Goal: Task Accomplishment & Management: Manage account settings

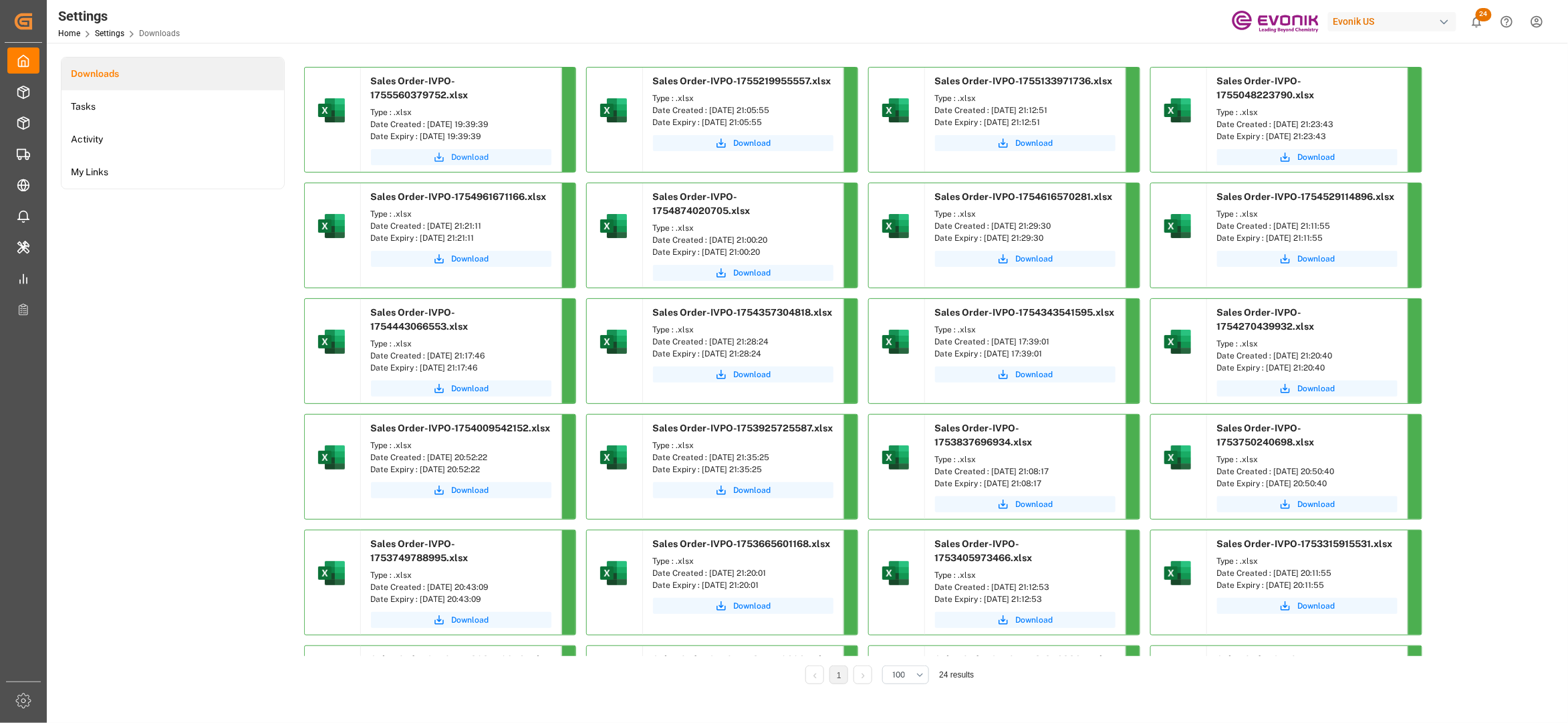
click at [465, 150] on button "Download" at bounding box center [461, 157] width 180 height 16
click at [454, 151] on span "Download" at bounding box center [470, 157] width 37 height 12
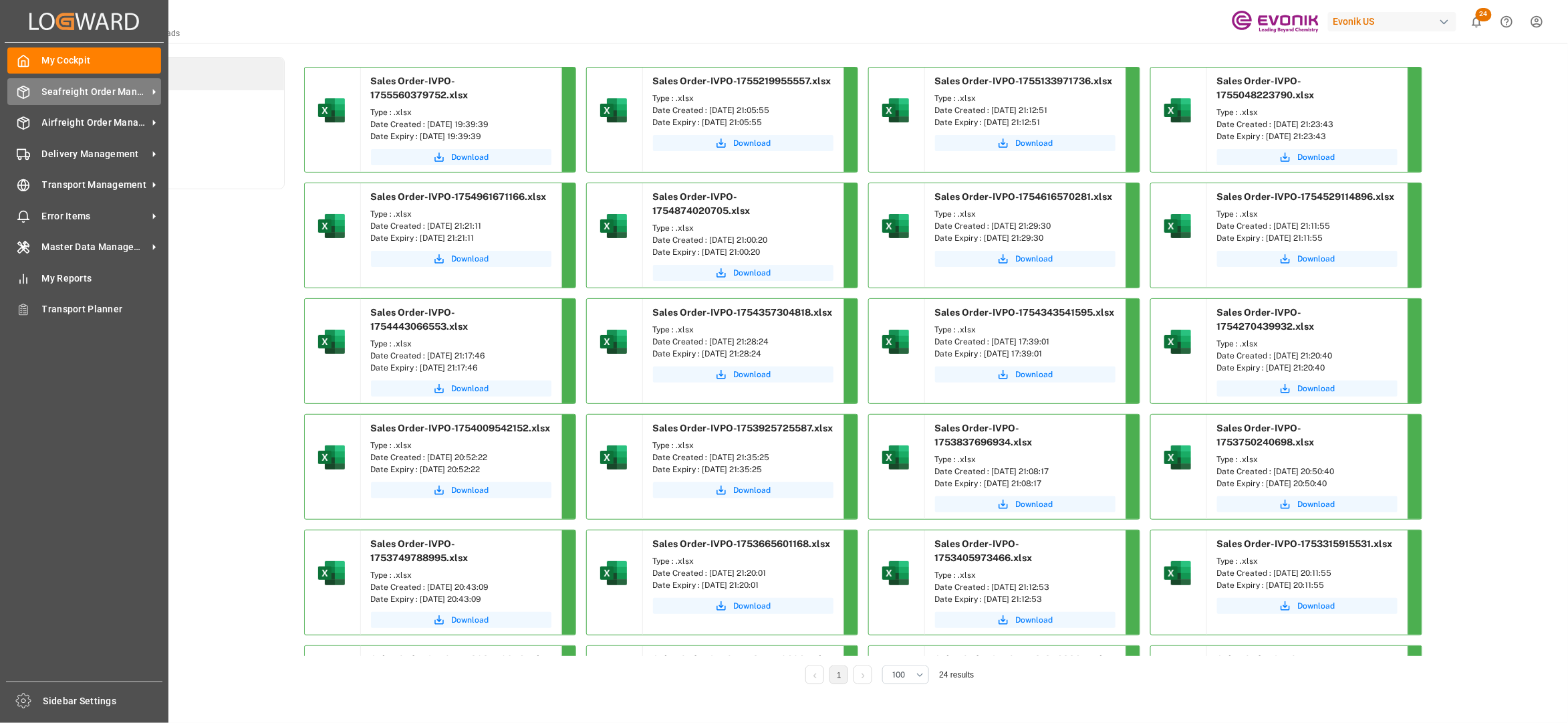
click at [71, 92] on span "Seafreight Order Management" at bounding box center [95, 92] width 106 height 14
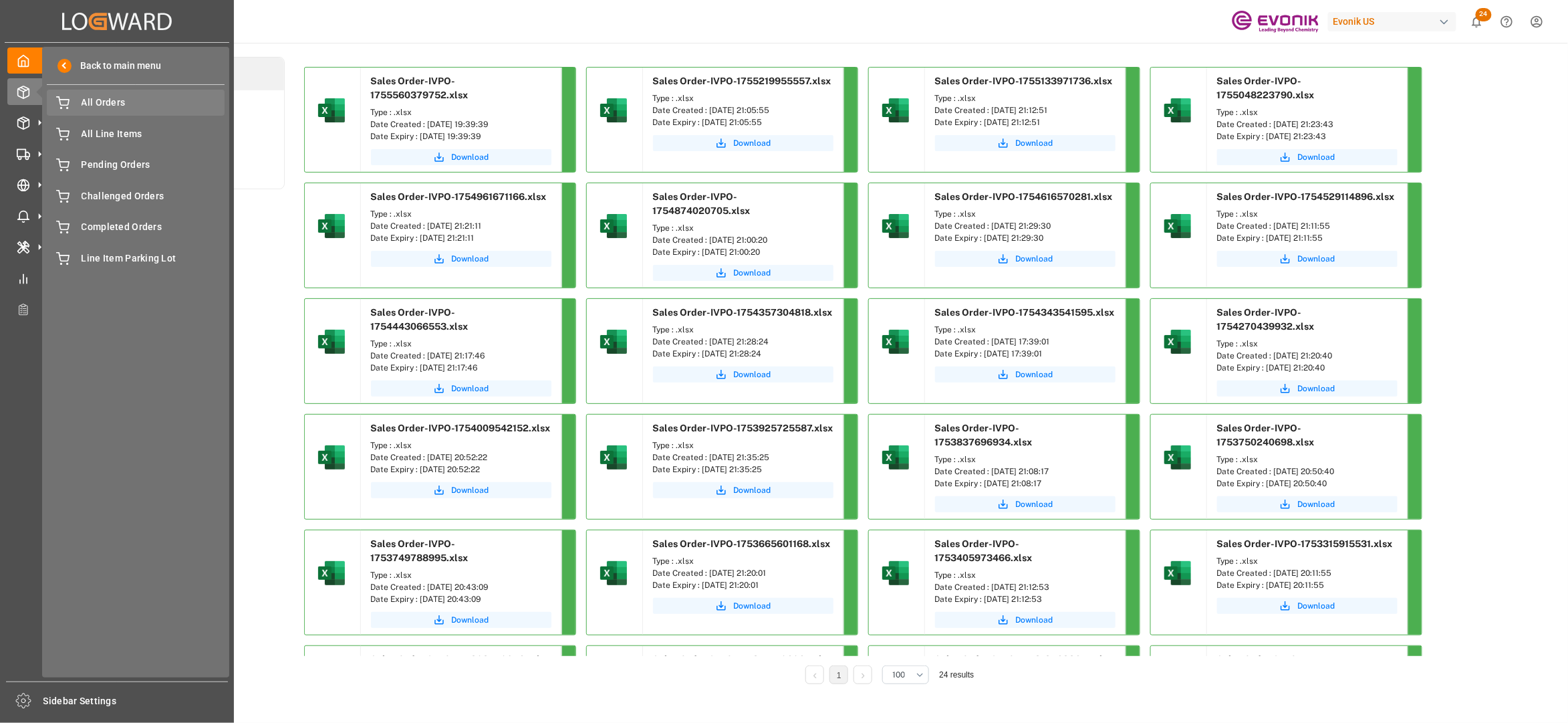
click at [127, 102] on span "All Orders" at bounding box center [153, 103] width 144 height 14
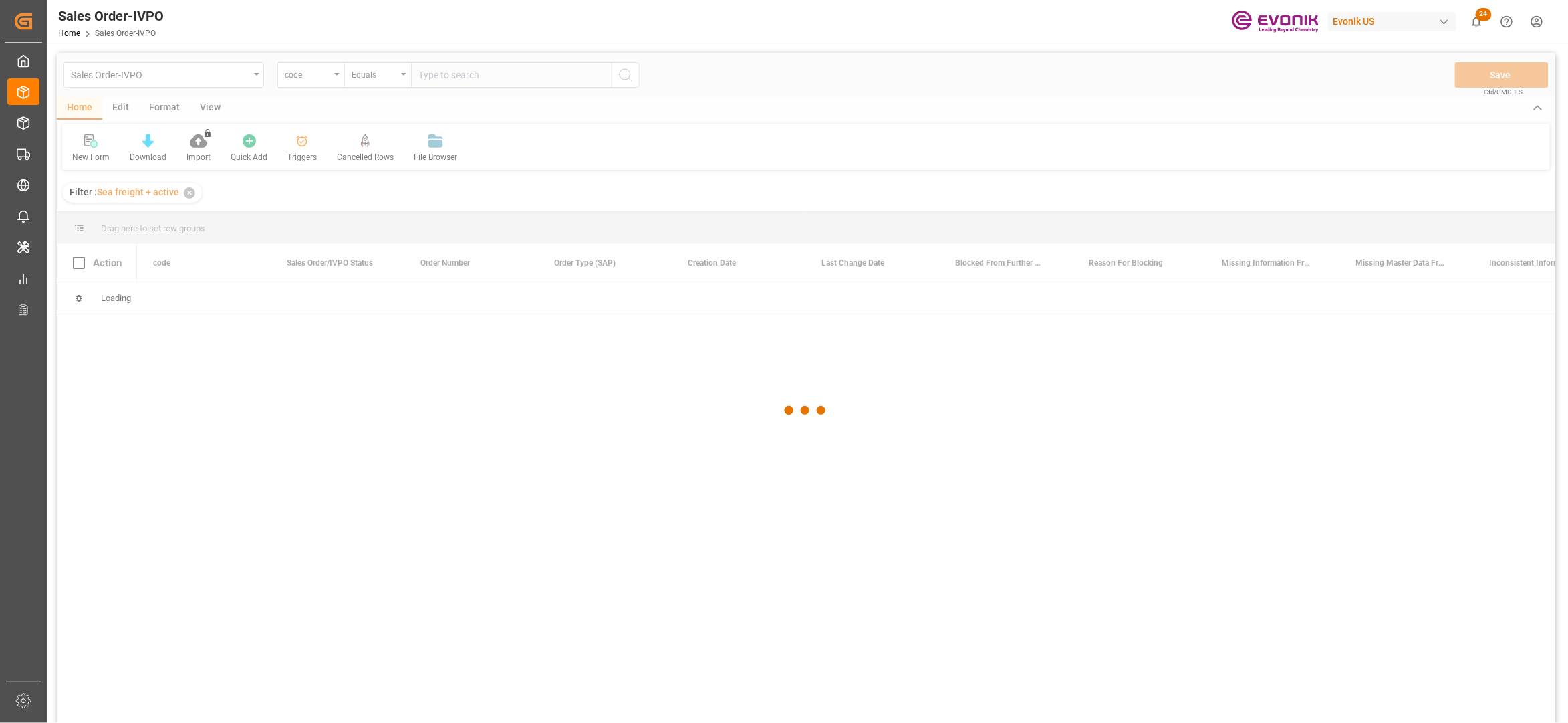
click at [324, 78] on div at bounding box center [806, 410] width 1499 height 715
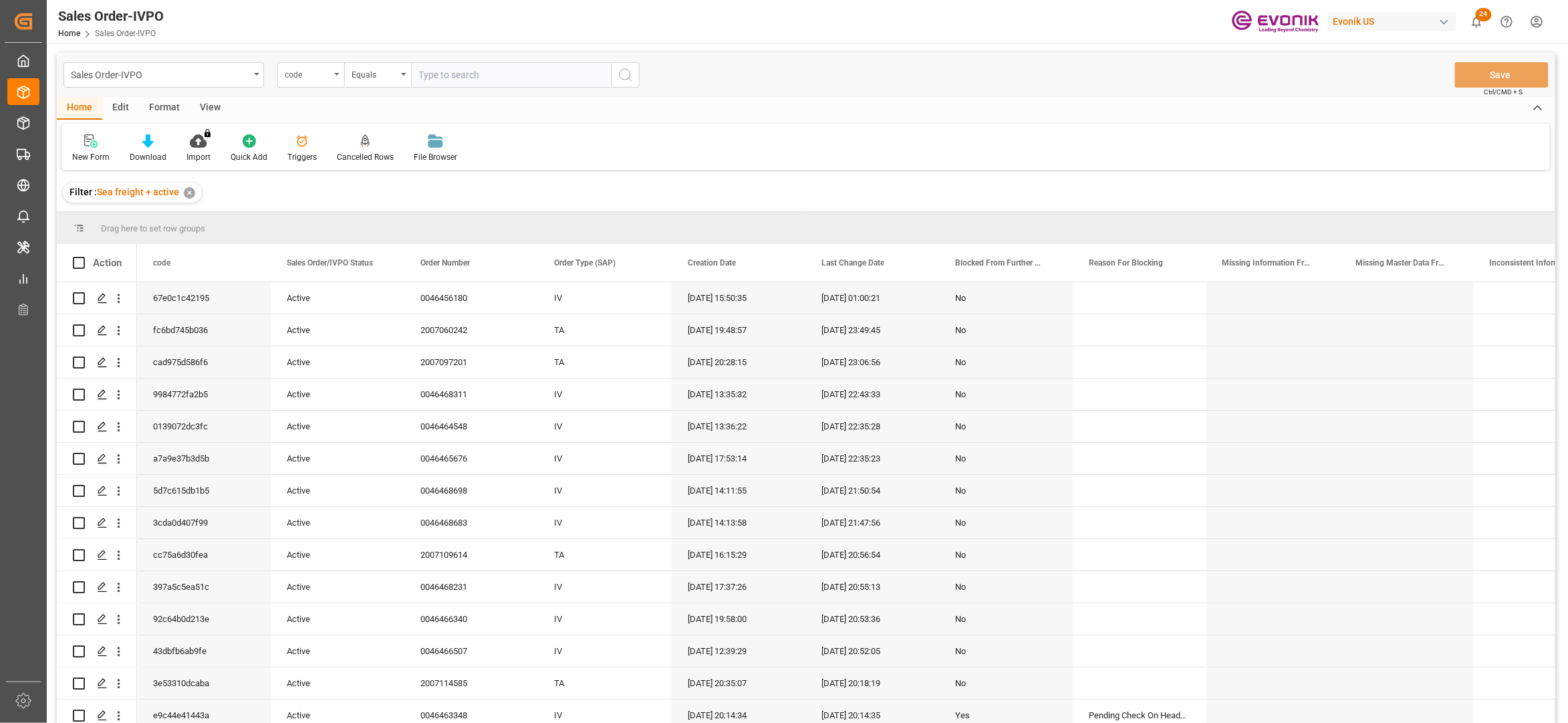
click at [325, 78] on div "code" at bounding box center [308, 73] width 46 height 15
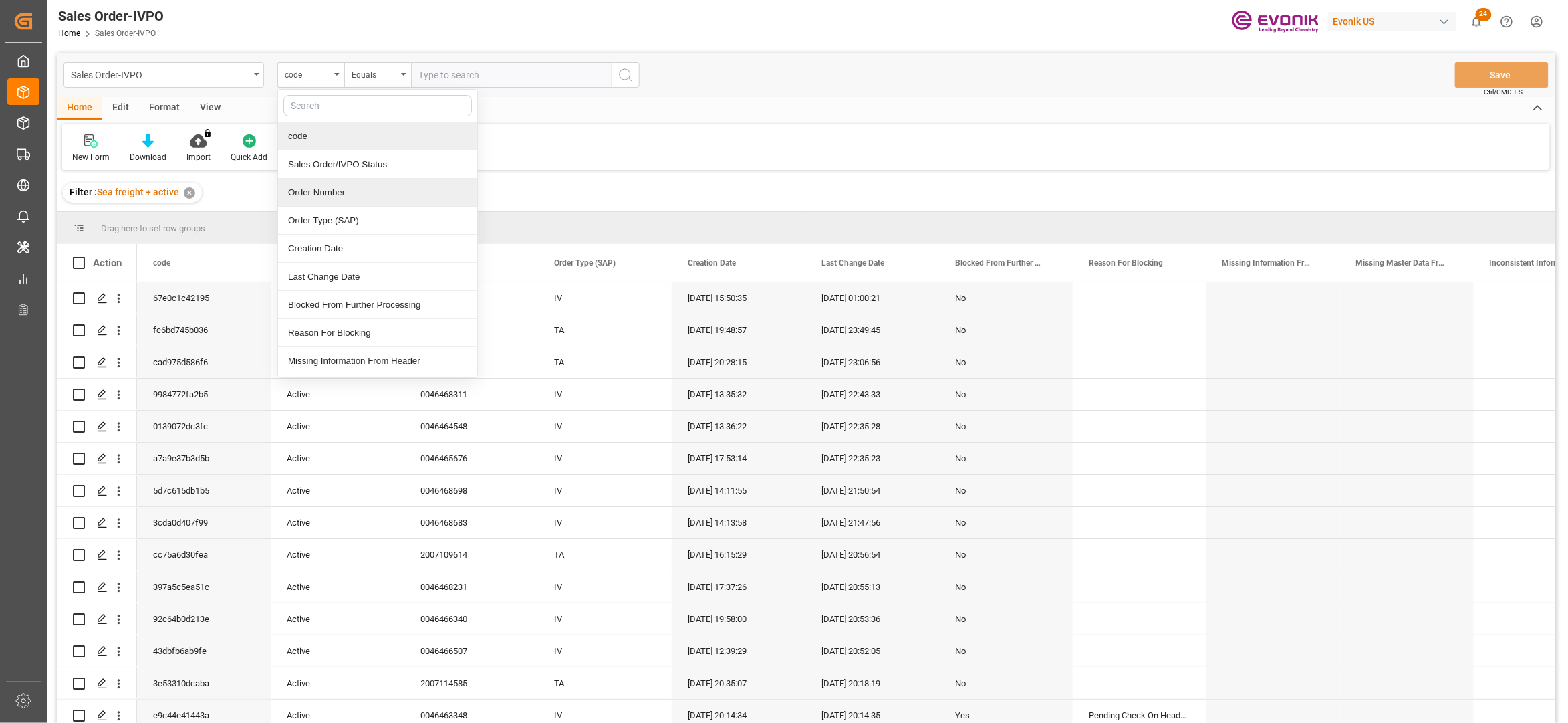
click at [327, 193] on div "Order Number" at bounding box center [378, 192] width 199 height 28
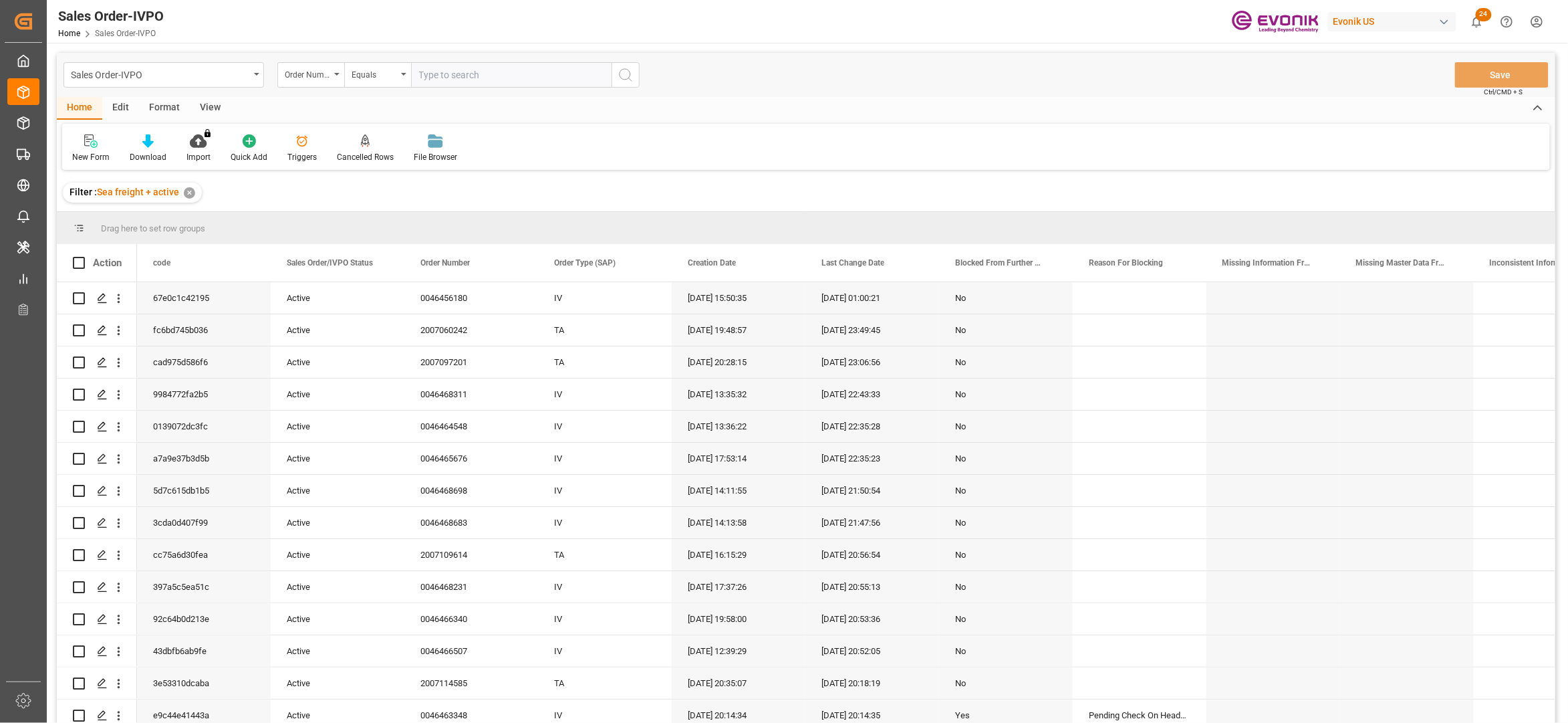
click at [444, 71] on input "text" at bounding box center [511, 74] width 200 height 25
paste input "0046468521"
type input "0046468521"
click at [613, 77] on button "search button" at bounding box center [625, 74] width 28 height 25
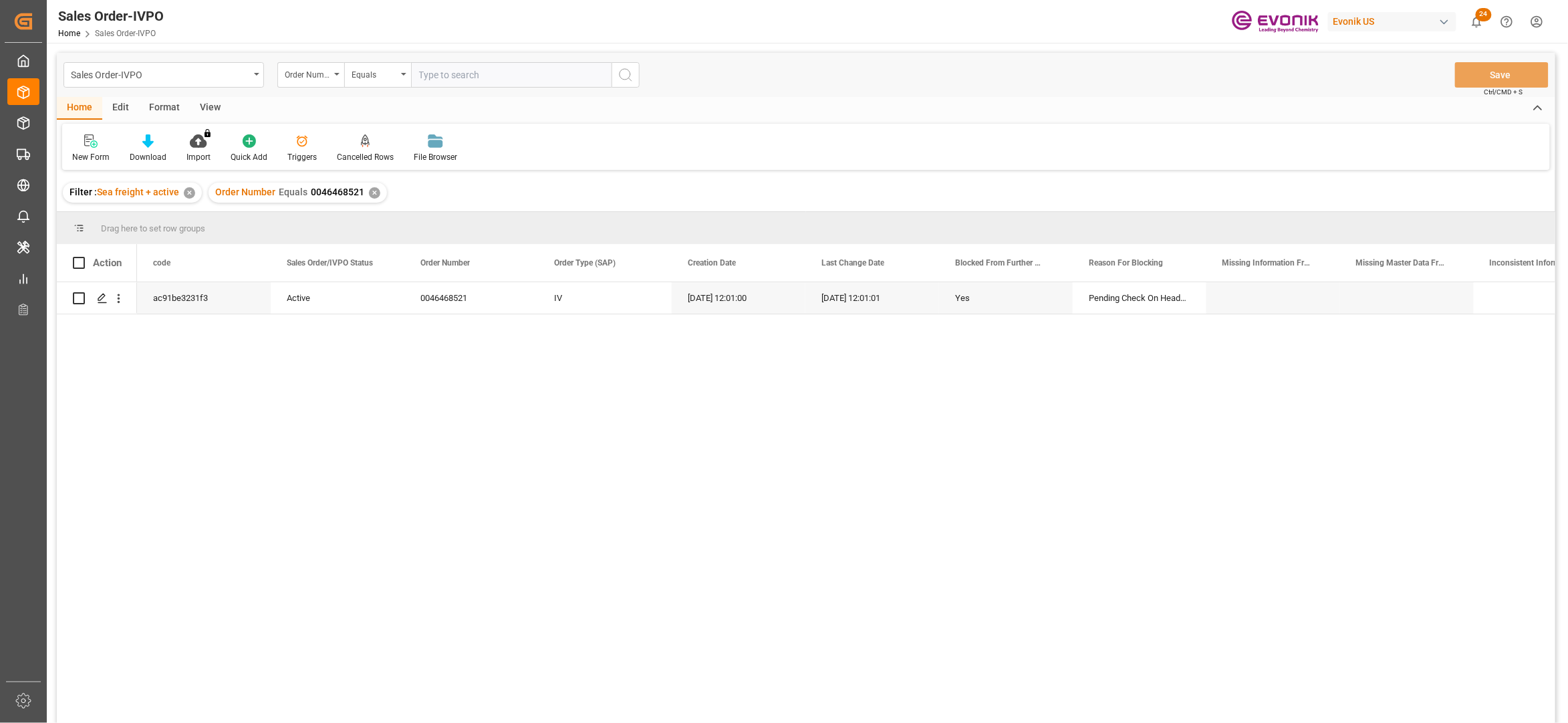
click at [621, 75] on icon "search button" at bounding box center [625, 74] width 16 height 16
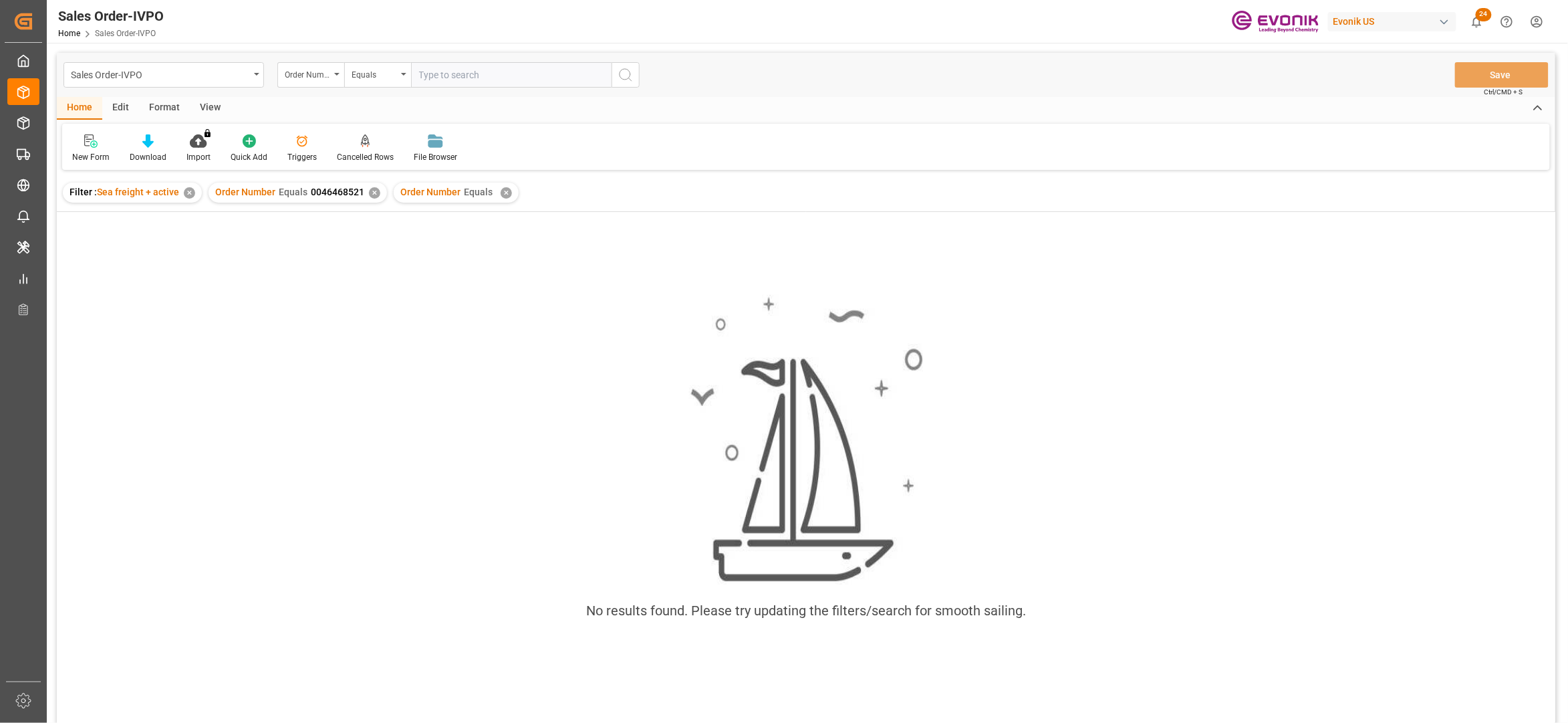
click at [502, 193] on div "✕" at bounding box center [507, 193] width 11 height 11
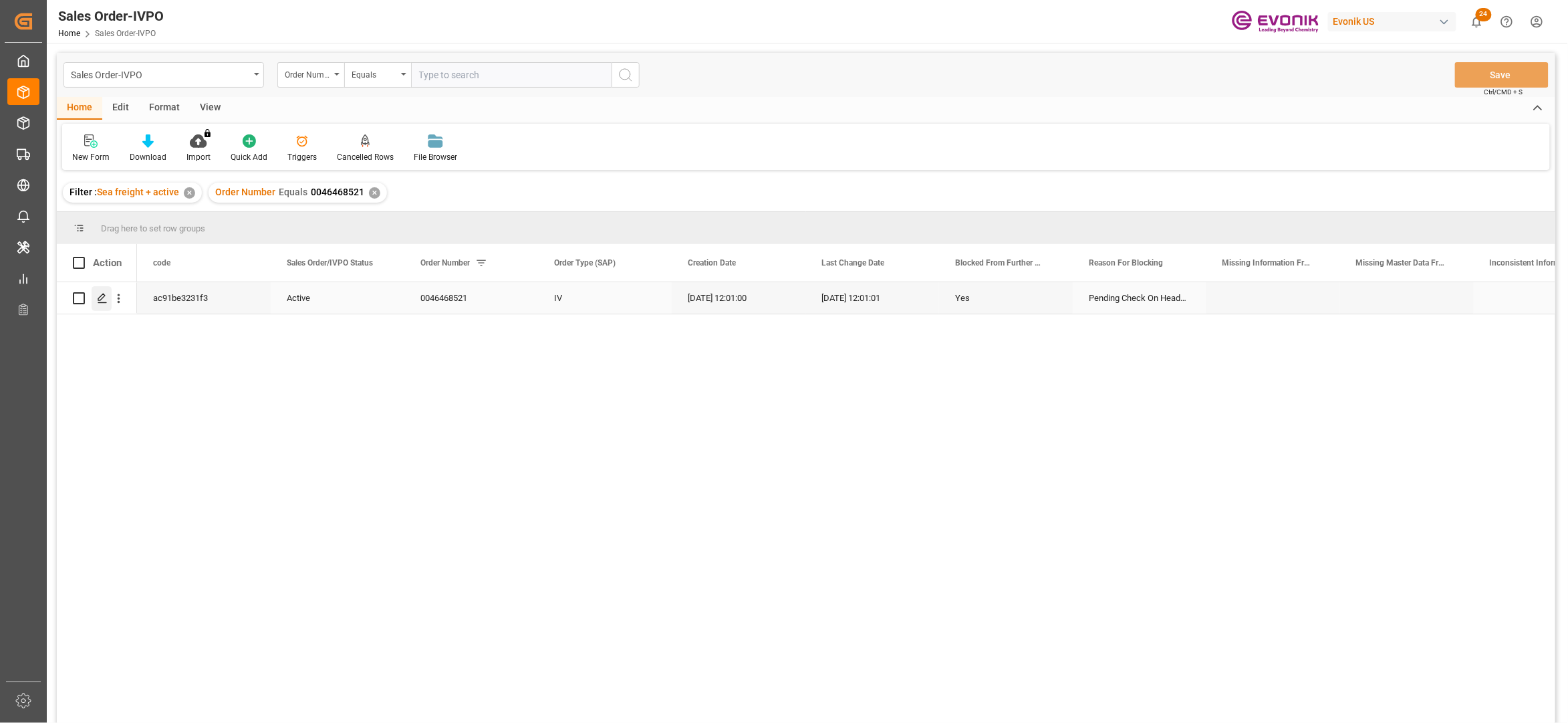
click at [100, 290] on div "Press SPACE to select this row." at bounding box center [102, 299] width 20 height 25
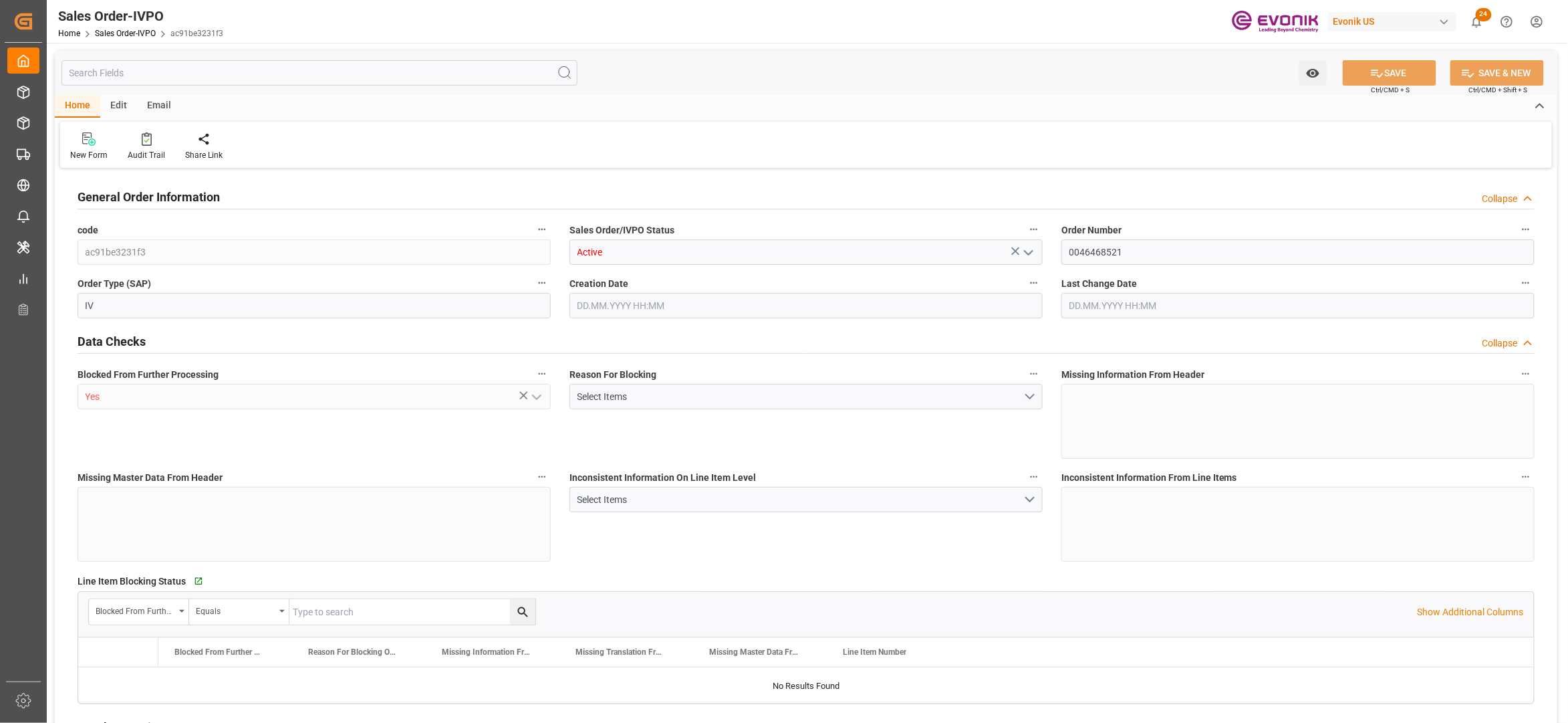
type input "NLRTM"
type input "0"
type input "1"
type input "16200"
type input "15.08.2025 12:01"
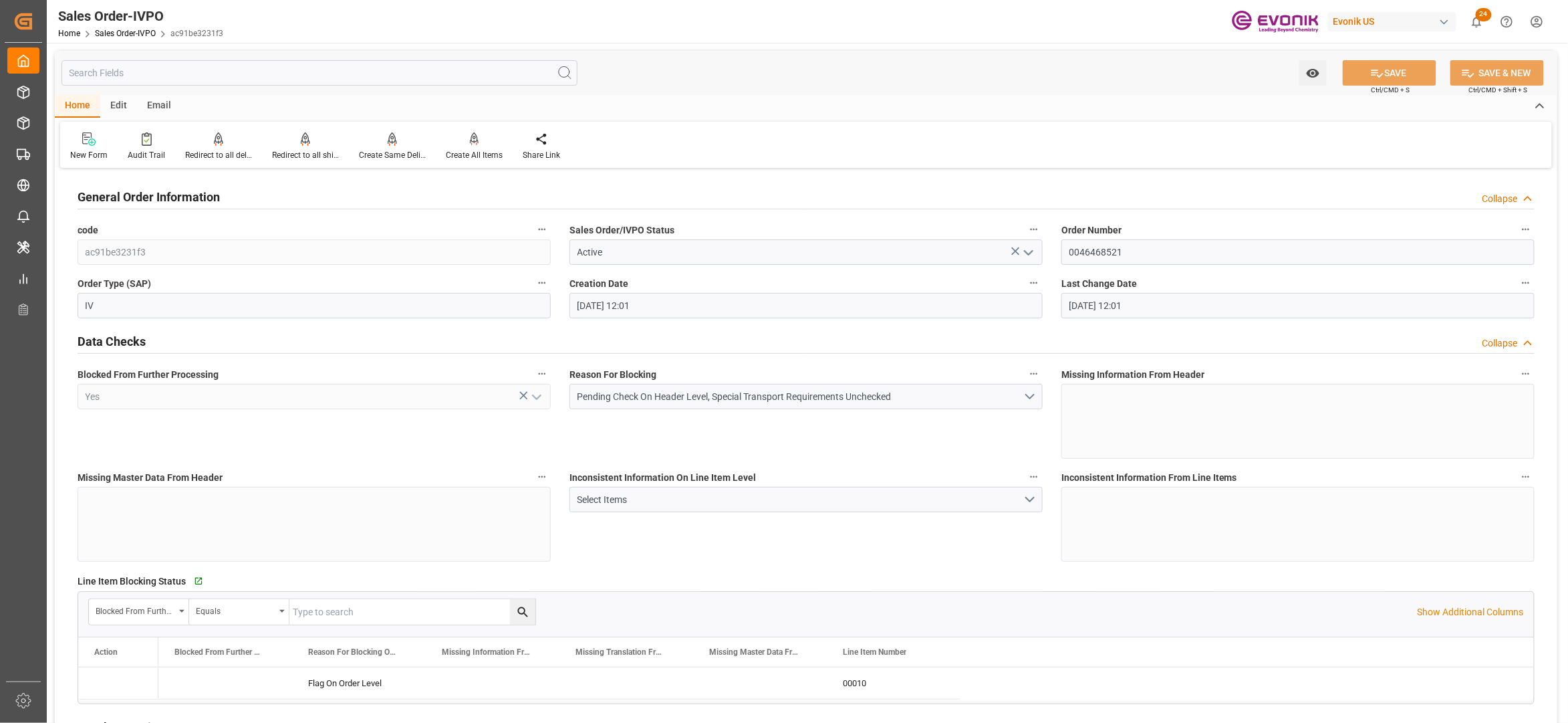
type input "15.08.2025 12:01"
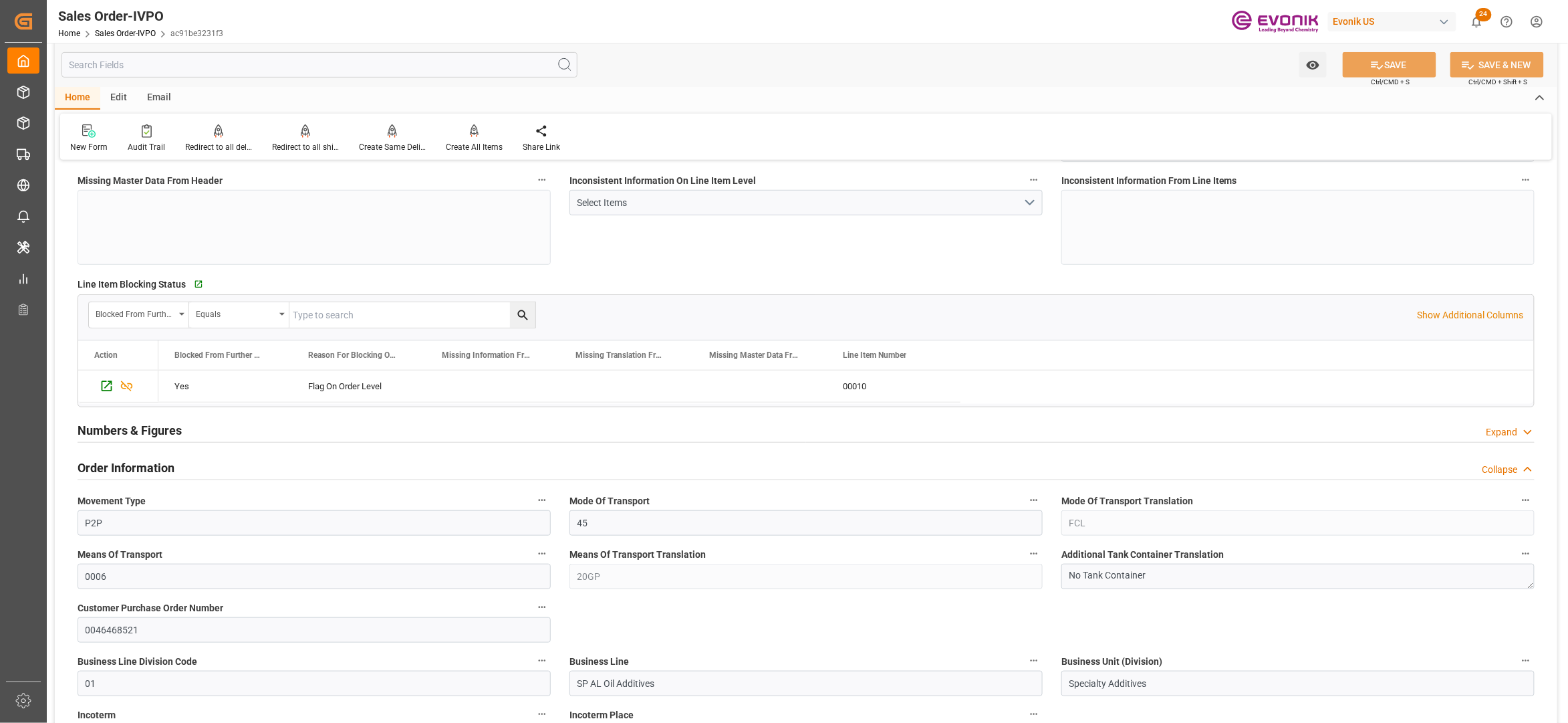
scroll to position [594, 0]
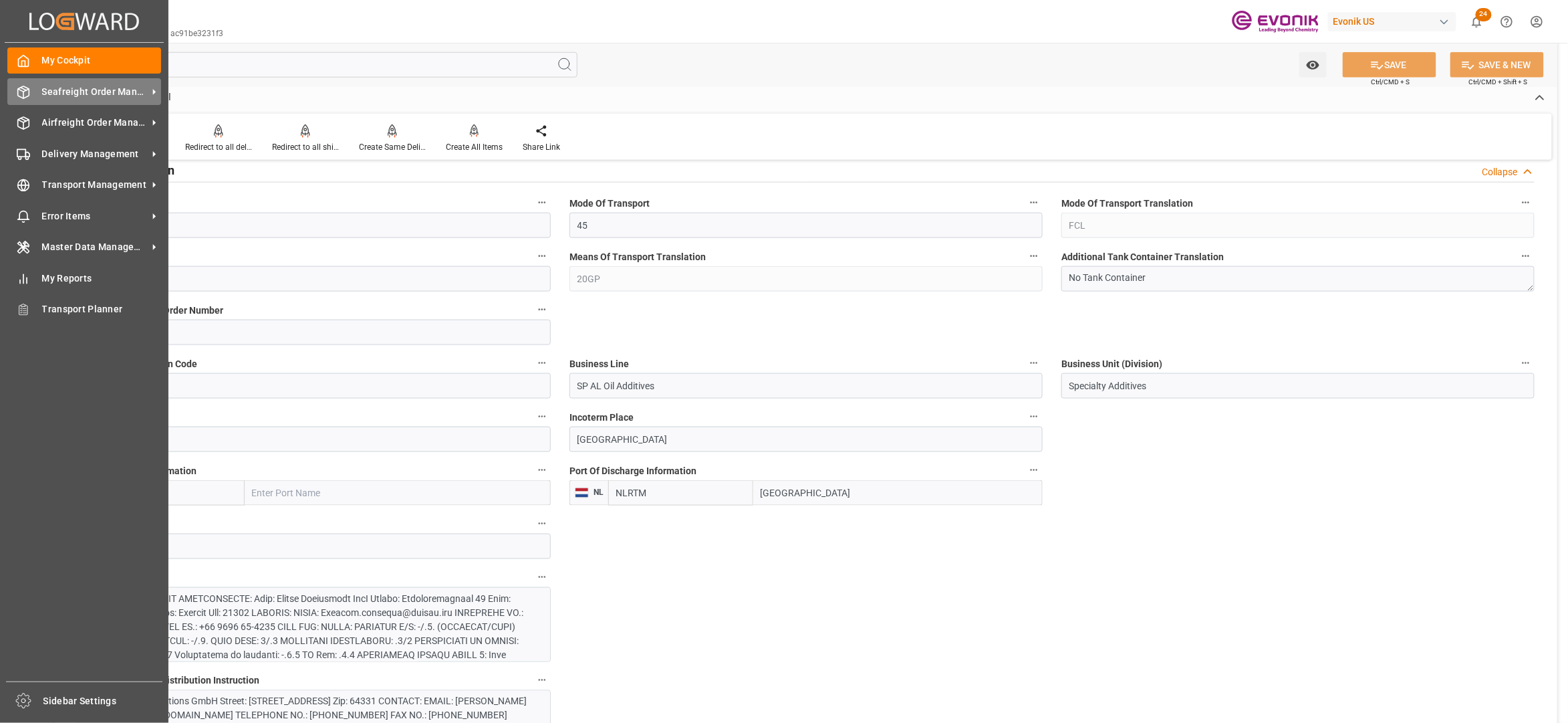
click at [78, 85] on span "Seafreight Order Management" at bounding box center [95, 92] width 106 height 14
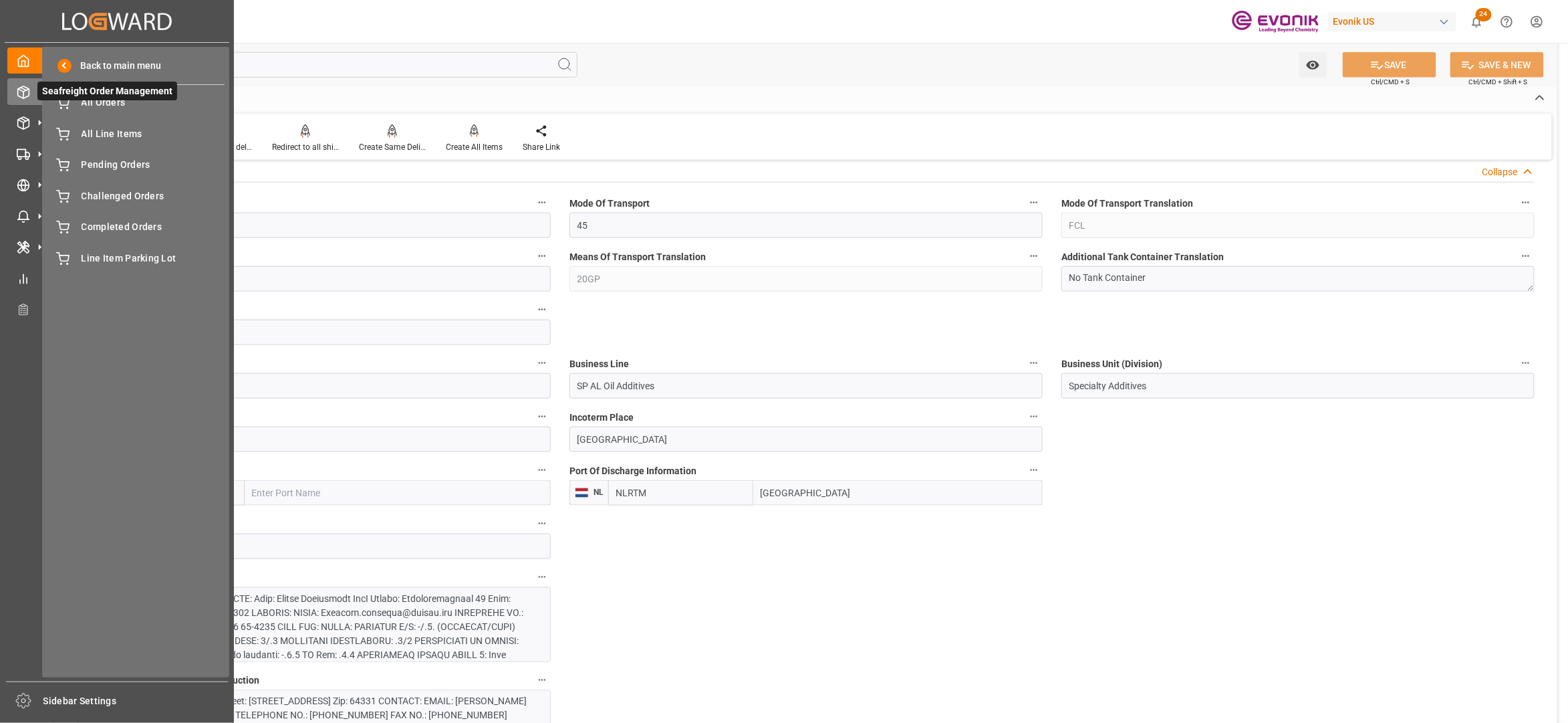
click at [95, 97] on span "Seafreight Order Management" at bounding box center [107, 91] width 140 height 19
click at [105, 106] on span "All Orders" at bounding box center [153, 103] width 144 height 14
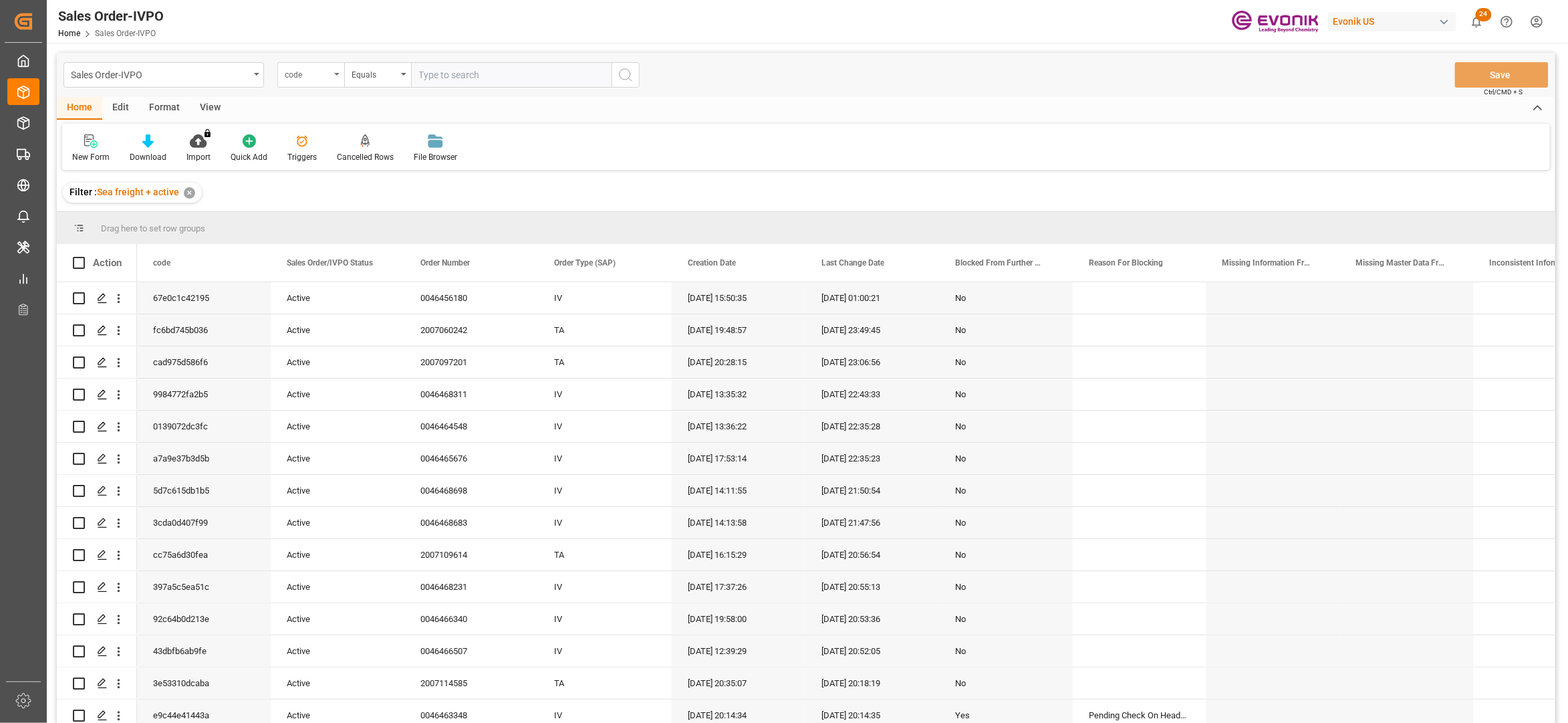
click at [326, 78] on div "code" at bounding box center [308, 73] width 46 height 15
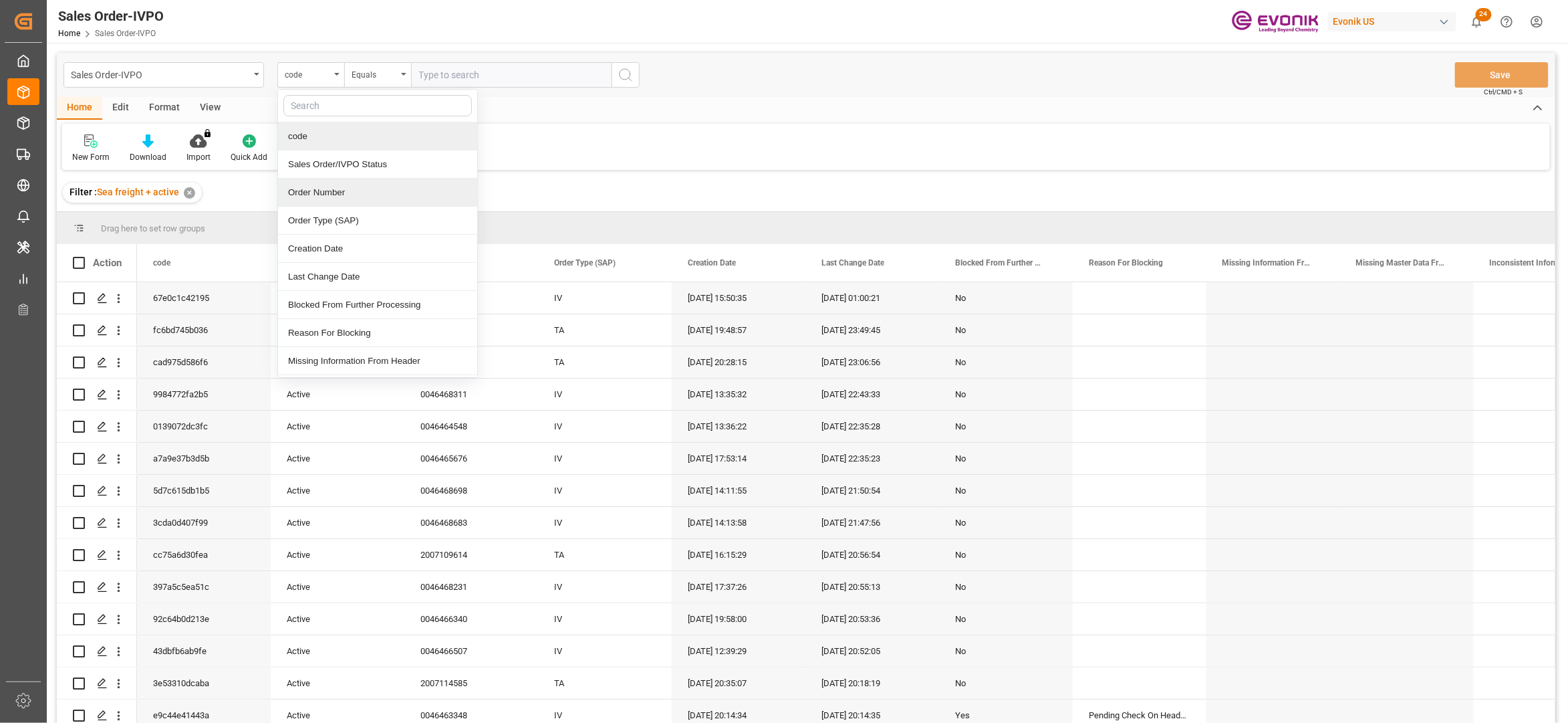
click at [333, 202] on div "Order Number" at bounding box center [378, 192] width 199 height 28
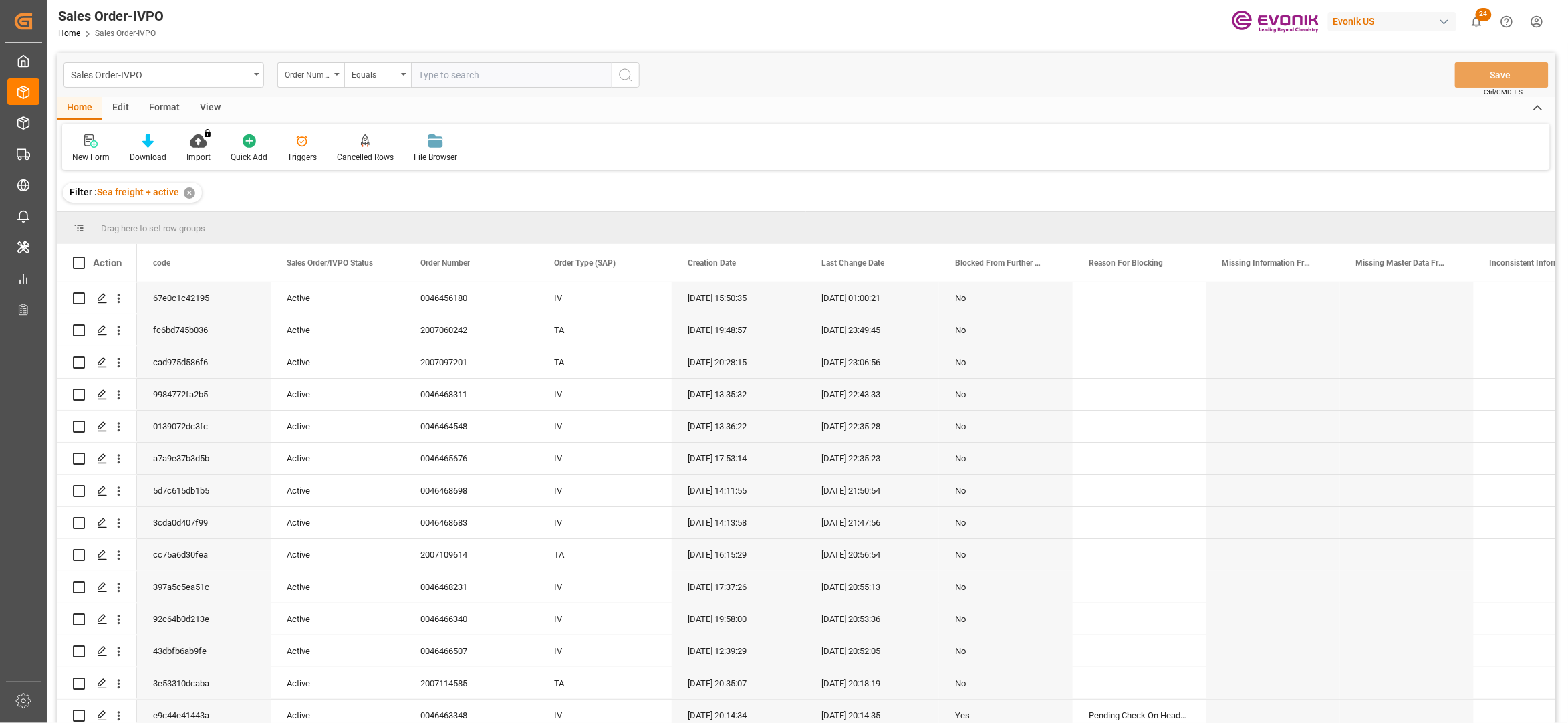
click at [437, 68] on input "text" at bounding box center [511, 74] width 200 height 25
paste input "2007135633"
type input "2007135633"
click at [628, 69] on icon "search button" at bounding box center [625, 74] width 16 height 16
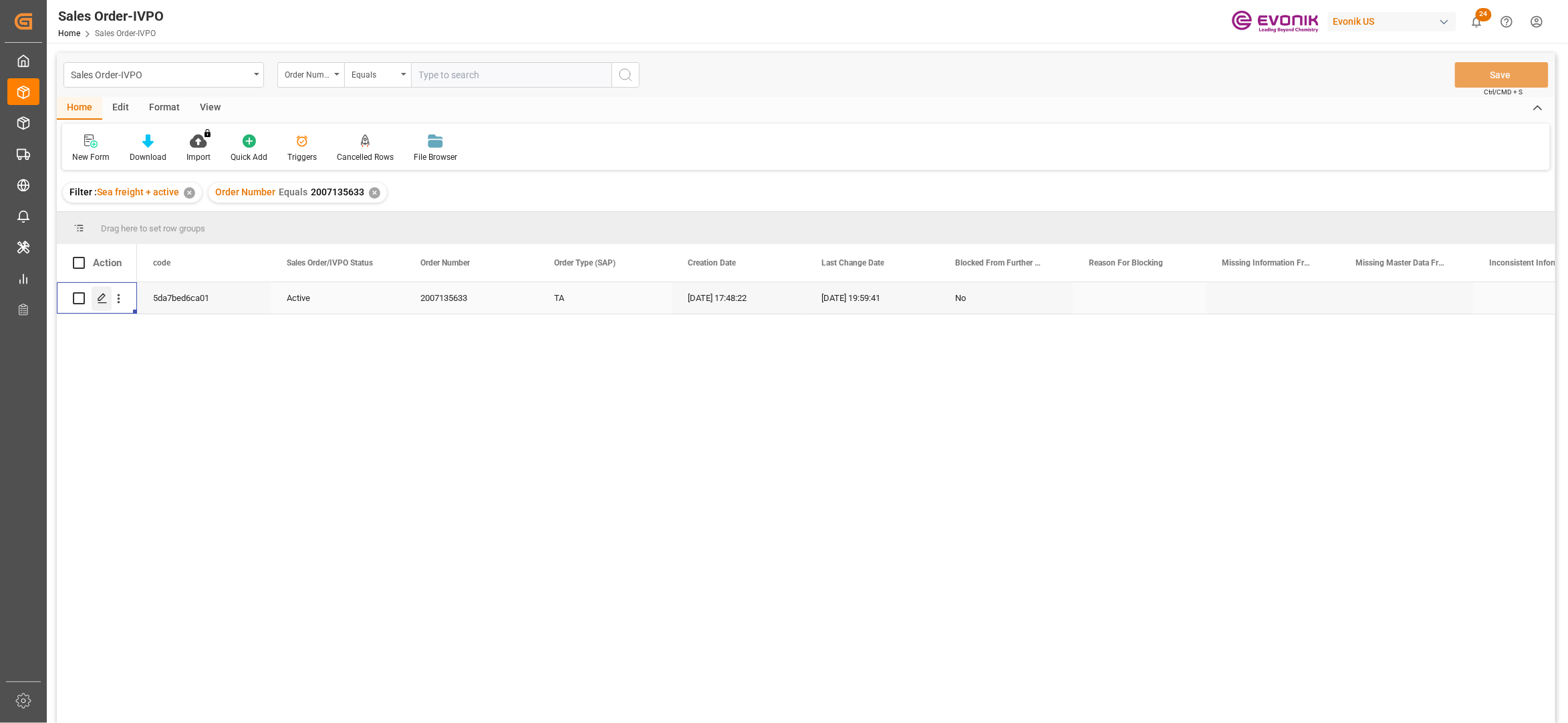
click at [99, 289] on div "Press SPACE to select this row." at bounding box center [102, 299] width 20 height 25
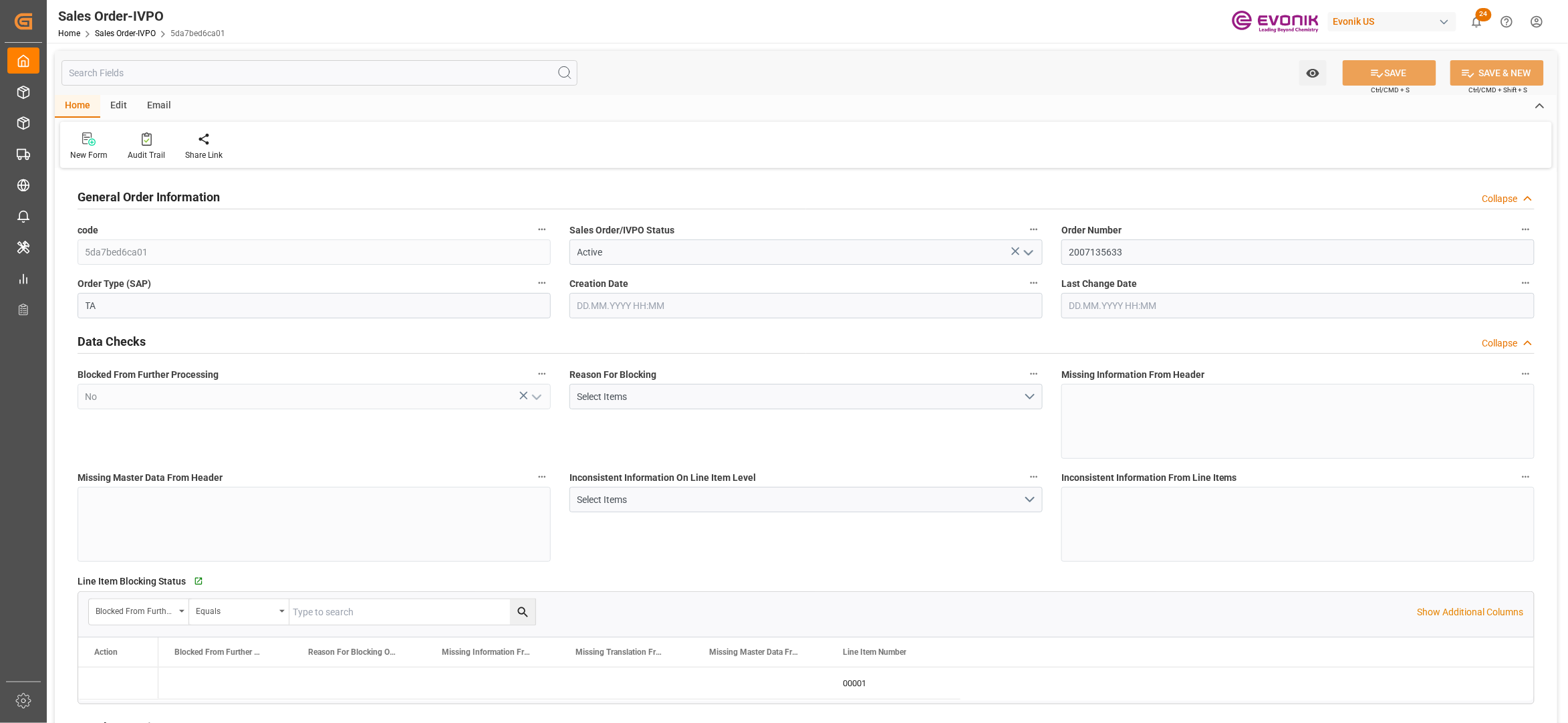
type input "ECPSJ"
type input "0"
type input "1"
type input "2"
type input "1"
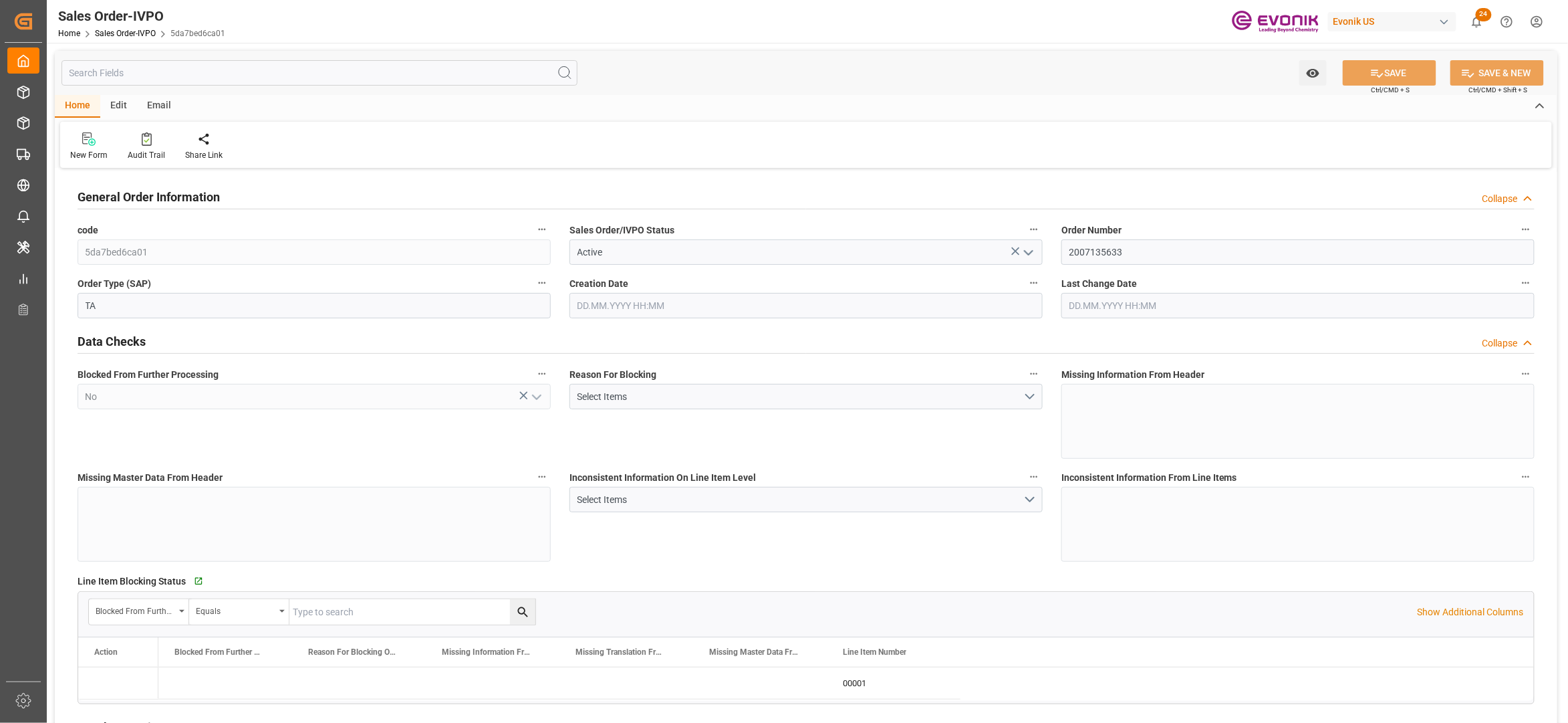
type input "20548"
type input "55.4848"
type input "19000"
type input "60"
type input "13.08.2025 17:48"
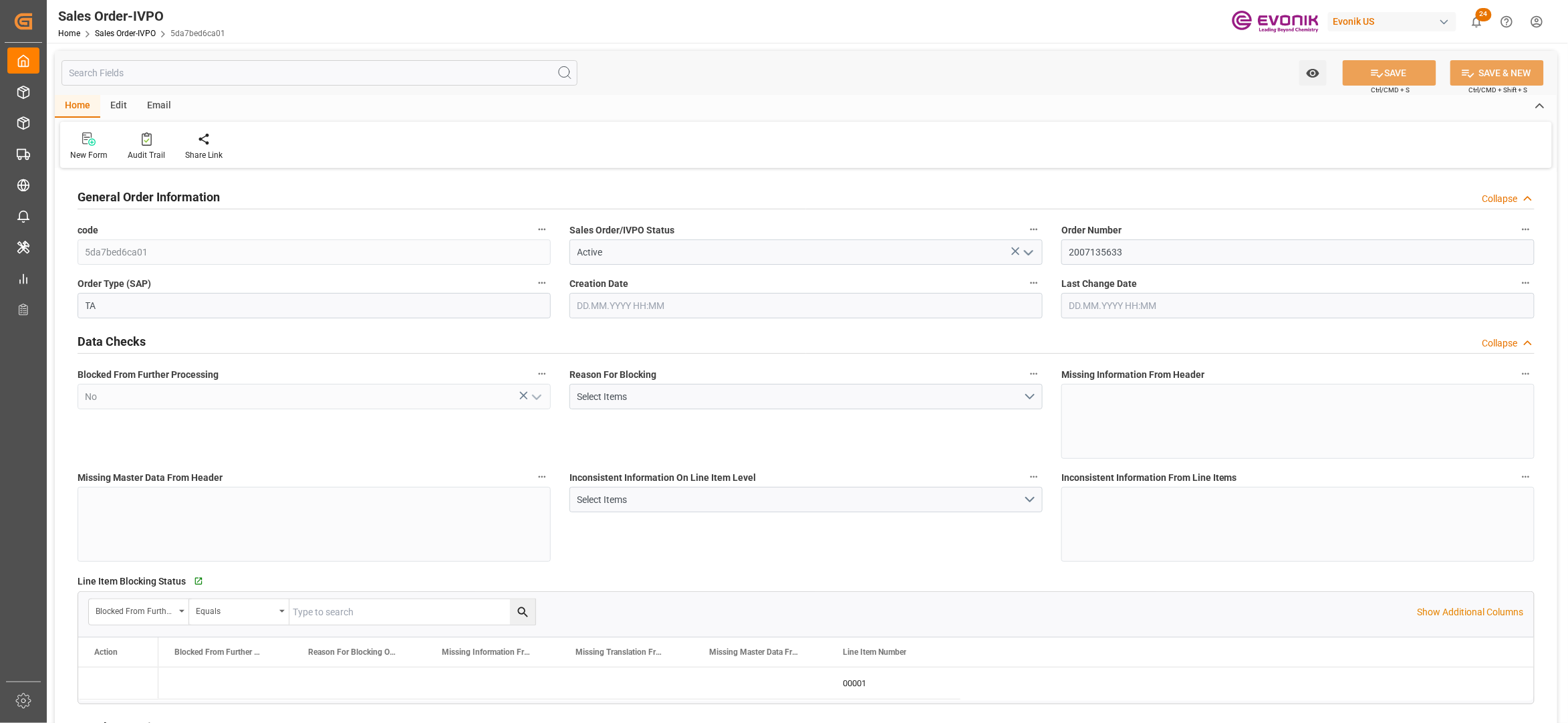
type input "15.08.2025 19:59"
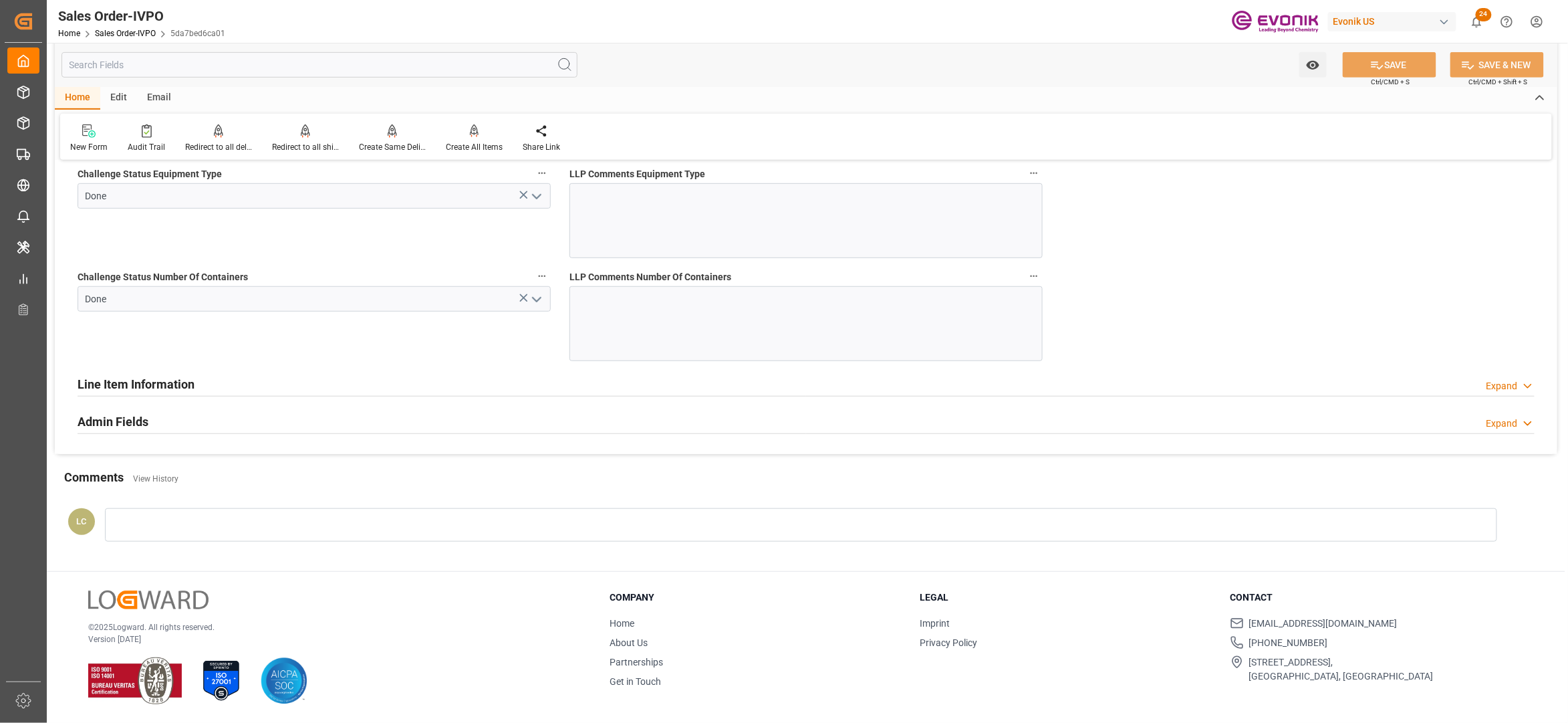
scroll to position [2074, 0]
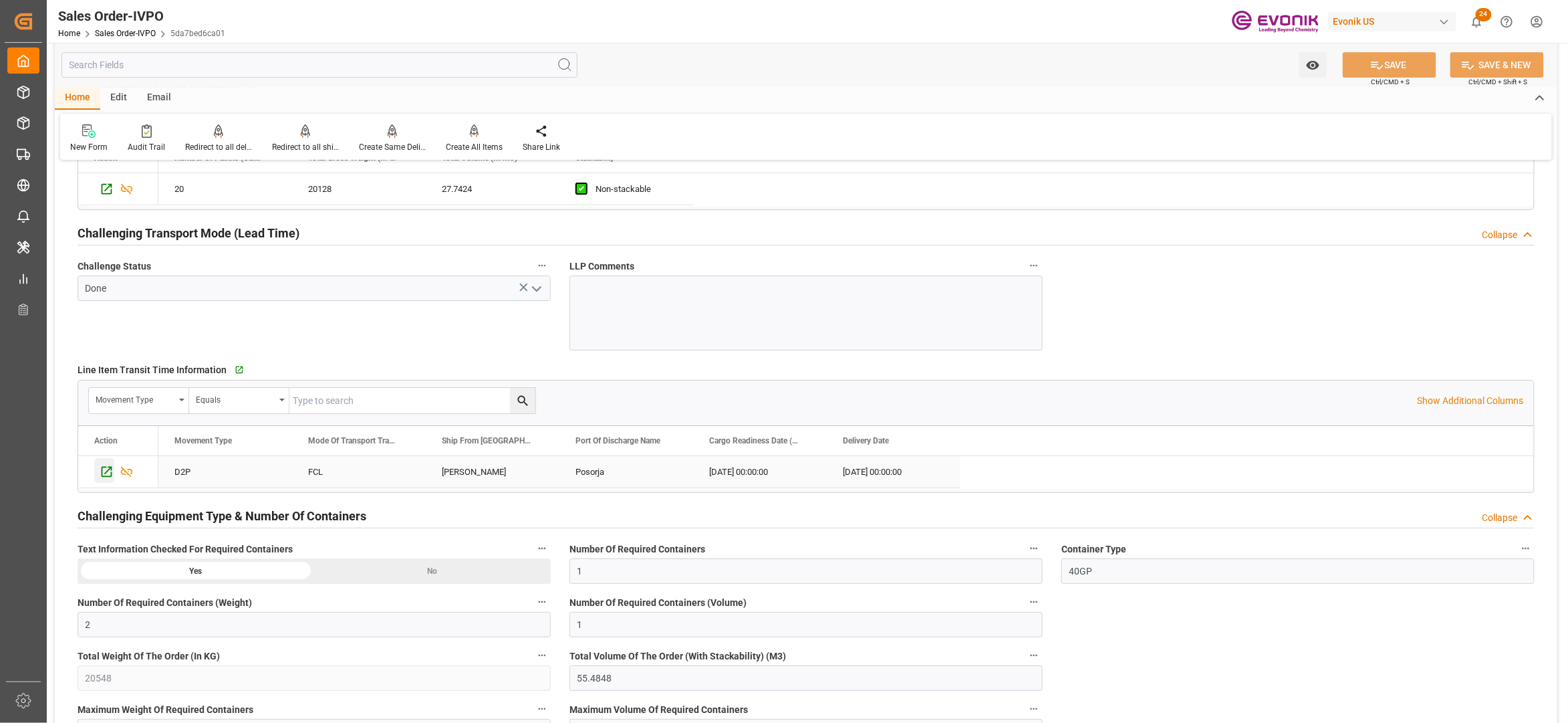
click at [106, 477] on icon "Press SPACE to select this row." at bounding box center [107, 472] width 11 height 11
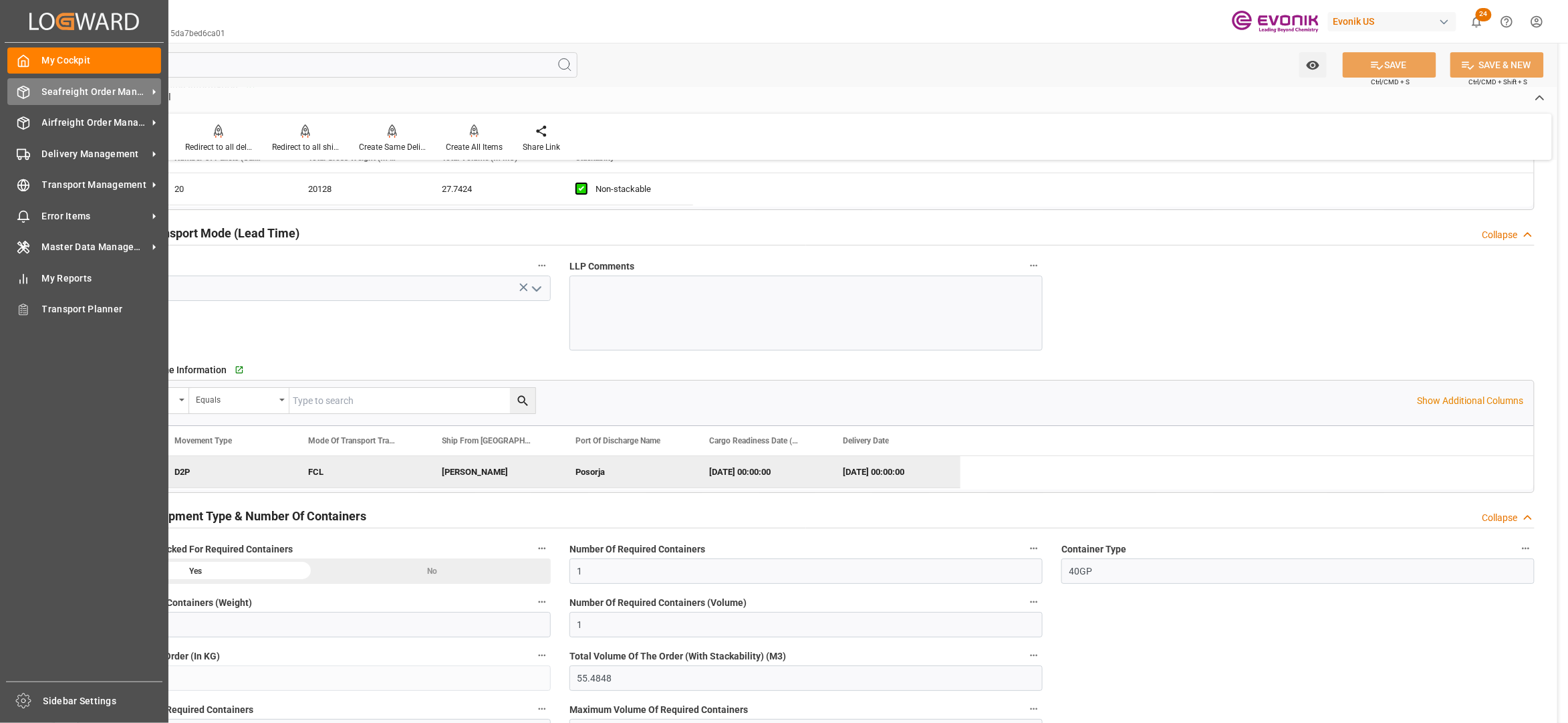
click at [54, 91] on span "Seafreight Order Management" at bounding box center [95, 92] width 106 height 14
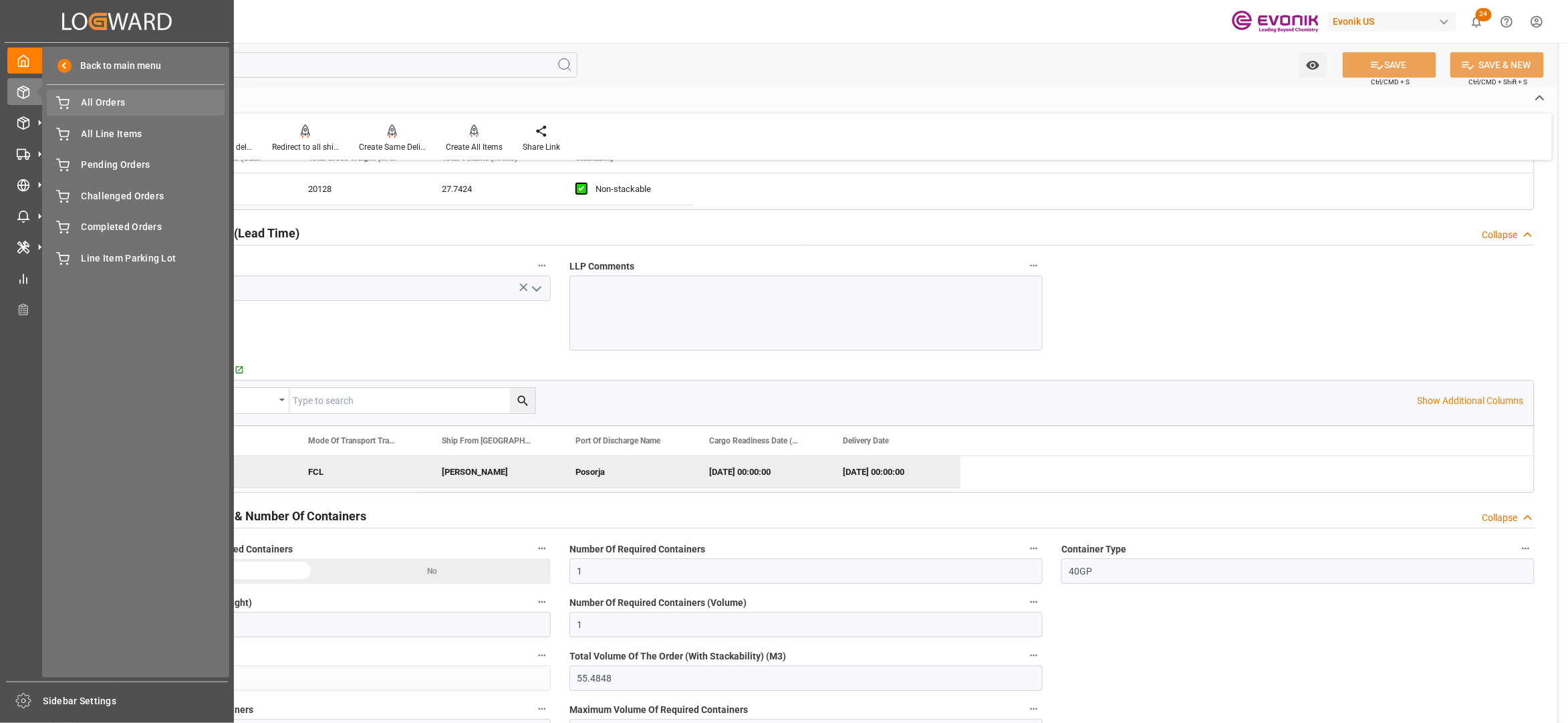
click at [104, 105] on span "All Orders" at bounding box center [153, 103] width 144 height 14
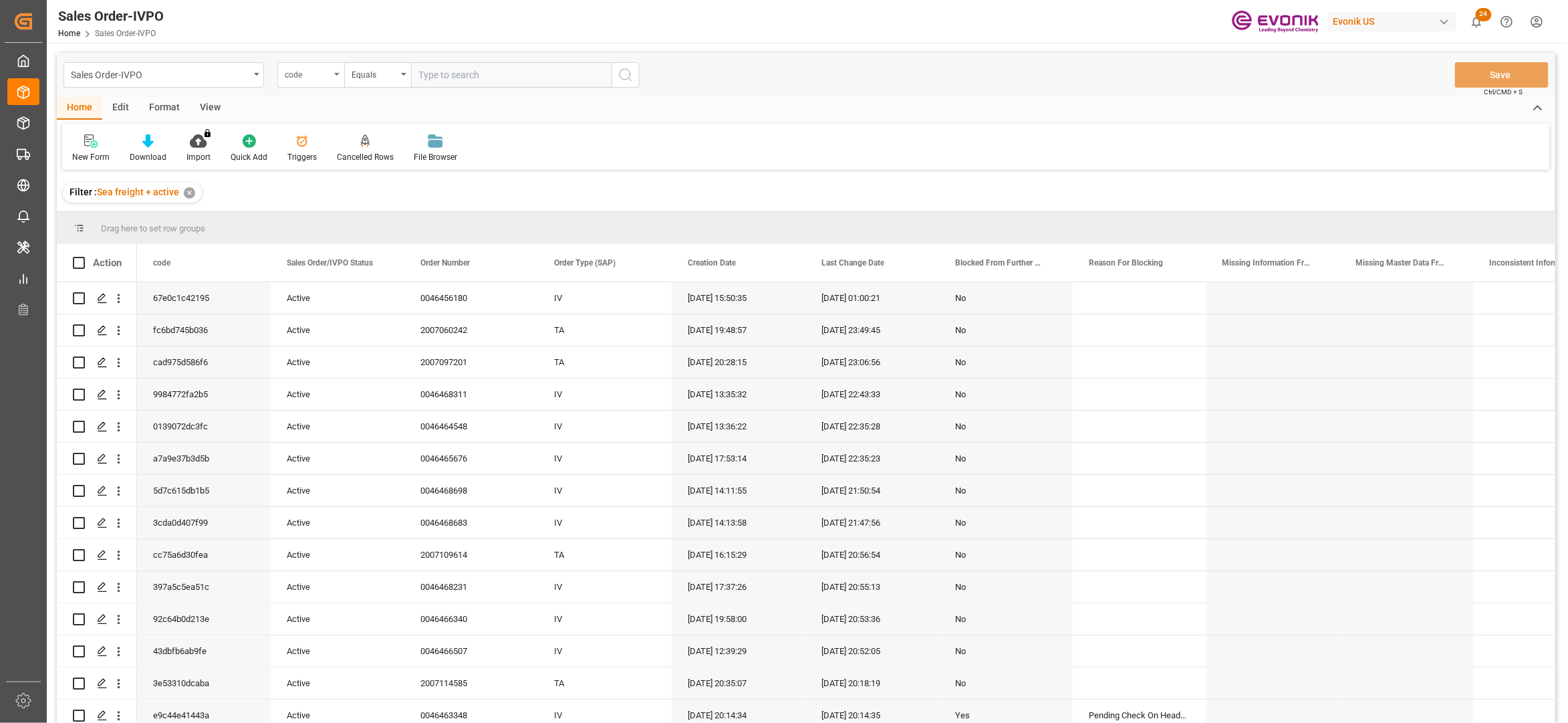
click at [322, 74] on div "code" at bounding box center [308, 73] width 46 height 15
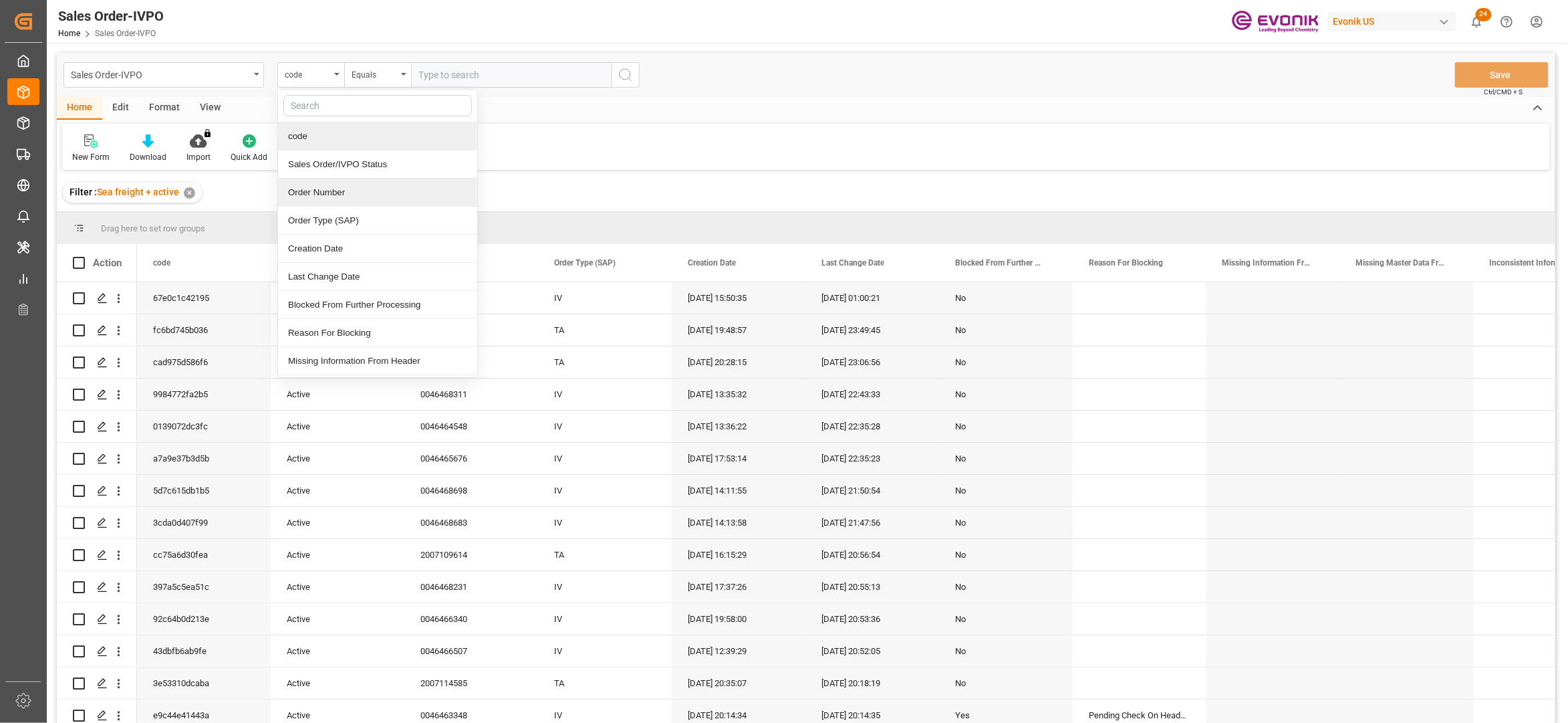
click at [344, 196] on div "Order Number" at bounding box center [378, 192] width 199 height 28
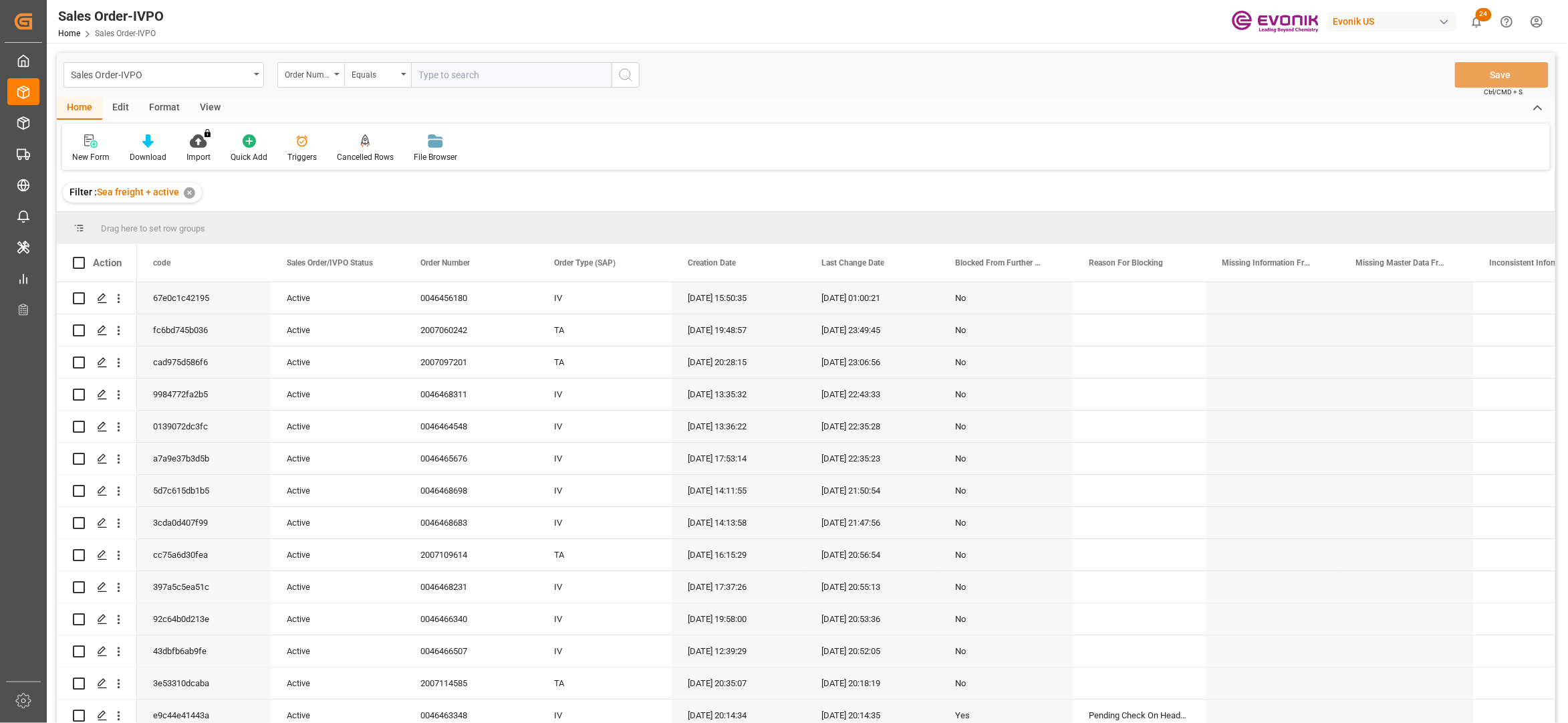
click at [447, 70] on input "text" at bounding box center [511, 74] width 200 height 25
paste input "2007079292"
type input "2007079292"
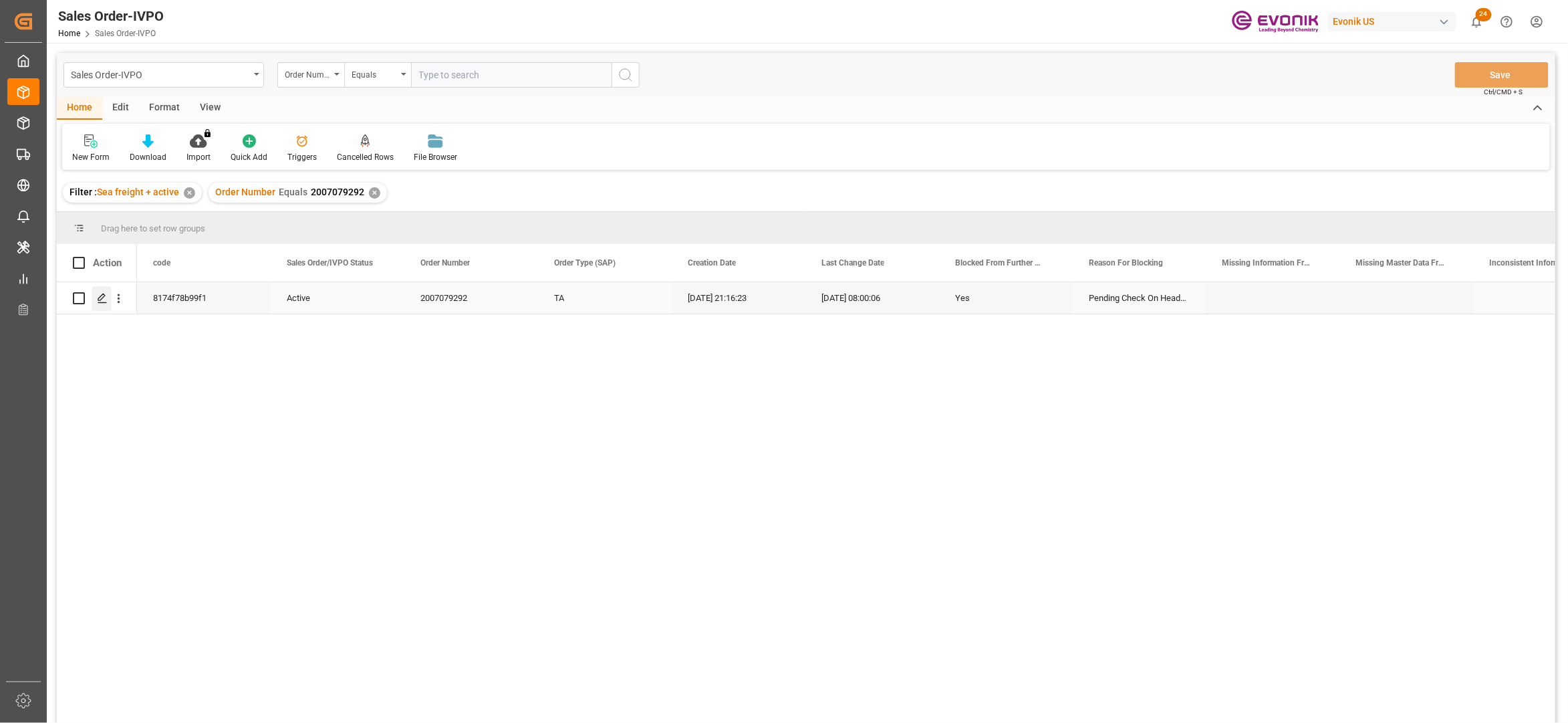
click at [103, 309] on div "Press SPACE to select this row." at bounding box center [102, 299] width 20 height 25
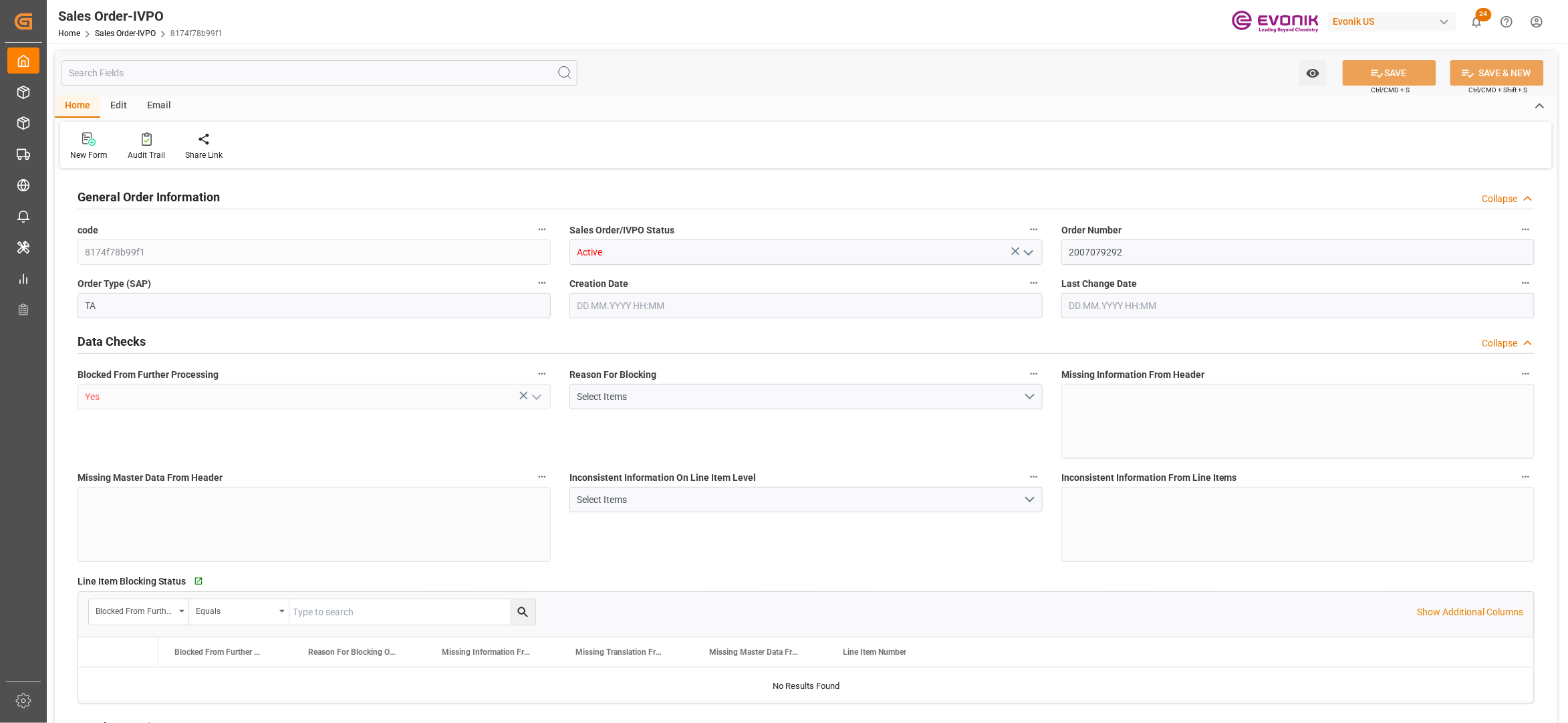
type input "BEANR"
type input "0"
type input "1"
type input "2"
type input "1"
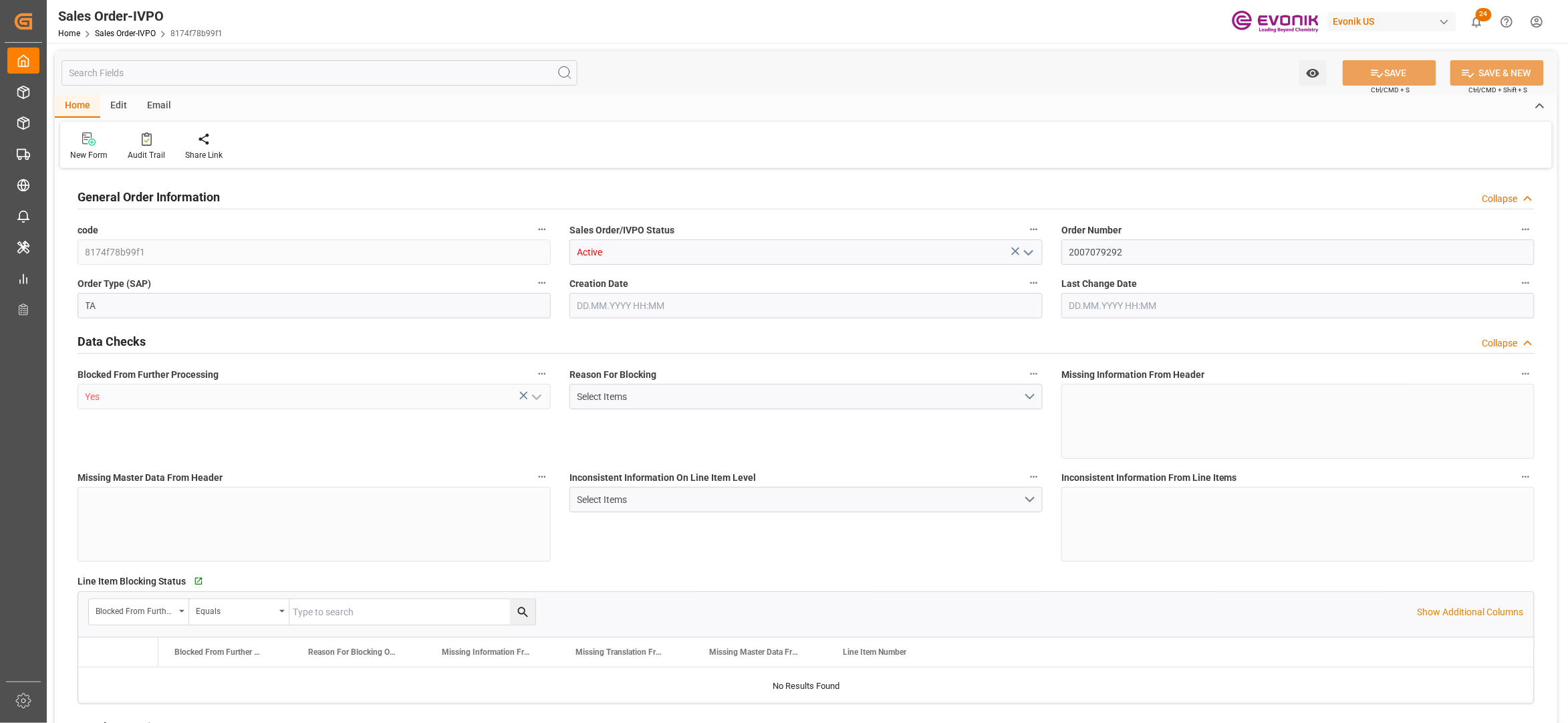
type input "19499.7"
type input "55.1928"
type input "19000"
type input "60"
type input "07.07.2025 21:16"
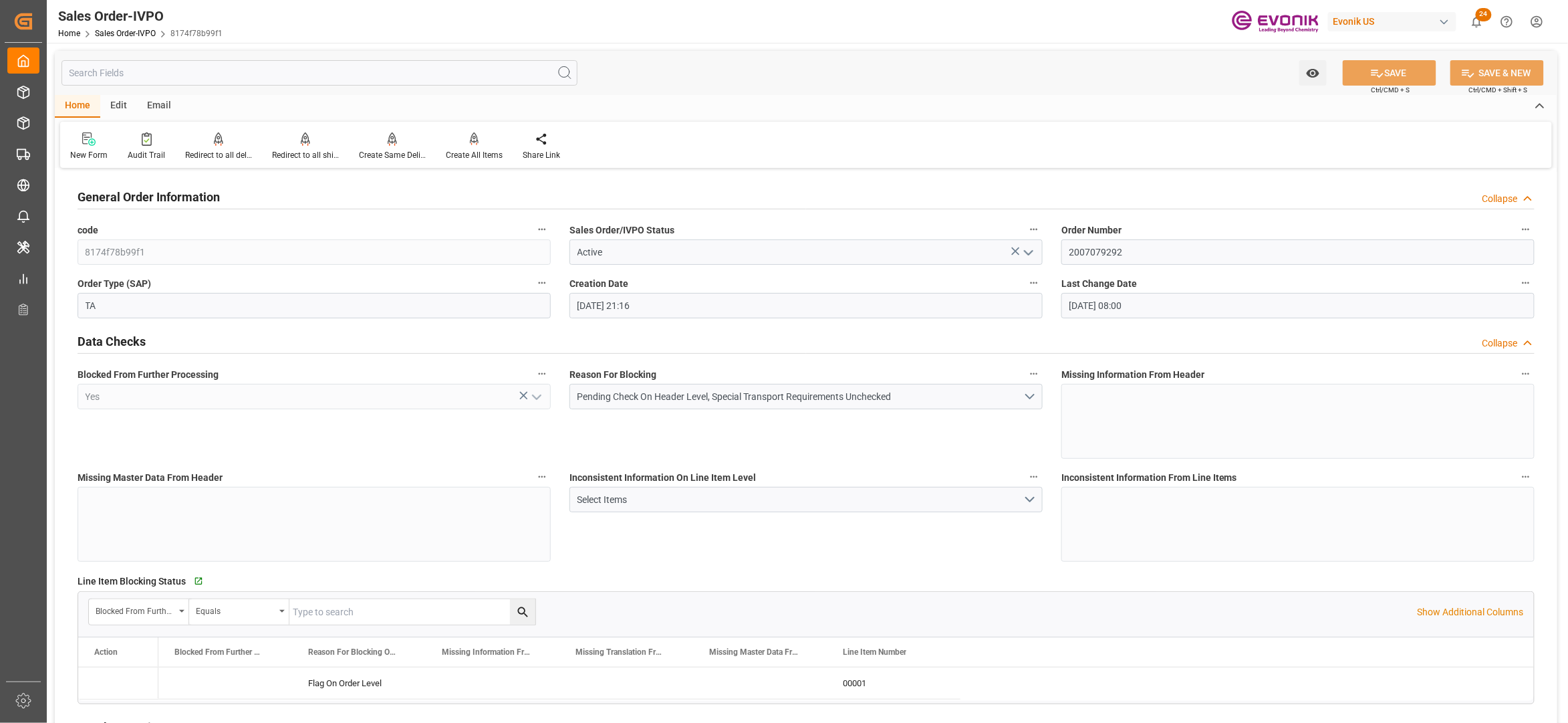
type input "18.08.2025 08:00"
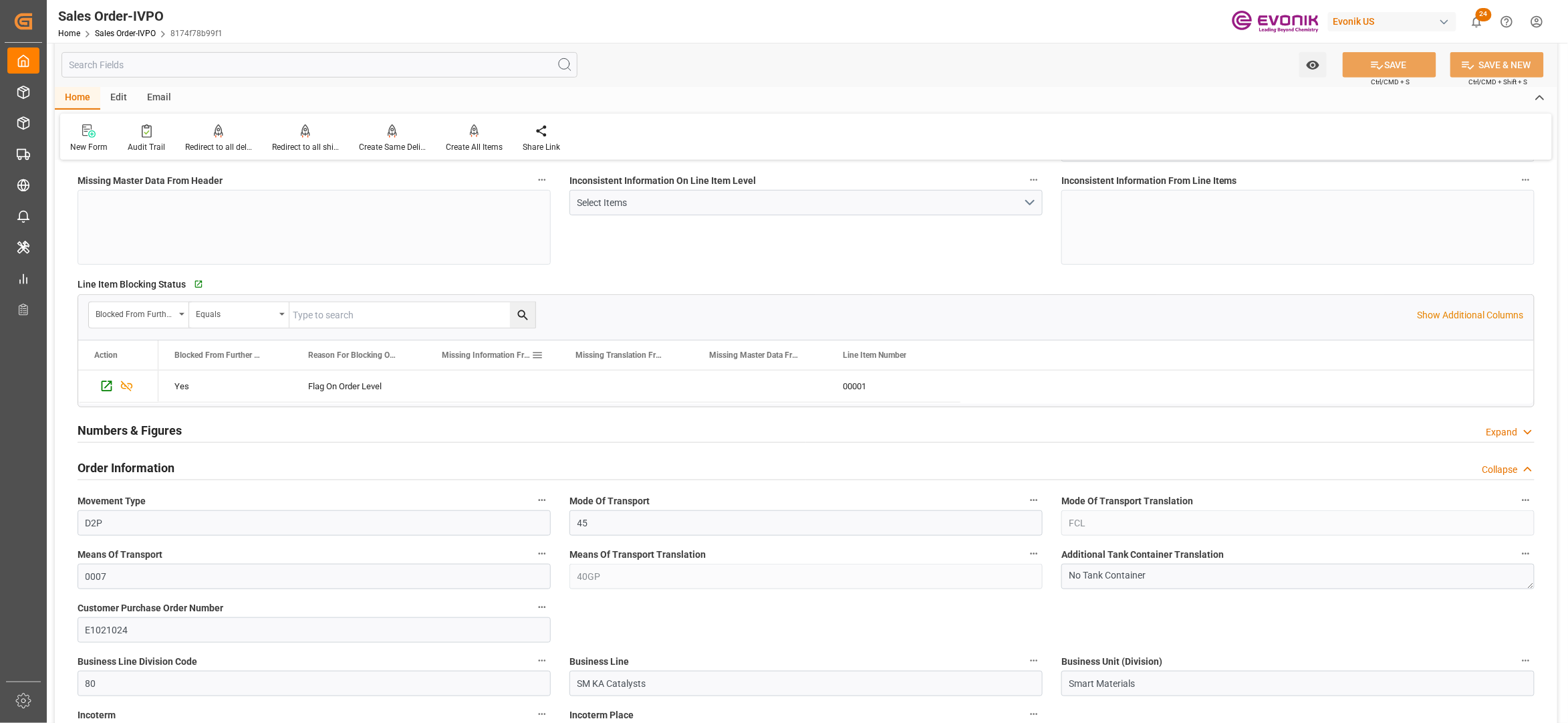
scroll to position [594, 0]
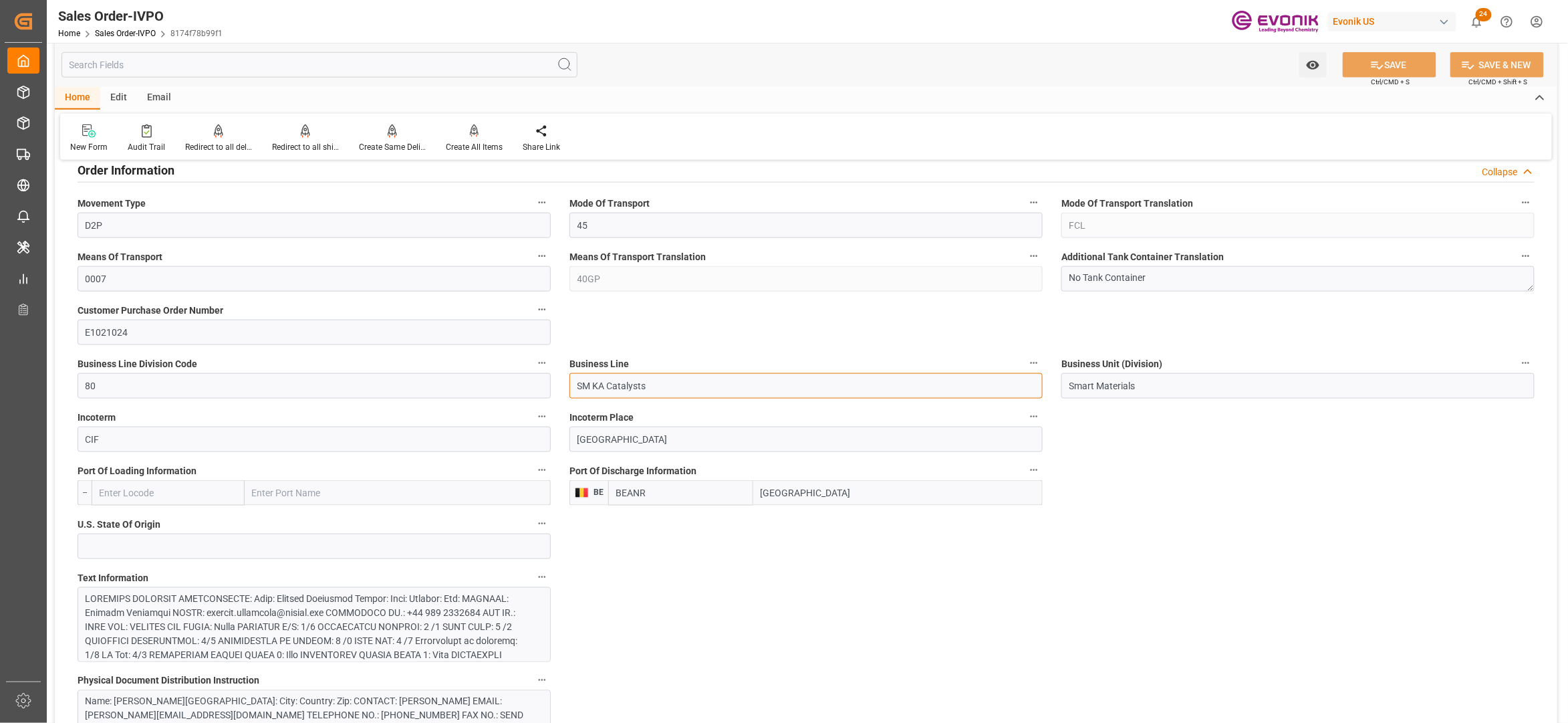
drag, startPoint x: 662, startPoint y: 387, endPoint x: 547, endPoint y: 389, distance: 115.0
drag, startPoint x: 673, startPoint y: 389, endPoint x: 563, endPoint y: 391, distance: 110.0
click at [563, 391] on div "Business Line SM KA Catalysts" at bounding box center [807, 377] width 492 height 54
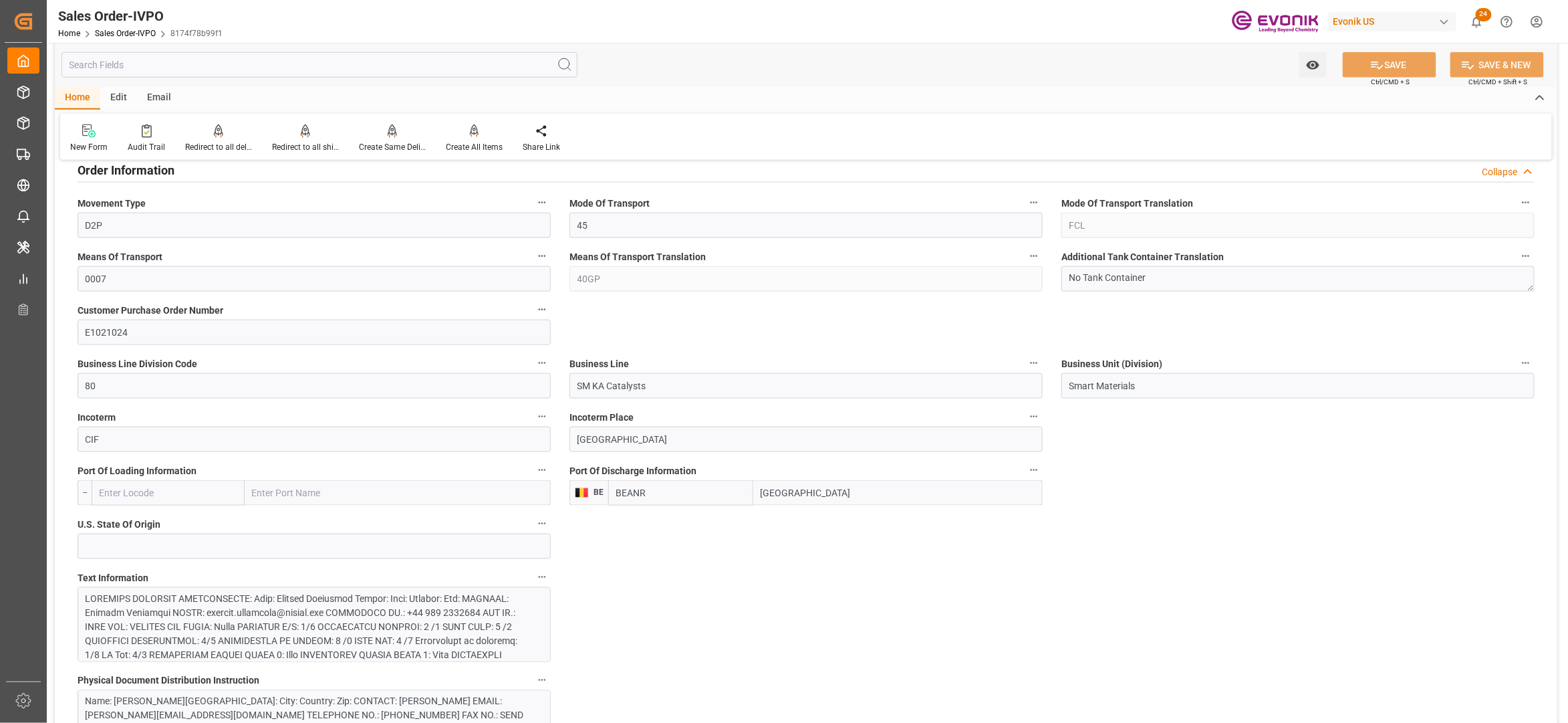
drag, startPoint x: 673, startPoint y: 389, endPoint x: 563, endPoint y: 389, distance: 110.0
click at [563, 389] on div "Business Line SM KA Catalysts" at bounding box center [807, 377] width 492 height 54
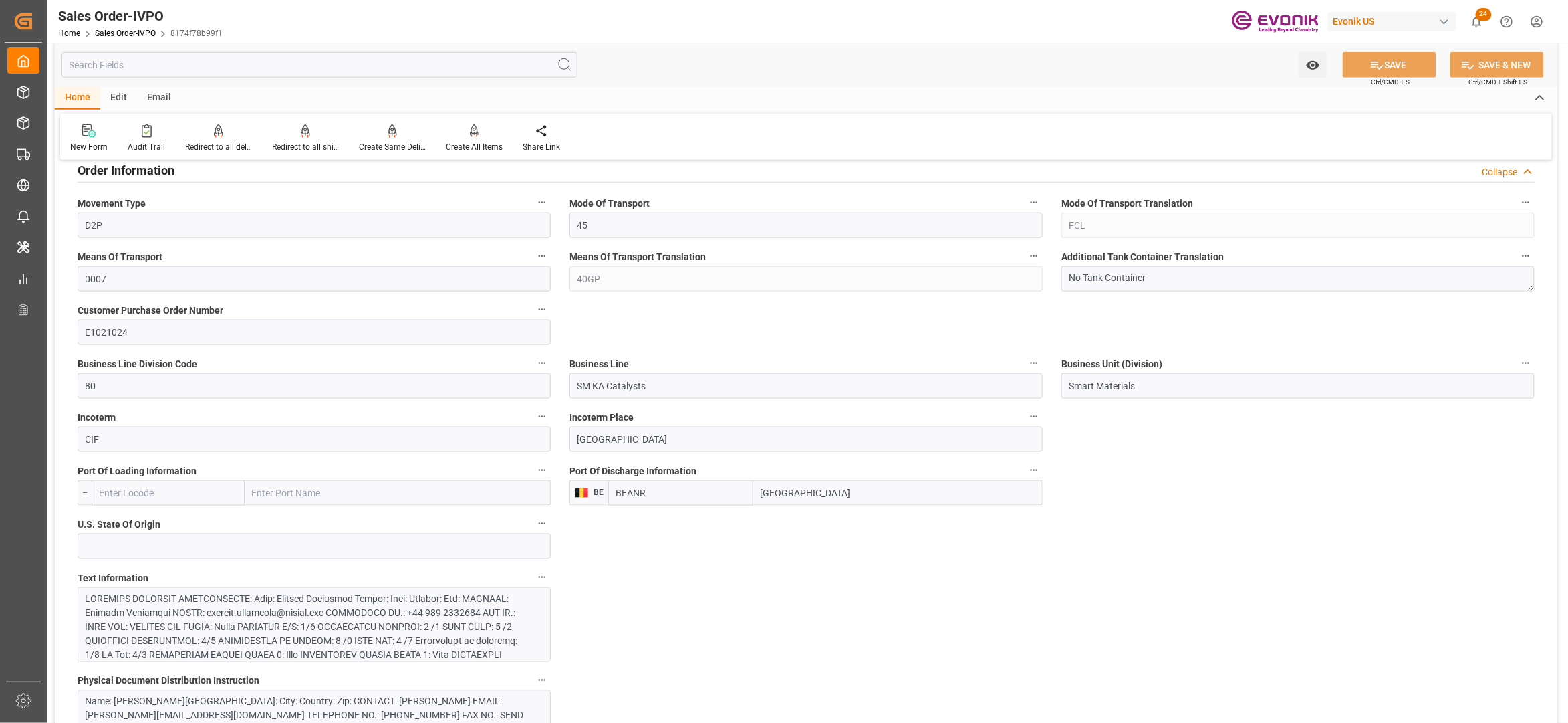
drag, startPoint x: 818, startPoint y: 500, endPoint x: 716, endPoint y: 491, distance: 102.4
click at [716, 491] on div "BEANR Antwerp" at bounding box center [825, 492] width 434 height 25
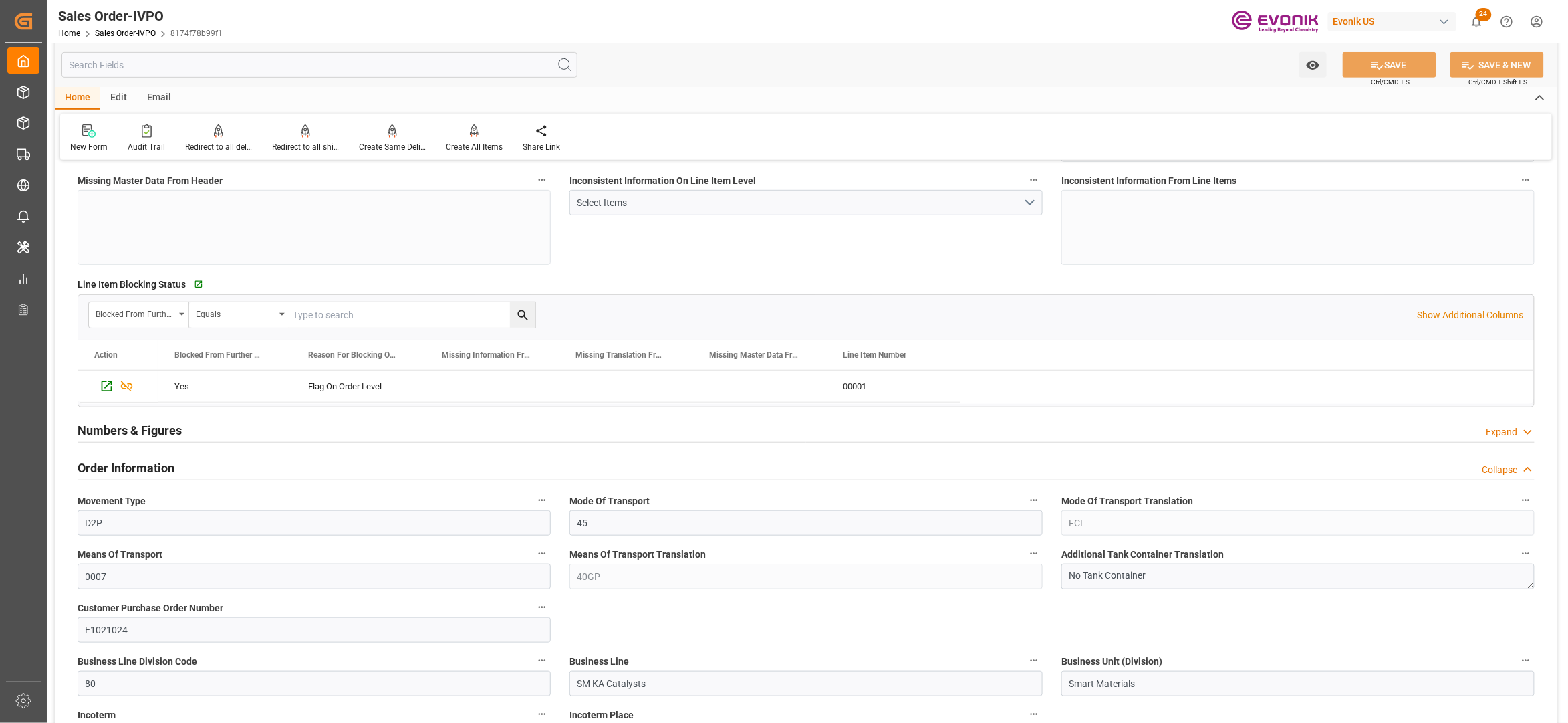
scroll to position [891, 0]
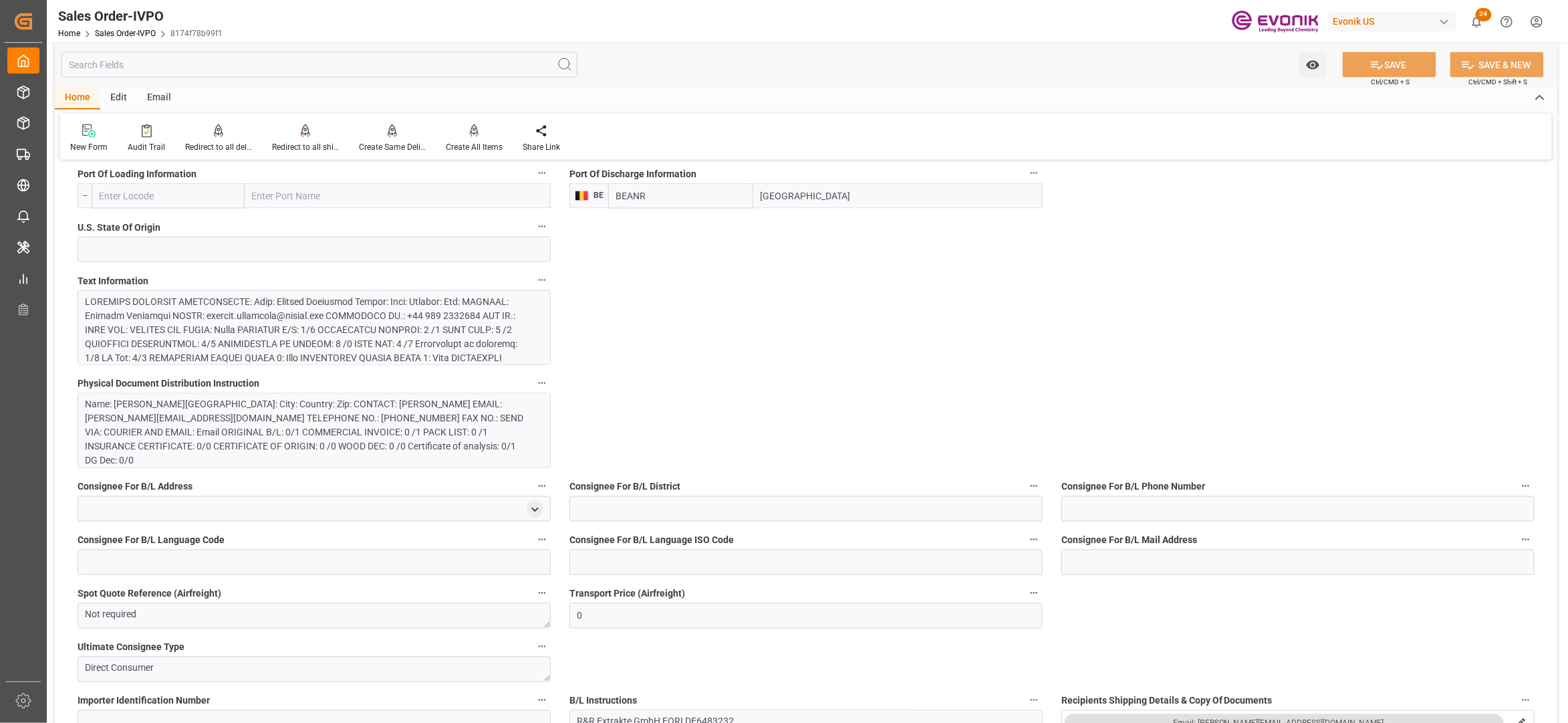
click at [406, 338] on div at bounding box center [308, 386] width 444 height 183
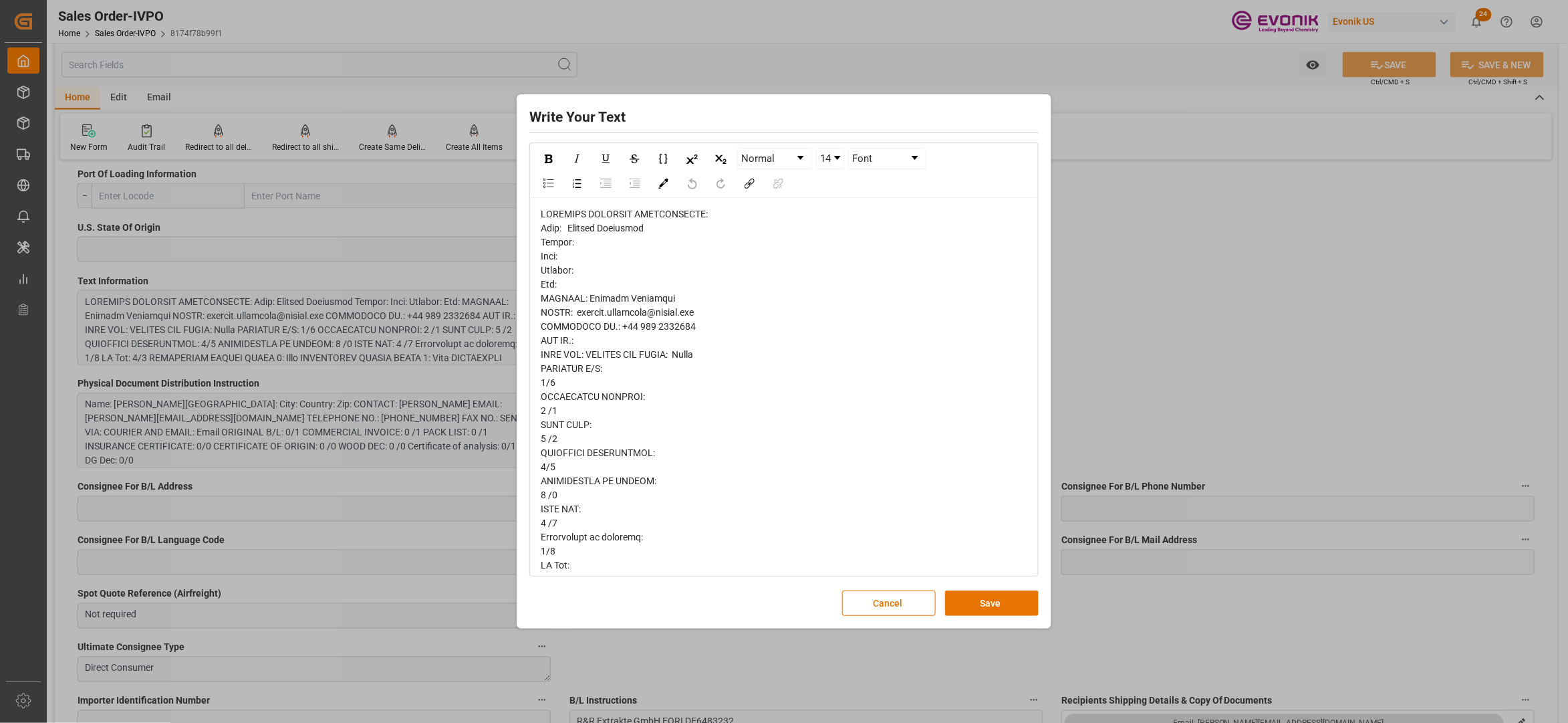
click at [554, 228] on span "rdw-editor" at bounding box center [658, 663] width 235 height 909
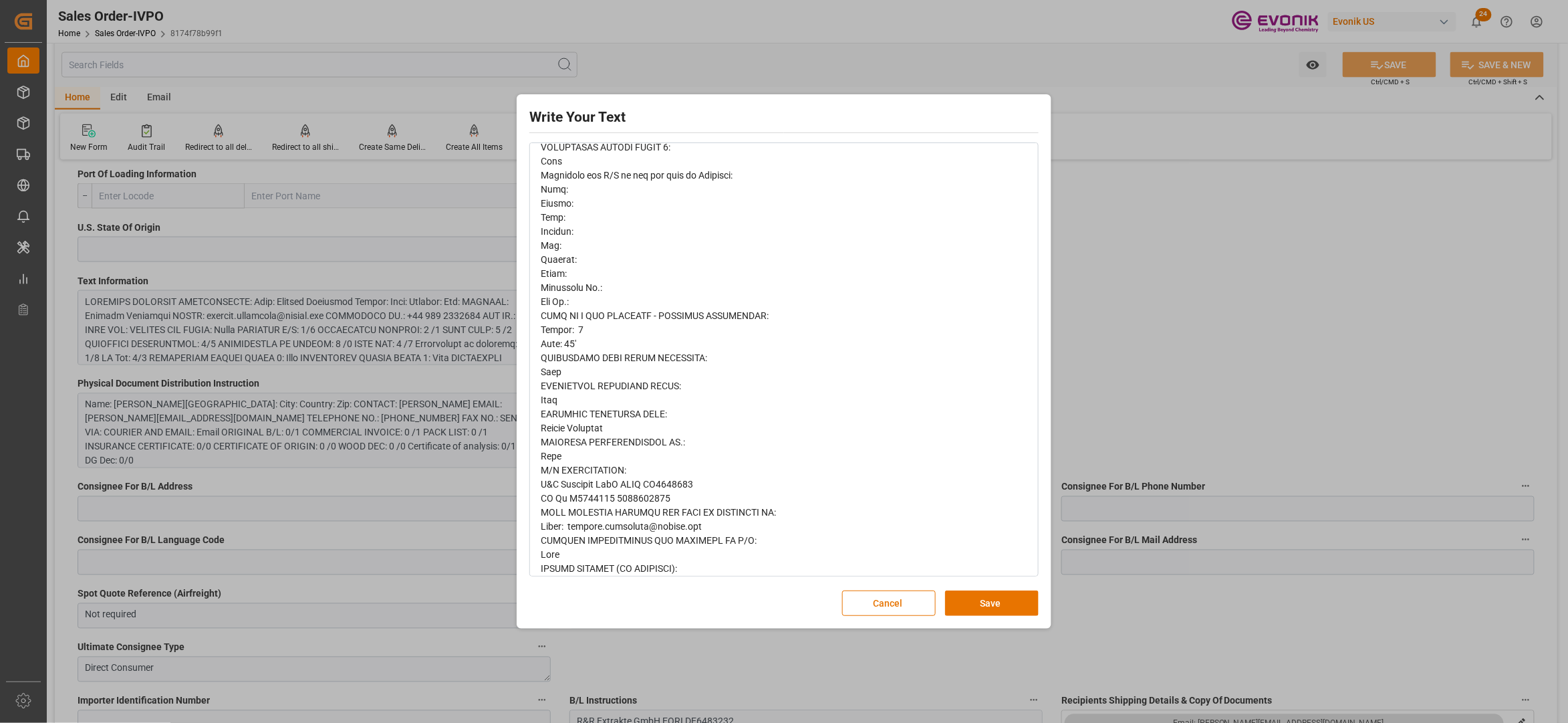
scroll to position [544, 0]
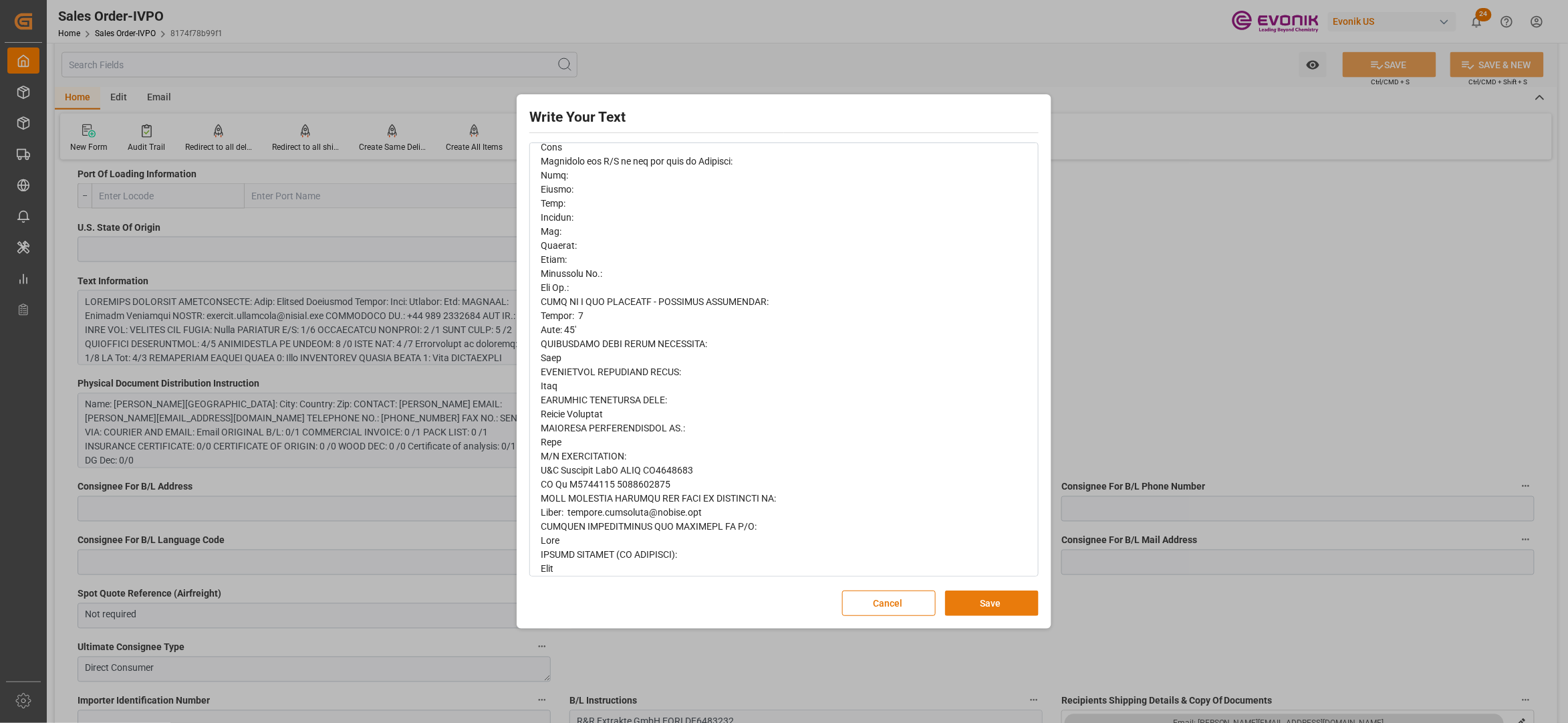
click at [1018, 600] on button "Save" at bounding box center [992, 603] width 94 height 25
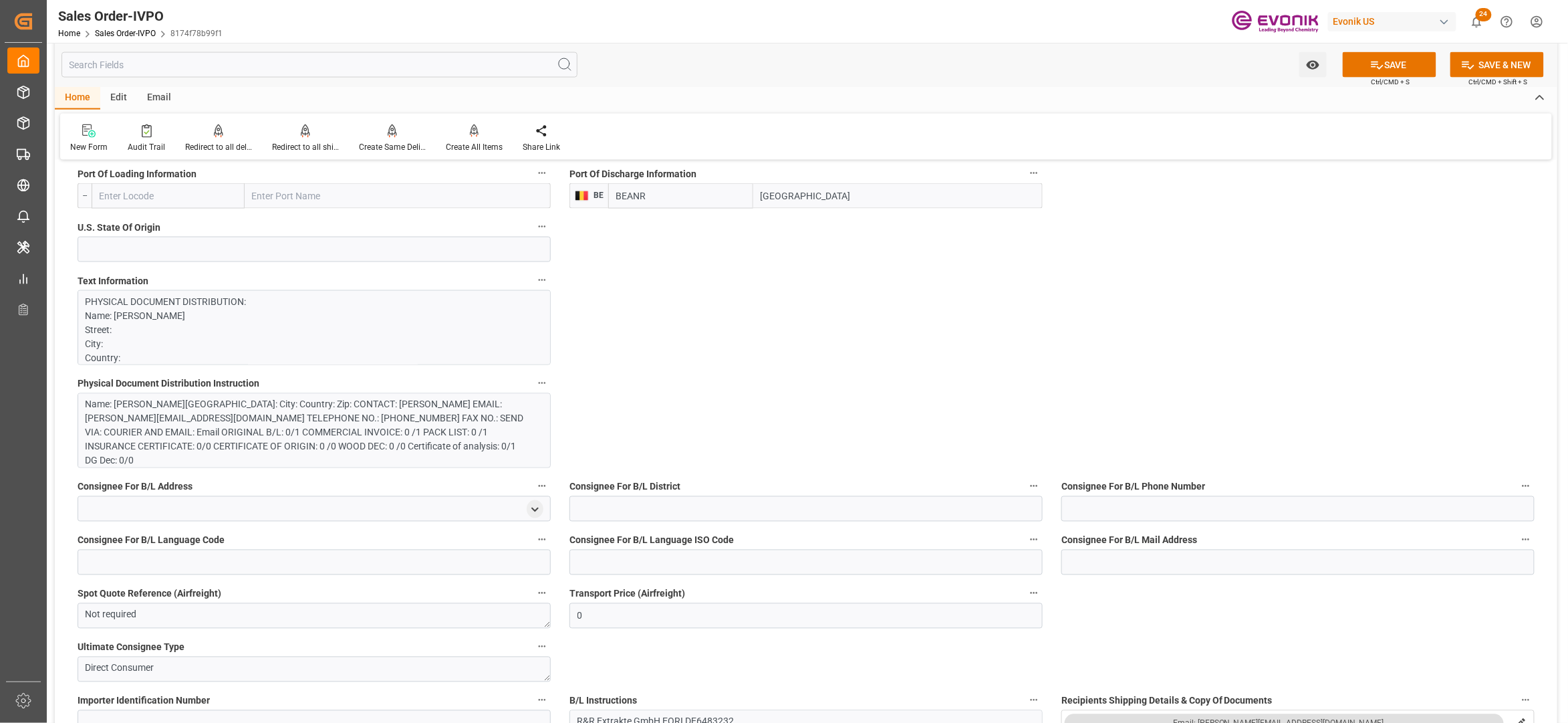
click at [342, 422] on div "Name: Kerstin Franzelin Street: City: Country: Zip: CONTACT: Kerstin Franzelin …" at bounding box center [308, 433] width 444 height 70
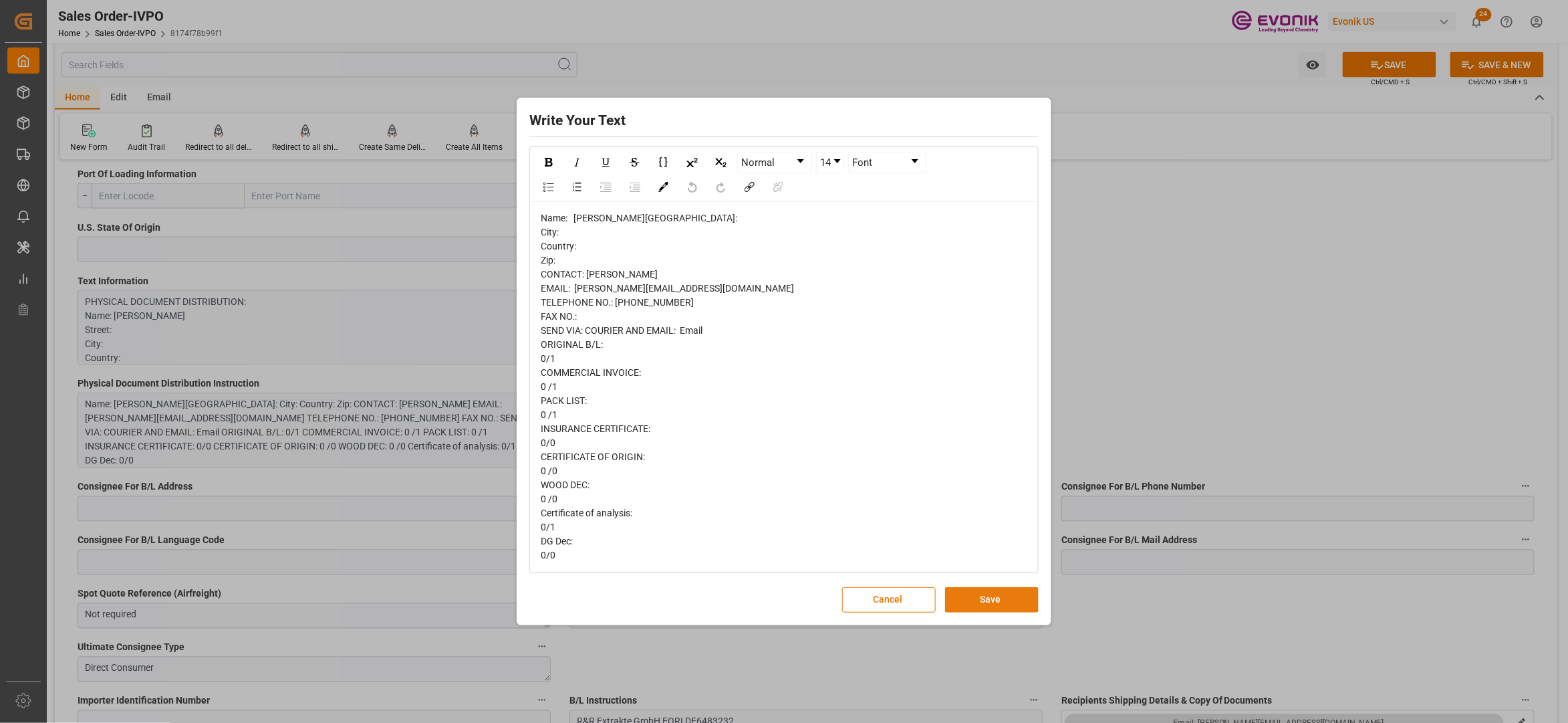
click at [975, 608] on button "Save" at bounding box center [992, 599] width 94 height 25
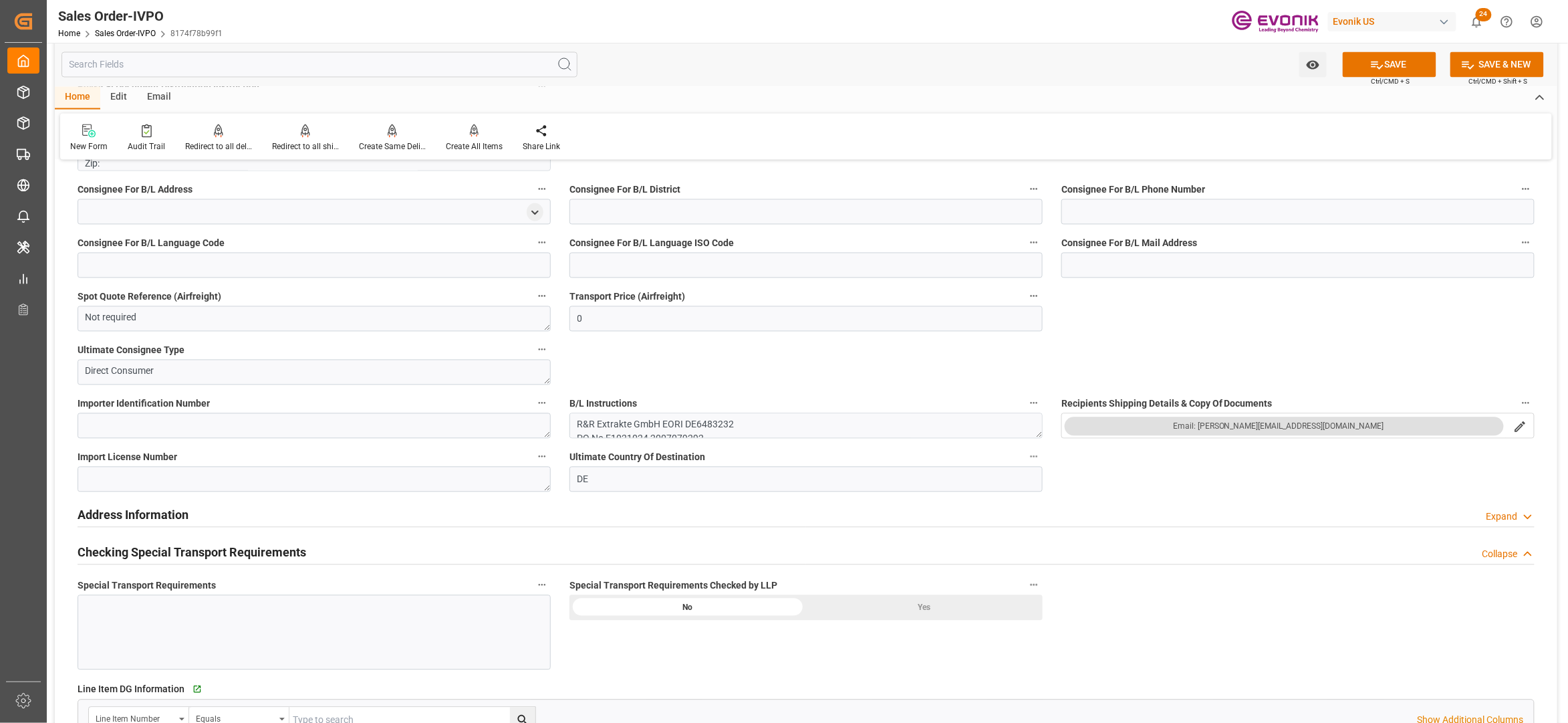
scroll to position [1486, 0]
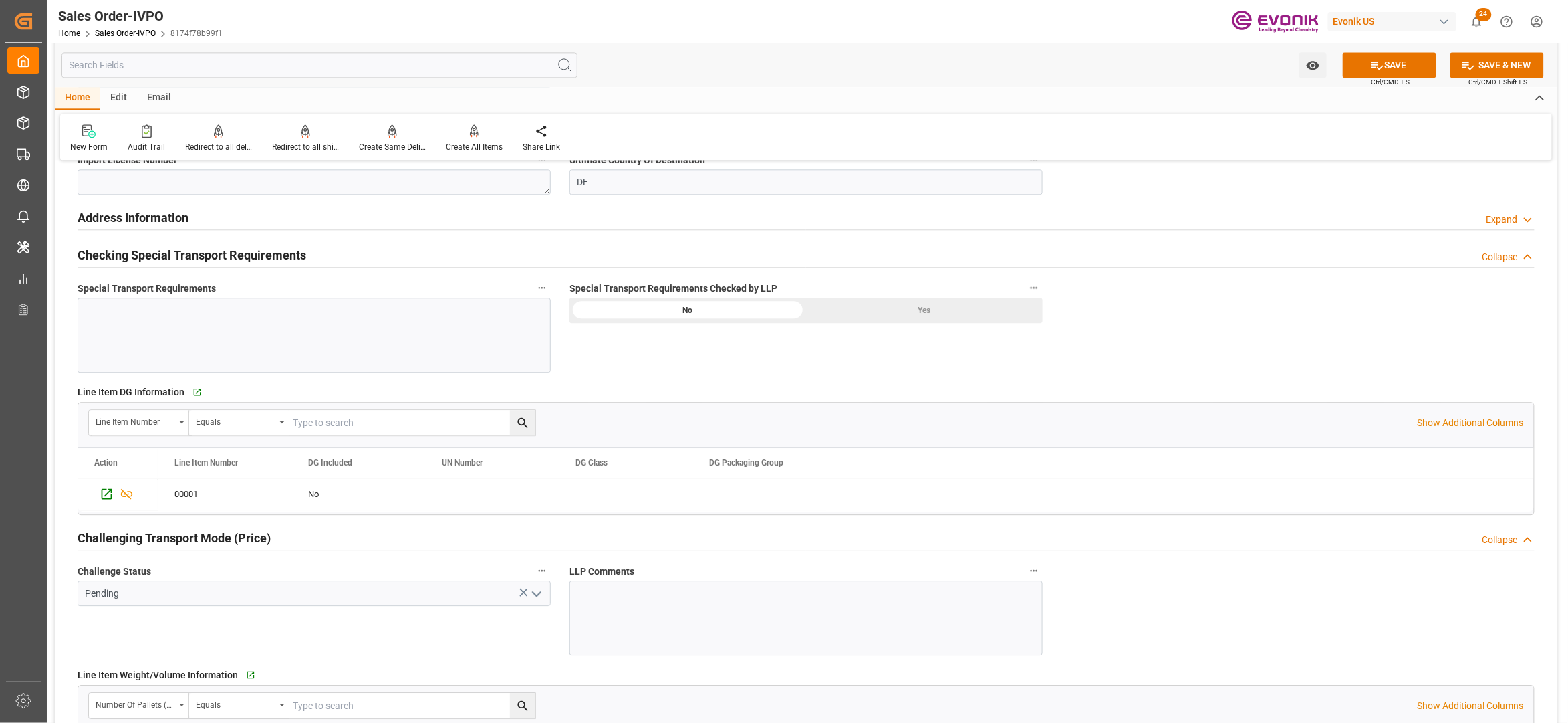
click at [931, 310] on div "Yes" at bounding box center [925, 310] width 237 height 25
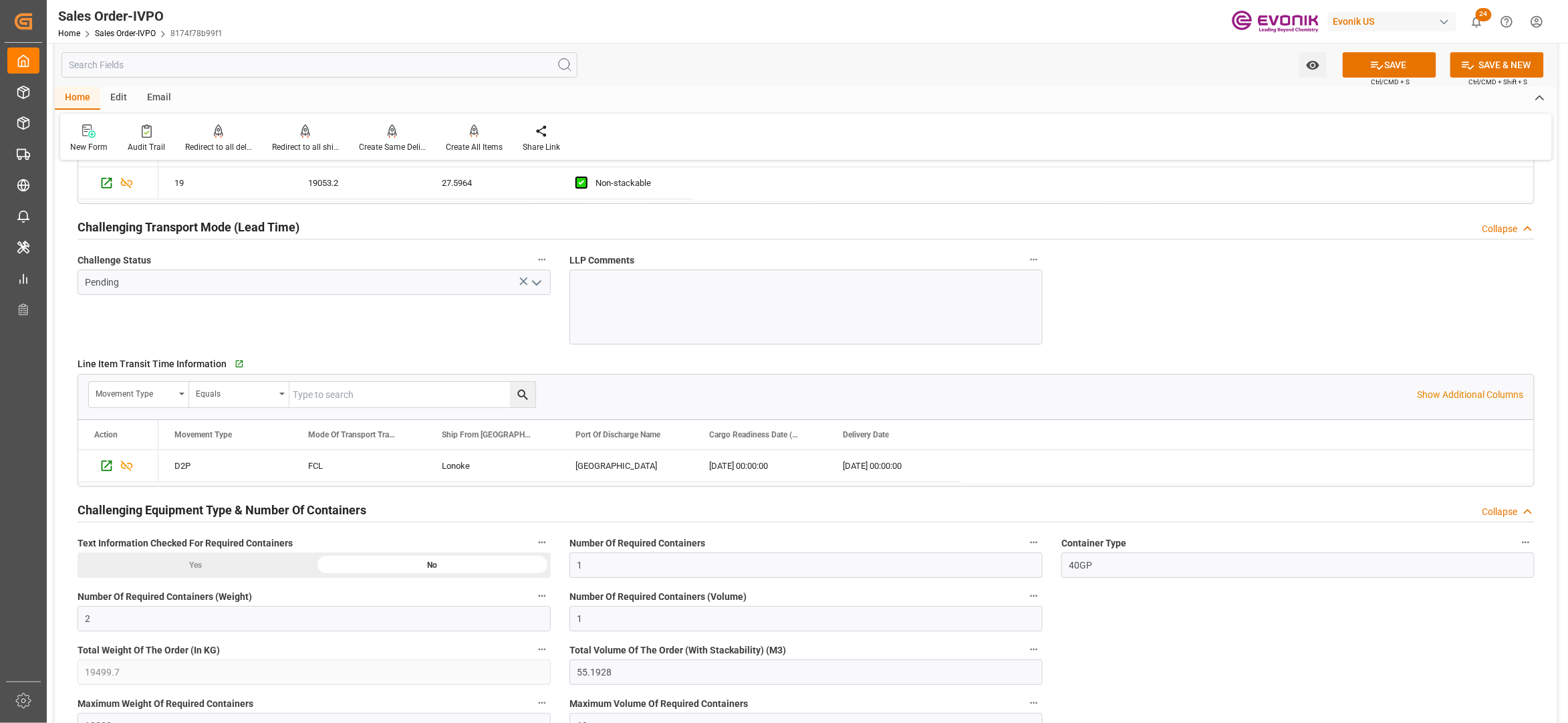
click at [535, 284] on icon "open menu" at bounding box center [537, 283] width 16 height 16
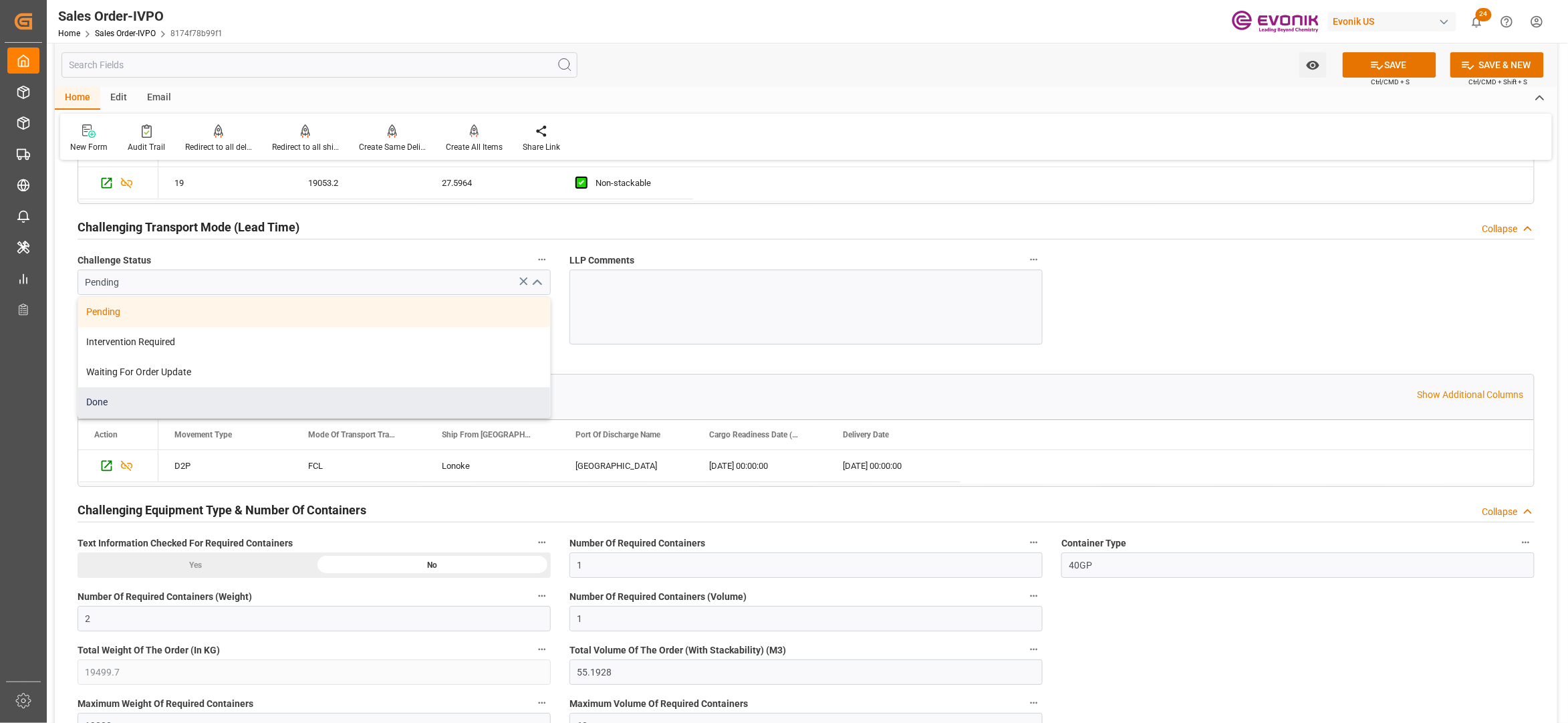
click at [137, 402] on div "Done" at bounding box center [313, 402] width 472 height 30
type input "Done"
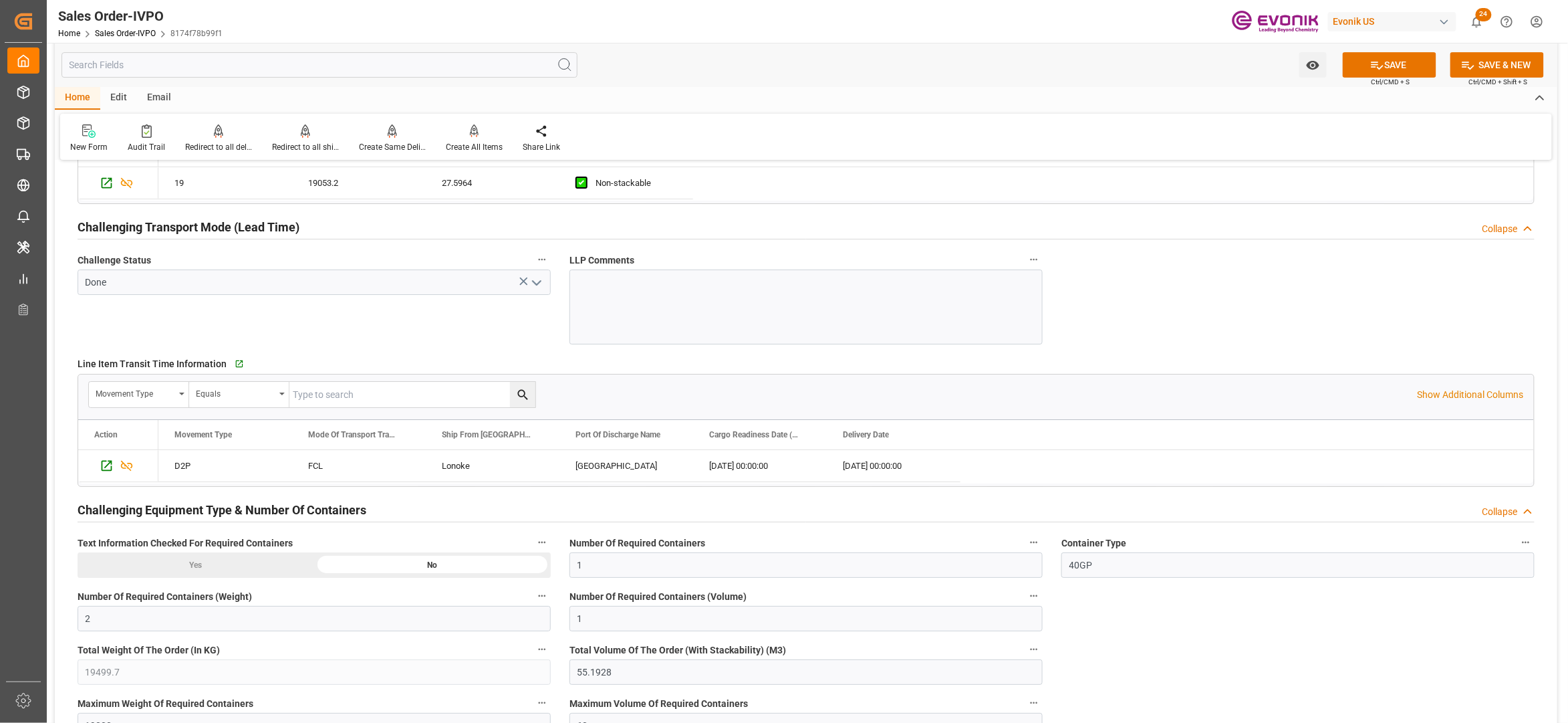
scroll to position [2378, 0]
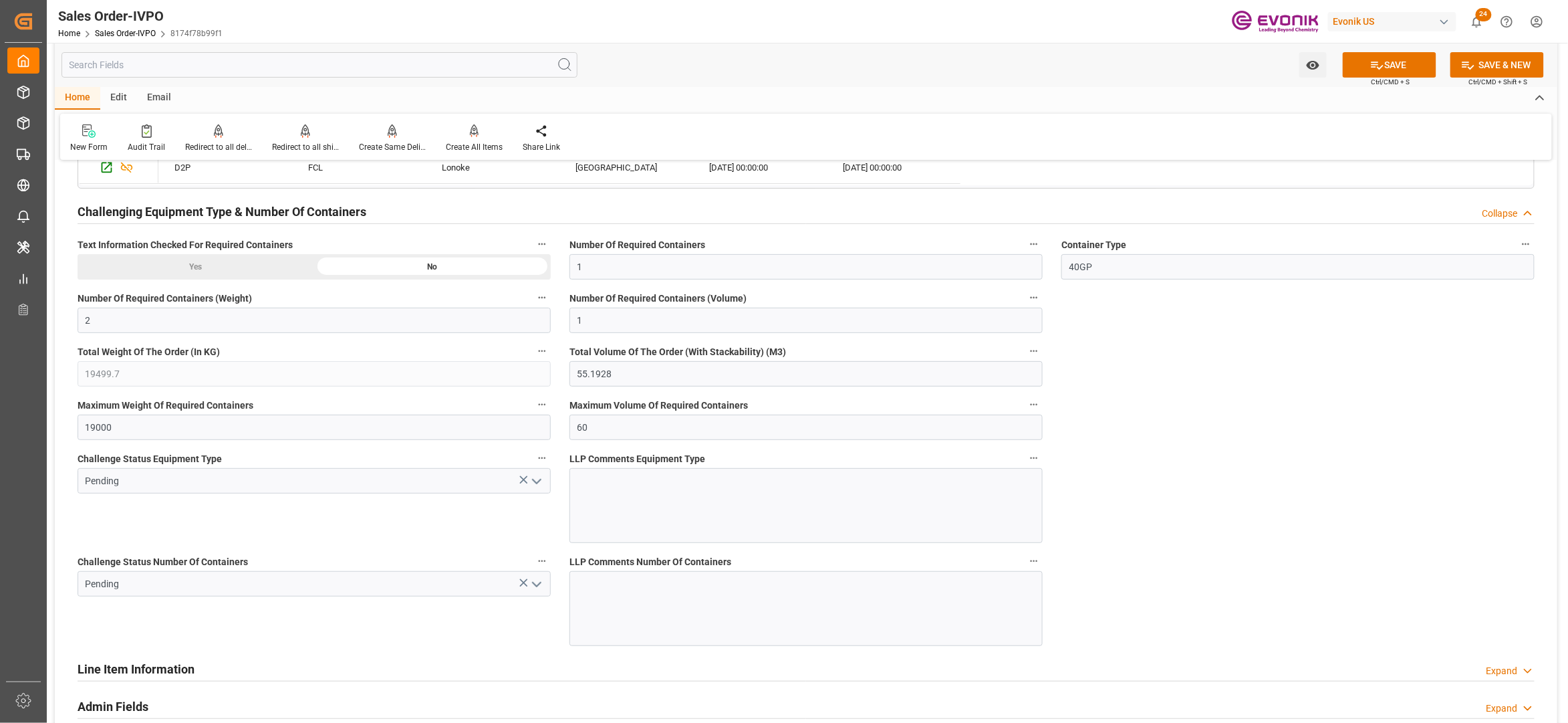
click at [535, 488] on icon "open menu" at bounding box center [537, 481] width 16 height 16
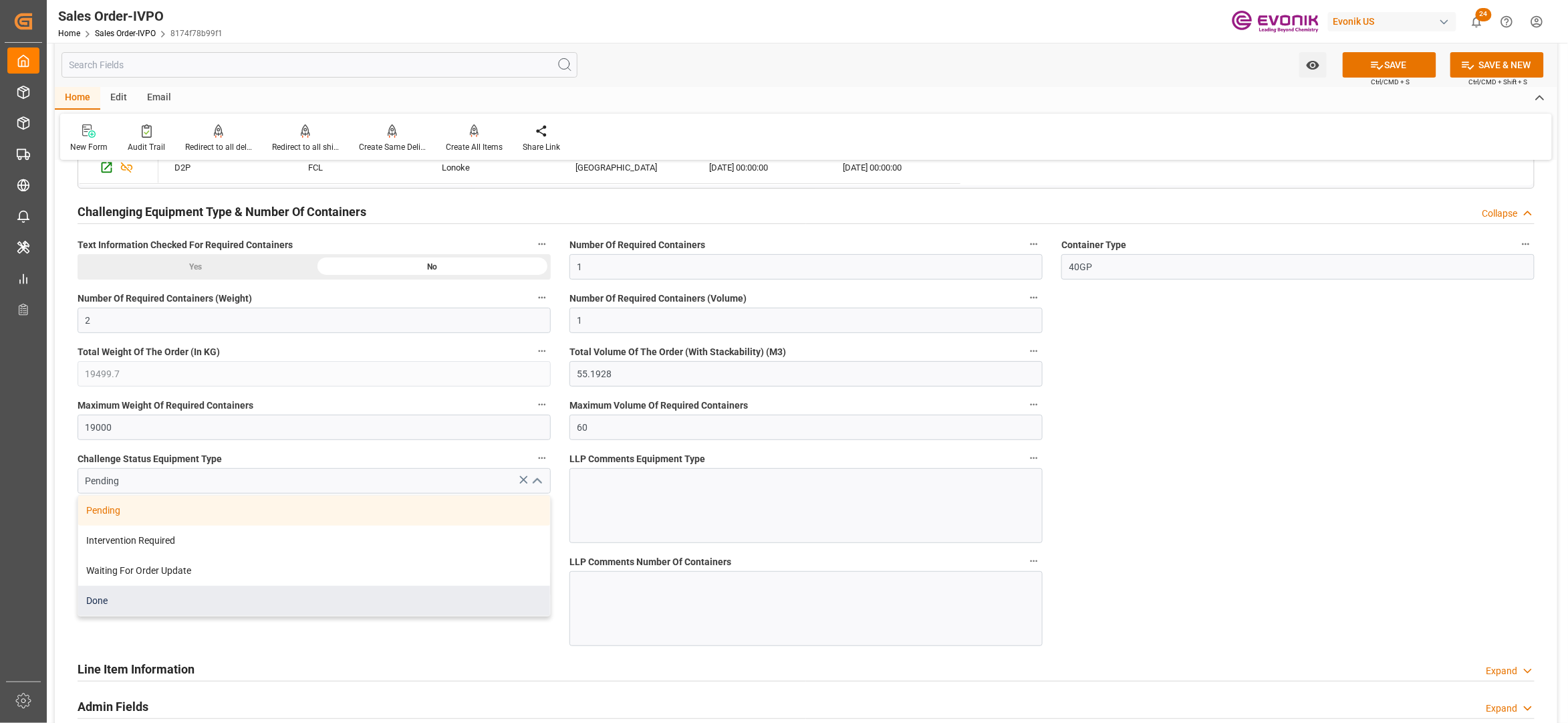
click at [188, 607] on div "Done" at bounding box center [313, 601] width 472 height 30
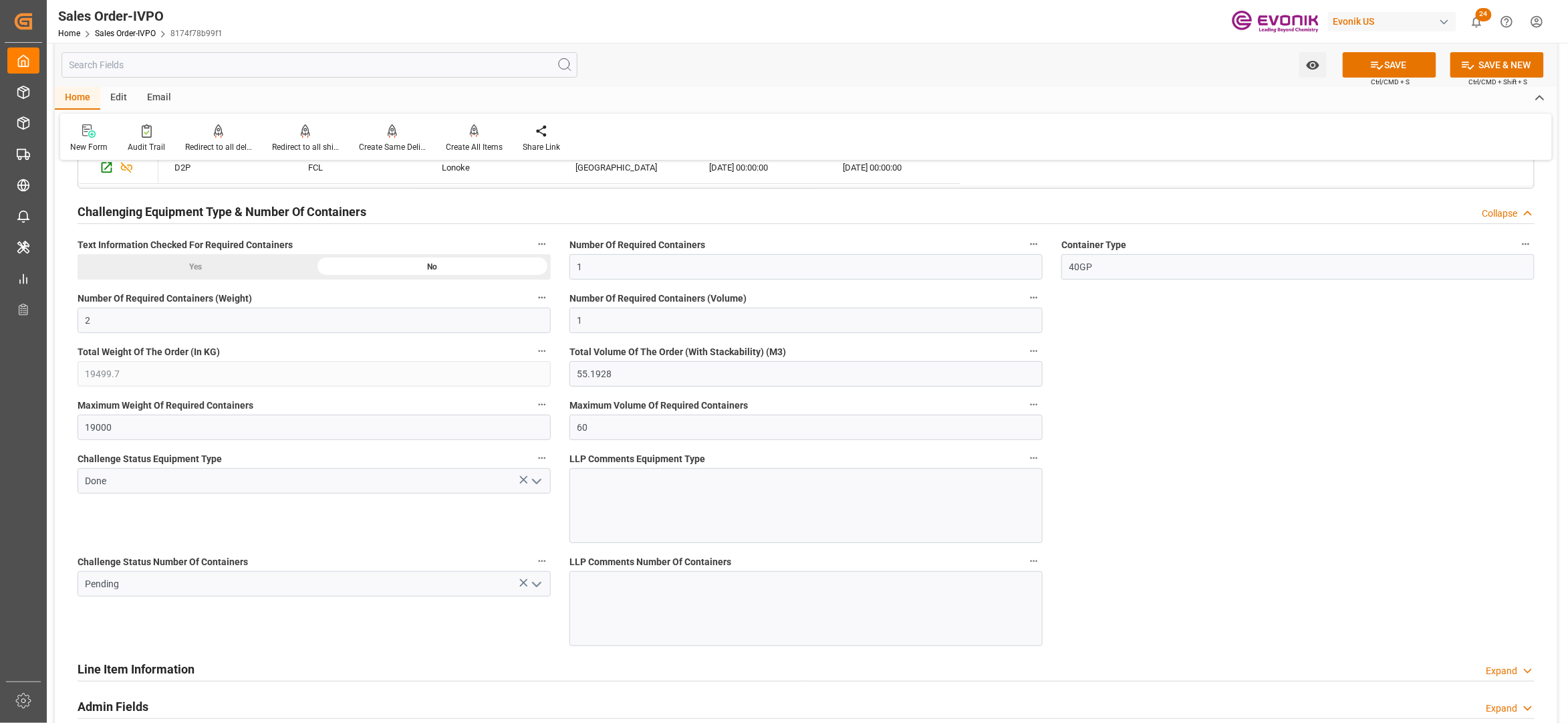
type input "Done"
click at [536, 593] on icon "open menu" at bounding box center [537, 584] width 16 height 16
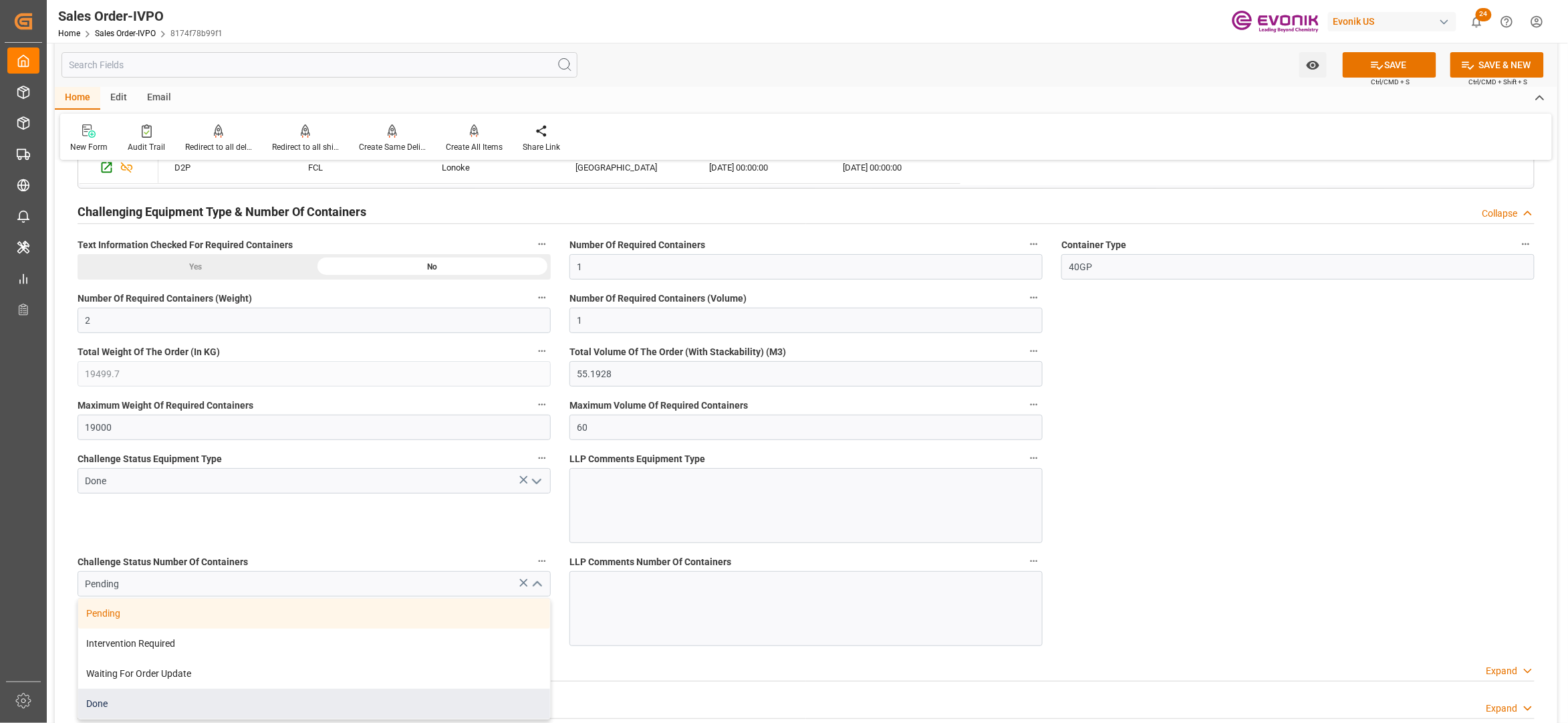
click at [150, 705] on div "Done" at bounding box center [313, 704] width 472 height 30
type input "Done"
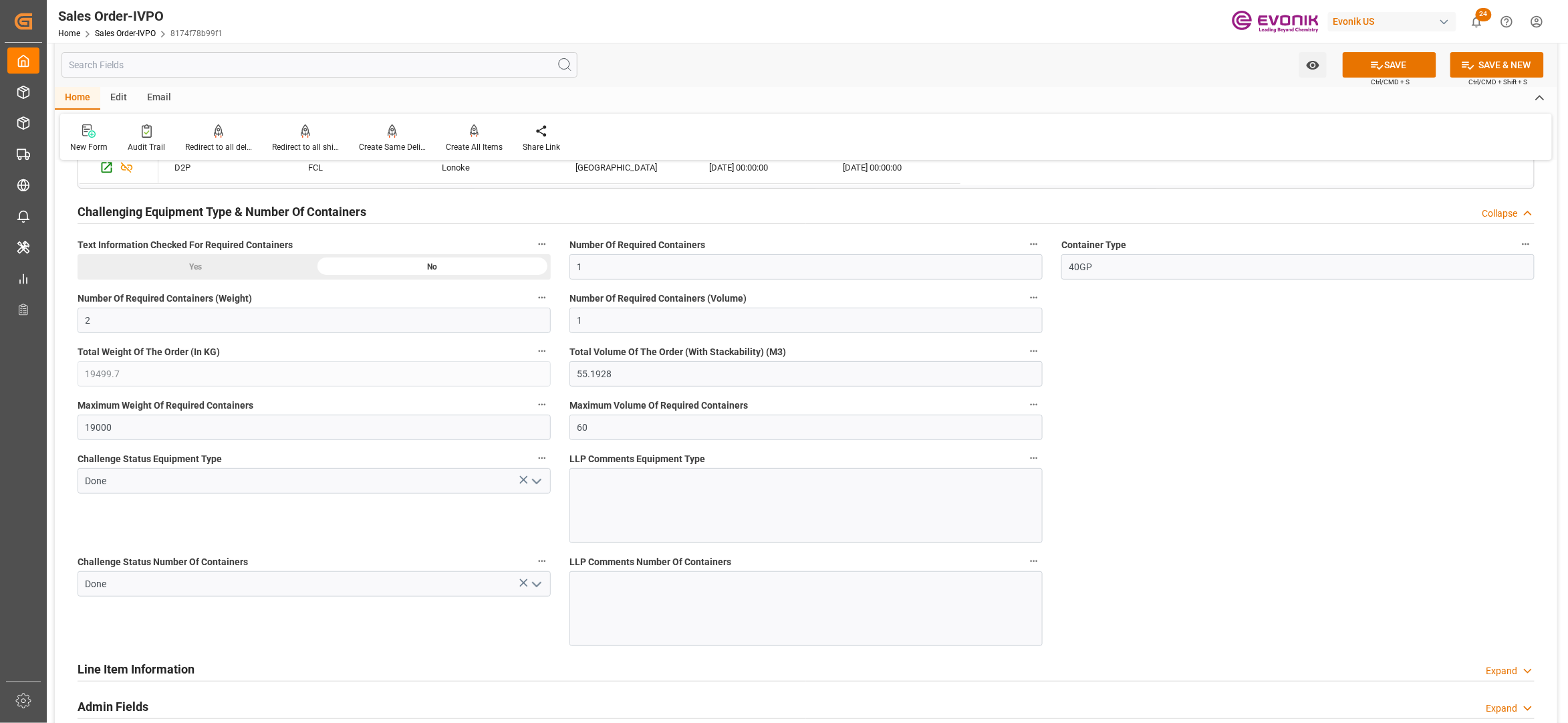
click at [1393, 59] on button "SAVE" at bounding box center [1390, 64] width 94 height 25
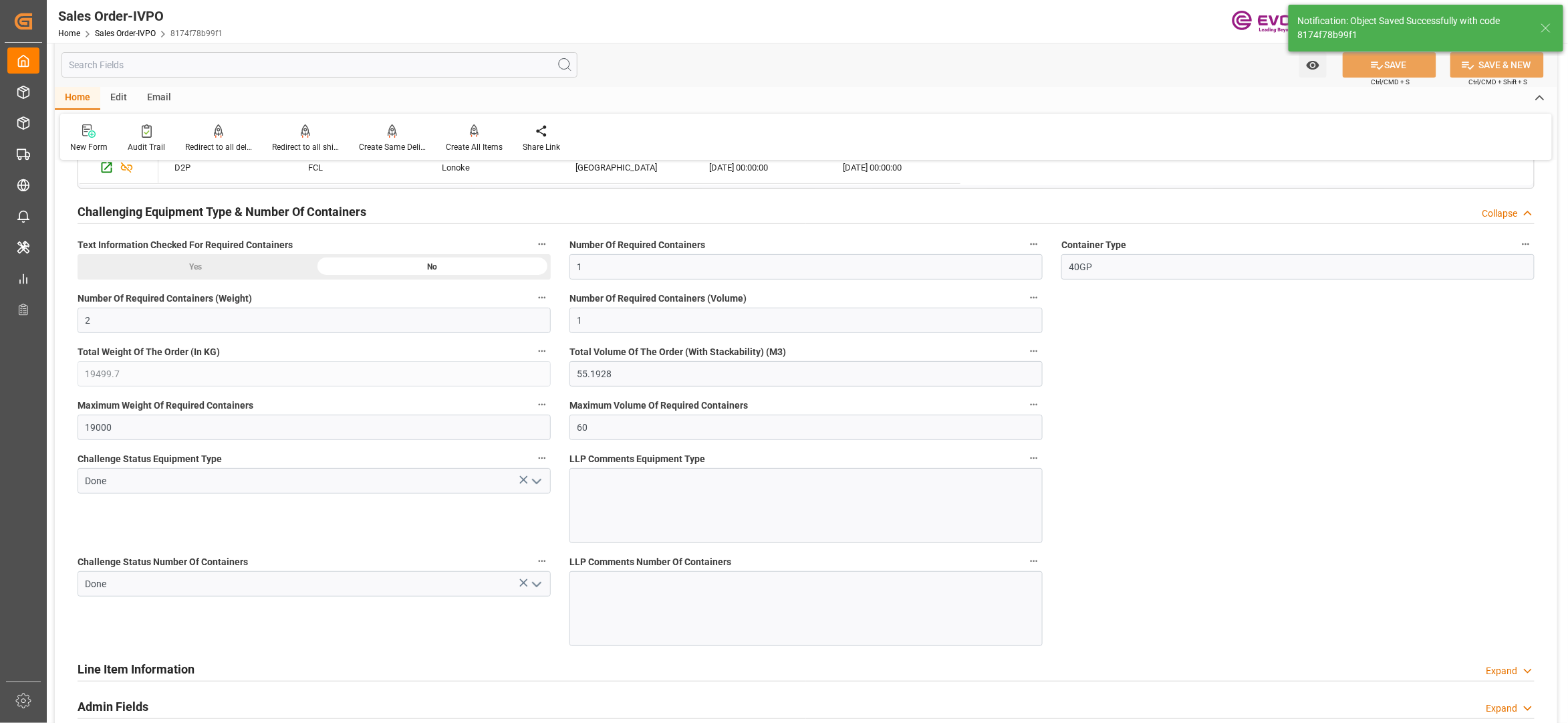
type input "19.08.2025 01:59"
click at [457, 145] on div "Create All Items" at bounding box center [474, 147] width 57 height 12
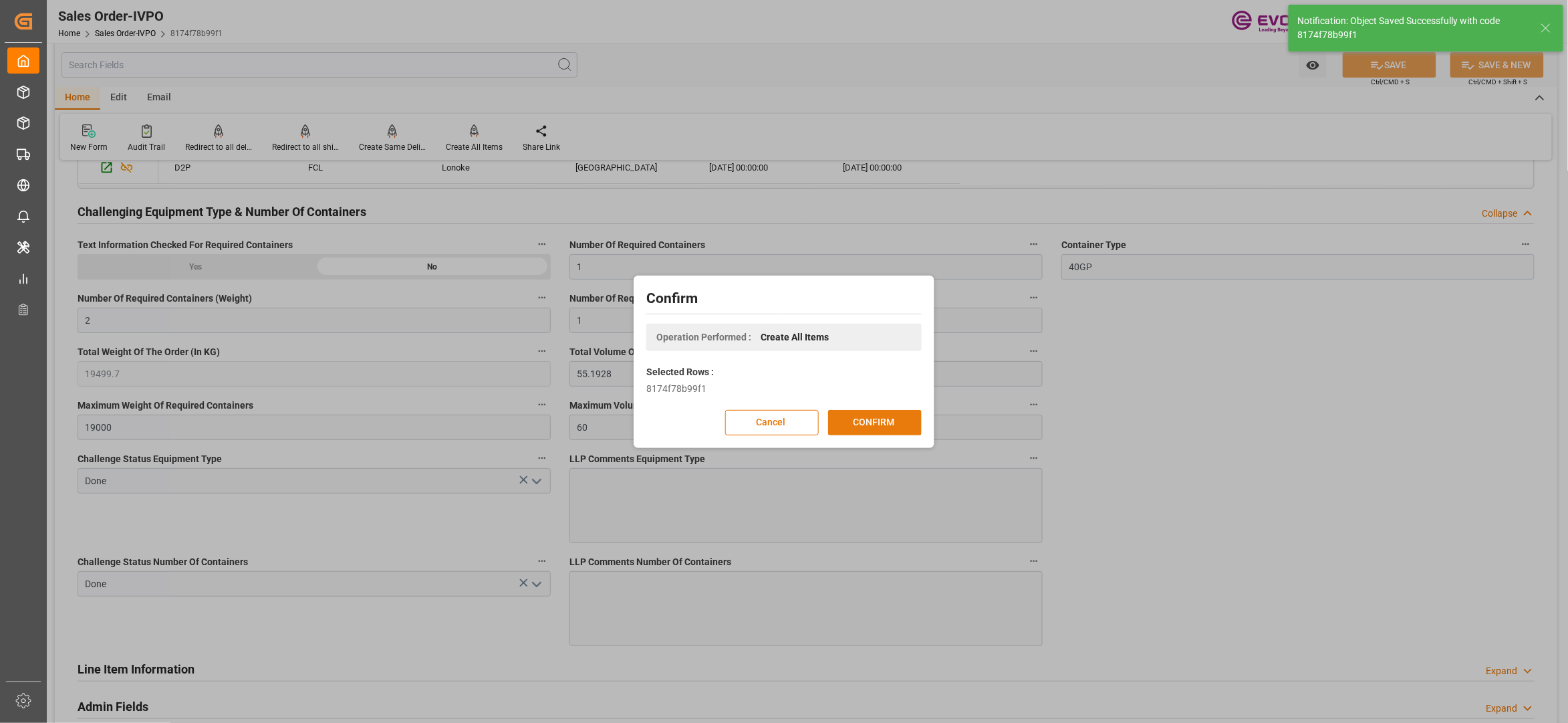
click at [880, 427] on button "CONFIRM" at bounding box center [875, 422] width 94 height 25
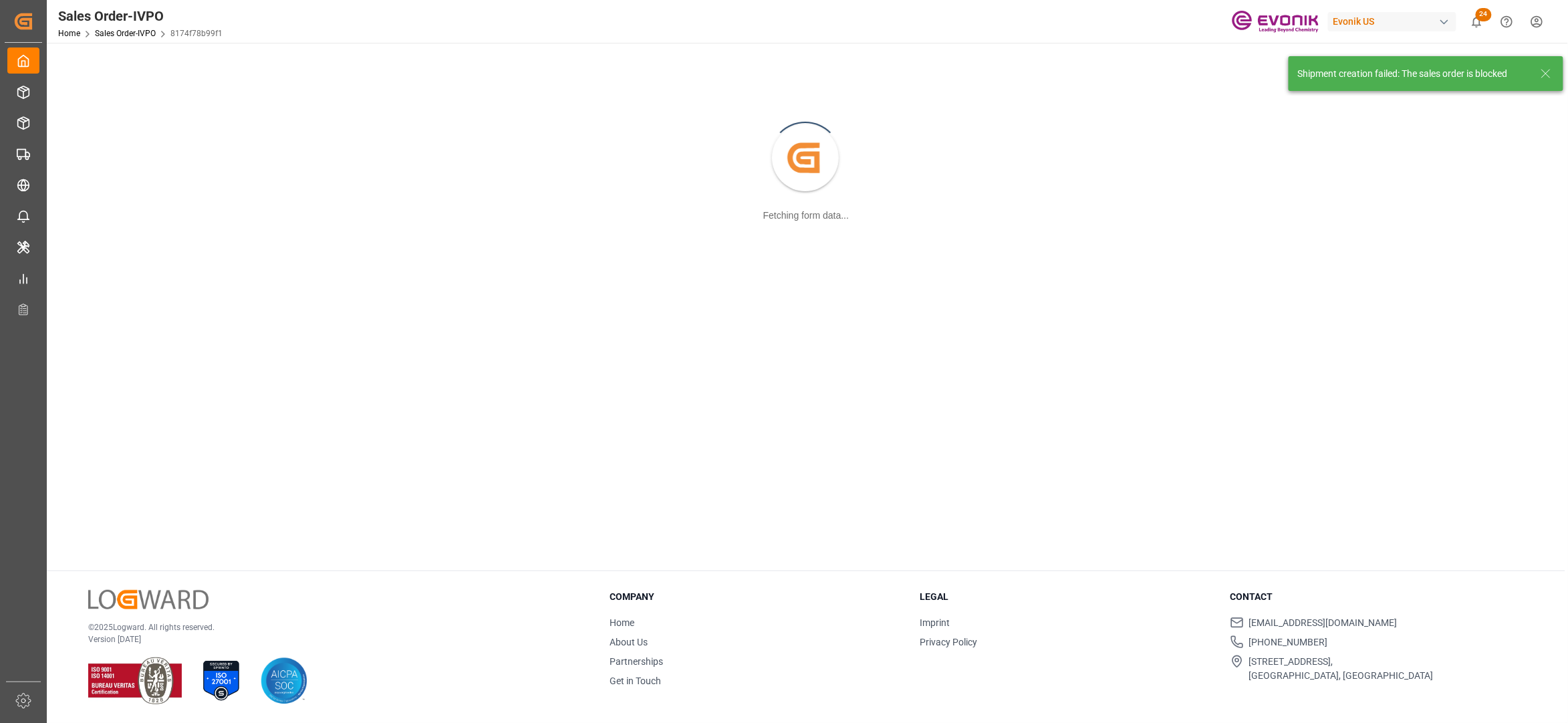
scroll to position [145, 0]
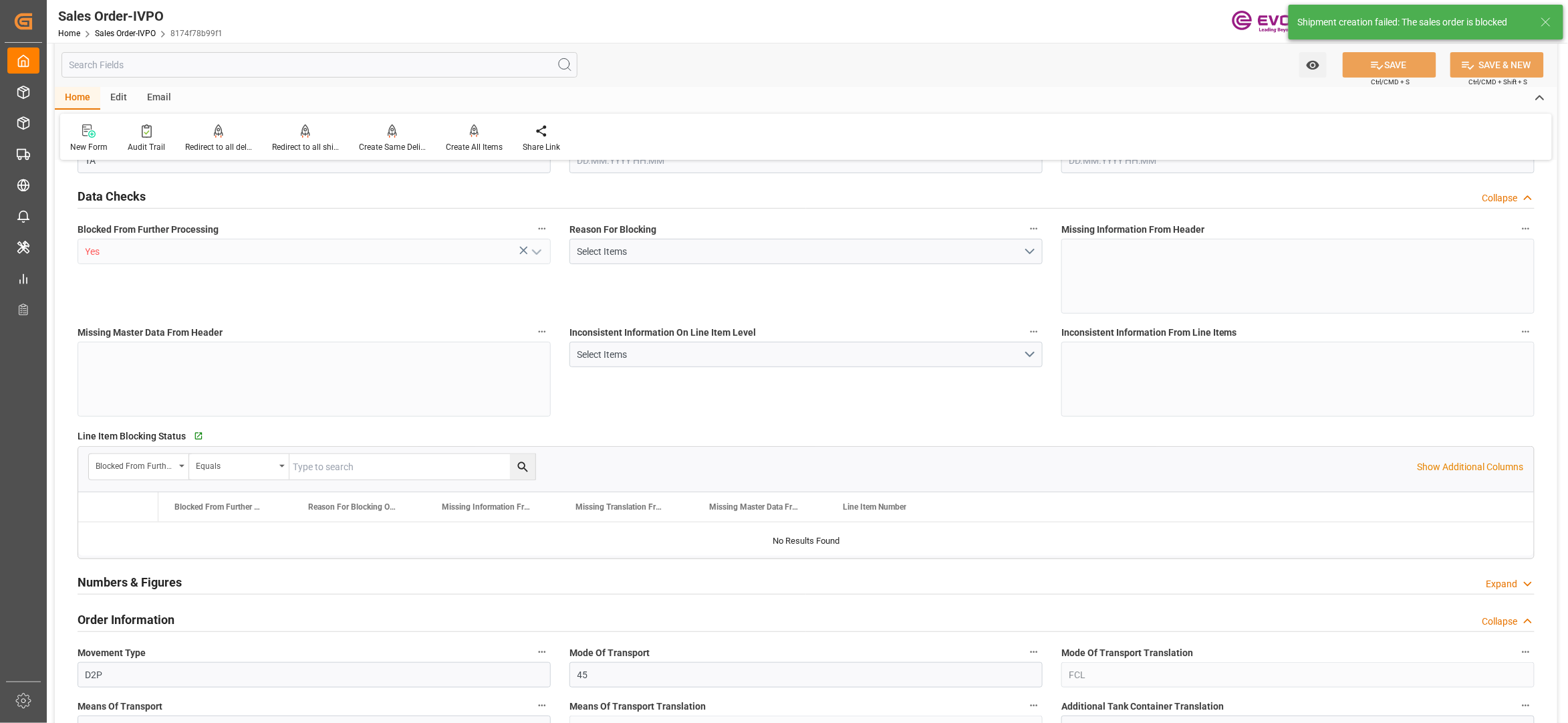
type input "BEANR"
type input "0"
type input "1"
type input "2"
type input "1"
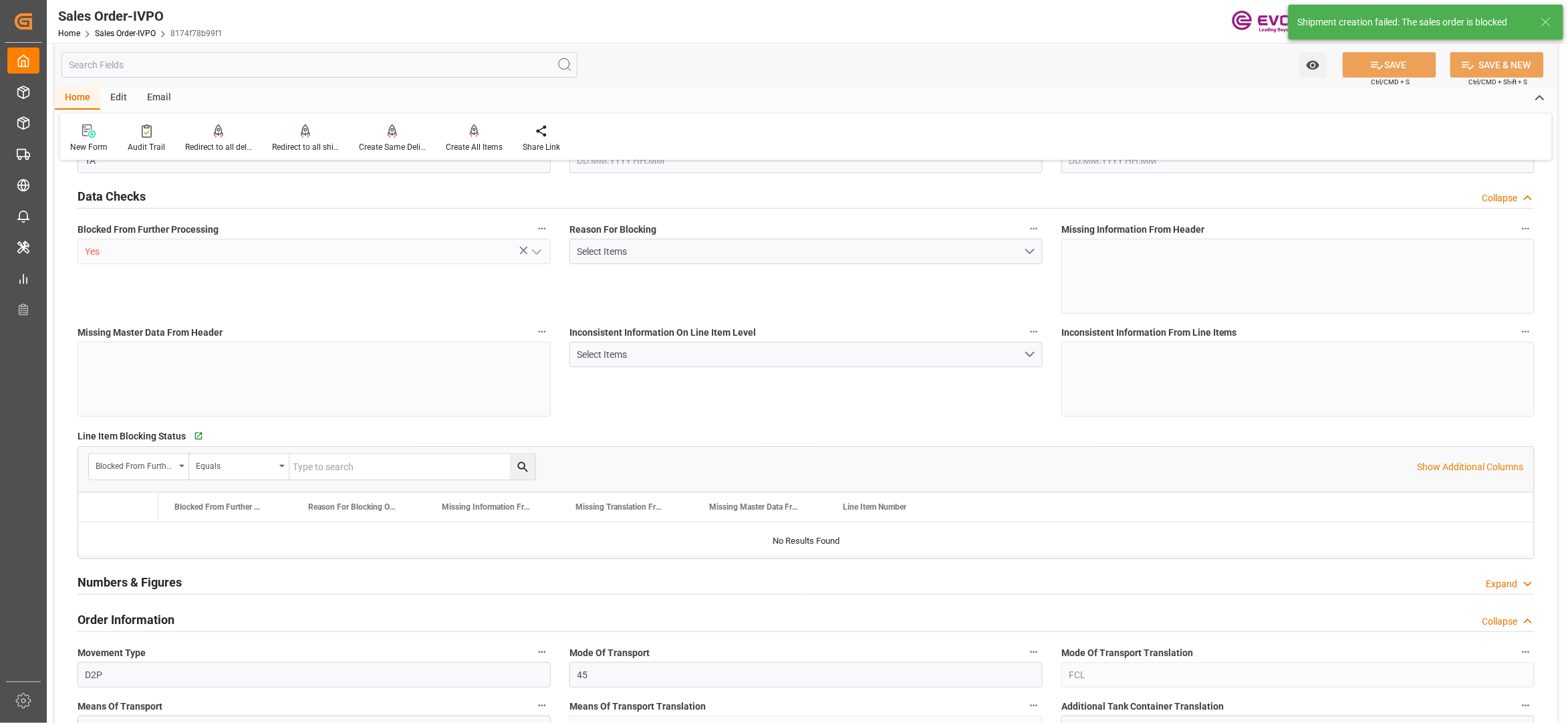
type input "19499.7"
type input "55.1928"
type input "19000"
type input "60"
type input "07.07.2025 21:16"
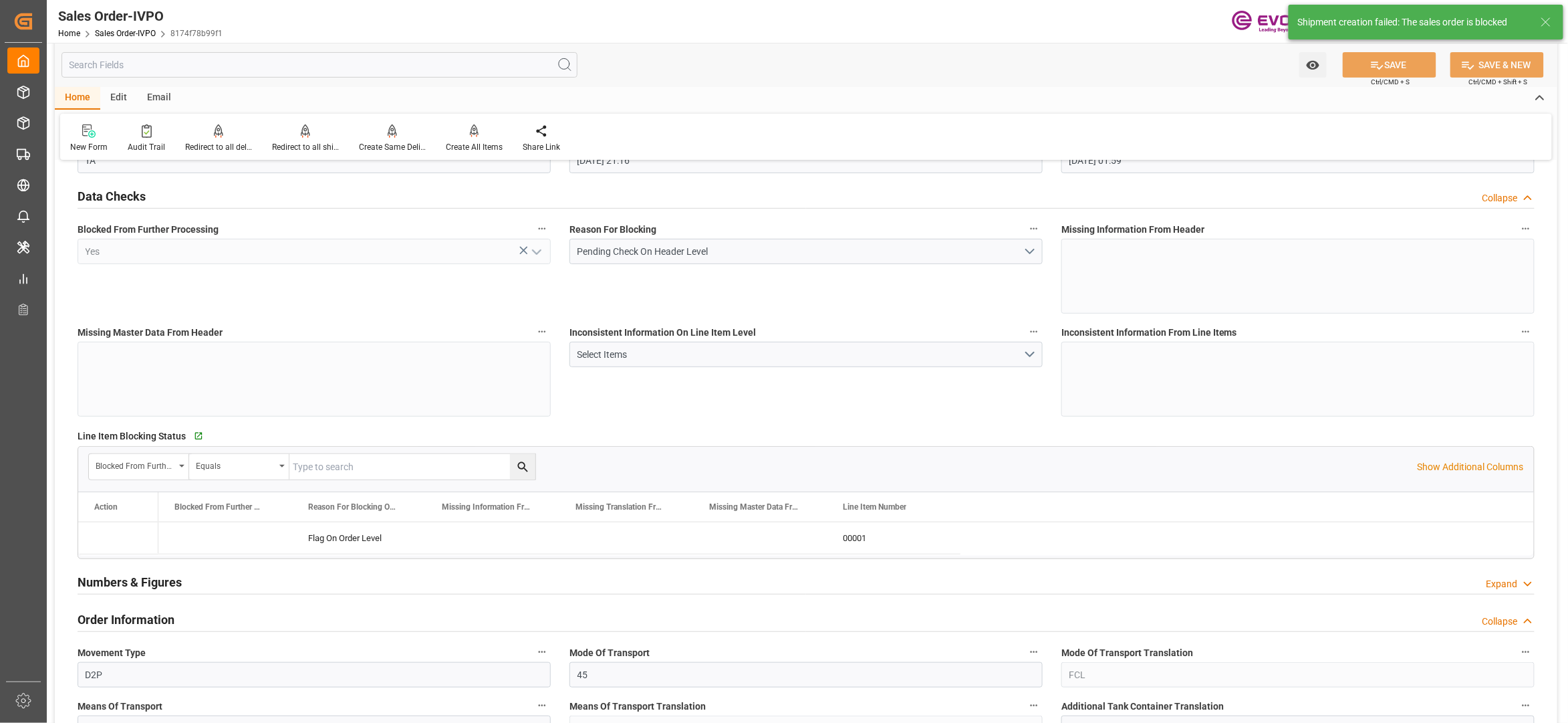
type input "19.08.2025 01:59"
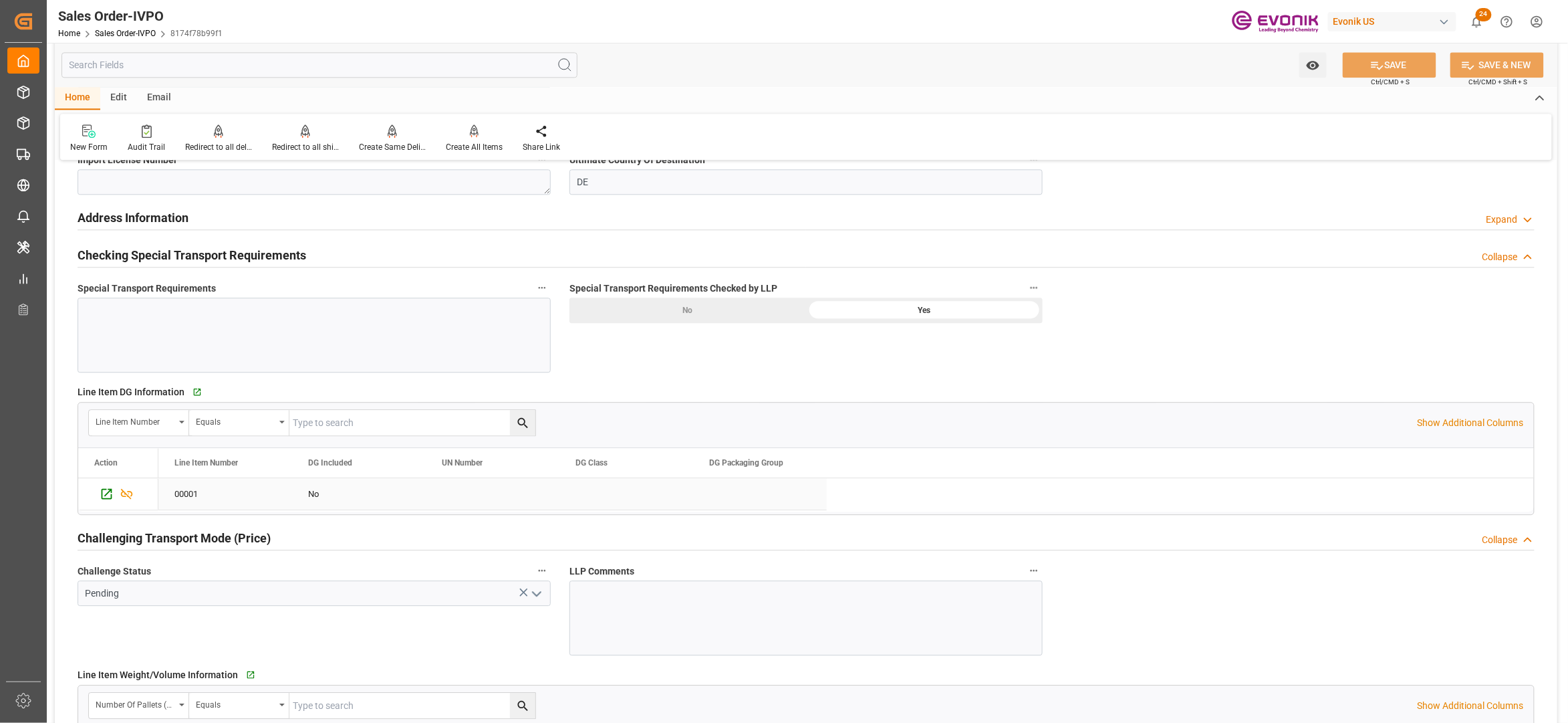
scroll to position [1782, 0]
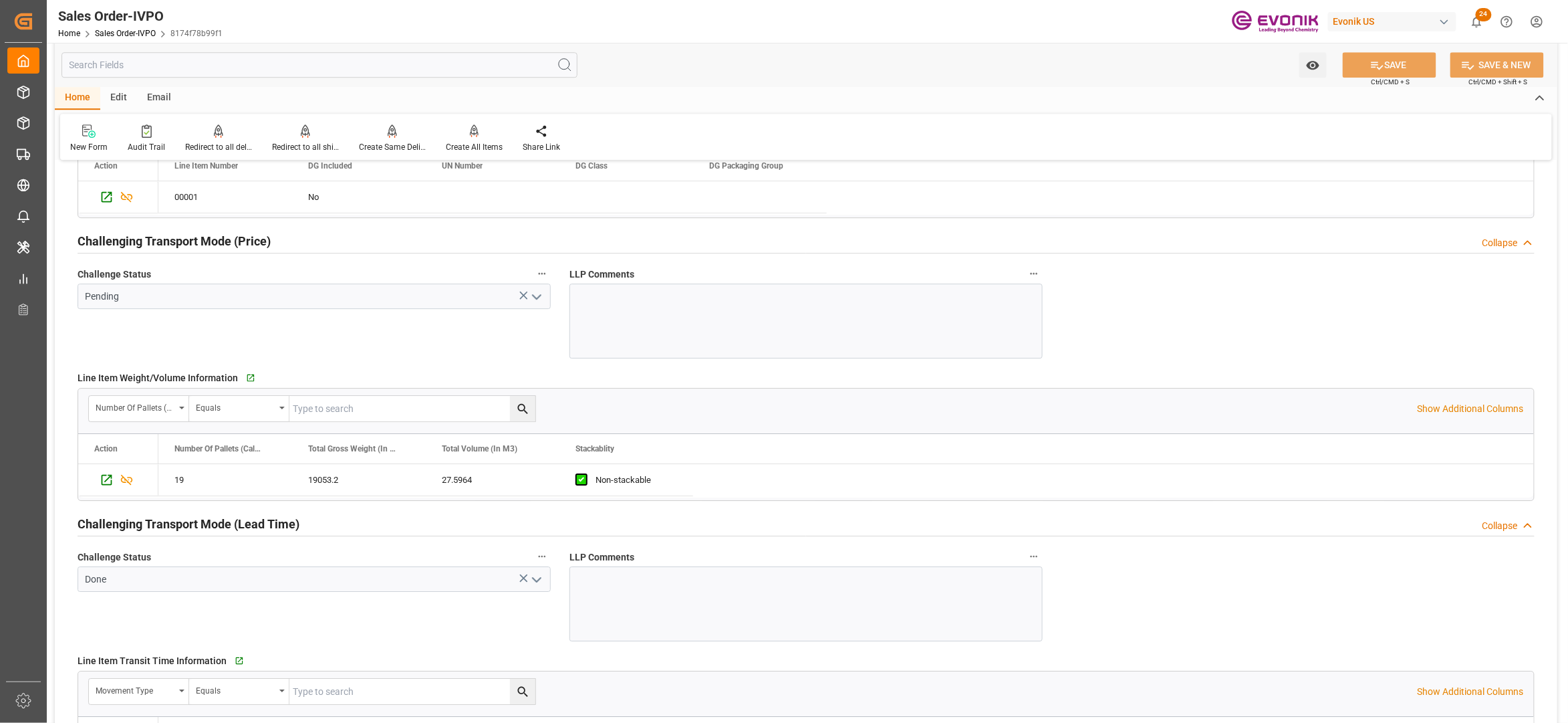
click at [533, 298] on polyline "open menu" at bounding box center [536, 297] width 8 height 4
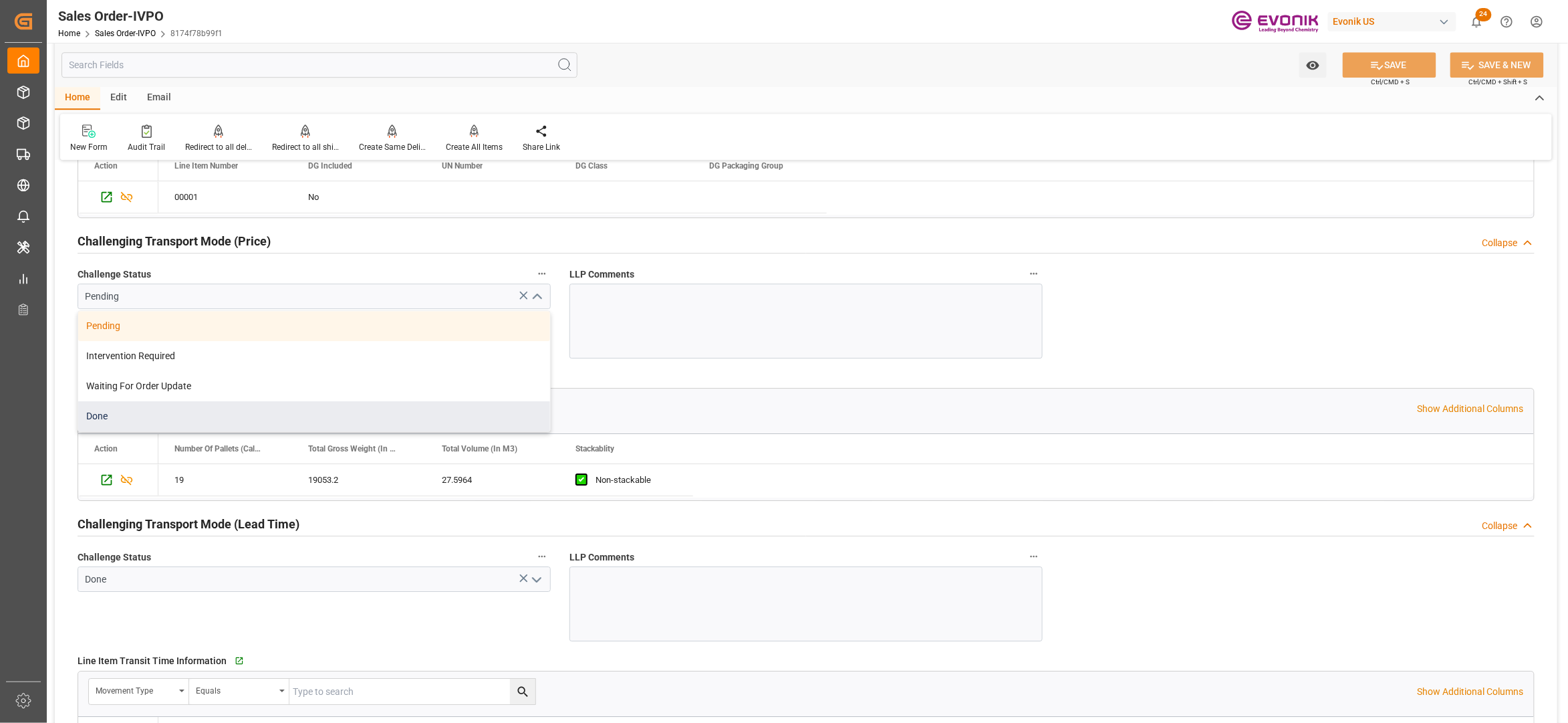
click at [145, 421] on div "Done" at bounding box center [313, 416] width 472 height 30
type input "Done"
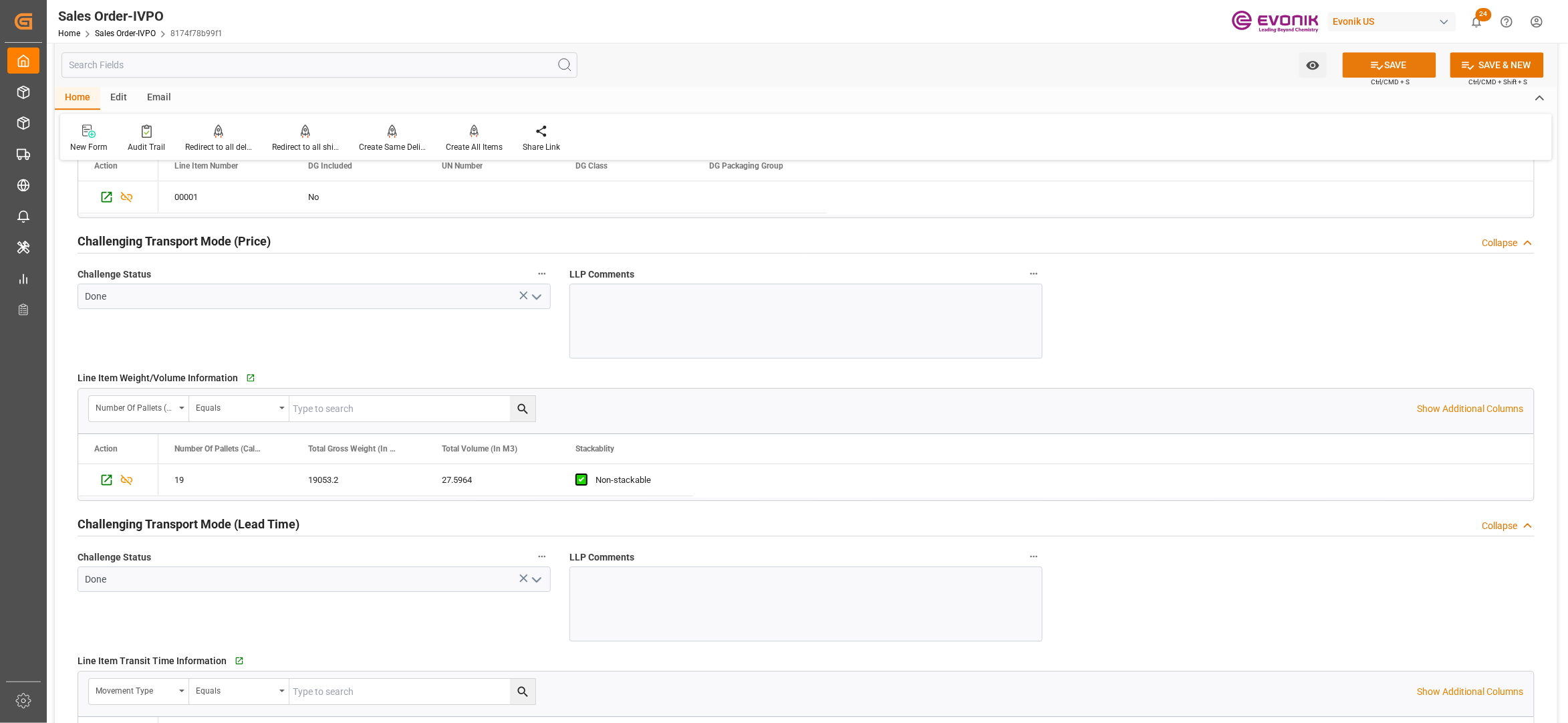
click at [1396, 62] on button "SAVE" at bounding box center [1390, 64] width 94 height 25
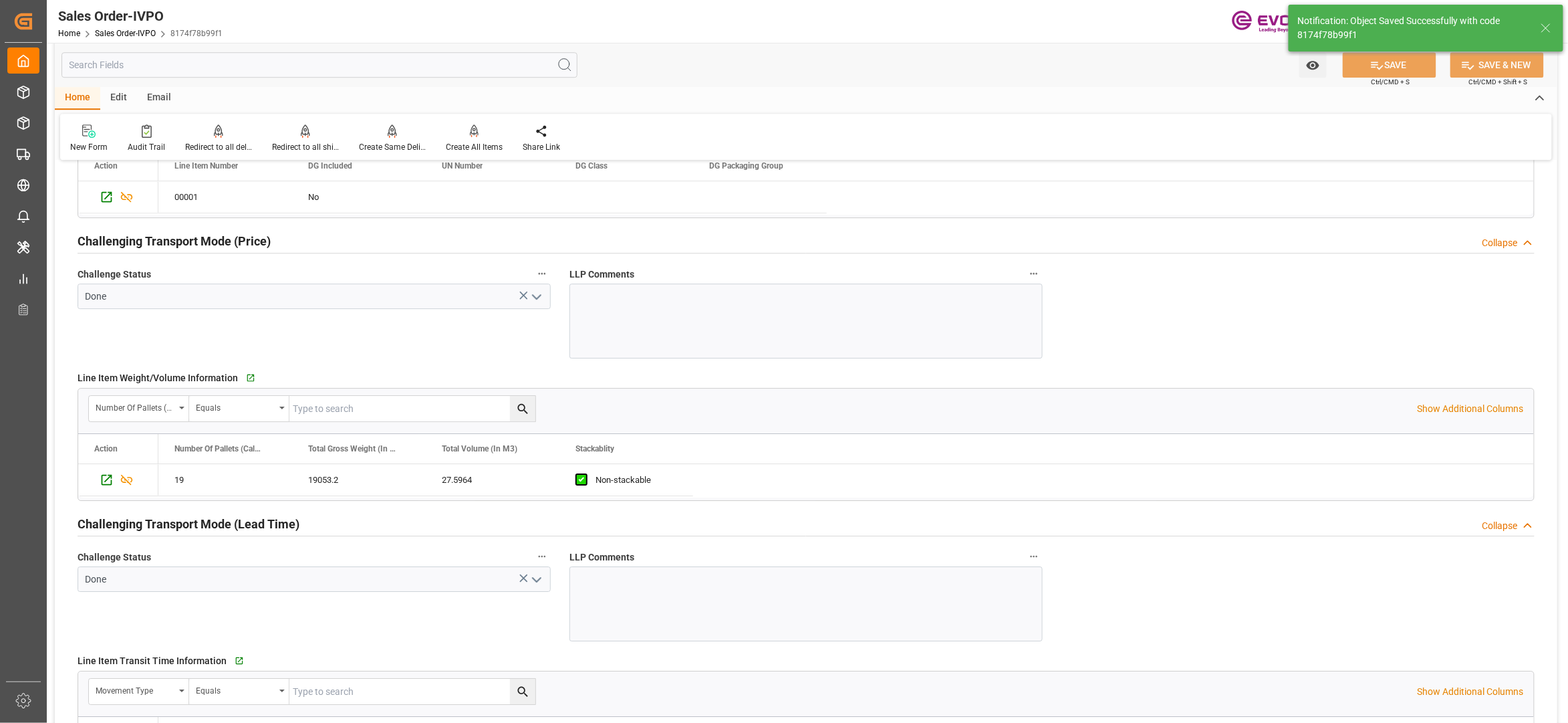
type input "No"
click at [479, 135] on div at bounding box center [474, 131] width 57 height 14
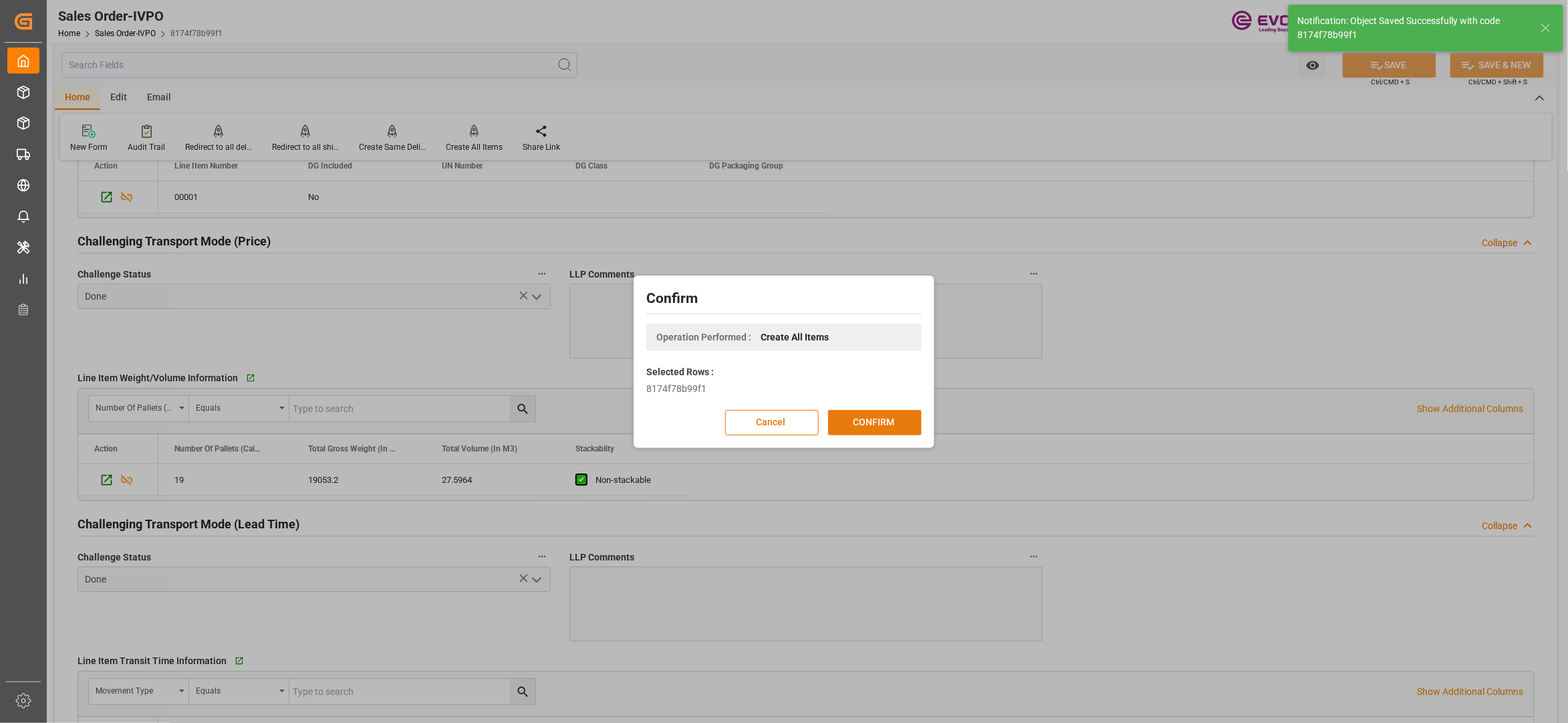
click at [872, 427] on button "CONFIRM" at bounding box center [875, 422] width 94 height 25
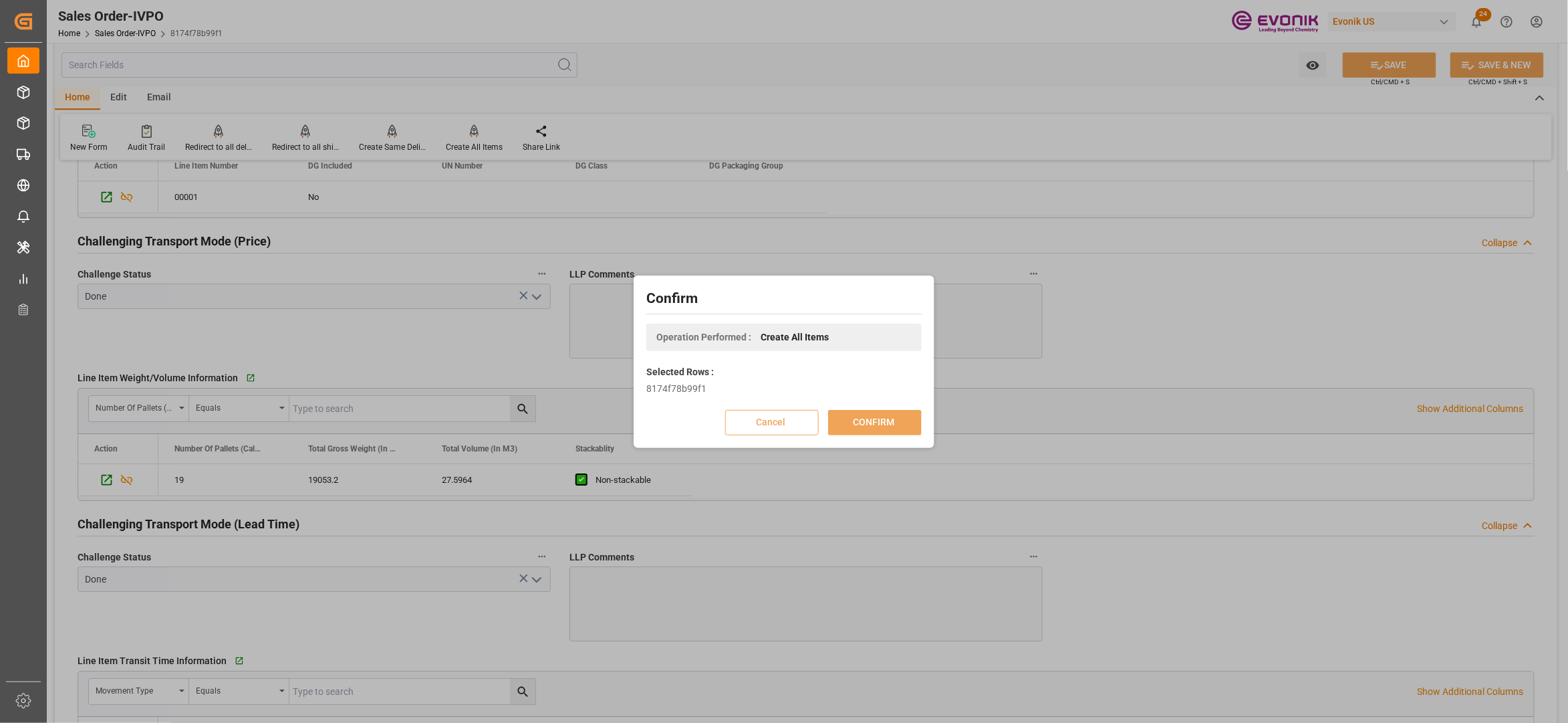
scroll to position [145, 0]
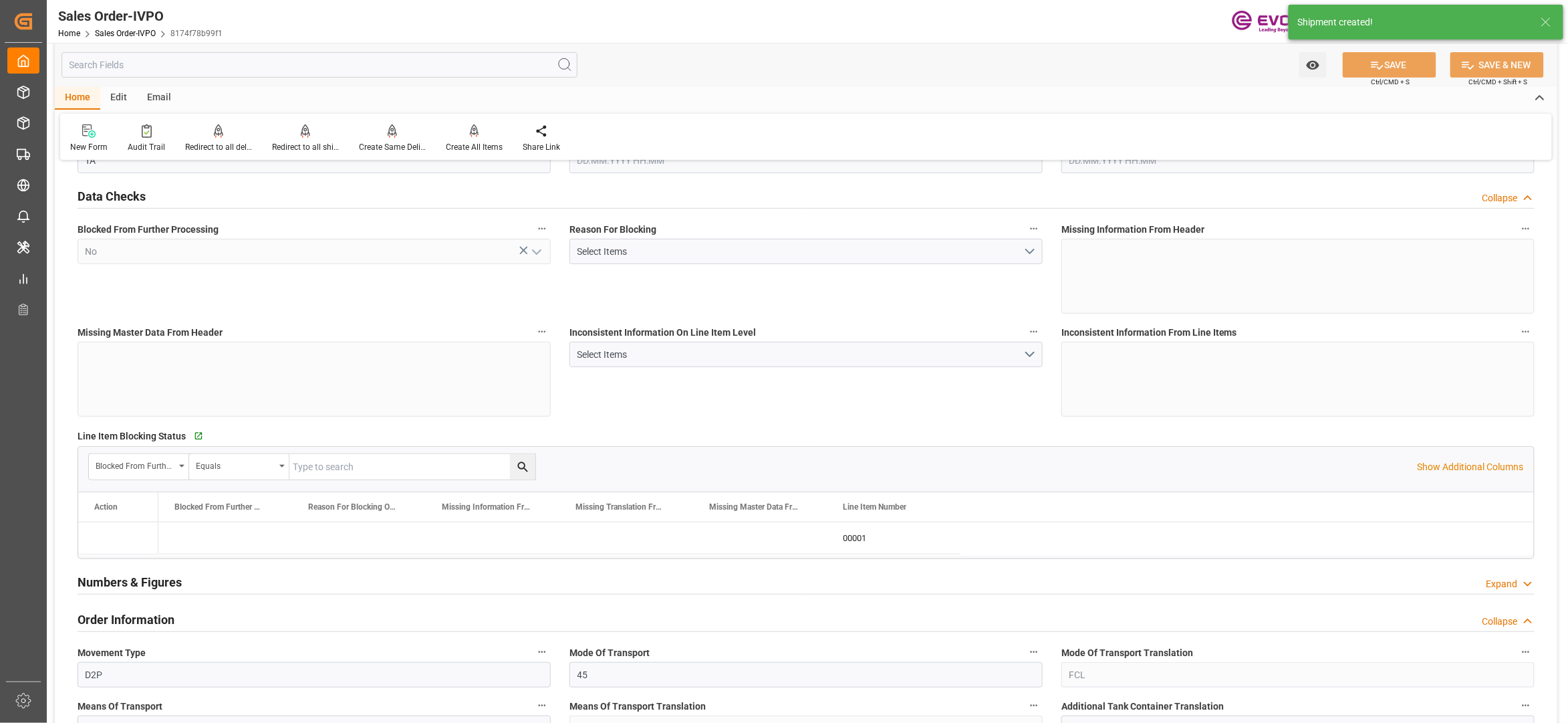
type input "BEANR"
type input "0"
type input "1"
type input "2"
type input "1"
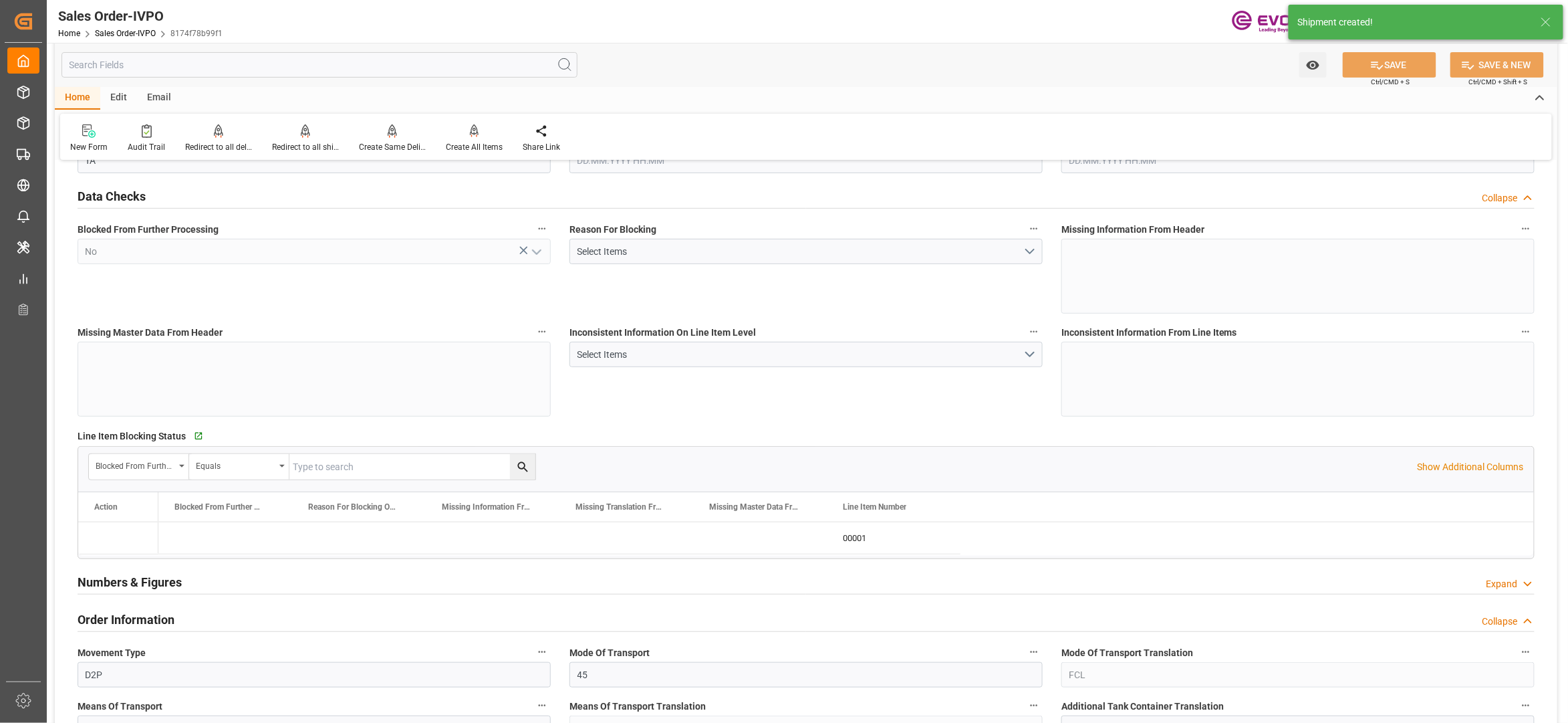
type input "19499.7"
type input "55.1928"
type input "19000"
type input "60"
type input "07.07.2025 21:16"
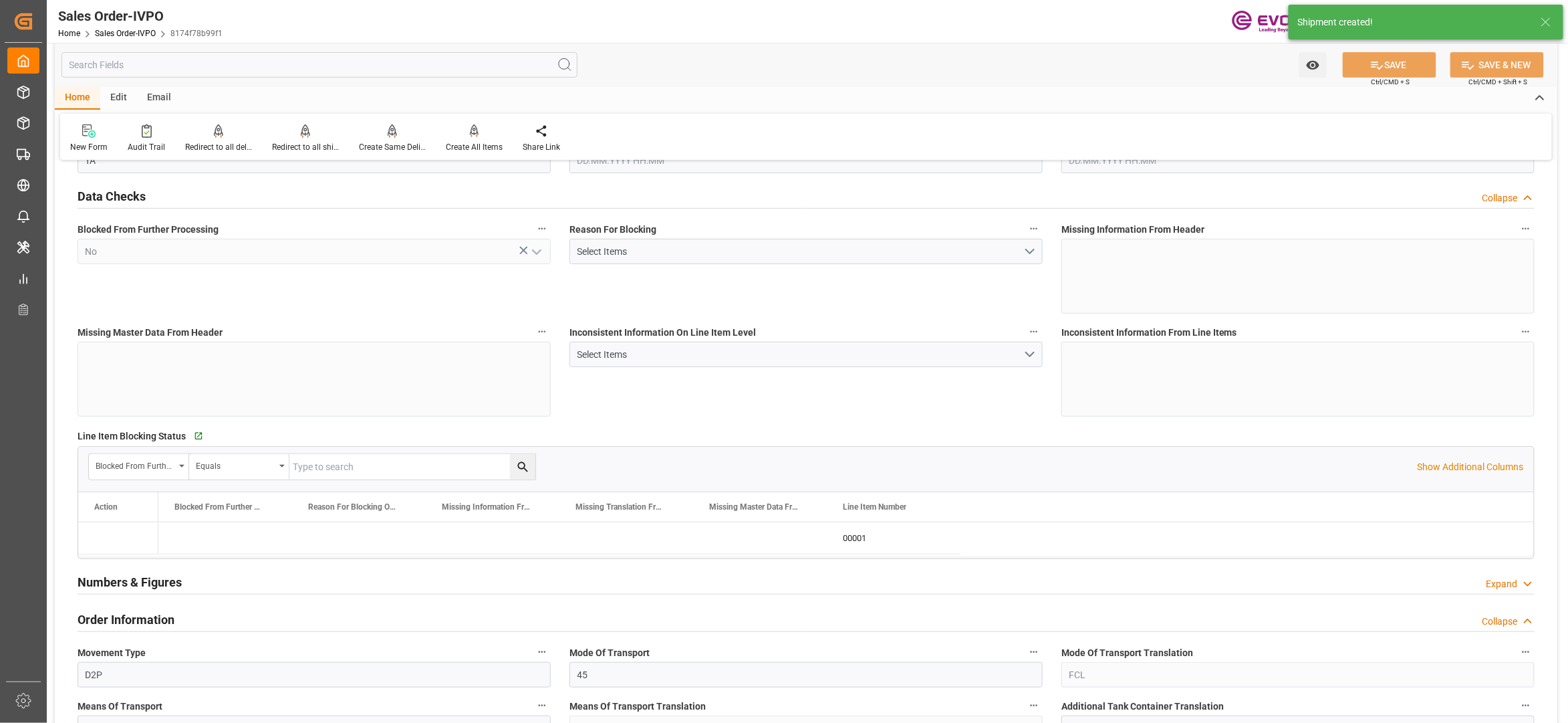
type input "19.08.2025 01:59"
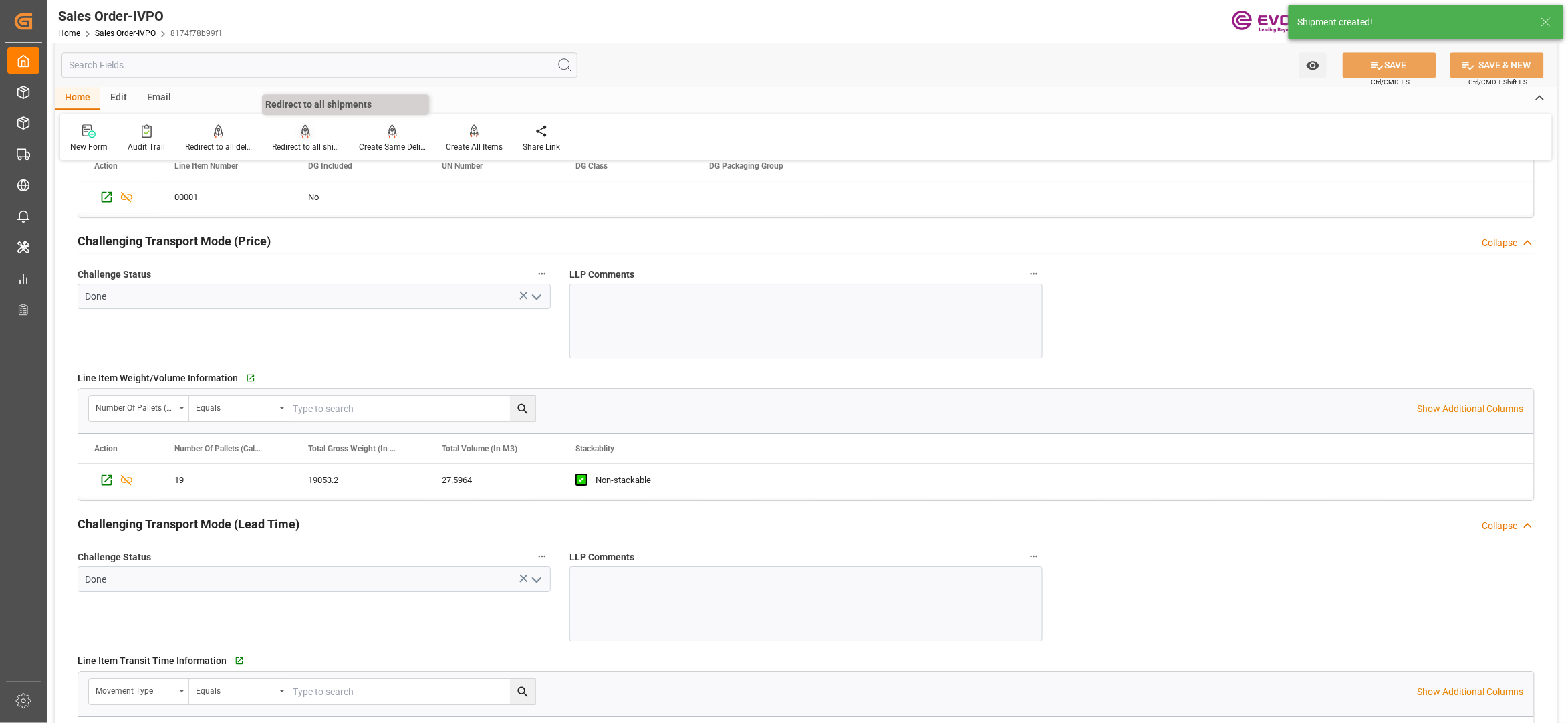
click at [313, 137] on div "Redirect to all shipments" at bounding box center [305, 138] width 87 height 29
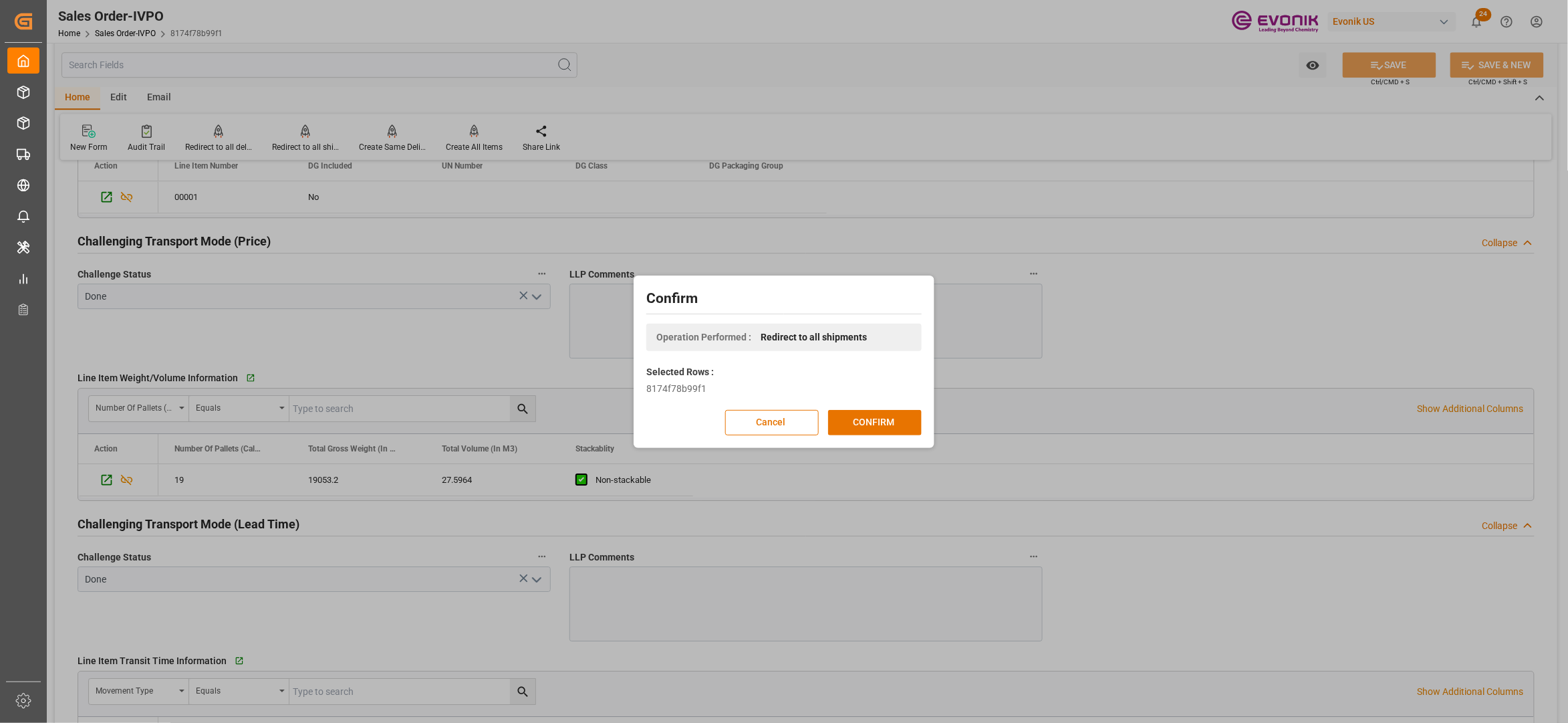
click at [875, 402] on div "Confirm Operation Performed : Redirect to all shipments Selected Rows : 8174f78…" at bounding box center [784, 362] width 294 height 166
click at [882, 431] on button "CONFIRM" at bounding box center [875, 422] width 94 height 25
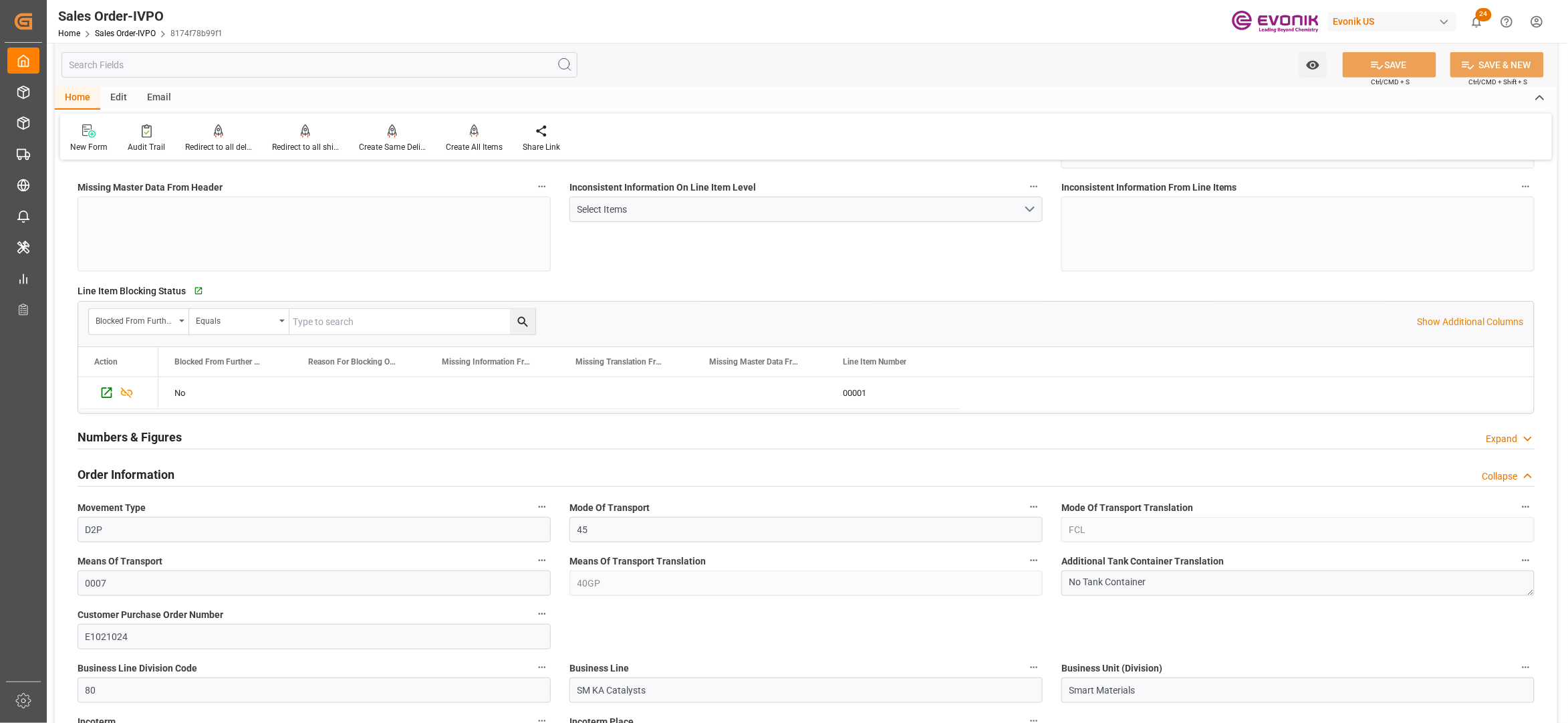
scroll to position [588, 0]
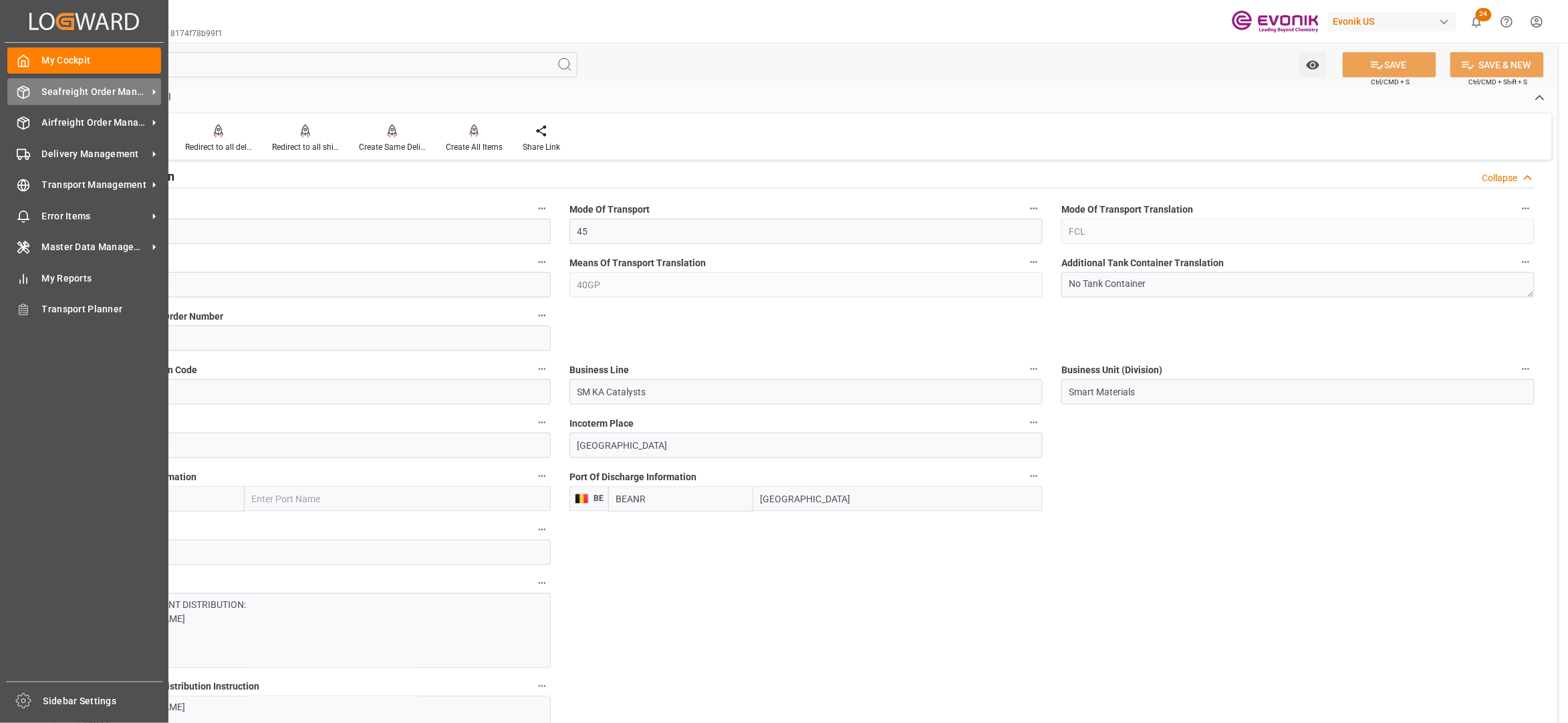
click at [57, 97] on span "Seafreight Order Management" at bounding box center [95, 92] width 106 height 14
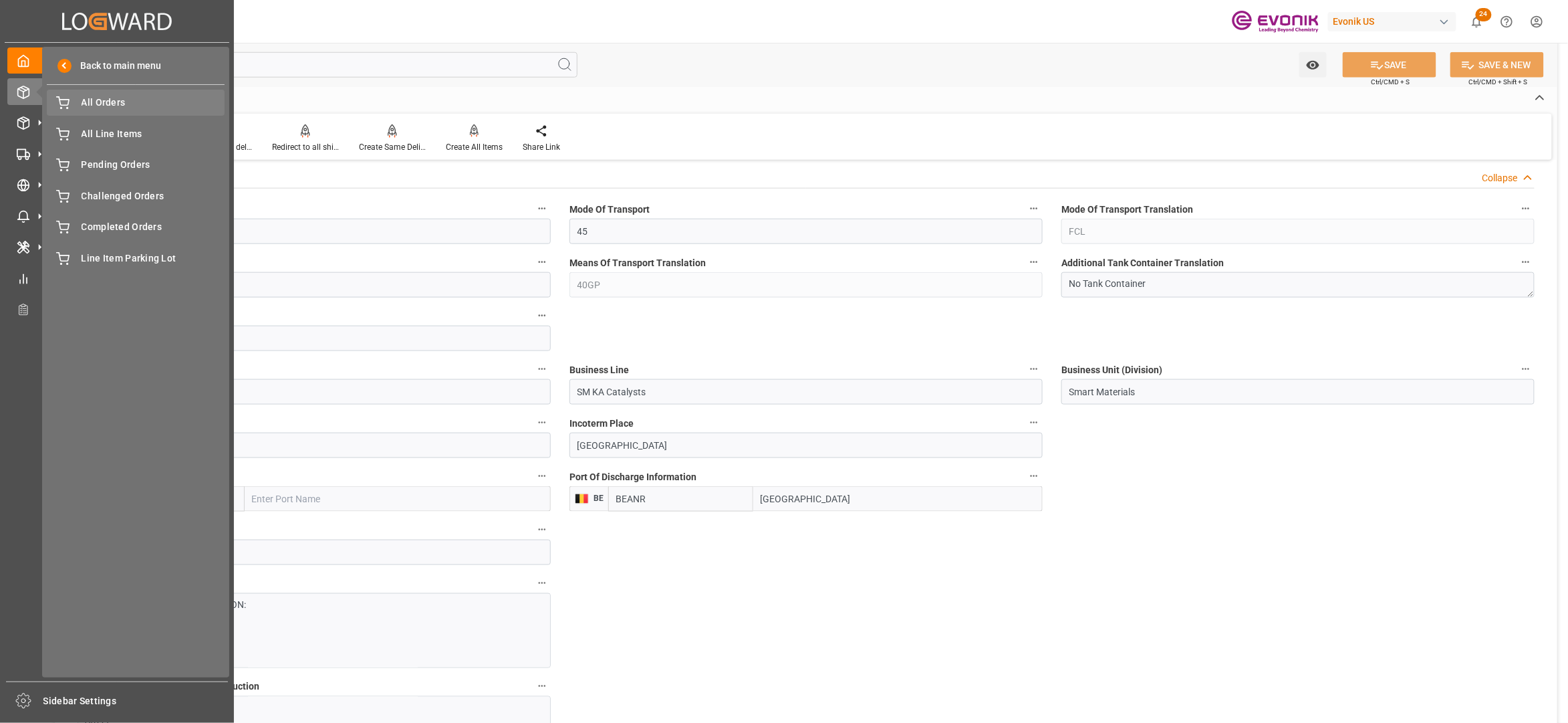
click at [97, 110] on div "All Orders All Orders" at bounding box center [135, 102] width 177 height 26
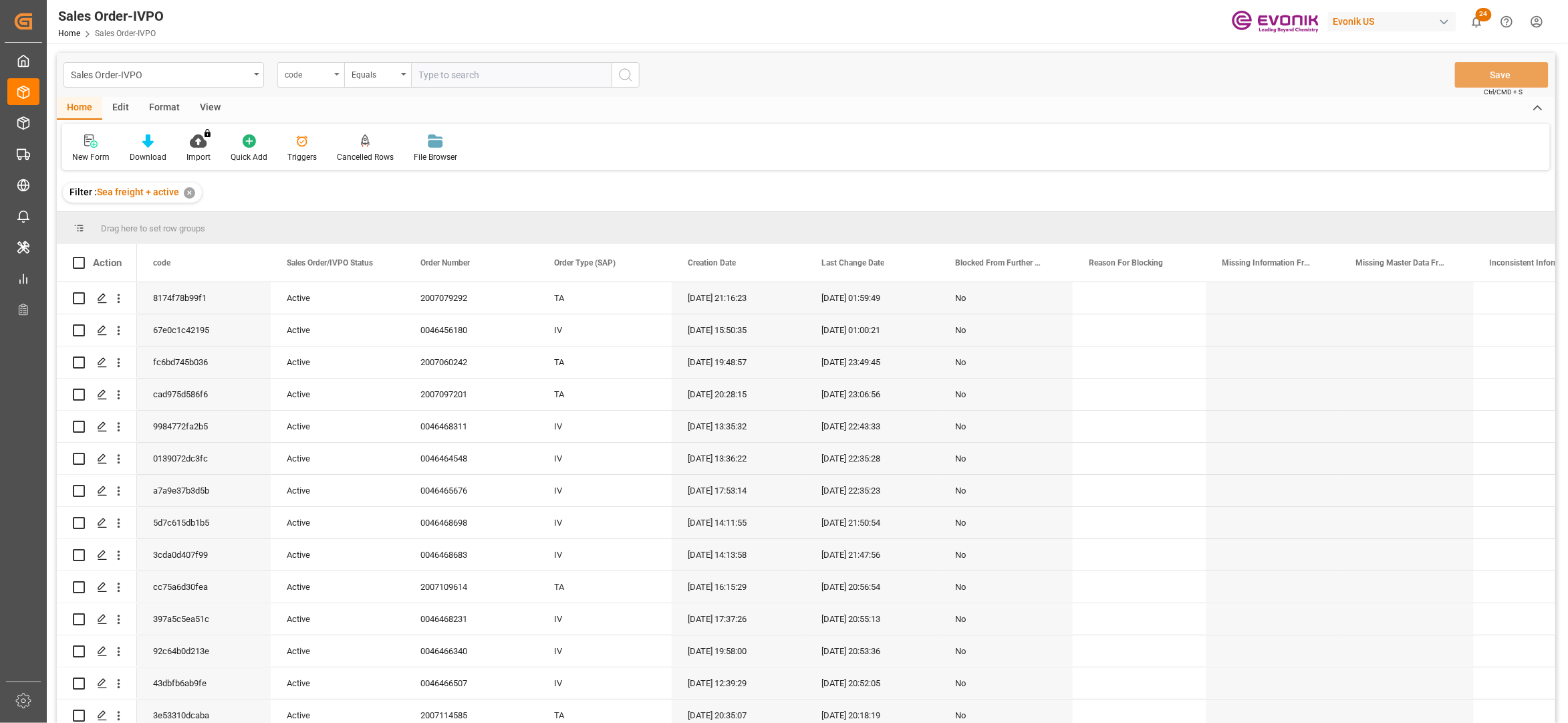
click at [302, 70] on div "code" at bounding box center [308, 73] width 46 height 15
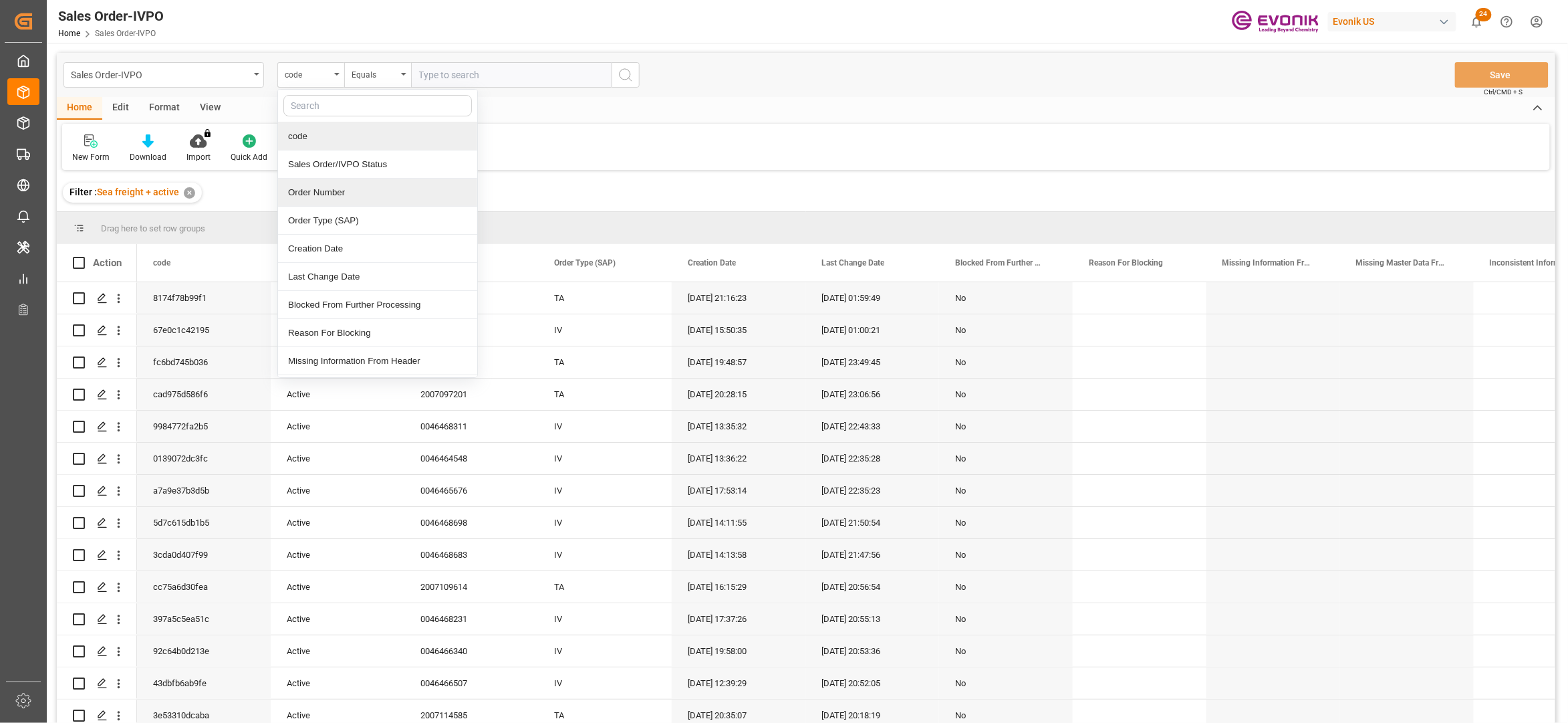
click at [340, 190] on div "Order Number" at bounding box center [378, 192] width 199 height 28
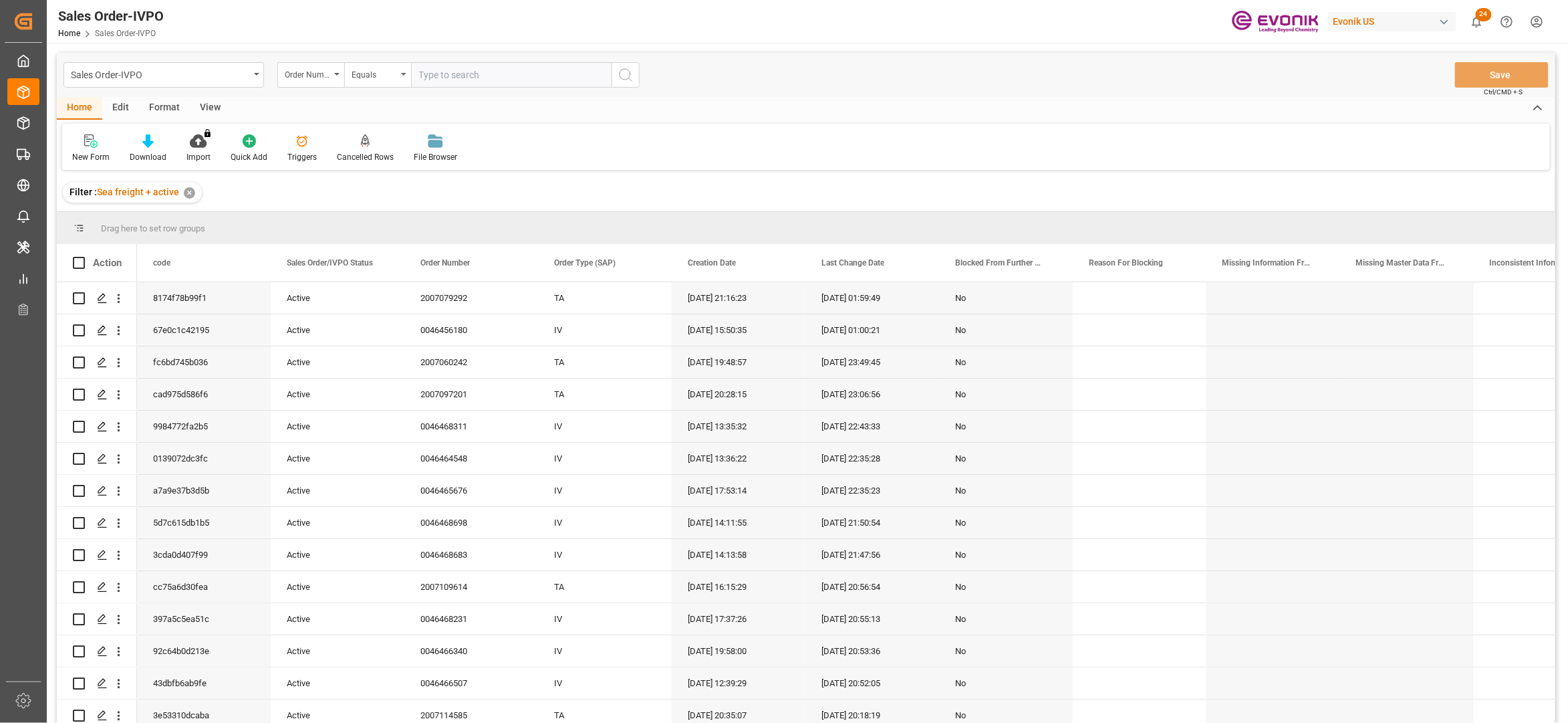
click at [458, 69] on input "text" at bounding box center [511, 74] width 200 height 25
paste input "0046463929"
type input "0046463929"
click at [622, 74] on icon "search button" at bounding box center [625, 74] width 16 height 16
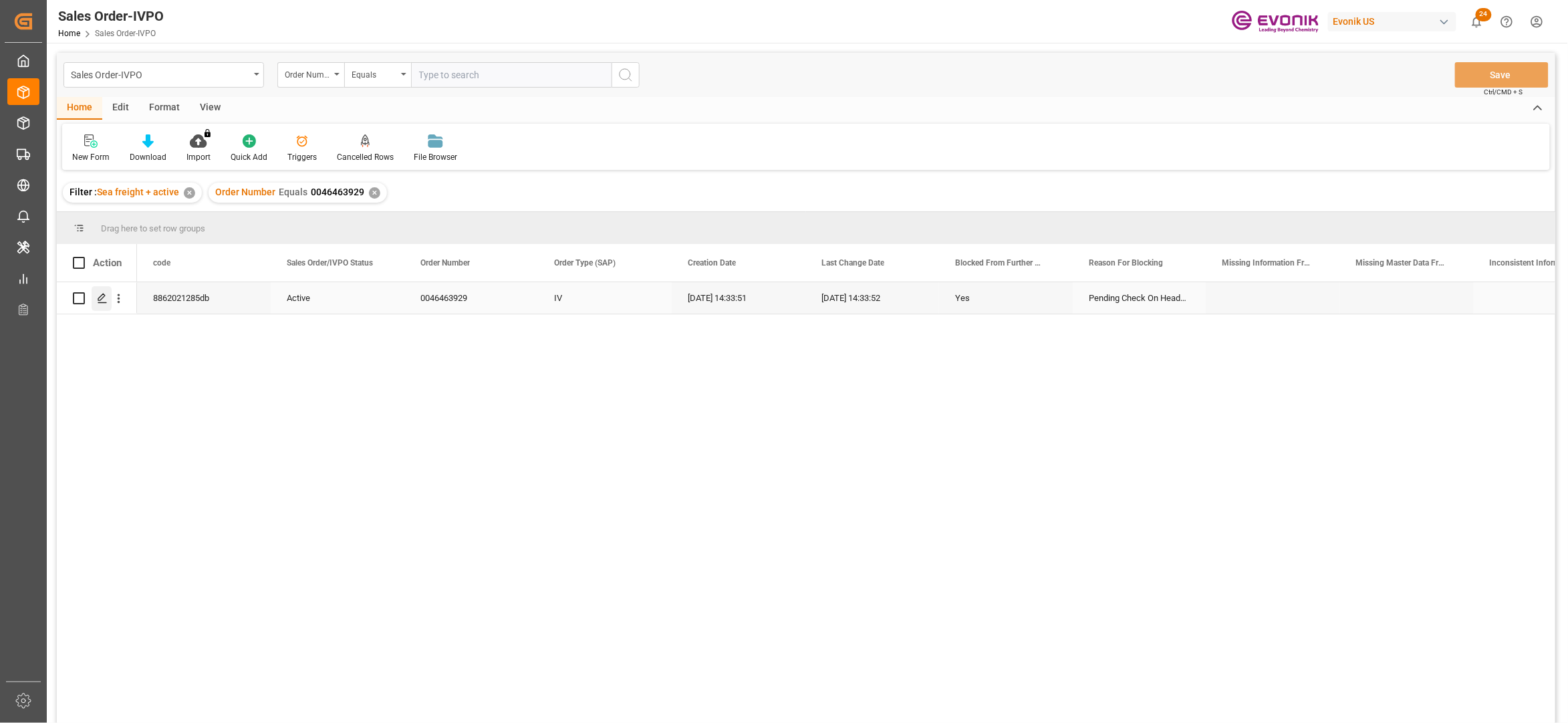
click at [107, 293] on icon "Press SPACE to select this row." at bounding box center [102, 298] width 11 height 11
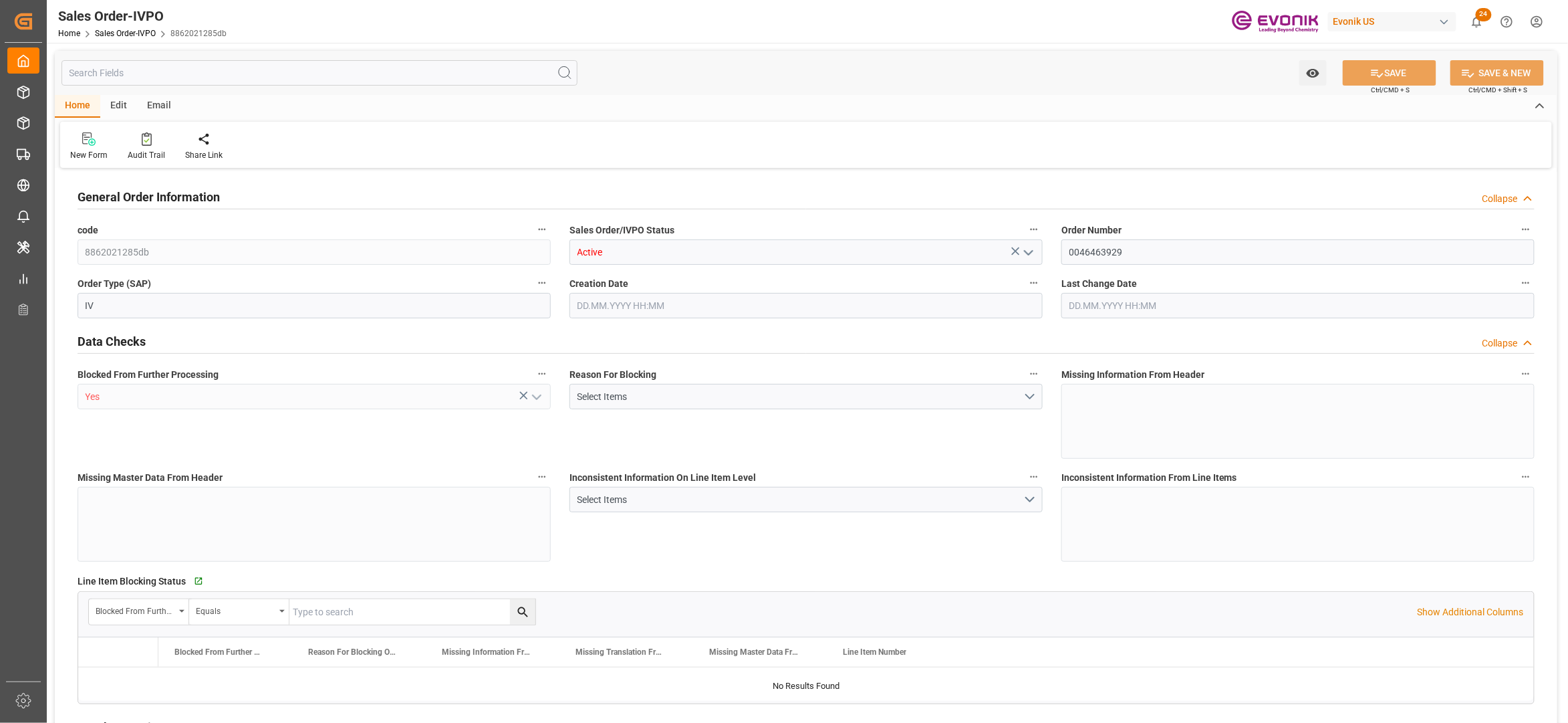
type input "NLRTM"
type input "0"
type input "1"
type input "17905.92"
type input "18.08.2025 14:33"
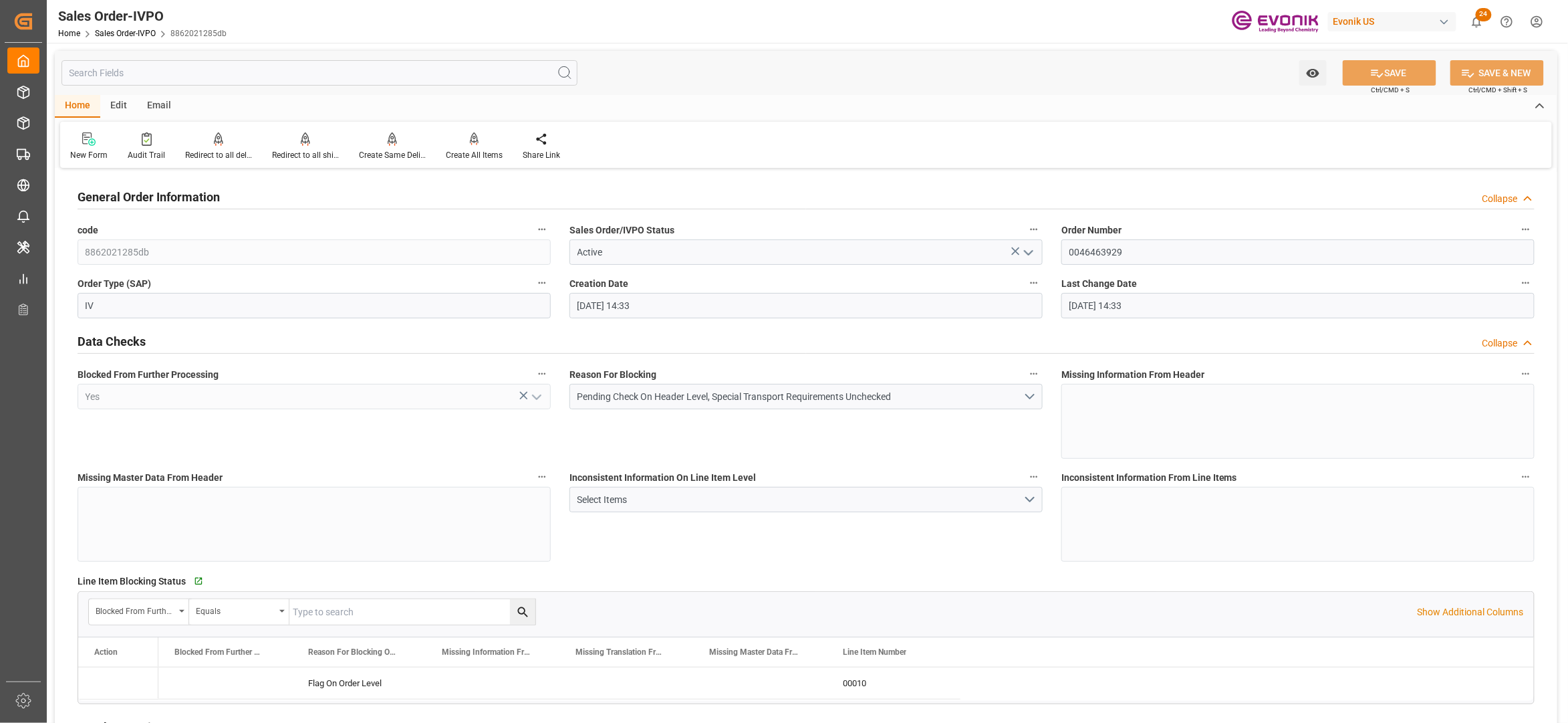
type input "18.08.2025 14:33"
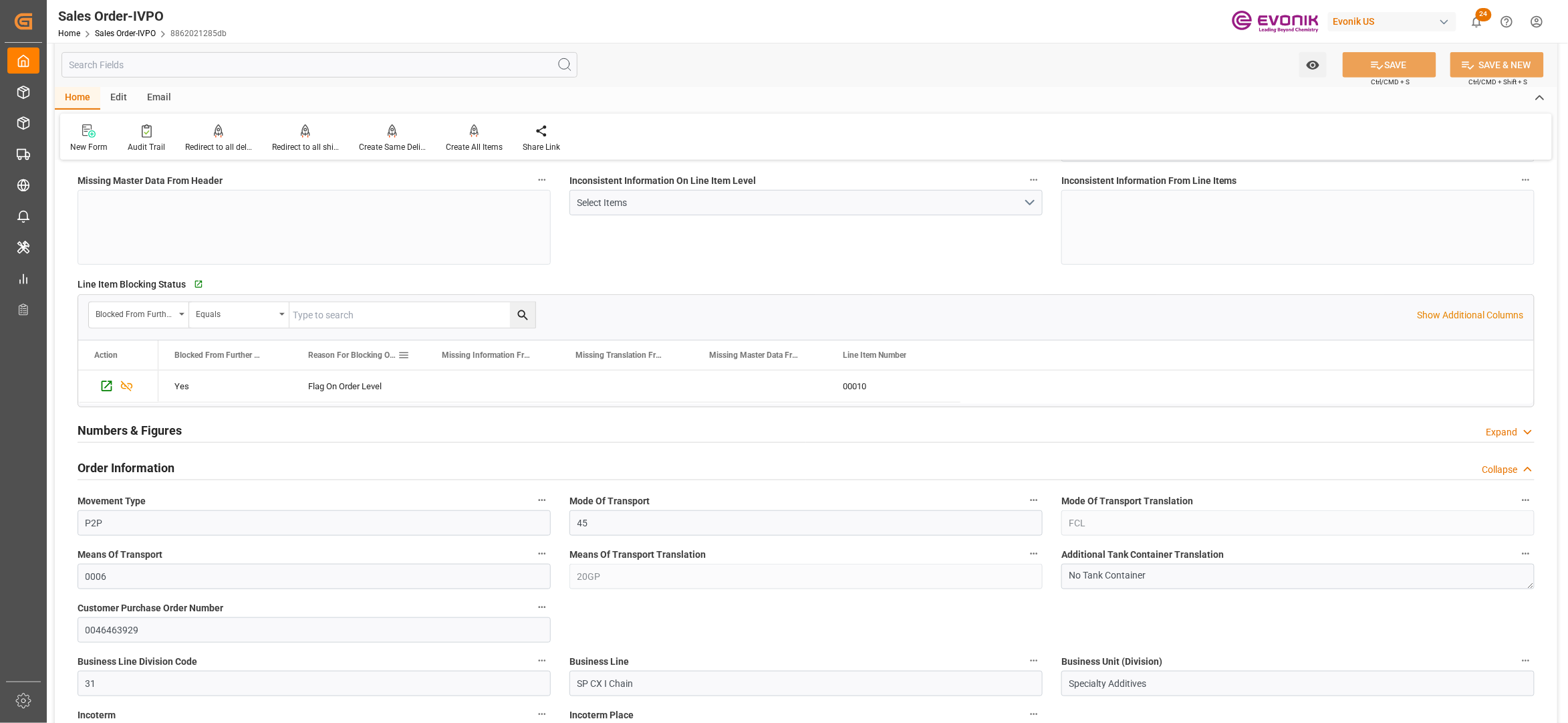
scroll to position [594, 0]
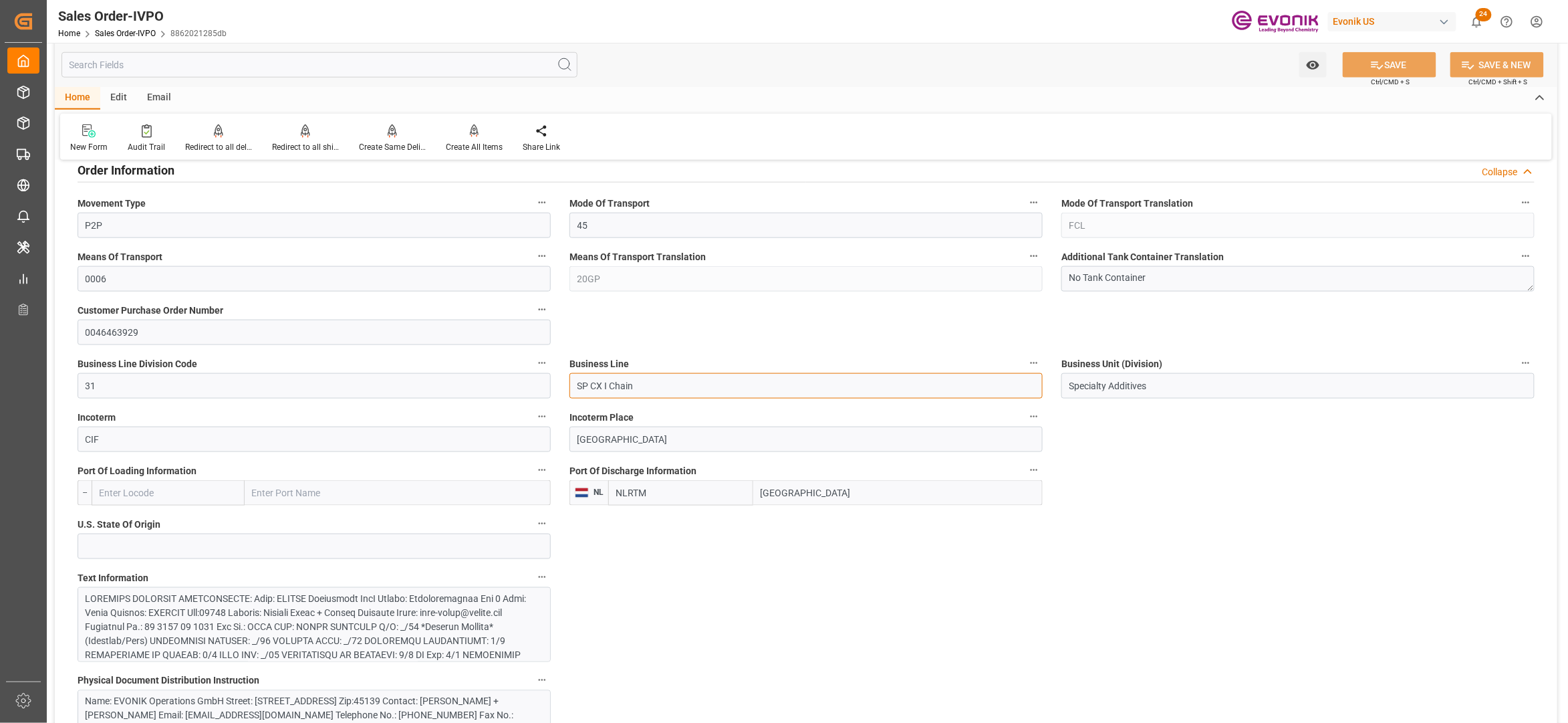
drag, startPoint x: 666, startPoint y: 389, endPoint x: 544, endPoint y: 388, distance: 122.0
drag, startPoint x: 832, startPoint y: 495, endPoint x: 742, endPoint y: 495, distance: 90.0
click at [742, 495] on div "NLRTM Rotterdam" at bounding box center [825, 492] width 434 height 25
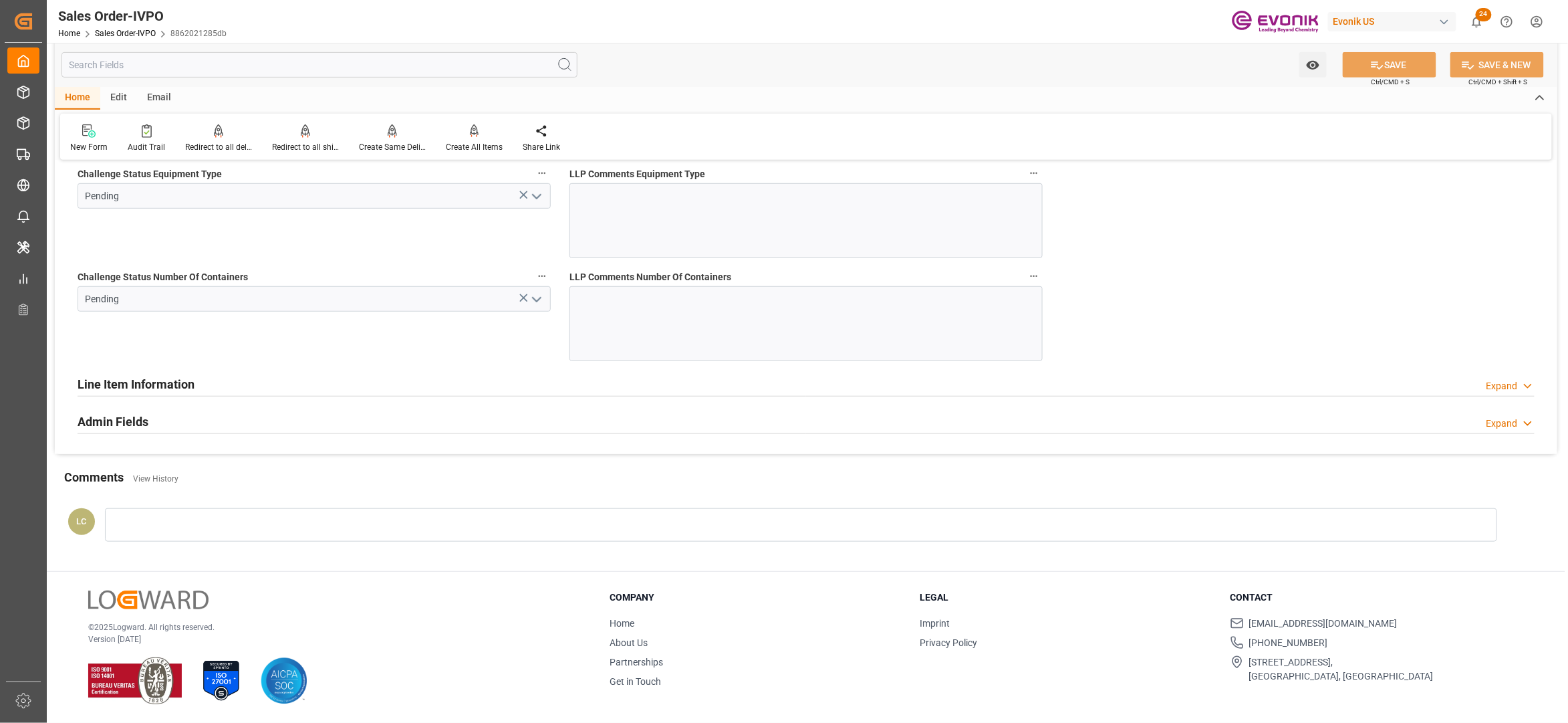
scroll to position [2074, 0]
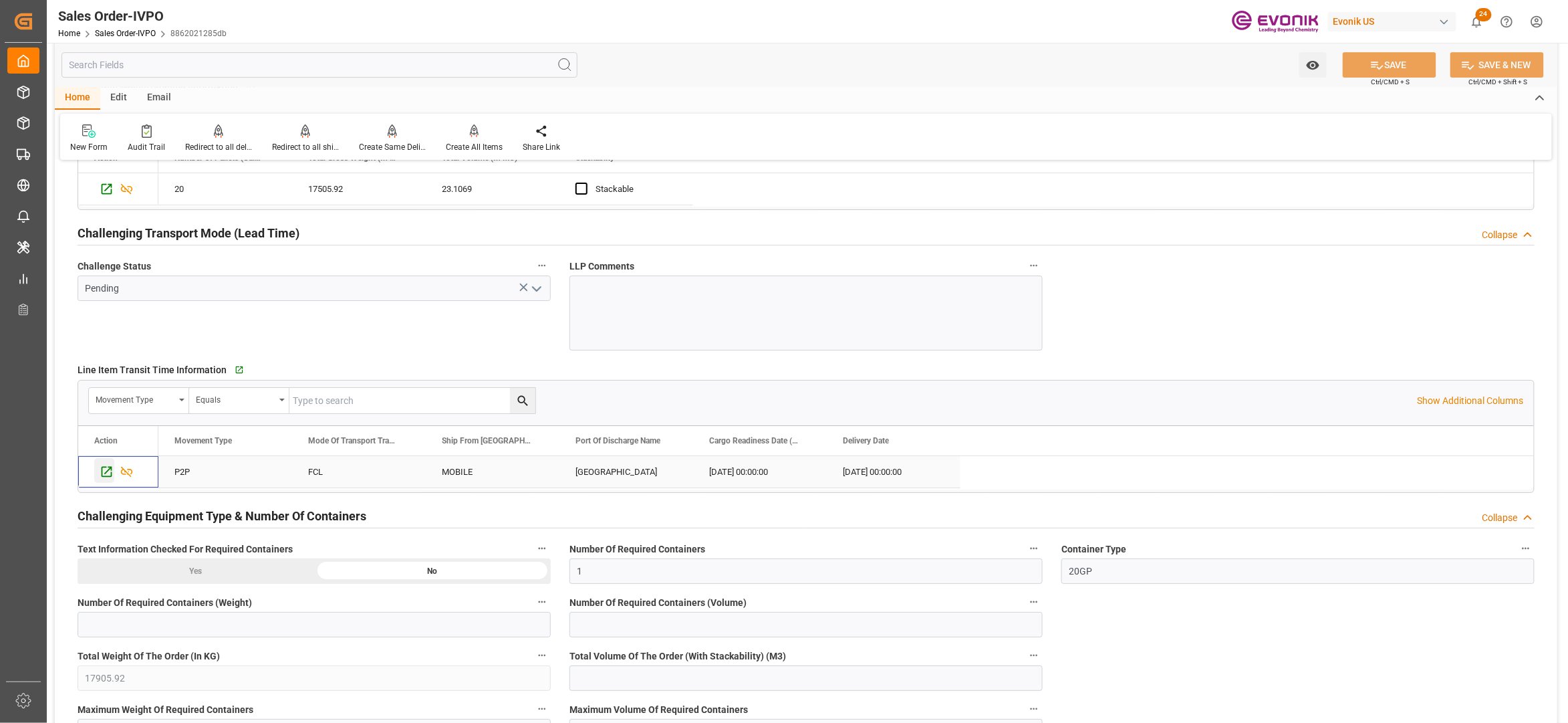
click at [107, 475] on icon "Press SPACE to select this row." at bounding box center [107, 472] width 14 height 14
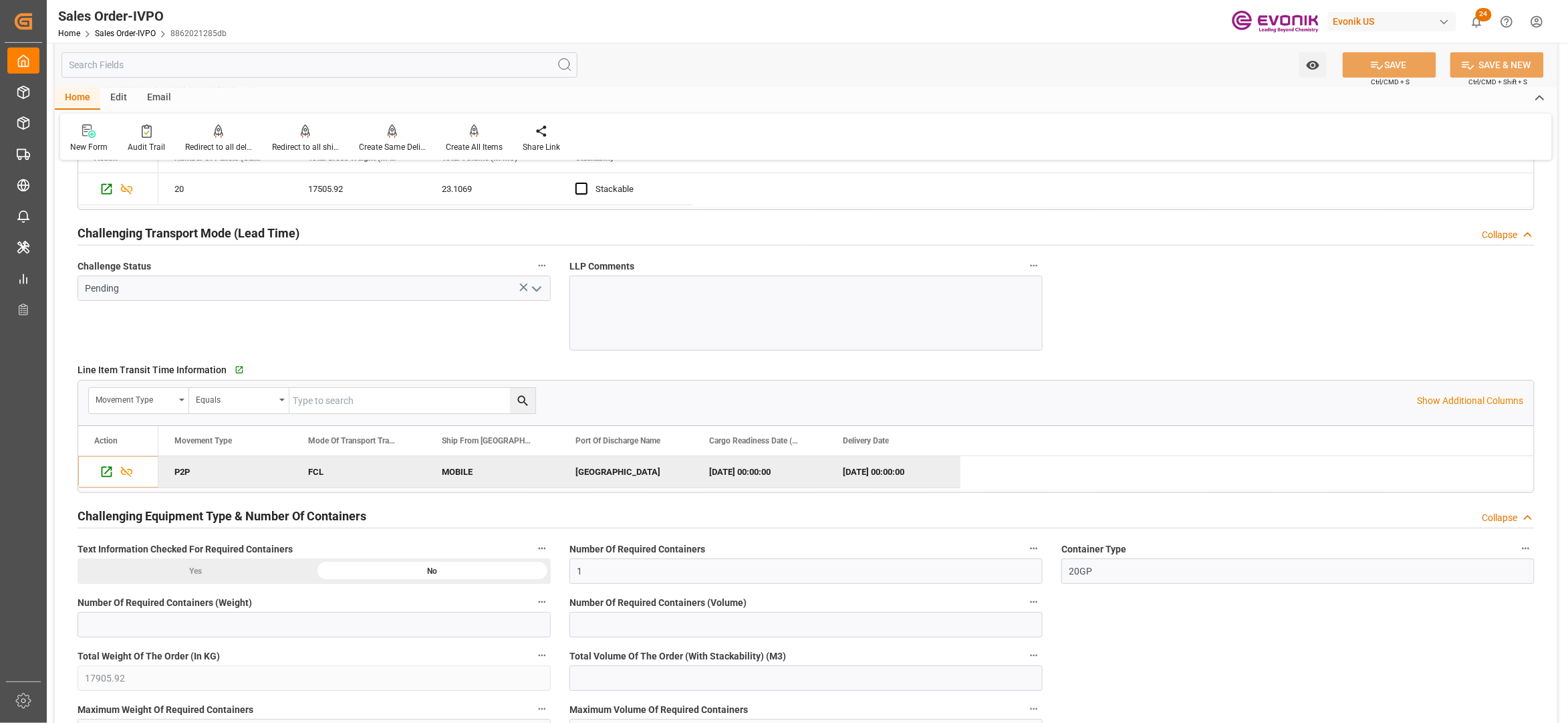
drag, startPoint x: 1134, startPoint y: 616, endPoint x: 1127, endPoint y: 613, distance: 7.6
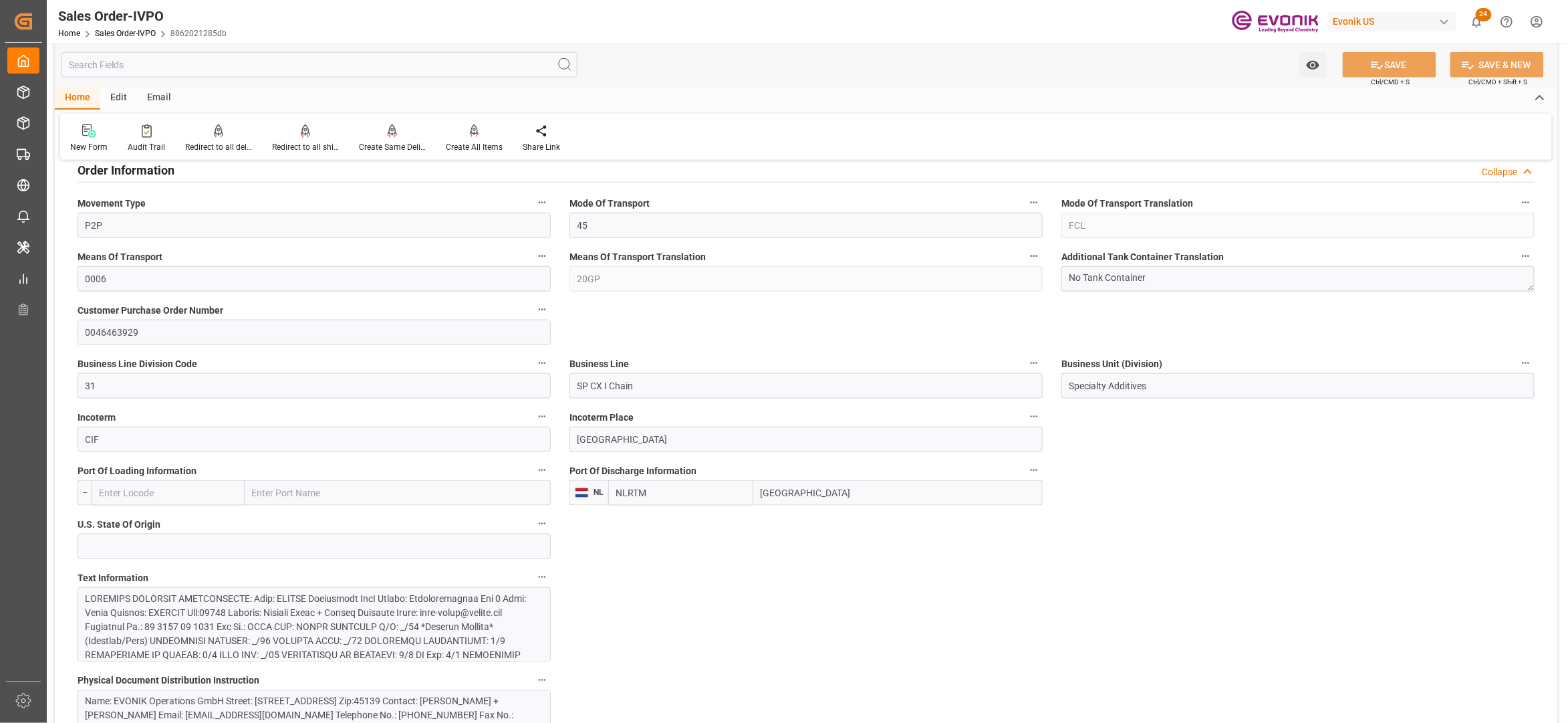
scroll to position [891, 0]
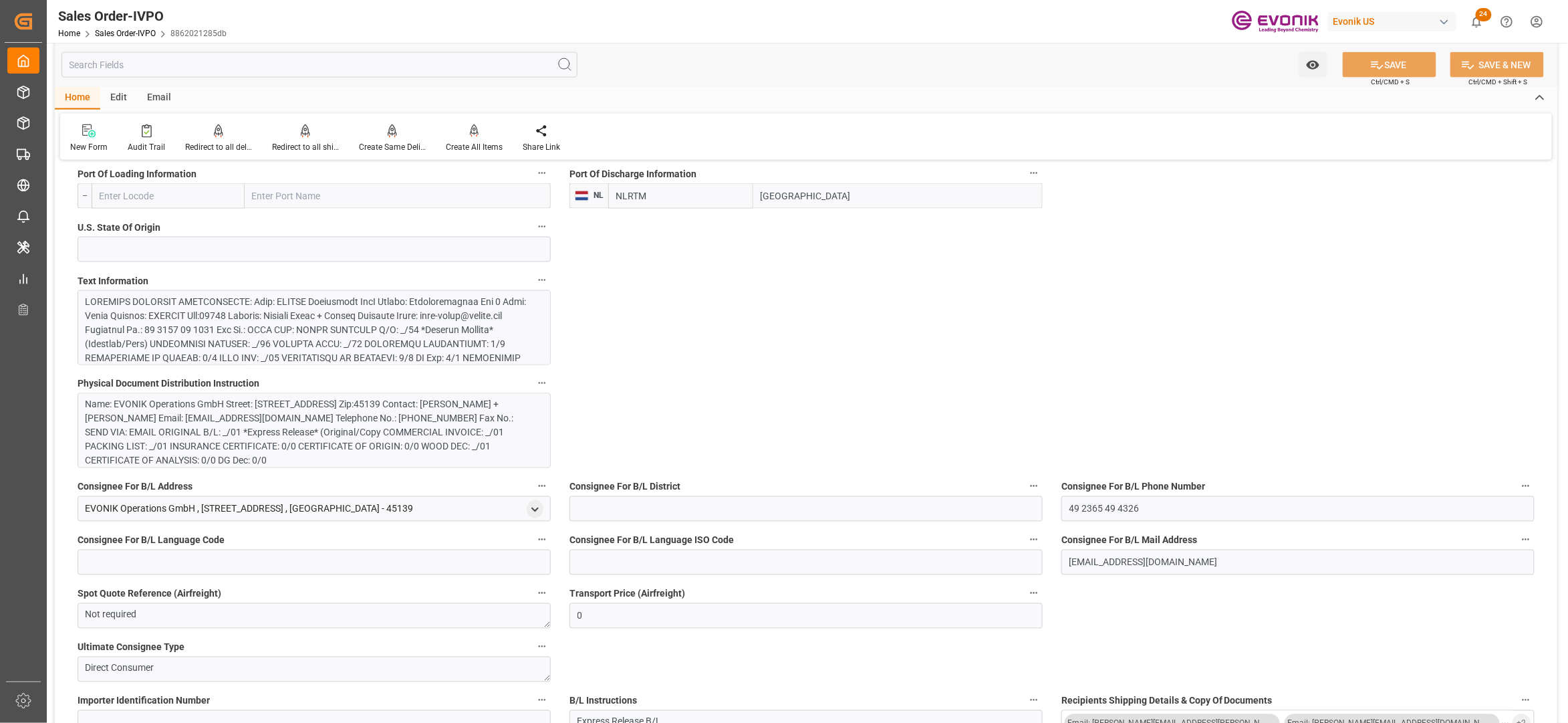
click at [445, 322] on div at bounding box center [308, 407] width 444 height 225
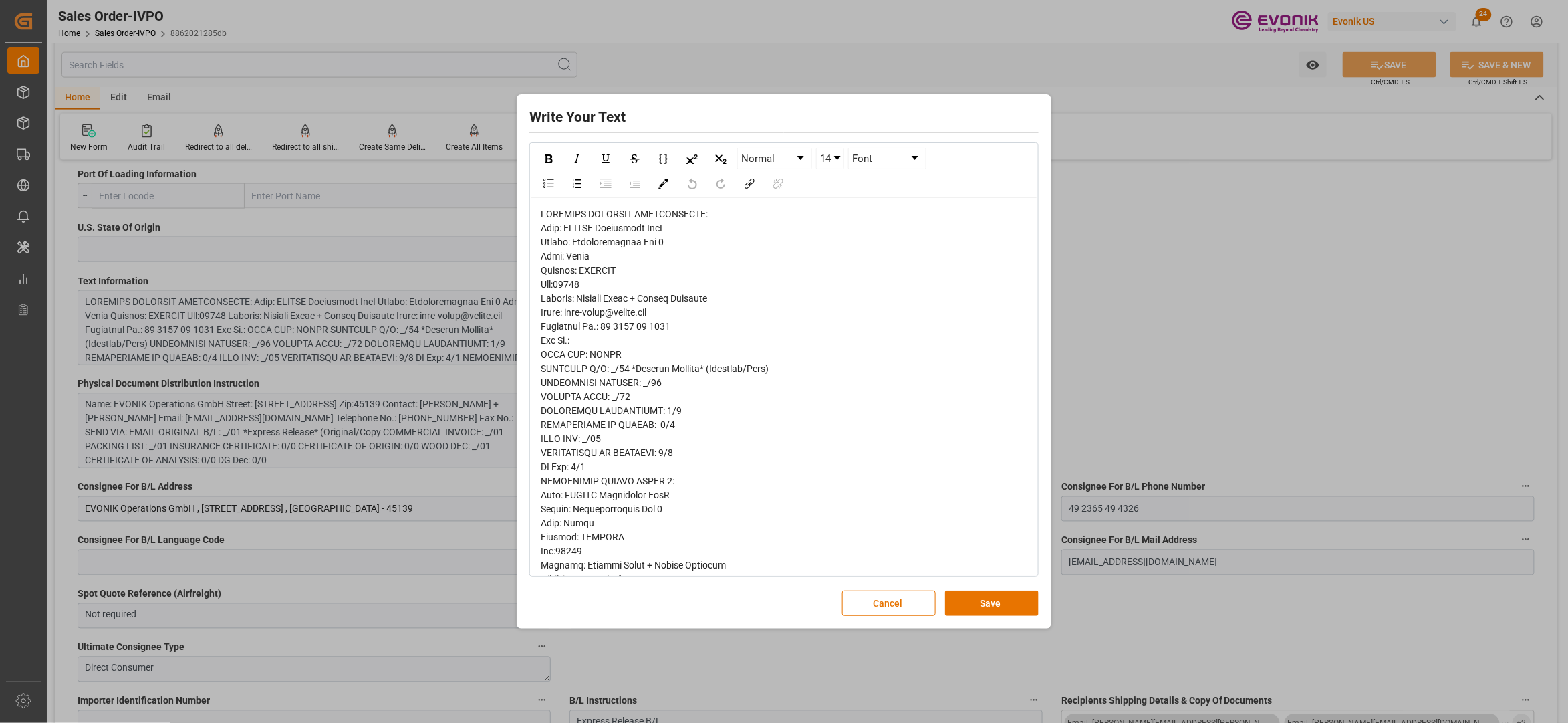
click at [560, 251] on span "rdw-editor" at bounding box center [656, 628] width 230 height 839
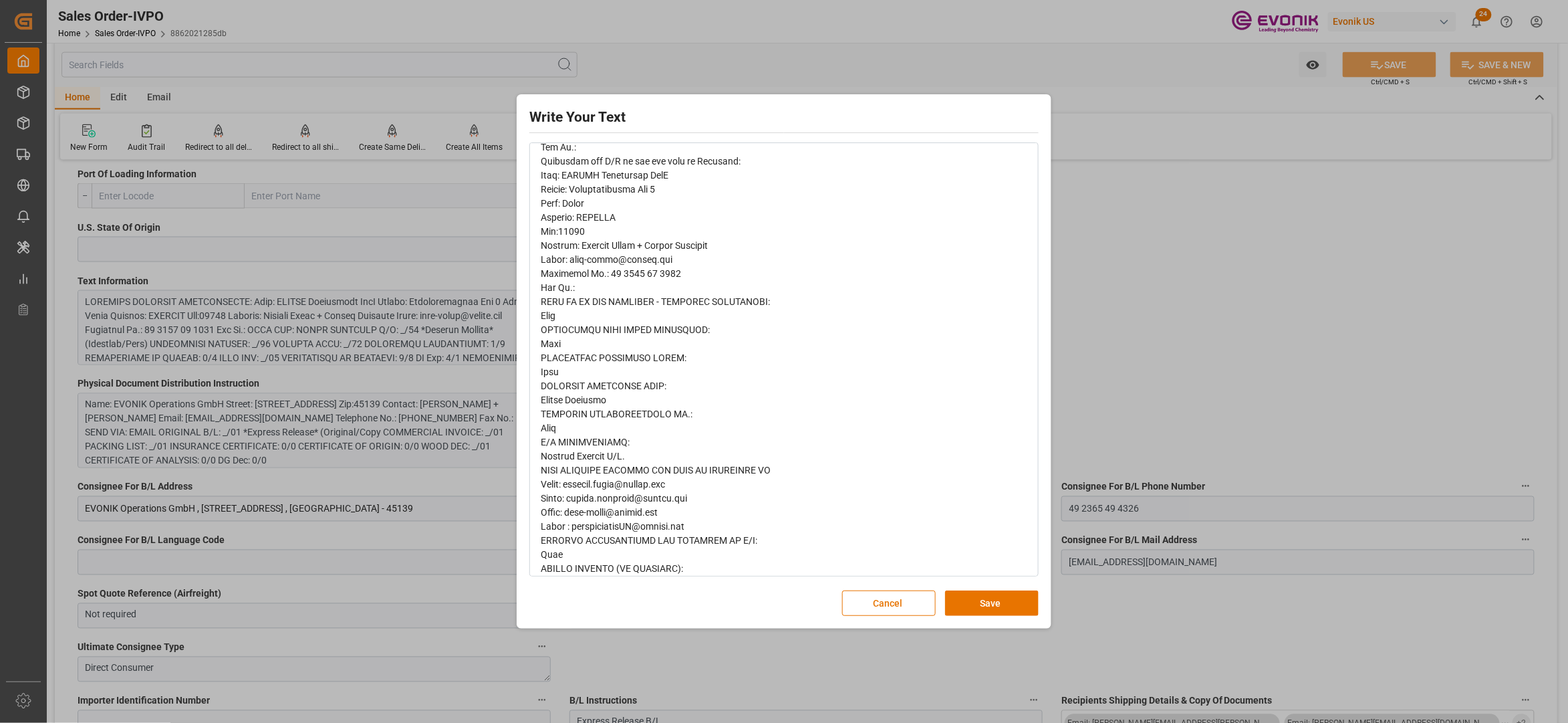
scroll to position [474, 0]
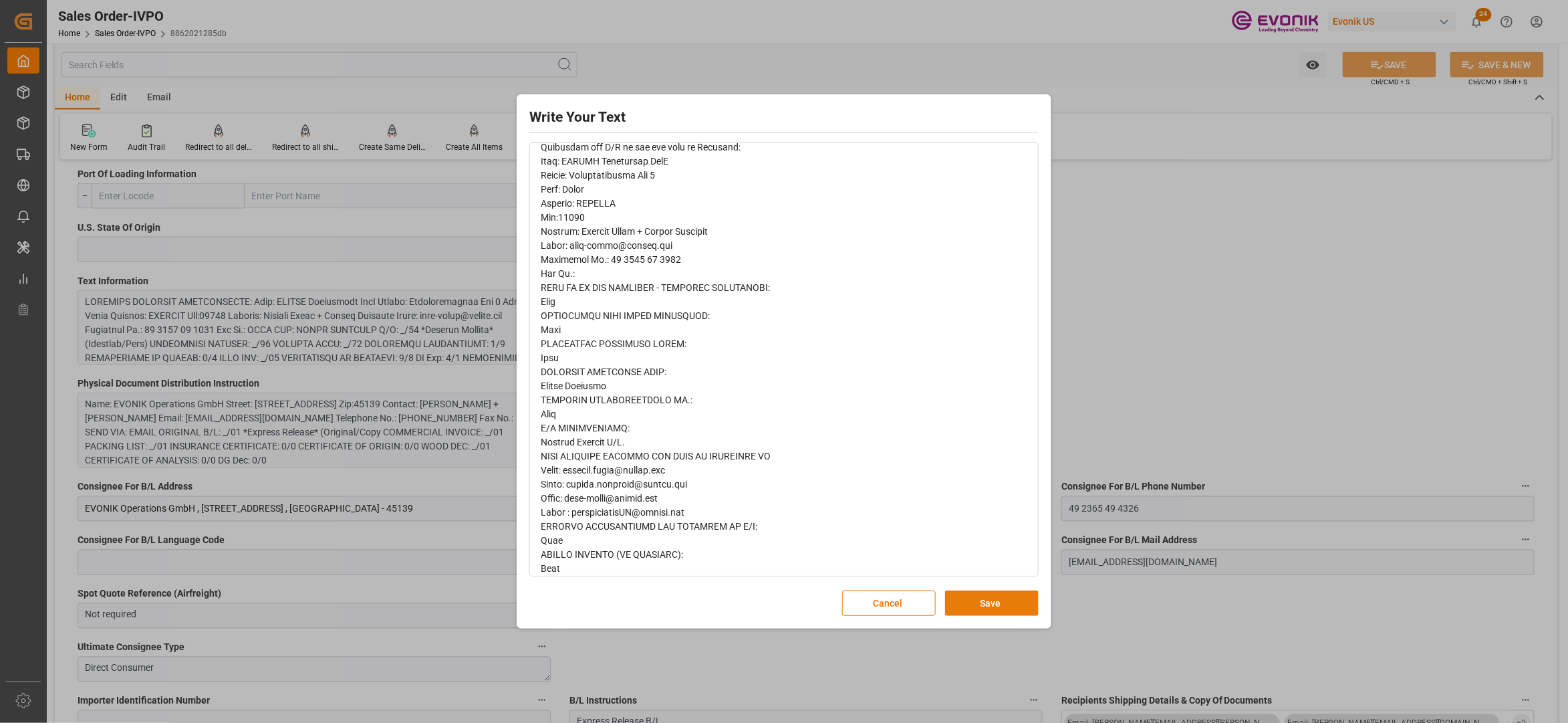
click at [995, 604] on button "Save" at bounding box center [992, 603] width 94 height 25
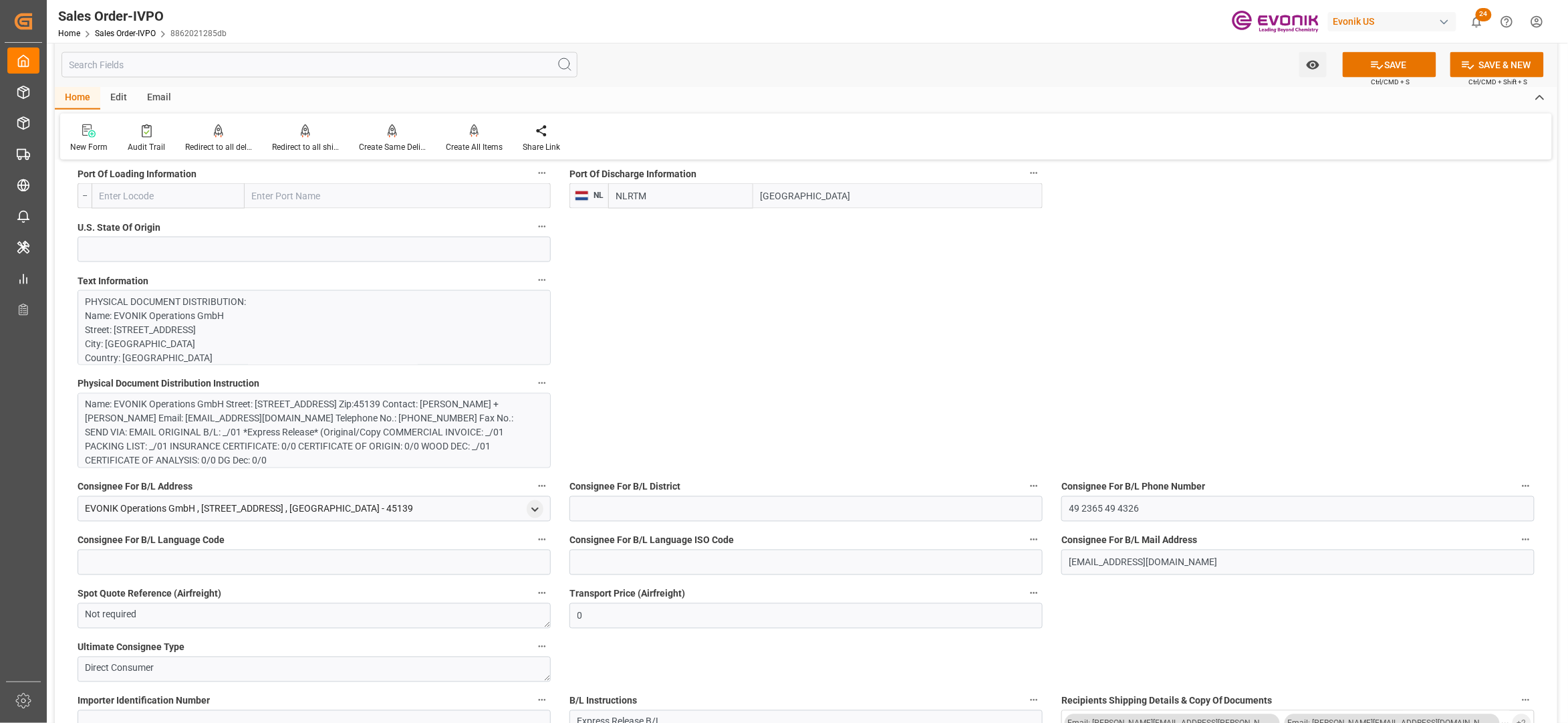
click at [452, 427] on div "Name: EVONIK Operations GmbH Street: Gerlingstrasse Tor 2 City: Essen Country: …" at bounding box center [308, 433] width 444 height 70
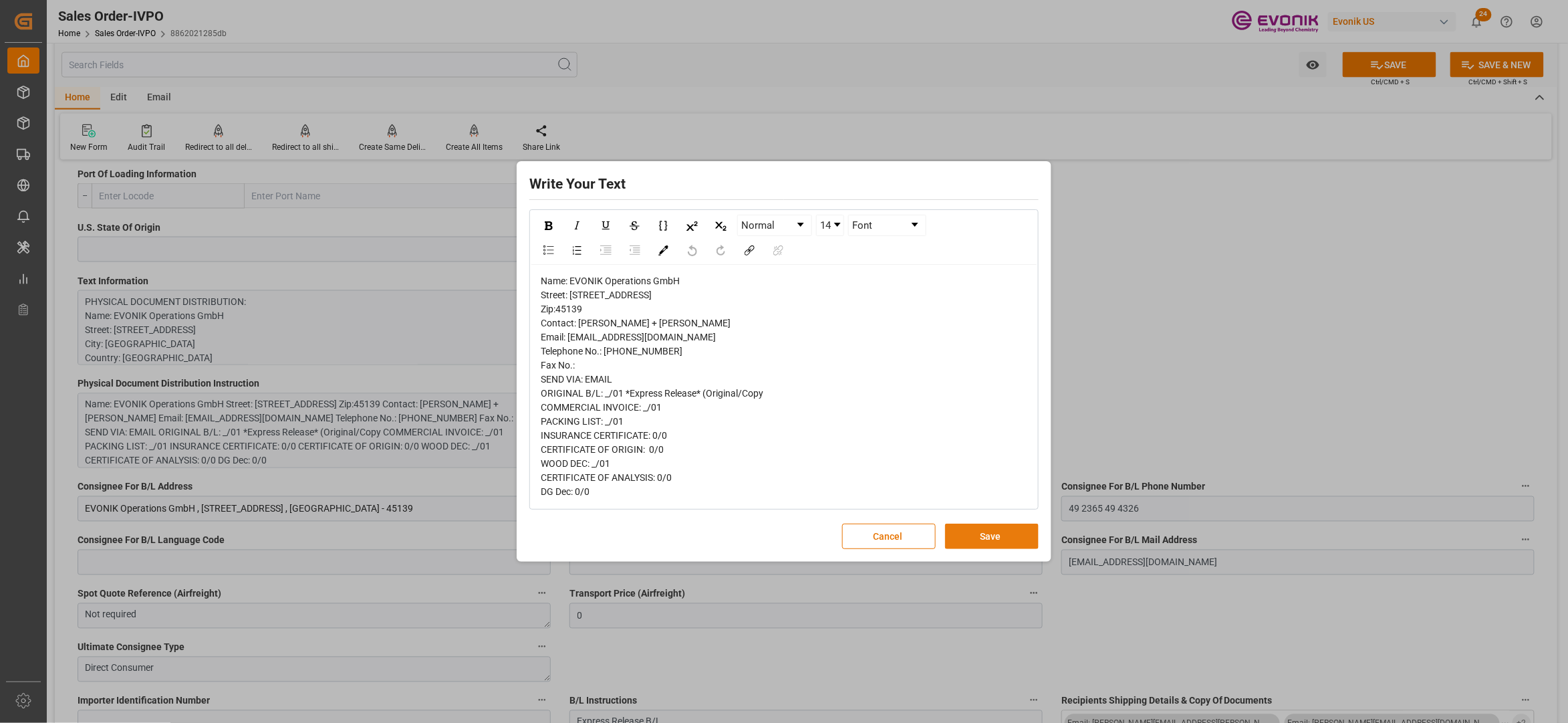
click at [992, 549] on button "Save" at bounding box center [992, 535] width 94 height 25
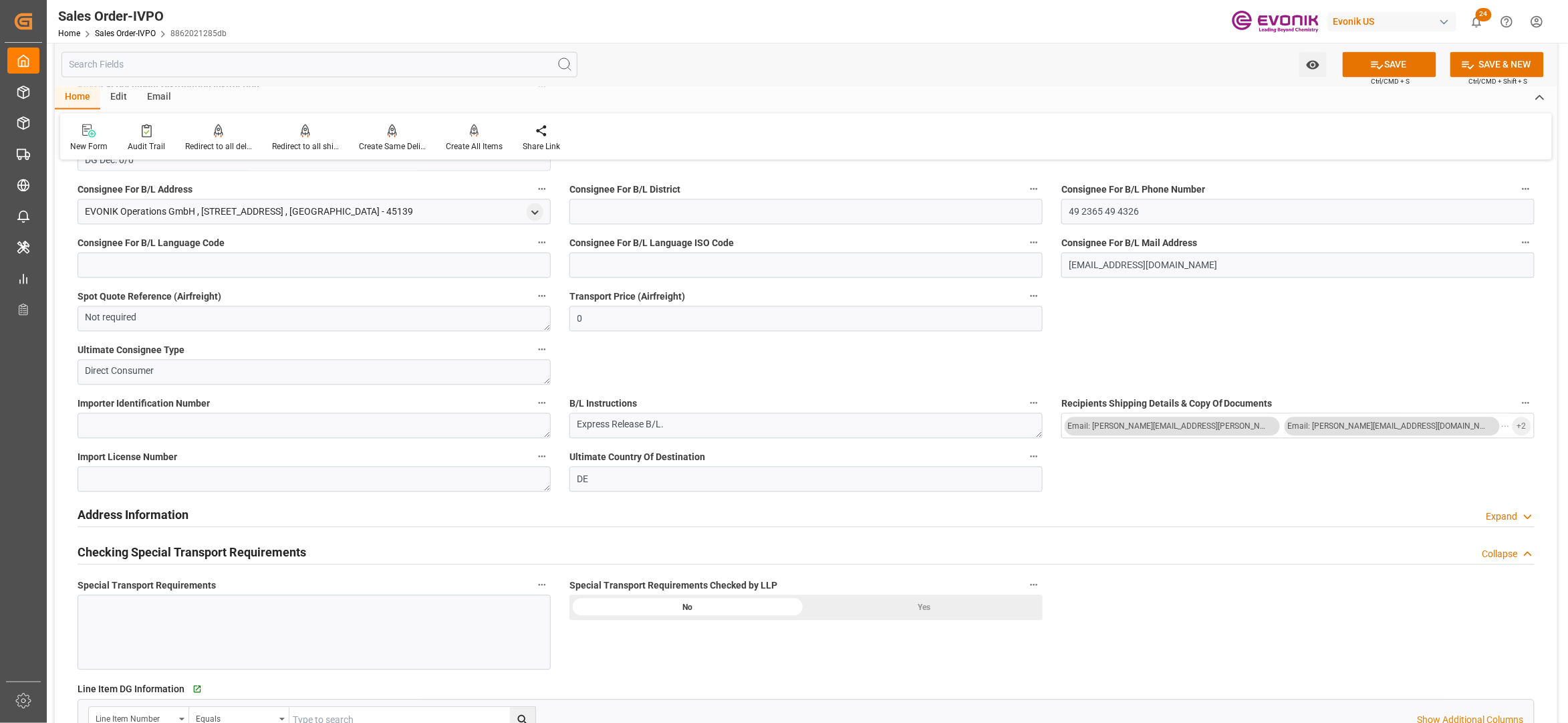
scroll to position [1486, 0]
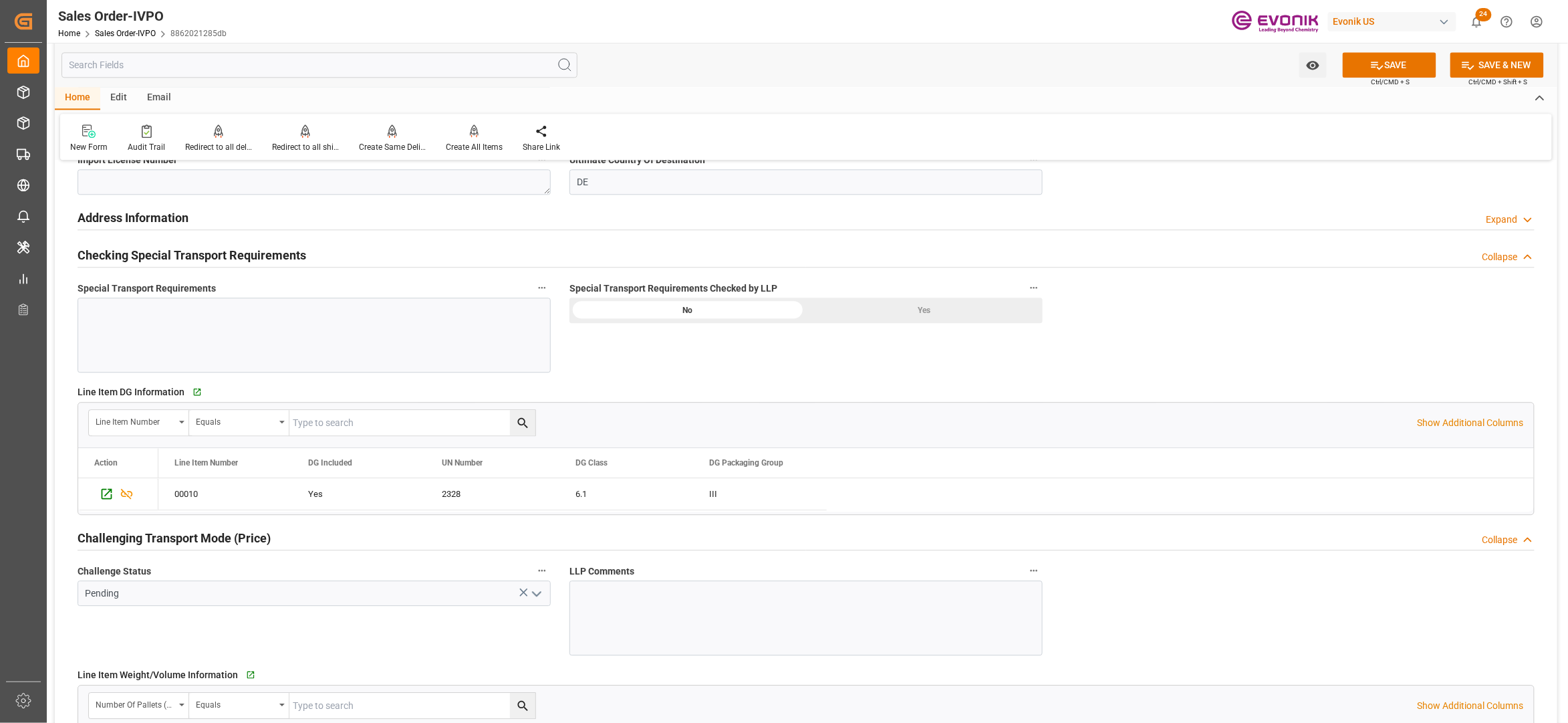
click at [905, 310] on div "Yes" at bounding box center [925, 310] width 237 height 25
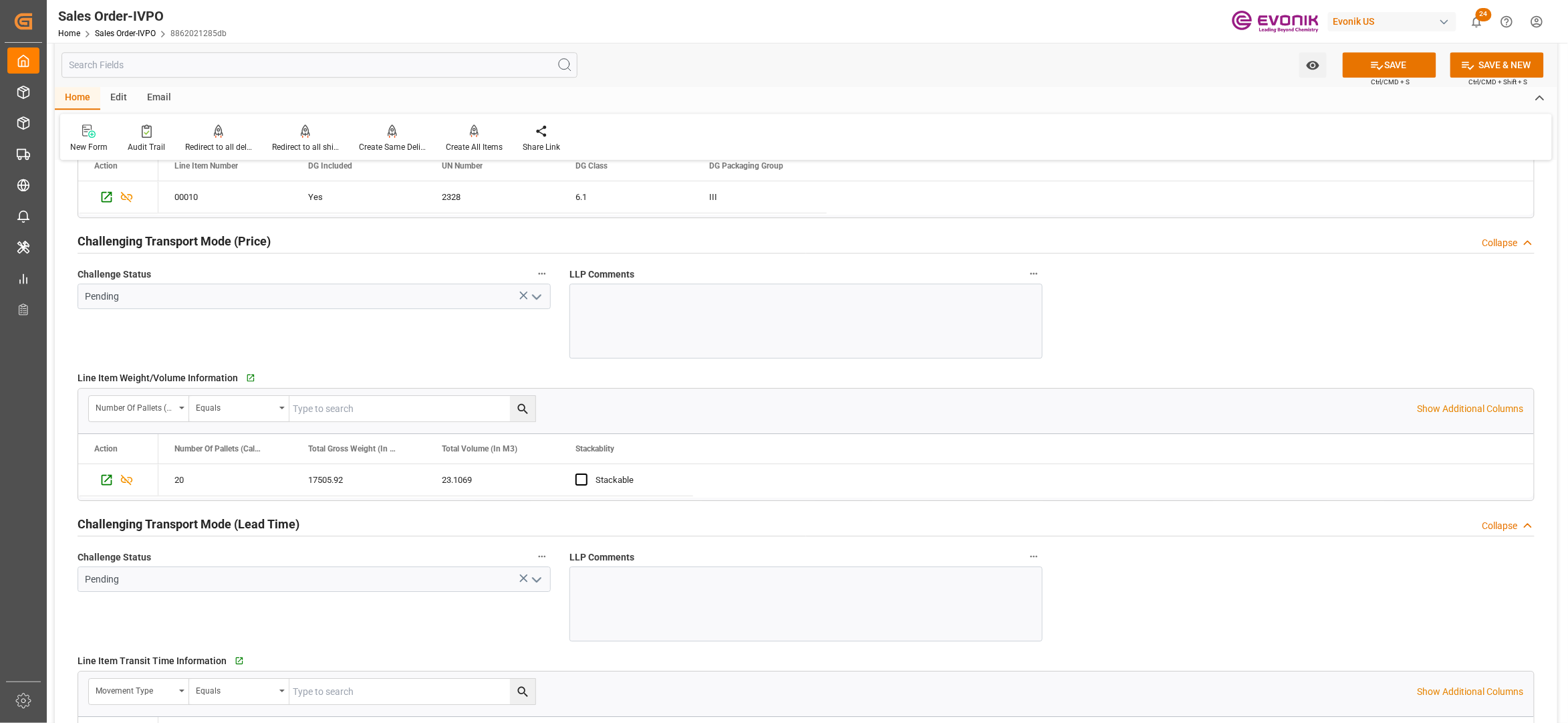
click at [535, 303] on icon "open menu" at bounding box center [537, 297] width 16 height 16
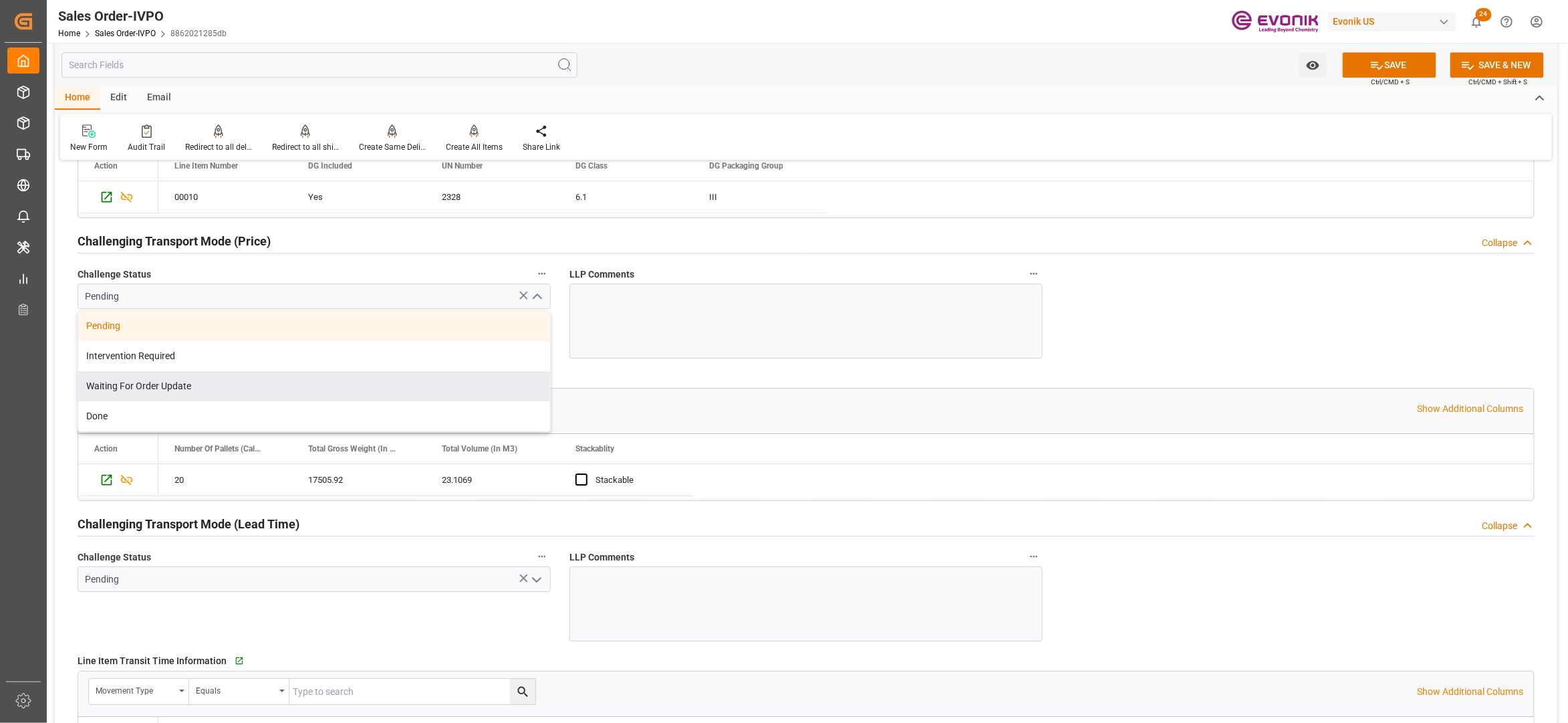
click at [179, 414] on div "Done" at bounding box center [313, 416] width 472 height 30
type input "Done"
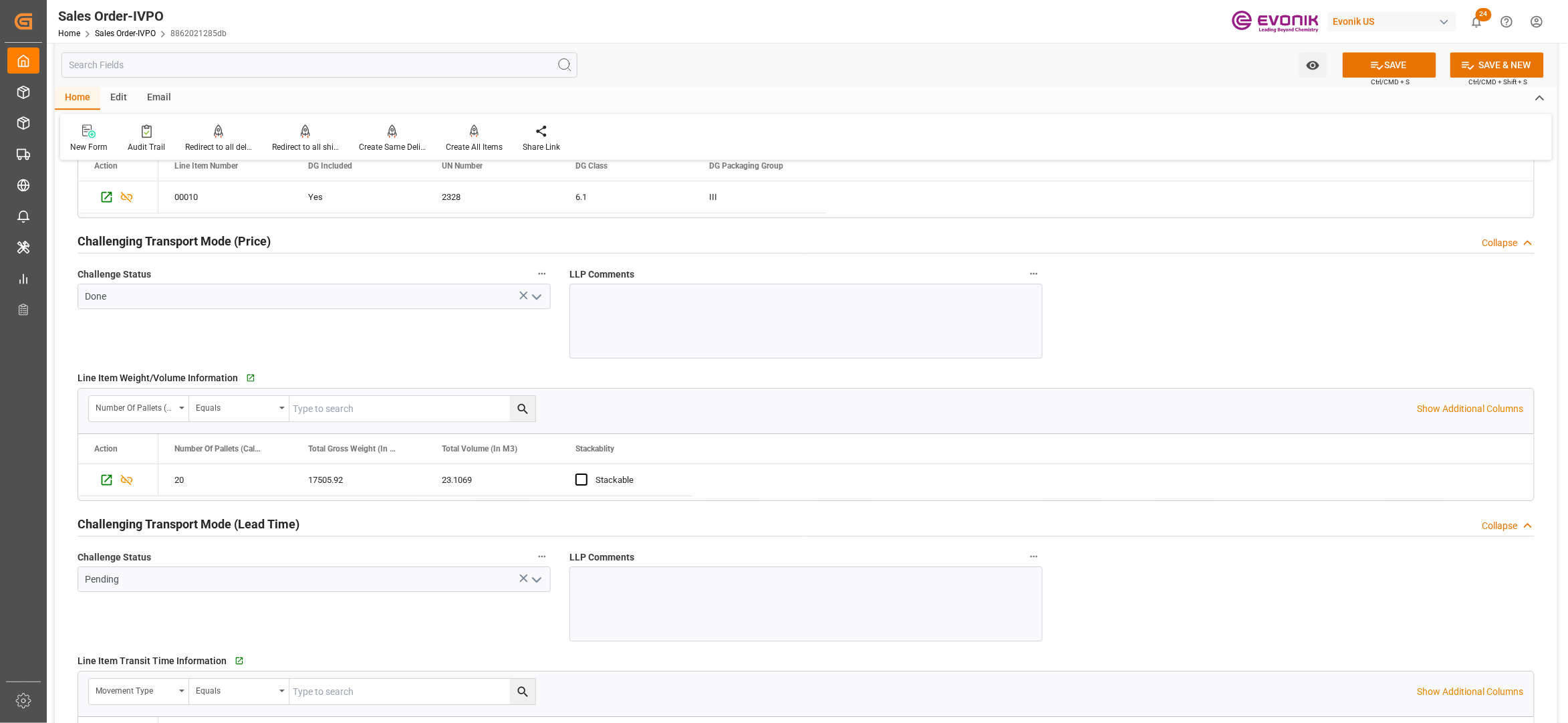
scroll to position [2080, 0]
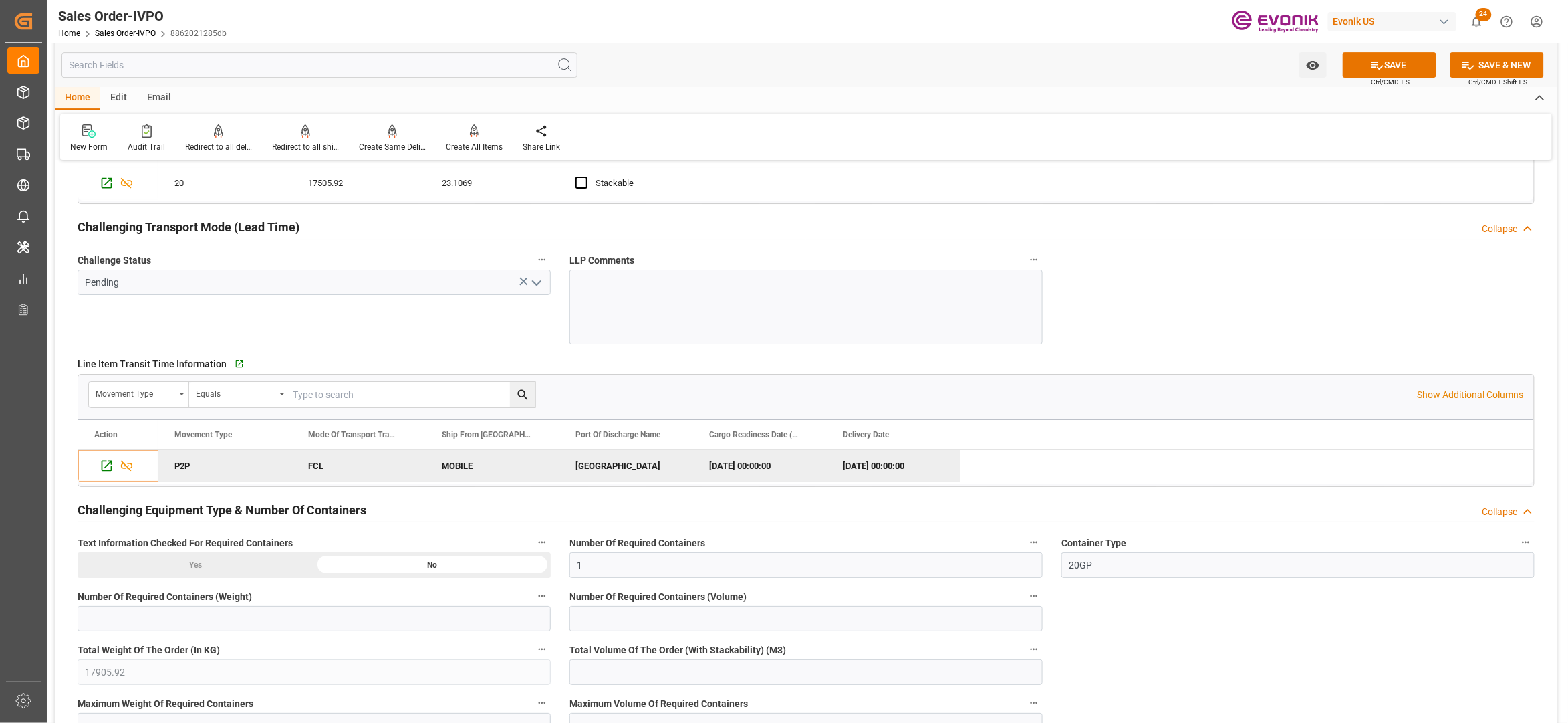
click at [533, 281] on icon "open menu" at bounding box center [537, 283] width 16 height 16
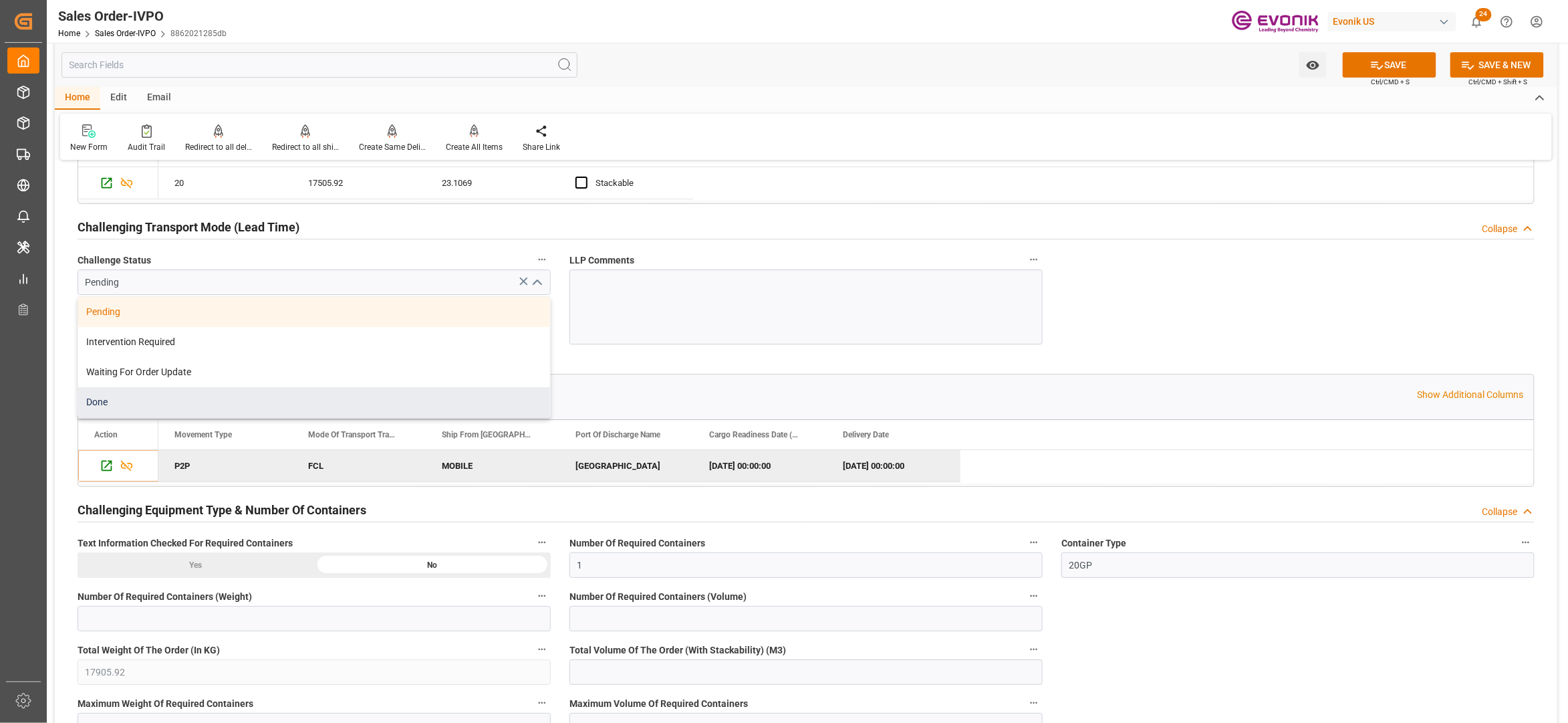
click at [142, 413] on div "Done" at bounding box center [313, 402] width 472 height 30
type input "Done"
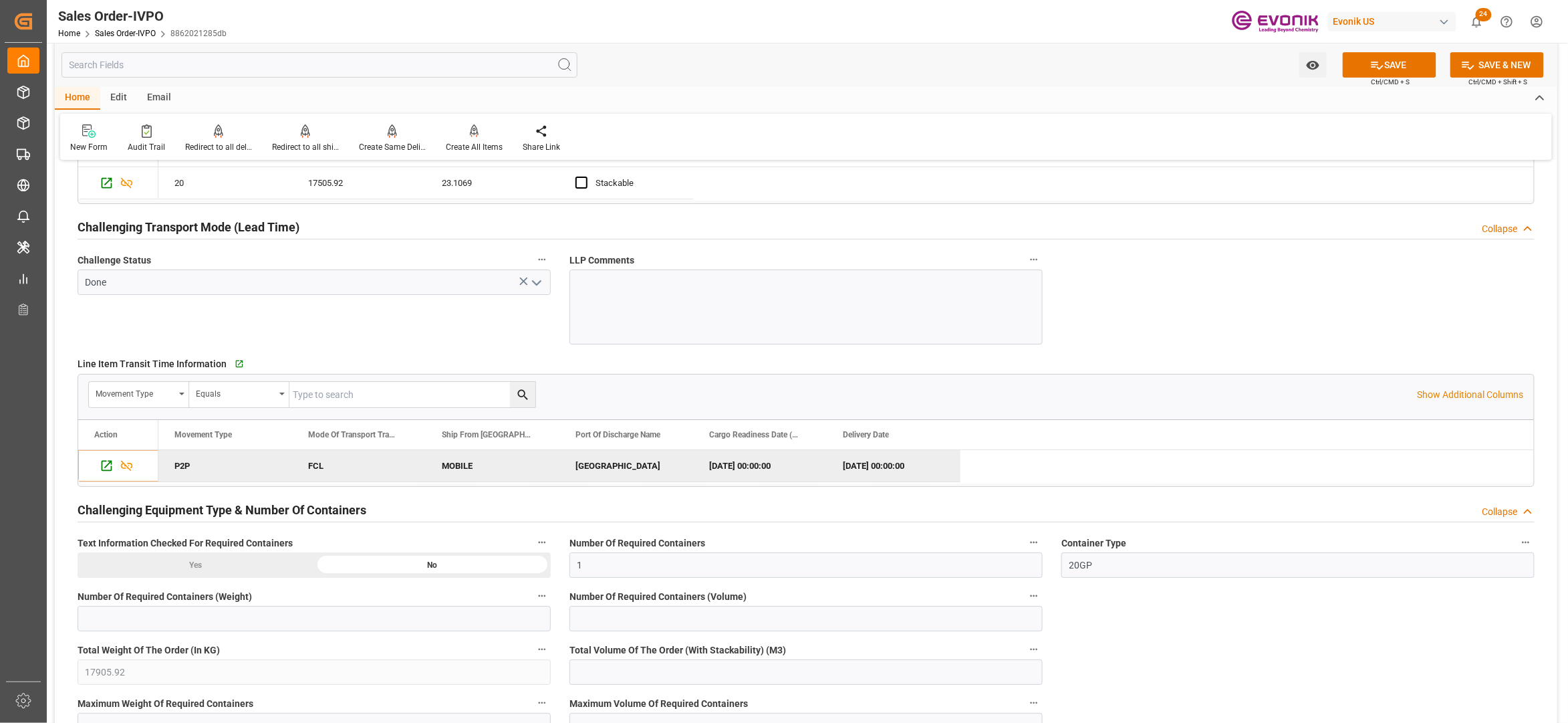
scroll to position [2378, 0]
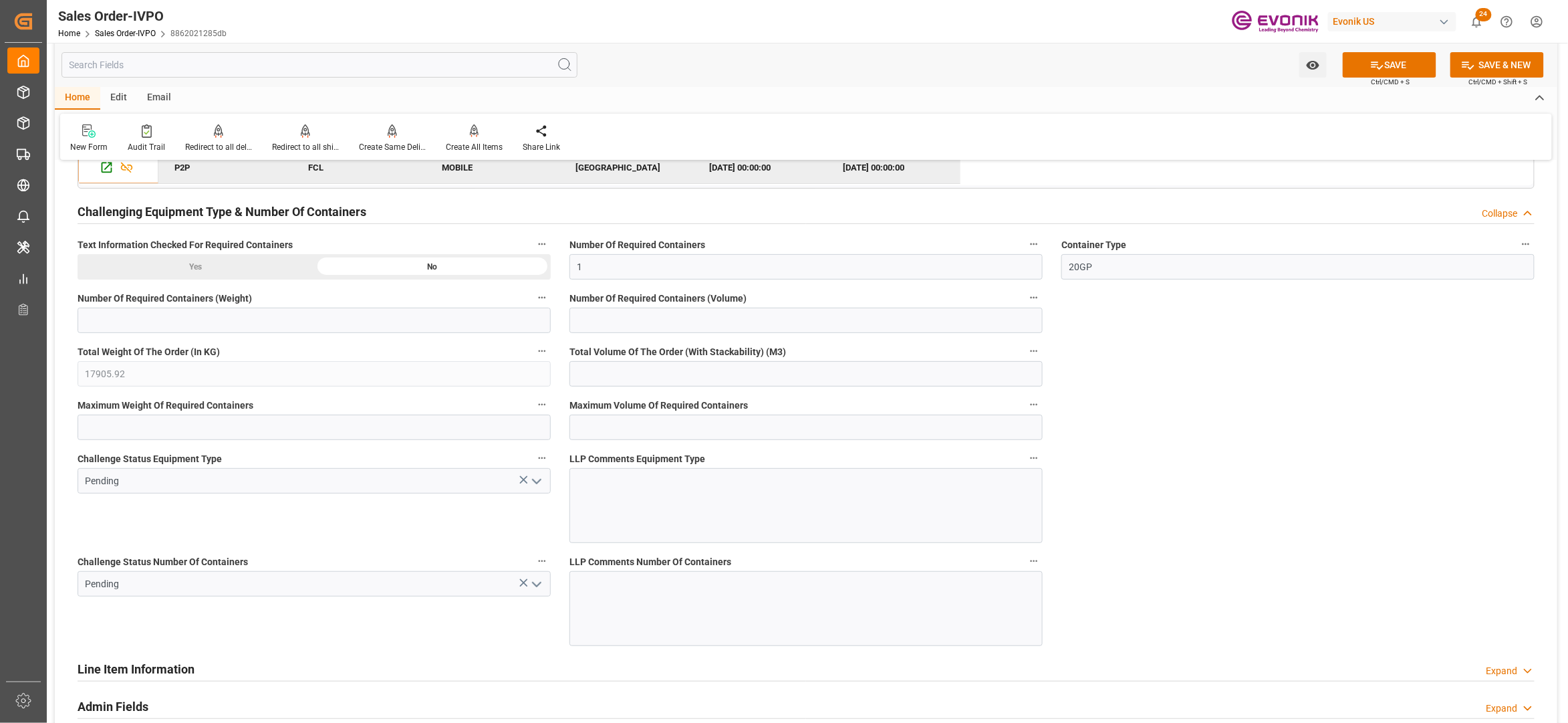
click at [545, 490] on button "open menu" at bounding box center [536, 481] width 20 height 21
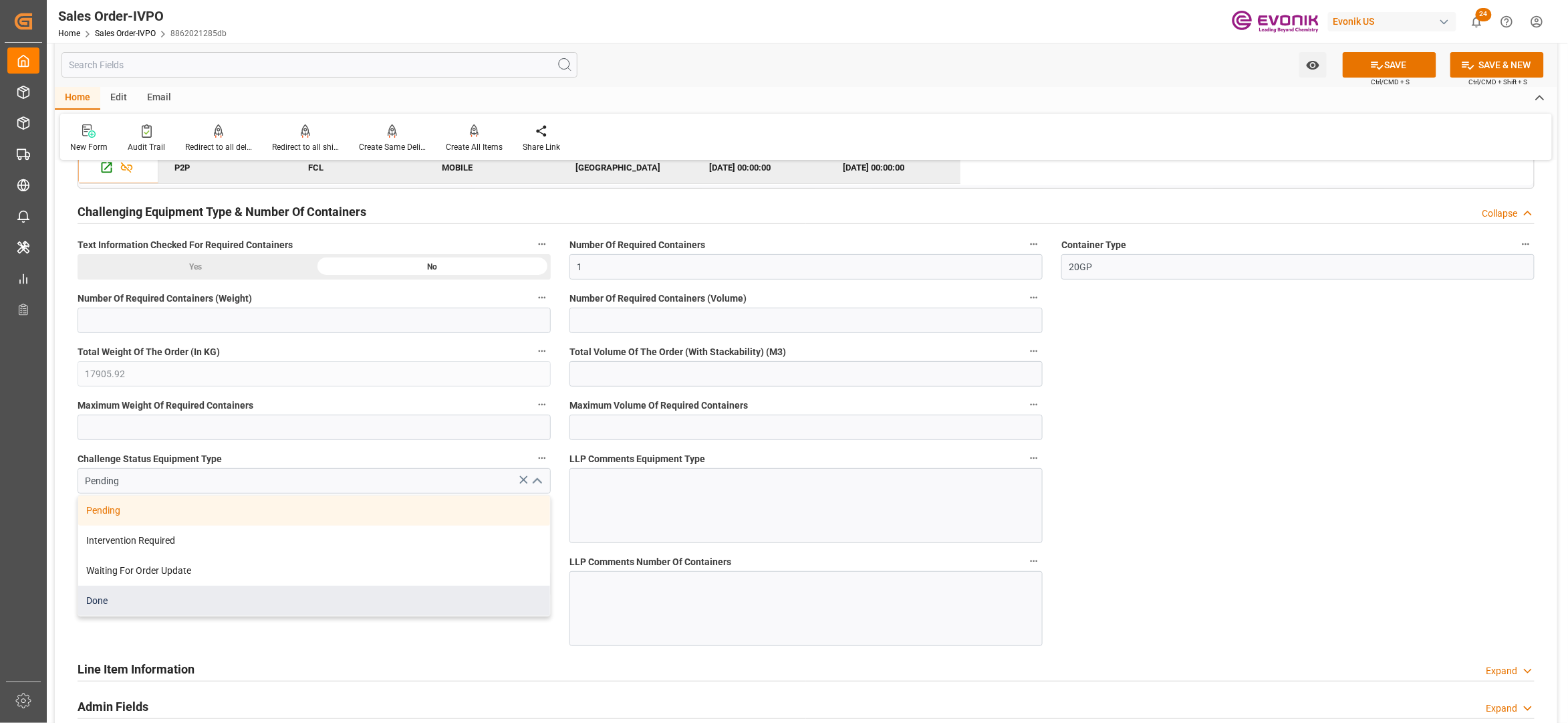
click at [239, 616] on div "Done" at bounding box center [313, 601] width 472 height 30
type input "Done"
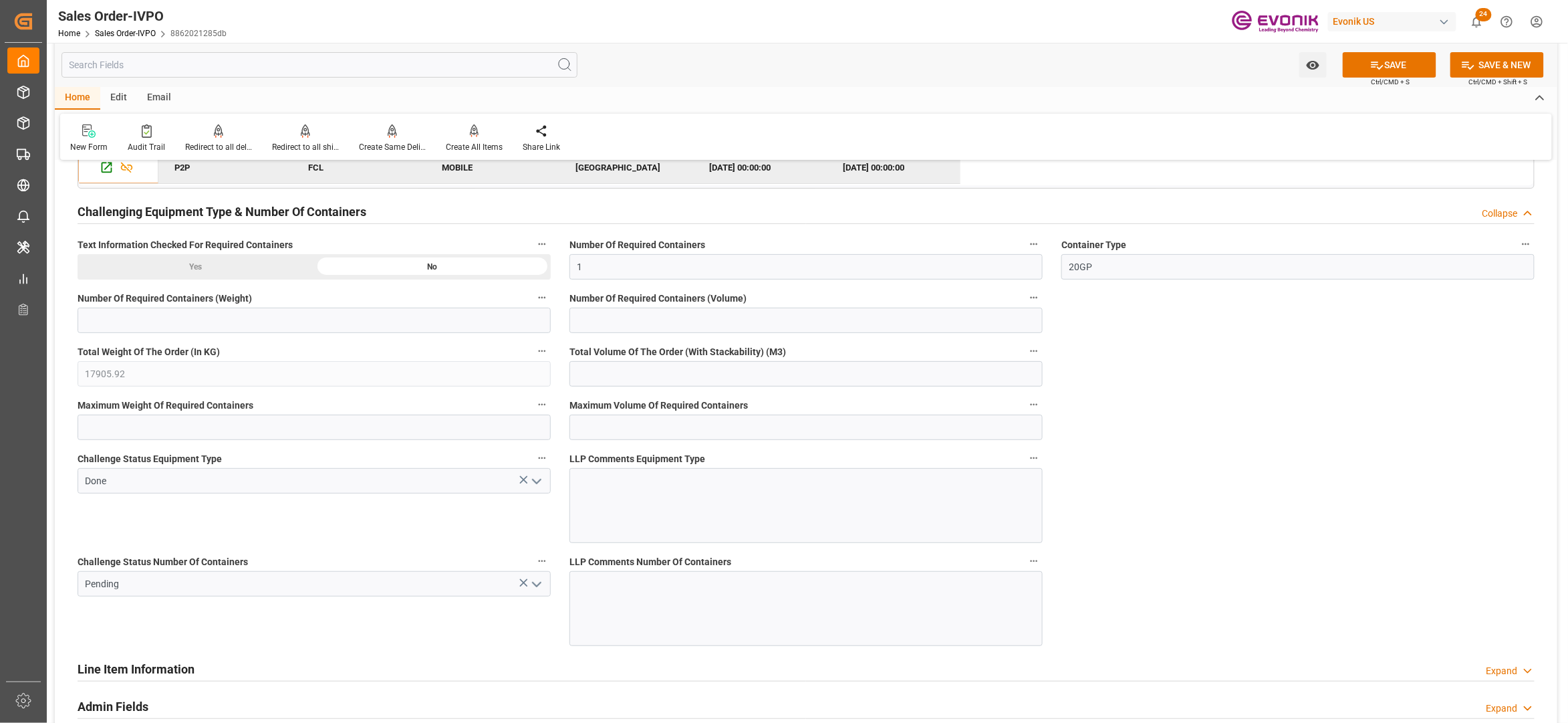
click at [539, 593] on icon "open menu" at bounding box center [537, 584] width 16 height 16
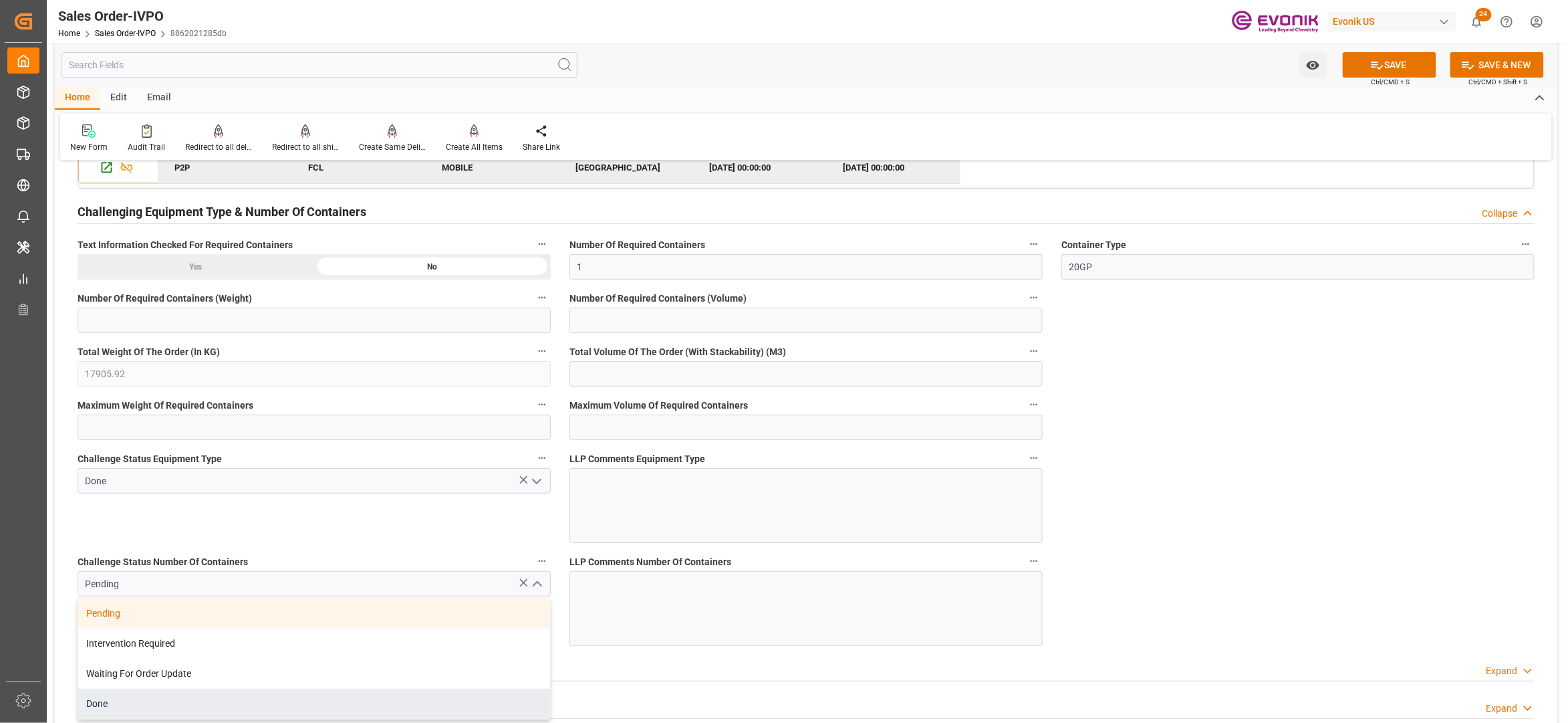
click at [146, 715] on div "Done" at bounding box center [313, 704] width 472 height 30
type input "Done"
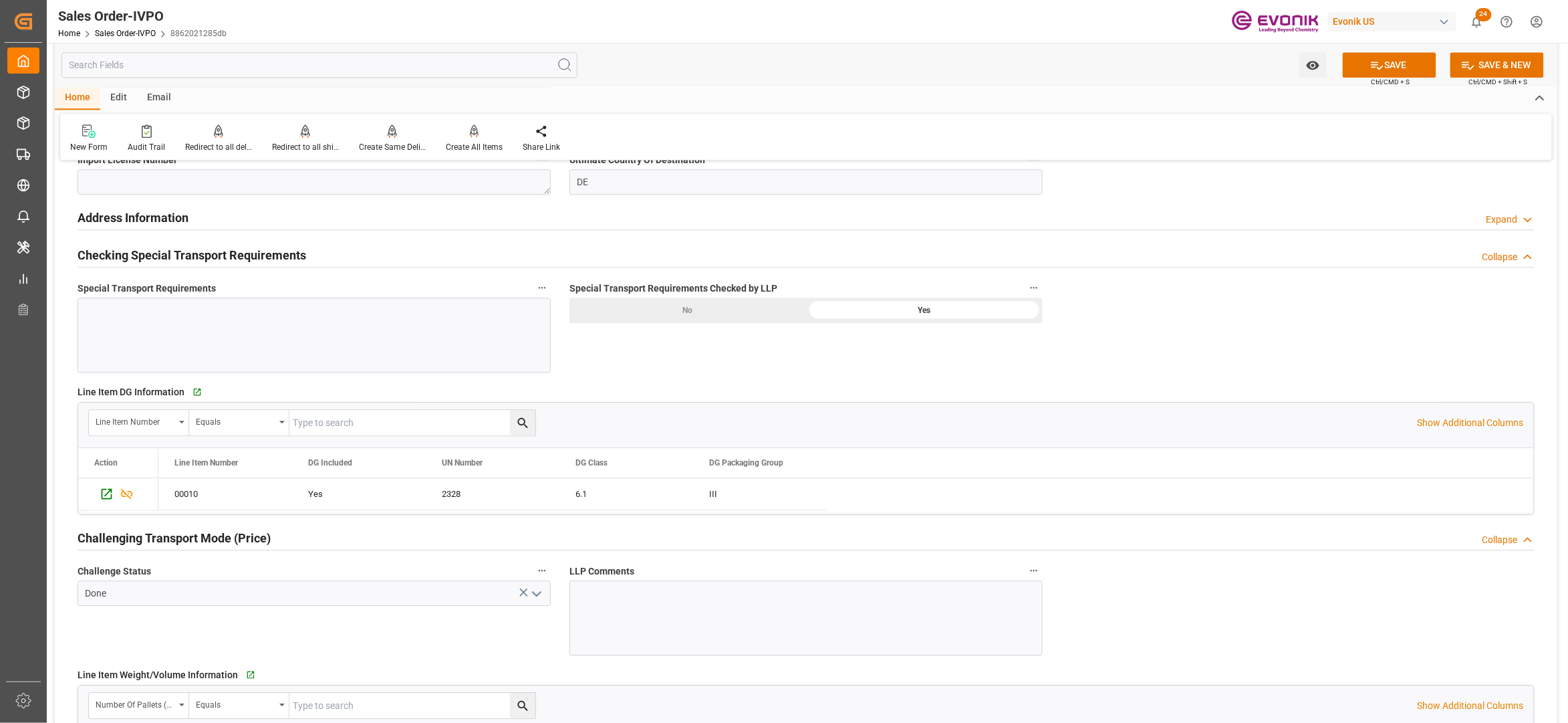
scroll to position [1188, 0]
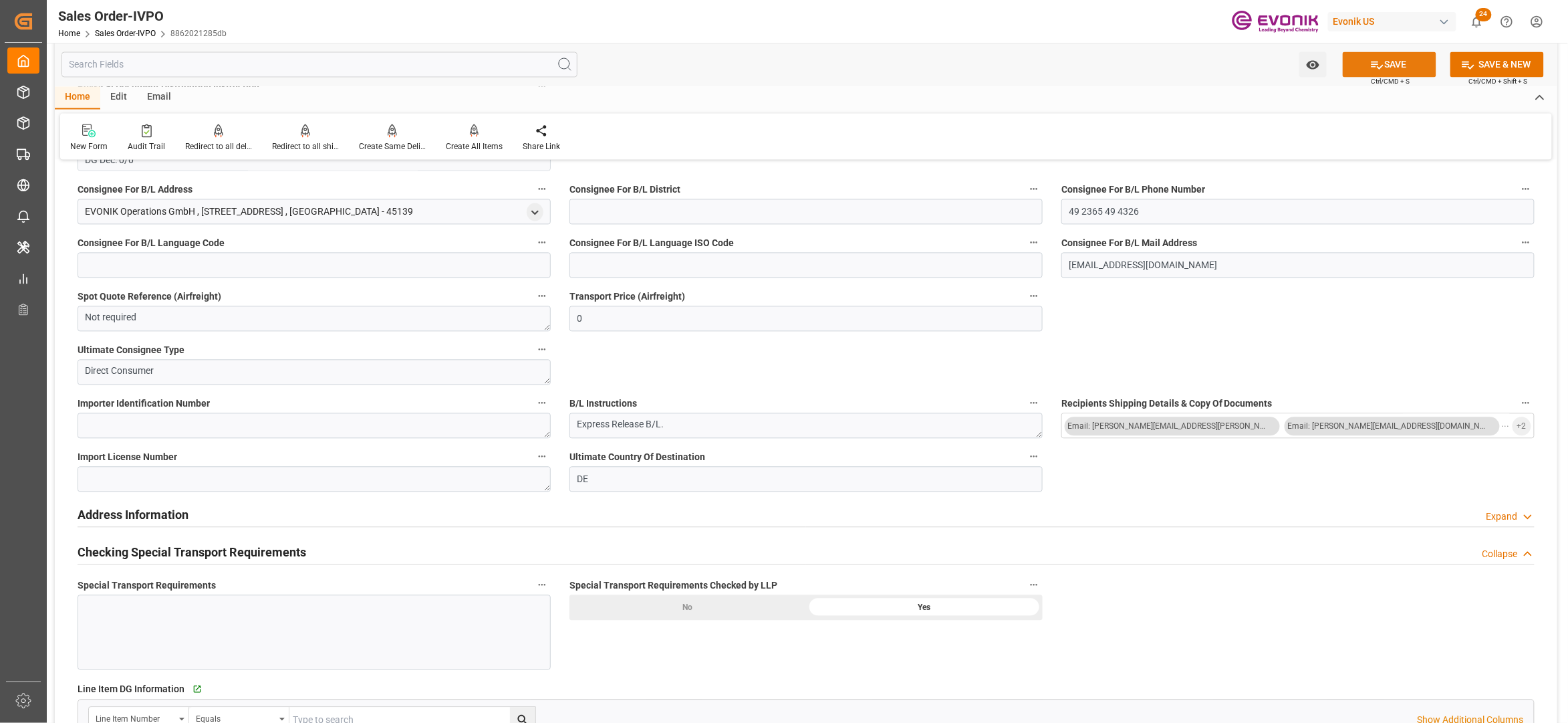
click at [1391, 63] on button "SAVE" at bounding box center [1390, 64] width 94 height 25
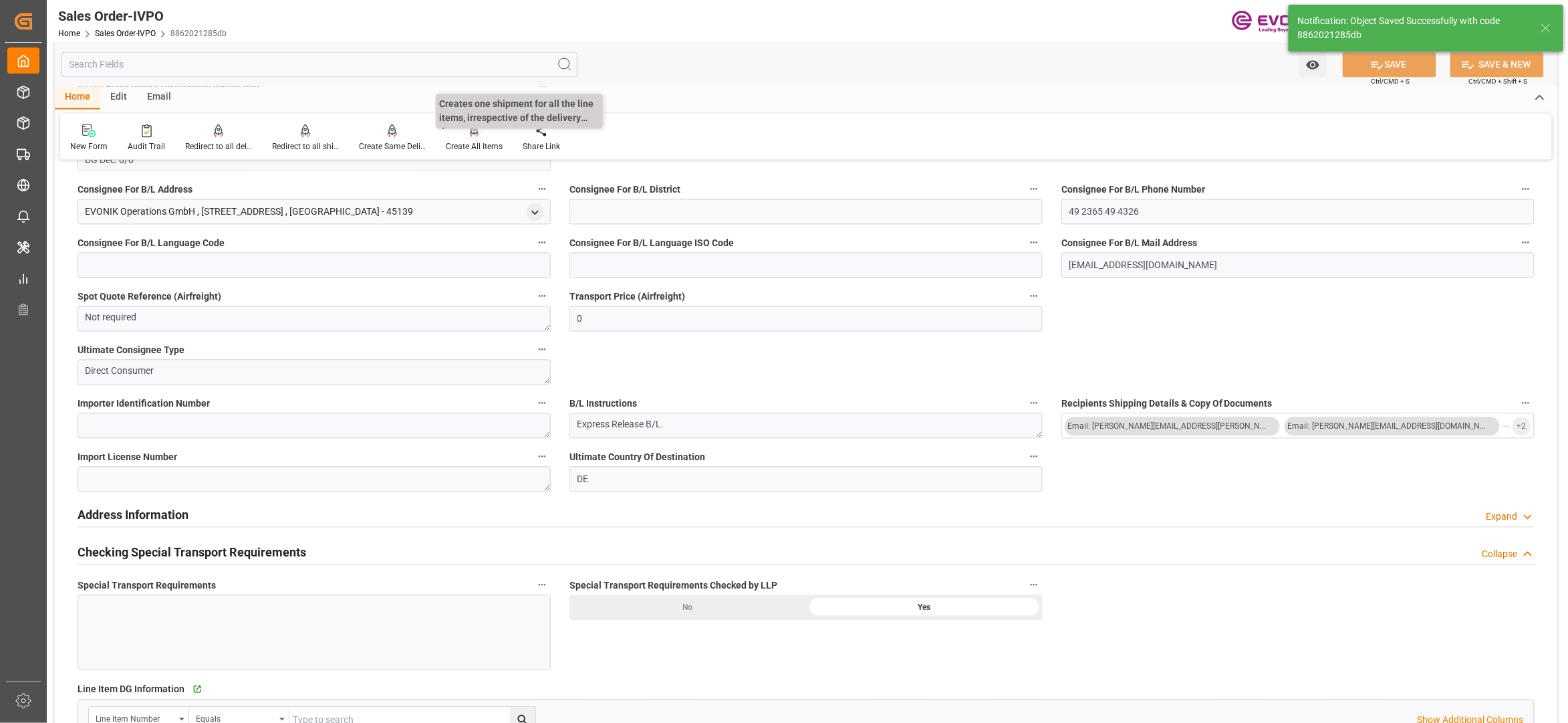
type input "No"
type input "2"
type input "1"
type input "23.1069"
type input "17000"
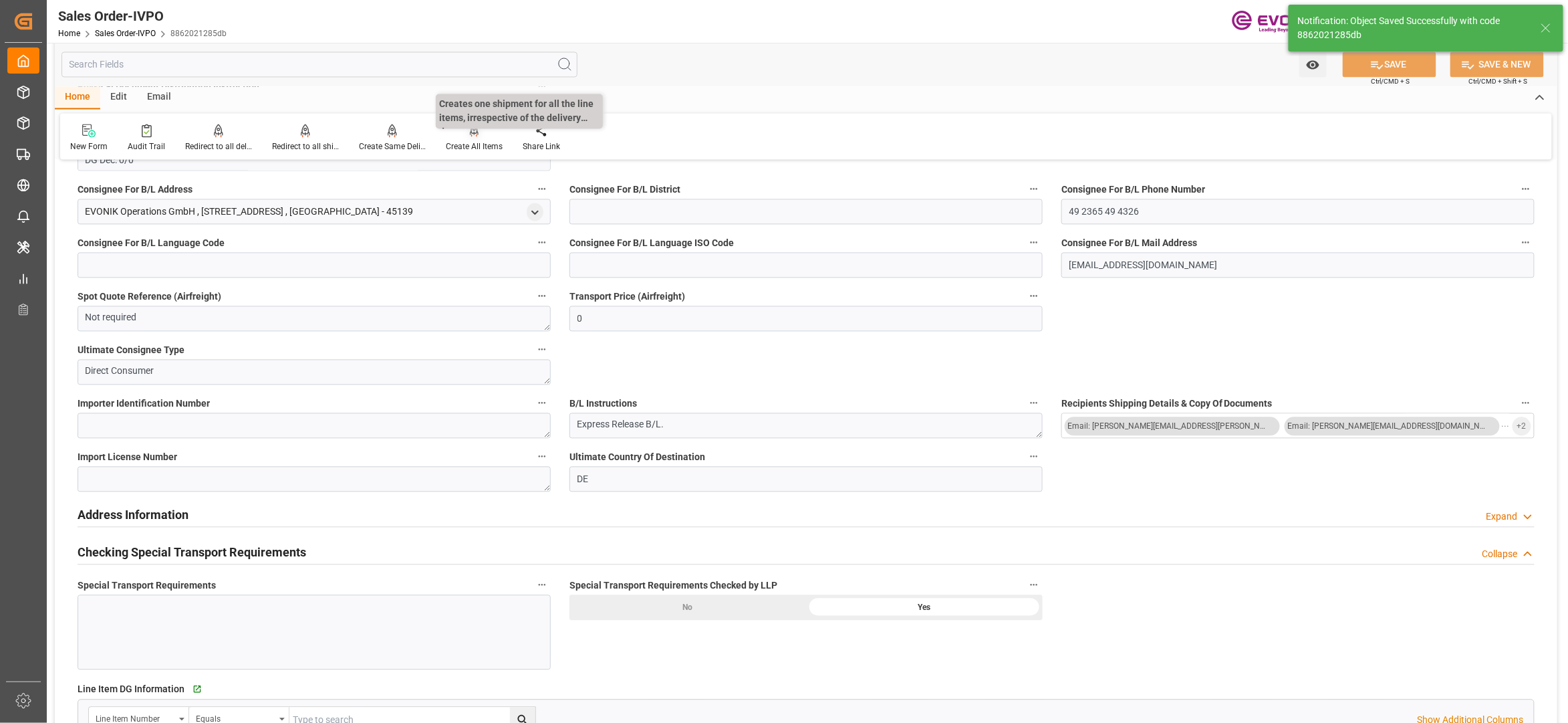
type input "30"
type input "19.08.2025 02:17"
click at [479, 137] on div at bounding box center [474, 131] width 57 height 14
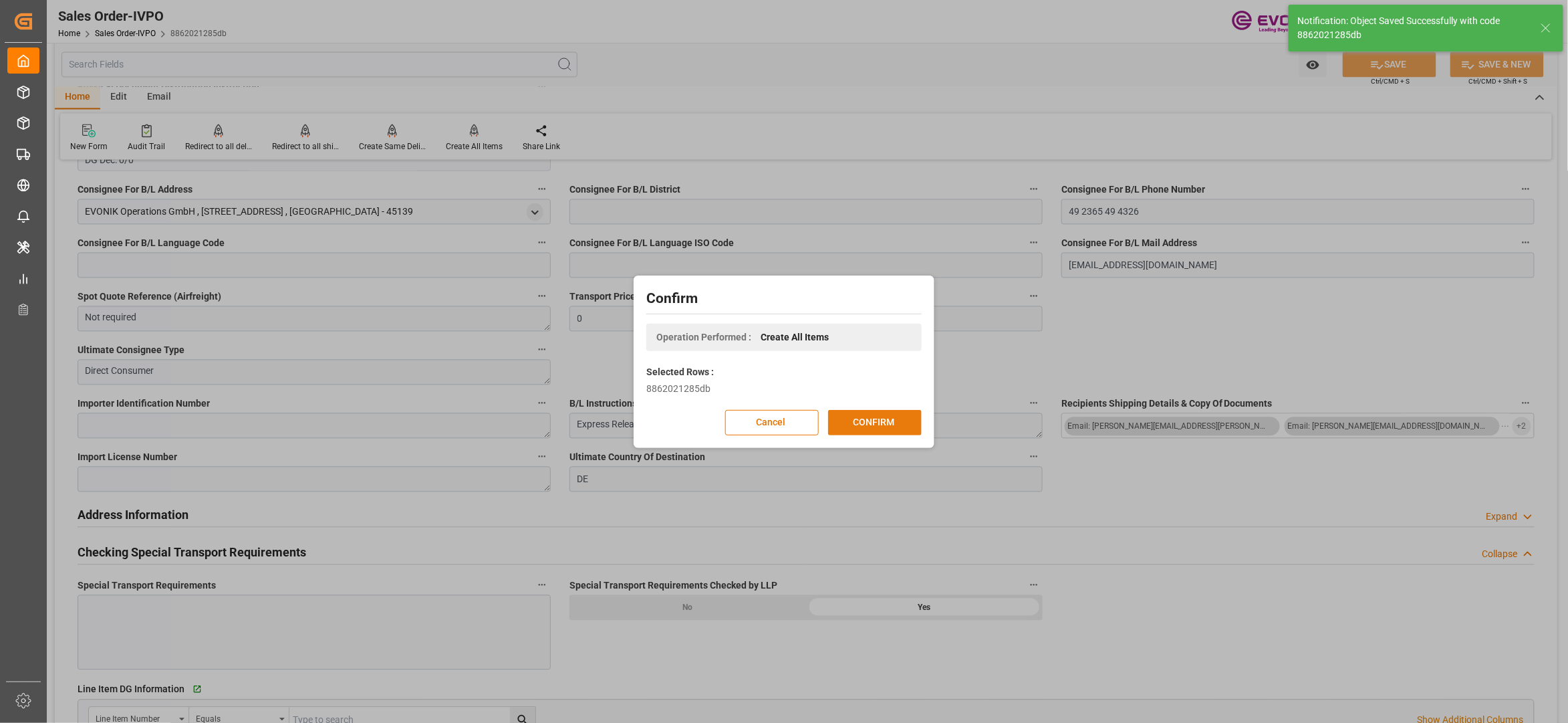
click at [867, 420] on button "CONFIRM" at bounding box center [875, 422] width 94 height 25
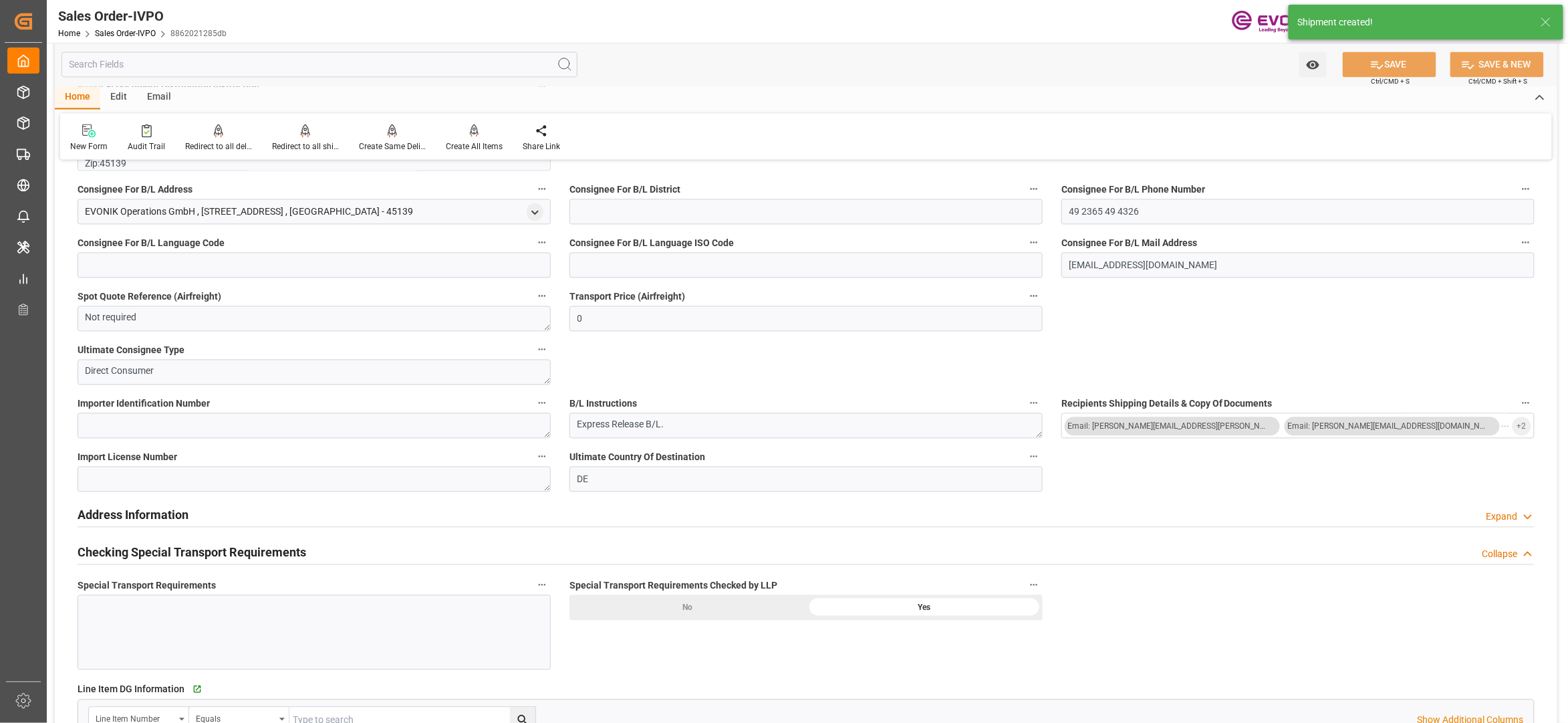
type input "18.08.2025 14:33"
type input "19.08.2025 02:17"
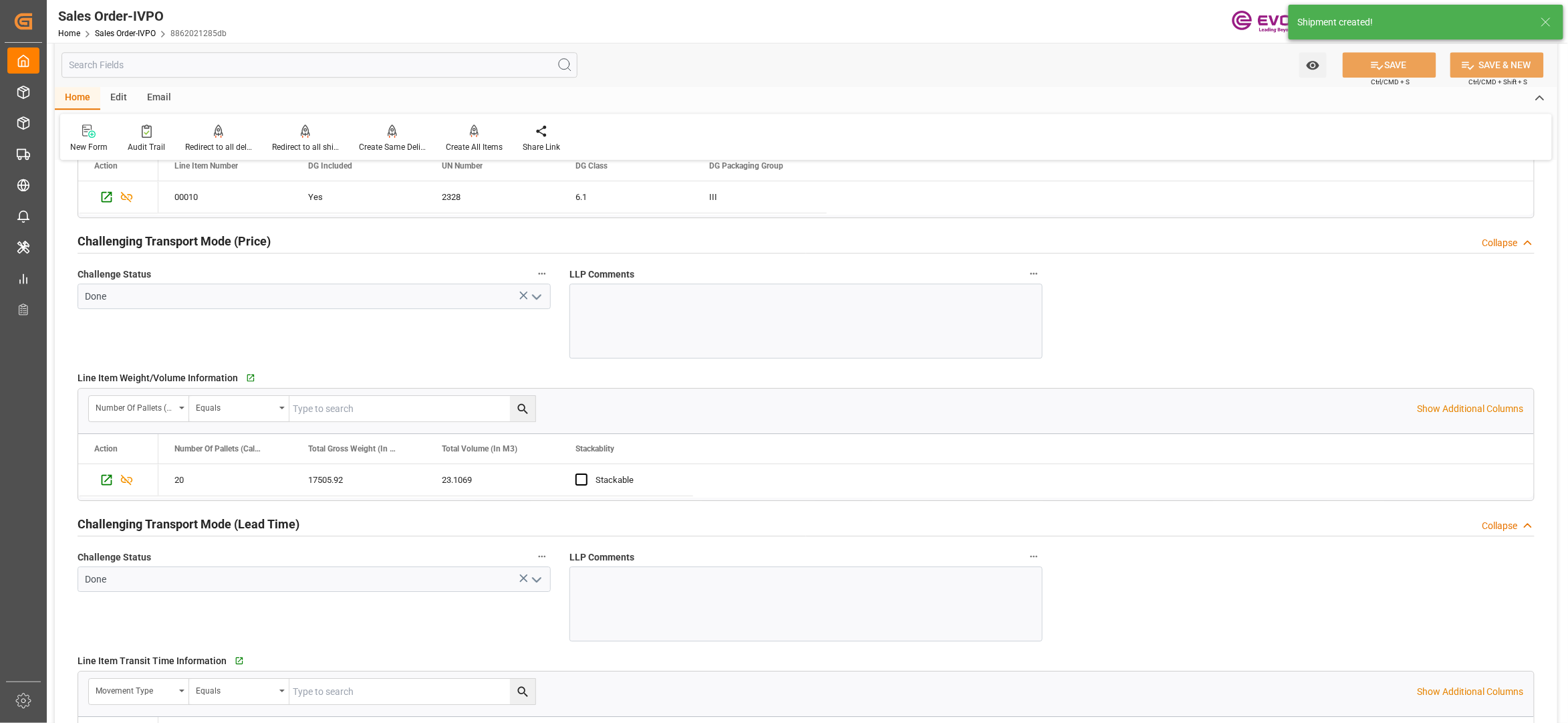
scroll to position [2378, 0]
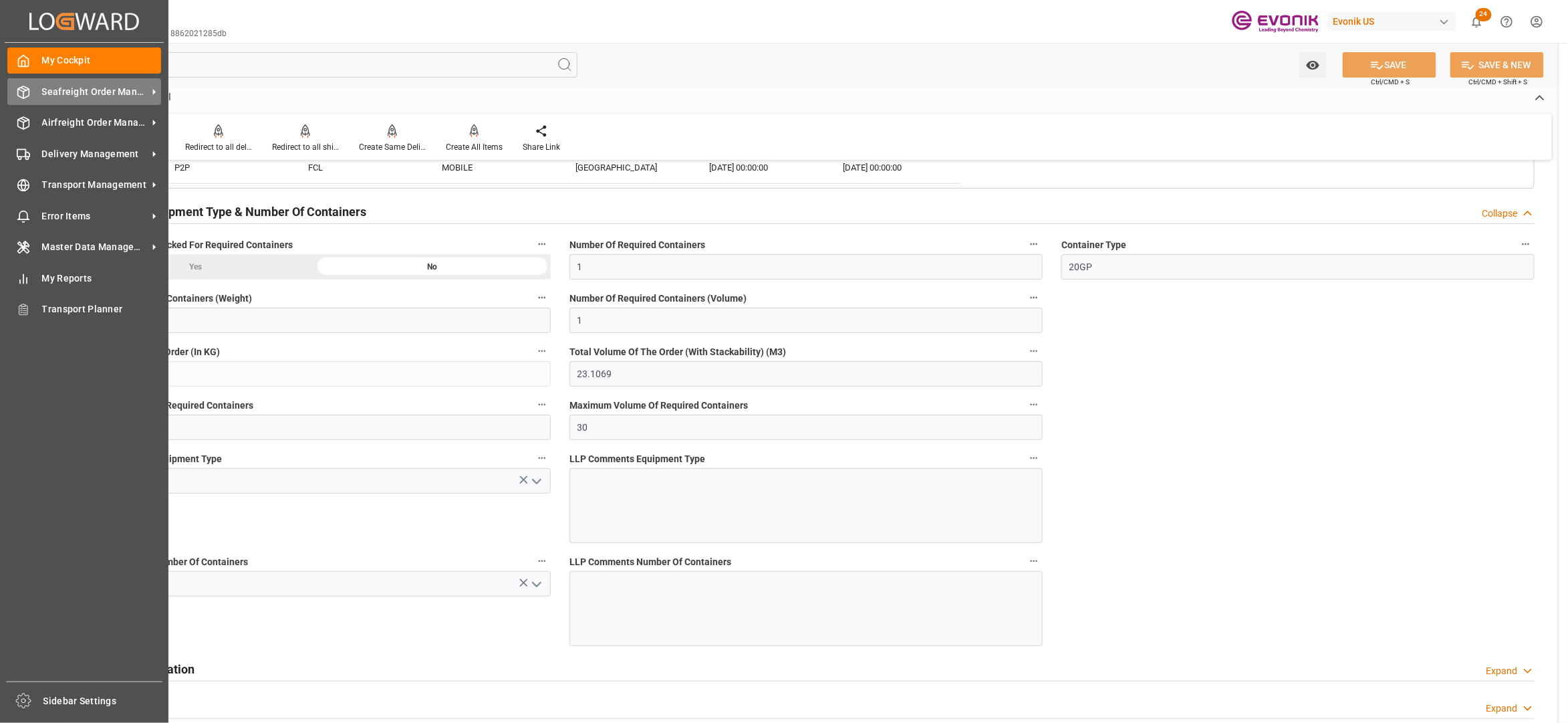
click at [76, 87] on span "Seafreight Order Management" at bounding box center [95, 92] width 106 height 14
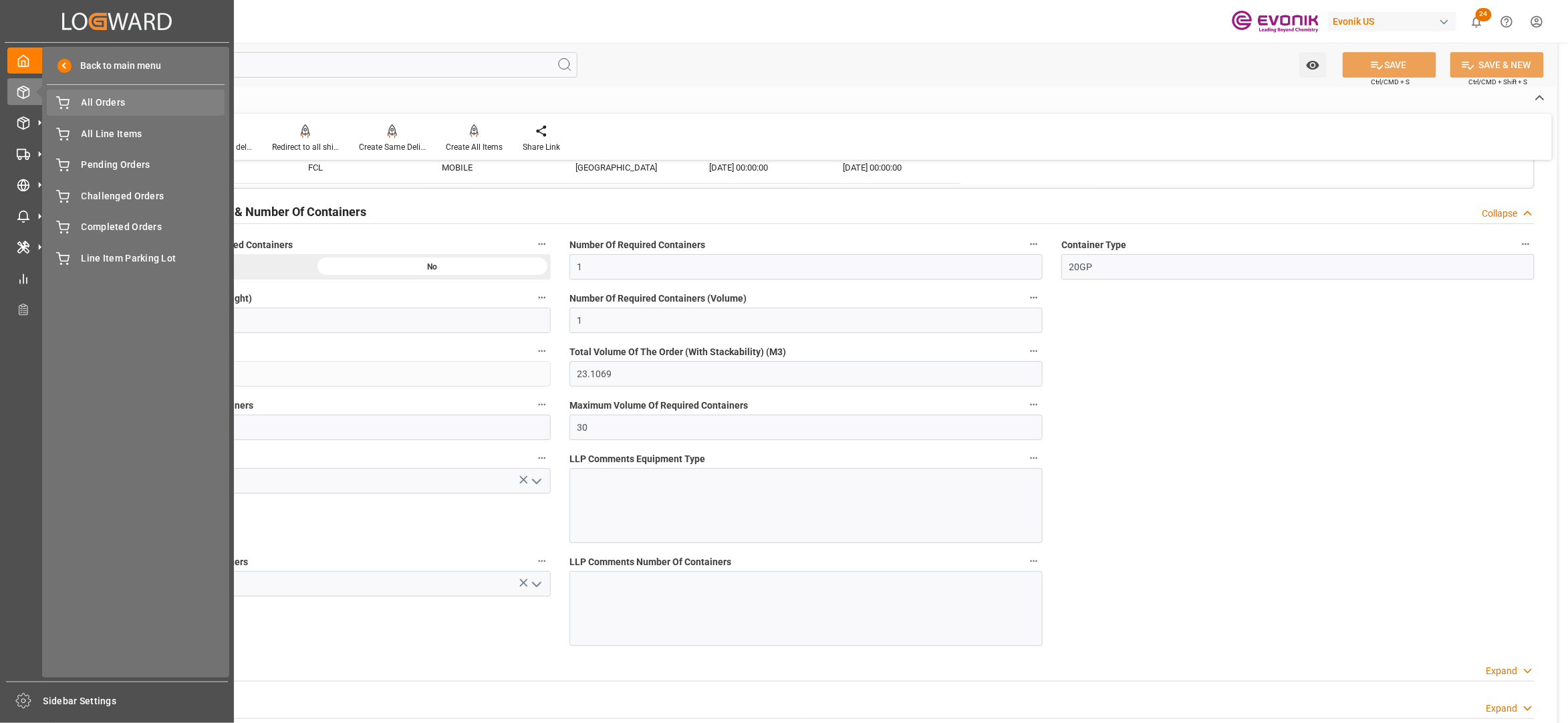
click at [105, 105] on span "All Orders" at bounding box center [153, 103] width 144 height 14
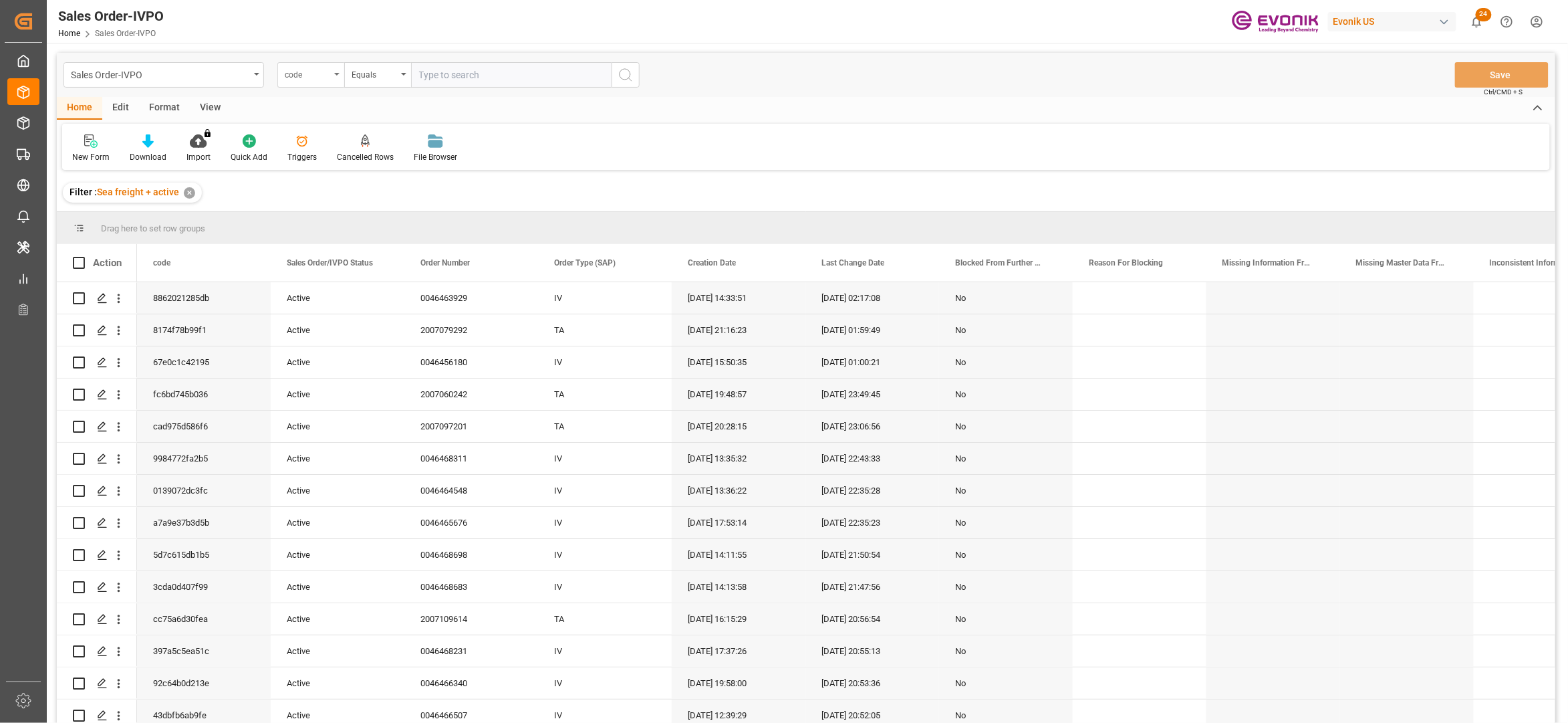
click at [316, 74] on div "code" at bounding box center [308, 73] width 46 height 15
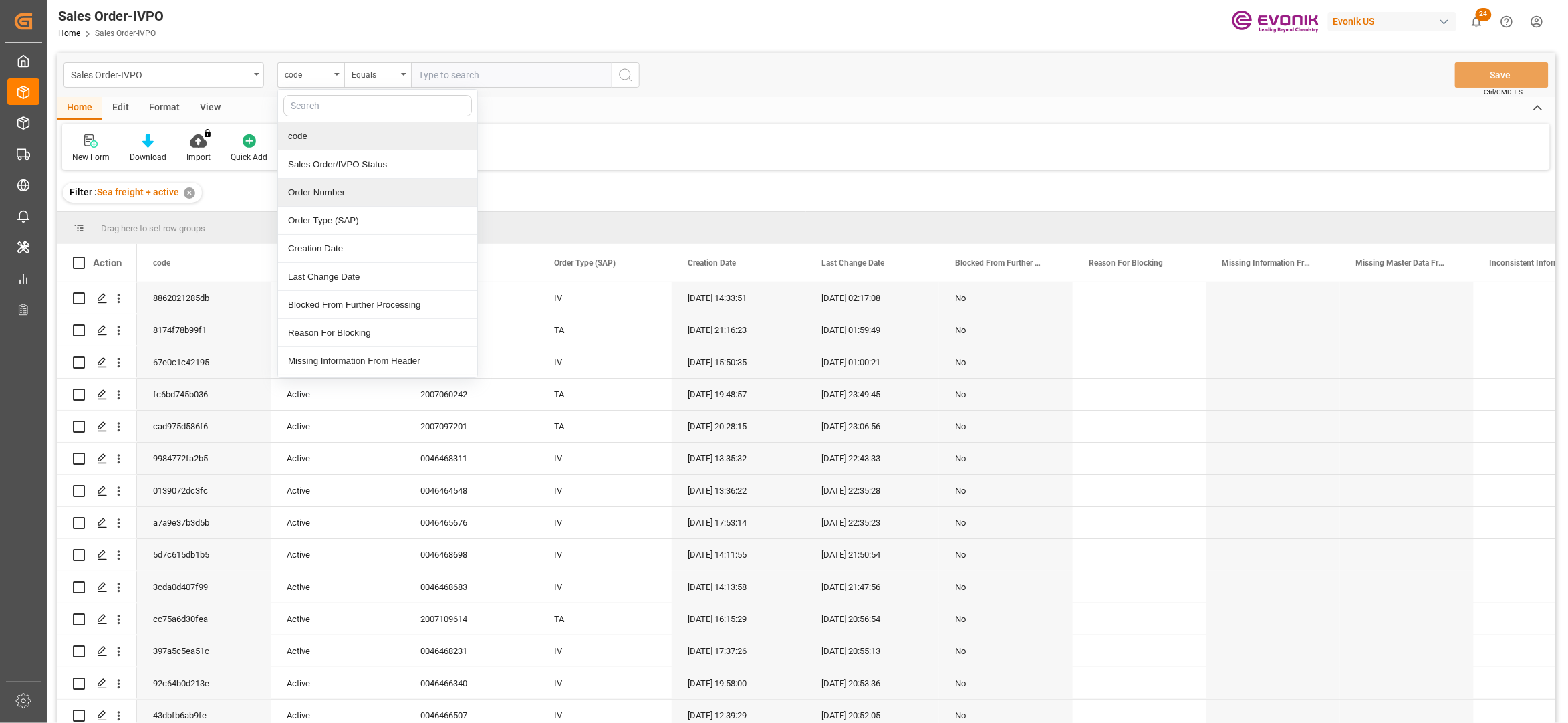
click at [333, 193] on div "Order Number" at bounding box center [378, 192] width 199 height 28
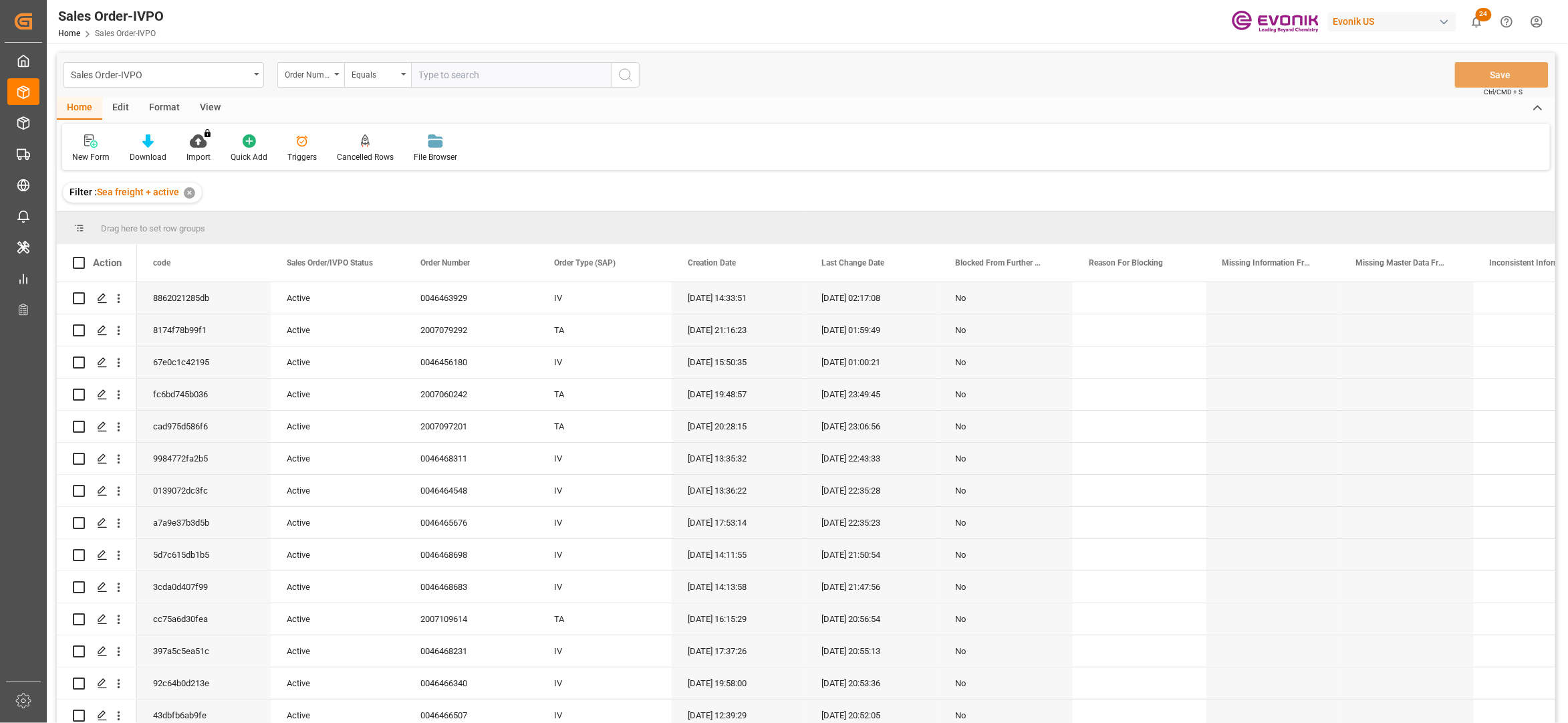
click at [463, 73] on input "text" at bounding box center [511, 74] width 200 height 25
paste input "0046468497"
type input "0046468497"
click at [639, 74] on button "search button" at bounding box center [625, 74] width 28 height 25
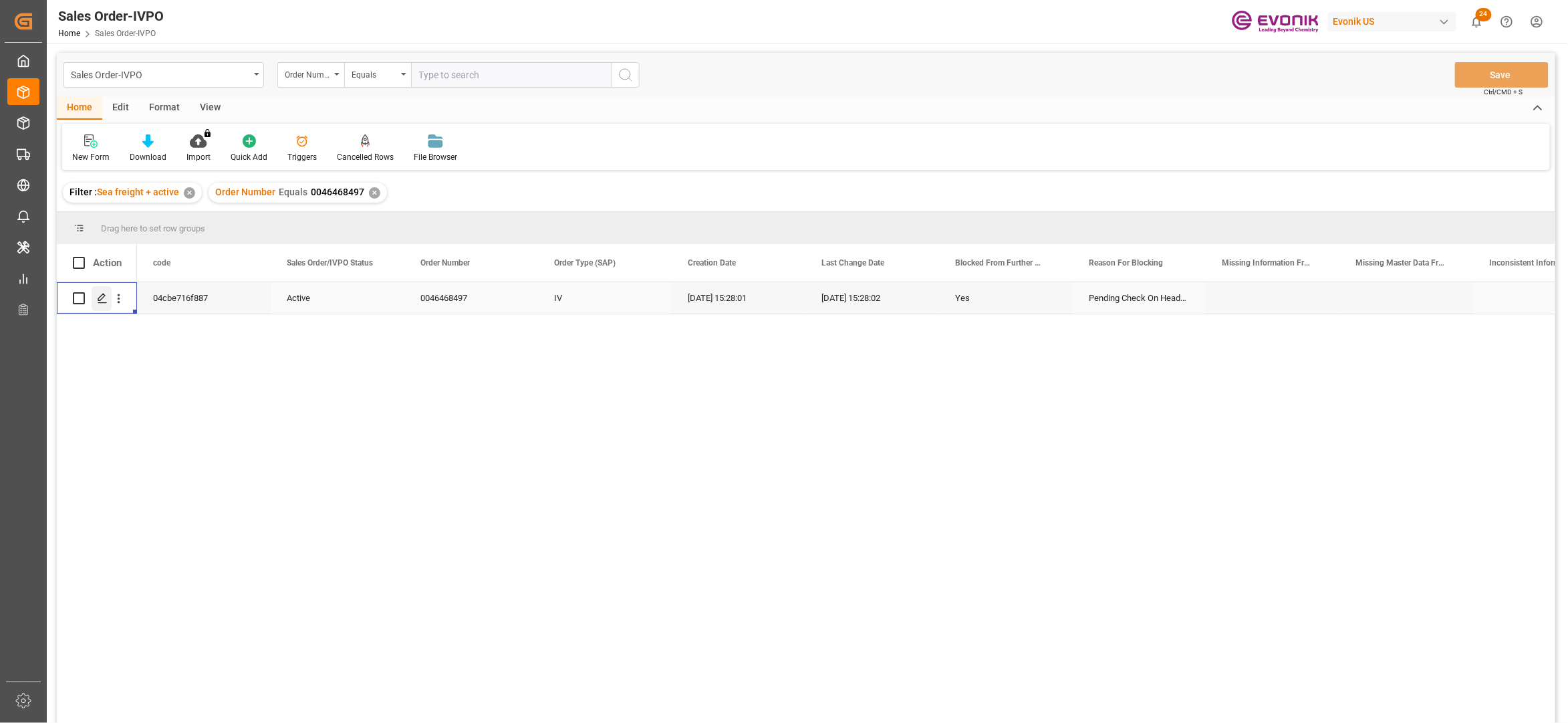
click at [97, 299] on icon "Press SPACE to select this row." at bounding box center [102, 298] width 11 height 11
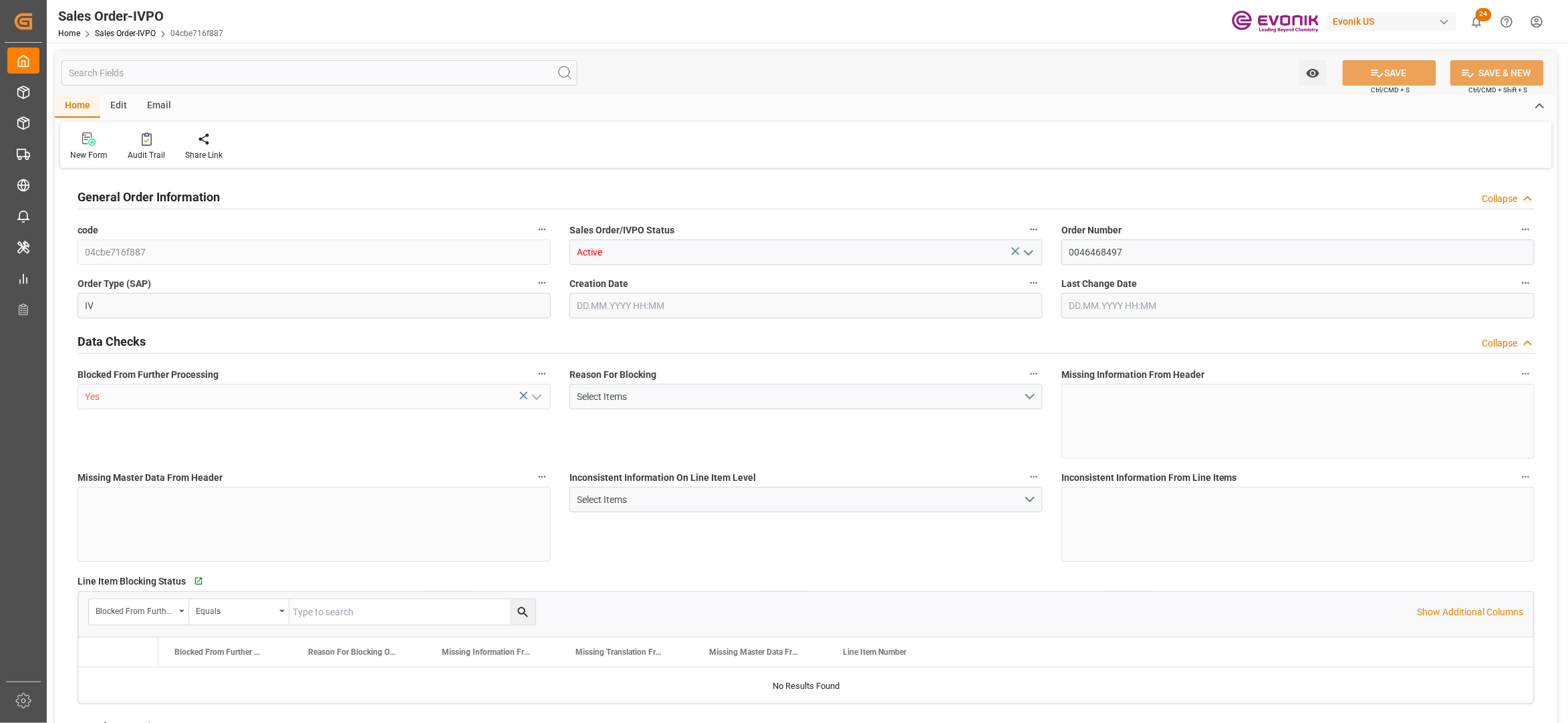
type input "KRPUS"
type input "0"
type input "1"
type input "16810.58"
type input "18.08.2025 15:28"
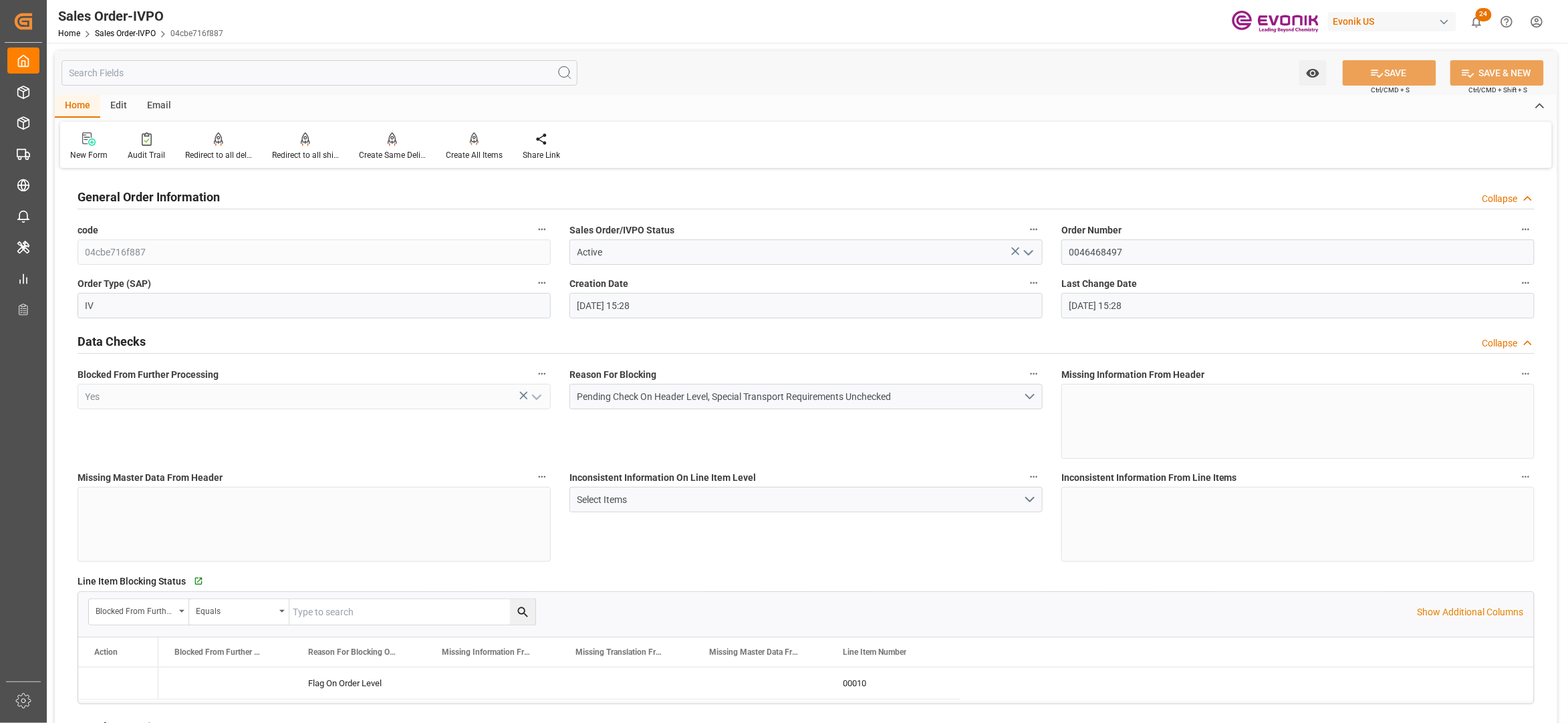
type input "18.08.2025 15:28"
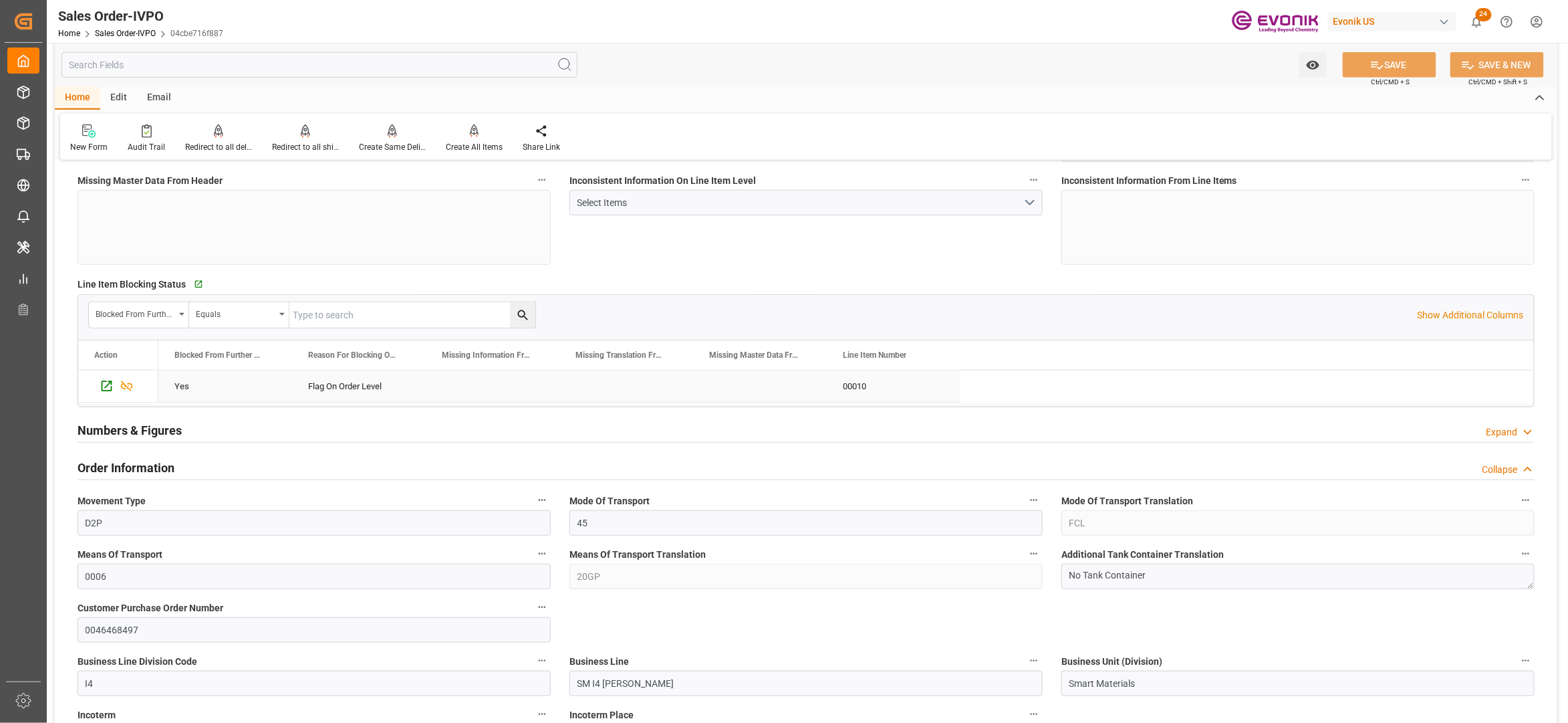
scroll to position [594, 0]
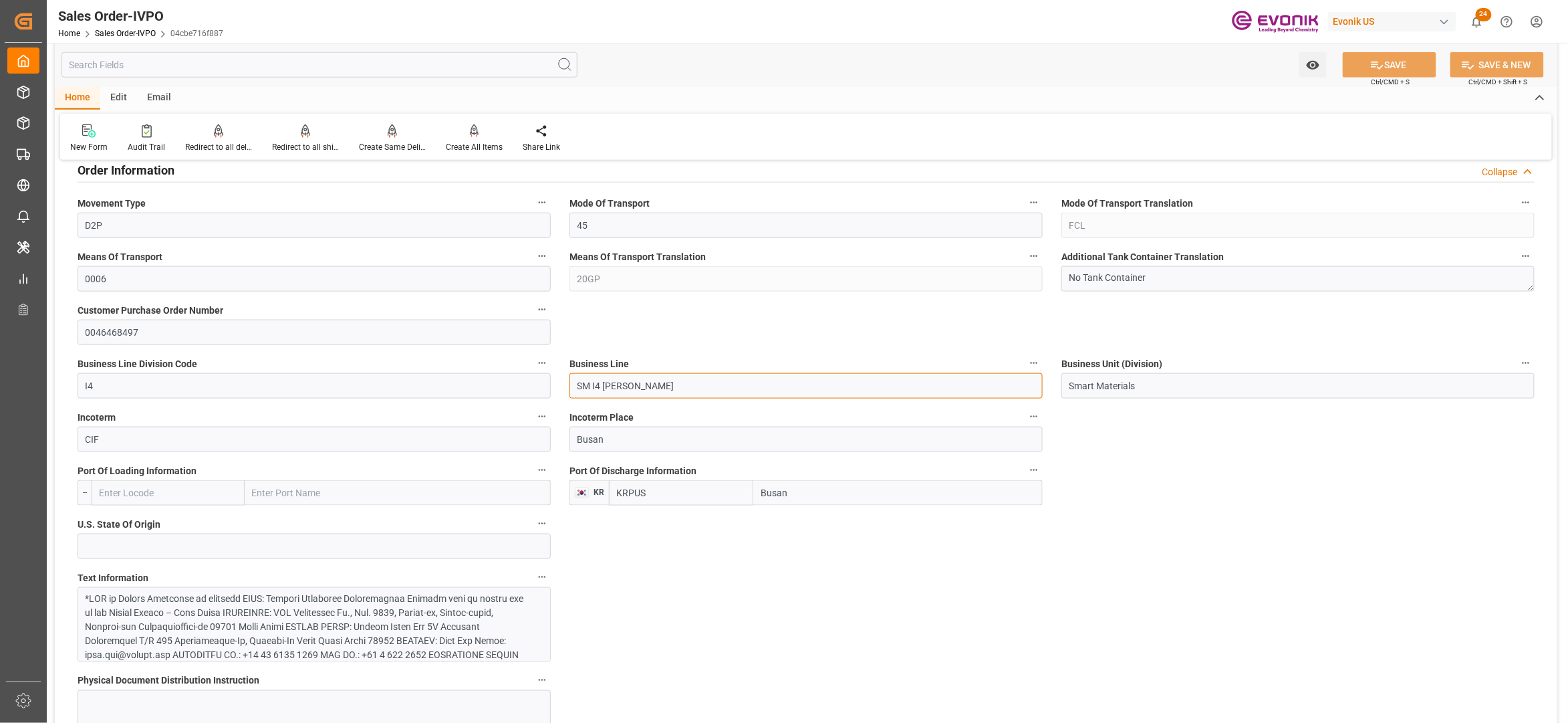
drag, startPoint x: 656, startPoint y: 383, endPoint x: 575, endPoint y: 382, distance: 81.0
click at [575, 382] on input "SM I4 Silanes" at bounding box center [806, 385] width 473 height 25
drag, startPoint x: 800, startPoint y: 501, endPoint x: 756, endPoint y: 500, distance: 44.0
click at [756, 500] on input "Busan" at bounding box center [898, 492] width 289 height 25
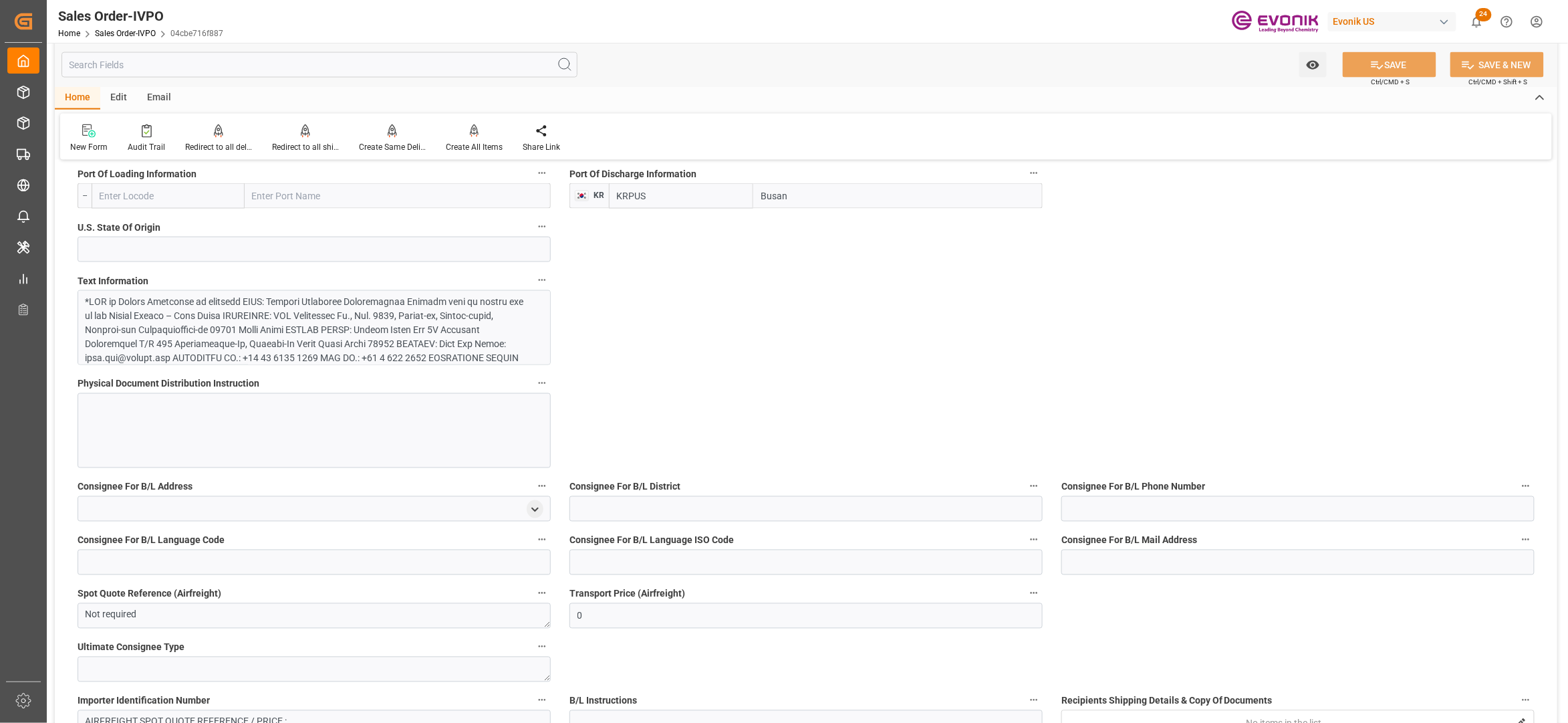
click at [458, 324] on div at bounding box center [308, 393] width 444 height 197
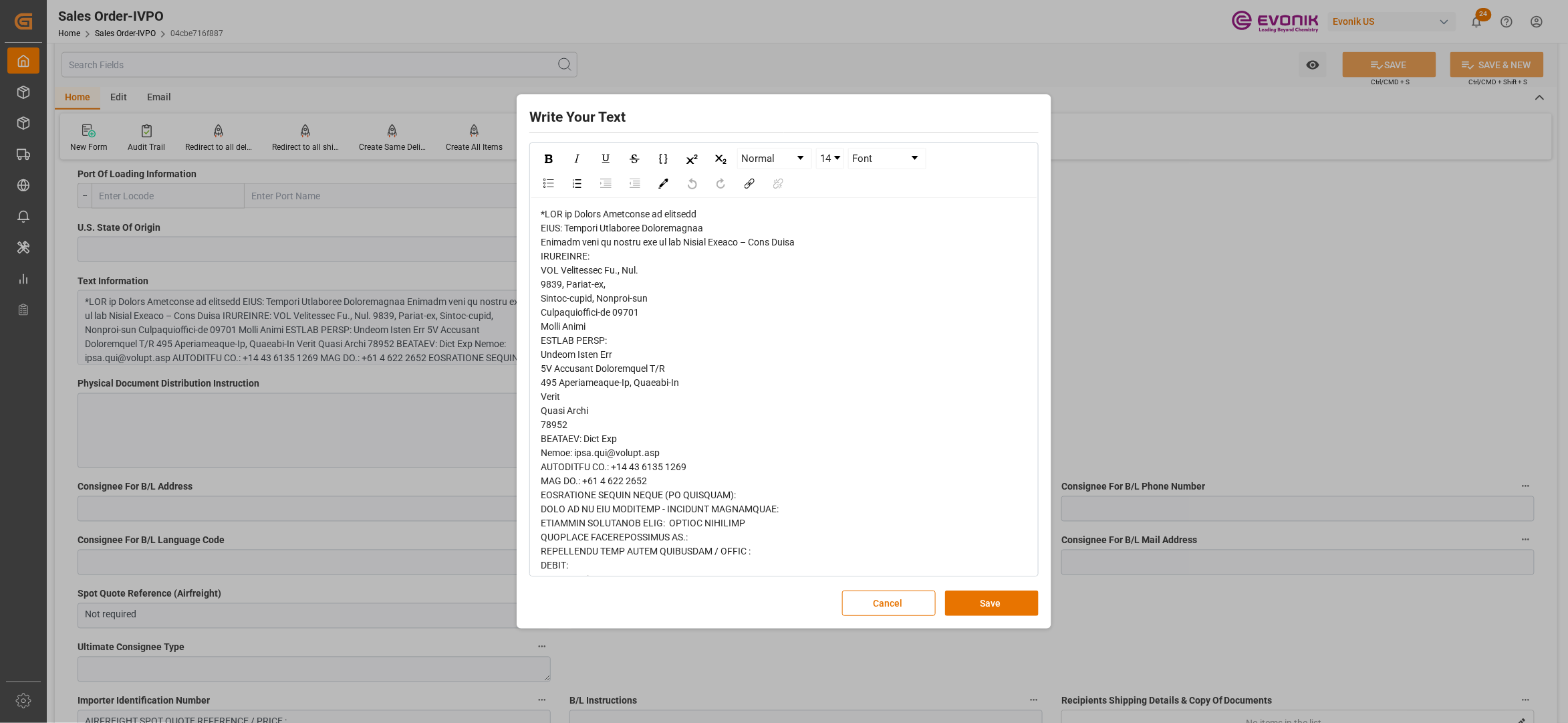
click at [544, 245] on span "rdw-editor" at bounding box center [707, 515] width 332 height 614
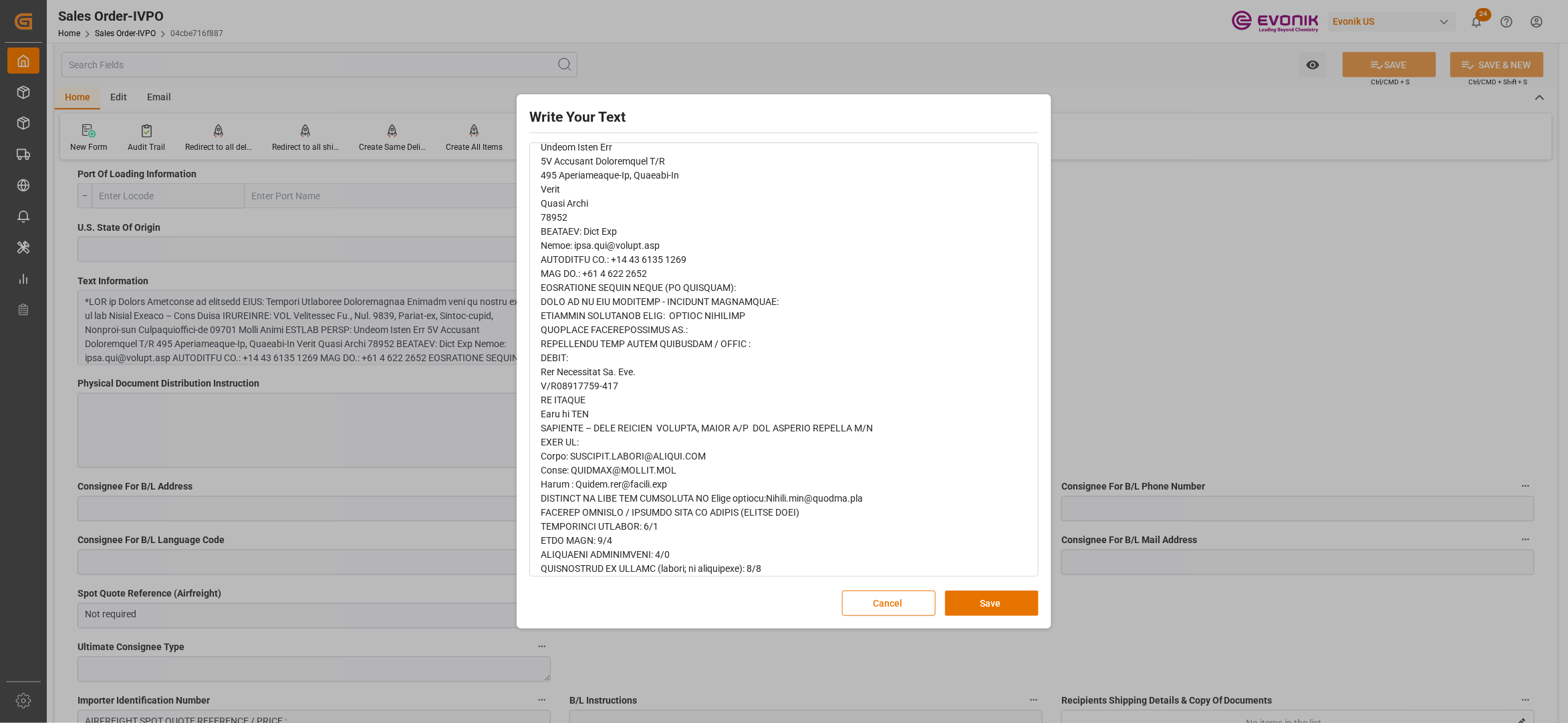
scroll to position [249, 0]
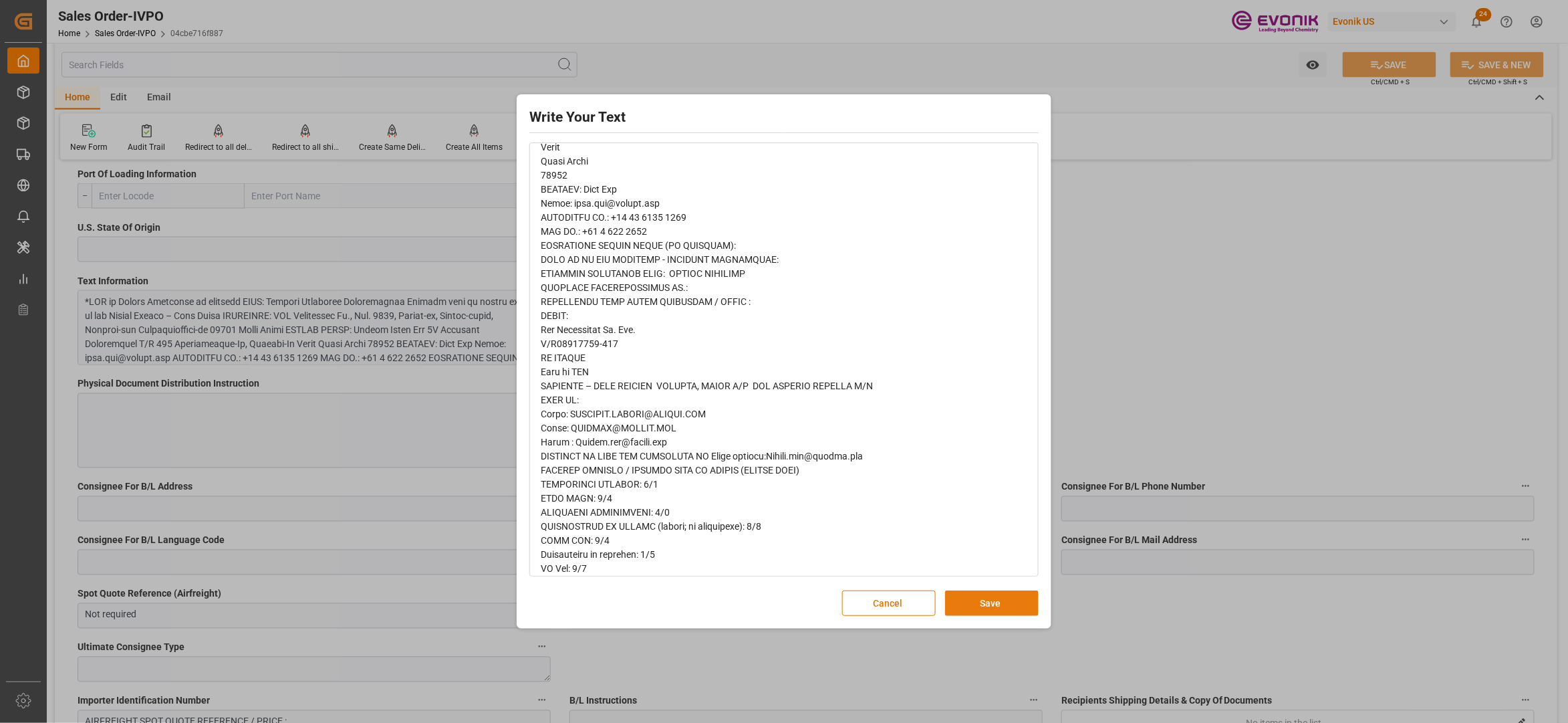
click at [982, 596] on button "Save" at bounding box center [992, 603] width 94 height 25
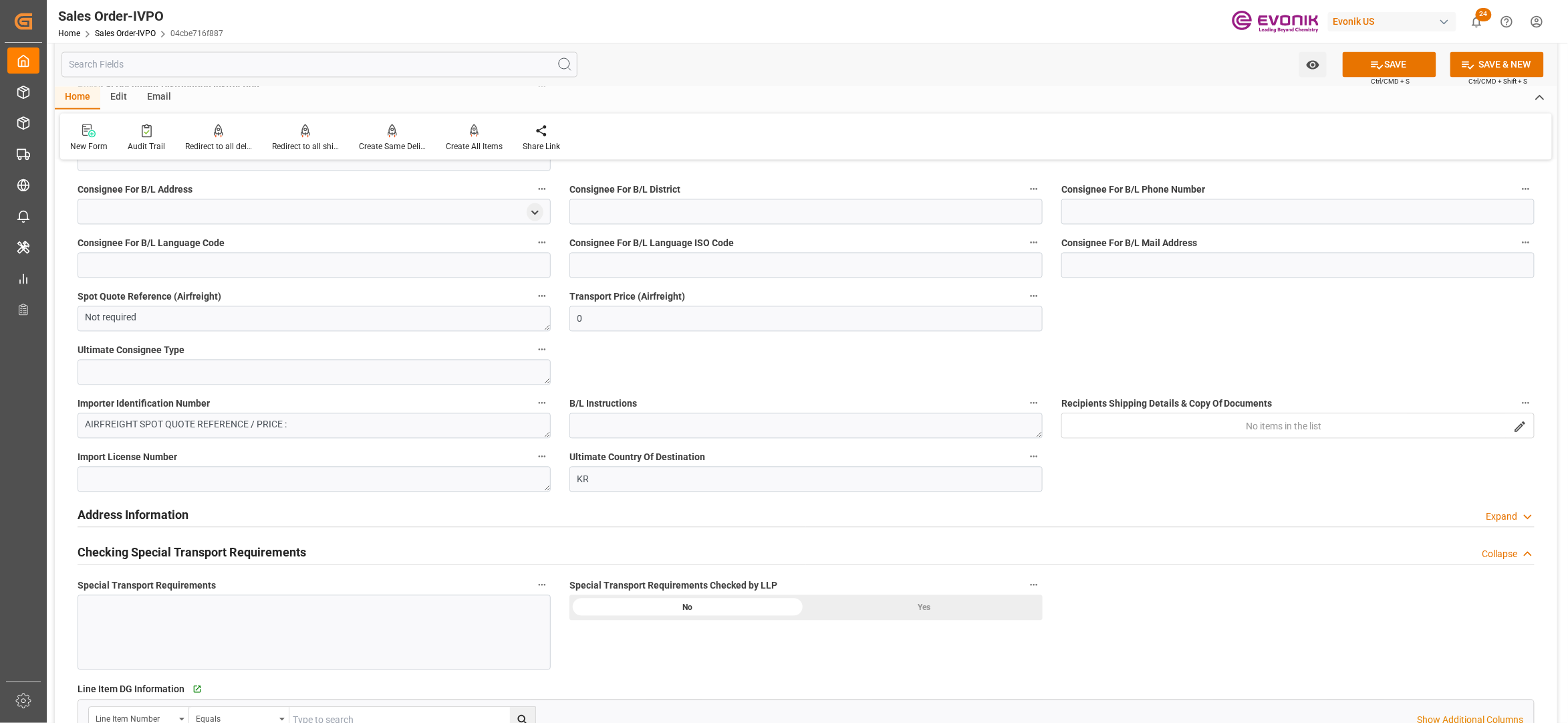
scroll to position [1486, 0]
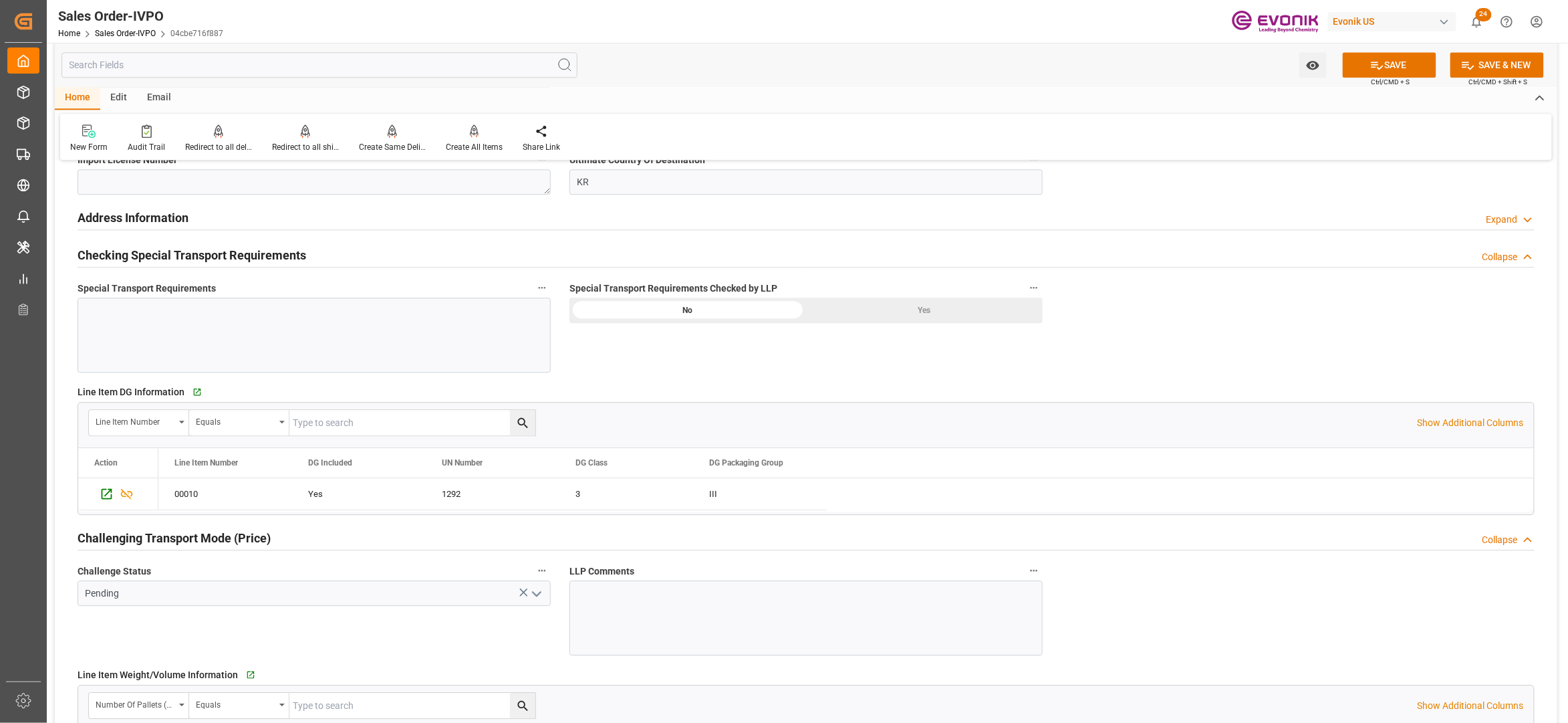
click at [915, 323] on div "Yes" at bounding box center [925, 310] width 237 height 25
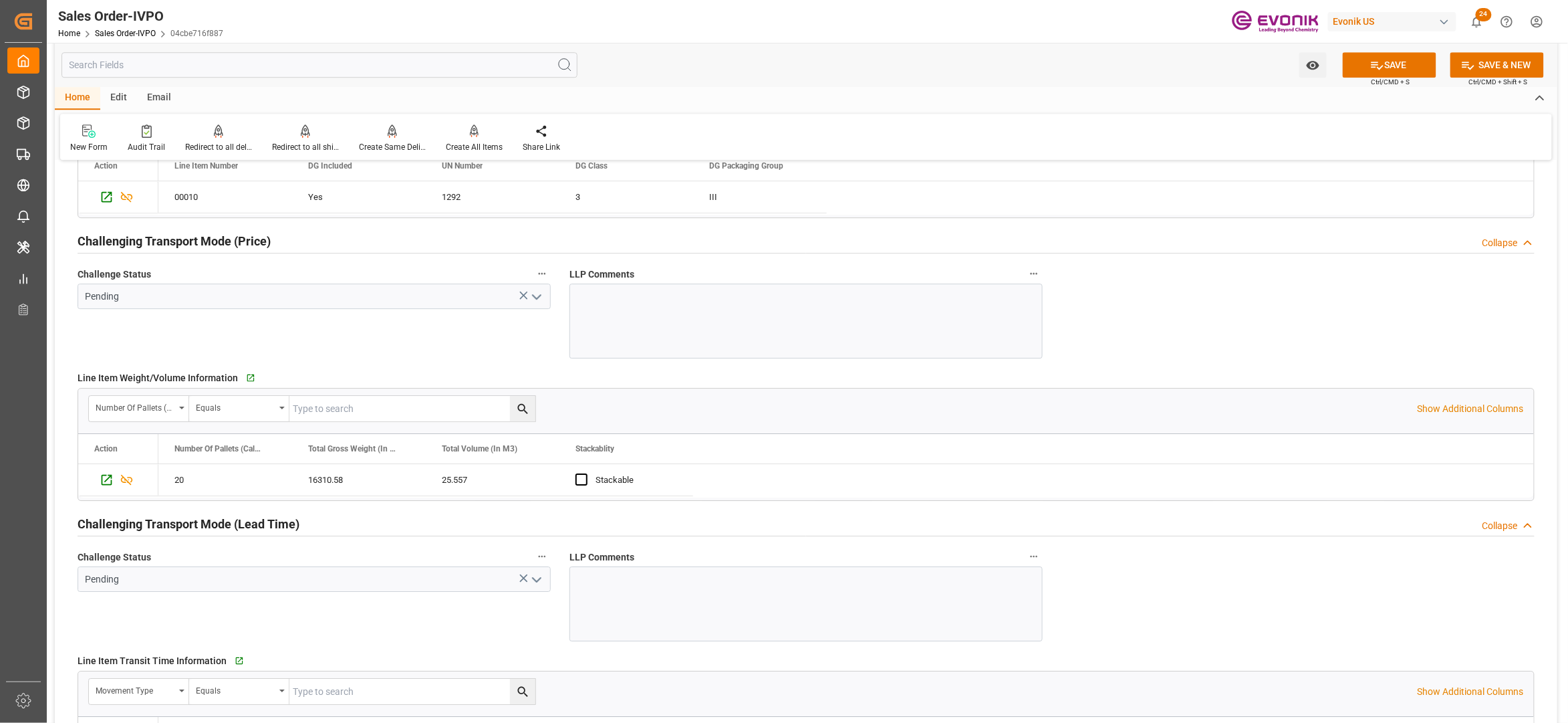
click at [535, 299] on polyline "open menu" at bounding box center [536, 297] width 8 height 4
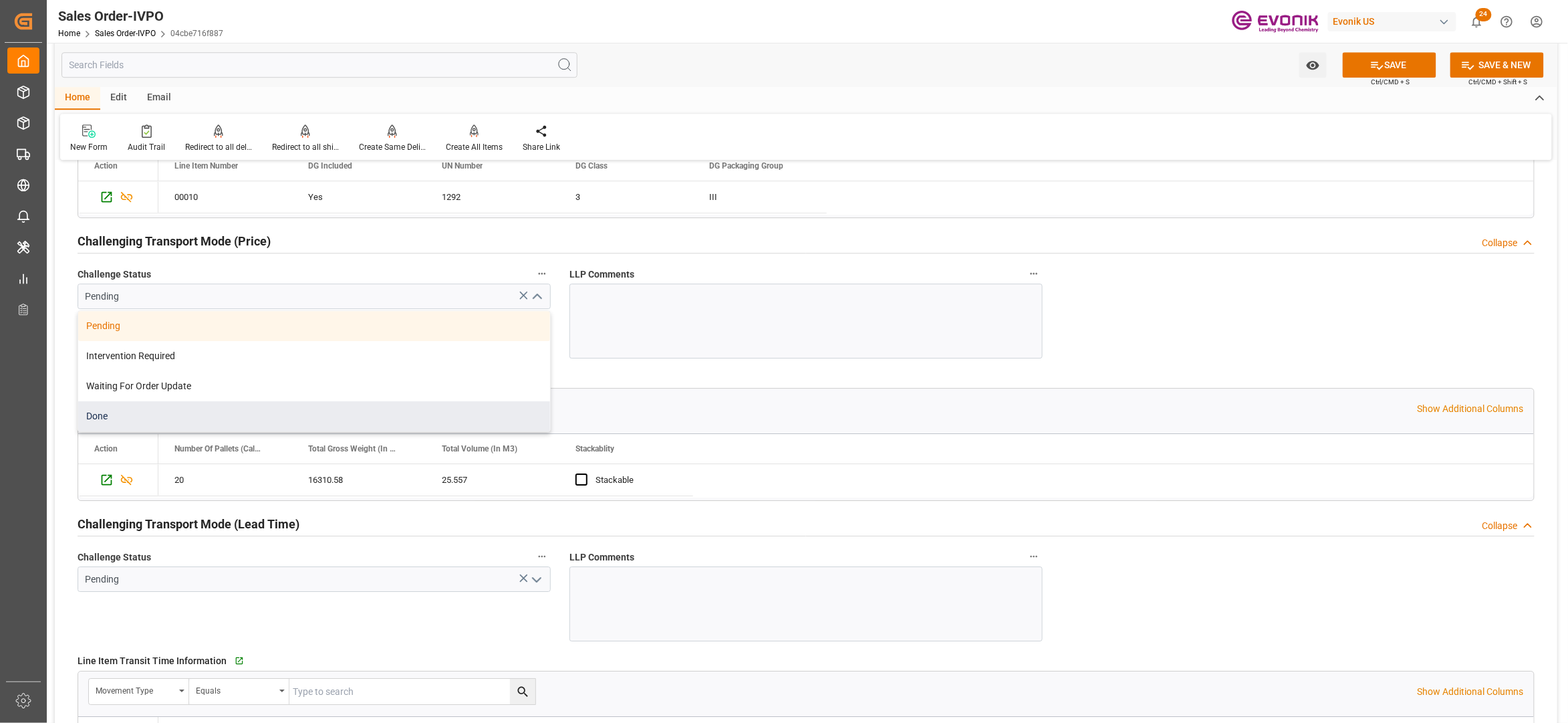
click at [161, 421] on div "Done" at bounding box center [313, 416] width 472 height 30
type input "Done"
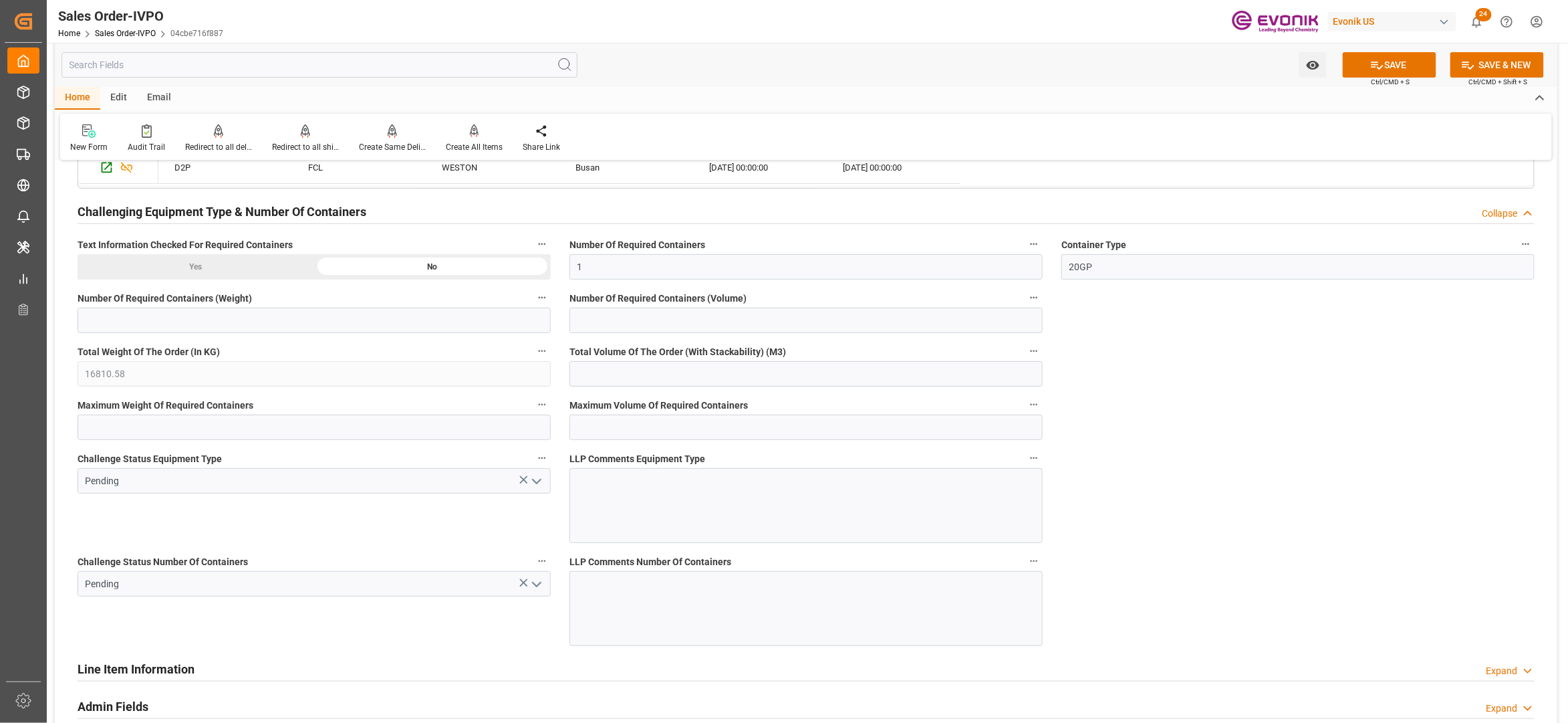
scroll to position [2080, 0]
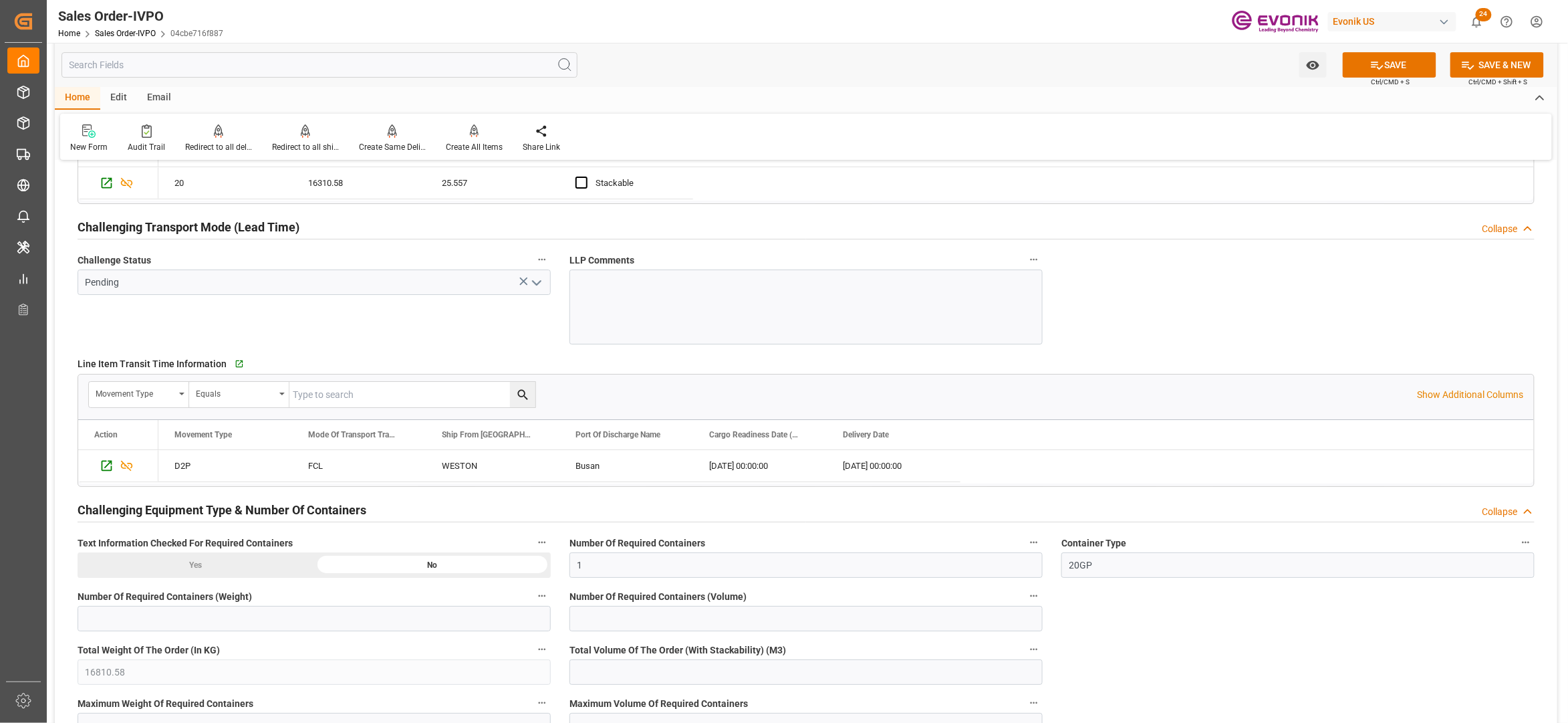
click at [535, 289] on icon "open menu" at bounding box center [537, 283] width 16 height 16
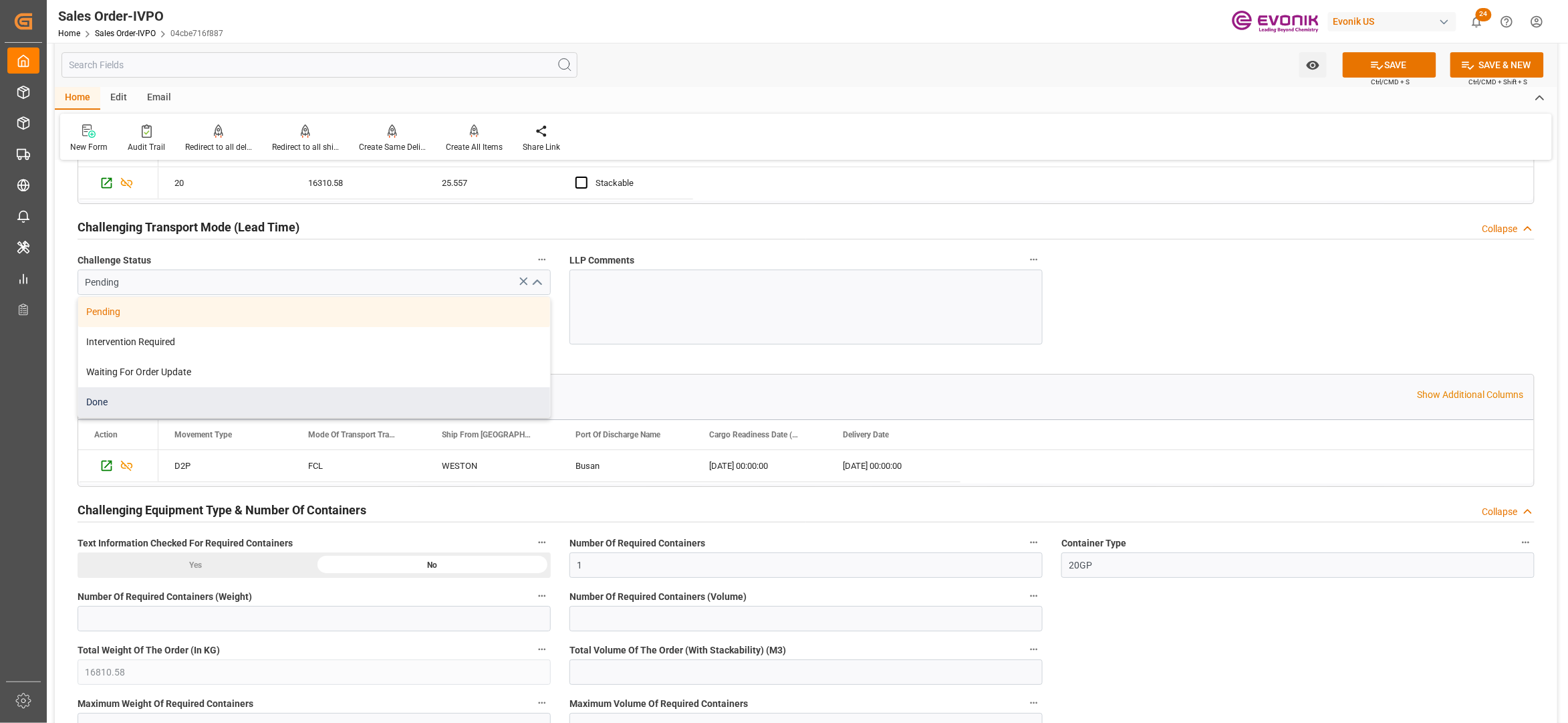
click at [154, 410] on div "Done" at bounding box center [313, 402] width 472 height 30
type input "Done"
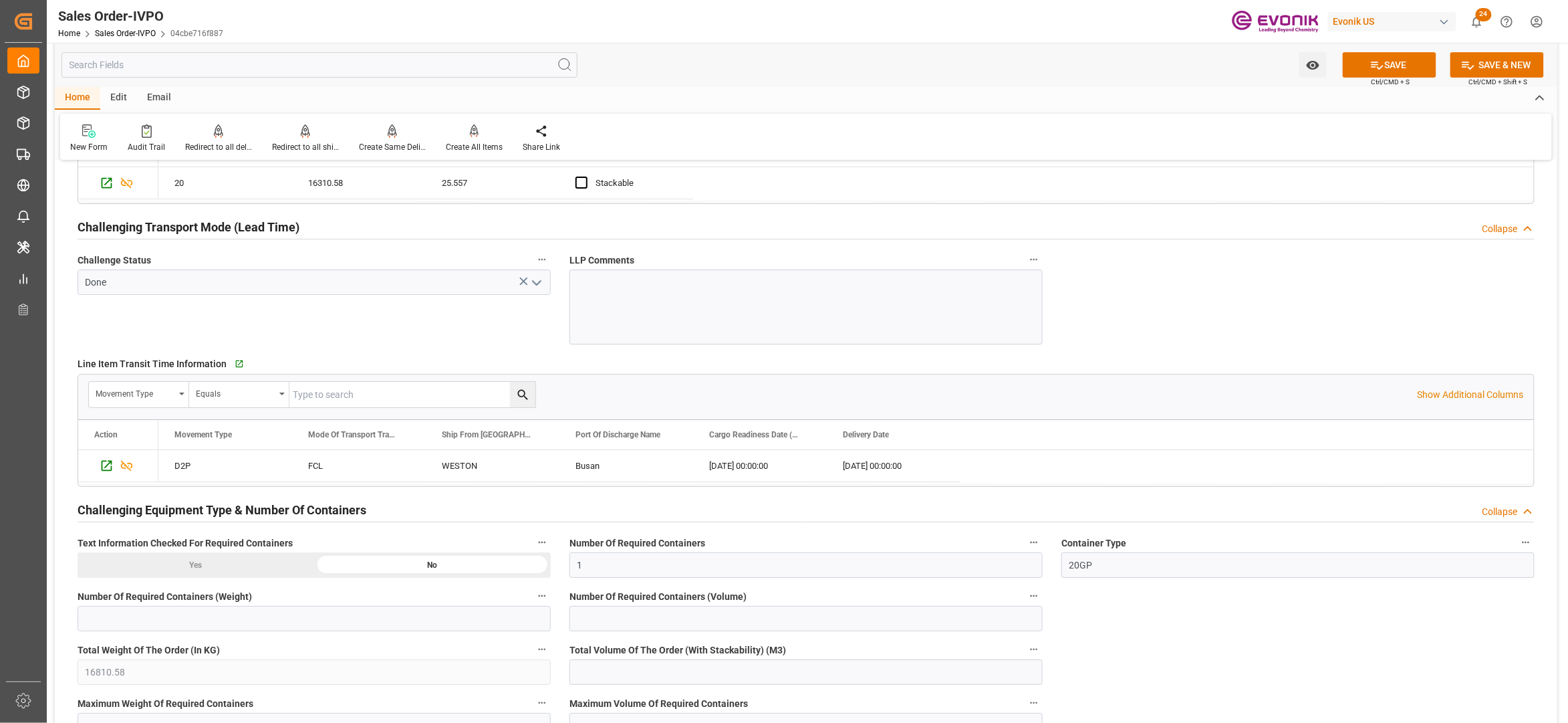
scroll to position [2378, 0]
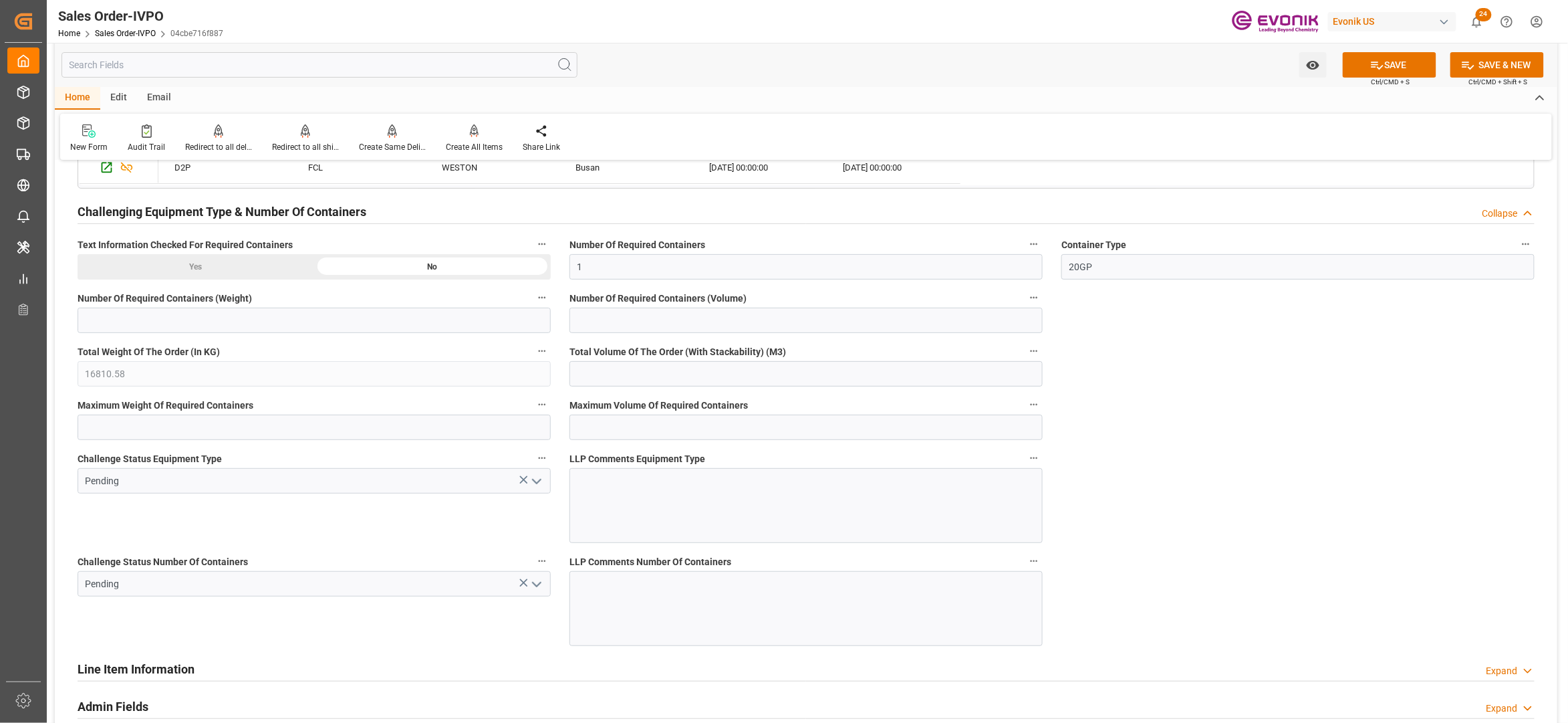
click at [540, 483] on polyline "open menu" at bounding box center [536, 482] width 8 height 4
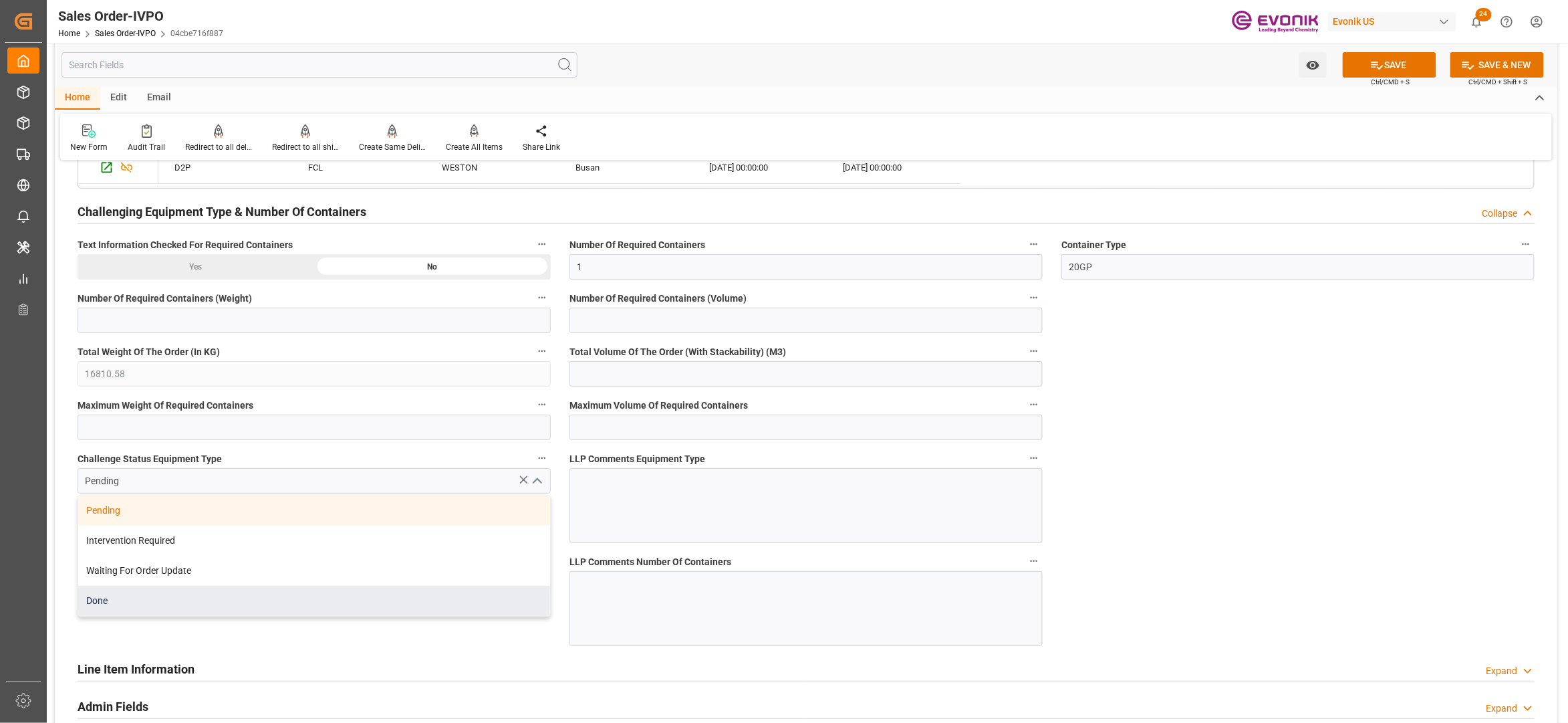
click at [102, 603] on div "Done" at bounding box center [313, 601] width 472 height 30
type input "Done"
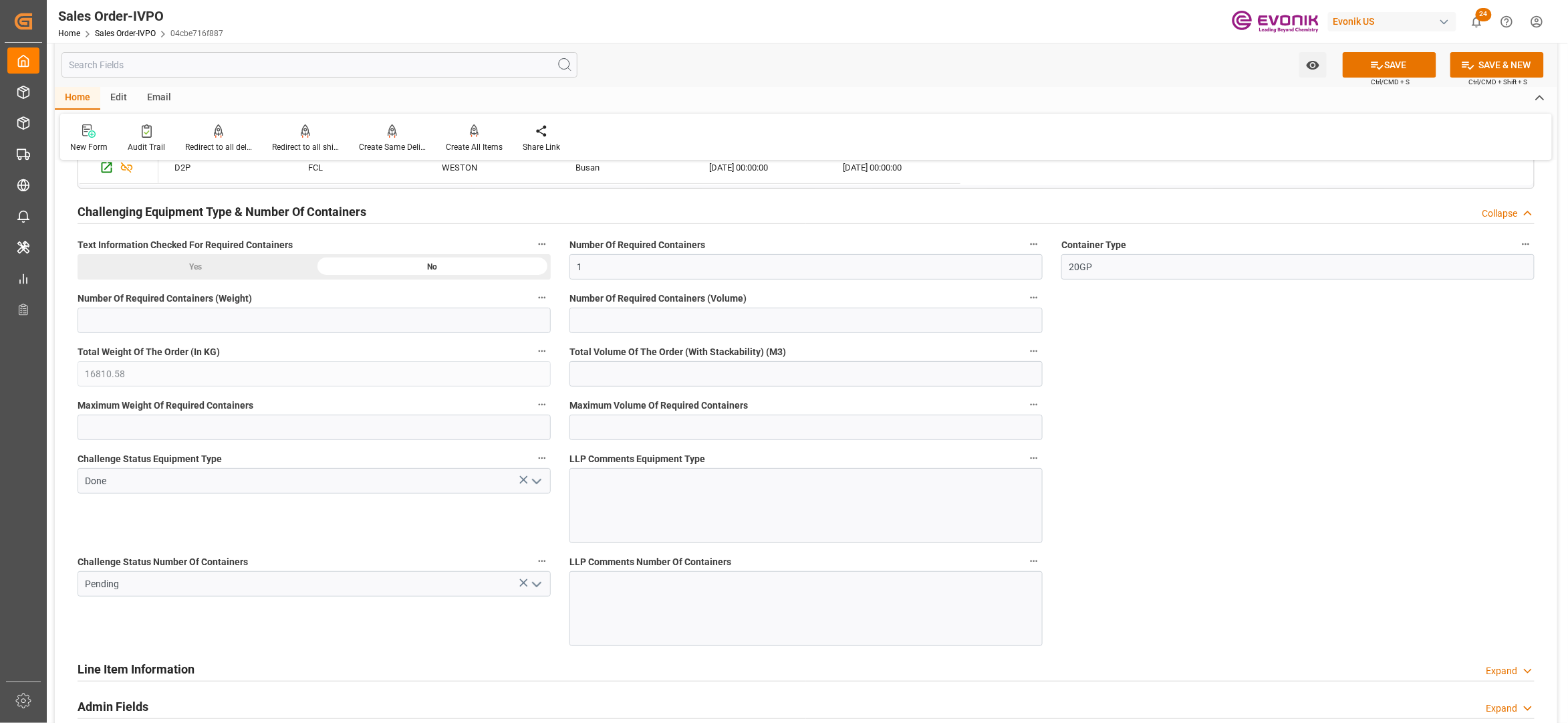
click at [539, 586] on polyline "open menu" at bounding box center [536, 585] width 8 height 4
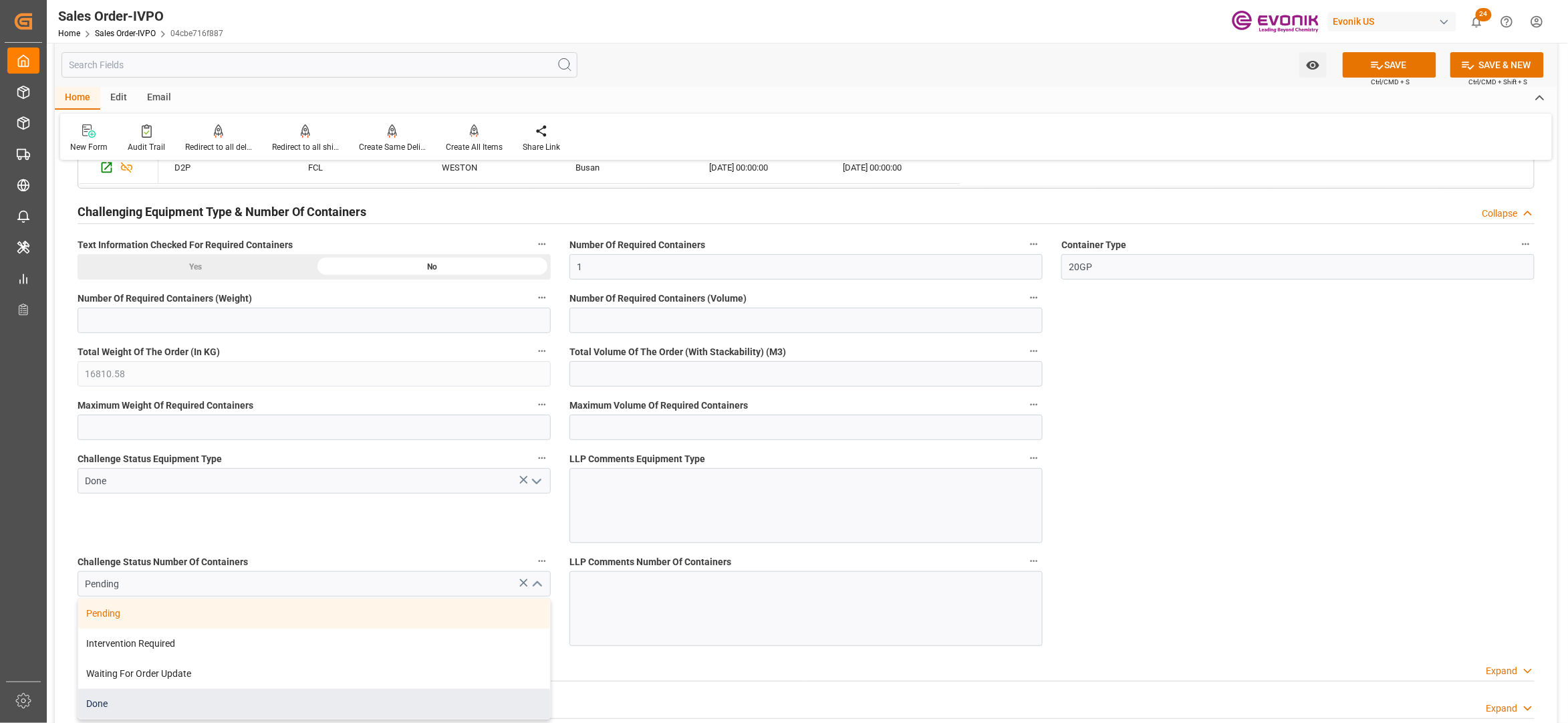
click at [148, 707] on div "Done" at bounding box center [313, 704] width 472 height 30
type input "Done"
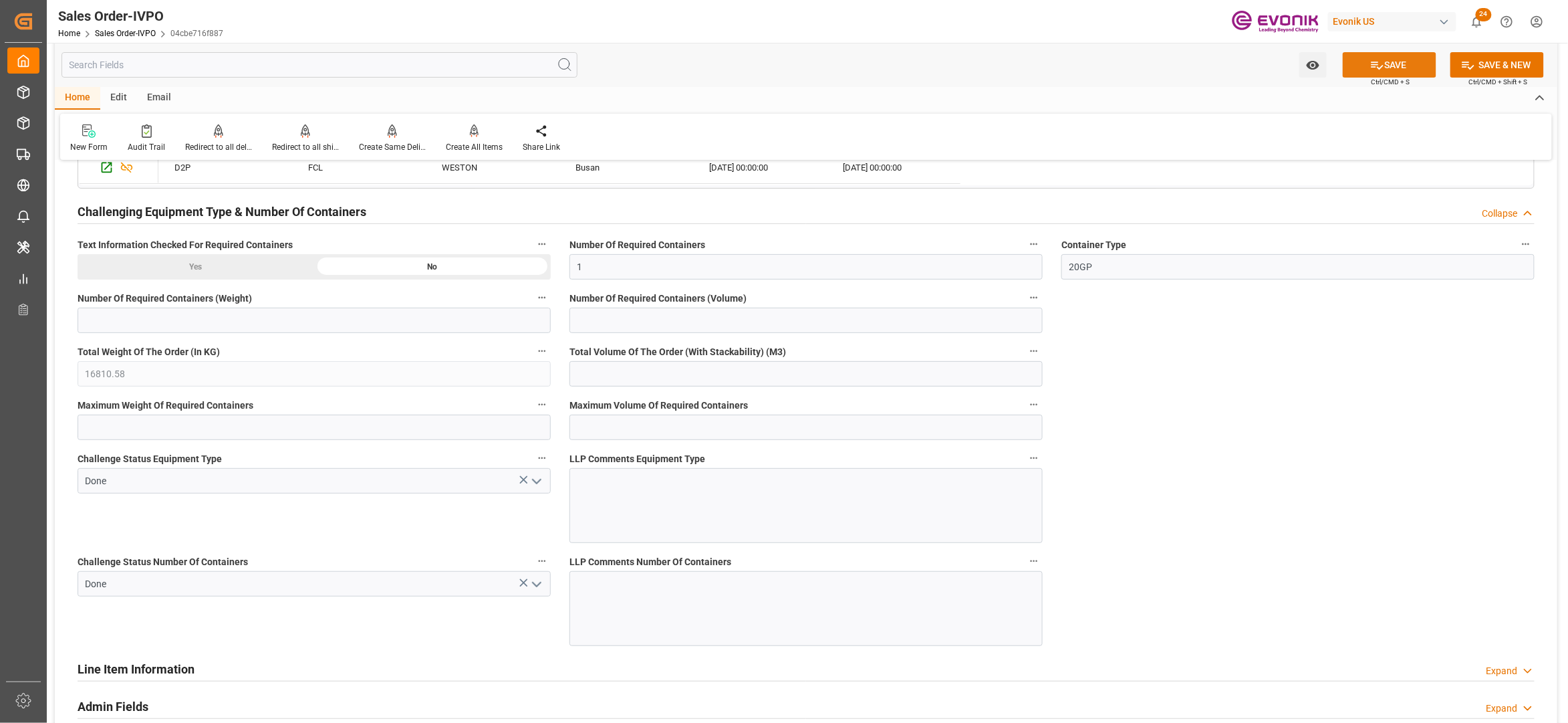
click at [1378, 64] on icon at bounding box center [1378, 65] width 14 height 14
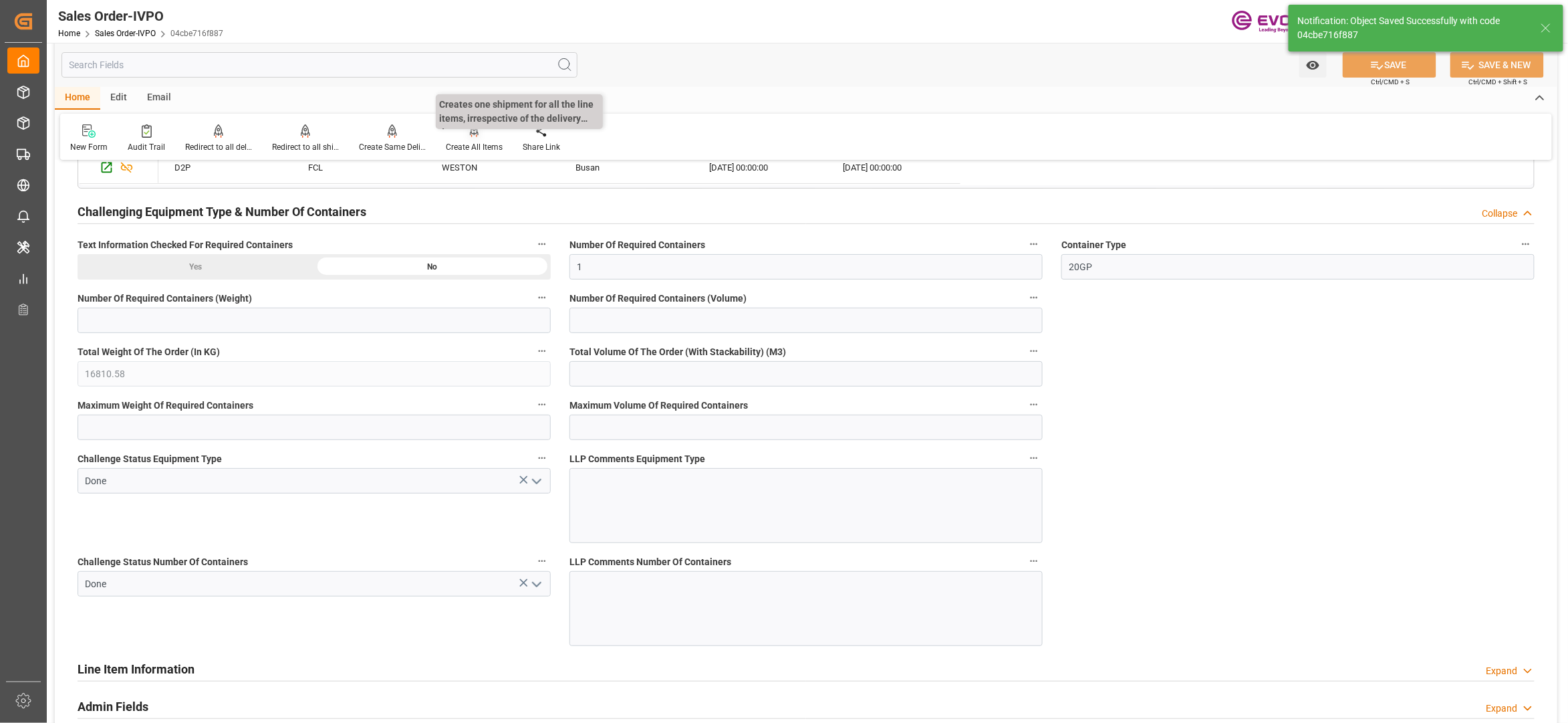
type input "19.08.2025 02:28"
type input "No"
type input "1"
type input "25.557"
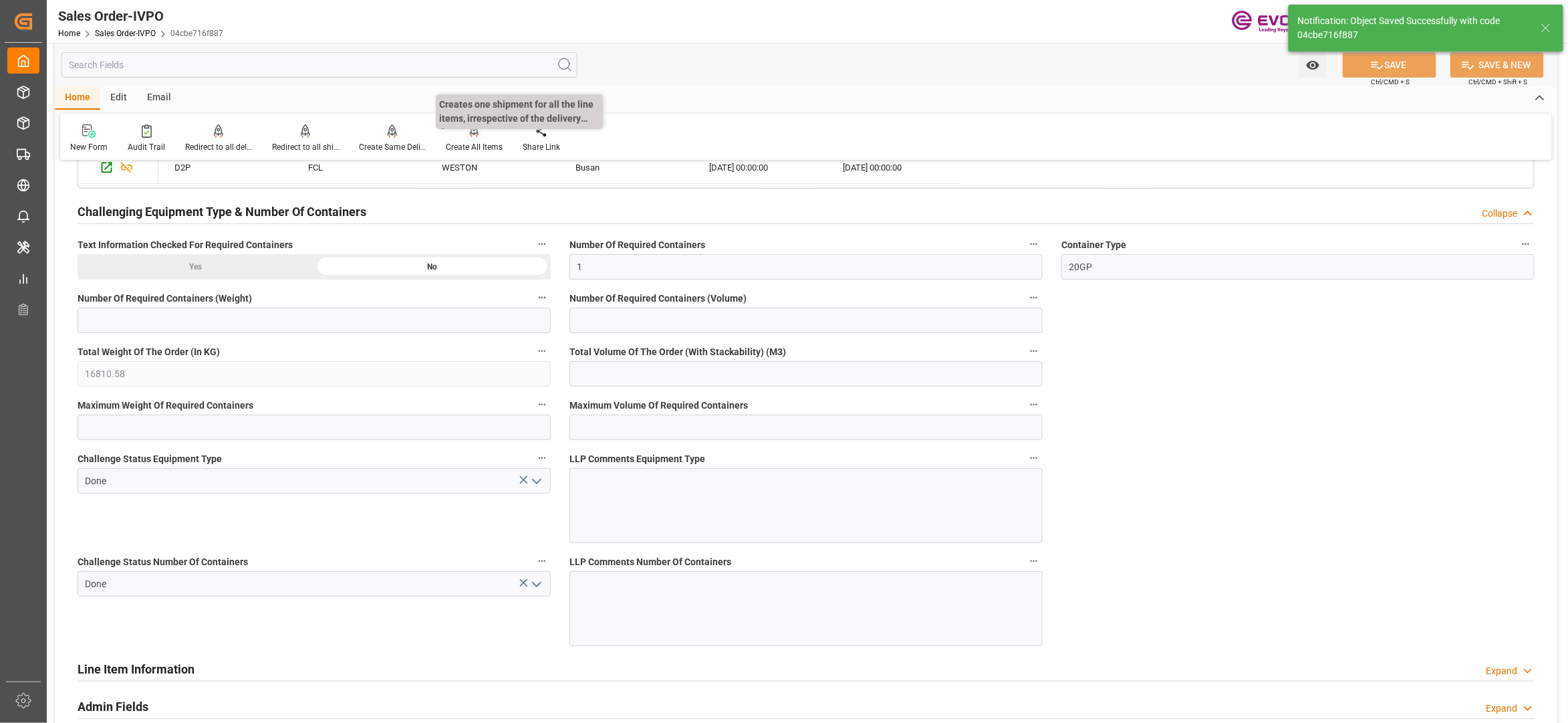
type input "17000"
type input "30"
click at [466, 135] on div at bounding box center [474, 131] width 57 height 14
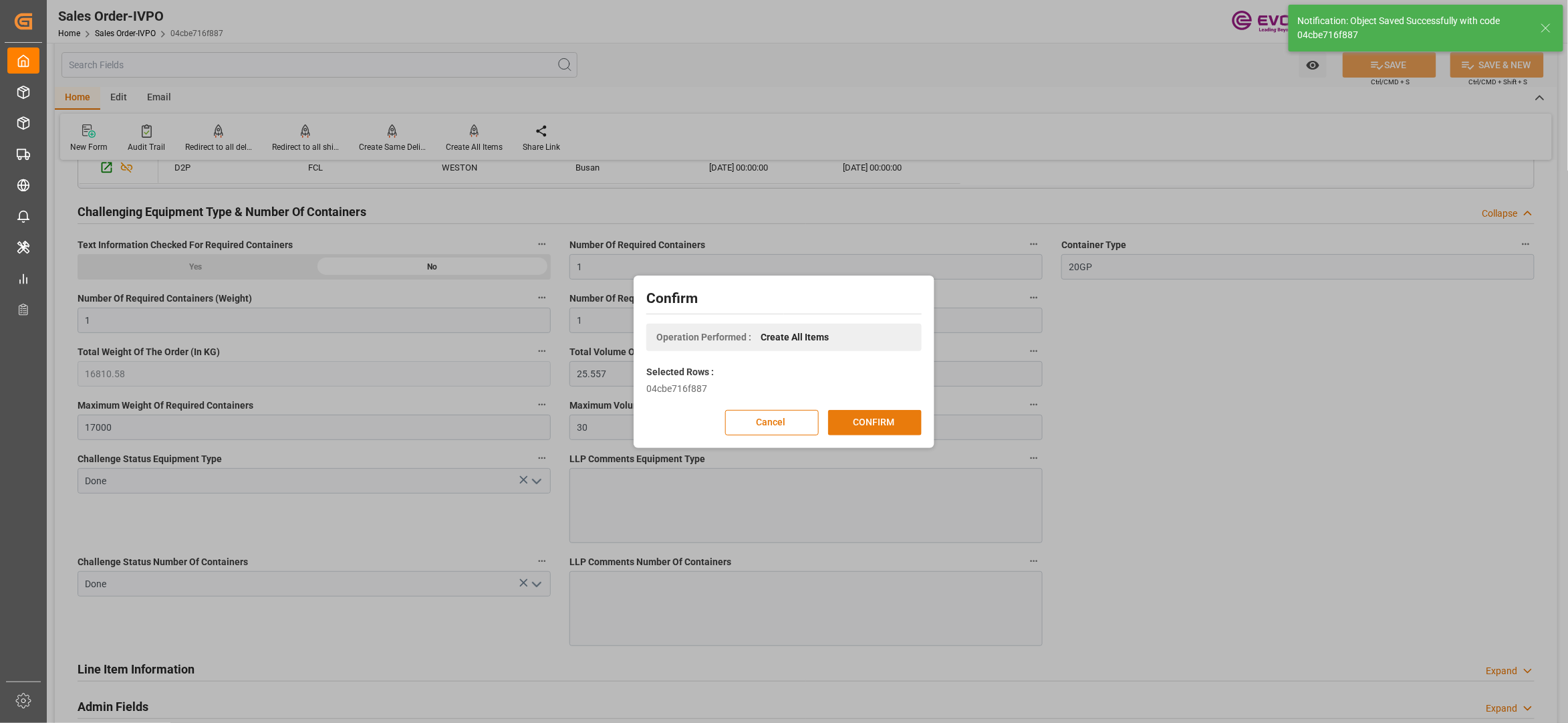
click at [910, 425] on button "CONFIRM" at bounding box center [875, 422] width 94 height 25
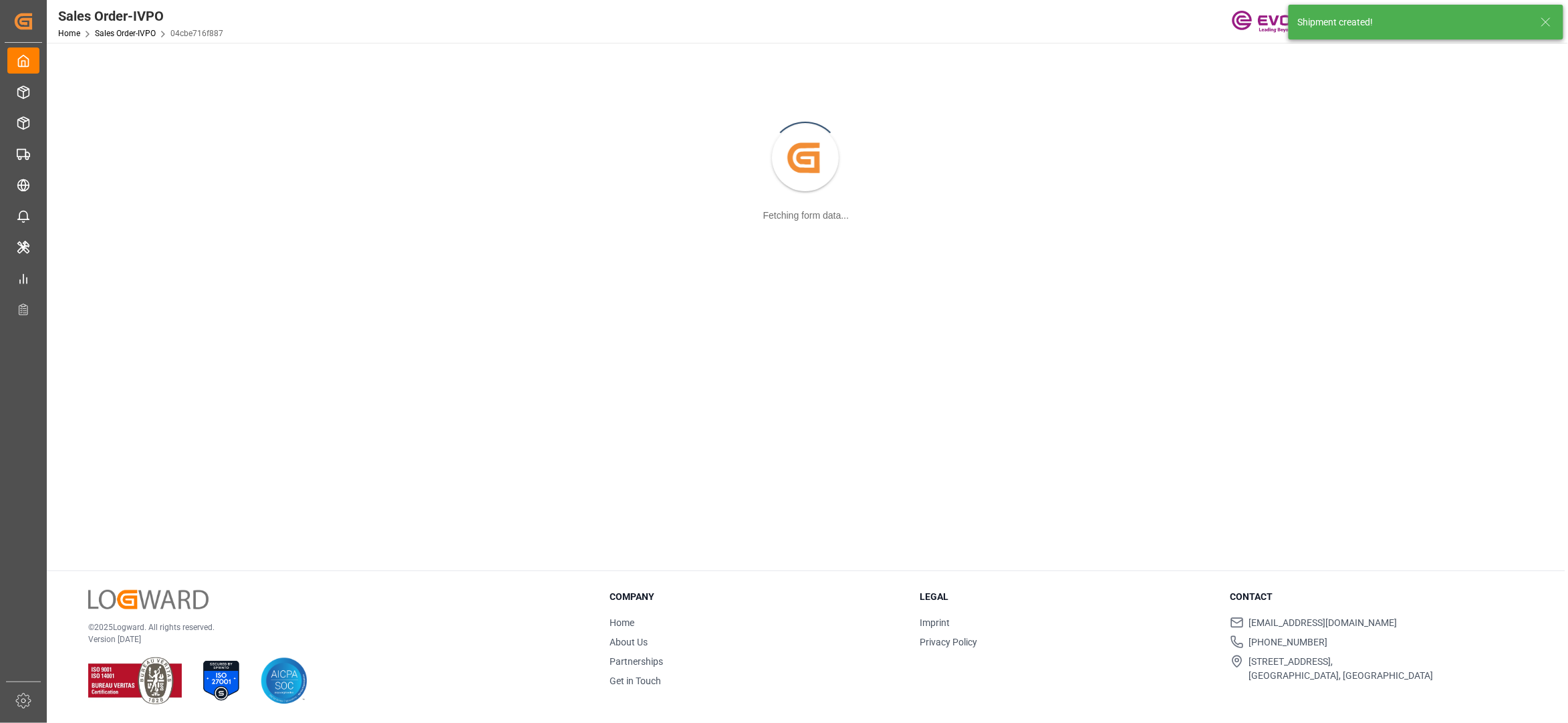
scroll to position [145, 0]
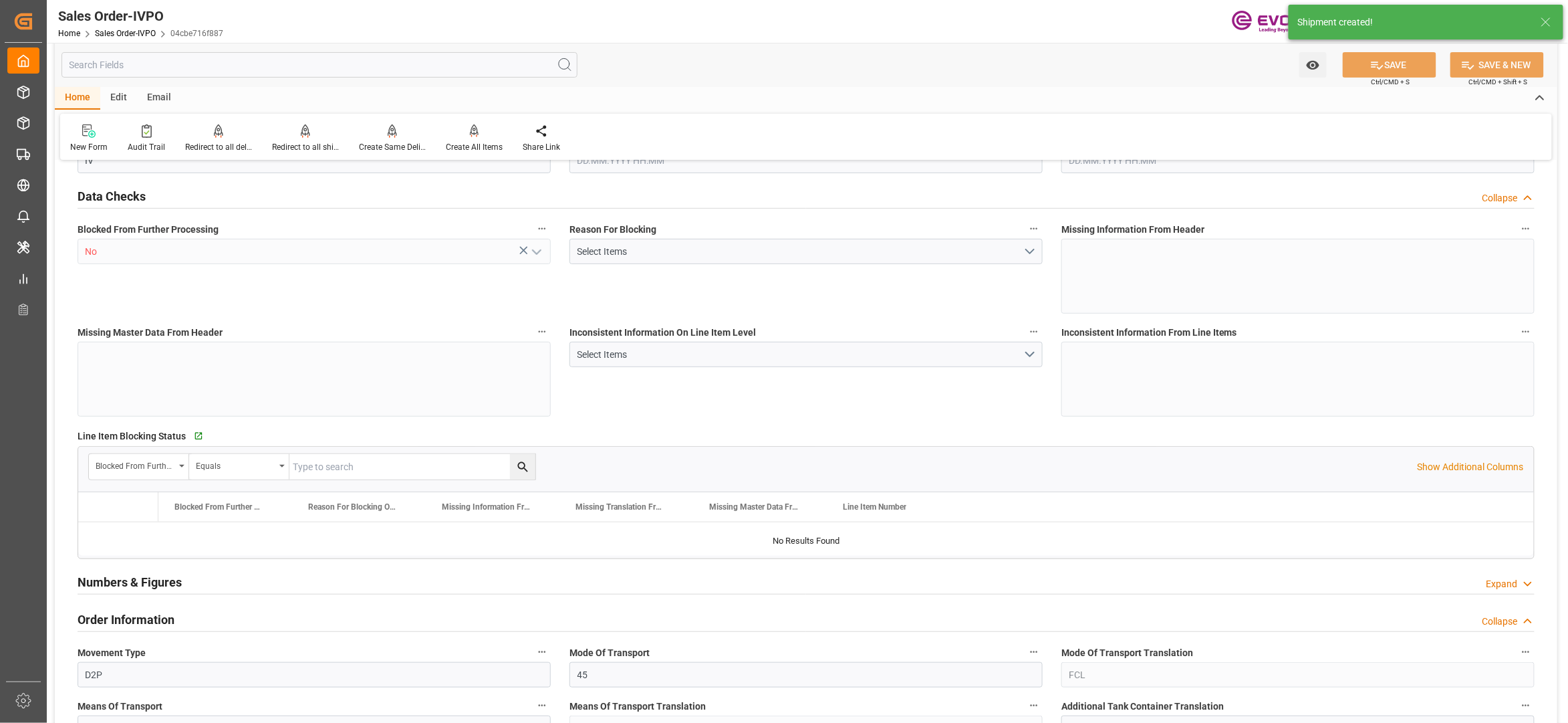
type input "KRPUS"
type input "0"
type input "1"
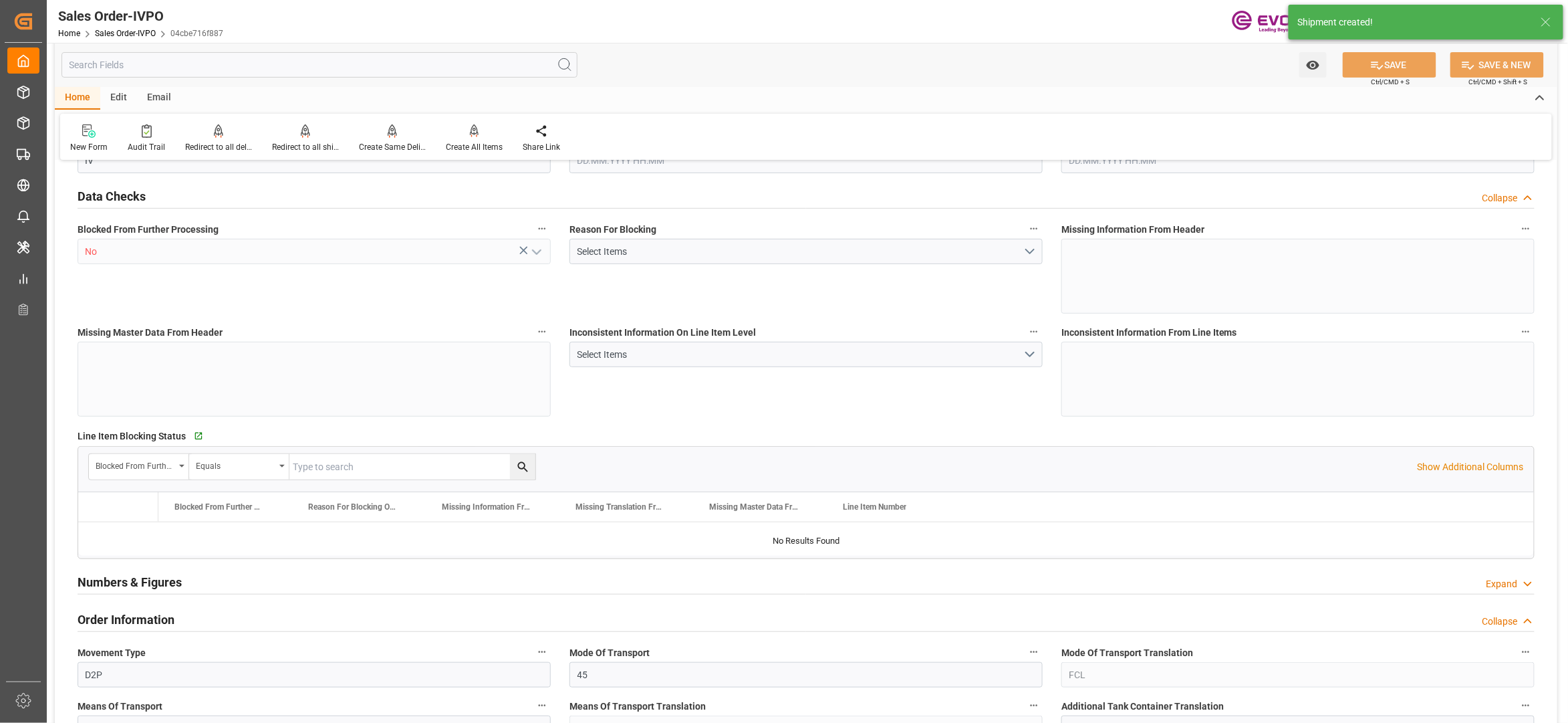
type input "16810.58"
type input "25.557"
type input "17000"
type input "30"
type input "18.08.2025 15:28"
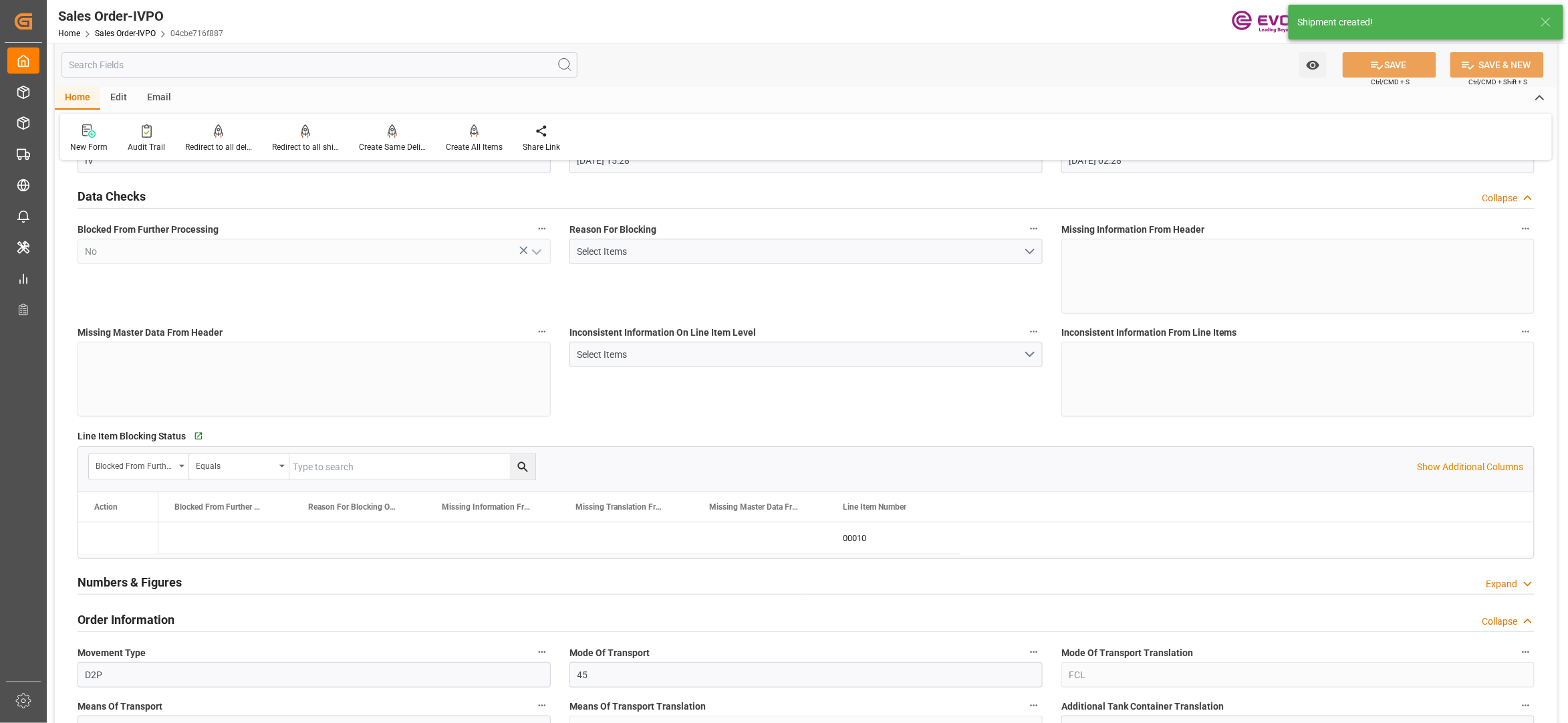
type input "19.08.2025 02:28"
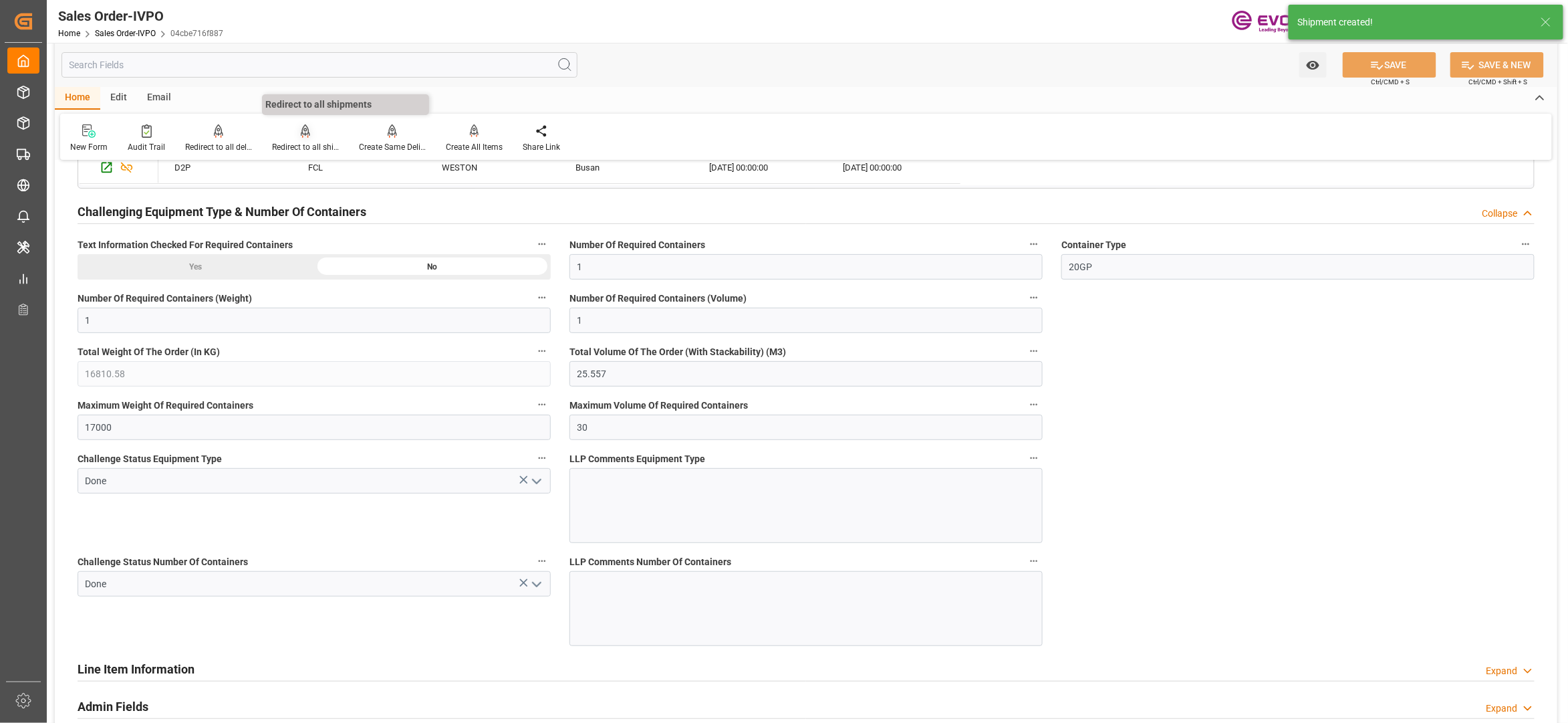
click at [308, 135] on div at bounding box center [305, 131] width 67 height 14
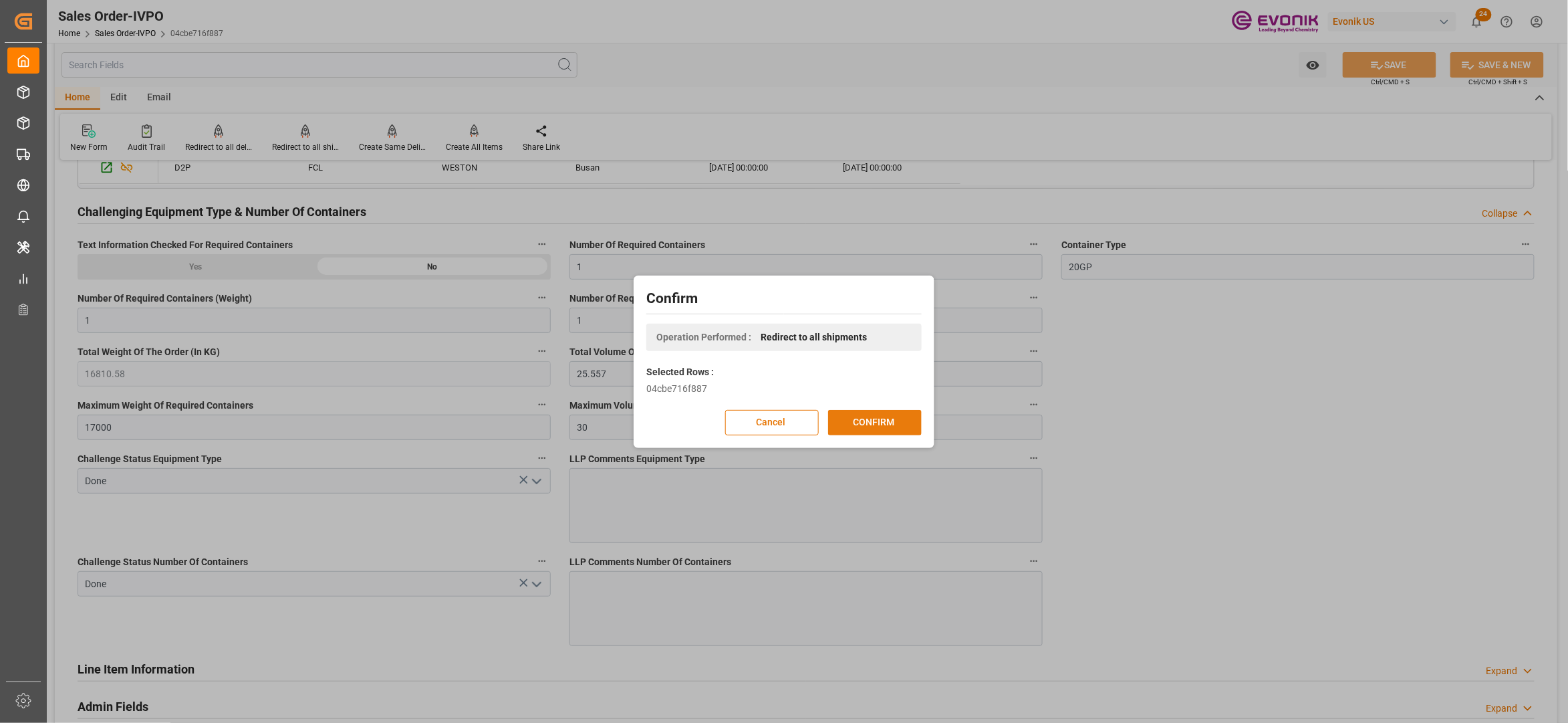
click at [864, 426] on button "CONFIRM" at bounding box center [875, 422] width 94 height 25
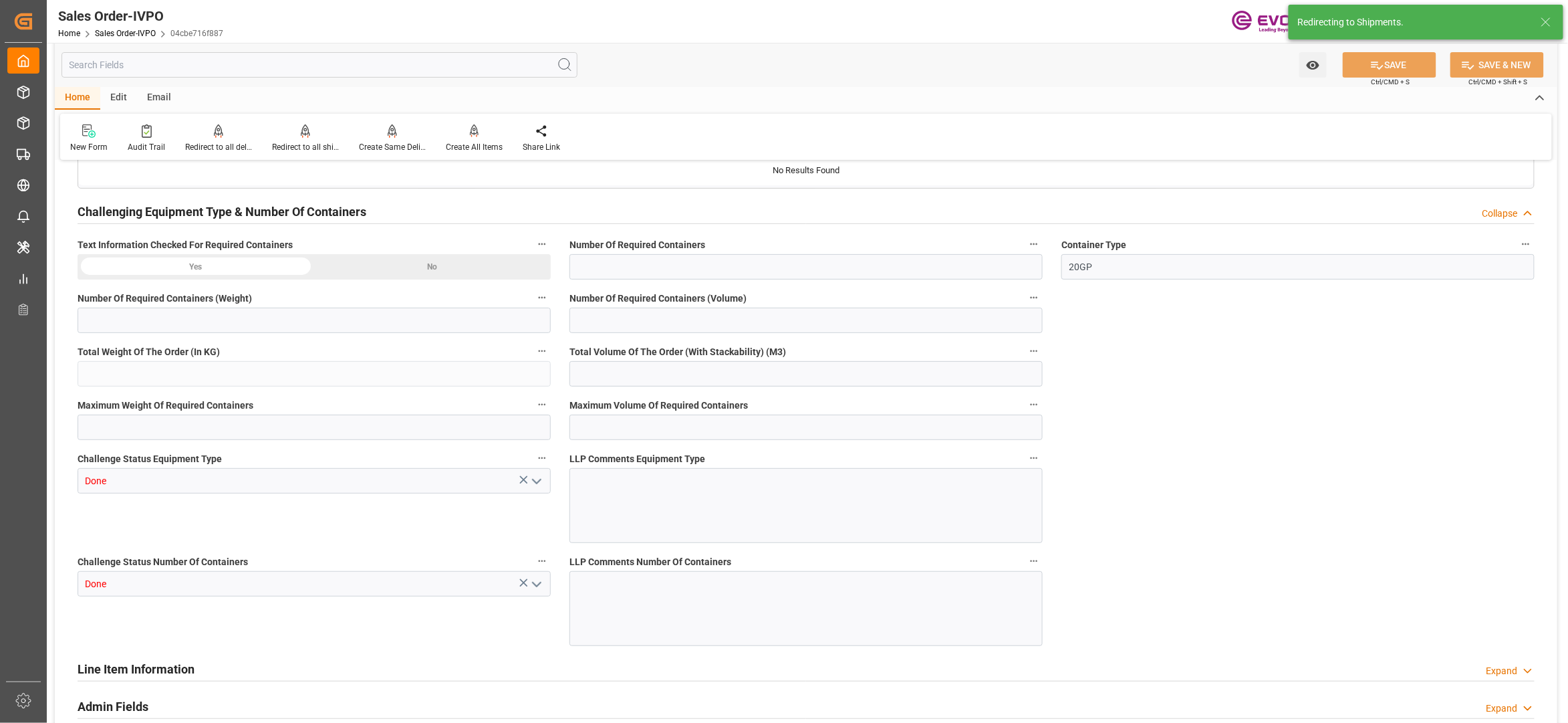
type input "KRPUS"
type input "0"
type input "1"
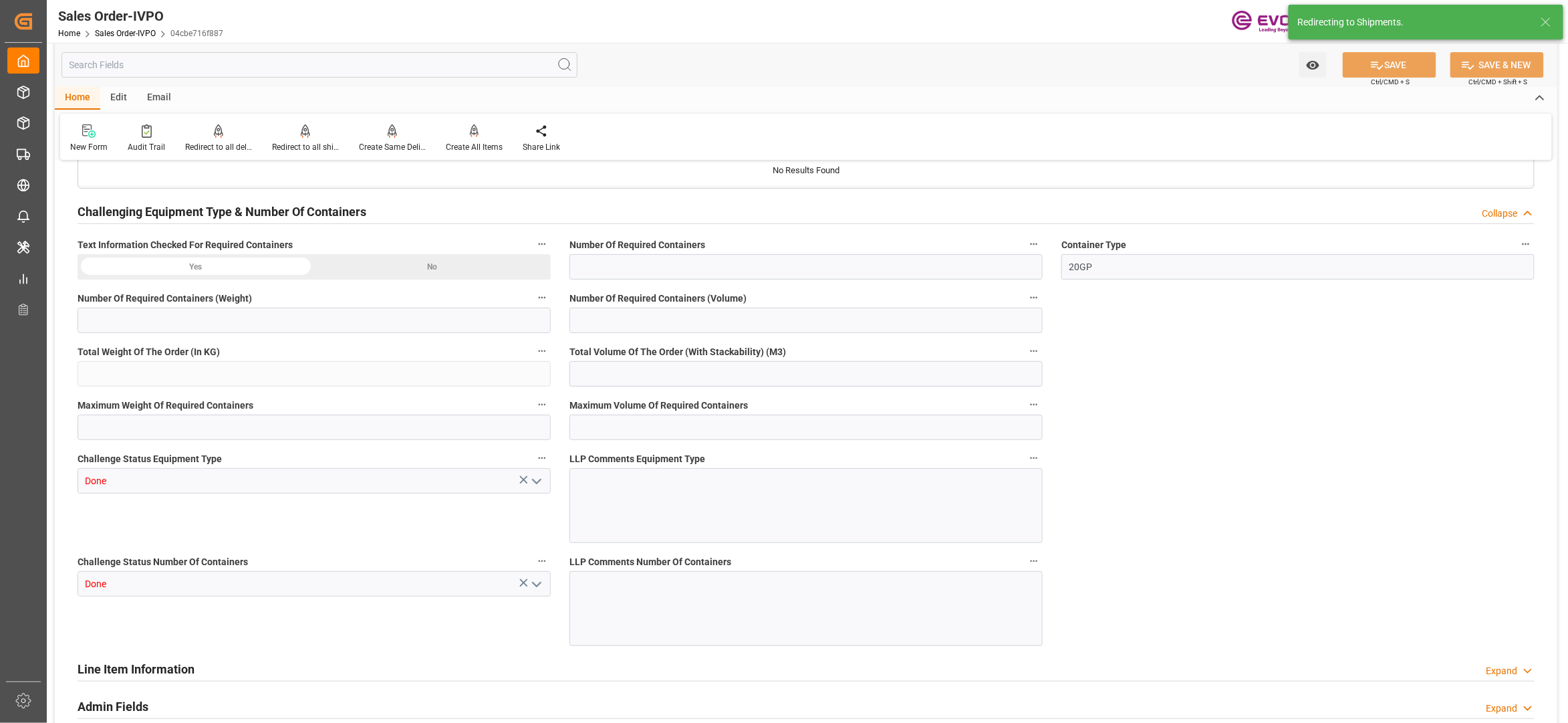
type input "16810.58"
type input "25.557"
type input "17000"
type input "30"
type input "18.08.2025 15:28"
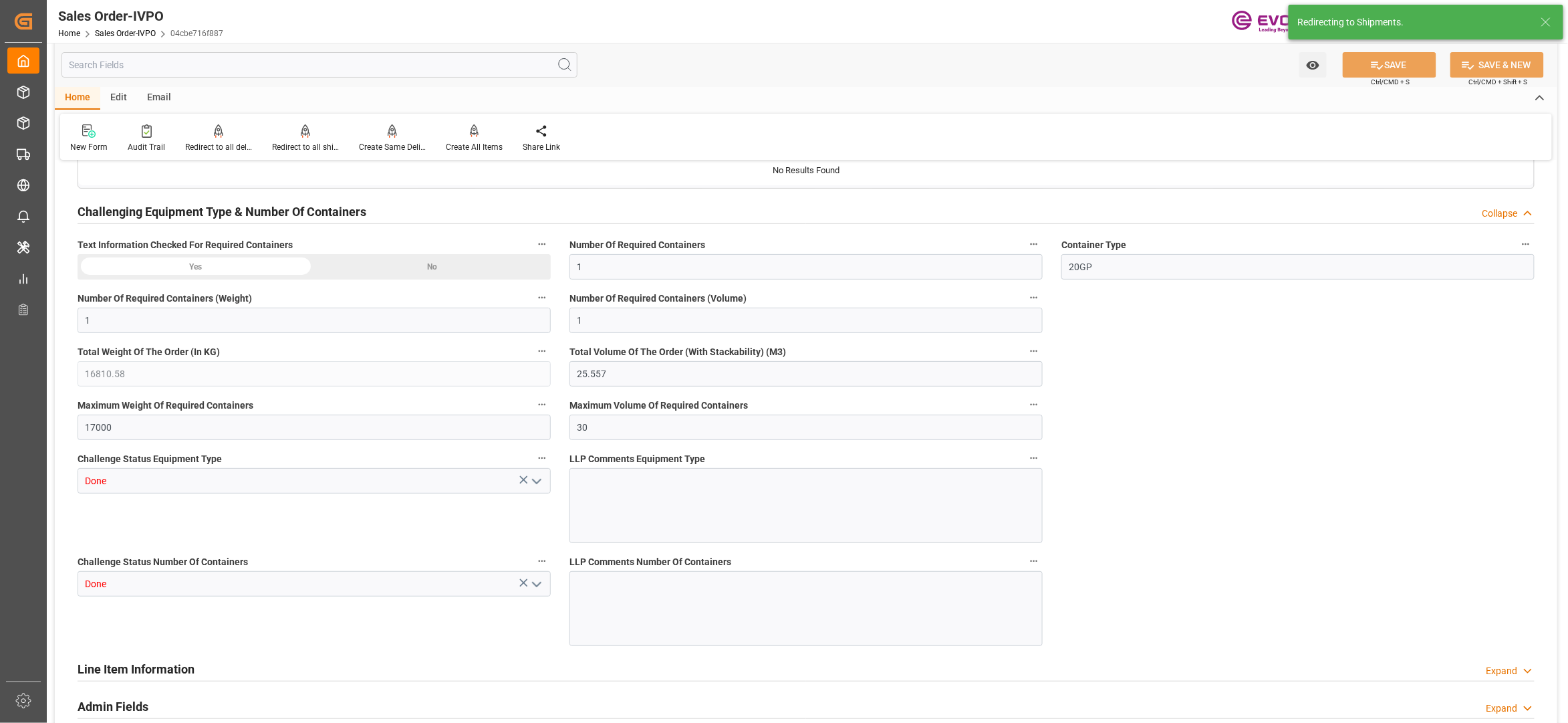
type input "19.08.2025 02:28"
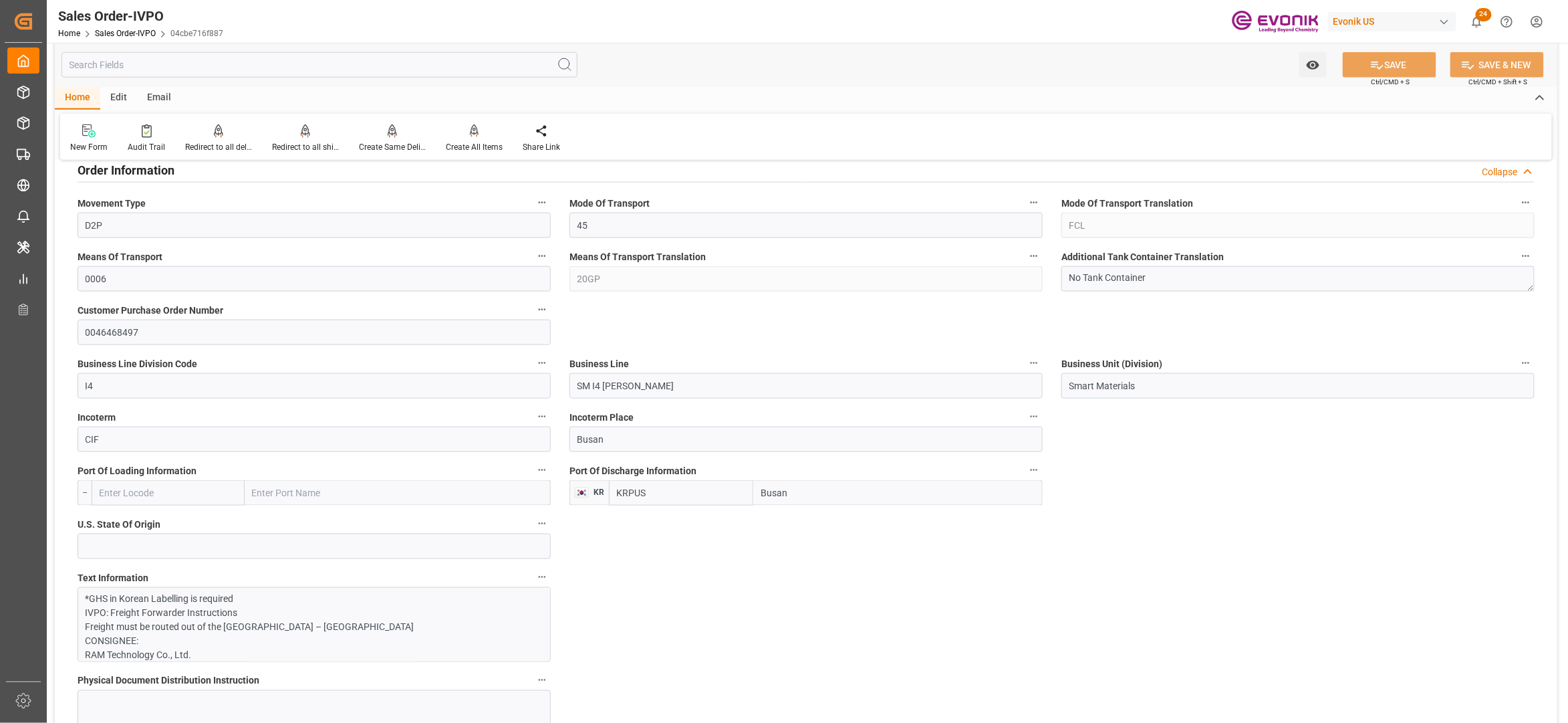
scroll to position [891, 0]
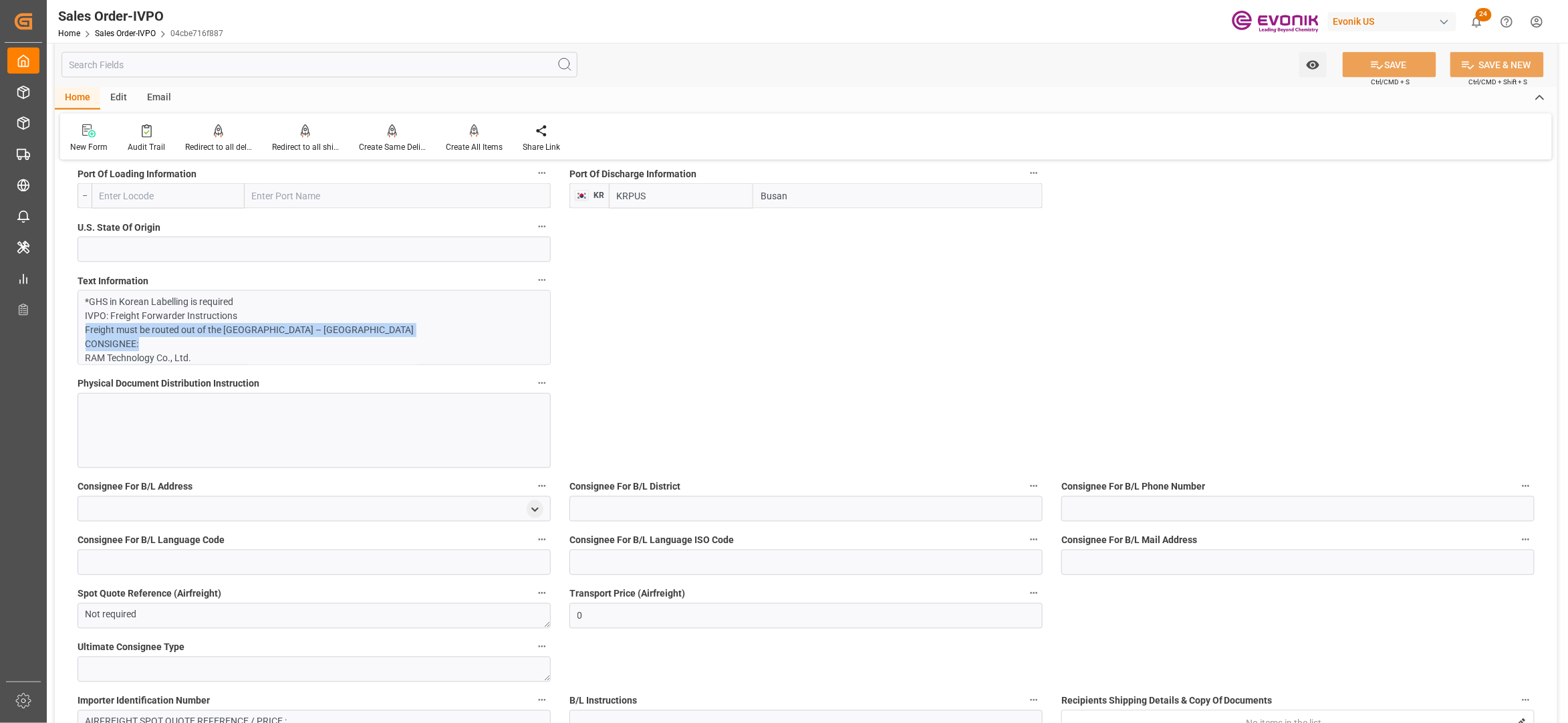
click at [372, 338] on p "*GHS in Korean Labelling is required IVPO: Freight Forwarder Instructions Freig…" at bounding box center [308, 611] width 444 height 632
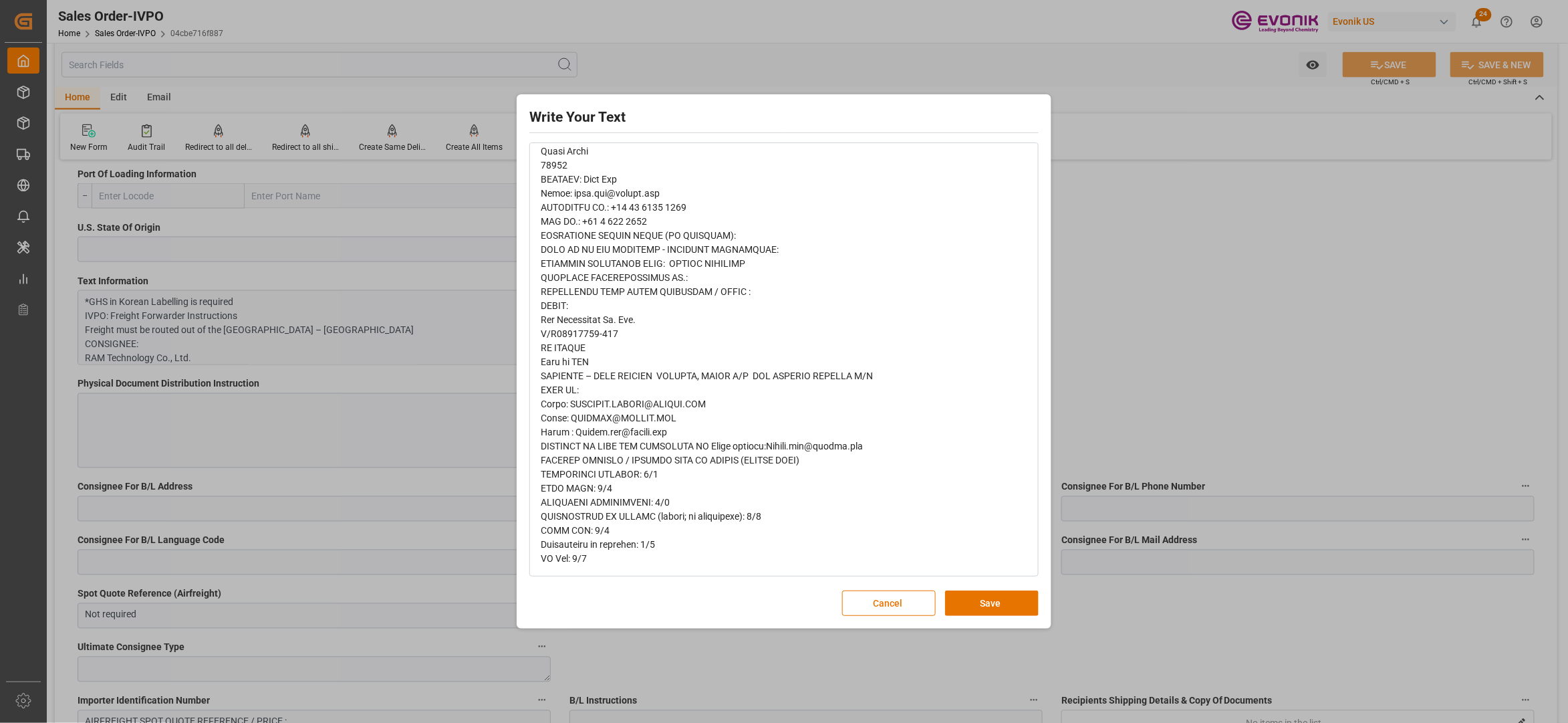
scroll to position [0, 0]
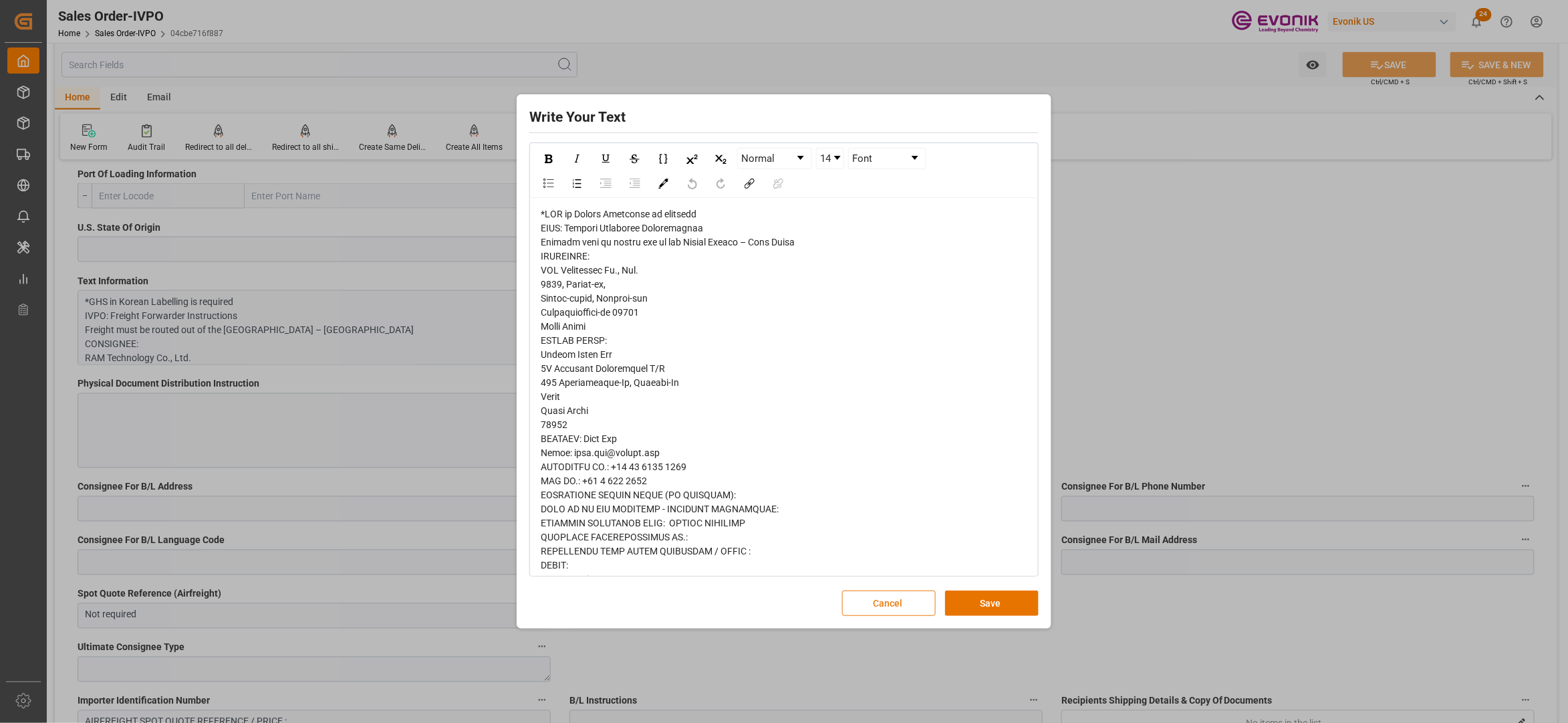
click at [870, 593] on button "Cancel" at bounding box center [889, 603] width 94 height 25
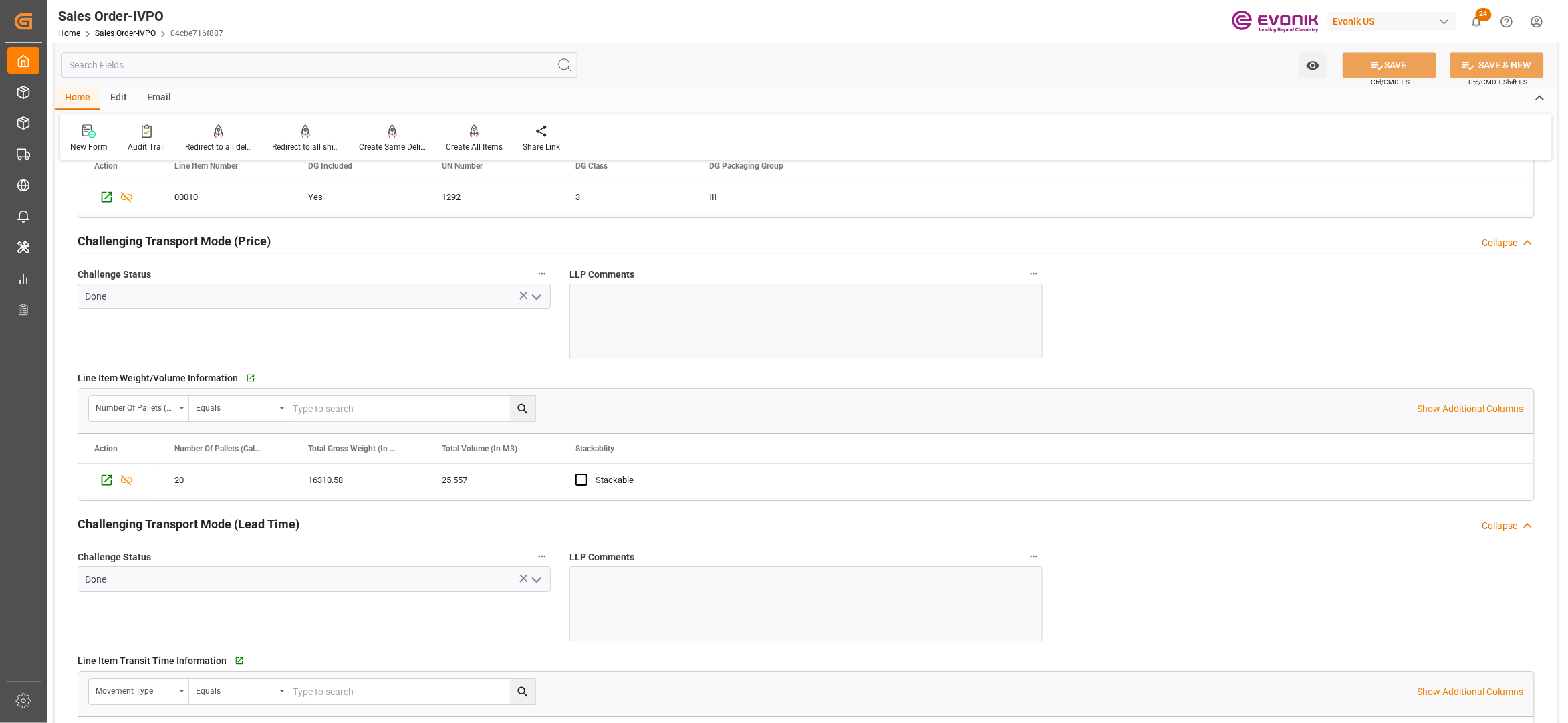
scroll to position [2080, 0]
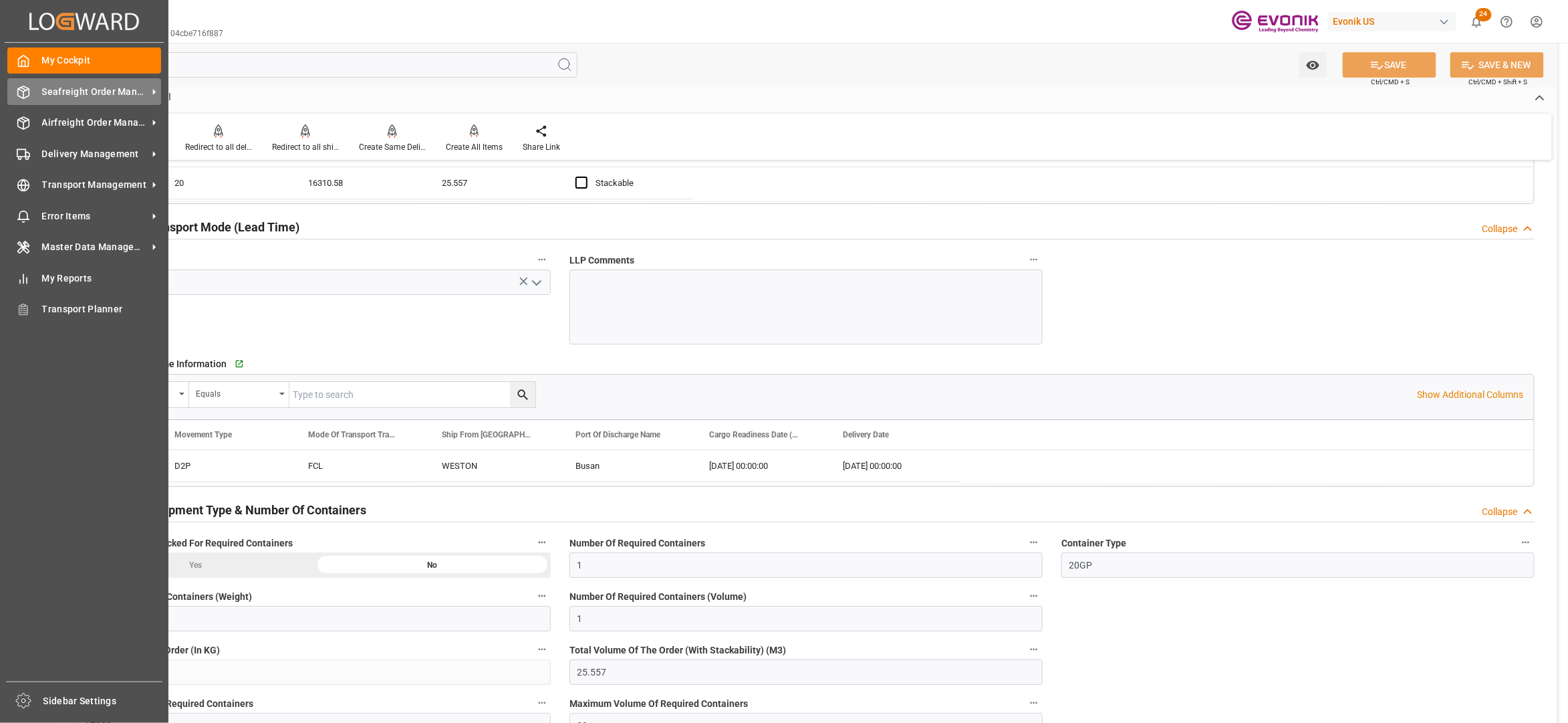
click at [62, 89] on span "Seafreight Order Management" at bounding box center [95, 92] width 106 height 14
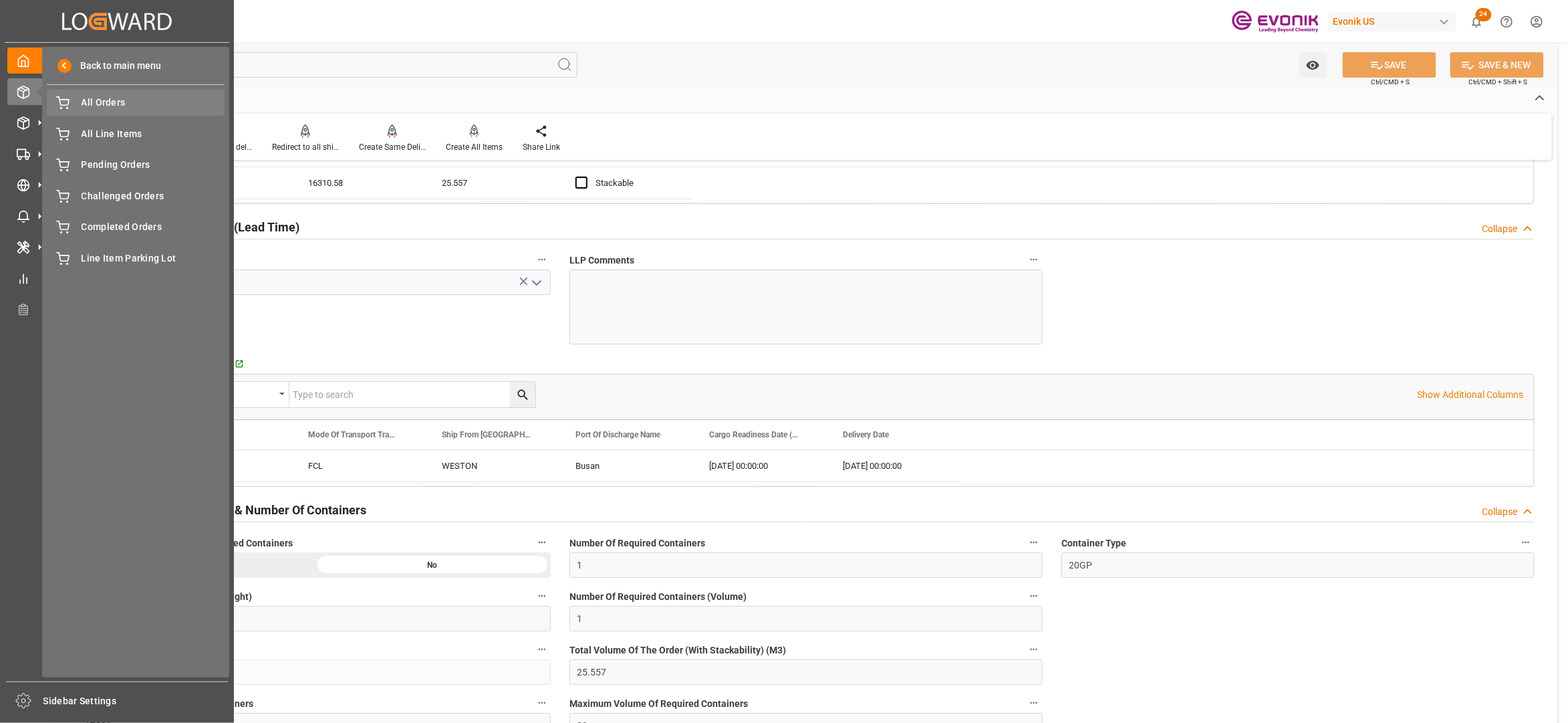
click at [116, 105] on span "All Orders" at bounding box center [153, 103] width 144 height 14
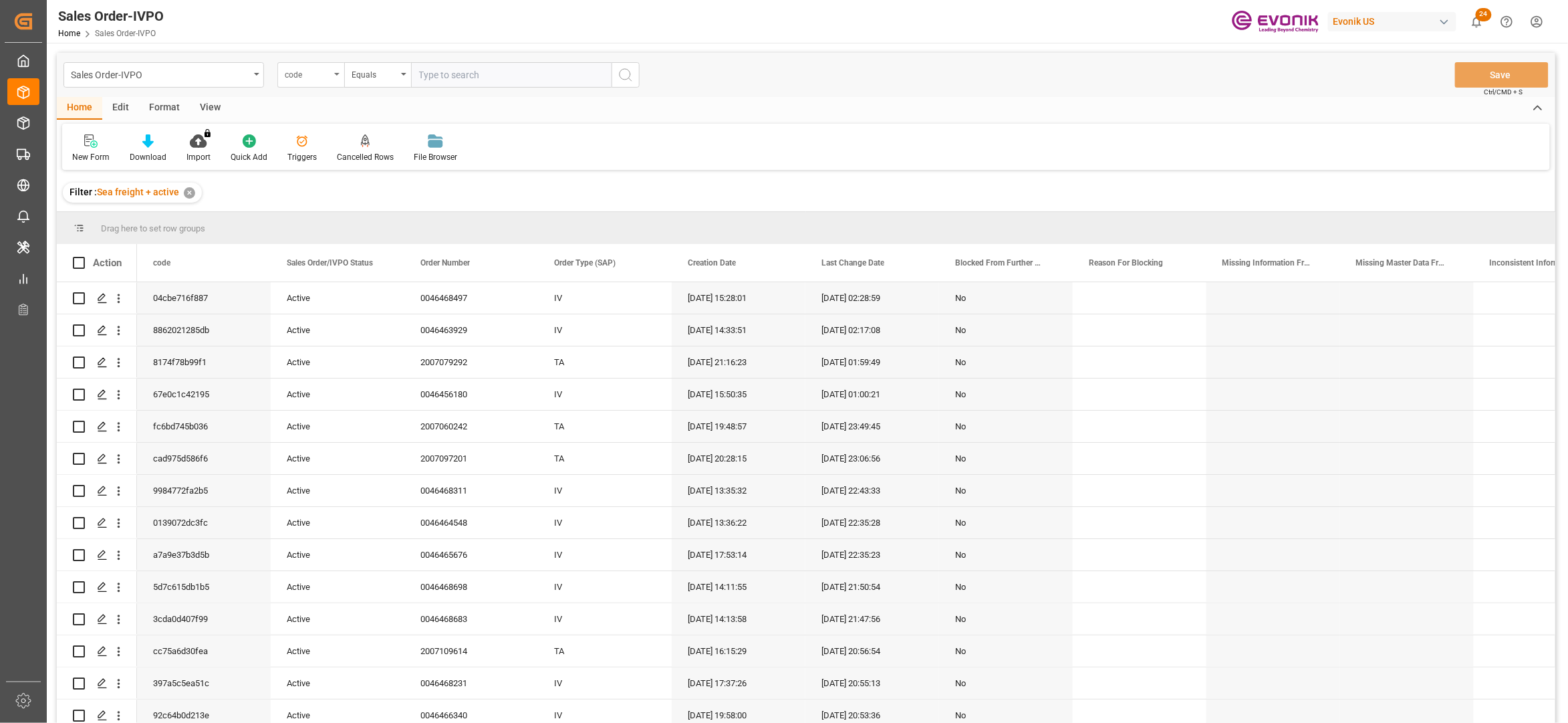
click at [329, 78] on div "code" at bounding box center [308, 73] width 46 height 15
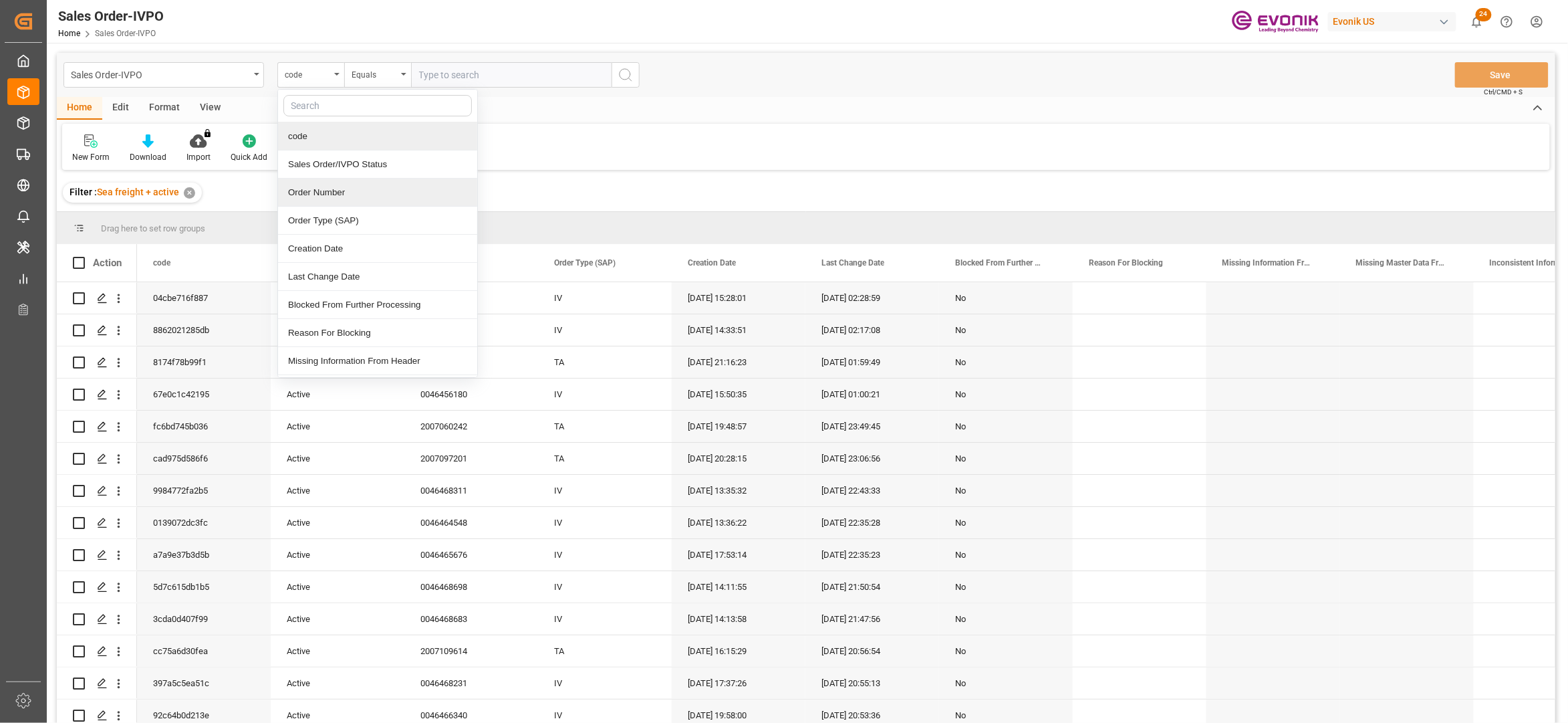
click at [340, 193] on div "Order Number" at bounding box center [378, 192] width 199 height 28
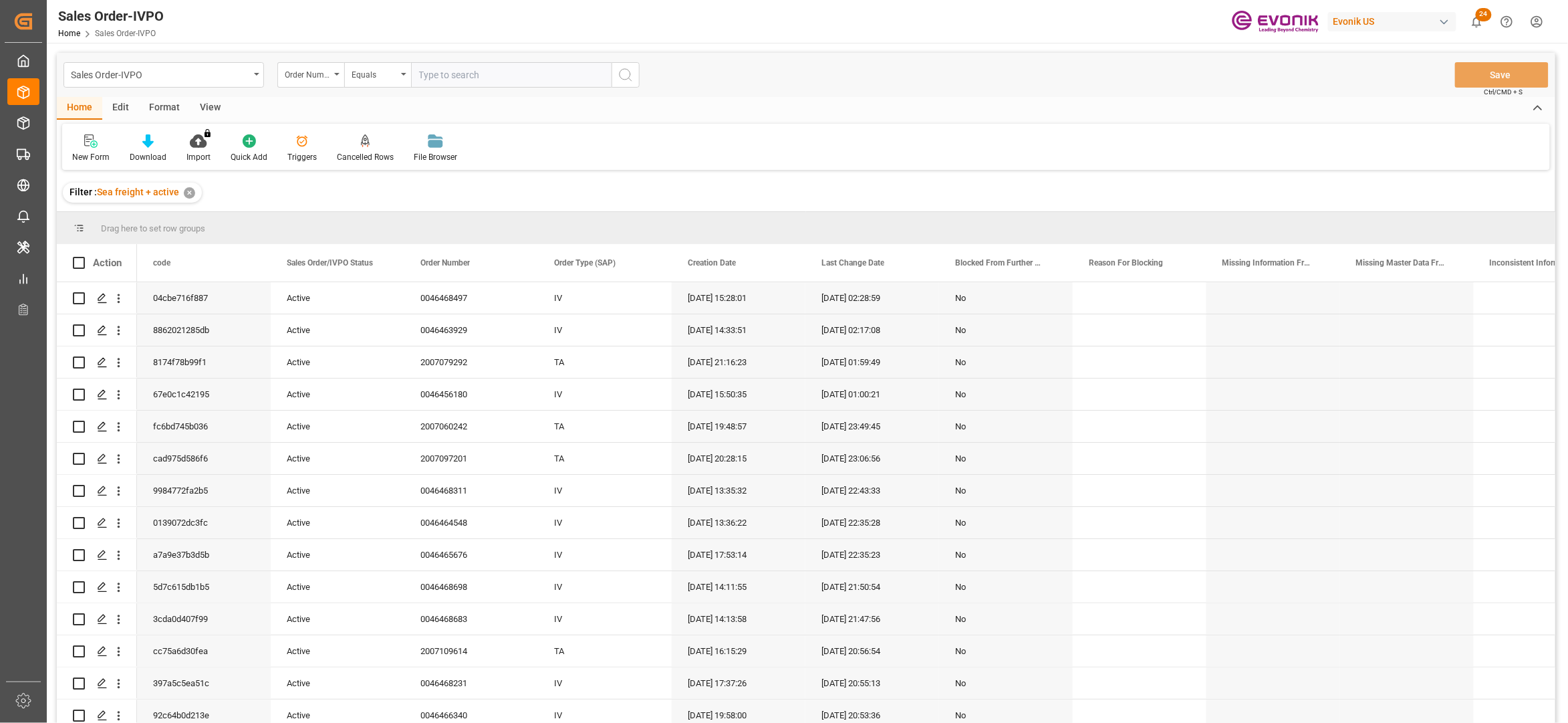
click at [472, 65] on input "text" at bounding box center [511, 74] width 200 height 25
paste input "0046464838"
type input "0046464838"
click at [619, 78] on icon "search button" at bounding box center [625, 74] width 16 height 16
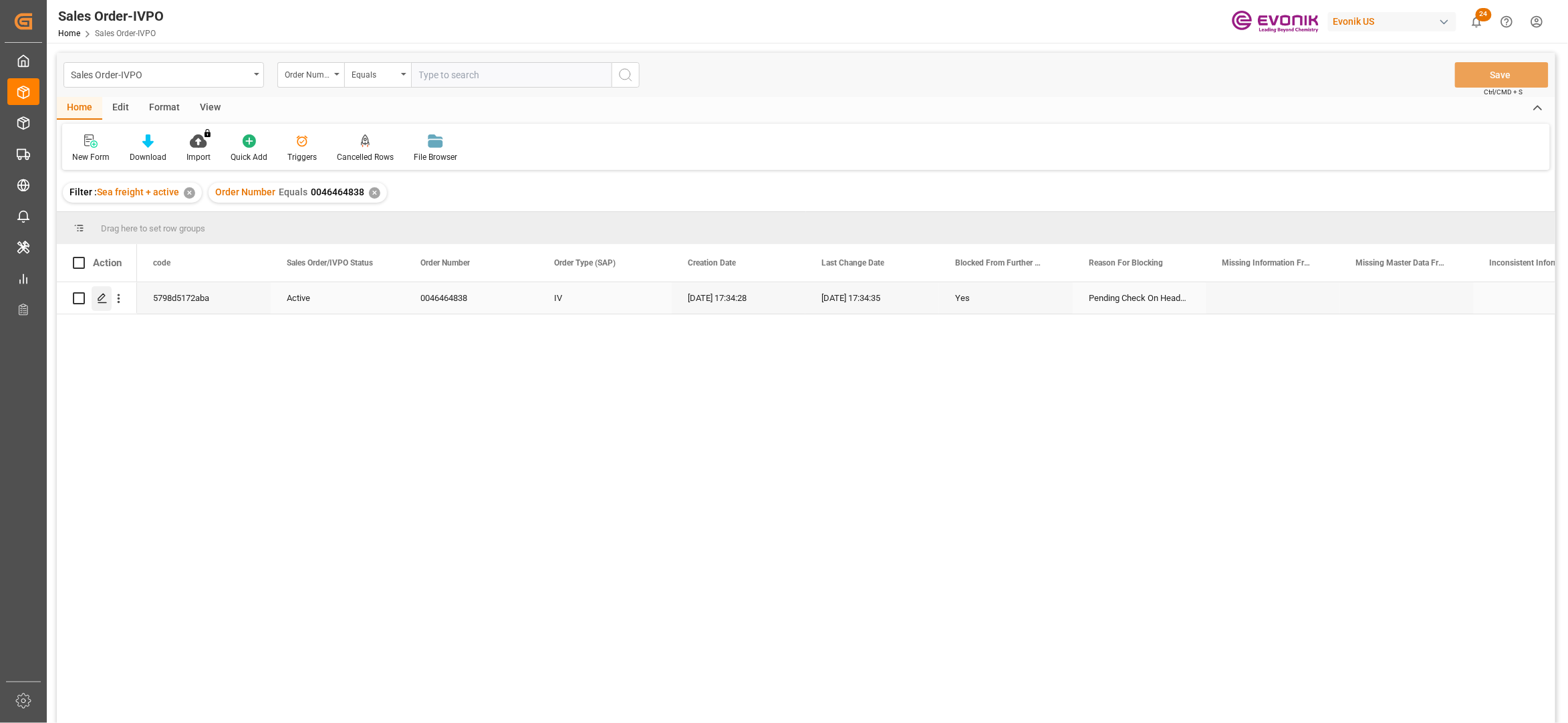
click at [102, 297] on icon "Press SPACE to select this row." at bounding box center [102, 298] width 11 height 11
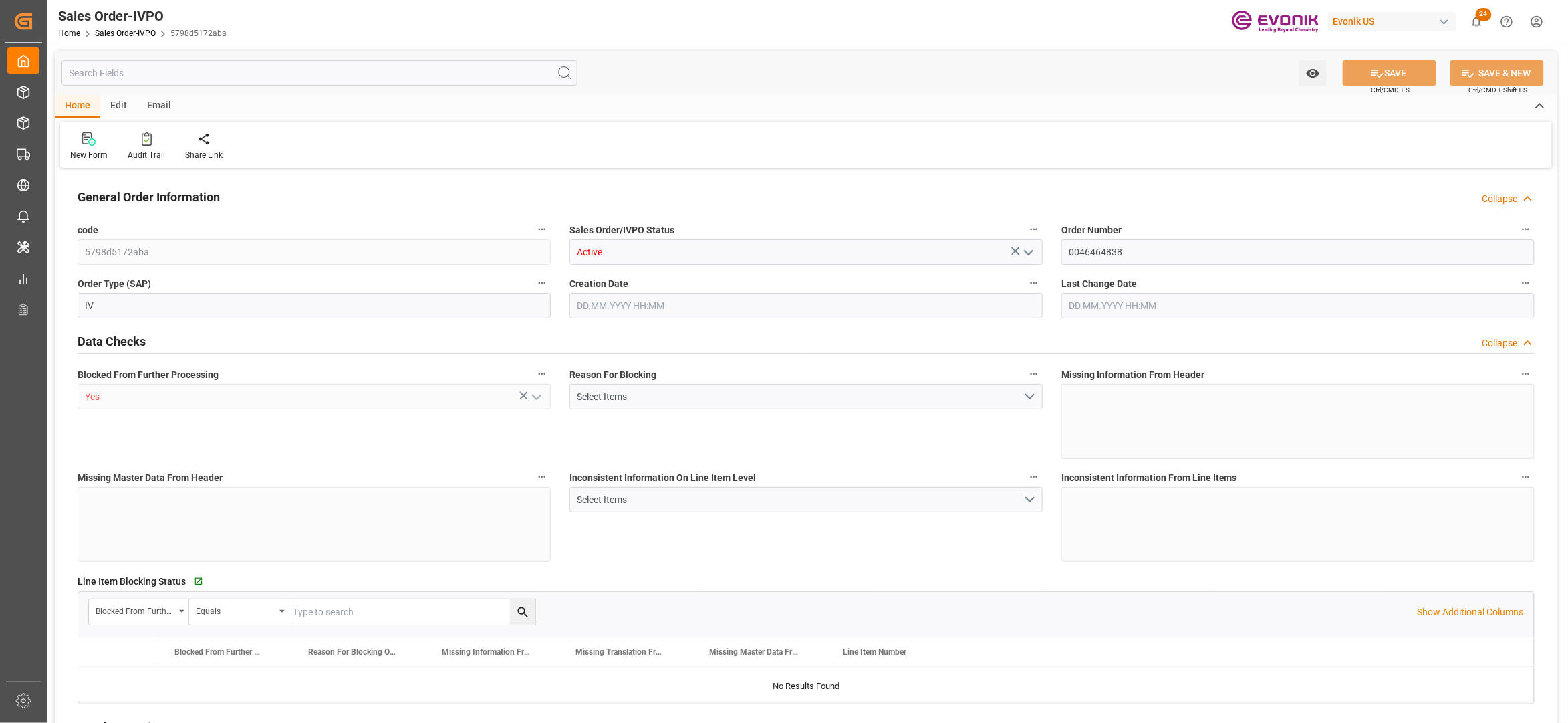
type input "BRSSZ"
type input "0"
type input "1"
type input "6375.6"
type input "18.08.2025 17:34"
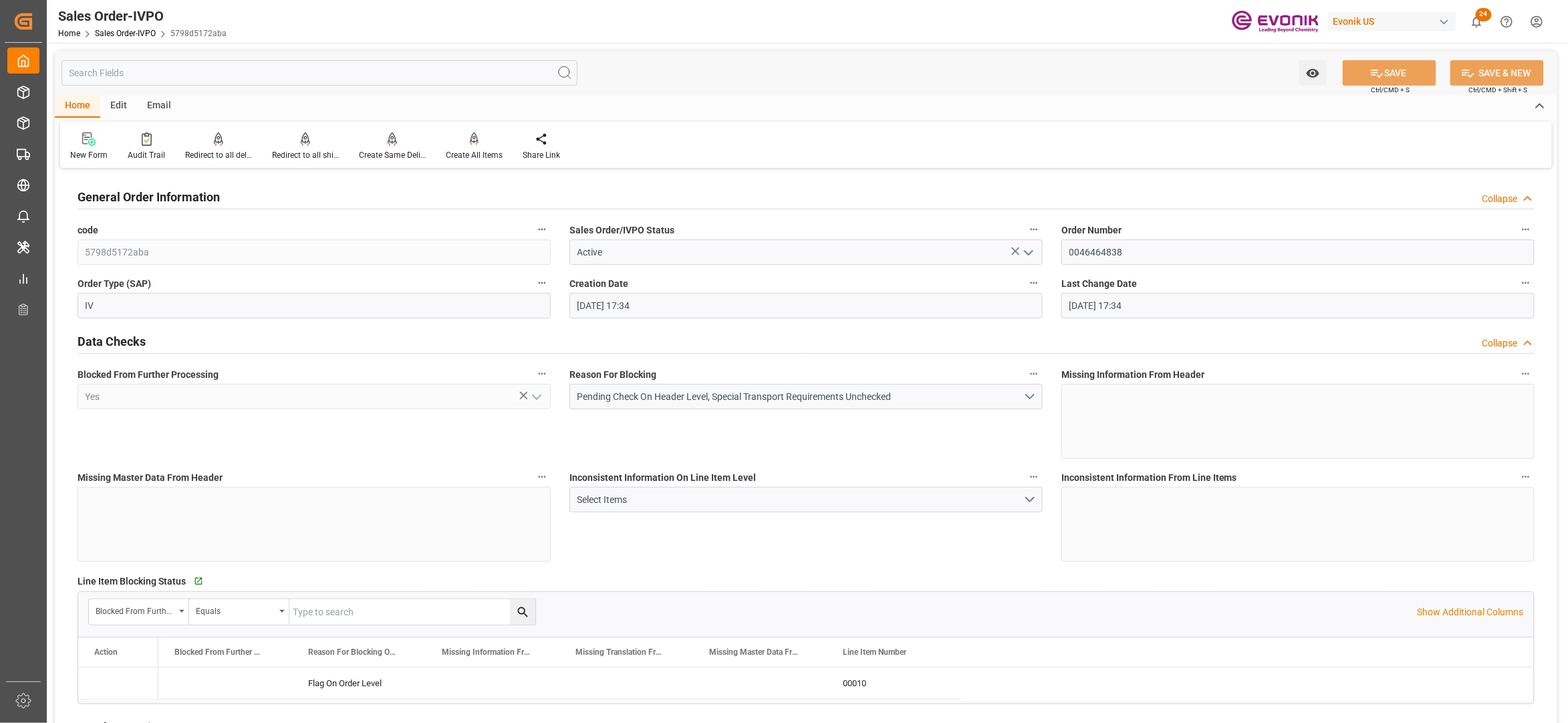
type input "18.08.2025 17:34"
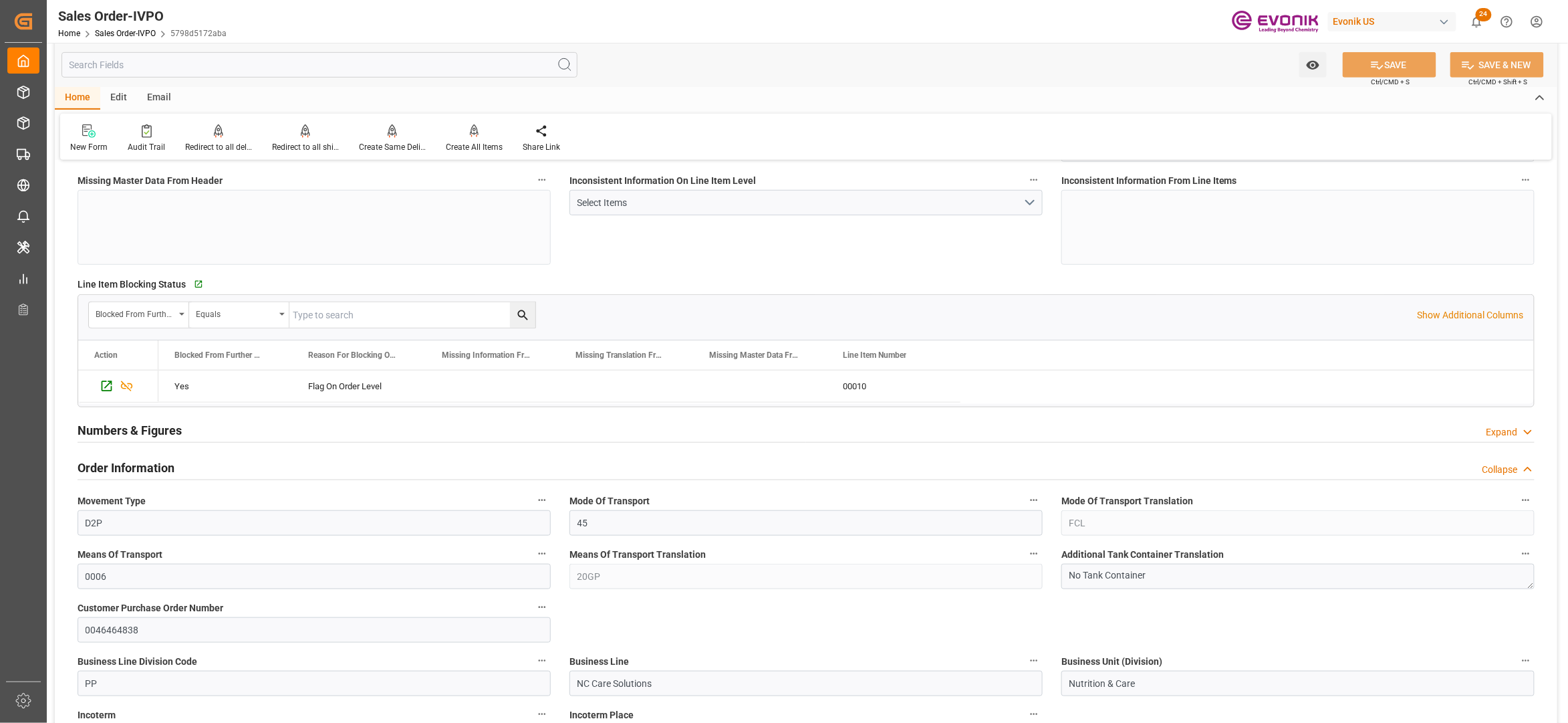
scroll to position [594, 0]
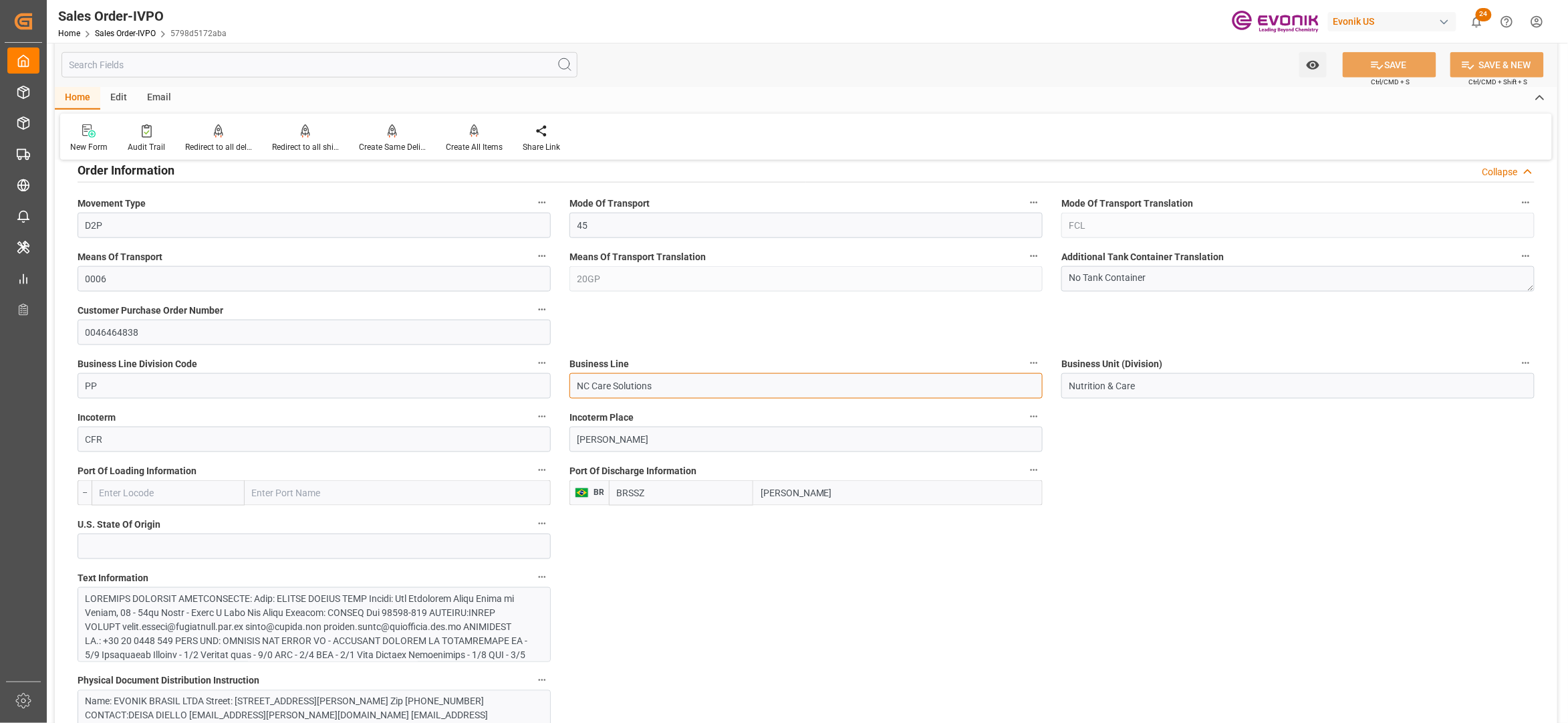
drag, startPoint x: 686, startPoint y: 391, endPoint x: 552, endPoint y: 386, distance: 134.1
click at [754, 496] on input "Santos" at bounding box center [898, 492] width 289 height 25
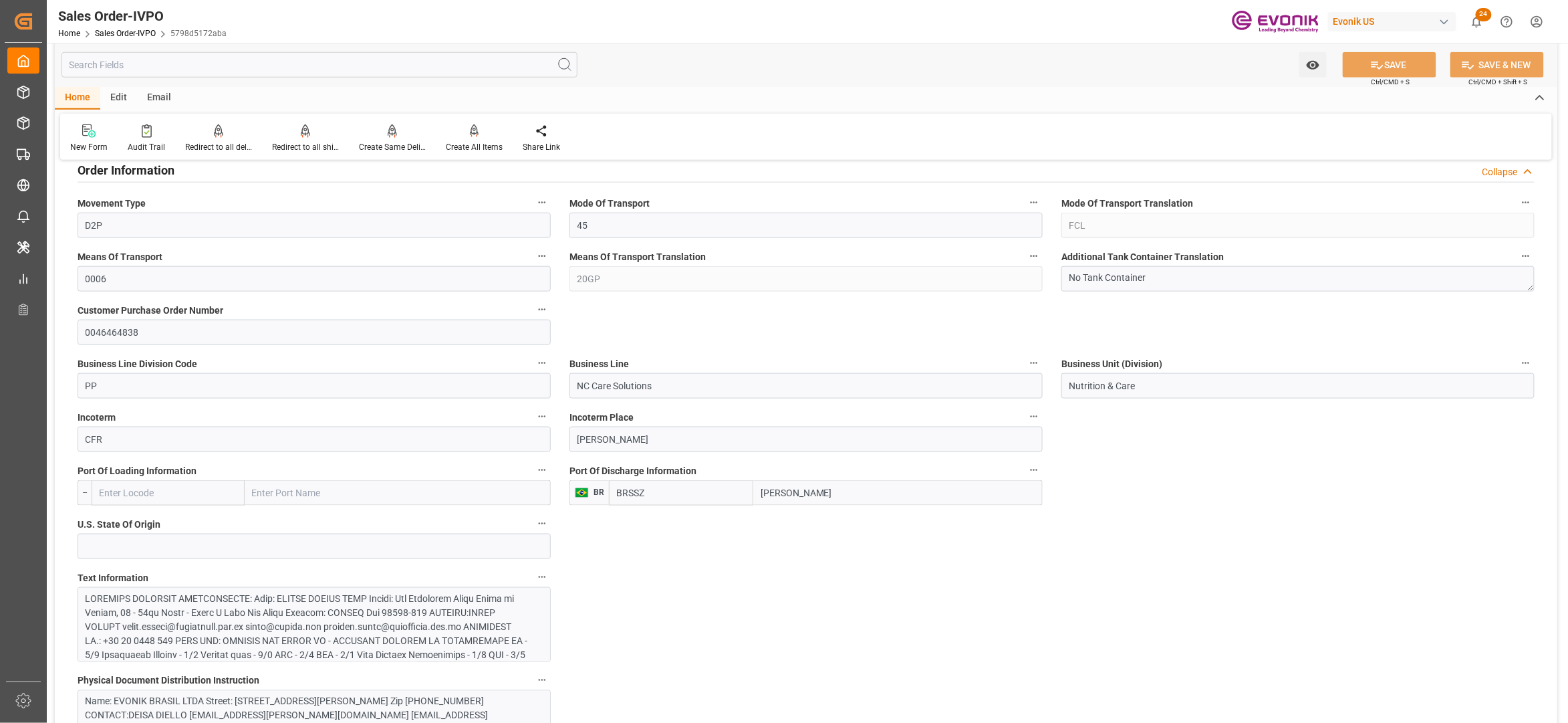
scroll to position [891, 0]
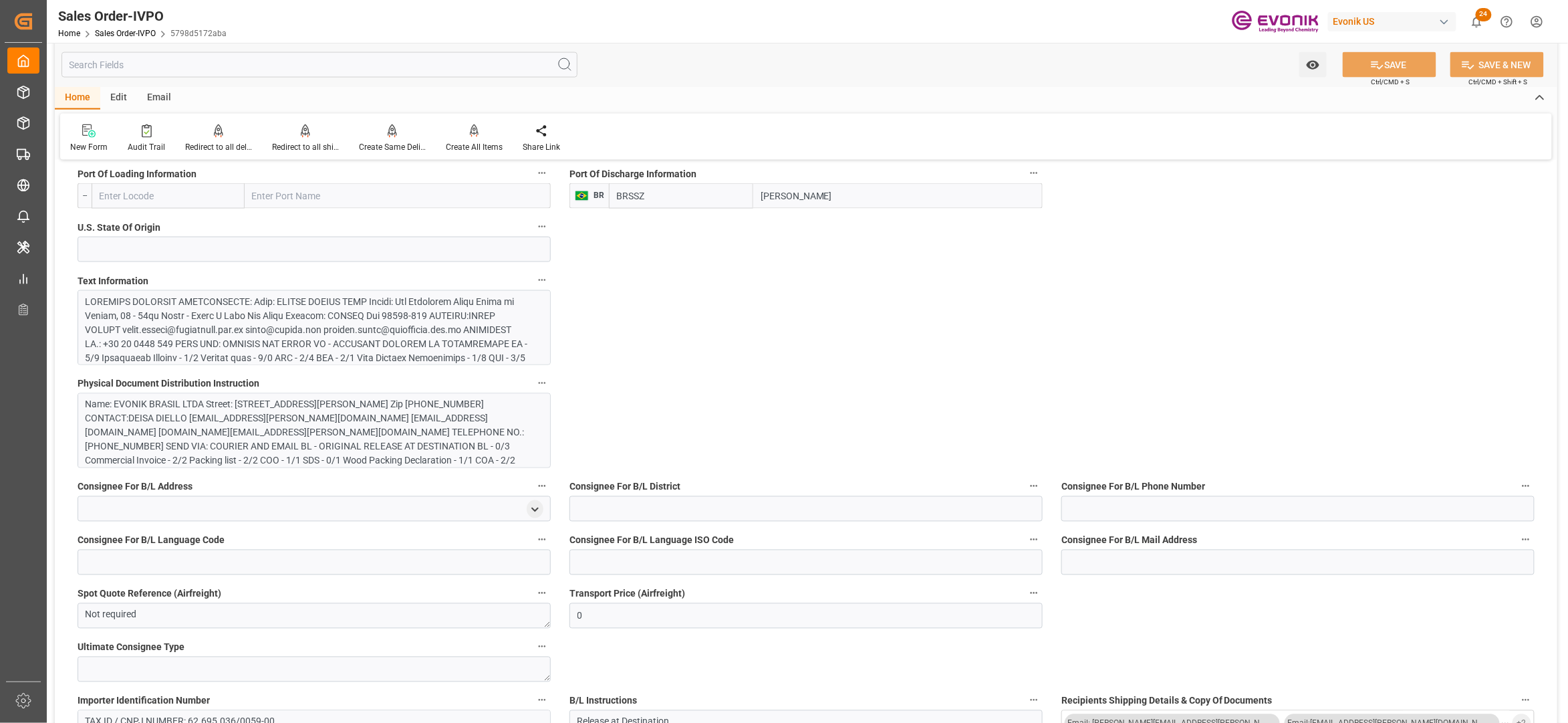
click at [364, 320] on div at bounding box center [308, 421] width 444 height 253
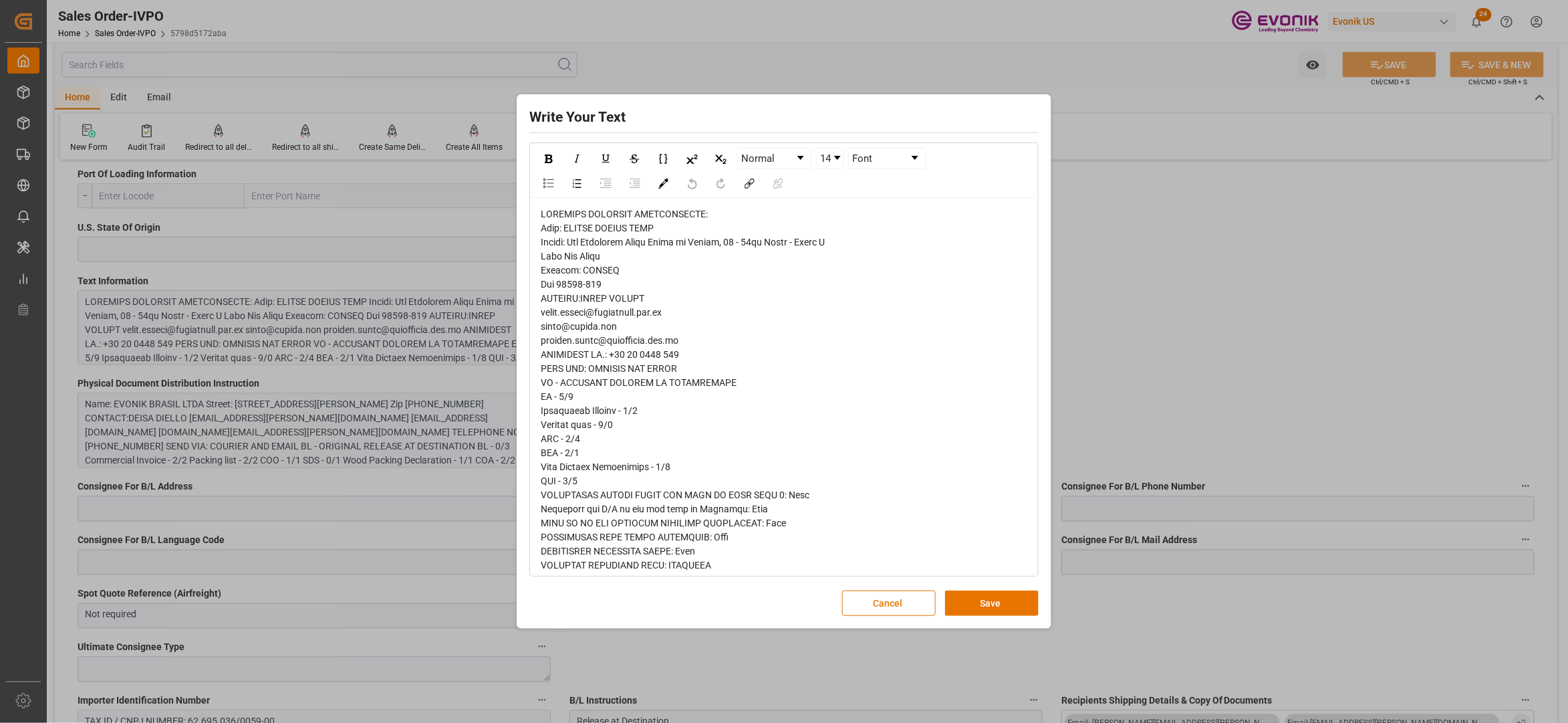
click at [552, 225] on span "rdw-editor" at bounding box center [723, 530] width 364 height 643
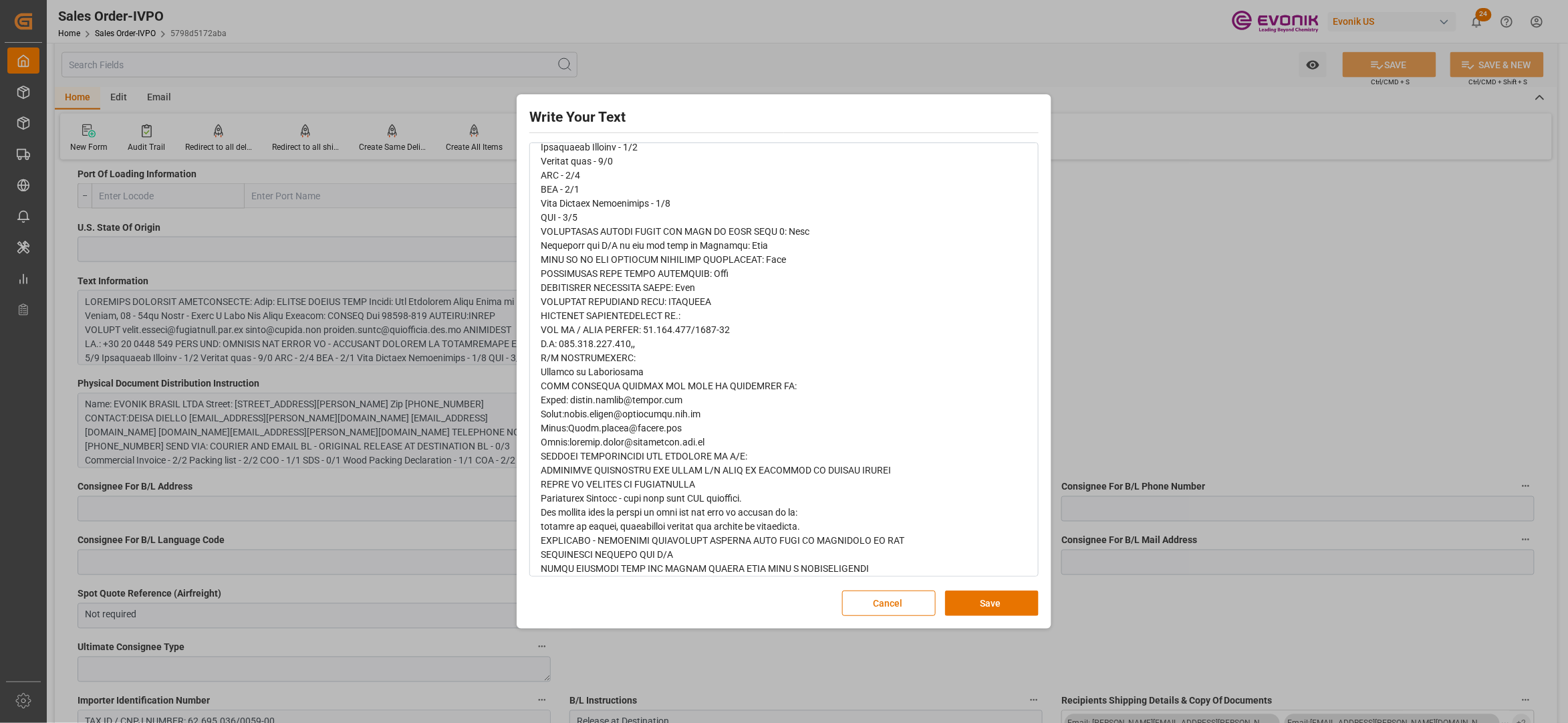
scroll to position [277, 0]
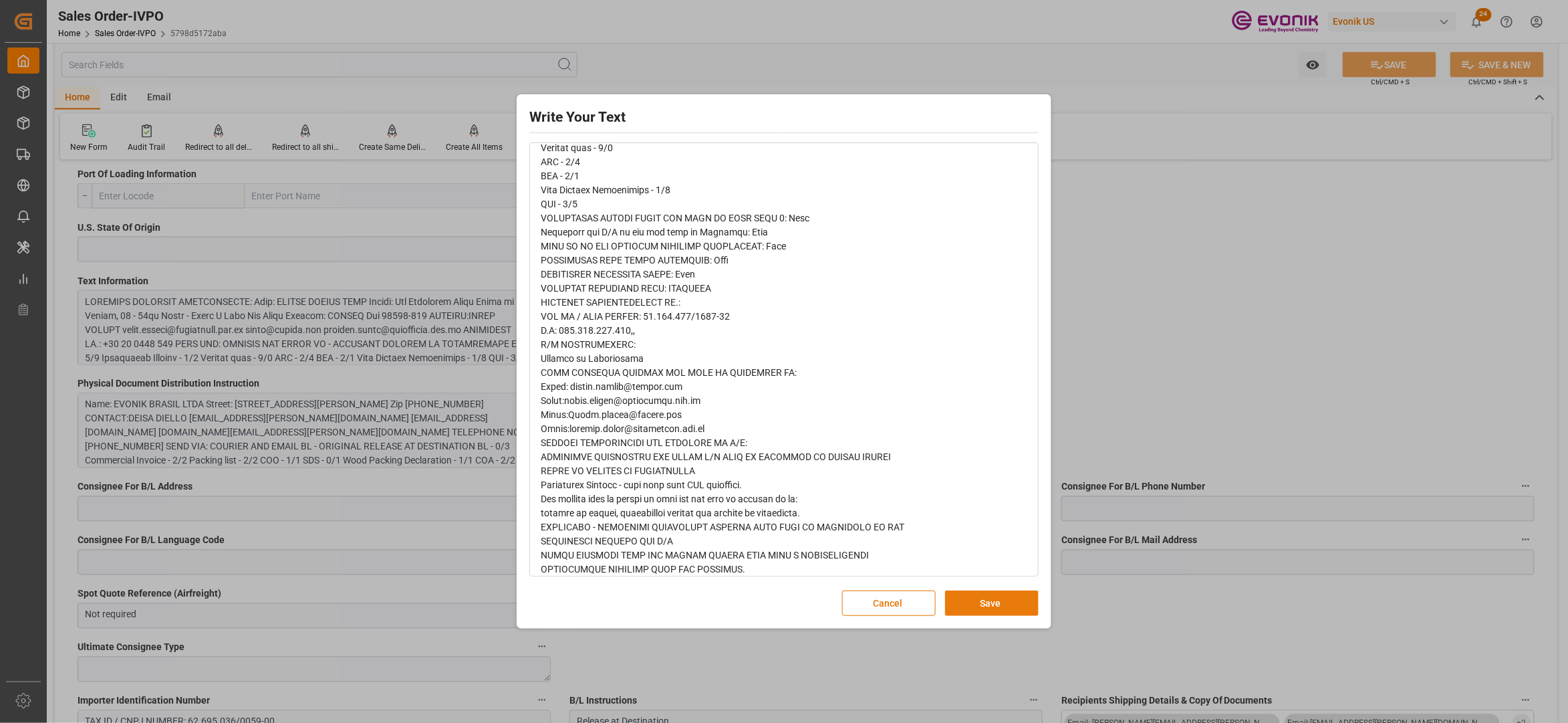
click at [985, 606] on button "Save" at bounding box center [992, 603] width 94 height 25
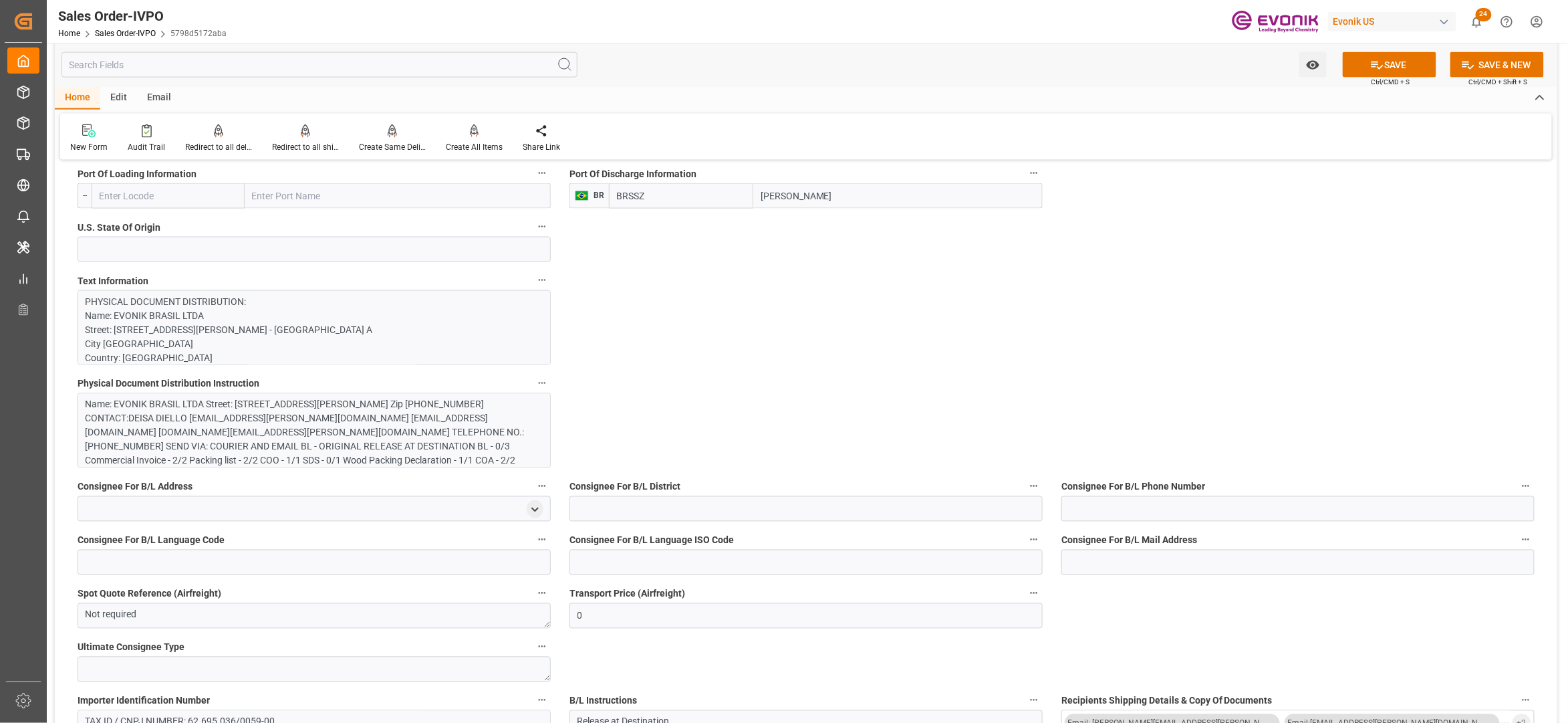
click at [439, 437] on div "Name: EVONIK BRASIL LTDA Street: Rua Arquiteto Olavo Redig de Campos, 05 - 13th…" at bounding box center [308, 433] width 444 height 70
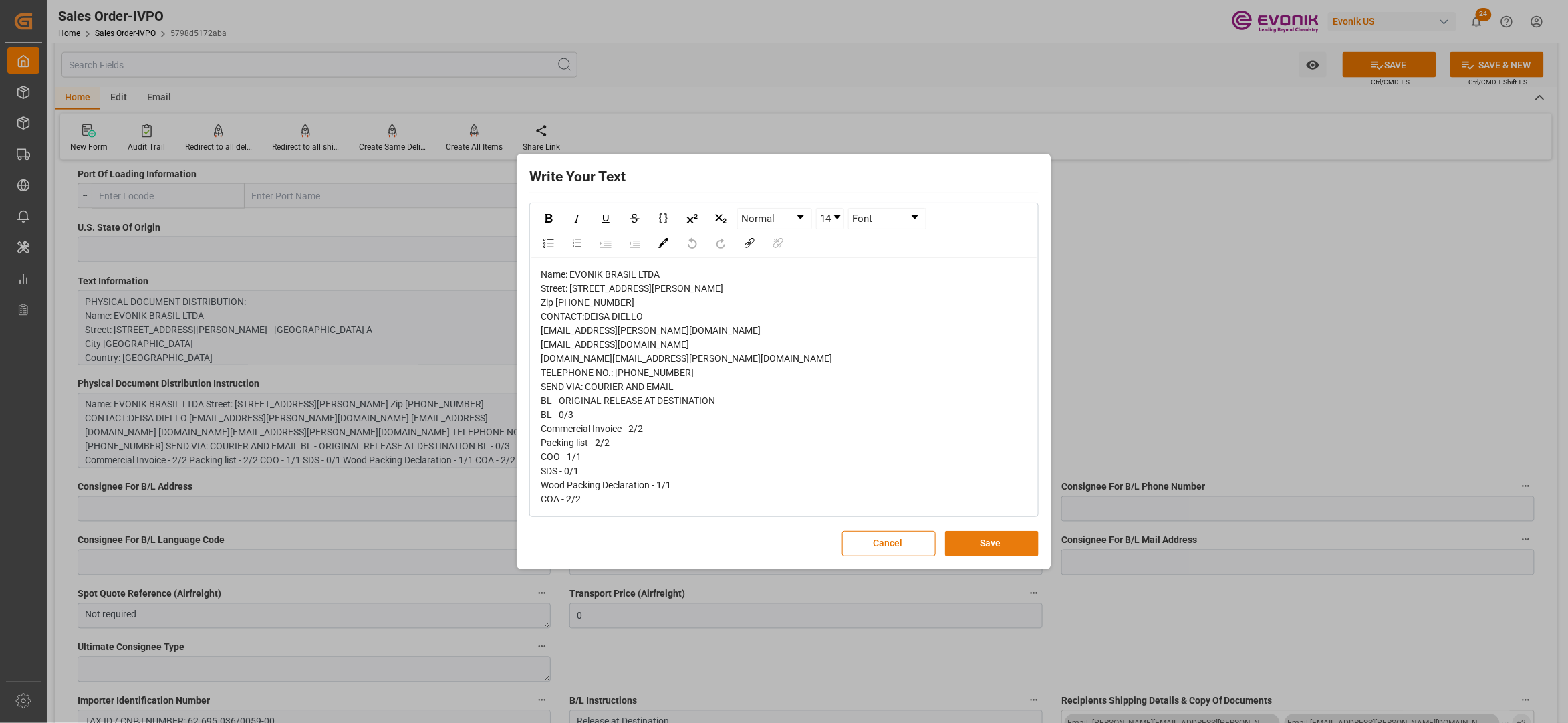
click at [1008, 556] on button "Save" at bounding box center [992, 543] width 94 height 25
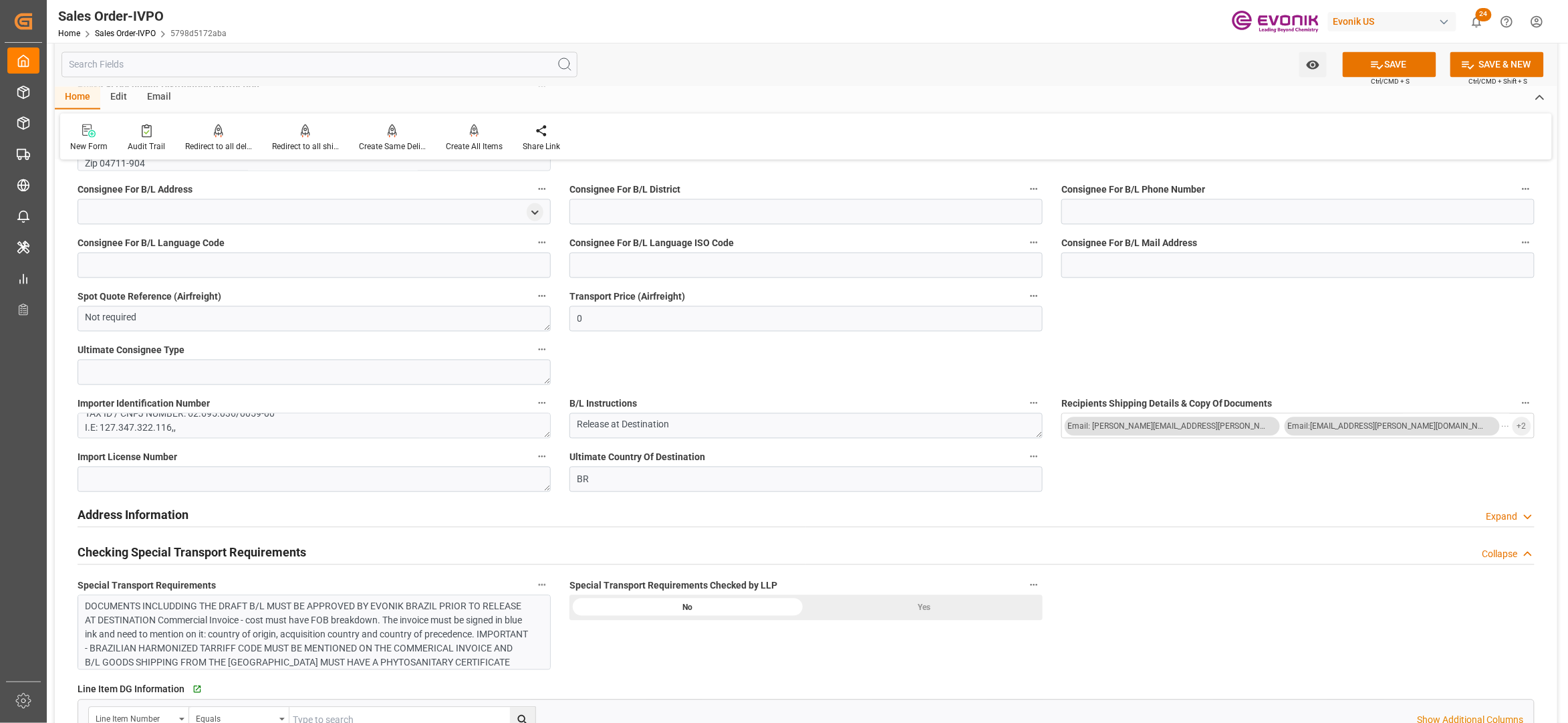
scroll to position [1486, 0]
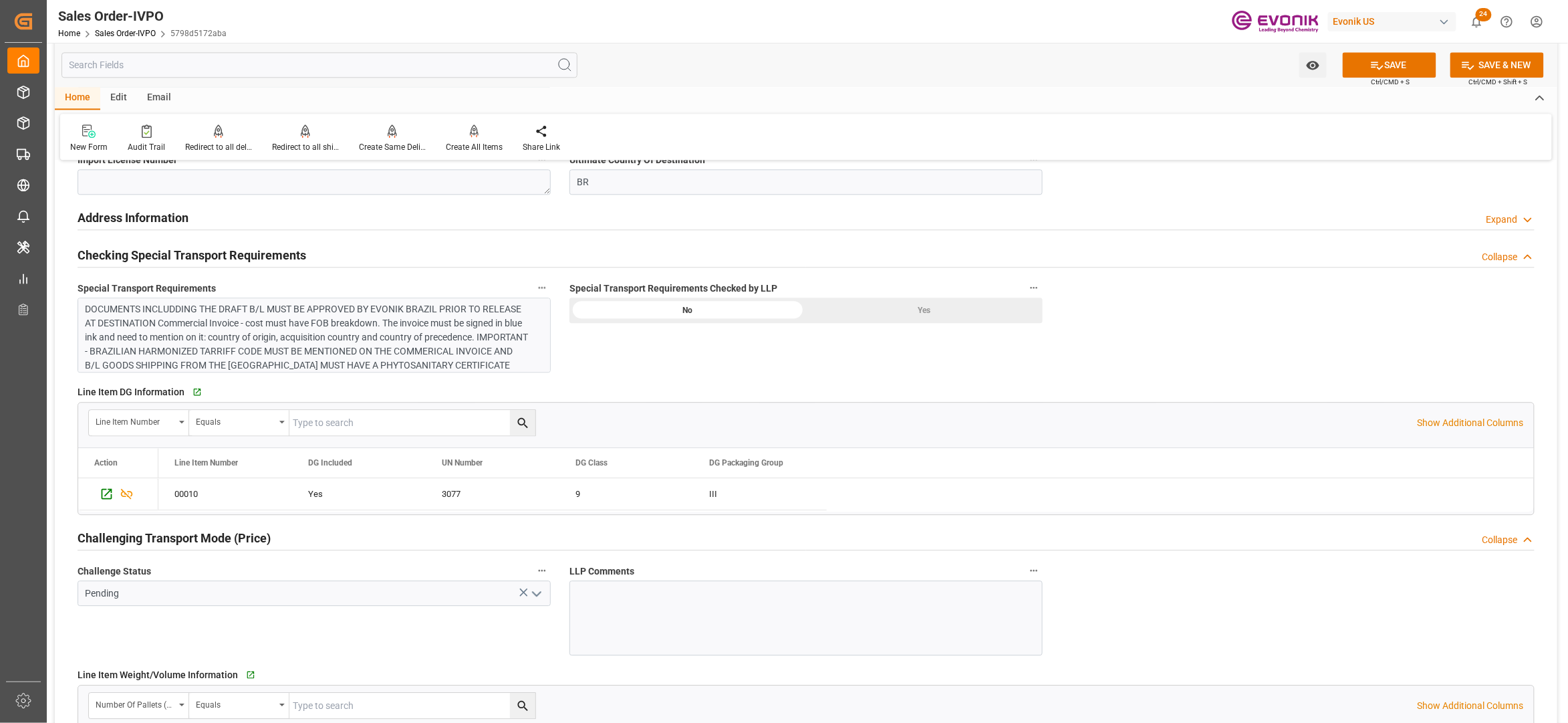
click at [444, 301] on div "DOCUMENTS INCLUDDING THE DRAFT B/L MUST BE APPROVED BY EVONIK BRAZIL PRIOR TO R…" at bounding box center [313, 335] width 473 height 75
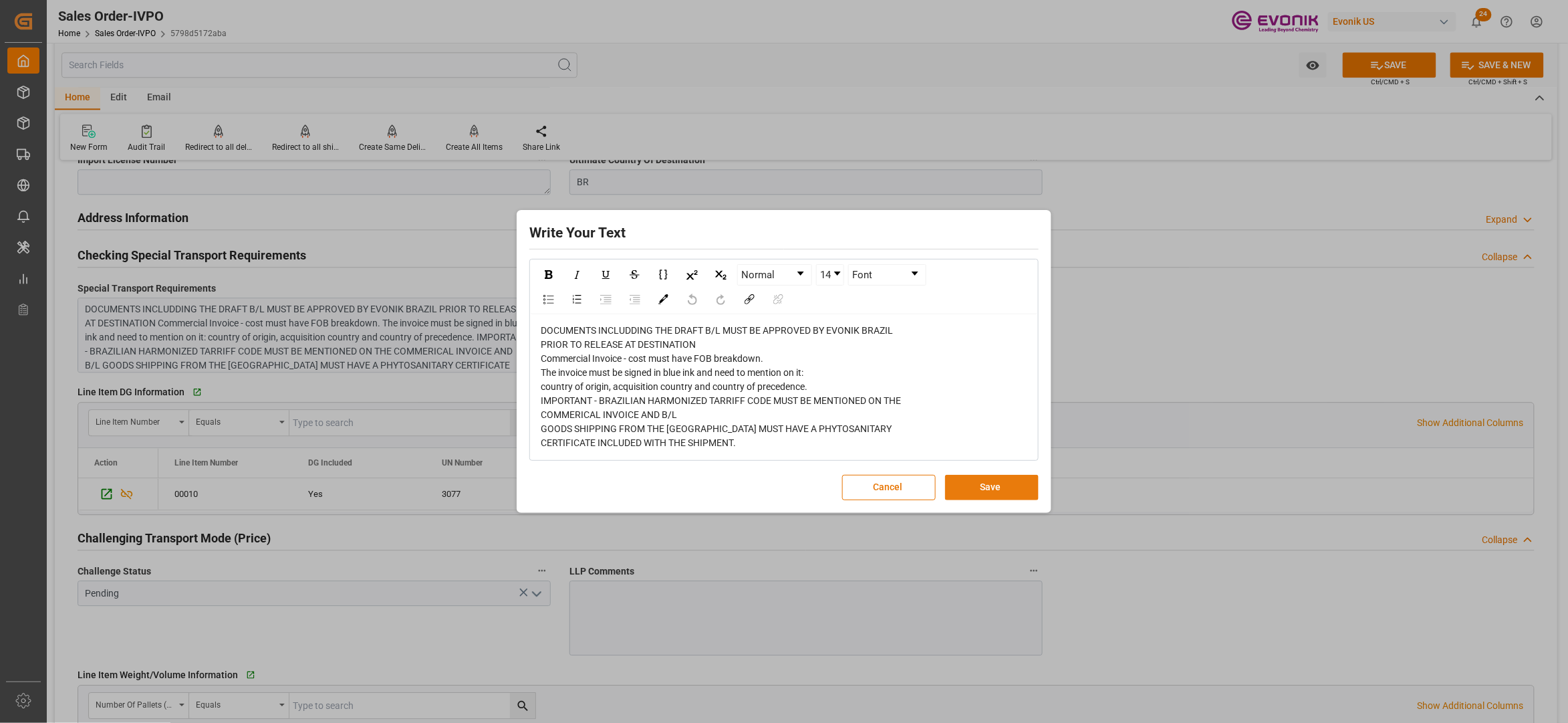
click at [1014, 485] on button "Save" at bounding box center [992, 487] width 94 height 25
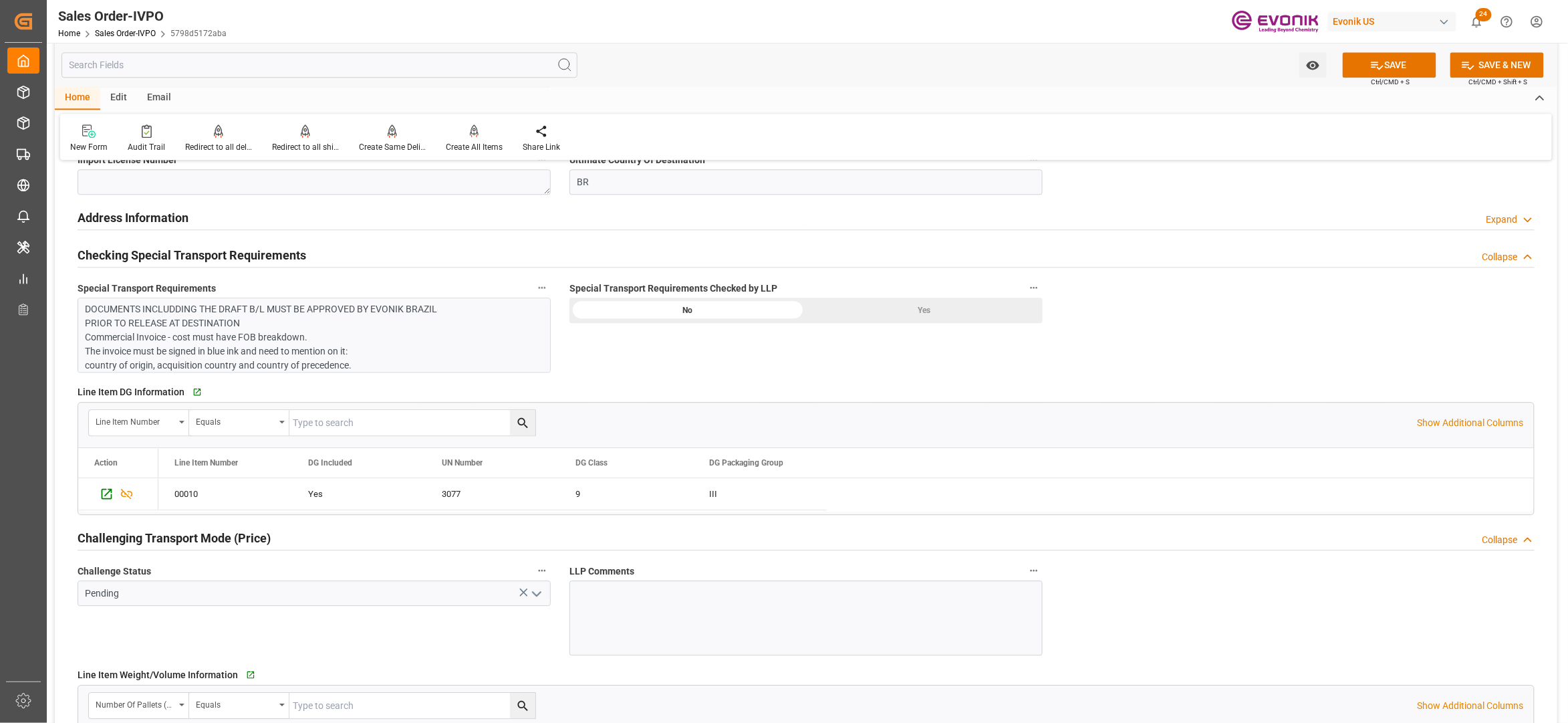
click at [927, 309] on div "Yes" at bounding box center [925, 310] width 237 height 25
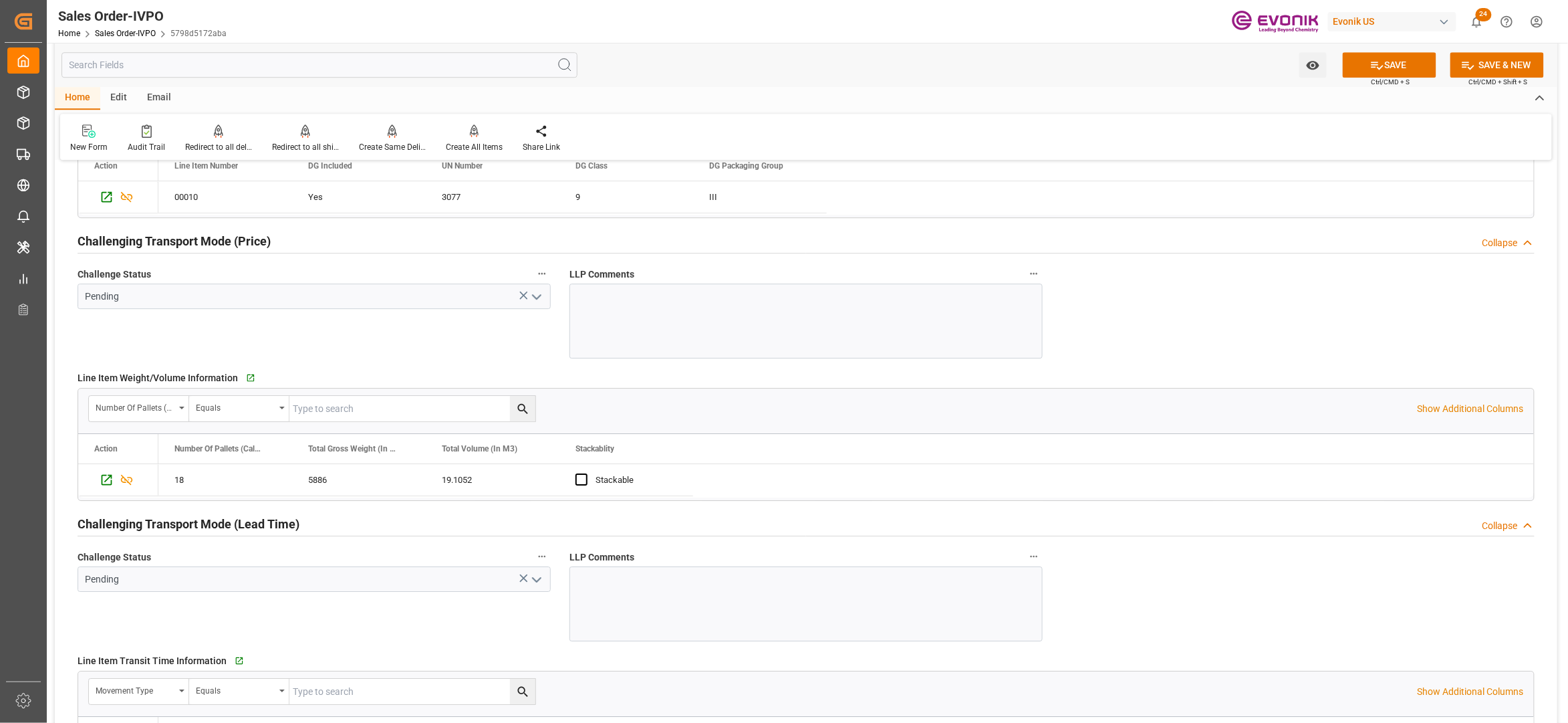
click at [535, 299] on icon "open menu" at bounding box center [537, 297] width 16 height 16
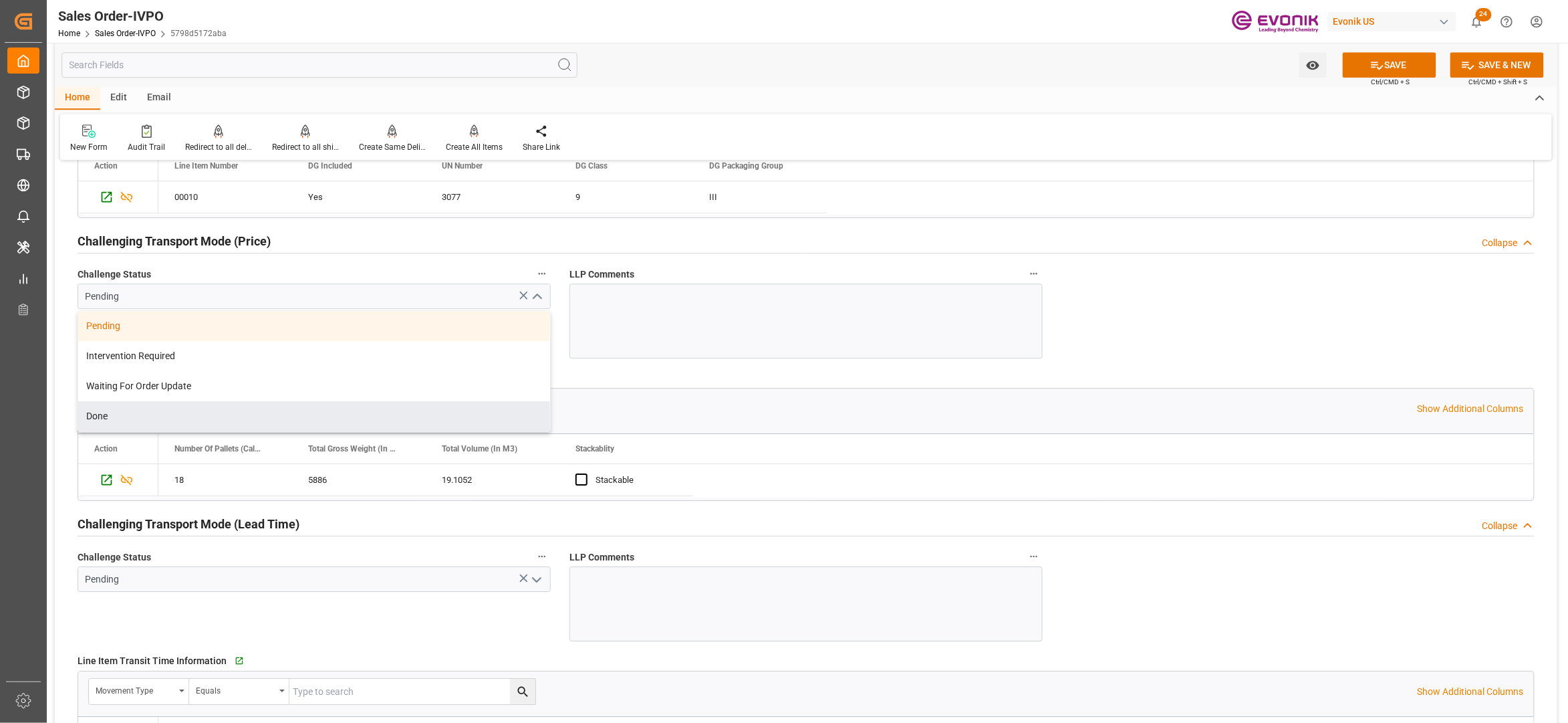
click at [185, 429] on div "Done" at bounding box center [313, 416] width 472 height 30
type input "Done"
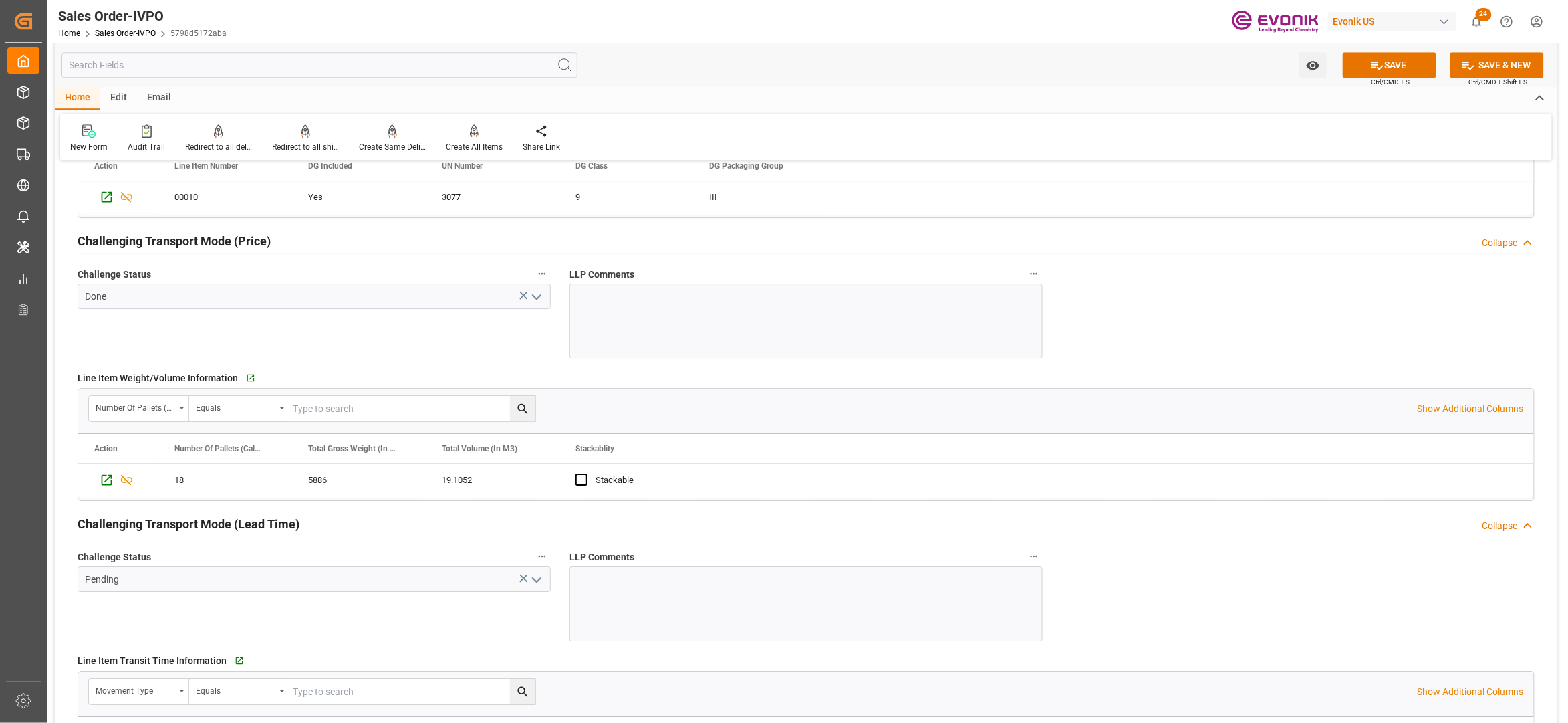
scroll to position [2080, 0]
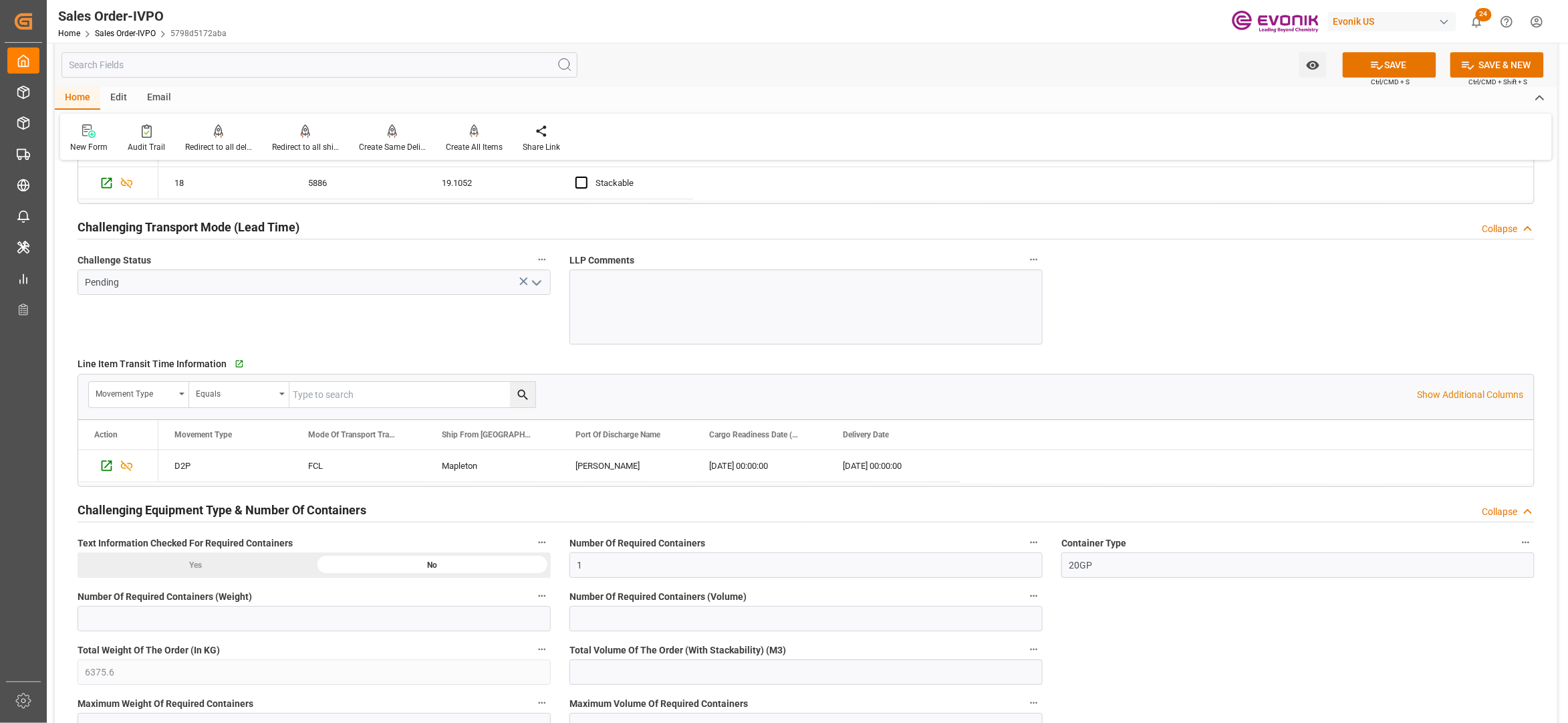
click at [538, 281] on icon "open menu" at bounding box center [537, 283] width 16 height 16
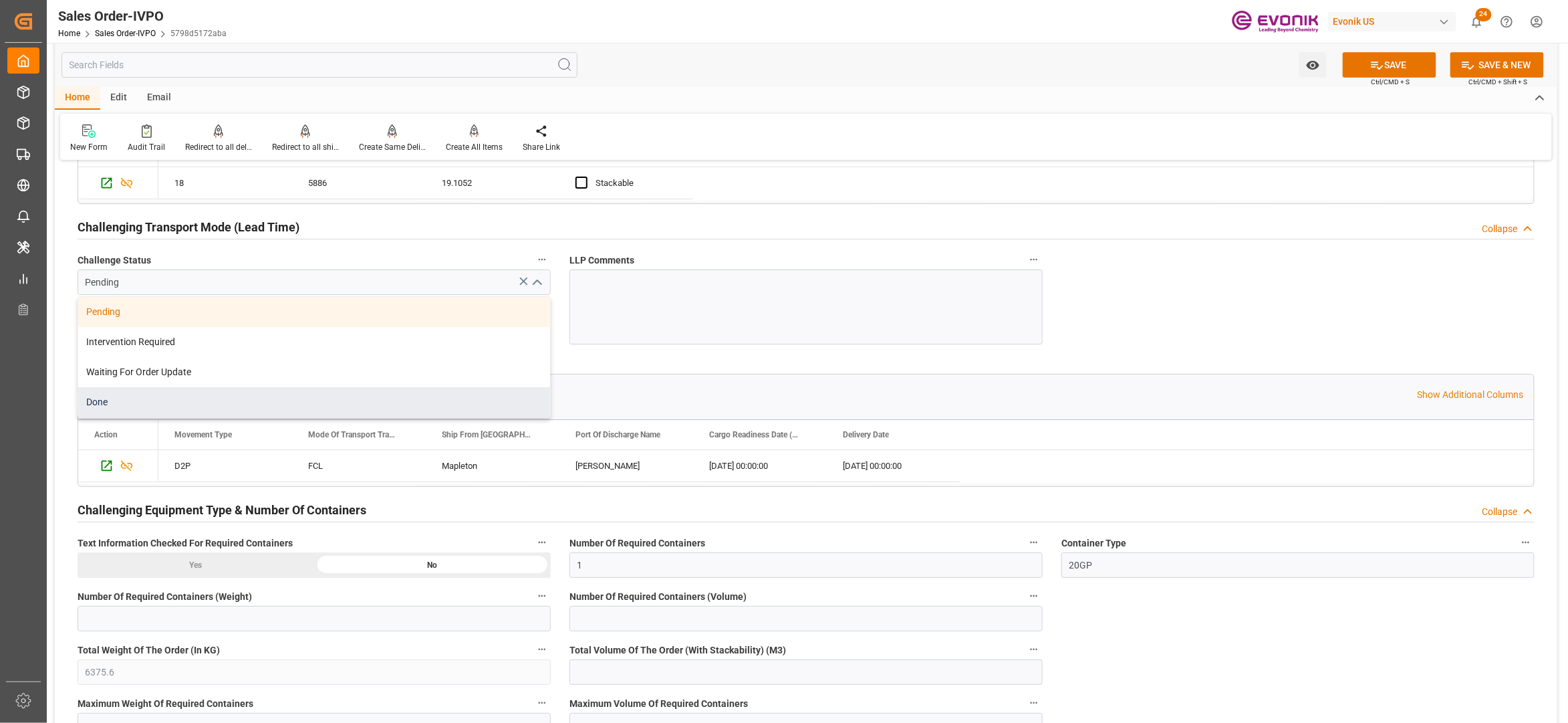
click at [157, 404] on div "Done" at bounding box center [313, 402] width 472 height 30
type input "Done"
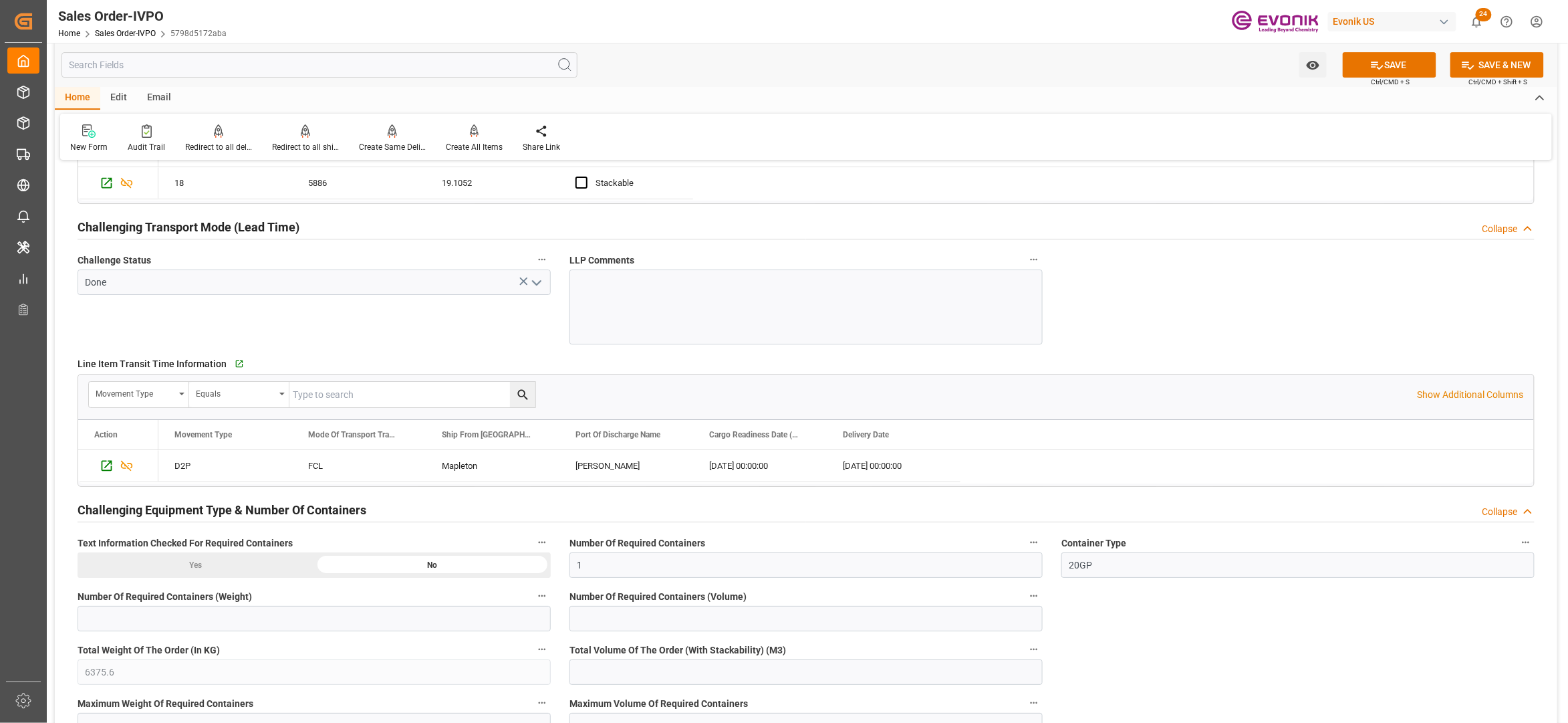
scroll to position [2378, 0]
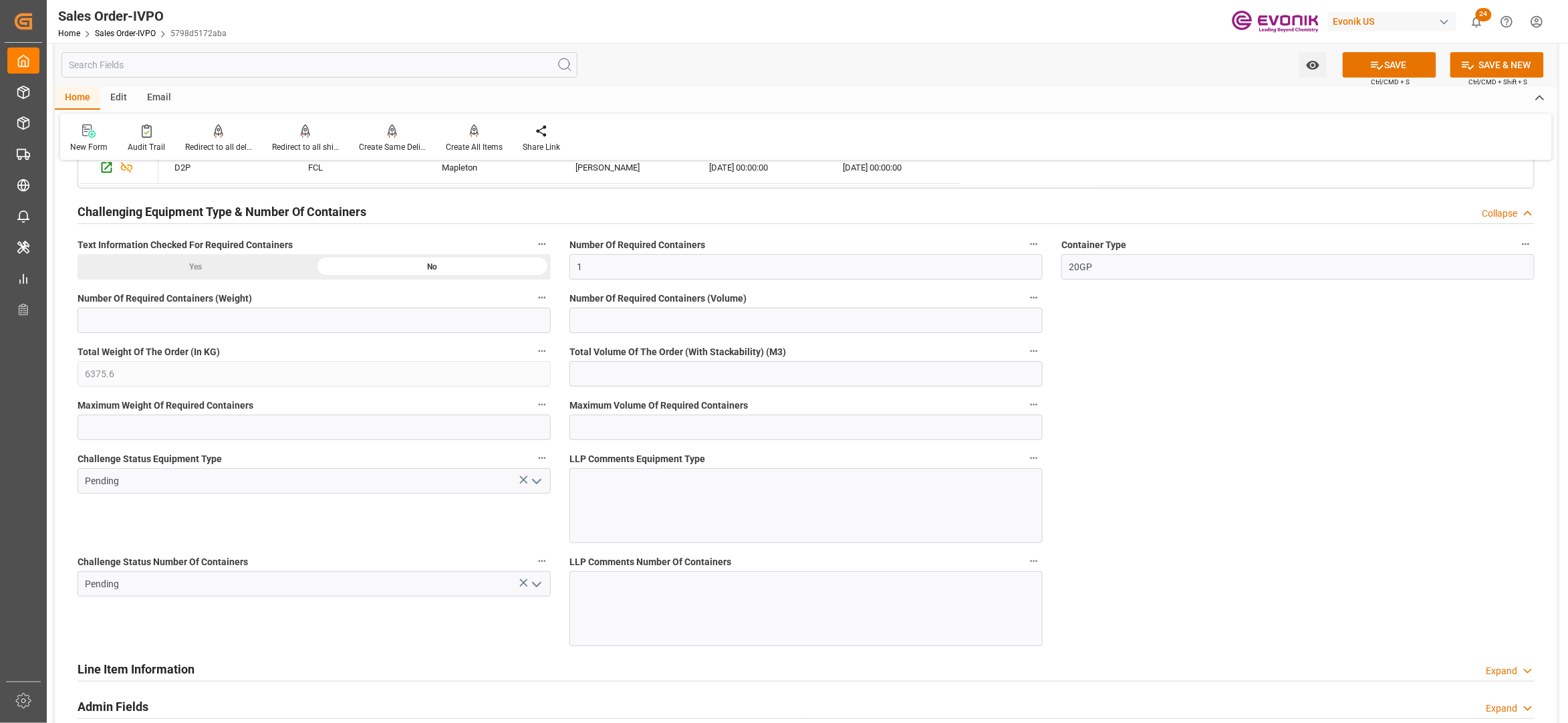
click at [529, 482] on icon "open menu" at bounding box center [537, 481] width 16 height 16
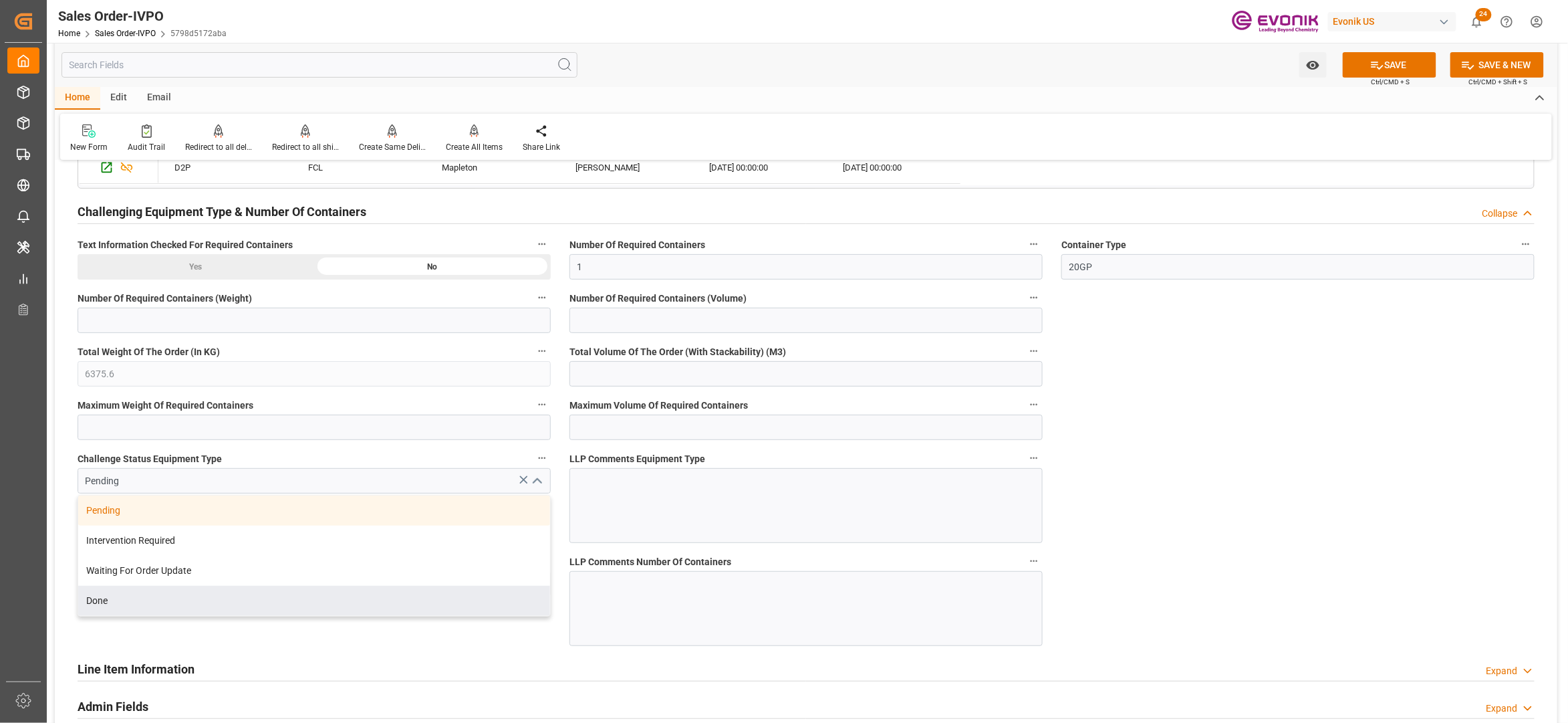
click at [175, 599] on div "Done" at bounding box center [313, 601] width 472 height 30
type input "Done"
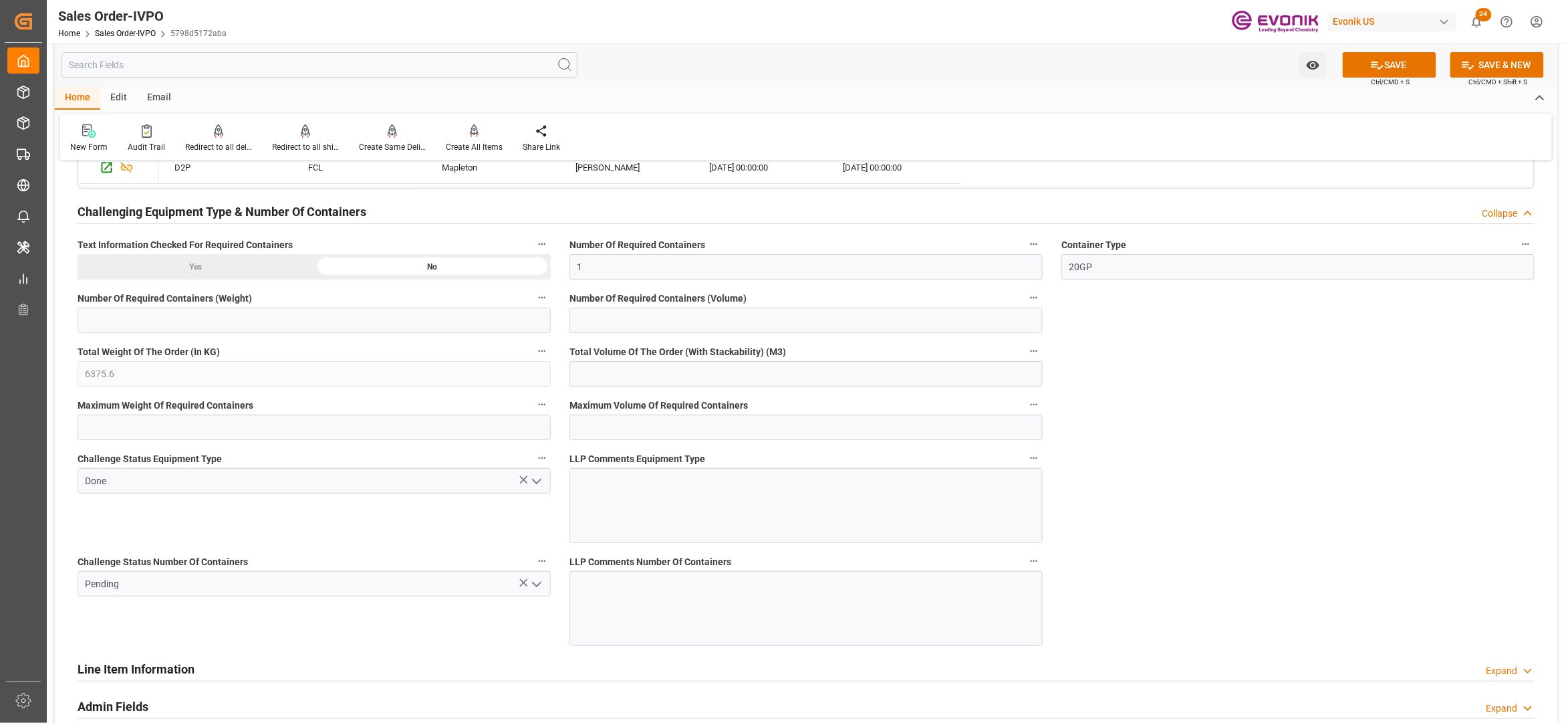
click at [535, 586] on icon "open menu" at bounding box center [537, 584] width 16 height 16
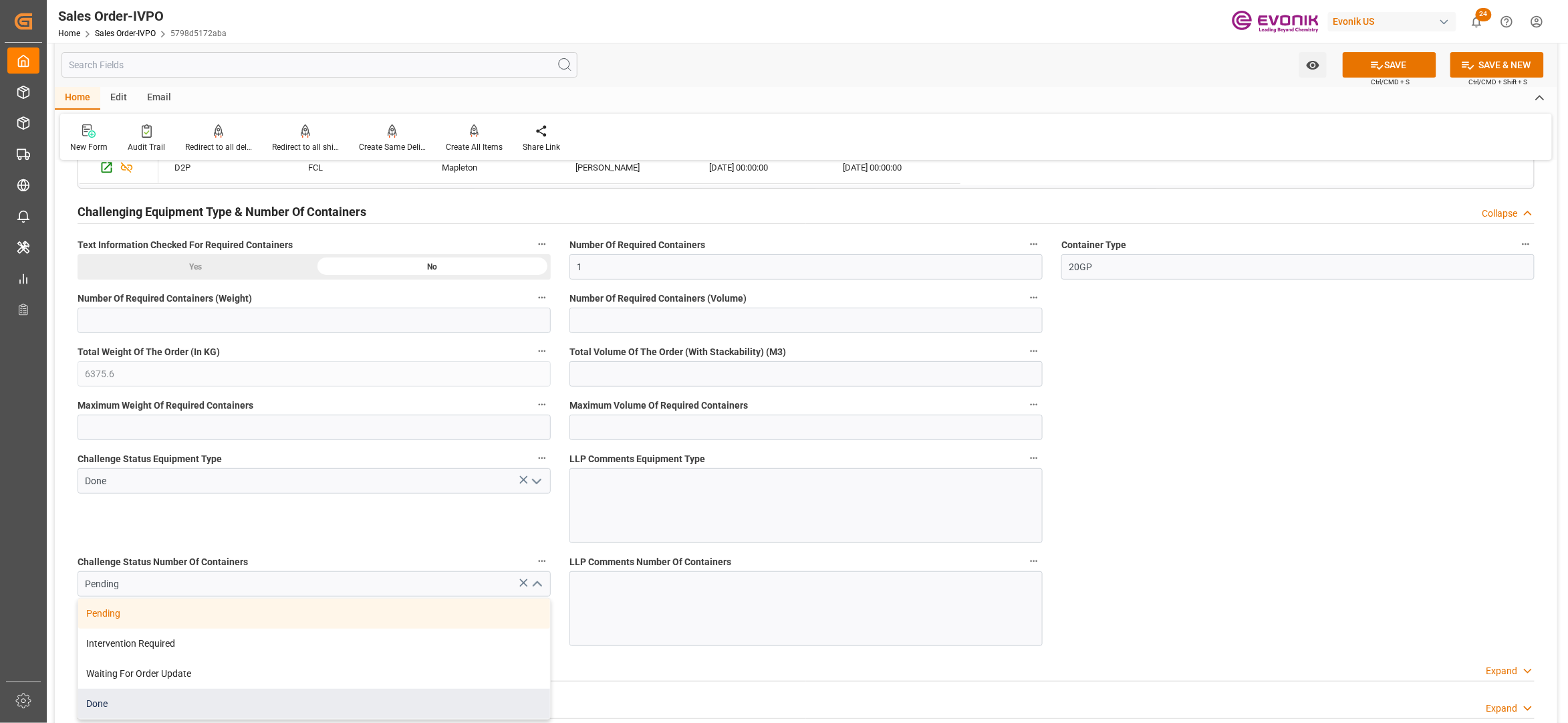
click at [162, 707] on div "Done" at bounding box center [313, 704] width 472 height 30
type input "Done"
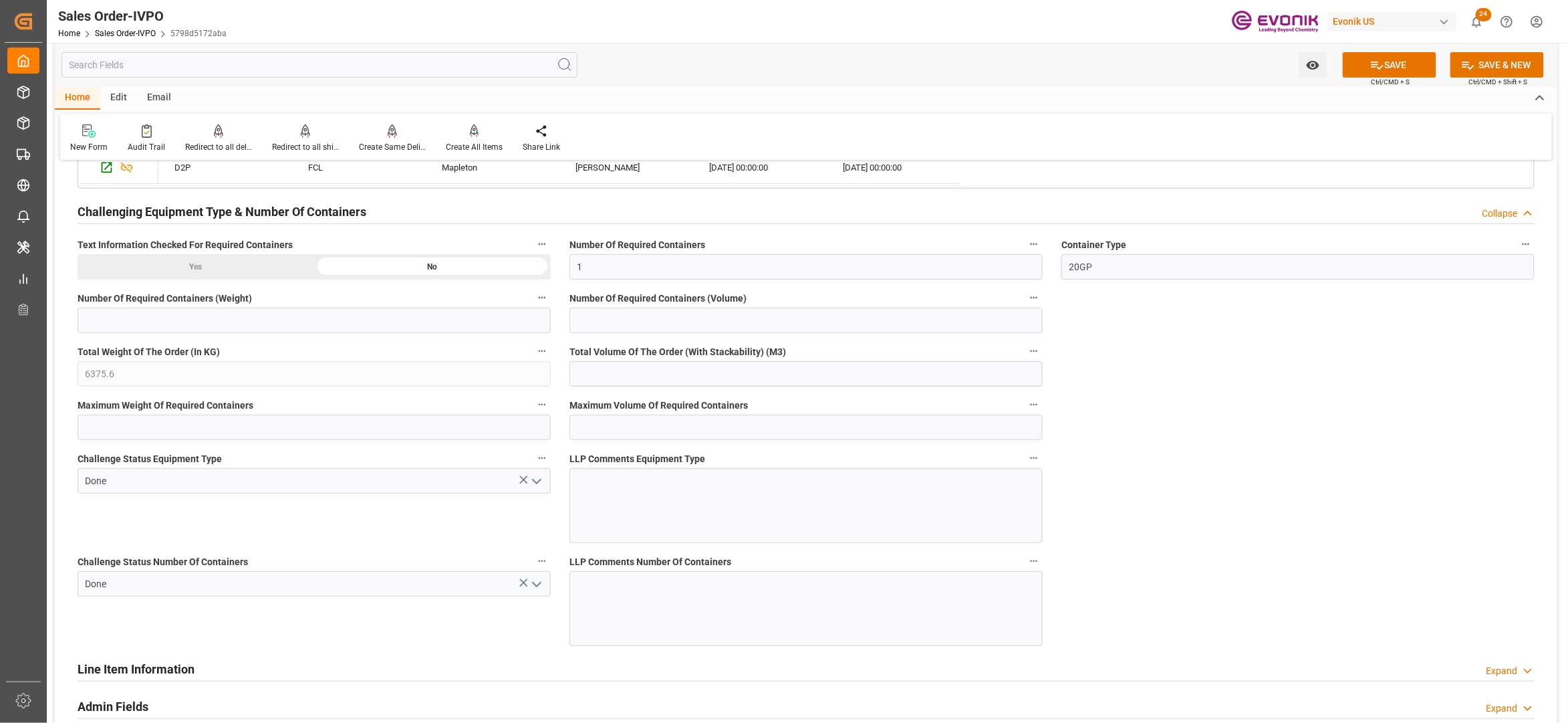
click at [1413, 62] on button "SAVE" at bounding box center [1390, 64] width 94 height 25
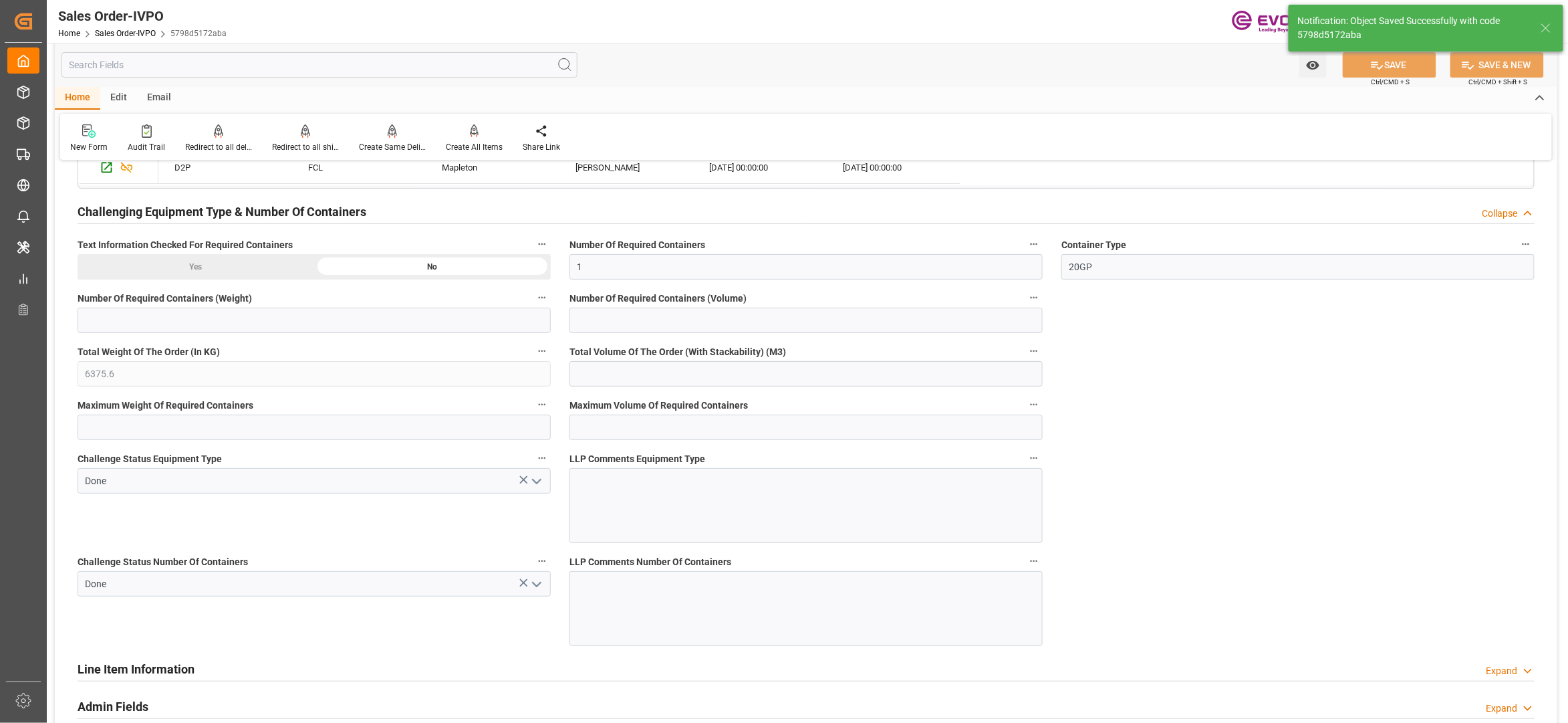
type input "No"
type input "1"
type input "19.1052"
type input "17000"
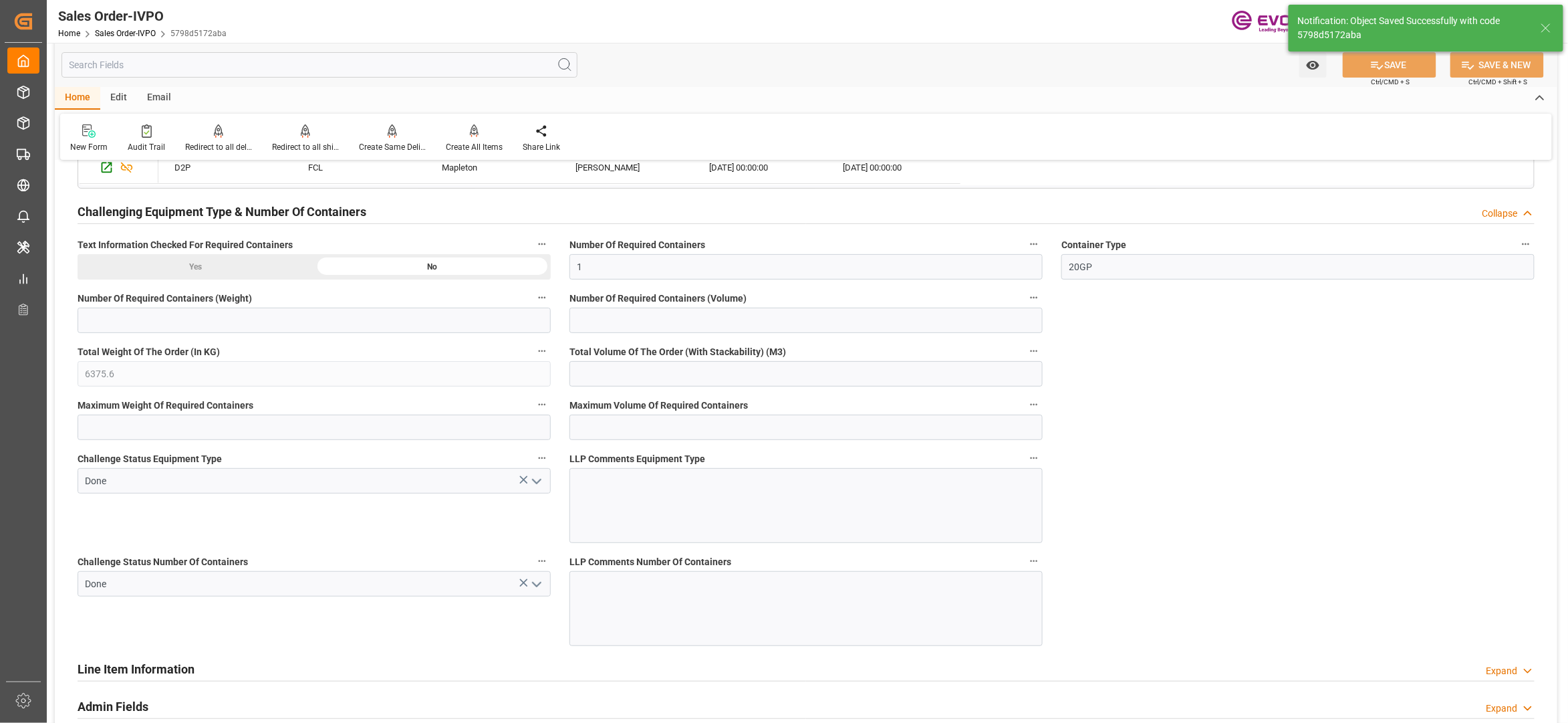
type input "30"
type input "19.08.2025 02:39"
click at [476, 137] on div "Create All Items" at bounding box center [474, 138] width 77 height 29
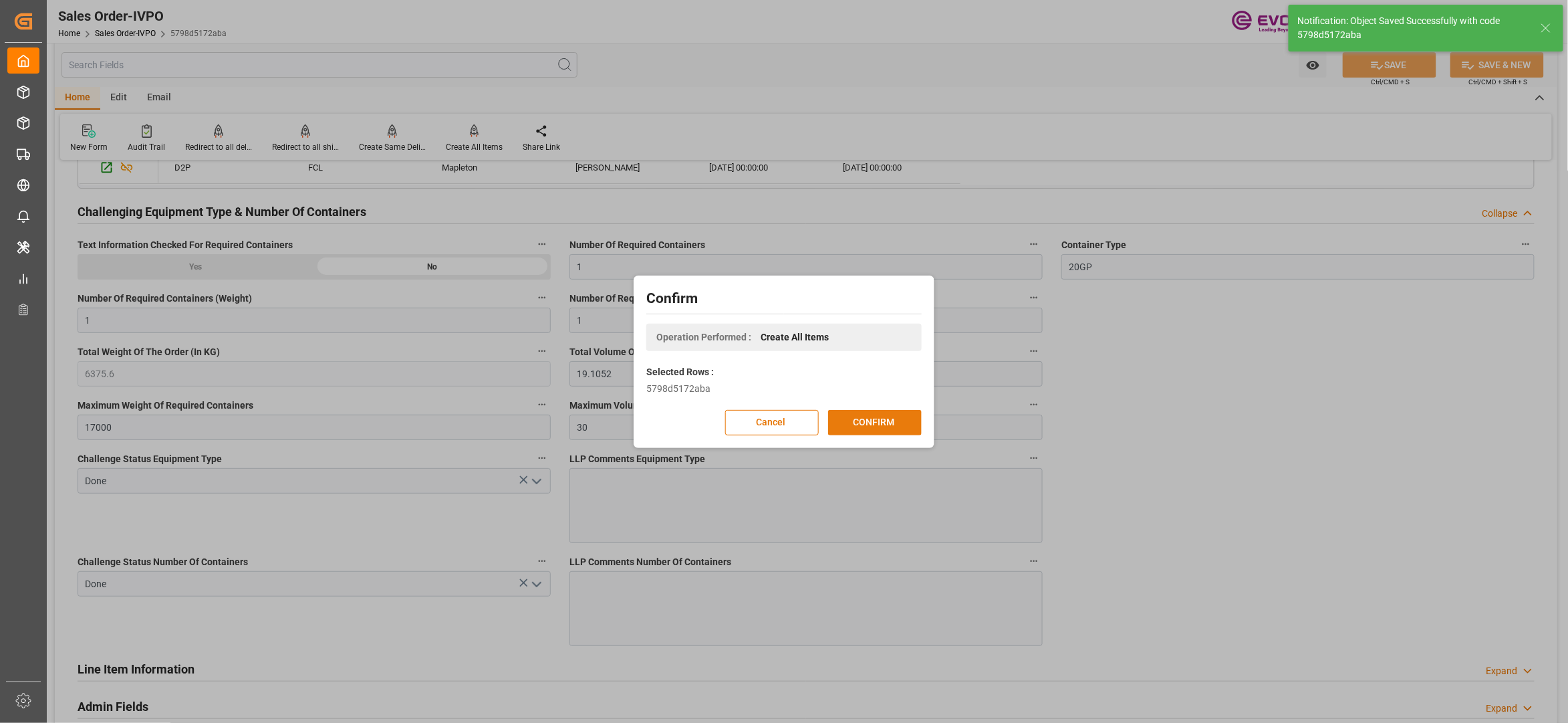
click at [865, 424] on button "CONFIRM" at bounding box center [875, 422] width 94 height 25
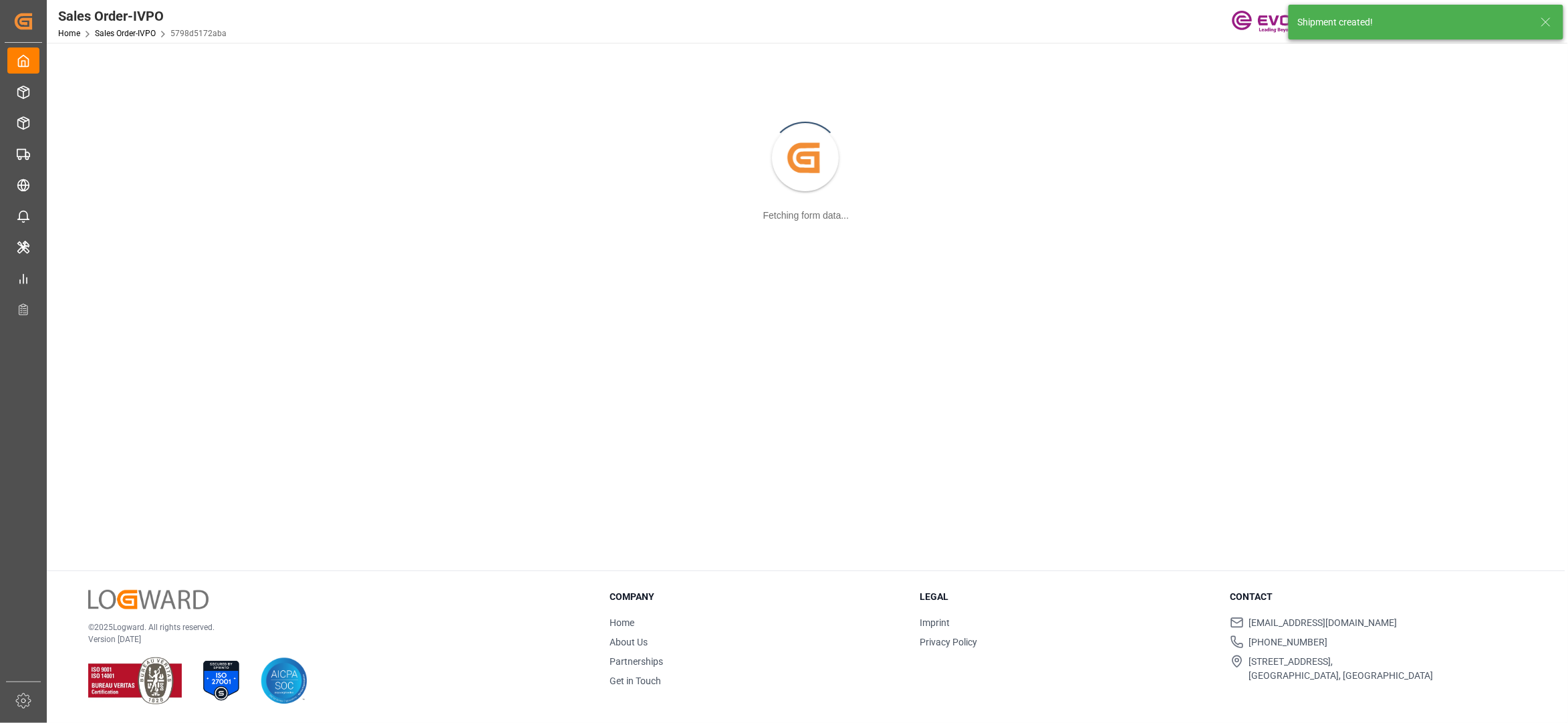
scroll to position [145, 0]
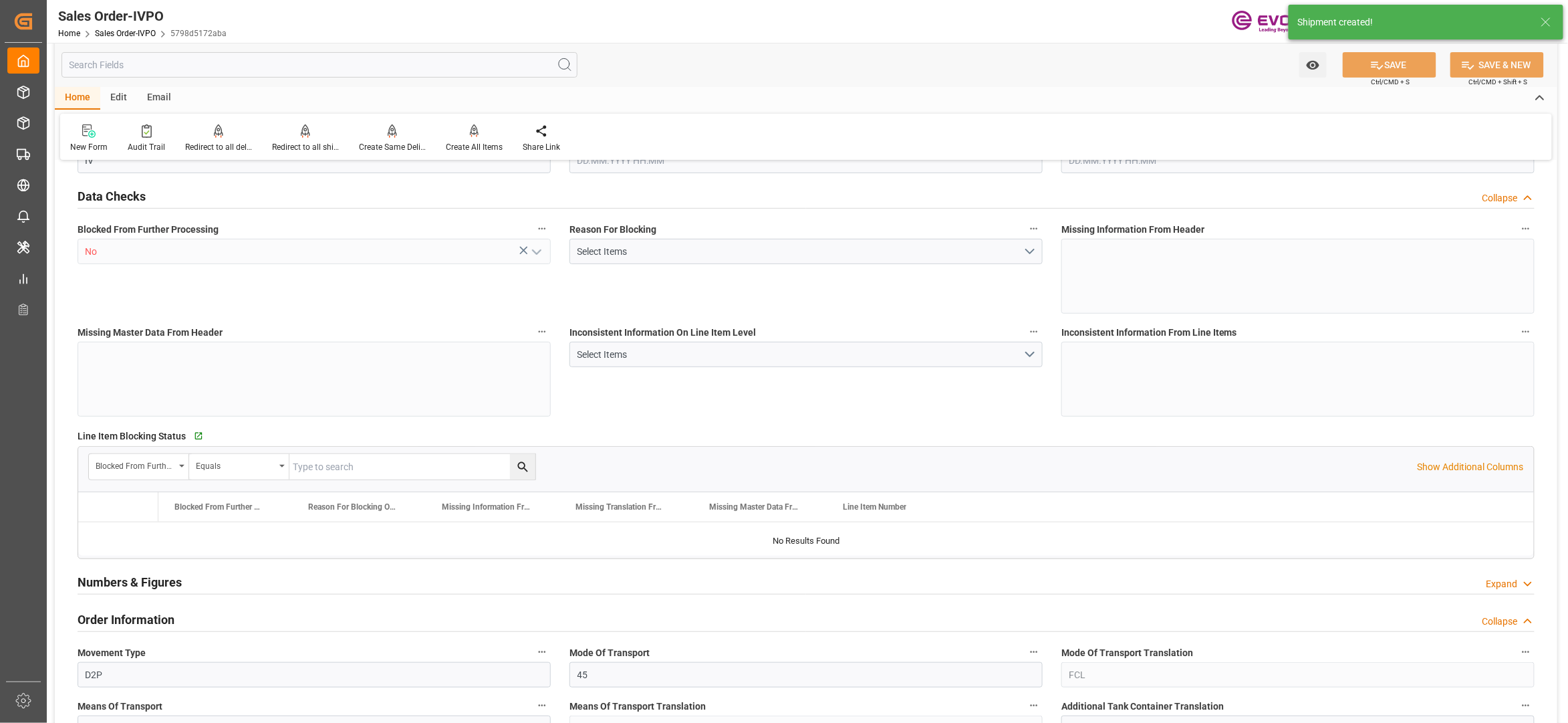
type input "BRSSZ"
type input "0"
type input "1"
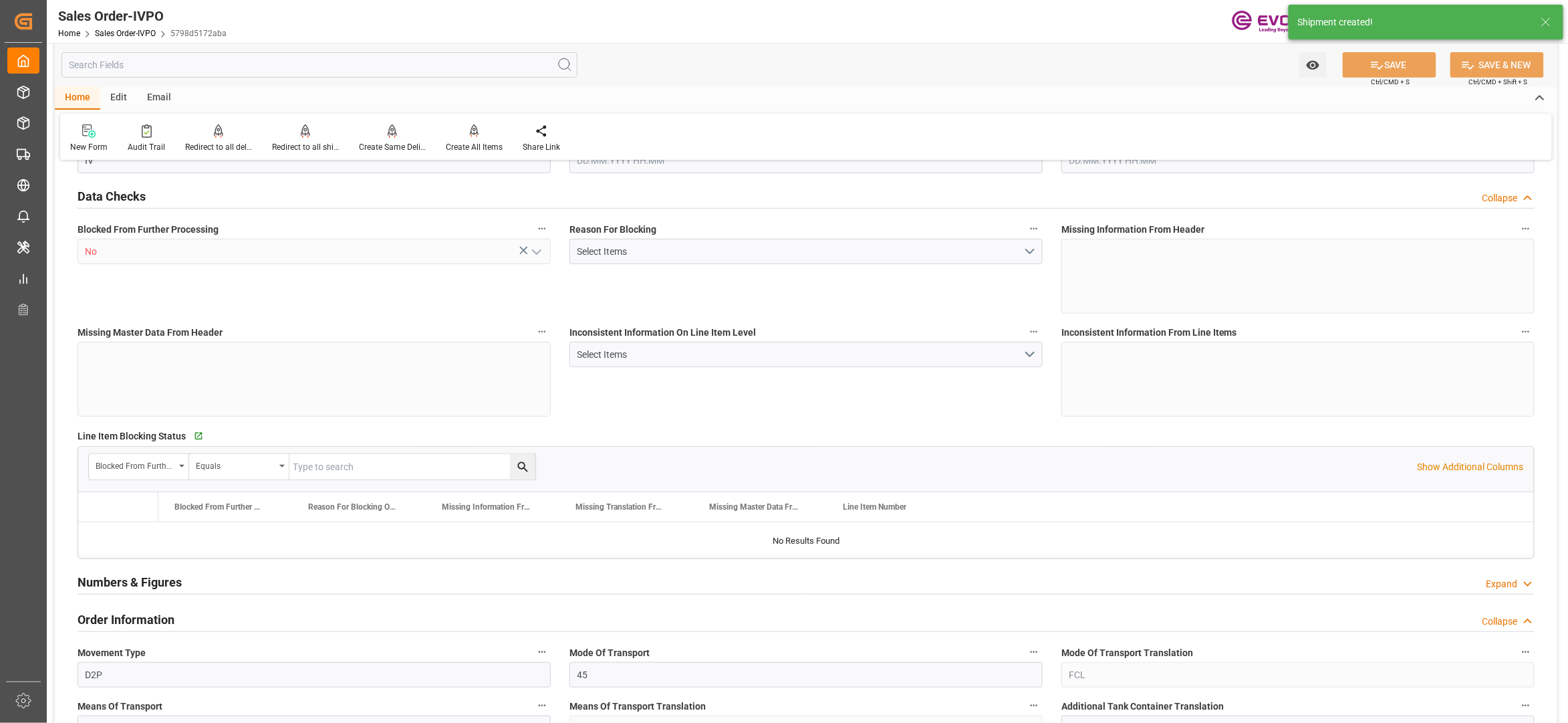
type input "6375.6"
type input "19.1052"
type input "17000"
type input "30"
type input "18.08.2025 17:34"
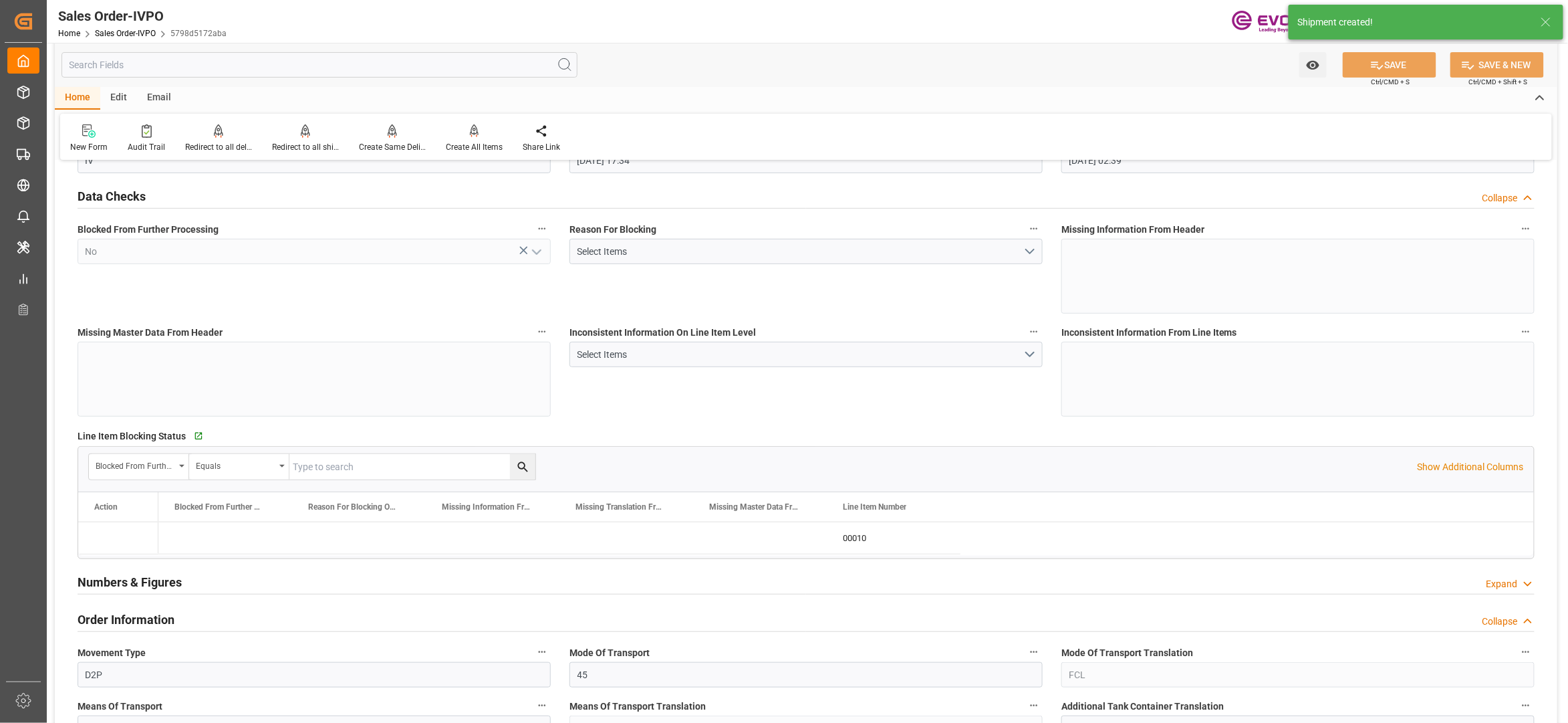
type input "19.08.2025 02:39"
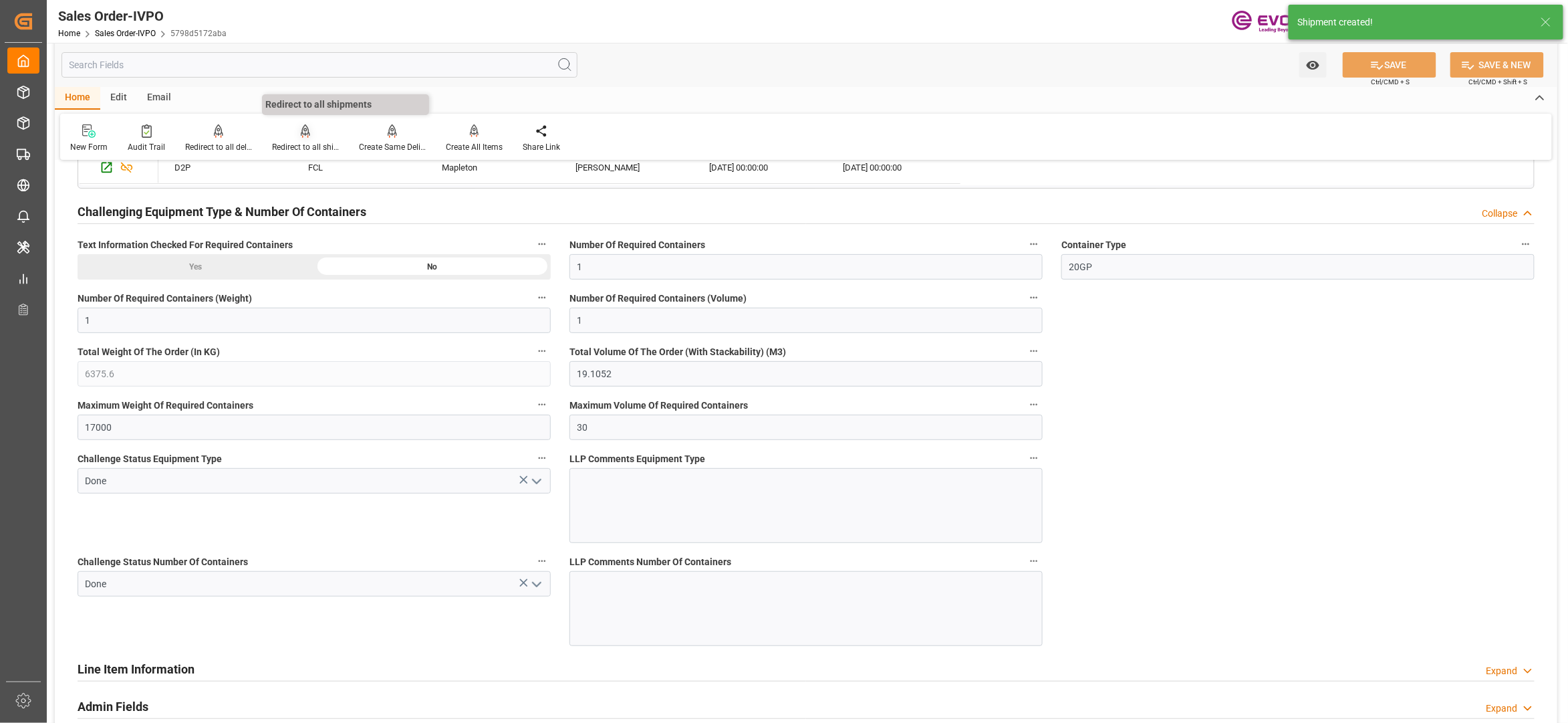
click at [310, 137] on div "Redirect to all shipments" at bounding box center [305, 138] width 87 height 29
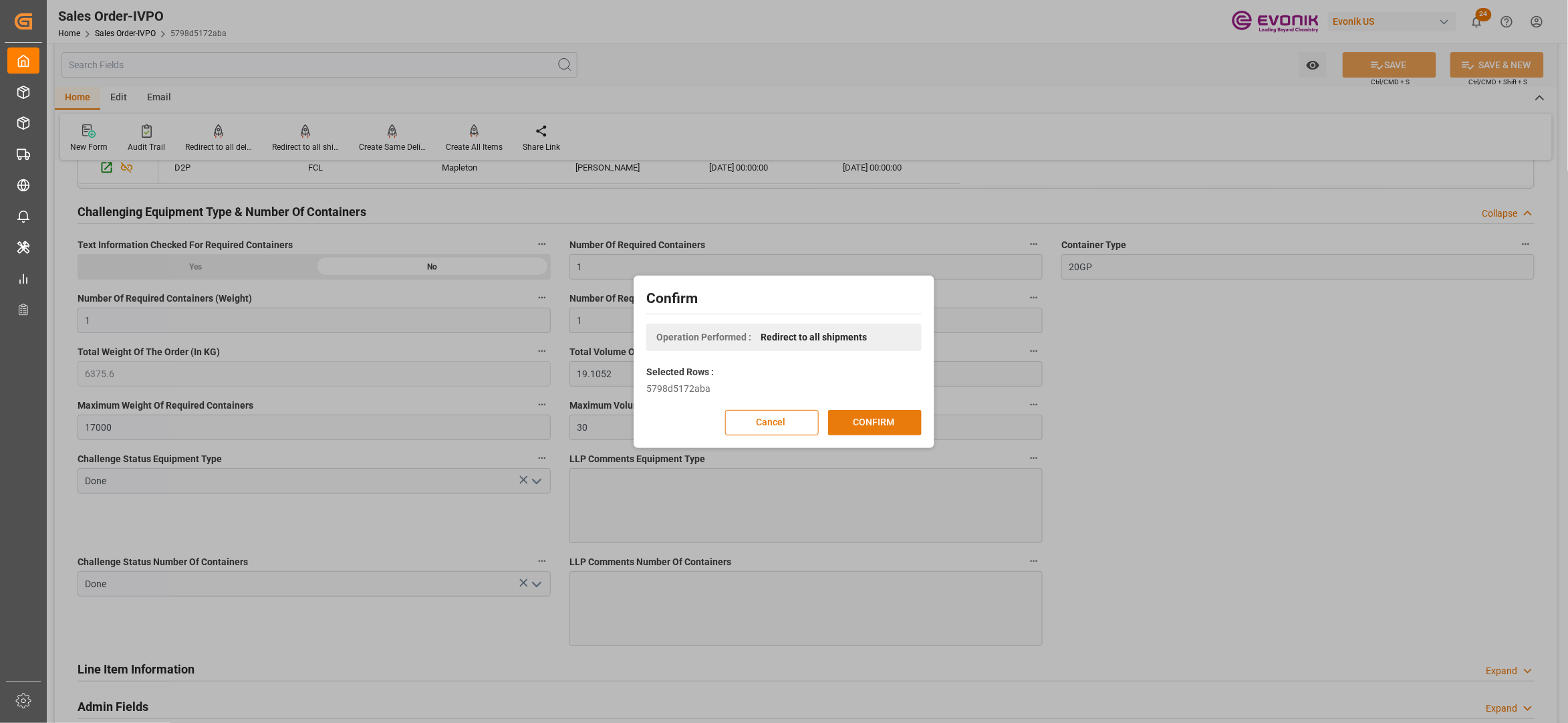
click at [884, 430] on button "CONFIRM" at bounding box center [875, 422] width 94 height 25
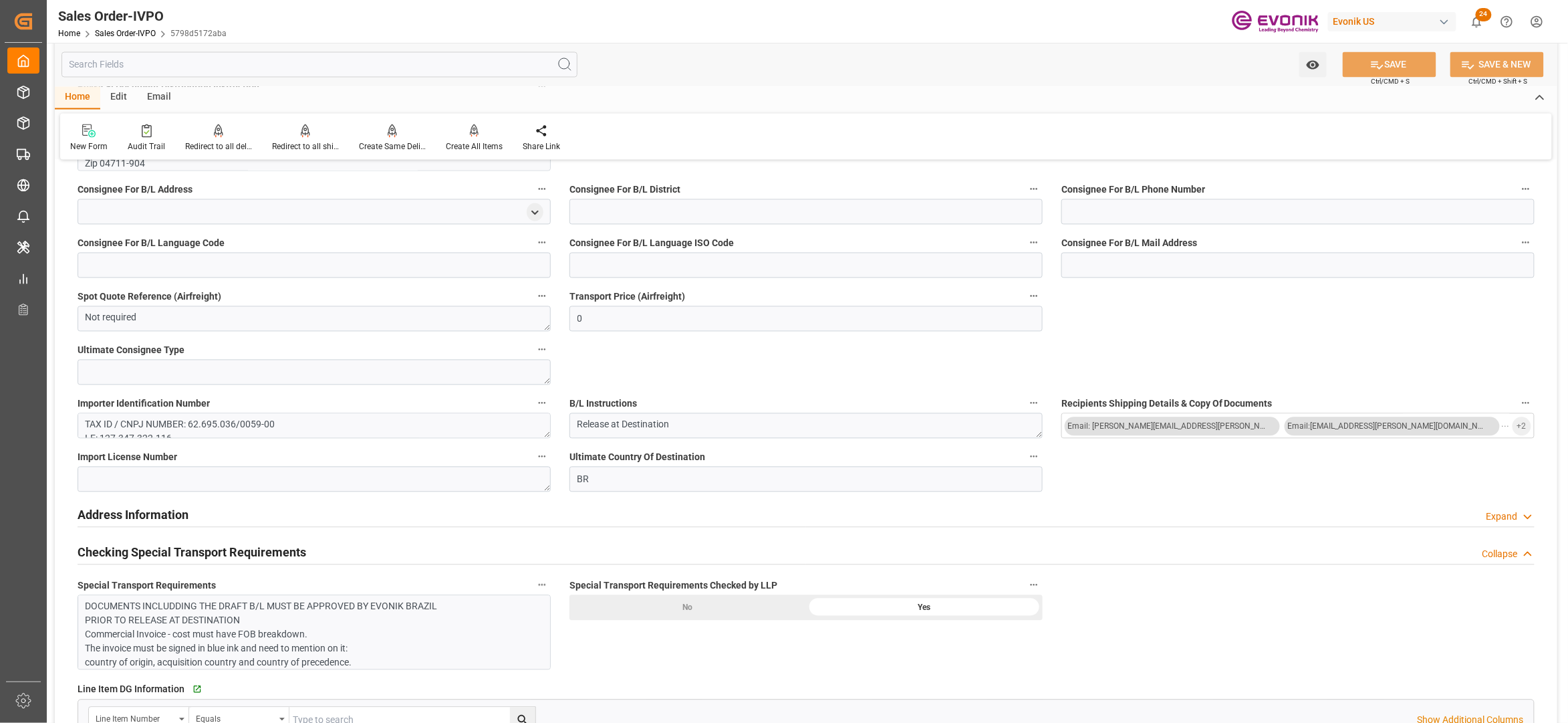
scroll to position [1486, 0]
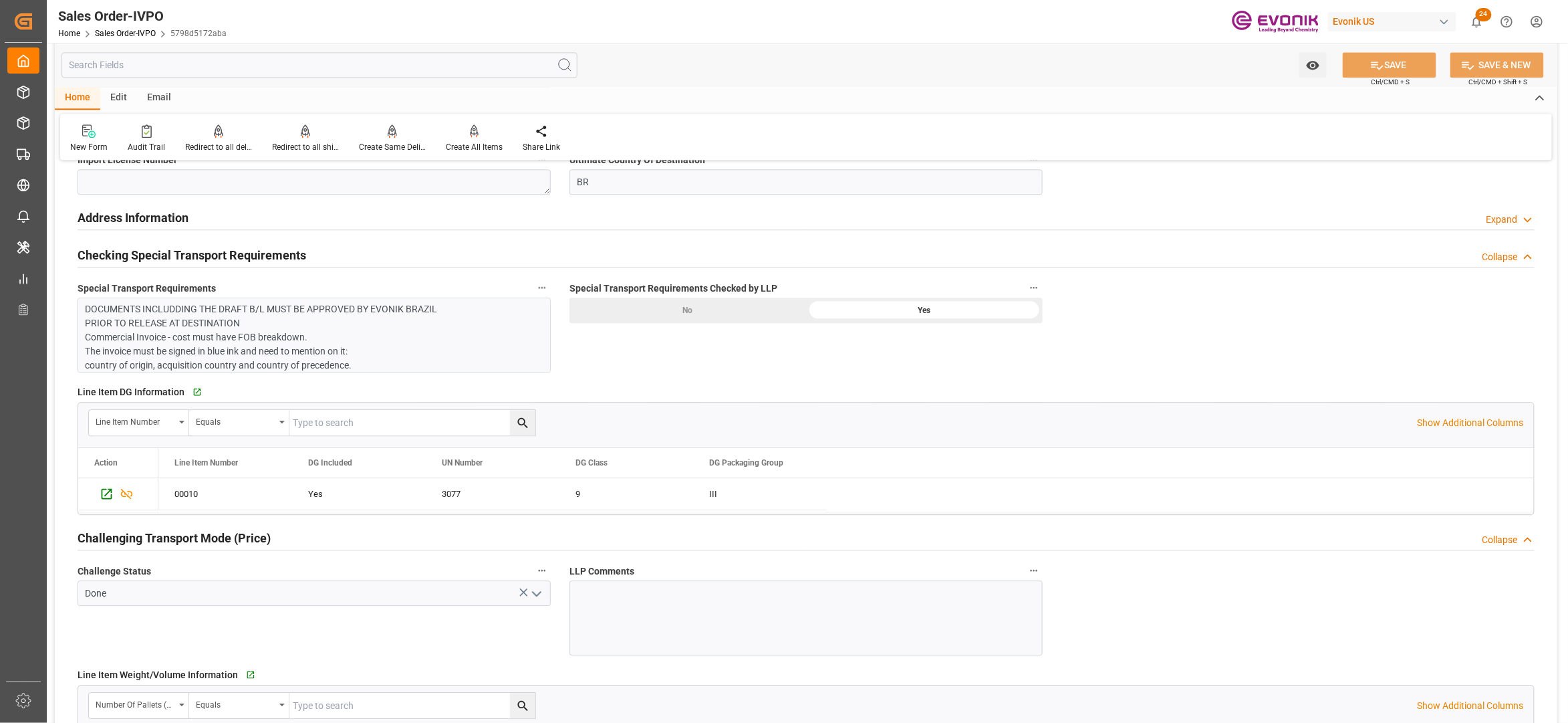
click at [361, 349] on p "DOCUMENTS INCLUDDING THE DRAFT B/L MUST BE APPROVED BY EVONIK BRAZIL PRIOR TO R…" at bounding box center [308, 365] width 444 height 127
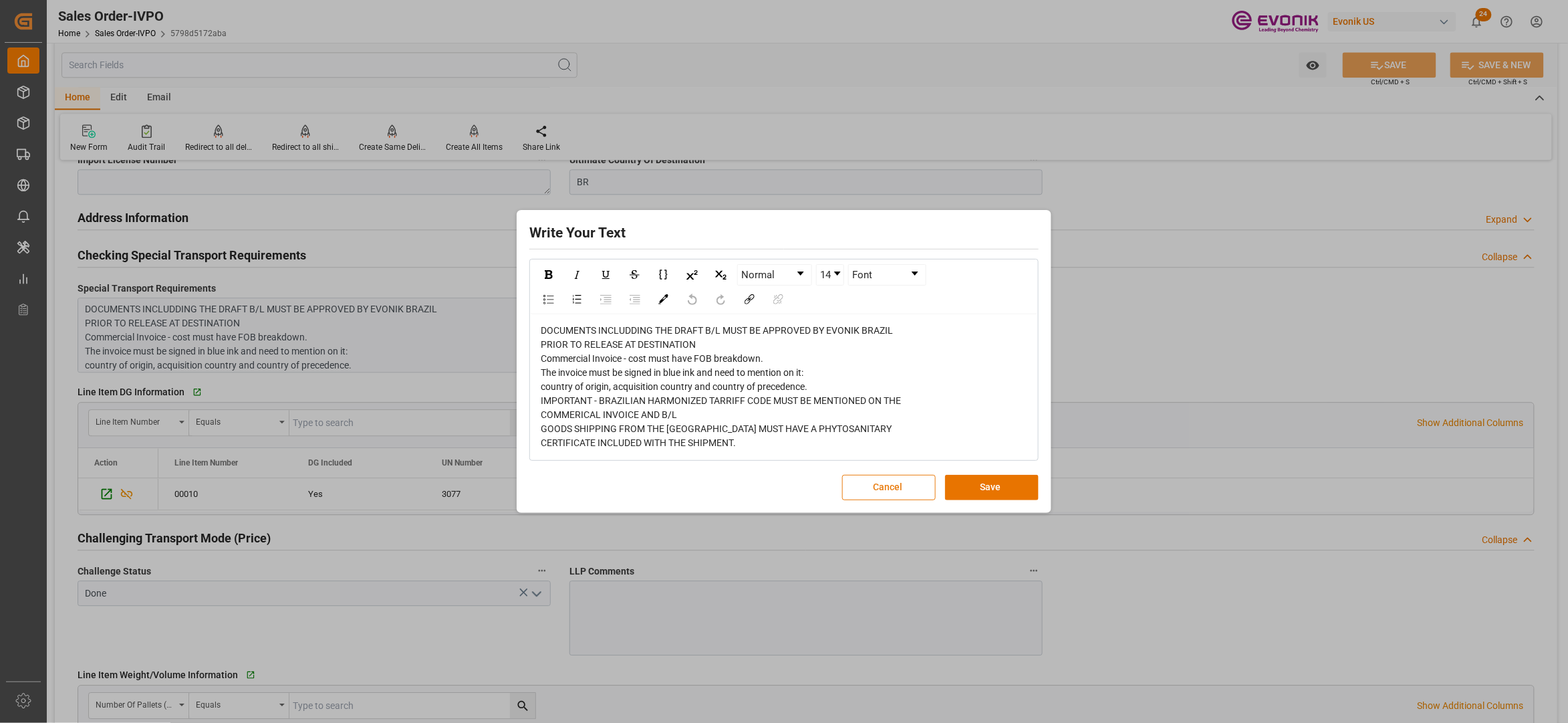
click at [867, 480] on button "Cancel" at bounding box center [889, 487] width 94 height 25
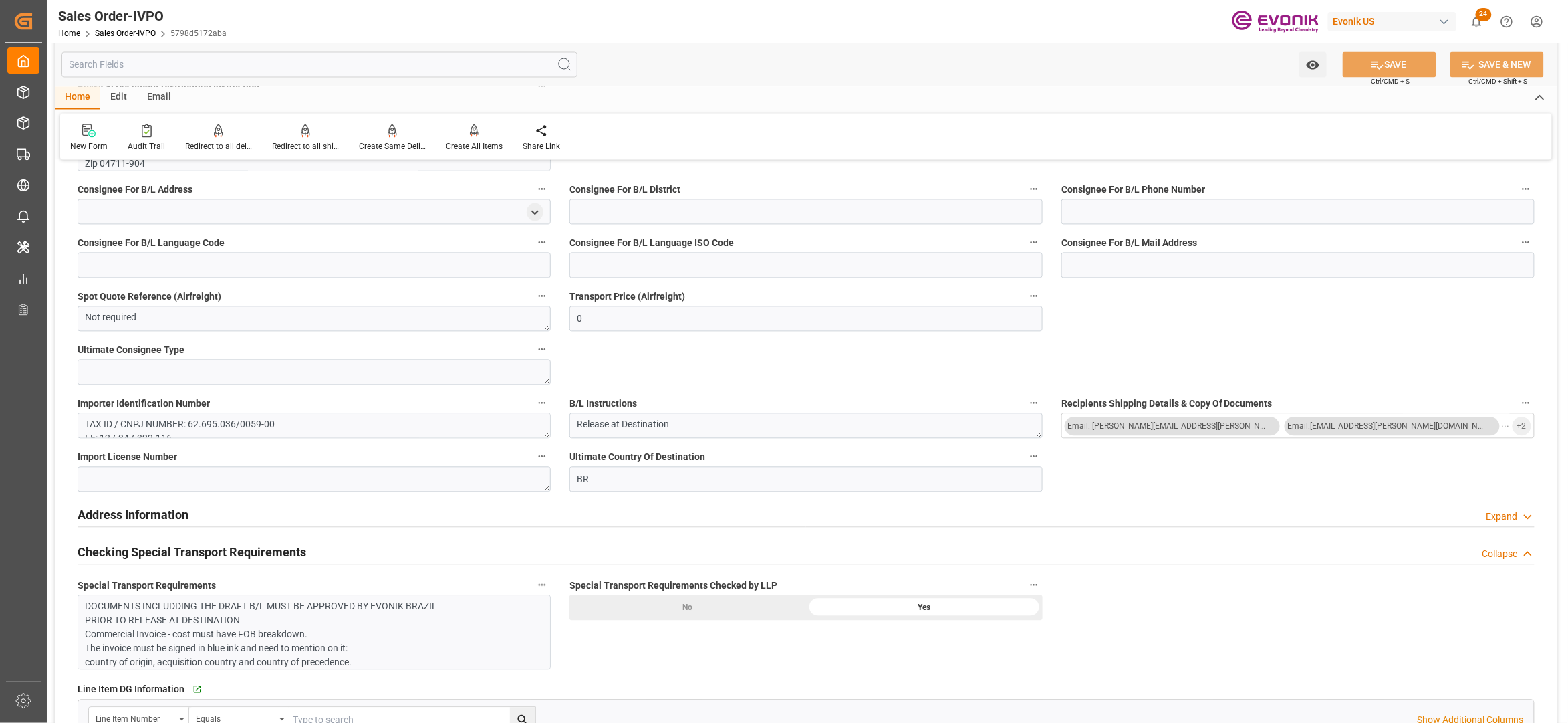
scroll to position [891, 0]
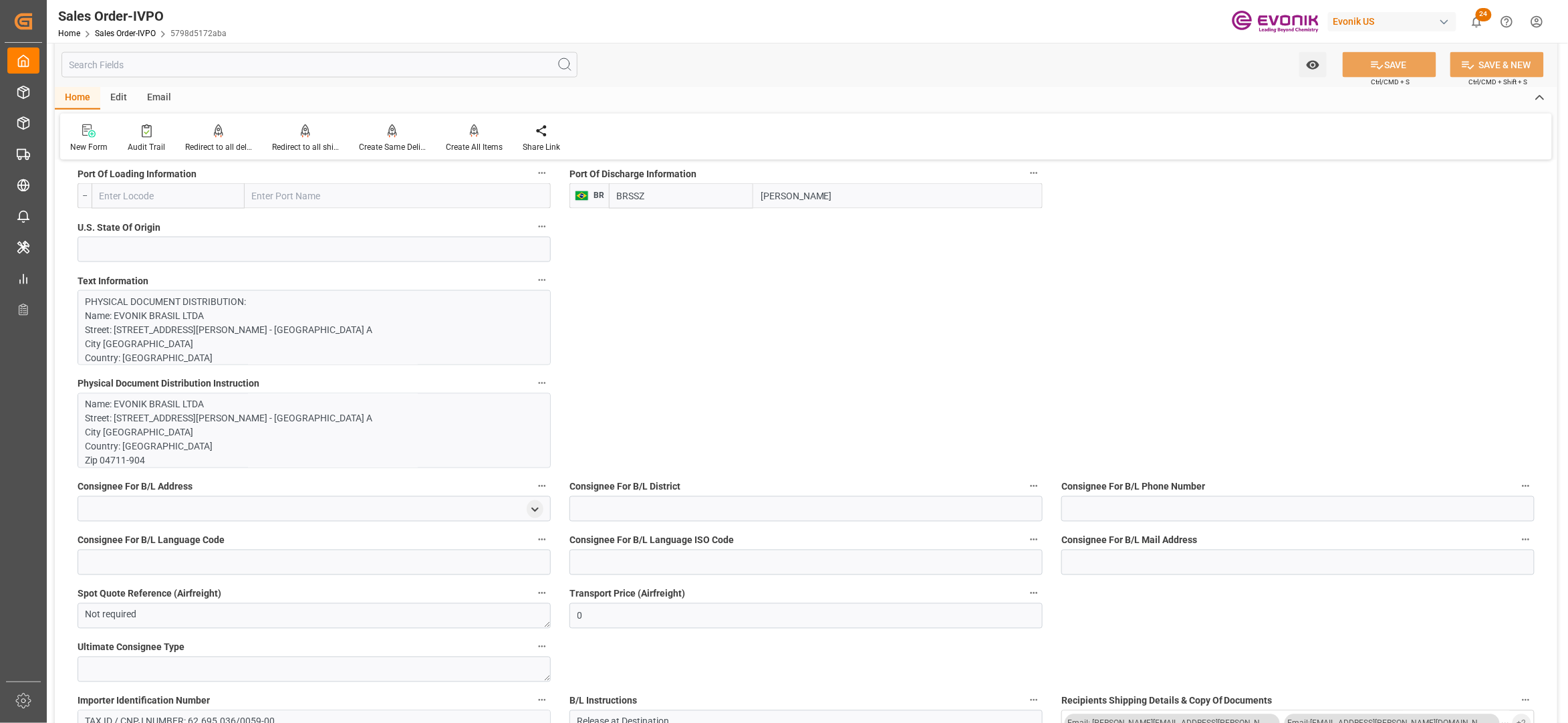
click at [380, 317] on p "PHYSICAL DOCUMENT DISTRIBUTION: Name: EVONIK BRASIL LTDA Street: Rua Arquiteto …" at bounding box center [308, 618] width 444 height 646
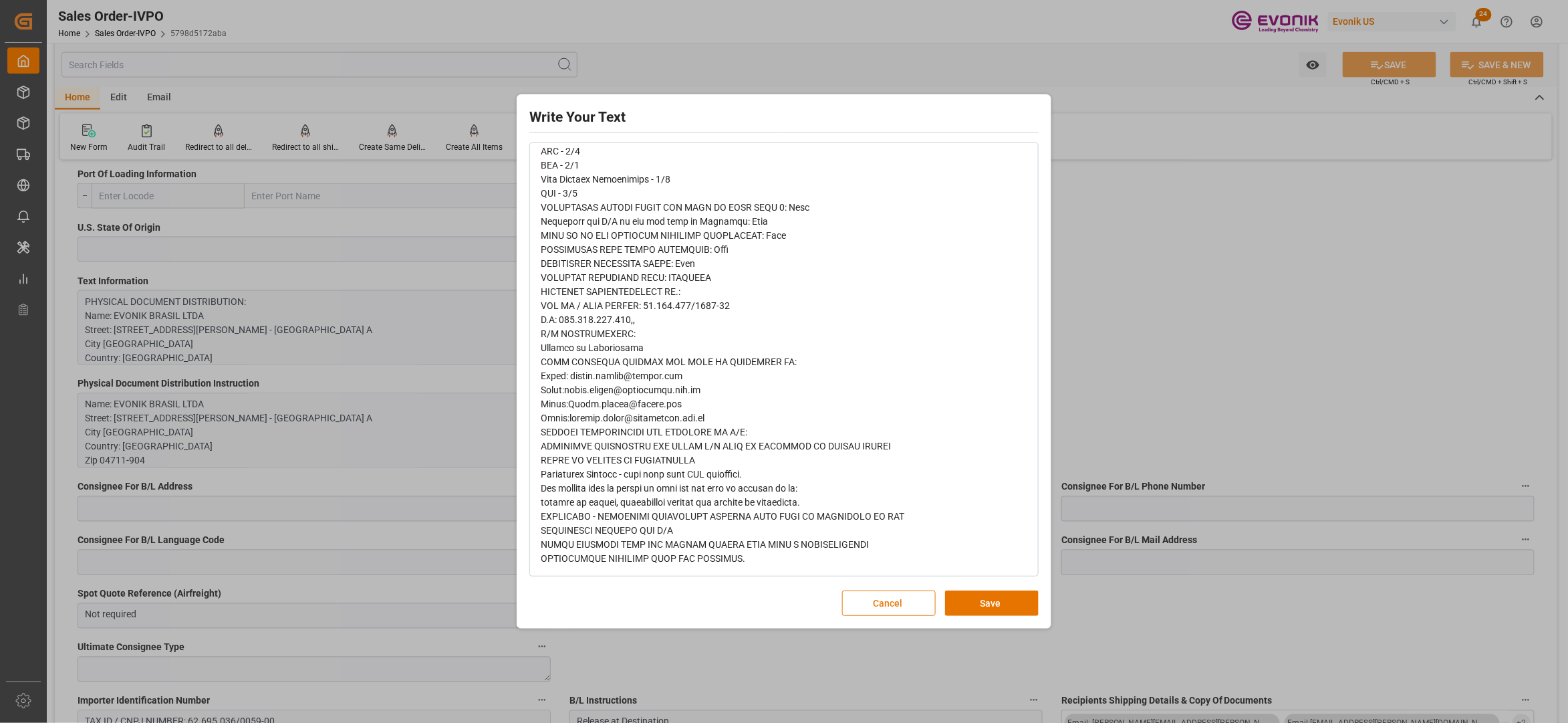
scroll to position [0, 0]
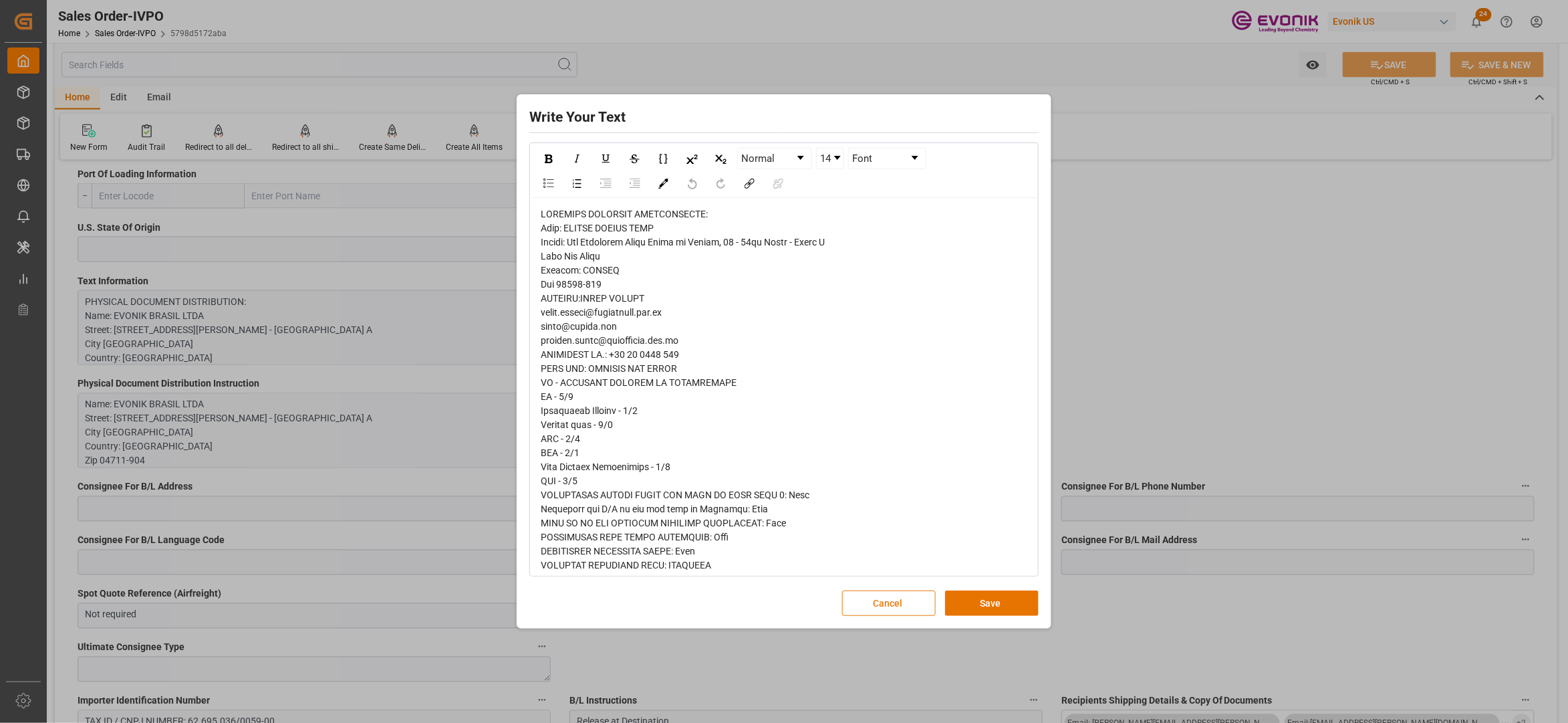
click at [864, 603] on button "Cancel" at bounding box center [889, 603] width 94 height 25
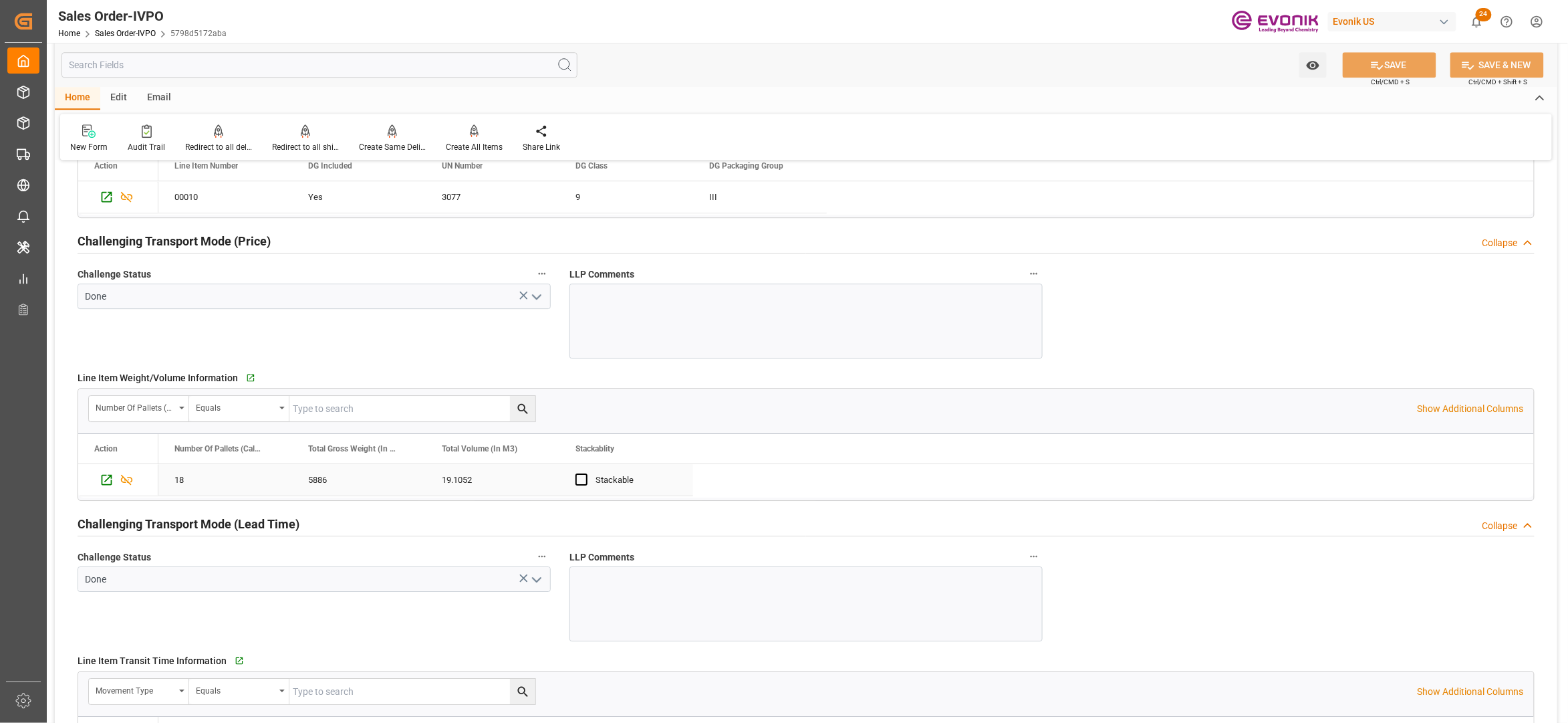
scroll to position [2080, 0]
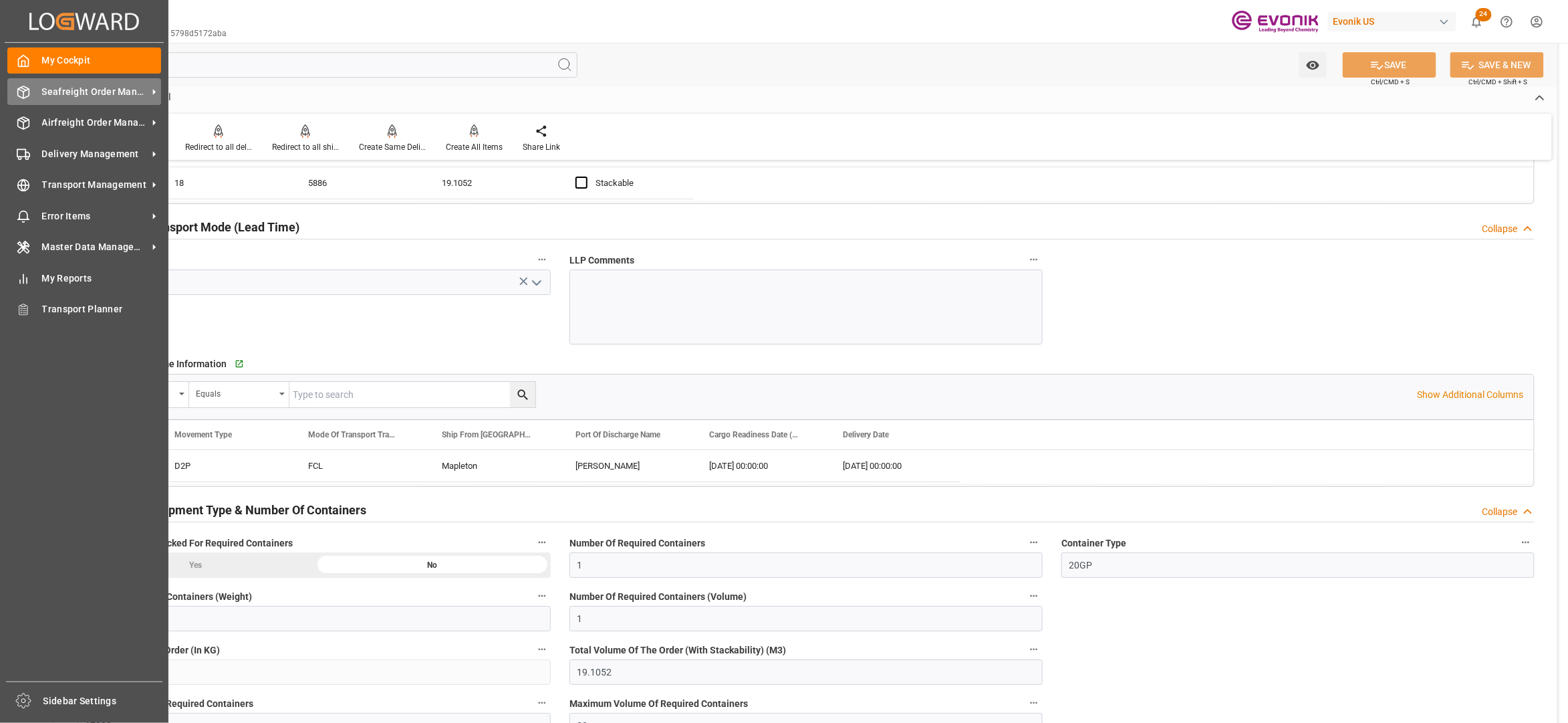
click at [94, 89] on span "Seafreight Order Management" at bounding box center [95, 92] width 106 height 14
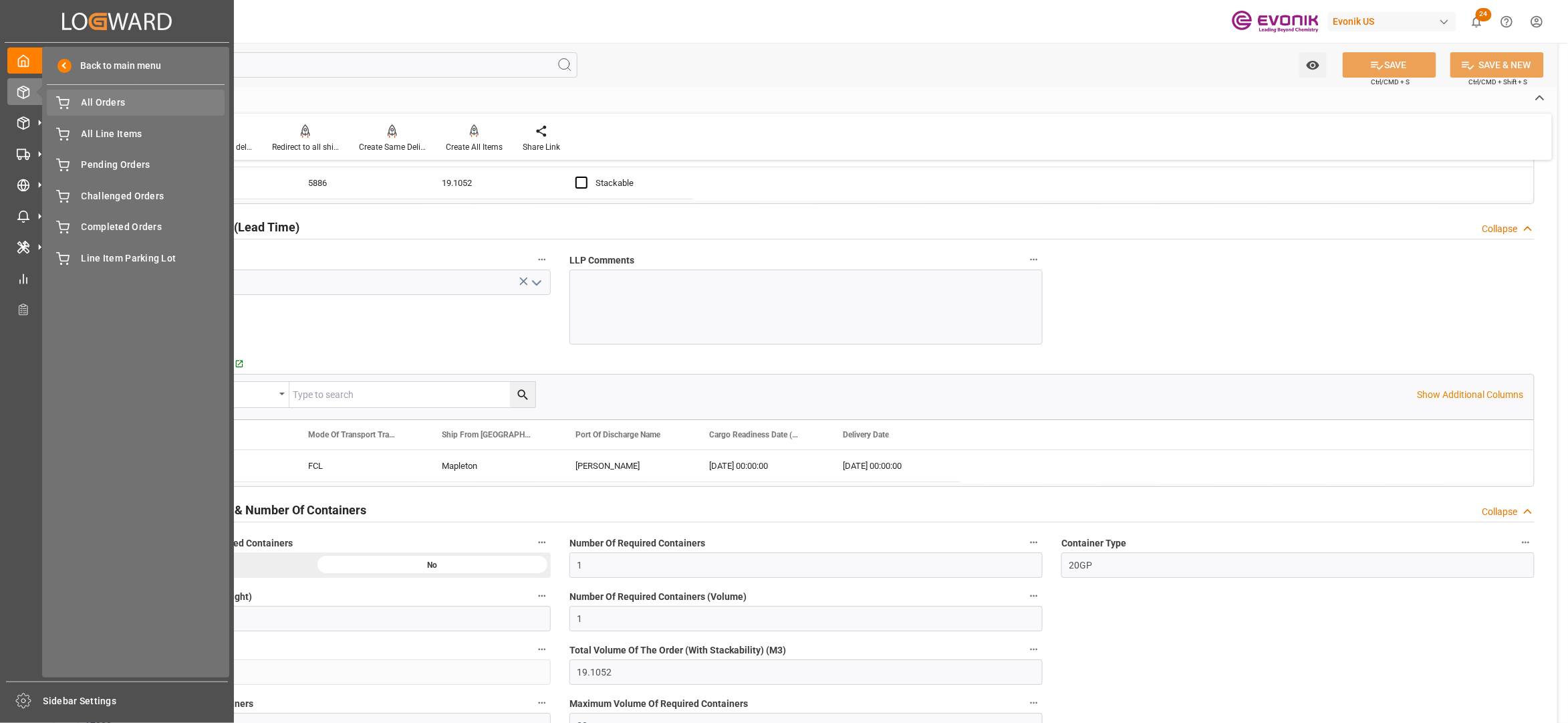
click at [137, 105] on span "All Orders" at bounding box center [153, 103] width 144 height 14
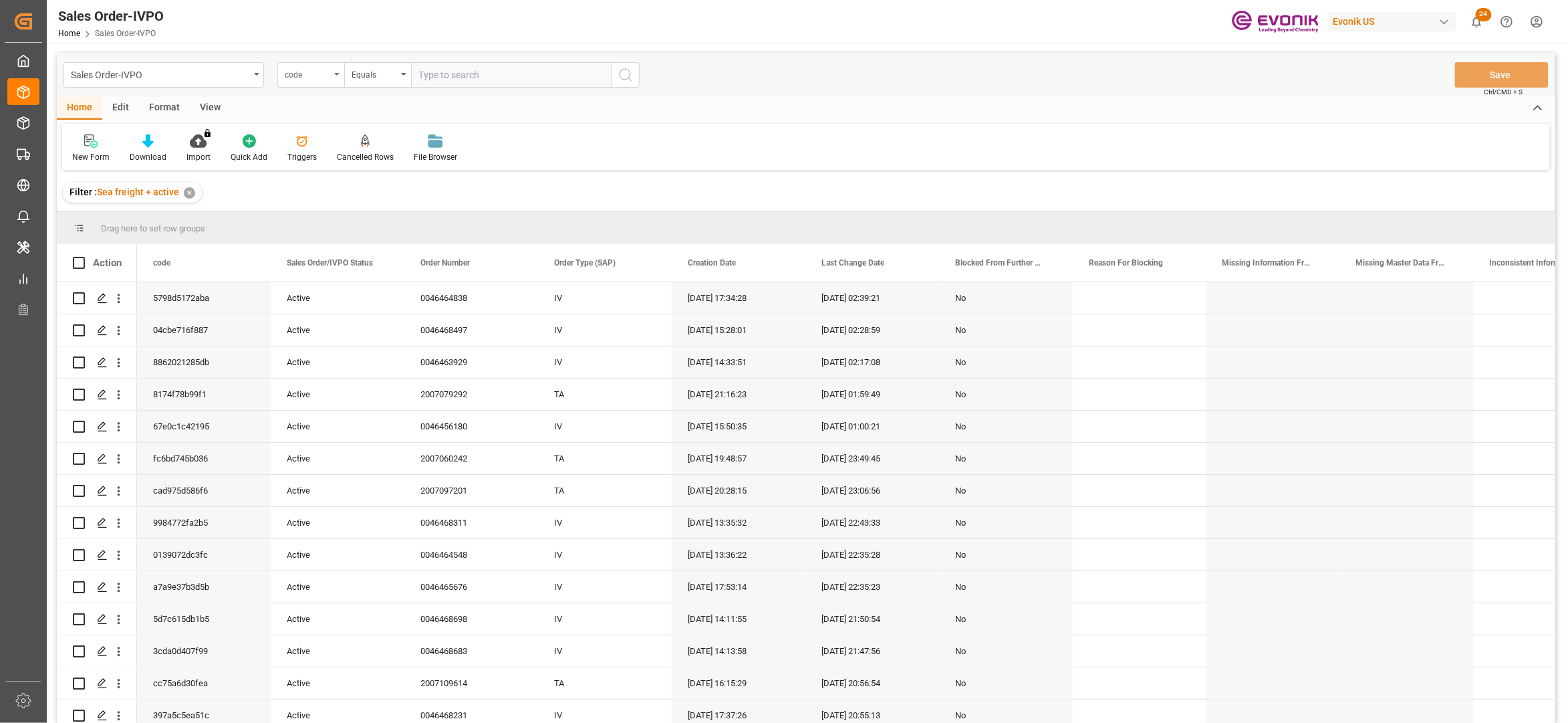
click at [328, 72] on div "code" at bounding box center [308, 73] width 46 height 15
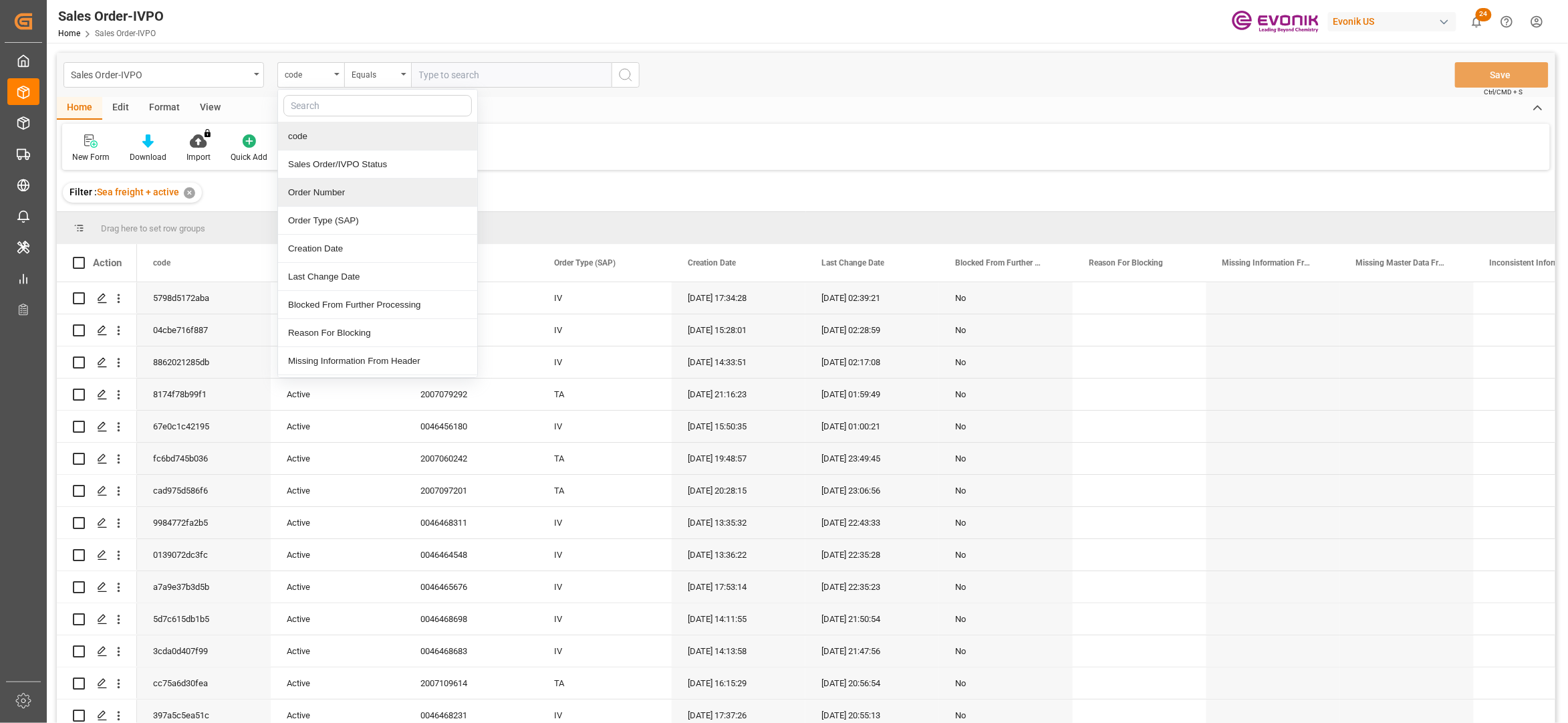
click at [331, 191] on div "Order Number" at bounding box center [378, 192] width 199 height 28
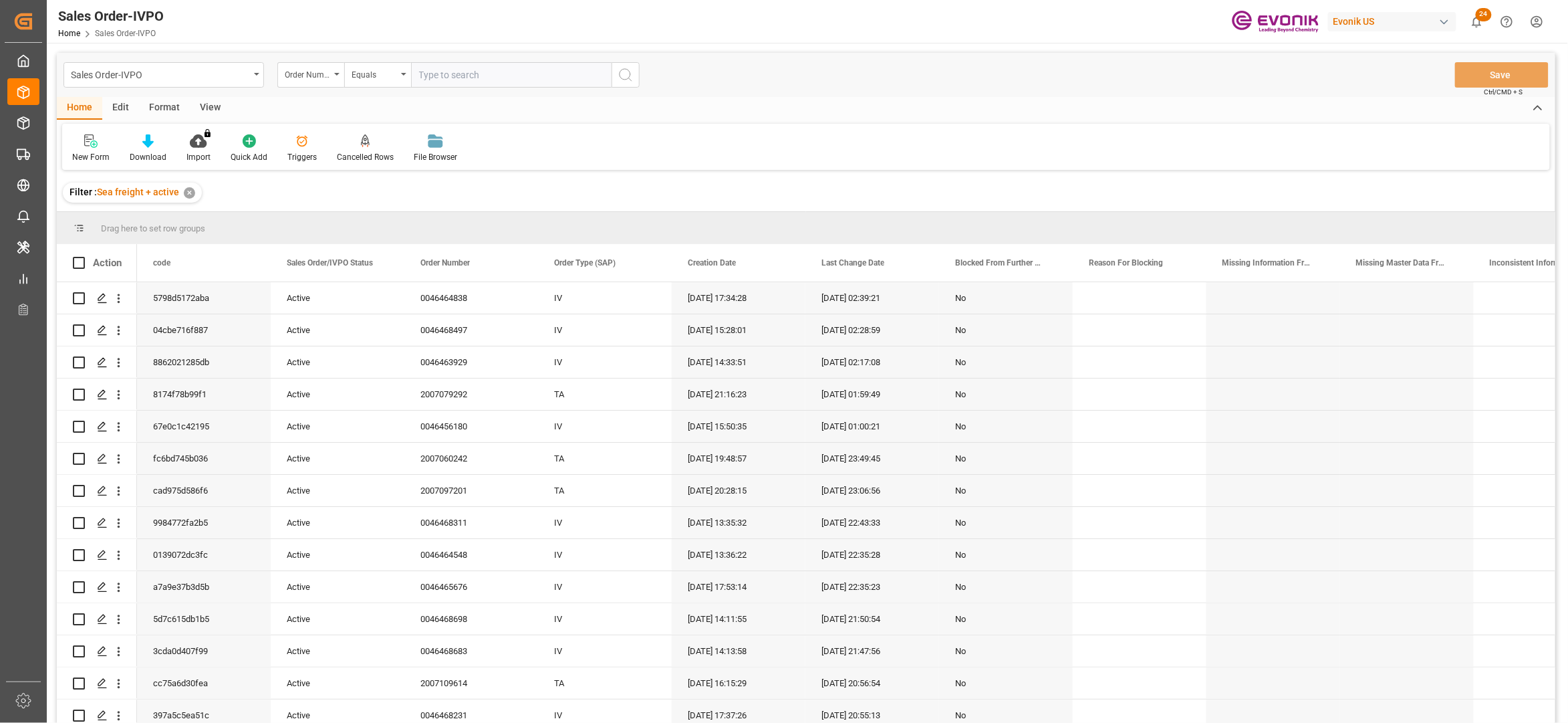
click at [463, 68] on input "text" at bounding box center [511, 74] width 200 height 25
paste input "0046425302"
type input "0046425302"
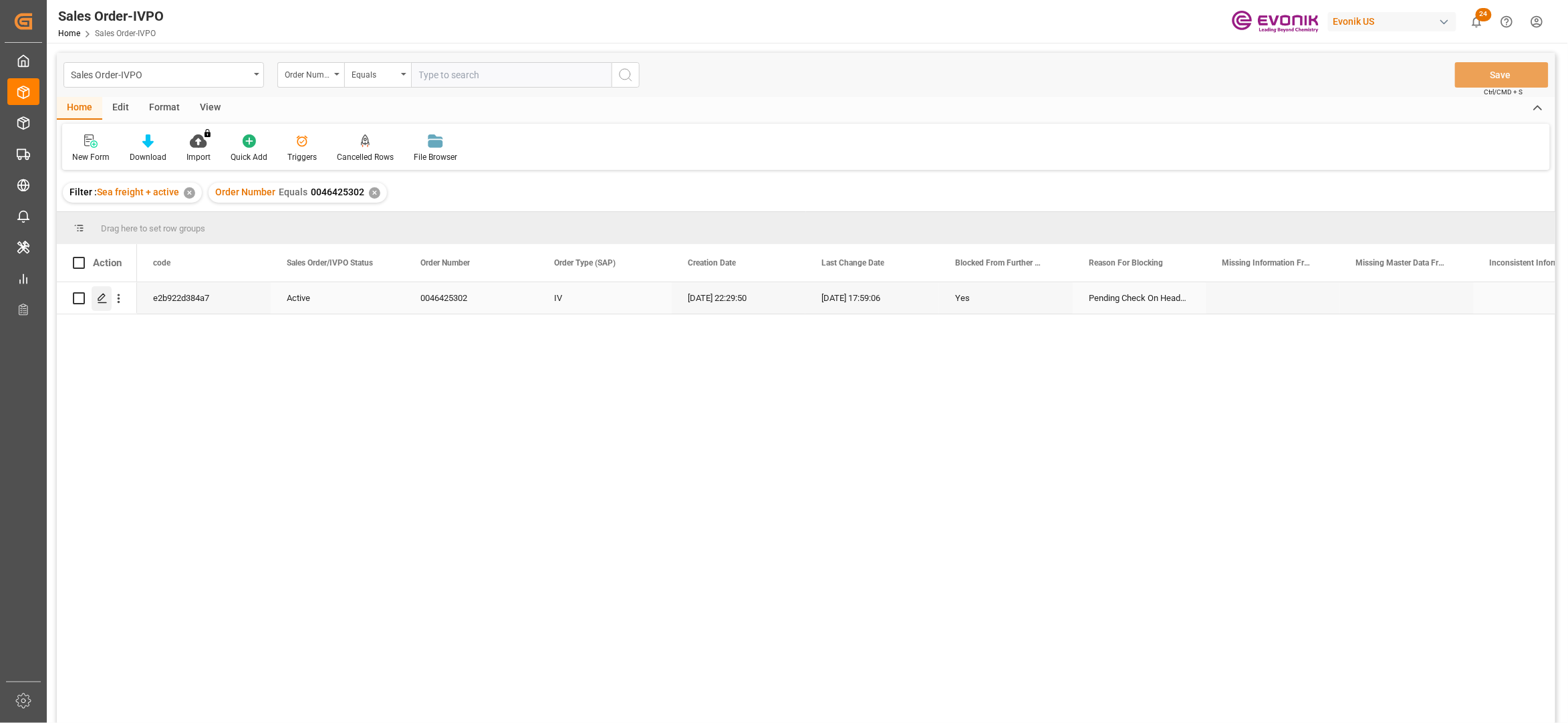
click at [99, 300] on polygon "Press SPACE to select this row." at bounding box center [101, 297] width 6 height 6
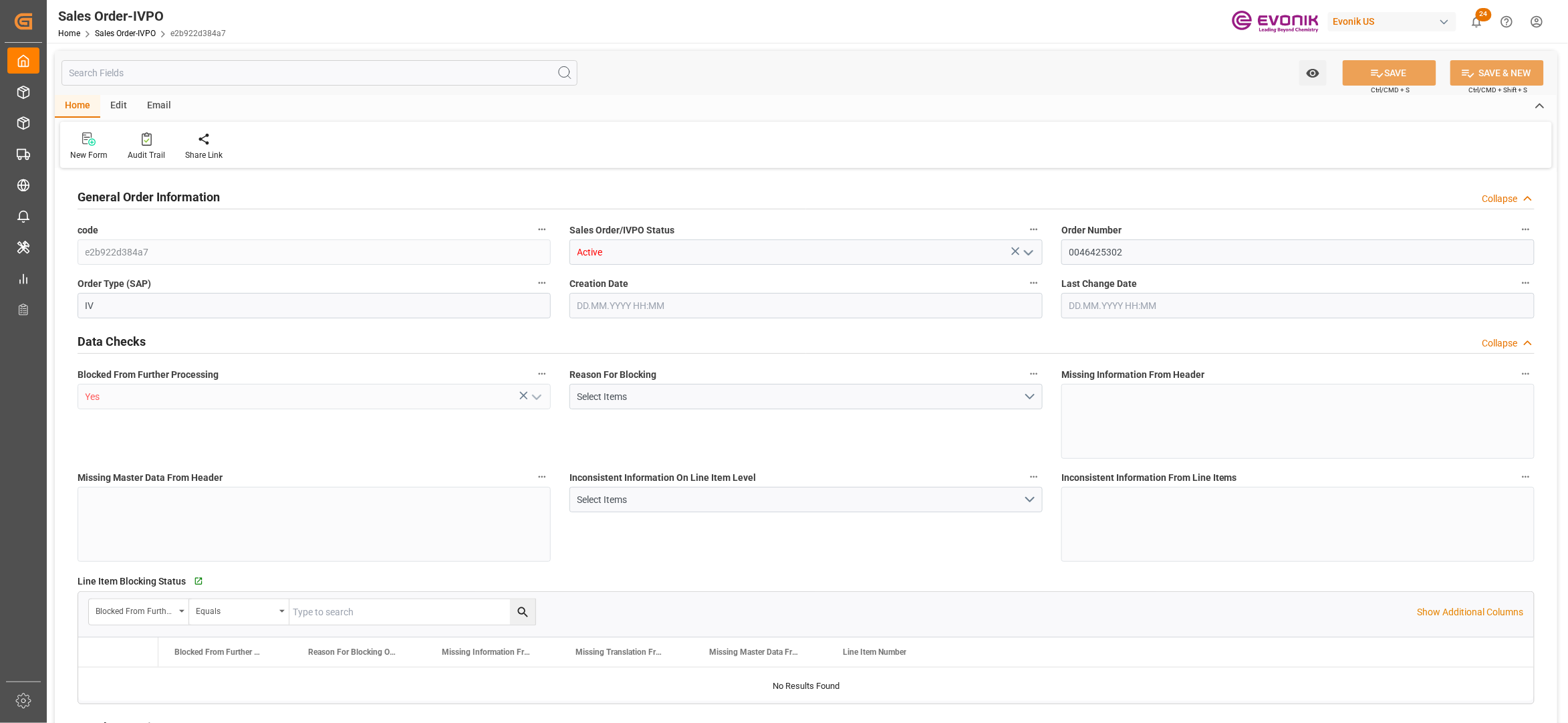
type input "THLCH"
type input "0"
type input "1"
type input "2"
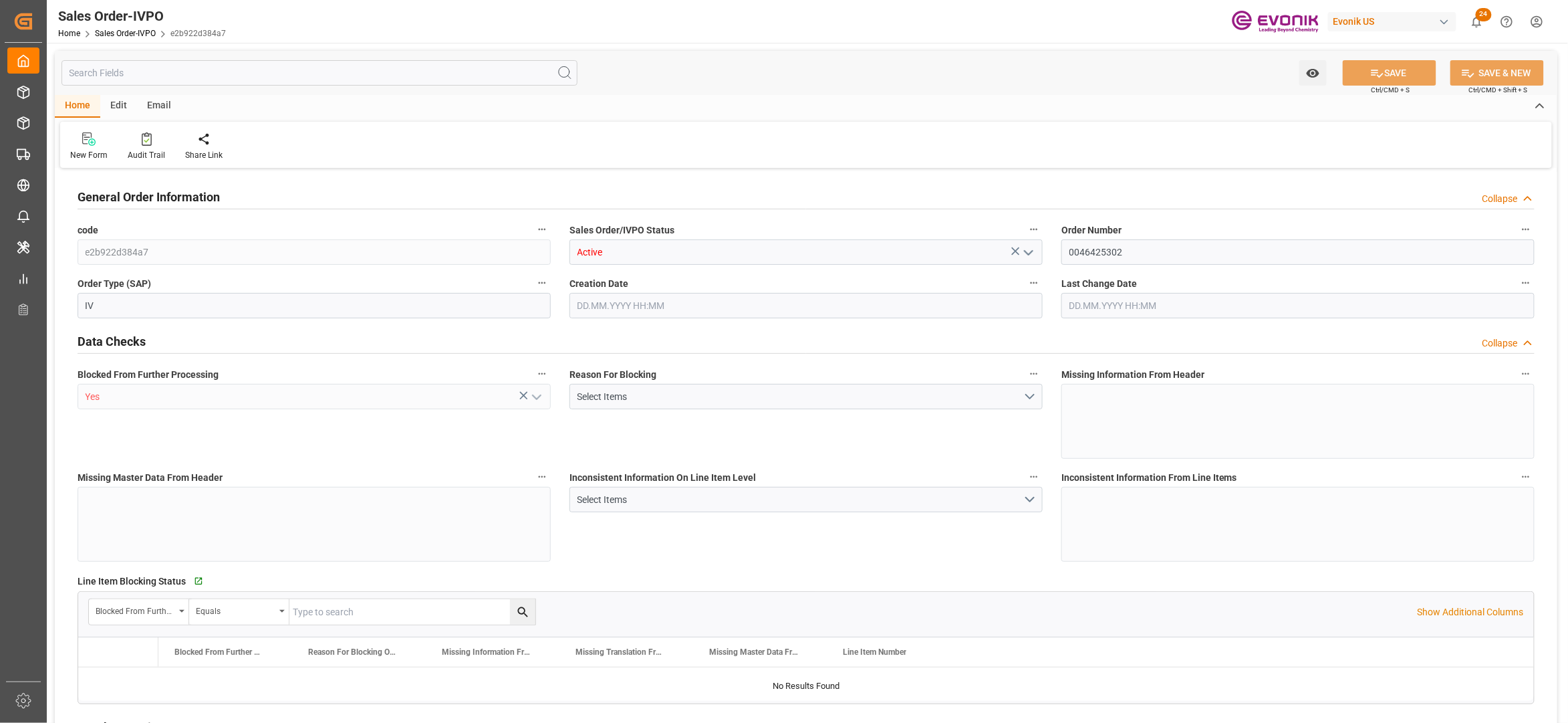
type input "9348.216"
type input "38.066"
type input "17000"
type input "30"
type input "[DATE] 22:29"
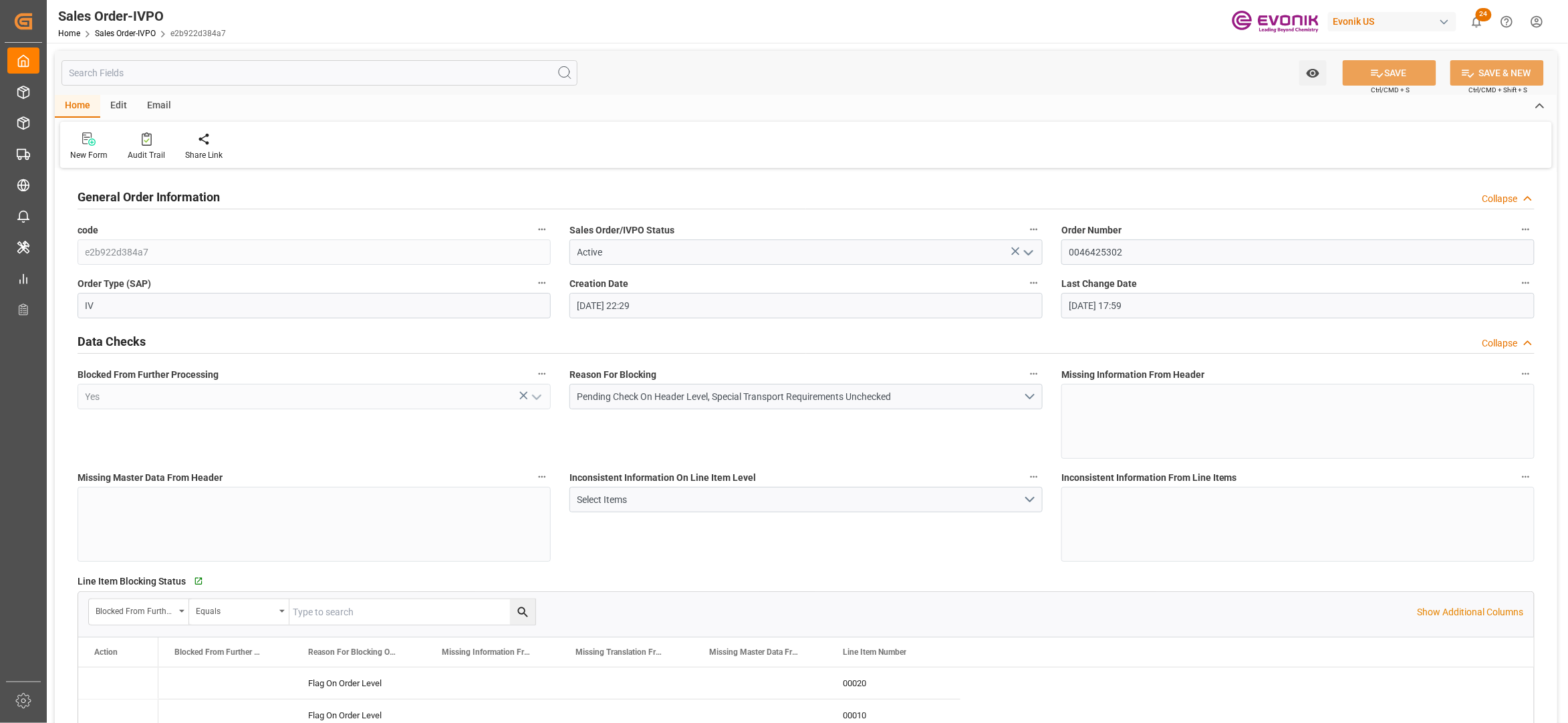
type input "18.08.2025 17:59"
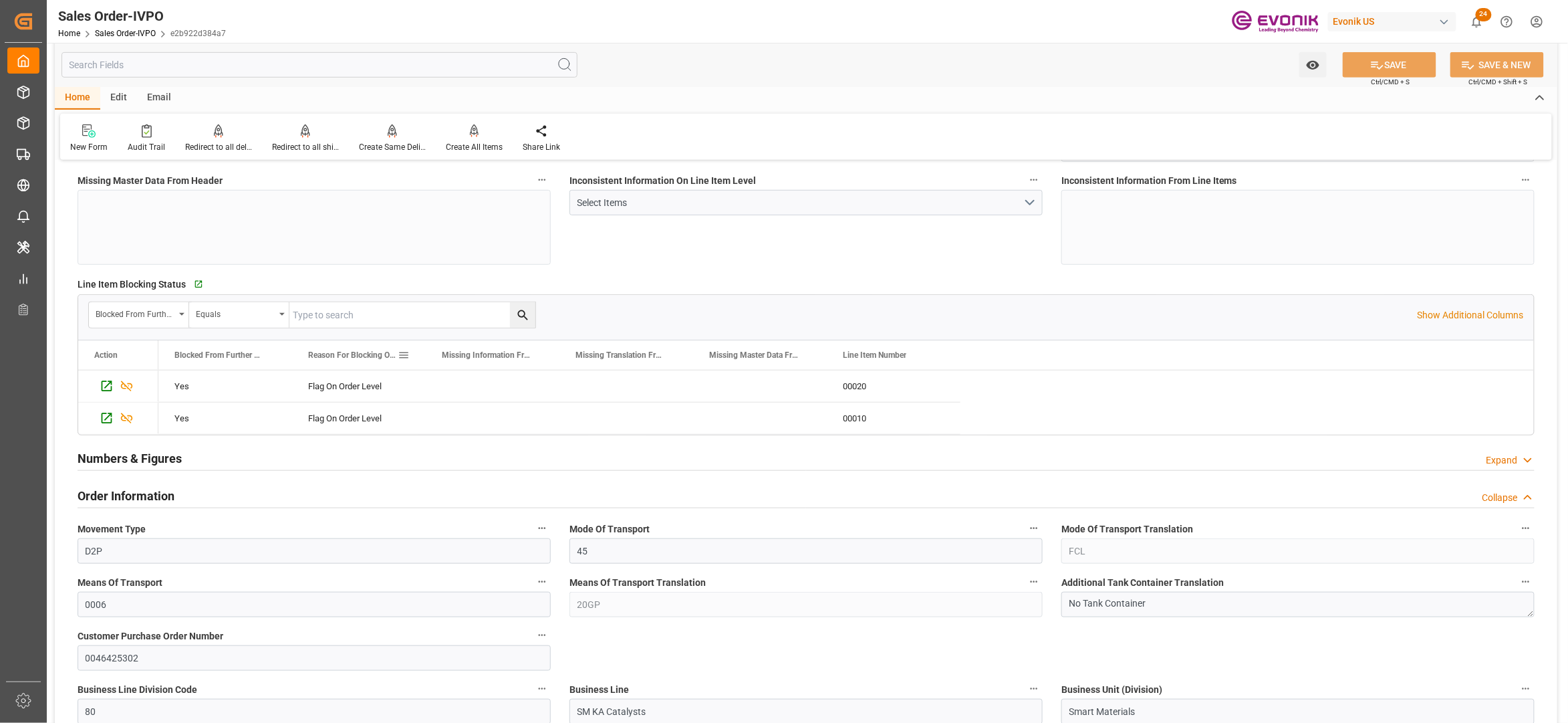
scroll to position [594, 0]
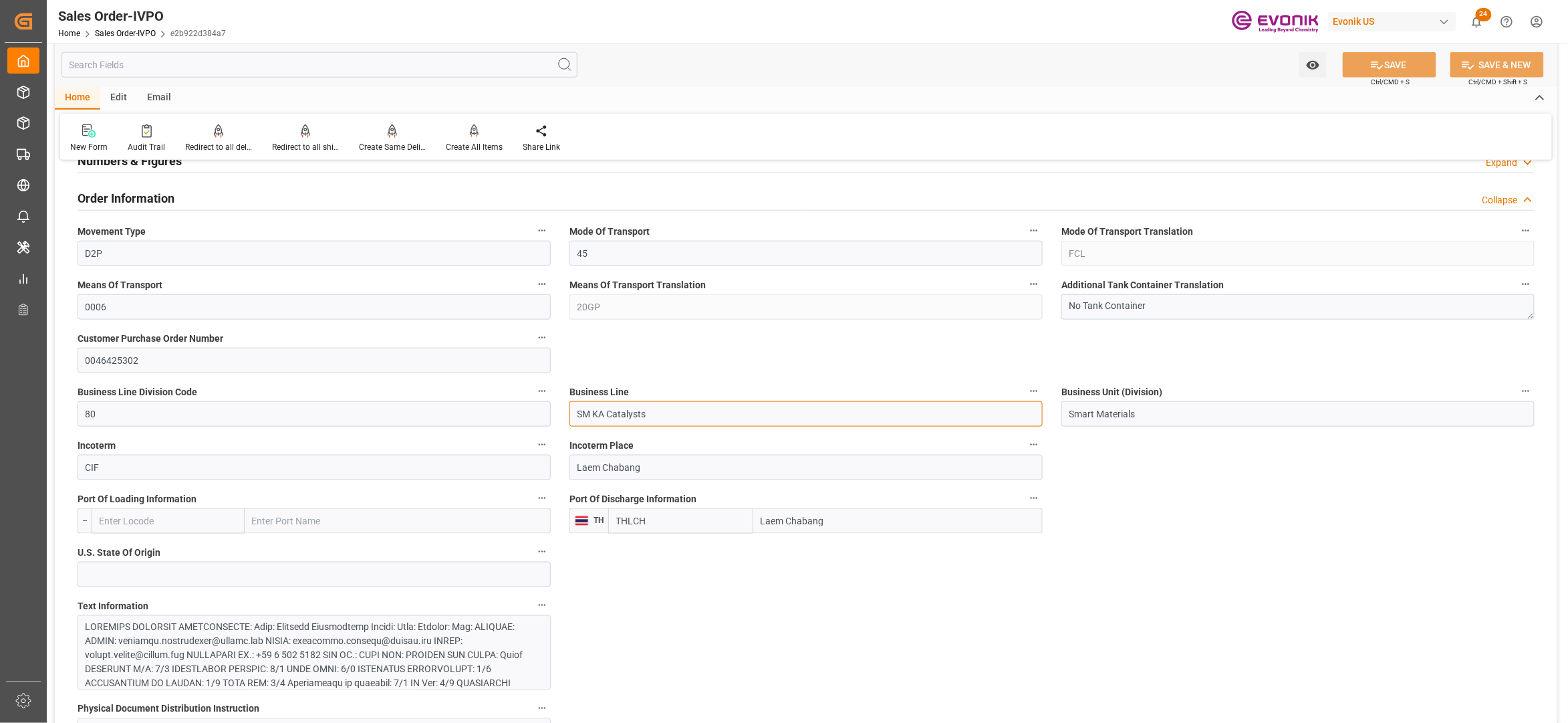
drag, startPoint x: 593, startPoint y: 421, endPoint x: 543, endPoint y: 421, distance: 50.0
drag, startPoint x: 840, startPoint y: 525, endPoint x: 728, endPoint y: 524, distance: 112.0
click at [728, 524] on div "THLCH Laem Chabang" at bounding box center [825, 520] width 434 height 25
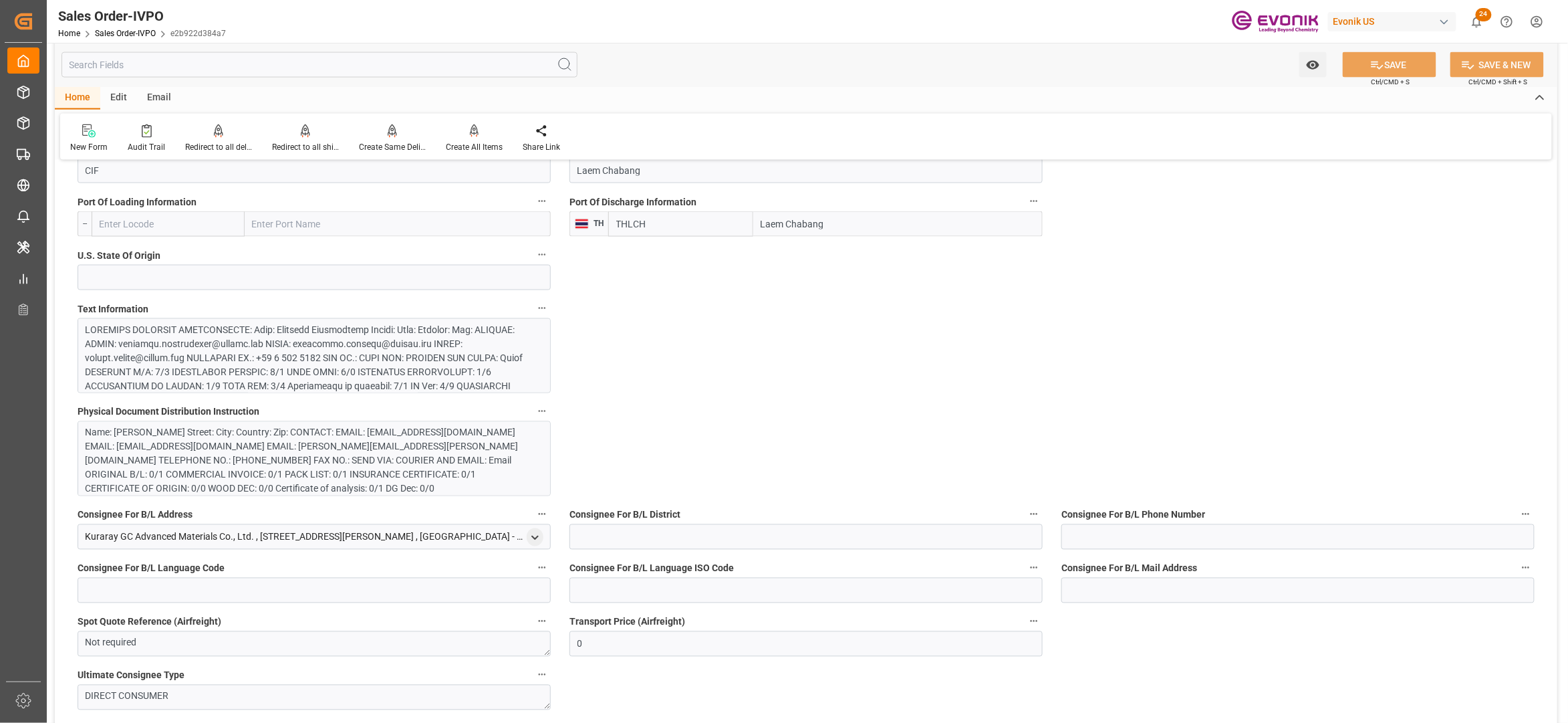
click at [442, 342] on div at bounding box center [308, 449] width 444 height 253
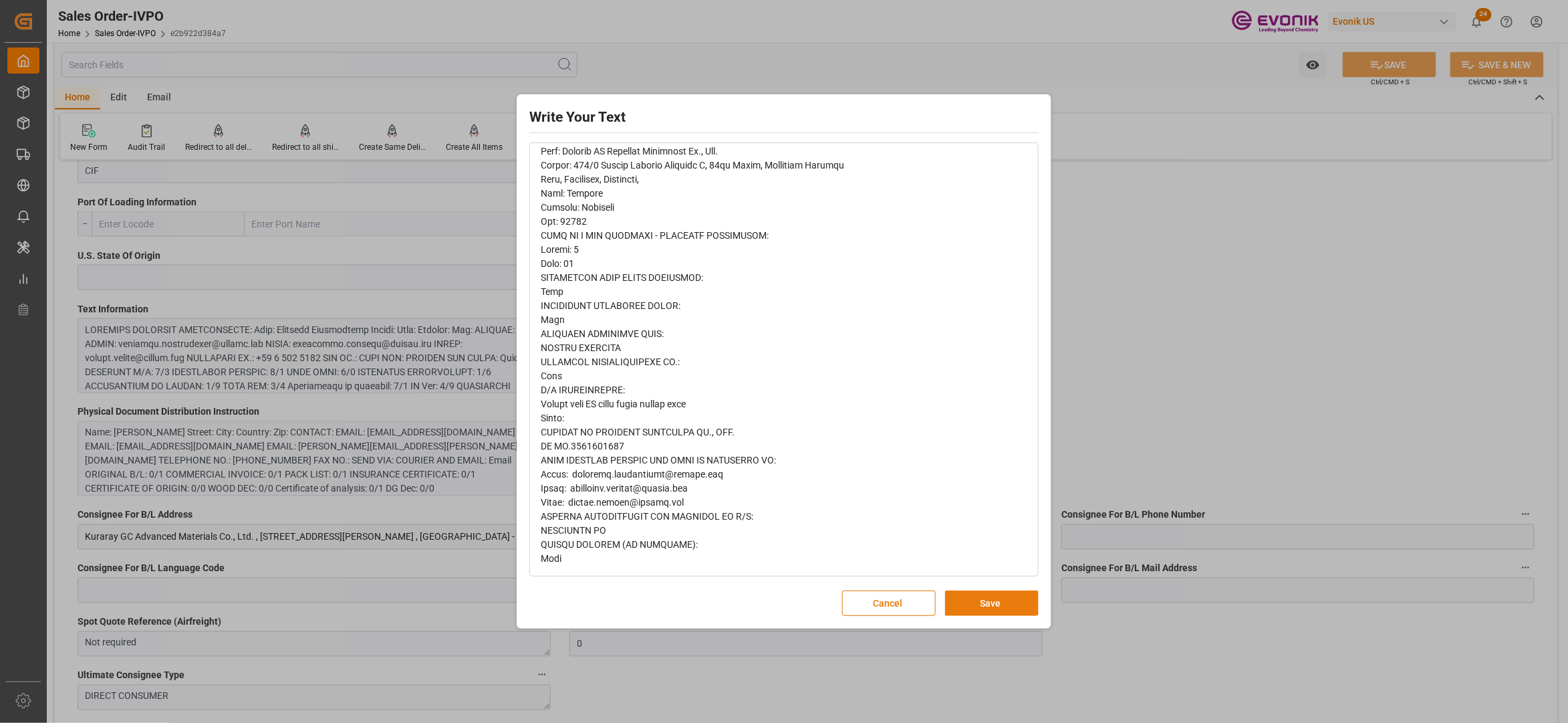
scroll to position [0, 0]
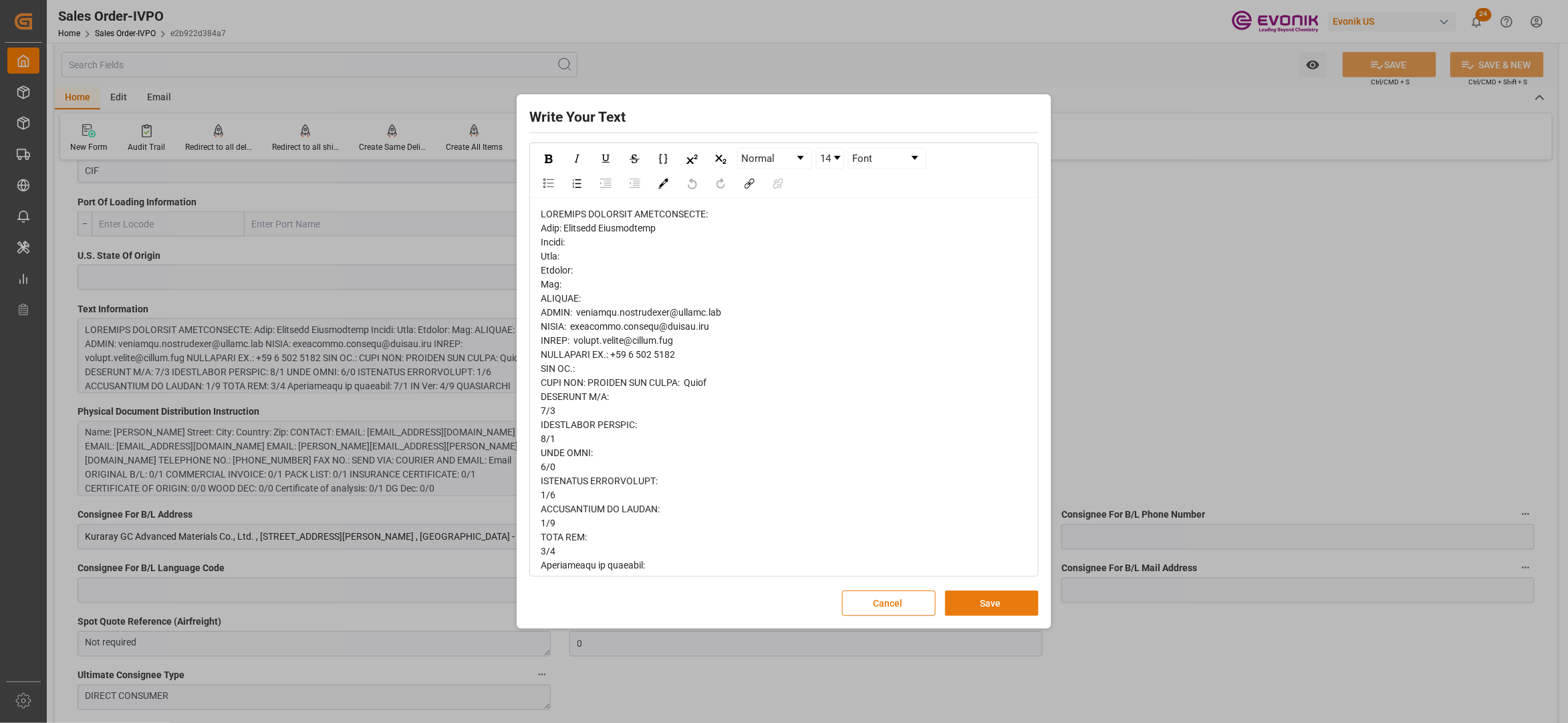
click at [987, 600] on button "Save" at bounding box center [992, 603] width 94 height 25
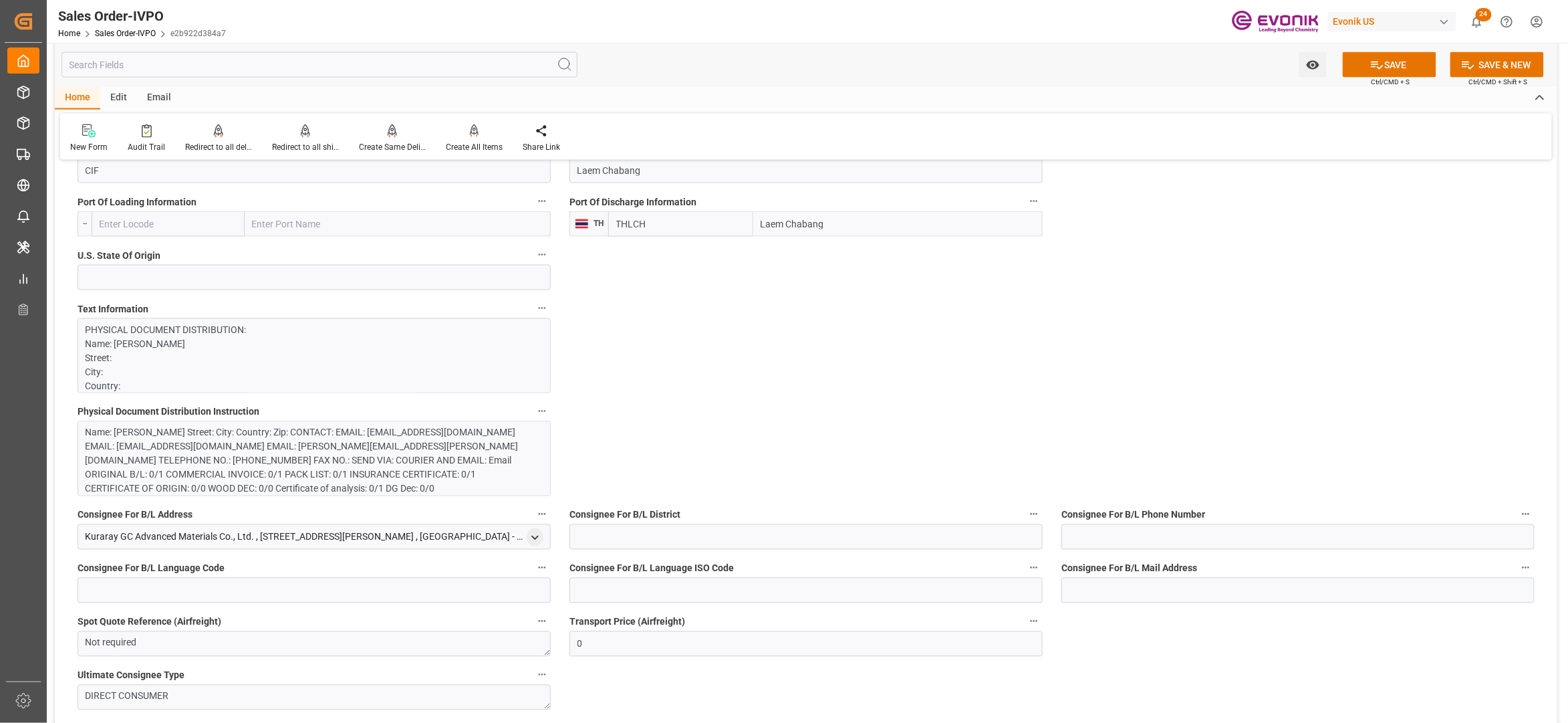
click at [379, 444] on div "Name: [PERSON_NAME] Street: City: Country: Zip: CONTACT: EMAIL: [EMAIL_ADDRESS]…" at bounding box center [308, 461] width 444 height 70
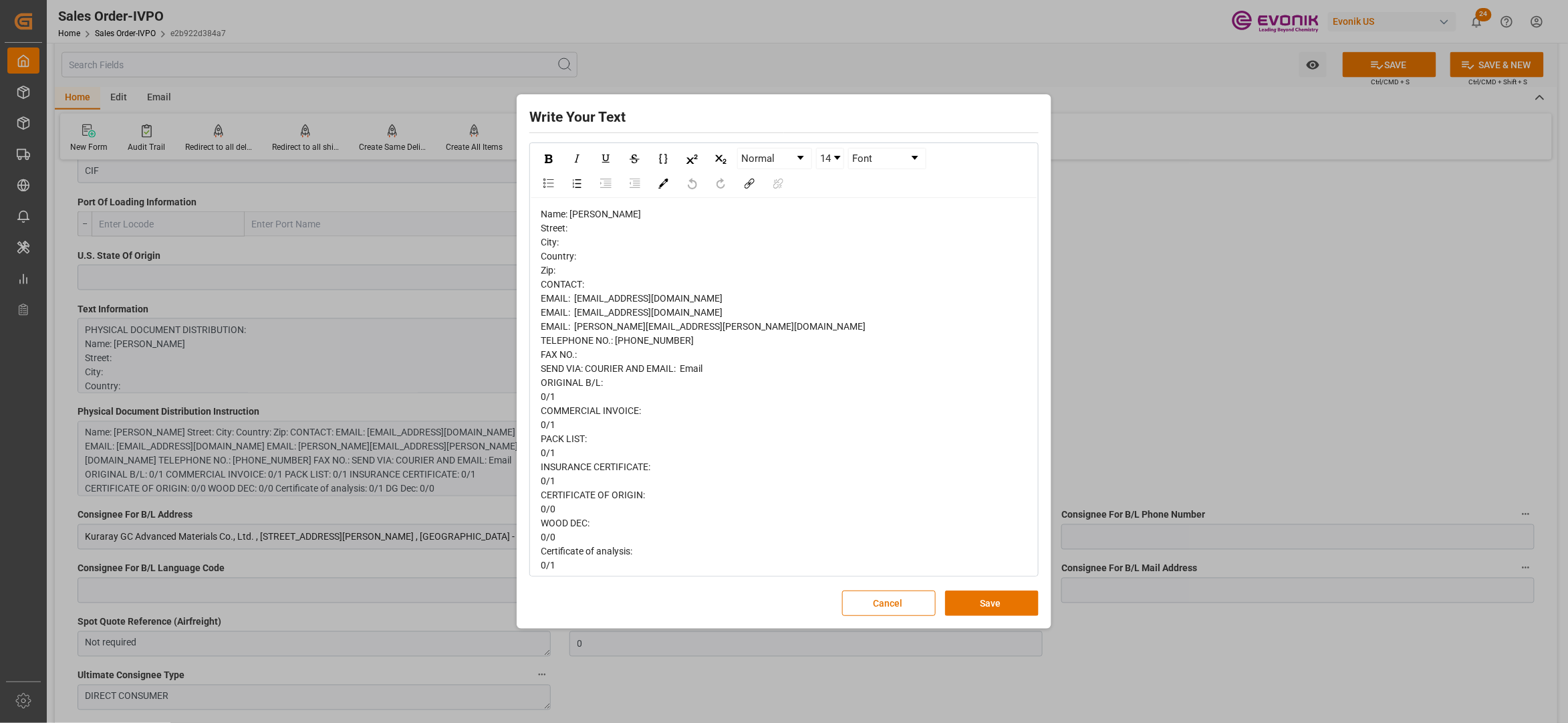
scroll to position [36, 0]
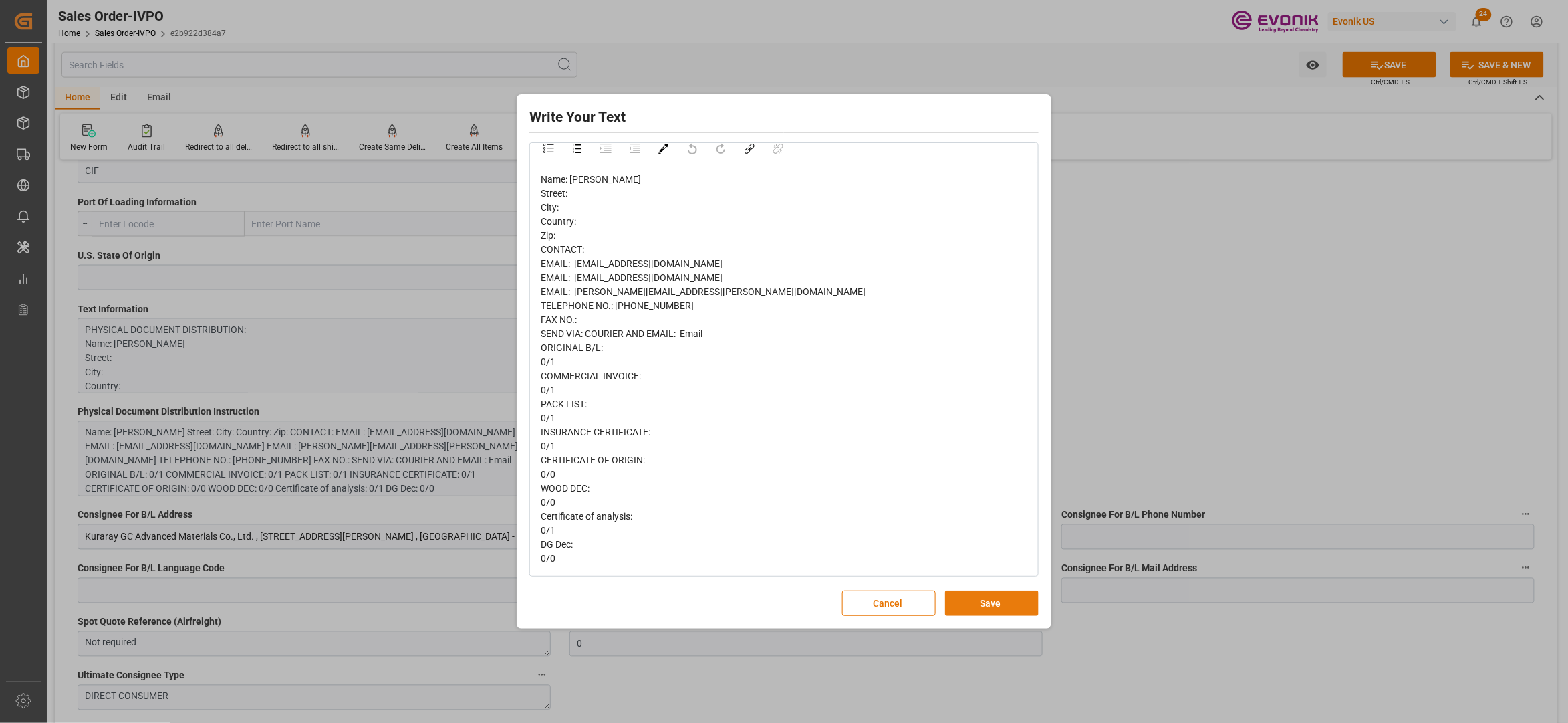
click at [984, 598] on button "Save" at bounding box center [992, 603] width 94 height 25
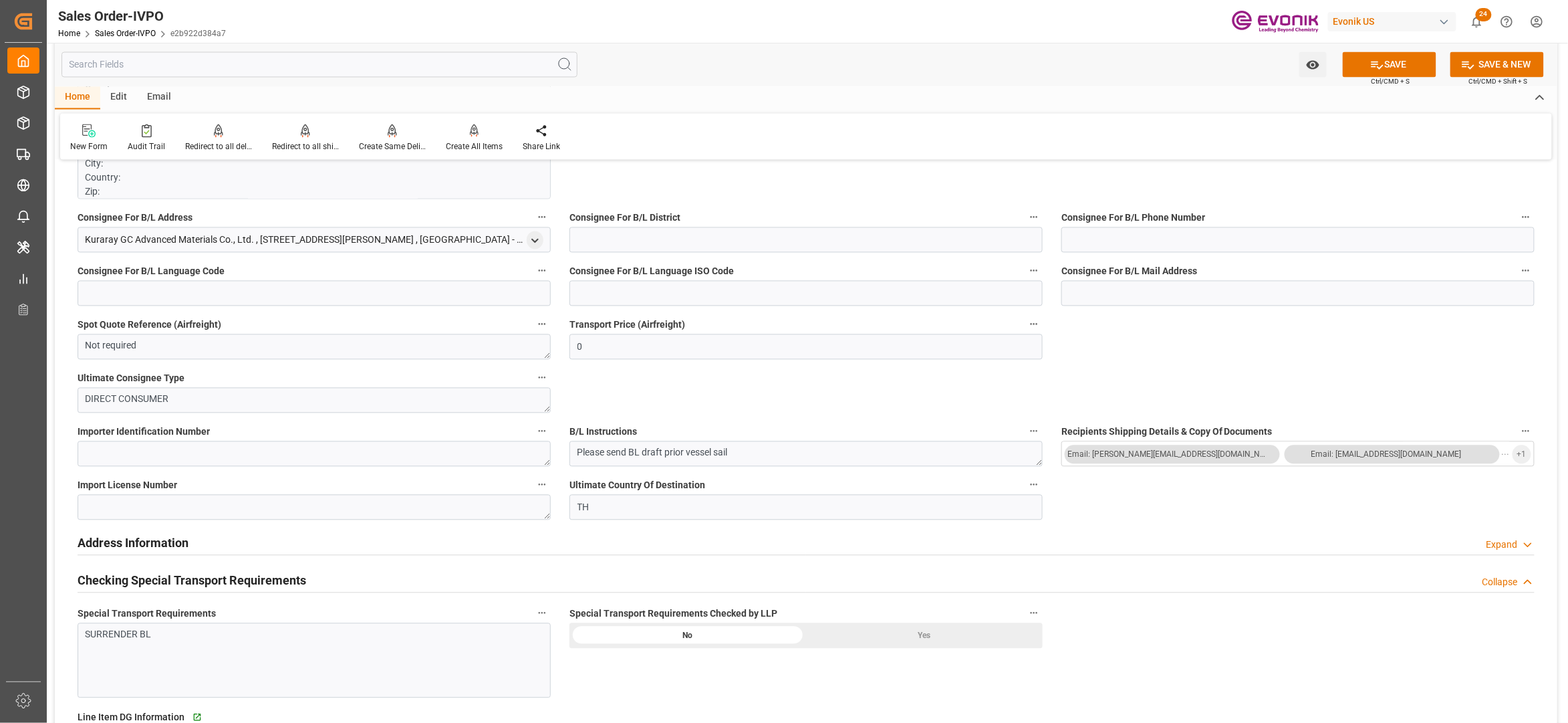
scroll to position [1486, 0]
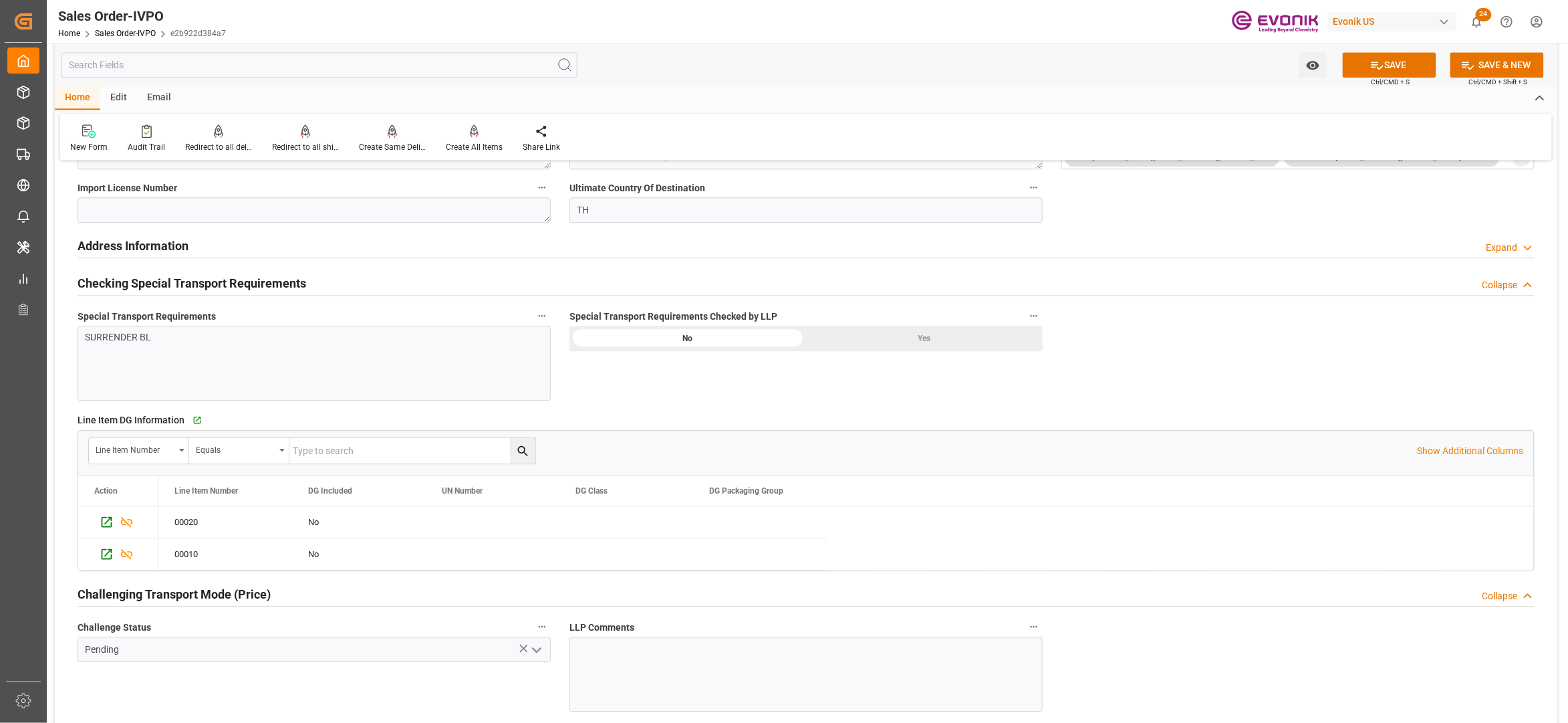
click at [910, 346] on div "Yes" at bounding box center [925, 338] width 237 height 25
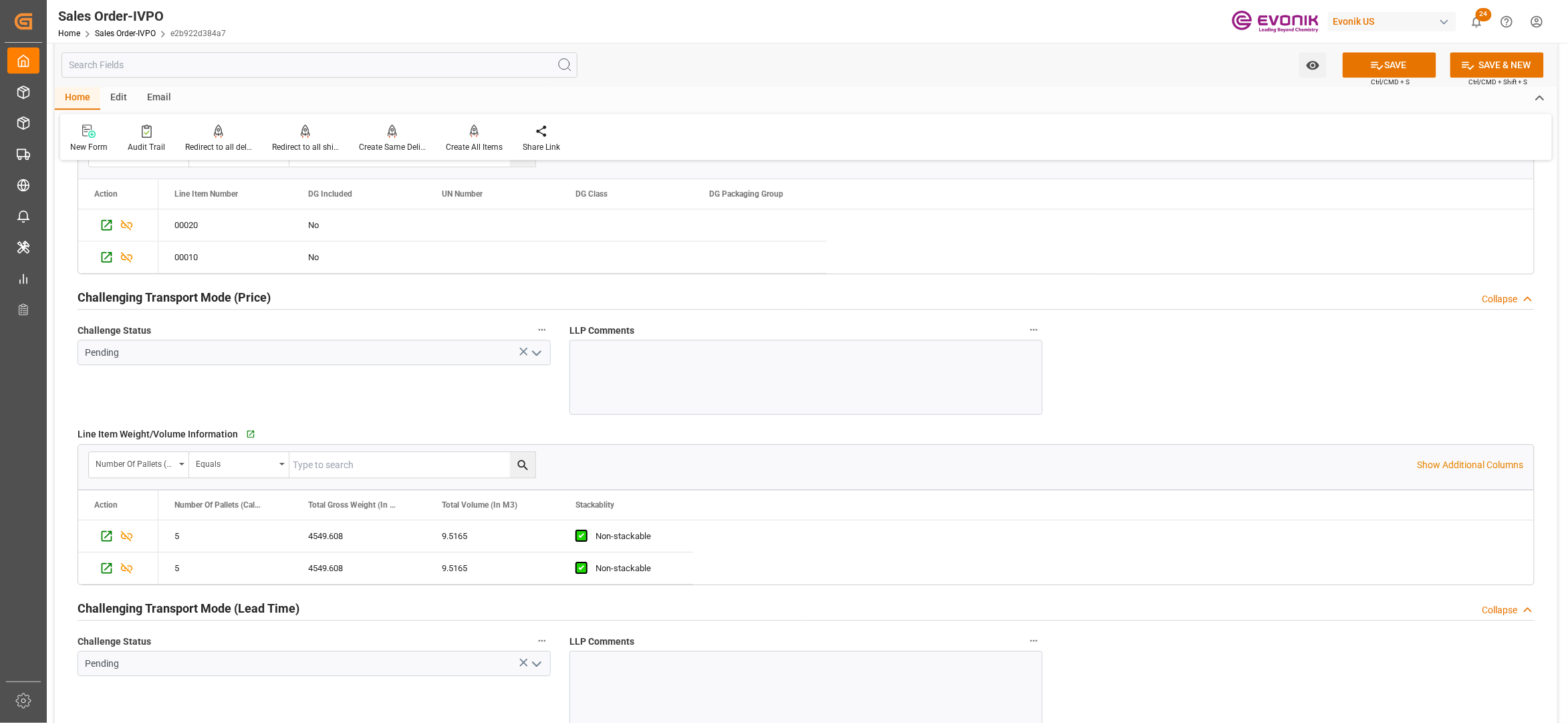
click at [536, 351] on icon "open menu" at bounding box center [537, 353] width 16 height 16
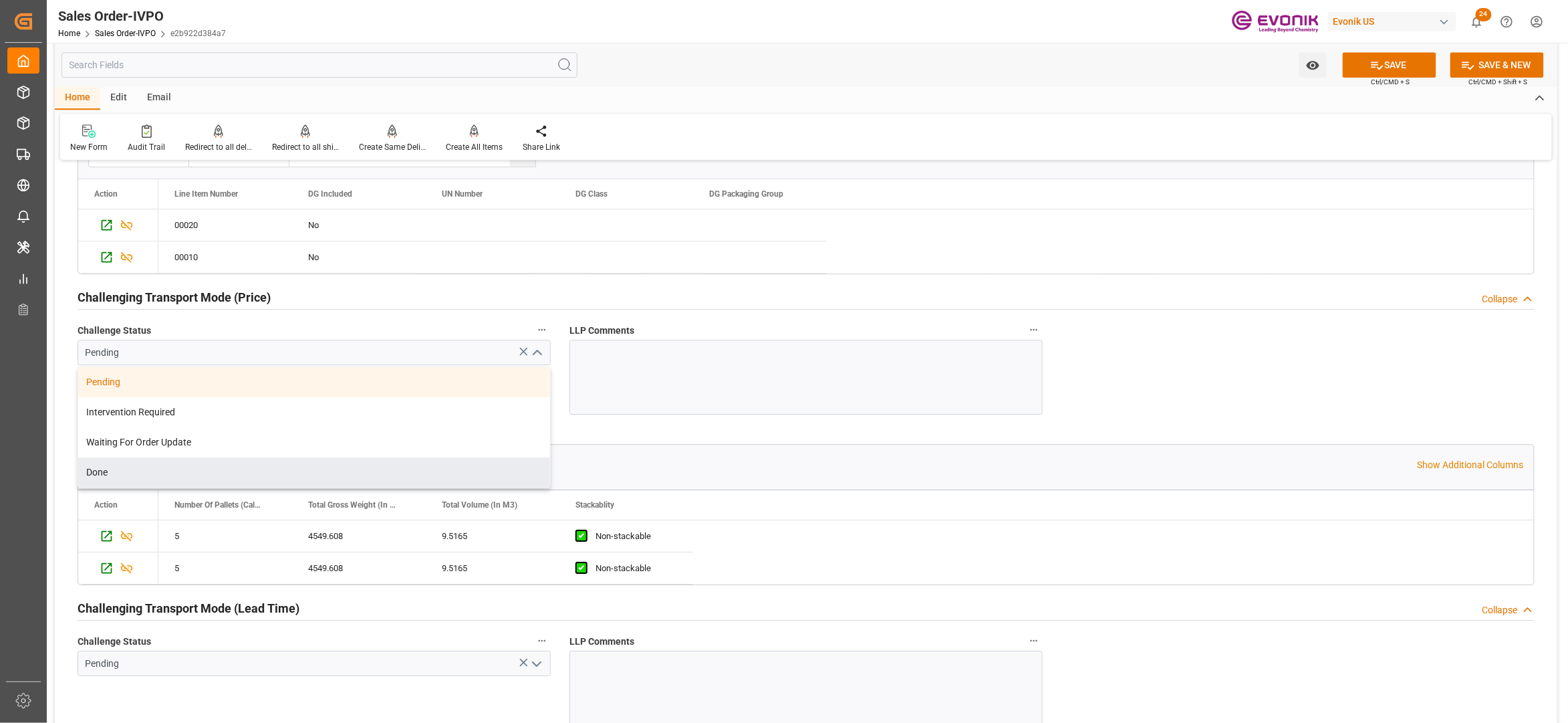
click at [127, 480] on div "Done" at bounding box center [313, 472] width 472 height 30
type input "Done"
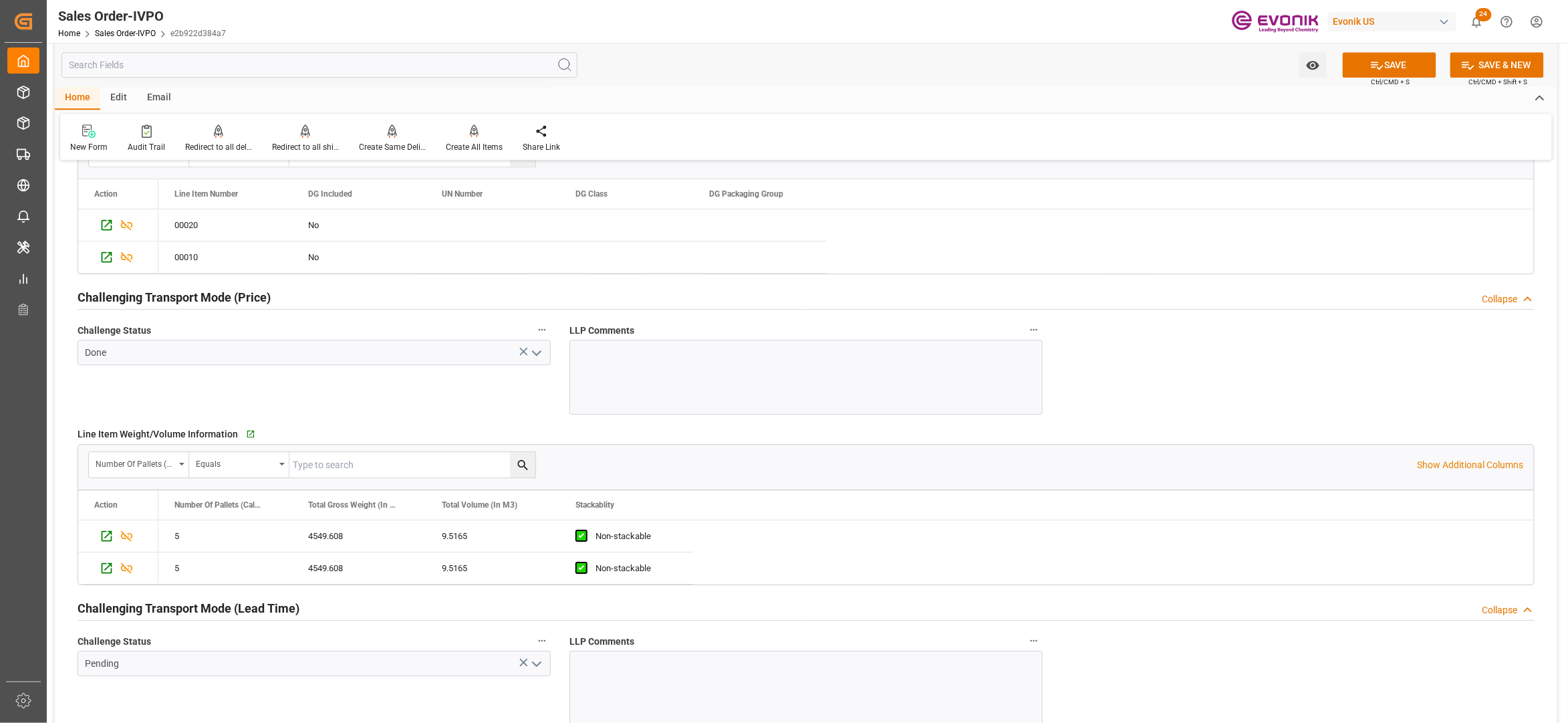
scroll to position [2080, 0]
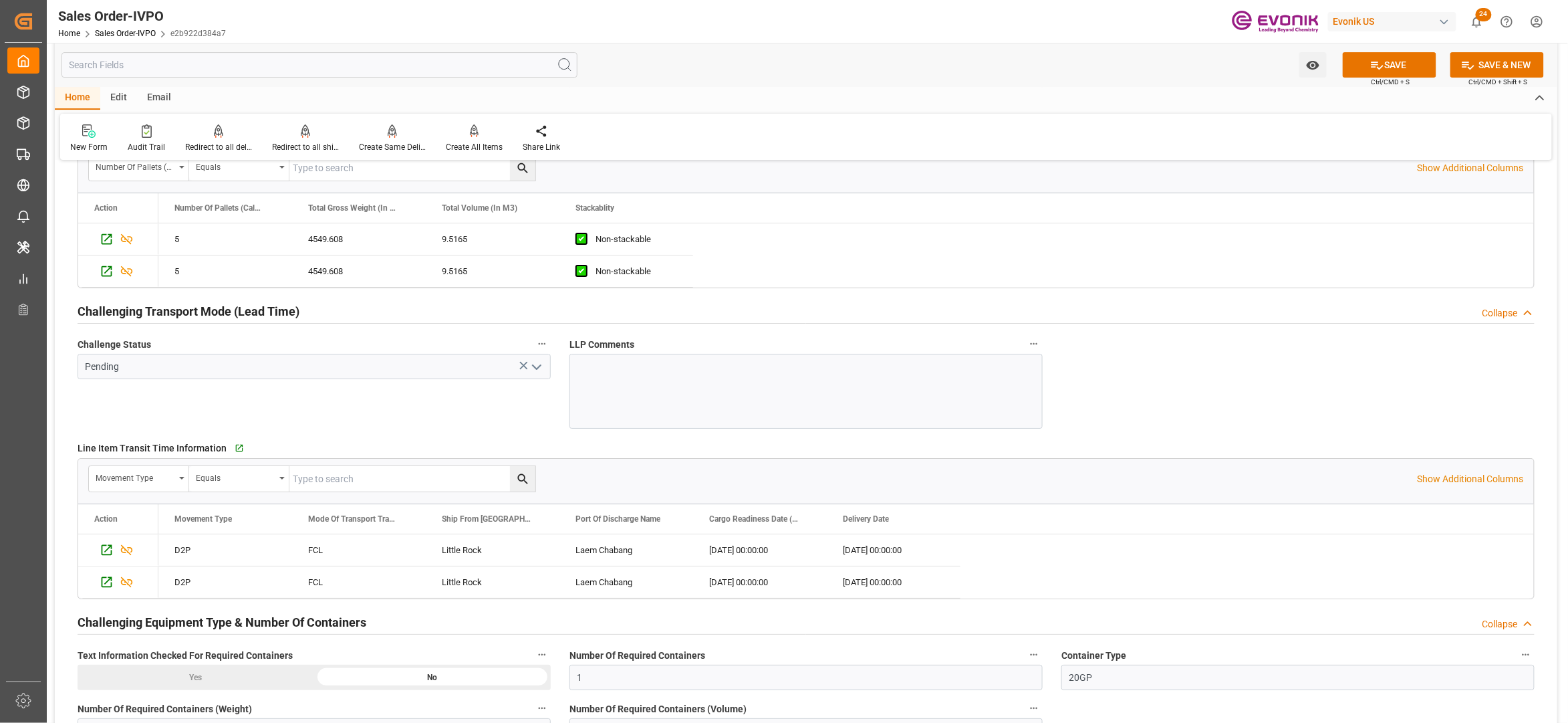
click at [531, 369] on icon "open menu" at bounding box center [537, 367] width 16 height 16
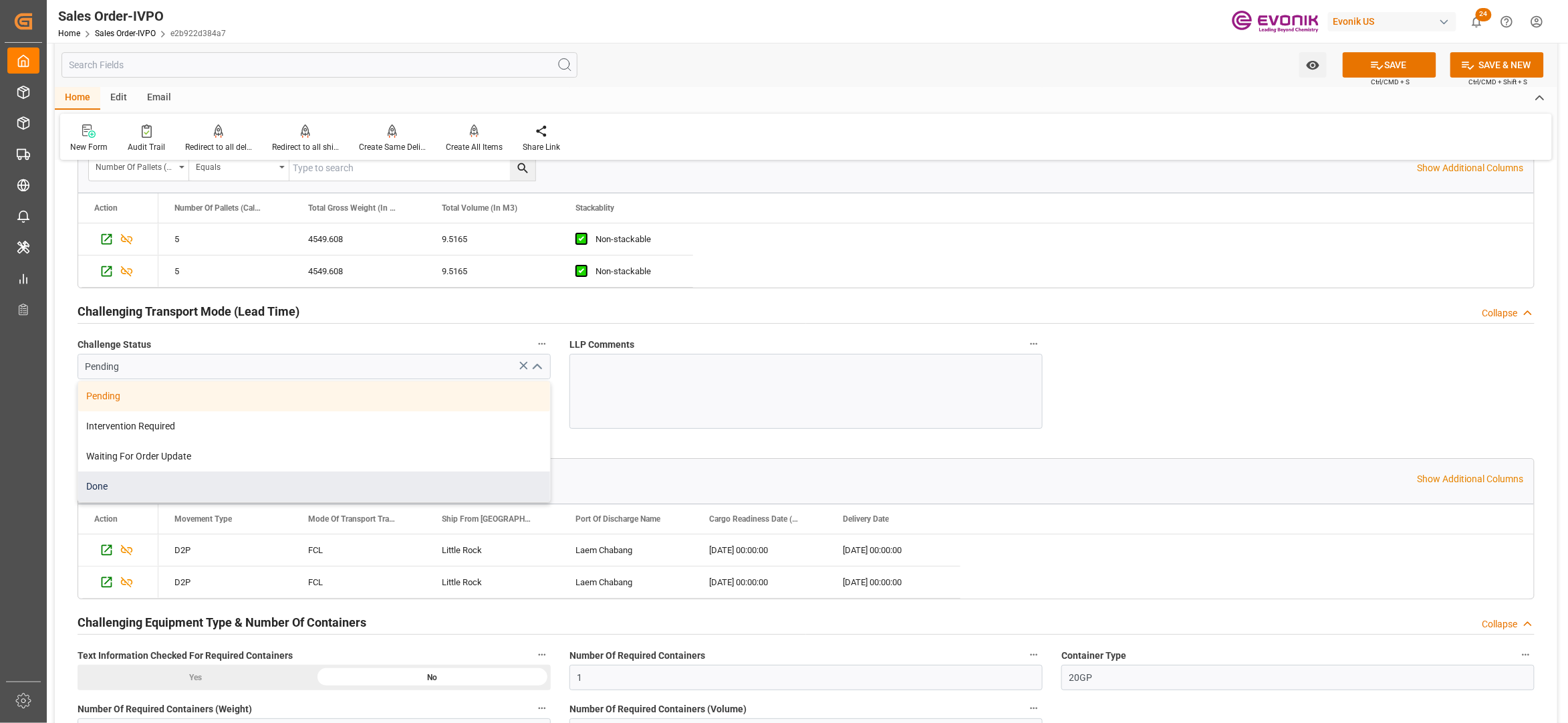
click at [117, 490] on div "Done" at bounding box center [313, 487] width 472 height 30
type input "Done"
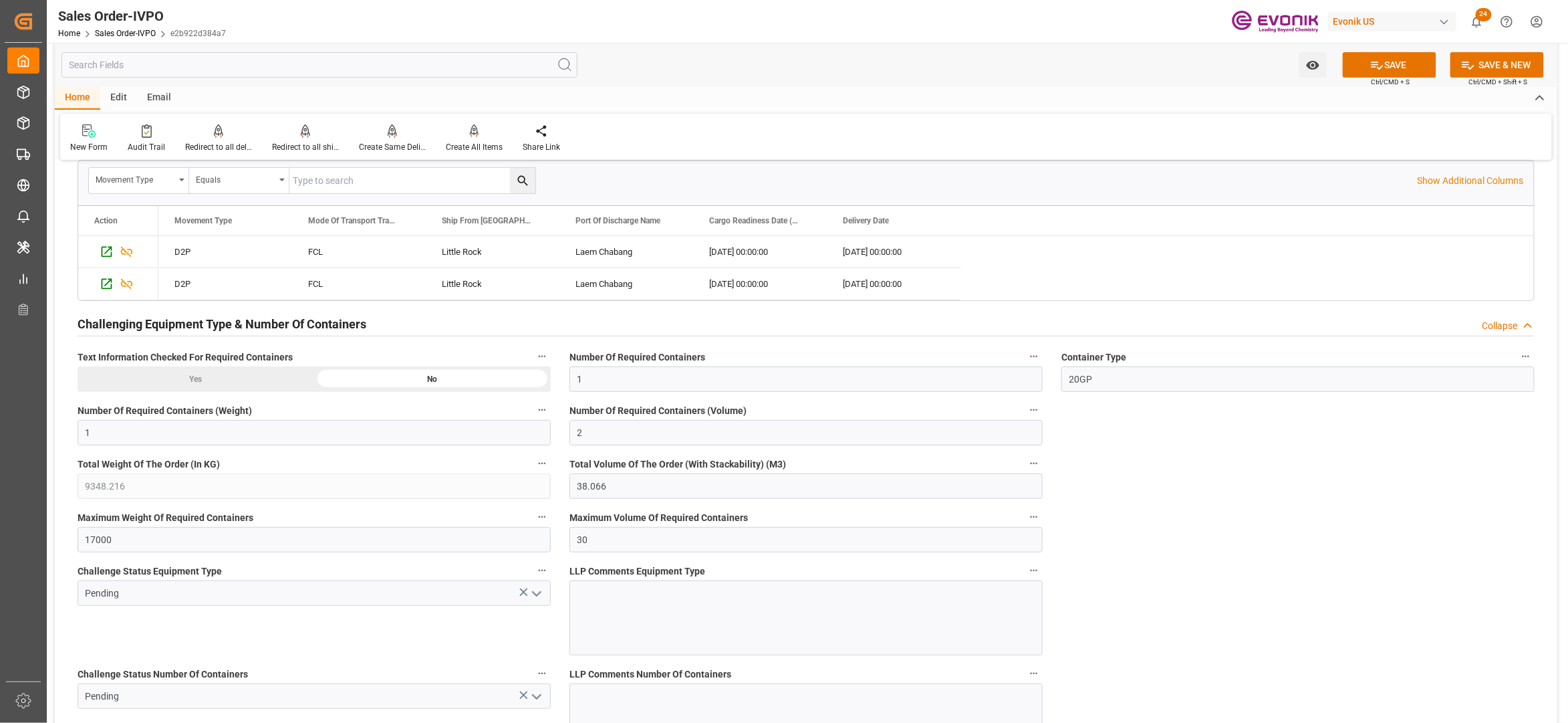
scroll to position [2674, 0]
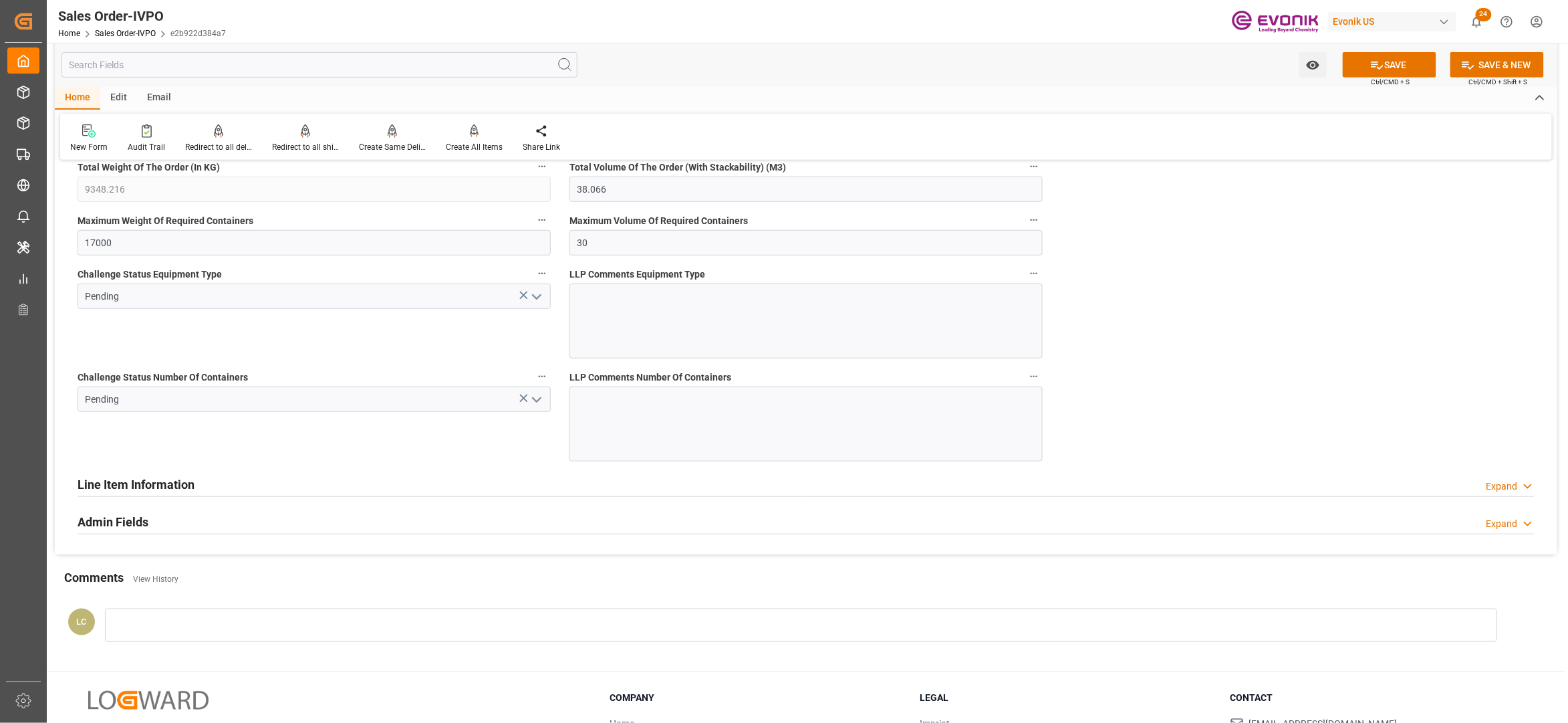
click at [535, 305] on icon "open menu" at bounding box center [537, 297] width 16 height 16
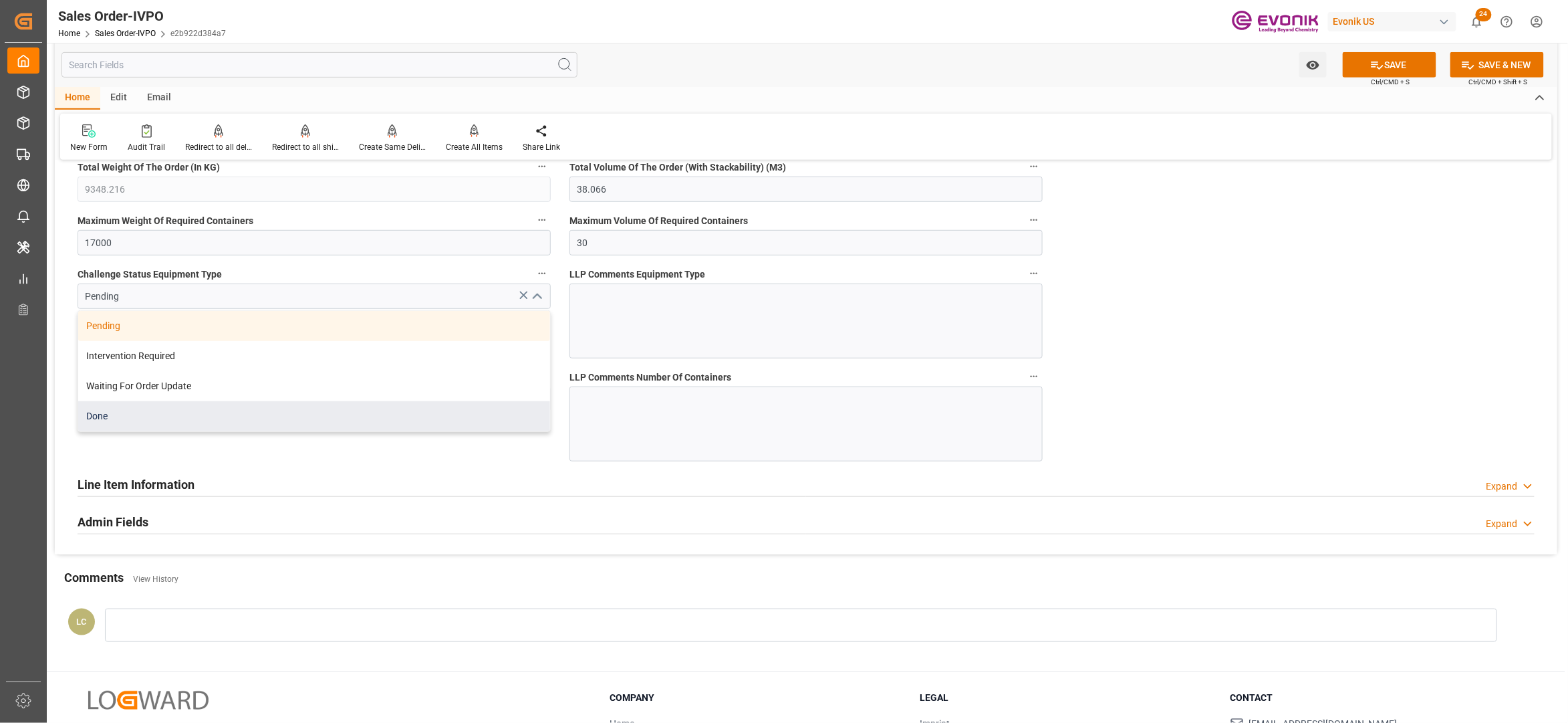
click at [200, 421] on div "Done" at bounding box center [313, 416] width 472 height 30
type input "Done"
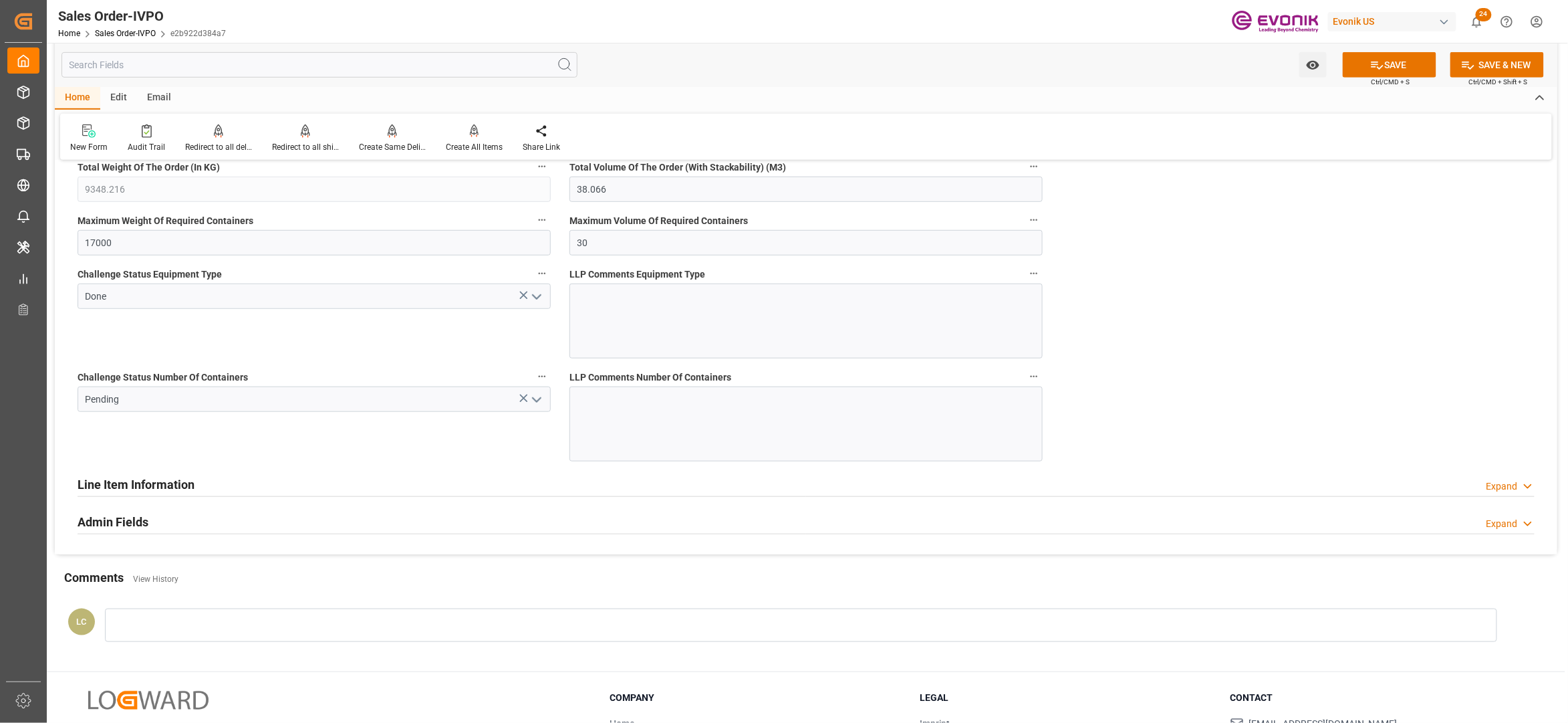
click at [535, 402] on polyline "open menu" at bounding box center [536, 400] width 8 height 4
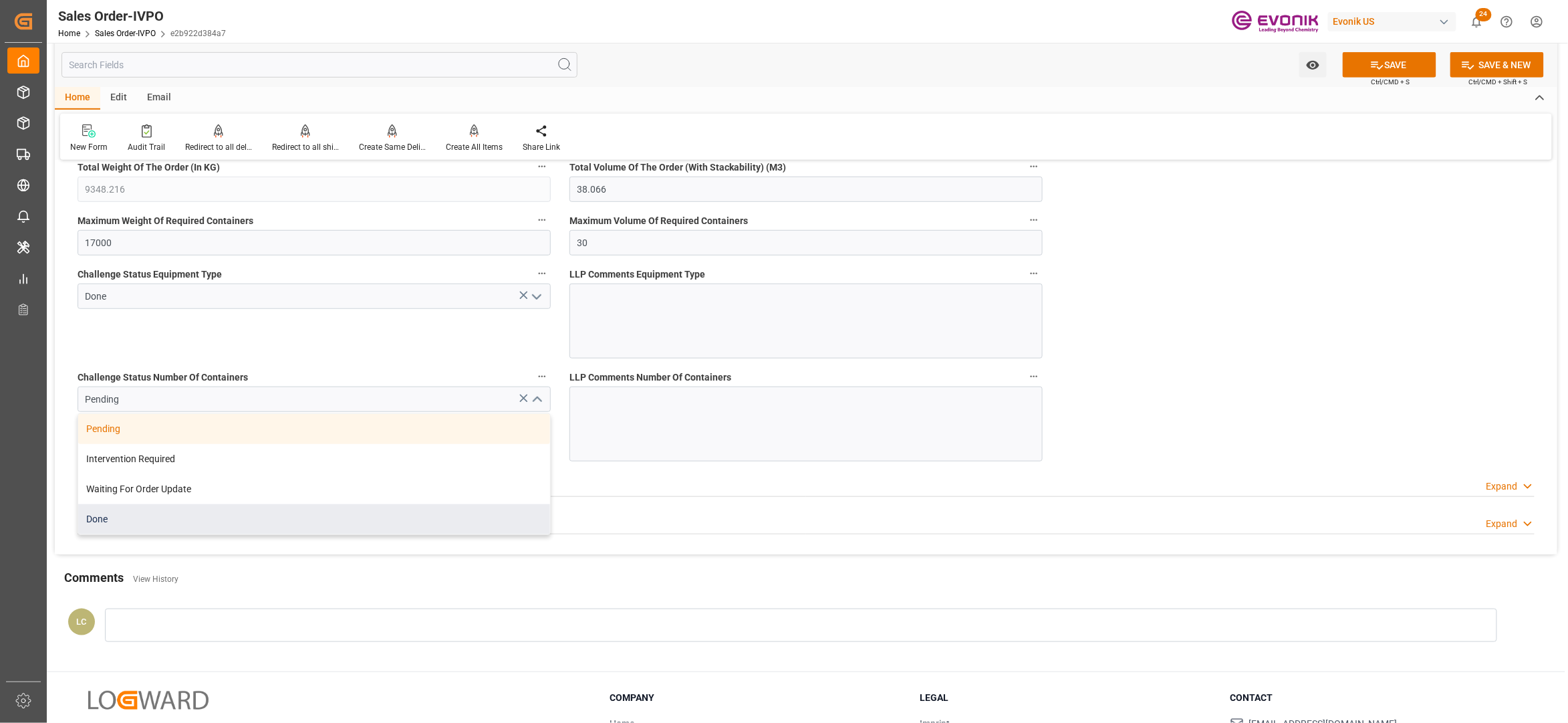
click at [150, 519] on div "Done" at bounding box center [313, 519] width 472 height 30
type input "Done"
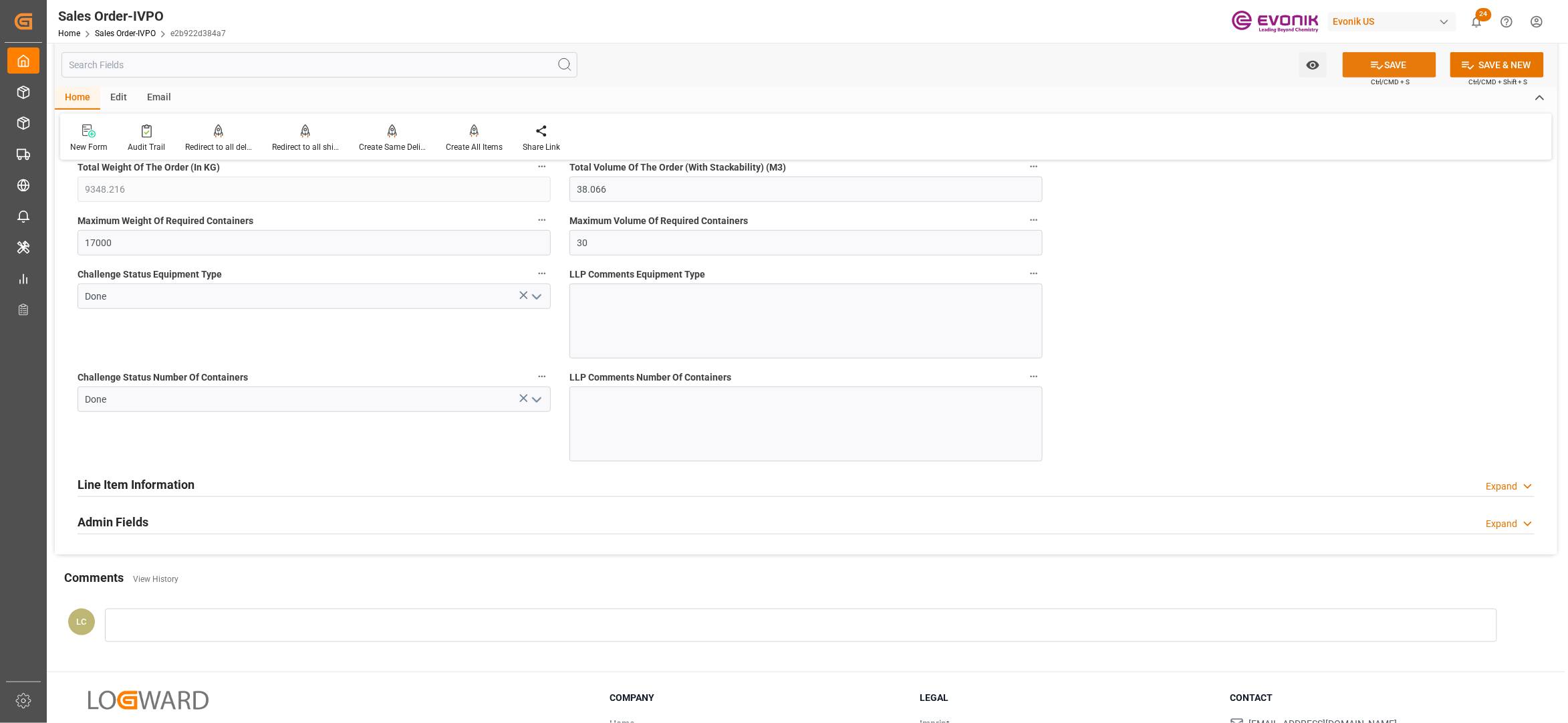
click at [1375, 66] on icon at bounding box center [1378, 65] width 14 height 14
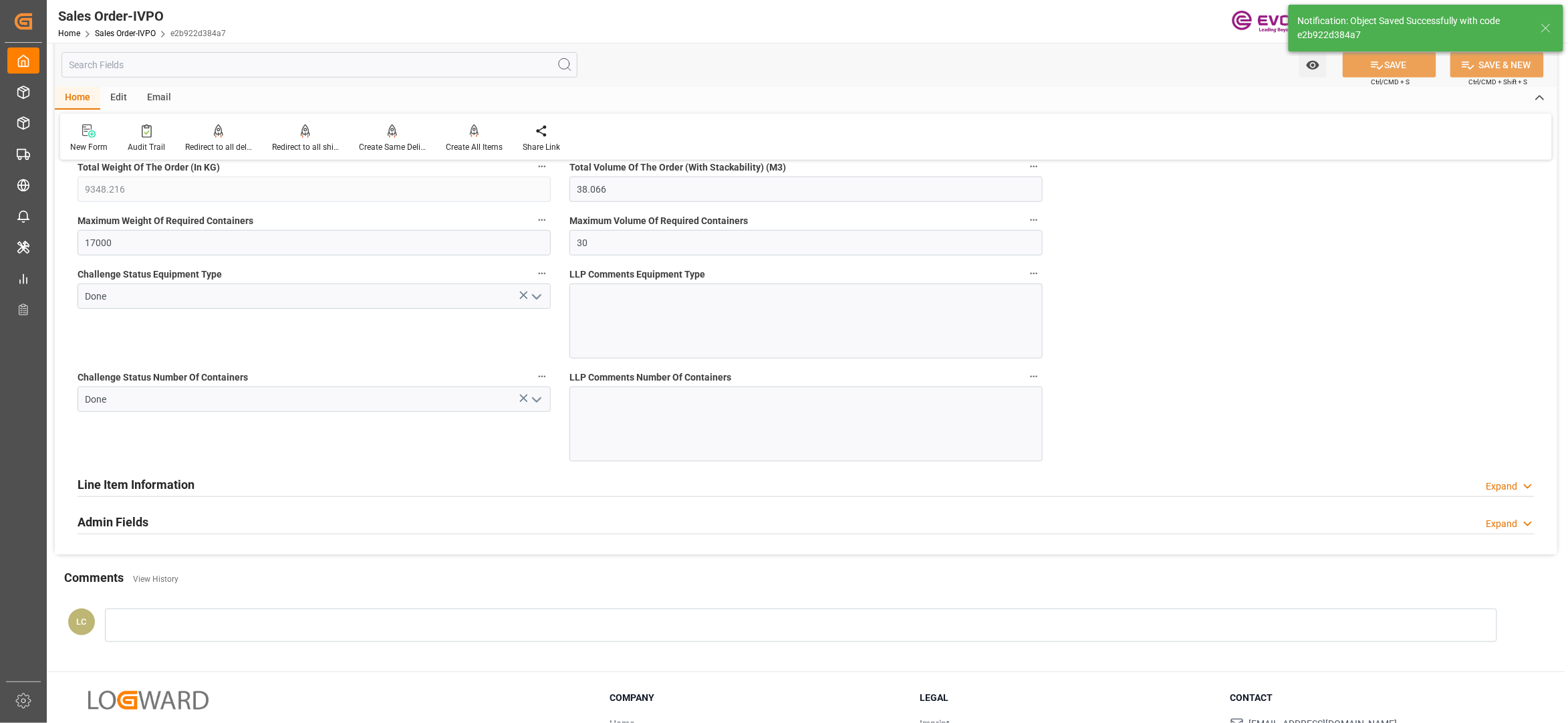
type input "No"
type input "19.08.2025 02:51"
click at [462, 137] on div "Create All Items" at bounding box center [474, 138] width 77 height 29
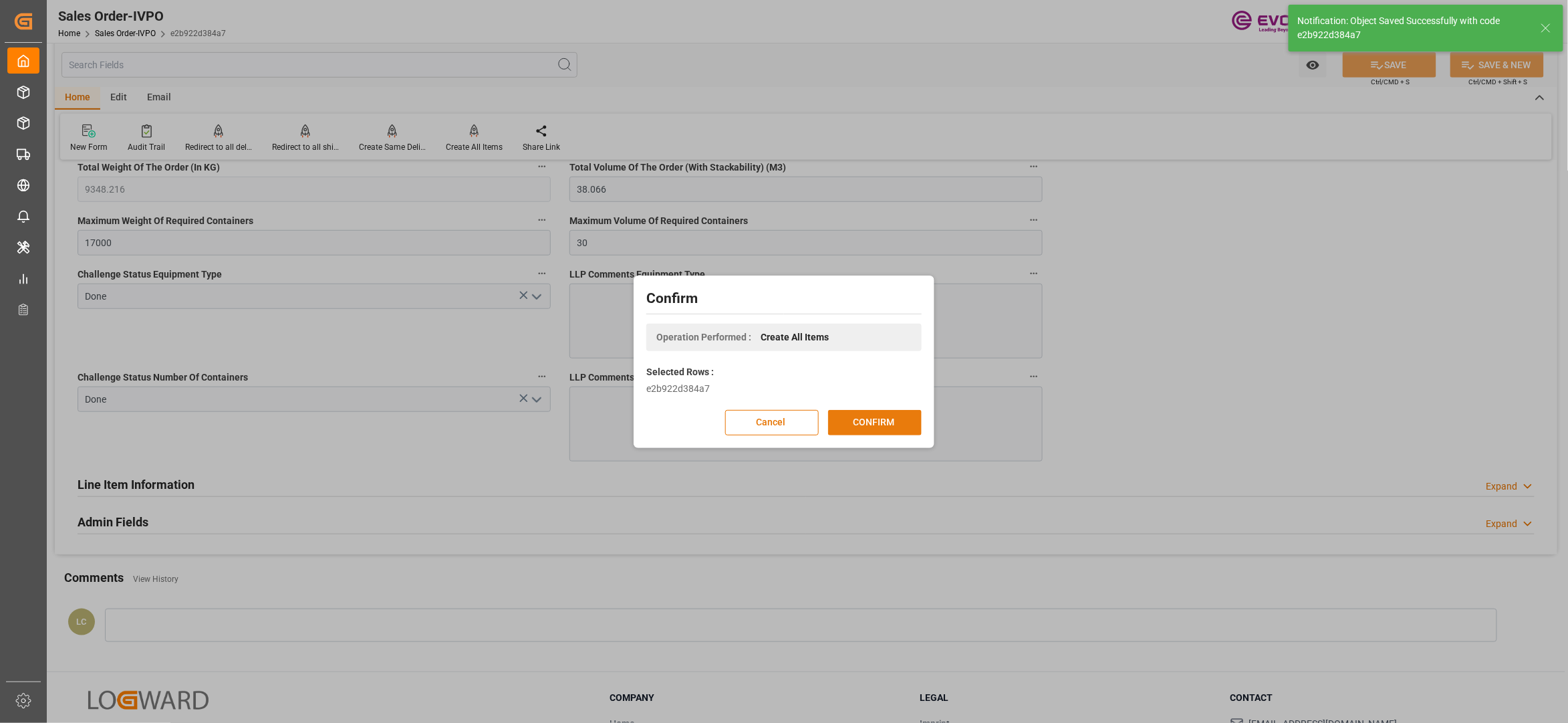
click at [861, 425] on button "CONFIRM" at bounding box center [875, 422] width 94 height 25
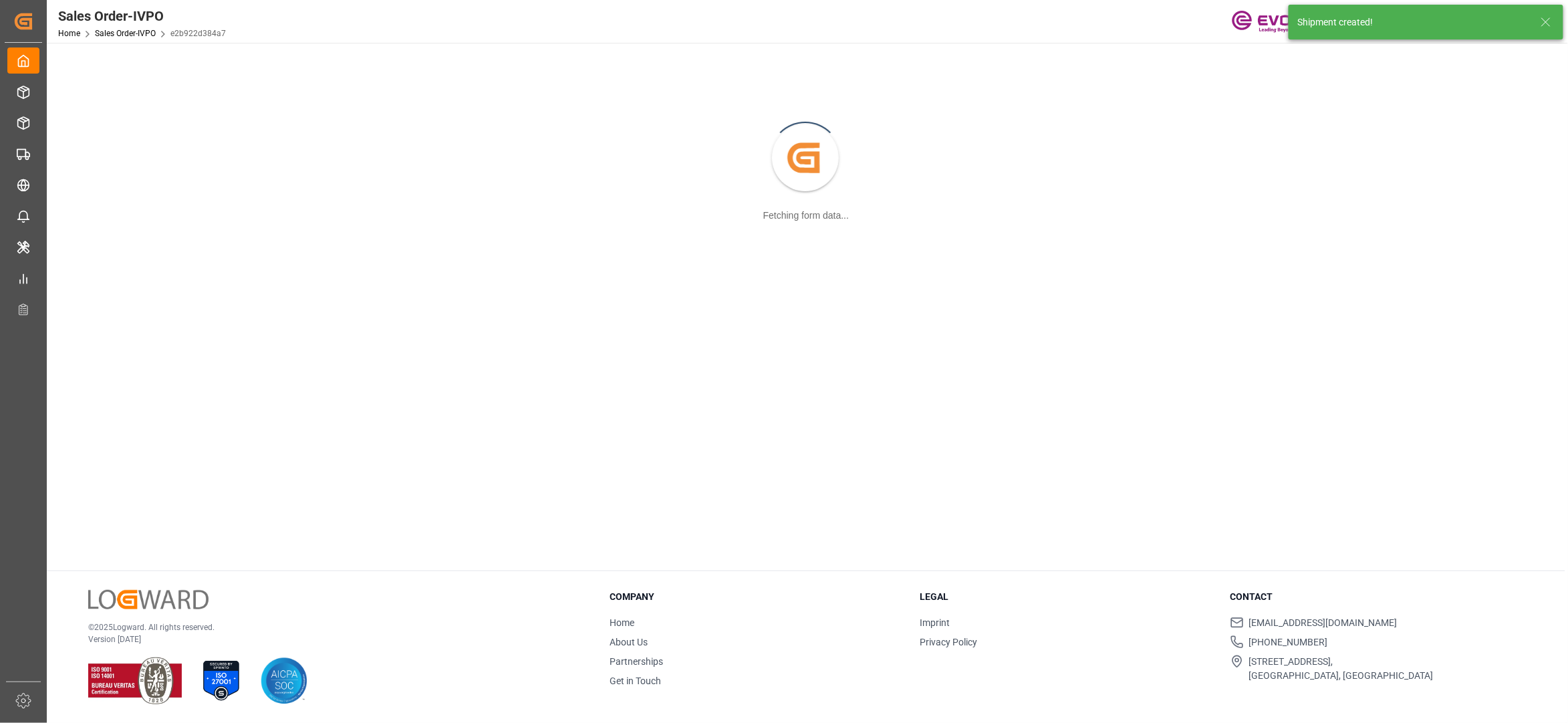
scroll to position [145, 0]
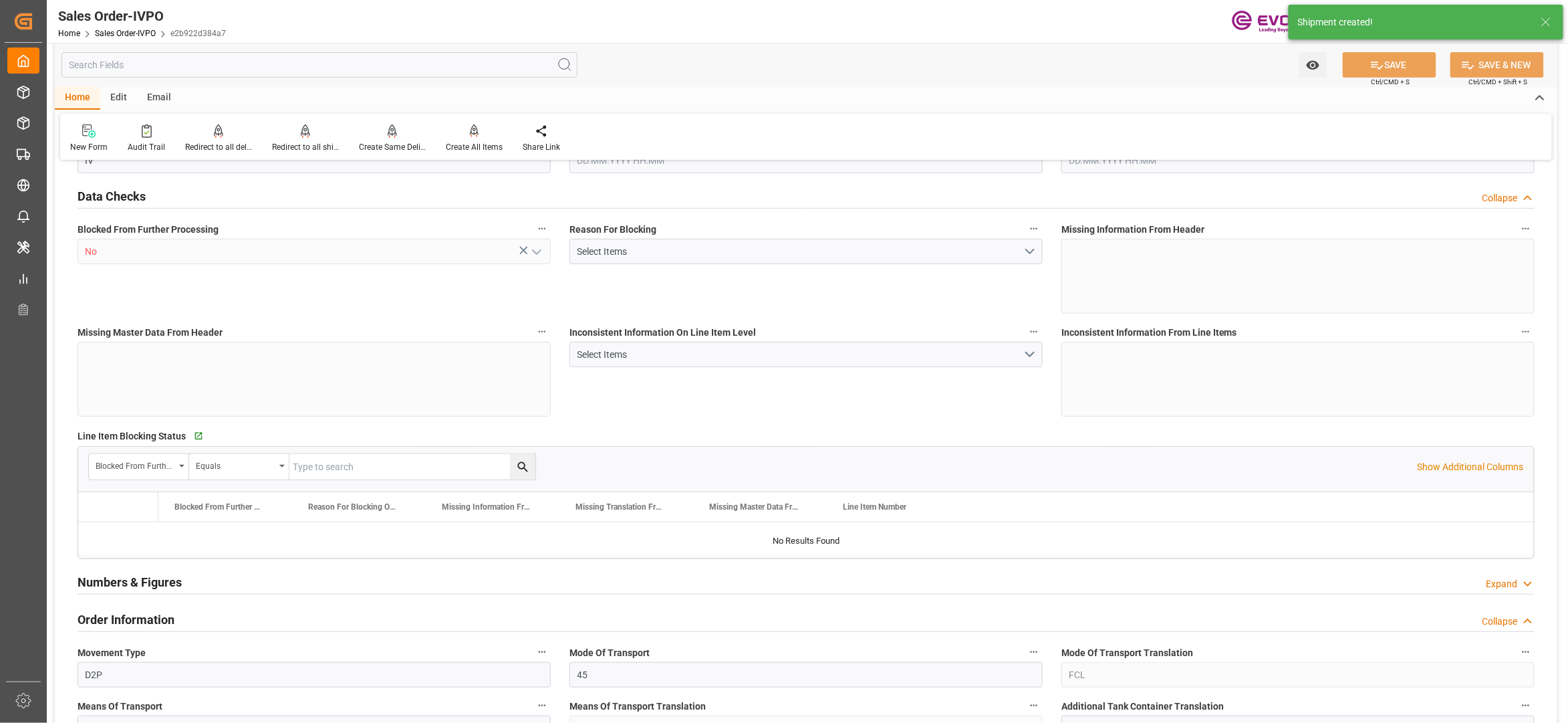
type input "THLCH"
type input "0"
type input "1"
type input "2"
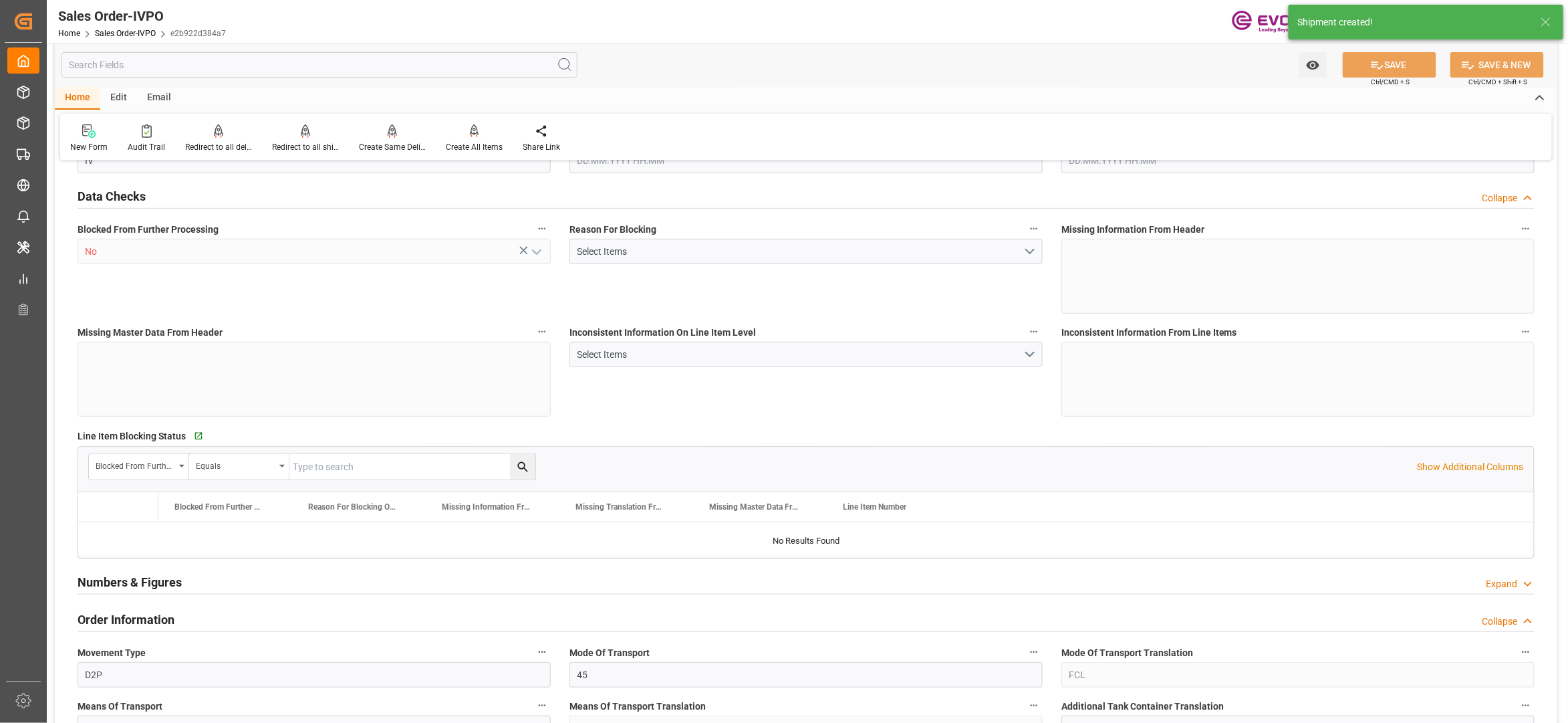
type input "9348.216"
type input "38.066"
type input "17000"
type input "30"
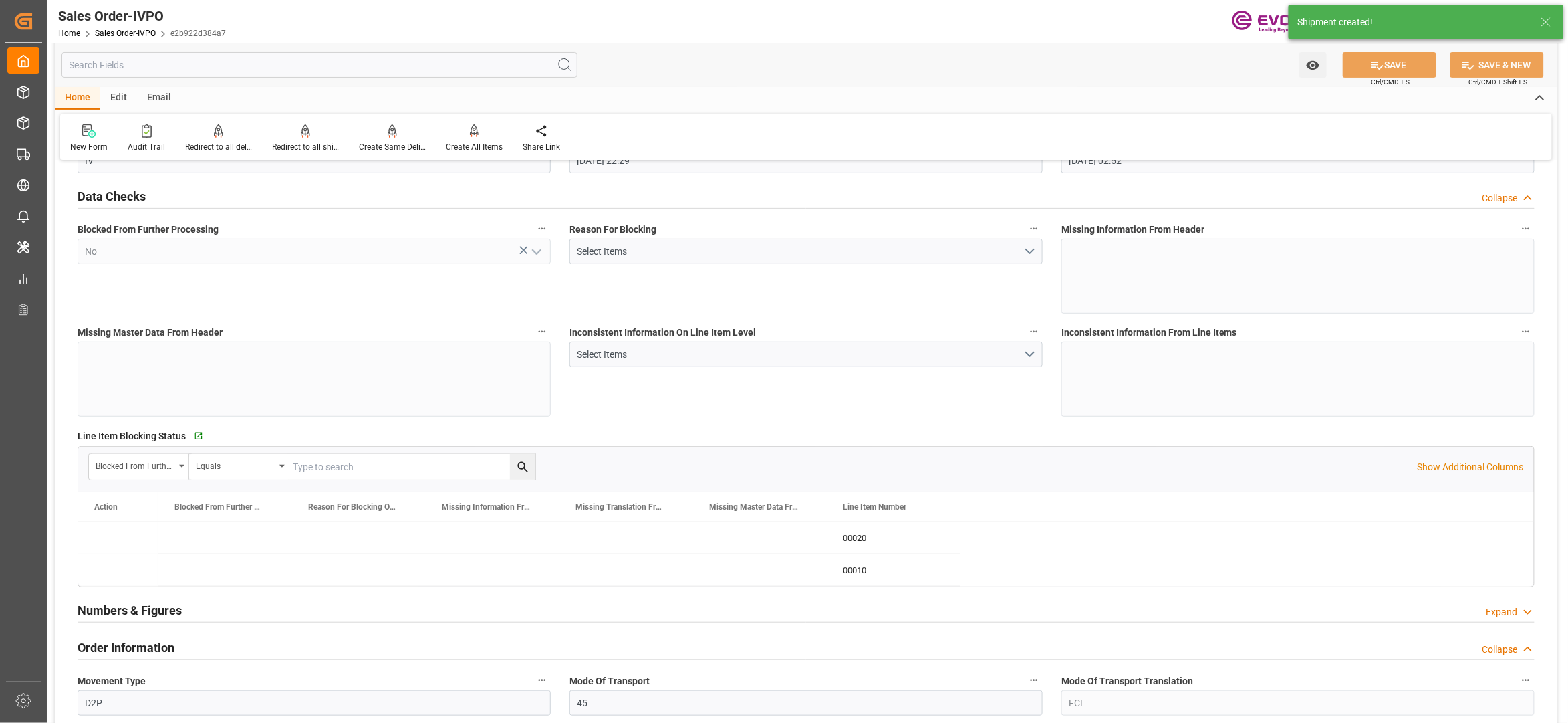
type input "[DATE] 22:29"
type input "[DATE] 02:52"
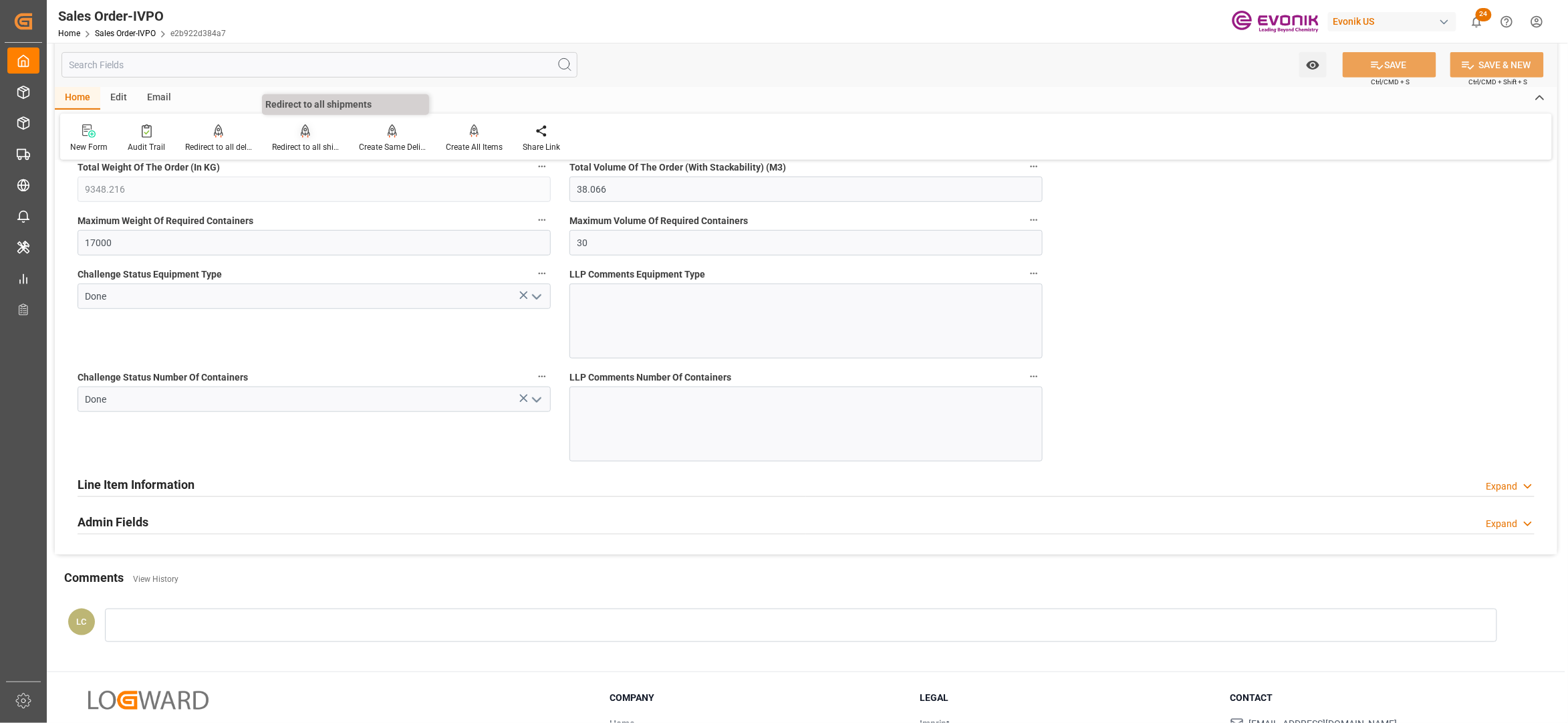
click at [297, 140] on div "Redirect to all shipments" at bounding box center [305, 138] width 87 height 29
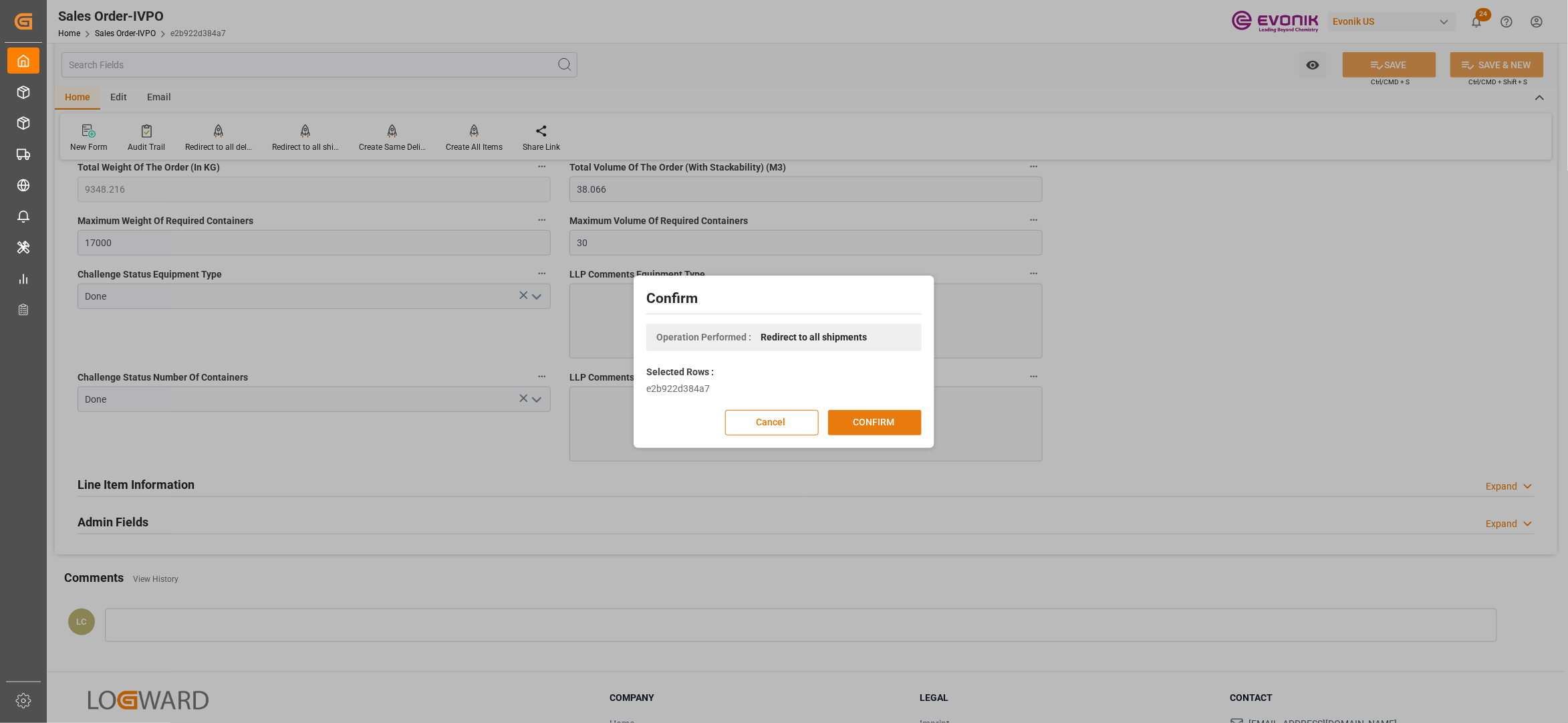
click at [894, 422] on button "CONFIRM" at bounding box center [875, 422] width 94 height 25
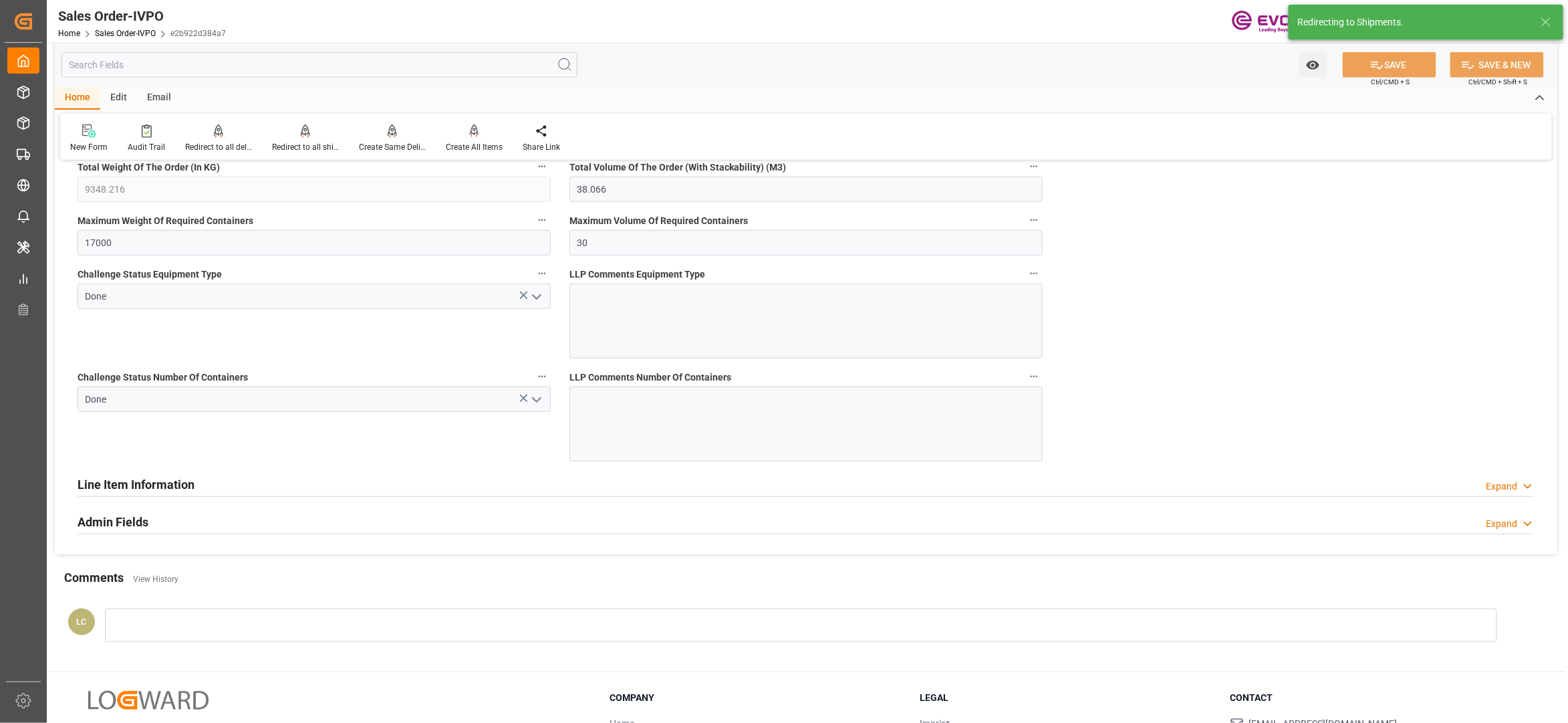
type input "[DATE] 22:29"
type input "[DATE] 02:52"
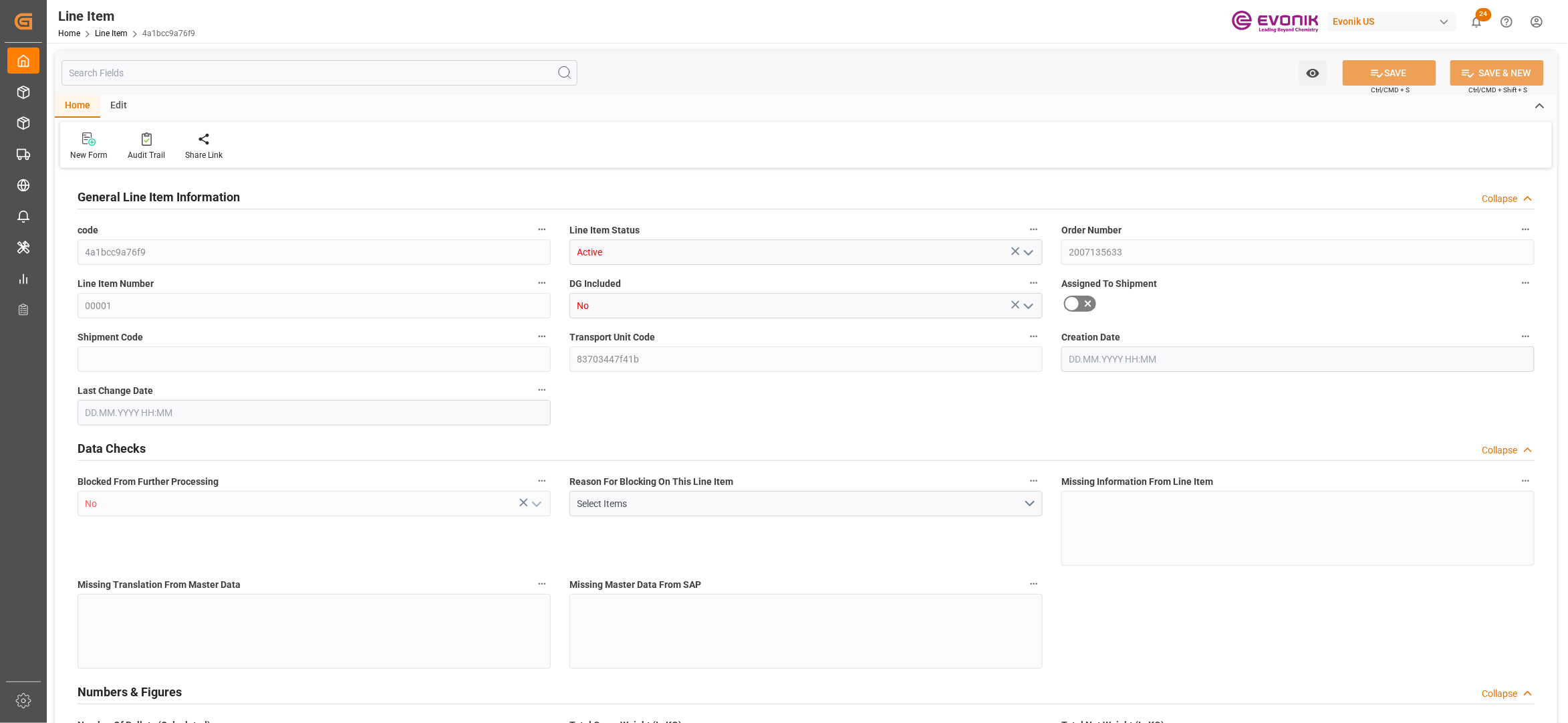
type input "20"
type input "20128"
type input "20000"
type input "27.7424"
type input "800"
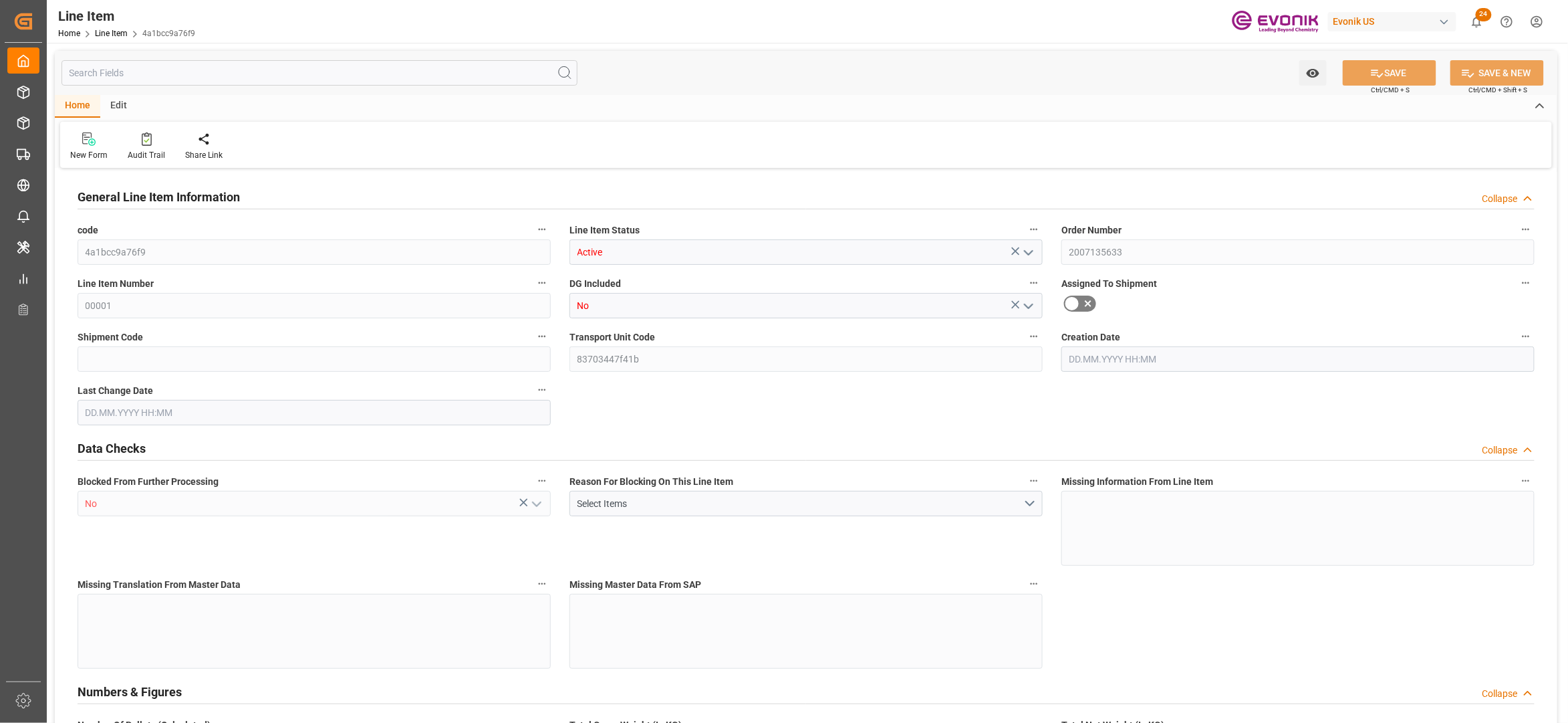
type input "29000"
type input "800"
type input "20000"
type input "20128"
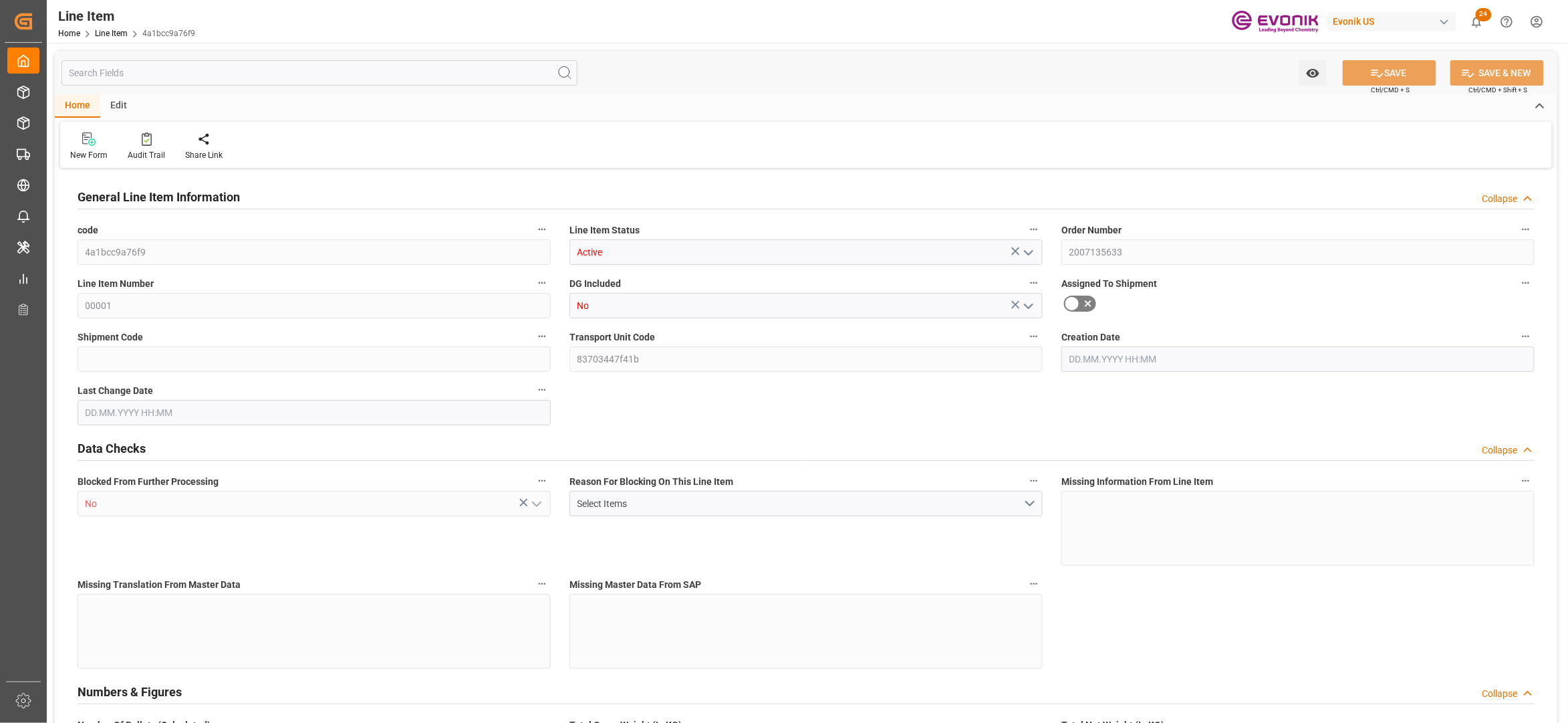
type input "20548"
type input "20000"
type input "27.7424"
type input "27742.4"
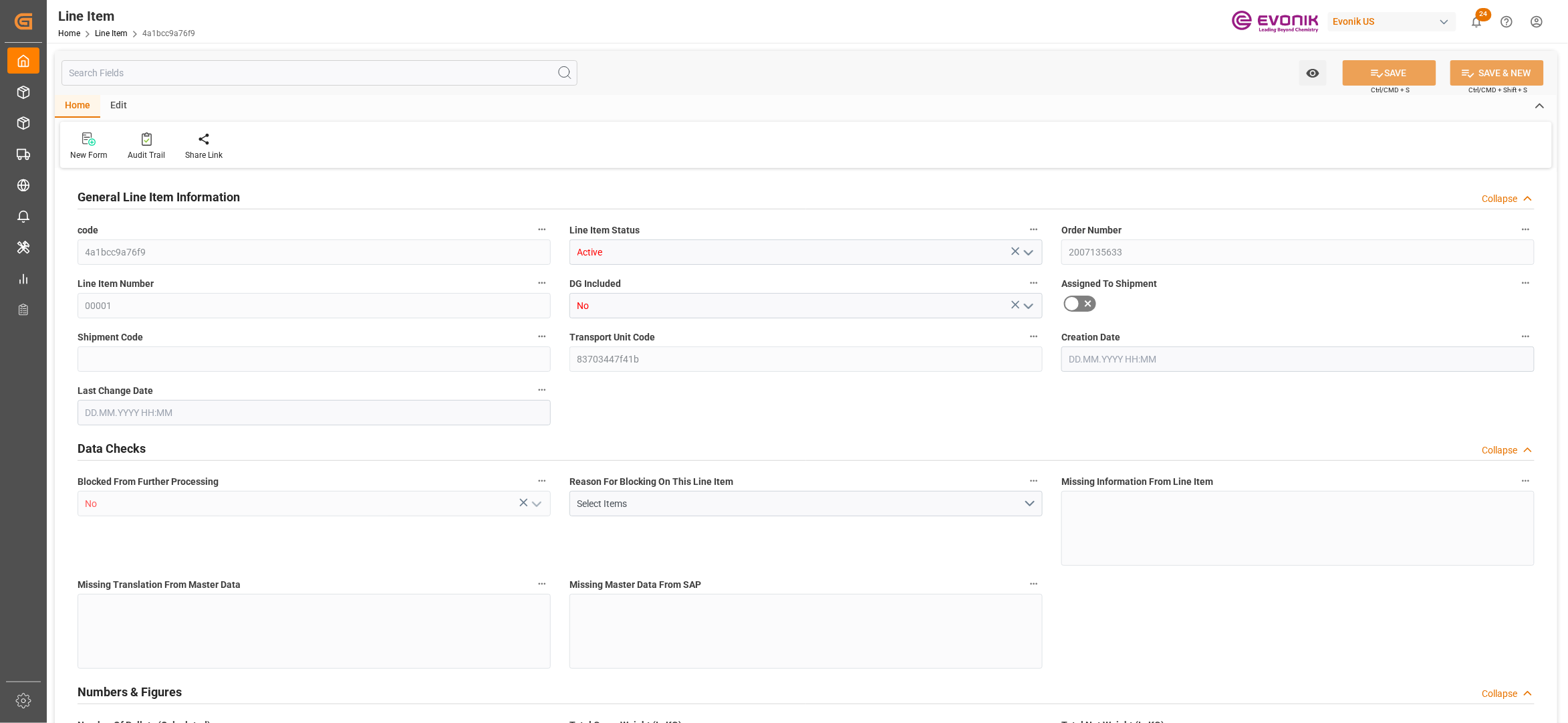
type input "0"
type input "13.08.2025 17:48"
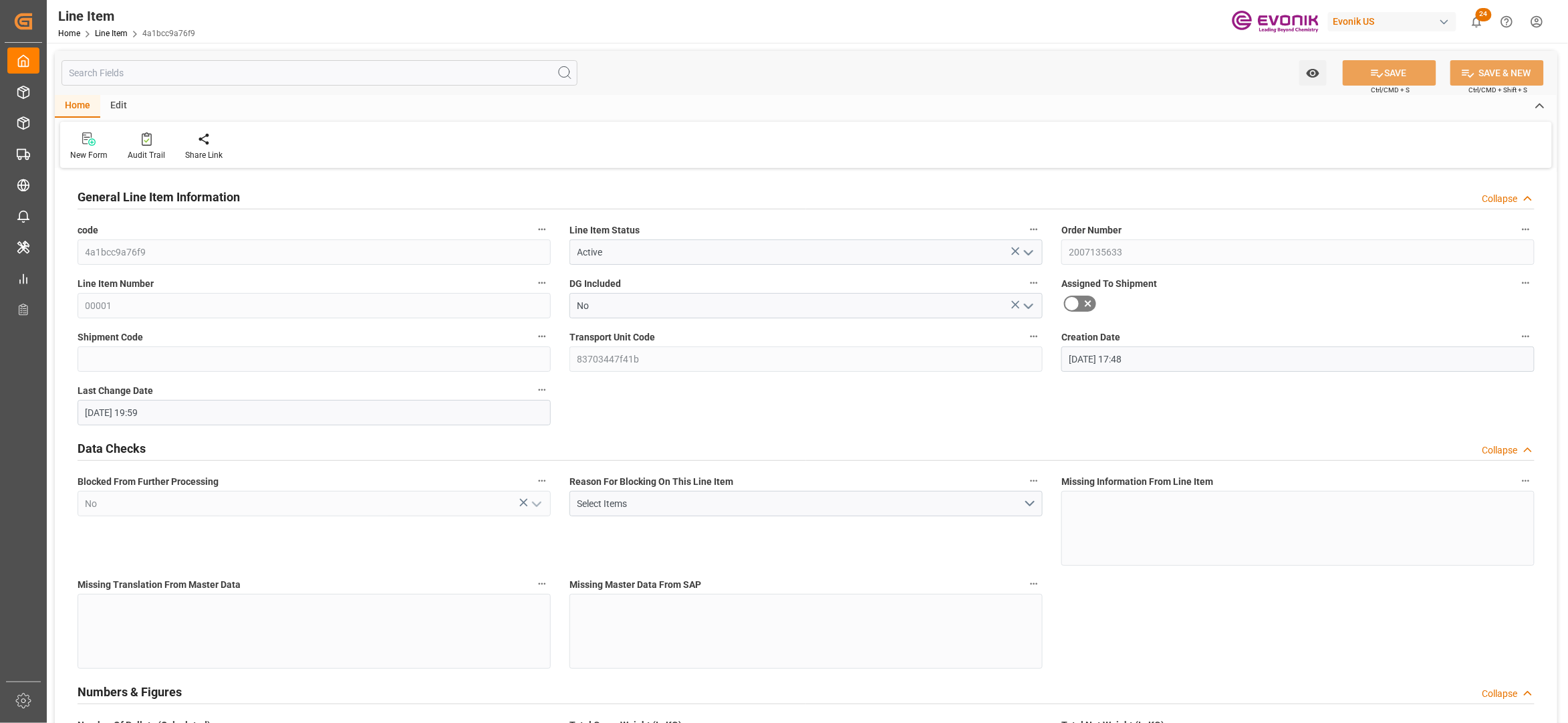
type input "15.08.2025 19:59"
type input "18.10.2025"
type input "20.08.2025"
type input "13.08.2025"
click at [219, 74] on input "text" at bounding box center [319, 72] width 516 height 25
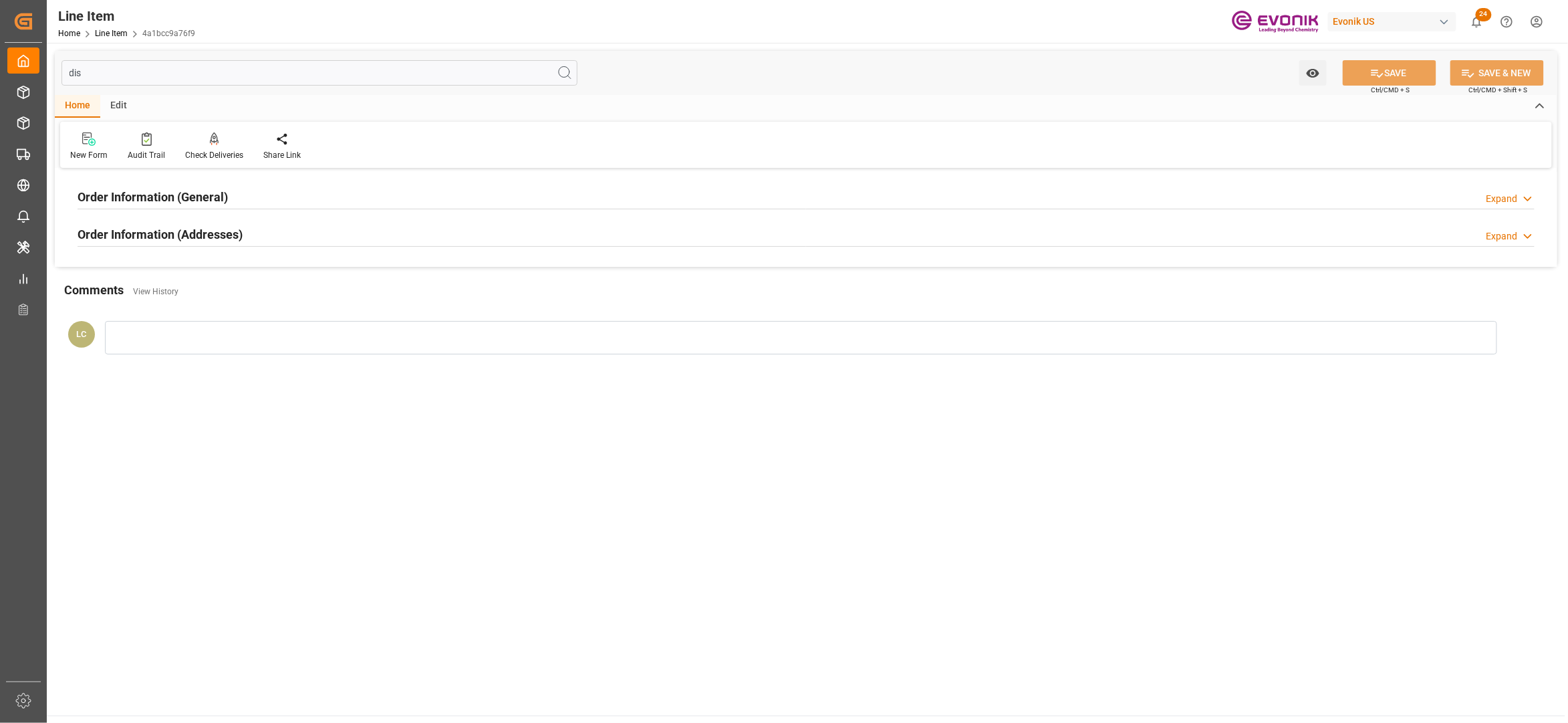
click at [241, 201] on div "Order Information (General) Expand" at bounding box center [806, 195] width 1457 height 25
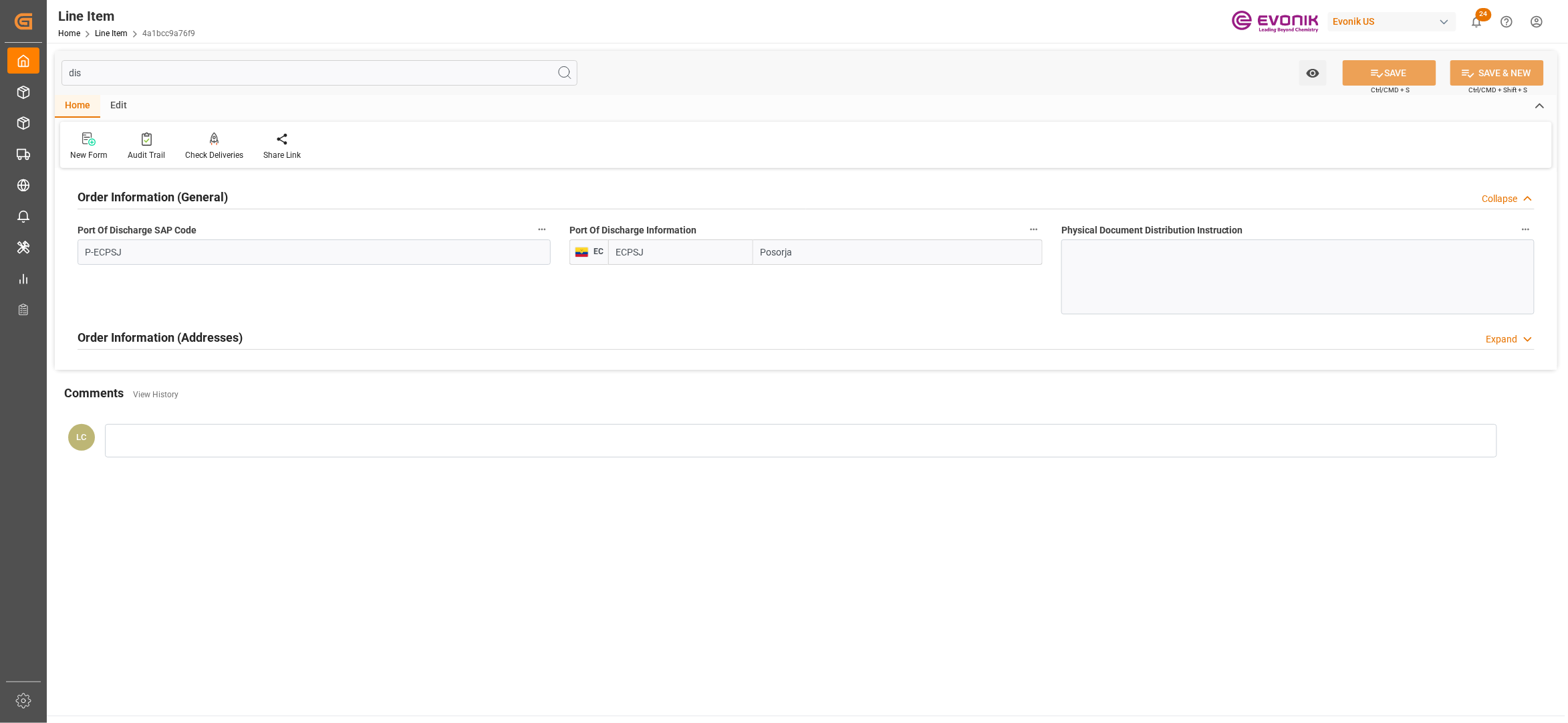
click at [268, 340] on div "Order Information (Addresses) Expand" at bounding box center [806, 336] width 1457 height 25
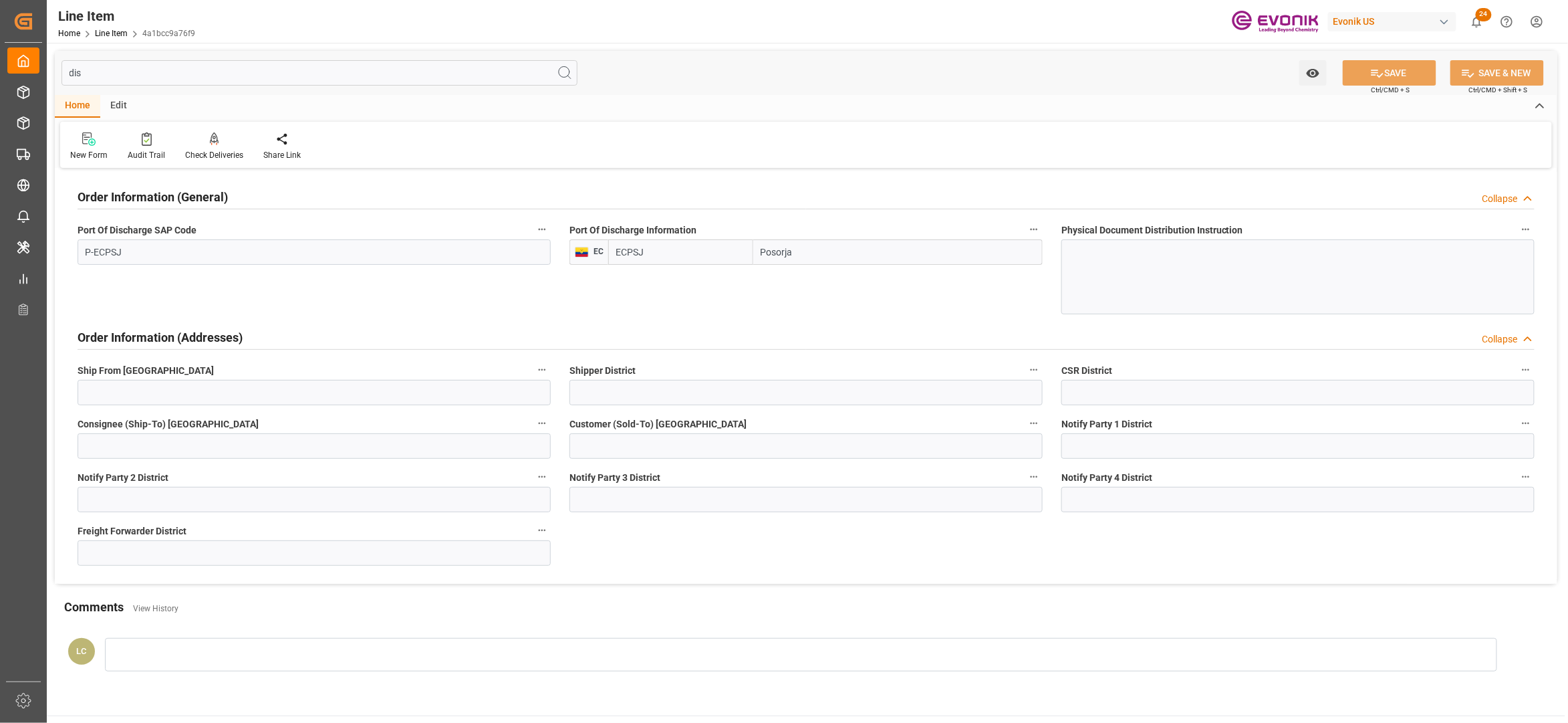
click at [113, 70] on input "dis" at bounding box center [319, 72] width 516 height 25
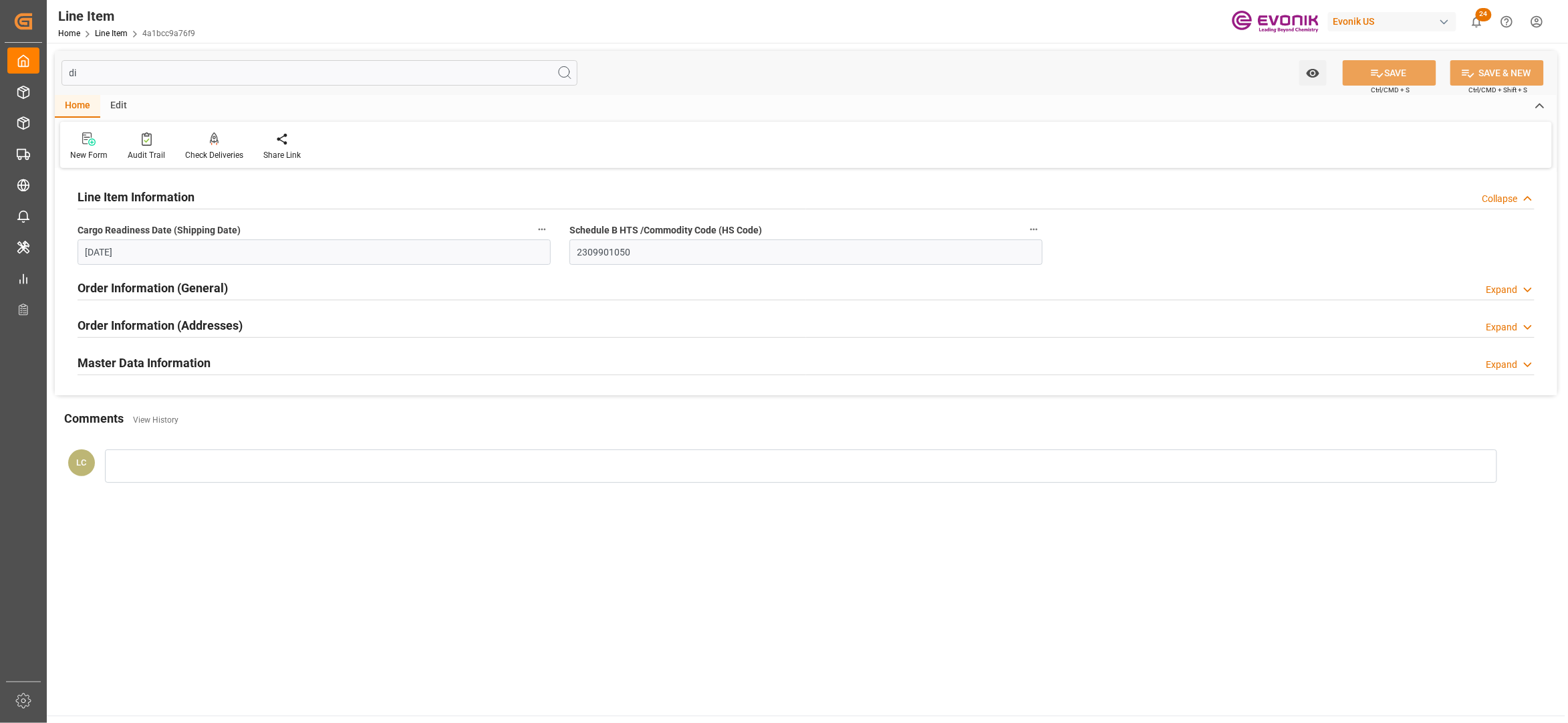
type input "d"
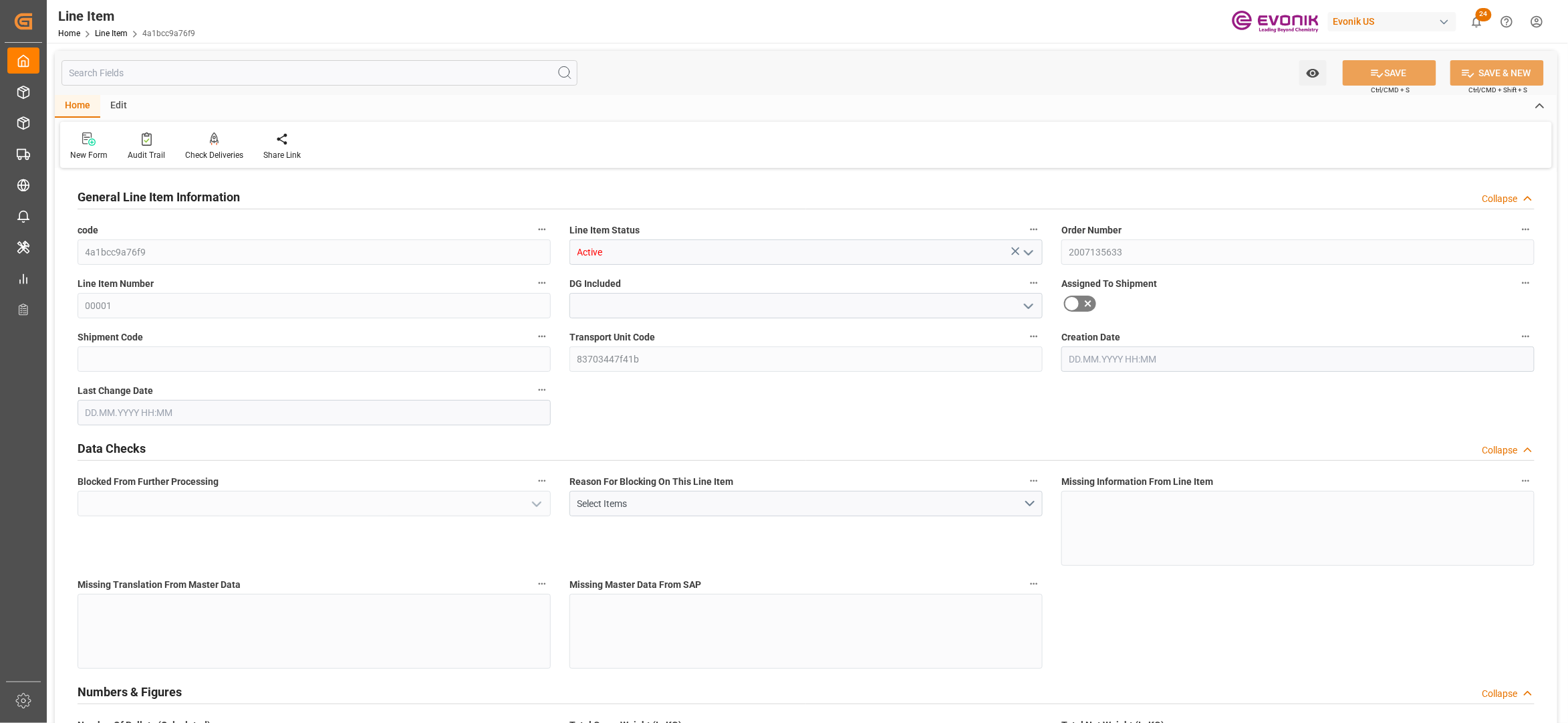
type input "No"
type input "20"
type input "20128"
type input "20000"
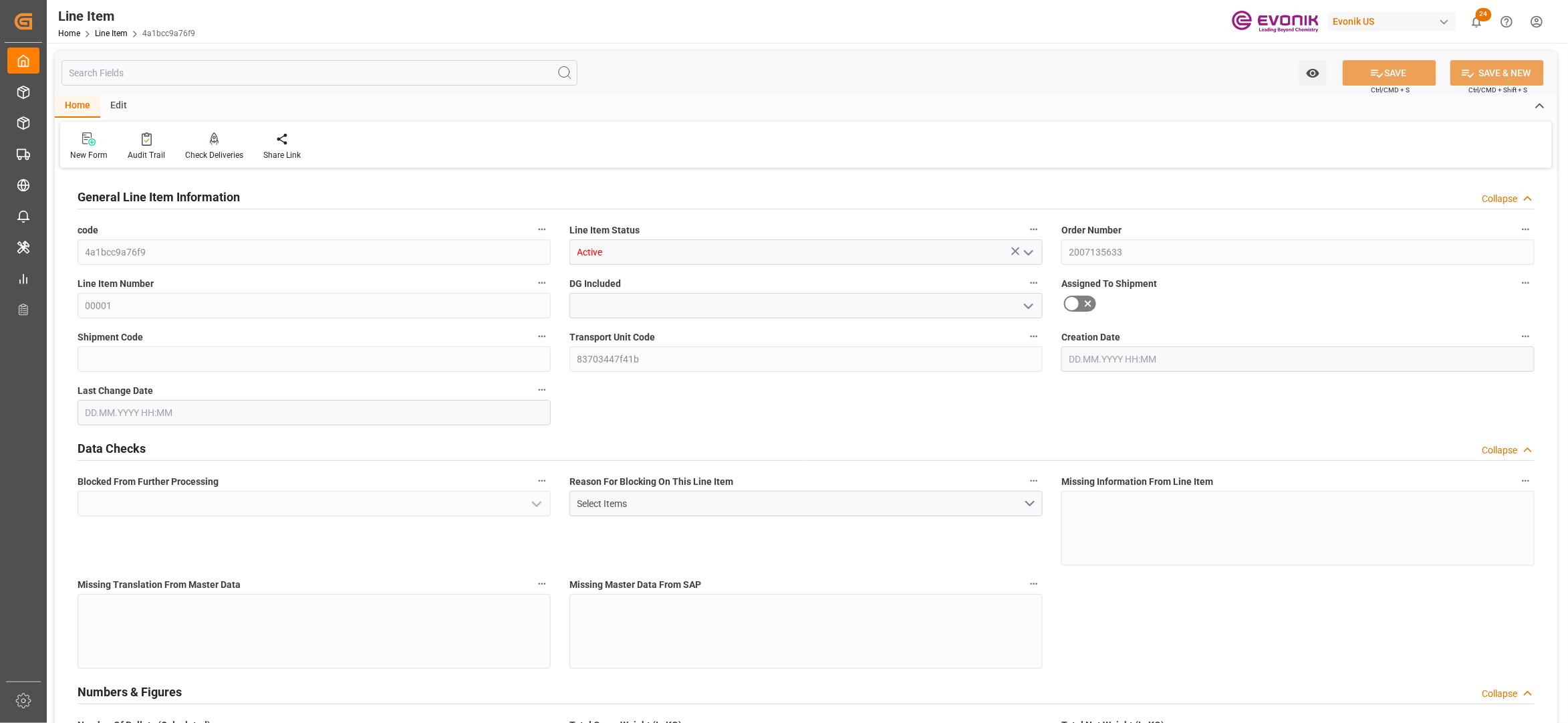
type input "27.7424"
type input "800"
type input "No"
type input "29000"
type input "800"
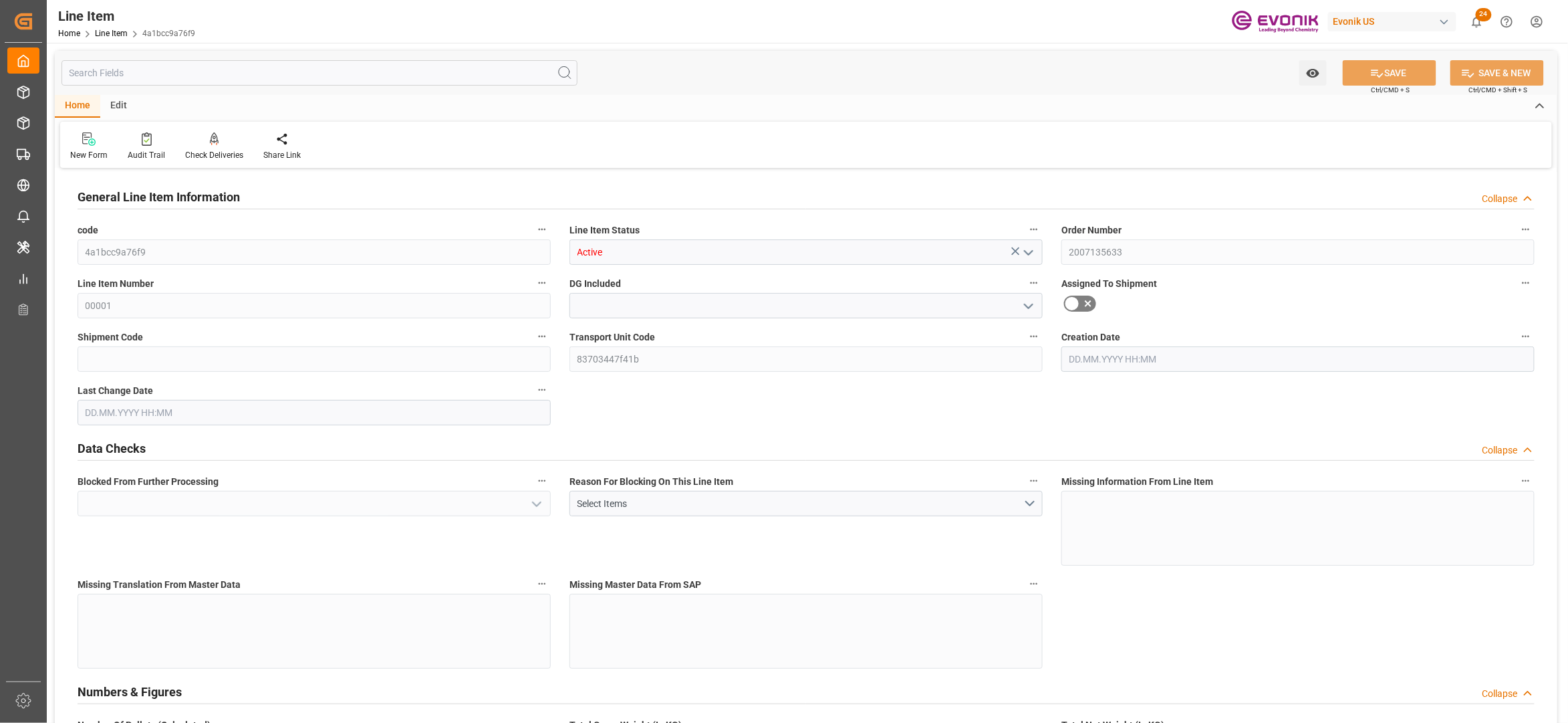
type input "20000"
type input "20128"
type input "20548"
type input "20000"
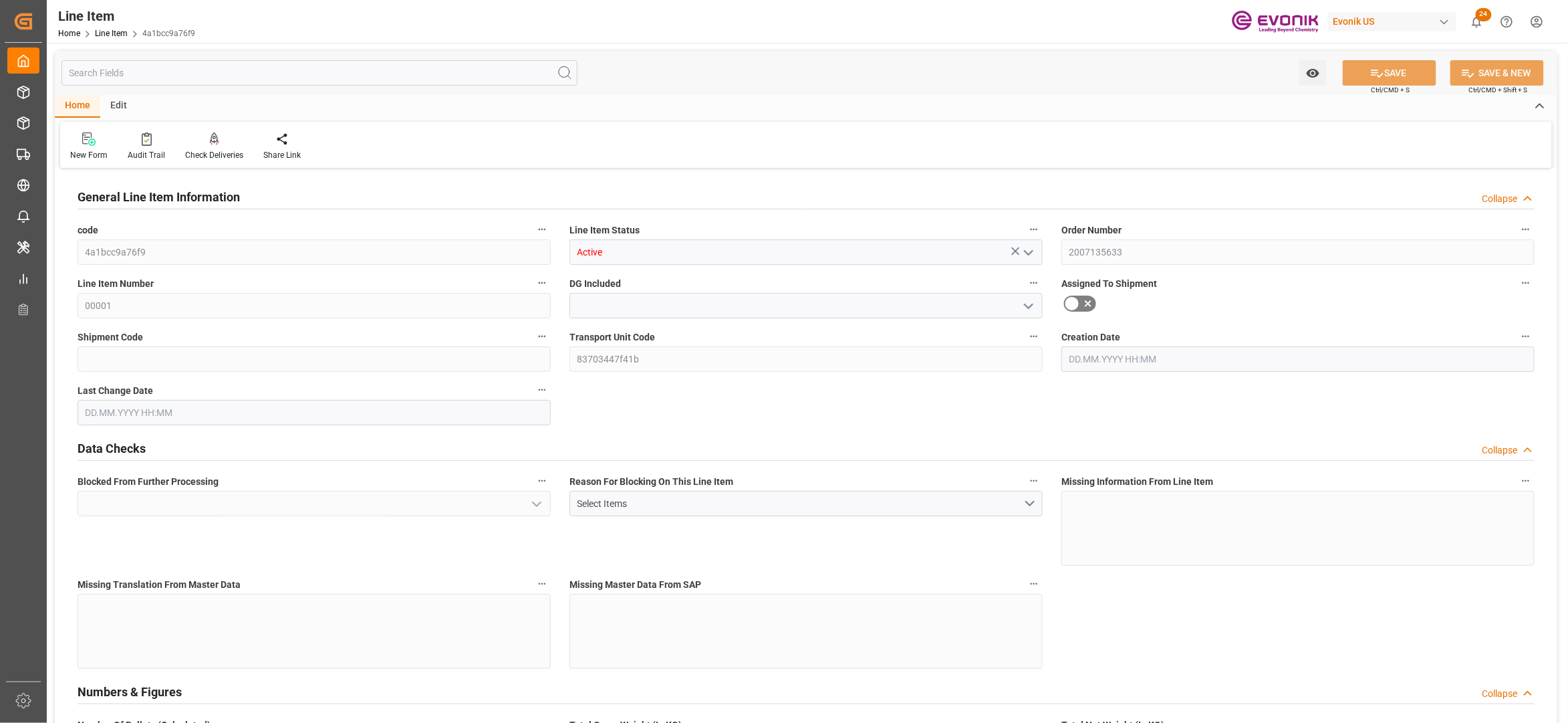
type input "20000"
type input "27.7424"
type input "27742.4"
type input "0"
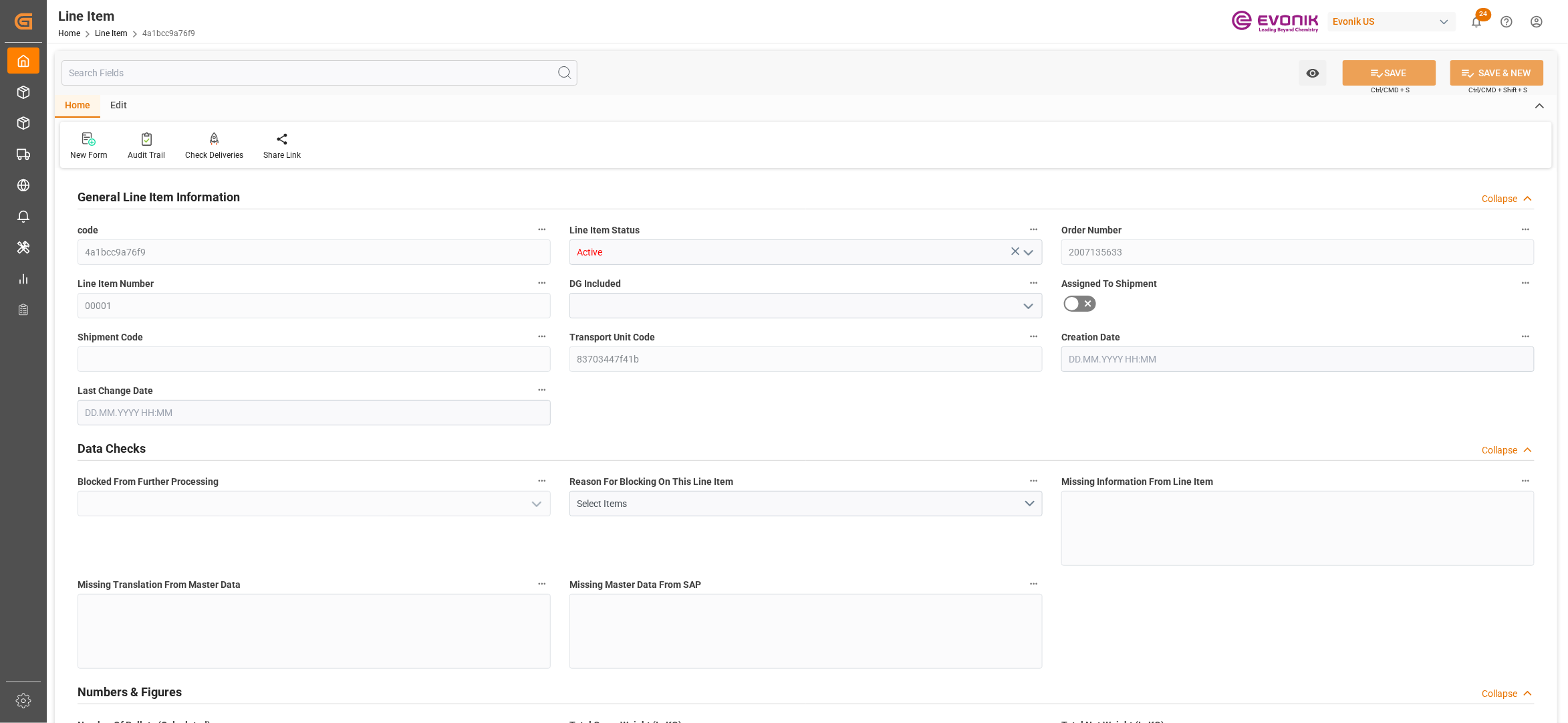
type input "0"
type input "13.08.2025 17:48"
type input "15.08.2025 19:59"
type input "18.10.2025"
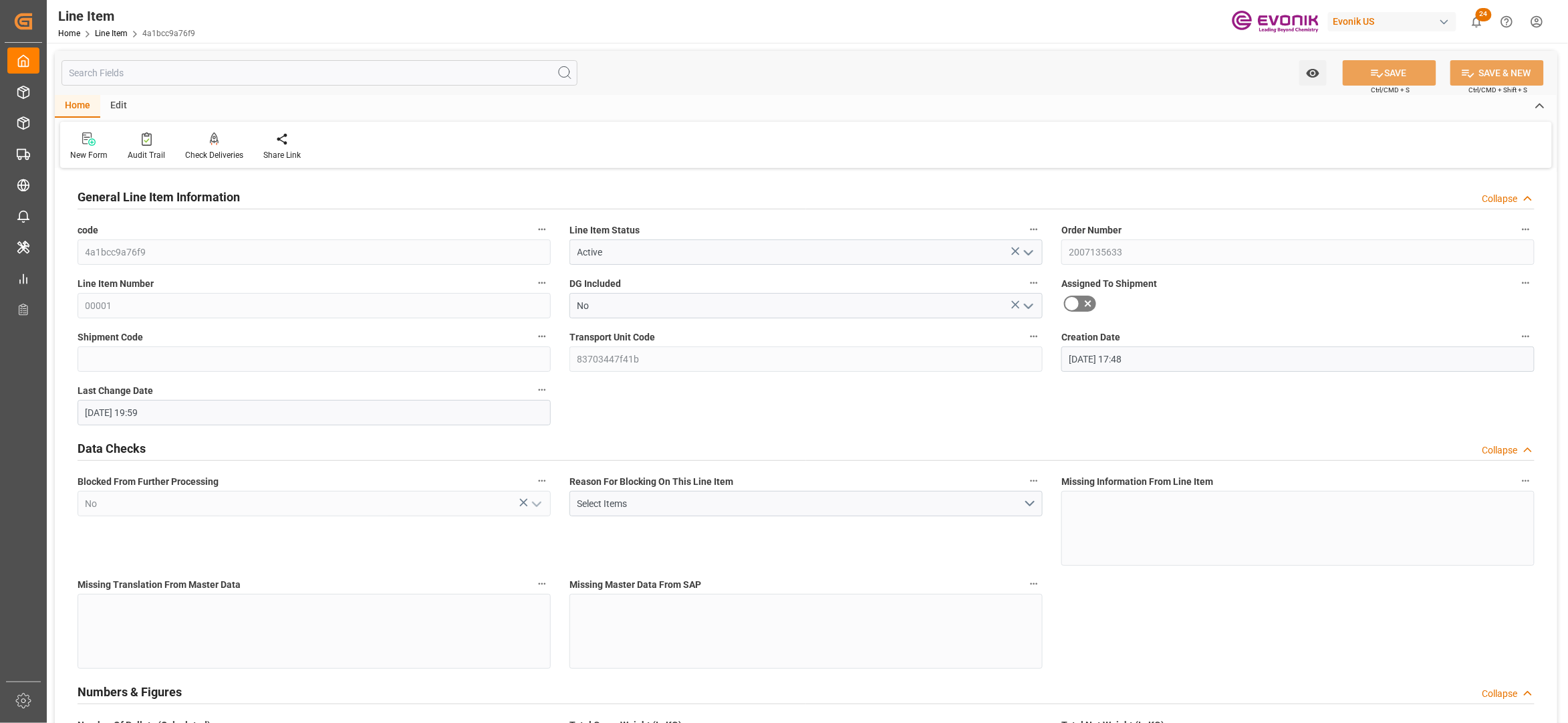
type input "13.08.2025"
click at [175, 76] on input "text" at bounding box center [319, 72] width 516 height 25
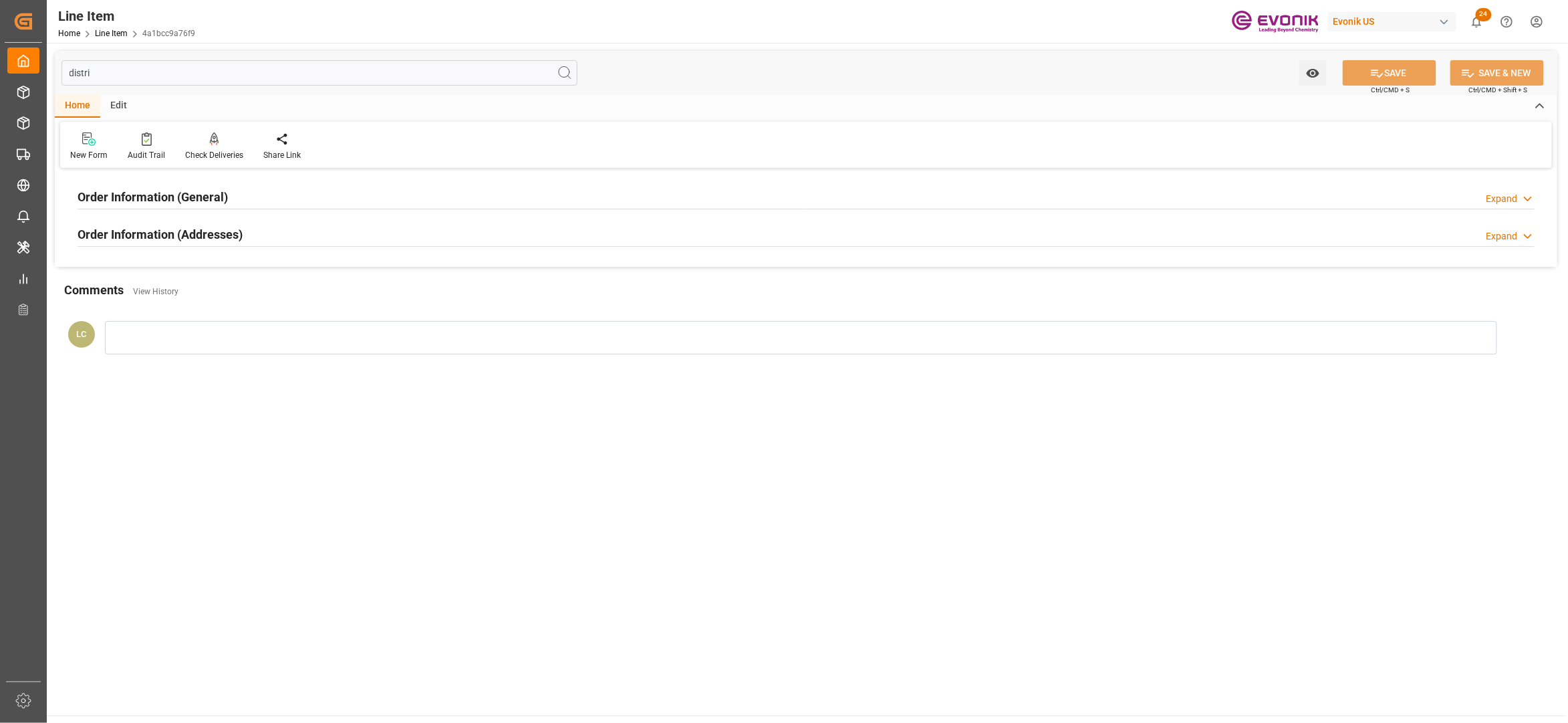
click at [412, 231] on div "Order Information (Addresses) Expand" at bounding box center [806, 233] width 1457 height 25
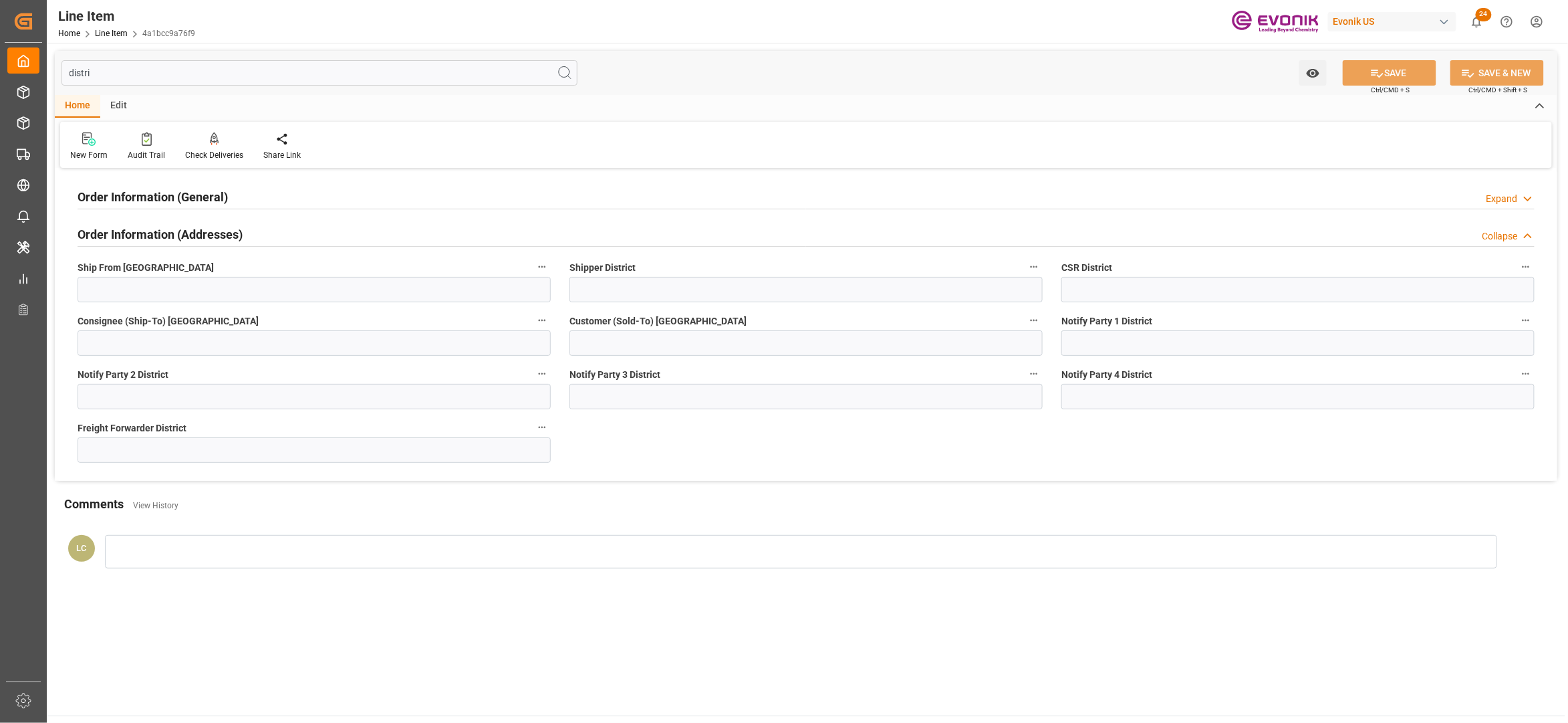
click at [412, 202] on div "Order Information (General) Expand" at bounding box center [806, 195] width 1457 height 25
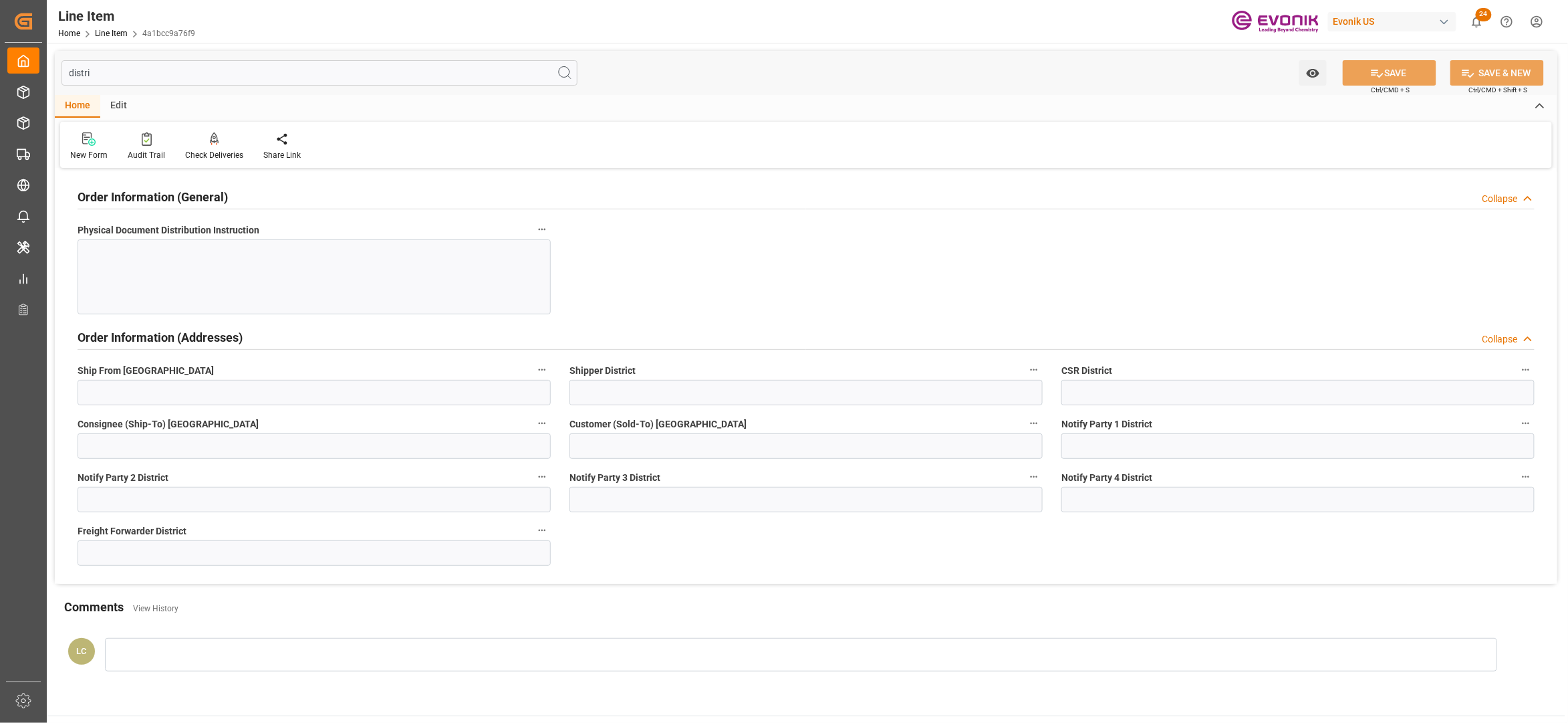
click at [123, 76] on input "distri" at bounding box center [319, 72] width 516 height 25
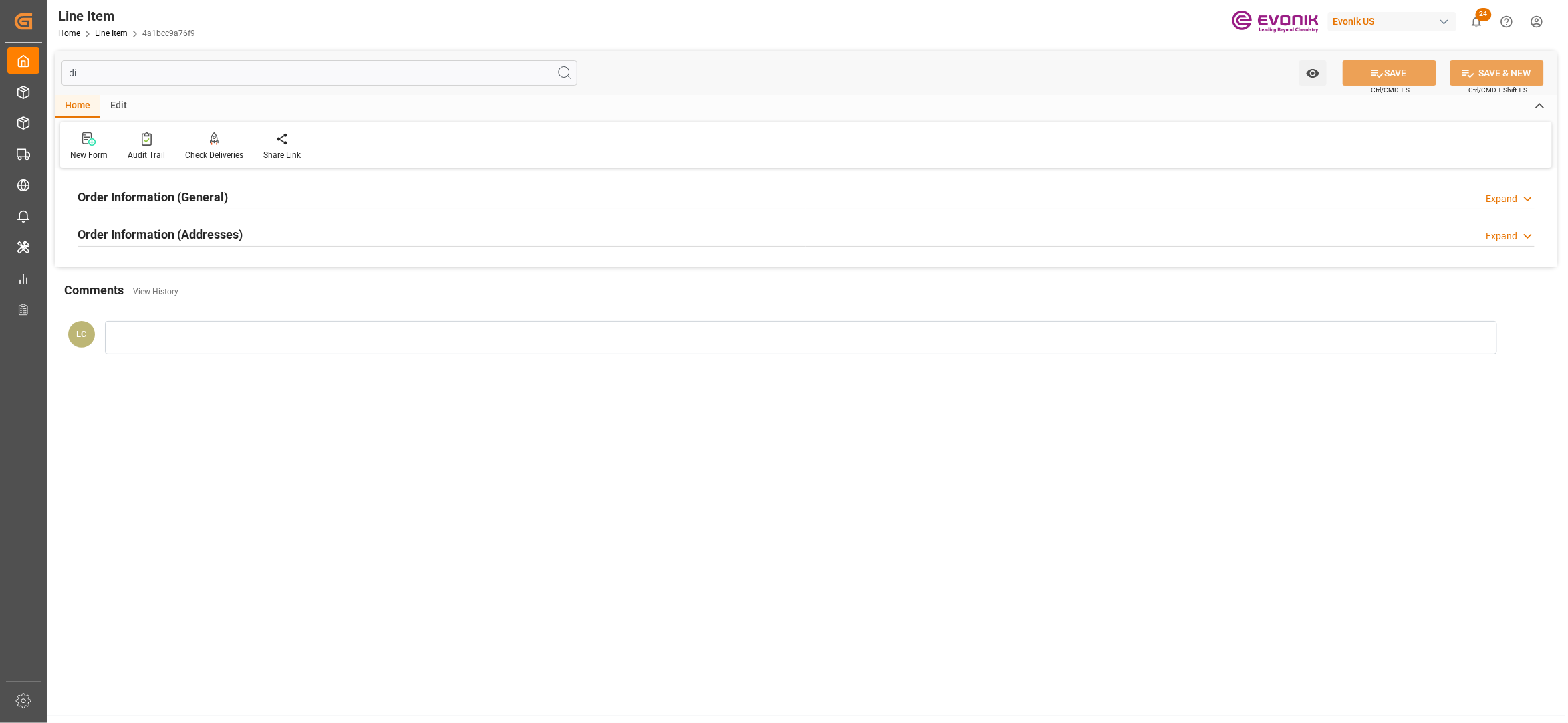
type input "d"
type input "add"
click at [291, 236] on div "Order Information (Addresses) Expand" at bounding box center [806, 233] width 1457 height 25
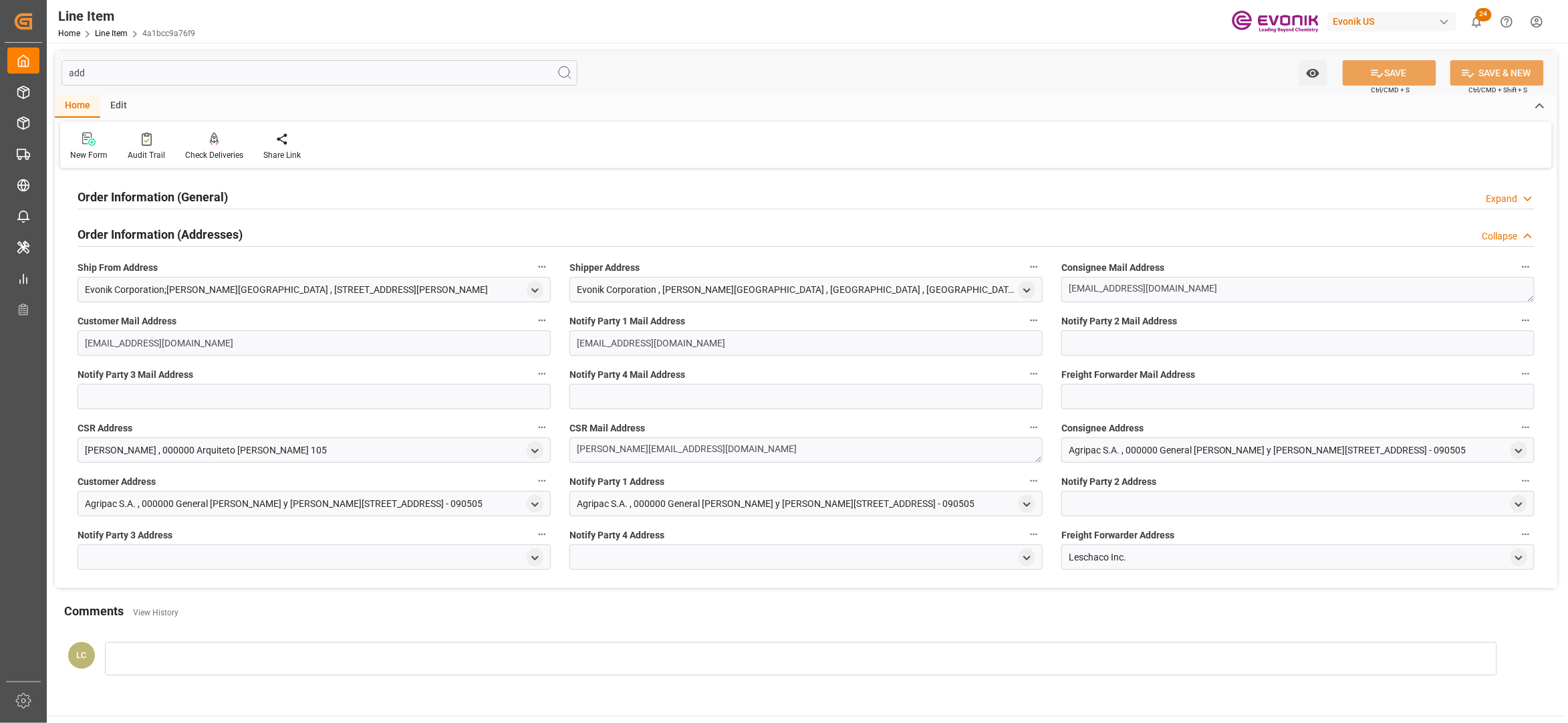
click at [300, 211] on div "Order Information (General) Expand" at bounding box center [806, 197] width 1476 height 37
click at [302, 201] on div "Order Information (General) Expand" at bounding box center [806, 195] width 1457 height 25
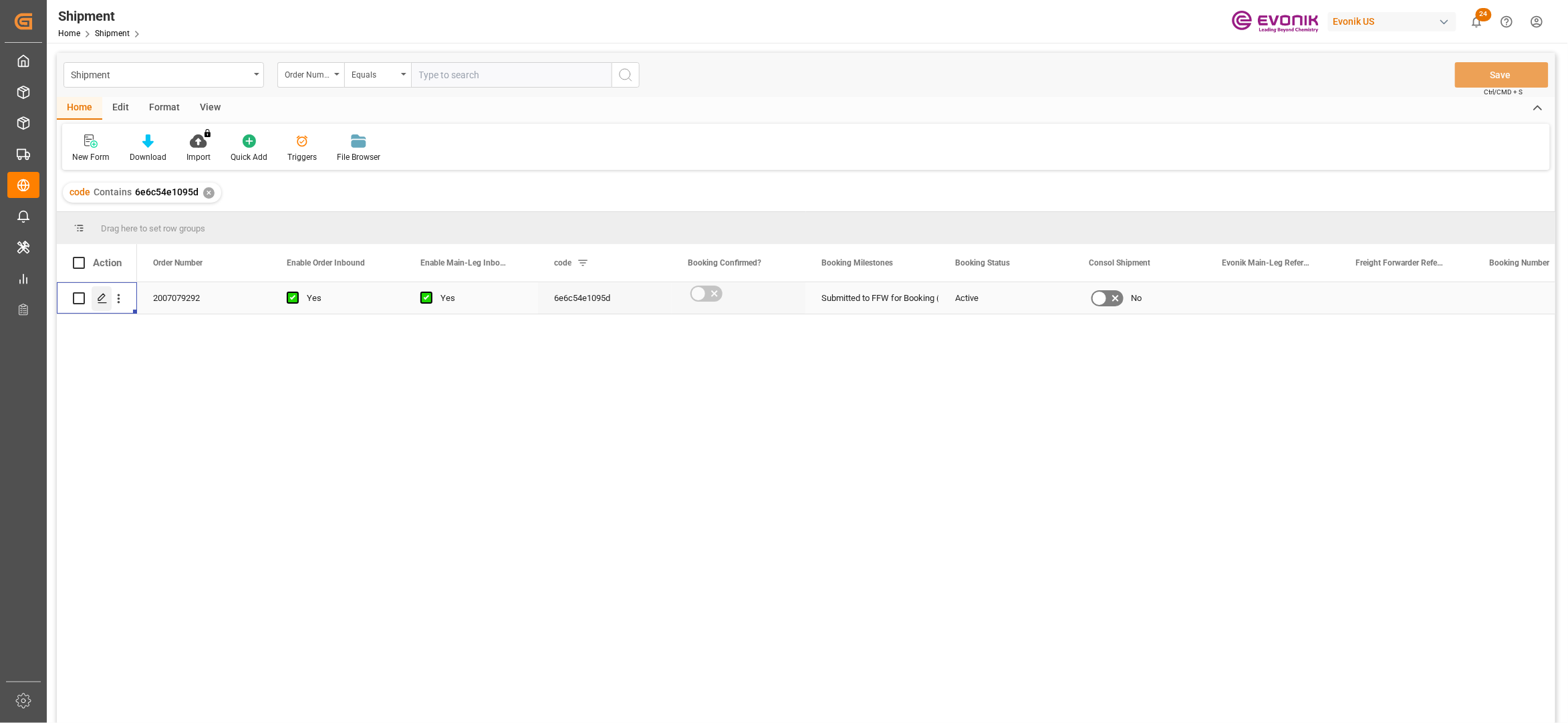
click at [102, 294] on polygon "Press SPACE to select this row." at bounding box center [101, 297] width 6 height 6
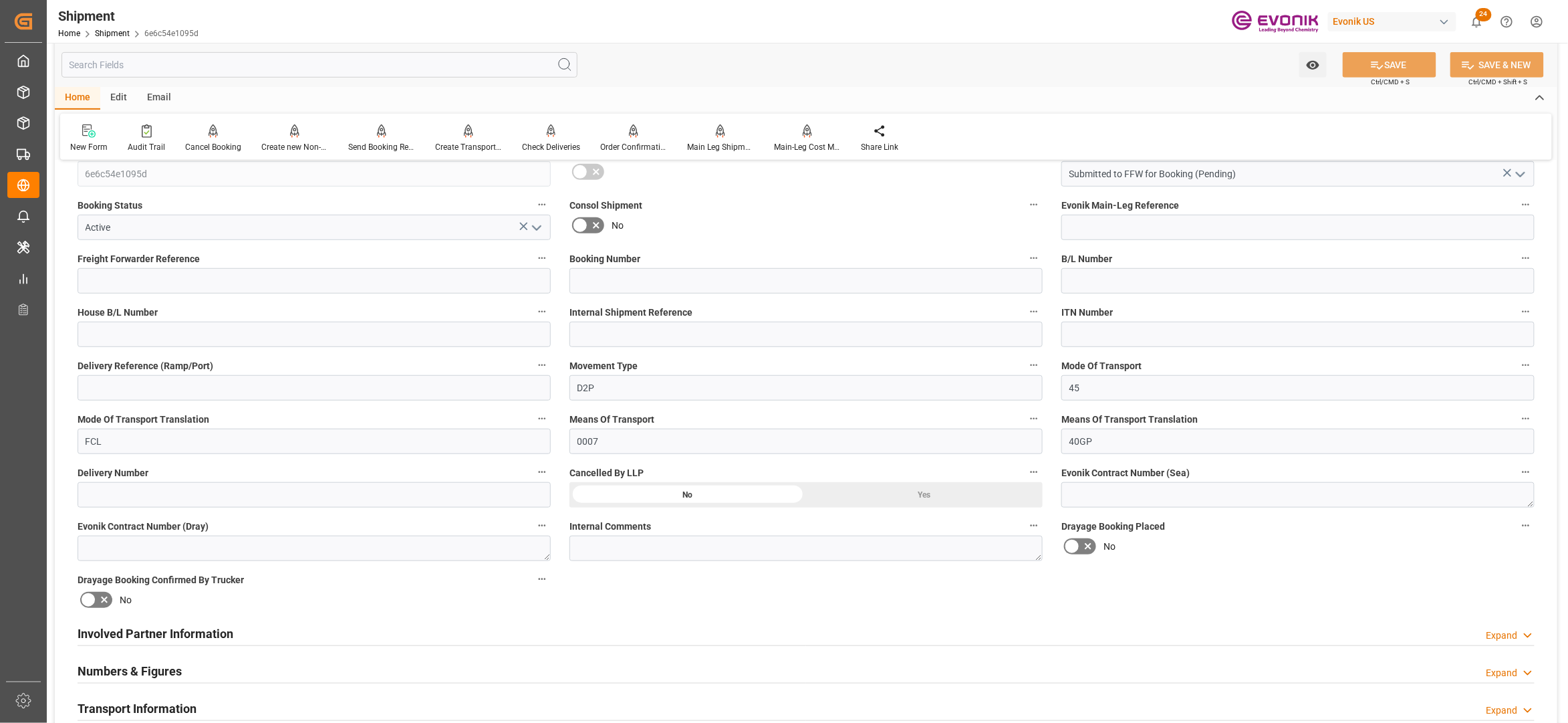
scroll to position [594, 0]
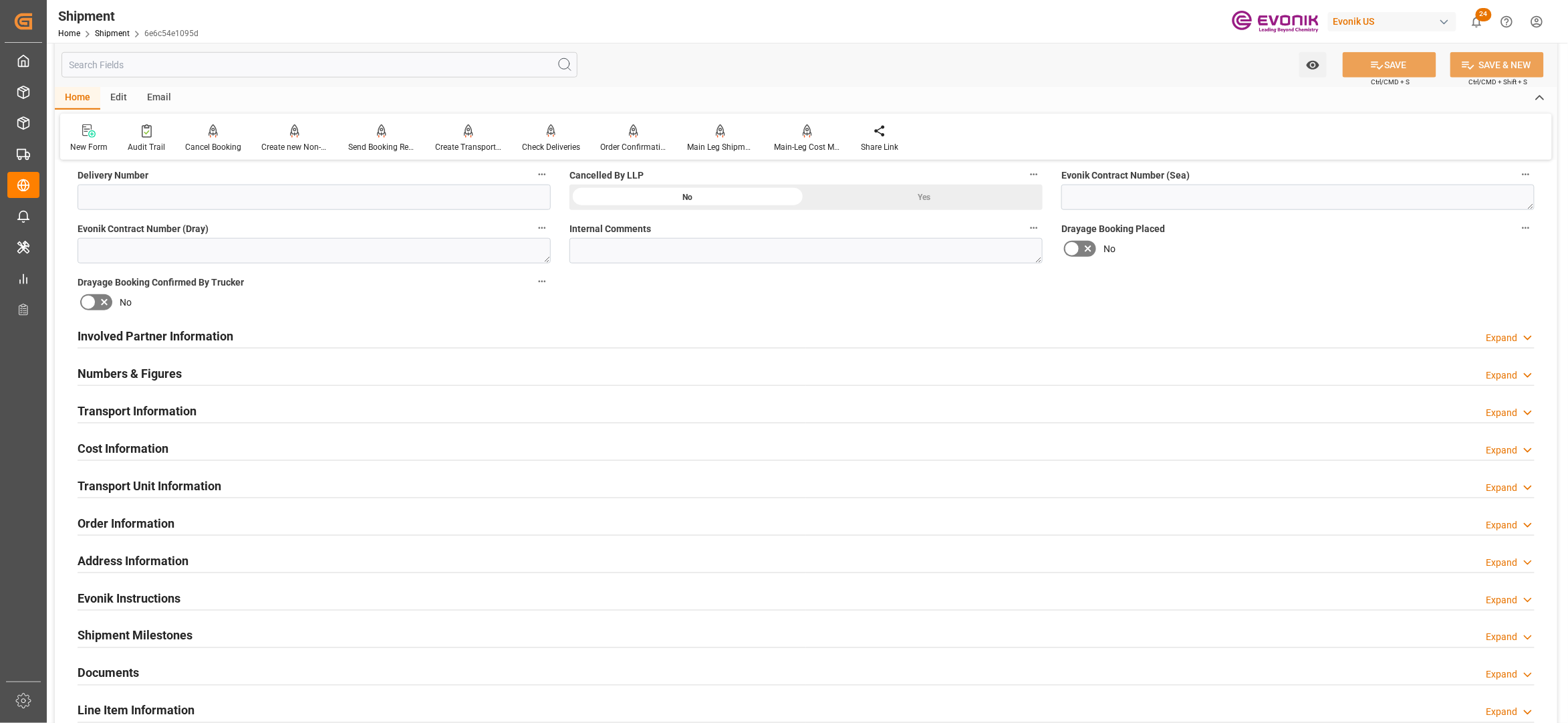
click at [593, 337] on div "Involved Partner Information Expand" at bounding box center [806, 334] width 1457 height 25
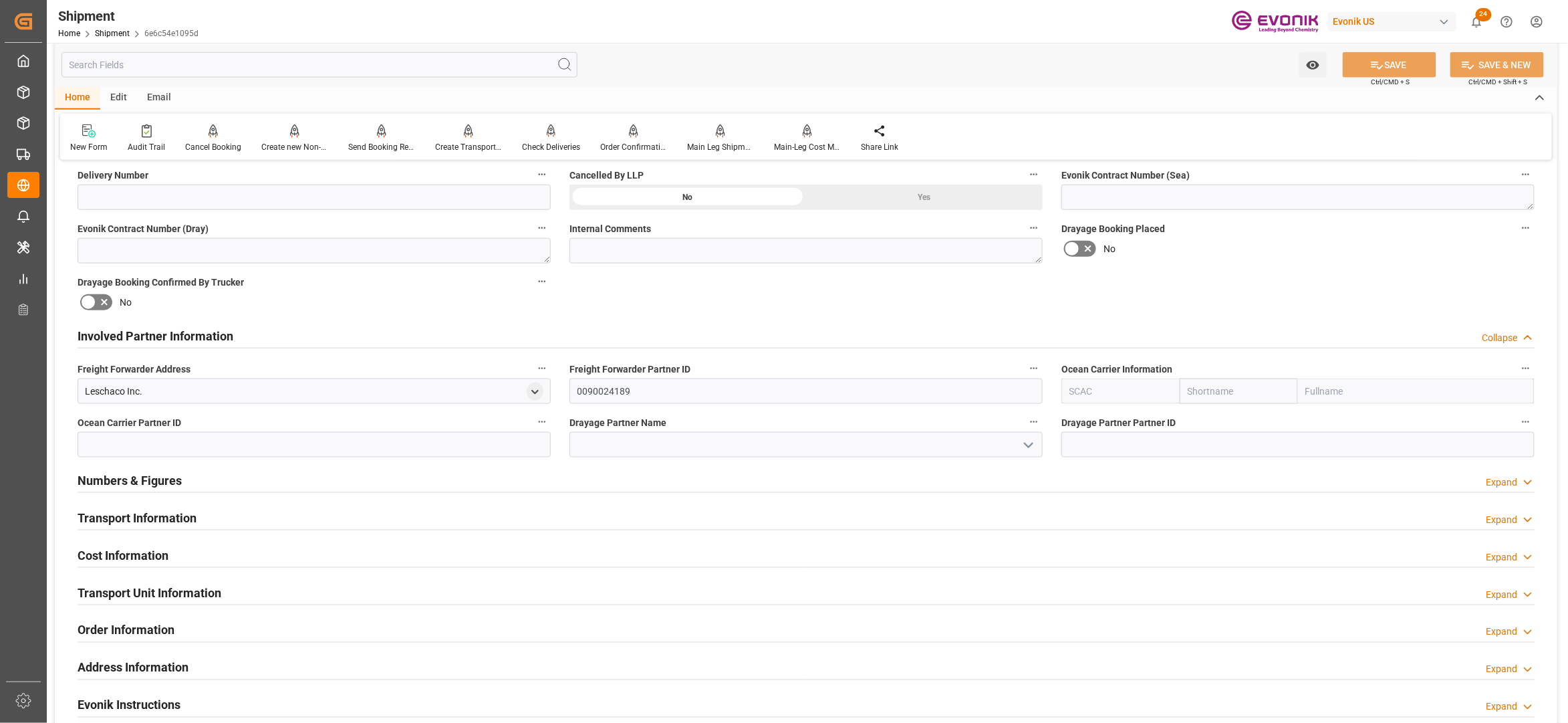
click at [1242, 392] on input "text" at bounding box center [1239, 391] width 118 height 25
type input "hapag"
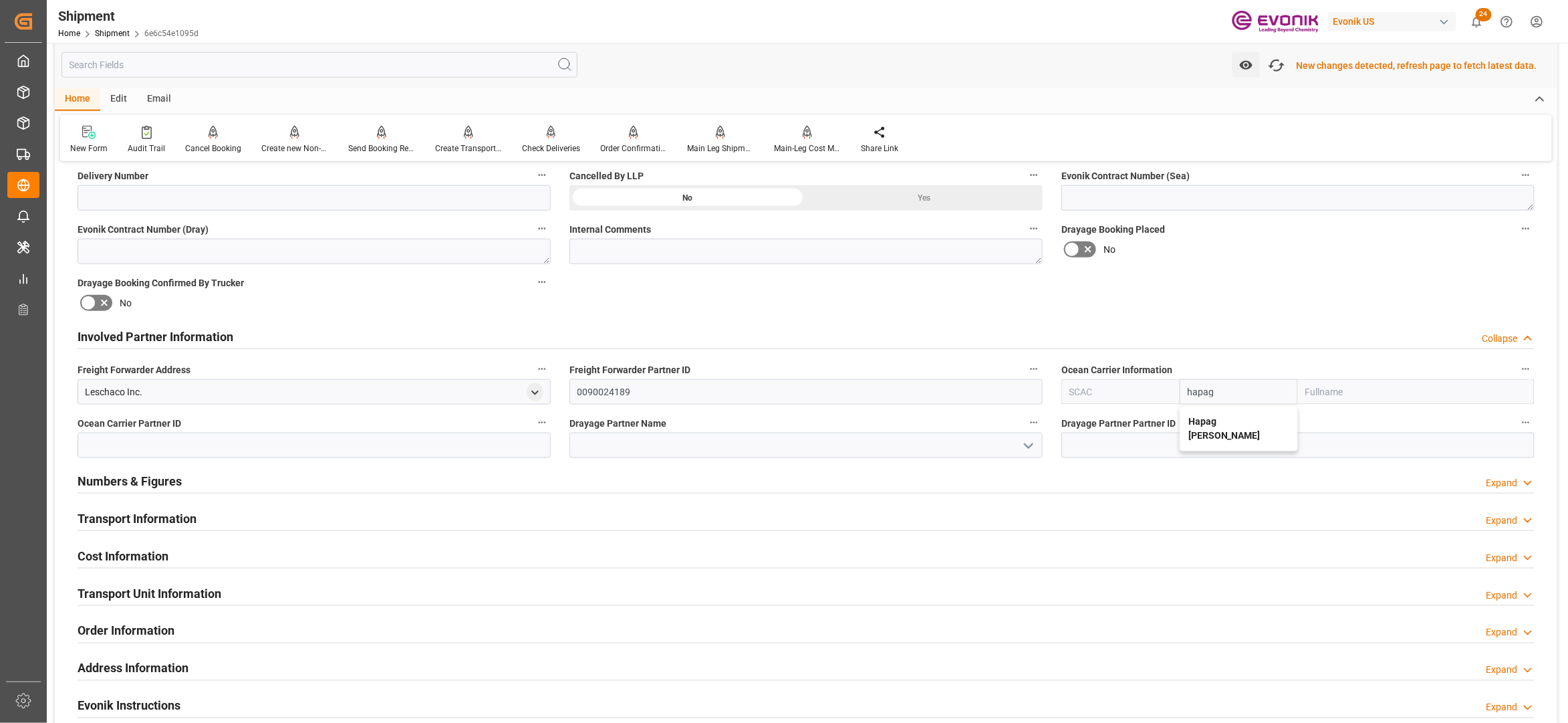
click at [1218, 418] on b "Hapag [PERSON_NAME]" at bounding box center [1224, 428] width 72 height 25
type input "HLCU"
type input "Hapag [PERSON_NAME]"
type input "Hapag [PERSON_NAME] Aktiengesellschaft"
type input "Hapag [PERSON_NAME]"
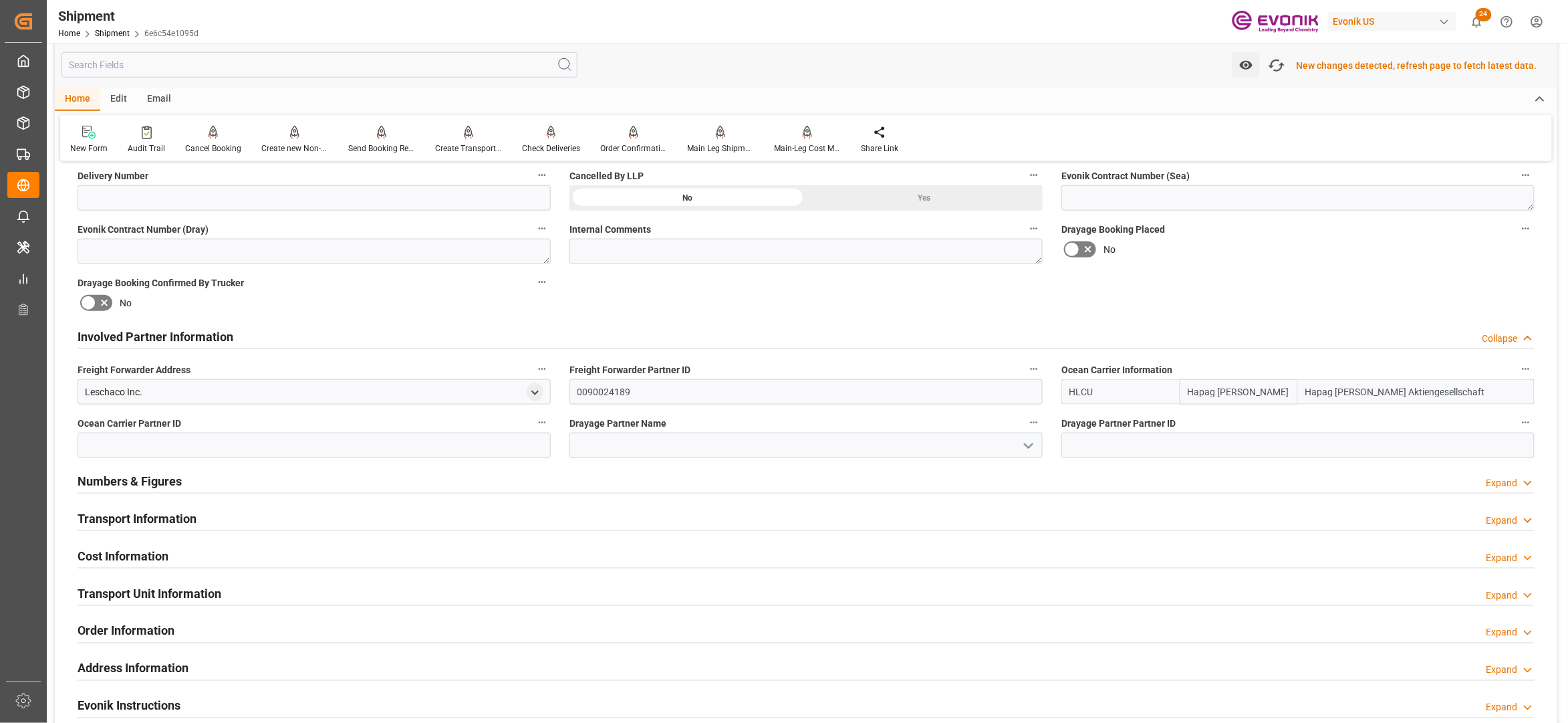
click at [1276, 306] on div "Booking Confirmation Milestone Bar Collapse Submitted to FFW for Booking (Pendi…" at bounding box center [807, 323] width 1503 height 1490
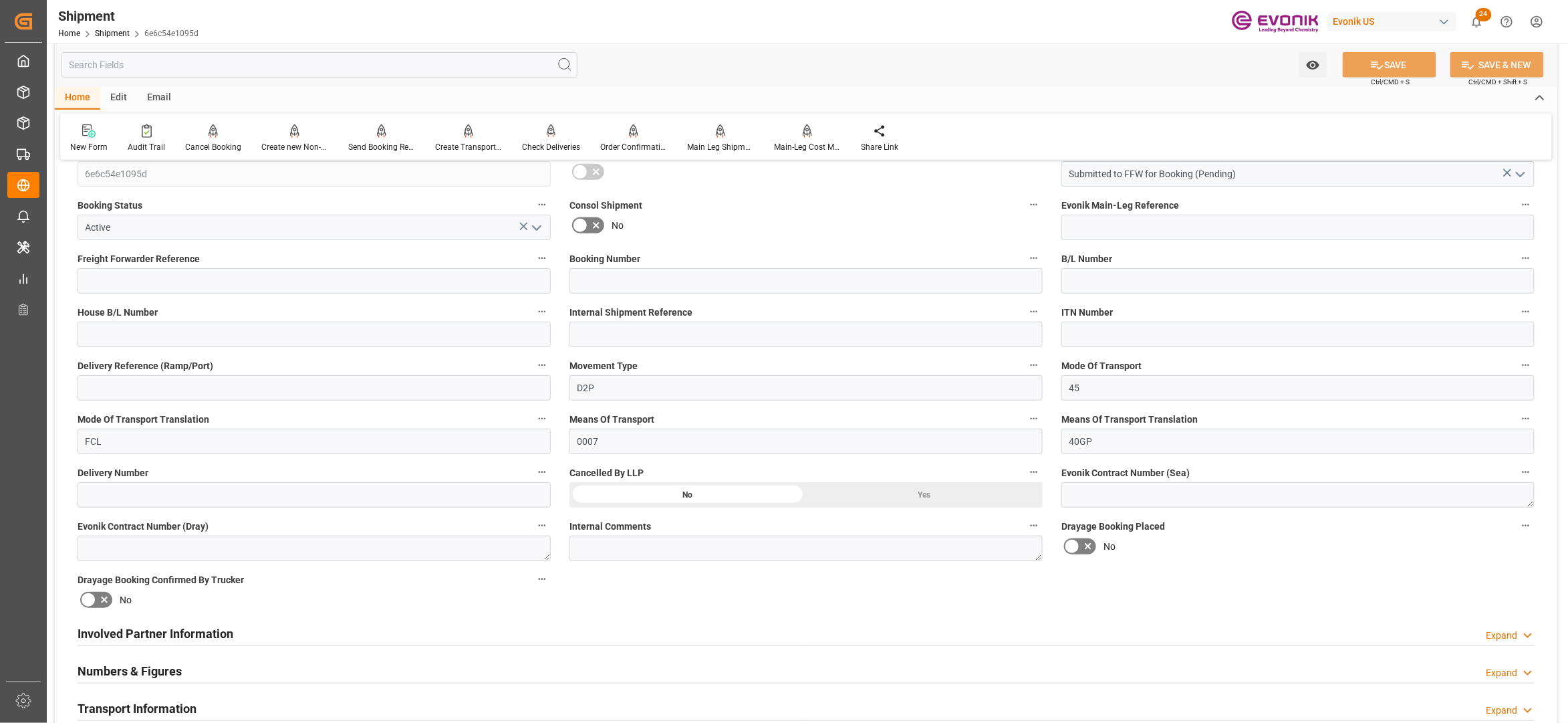
scroll to position [594, 0]
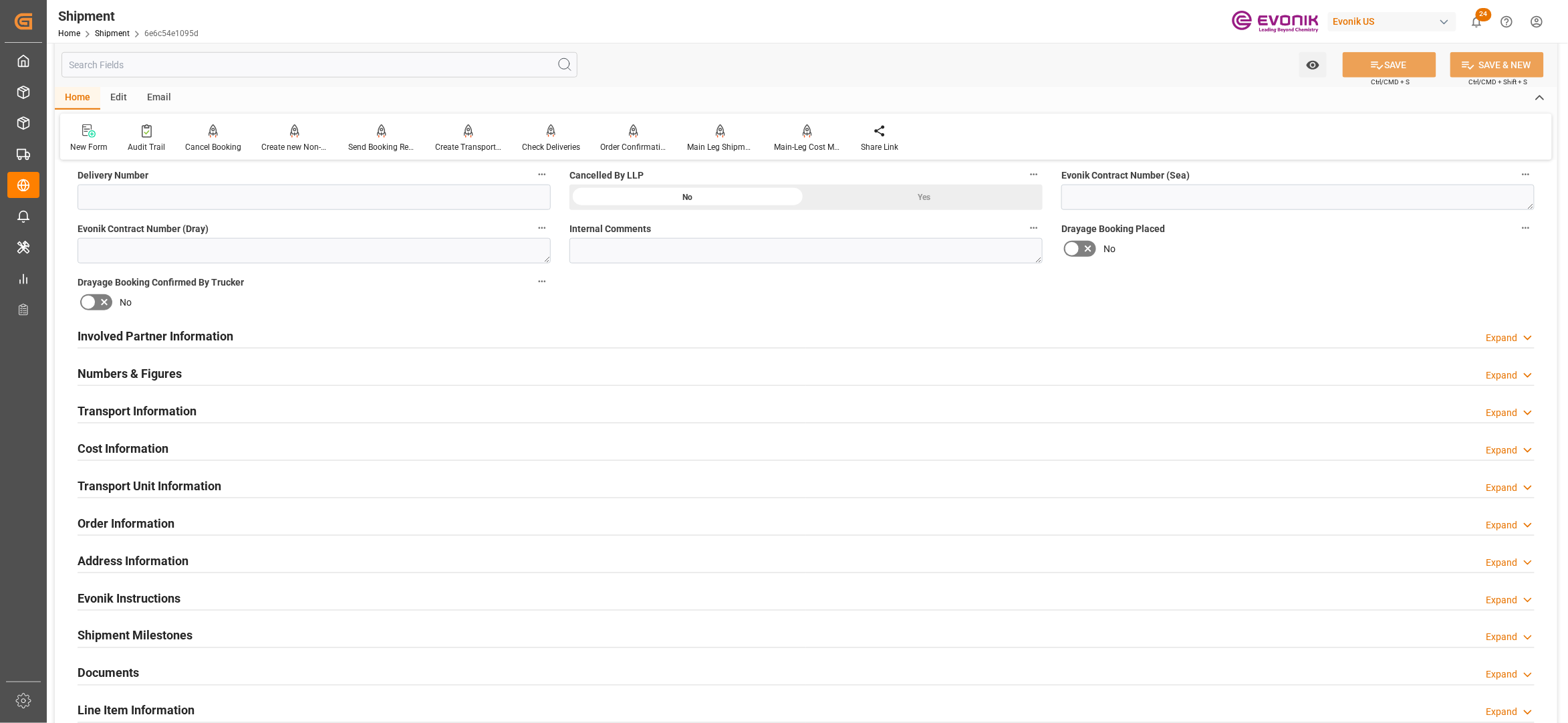
click at [739, 340] on div "Involved Partner Information Expand" at bounding box center [806, 334] width 1457 height 25
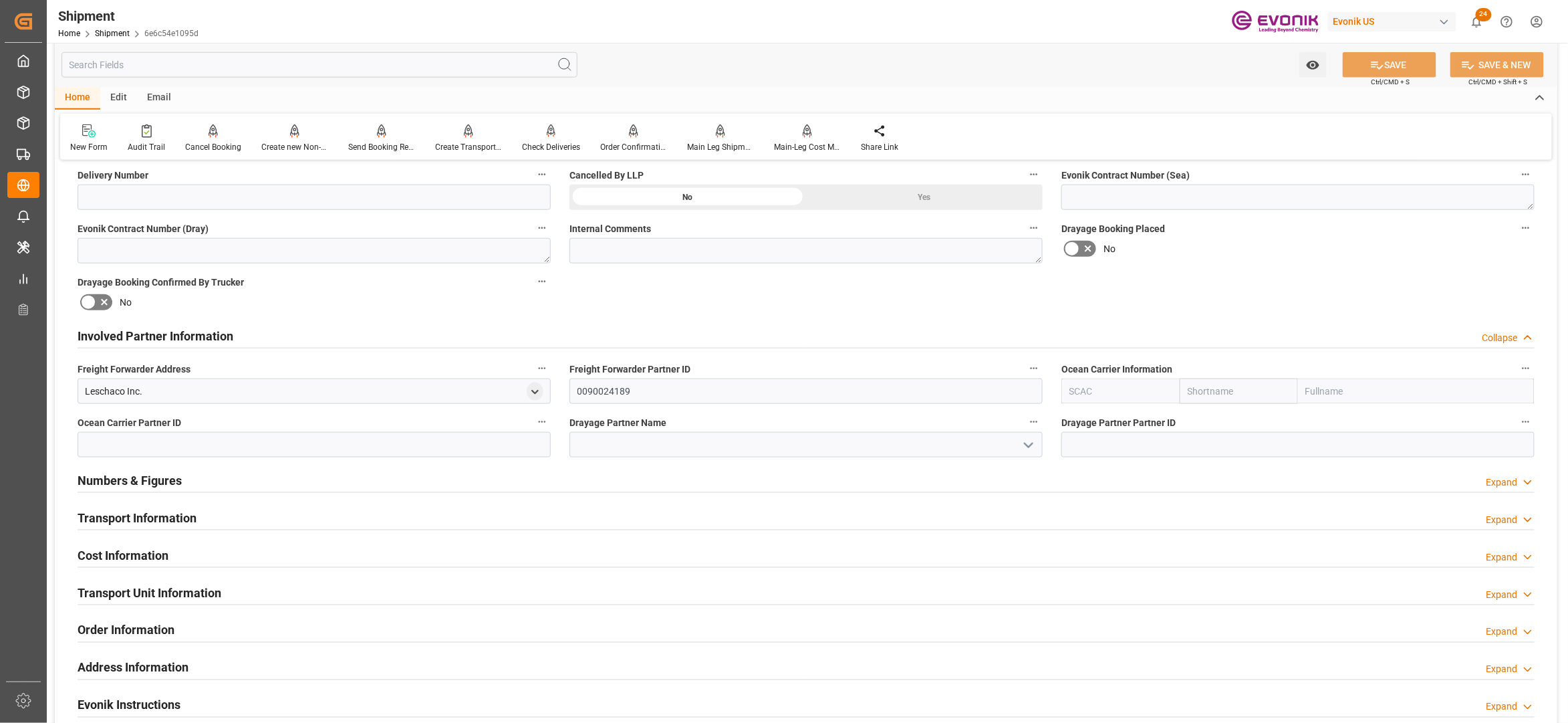
click at [1212, 394] on input "text" at bounding box center [1239, 391] width 118 height 25
type input "hapag"
click at [1209, 418] on b "Hapag [PERSON_NAME]" at bounding box center [1224, 427] width 72 height 25
type input "HLCU"
type input "Hapag Lloyd"
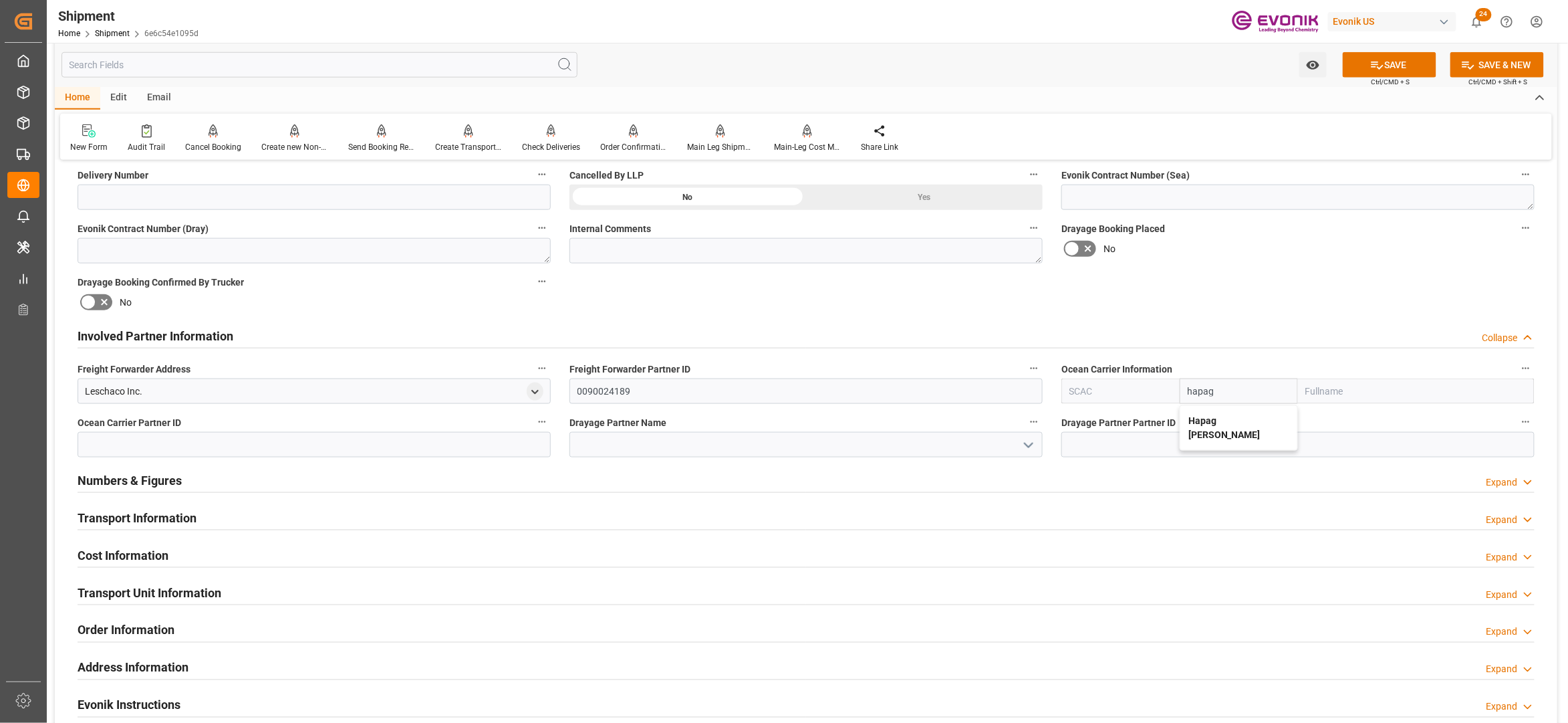
type input "Hapag Lloyd Aktiengesellschaft"
click at [1295, 329] on div "Involved Partner Information Collapse" at bounding box center [806, 334] width 1457 height 25
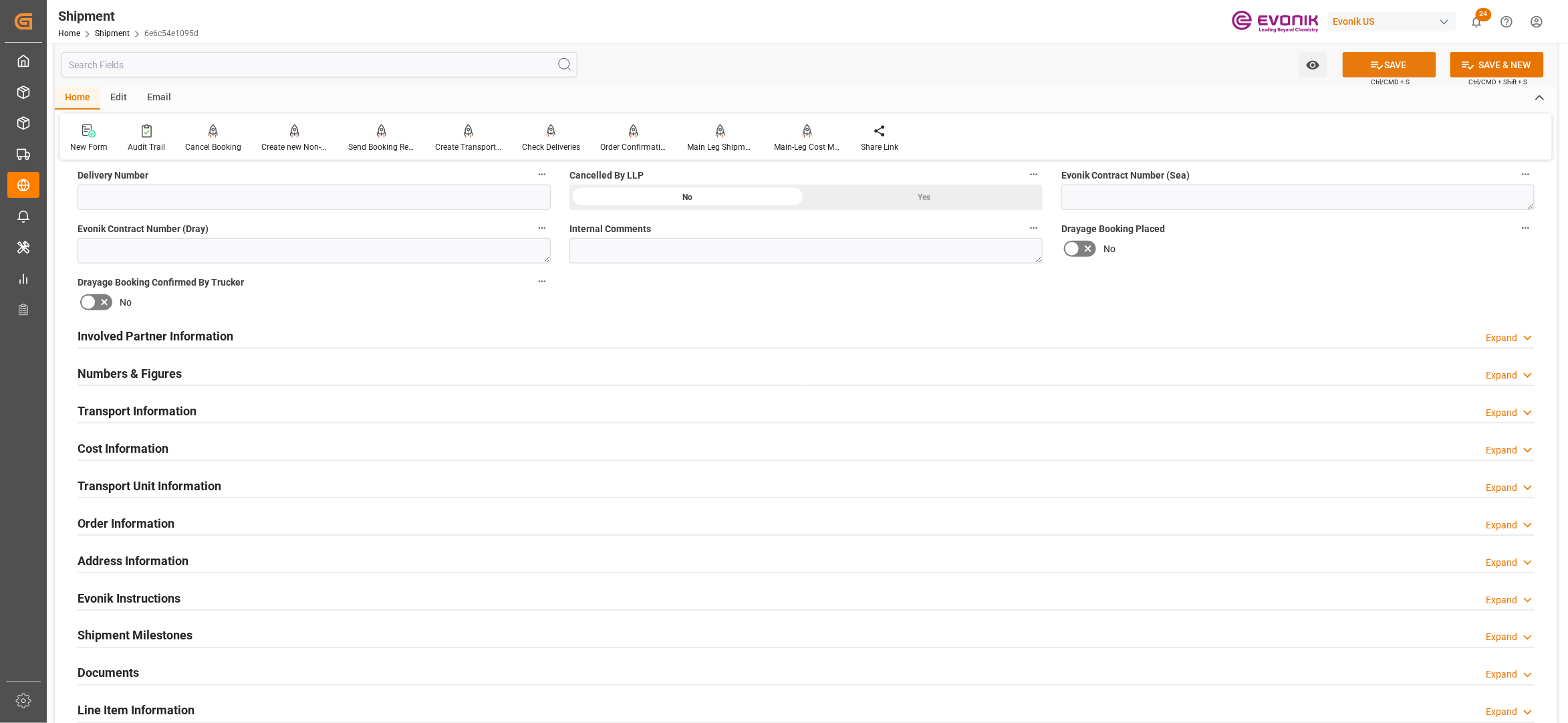
click at [1385, 62] on button "SAVE" at bounding box center [1390, 64] width 94 height 25
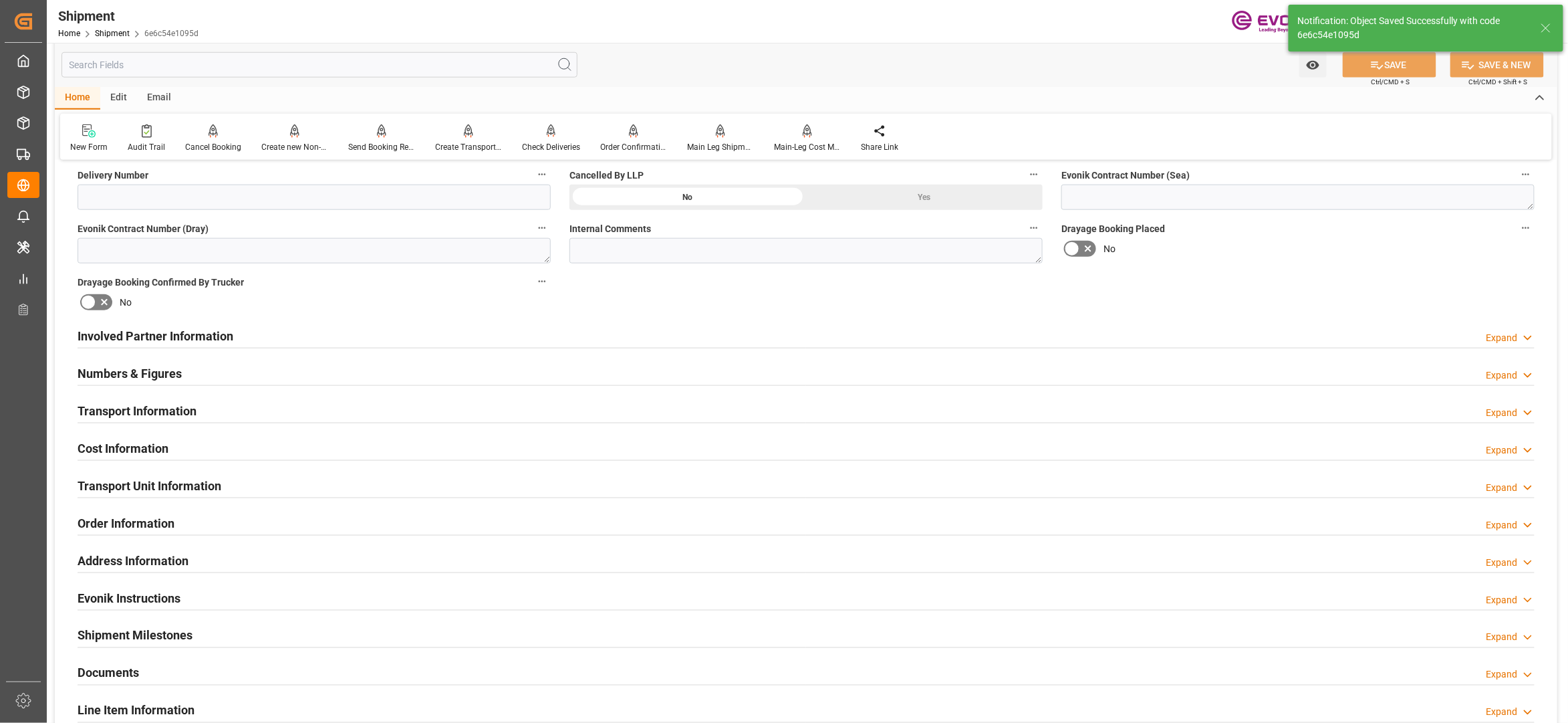
click at [767, 337] on div "Involved Partner Information Expand" at bounding box center [806, 334] width 1457 height 25
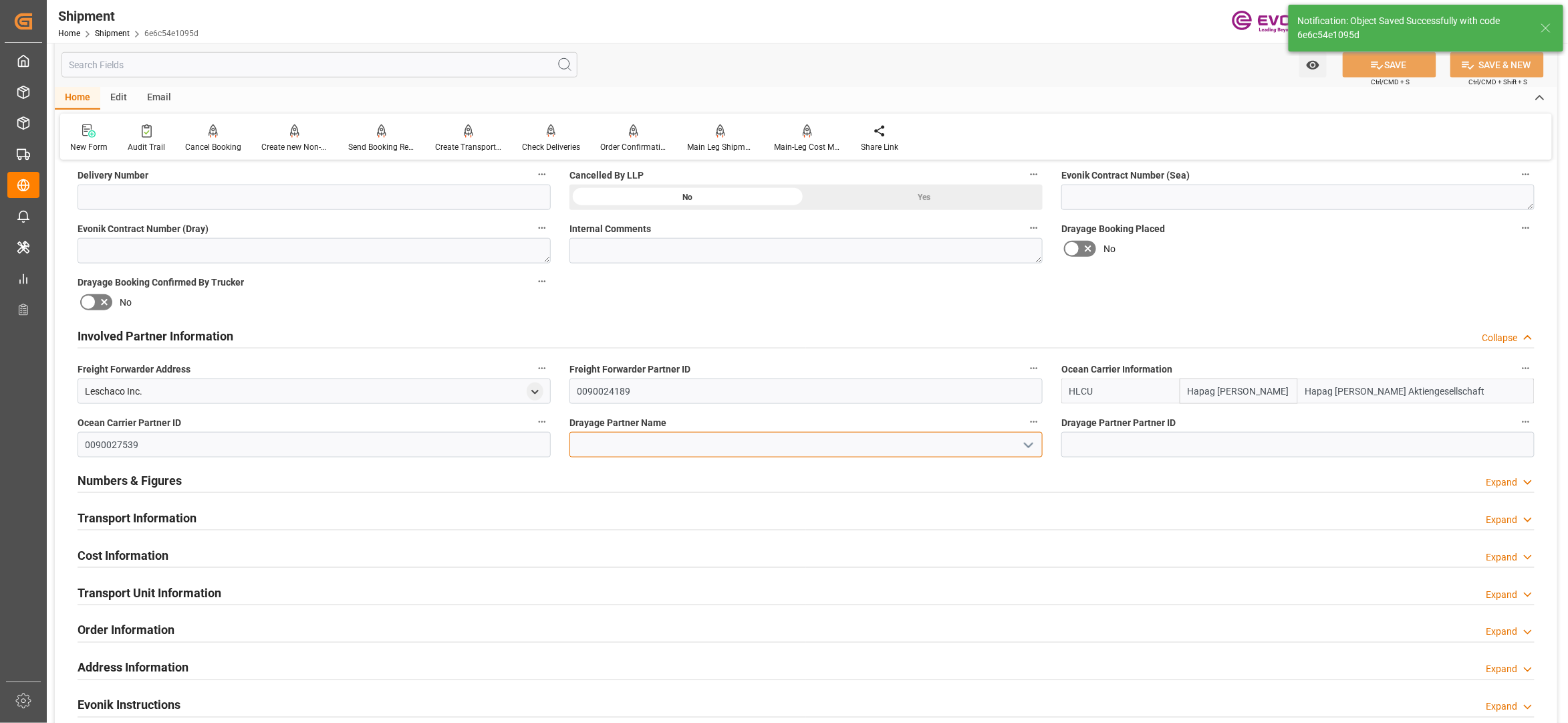
click at [720, 440] on input at bounding box center [806, 444] width 473 height 25
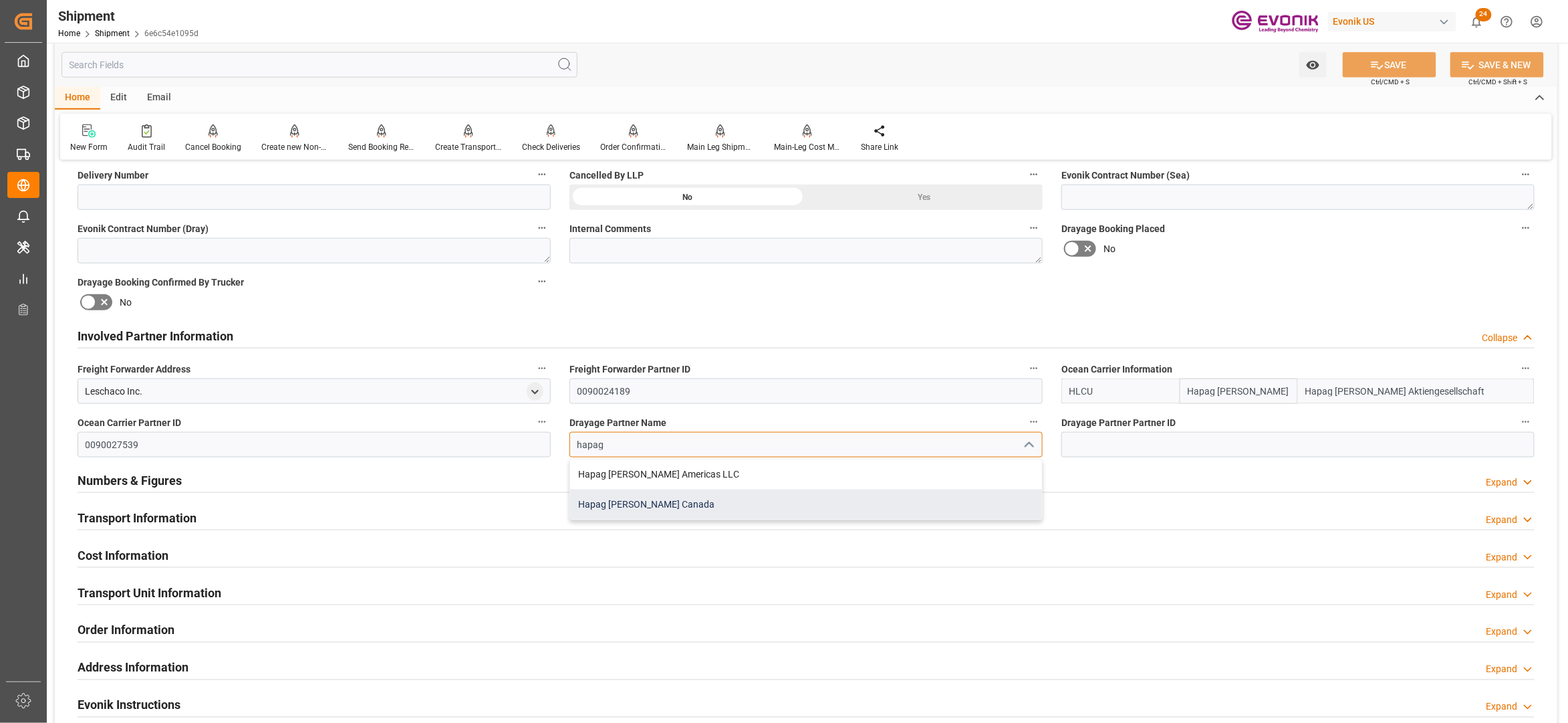
click at [728, 511] on div "Hapag Lloyd Canada" at bounding box center [806, 505] width 472 height 30
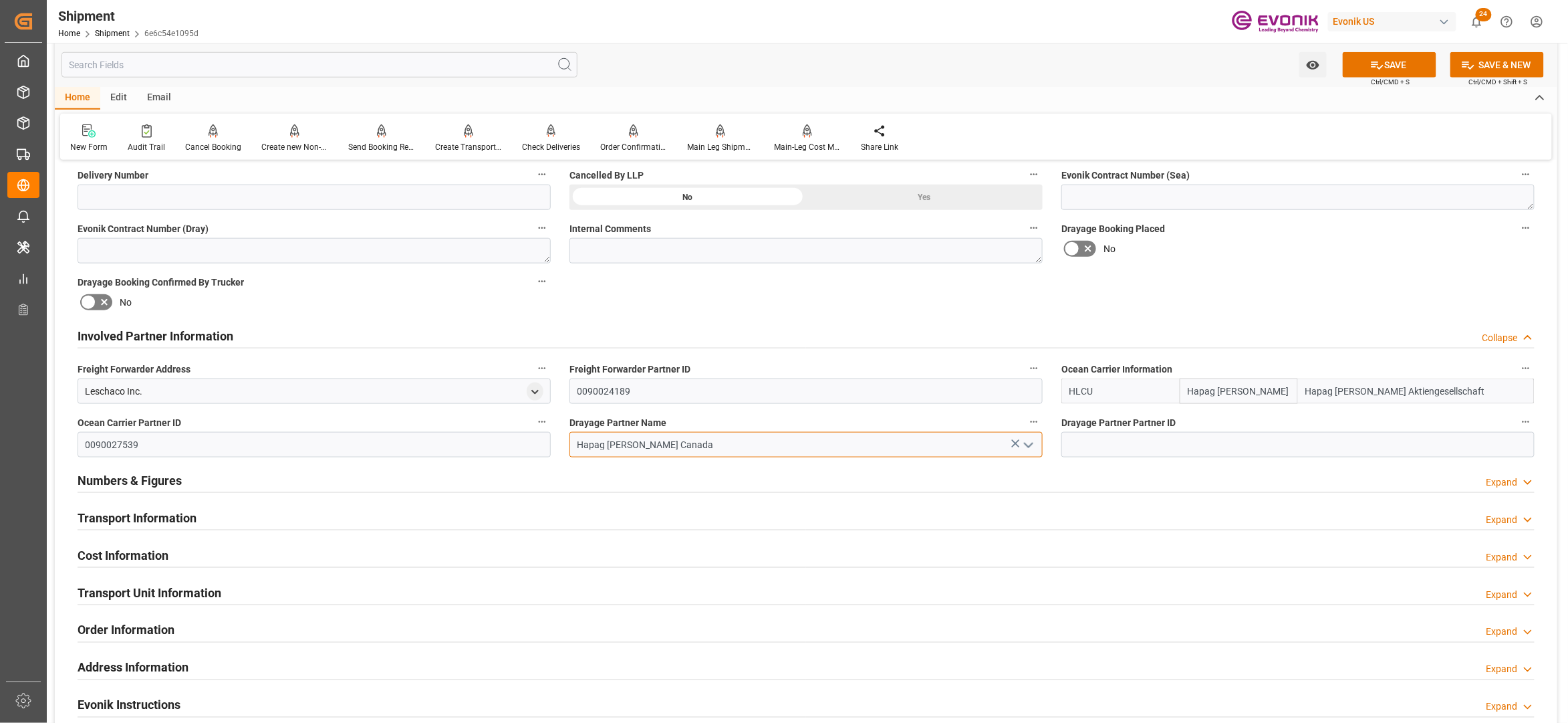
type input "Hapag Lloyd Canada"
click at [1271, 289] on div "Booking Confirmation Milestone Bar Collapse Submitted to FFW for Booking (Pendi…" at bounding box center [807, 322] width 1503 height 1490
click at [1406, 62] on button "SAVE" at bounding box center [1390, 64] width 94 height 25
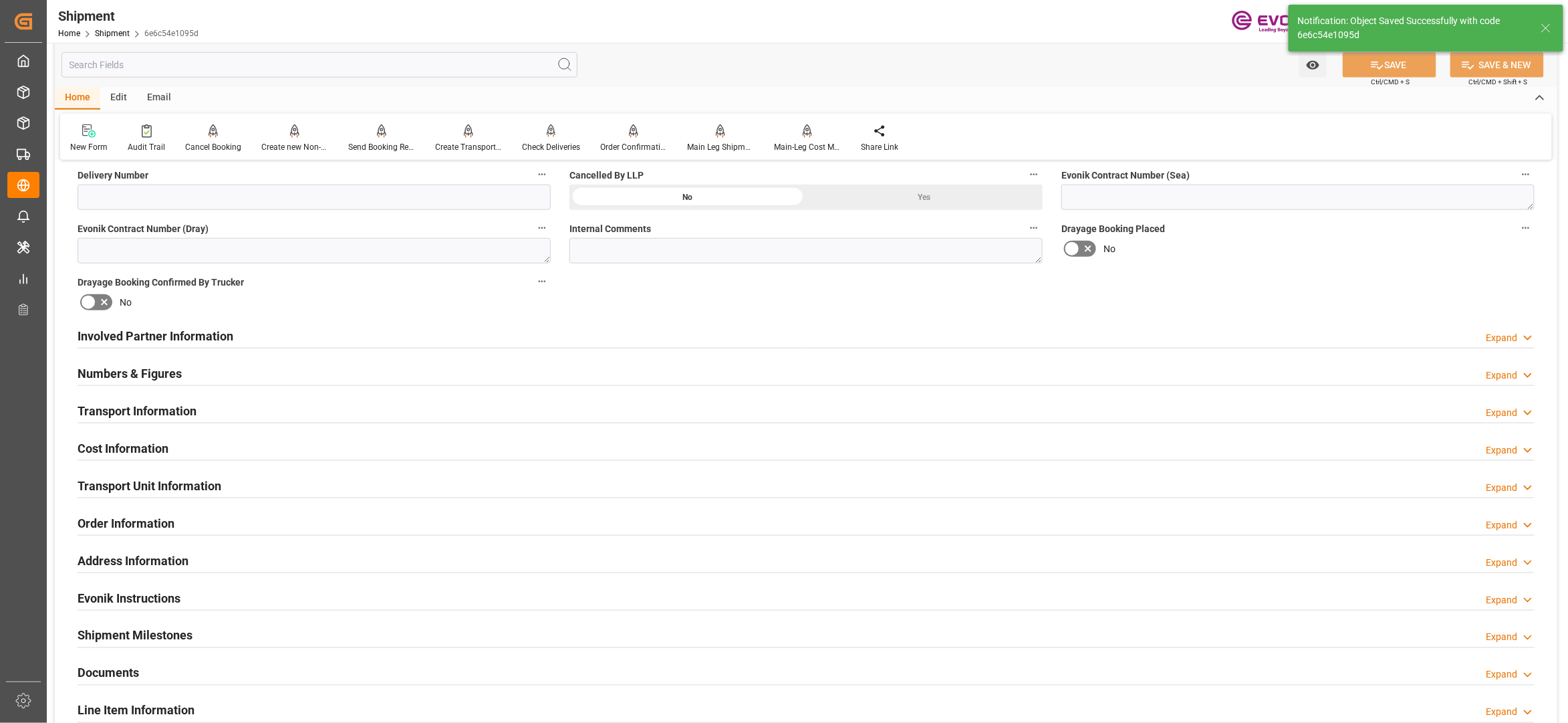
click at [674, 334] on div "Involved Partner Information Expand" at bounding box center [806, 334] width 1457 height 25
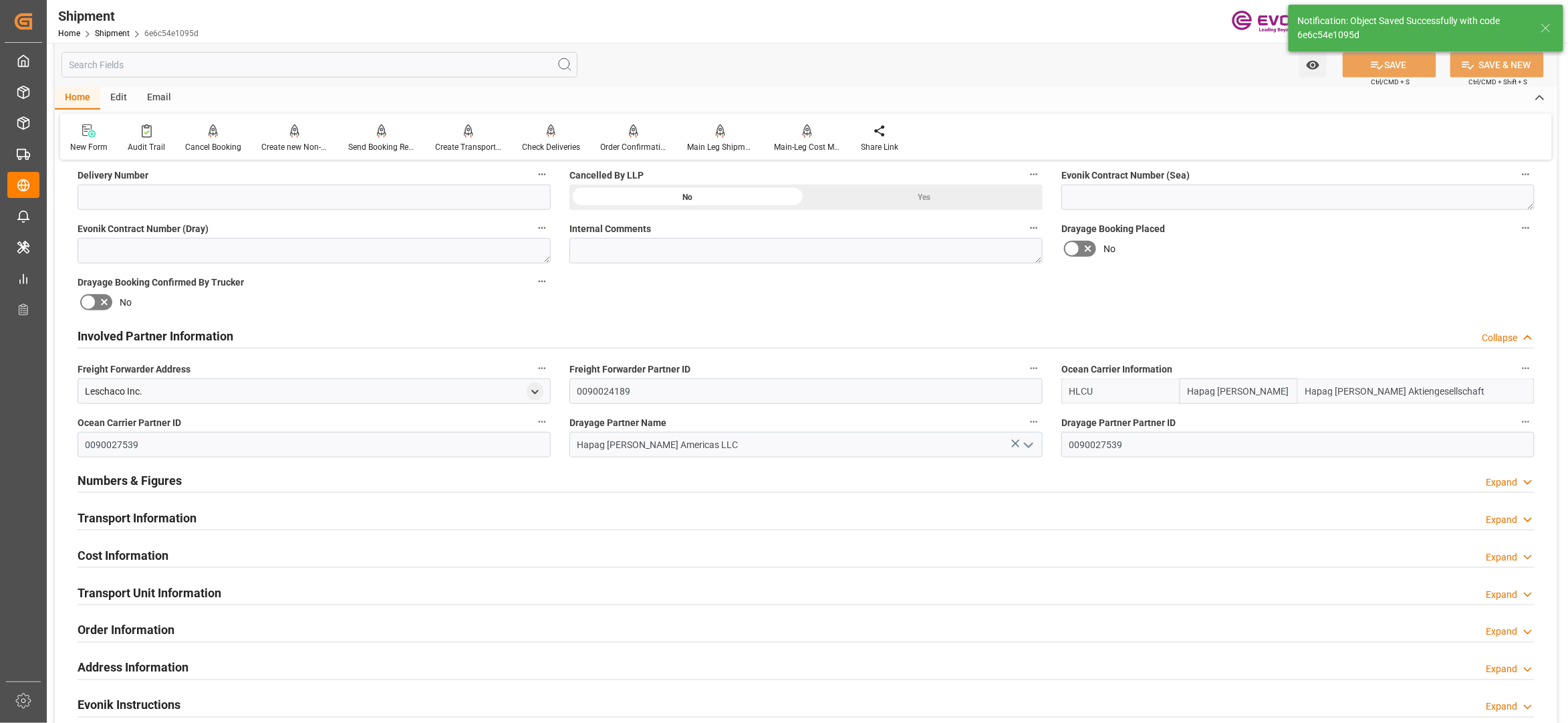
click at [488, 514] on div "Transport Information Expand" at bounding box center [806, 516] width 1457 height 25
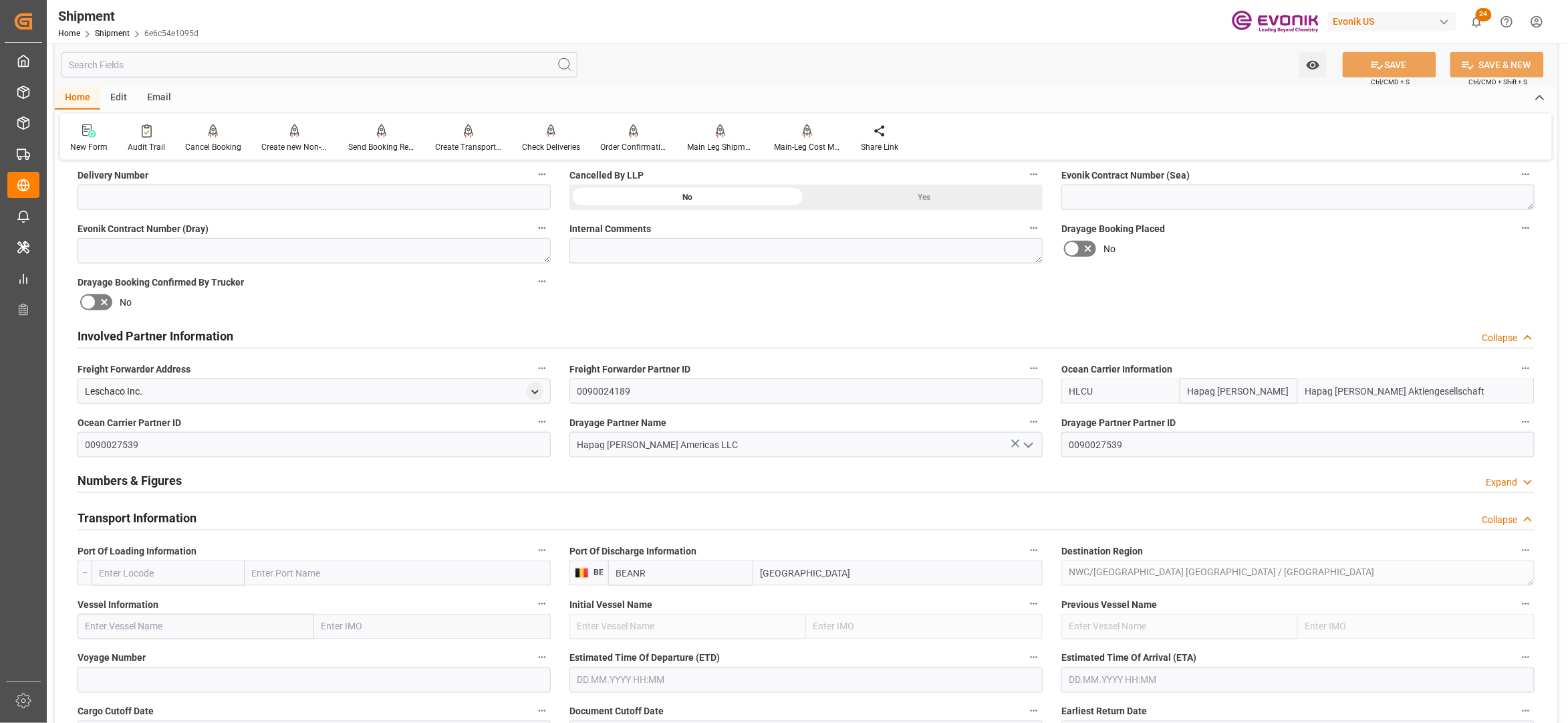
scroll to position [891, 0]
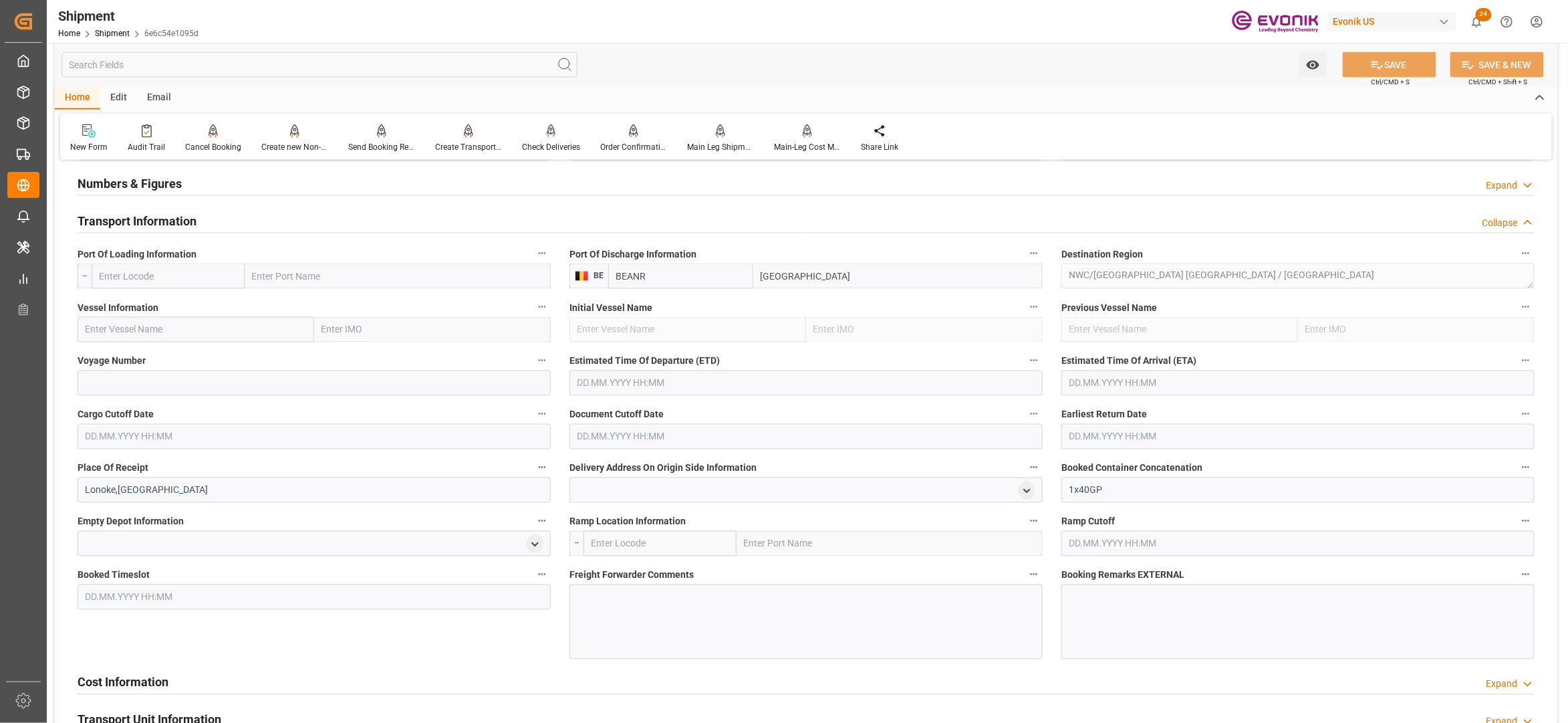
click at [205, 276] on input "text" at bounding box center [168, 276] width 153 height 25
click at [145, 339] on span "USSAV - Savannah" at bounding box center [137, 335] width 74 height 11
type input "USSAV"
type input "Savannah"
type input "USSAV"
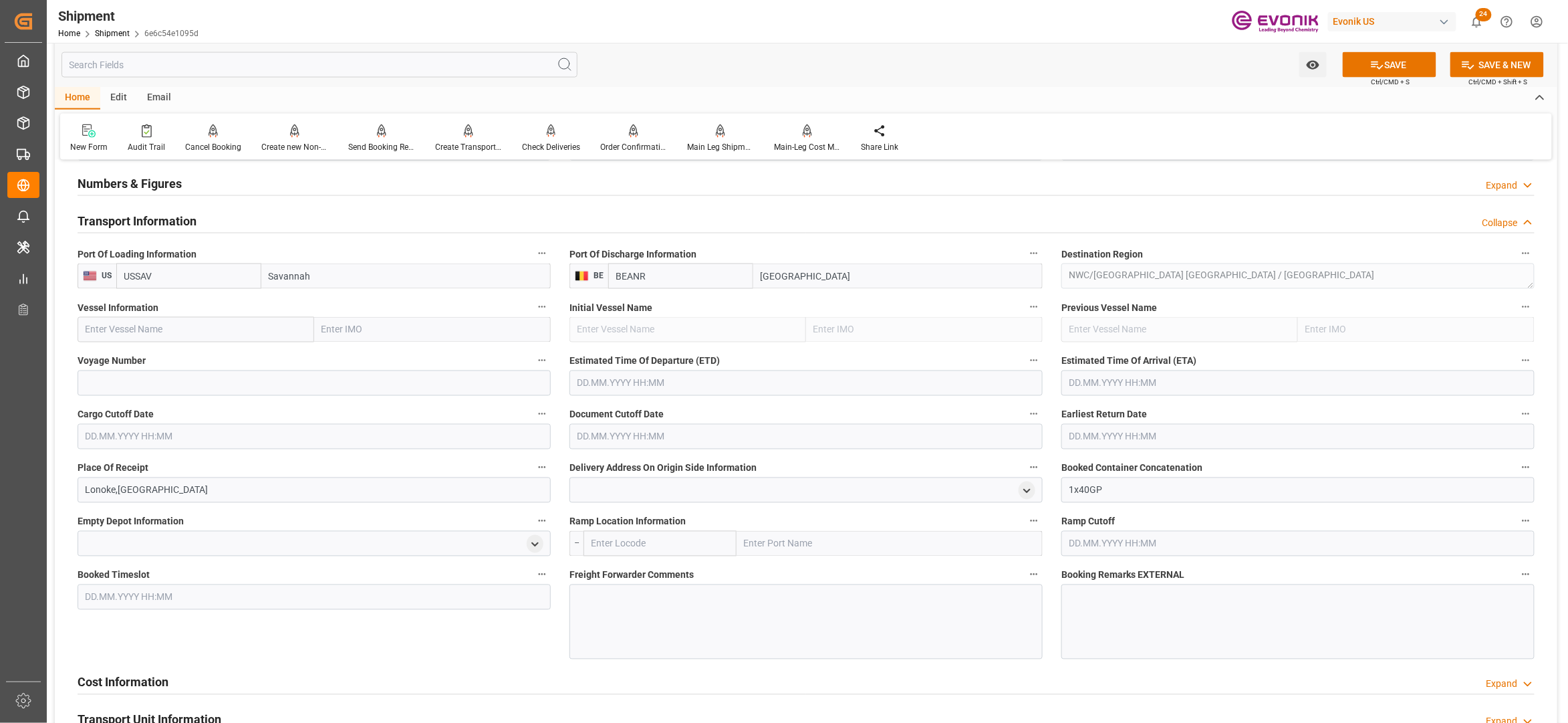
click at [217, 330] on input "text" at bounding box center [195, 329] width 237 height 25
click at [164, 328] on input "text" at bounding box center [195, 329] width 237 height 25
paste input "YANTIAN EXPRESS / 540E"
click at [185, 330] on input "YANTIAN EXPRESS / 540E" at bounding box center [195, 329] width 237 height 25
click at [186, 330] on input "YANTIAN EXPRESS / 540E" at bounding box center [195, 329] width 237 height 25
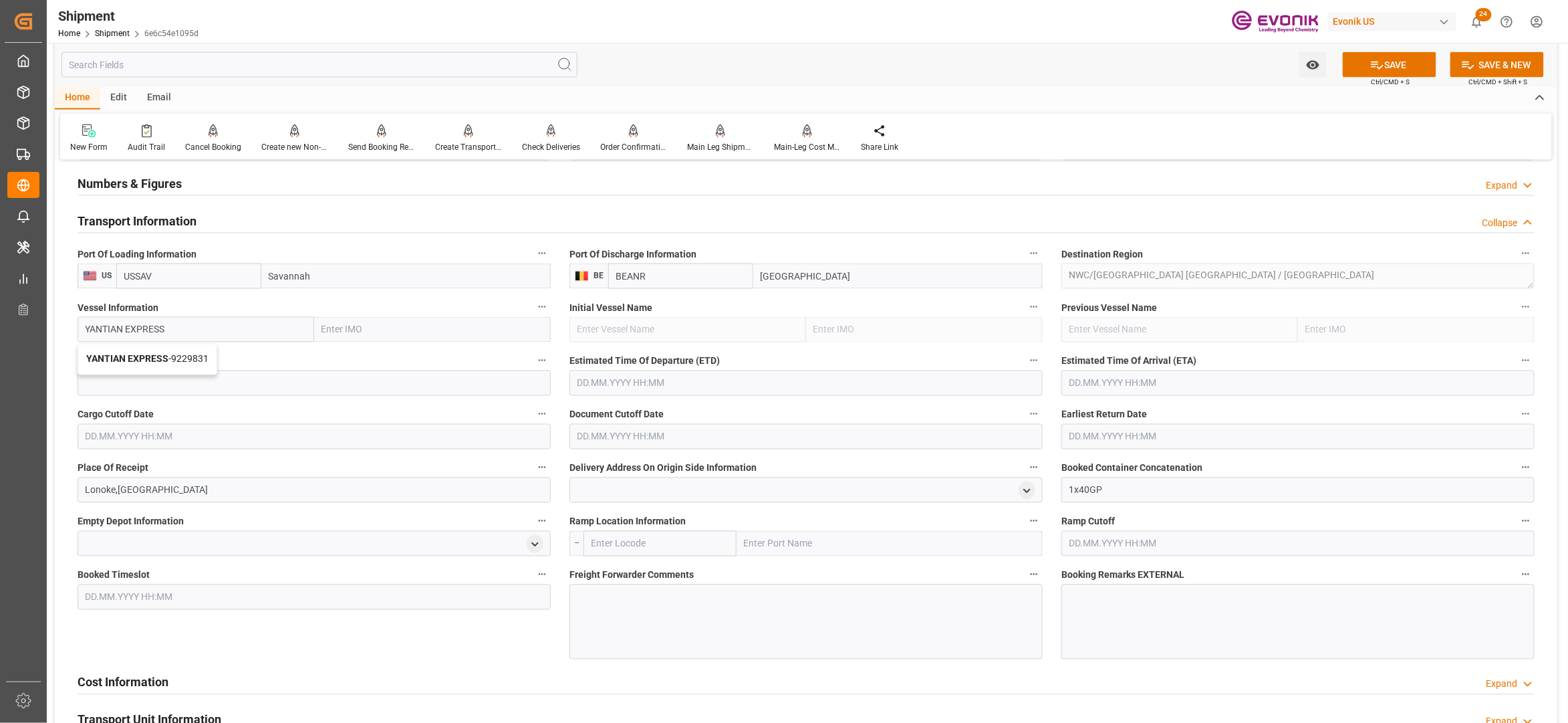
click at [198, 354] on span "YANTIAN EXPRESS - 9229831" at bounding box center [147, 359] width 122 height 11
type input "YANTIAN EXPRESS"
type input "9229831"
type input "YANTIAN EXPRESS"
click at [220, 381] on input at bounding box center [313, 383] width 473 height 25
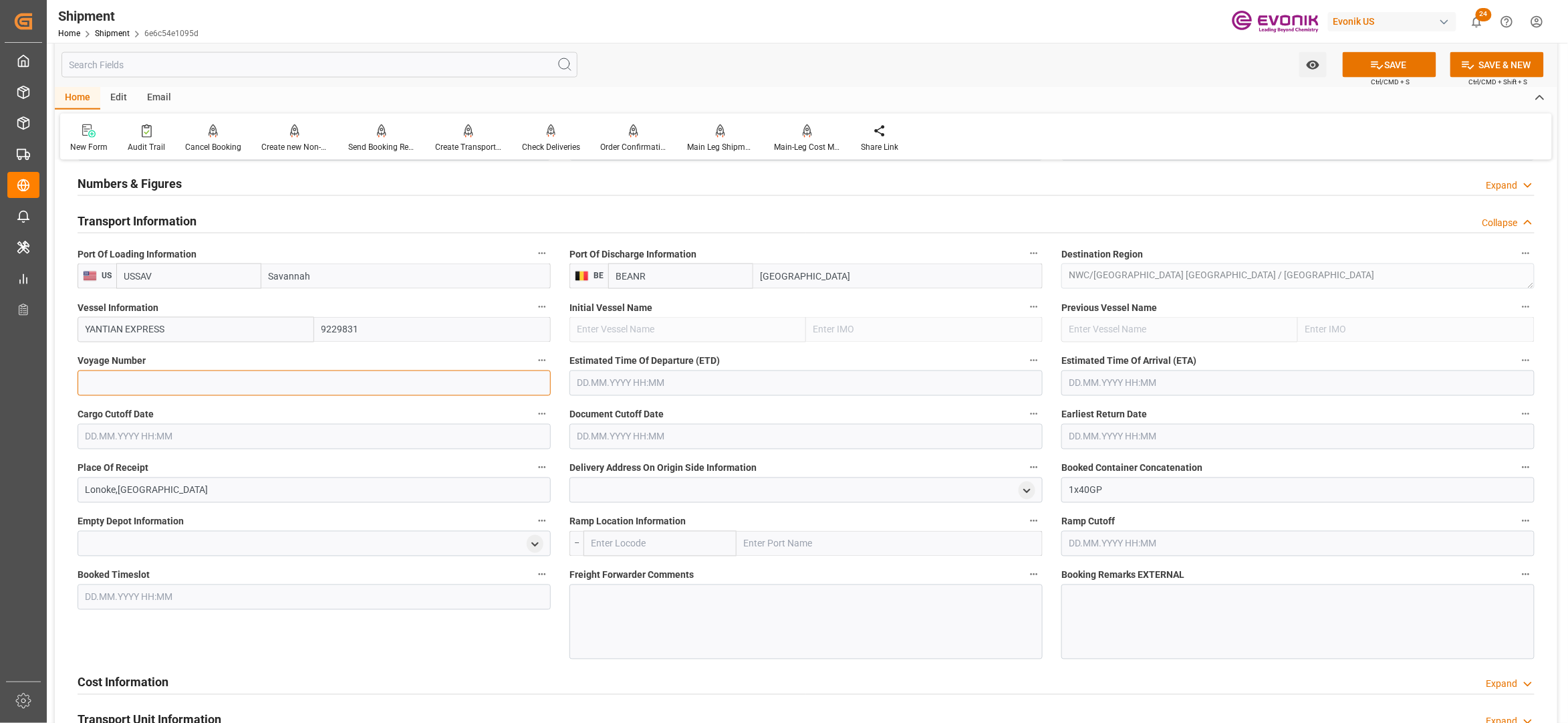
paste input "540E"
type input "540E"
click at [701, 377] on input "text" at bounding box center [806, 383] width 473 height 25
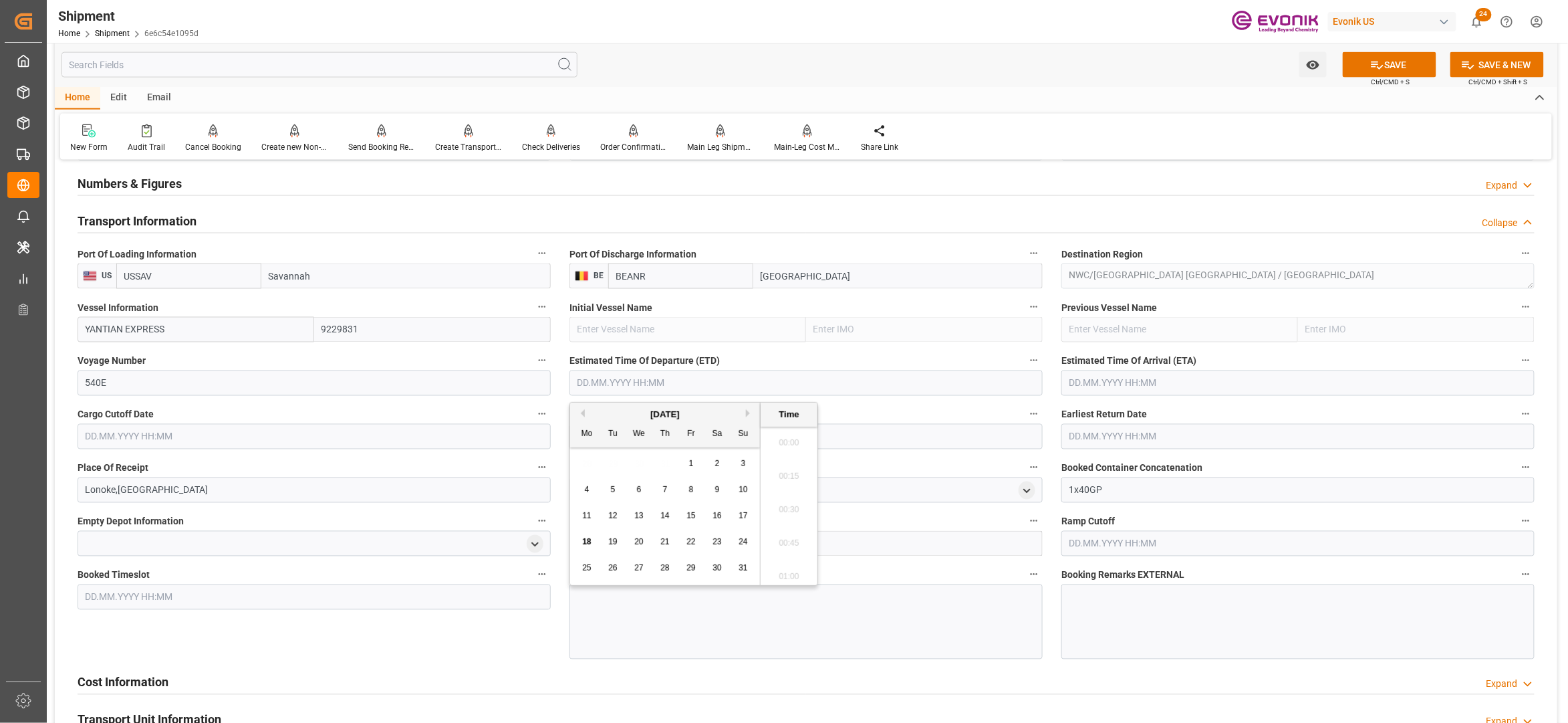
scroll to position [2879, 0]
click at [750, 417] on div "August 2025" at bounding box center [665, 414] width 190 height 14
click at [746, 411] on button "Next Month" at bounding box center [749, 413] width 8 height 8
click at [752, 410] on button "Next Month" at bounding box center [749, 413] width 8 height 8
click at [587, 485] on span "6" at bounding box center [587, 489] width 5 height 9
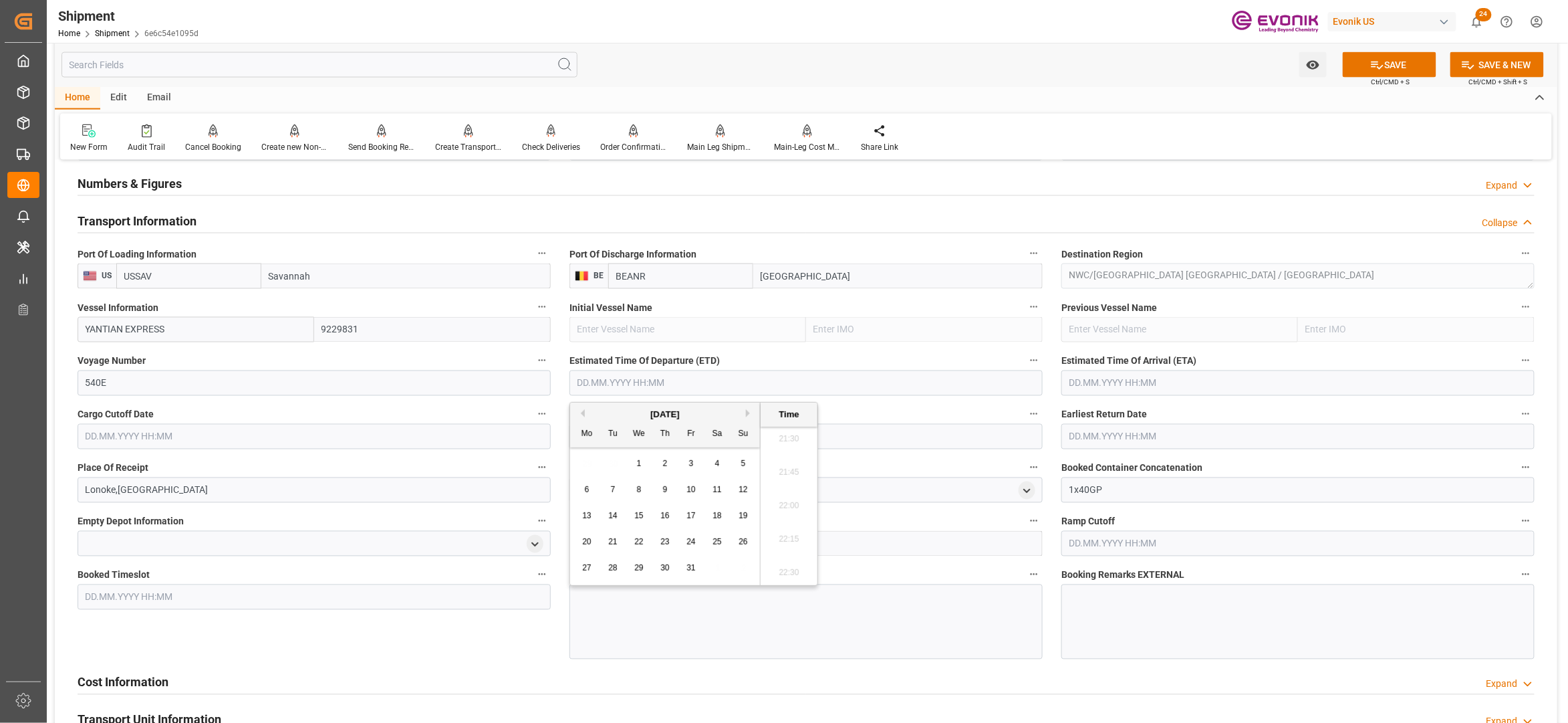
type input "06.10.2025 00:00"
click at [1142, 379] on input "text" at bounding box center [1297, 383] width 473 height 25
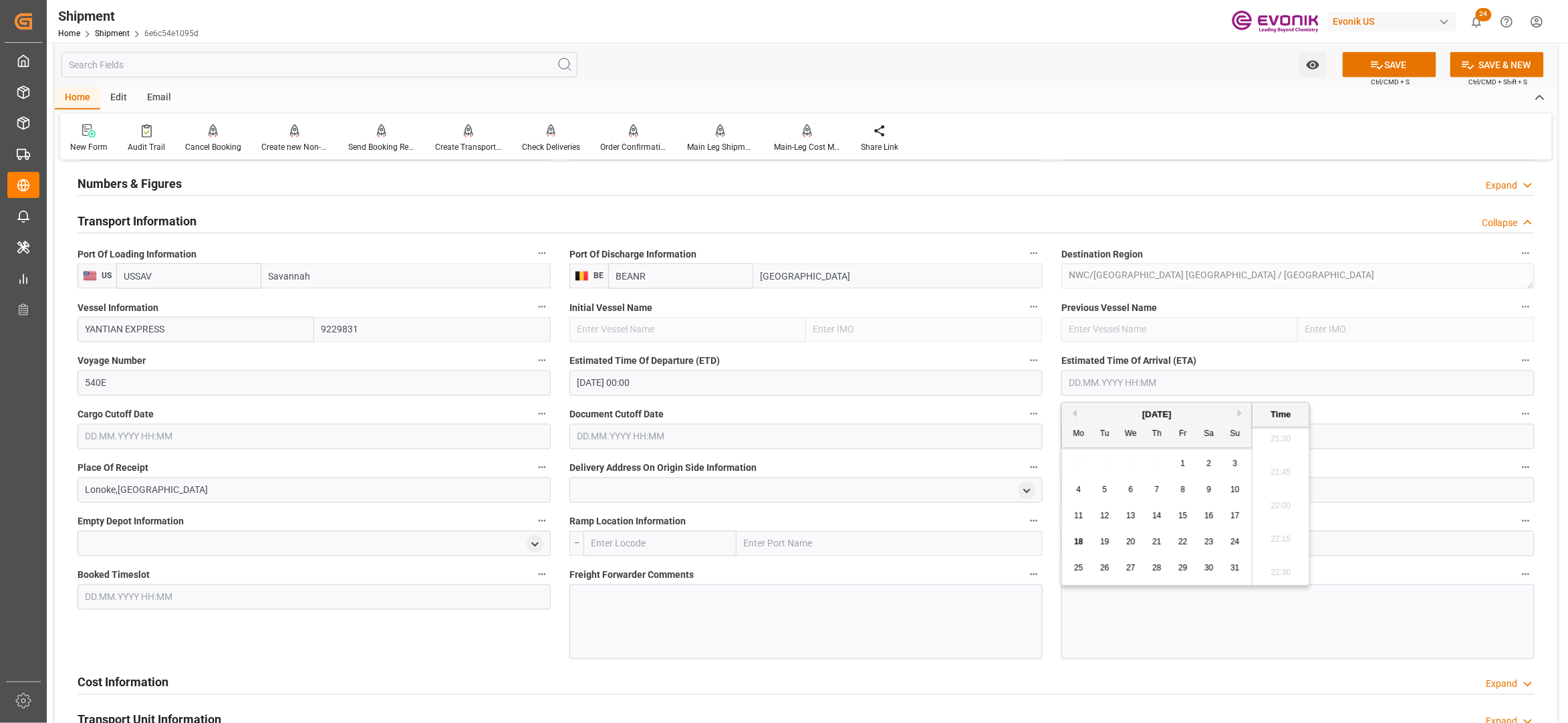
click at [1244, 411] on button "Next Month" at bounding box center [1242, 413] width 8 height 8
click at [1245, 411] on button "Next Month" at bounding box center [1242, 413] width 8 height 8
click at [1078, 543] on span "20" at bounding box center [1078, 541] width 9 height 9
type input "20.10.2025 00:00"
click at [391, 447] on input "text" at bounding box center [313, 436] width 473 height 25
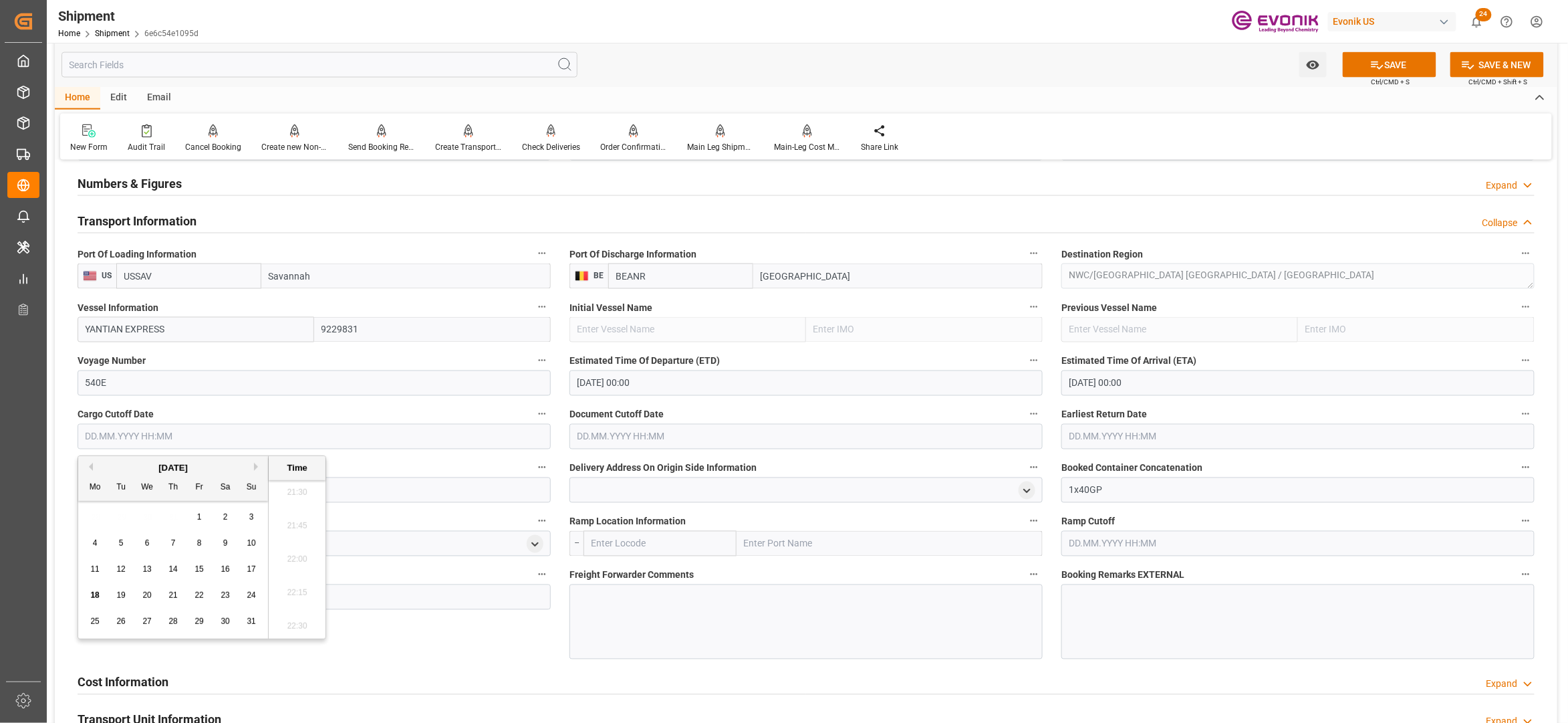
click at [258, 468] on button "Next Month" at bounding box center [258, 466] width 8 height 8
click at [92, 600] on span "22" at bounding box center [94, 595] width 9 height 9
type input "22.09.2025 00:00"
click at [696, 440] on input "text" at bounding box center [806, 436] width 473 height 25
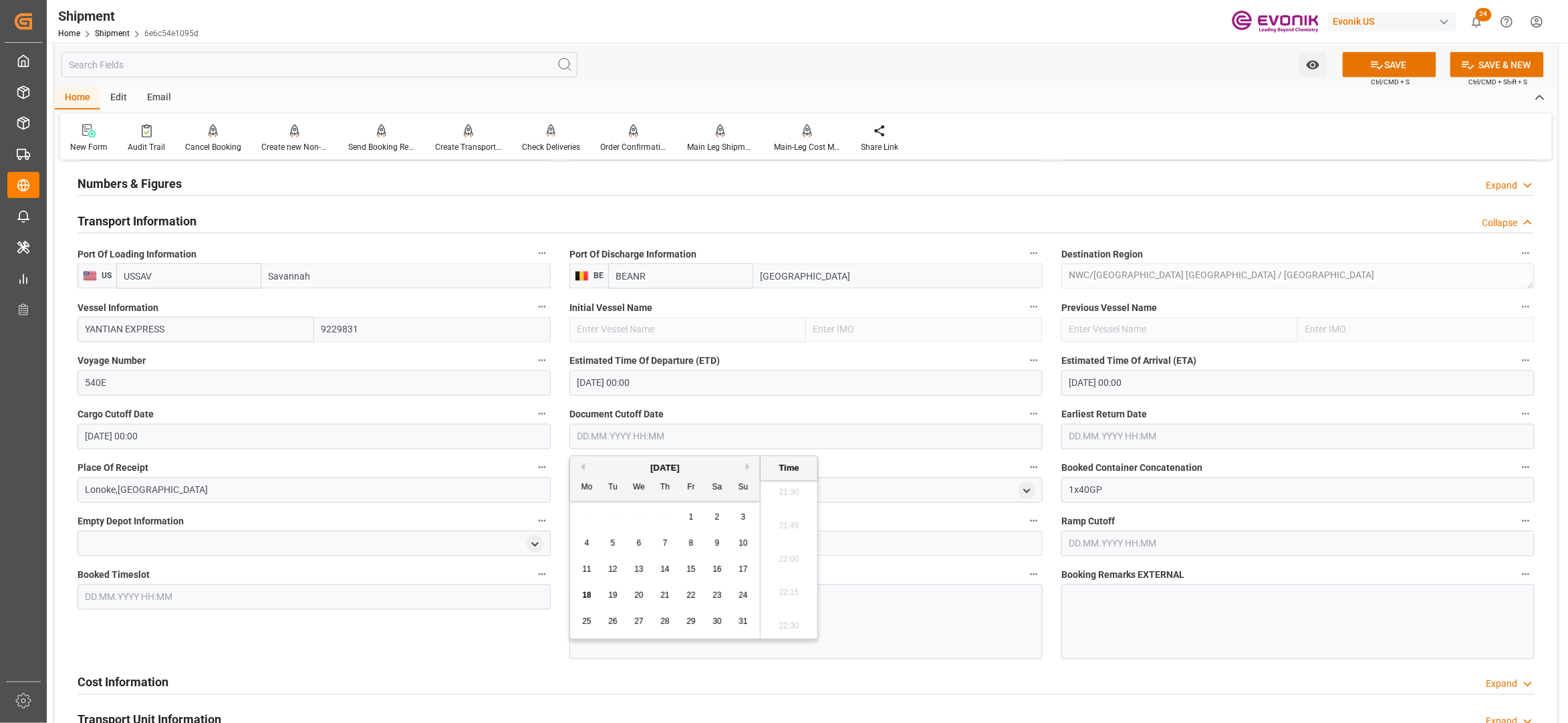
click at [751, 470] on button "Next Month" at bounding box center [749, 466] width 8 height 8
click at [583, 597] on span "22" at bounding box center [587, 595] width 9 height 9
type input "22.09.2025 00:00"
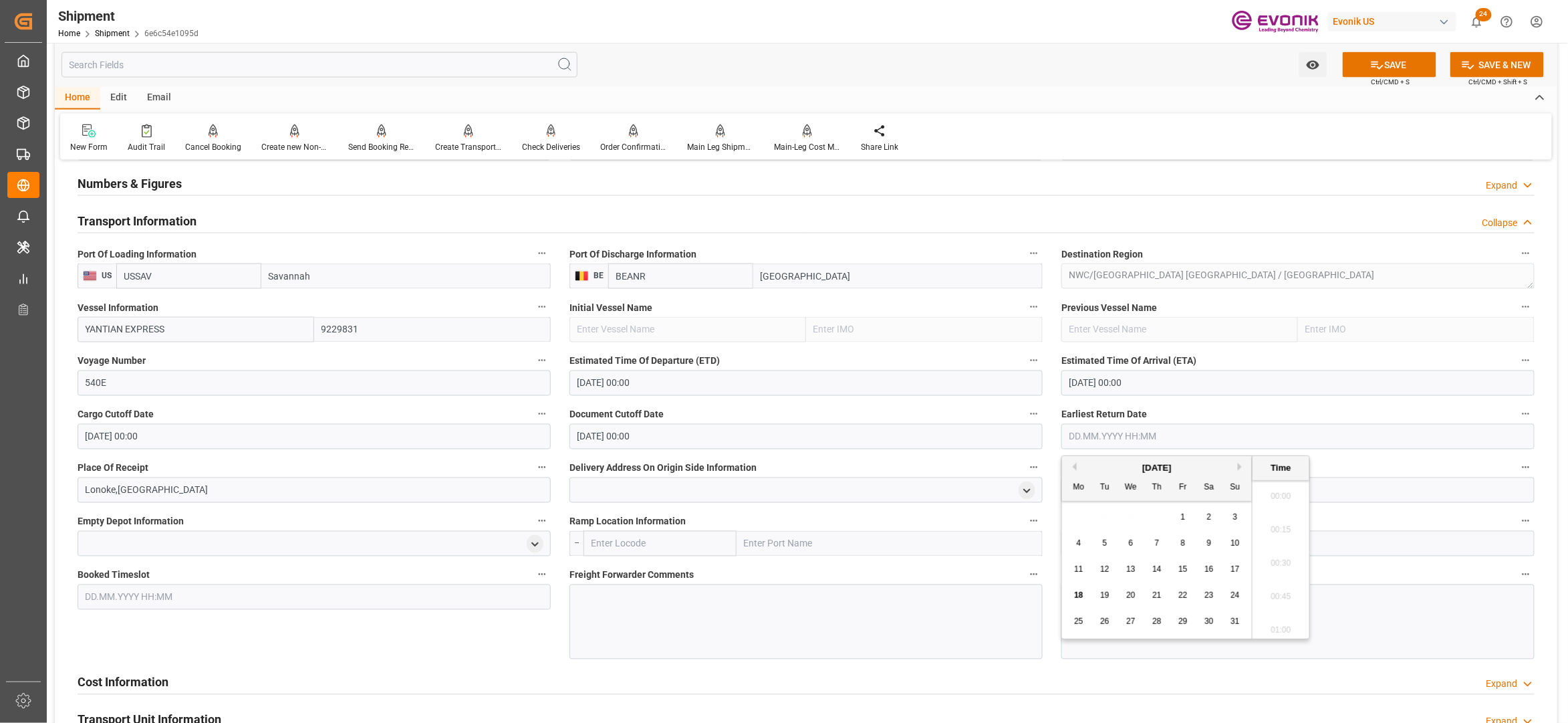
click at [1136, 431] on input "text" at bounding box center [1297, 436] width 473 height 25
click at [1244, 464] on button "Next Month" at bounding box center [1242, 466] width 8 height 8
click at [1084, 595] on div "22" at bounding box center [1078, 596] width 16 height 16
type input "22.09.2025 00:00"
click at [452, 664] on div "Cost Information Expand" at bounding box center [806, 683] width 1476 height 37
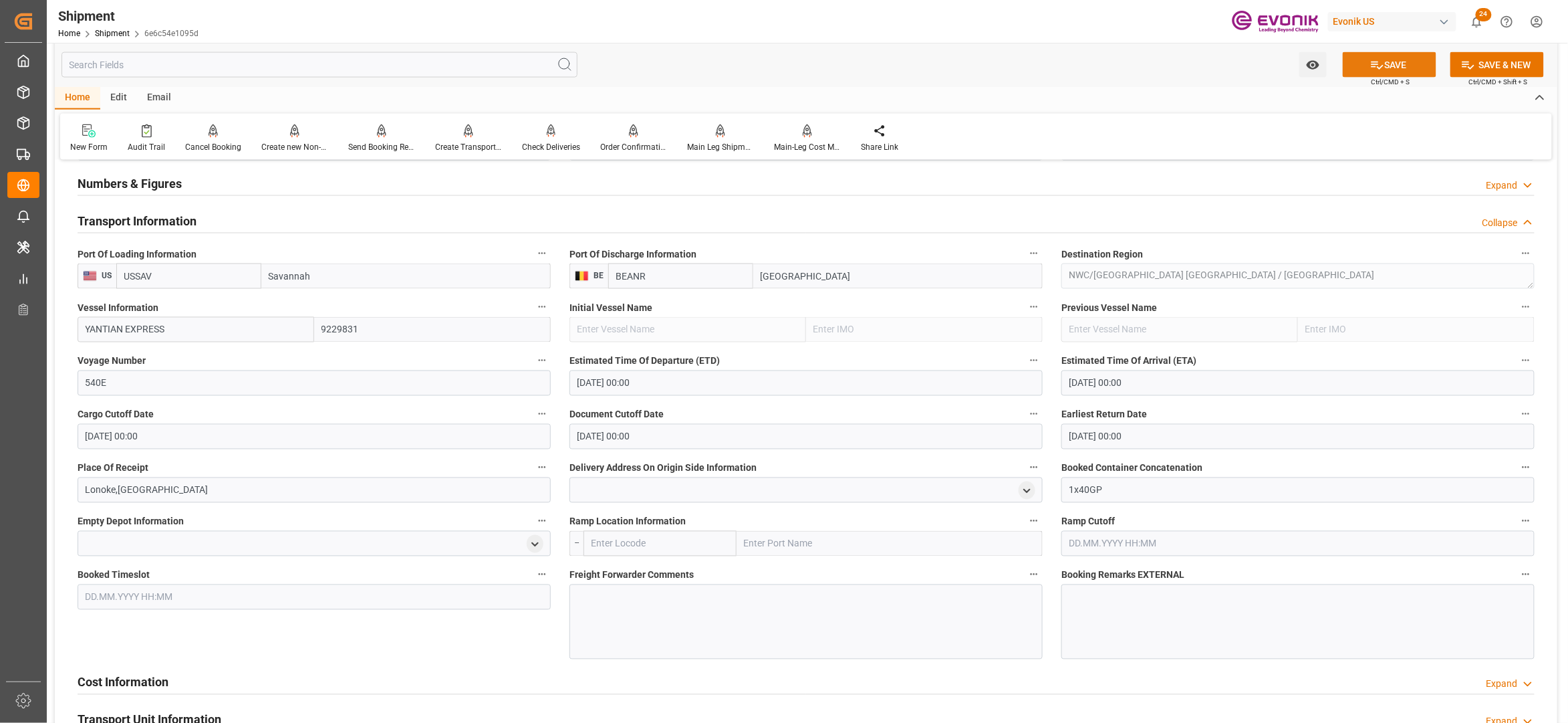
click at [1380, 64] on icon at bounding box center [1378, 65] width 14 height 14
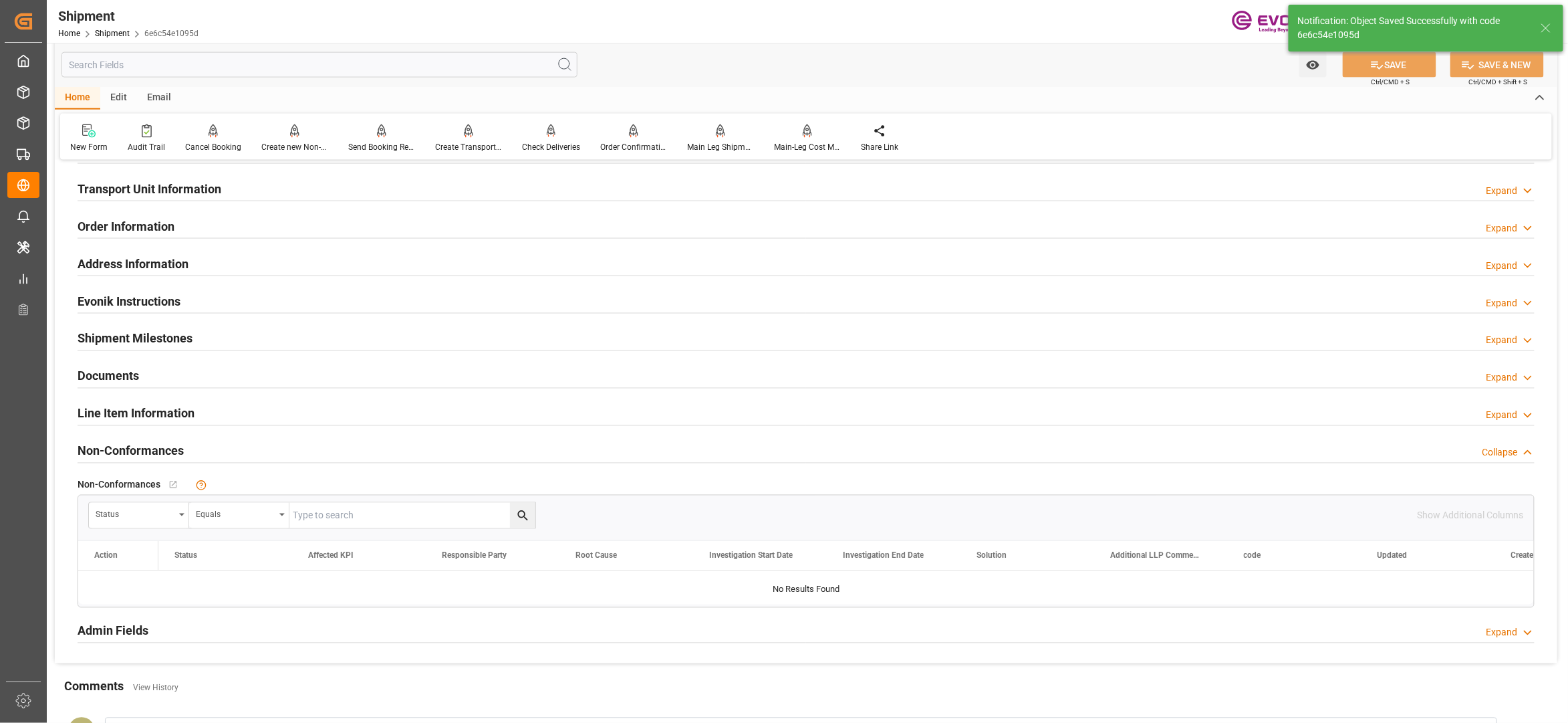
scroll to position [594, 0]
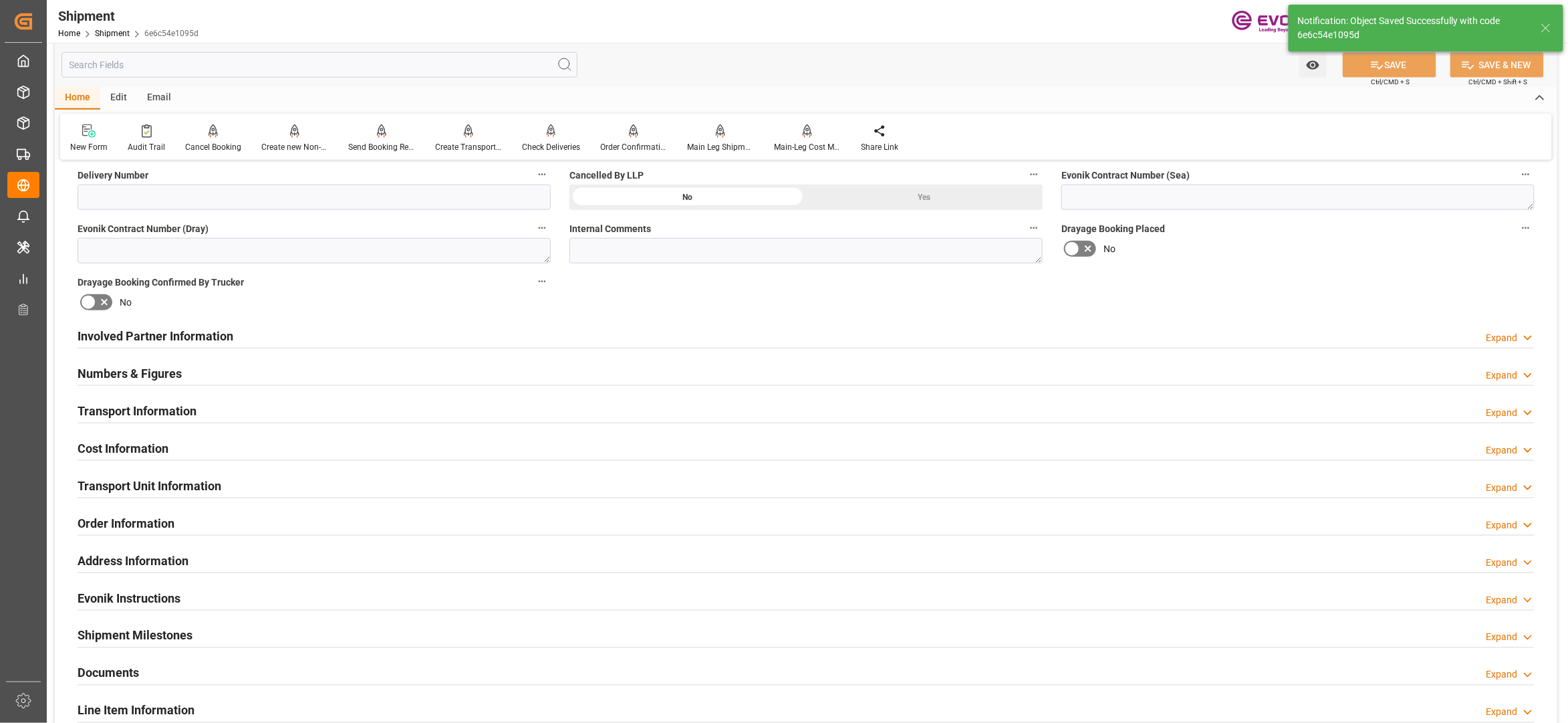
click at [309, 442] on div "Cost Information Expand" at bounding box center [806, 447] width 1457 height 25
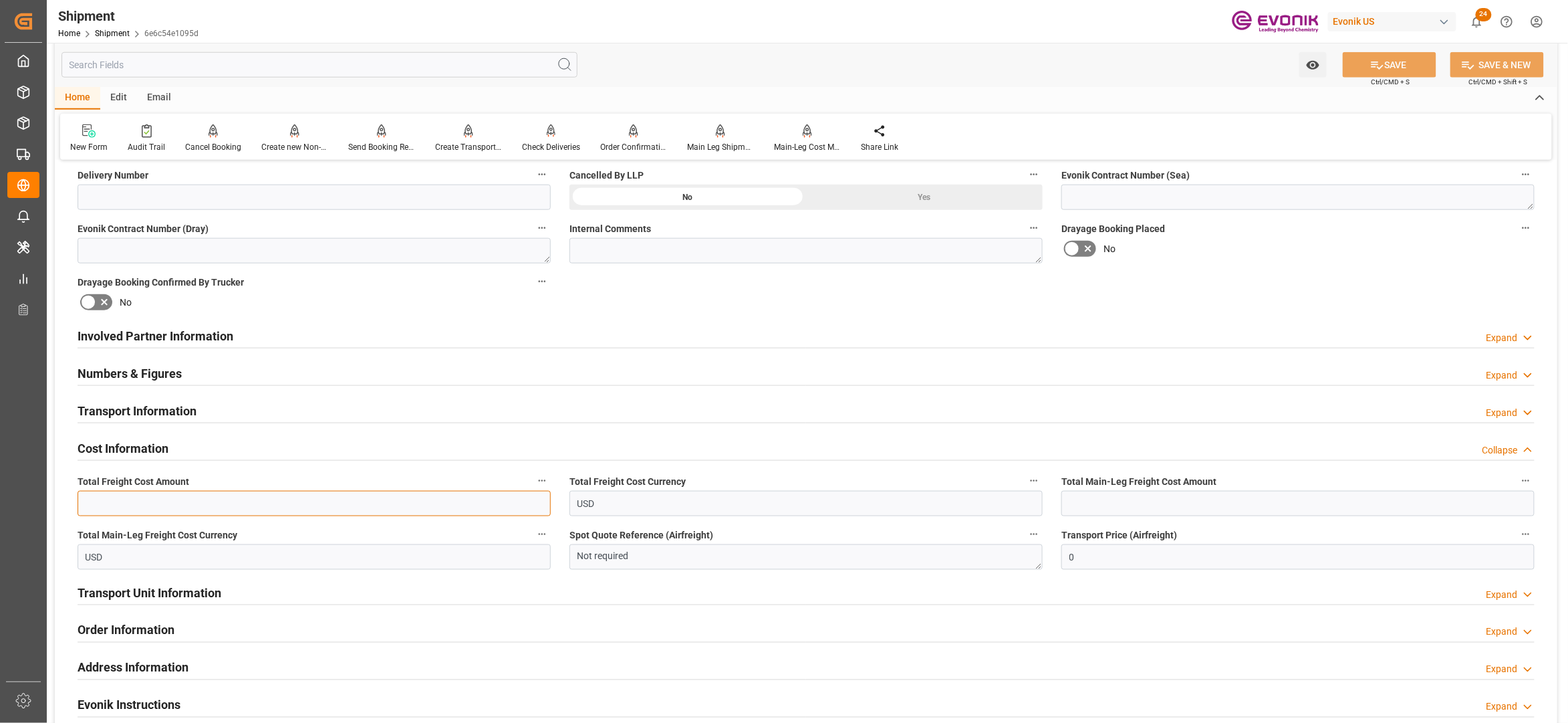
click at [174, 510] on input "text" at bounding box center [313, 503] width 473 height 25
paste input "3024"
type input "3024"
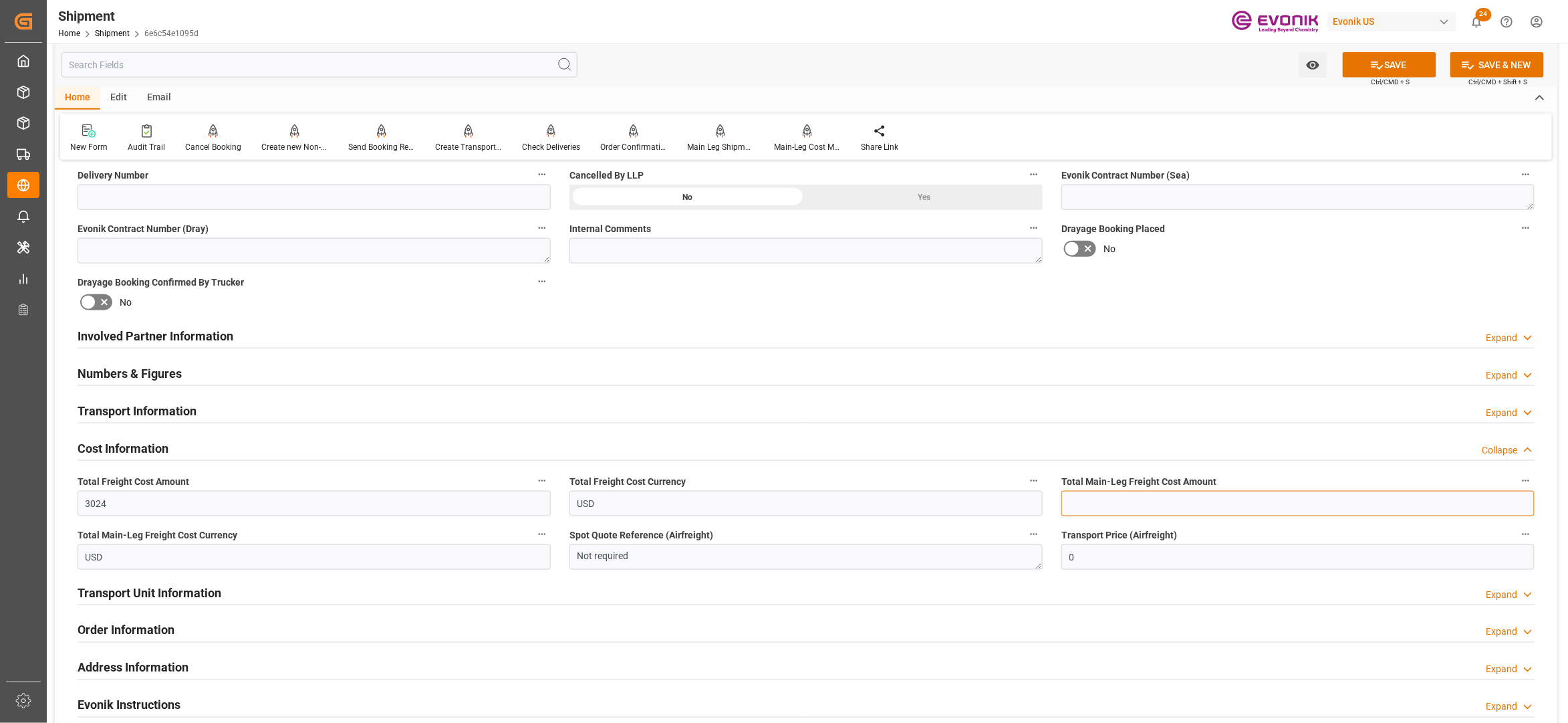
click at [1096, 500] on input "text" at bounding box center [1297, 503] width 473 height 25
paste input "3024"
type input "3024"
click at [1343, 284] on div "Booking Confirmation Milestone Bar Collapse Submitted to FFW for Booking (Pendi…" at bounding box center [807, 322] width 1503 height 1490
click at [1401, 59] on button "SAVE" at bounding box center [1390, 64] width 94 height 25
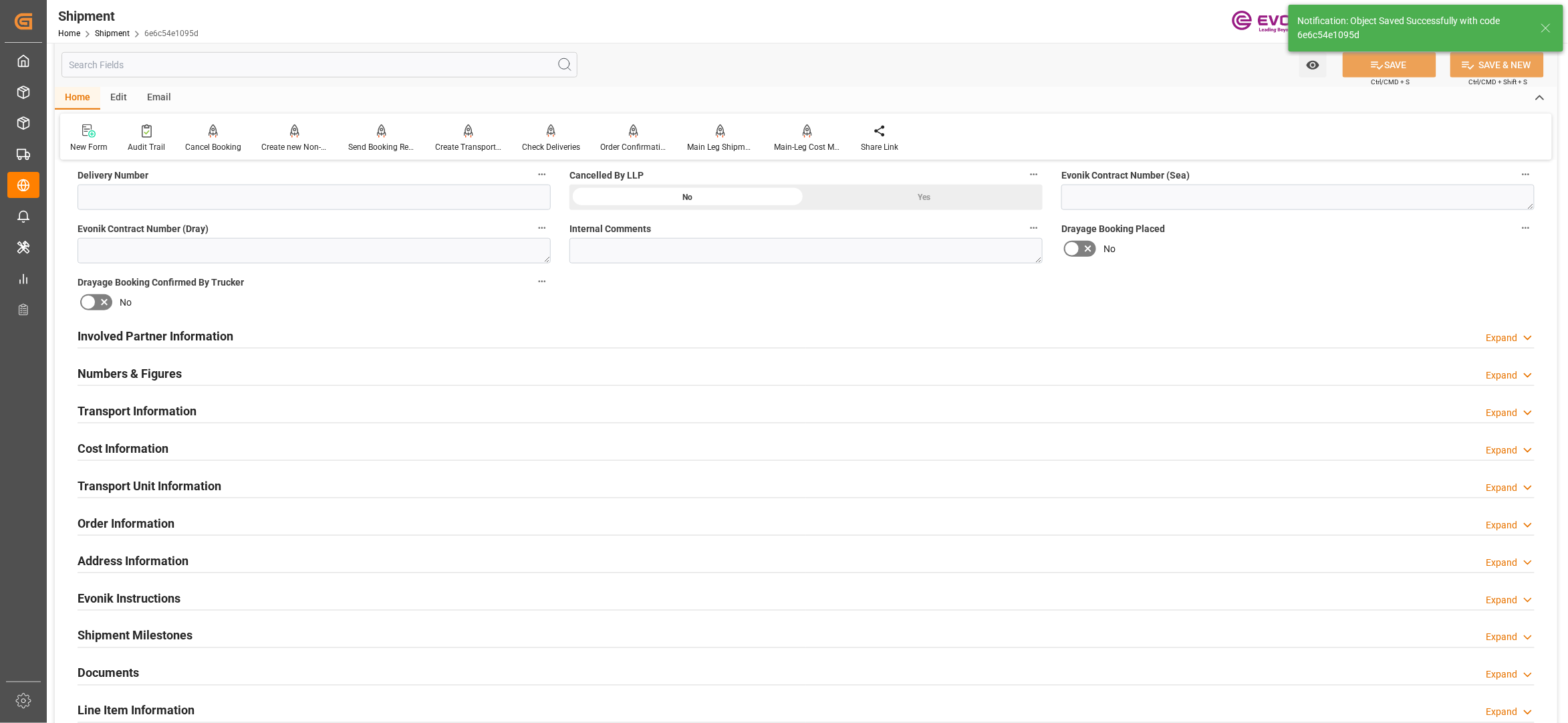
click at [626, 337] on div "Involved Partner Information Expand" at bounding box center [806, 334] width 1457 height 25
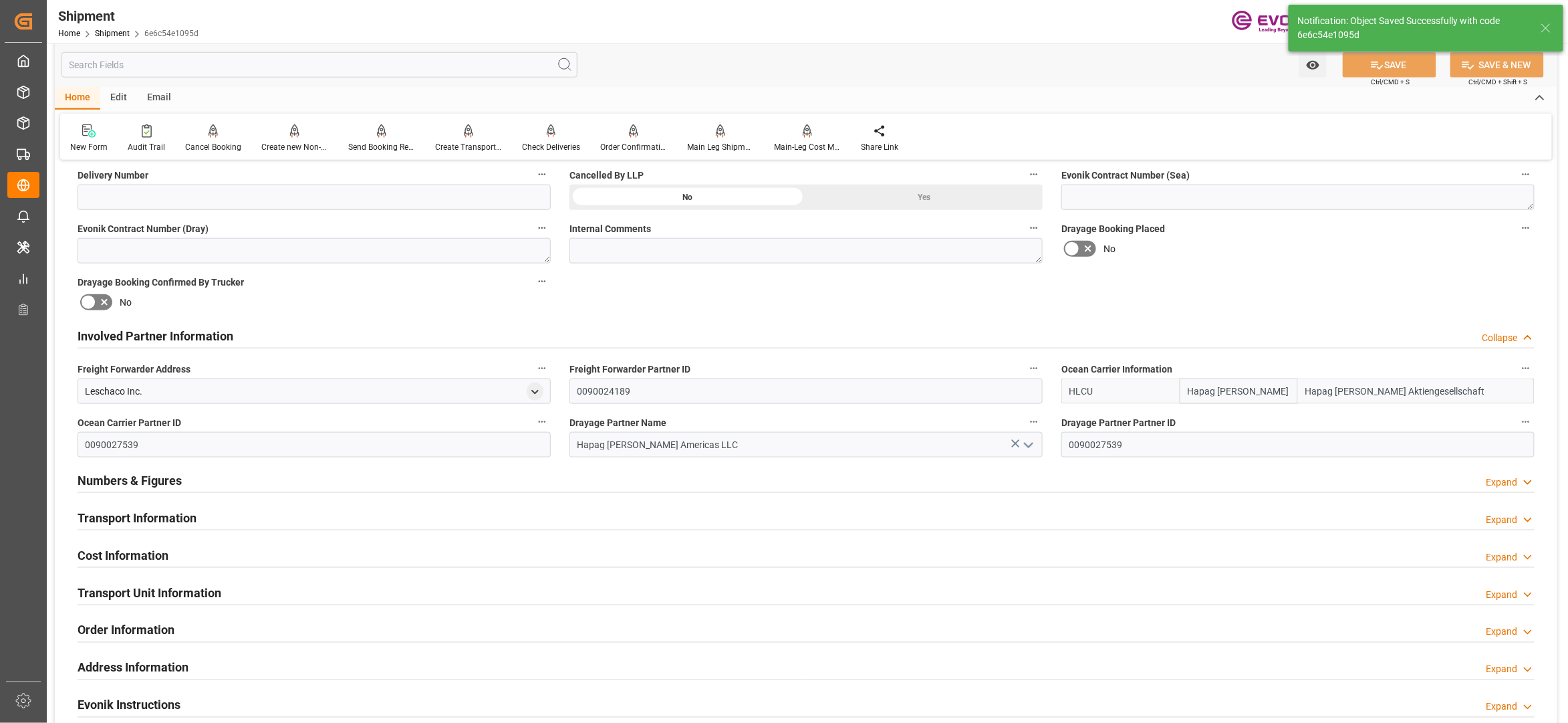
click at [332, 522] on div "Transport Information Expand" at bounding box center [806, 516] width 1457 height 25
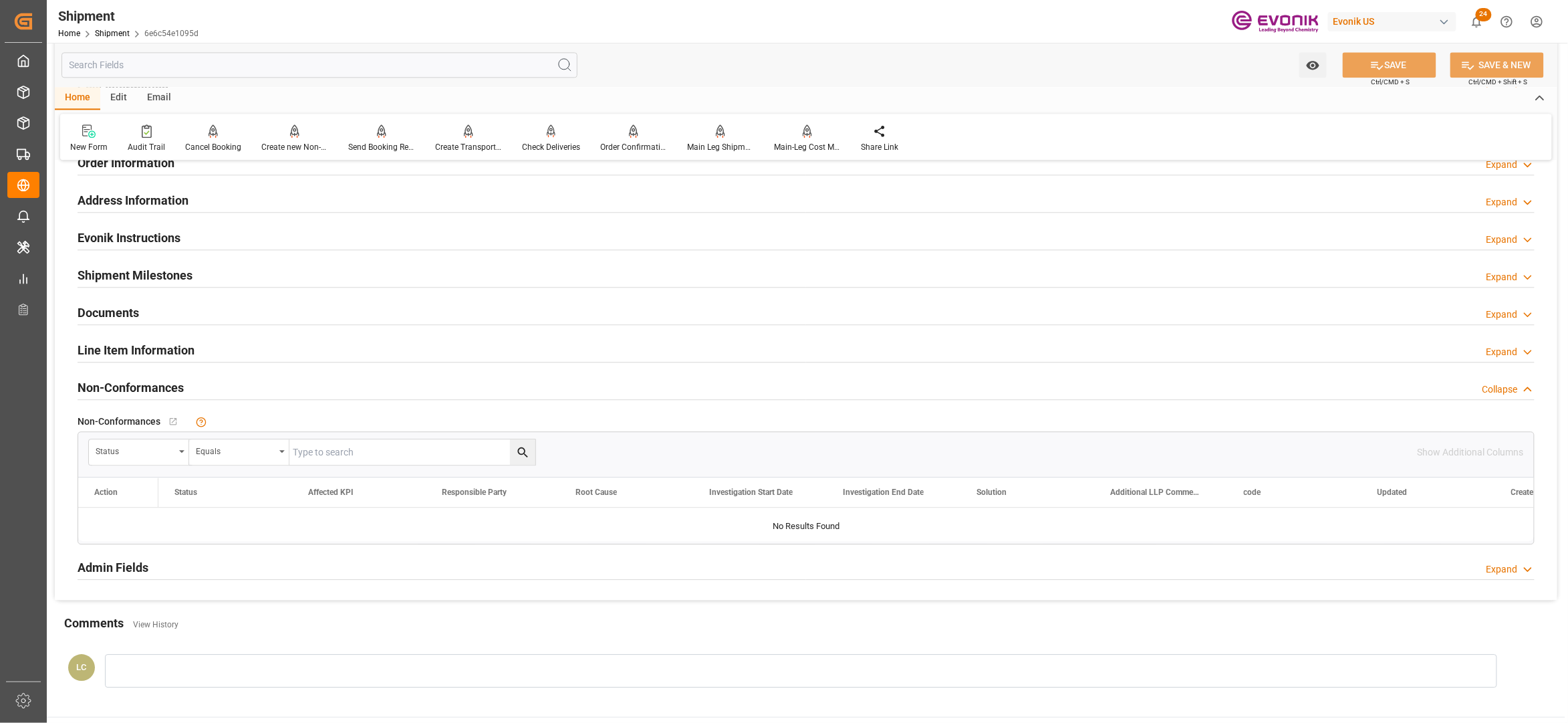
scroll to position [1188, 0]
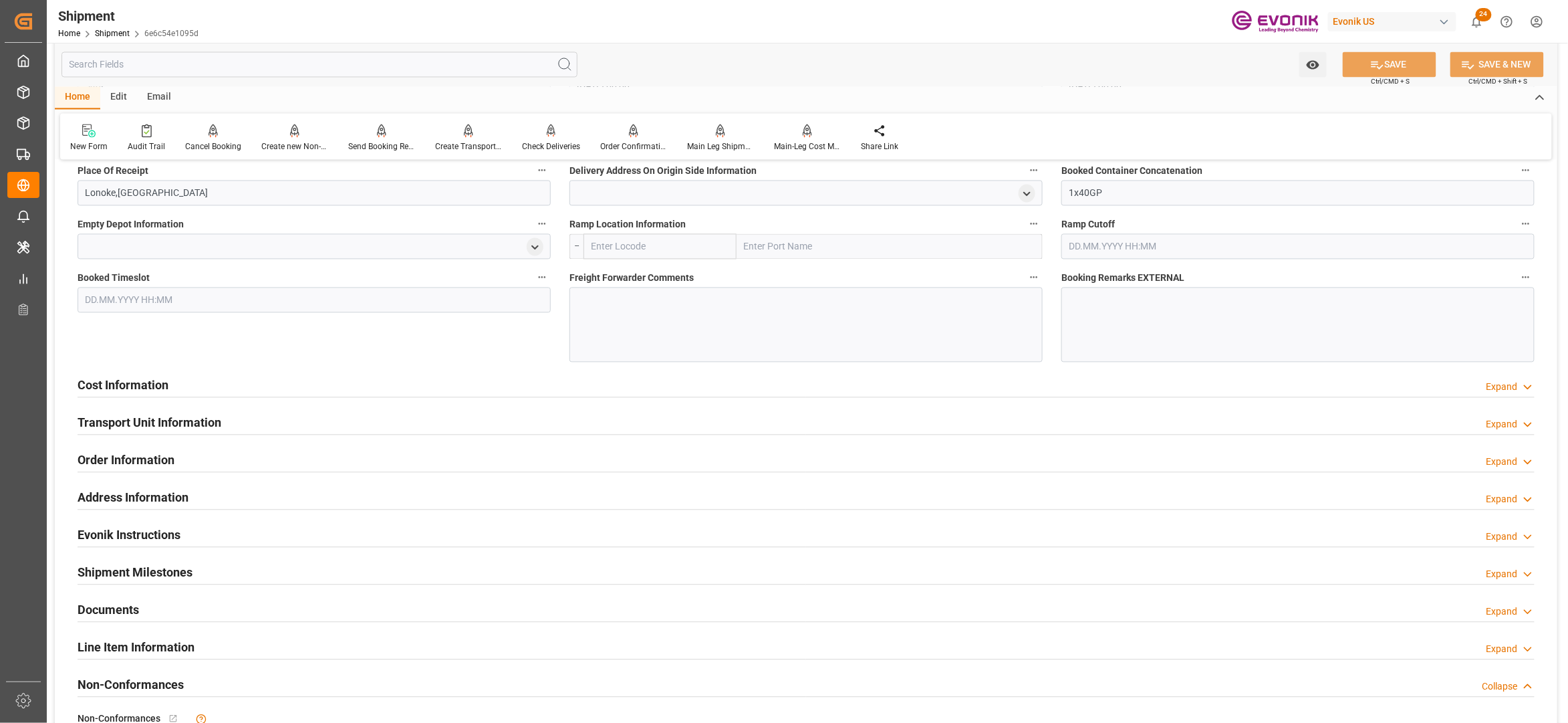
click at [318, 389] on div "Cost Information Expand" at bounding box center [806, 384] width 1457 height 25
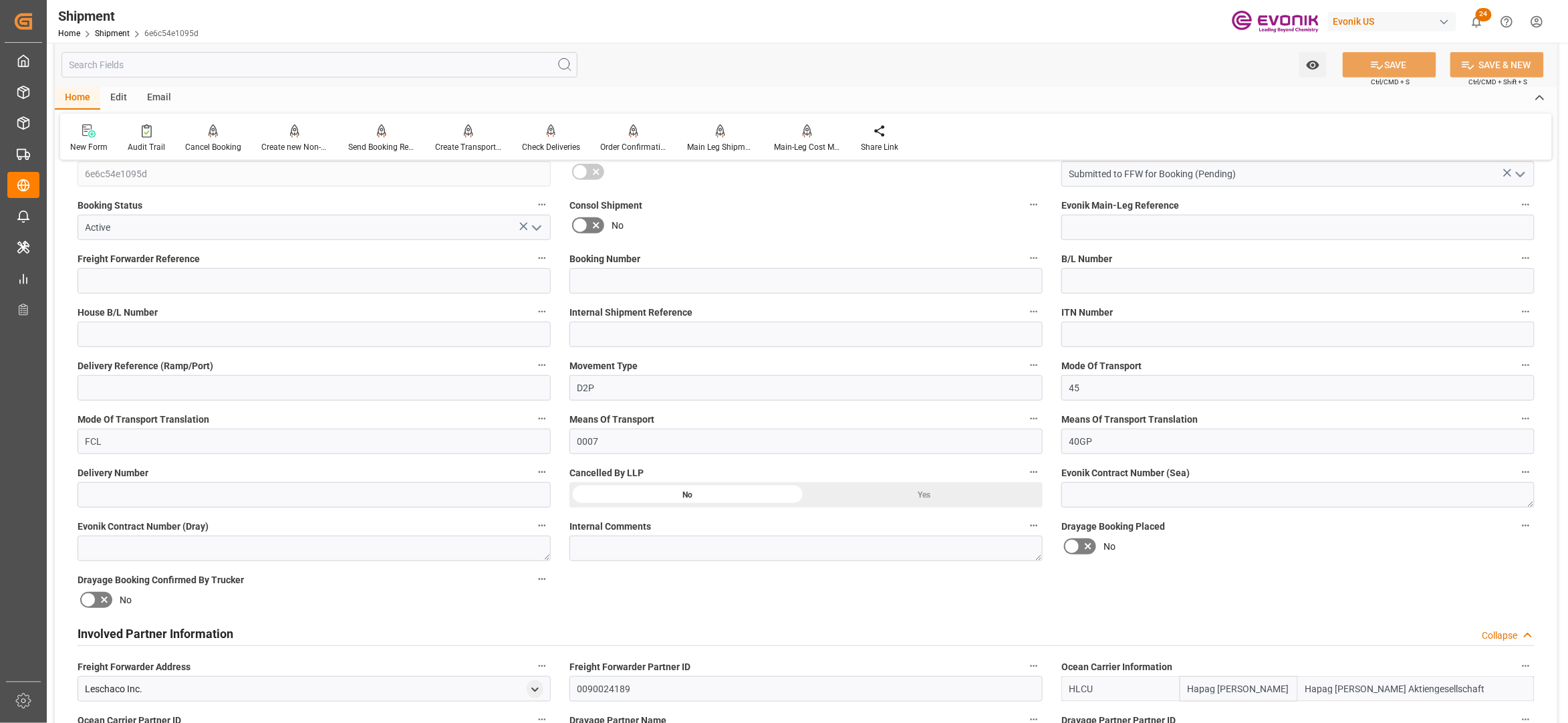
scroll to position [594, 0]
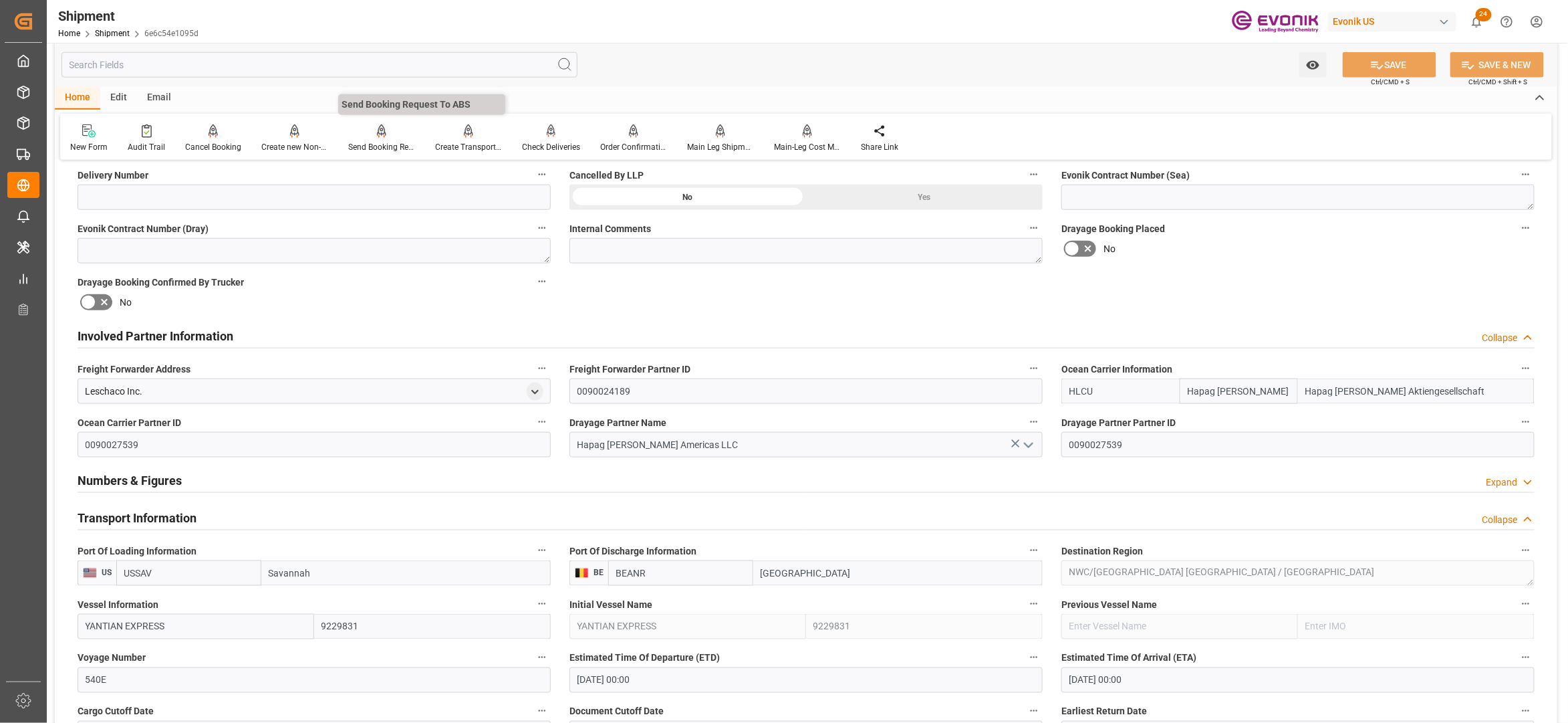
click at [377, 134] on icon at bounding box center [381, 131] width 9 height 14
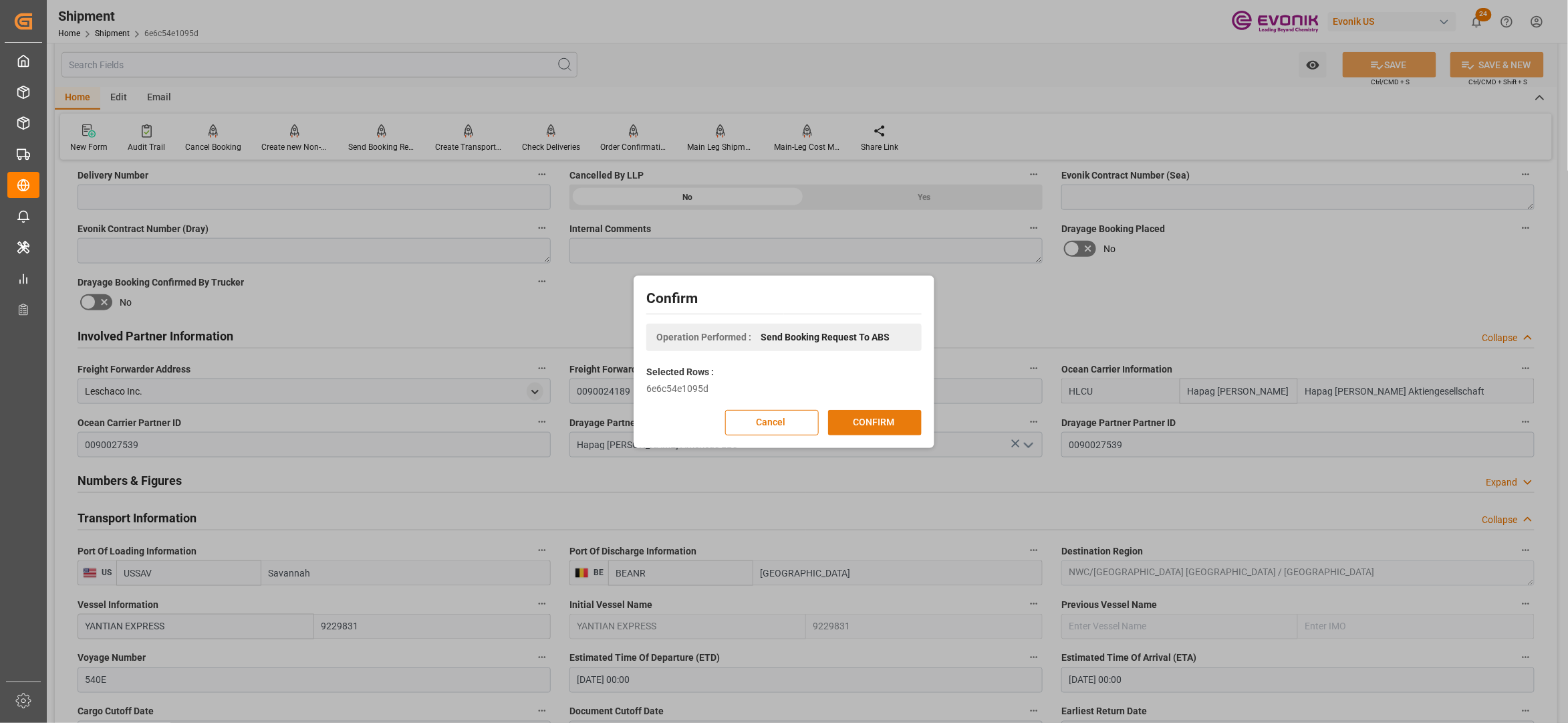
click at [884, 422] on button "CONFIRM" at bounding box center [875, 422] width 94 height 25
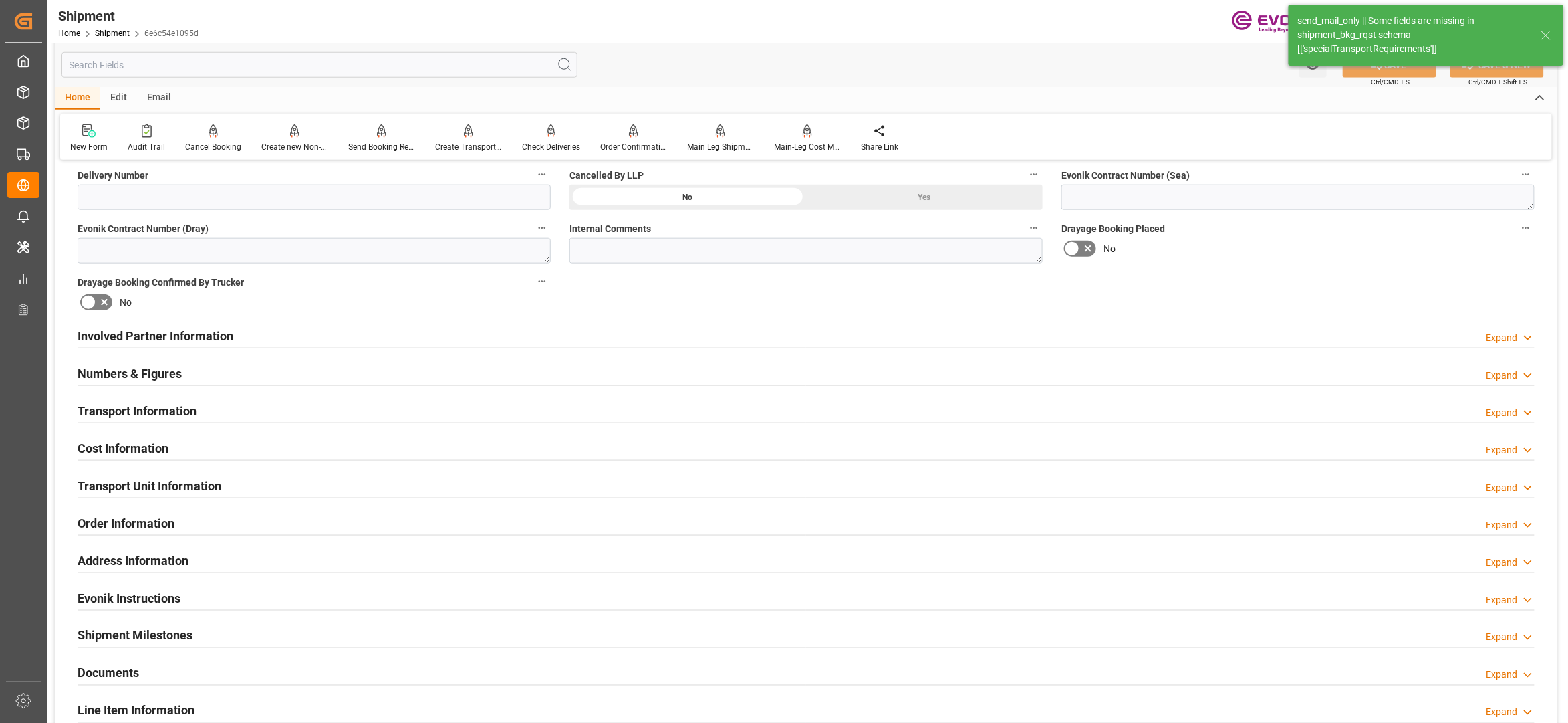
click at [309, 65] on input "text" at bounding box center [319, 64] width 516 height 25
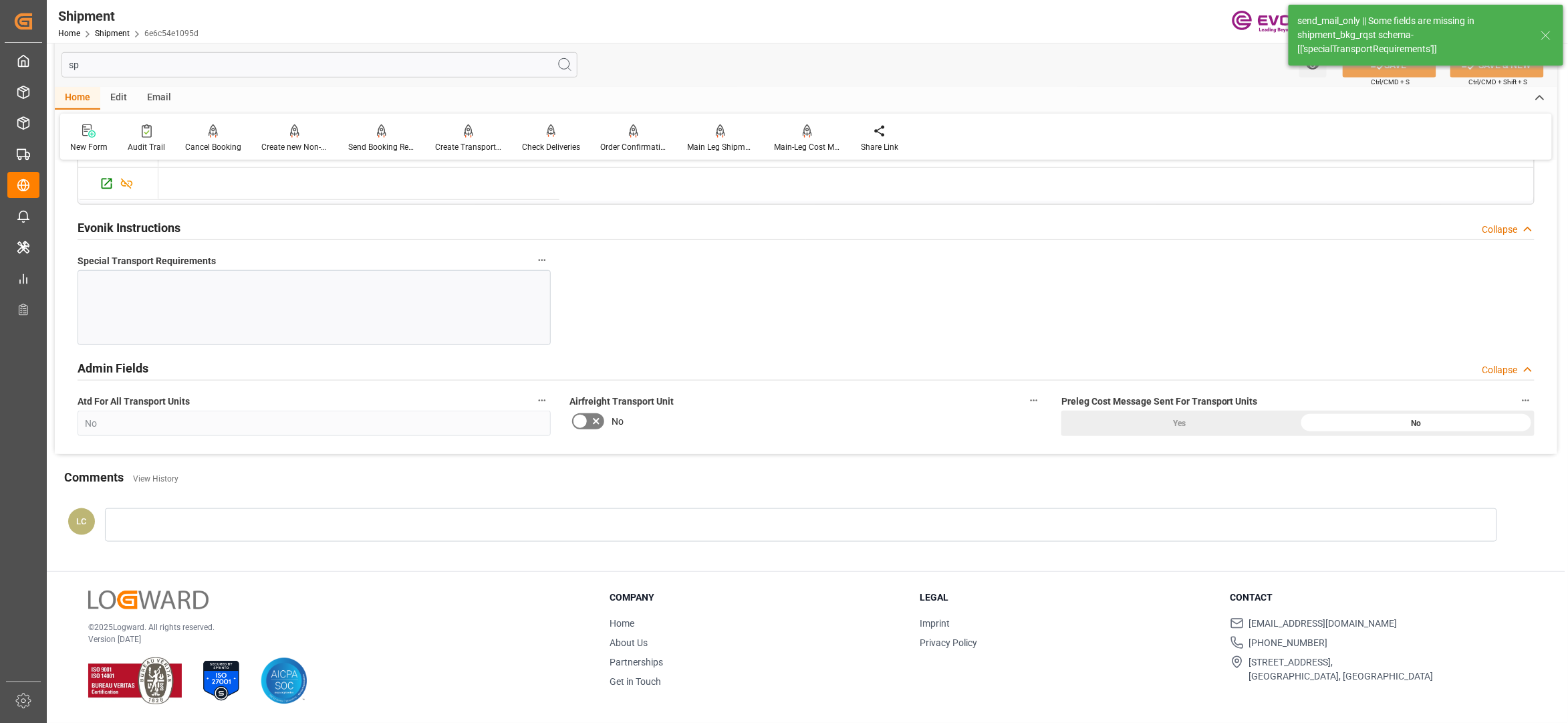
scroll to position [0, 0]
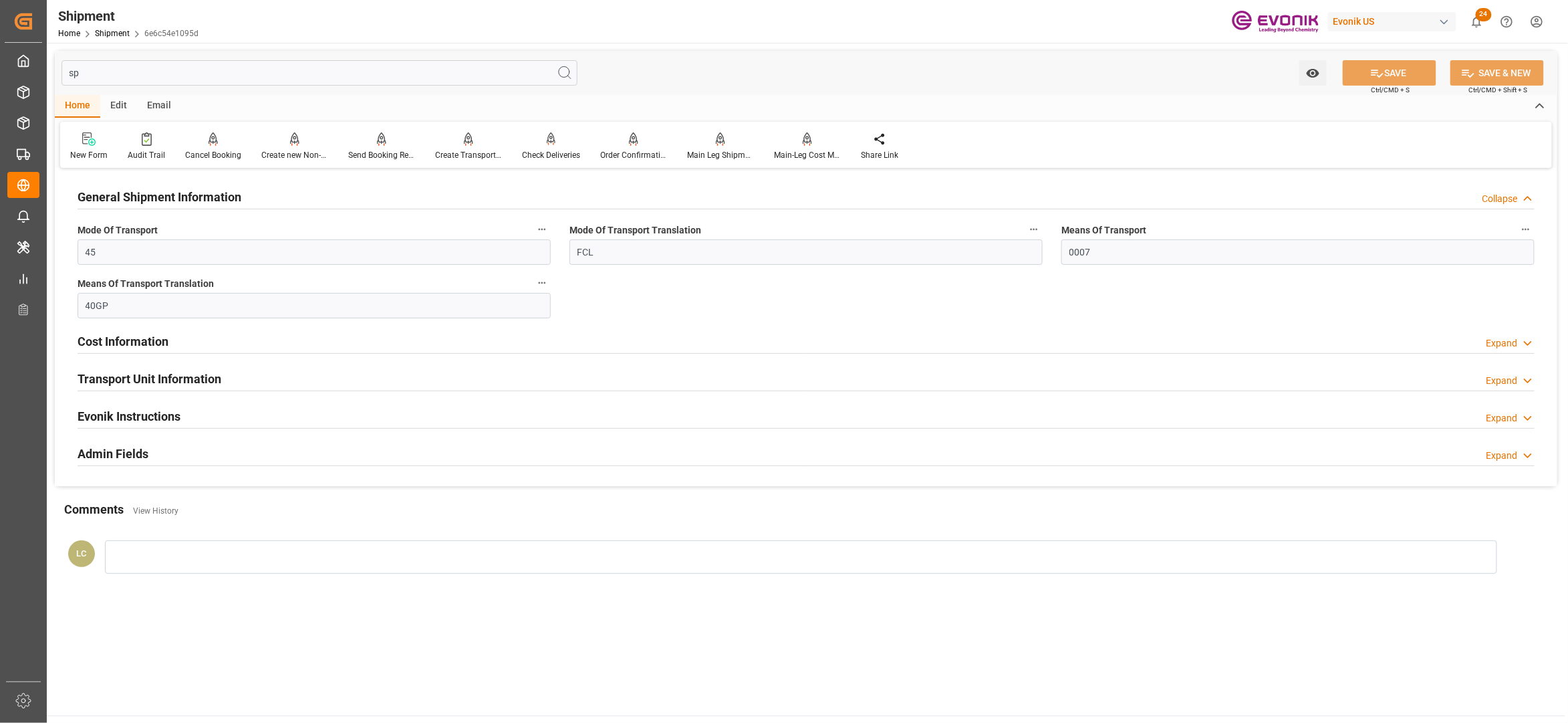
type input "s"
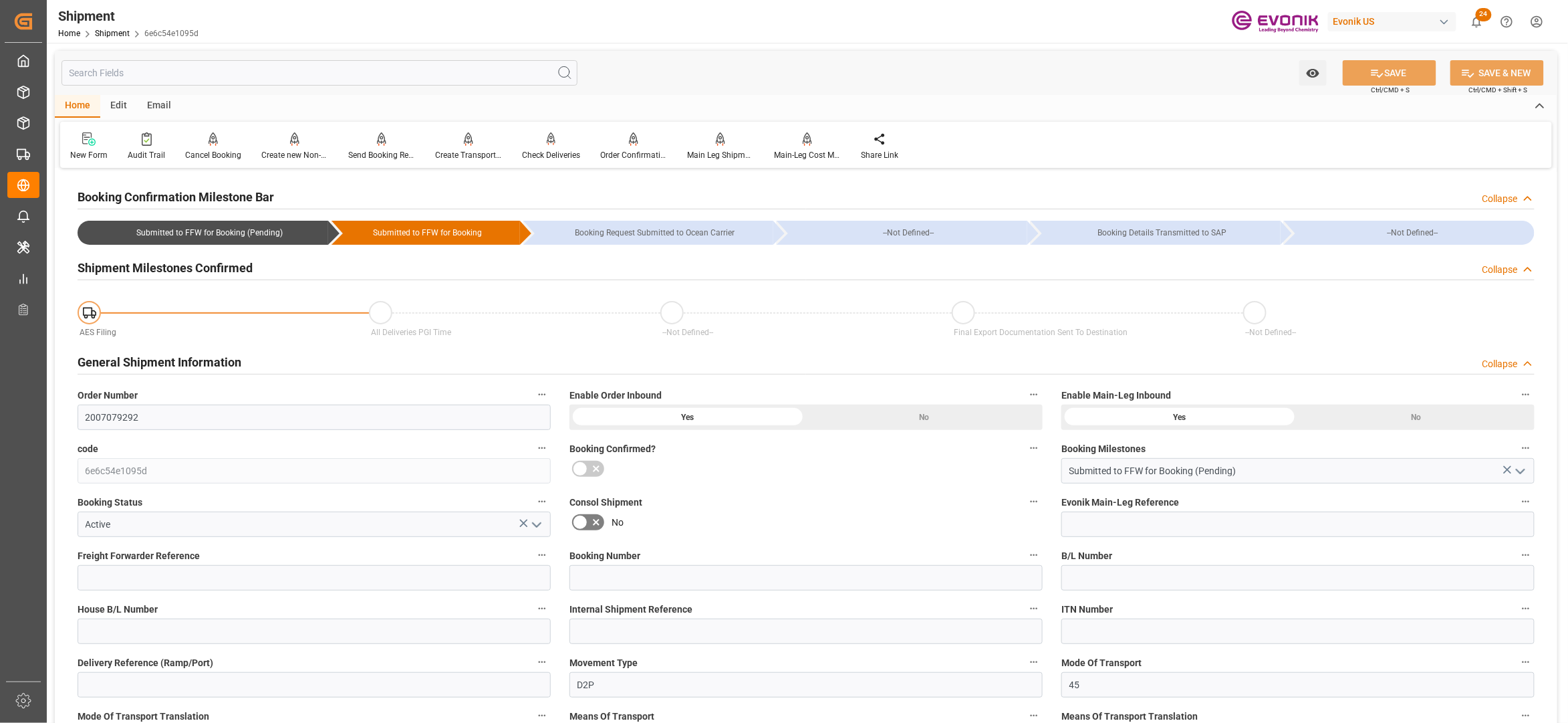
type input "Submitted to FFW for Booking (Pending)"
type input "Active"
type input "760"
type input "BG"
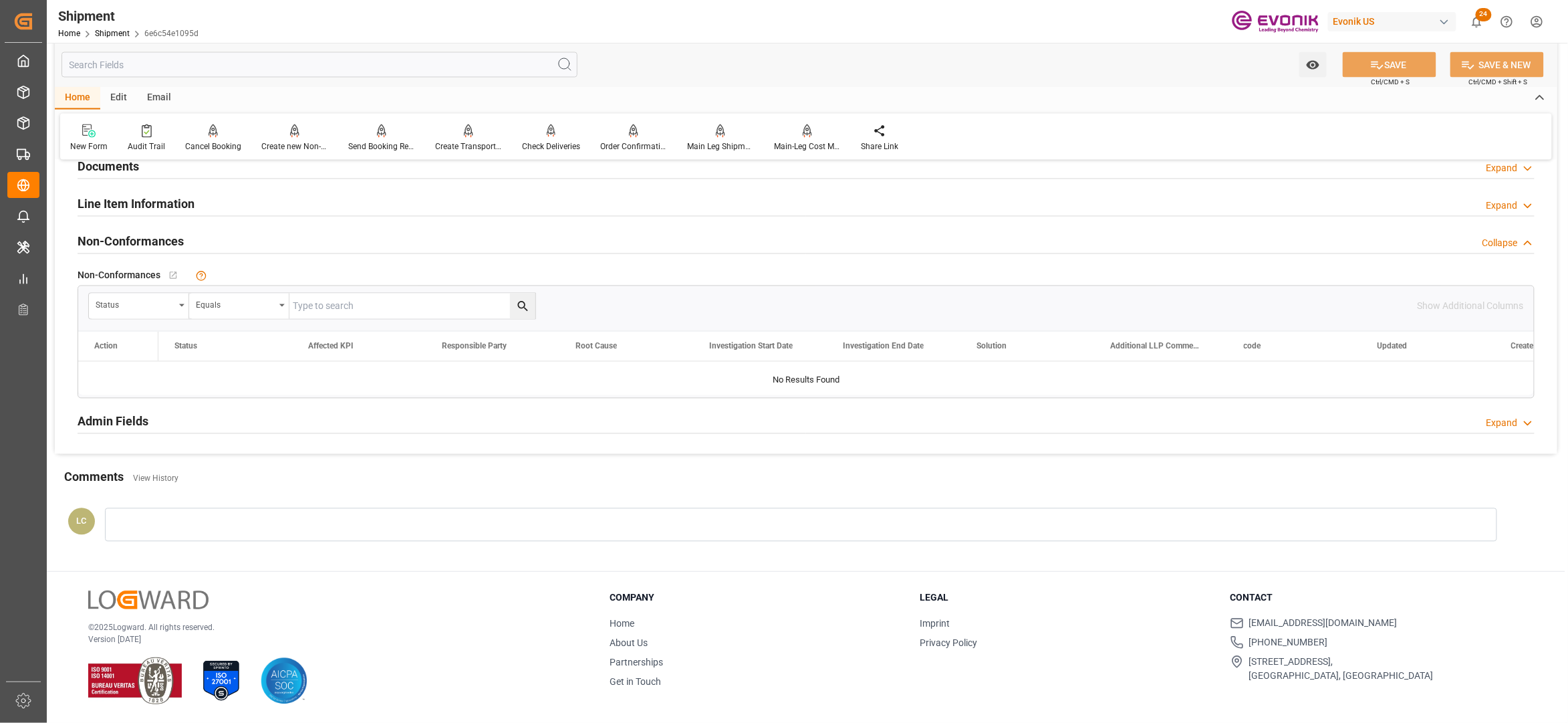
scroll to position [807, 0]
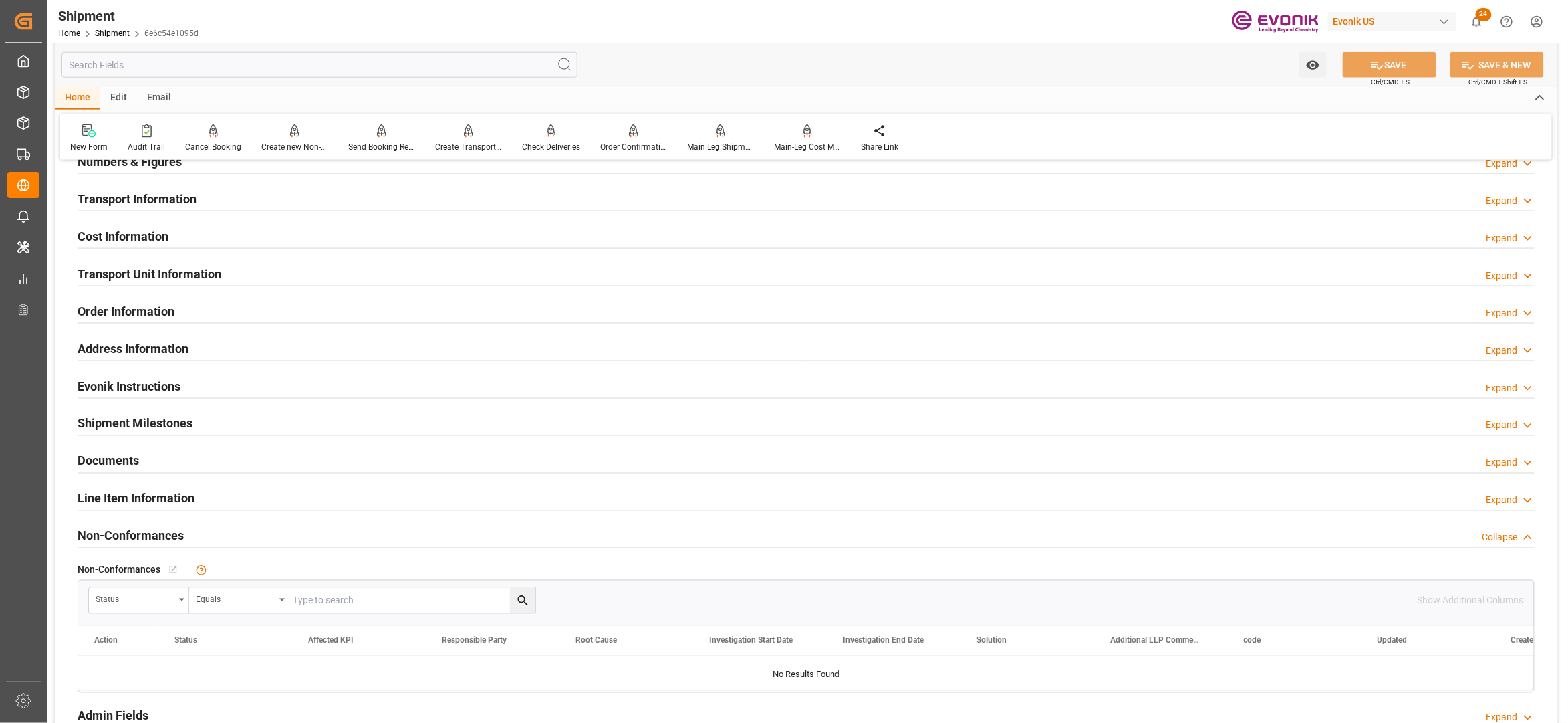
click at [277, 503] on div "Line Item Information Expand" at bounding box center [806, 497] width 1457 height 25
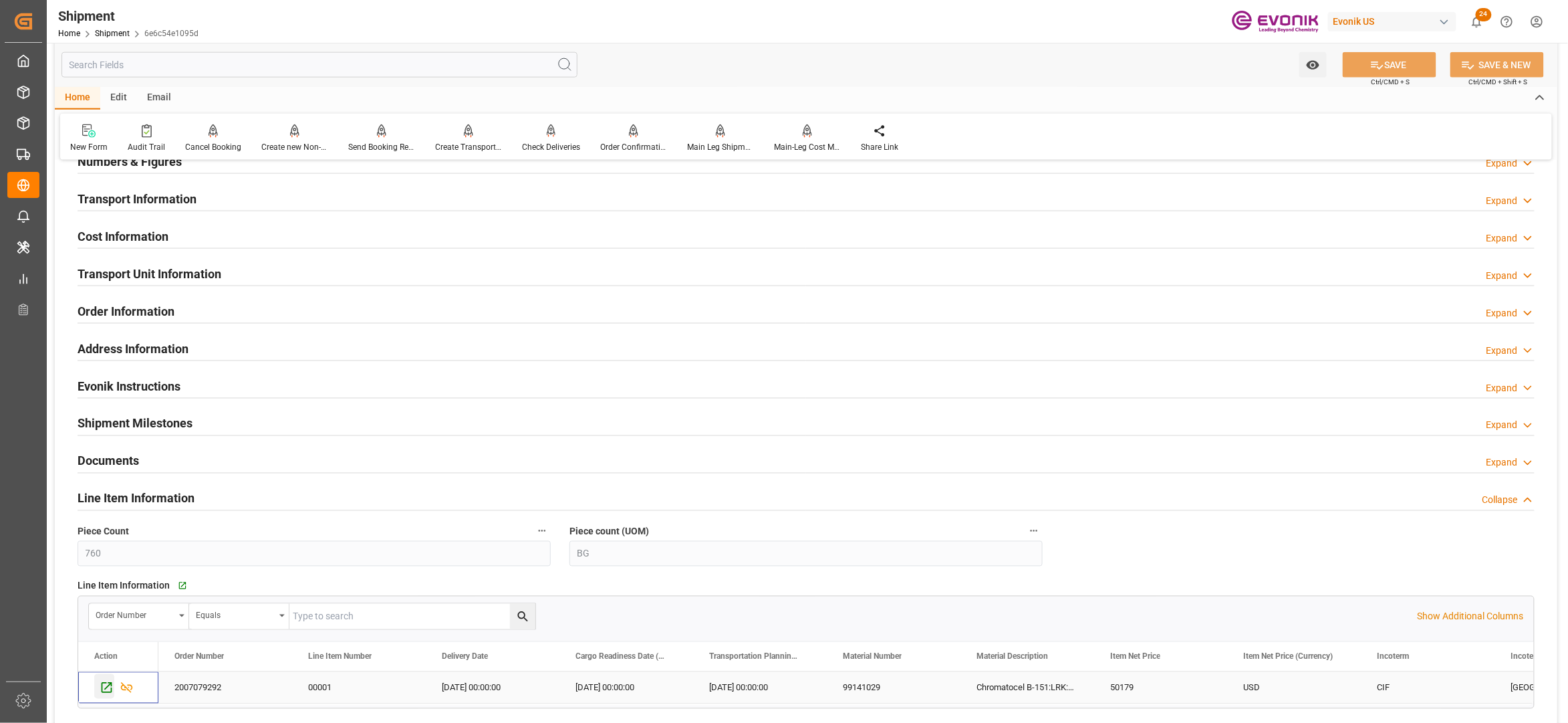
click at [99, 688] on icon "Press SPACE to select this row." at bounding box center [107, 688] width 14 height 14
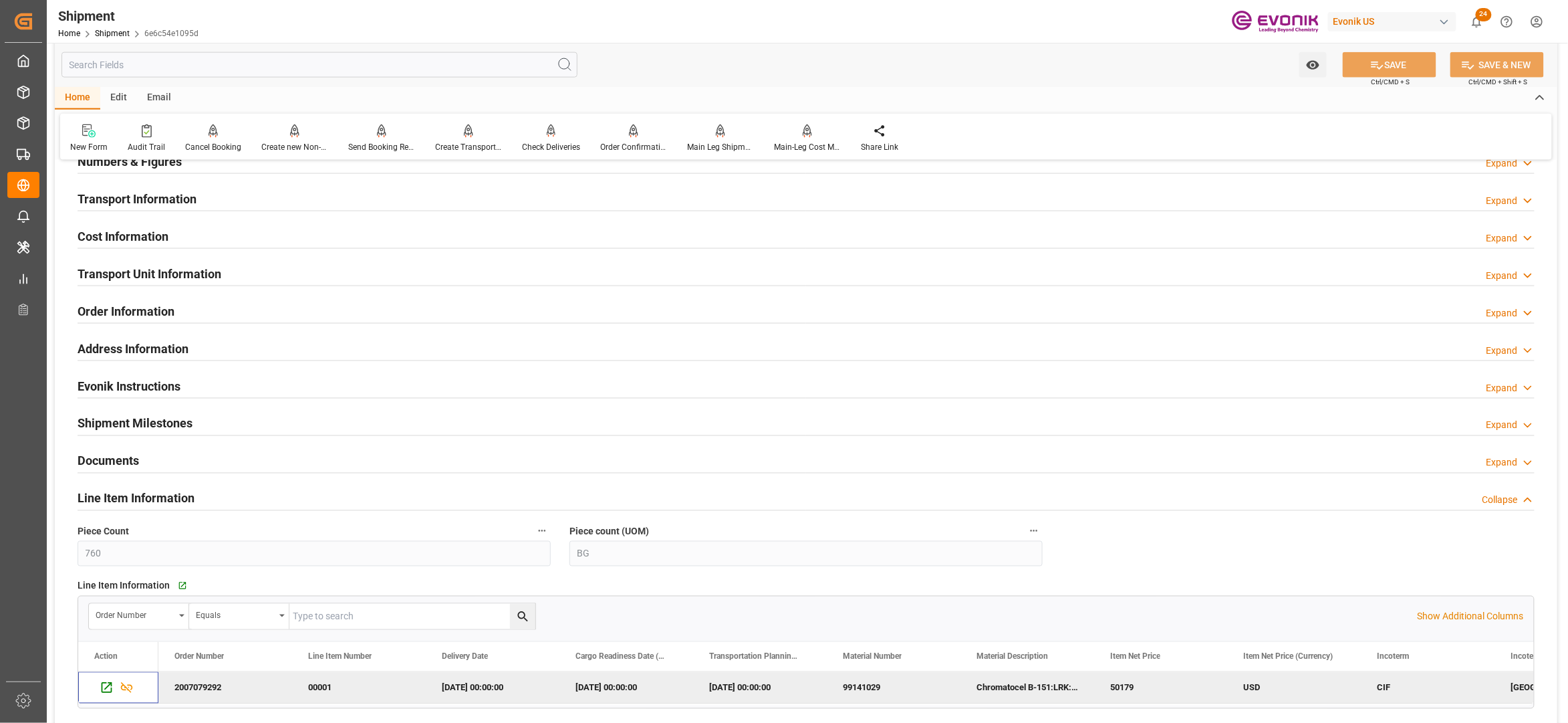
click at [234, 62] on input "text" at bounding box center [319, 64] width 516 height 25
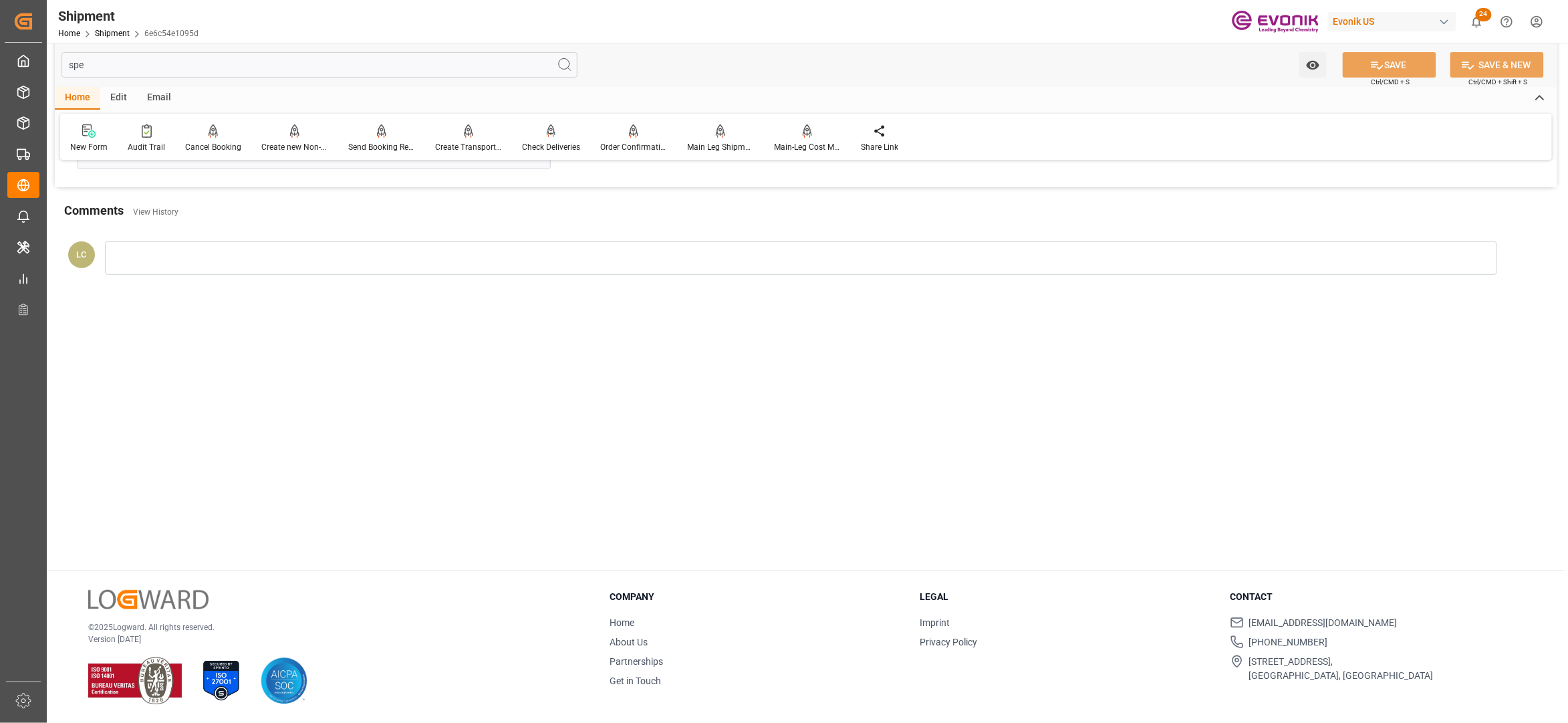
scroll to position [0, 0]
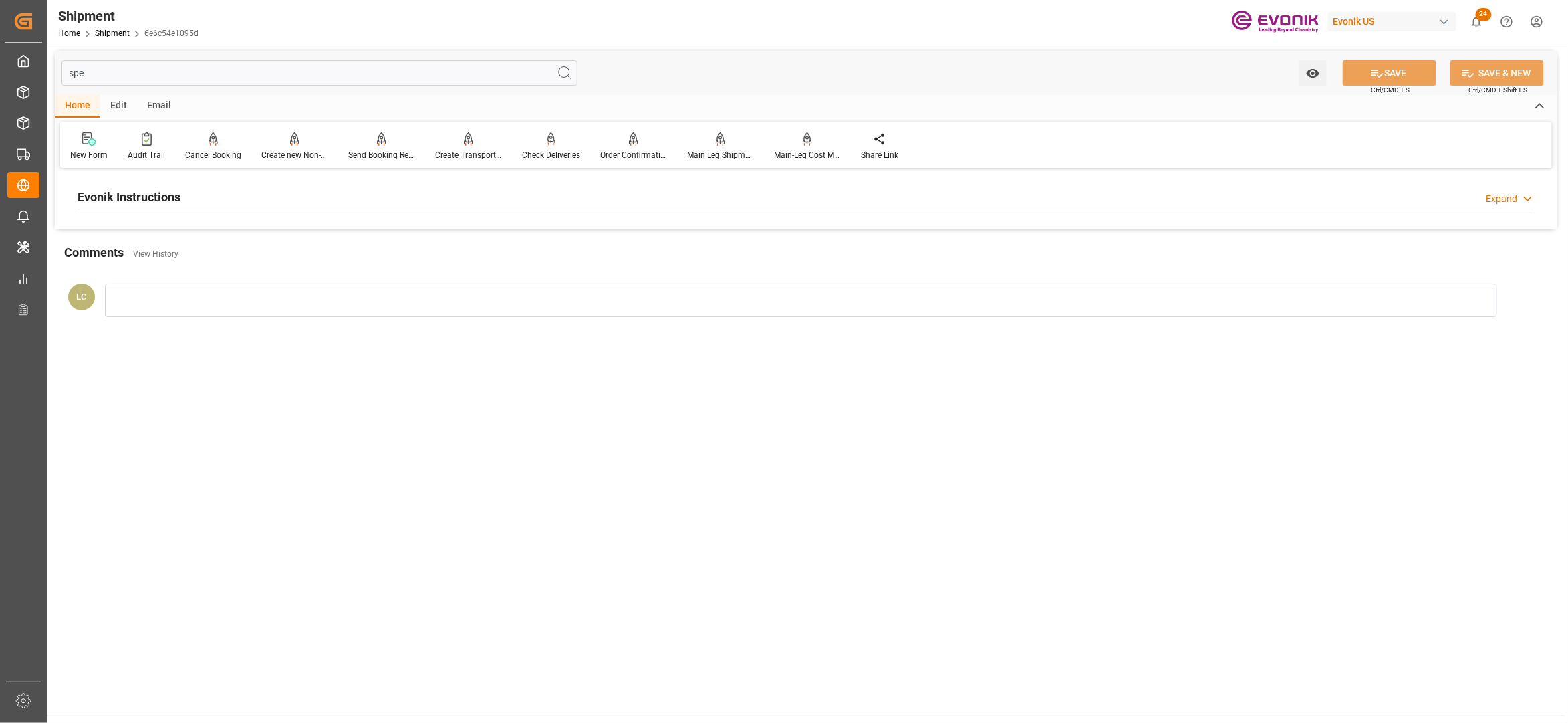
type input "spe"
click at [303, 193] on div "Evonik Instructions Expand" at bounding box center [806, 195] width 1457 height 25
click at [294, 253] on div at bounding box center [313, 276] width 473 height 75
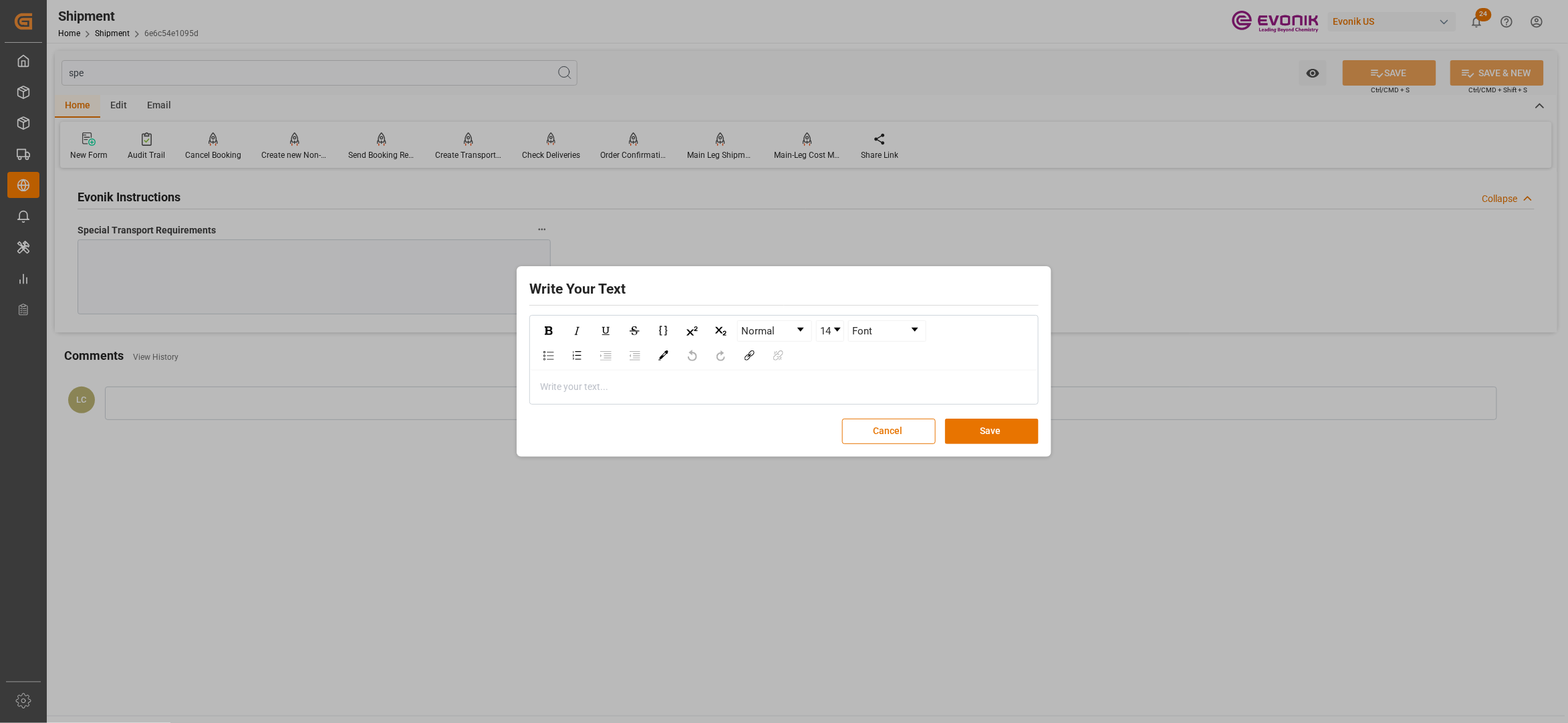
click at [575, 389] on div "rdw-editor" at bounding box center [784, 387] width 487 height 14
click at [1004, 432] on button "Save" at bounding box center [992, 431] width 94 height 25
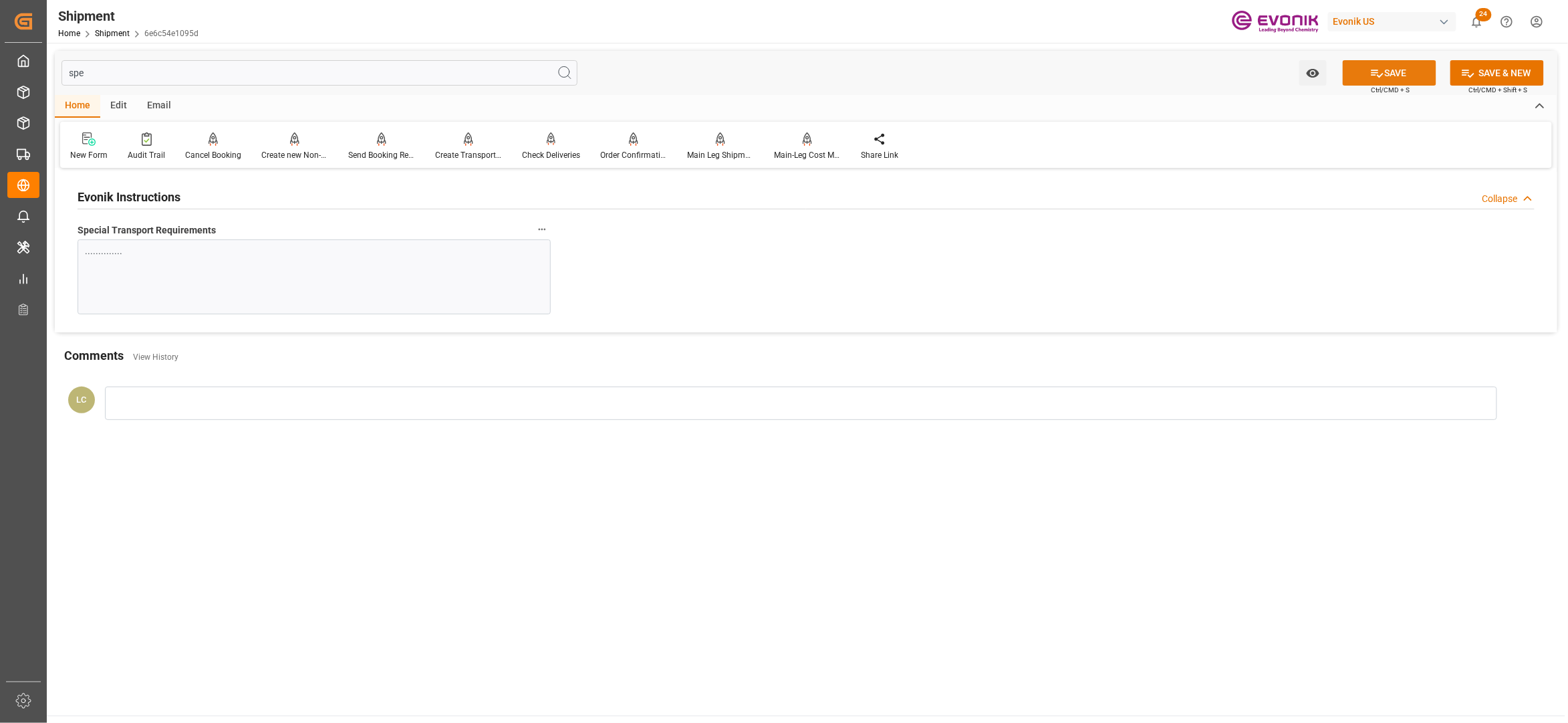
click at [1391, 76] on button "SAVE" at bounding box center [1390, 72] width 94 height 25
click at [369, 150] on div "Send Booking Request To ABS" at bounding box center [381, 155] width 67 height 12
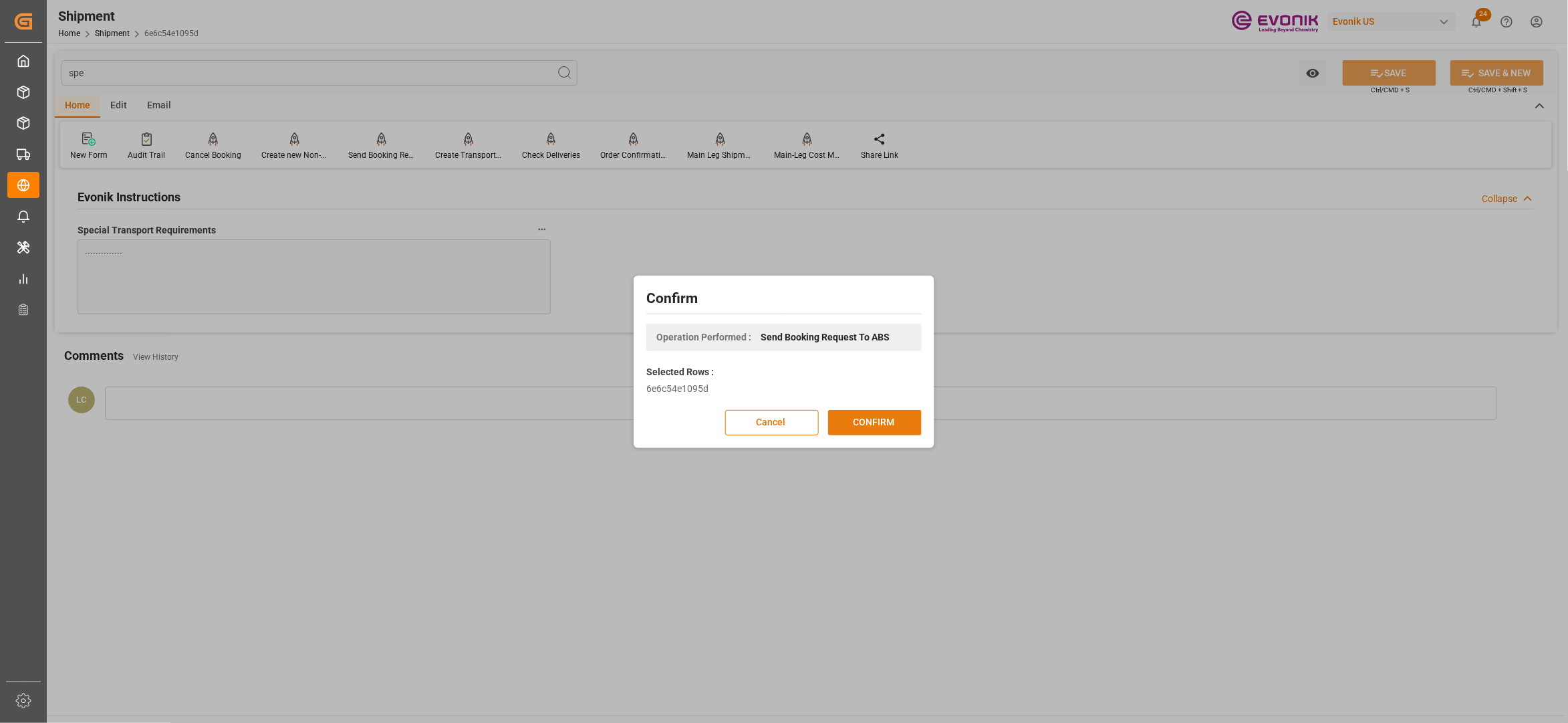
click at [877, 422] on button "CONFIRM" at bounding box center [875, 422] width 94 height 25
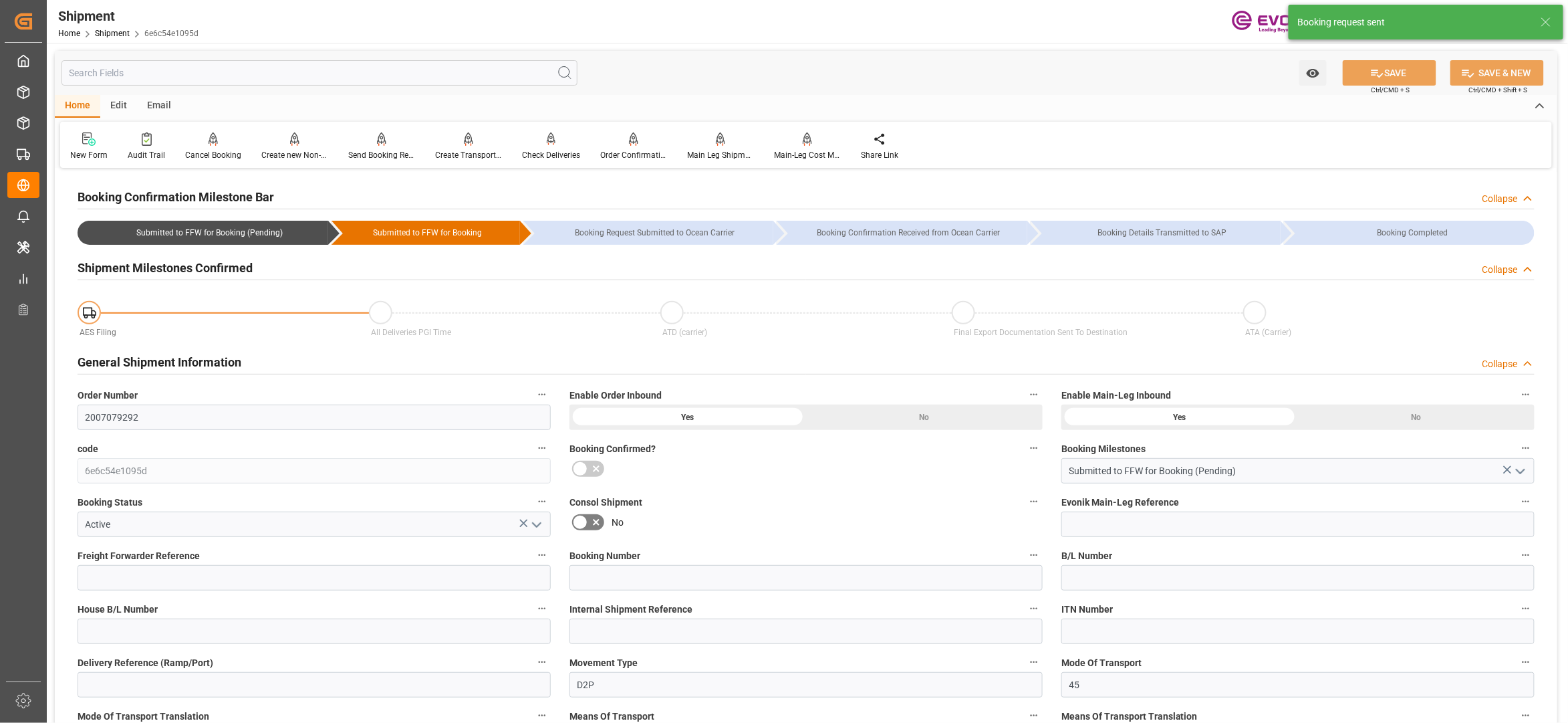
type input "Hapag Lloyd"
type input "Hapag Lloyd Aktiengesellschaft"
type input "19"
type input "446.5"
type input "19499.7"
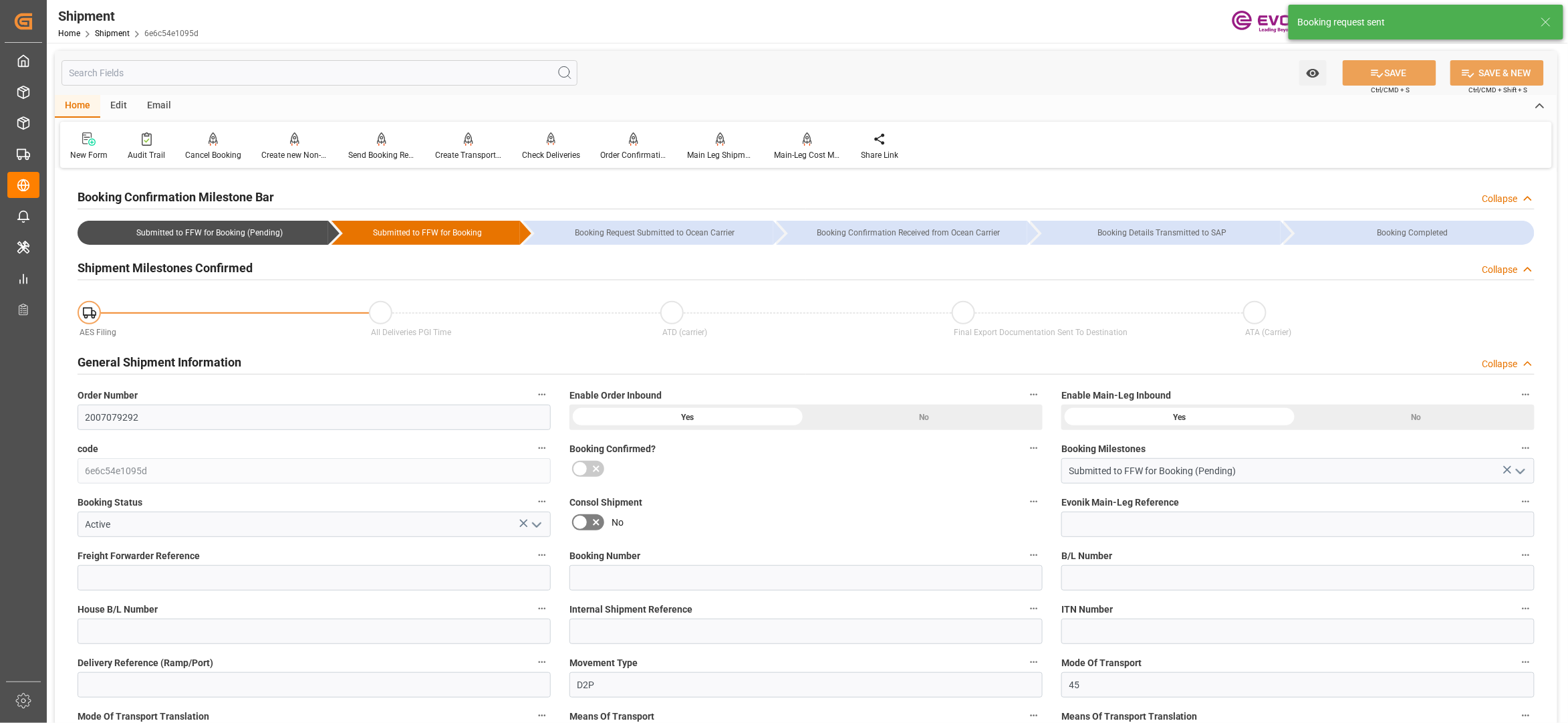
type input "31.0031"
type input "USSAV"
type input "BEANR"
type input "9229831"
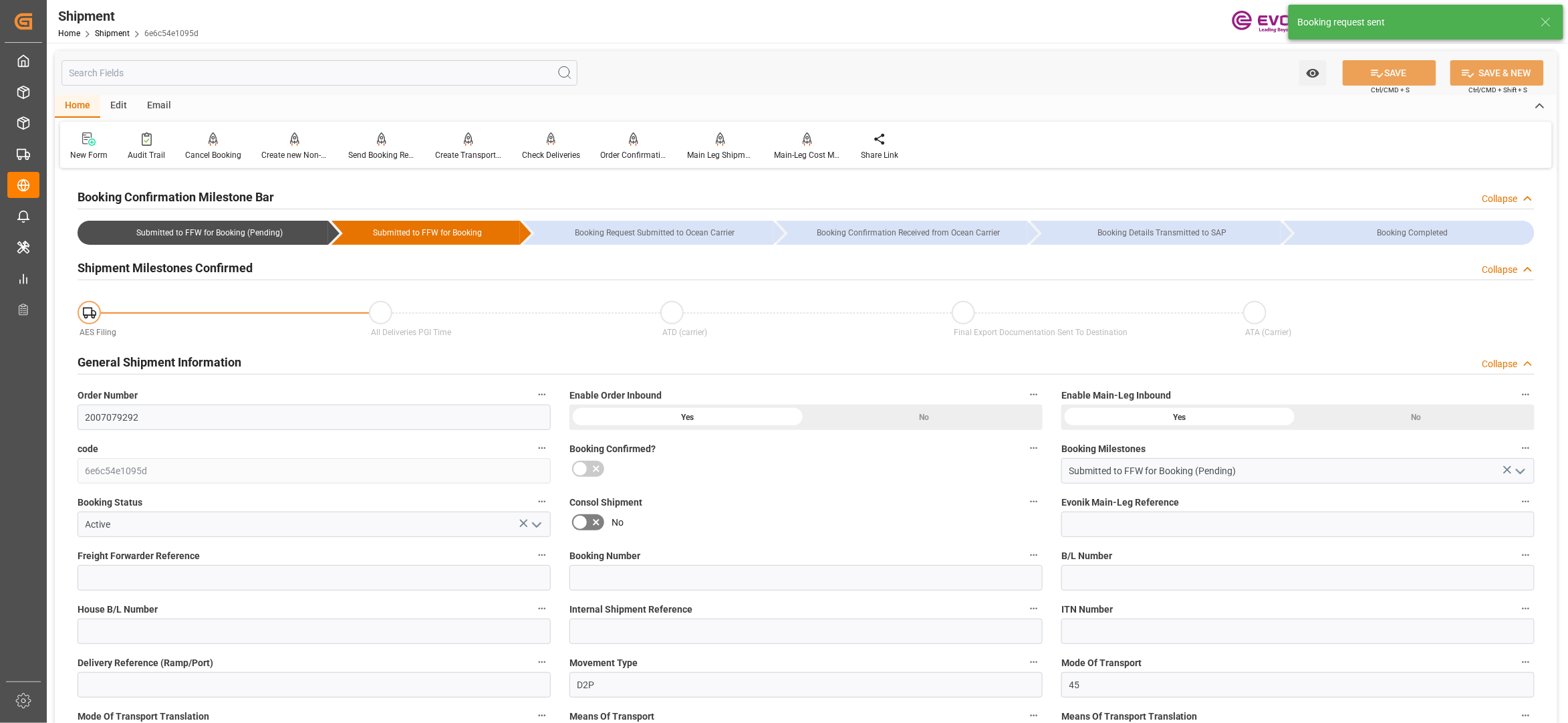
type input "3024"
type input "0"
type input "760"
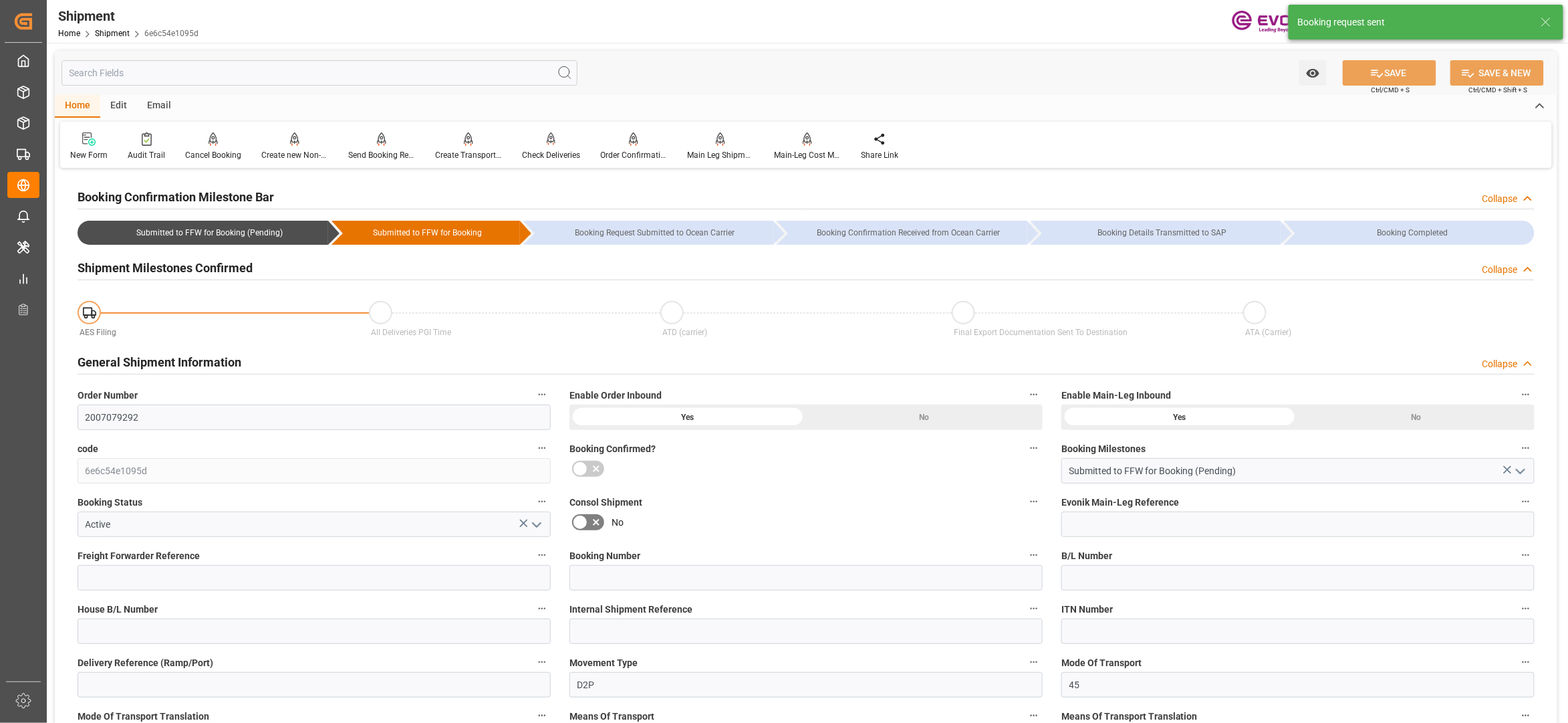
type input "BG"
type input "0"
type input "Hapag Lloyd"
type input "Hapag Lloyd Aktiengesellschaft"
type input "06.10.2025 00:00"
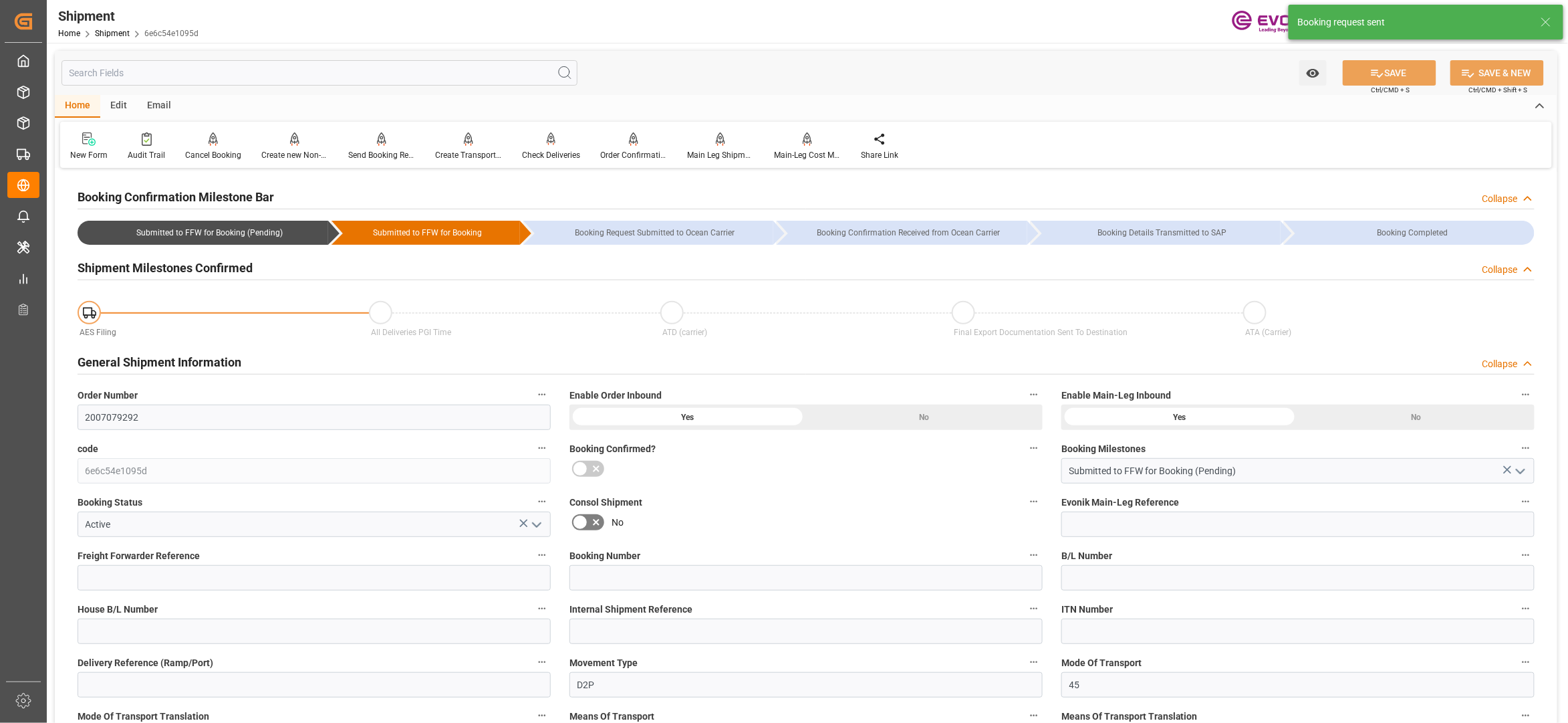
type input "20.10.2025 00:00"
type input "[DATE] 00:00"
type input "27.10.2025"
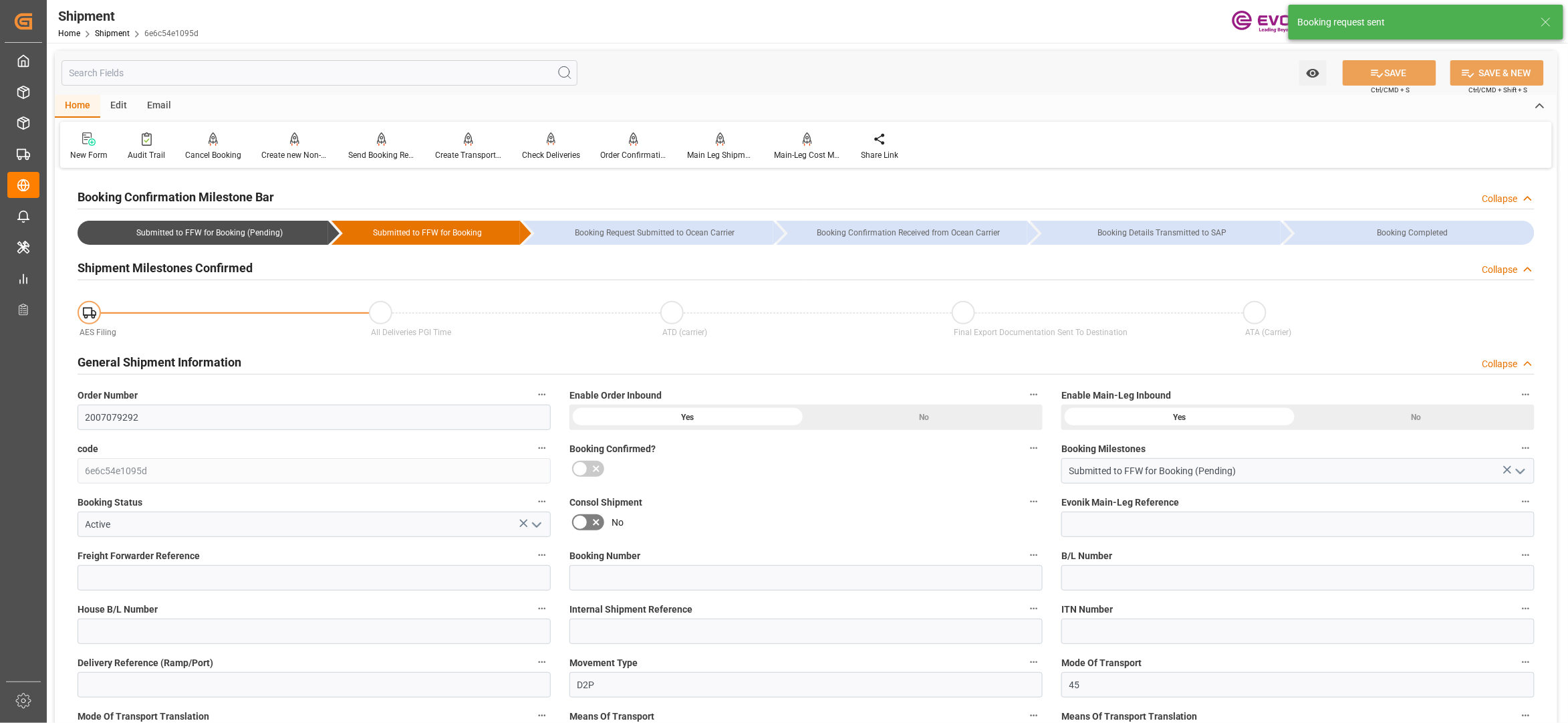
type input "19.08.2025 02:04"
type input "19.08.2025 01:59"
type input "19.08.2025 02:04"
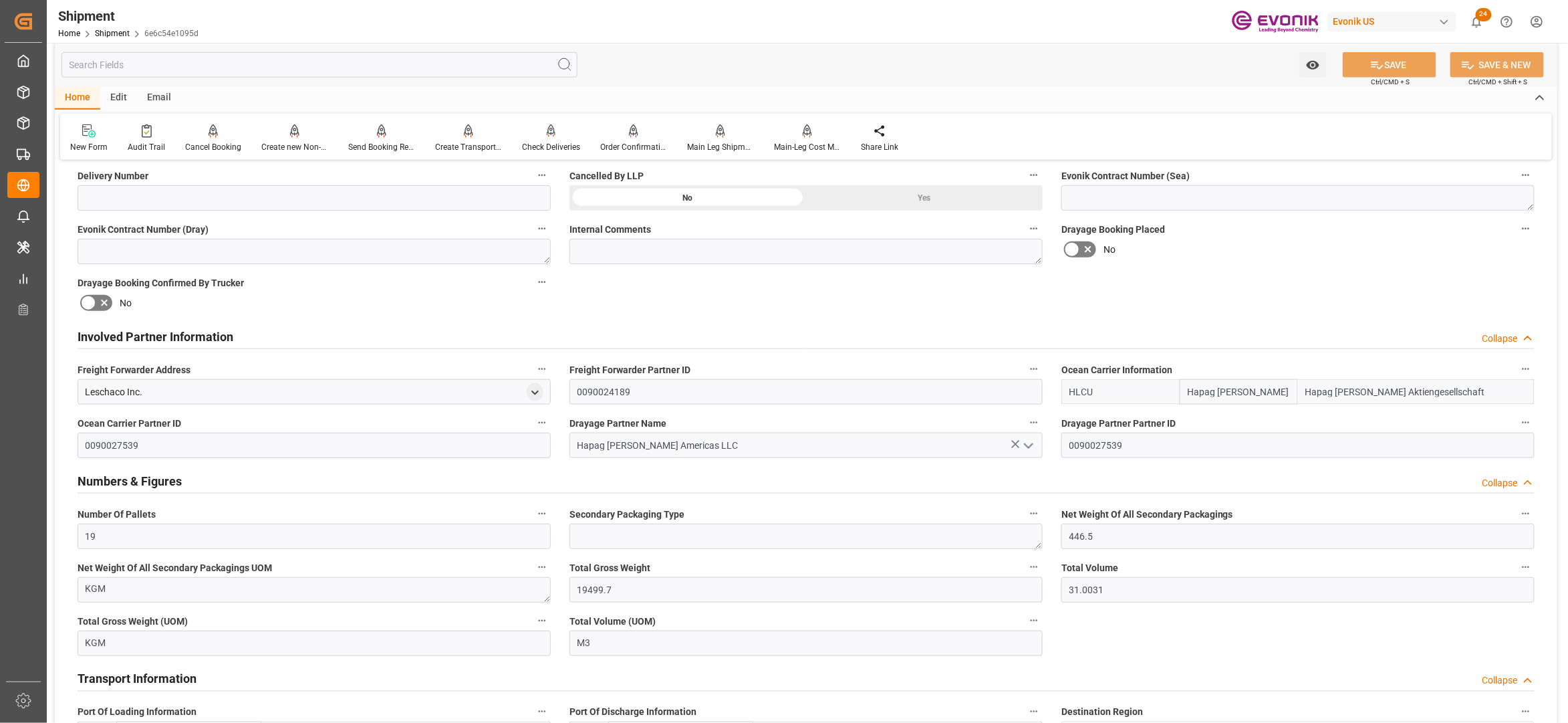
scroll to position [891, 0]
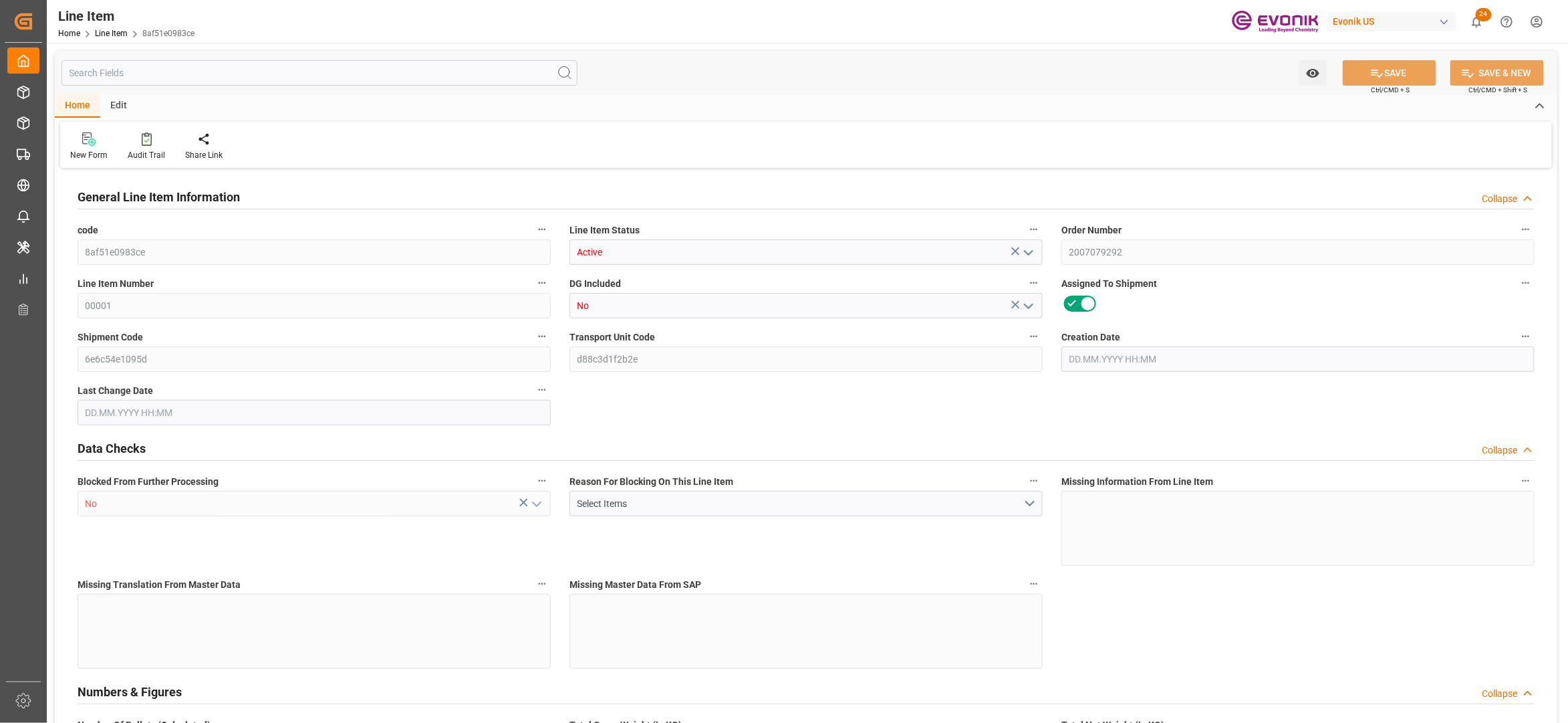
type input "19"
type input "19053.2"
type input "19000"
type input "27.5964"
type input "760"
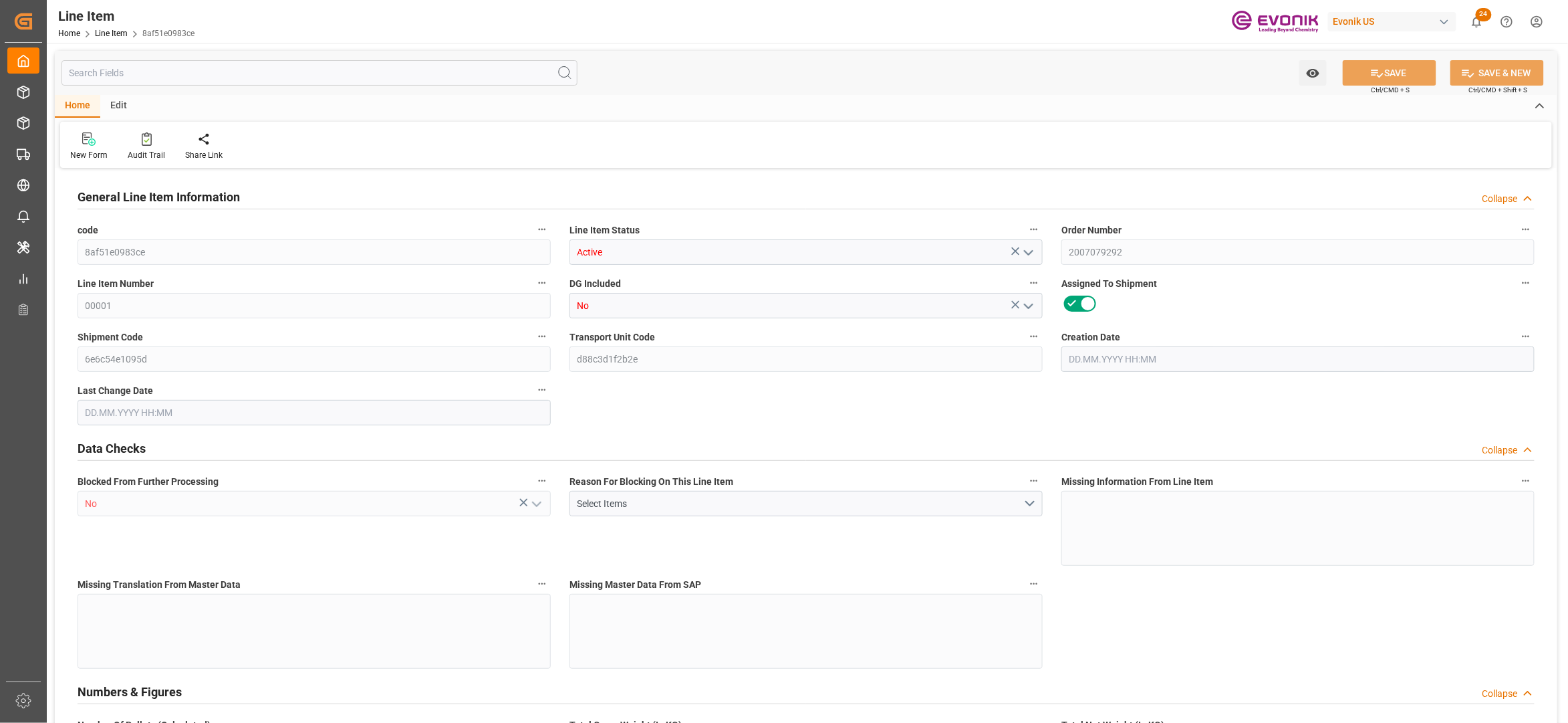
type input "50179"
type input "760"
type input "19000"
type input "19053.2"
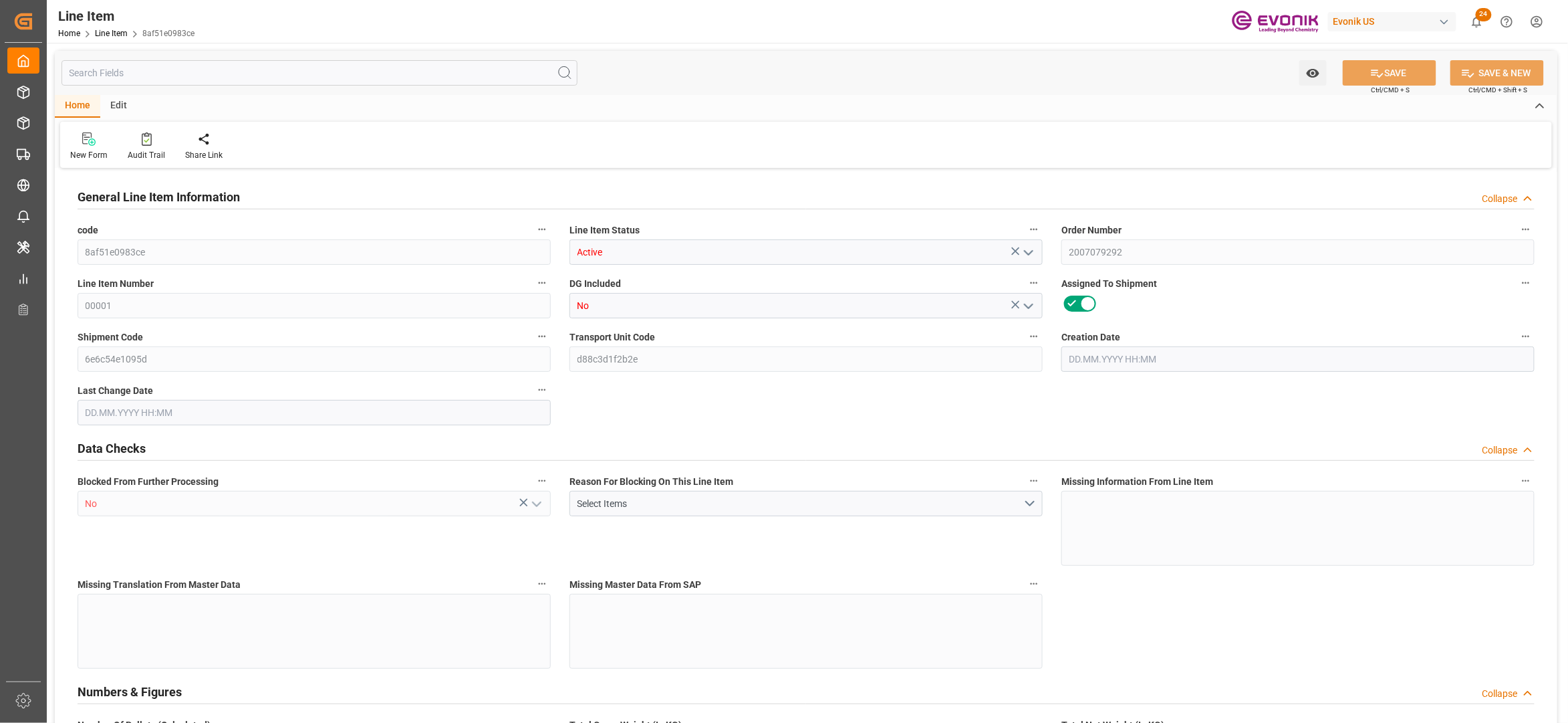
type input "19499.7"
type input "19000"
type input "27.5964"
type input "27596.36"
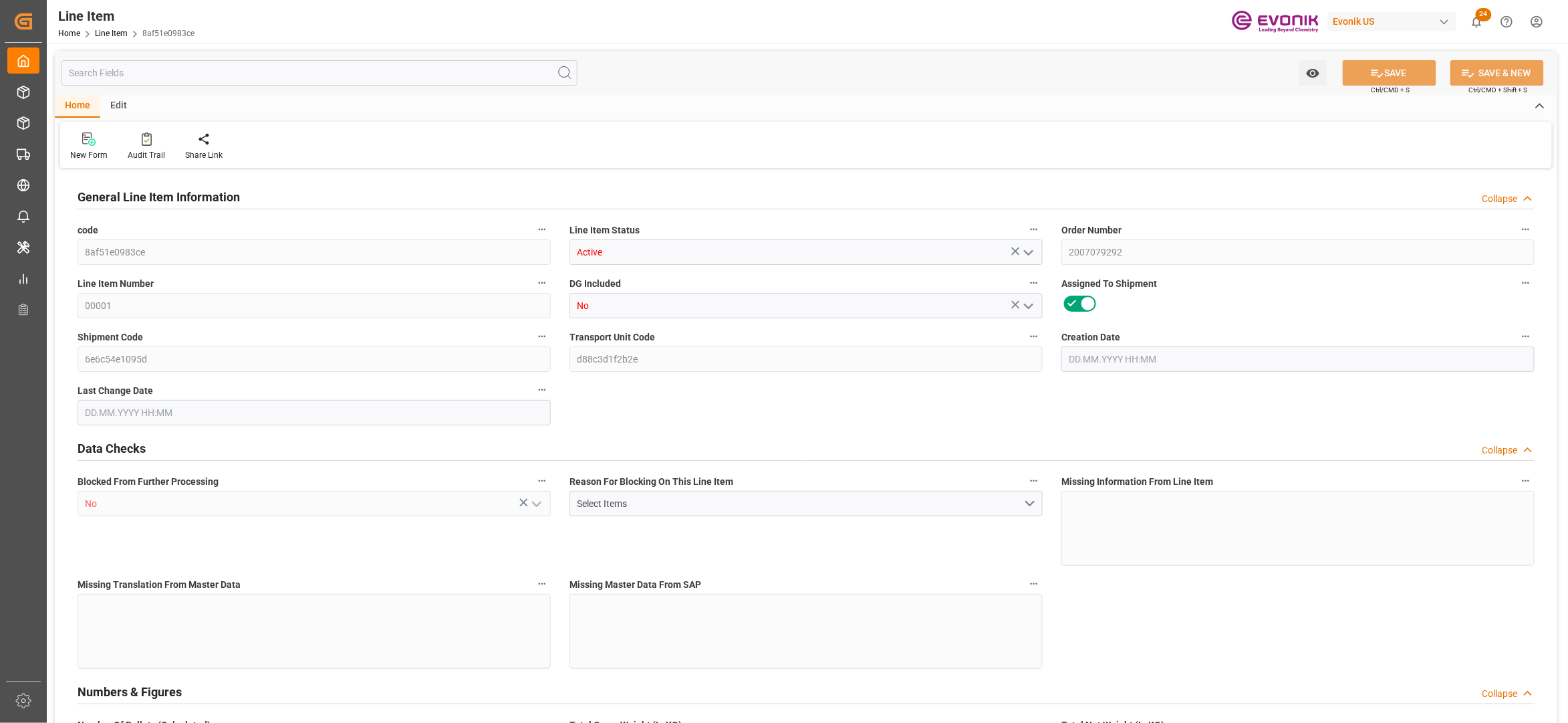
type input "0"
type input "[DATE] 21:16"
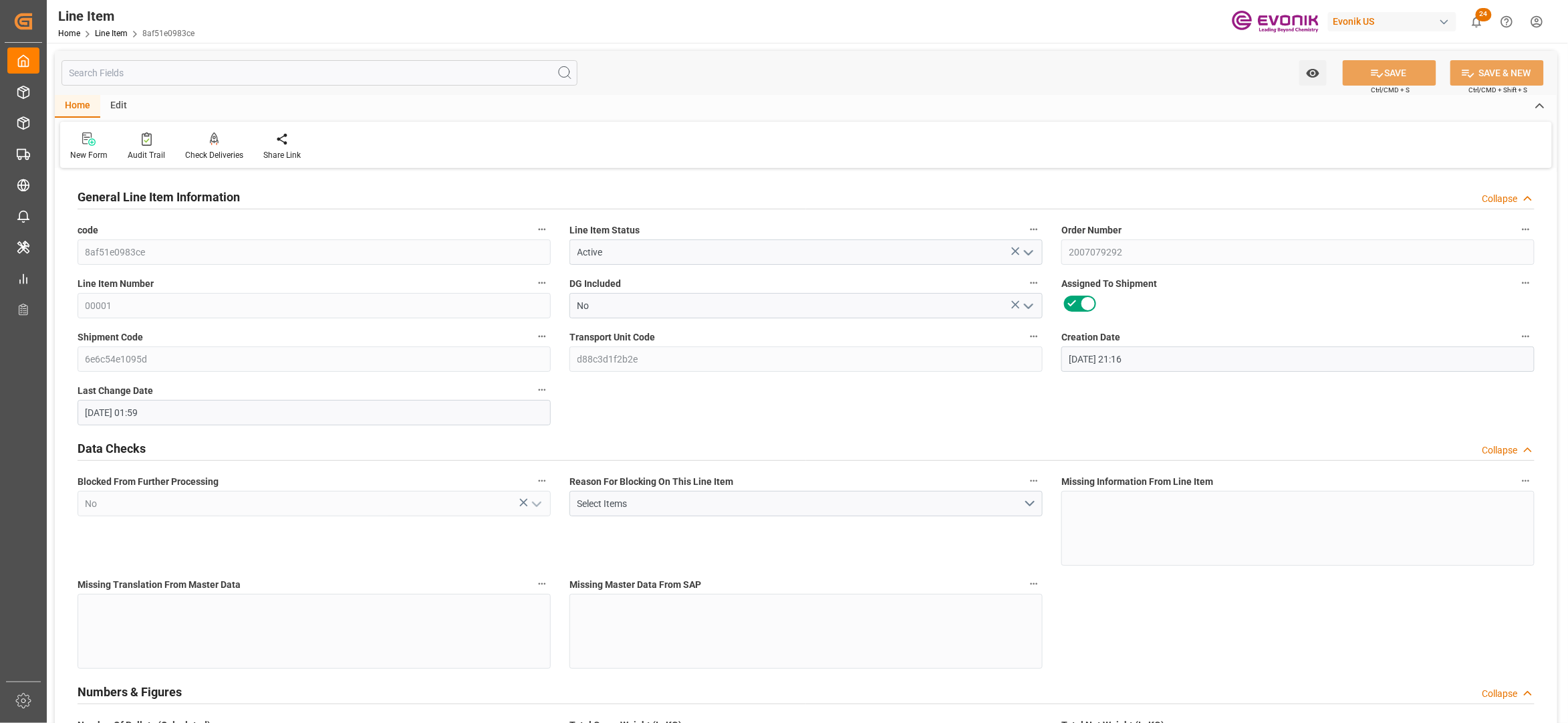
type input "[DATE] 01:59"
type input "[DATE]"
click at [234, 77] on input "text" at bounding box center [319, 72] width 516 height 25
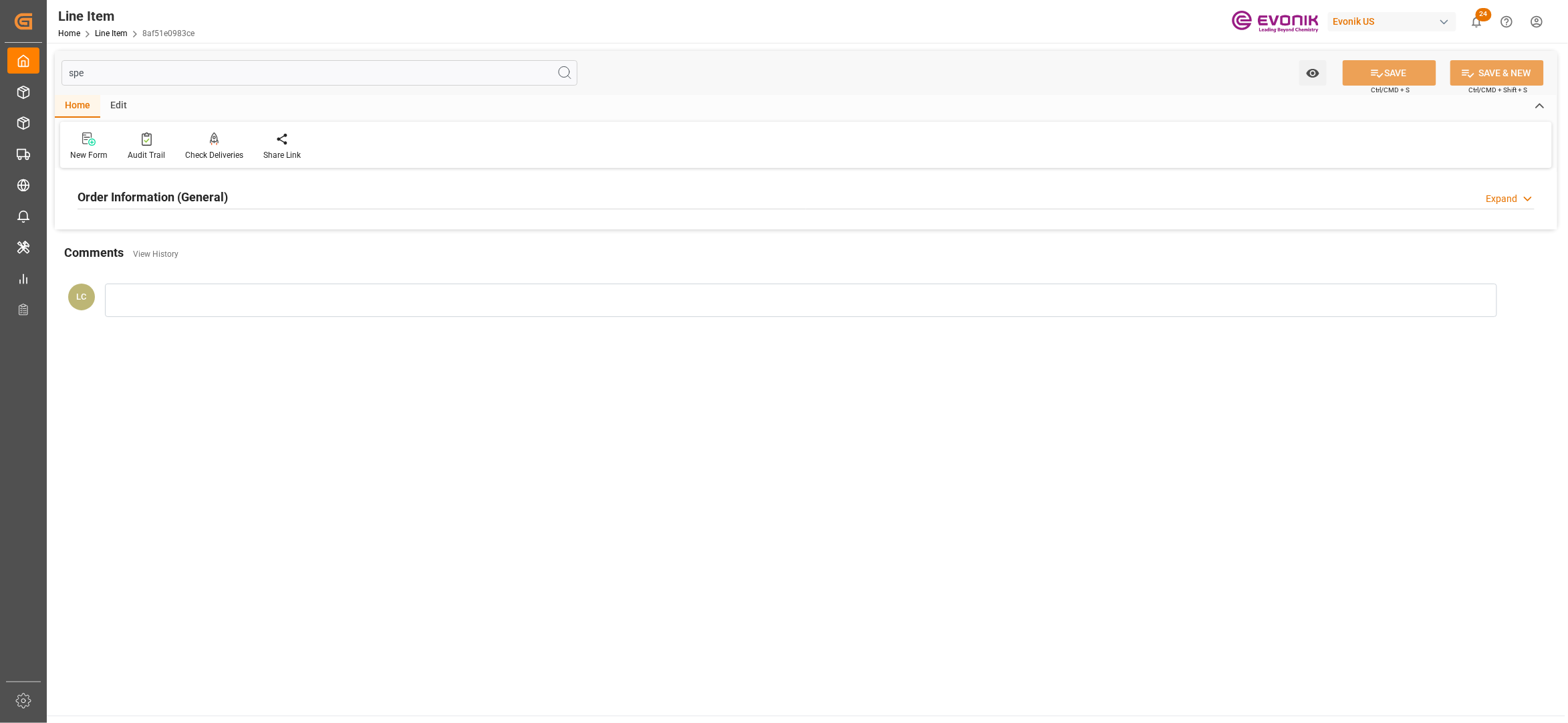
type input "spe"
click at [364, 195] on div "Order Information (General) Expand" at bounding box center [806, 195] width 1457 height 25
click at [371, 296] on div at bounding box center [313, 276] width 473 height 75
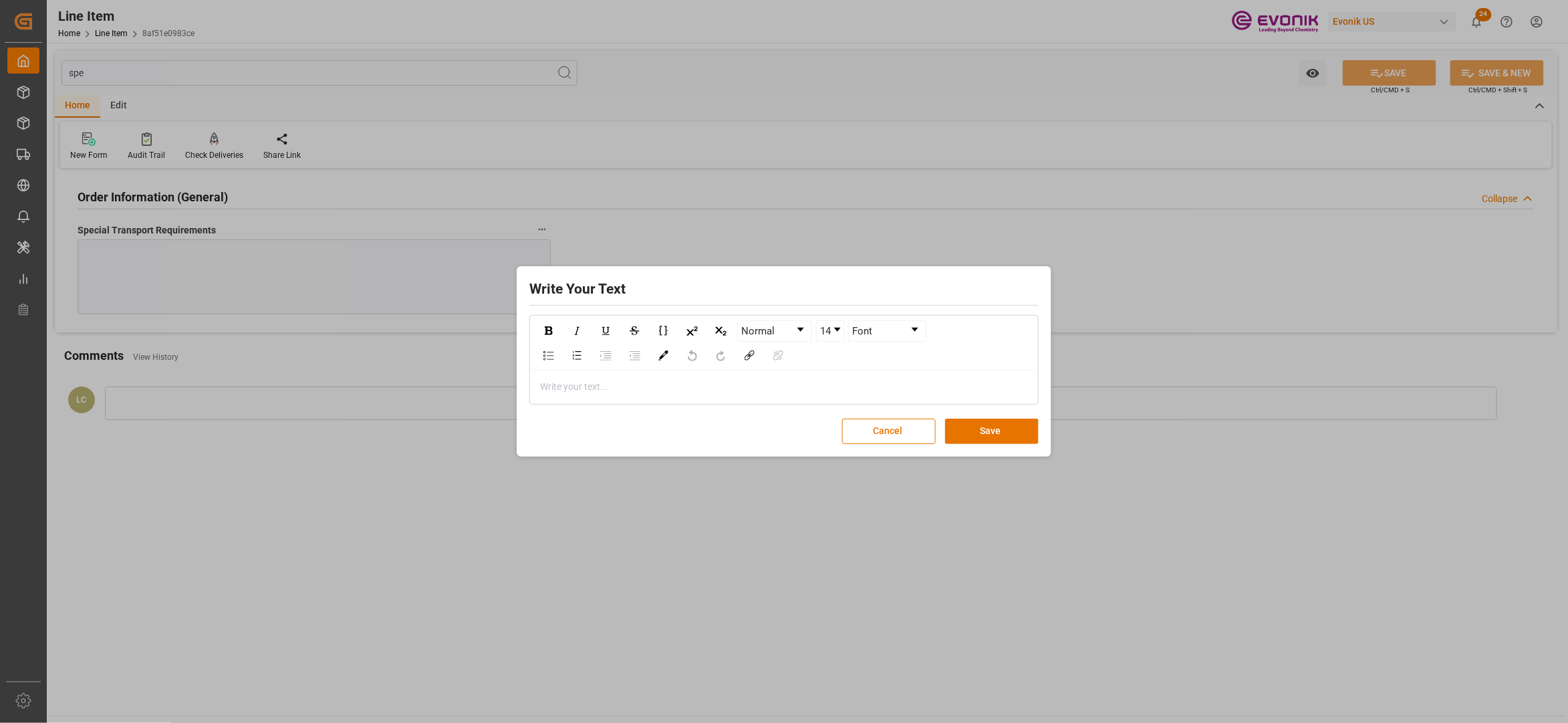
click at [630, 385] on div "rdw-editor" at bounding box center [784, 387] width 487 height 14
click at [993, 434] on button "Save" at bounding box center [992, 431] width 94 height 25
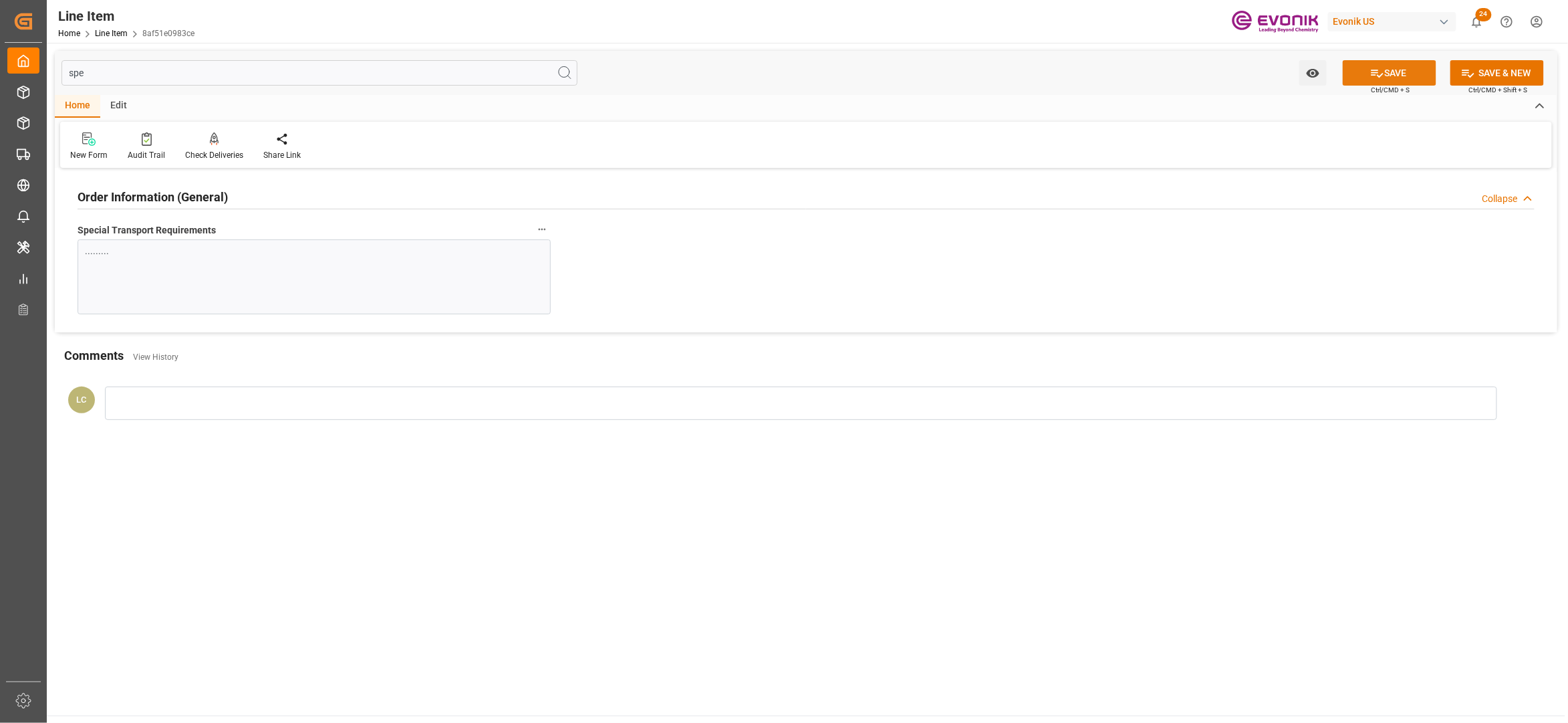
click at [1397, 68] on button "SAVE" at bounding box center [1390, 72] width 94 height 25
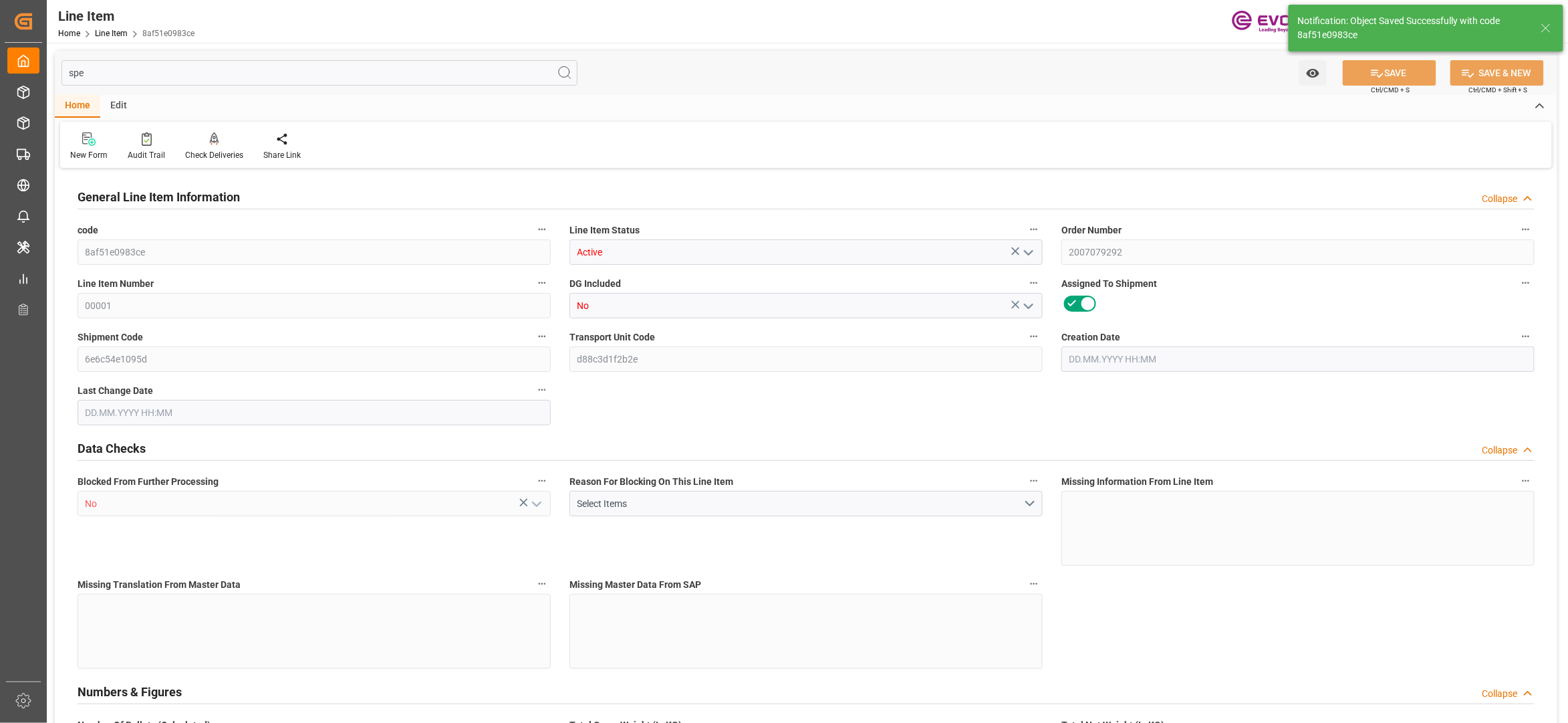
type input "19"
type input "19053.2"
type input "19000"
type input "27.5964"
type input "760"
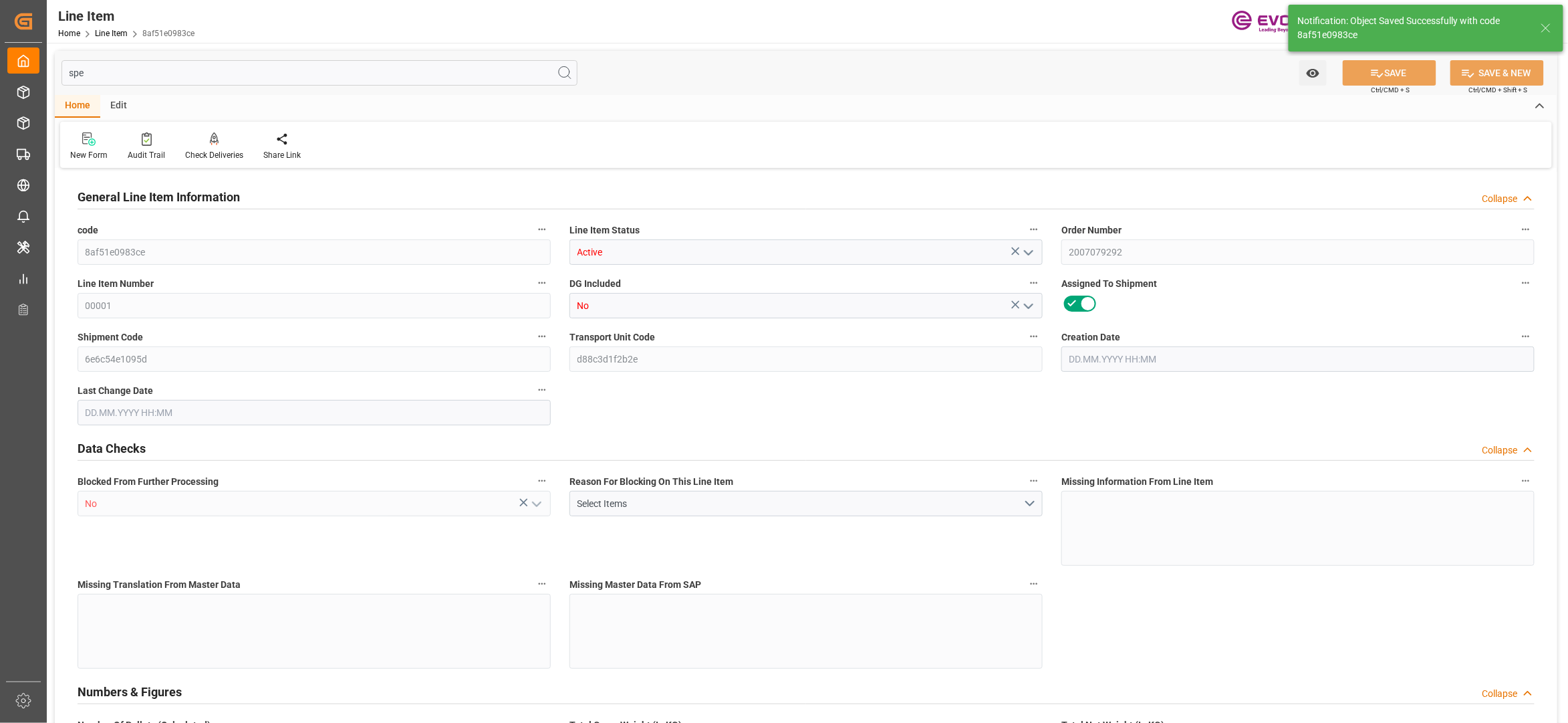
type input "50179"
type input "760"
type input "19000"
type input "19053.2"
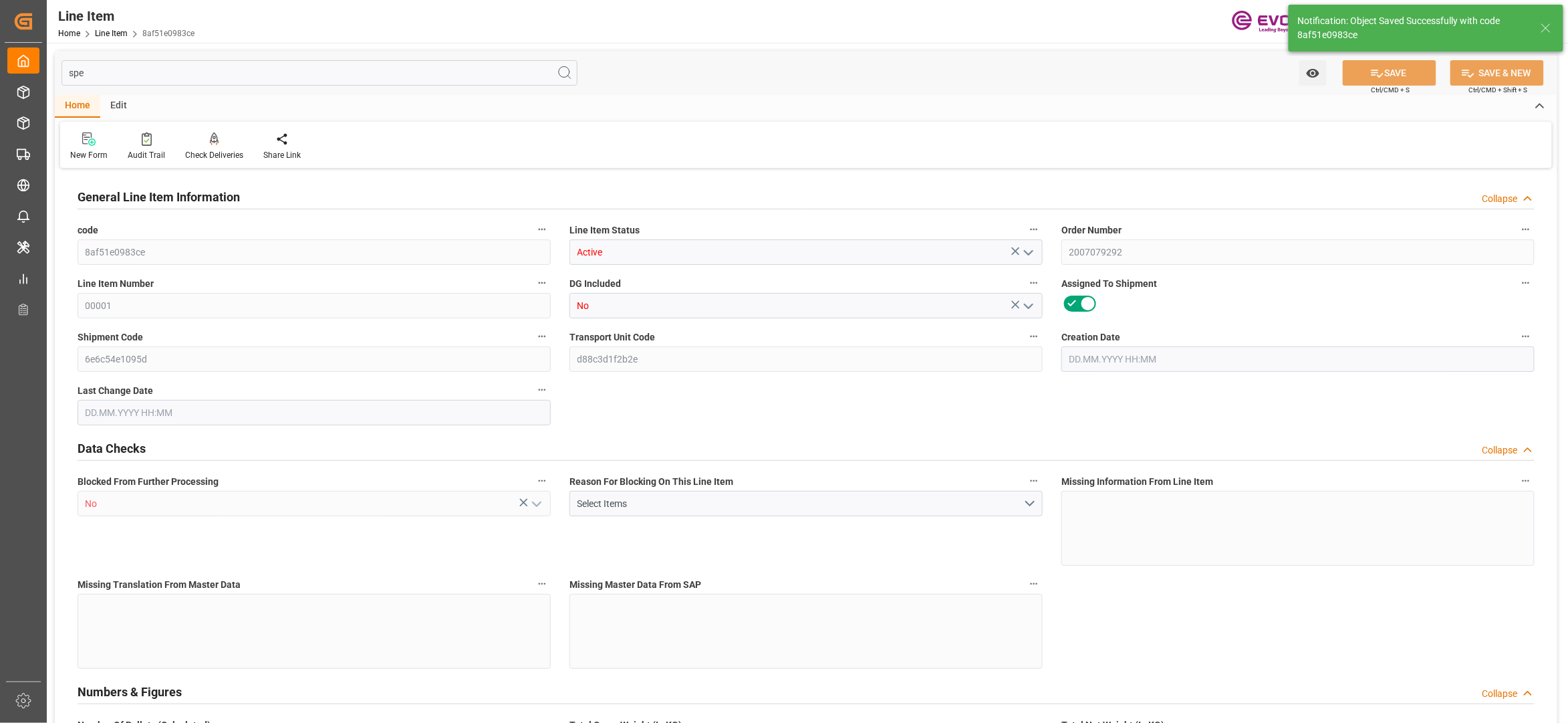
type input "19499.7"
type input "19000"
type input "27.5964"
type input "27596.36"
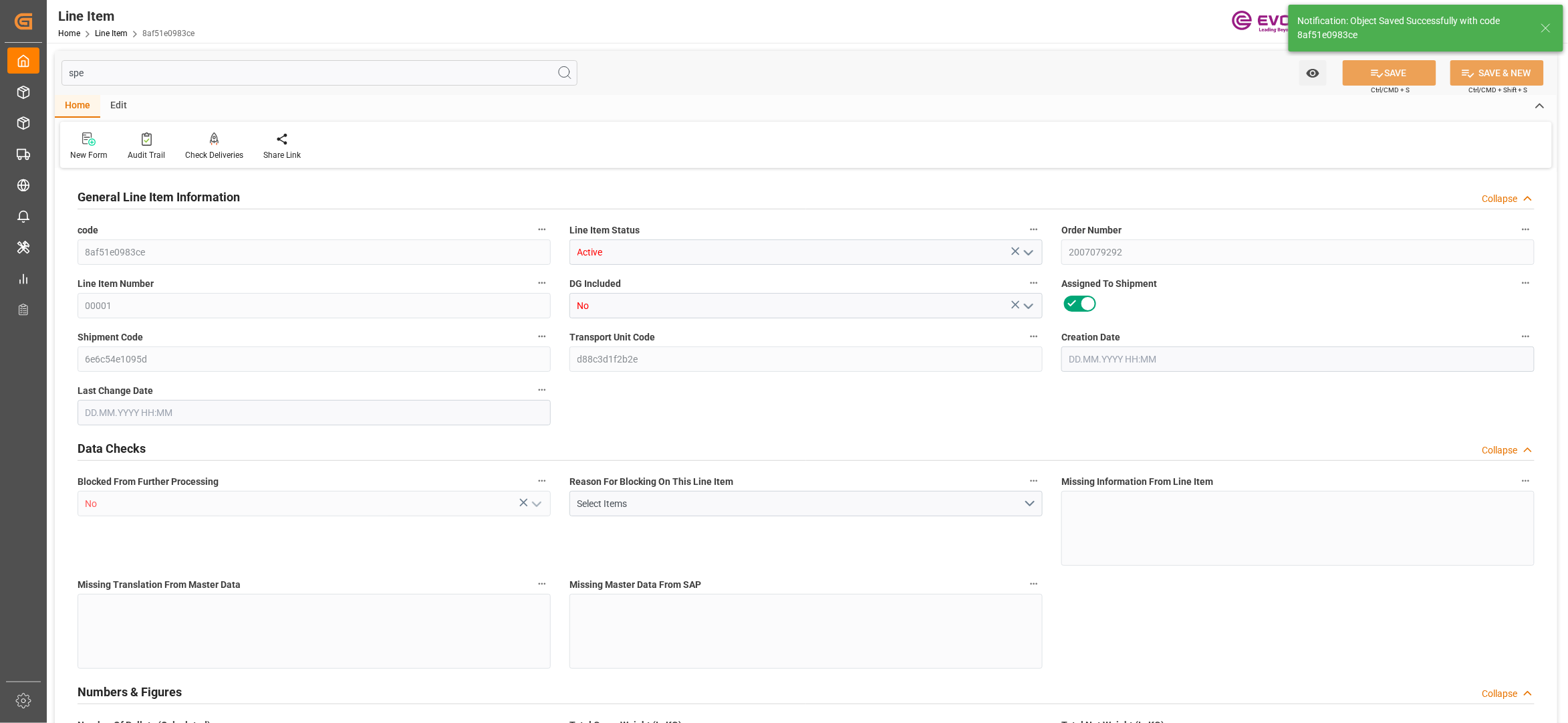
type input "0"
type input "[DATE] 21:16"
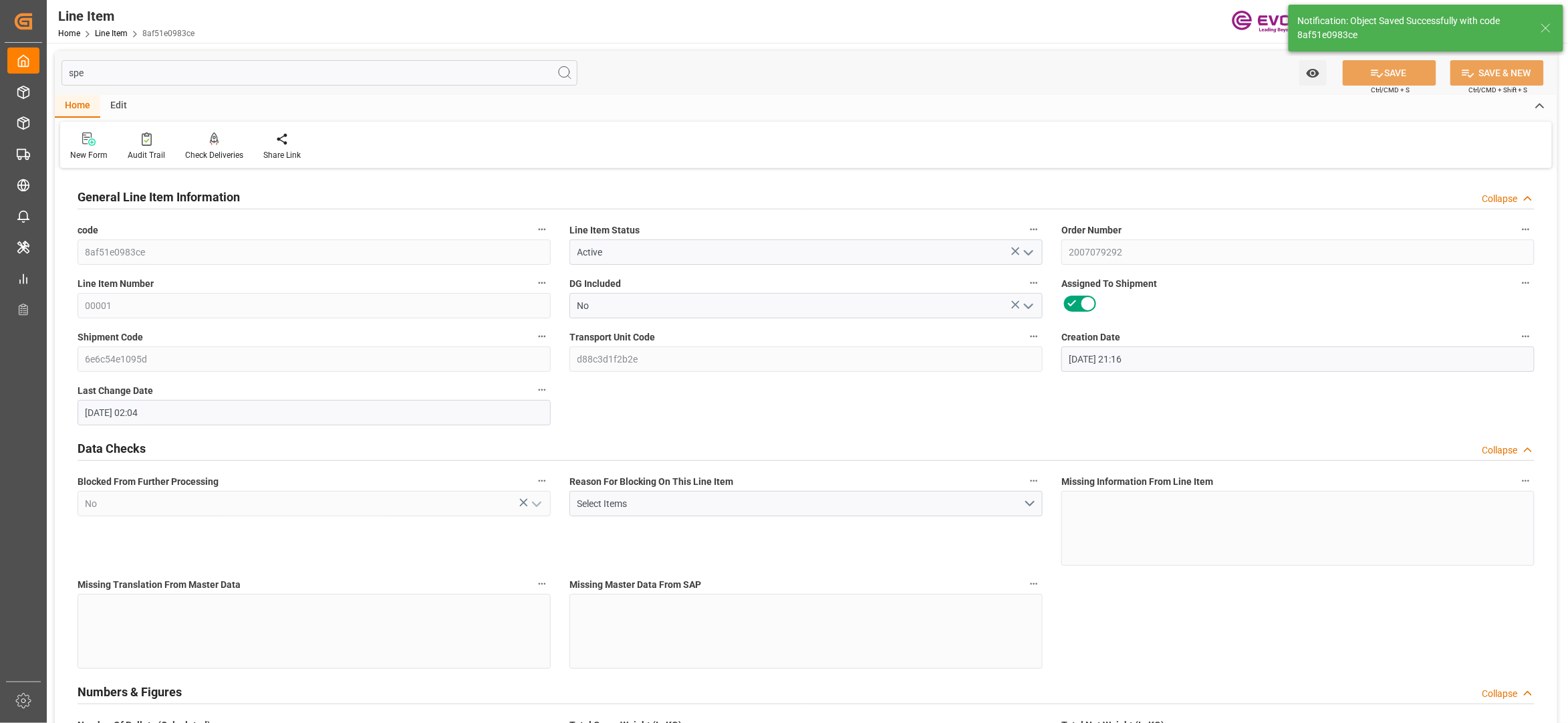
type input "[DATE] 02:04"
type input "[DATE]"
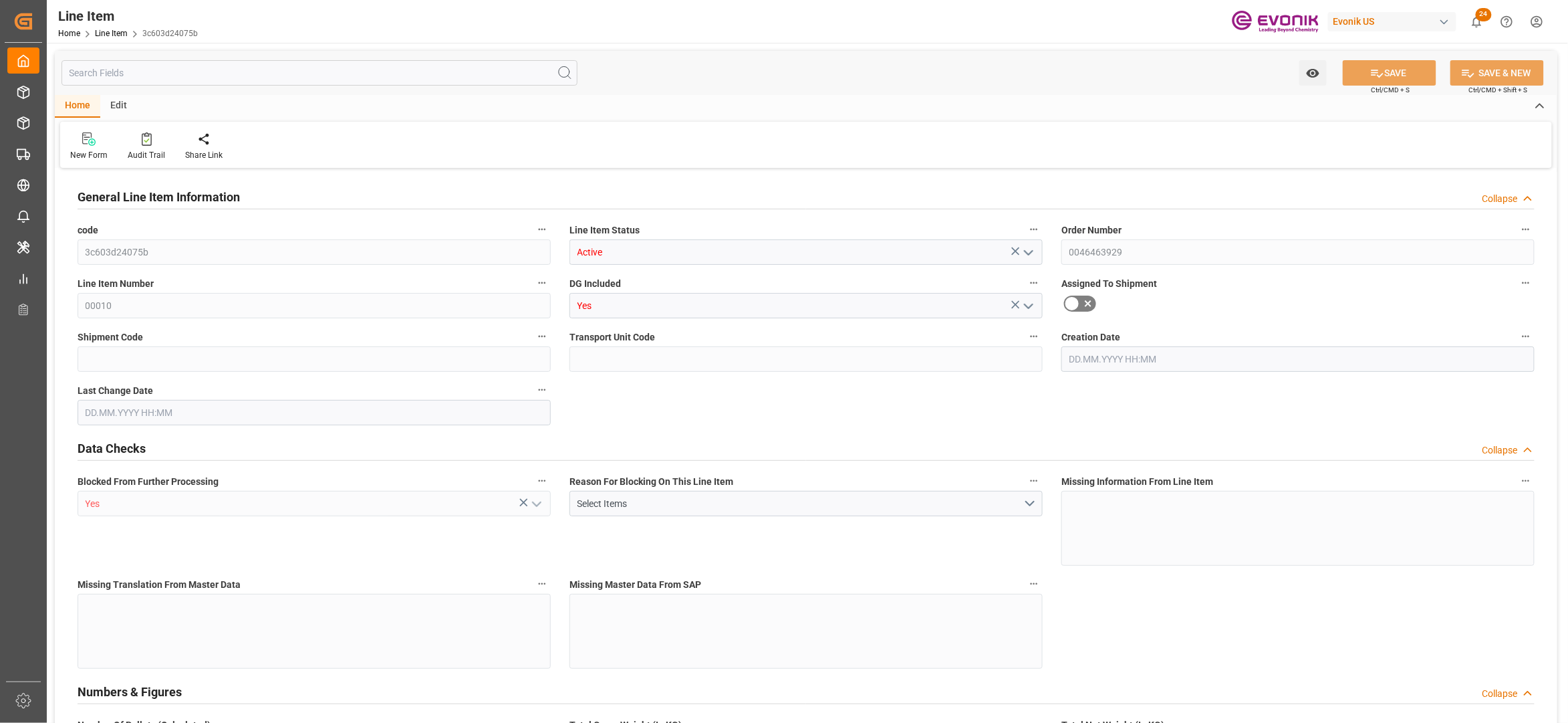
type input "20"
type input "17505.92"
type input "16000"
type input "23.1069"
type input "80"
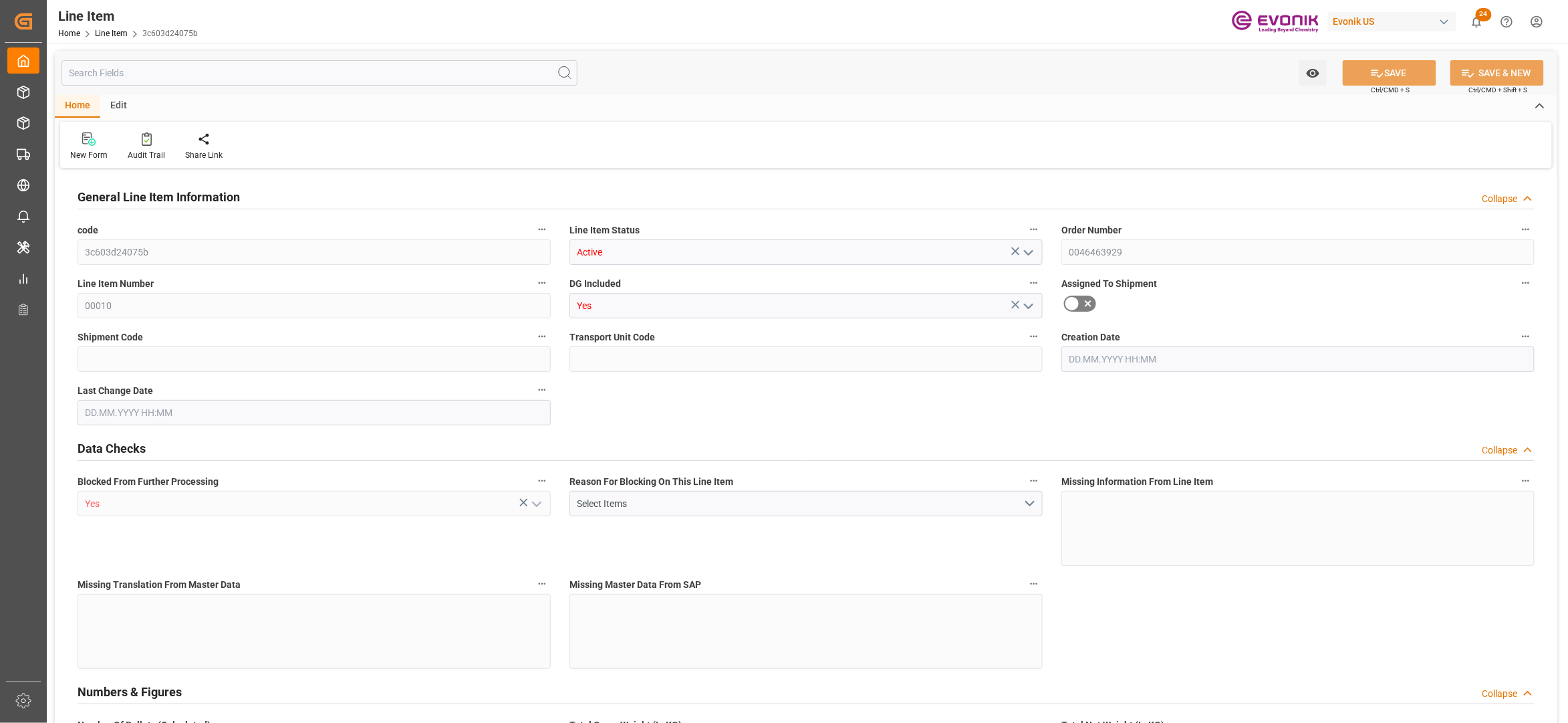
type input "234847.31"
type input "80"
type input "17505.92"
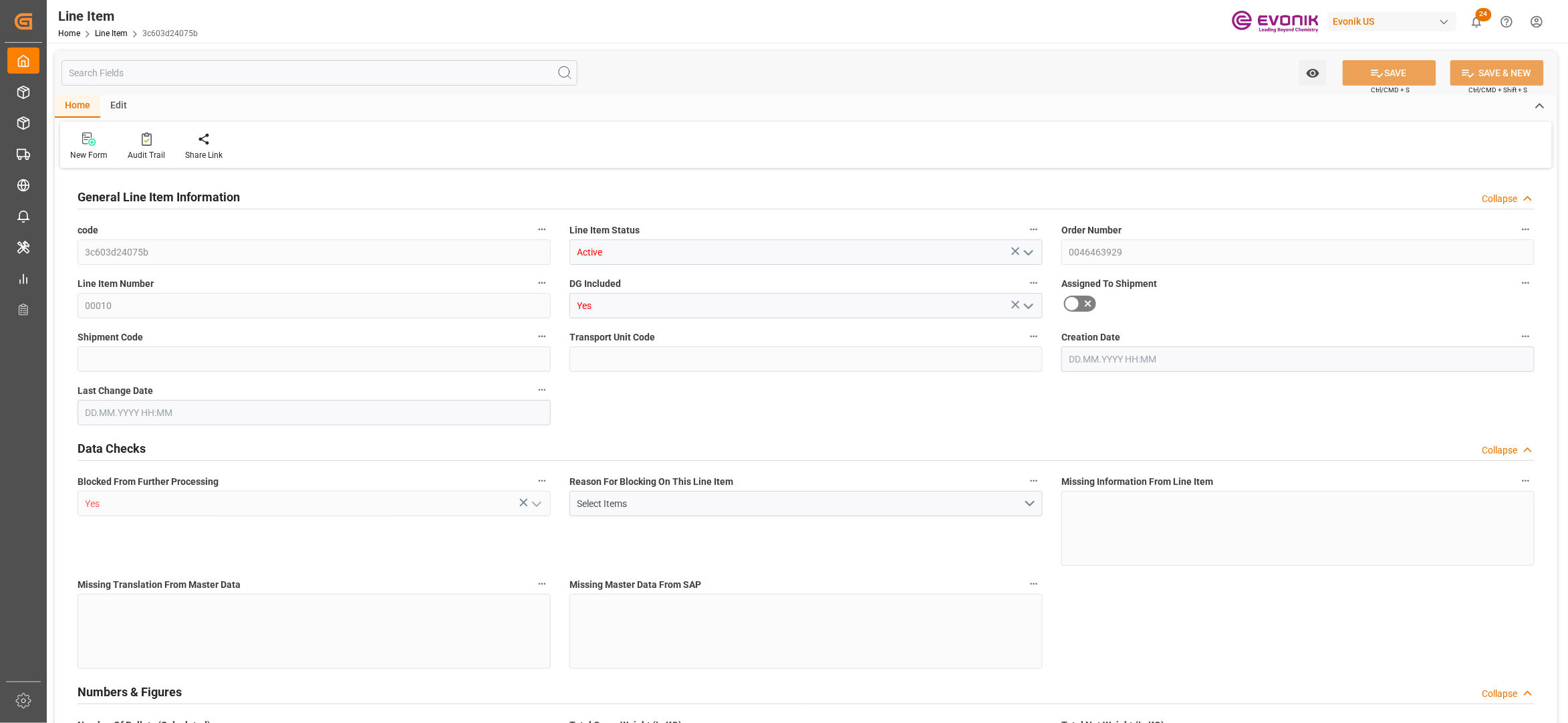
type input "17905.92"
type input "16000"
type input "23.1069"
type input "23106.88"
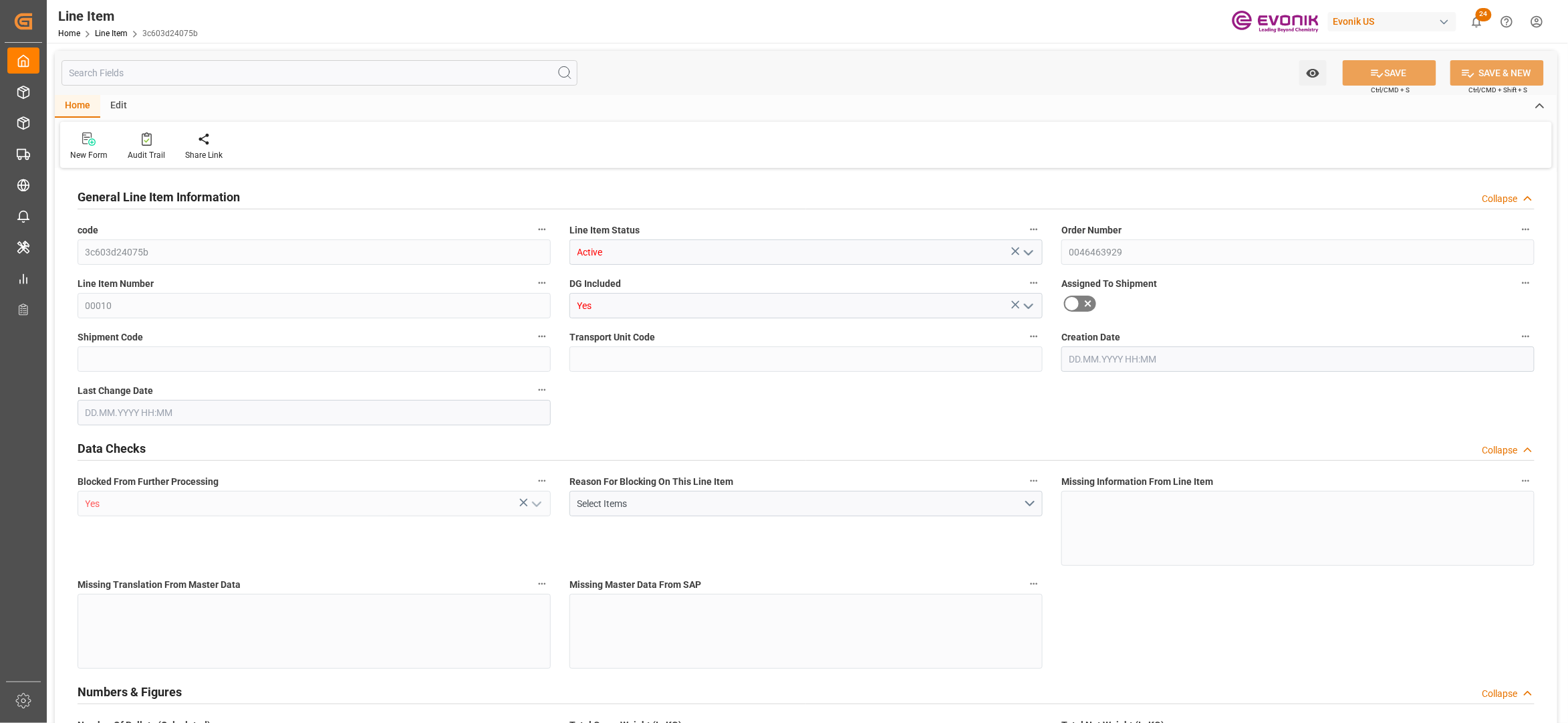
type input "0"
type input "[DATE] 14:33"
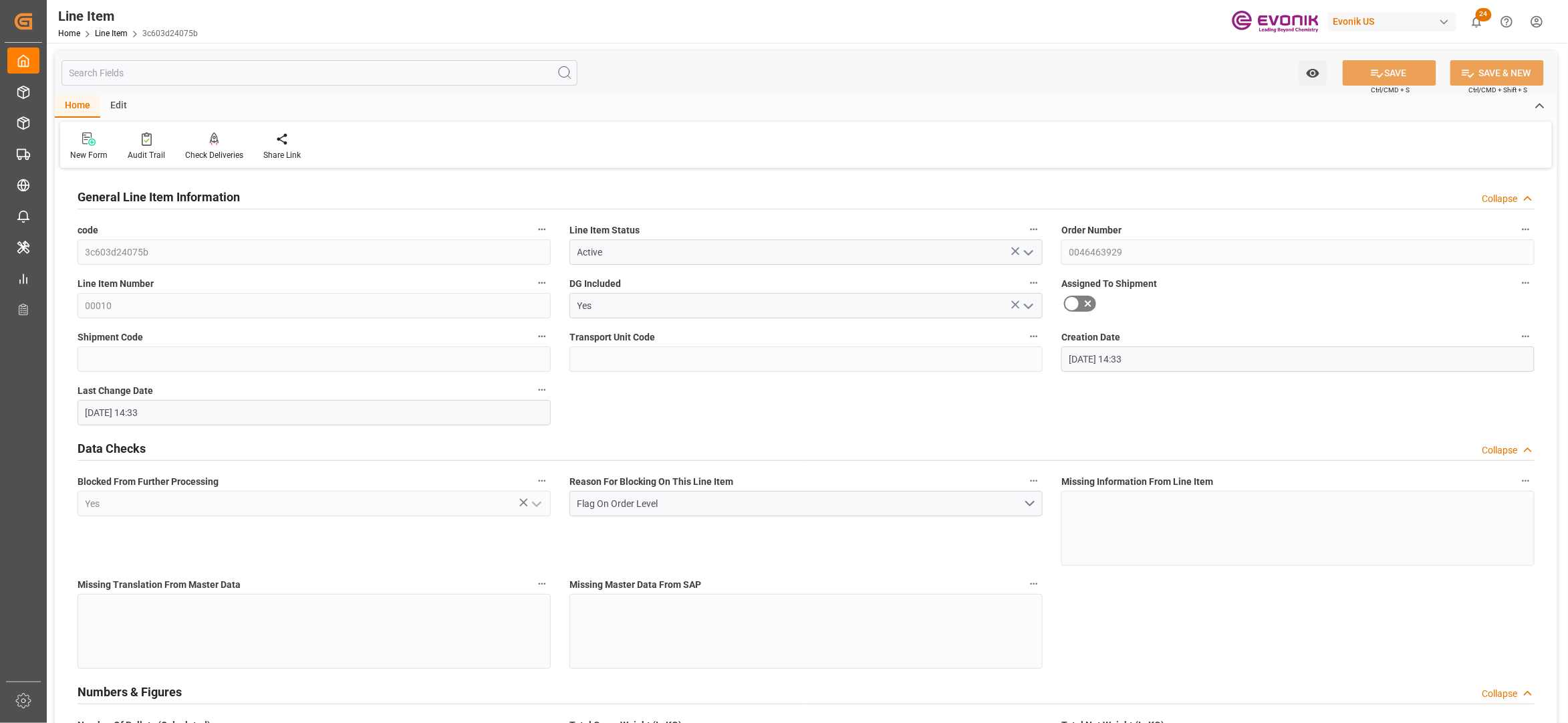
type input "[DATE] 14:33"
type input "[DATE]"
click at [240, 77] on input "text" at bounding box center [319, 72] width 516 height 25
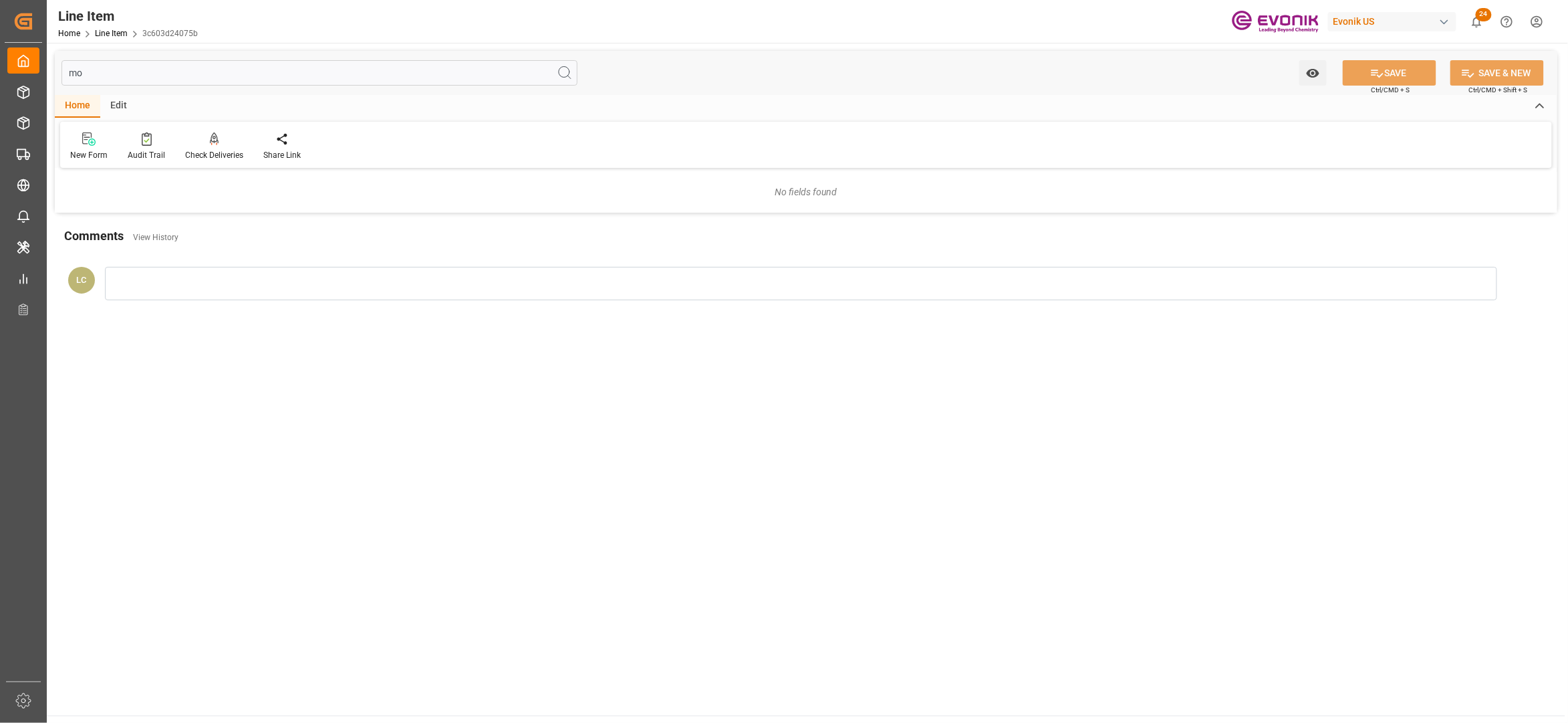
type input "m"
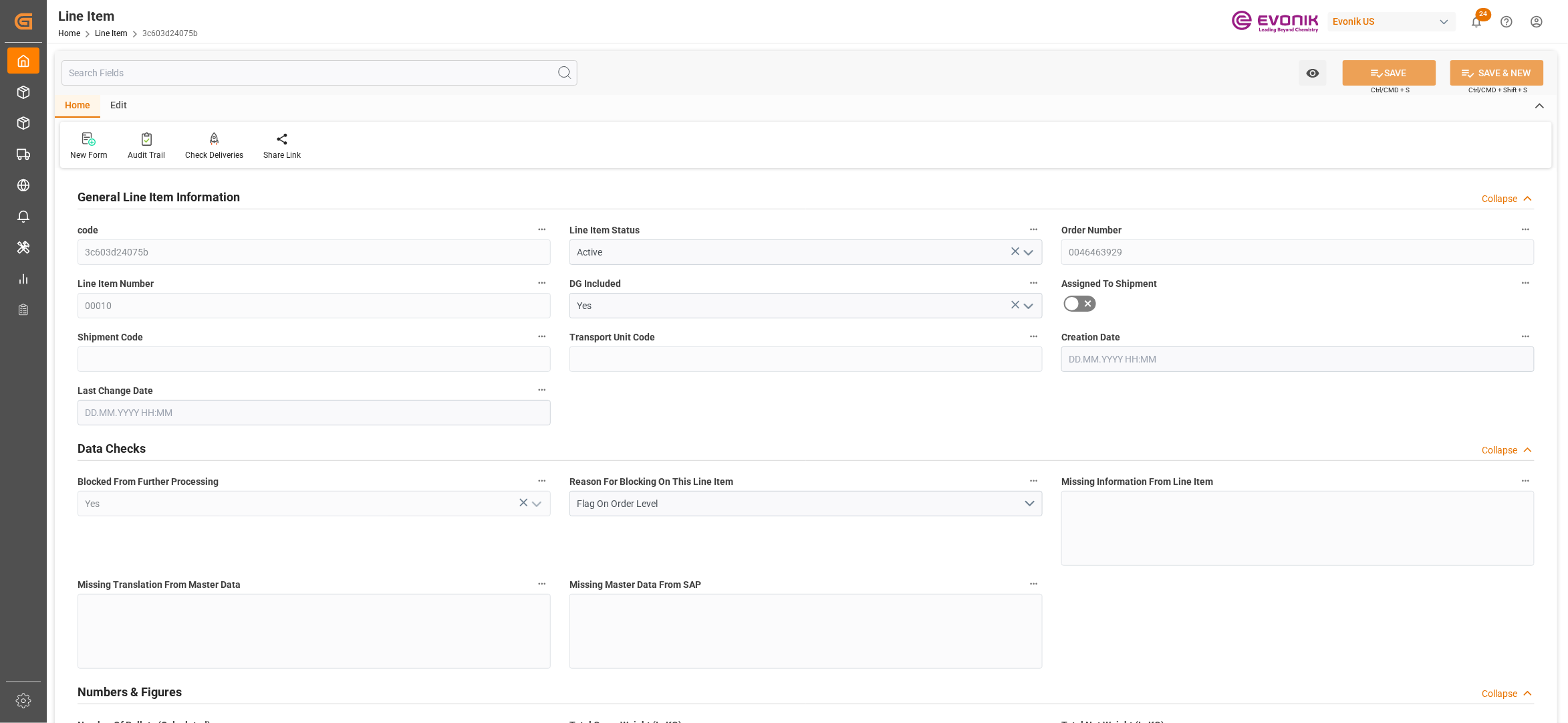
type input "Active"
type input "Yes"
type input "20"
type input "17505.92"
type input "16000"
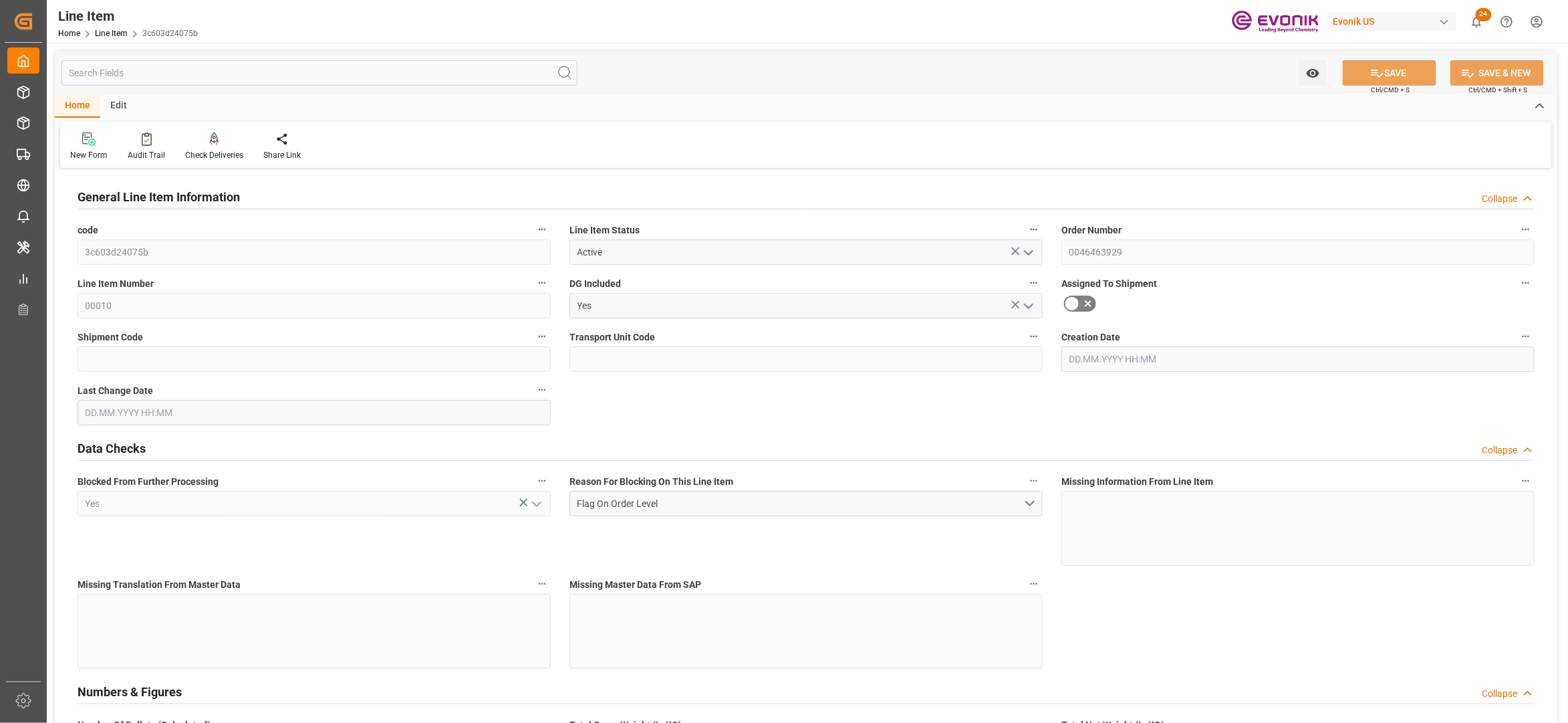
type input "23.1069"
type input "80"
type input "234847.31"
type input "EAR99"
type input "80"
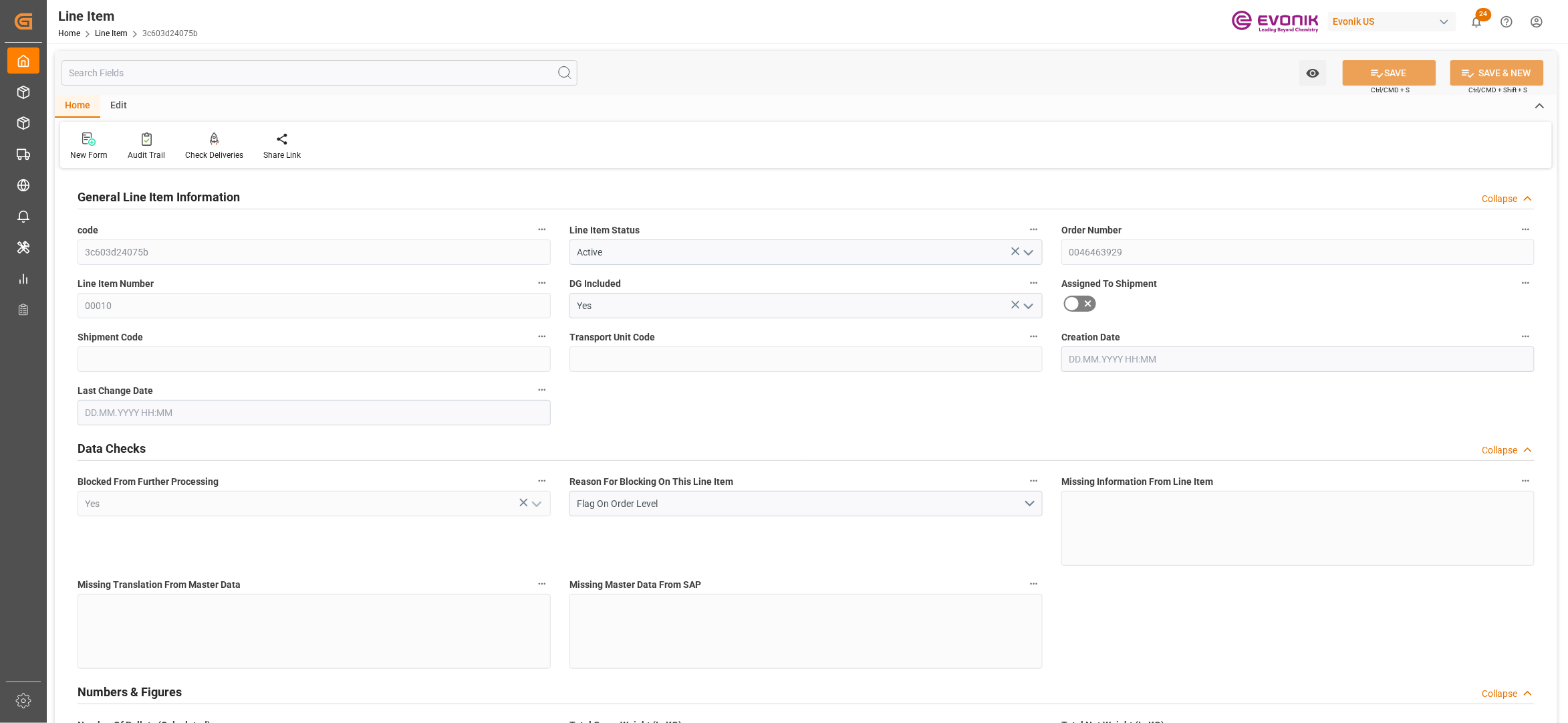
type input "80"
type input "17505.92"
type input "17905.92"
type input "16000"
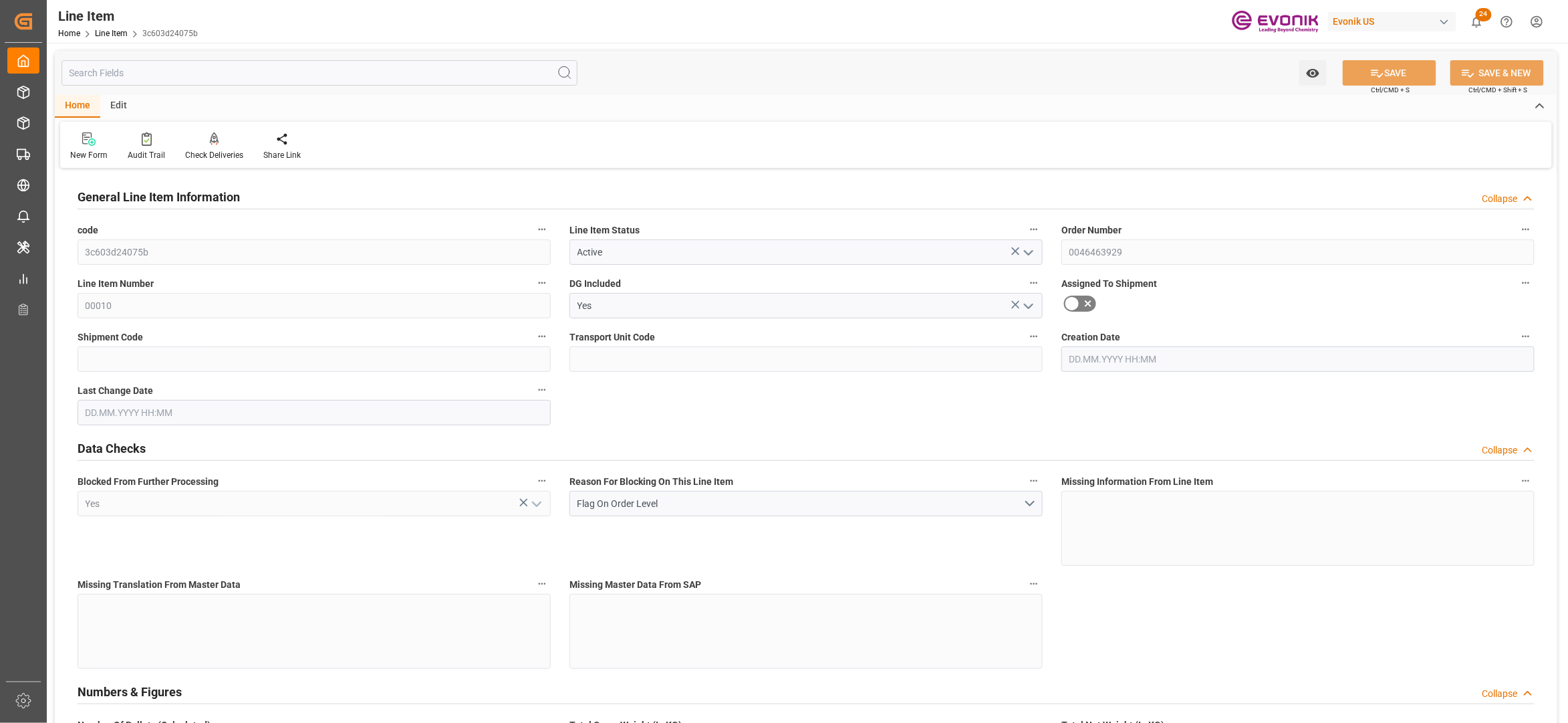
type input "16000"
type input "23.1069"
type input "23106.88"
type input "0"
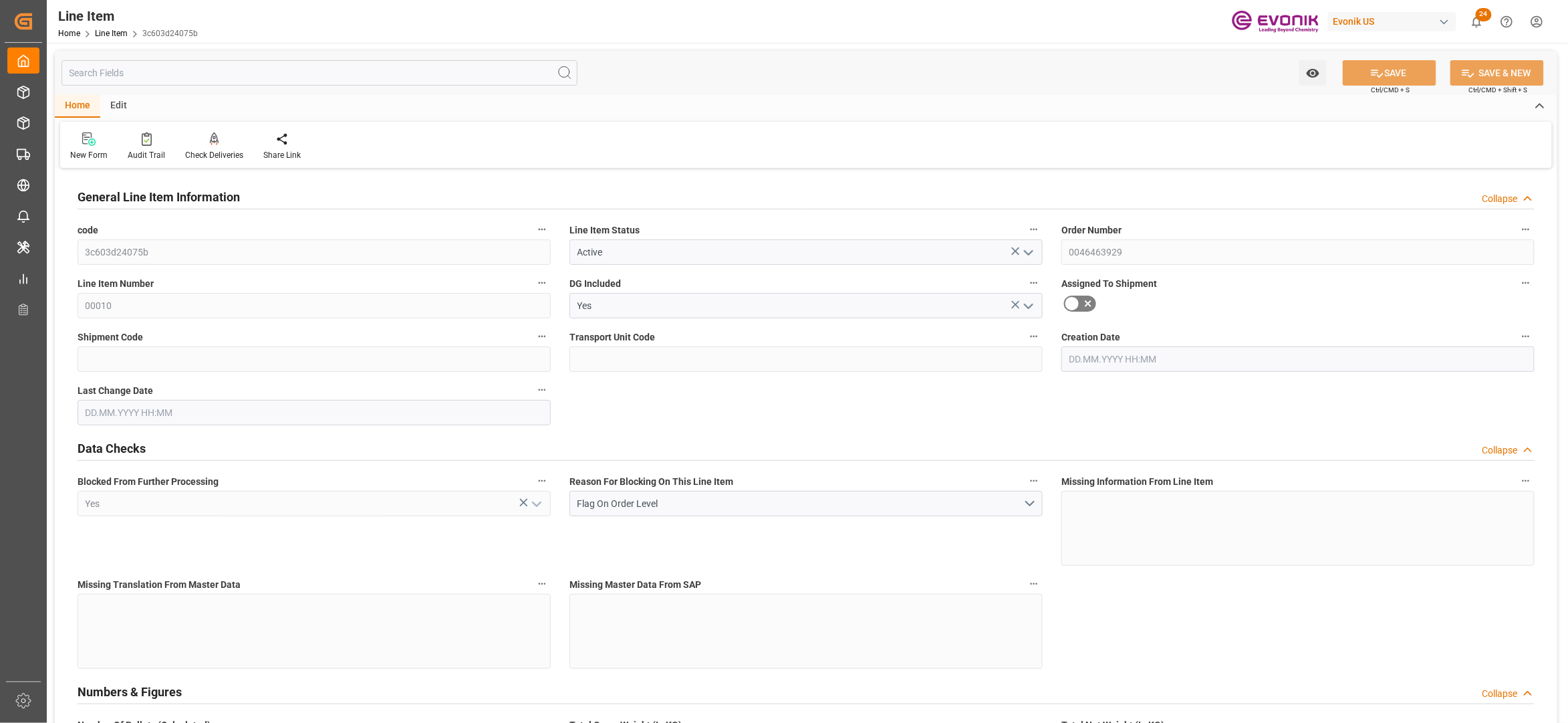
type input "0"
type input "[DATE] 14:33"
type input "[DATE]"
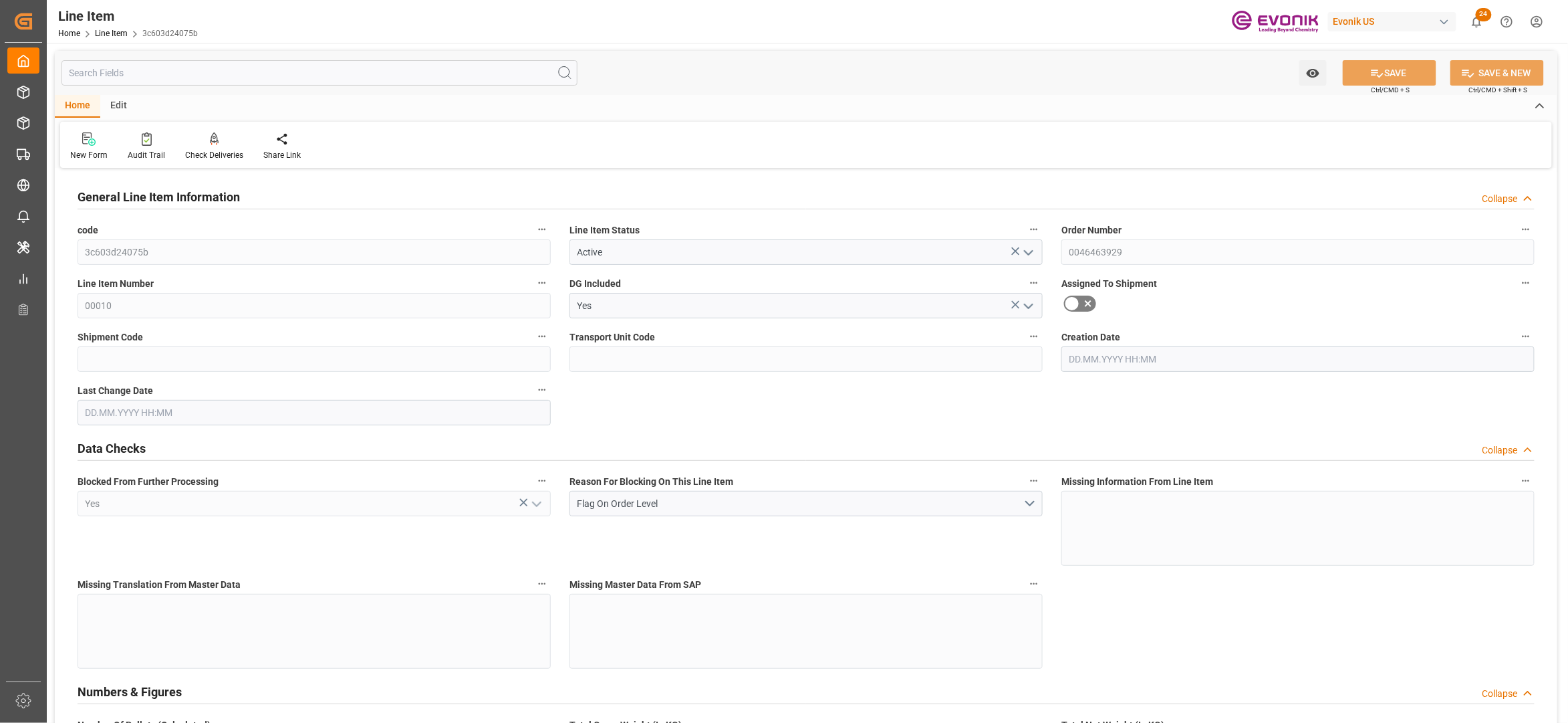
type input "[DATE]"
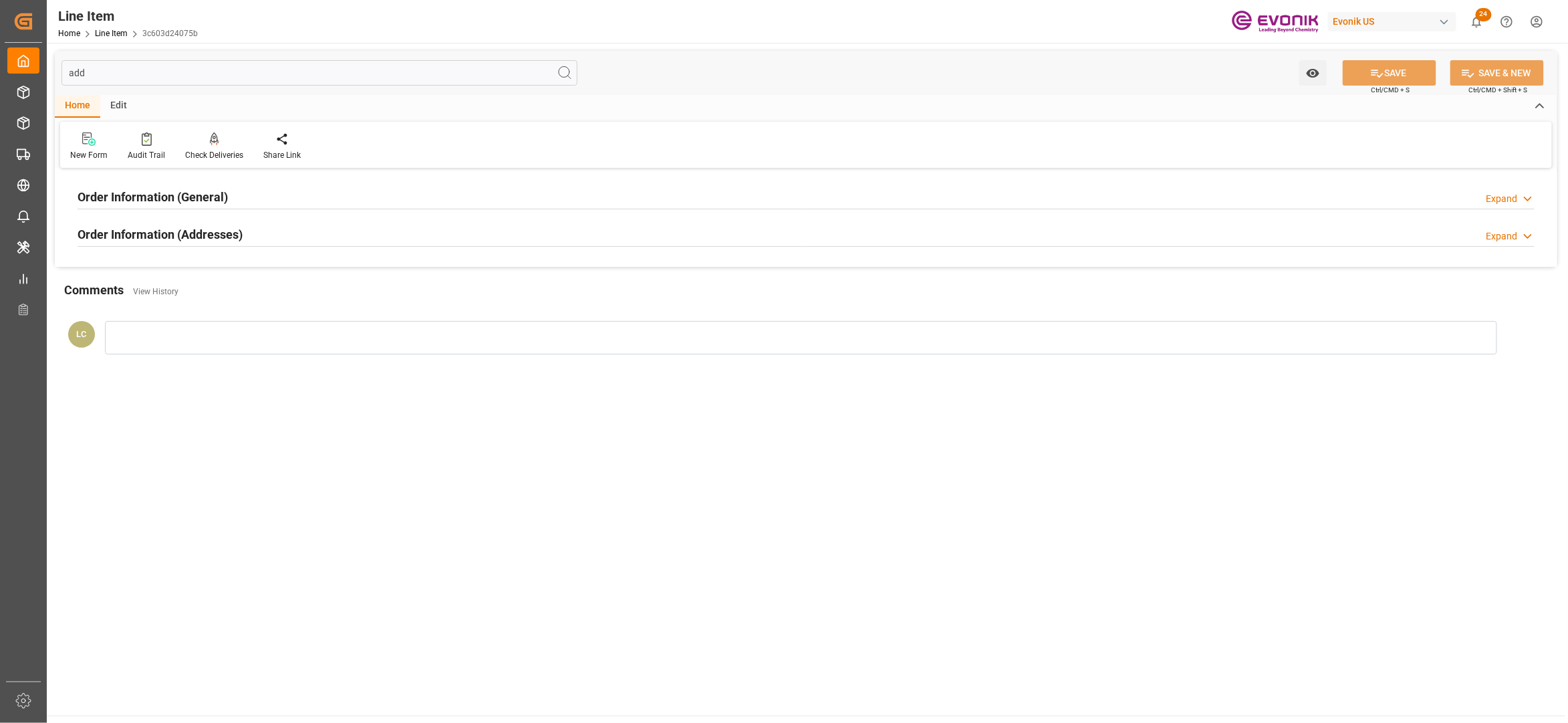
type input "add"
click at [357, 238] on div "Order Information (Addresses) Expand" at bounding box center [806, 233] width 1457 height 25
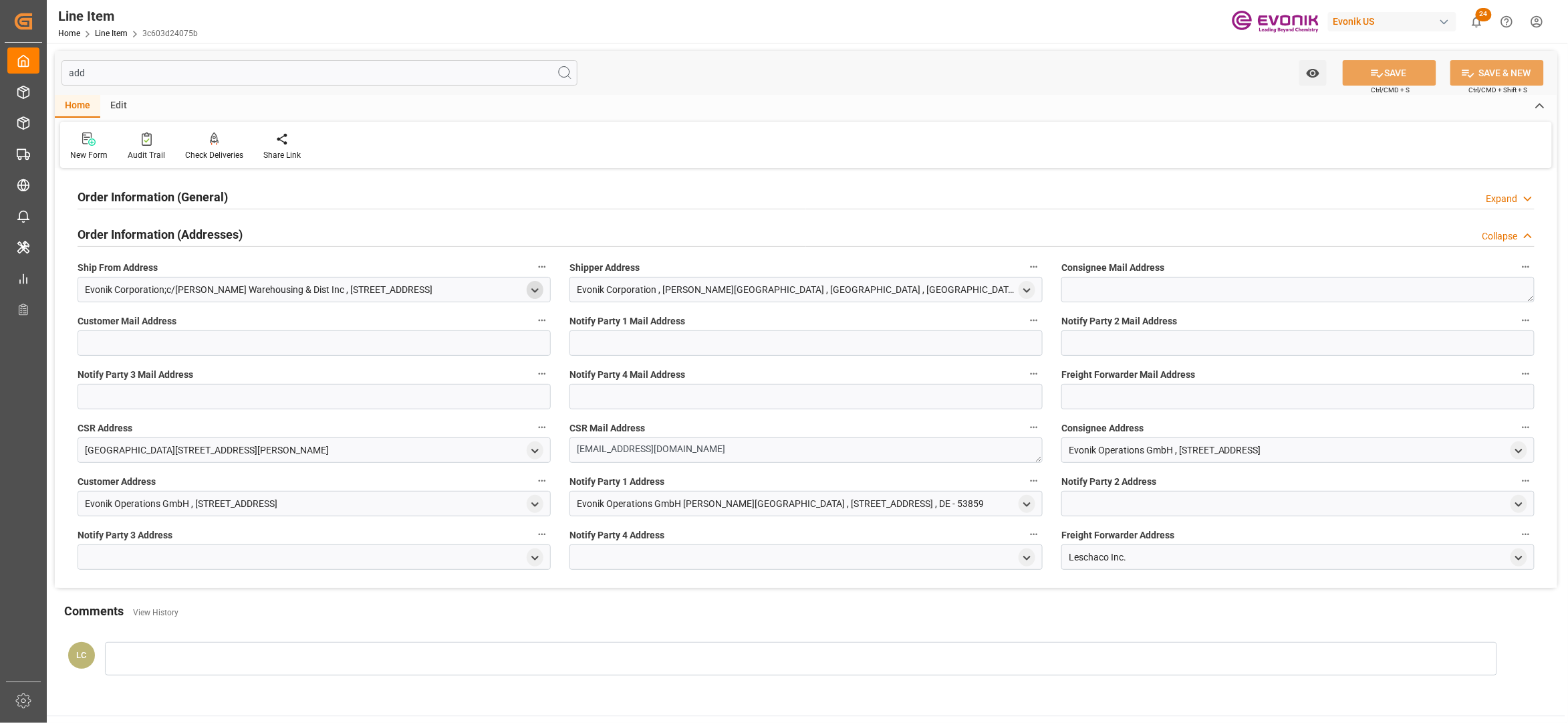
click at [530, 289] on icon "open menu" at bounding box center [535, 291] width 11 height 11
click at [533, 293] on icon "close menu" at bounding box center [535, 291] width 11 height 11
click at [532, 505] on icon "open menu" at bounding box center [535, 505] width 11 height 11
click at [532, 505] on polyline "close menu" at bounding box center [535, 504] width 6 height 3
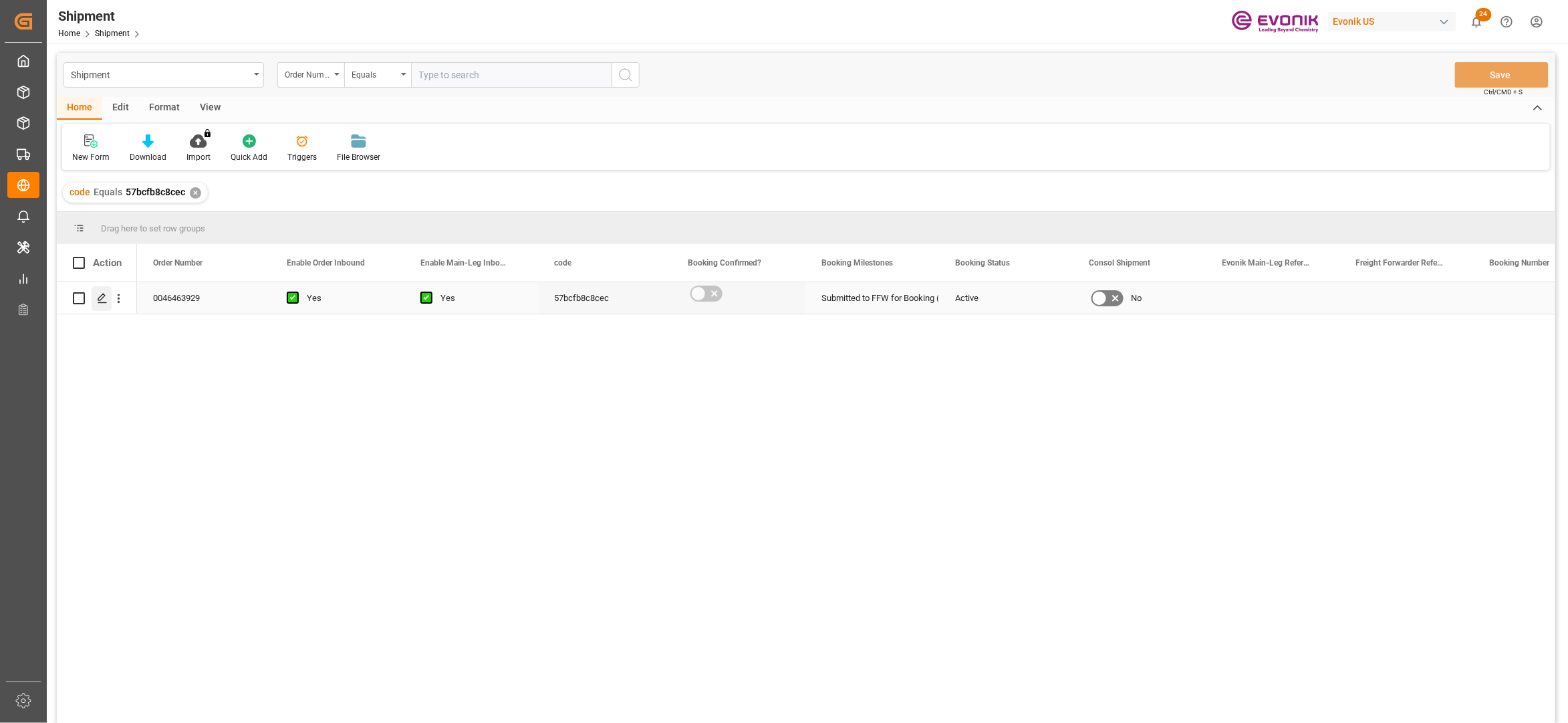
click at [105, 299] on icon "Press SPACE to select this row." at bounding box center [102, 298] width 11 height 11
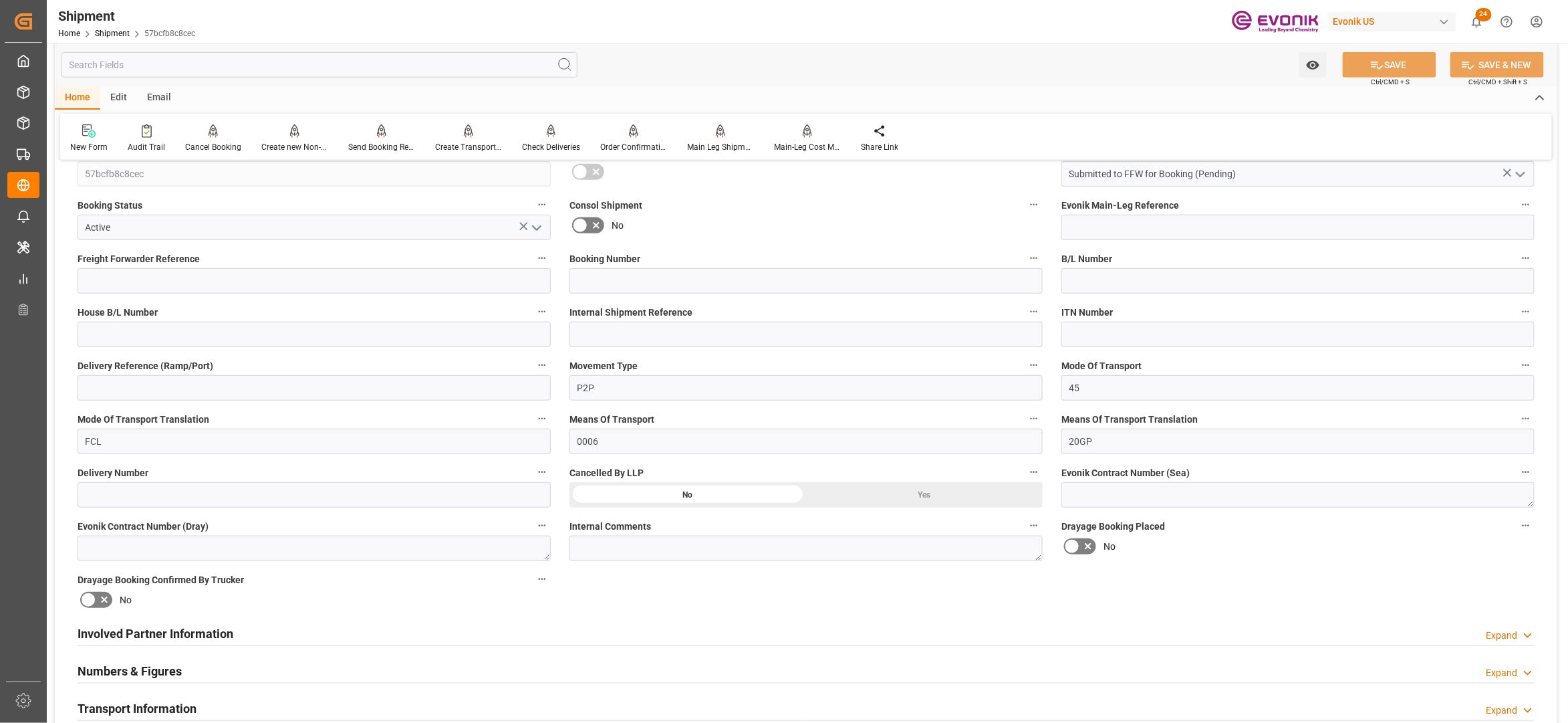
scroll to position [594, 0]
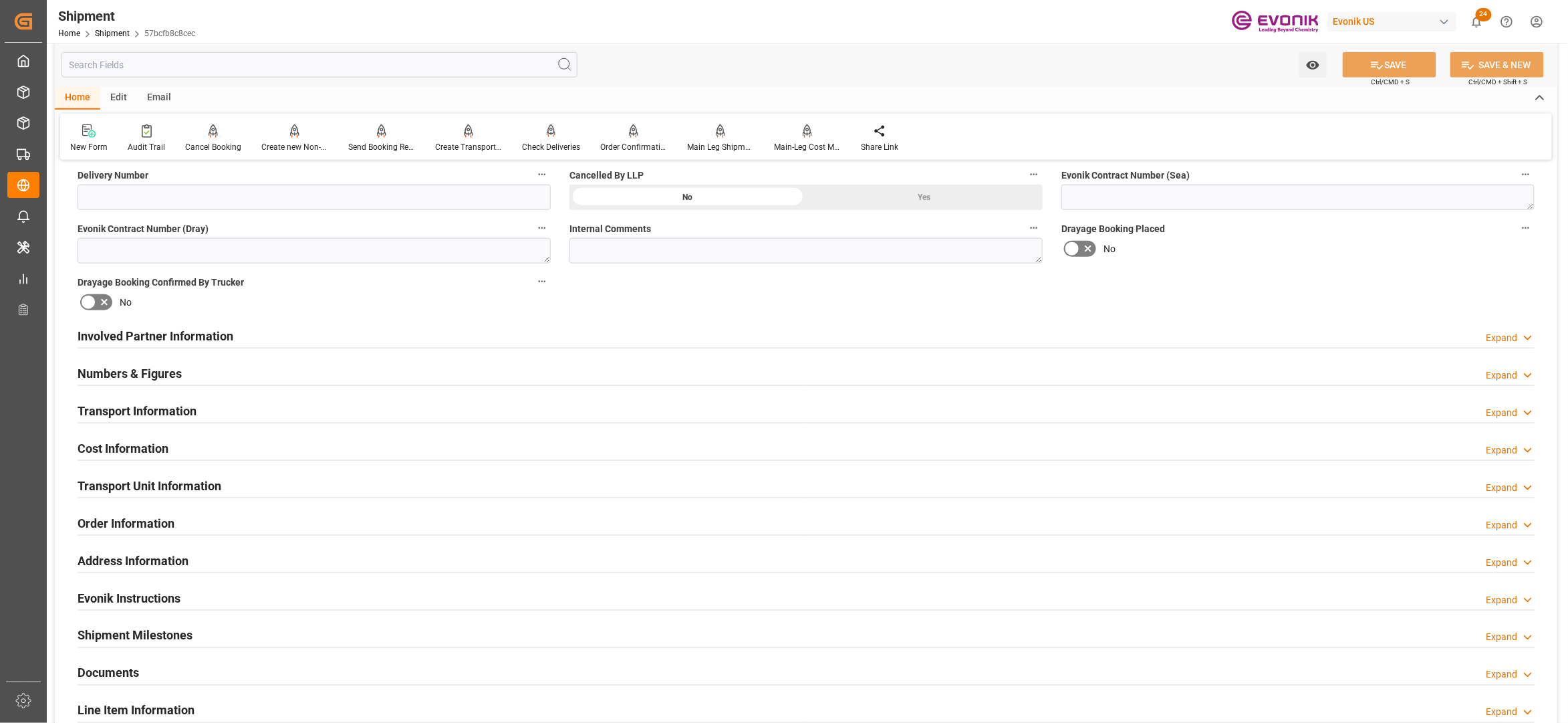
click at [531, 338] on div "Involved Partner Information Expand" at bounding box center [806, 334] width 1457 height 25
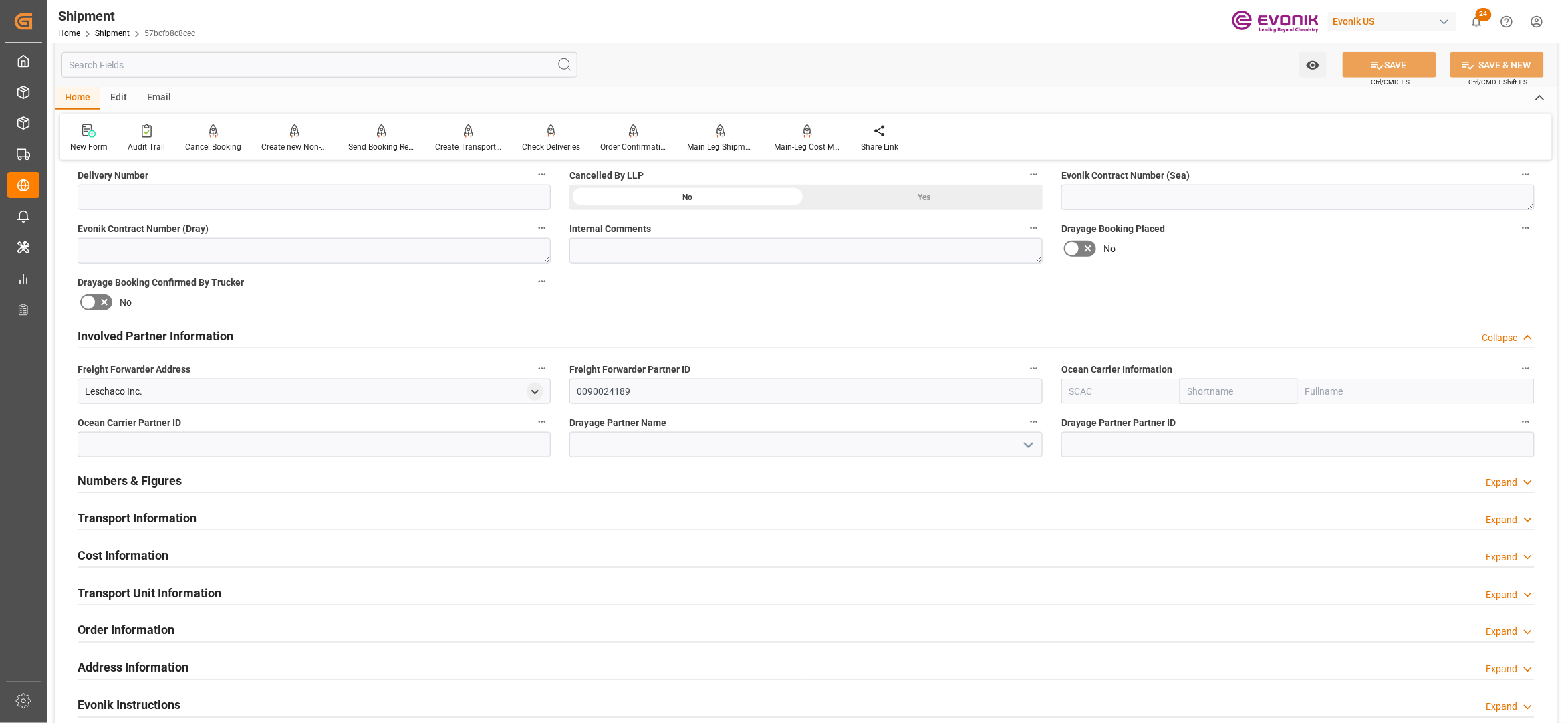
click at [1204, 385] on input "text" at bounding box center [1239, 391] width 118 height 25
click at [1209, 396] on input "text" at bounding box center [1239, 391] width 118 height 25
click at [1217, 421] on div "MSC MSC" at bounding box center [1199, 436] width 37 height 62
click at [1229, 388] on input "msc" at bounding box center [1239, 391] width 118 height 25
type input "ms"
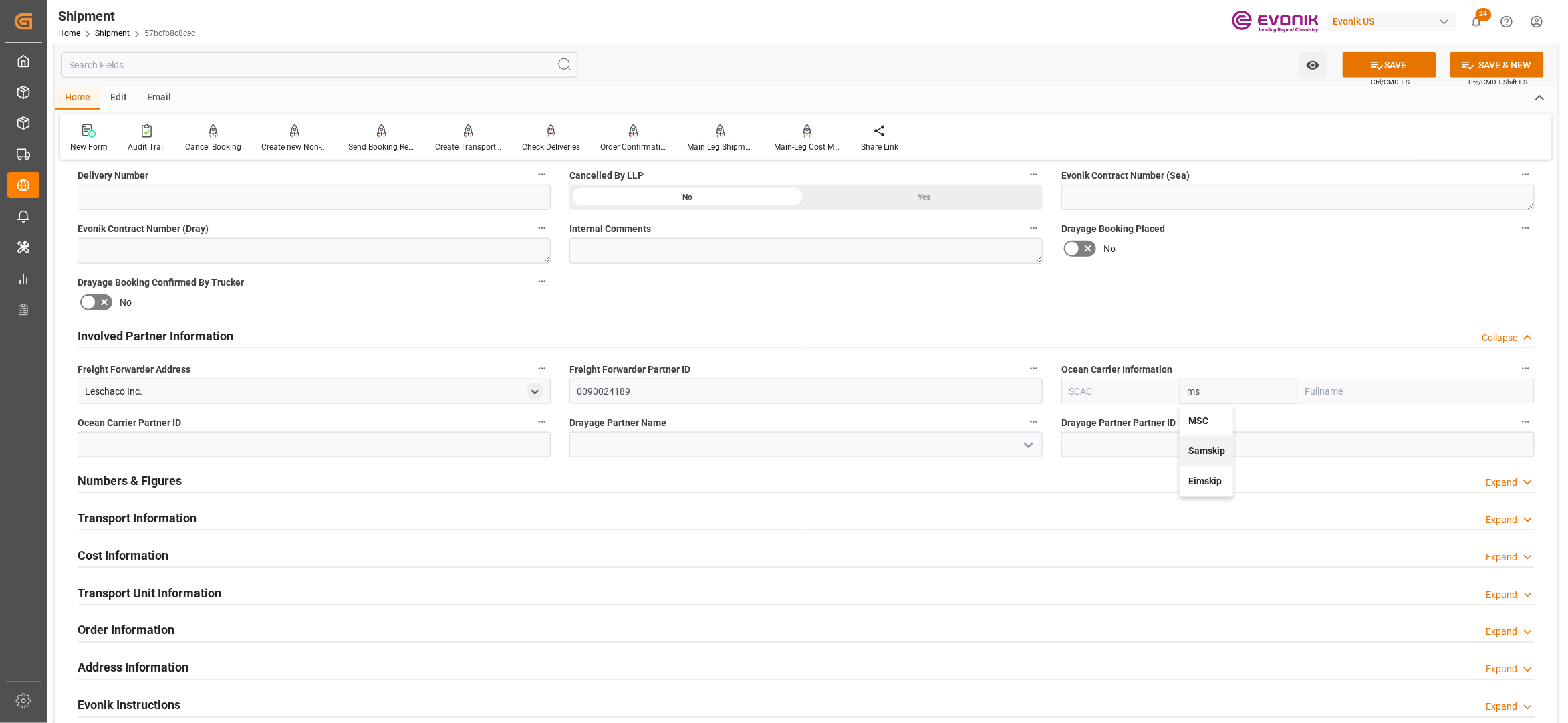
click at [1207, 418] on b "MSC" at bounding box center [1199, 420] width 20 height 11
type input "MSCU"
type input "MSC"
type input "Mediterranean Shipping Company"
type input "MSC"
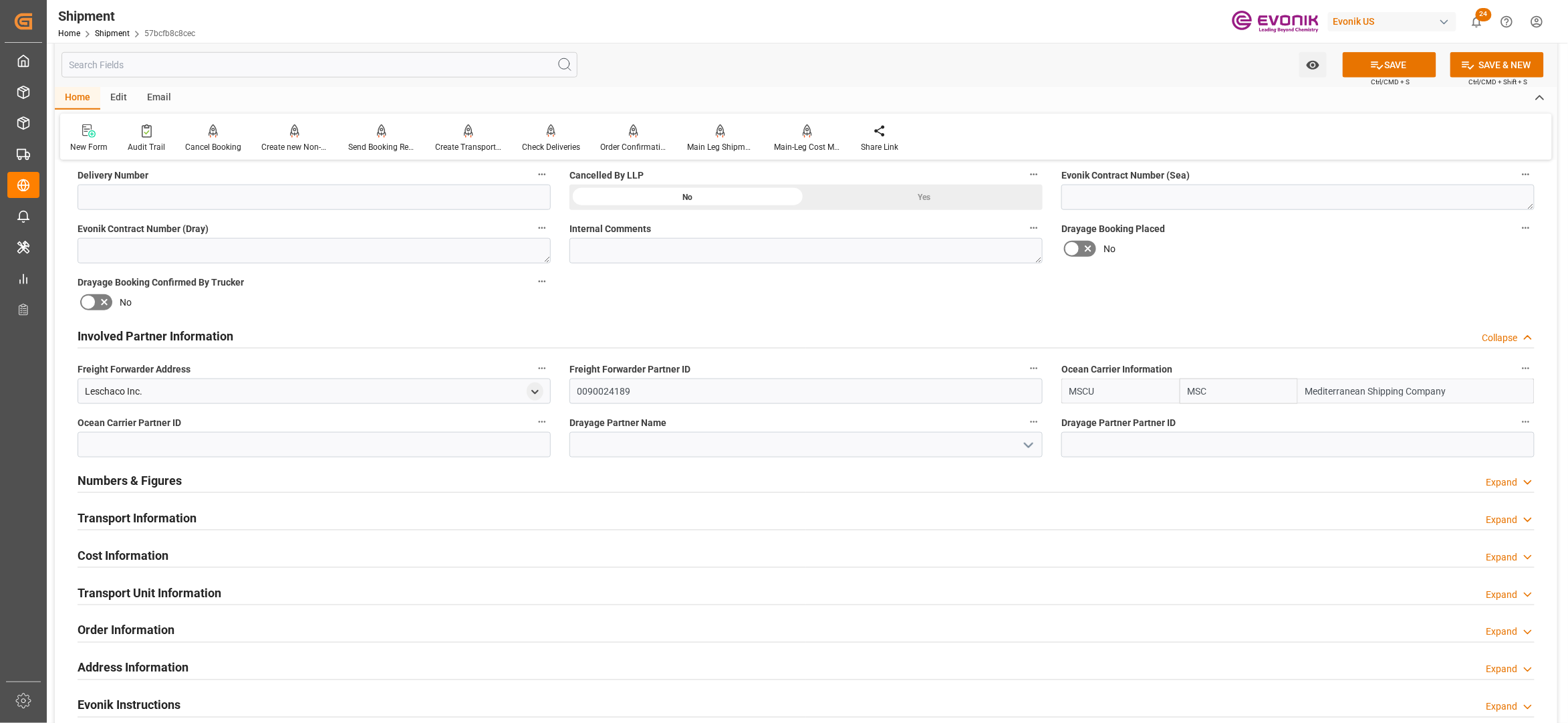
click at [1252, 302] on div "Booking Confirmation Milestone Bar Collapse Submitted to FFW for Booking (Pendi…" at bounding box center [807, 322] width 1503 height 1490
click at [1380, 71] on icon at bounding box center [1378, 65] width 14 height 14
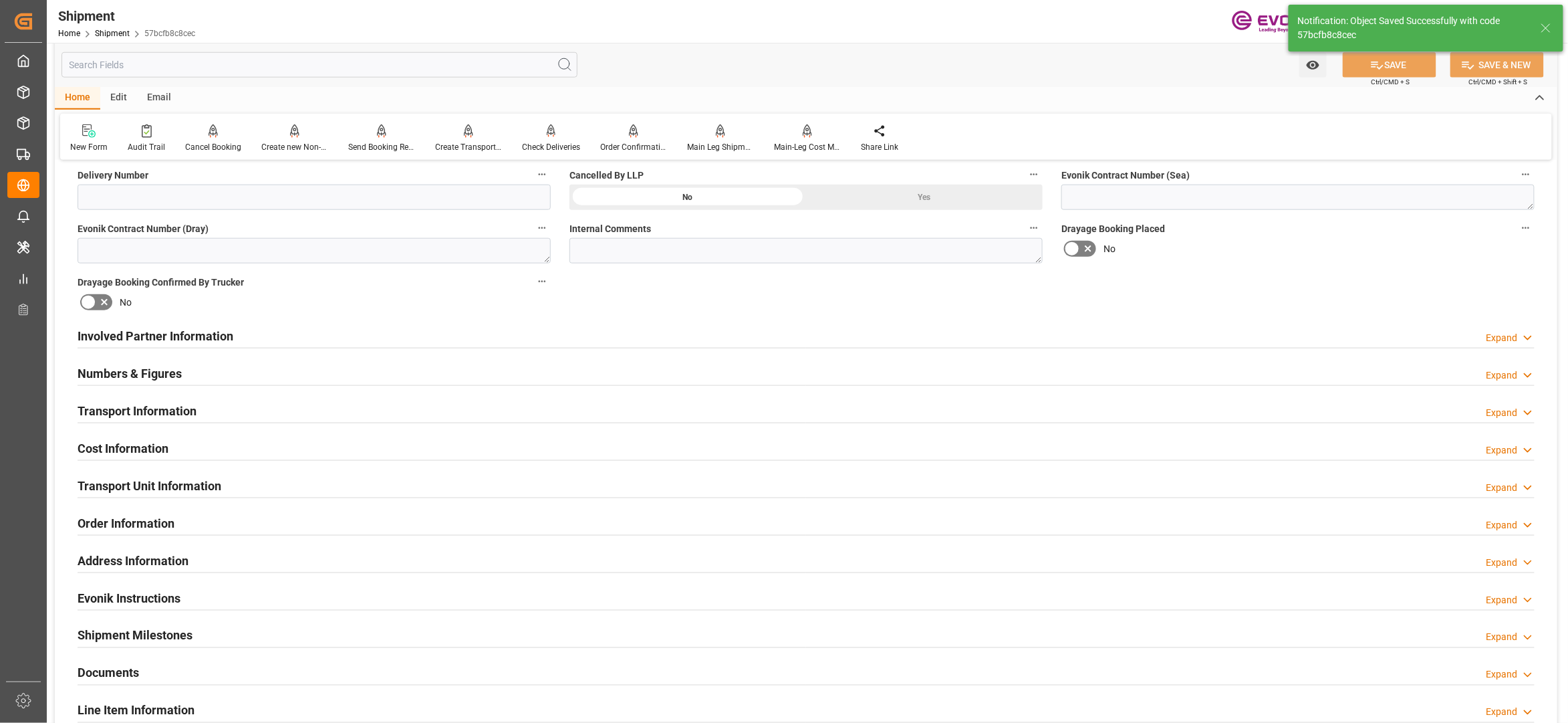
click at [693, 334] on div "Involved Partner Information Expand" at bounding box center [806, 334] width 1457 height 25
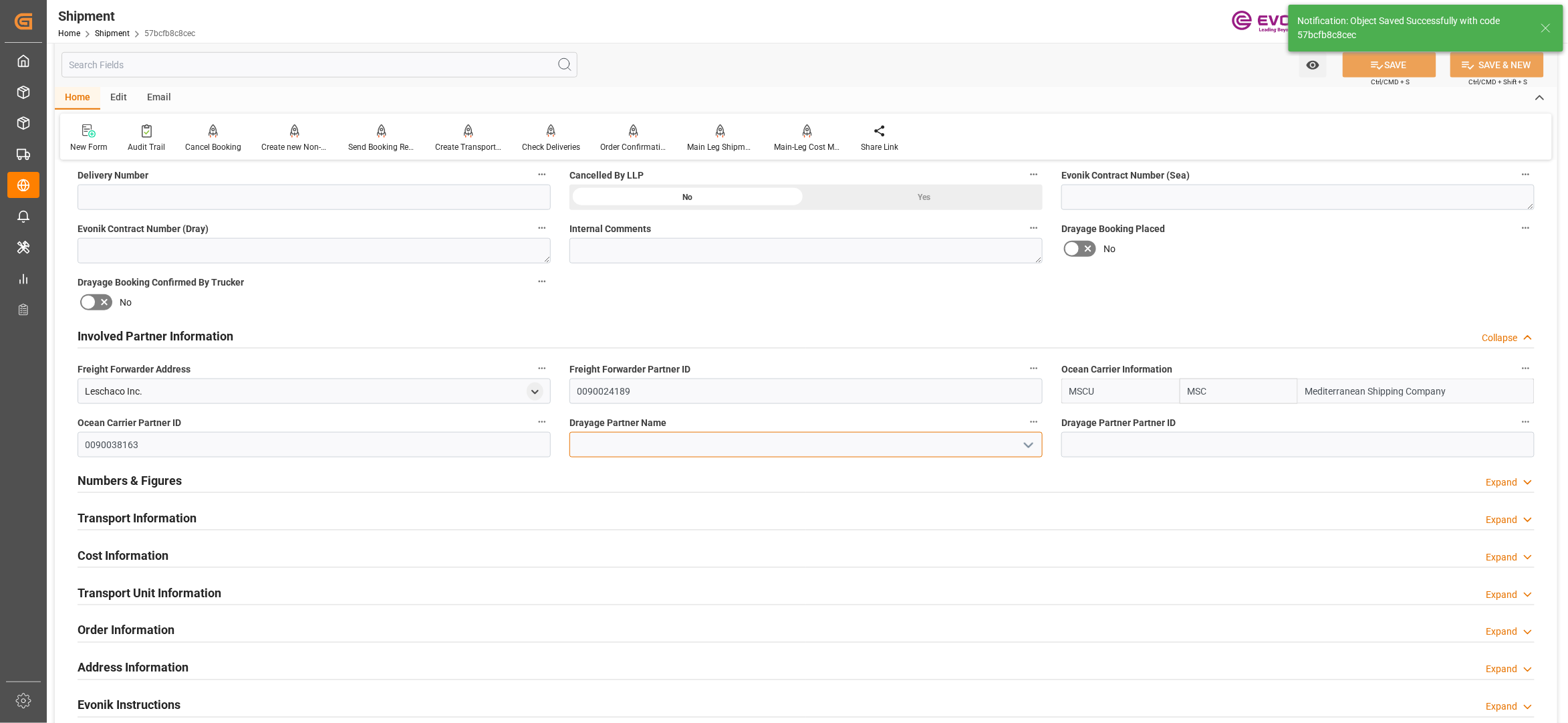
click at [615, 442] on input at bounding box center [806, 444] width 473 height 25
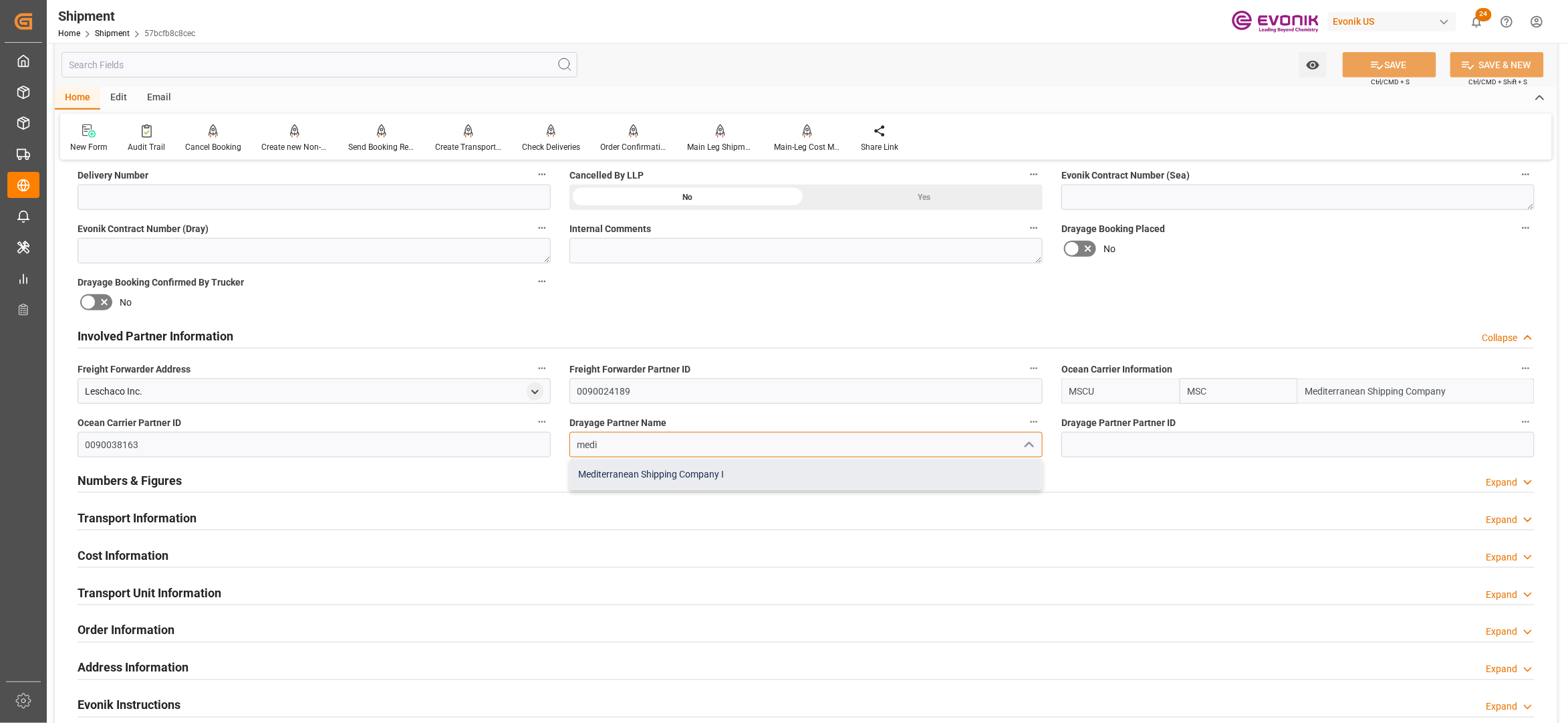
click at [677, 477] on div "Mediterranean Shipping Company I" at bounding box center [806, 475] width 472 height 30
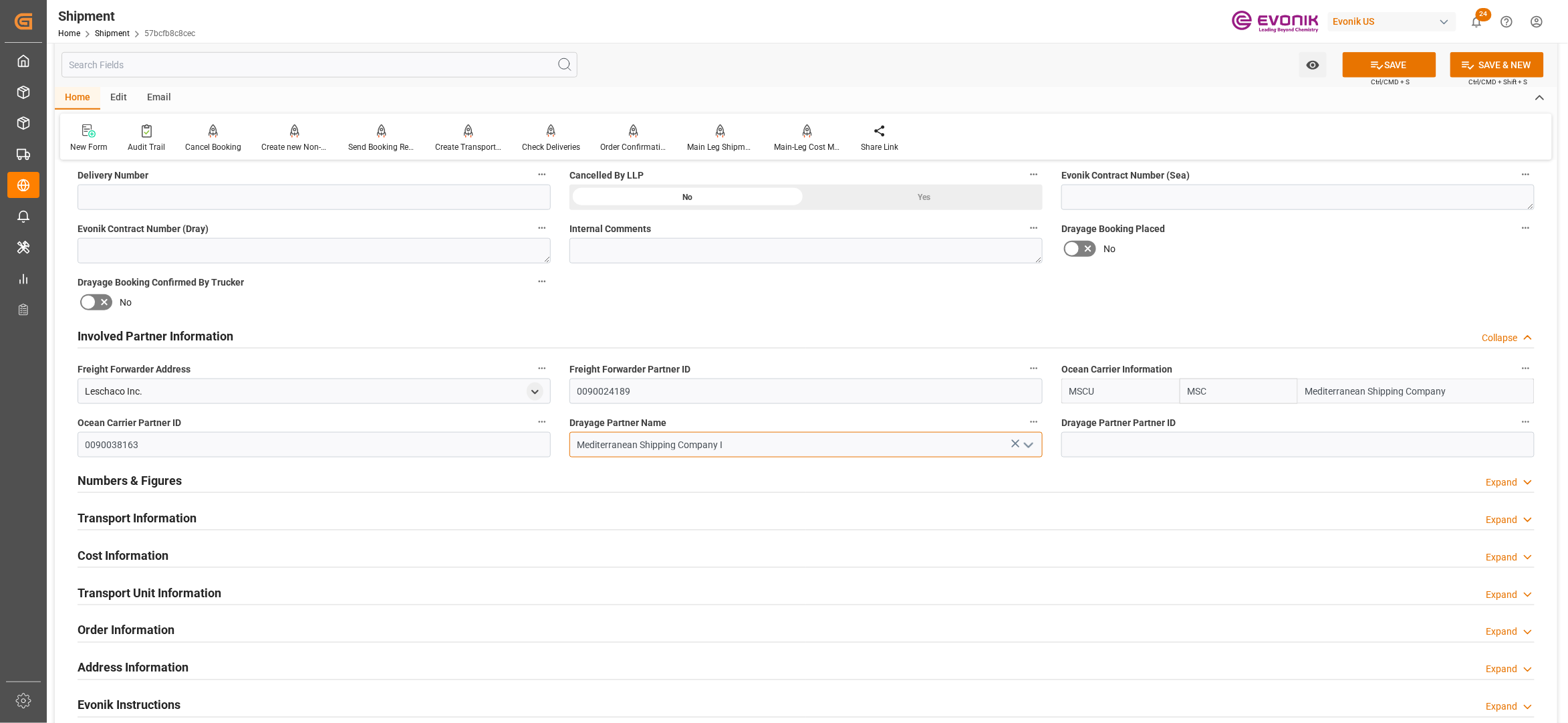
type input "Mediterranean Shipping Company I"
click at [1250, 304] on div "Booking Confirmation Milestone Bar Collapse Submitted to FFW for Booking (Pendi…" at bounding box center [807, 322] width 1503 height 1490
click at [1396, 73] on button "SAVE" at bounding box center [1390, 64] width 94 height 25
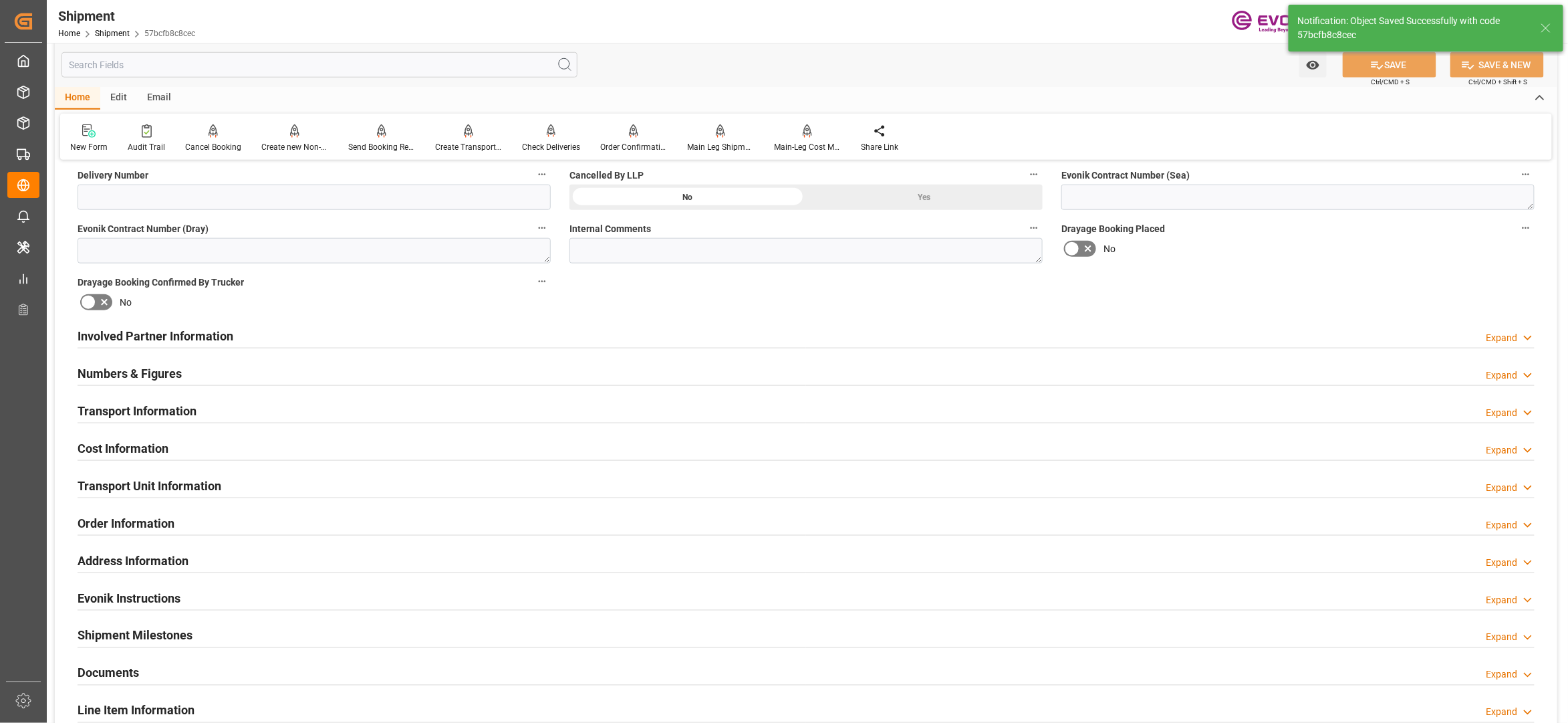
type input "0090038163"
click at [640, 331] on div "Involved Partner Information Expand" at bounding box center [806, 334] width 1457 height 25
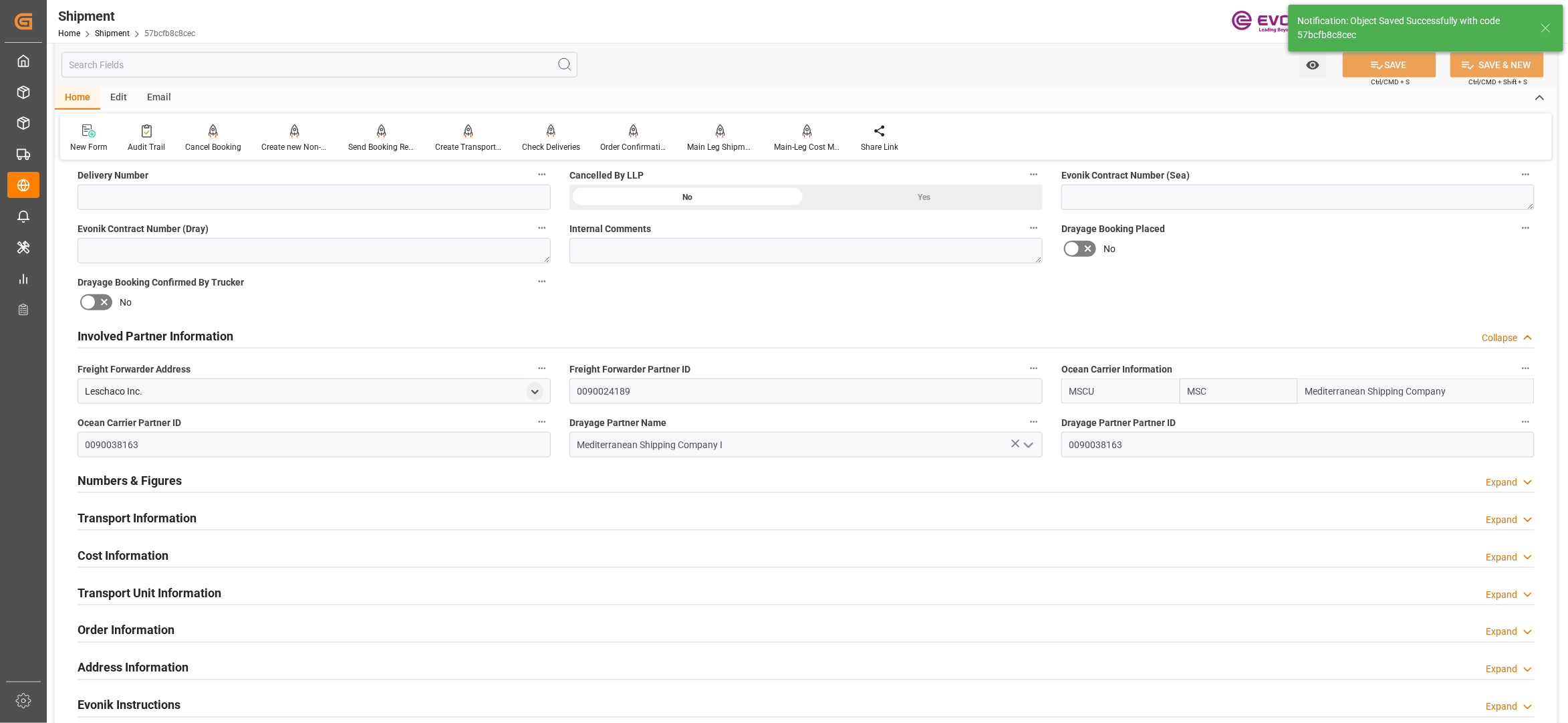
click at [560, 514] on div "Transport Information Expand" at bounding box center [806, 516] width 1457 height 25
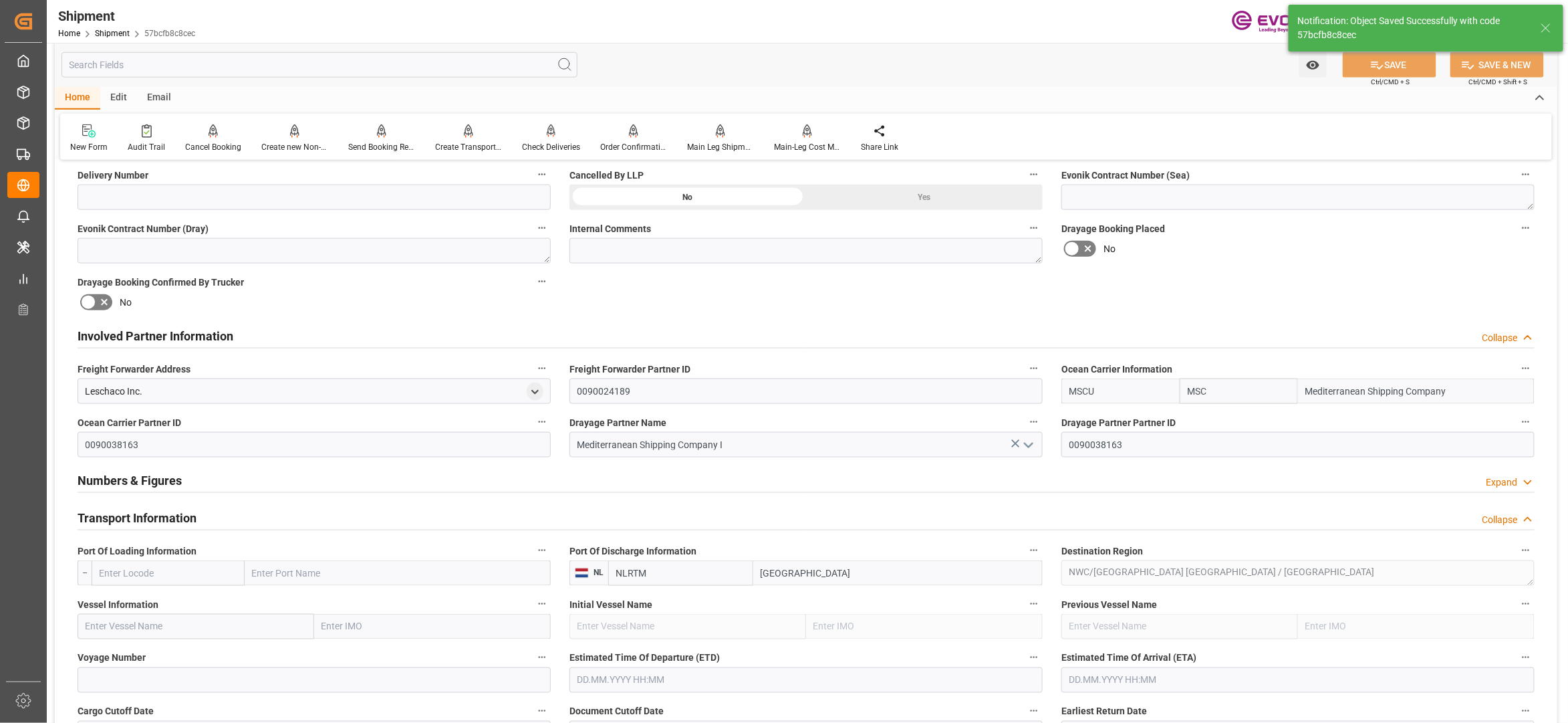
scroll to position [891, 0]
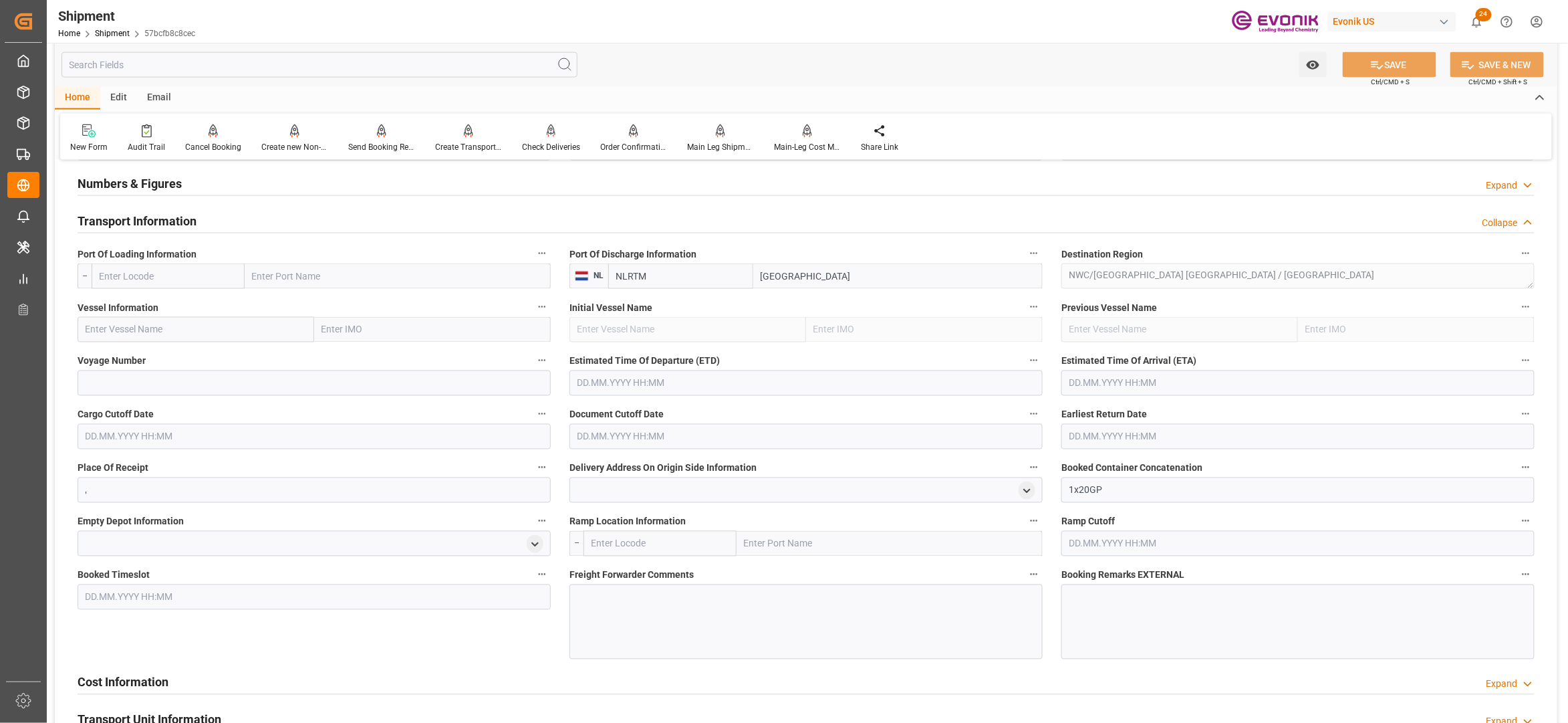
click at [215, 330] on input "text" at bounding box center [195, 329] width 237 height 25
click at [206, 277] on input "text" at bounding box center [168, 276] width 153 height 25
click at [155, 306] on span "USMOB - Mobile" at bounding box center [132, 305] width 63 height 11
type input "USMOB"
type input "Mobile"
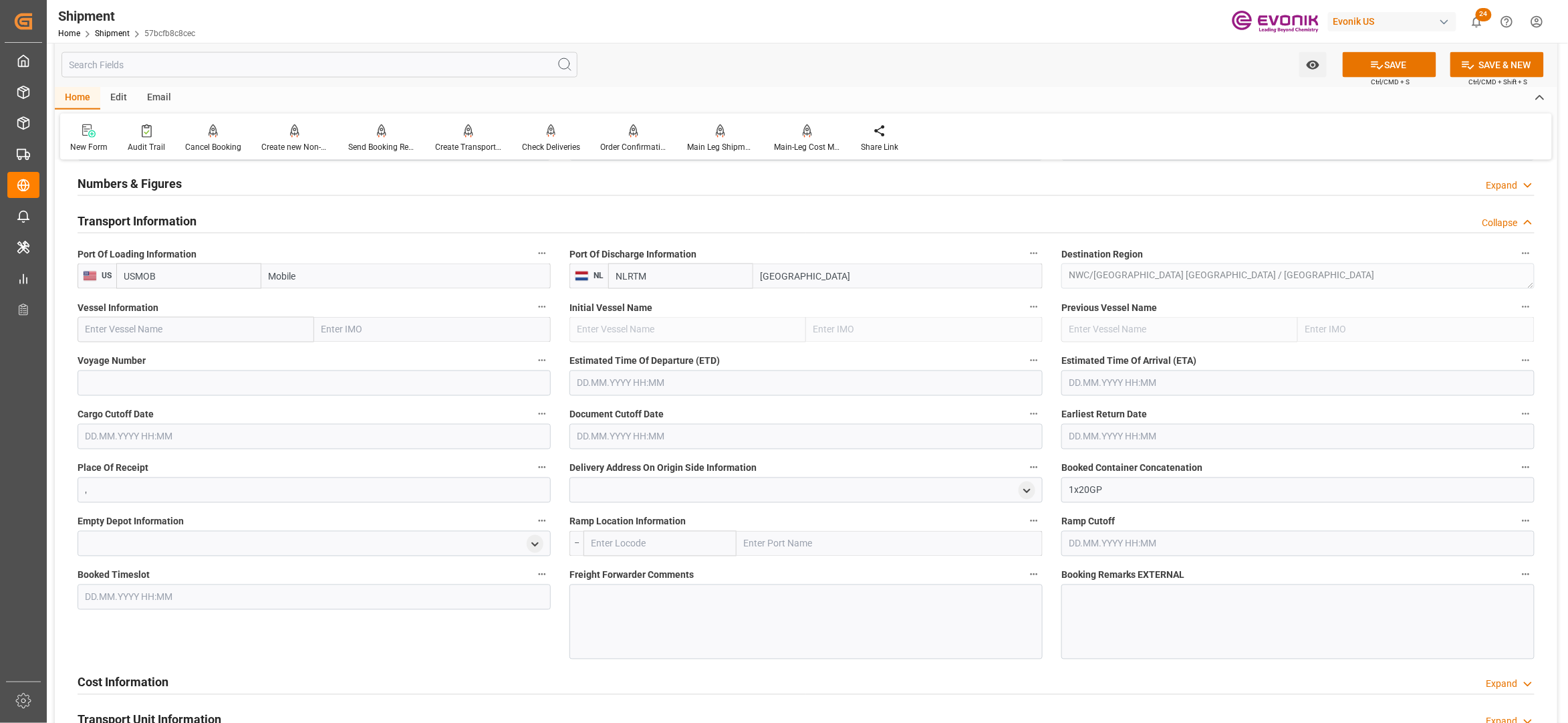
type input "USMOB"
click at [182, 332] on input "text" at bounding box center [195, 329] width 237 height 25
click at [188, 334] on input "text" at bounding box center [195, 329] width 237 height 25
paste input "MSC ORNELLA/NH535R"
click at [185, 329] on input "MSC ORNELLA/NH535R" at bounding box center [195, 329] width 237 height 25
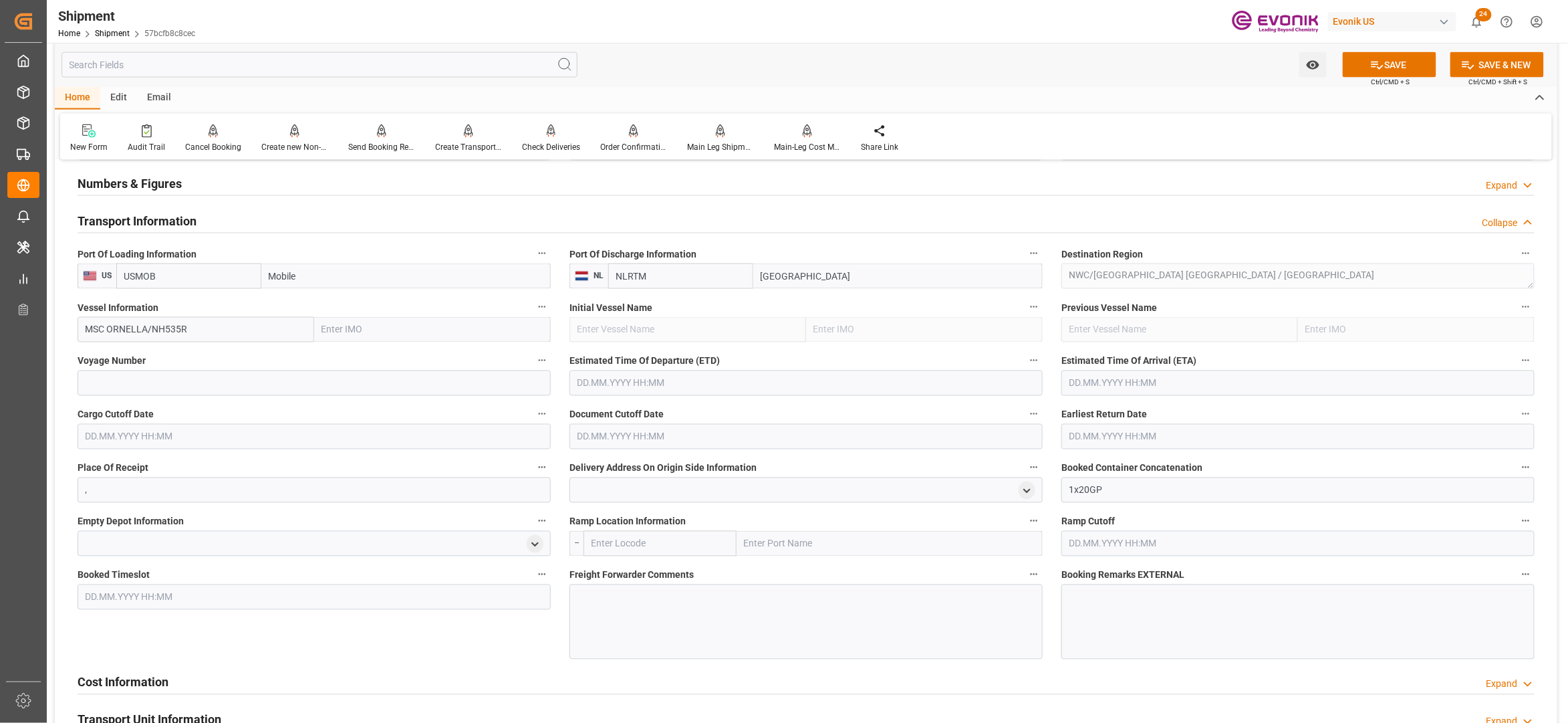
click at [185, 329] on input "MSC ORNELLA/NH535R" at bounding box center [195, 329] width 237 height 25
type input "MSC ORNELLA"
click at [177, 357] on span "MSC ORNELLA - 9281267" at bounding box center [138, 359] width 104 height 11
type input "9281267"
type input "MSC ORNELLA"
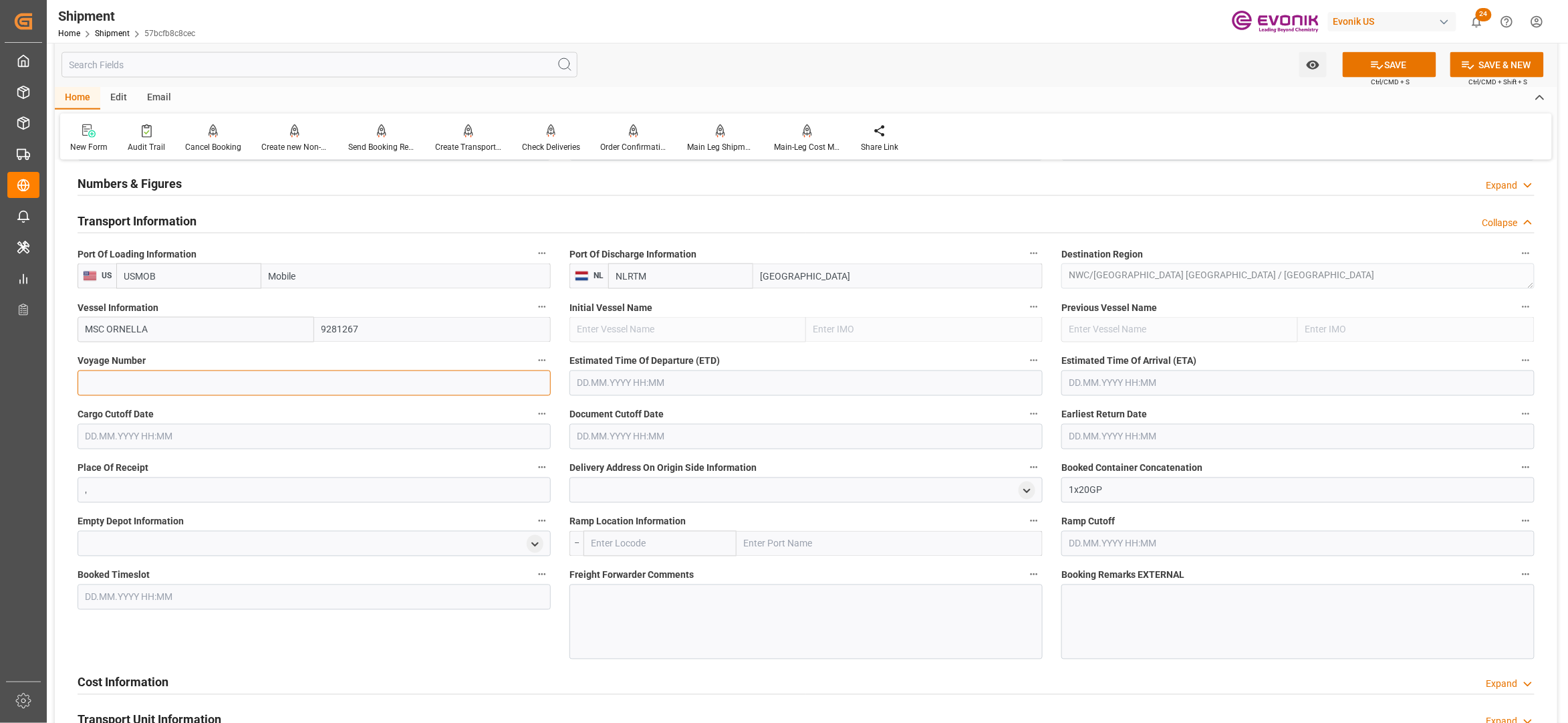
click at [183, 383] on input at bounding box center [313, 383] width 473 height 25
paste input "NH535R"
type input "NH535R"
click at [680, 383] on input "text" at bounding box center [806, 383] width 473 height 25
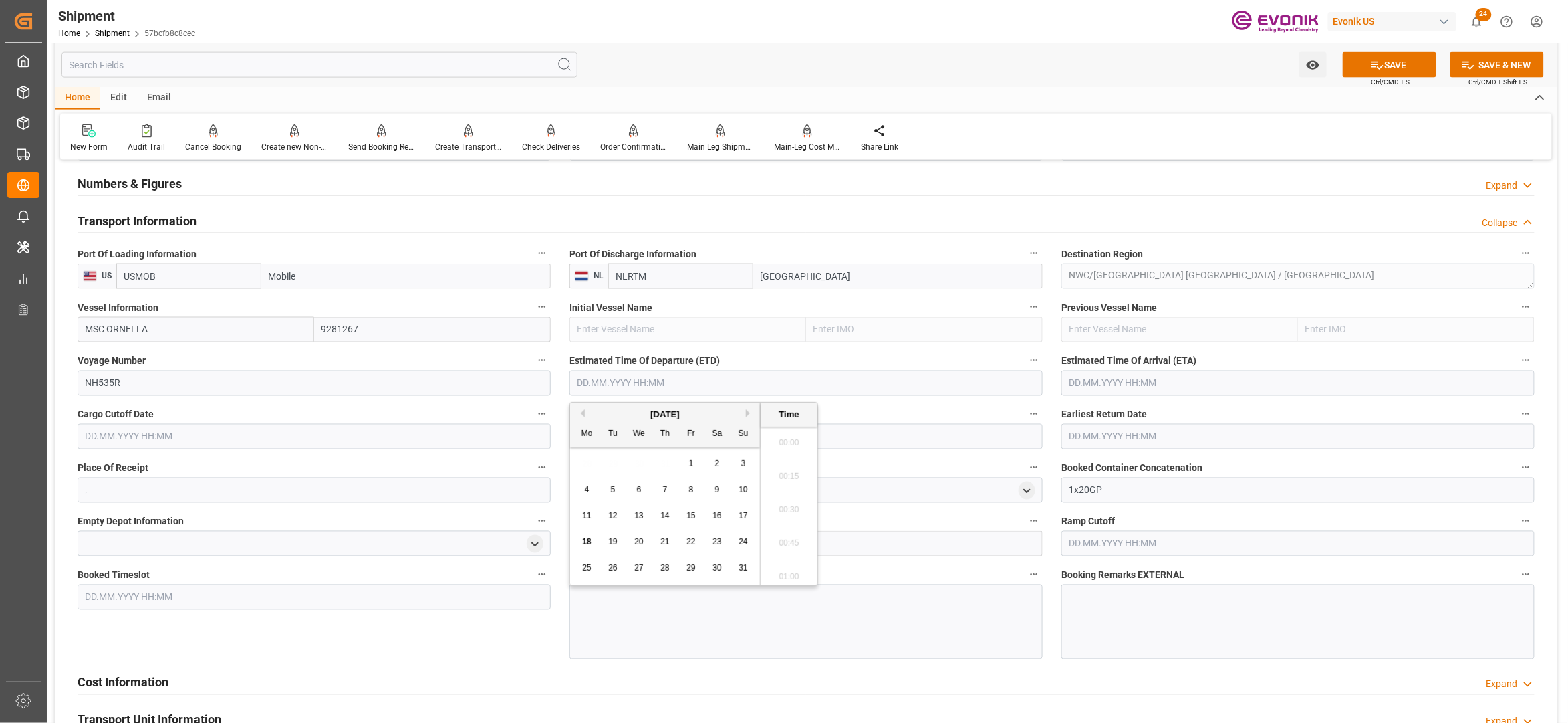
scroll to position [2913, 0]
click at [751, 416] on button "Next Month" at bounding box center [749, 413] width 8 height 8
click at [696, 461] on div "5" at bounding box center [691, 464] width 16 height 16
type input "05.09.2025 00:00"
click at [1129, 372] on input "text" at bounding box center [1297, 383] width 473 height 25
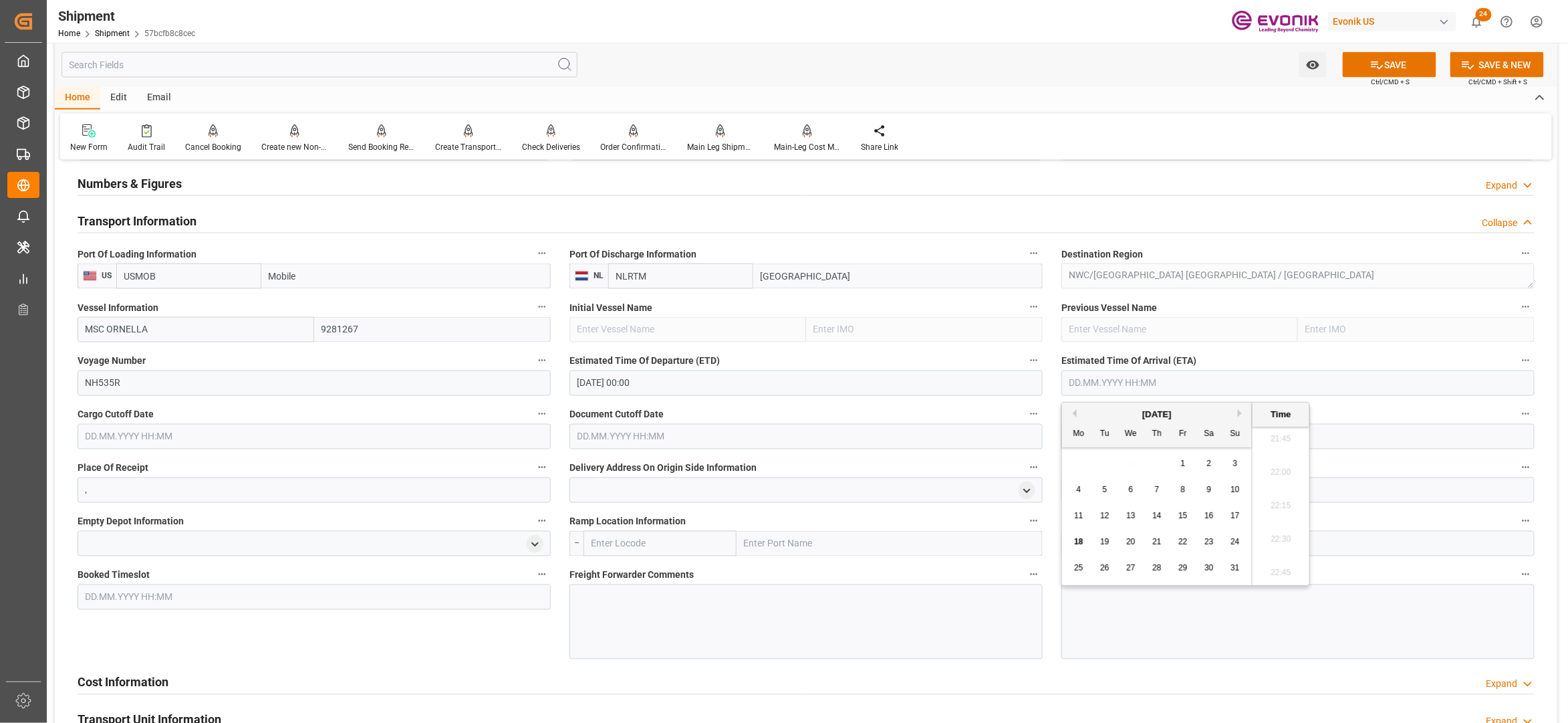
click at [1242, 412] on button "Next Month" at bounding box center [1242, 413] width 8 height 8
click at [1083, 539] on span "22" at bounding box center [1078, 541] width 9 height 9
type input "22.09.2025 00:00"
click at [432, 432] on input "text" at bounding box center [313, 436] width 473 height 25
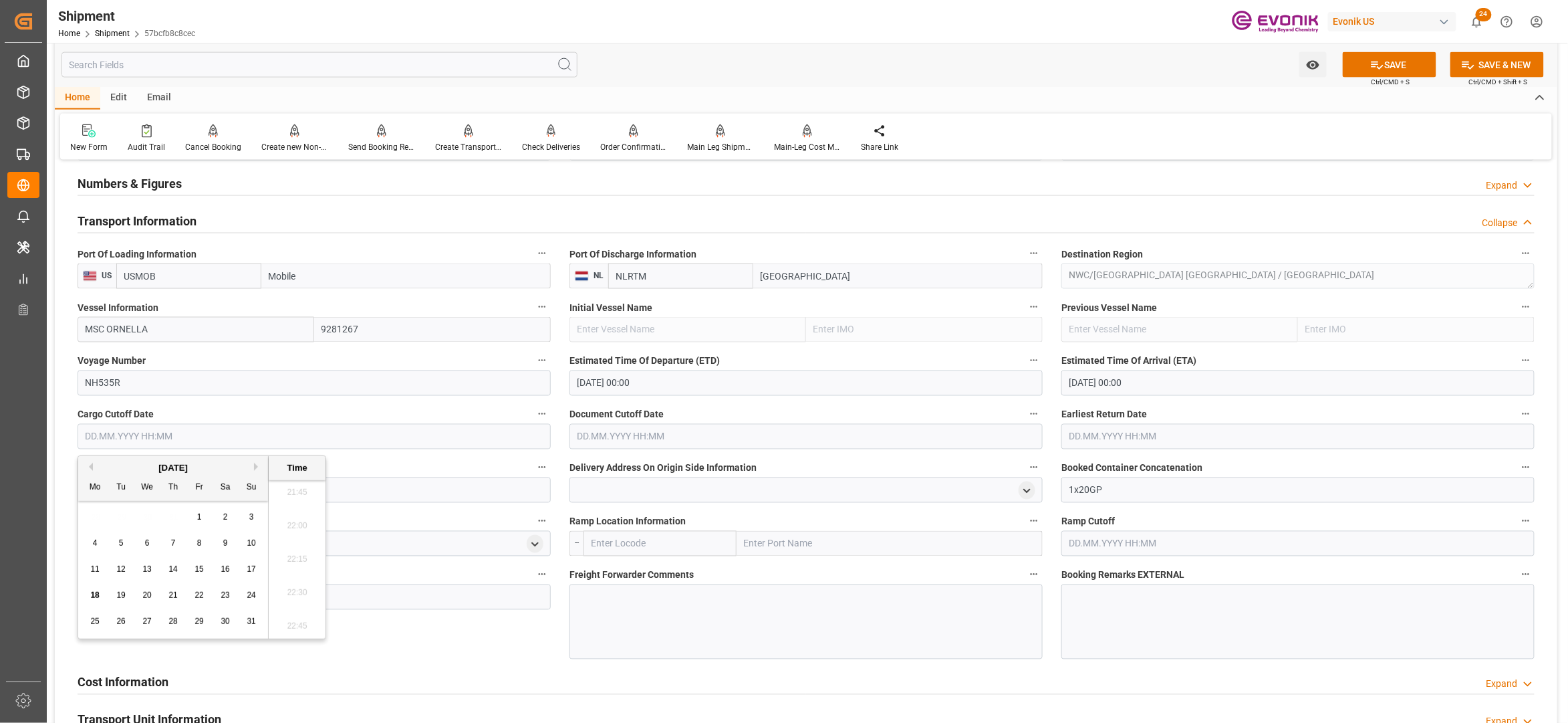
click at [145, 598] on span "20" at bounding box center [147, 595] width 9 height 9
type input "20.08.2025 00:00"
click at [619, 437] on input "text" at bounding box center [806, 436] width 473 height 25
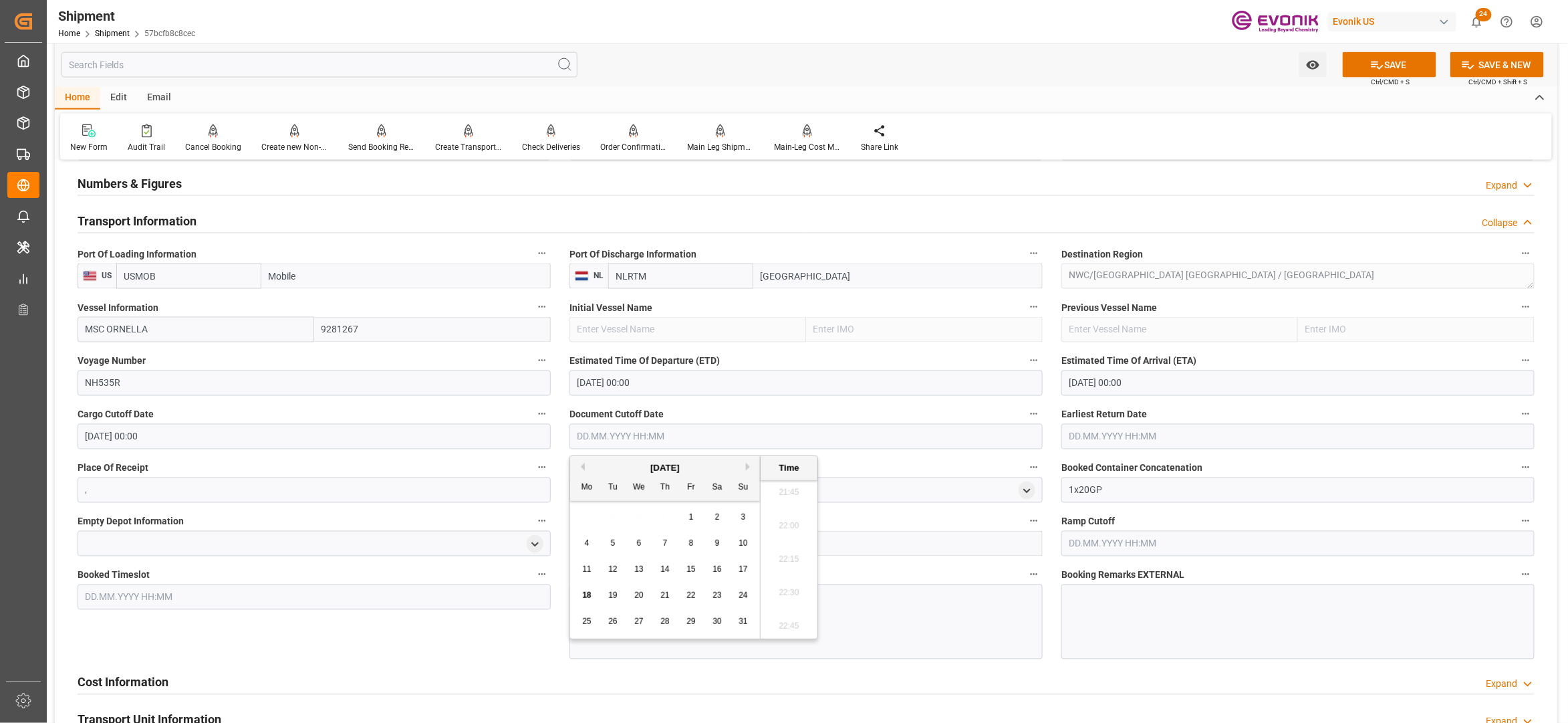
click at [636, 595] on span "20" at bounding box center [638, 595] width 9 height 9
type input "20.08.2025 00:00"
click at [1113, 432] on input "text" at bounding box center [1297, 436] width 473 height 25
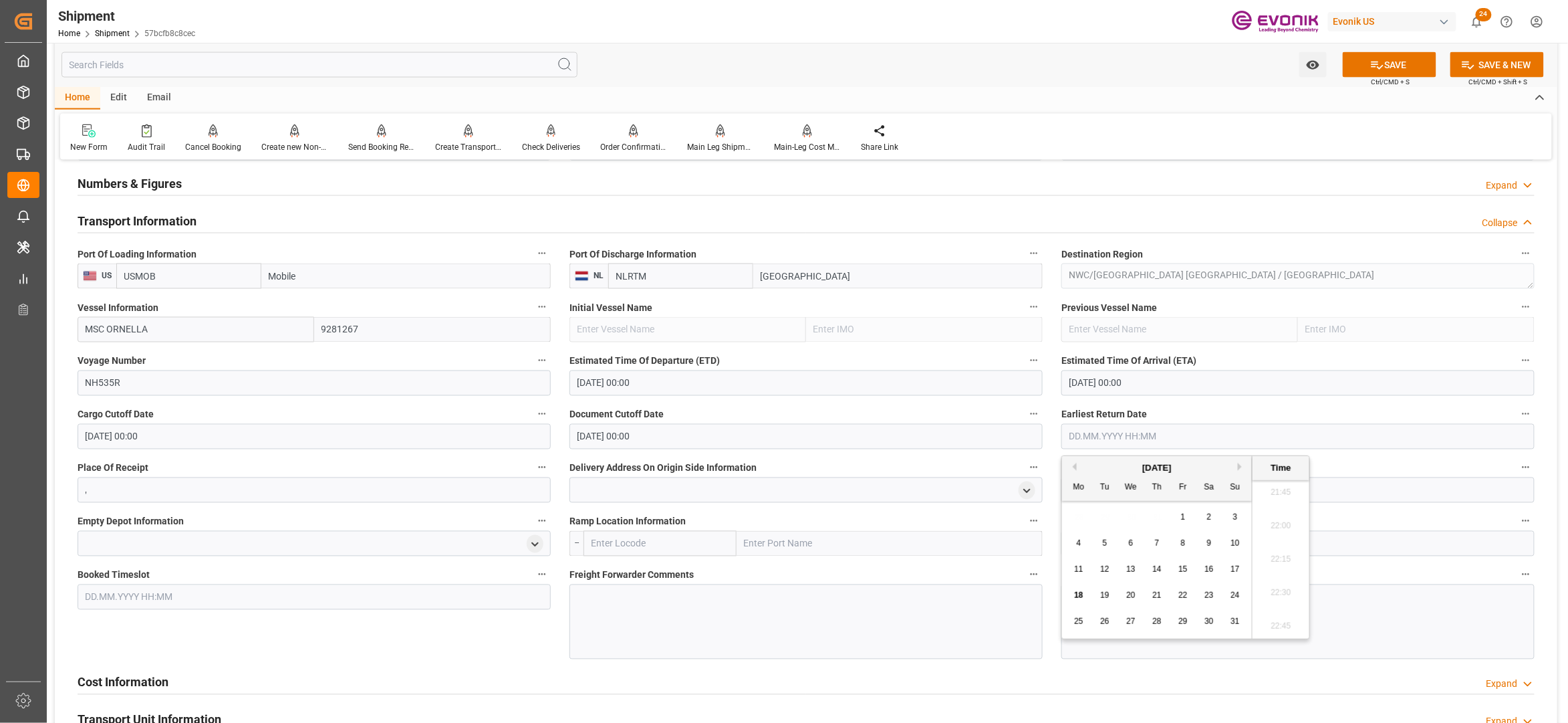
click at [1134, 593] on span "20" at bounding box center [1131, 595] width 9 height 9
type input "20.08.2025 00:00"
click at [1073, 671] on div "Cost Information Expand" at bounding box center [806, 681] width 1457 height 25
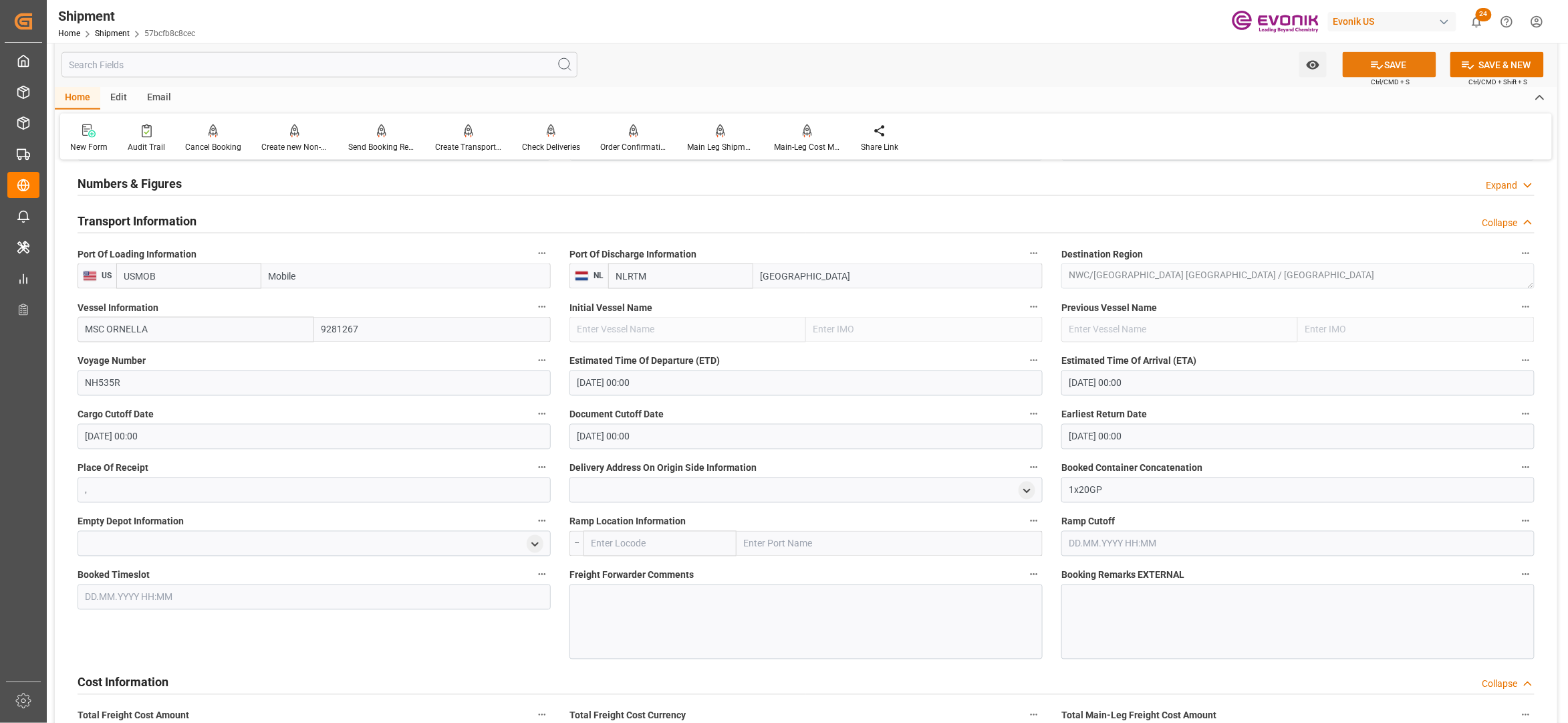
click at [1397, 64] on button "SAVE" at bounding box center [1390, 64] width 94 height 25
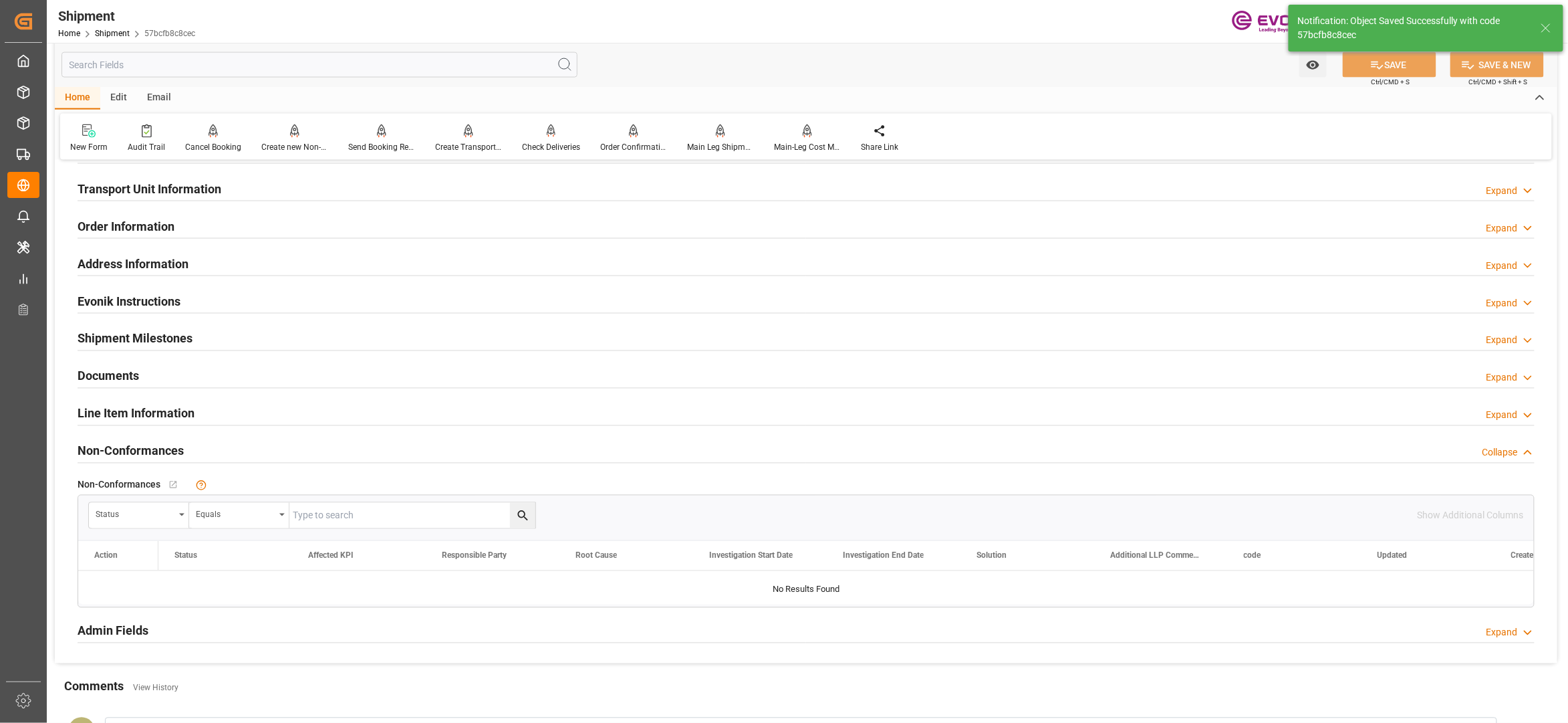
scroll to position [594, 0]
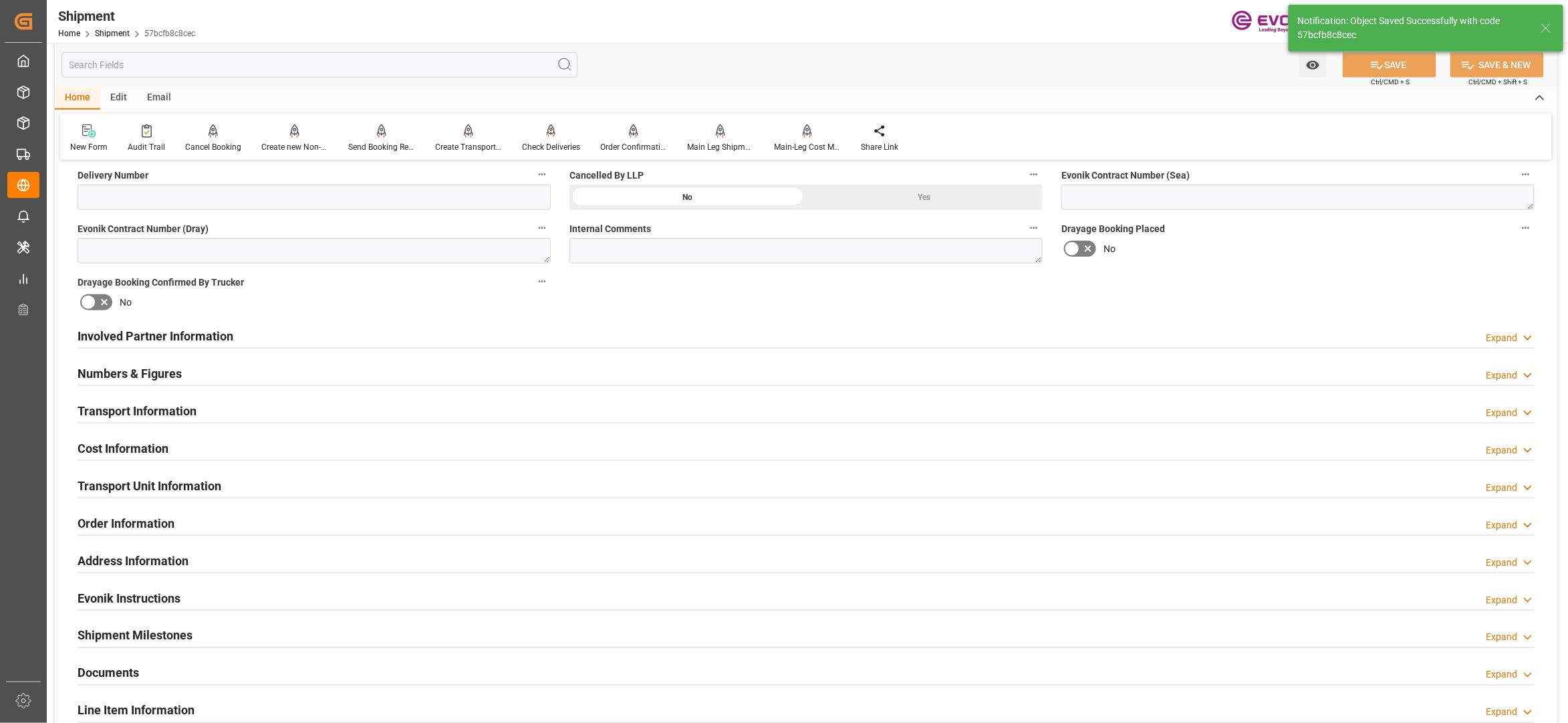
click at [279, 447] on div "Cost Information Expand" at bounding box center [806, 447] width 1457 height 25
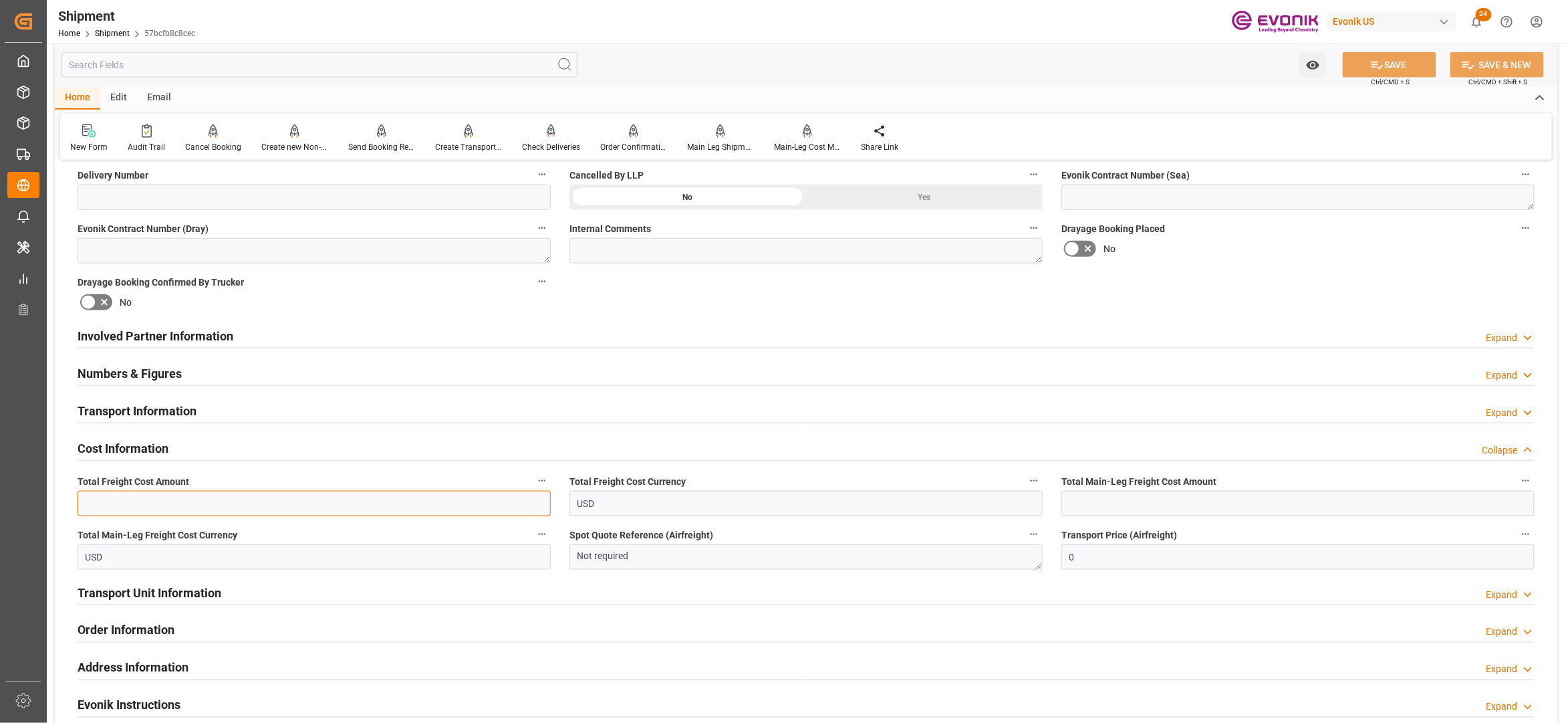
click at [182, 499] on input "text" at bounding box center [313, 503] width 473 height 25
type input "2074"
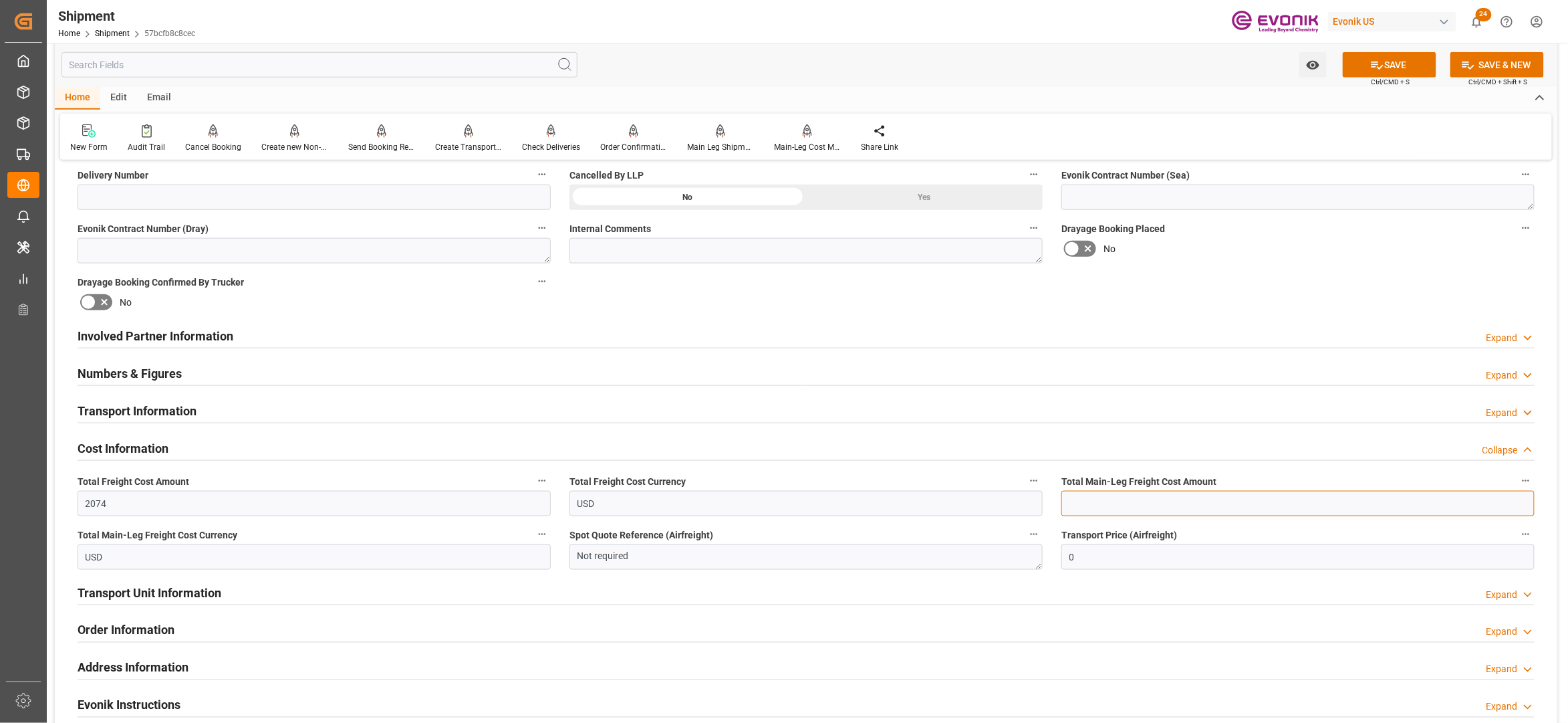
click at [1123, 501] on input "text" at bounding box center [1297, 503] width 473 height 25
click at [1089, 495] on input "text" at bounding box center [1297, 503] width 473 height 25
type input "1724"
click at [1271, 274] on div "Booking Confirmation Milestone Bar Collapse Submitted to FFW for Booking (Pendi…" at bounding box center [807, 322] width 1503 height 1490
click at [1397, 66] on button "SAVE" at bounding box center [1390, 64] width 94 height 25
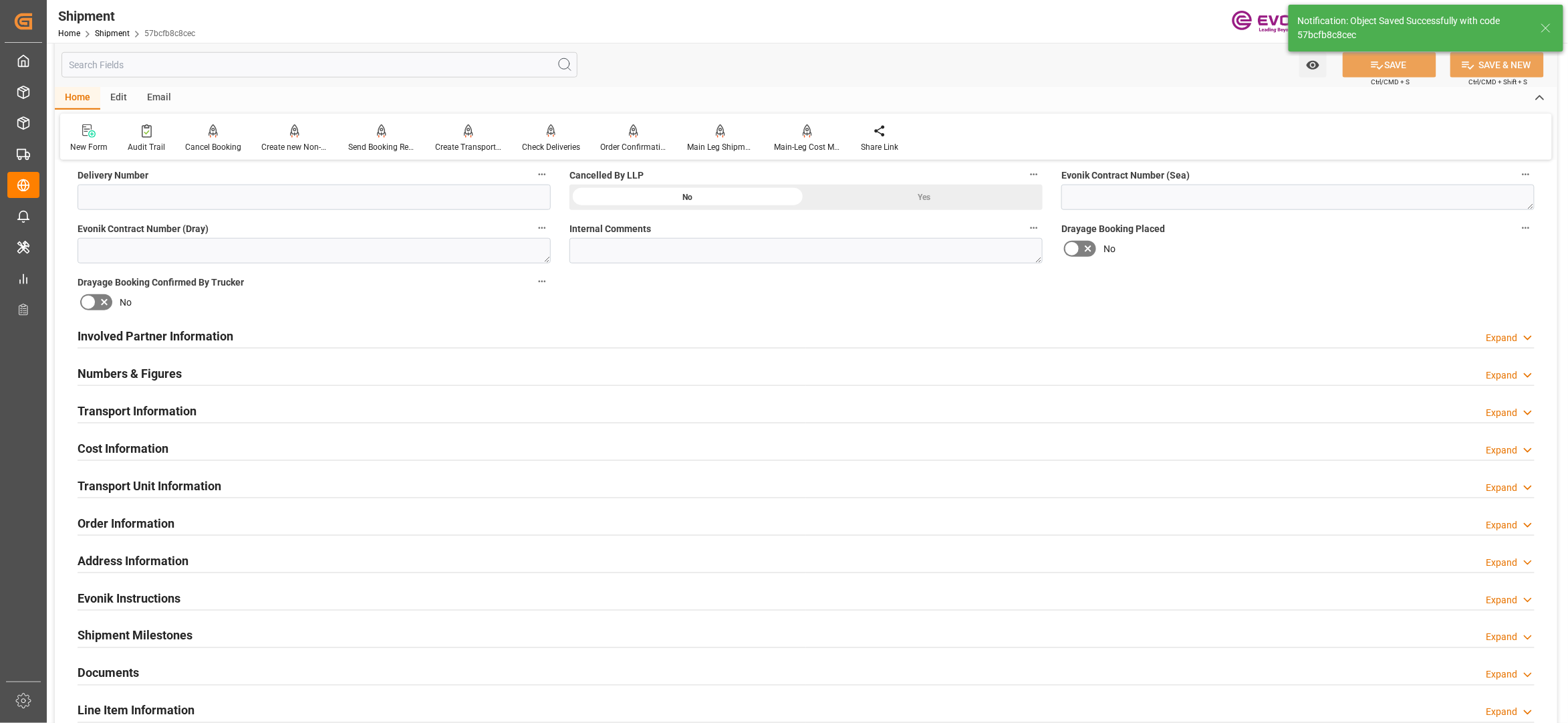
click at [290, 479] on div "Transport Unit Information Expand" at bounding box center [806, 484] width 1457 height 25
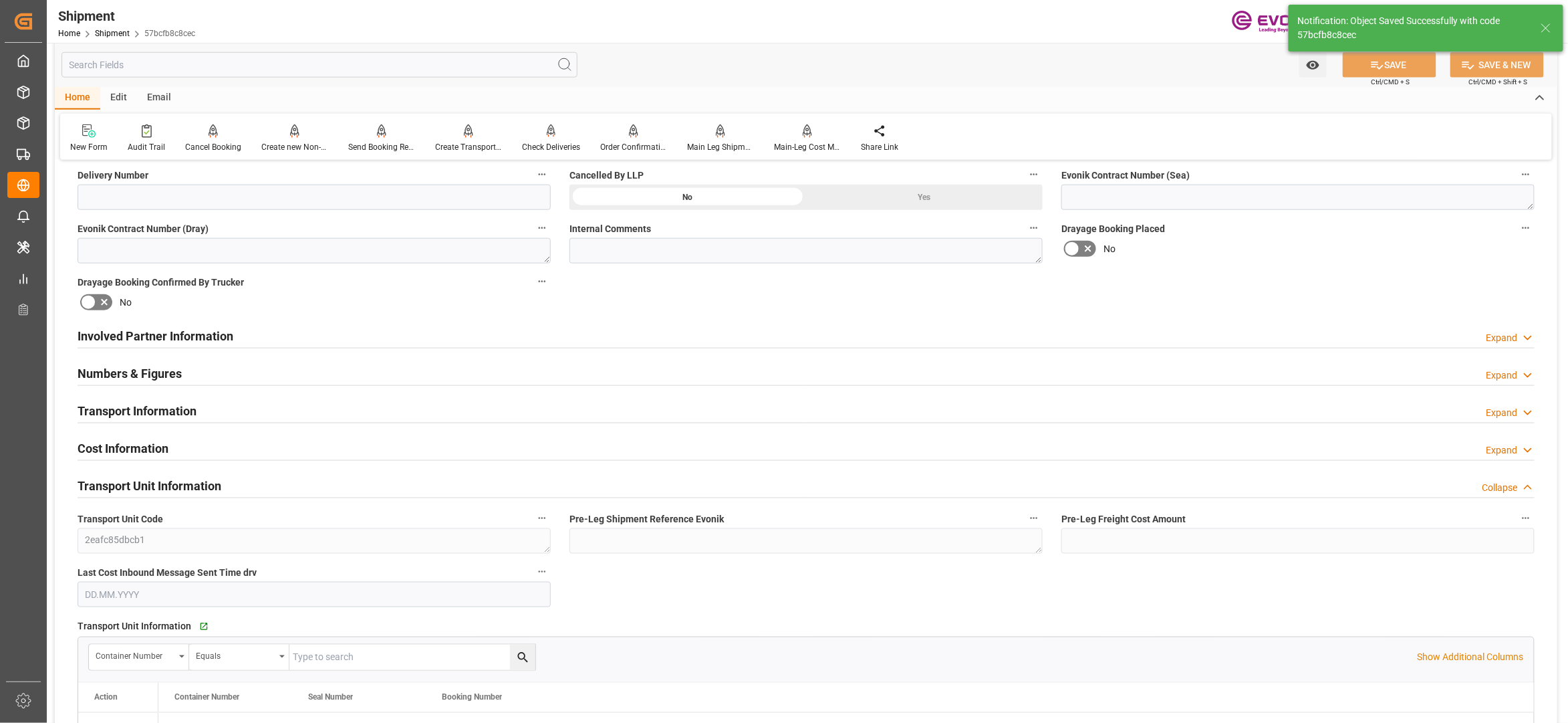
scroll to position [891, 0]
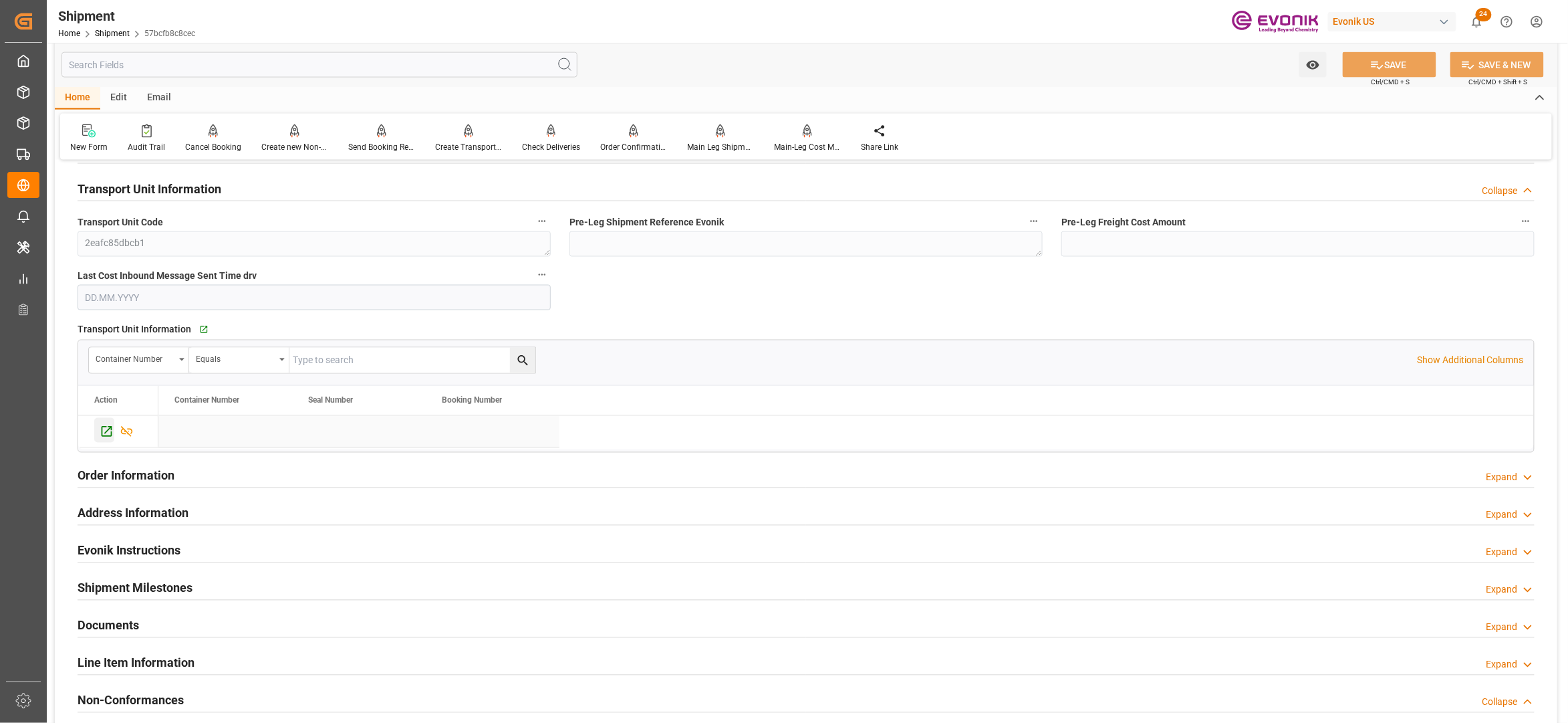
click at [104, 435] on icon "Press SPACE to select this row." at bounding box center [107, 432] width 14 height 14
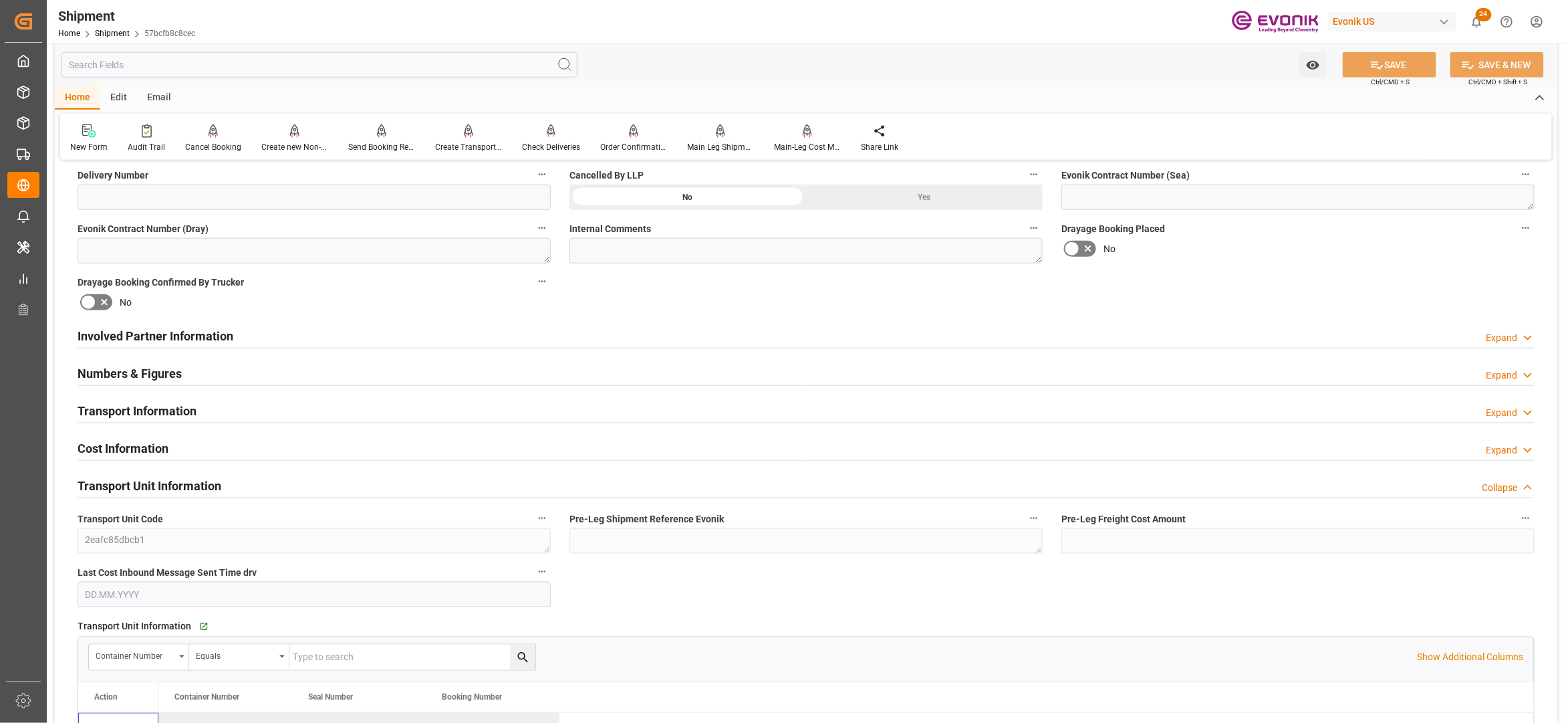
click at [552, 335] on div "Involved Partner Information Expand" at bounding box center [806, 334] width 1457 height 25
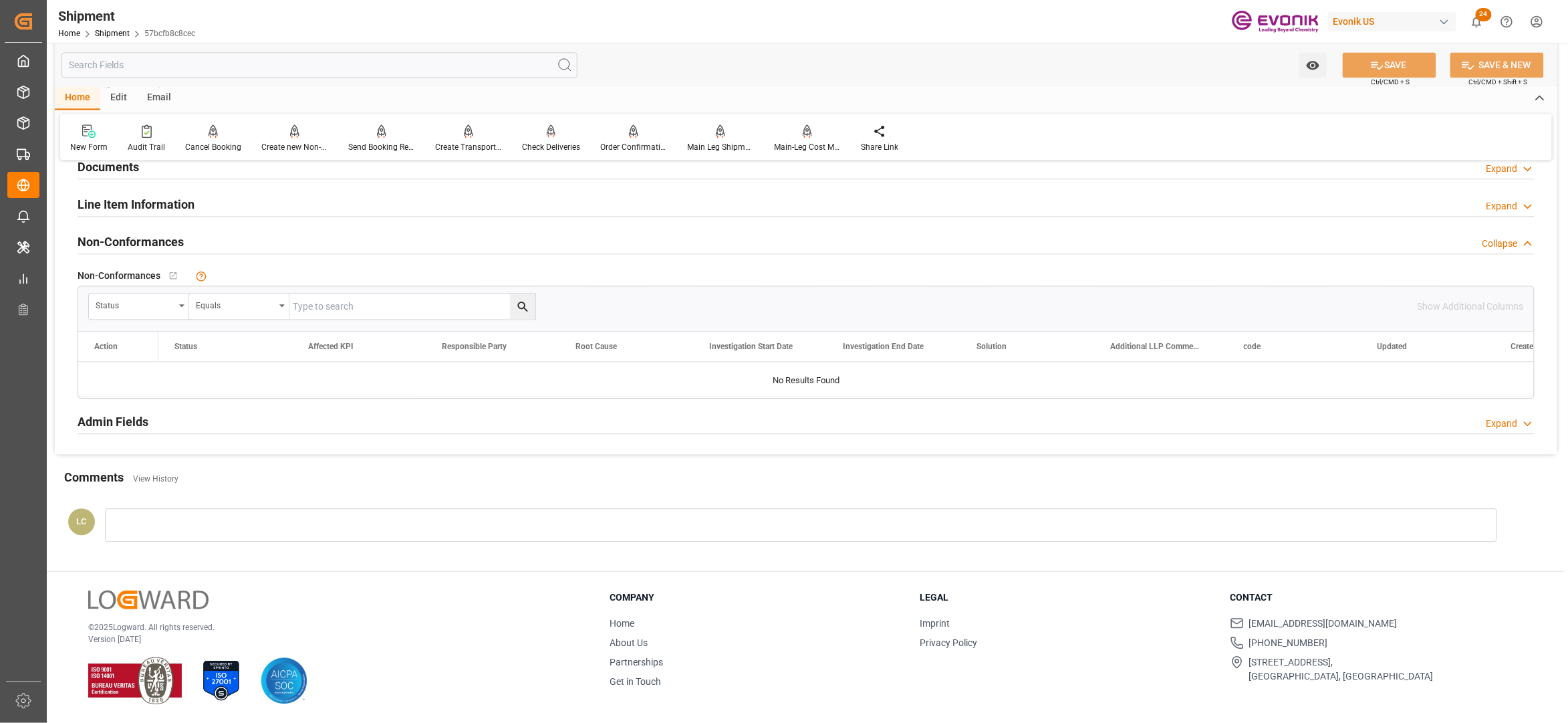
scroll to position [1164, 0]
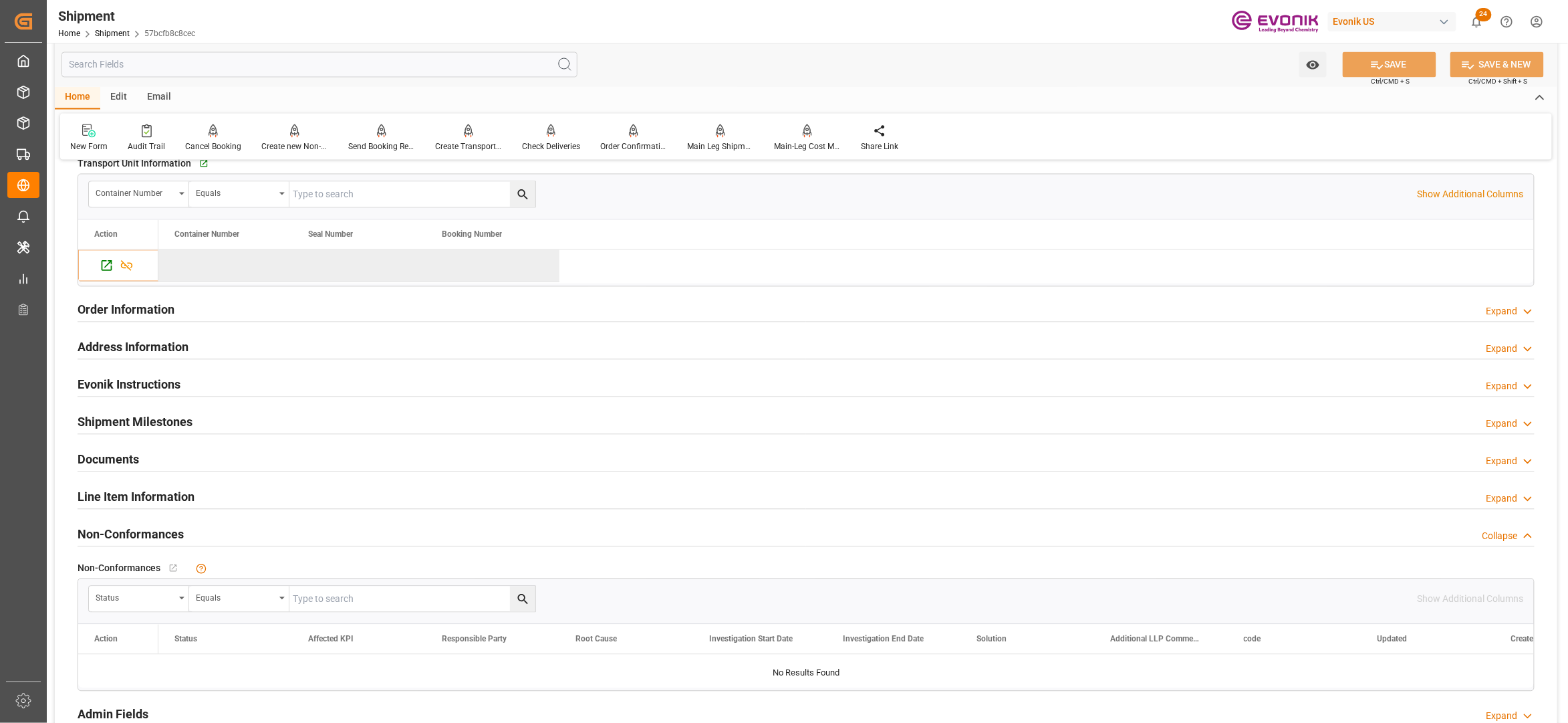
click at [259, 503] on div "Line Item Information Expand" at bounding box center [806, 495] width 1457 height 25
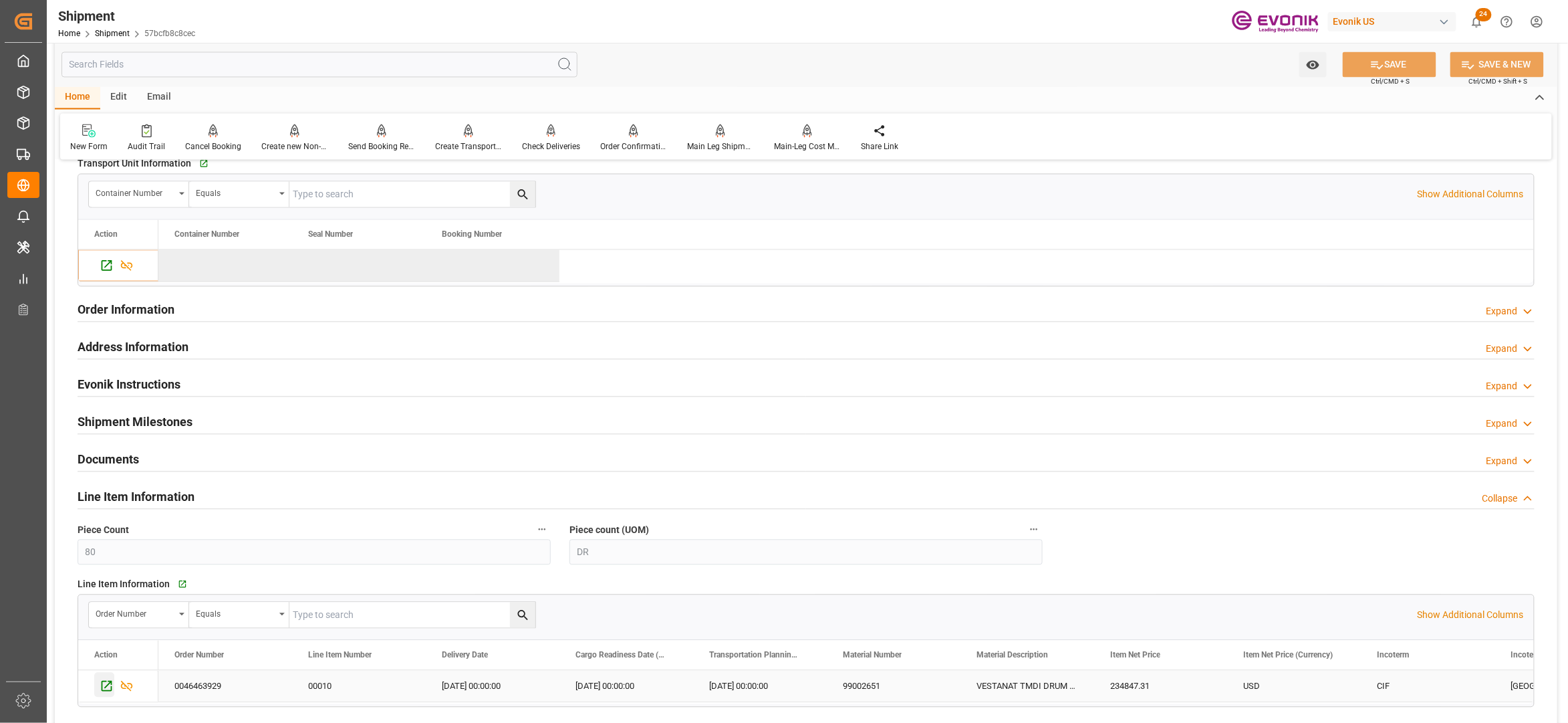
click at [107, 686] on icon "Press SPACE to select this row." at bounding box center [107, 686] width 14 height 14
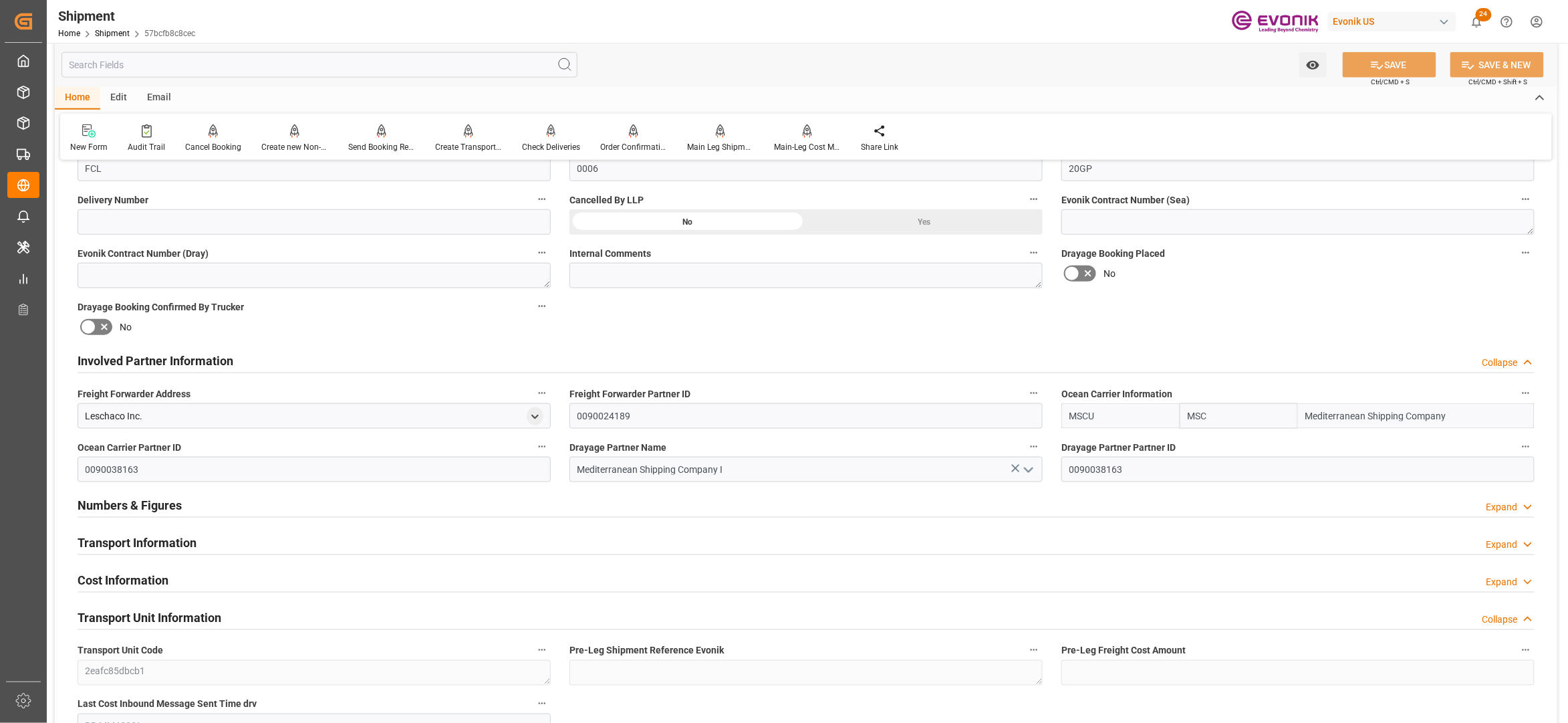
scroll to position [867, 0]
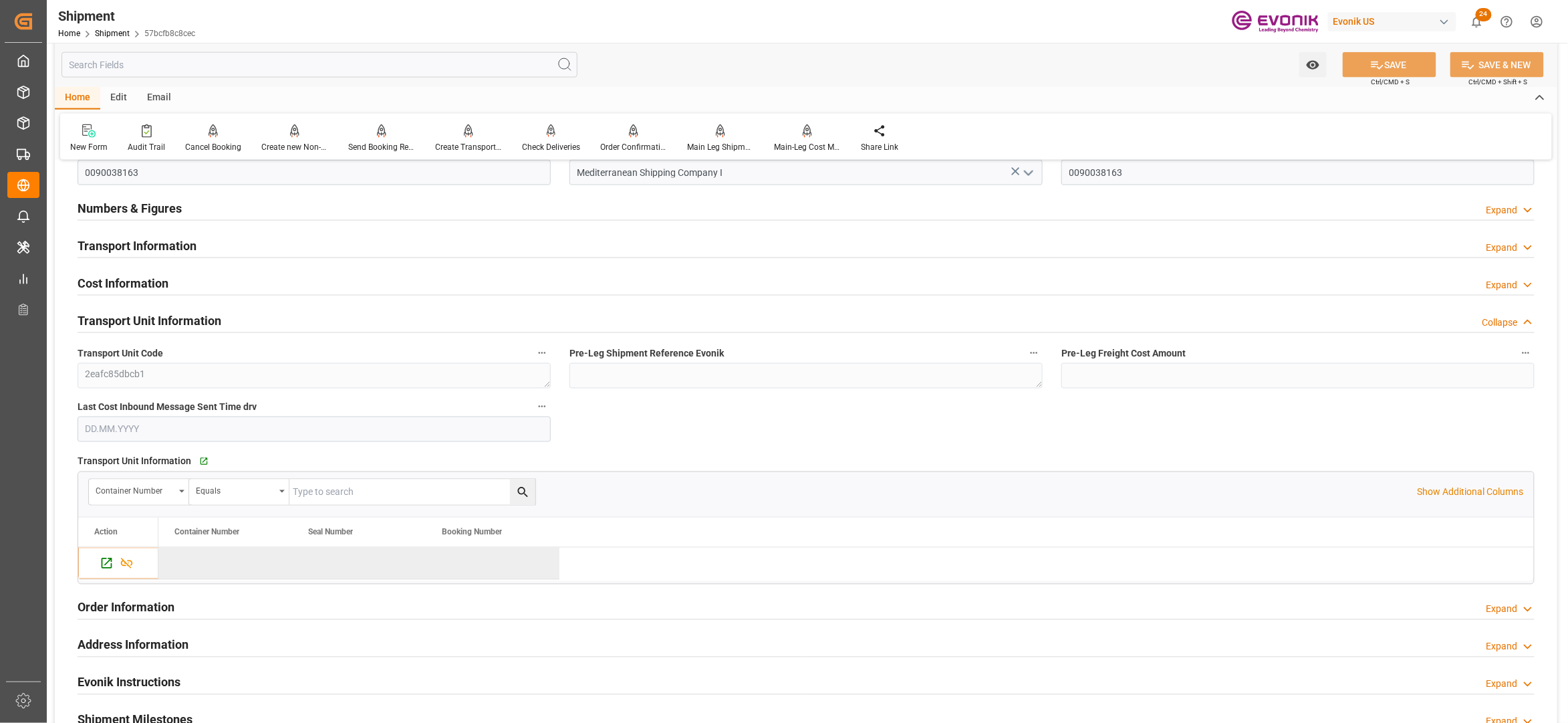
click at [410, 246] on div "Transport Information Expand" at bounding box center [806, 244] width 1457 height 25
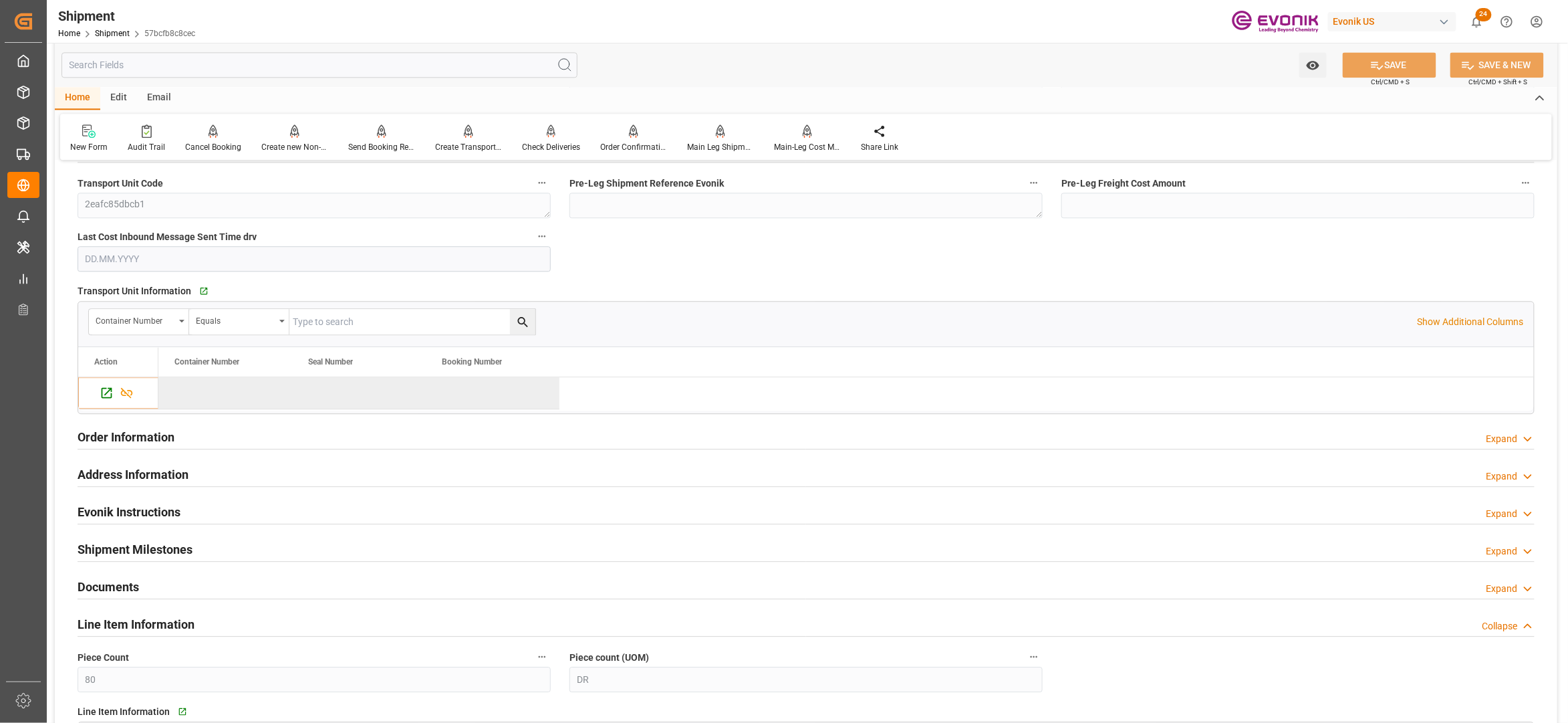
scroll to position [1164, 0]
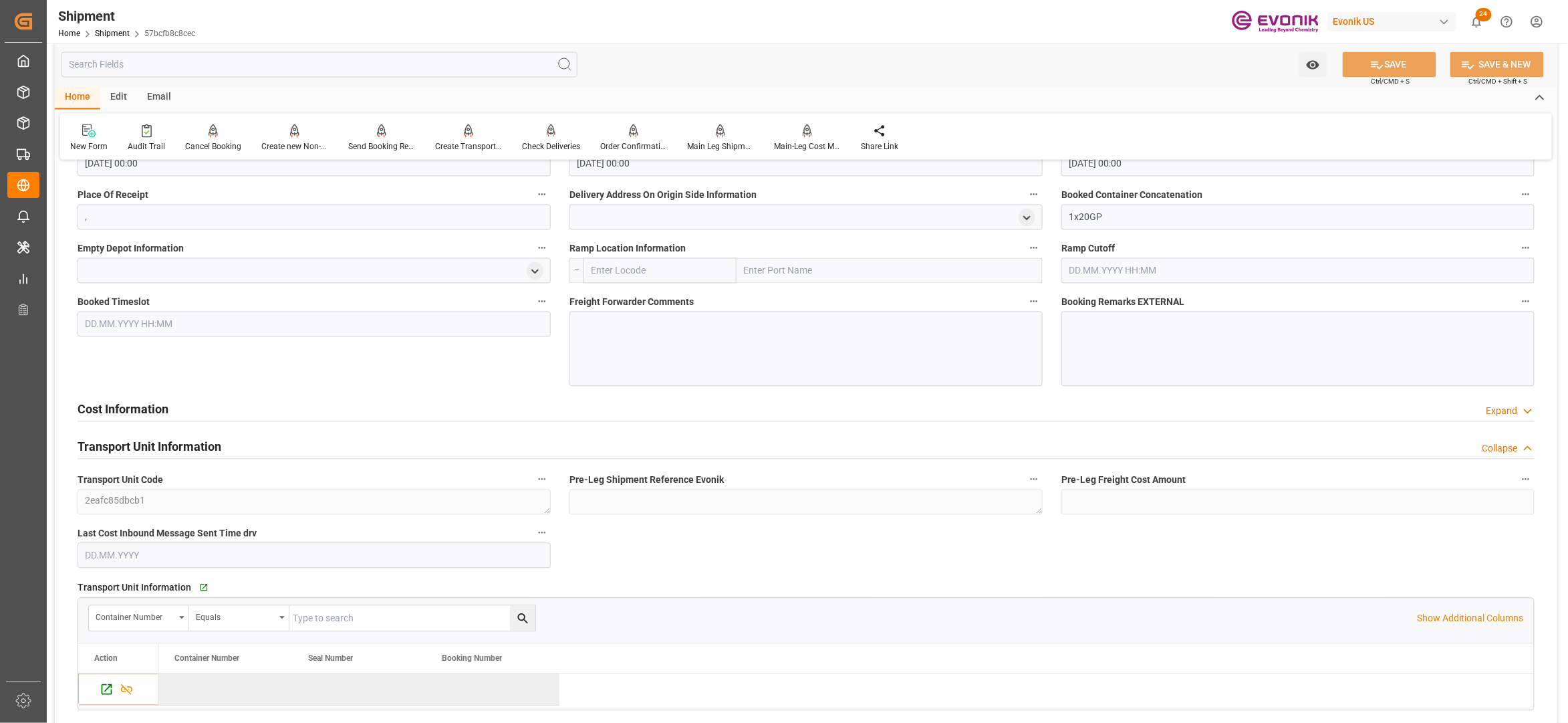
click at [424, 412] on div "Cost Information Expand" at bounding box center [806, 408] width 1457 height 25
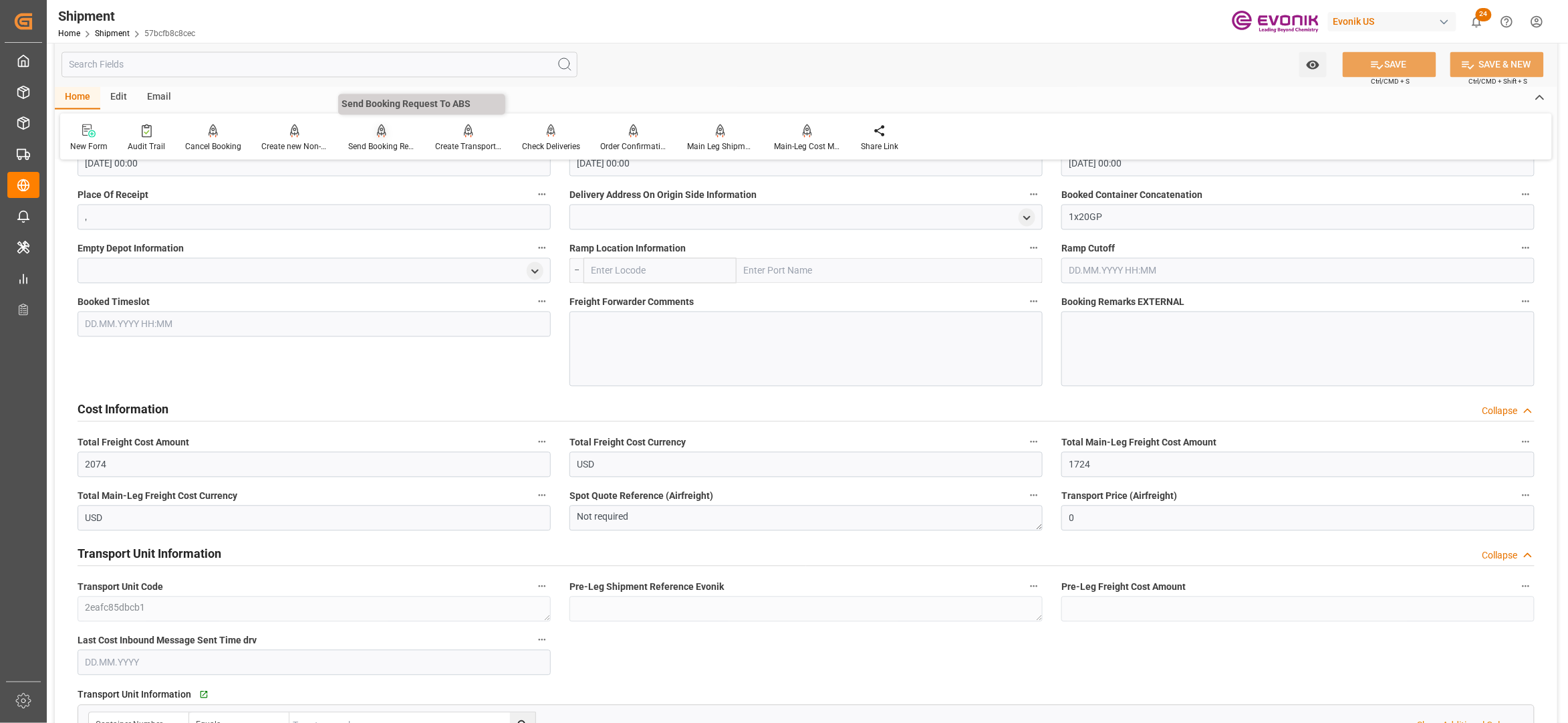
click at [365, 131] on div at bounding box center [381, 131] width 67 height 14
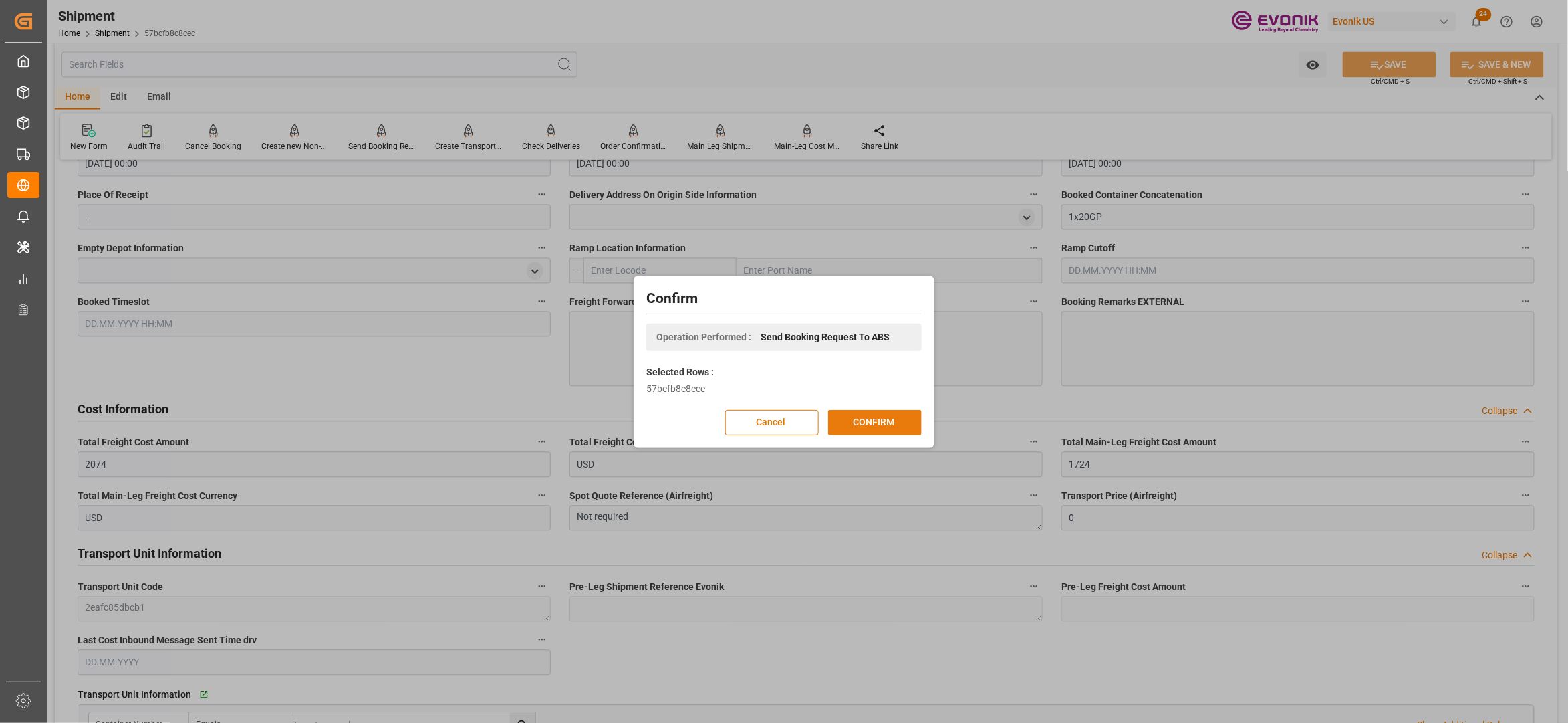
click at [882, 411] on button "CONFIRM" at bounding box center [875, 422] width 94 height 25
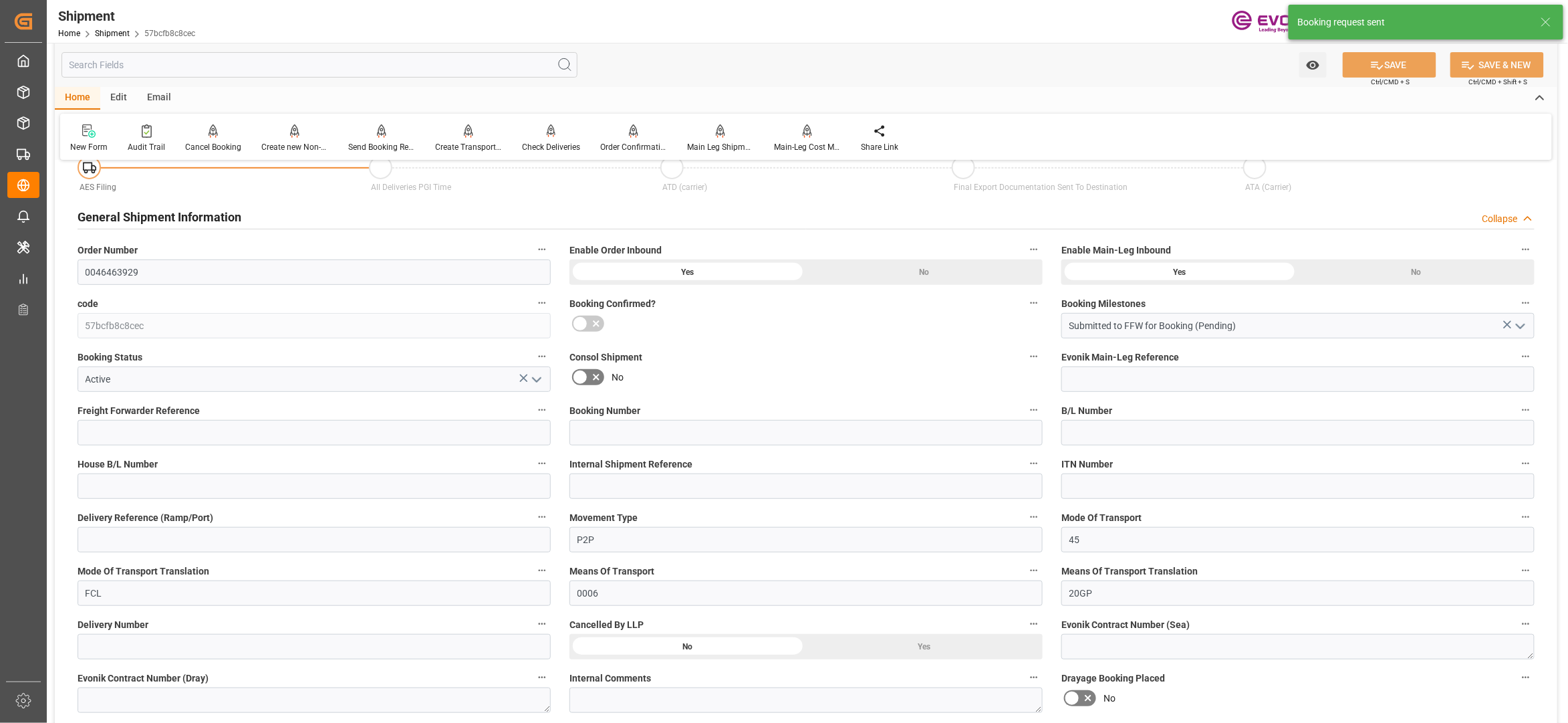
scroll to position [1103, 0]
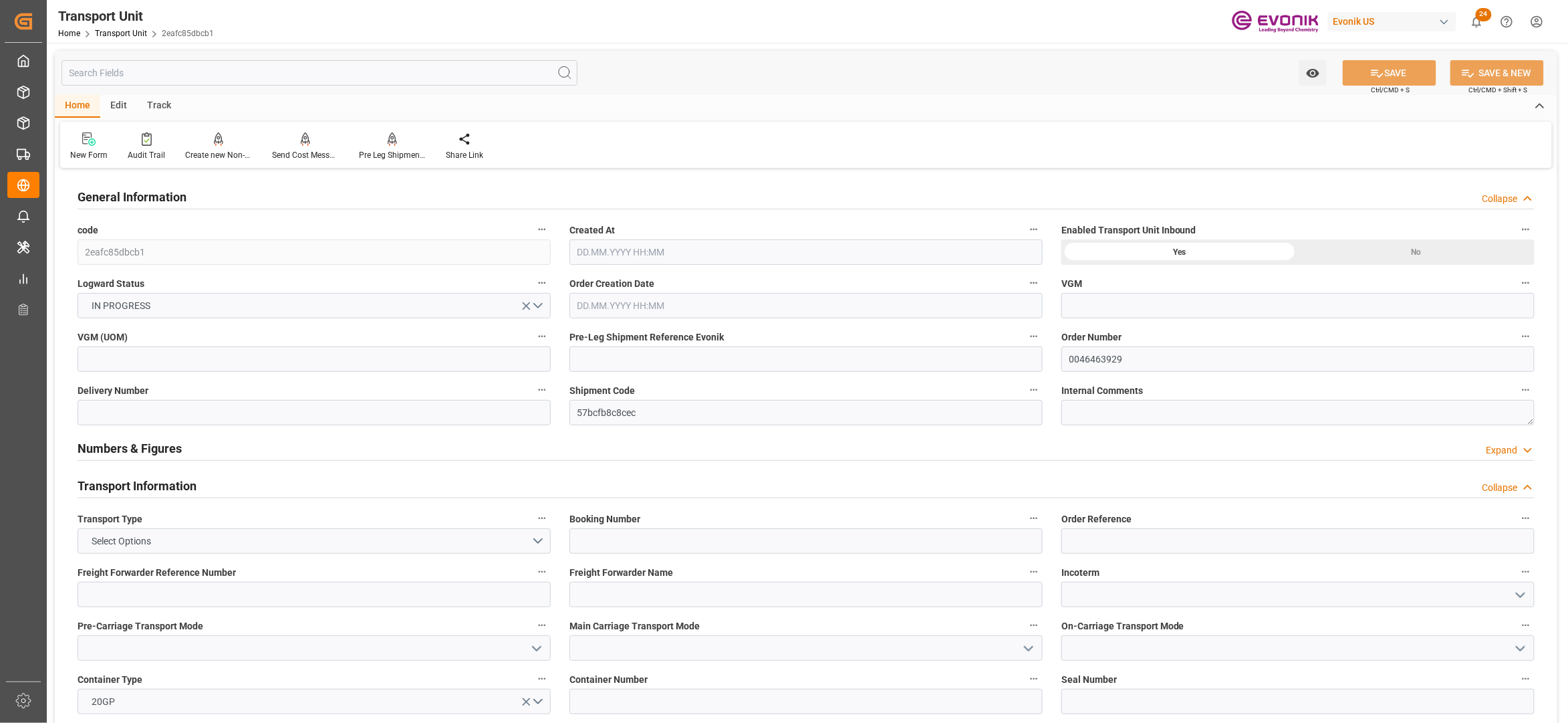
type input "MSC"
type input "Mediterranean Shipping Company"
type input "USMOB"
type input "NLRTM"
type input "17905.92"
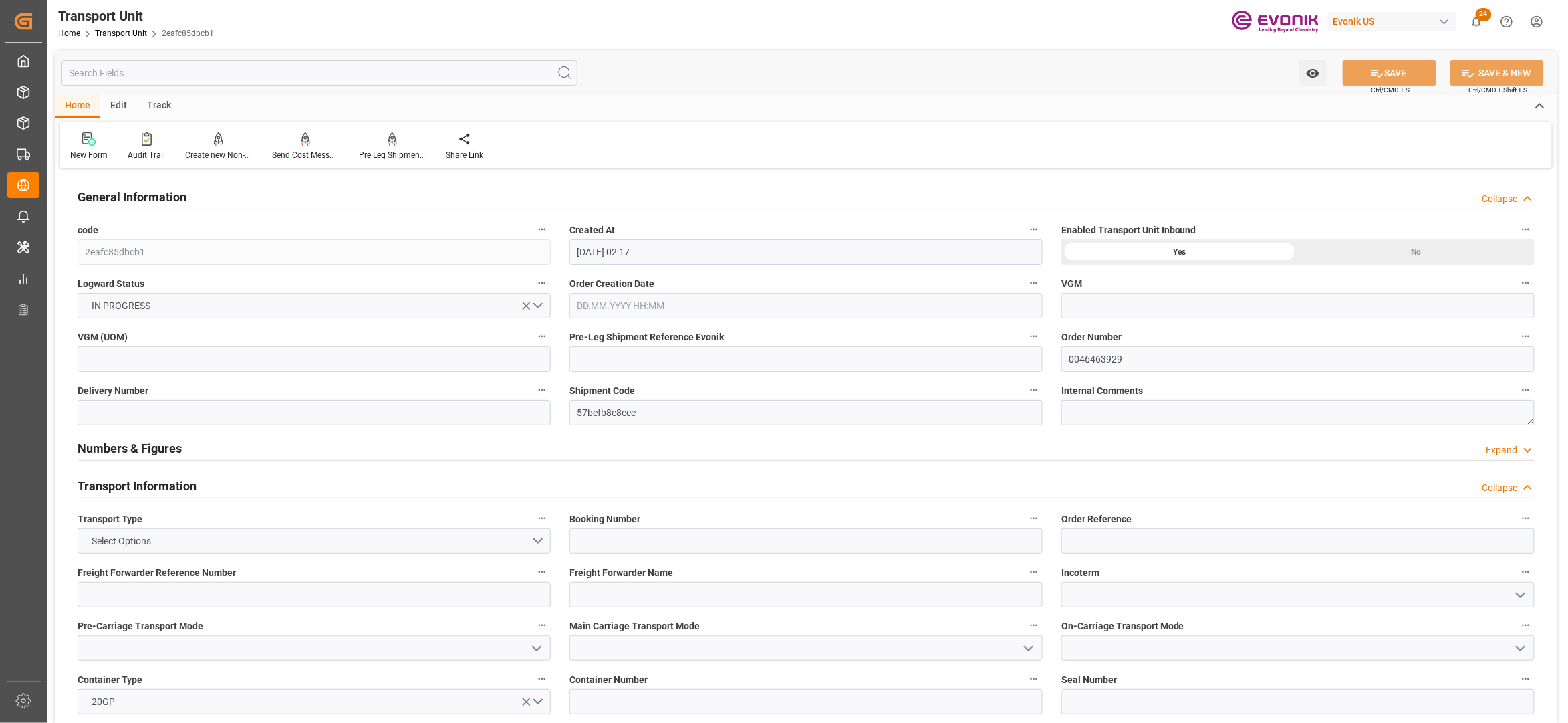
type input "[DATE] 02:17"
type input "[DATE]"
type input "[DATE] 00:00"
type input "22.09.2025 00:00"
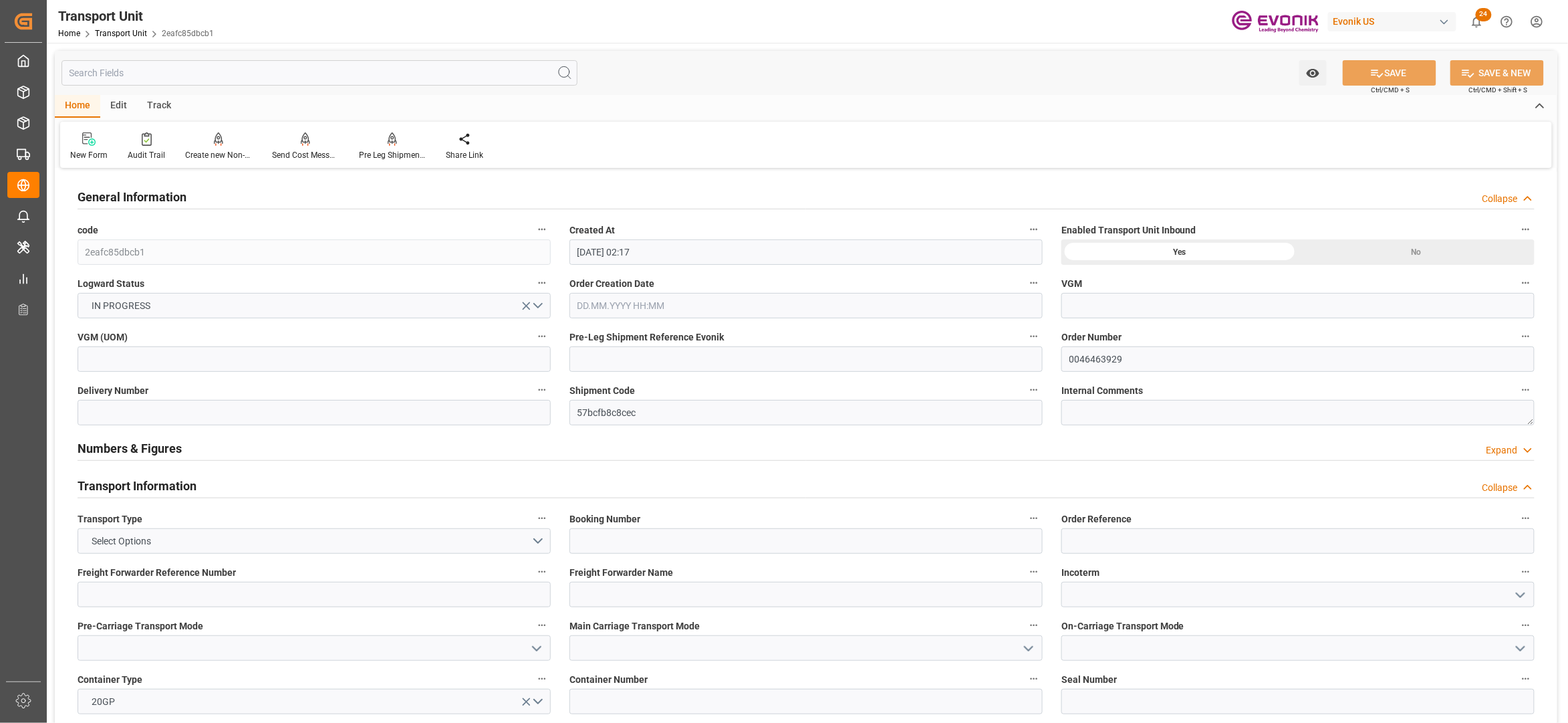
type input "22.09.2025 00:00"
type input "20.08.2025 00:00"
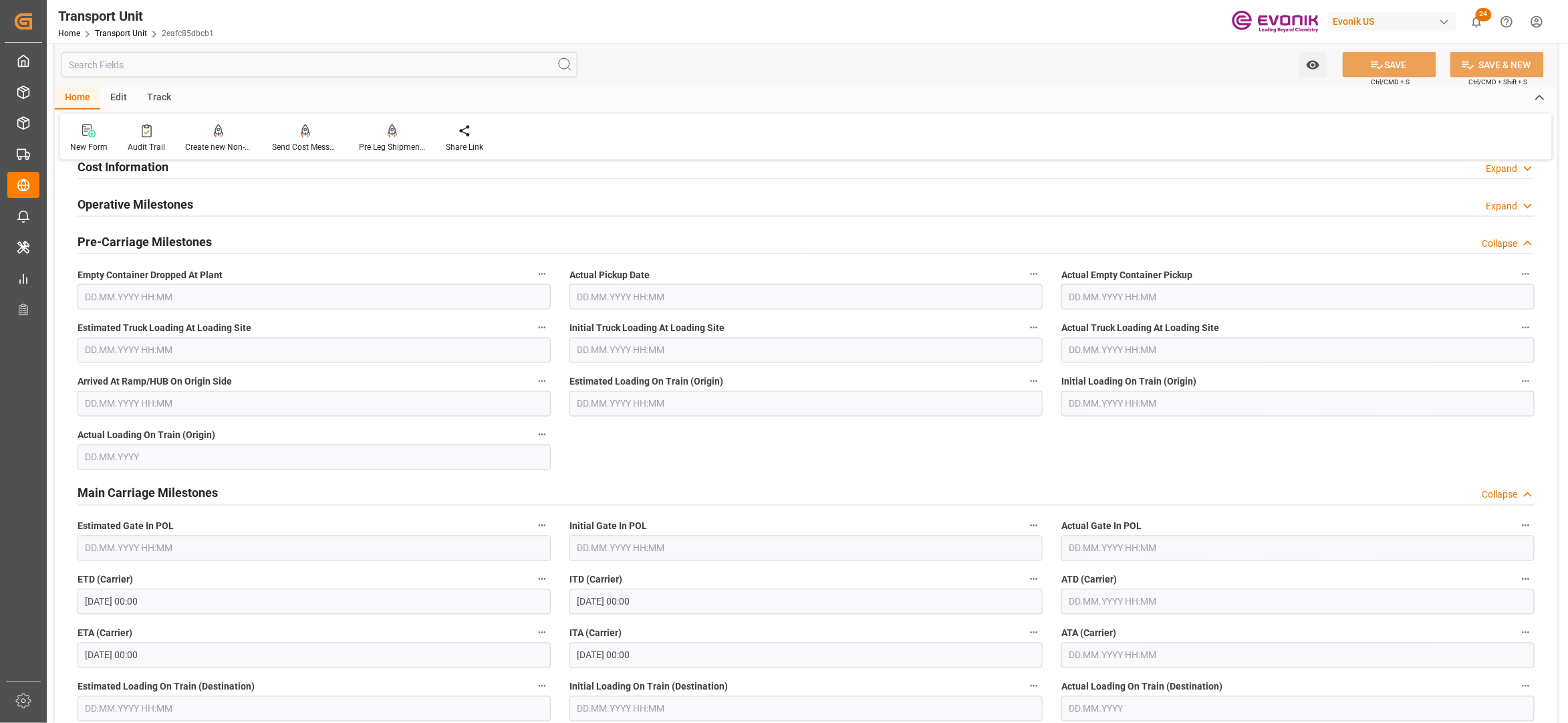
scroll to position [594, 0]
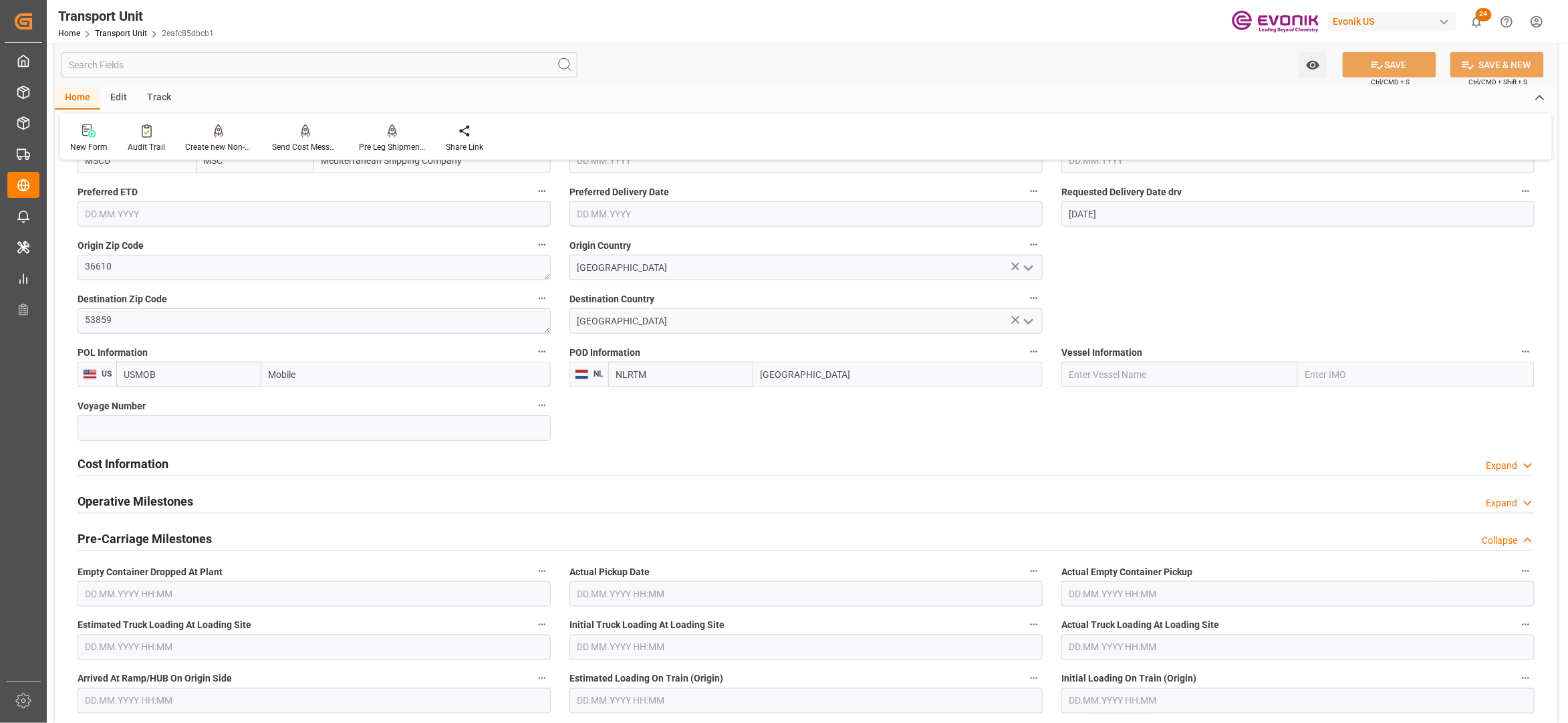
click at [336, 464] on div "Cost Information Expand" at bounding box center [806, 462] width 1457 height 25
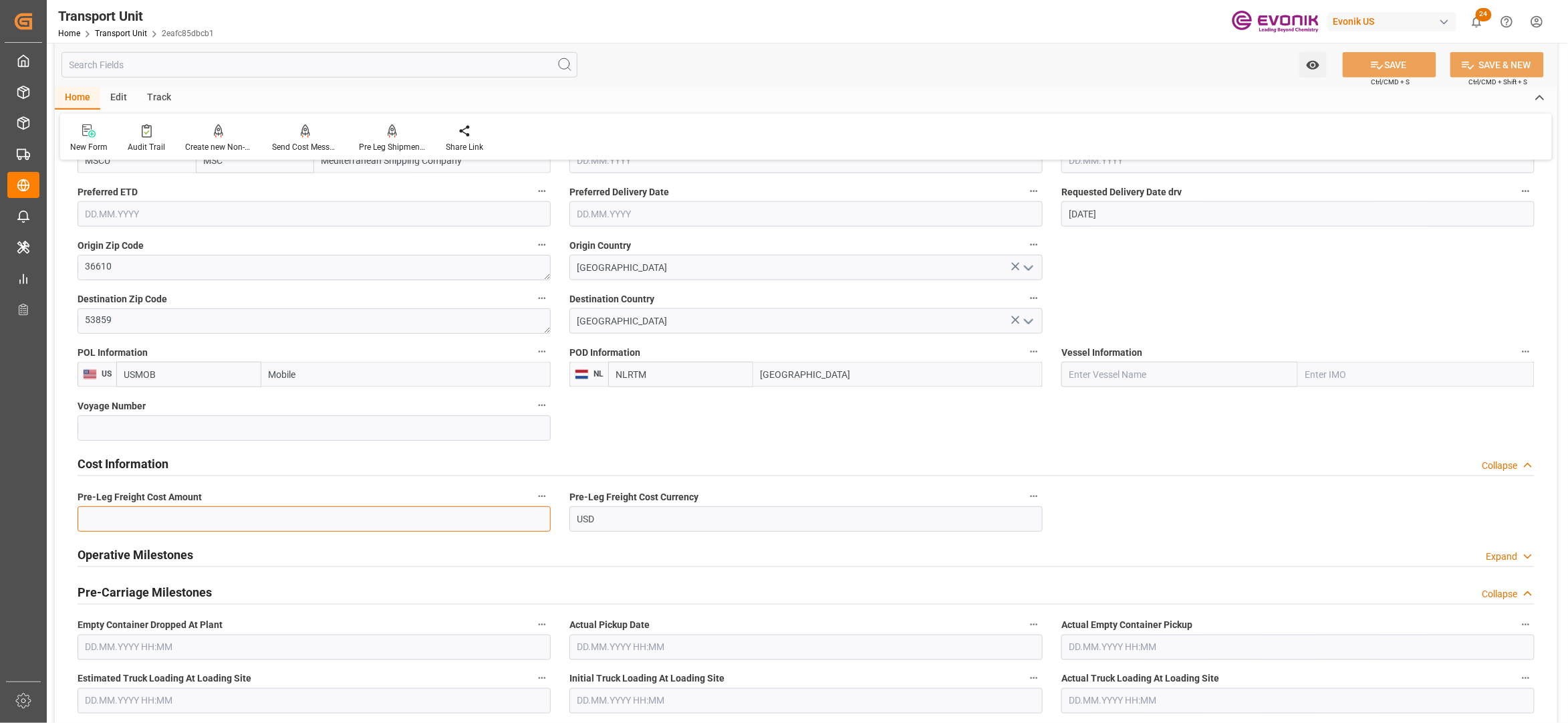
click at [244, 520] on input "text" at bounding box center [313, 518] width 473 height 25
type input "350"
click at [1404, 62] on button "SAVE" at bounding box center [1390, 64] width 94 height 25
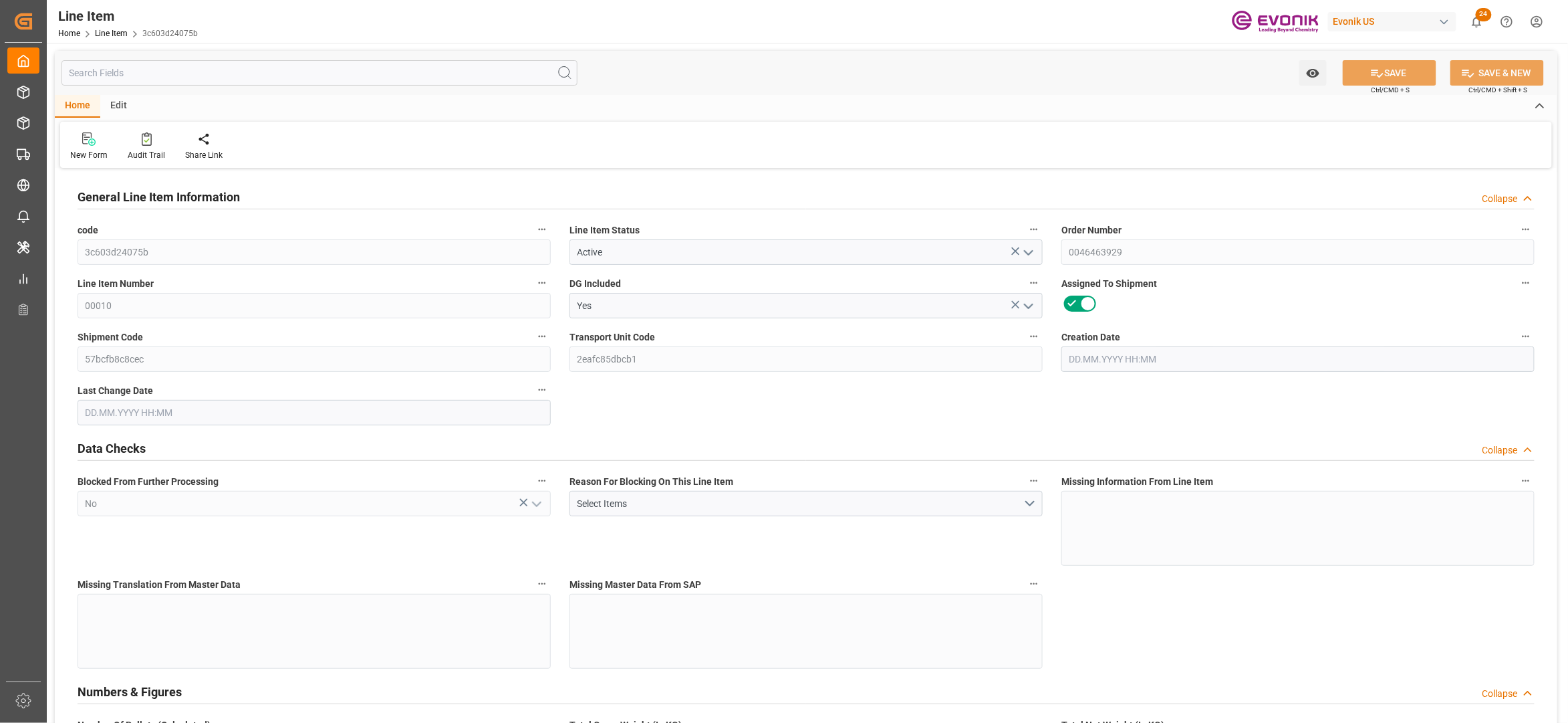
type input "20"
type input "17505.92"
type input "16000"
type input "23.1069"
type input "80"
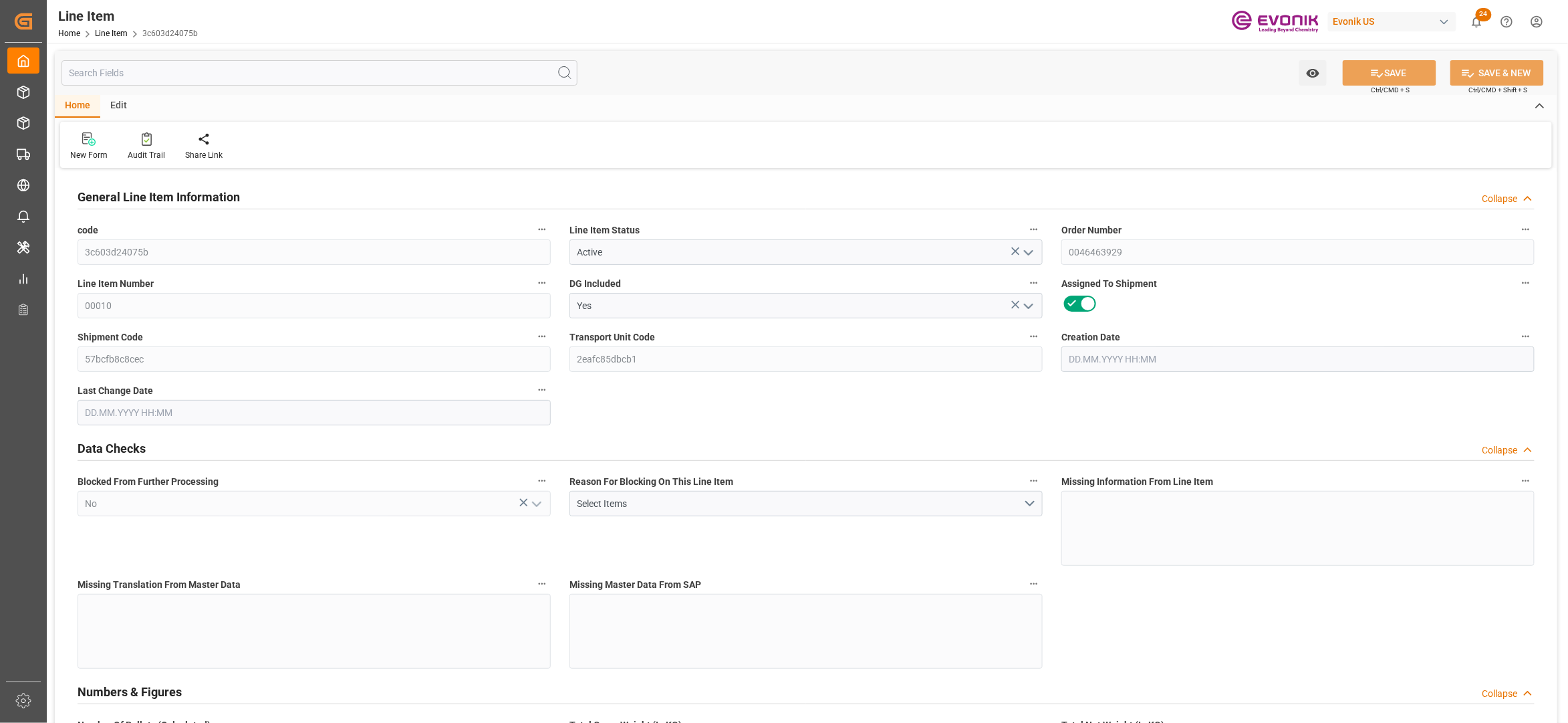
type input "234847.31"
type input "80"
type input "17505.92"
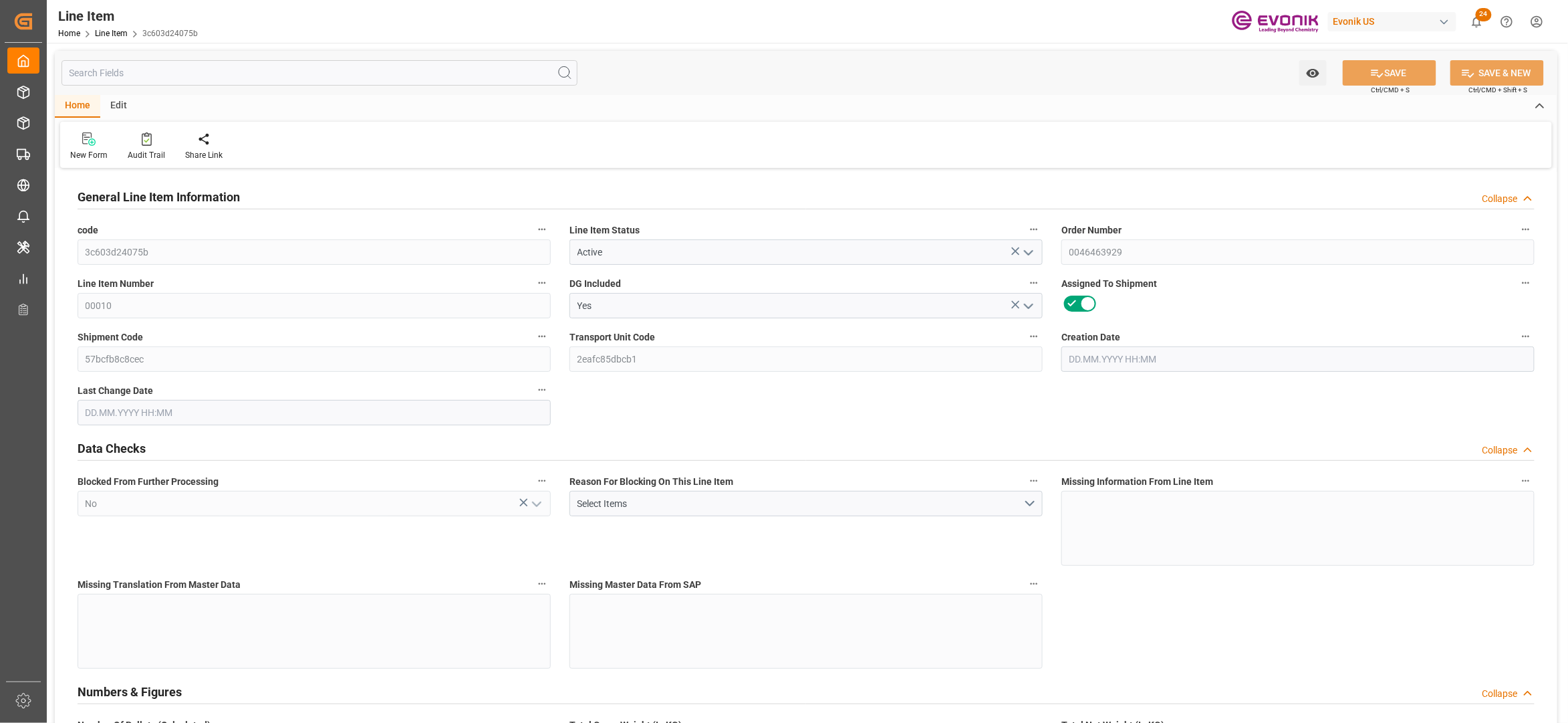
type input "17905.92"
type input "16000"
type input "23.1069"
type input "23106.88"
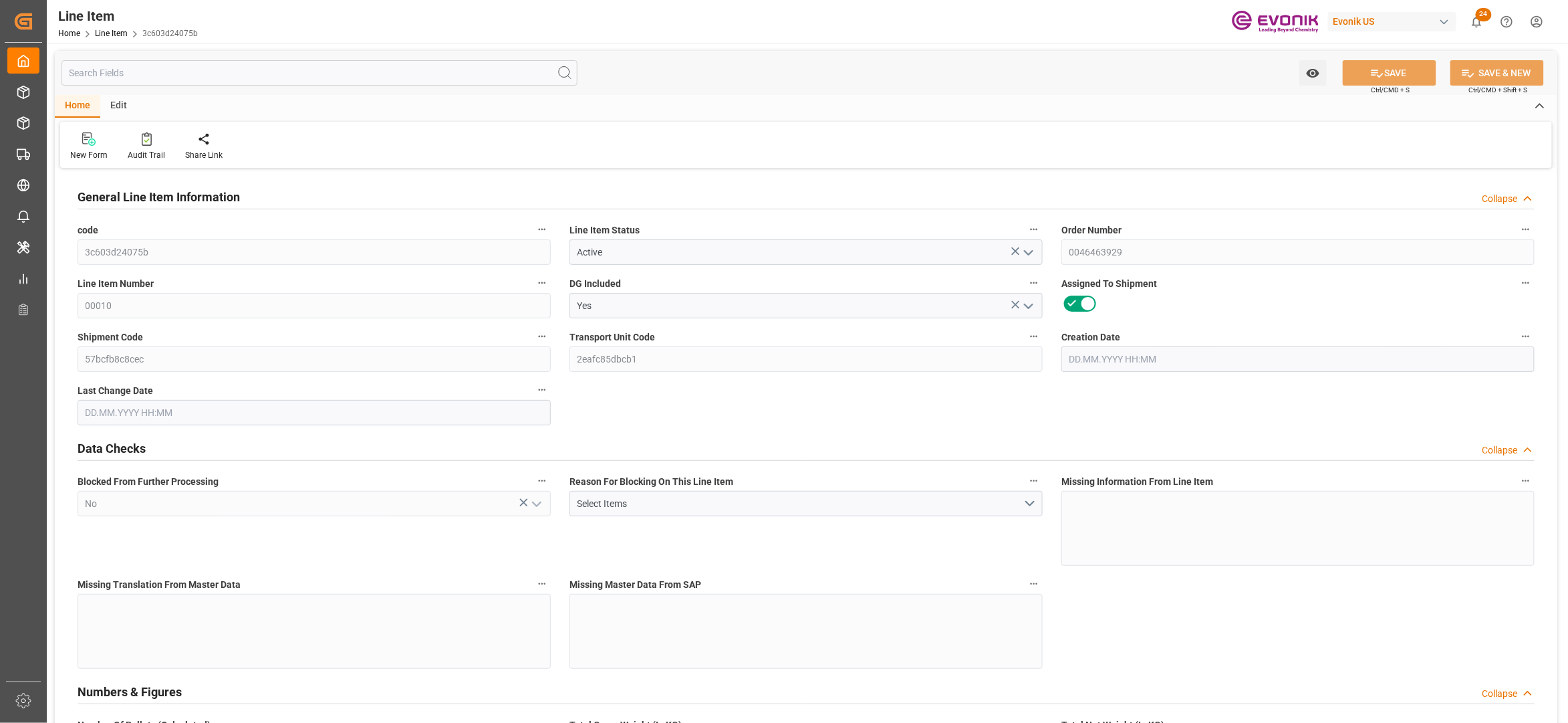
type input "0"
type input "[DATE] 14:33"
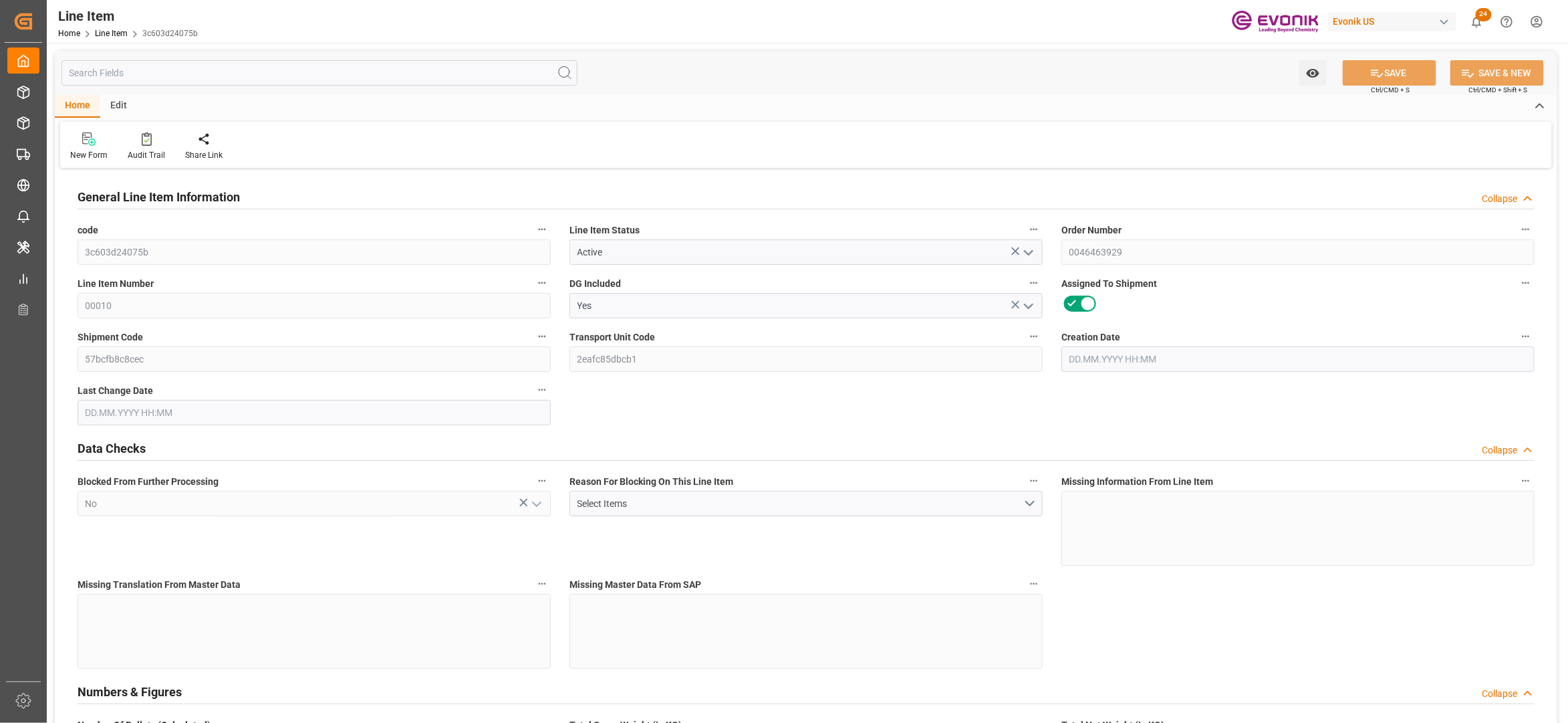
type input "[DATE] 02:17"
type input "[DATE]"
click at [287, 75] on input "text" at bounding box center [319, 72] width 516 height 25
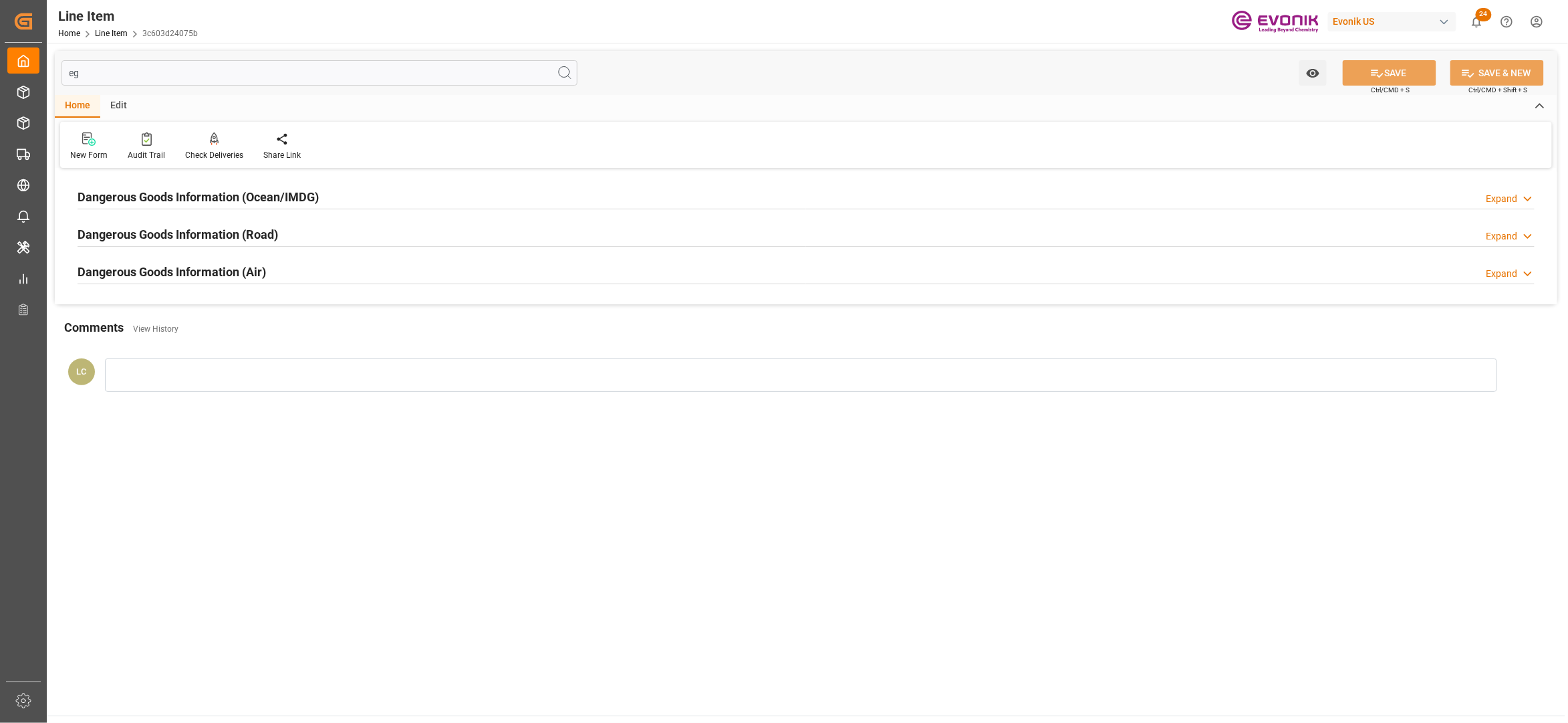
type input "eg"
click at [313, 193] on h2 "Dangerous Goods Information (Ocean/IMDG)" at bounding box center [198, 196] width 241 height 18
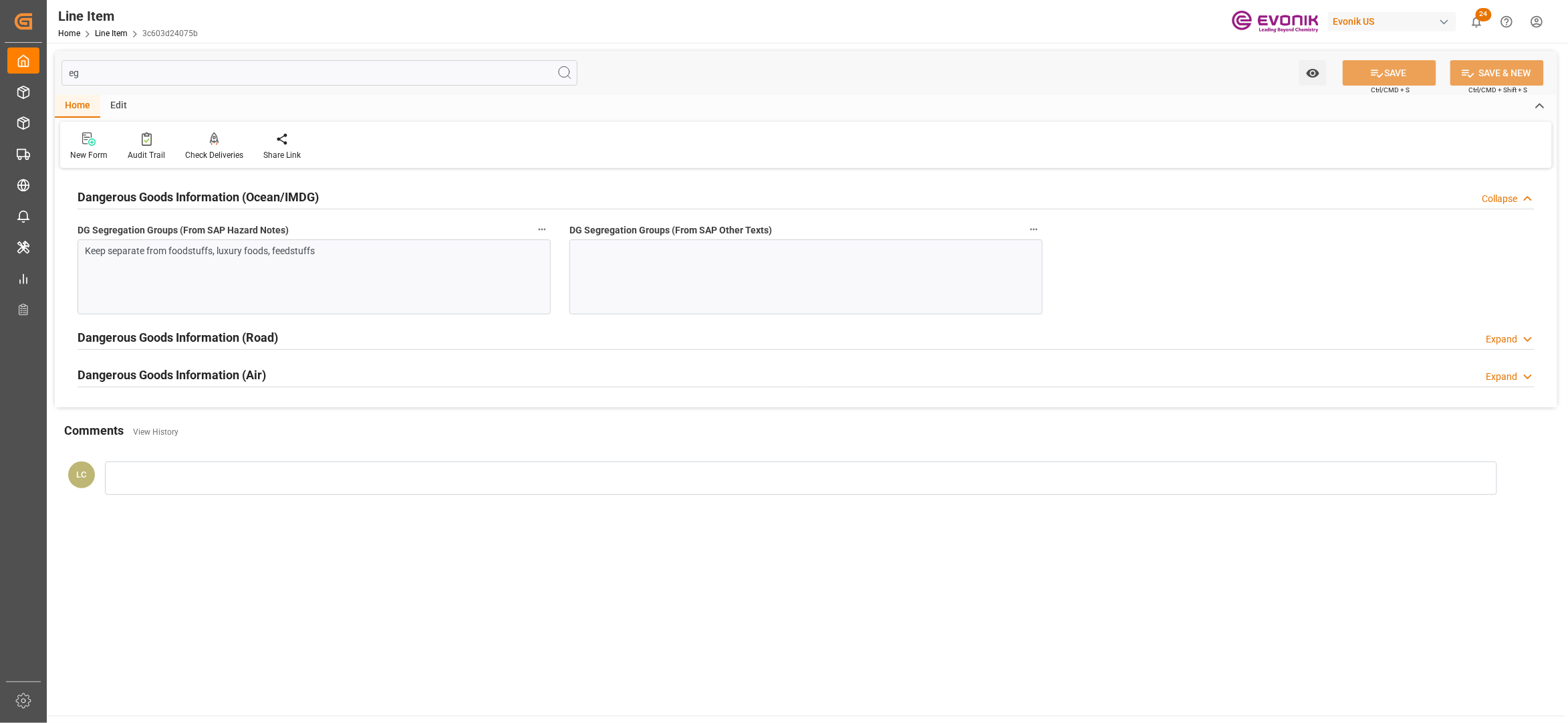
click at [512, 266] on div "Keep separate from foodstuffs, luxury foods, feedstuffs" at bounding box center [313, 276] width 473 height 75
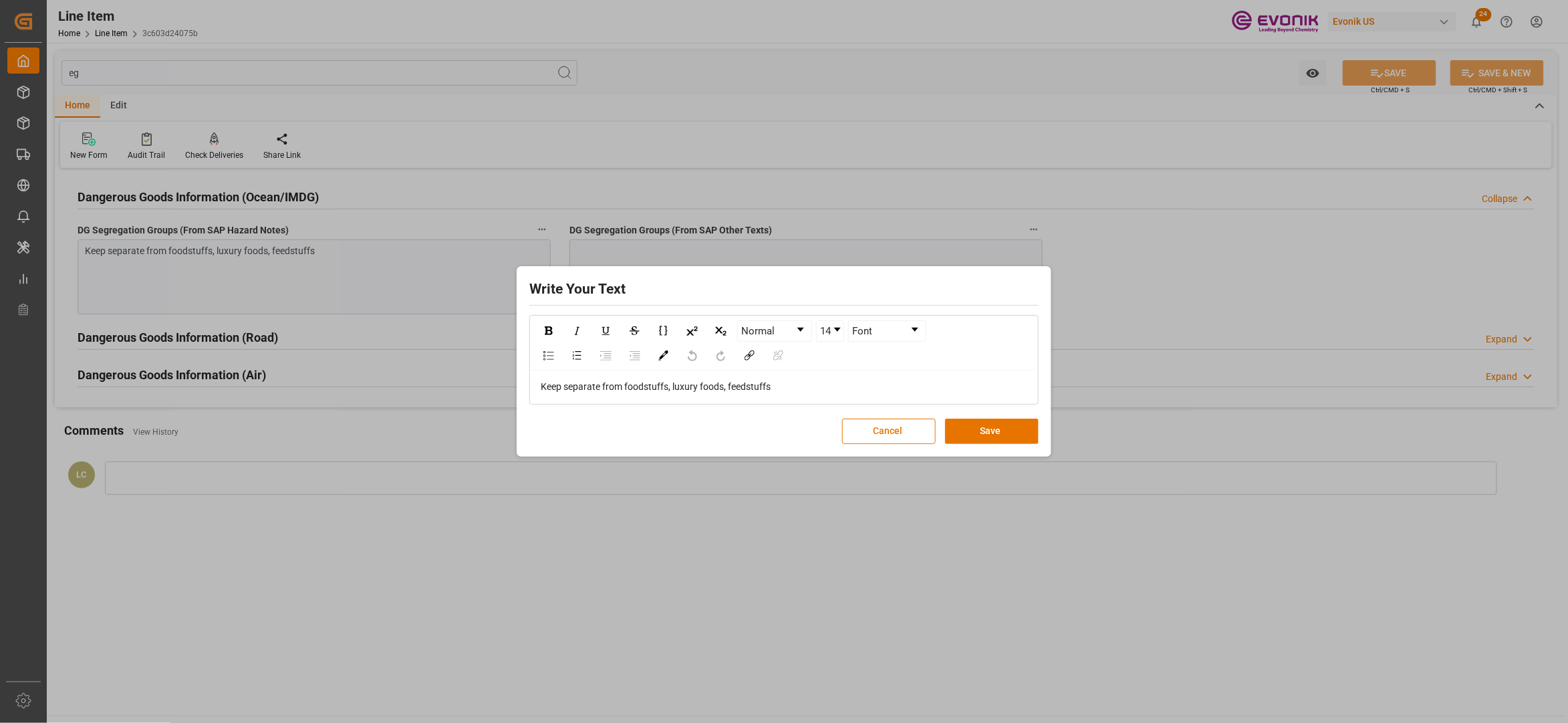
click at [814, 386] on div "Keep separate from foodstuffs, luxury foods, feedstuffs" at bounding box center [784, 387] width 487 height 14
drag, startPoint x: 819, startPoint y: 386, endPoint x: 517, endPoint y: 381, distance: 302.0
click at [517, 381] on div "Write Your Text Normal 14 Font Keep separate from foodstuffs, luxury foods, fee…" at bounding box center [784, 362] width 535 height 190
copy span "Keep separate from foodstuffs, luxury foods, feedstuffs"
click at [985, 435] on button "Save" at bounding box center [992, 431] width 94 height 25
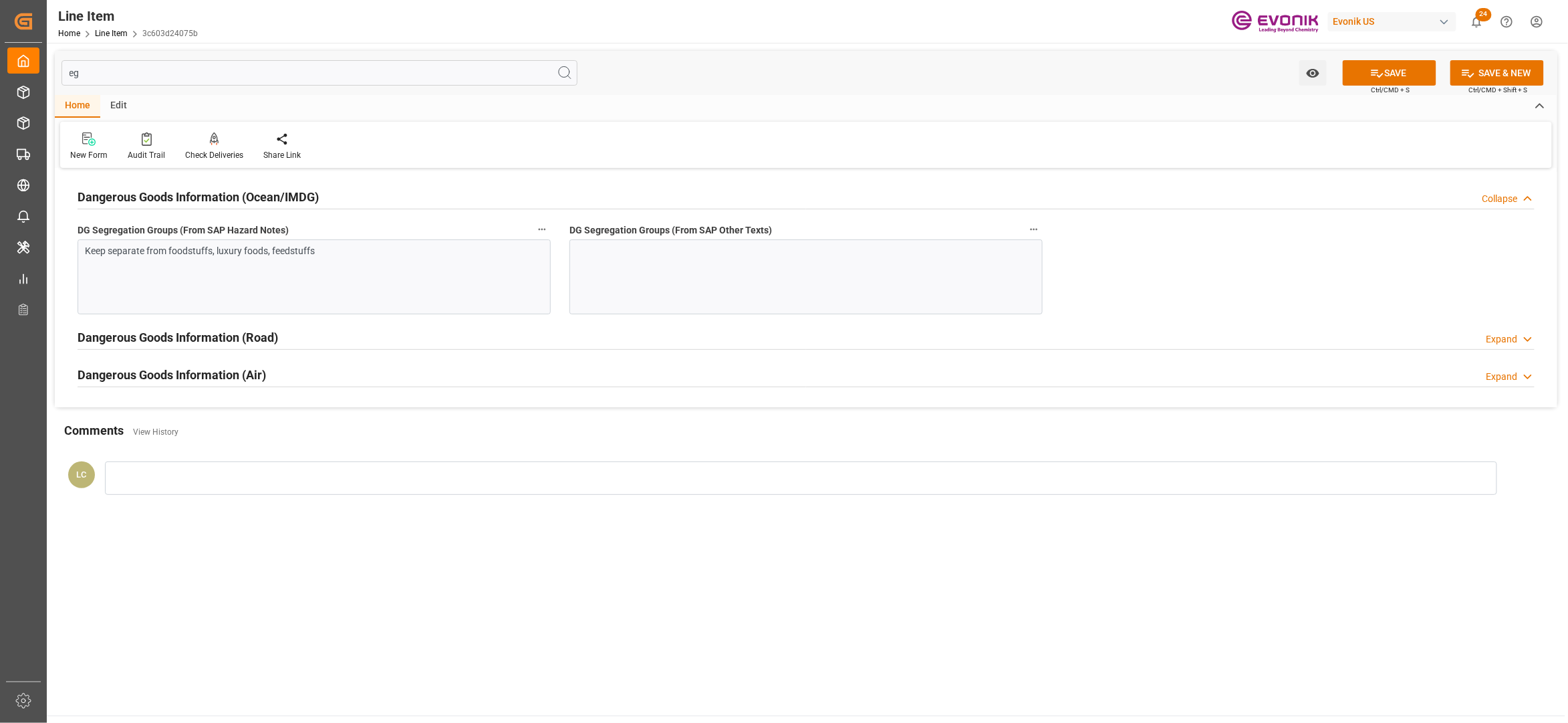
click at [664, 273] on div at bounding box center [806, 276] width 473 height 75
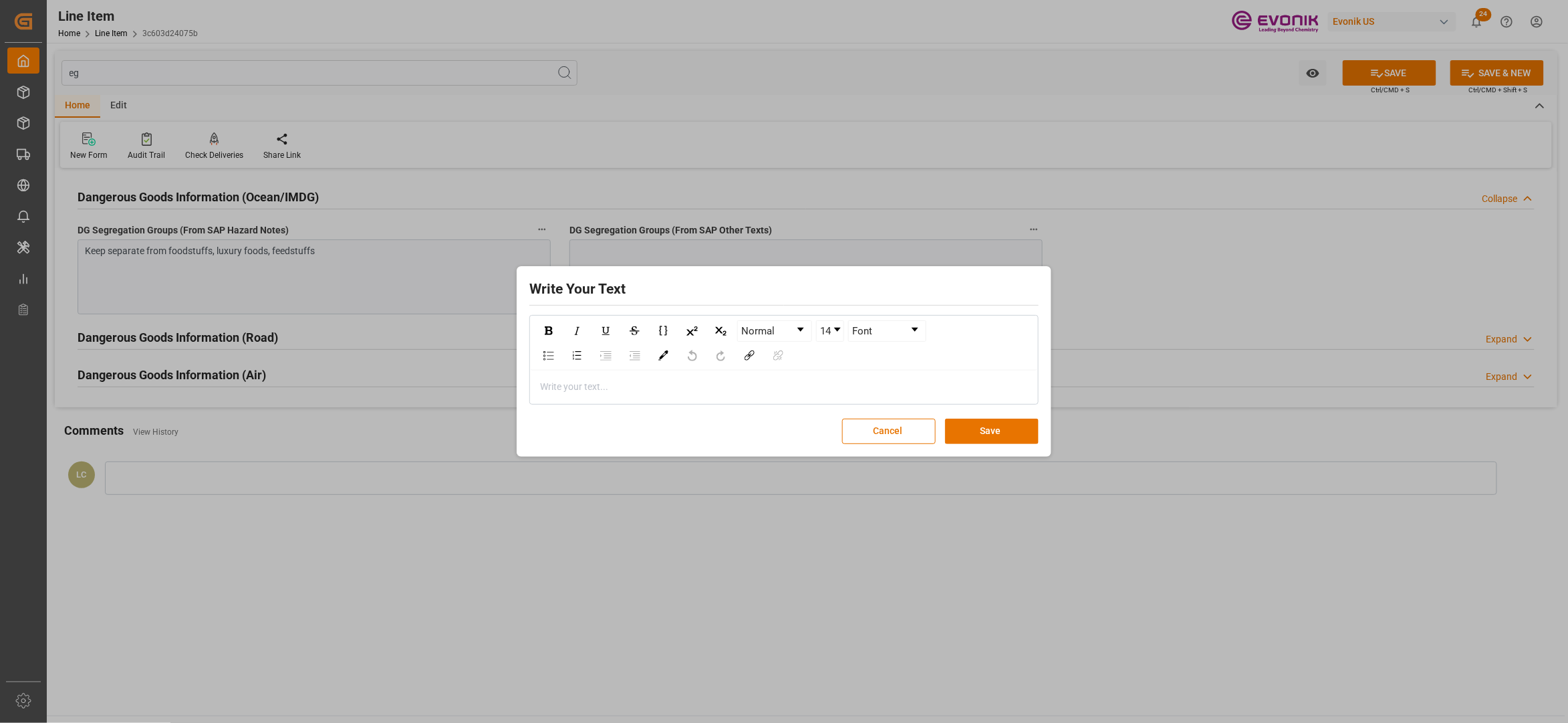
click at [648, 389] on div "rdw-editor" at bounding box center [784, 387] width 487 height 14
click at [1014, 423] on button "Save" at bounding box center [992, 431] width 94 height 25
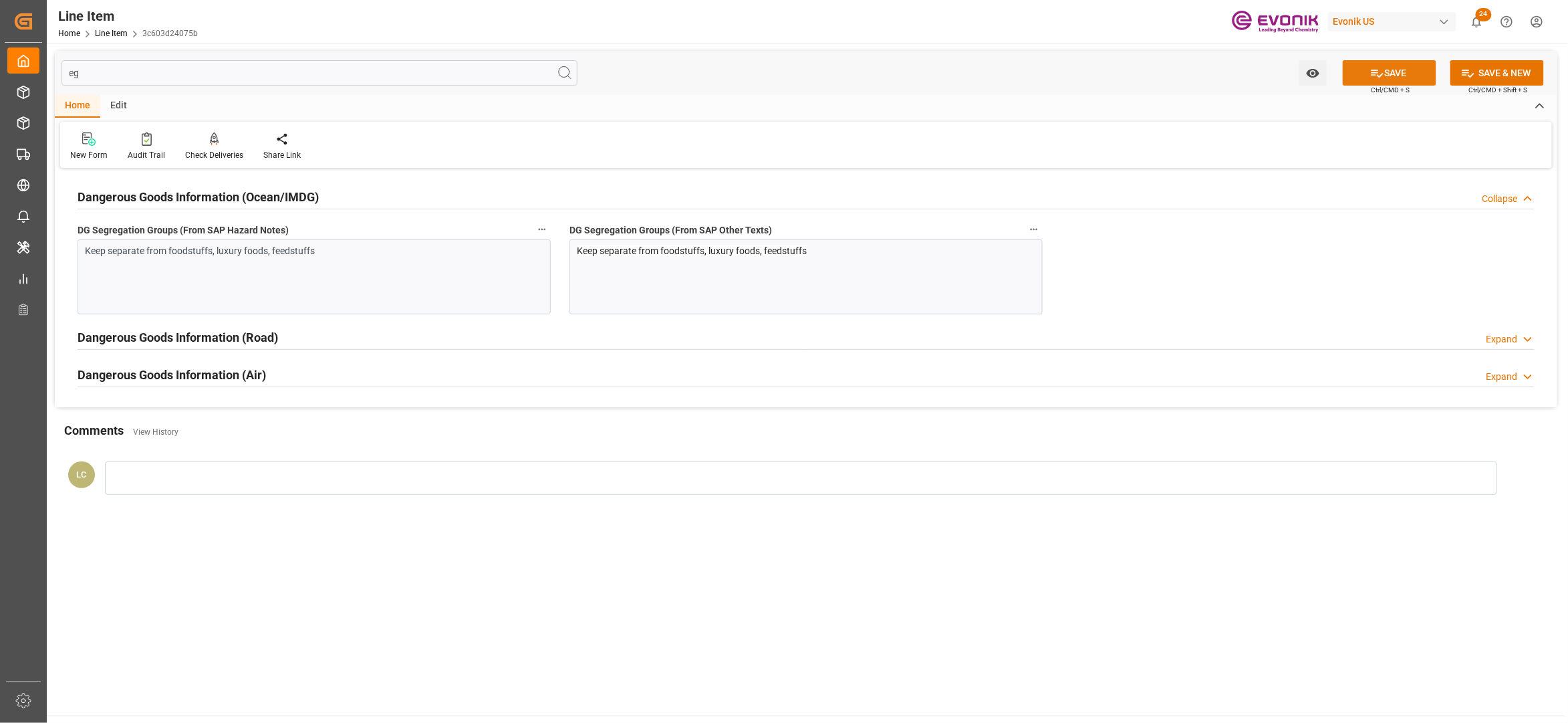
click at [1381, 74] on button "SAVE" at bounding box center [1390, 72] width 94 height 25
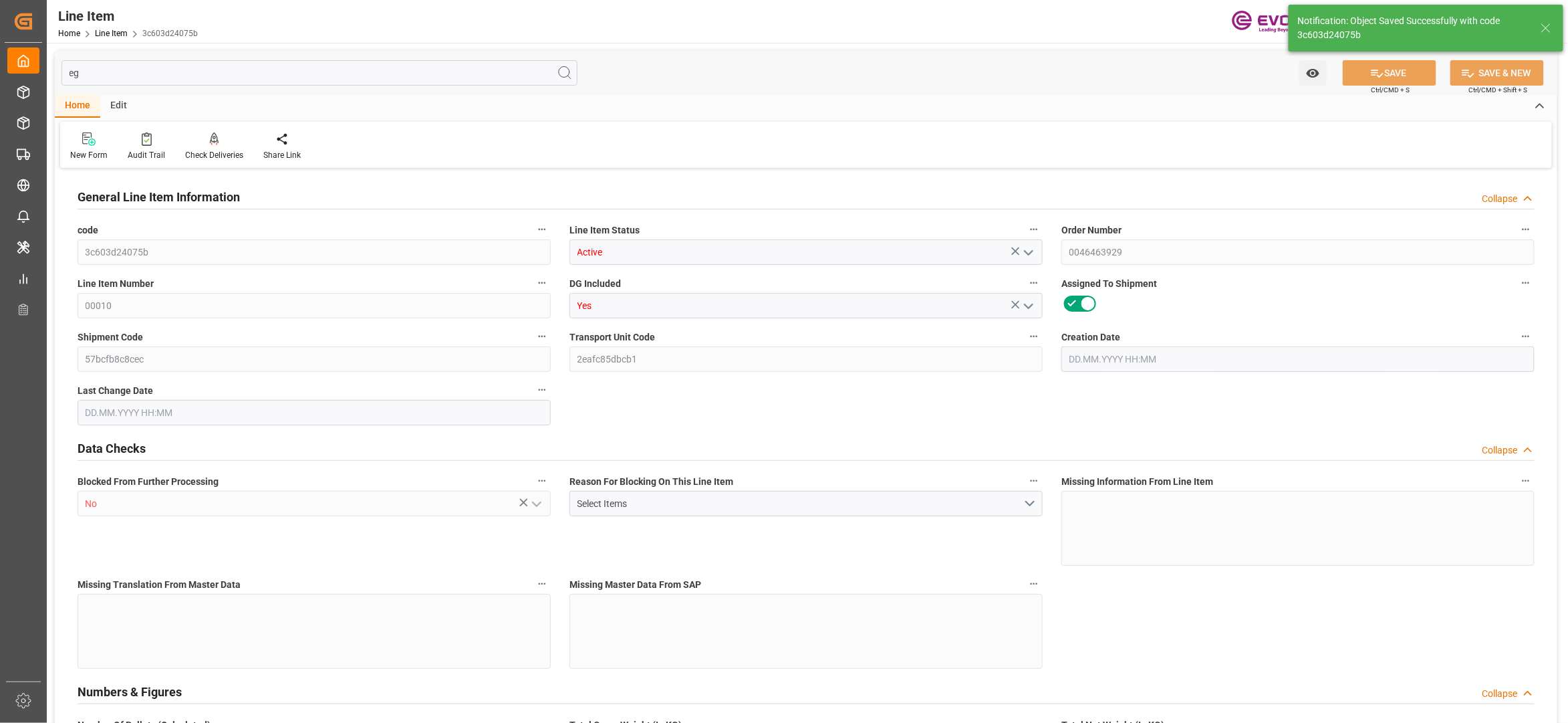
type input "20"
type input "17505.92"
type input "16000"
type input "23.1069"
type input "80"
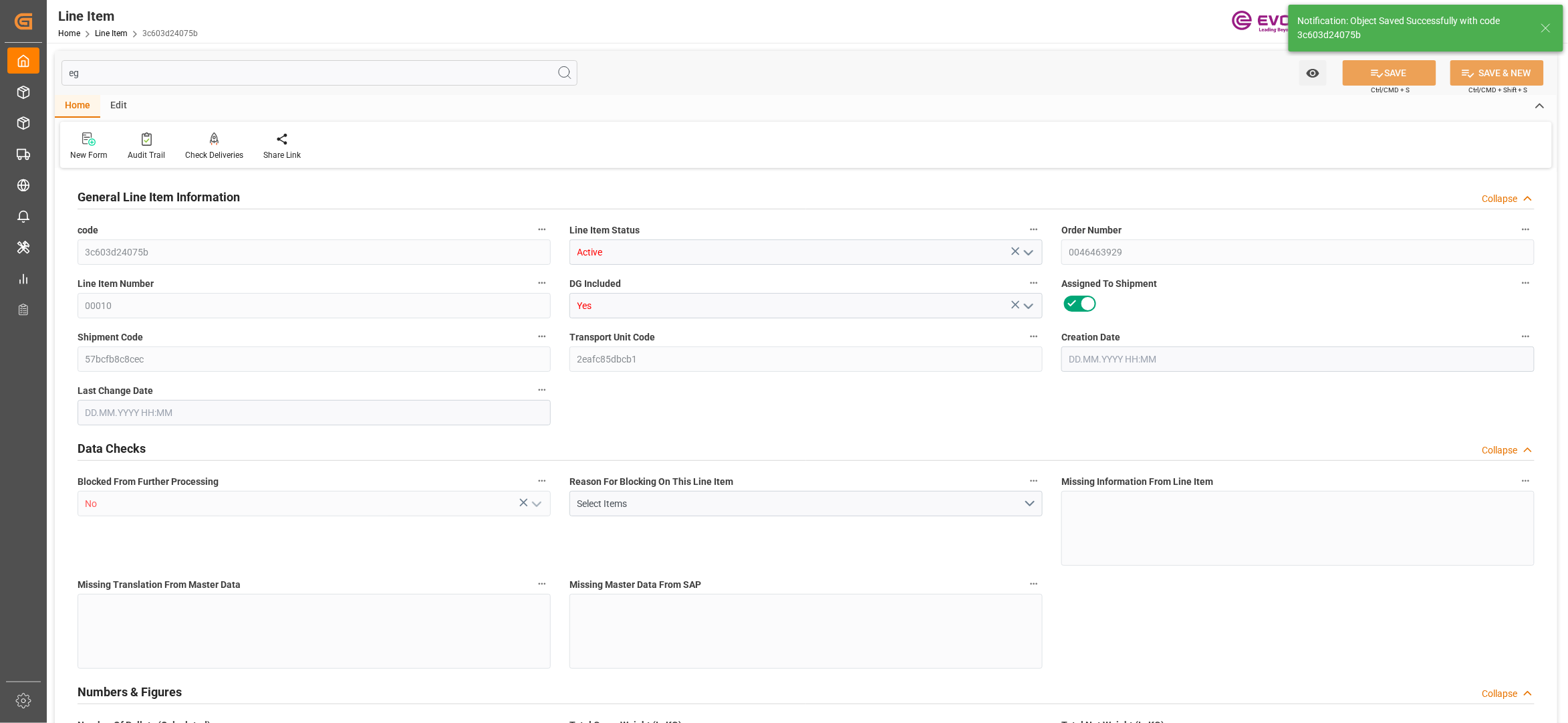
type input "234847.31"
type input "80"
type input "17505.92"
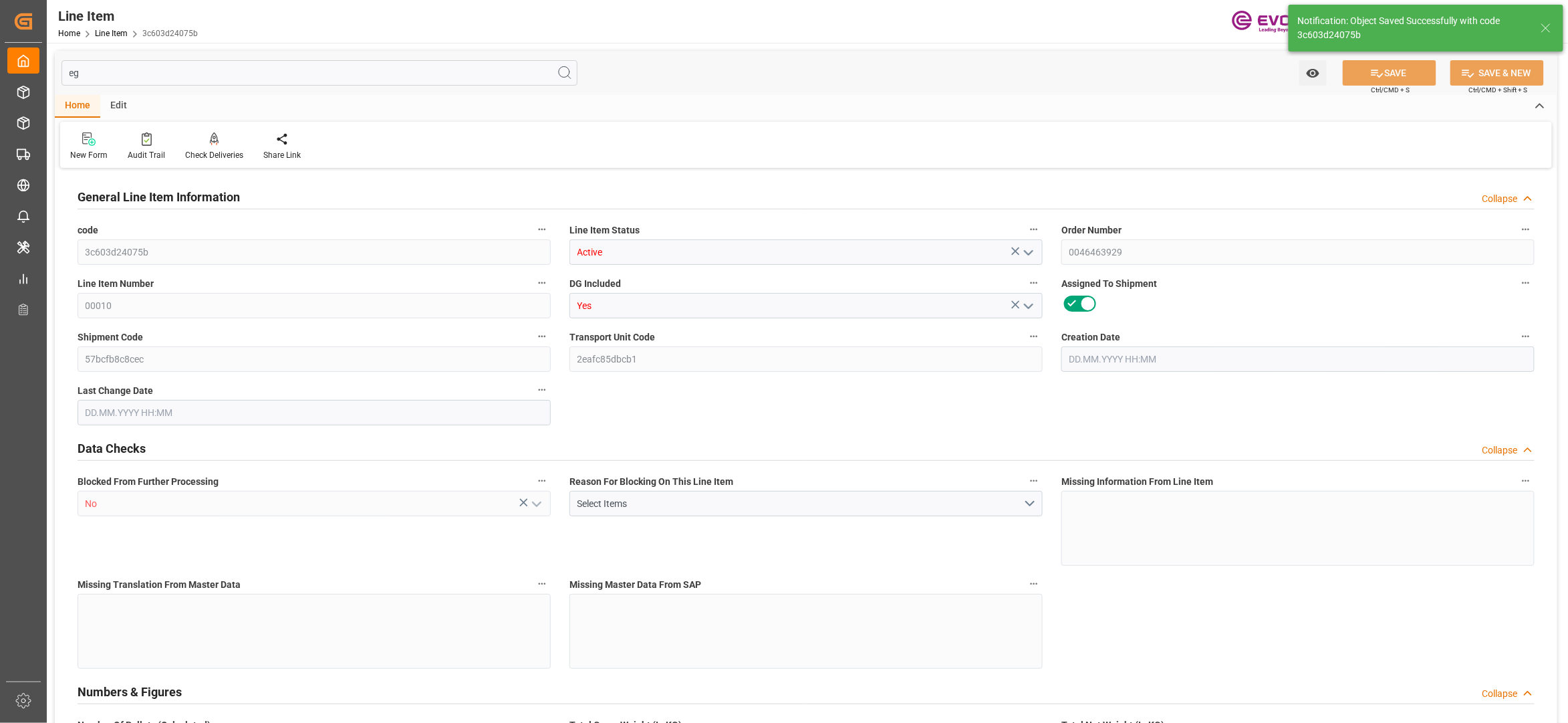
type input "17905.92"
type input "16000"
type input "23.1069"
type input "23106.88"
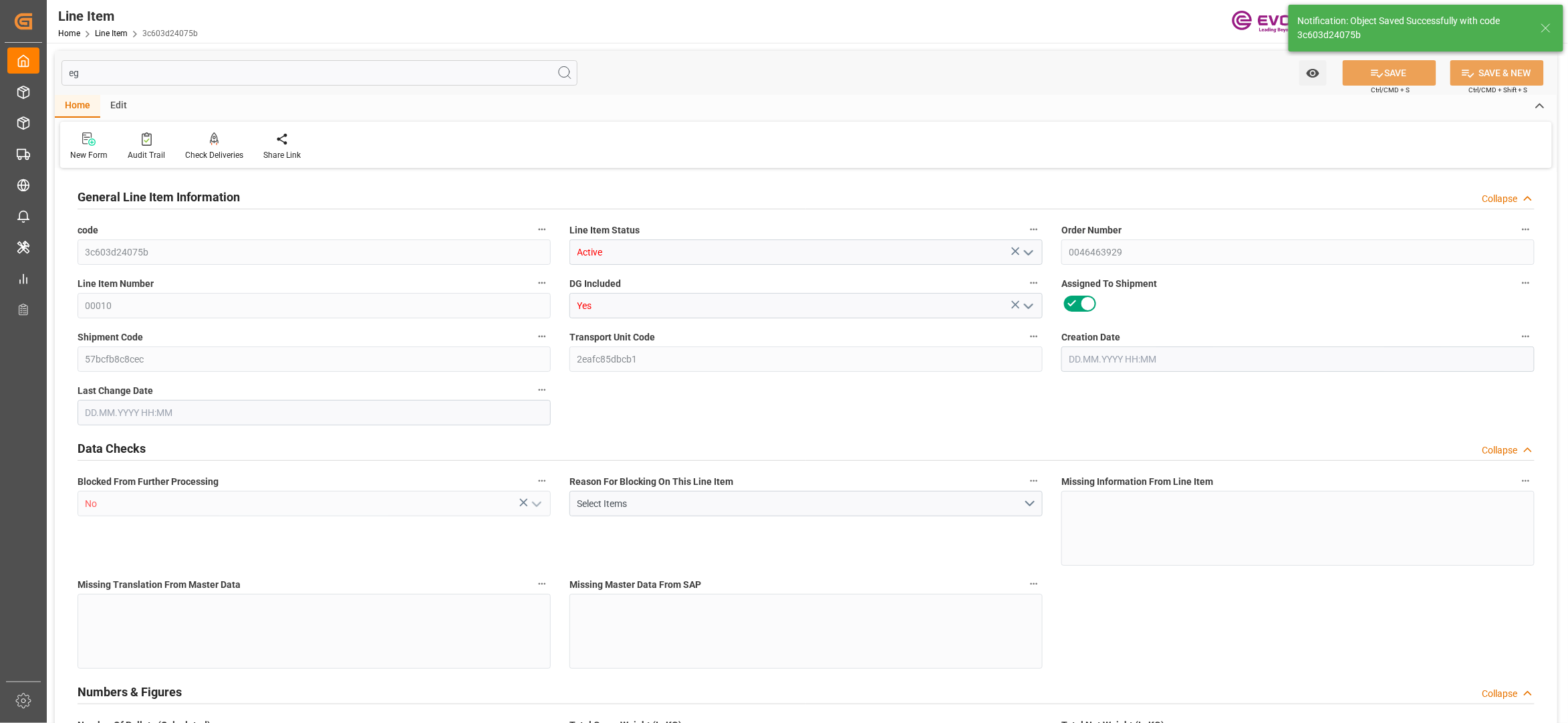
type input "0"
type input "[DATE] 14:33"
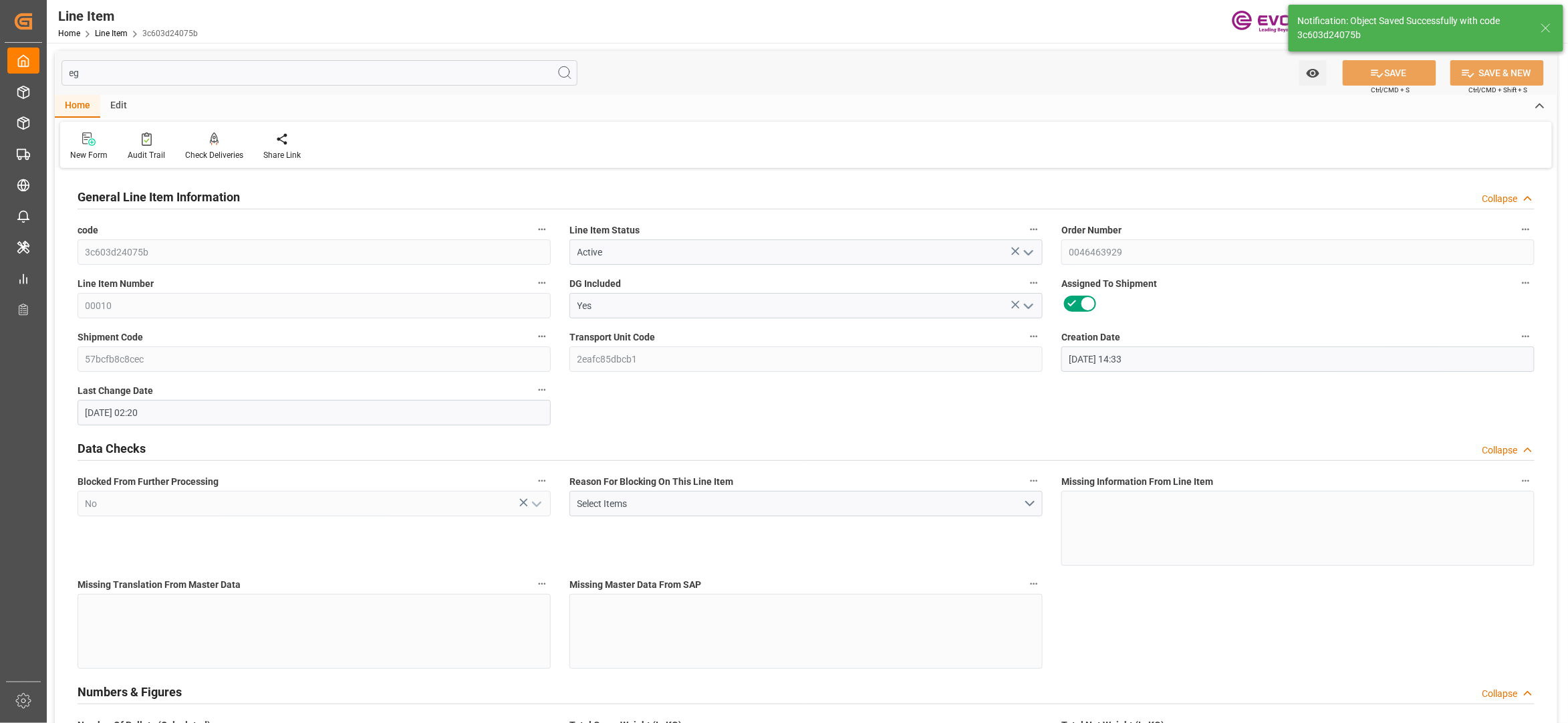
type input "[DATE] 02:20"
type input "[DATE]"
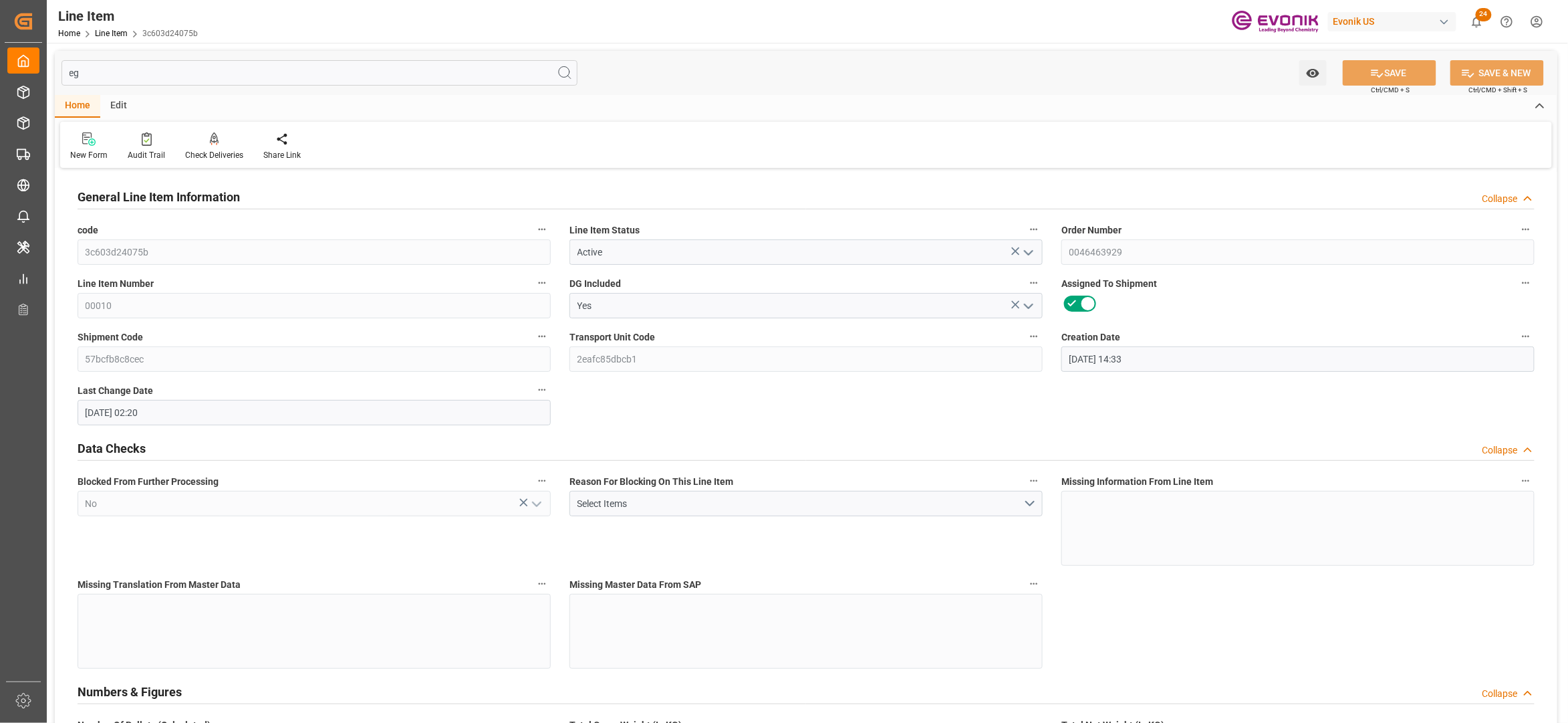
click at [190, 76] on input "eg" at bounding box center [319, 72] width 516 height 25
type input "e"
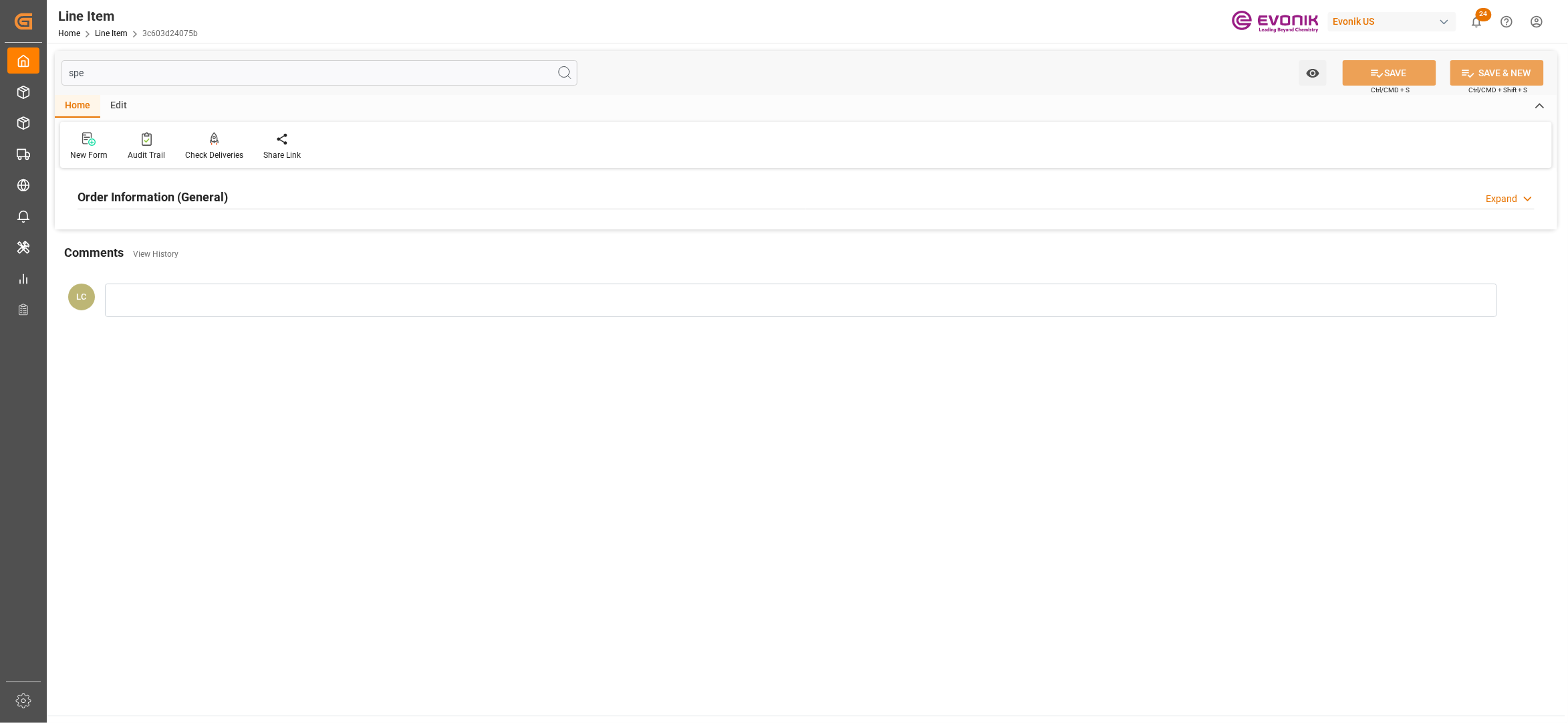
type input "spe"
click at [433, 195] on div "Order Information (General) Expand" at bounding box center [806, 195] width 1457 height 25
click at [377, 273] on div at bounding box center [313, 276] width 473 height 75
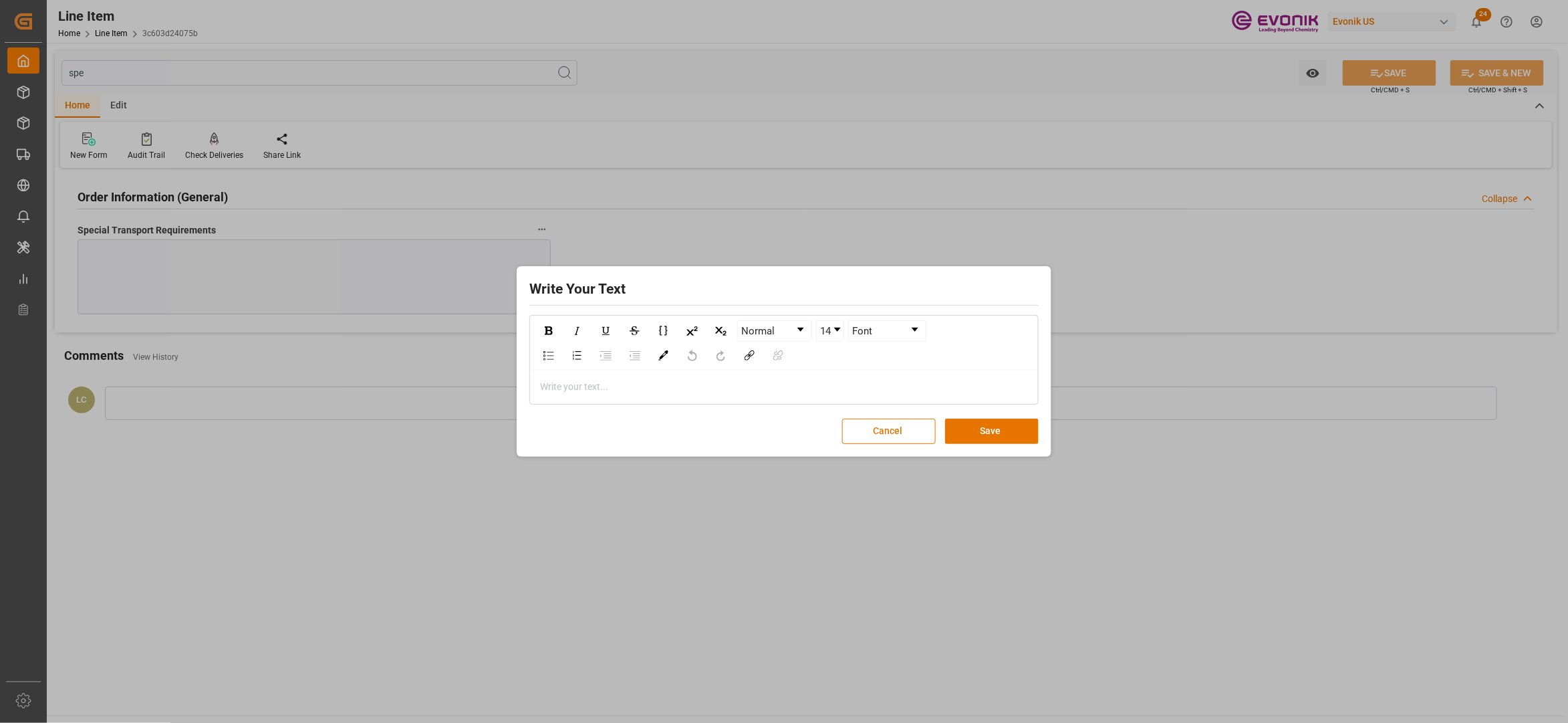
click at [676, 384] on div "rdw-editor" at bounding box center [784, 387] width 487 height 14
click at [1003, 428] on button "Save" at bounding box center [992, 431] width 94 height 25
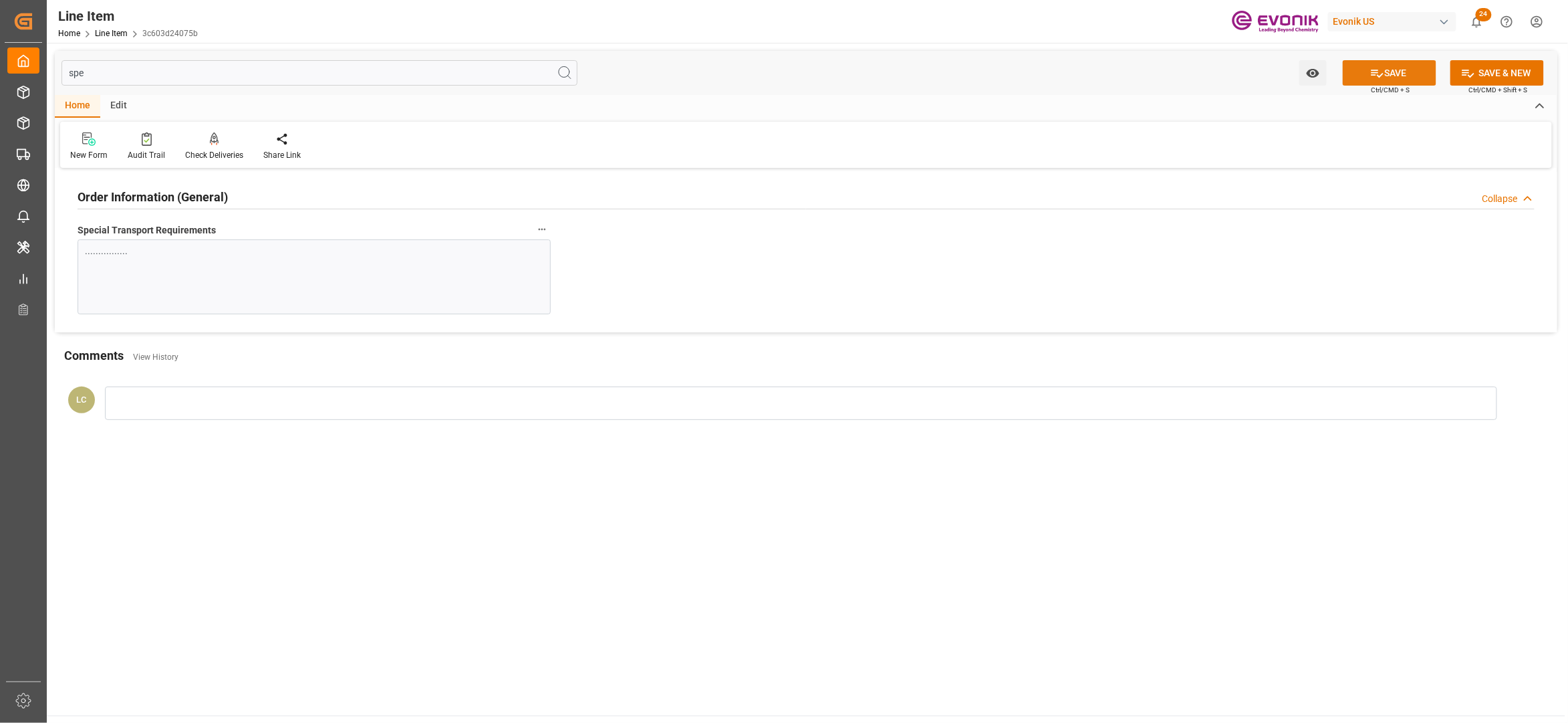
click at [1367, 77] on button "SAVE" at bounding box center [1390, 72] width 94 height 25
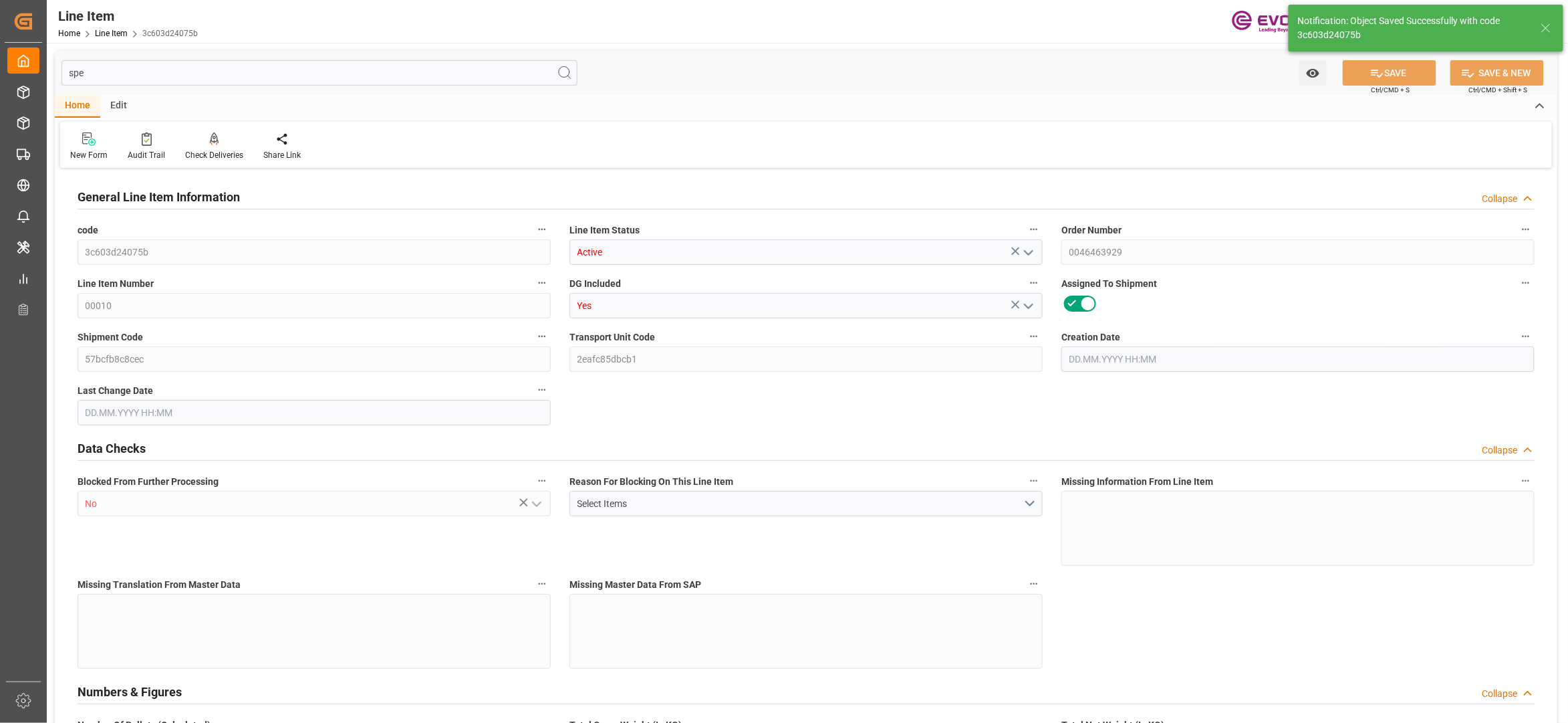
type input "20"
type input "17505.92"
type input "16000"
type input "23.1069"
type input "80"
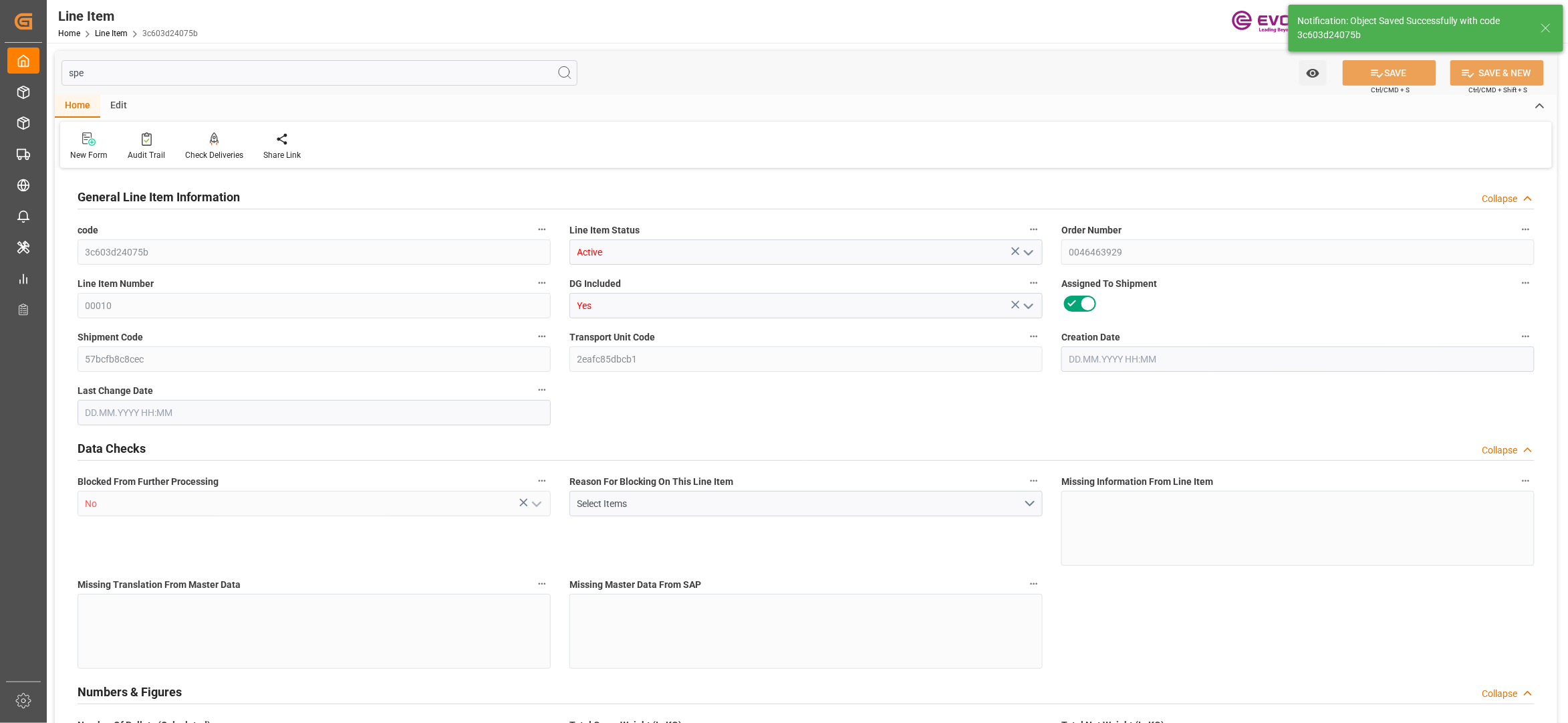
type input "234847.31"
type input "80"
type input "17505.92"
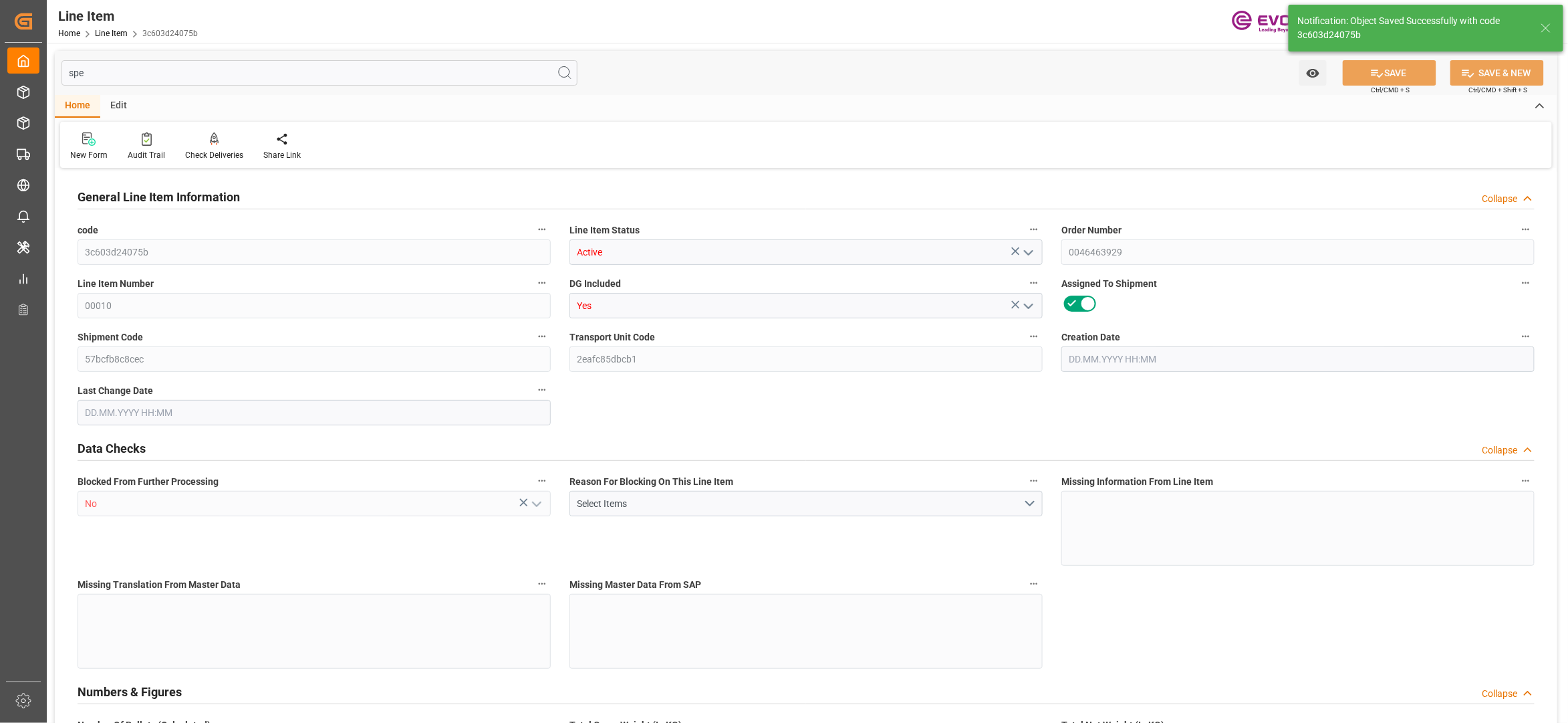
type input "17905.92"
type input "16000"
type input "23.1069"
type input "23106.88"
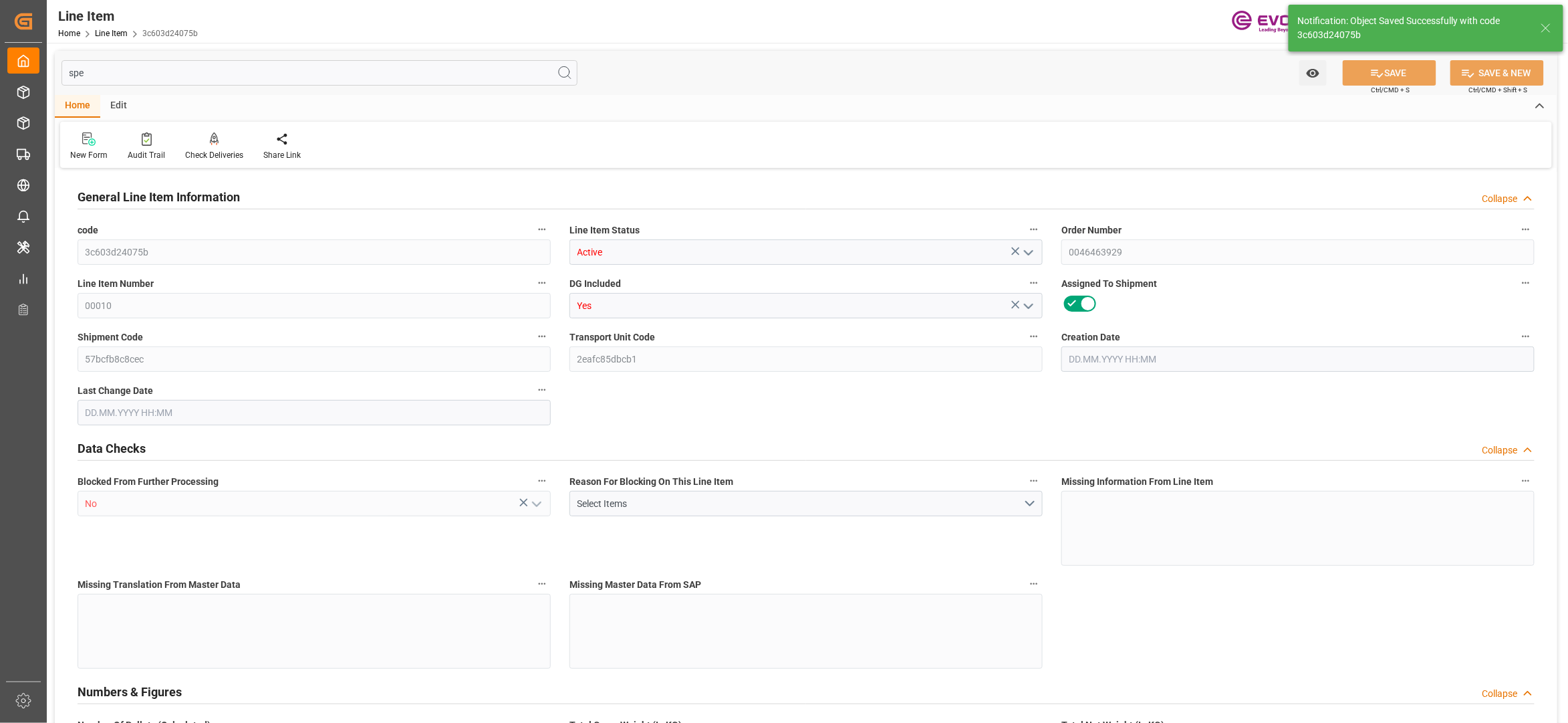
type input "0"
type input "18.08.2025 14:33"
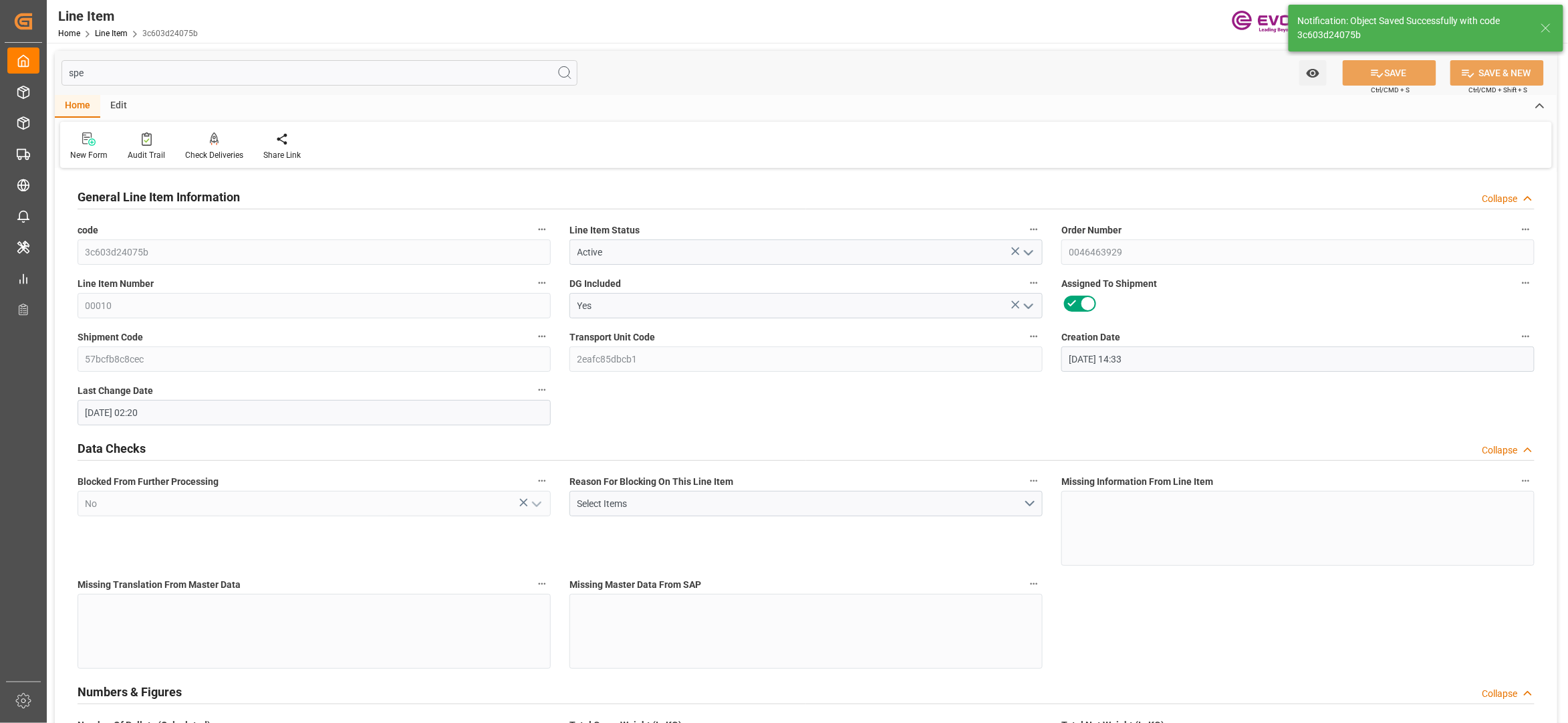
type input "19.08.2025 02:20"
type input "10.09.2025"
type input "20.08.2025"
type input "13.08.2025"
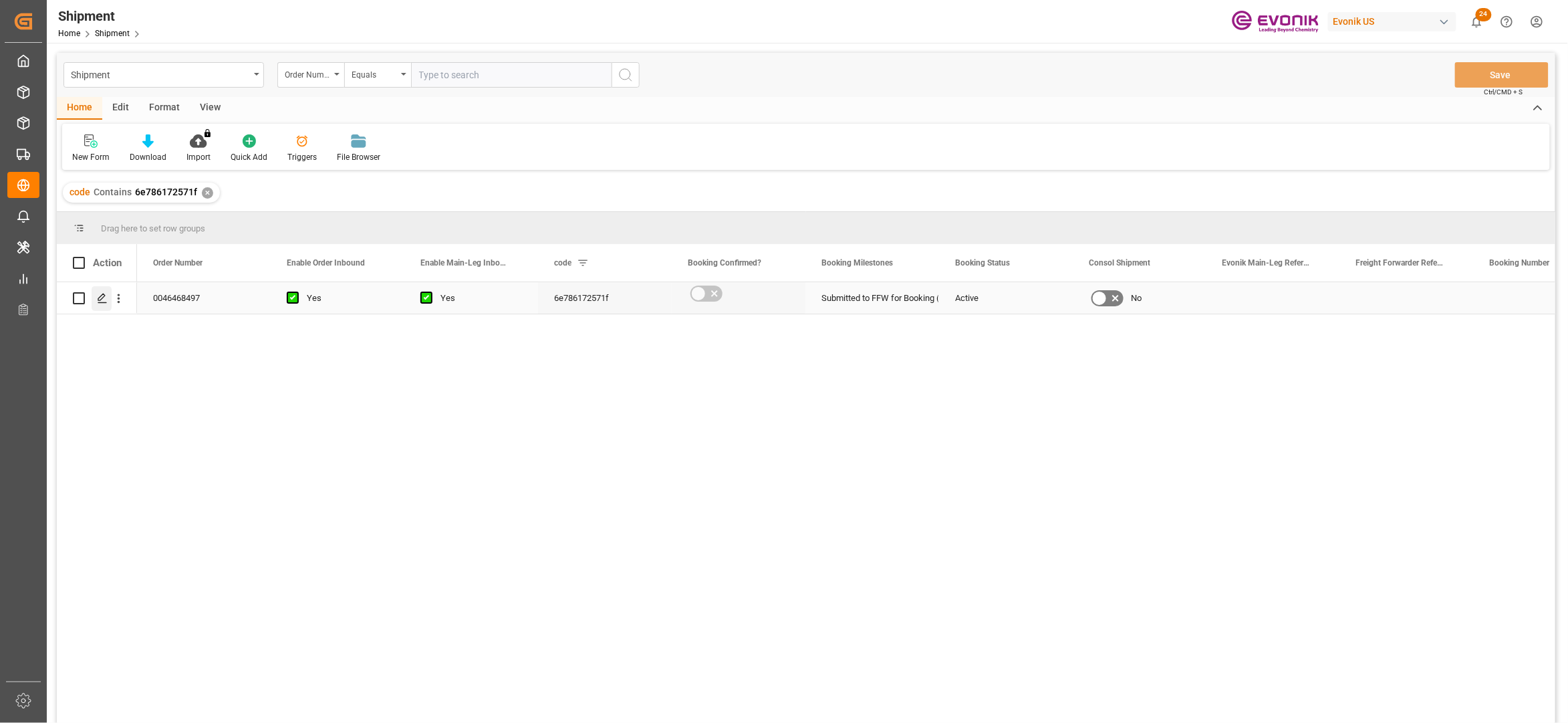
click at [97, 306] on div "Press SPACE to select this row." at bounding box center [102, 299] width 20 height 25
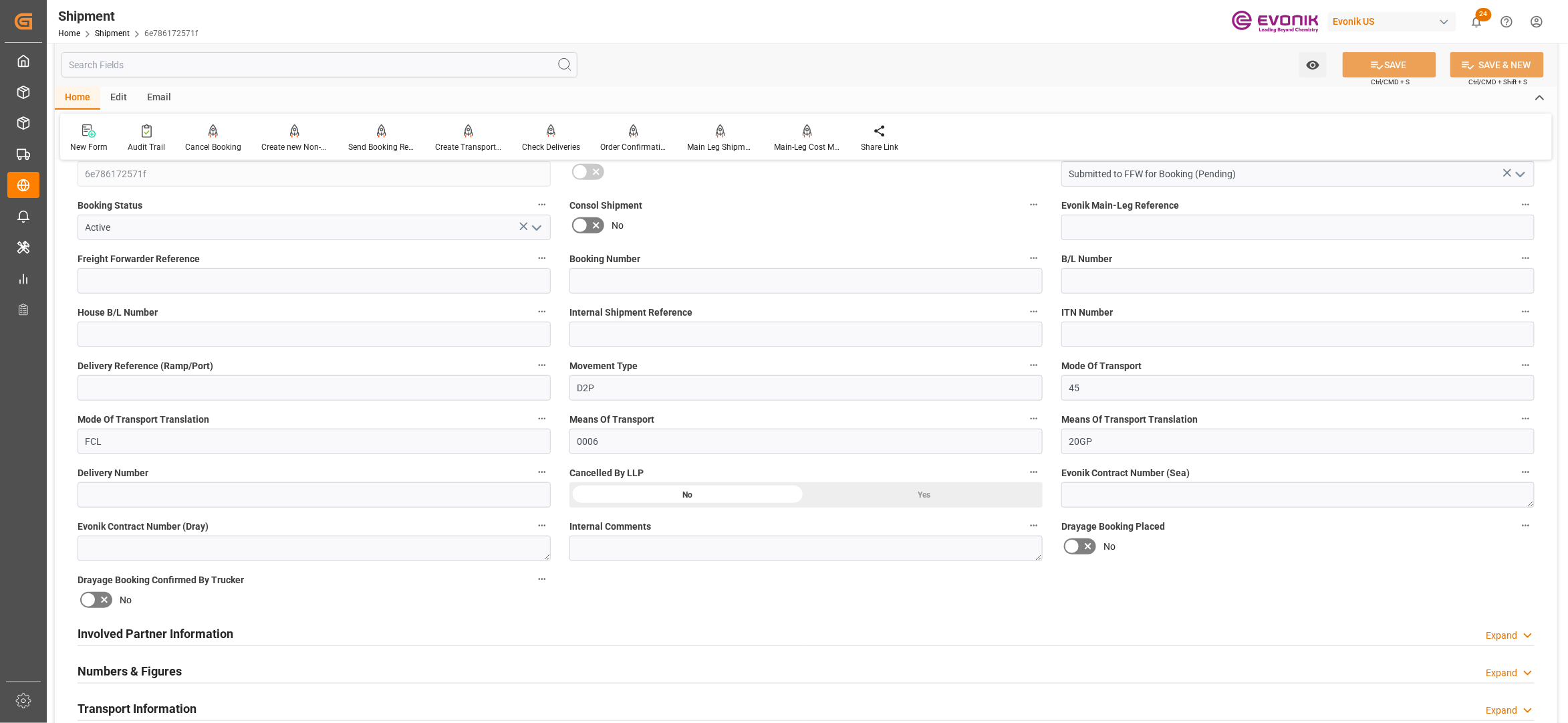
scroll to position [594, 0]
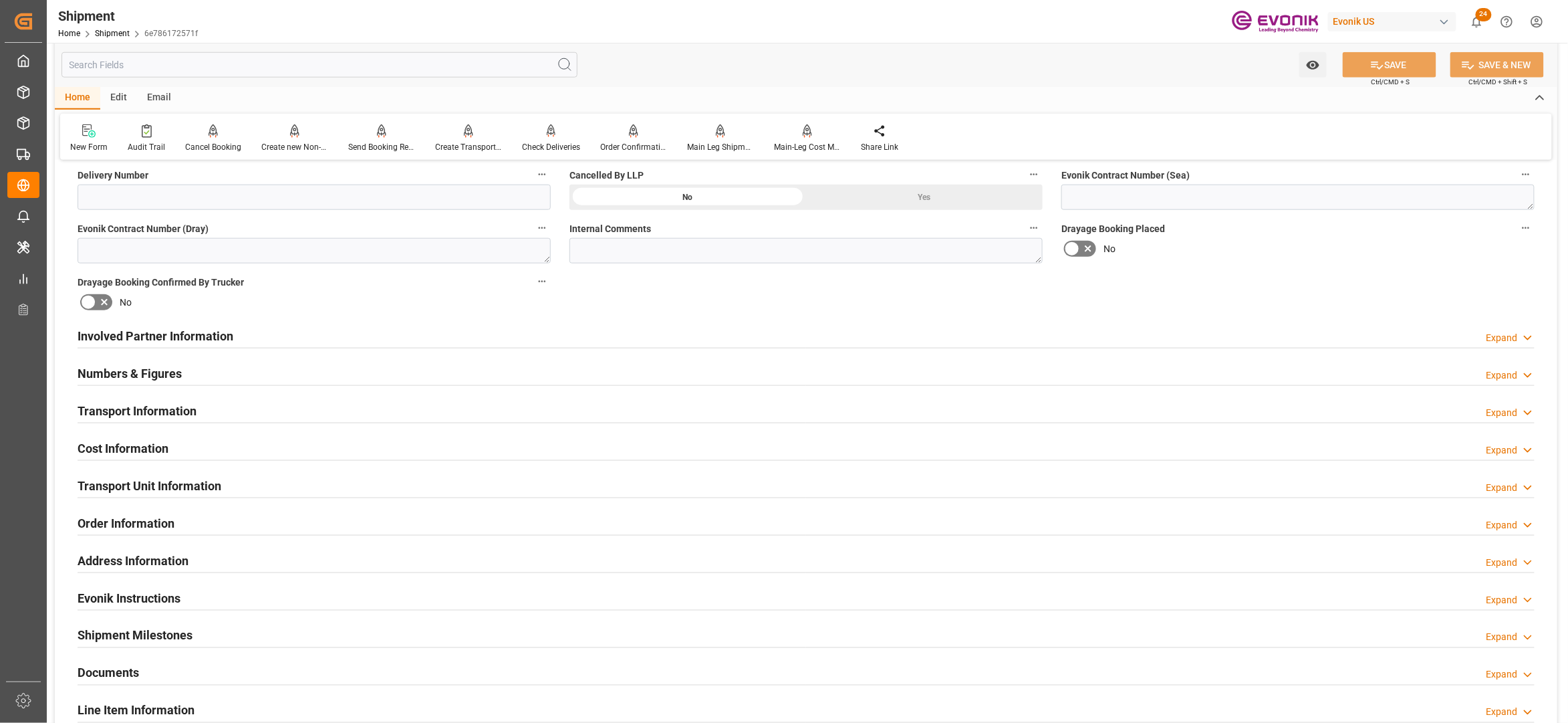
click at [794, 340] on div "Involved Partner Information Expand" at bounding box center [806, 334] width 1457 height 25
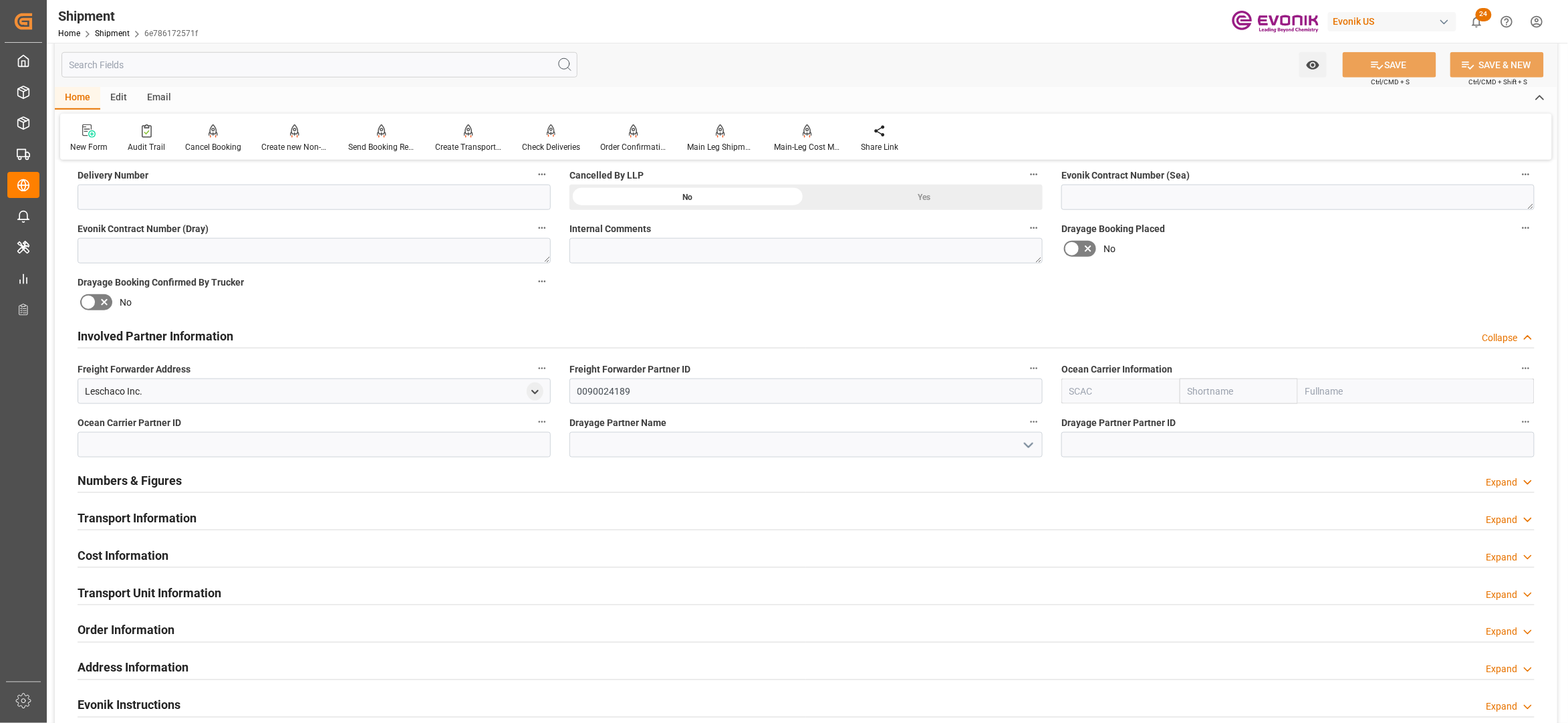
click at [1233, 389] on input "text" at bounding box center [1239, 391] width 118 height 25
type input "one"
click at [1207, 419] on div "ONE" at bounding box center [1204, 421] width 48 height 30
type input "ONEY"
type input "ONE"
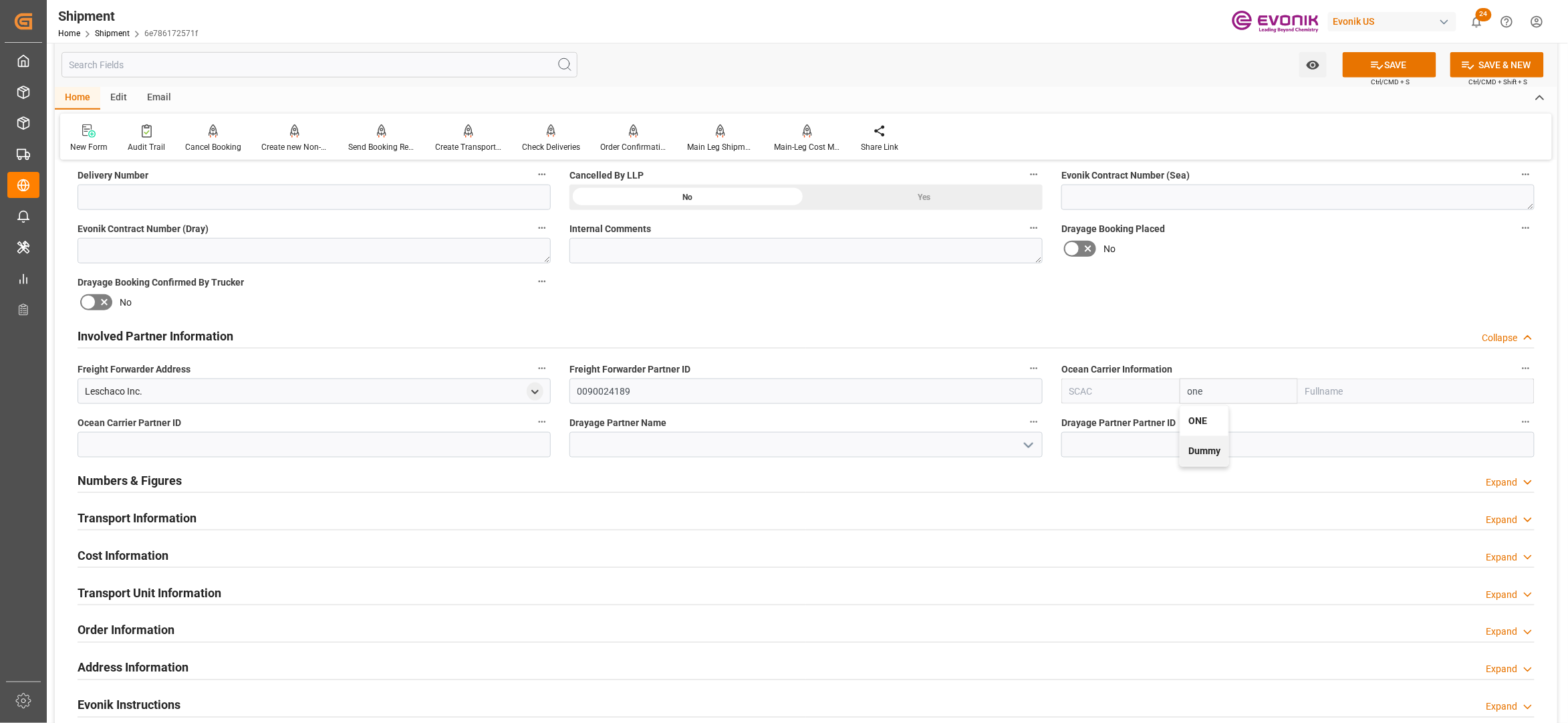
type input "Ocean Network Express"
type input "ONE"
click at [1261, 294] on div "Booking Confirmation Milestone Bar Collapse Submitted to FFW for Booking (Pendi…" at bounding box center [807, 322] width 1503 height 1490
click at [1403, 65] on button "SAVE" at bounding box center [1390, 64] width 94 height 25
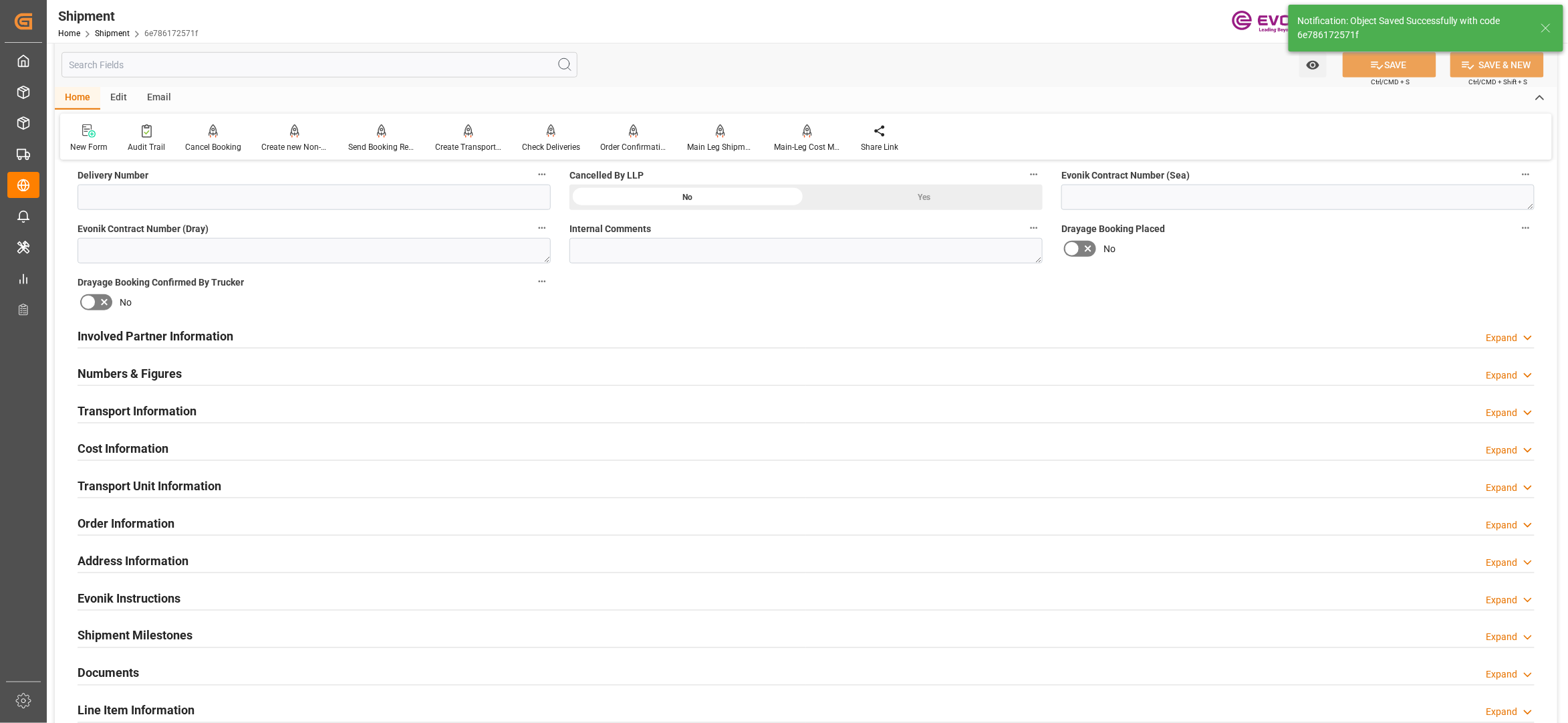
type input "0090208776"
click at [756, 336] on div "Involved Partner Information Expand" at bounding box center [806, 334] width 1457 height 25
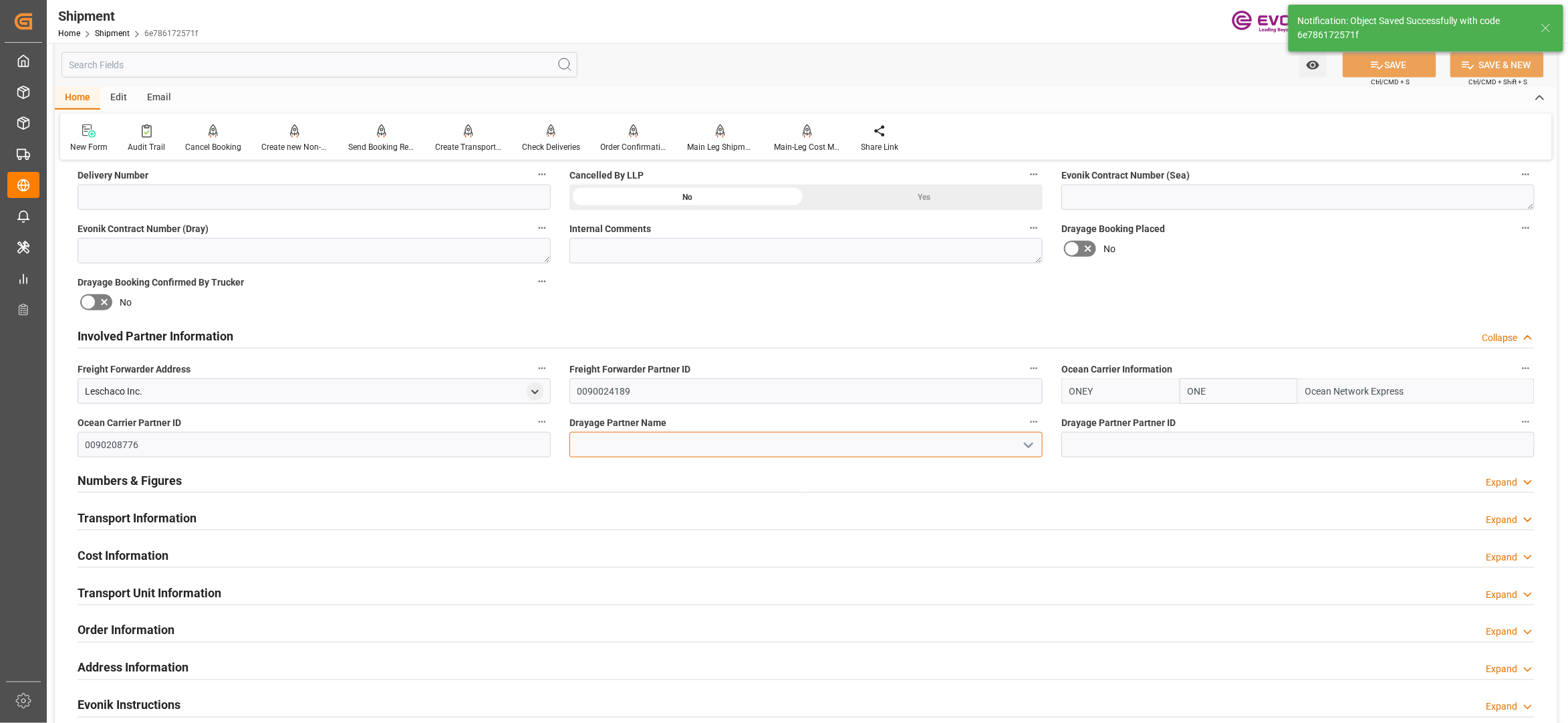
click at [651, 448] on input at bounding box center [806, 444] width 473 height 25
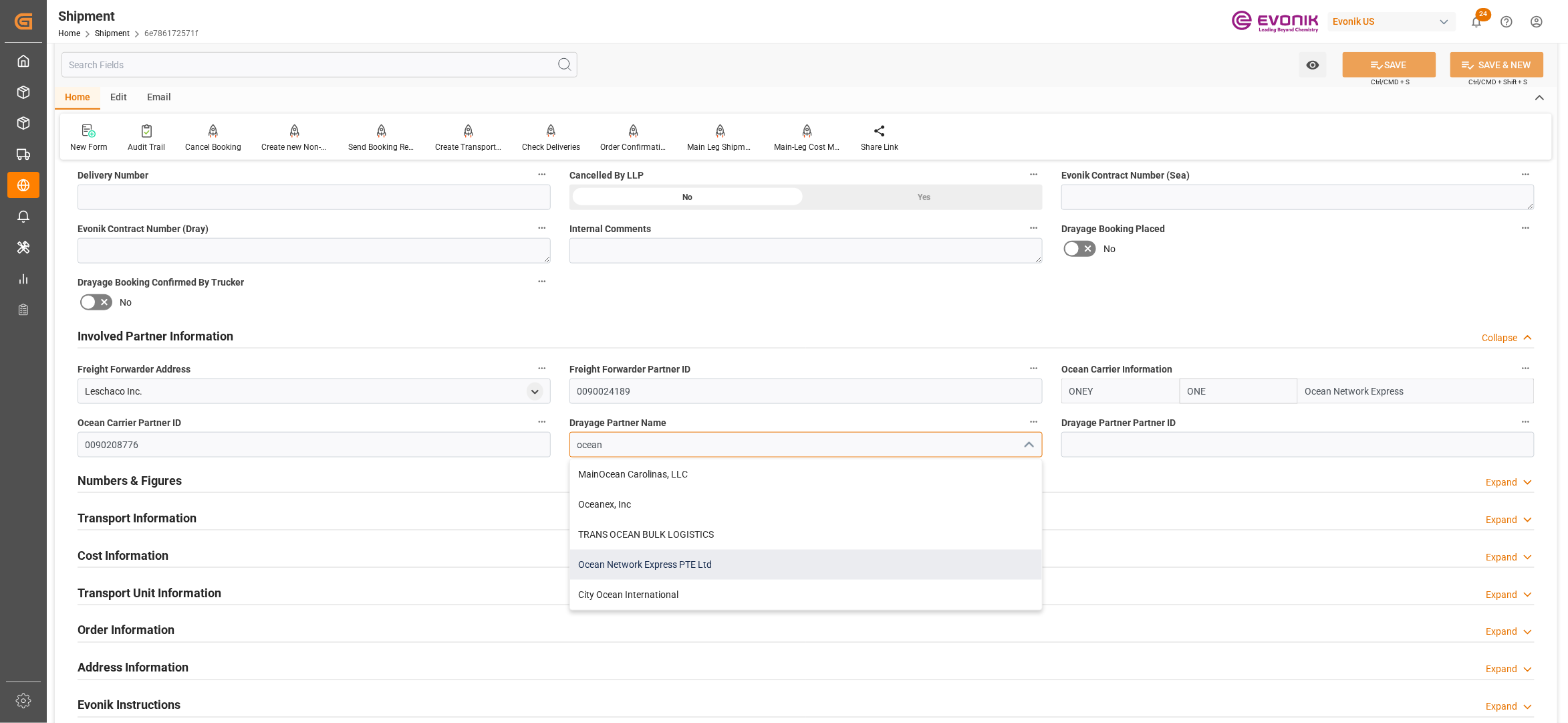
click at [677, 566] on div "Ocean Network Express PTE Ltd" at bounding box center [806, 565] width 472 height 30
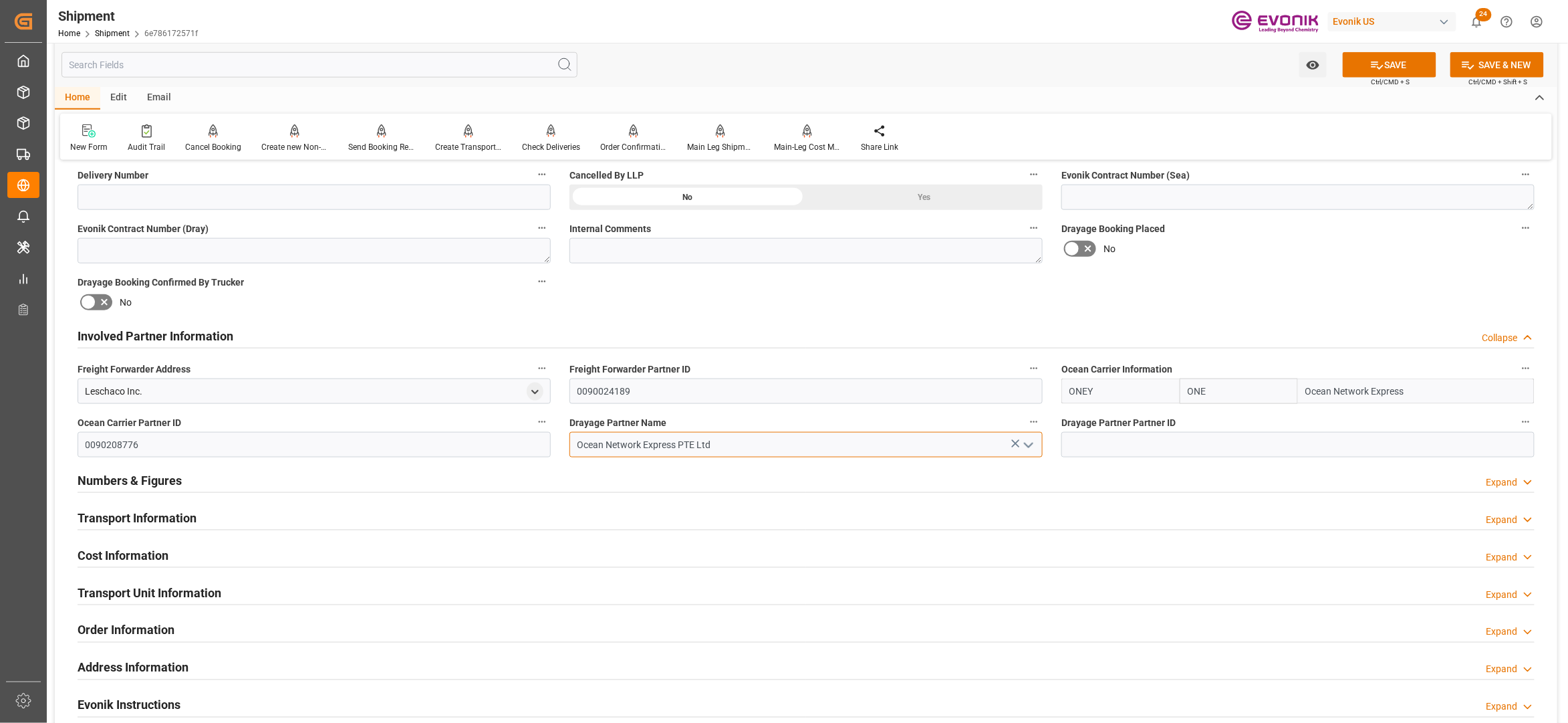
type input "Ocean Network Express PTE Ltd"
click at [1250, 292] on div "Booking Confirmation Milestone Bar Collapse Submitted to FFW for Booking (Pendi…" at bounding box center [807, 322] width 1503 height 1490
click at [1394, 73] on button "SAVE" at bounding box center [1390, 64] width 94 height 25
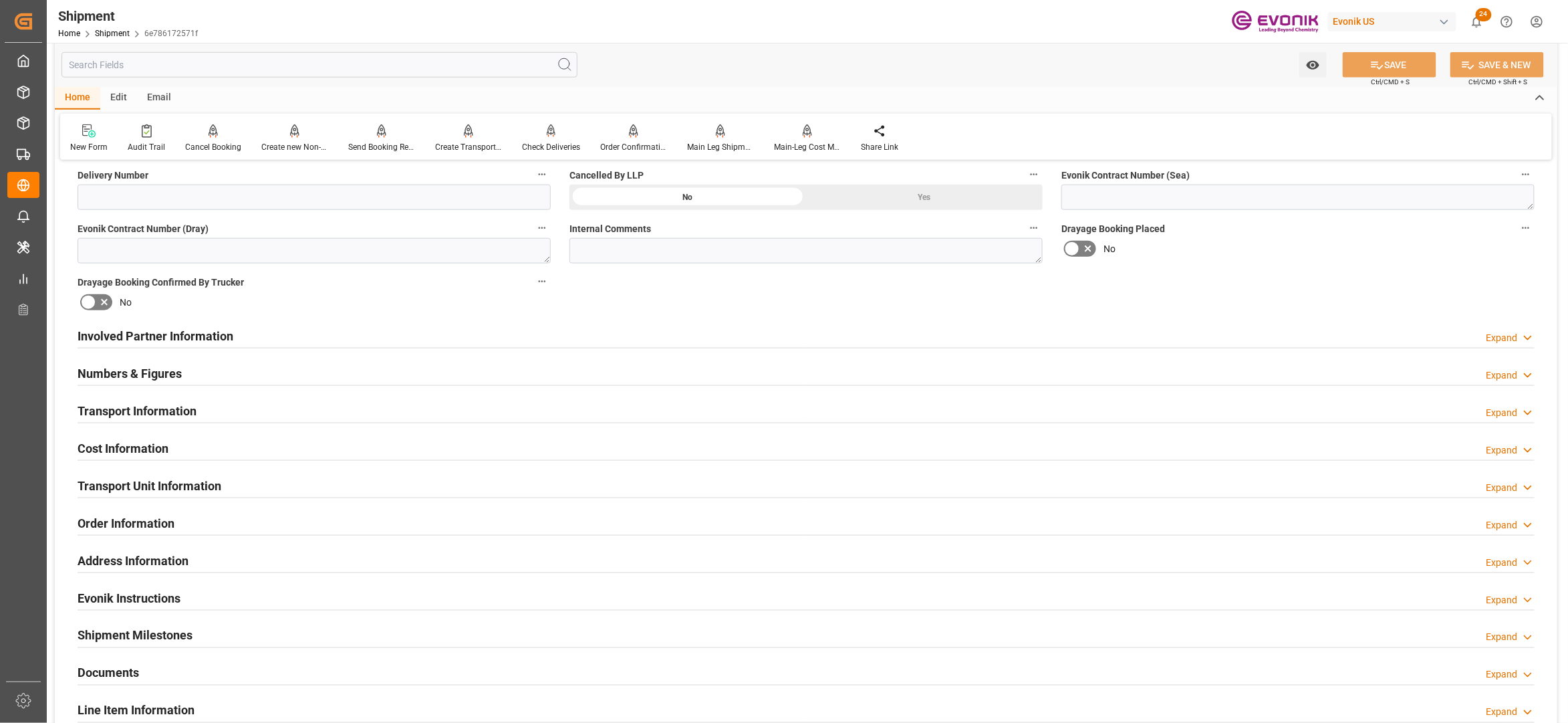
click at [528, 333] on div "Involved Partner Information Expand" at bounding box center [806, 334] width 1457 height 25
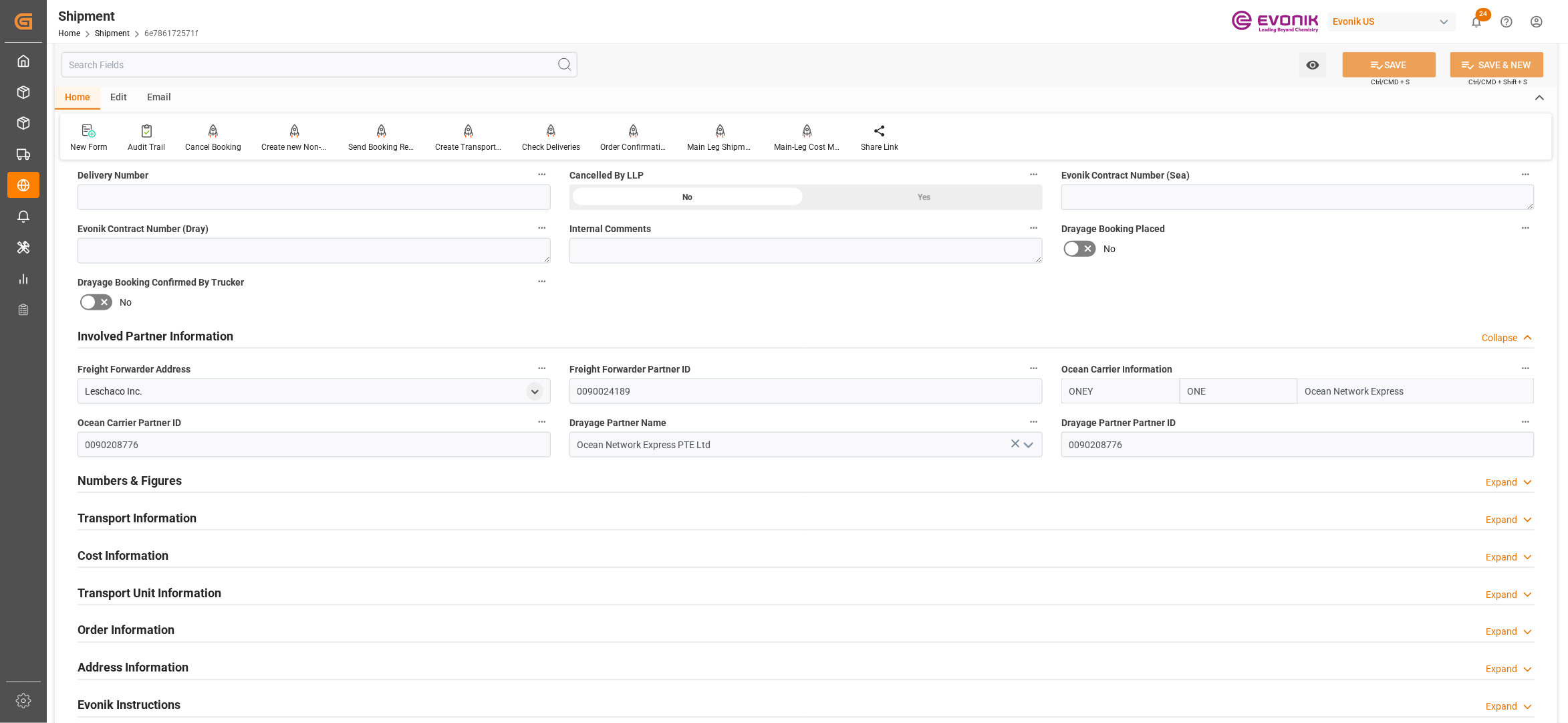
click at [434, 518] on div "Transport Information Expand" at bounding box center [806, 516] width 1457 height 25
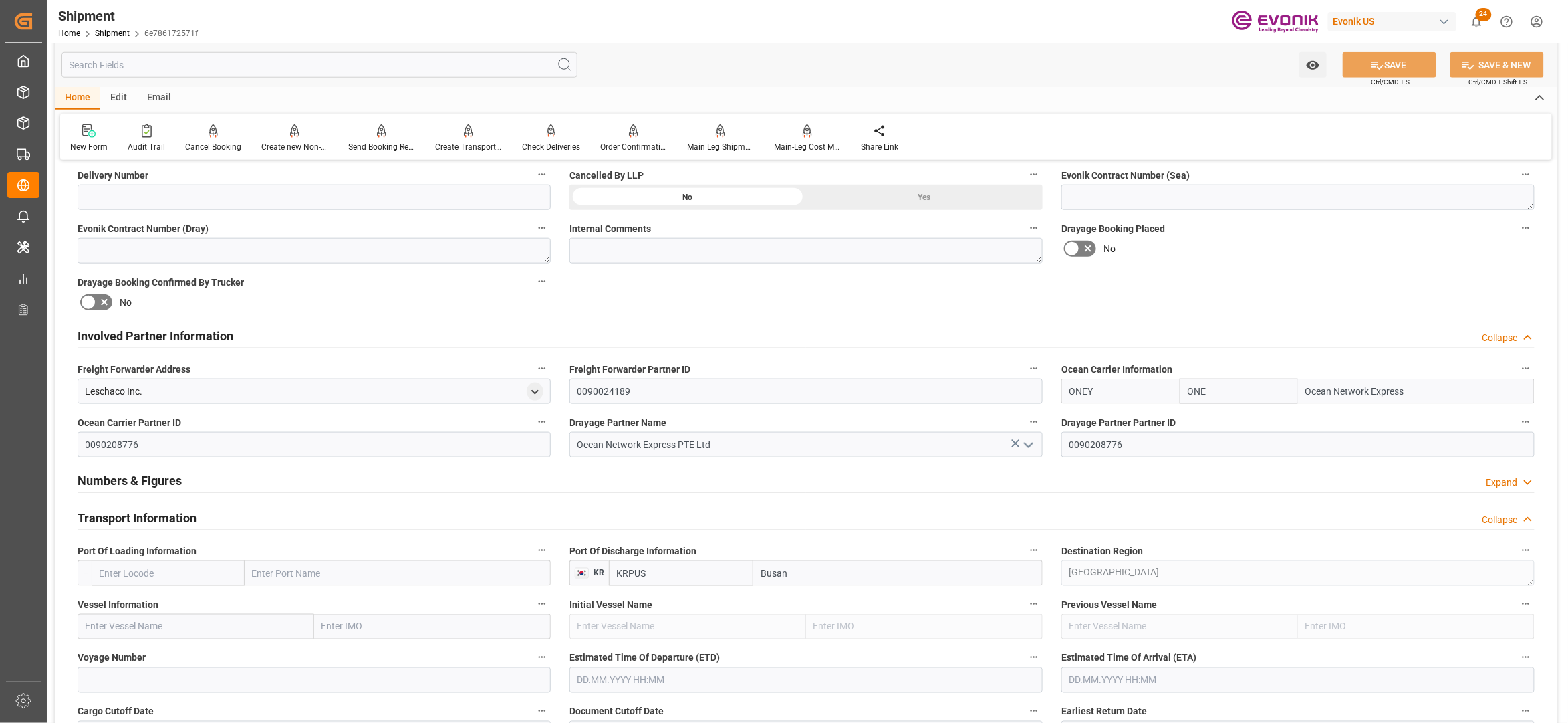
scroll to position [891, 0]
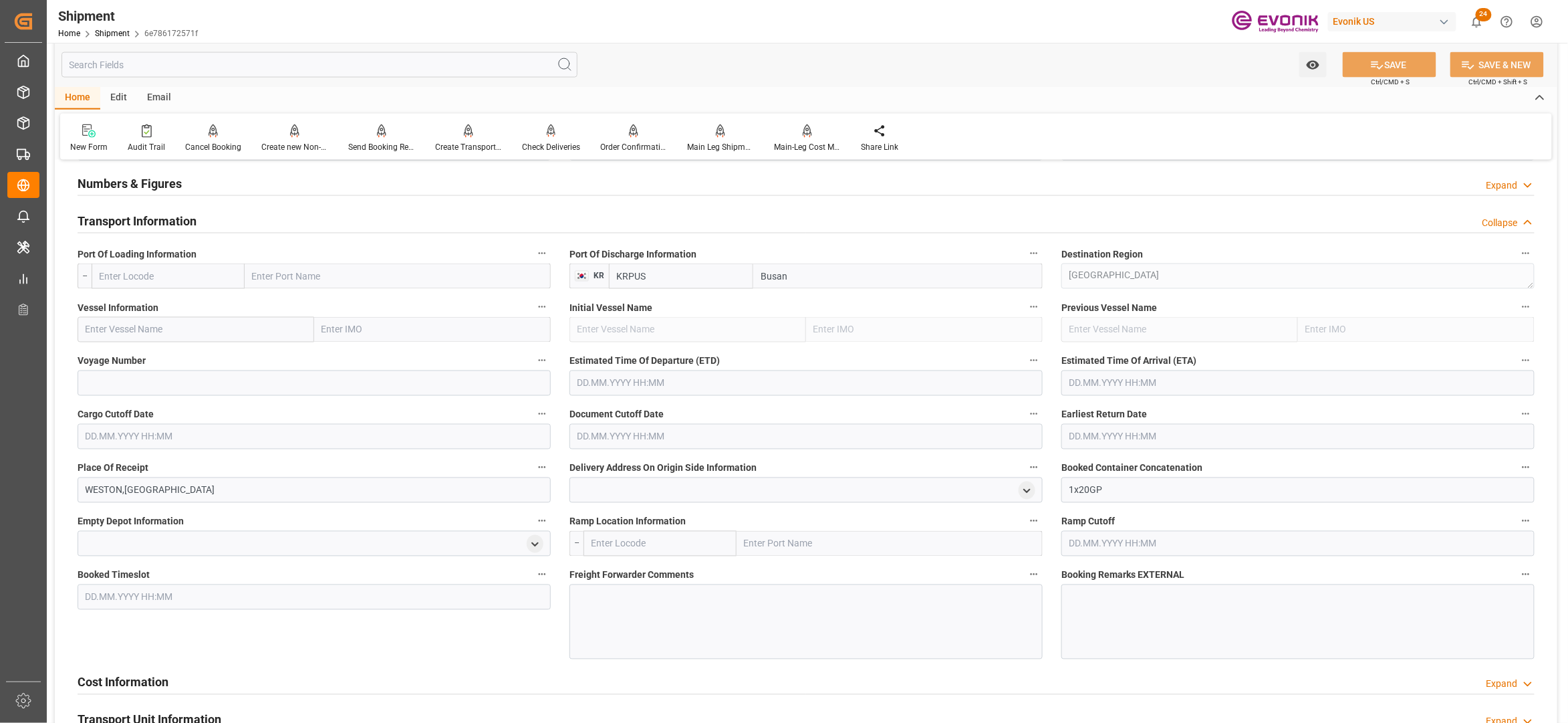
click at [177, 276] on input "text" at bounding box center [168, 276] width 153 height 25
click at [153, 331] on span "USLAX - Los Angeles" at bounding box center [161, 335] width 122 height 11
type input "USLAX"
type input "Los Angeles"
type input "USLAX"
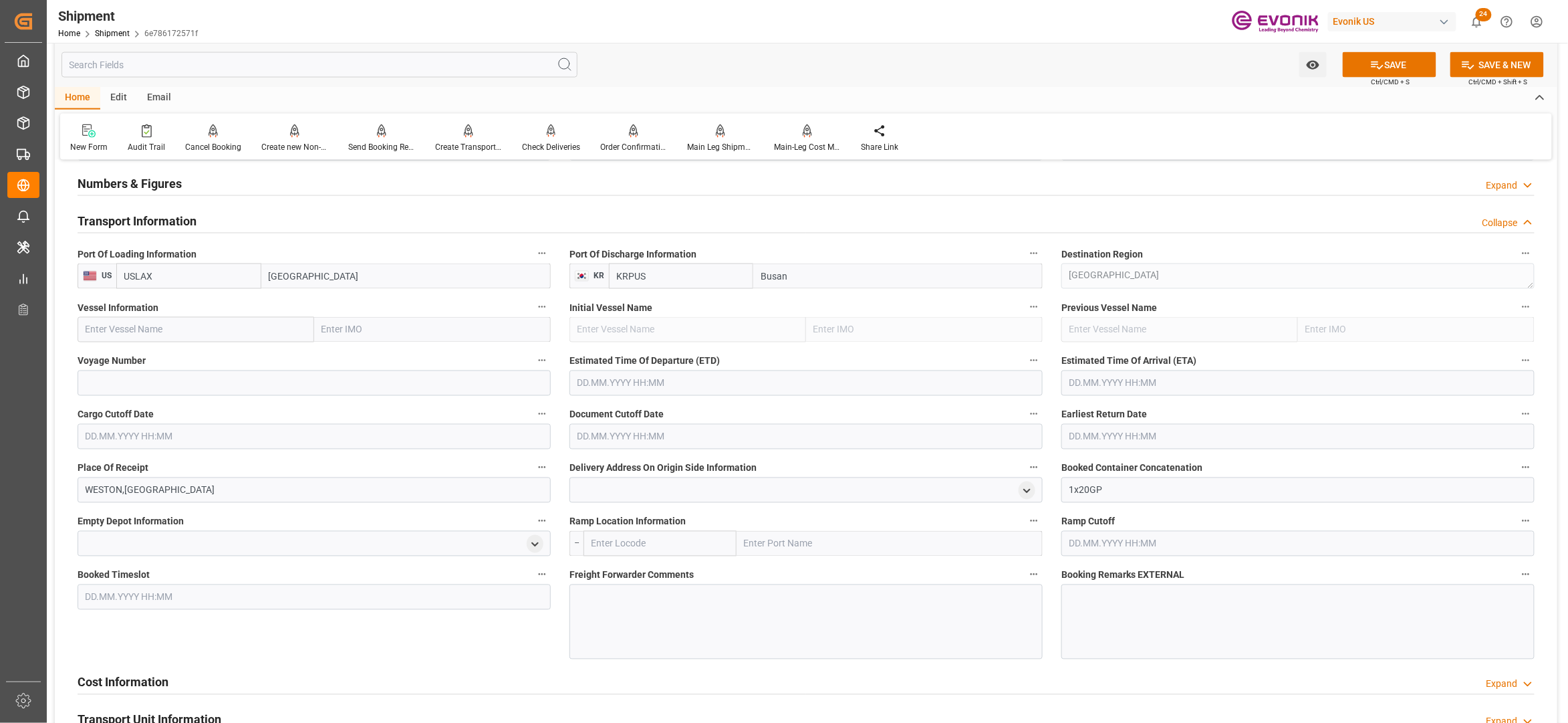
click at [228, 327] on input "text" at bounding box center [195, 329] width 237 height 25
paste input "YM MILESTONE 098W"
click at [171, 330] on input "YM MILESTONE 098W" at bounding box center [195, 329] width 237 height 25
click at [172, 359] on span "YM MILESTONE - 9660011" at bounding box center [140, 359] width 108 height 11
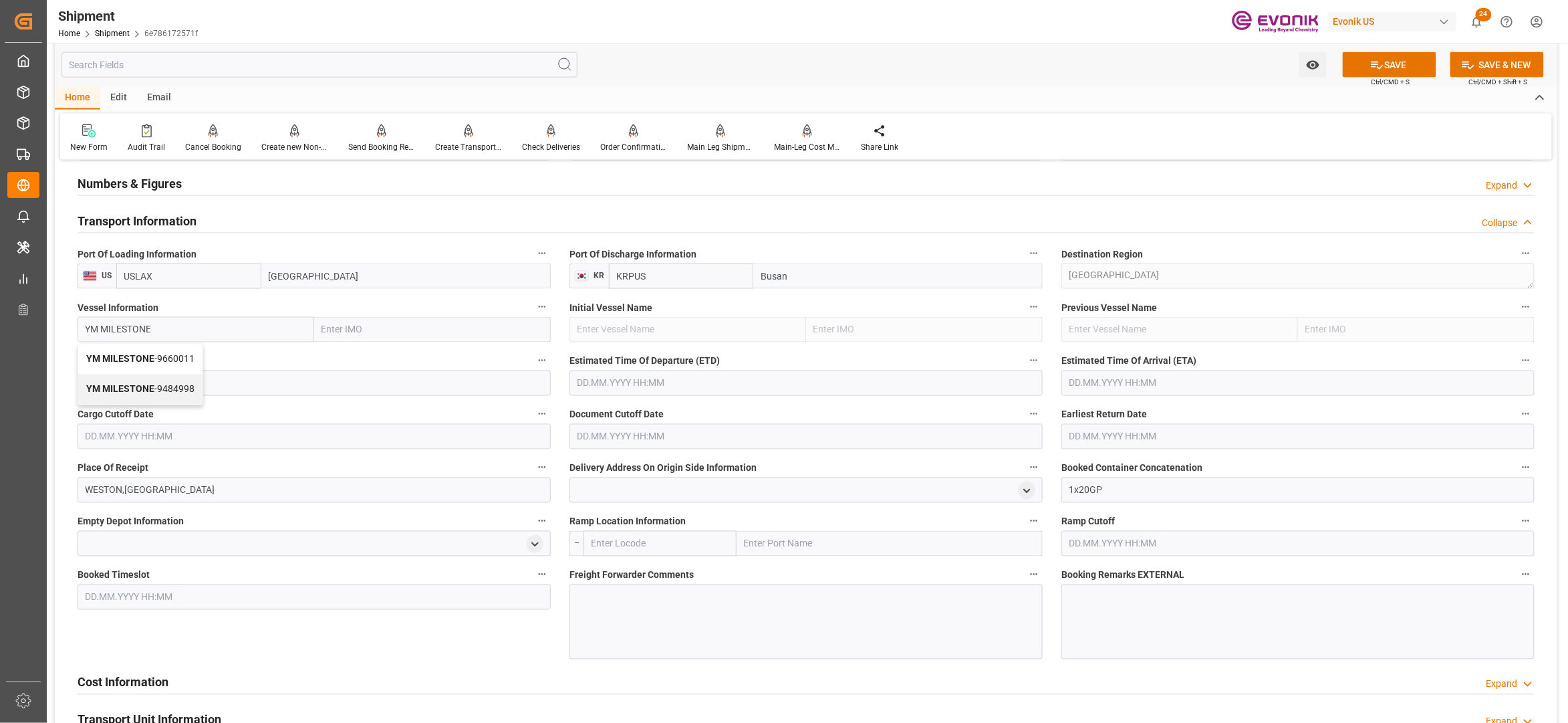
type input "YM MILESTONE"
type input "9660011"
type input "YM MILESTONE"
click at [204, 385] on input at bounding box center [313, 383] width 473 height 25
paste input "098W"
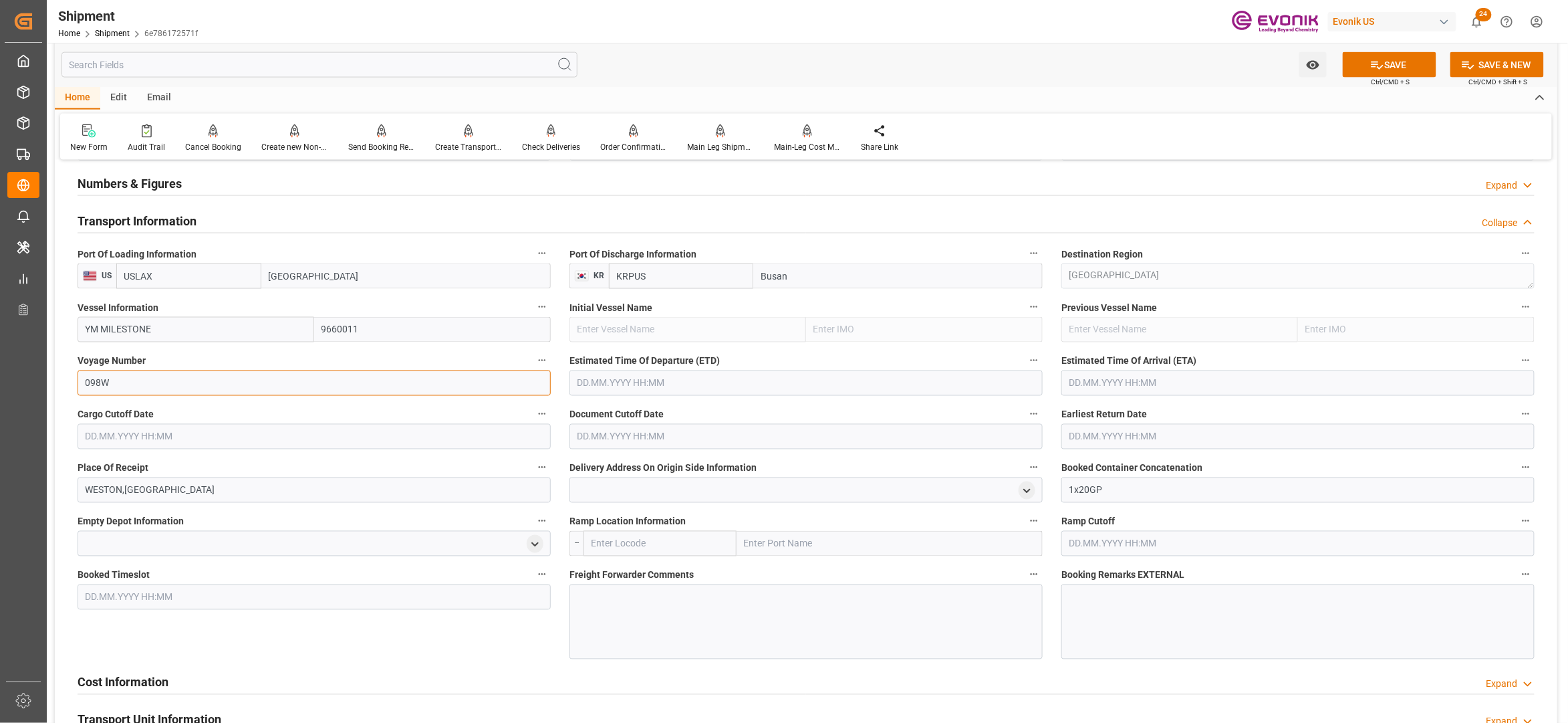
type input "098W"
click at [628, 384] on input "text" at bounding box center [806, 383] width 473 height 25
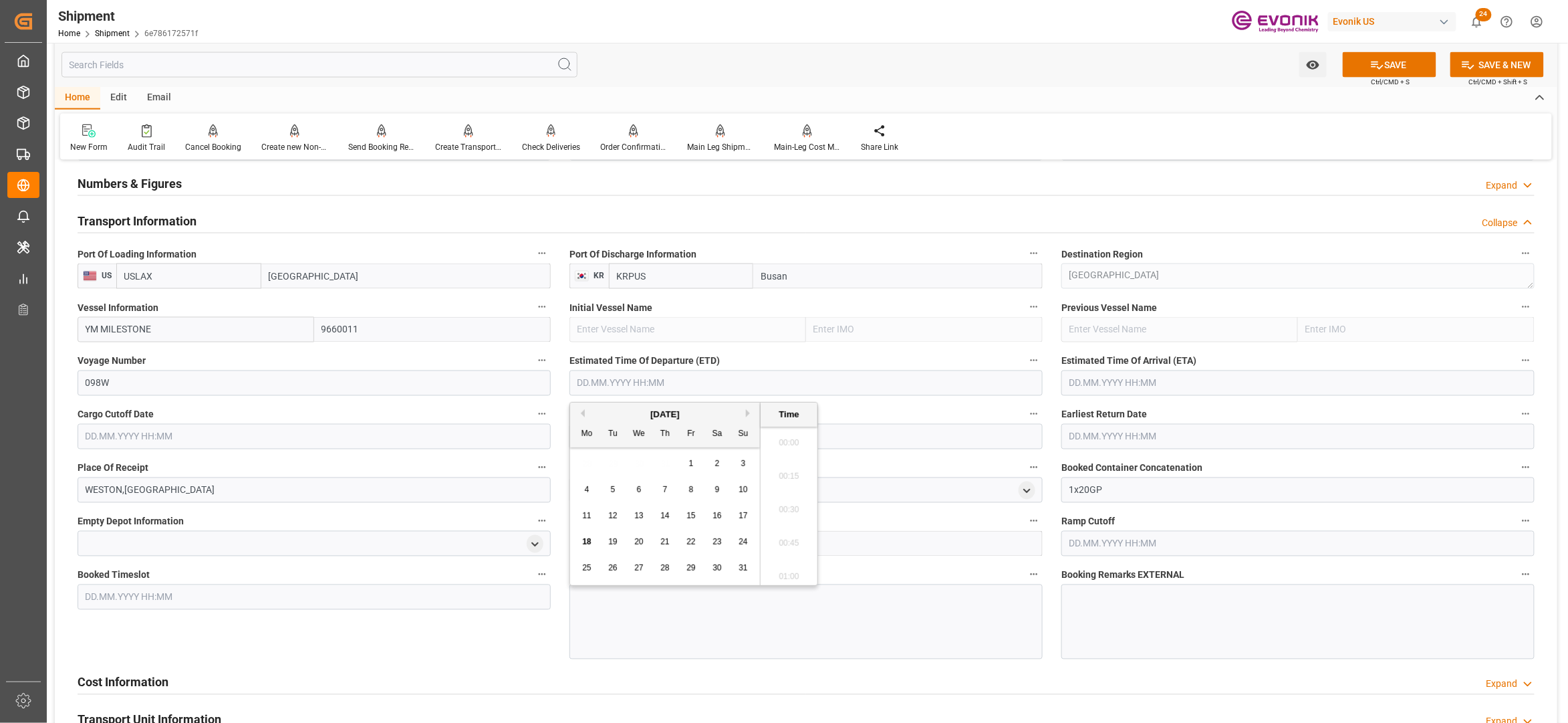
scroll to position [2946, 0]
click at [749, 412] on button "Next Month" at bounding box center [749, 413] width 8 height 8
click at [581, 568] on div "29" at bounding box center [587, 568] width 16 height 16
type input "29.09.2025 00:00"
click at [1137, 380] on input "text" at bounding box center [1297, 383] width 473 height 25
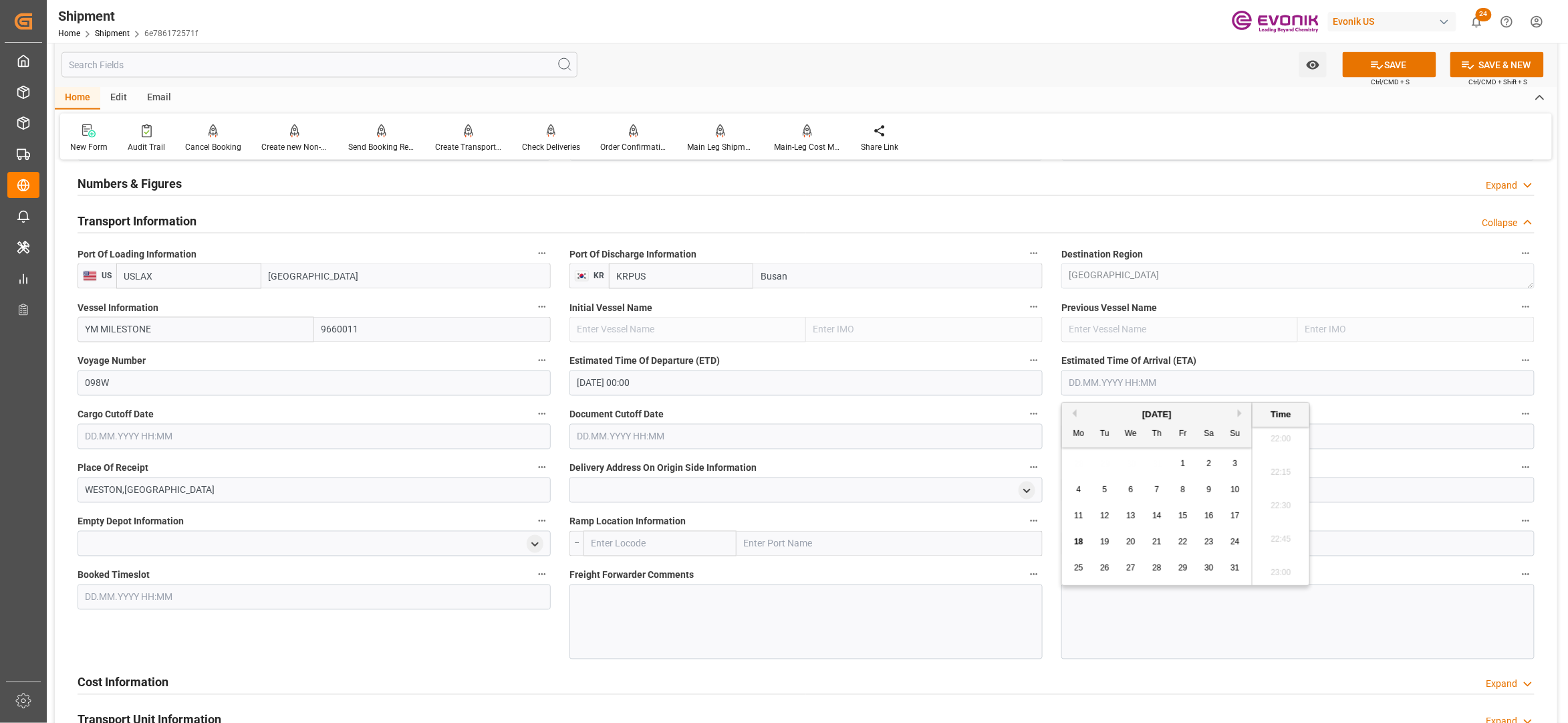
click at [1242, 417] on div "[DATE]" at bounding box center [1156, 414] width 190 height 14
click at [1243, 415] on button "Next Month" at bounding box center [1242, 413] width 8 height 8
click at [1243, 413] on button "Next Month" at bounding box center [1242, 413] width 8 height 8
click at [1239, 514] on span "19" at bounding box center [1235, 515] width 9 height 9
type input "19.10.2025 00:00"
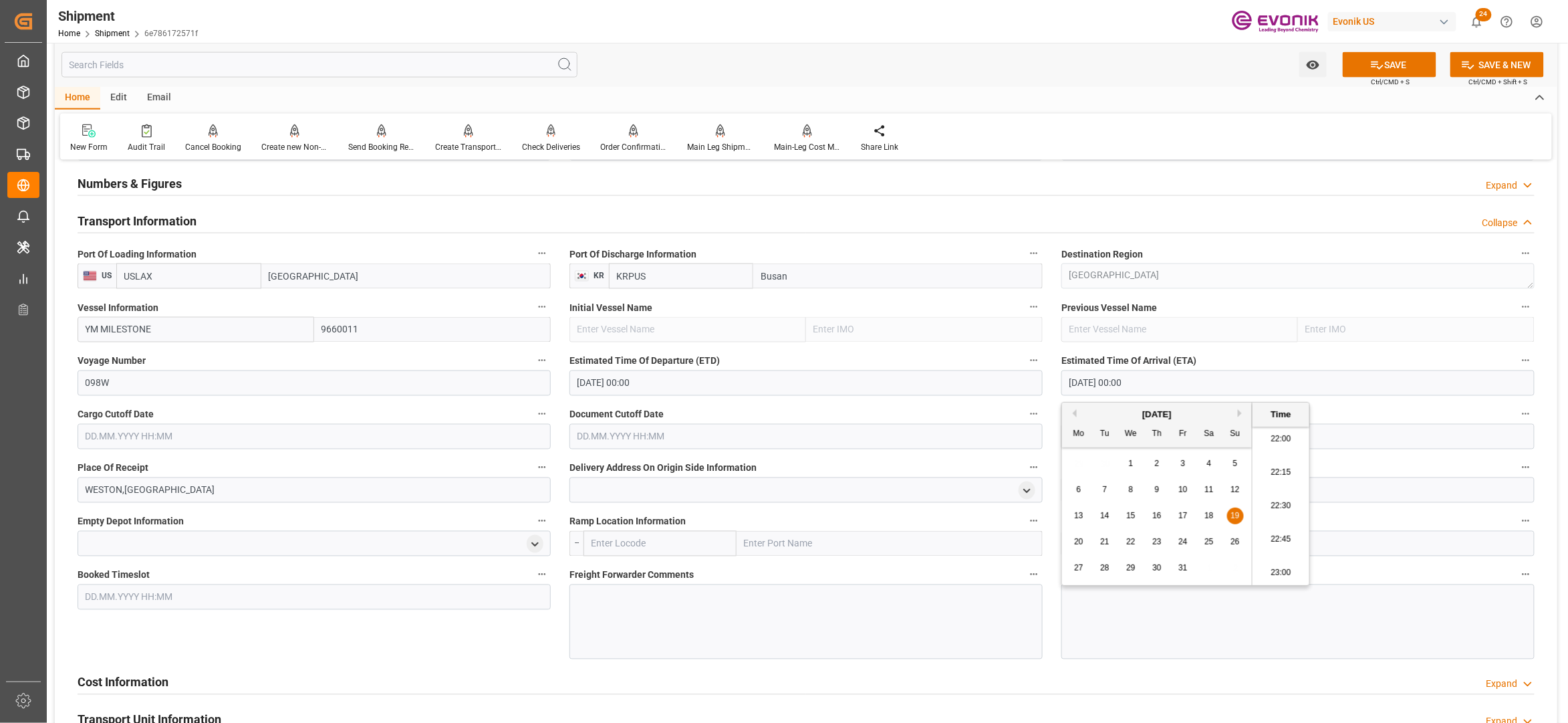
click at [449, 442] on input "text" at bounding box center [313, 436] width 473 height 25
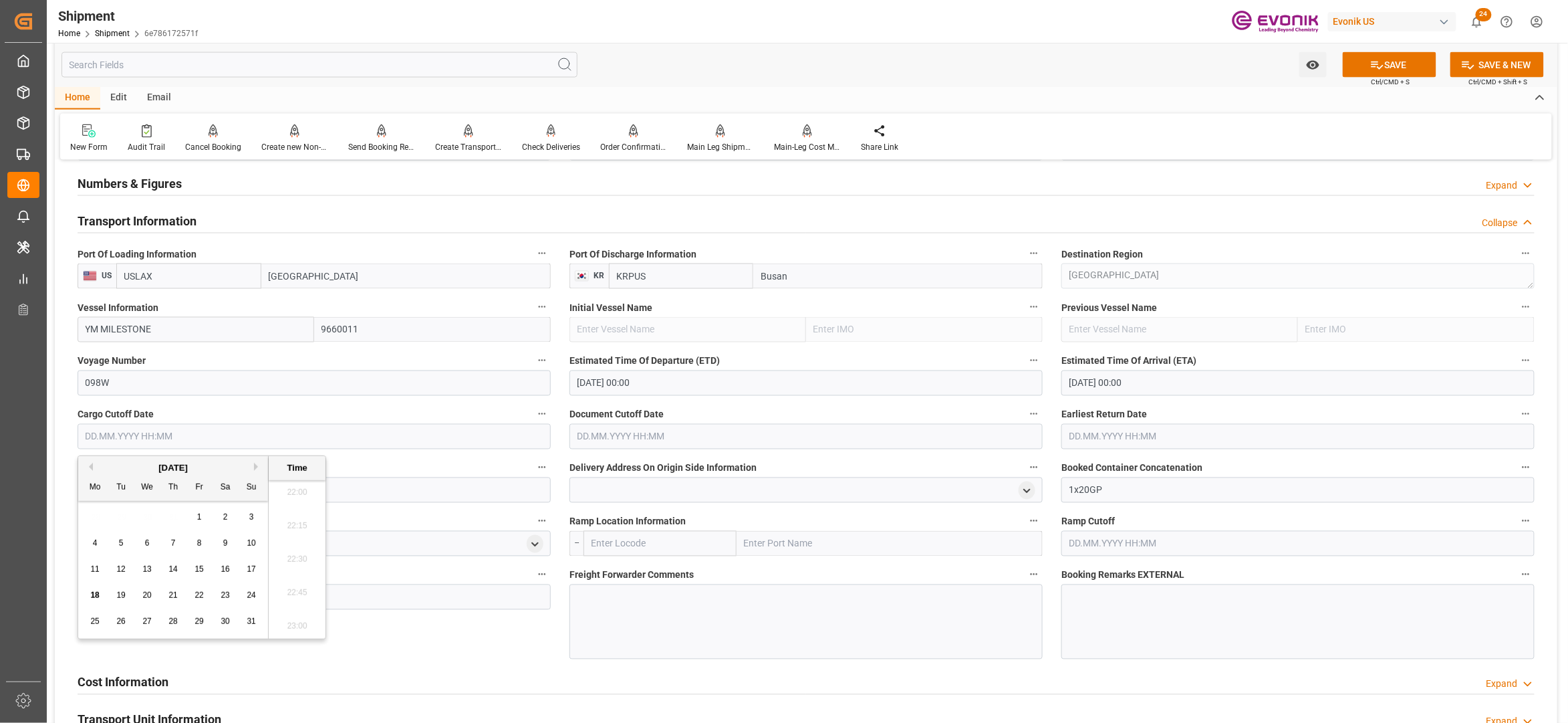
click at [255, 462] on button "Next Month" at bounding box center [258, 466] width 8 height 8
click at [198, 519] on span "5" at bounding box center [200, 517] width 5 height 9
type input "05.09.2025 00:00"
click at [681, 439] on input "text" at bounding box center [806, 436] width 473 height 25
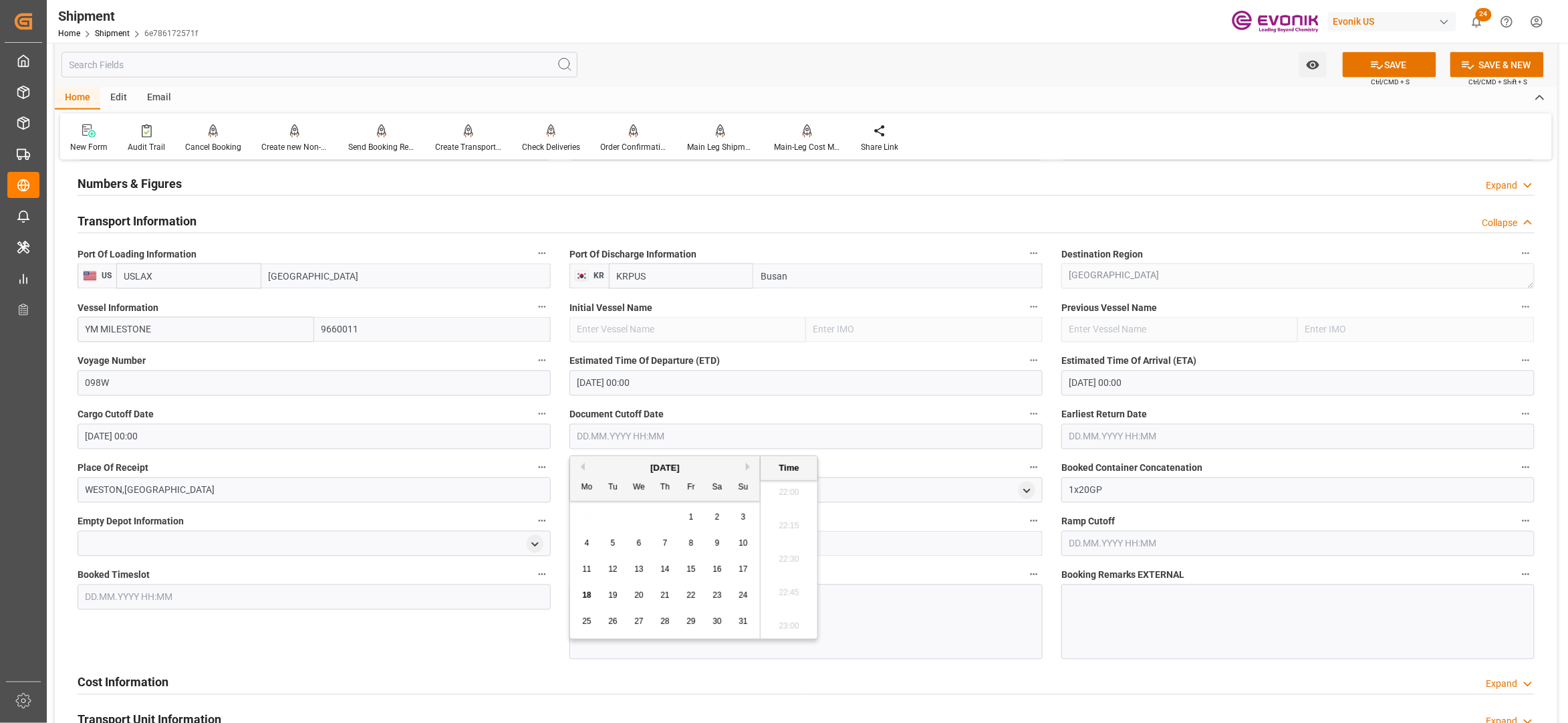
click at [751, 468] on button "Next Month" at bounding box center [749, 466] width 8 height 8
click at [694, 520] on div "5" at bounding box center [691, 518] width 16 height 16
type input "05.09.2025 00:00"
click at [1076, 440] on input "text" at bounding box center [1297, 436] width 473 height 25
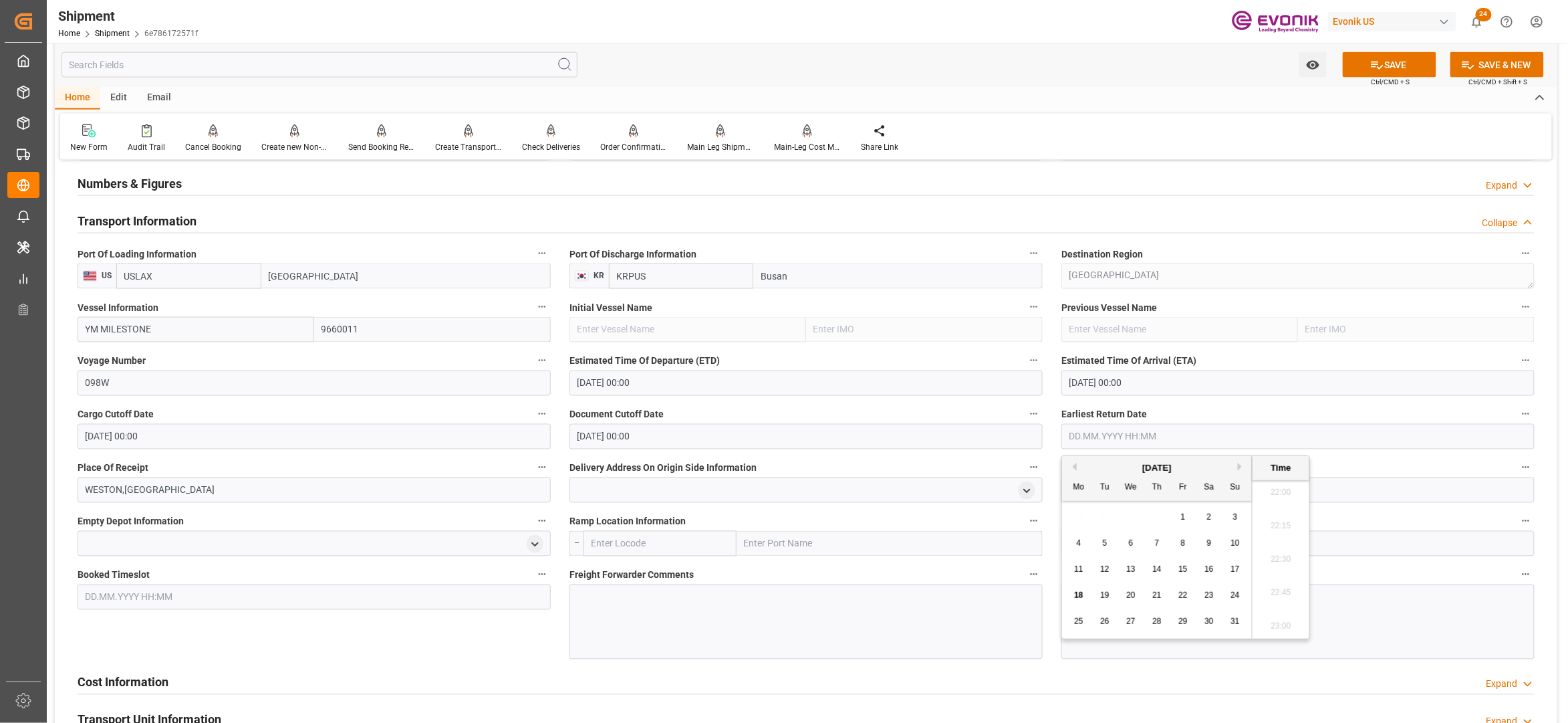
click at [1244, 465] on button "Next Month" at bounding box center [1242, 466] width 8 height 8
click at [1182, 514] on span "5" at bounding box center [1184, 517] width 5 height 9
type input "05.09.2025 00:00"
click at [1061, 665] on div "Cost Information Expand" at bounding box center [806, 683] width 1476 height 37
click at [1391, 68] on button "SAVE" at bounding box center [1390, 64] width 94 height 25
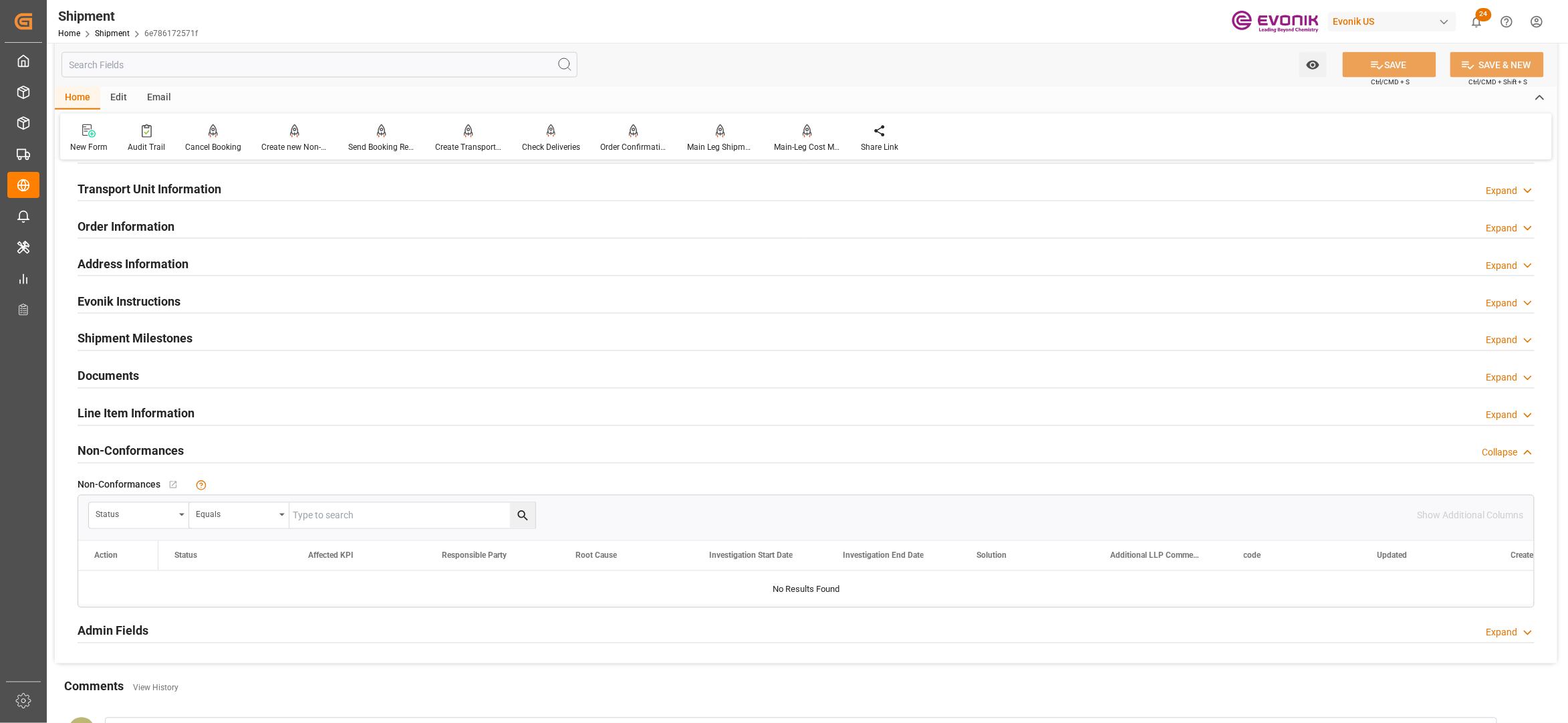
scroll to position [594, 0]
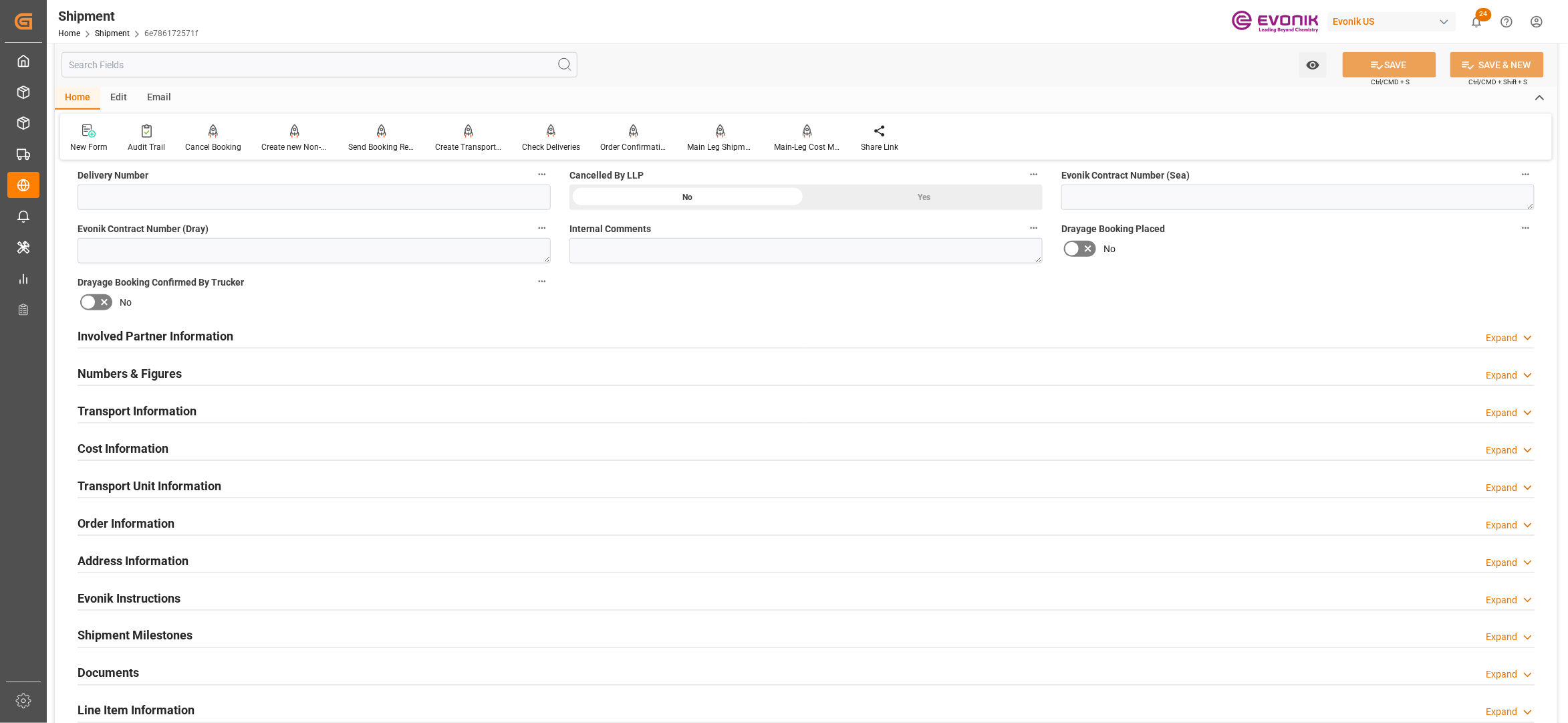
click at [262, 451] on div "Cost Information Expand" at bounding box center [806, 447] width 1457 height 25
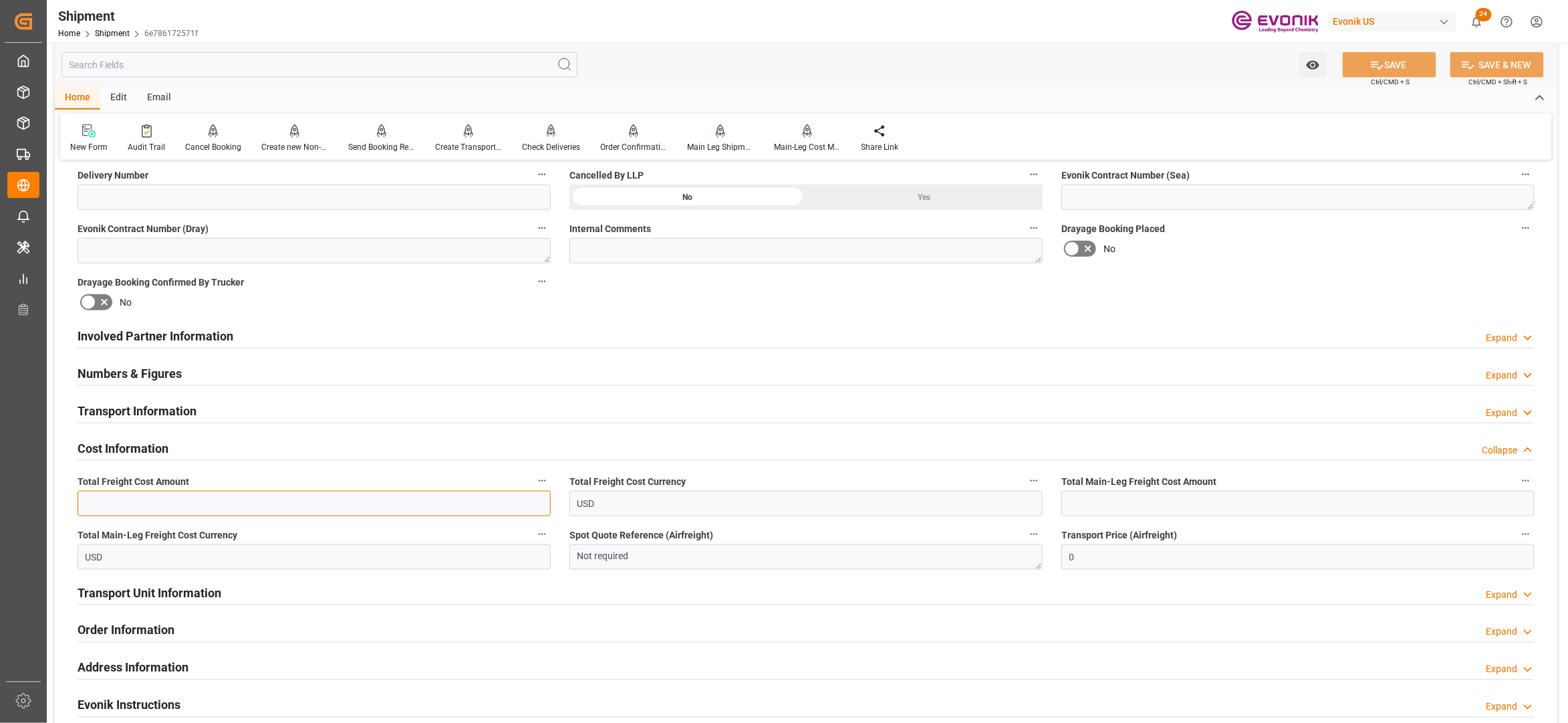
click at [255, 500] on input "text" at bounding box center [313, 503] width 473 height 25
type input "1825"
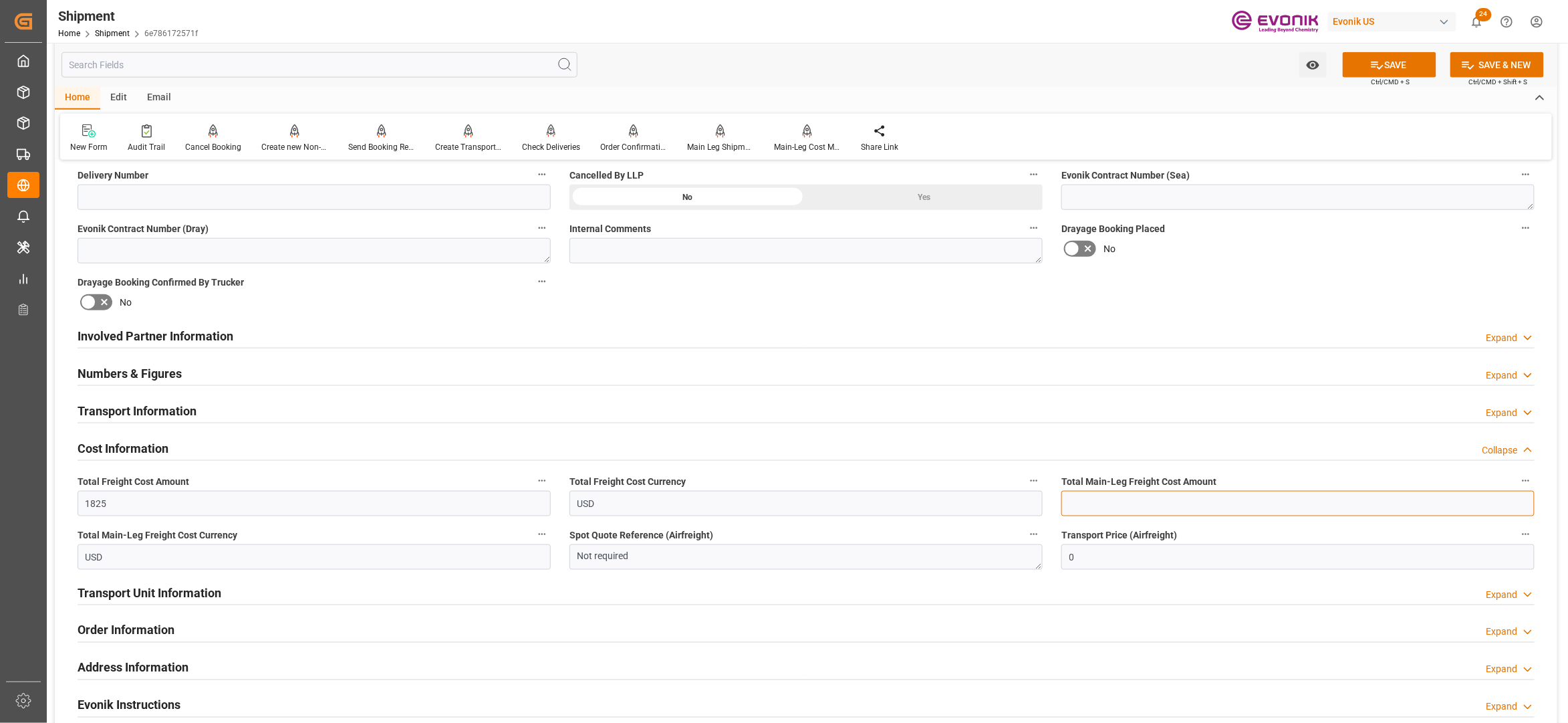
click at [1111, 498] on input "text" at bounding box center [1297, 503] width 473 height 25
type input "1825"
click at [1326, 231] on label "Drayage Booking Placed" at bounding box center [1297, 228] width 473 height 19
click at [1517, 231] on button "Drayage Booking Placed" at bounding box center [1526, 228] width 17 height 17
click at [1418, 65] on div at bounding box center [784, 362] width 1568 height 723
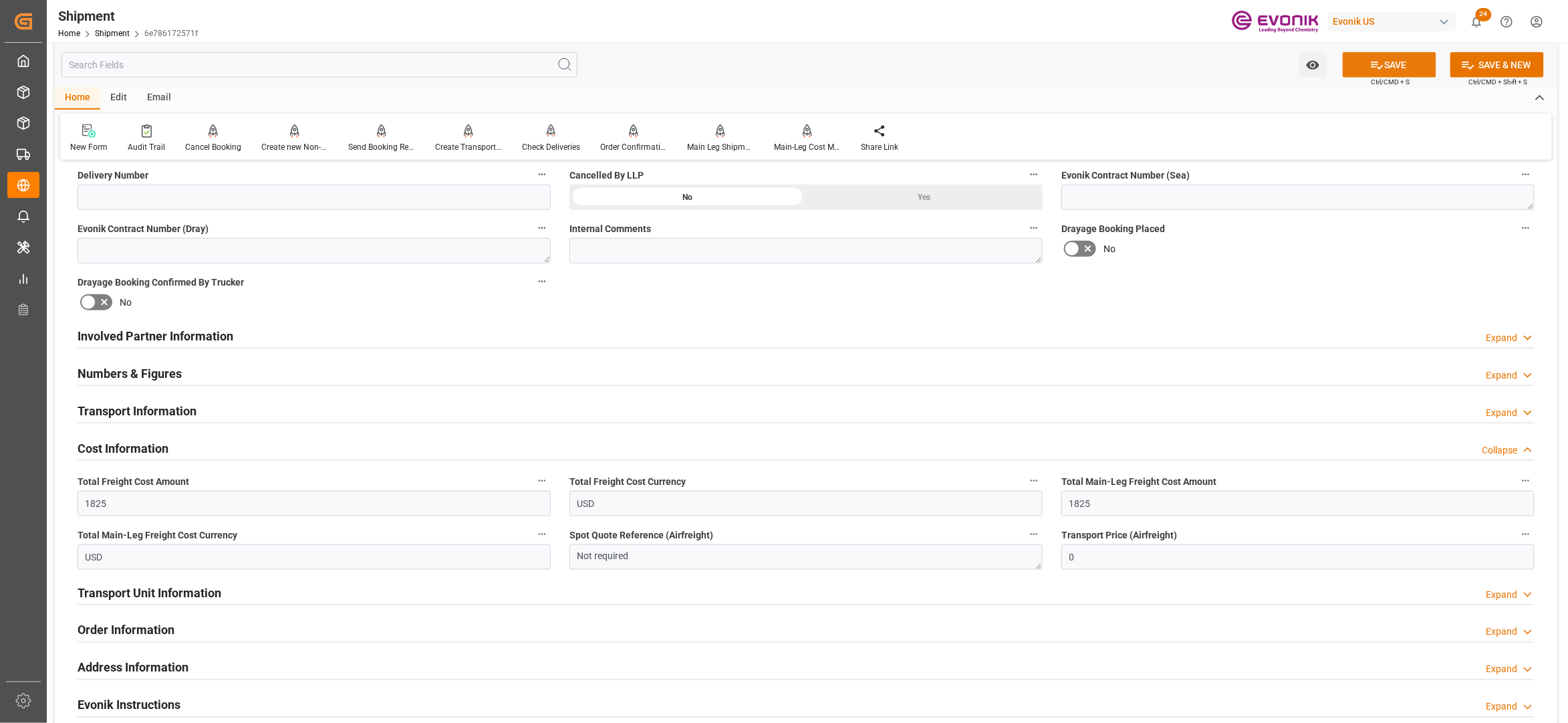
click at [1389, 62] on button "SAVE" at bounding box center [1390, 64] width 94 height 25
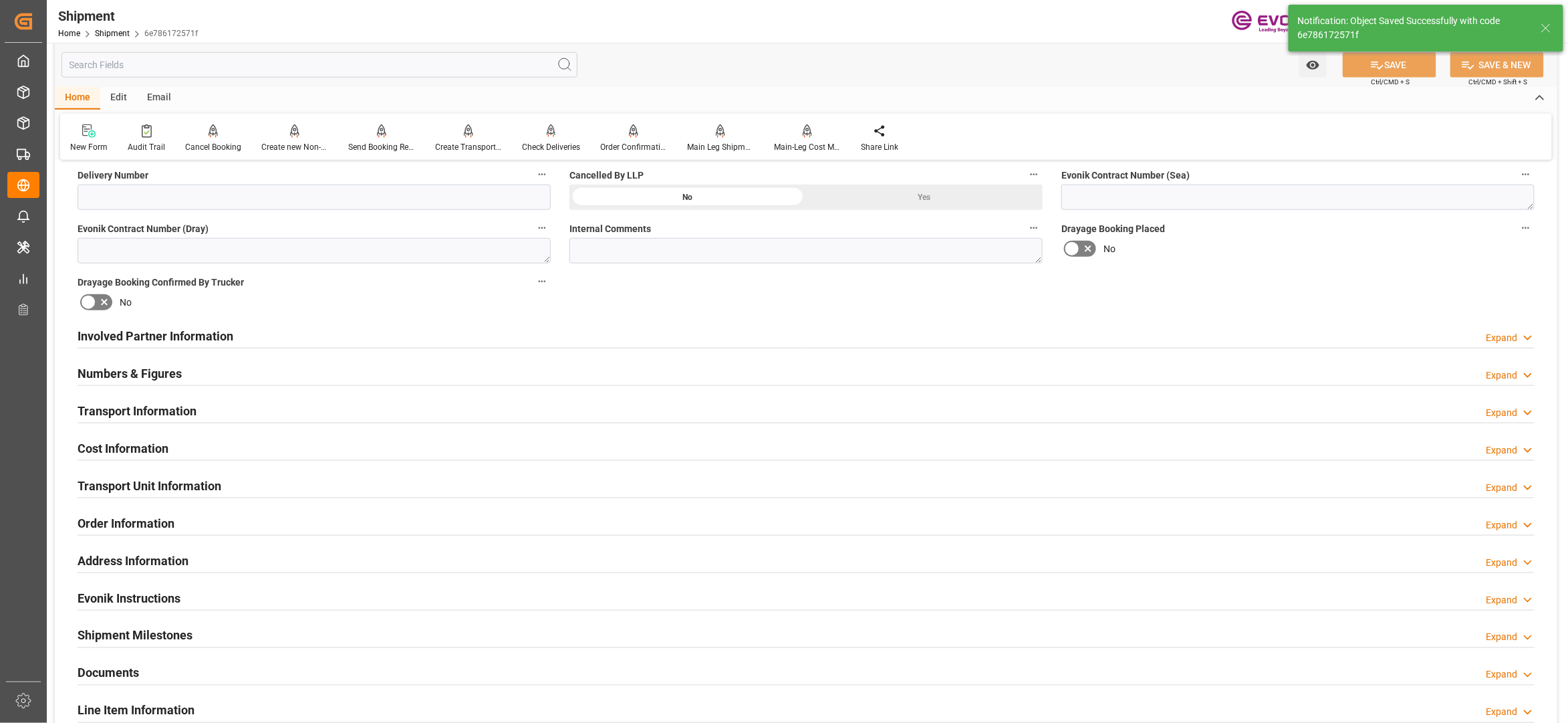
click at [213, 450] on div "Cost Information Expand" at bounding box center [806, 447] width 1457 height 25
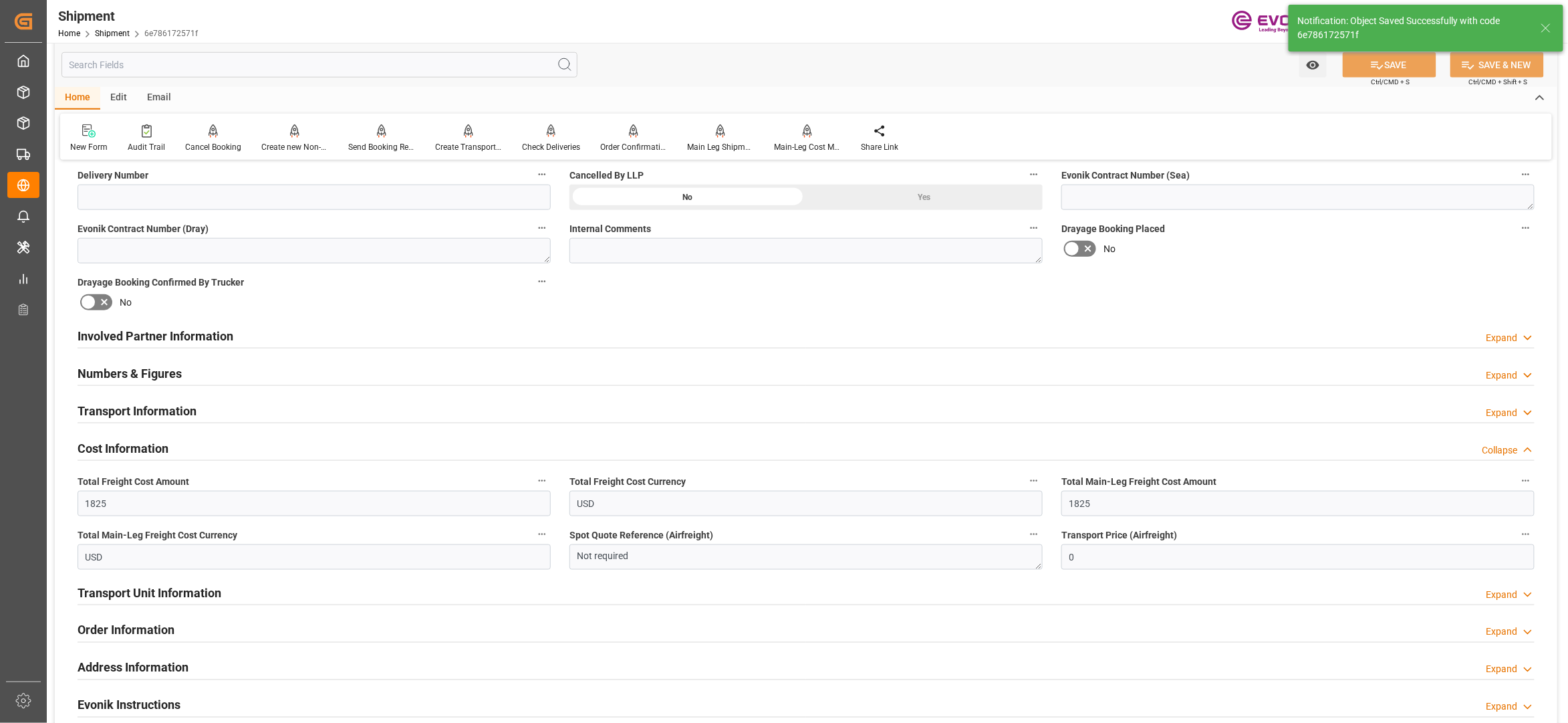
scroll to position [891, 0]
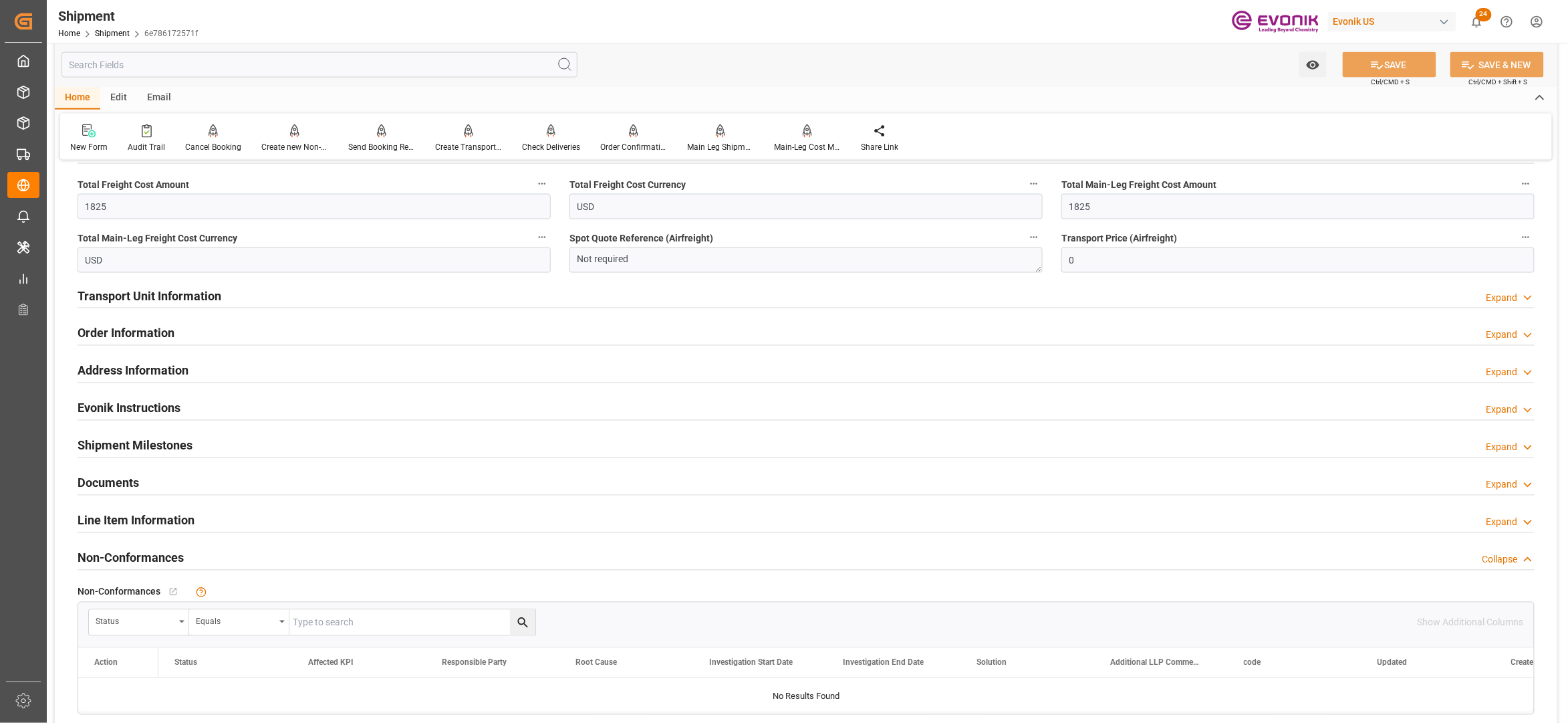
click at [220, 524] on div "Line Item Information Expand" at bounding box center [806, 519] width 1457 height 25
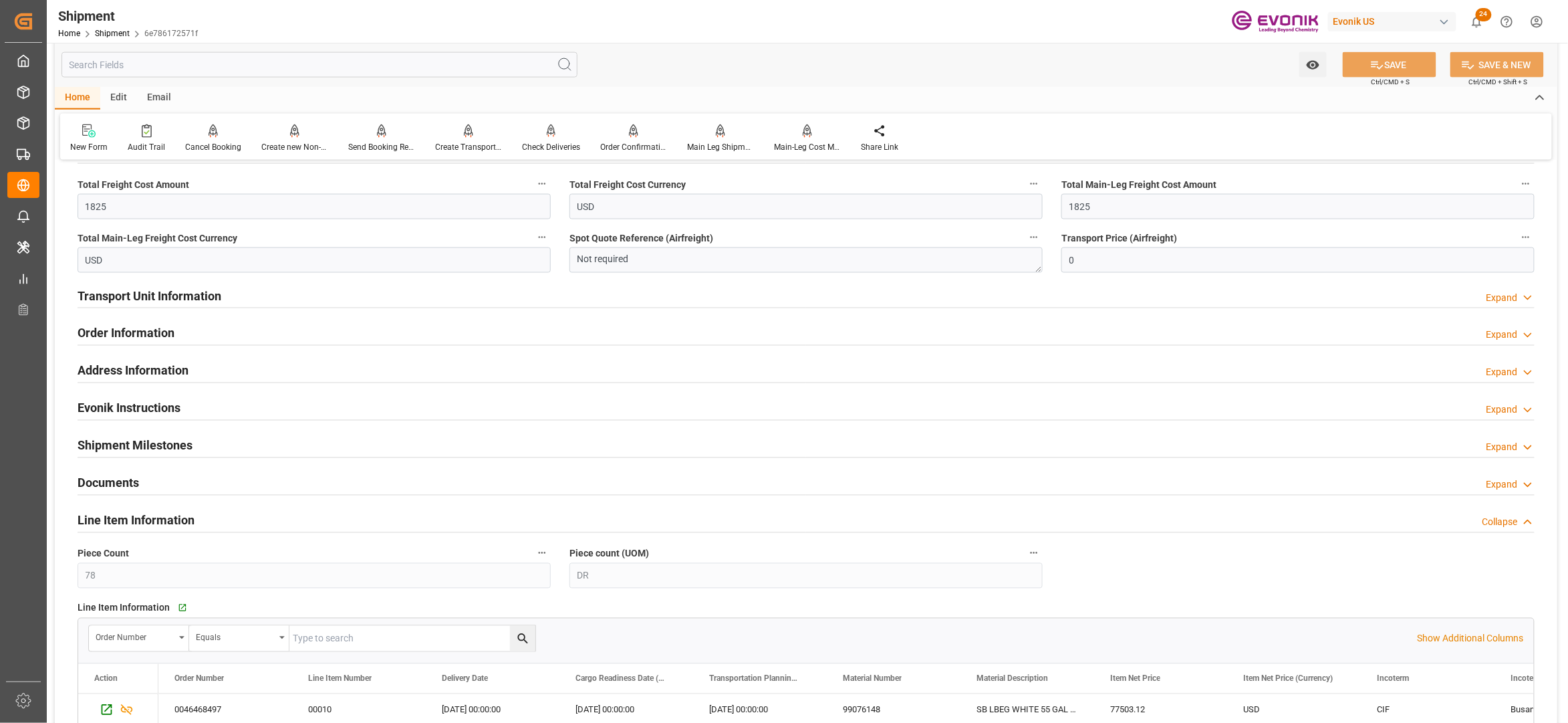
scroll to position [1188, 0]
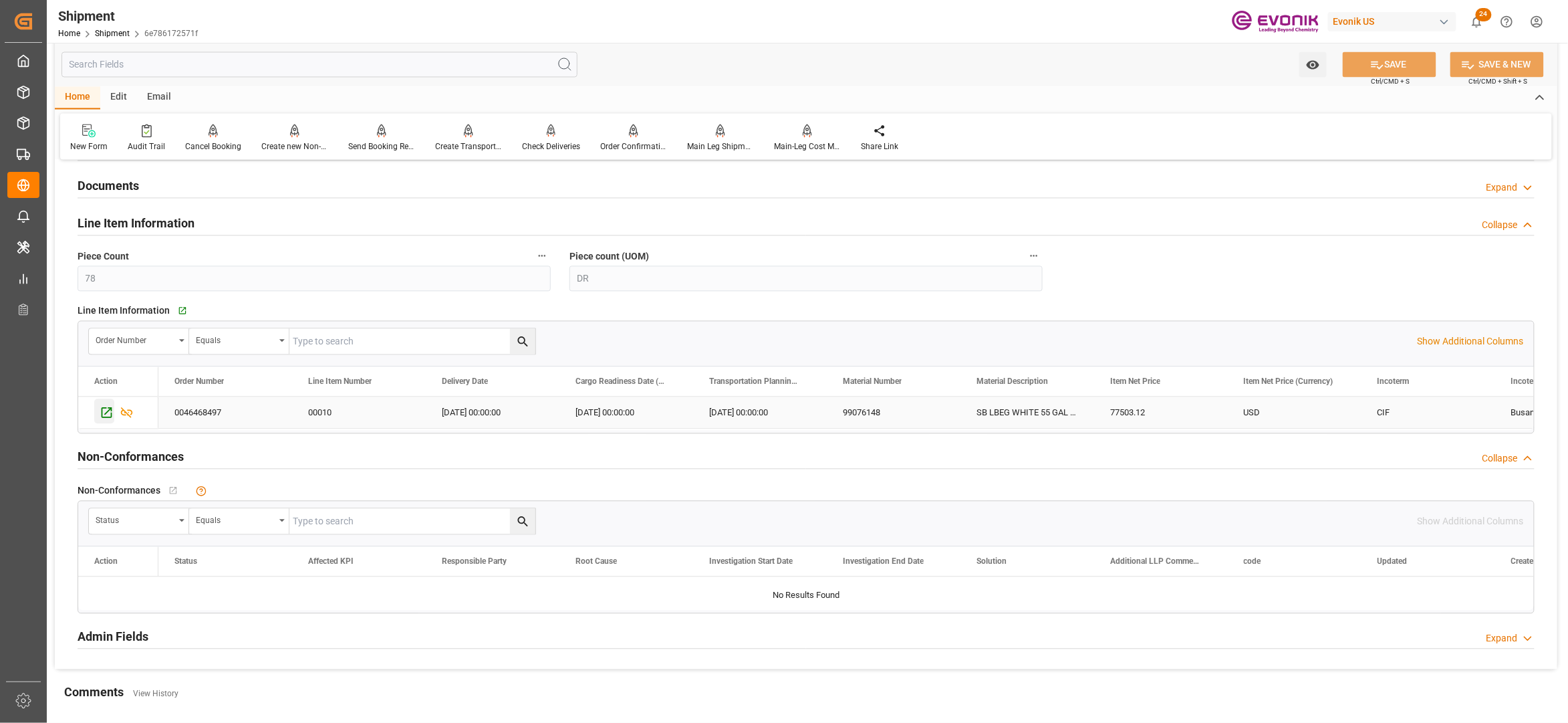
click at [104, 417] on icon "Press SPACE to select this row." at bounding box center [107, 413] width 14 height 14
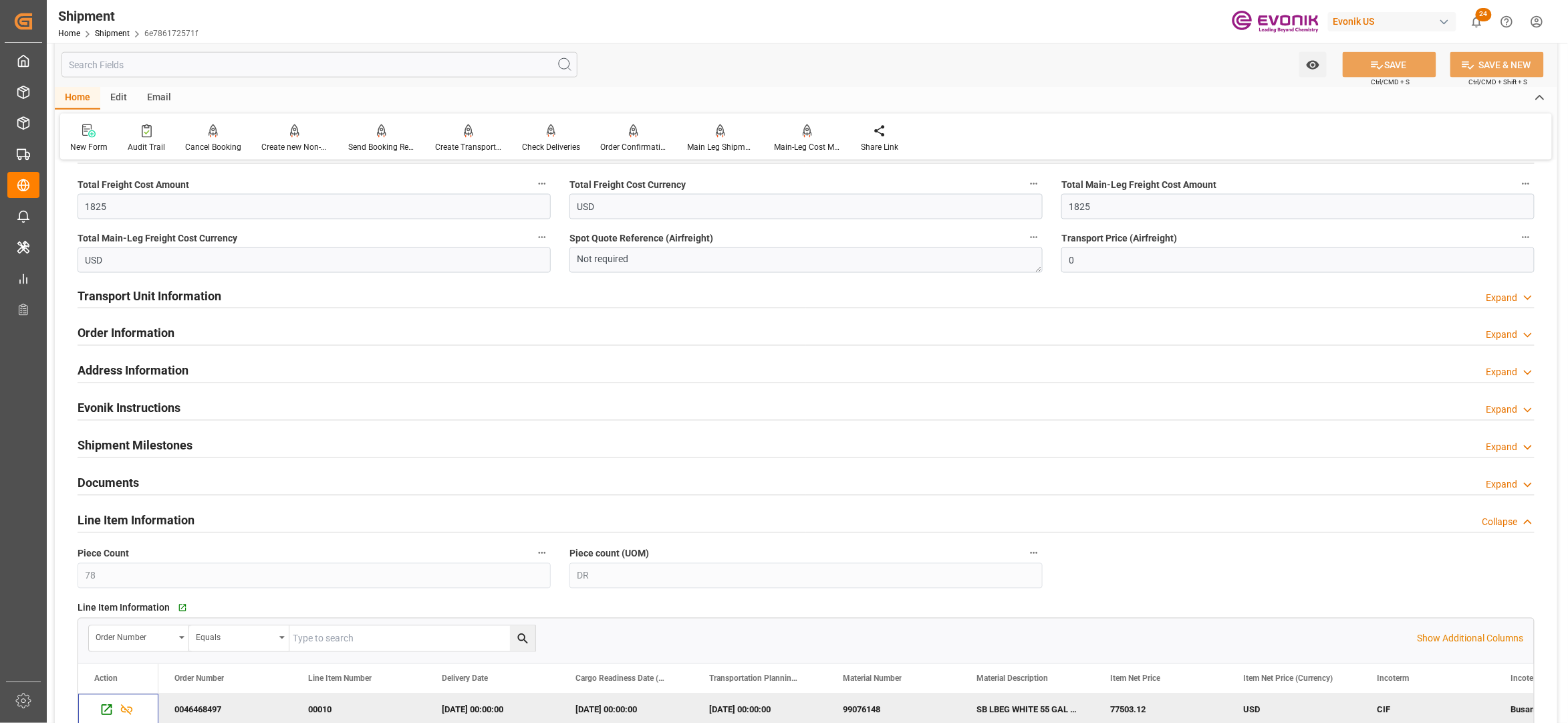
scroll to position [594, 0]
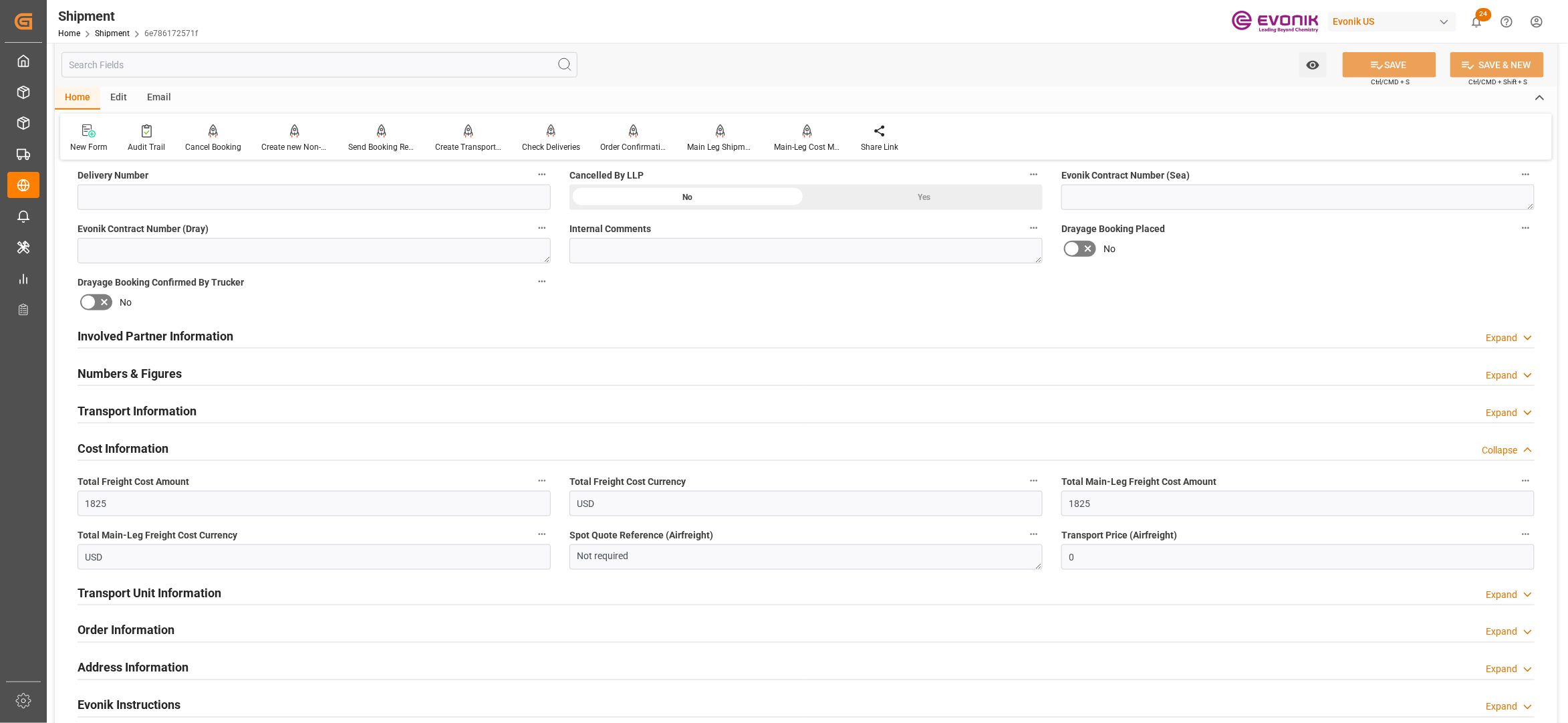
click at [519, 335] on div "Involved Partner Information Expand" at bounding box center [806, 334] width 1457 height 25
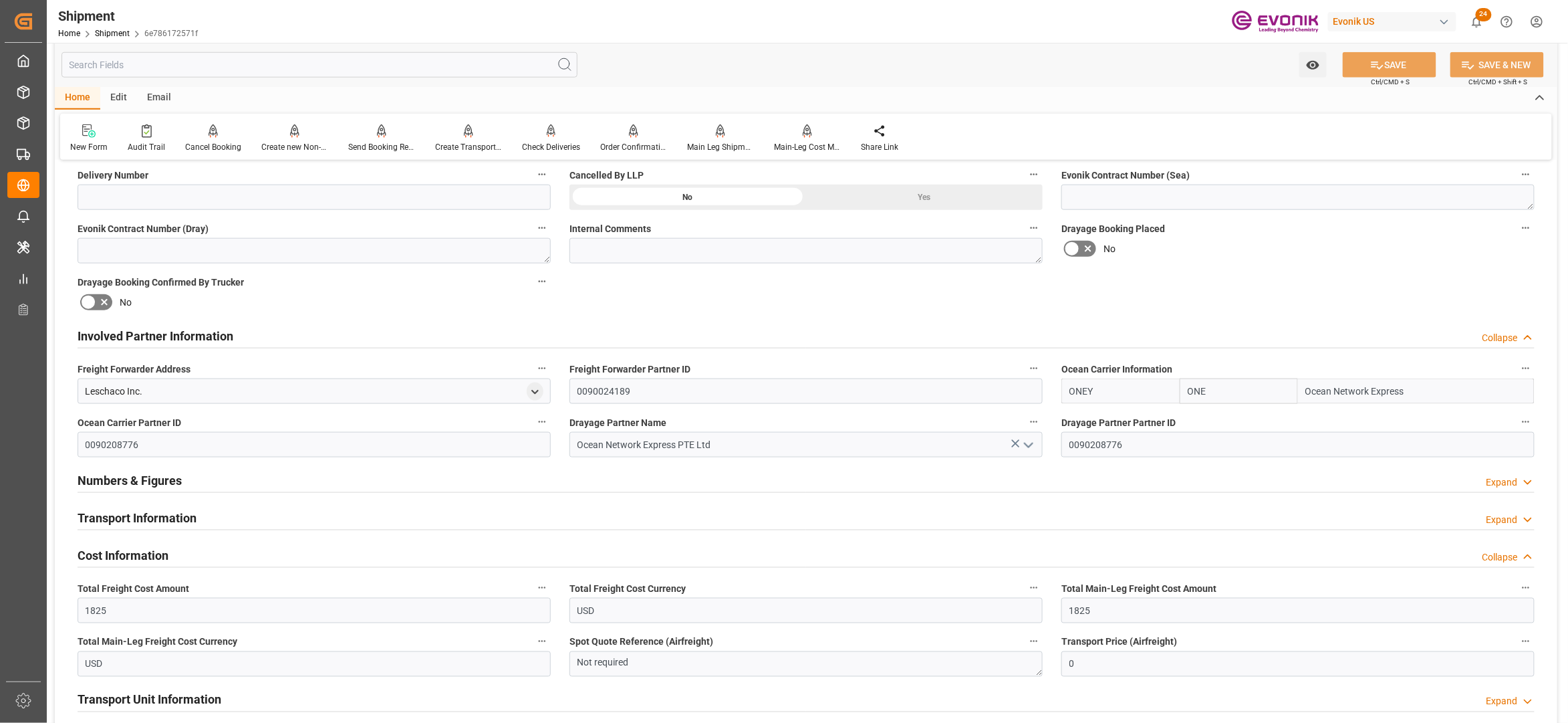
click at [333, 519] on div "Transport Information Expand" at bounding box center [806, 516] width 1457 height 25
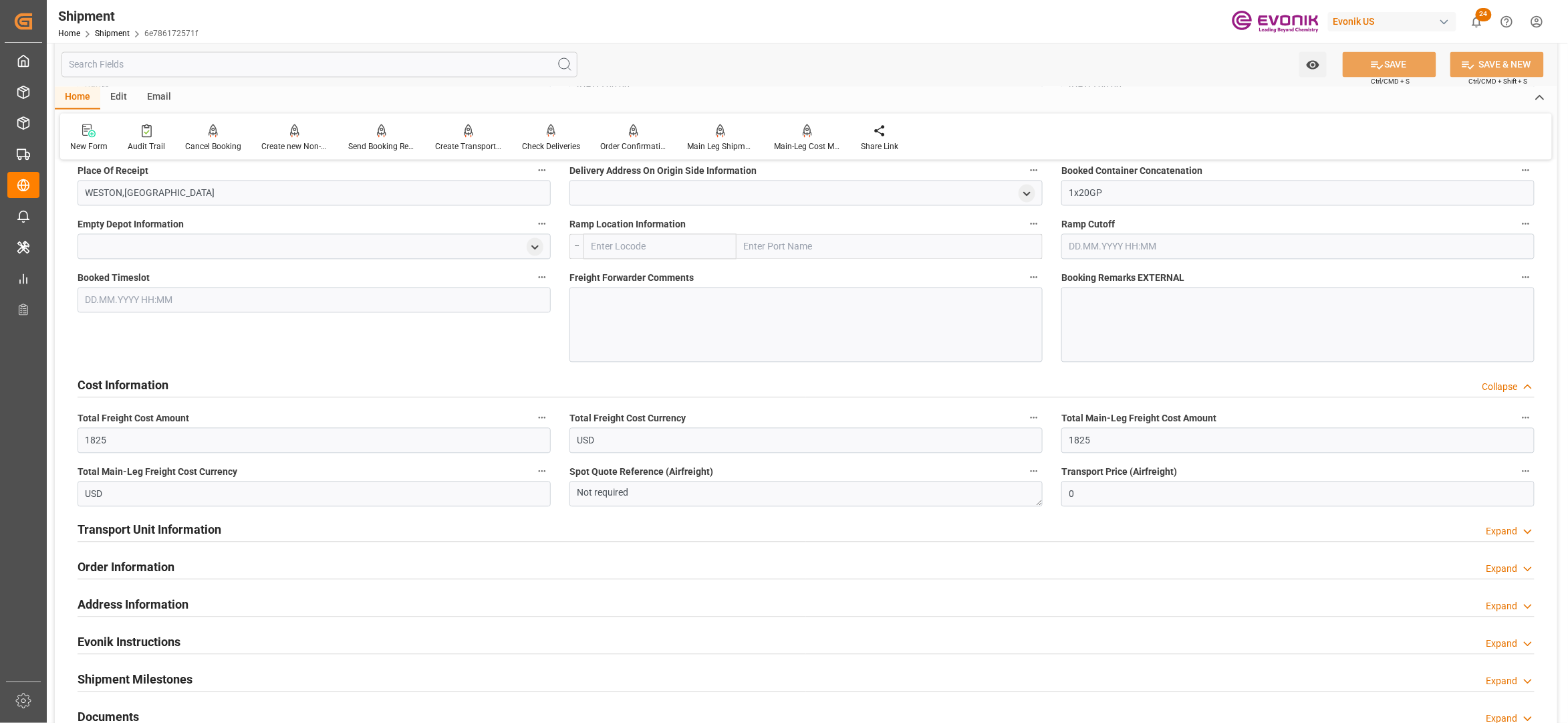
scroll to position [1486, 0]
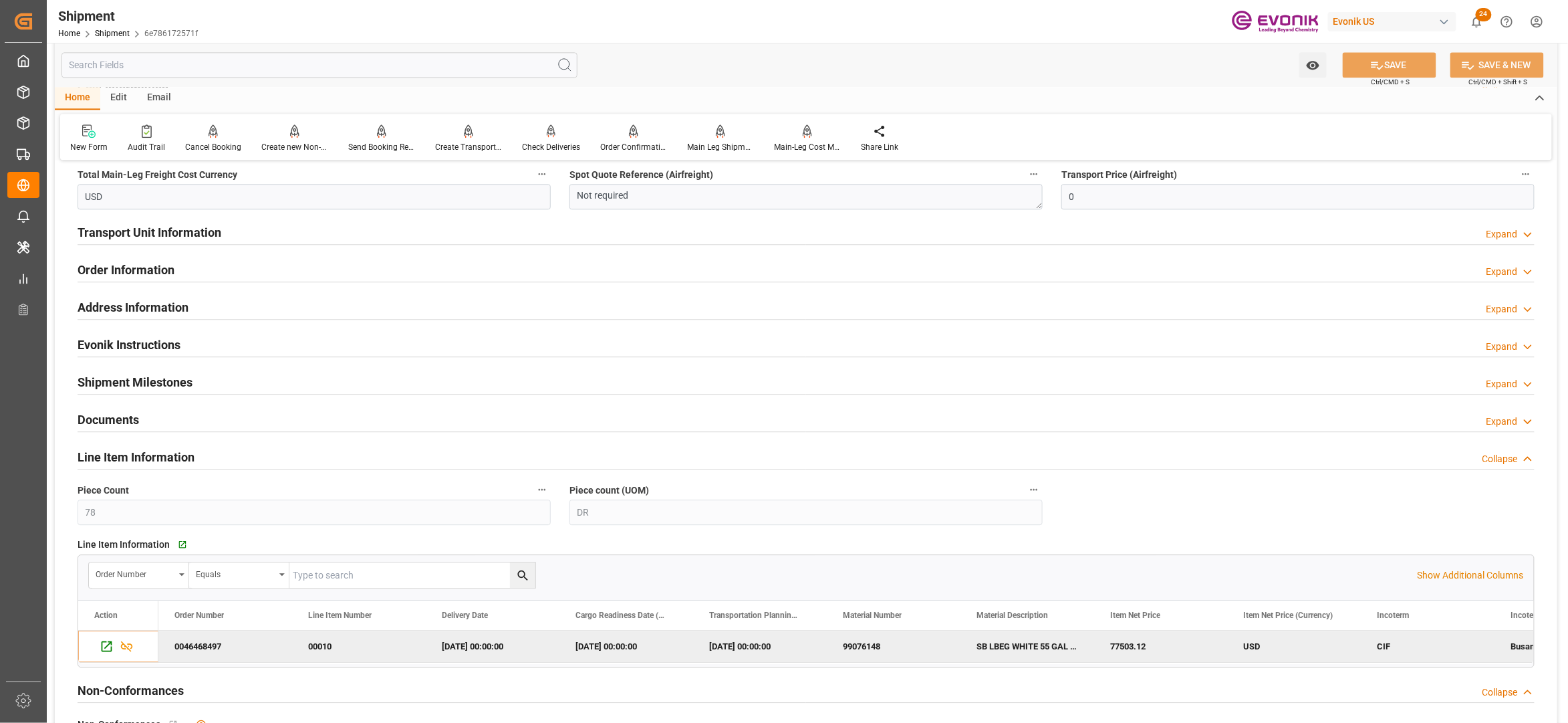
click at [321, 464] on div "Line Item Information Collapse" at bounding box center [806, 455] width 1457 height 25
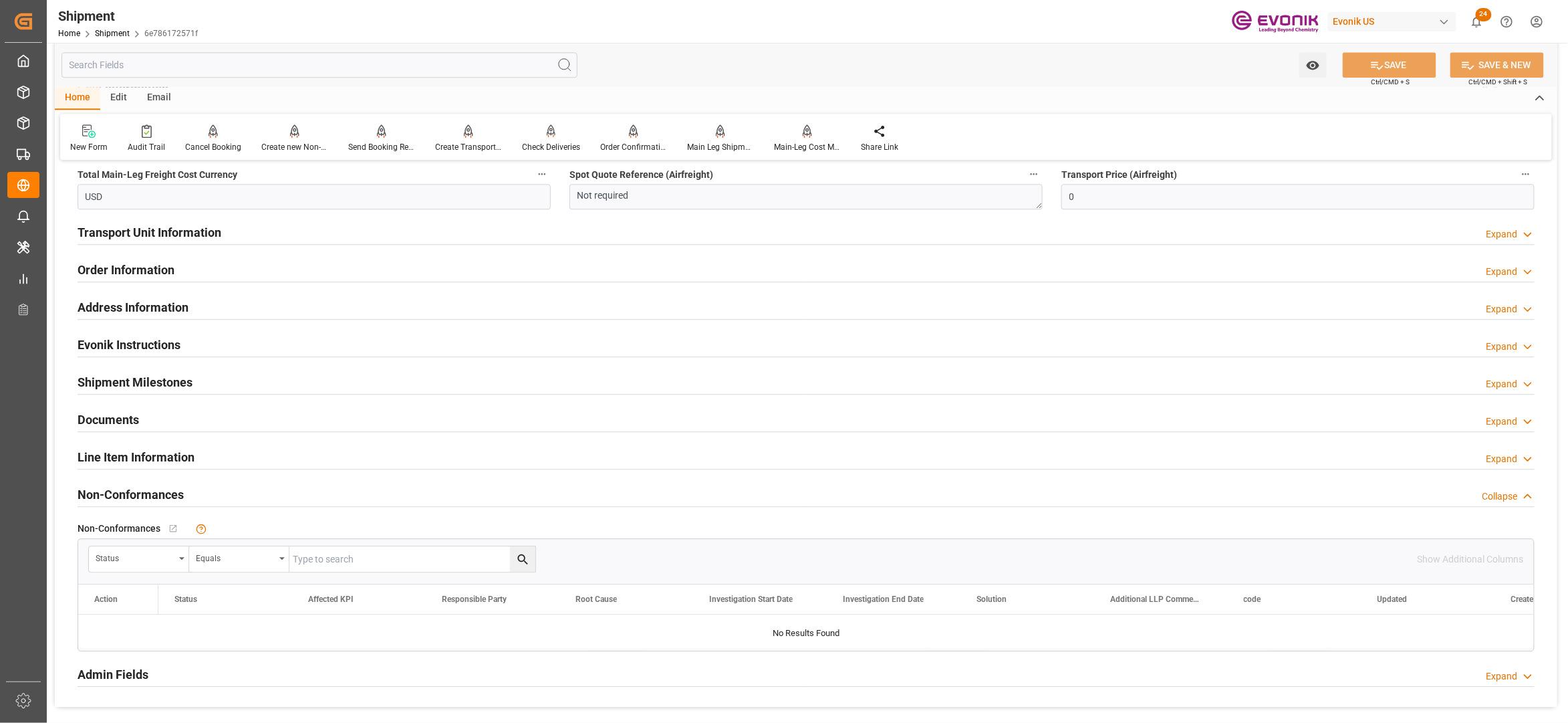
scroll to position [1188, 0]
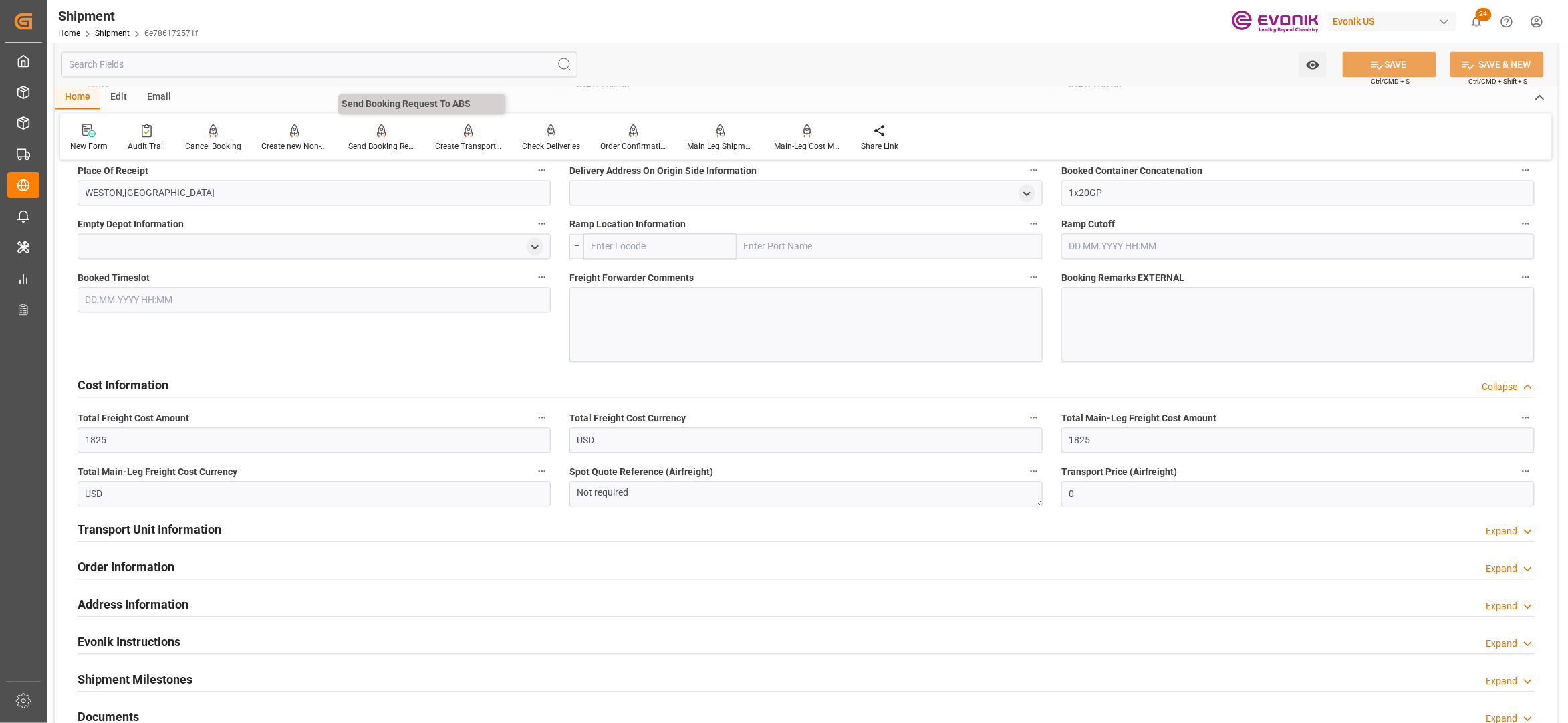
click at [385, 137] on div at bounding box center [381, 131] width 67 height 14
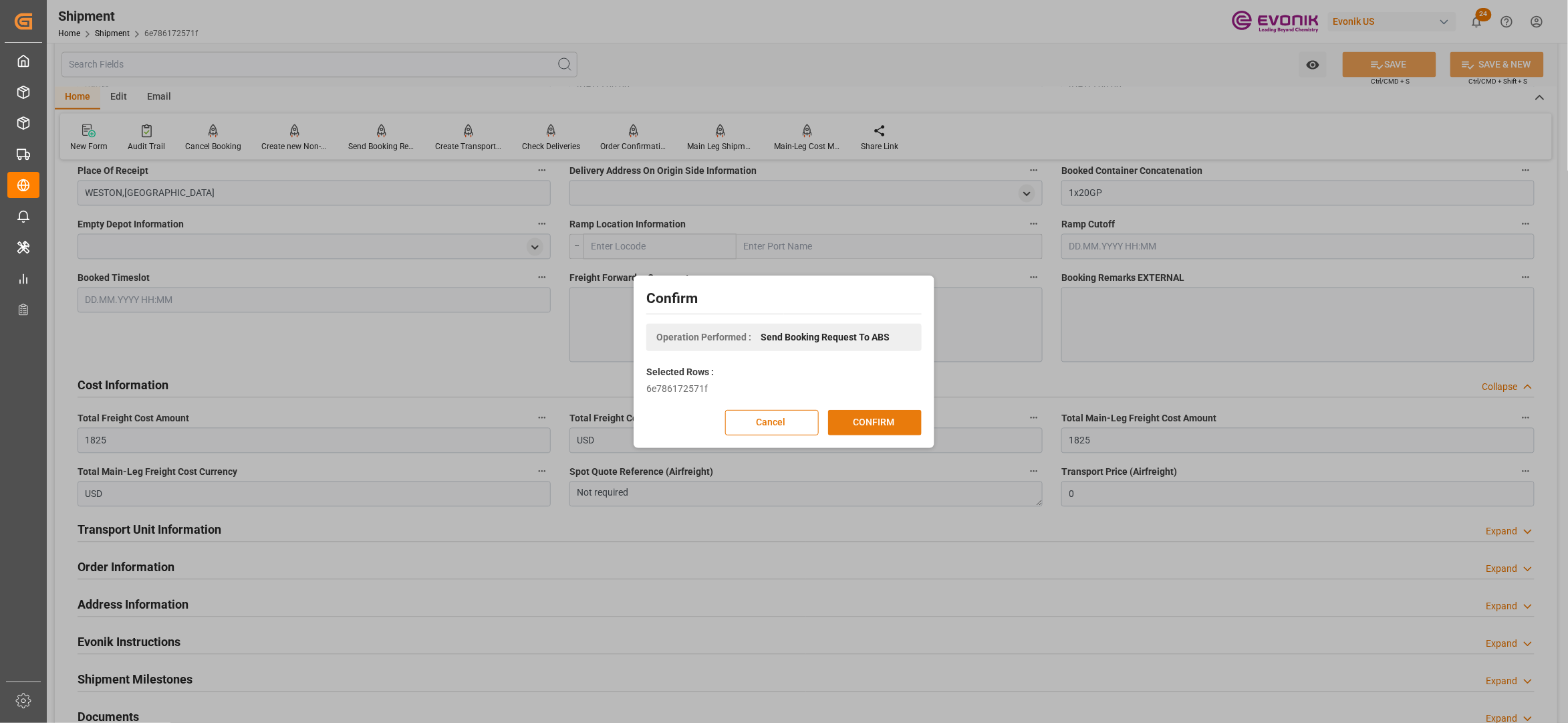
click at [869, 425] on button "CONFIRM" at bounding box center [875, 422] width 94 height 25
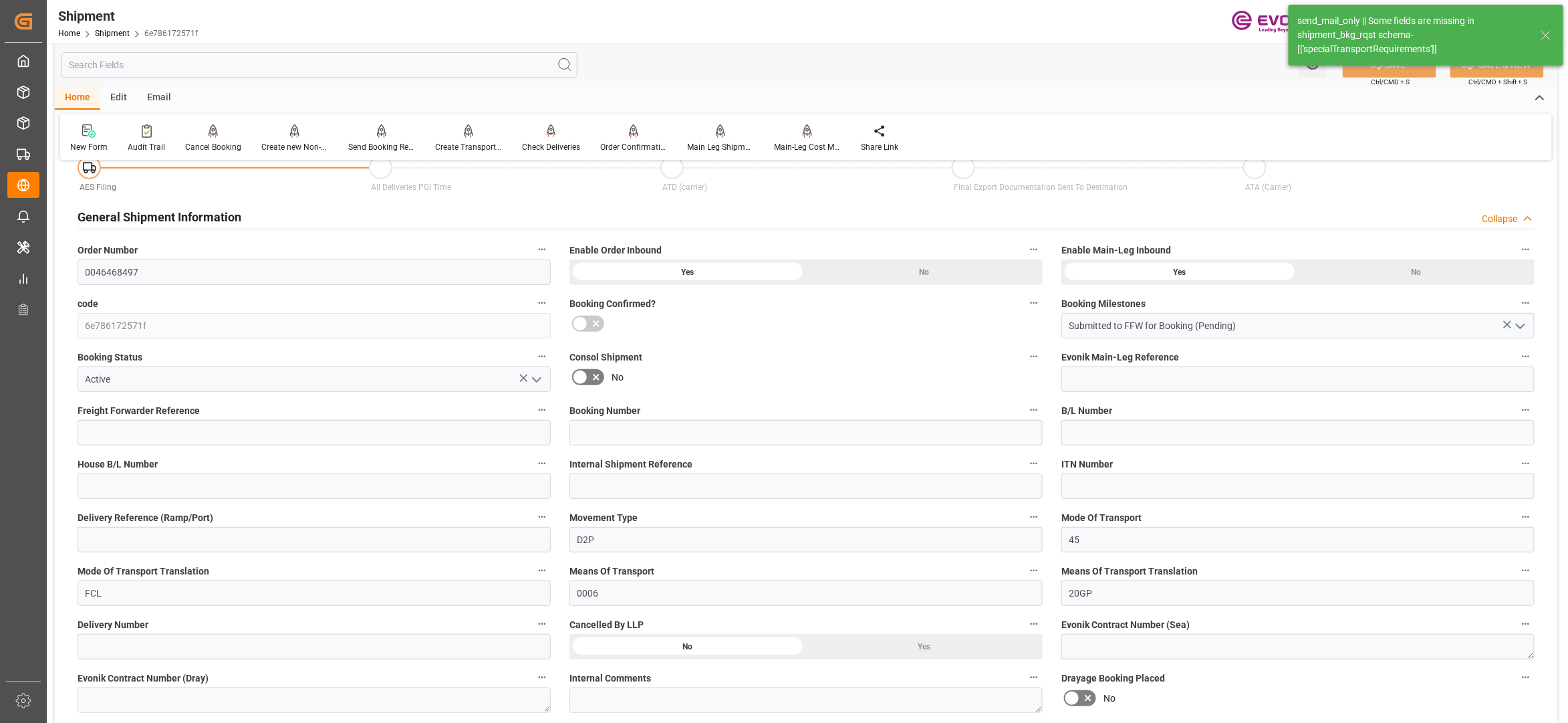
scroll to position [1103, 0]
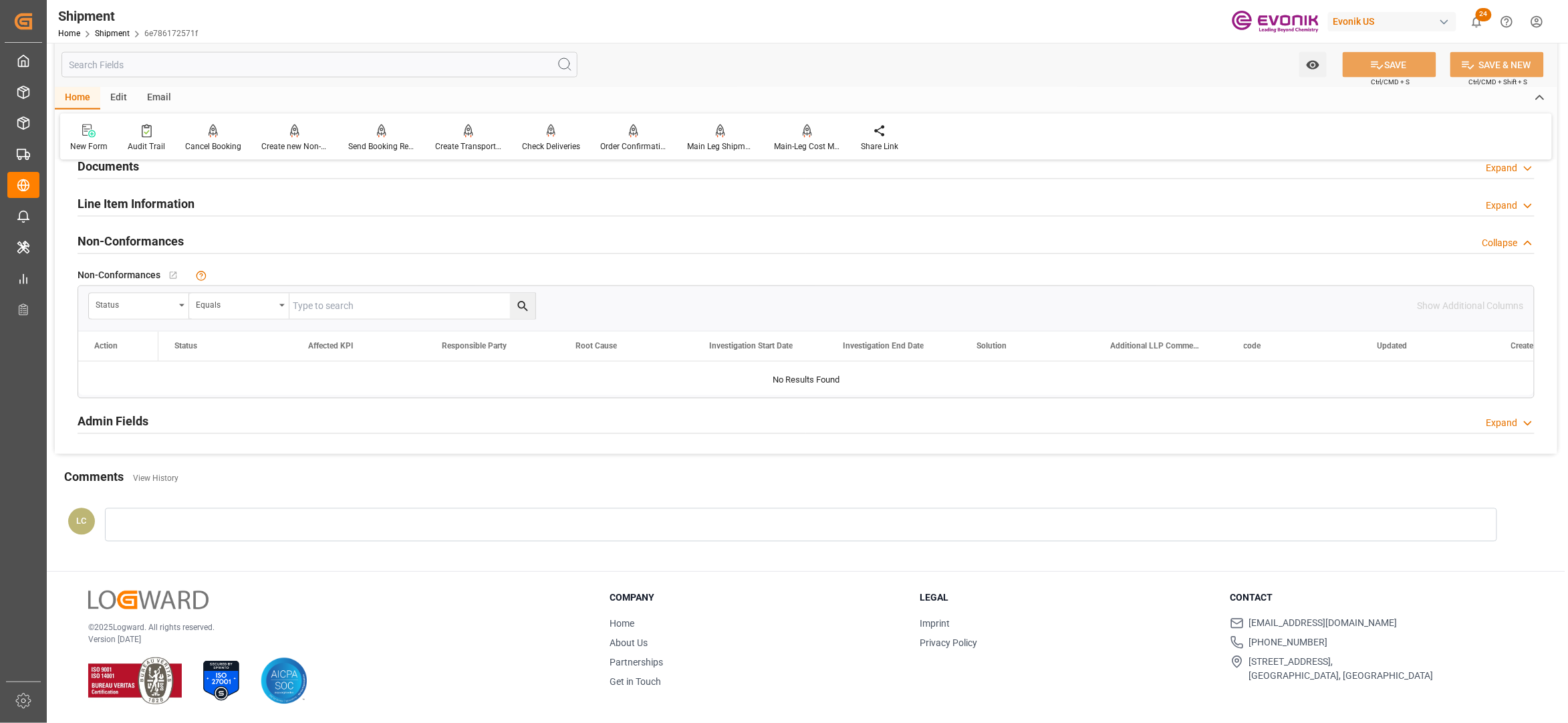
click at [356, 77] on div "Watch Option SAVE Ctrl/CMD + S SAVE & NEW Ctrl/CMD + Shift + S" at bounding box center [807, 65] width 1503 height 44
click at [366, 68] on input "text" at bounding box center [319, 64] width 516 height 25
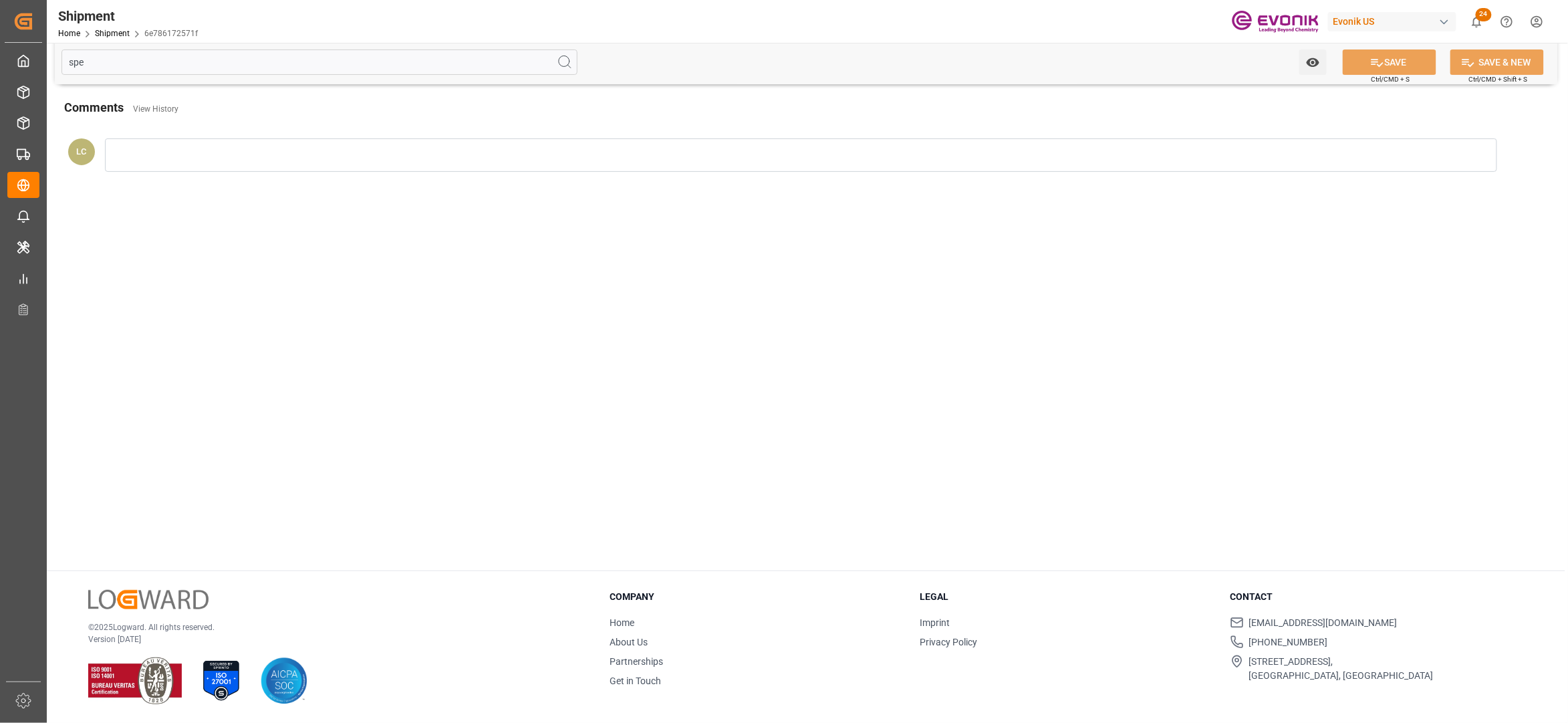
scroll to position [0, 0]
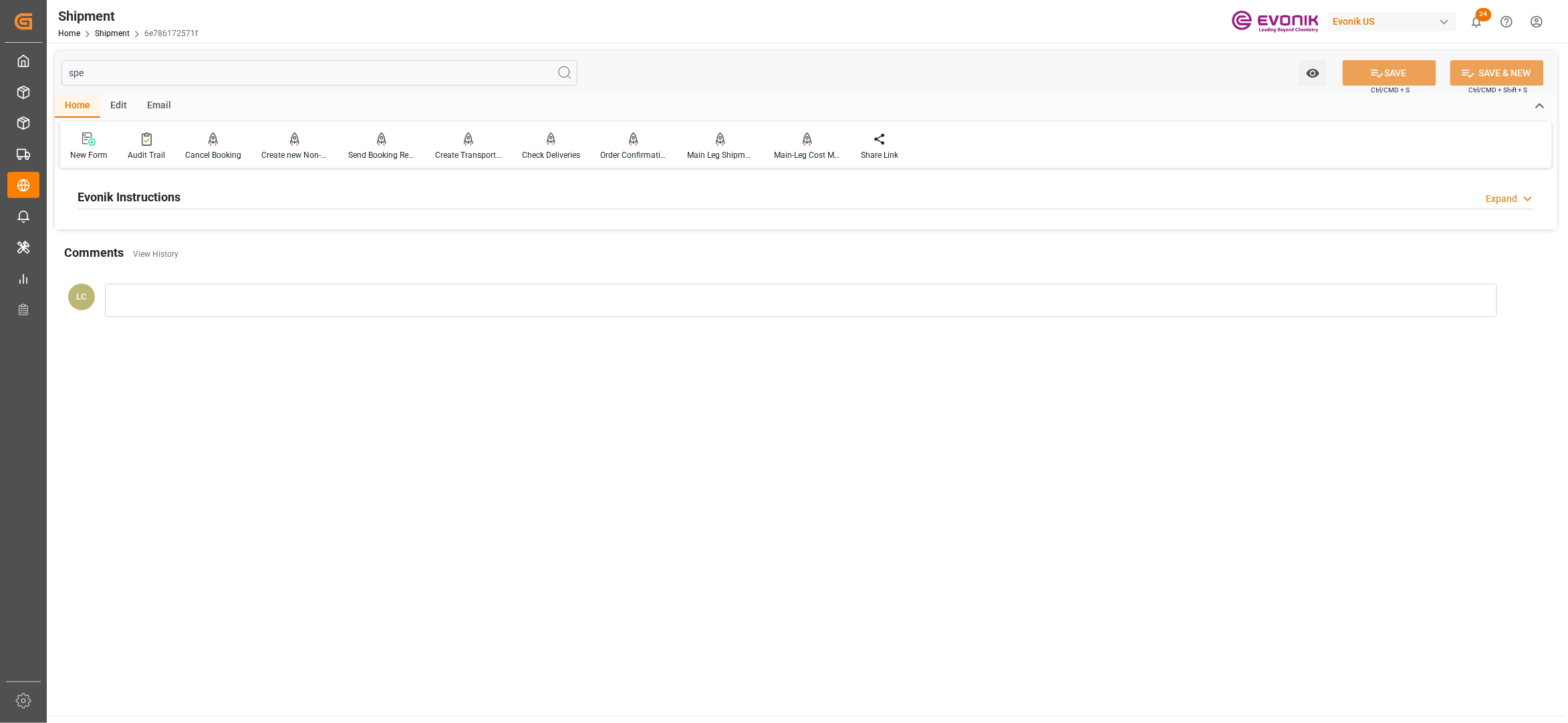
type input "spe"
click at [457, 194] on div "Evonik Instructions Expand" at bounding box center [806, 195] width 1457 height 25
click at [339, 281] on div at bounding box center [313, 276] width 473 height 75
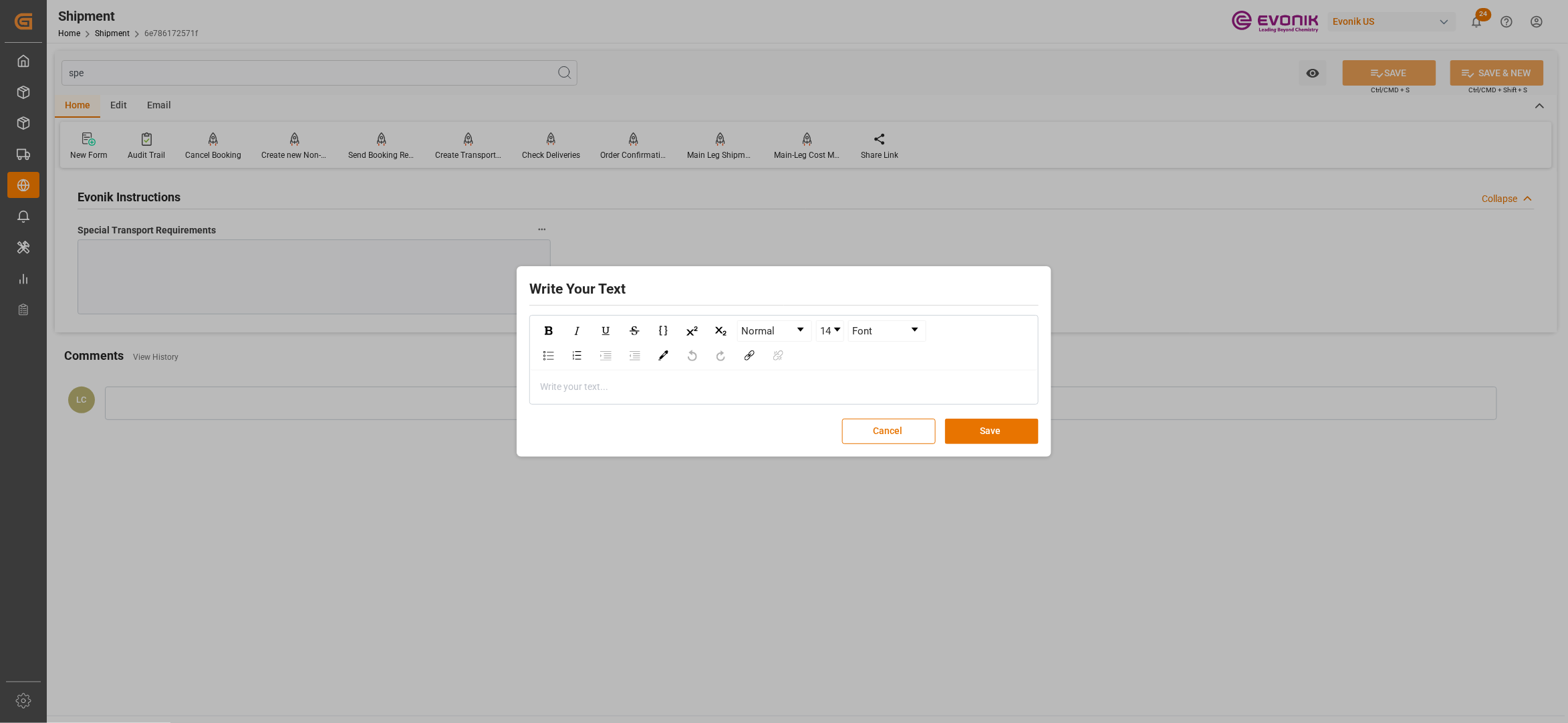
click at [615, 387] on div "rdw-editor" at bounding box center [784, 387] width 487 height 14
click at [979, 417] on div "Write Your Text Normal 14 Font ................. Cancel Save" at bounding box center [784, 361] width 528 height 184
click at [995, 431] on button "Save" at bounding box center [992, 431] width 94 height 25
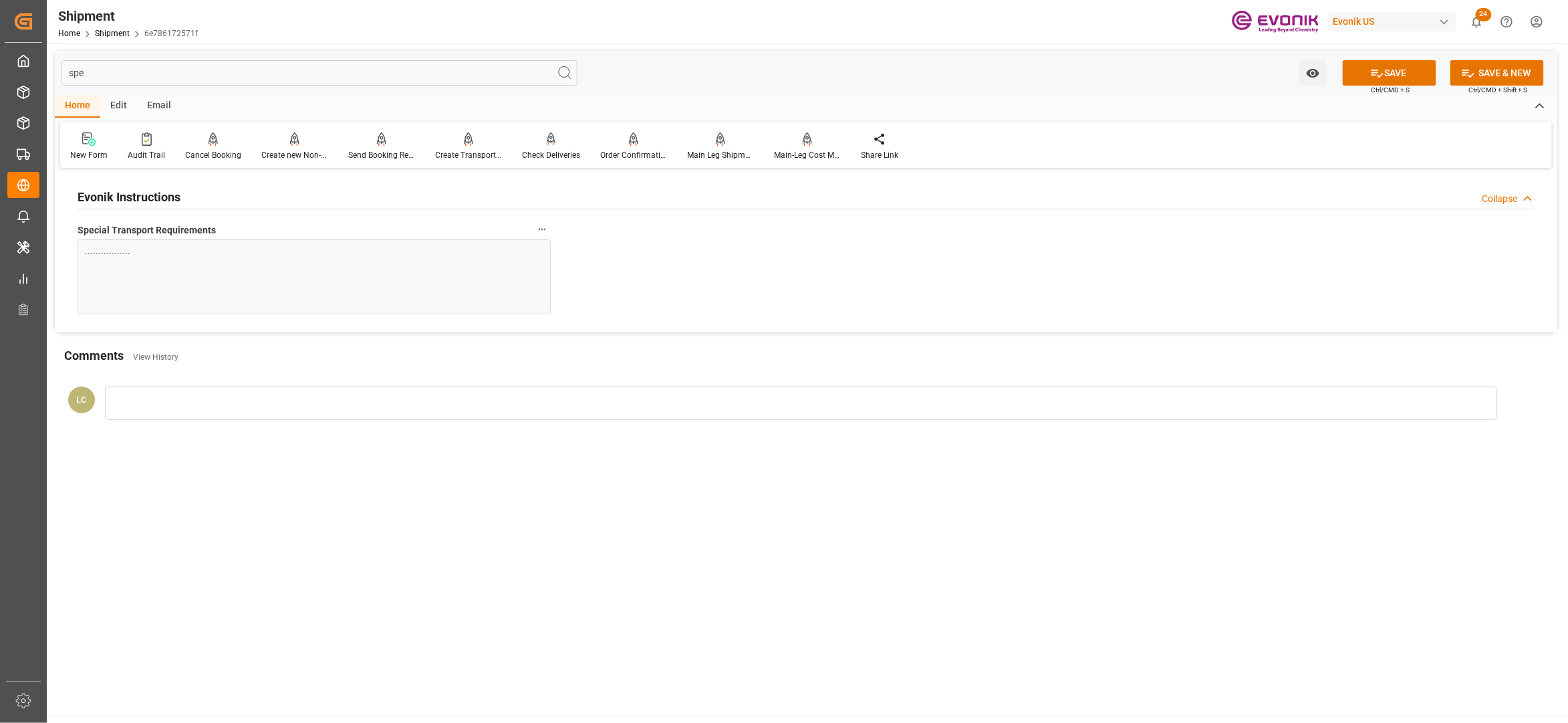
click at [1383, 57] on div "spe Watch Option SAVE Ctrl/CMD + S SAVE & NEW Ctrl/CMD + Shift + S" at bounding box center [807, 73] width 1503 height 44
click at [1388, 66] on button "SAVE" at bounding box center [1390, 72] width 94 height 25
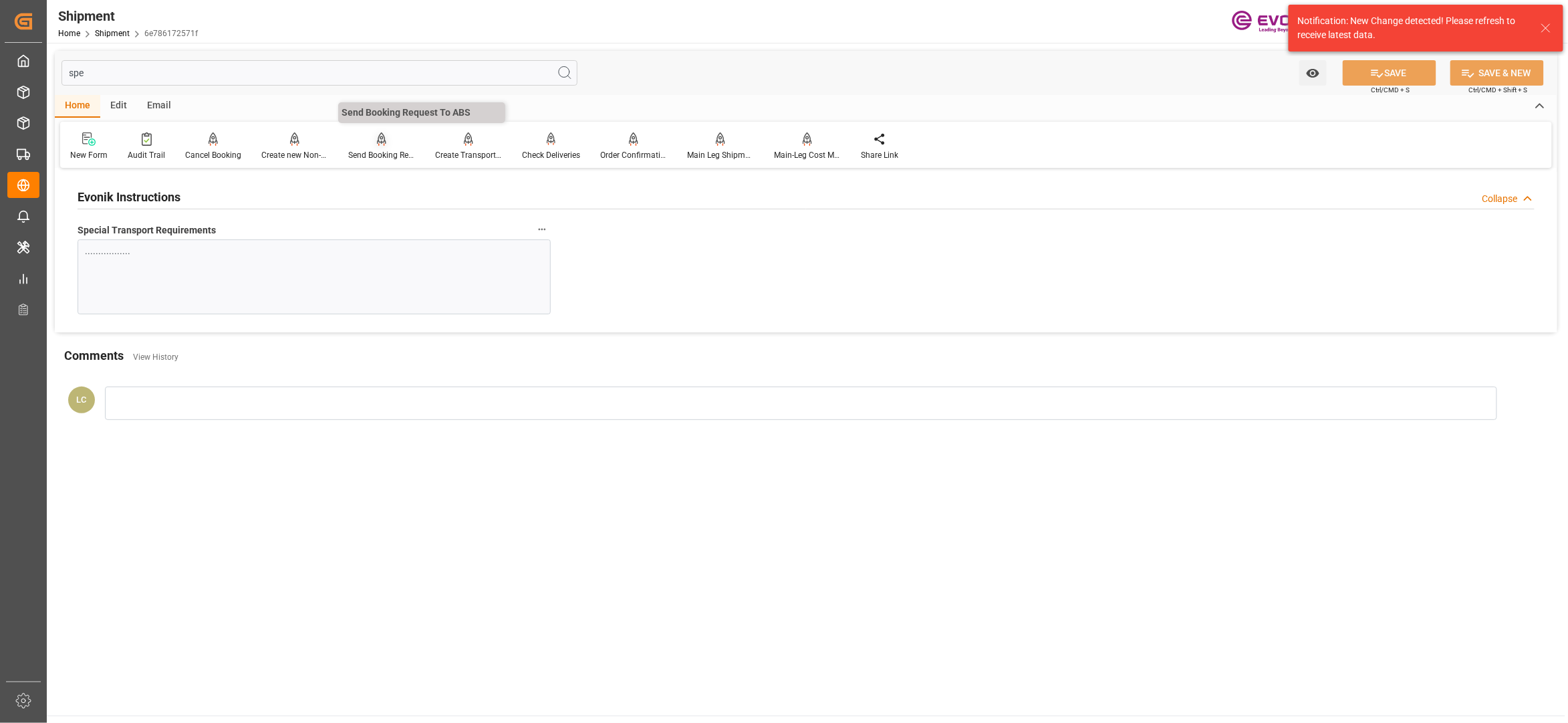
click at [371, 154] on div "Send Booking Request To ABS" at bounding box center [381, 155] width 67 height 12
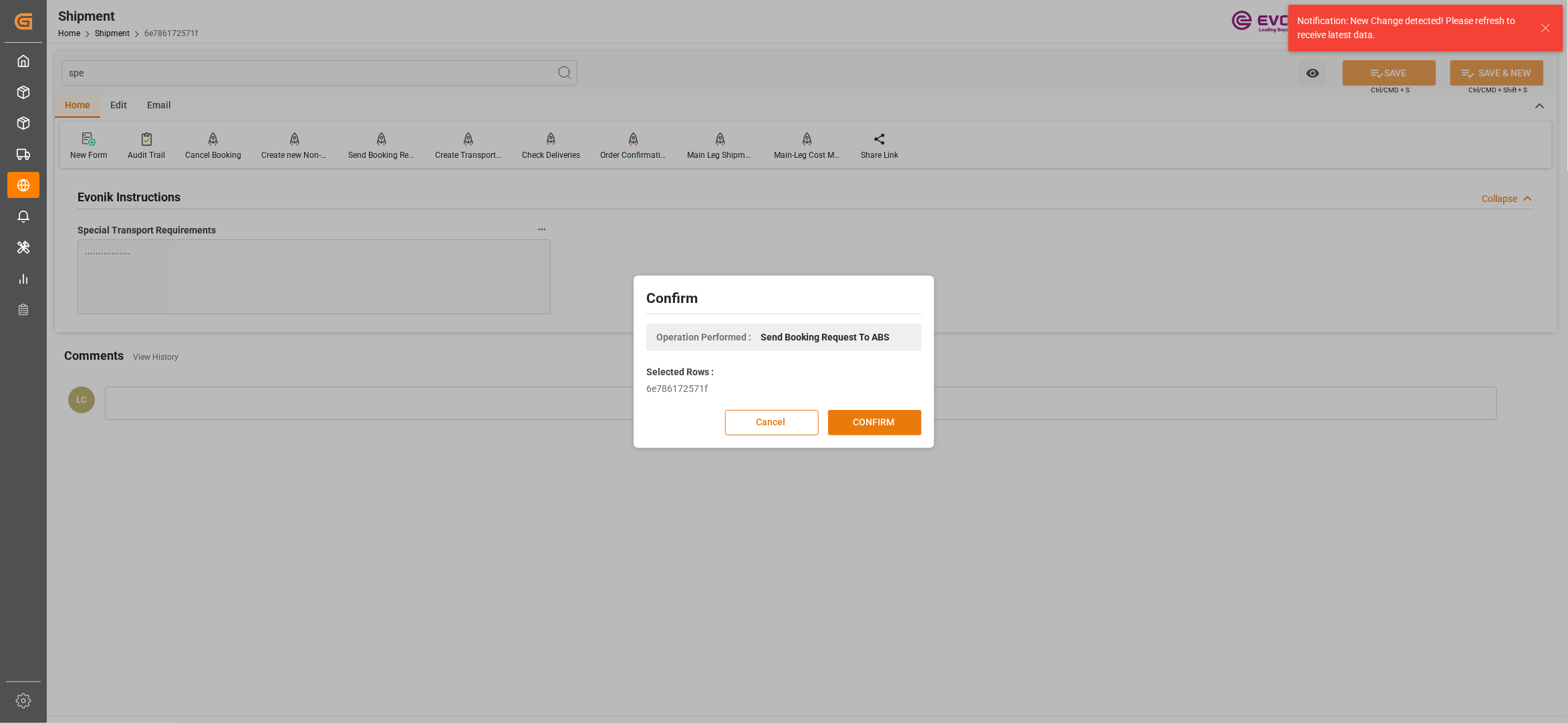
click at [854, 415] on button "CONFIRM" at bounding box center [875, 422] width 94 height 25
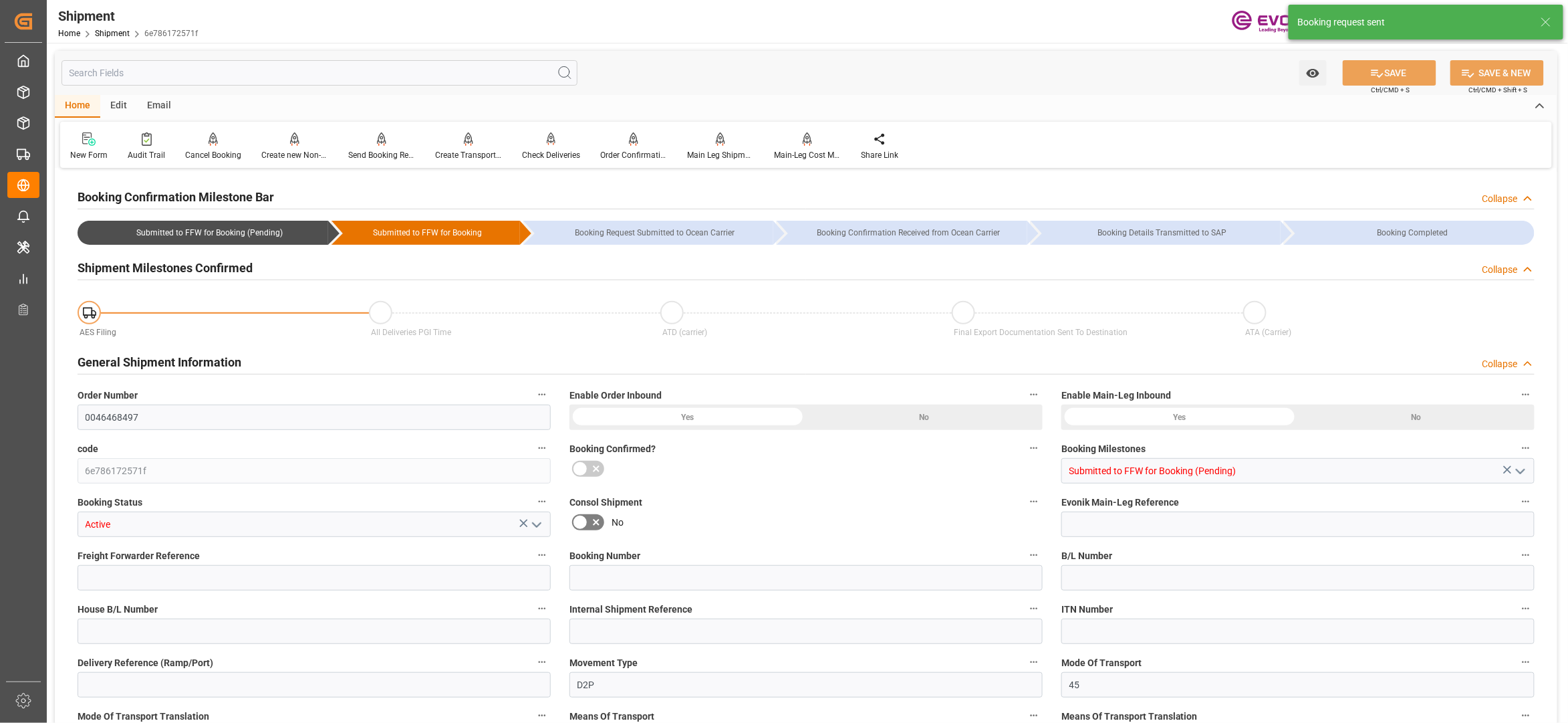
type input "ONE"
type input "Ocean Network Express"
type input "20"
type input "500"
type input "16810.58"
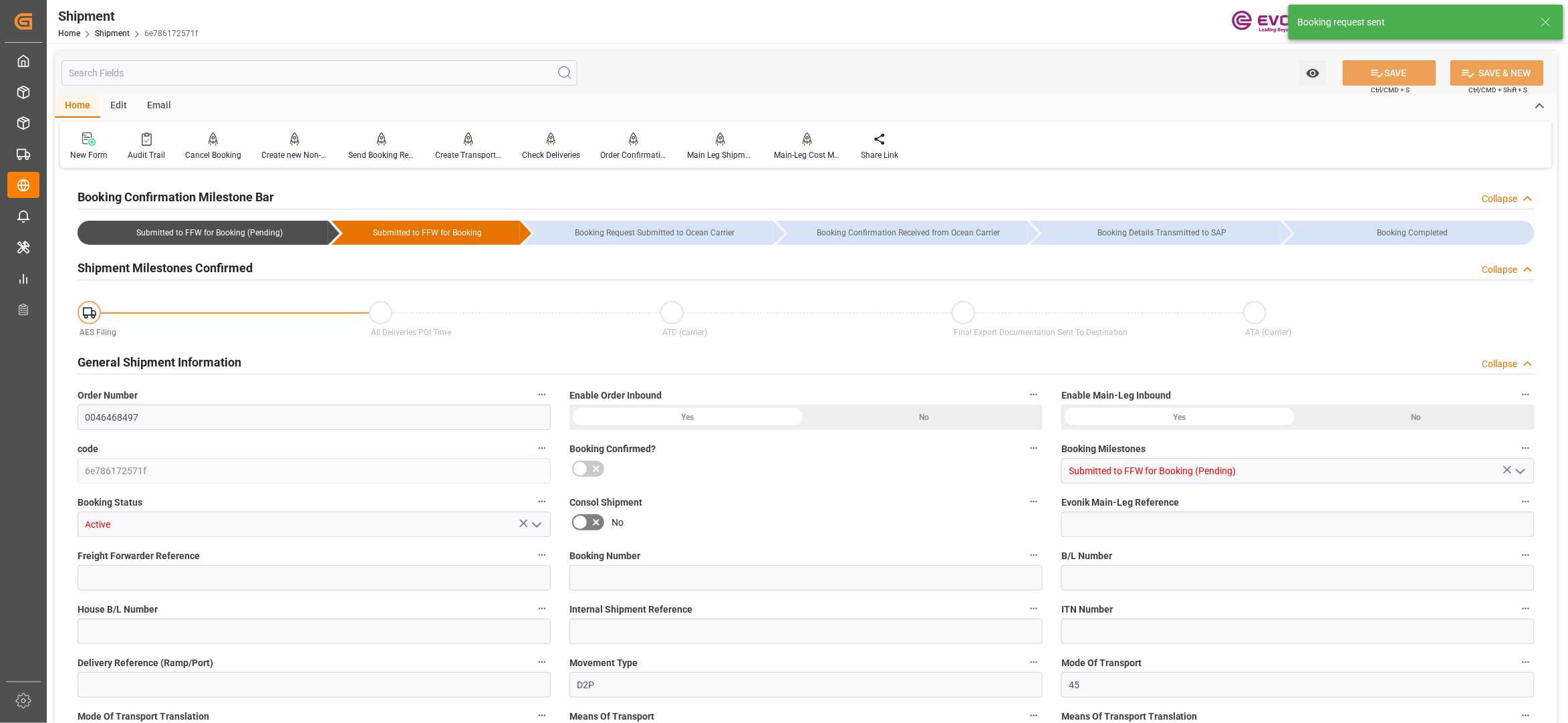
type input "29.717"
type input "USLAX"
type input "KRPUS"
type input "9660011"
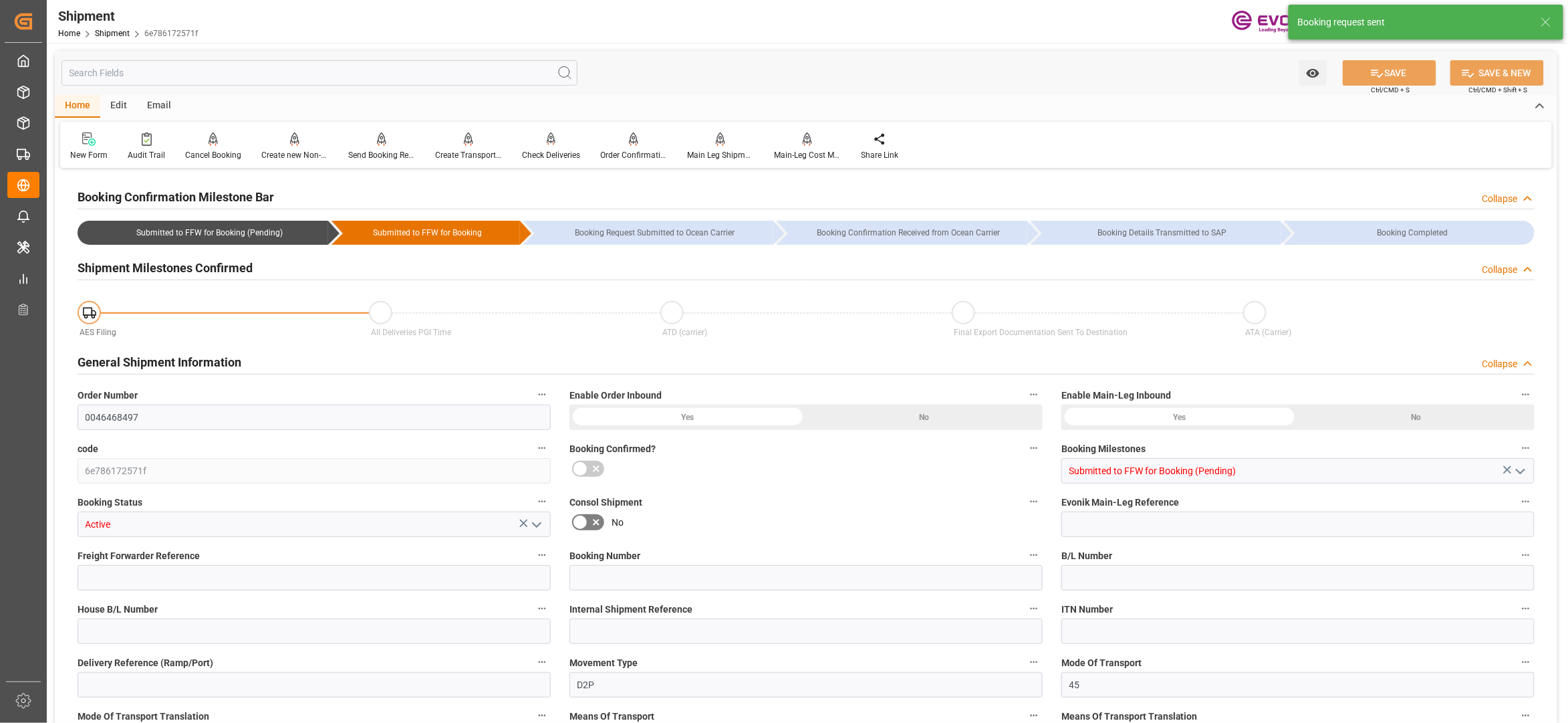
type input "1825"
type input "0"
type input "78"
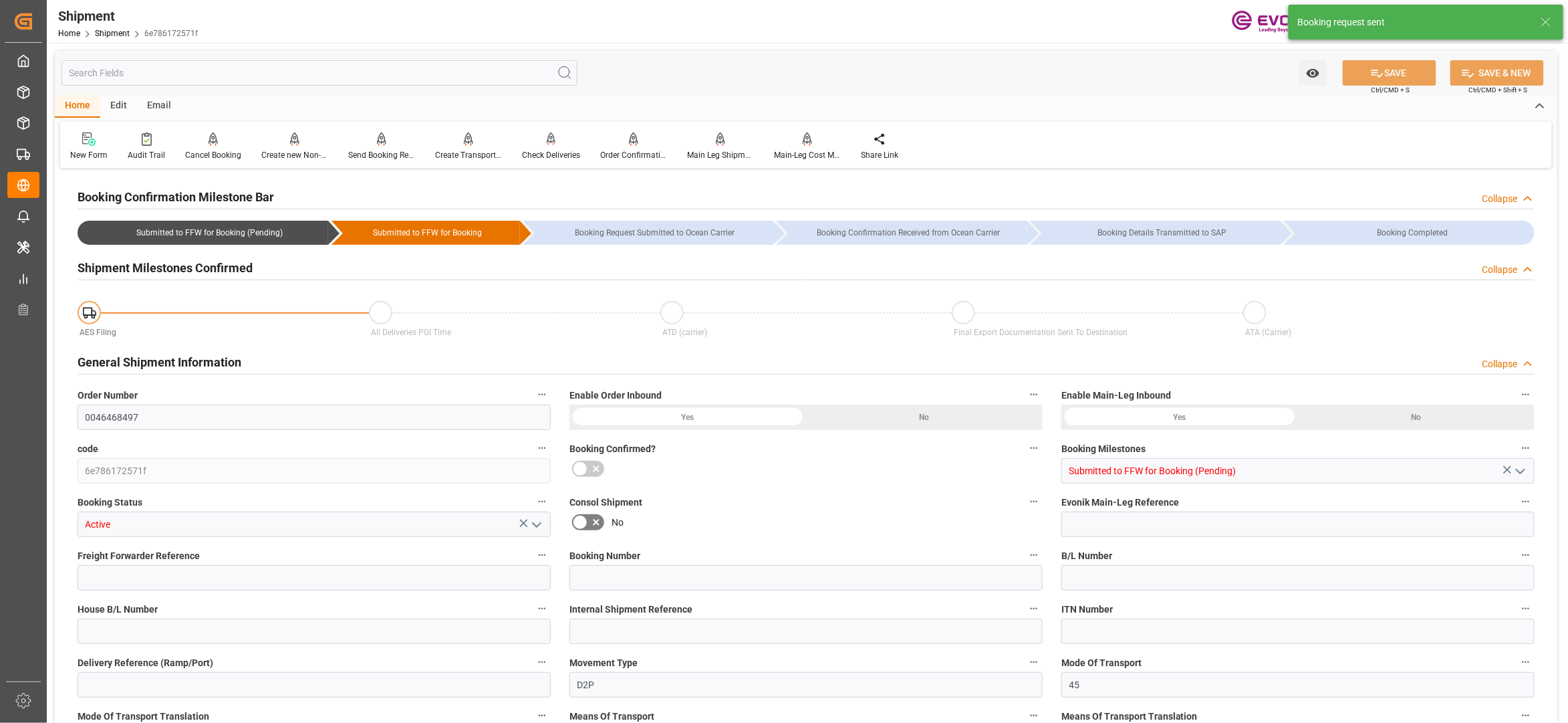
type input "DR"
type input "0"
type input "ONE"
type input "Ocean Network Express"
type input "29.09.2025 00:00"
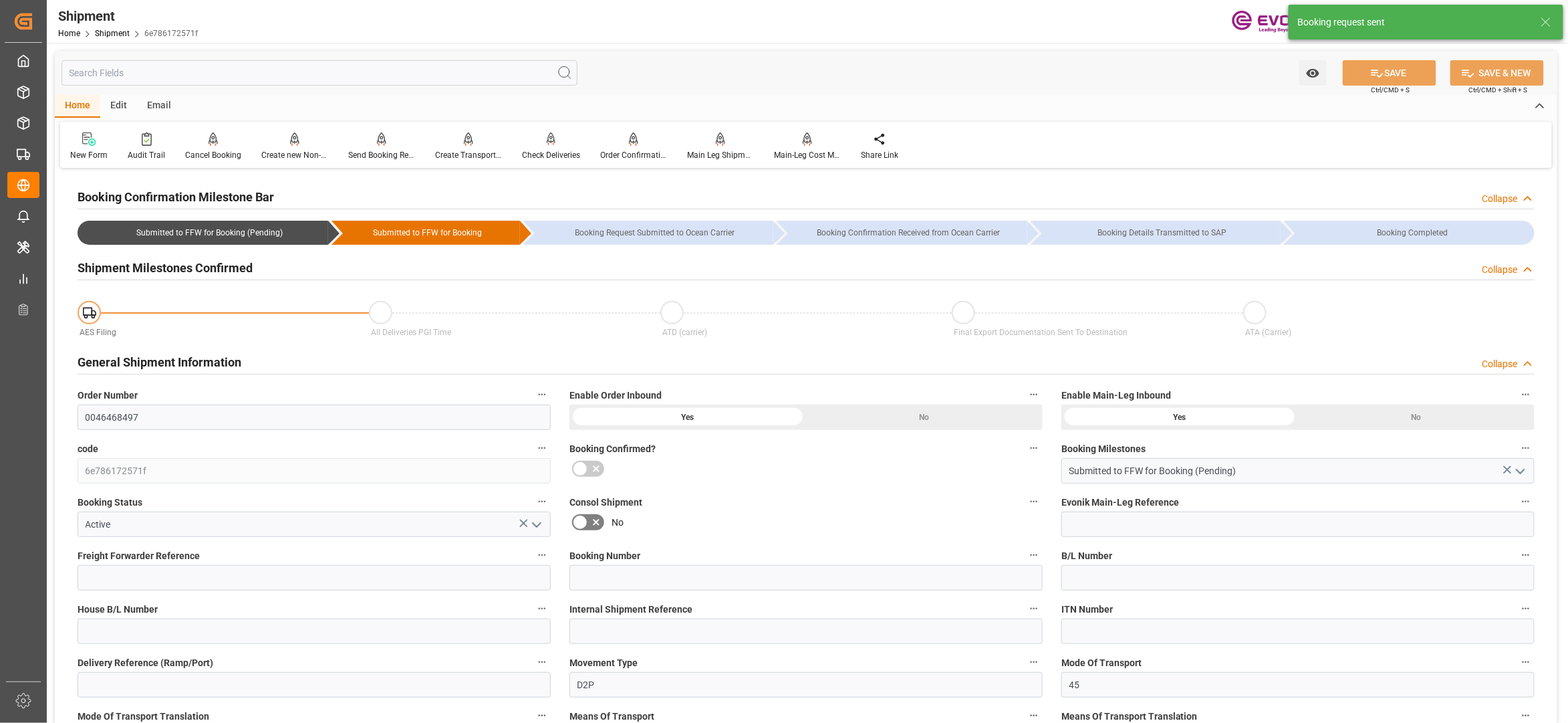
type input "19.10.2025 00:00"
type input "05.09.2025 00:00"
type input "25.10.2025"
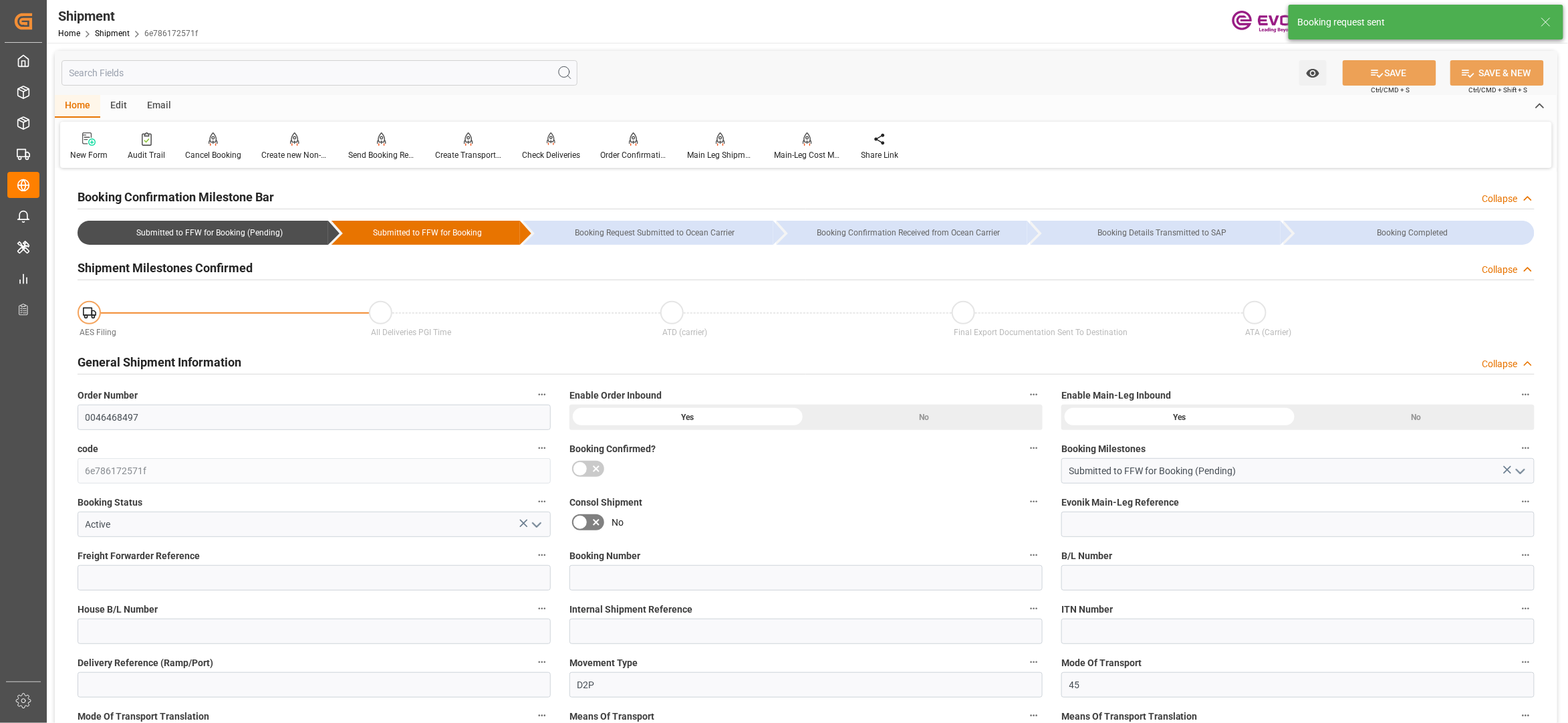
type input "19.08.2025 02:33"
type input "19.08.2025 02:28"
type input "19.08.2025 02:33"
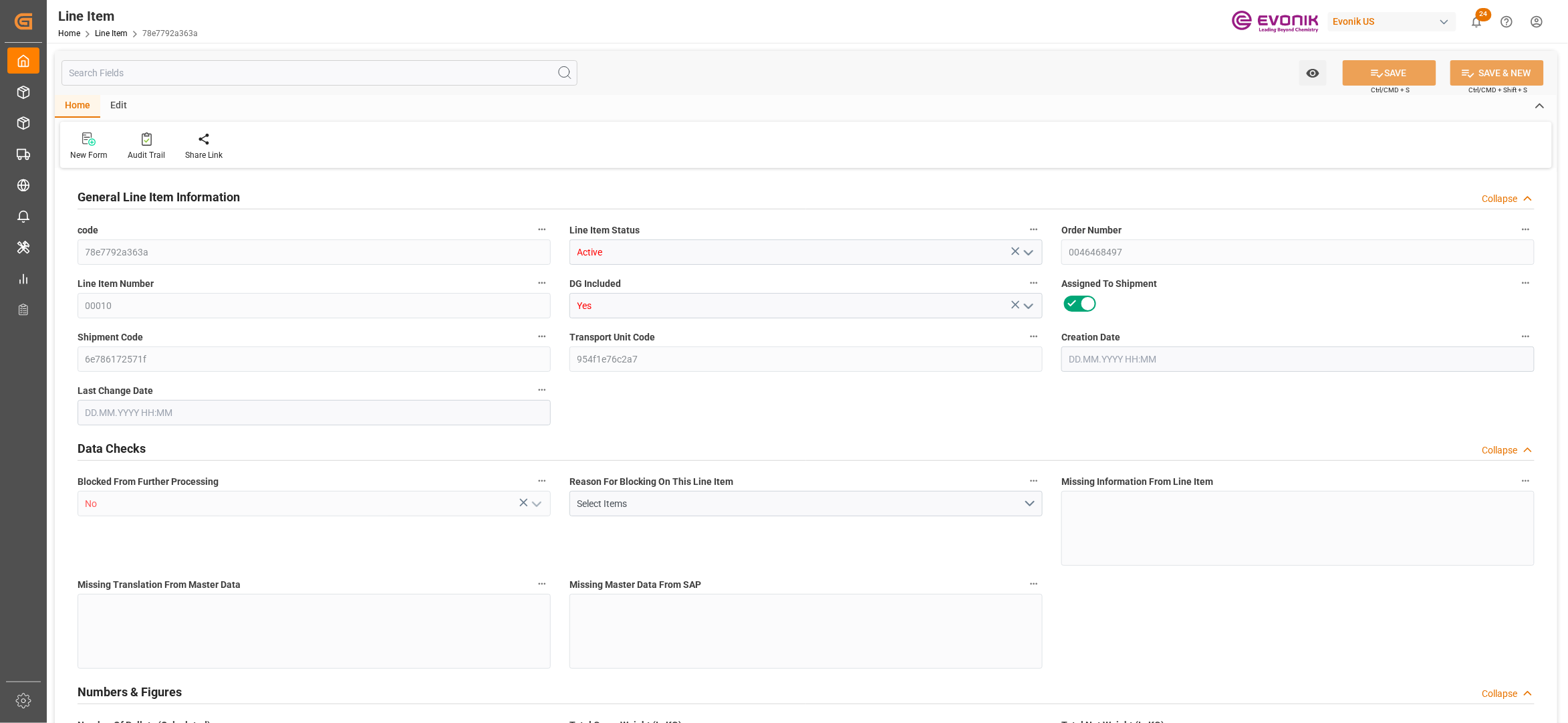
type input "20"
type input "16310.58"
type input "15107.82"
type input "25.557"
type input "78"
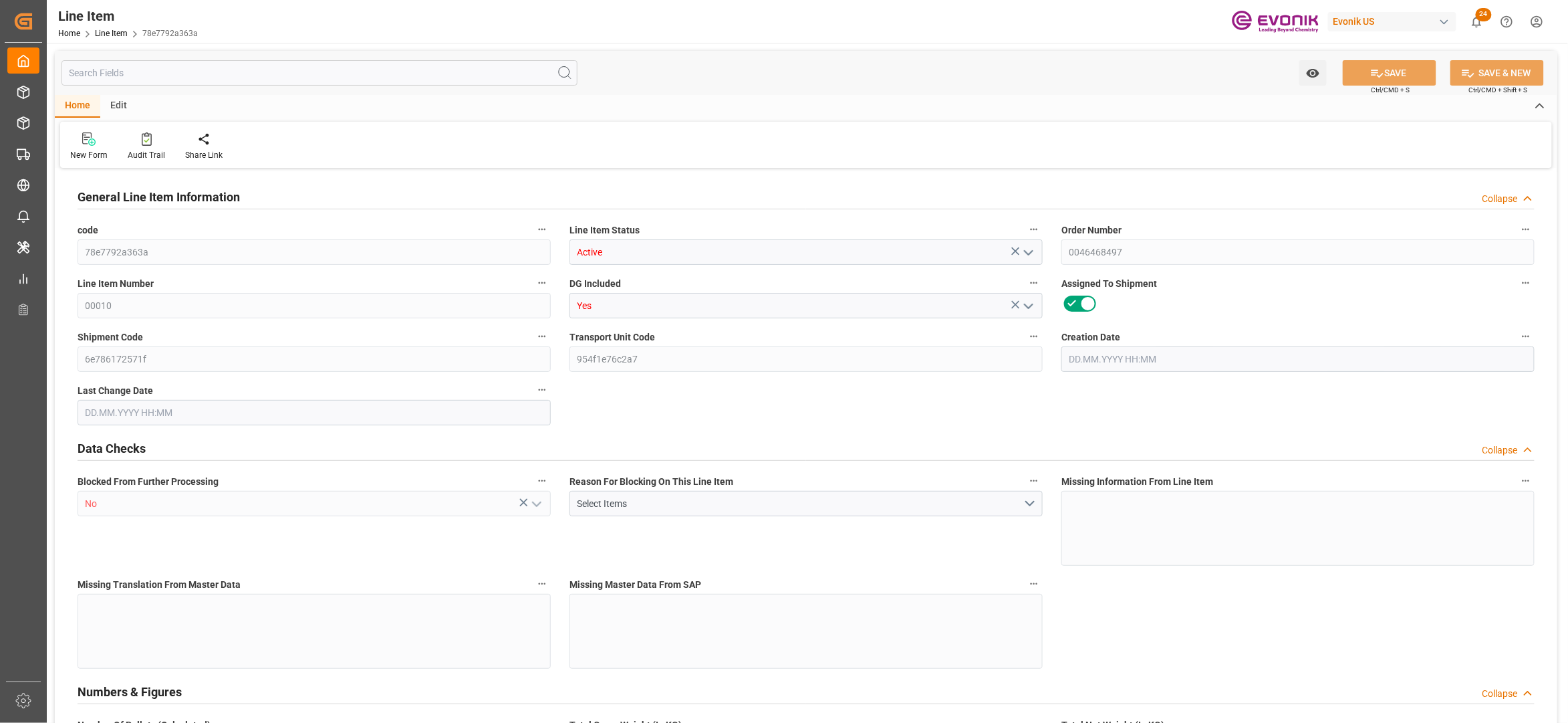
type input "77503.12"
type input "78"
type input "16310.58"
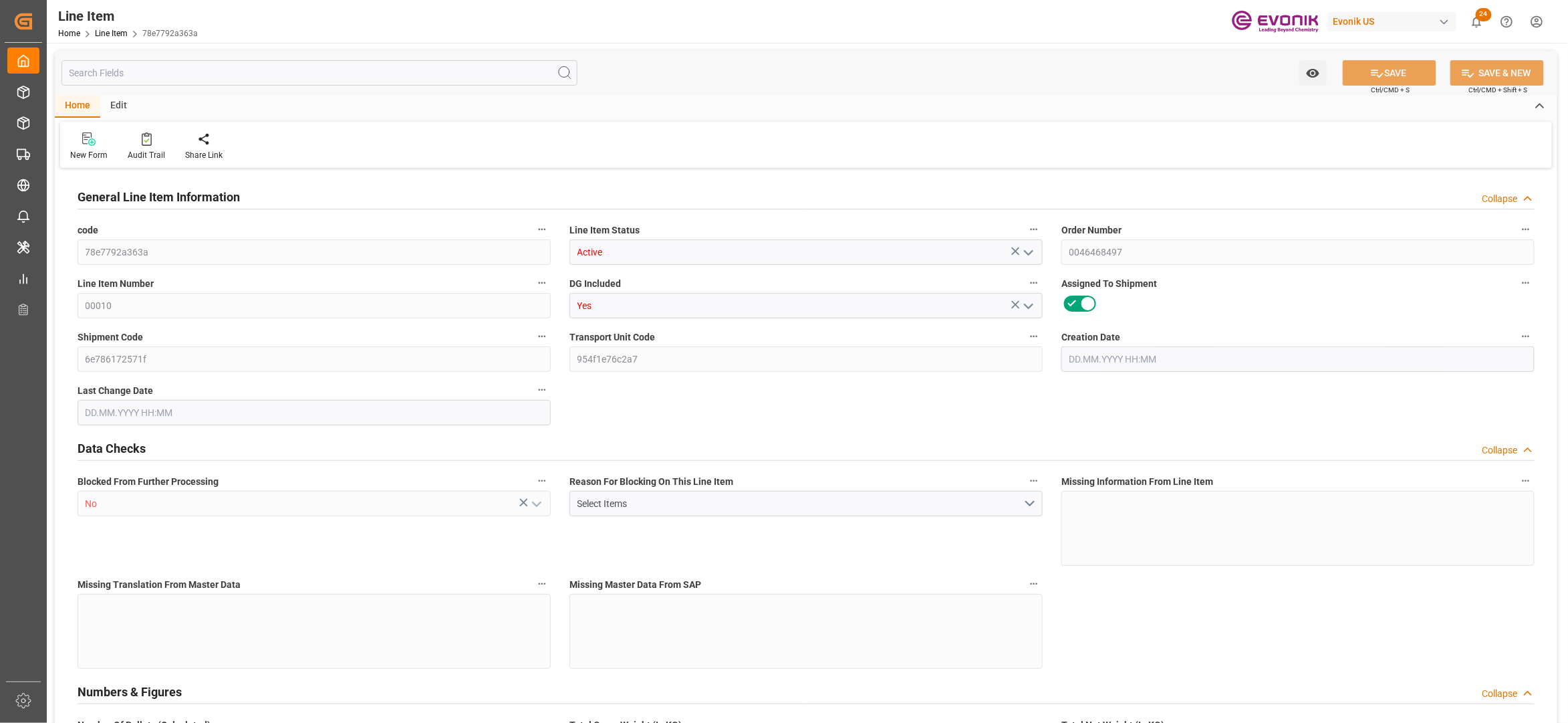
type input "16810.58"
type input "15107.82"
type input "25.557"
type input "25557.012"
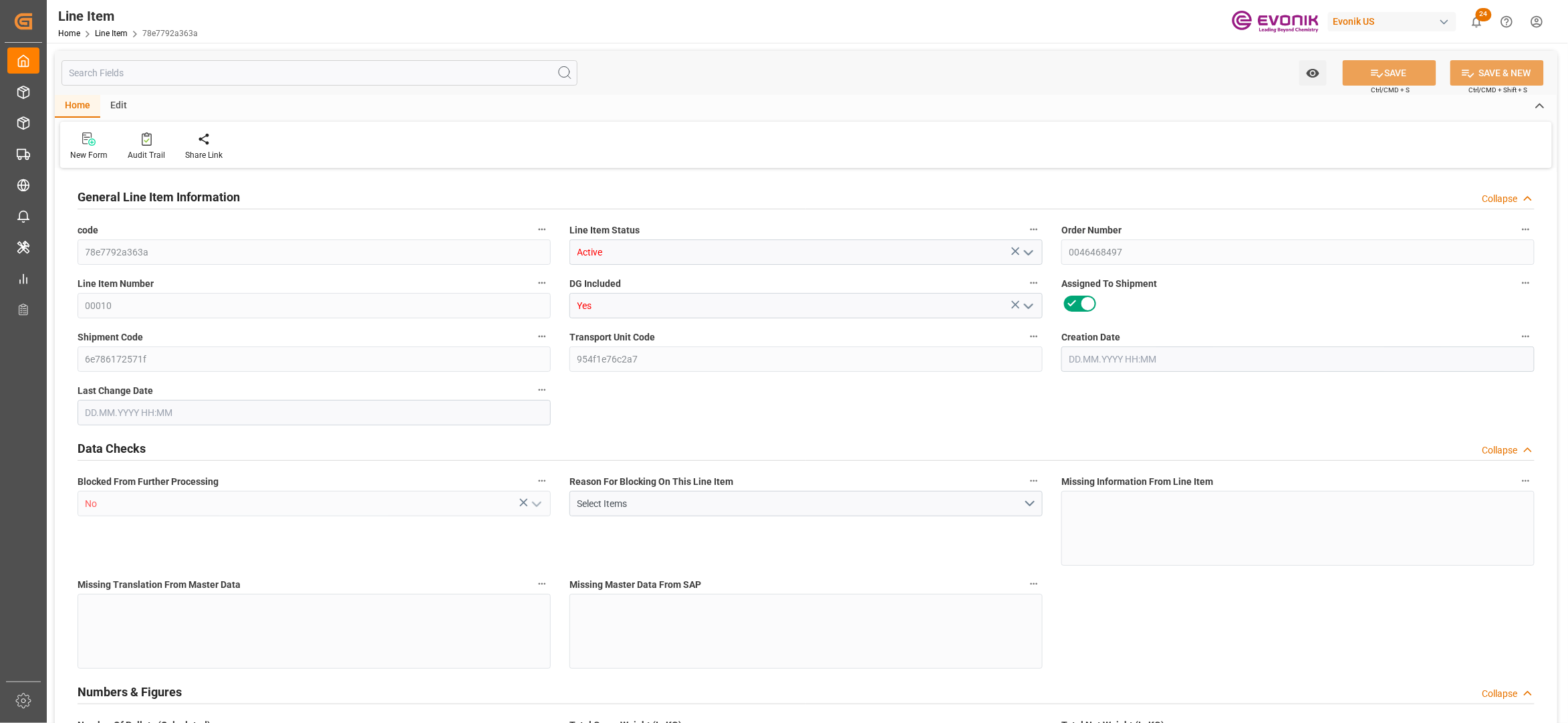
type input "0"
type input "[DATE] 15:28"
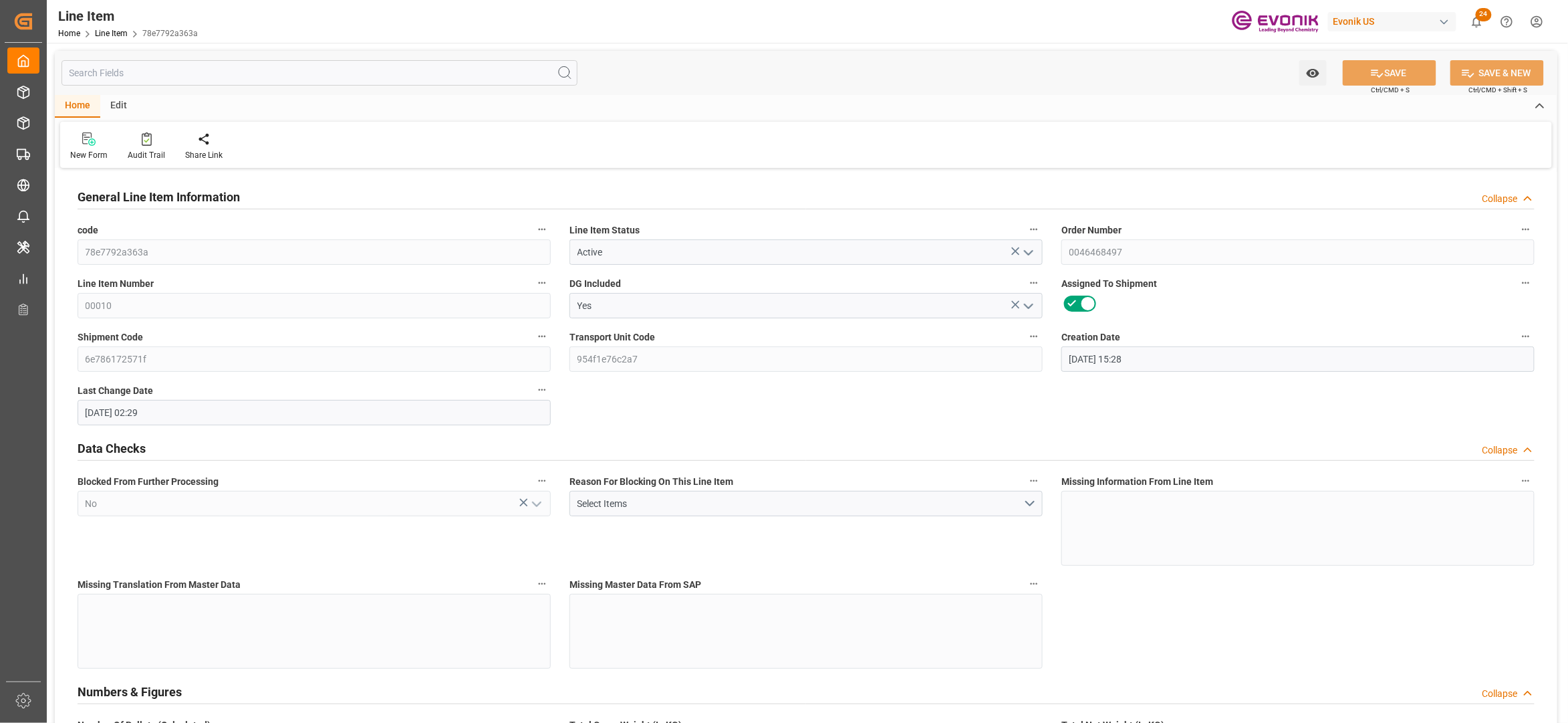
type input "[DATE] 02:29"
type input "[DATE]"
click at [273, 69] on input "text" at bounding box center [319, 72] width 516 height 25
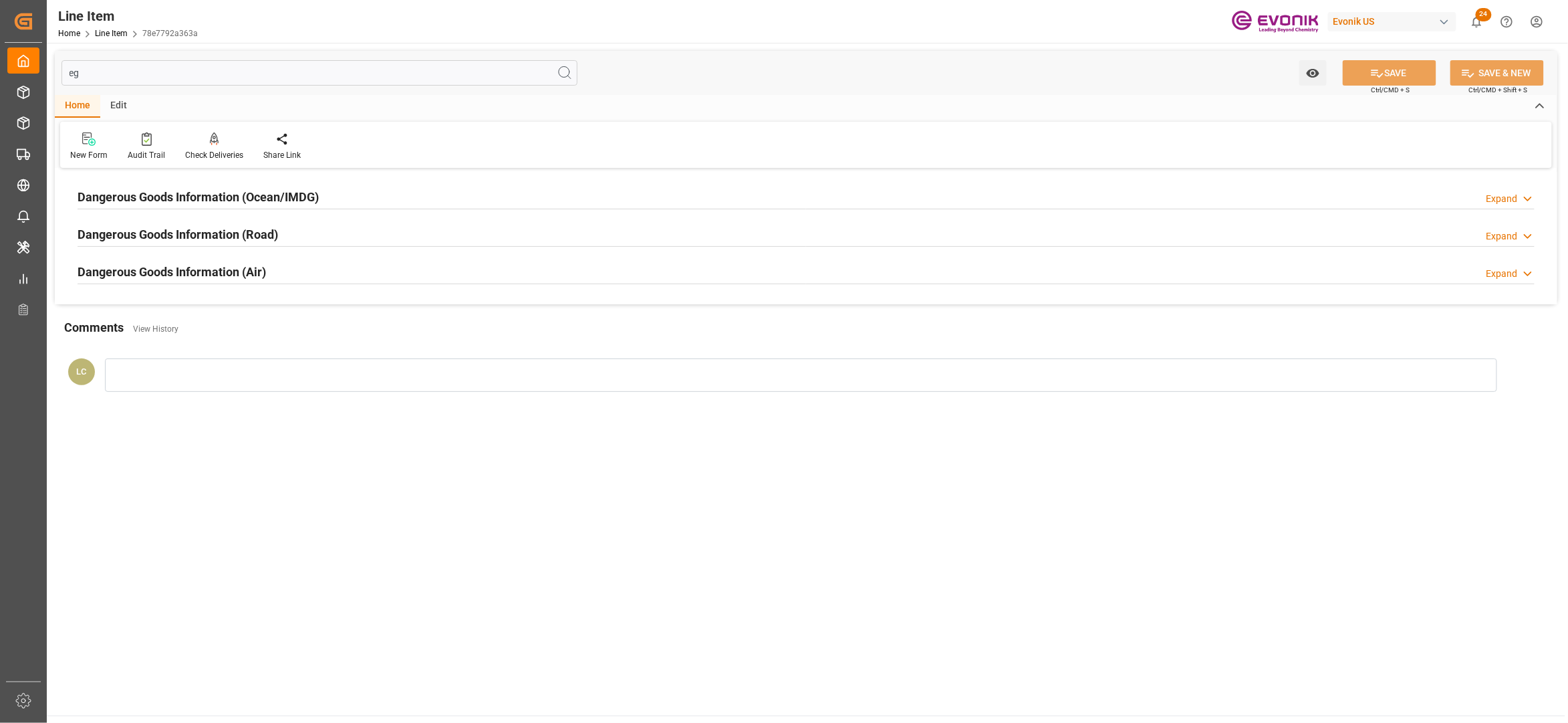
type input "eg"
click at [351, 198] on div "Dangerous Goods Information (Ocean/IMDG) Expand" at bounding box center [806, 195] width 1457 height 25
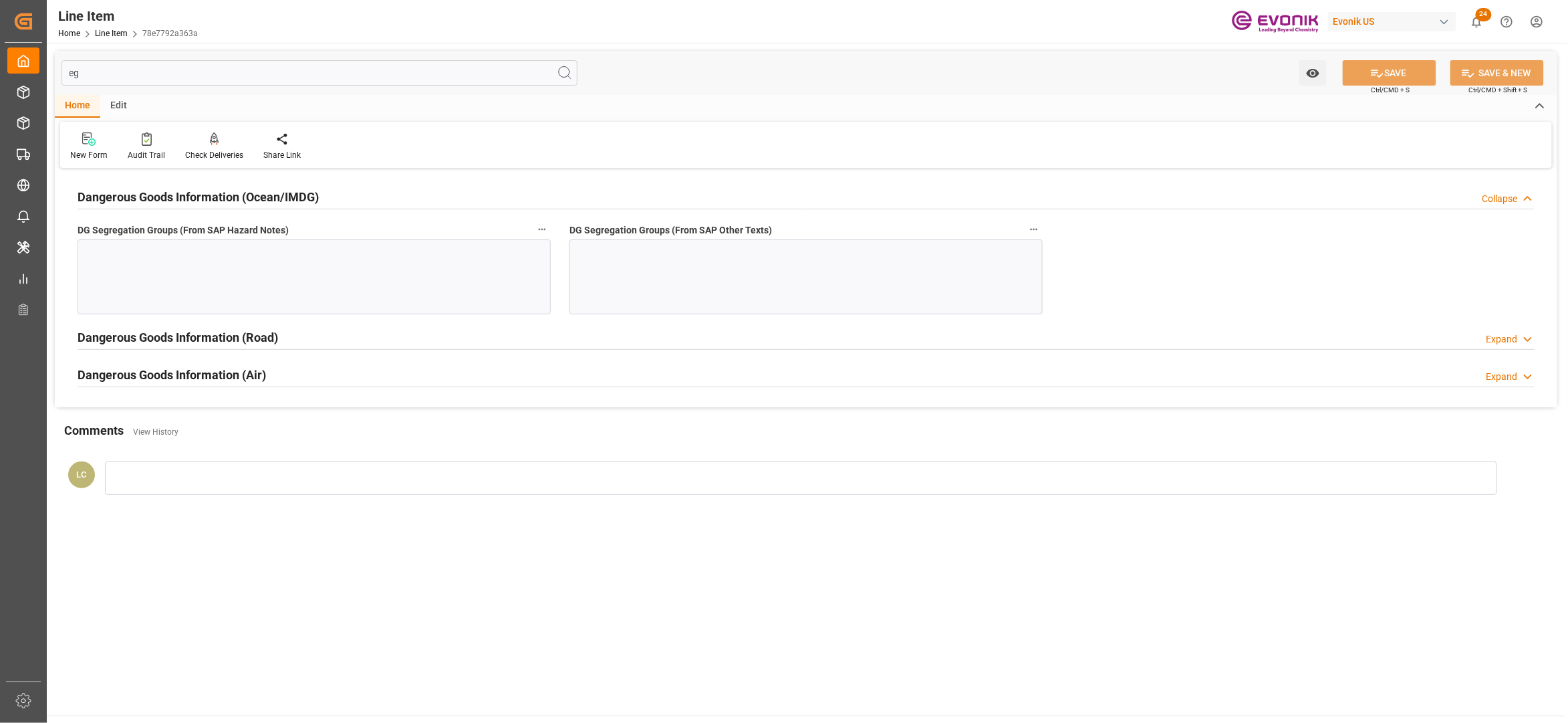
click at [359, 253] on div at bounding box center [313, 276] width 473 height 75
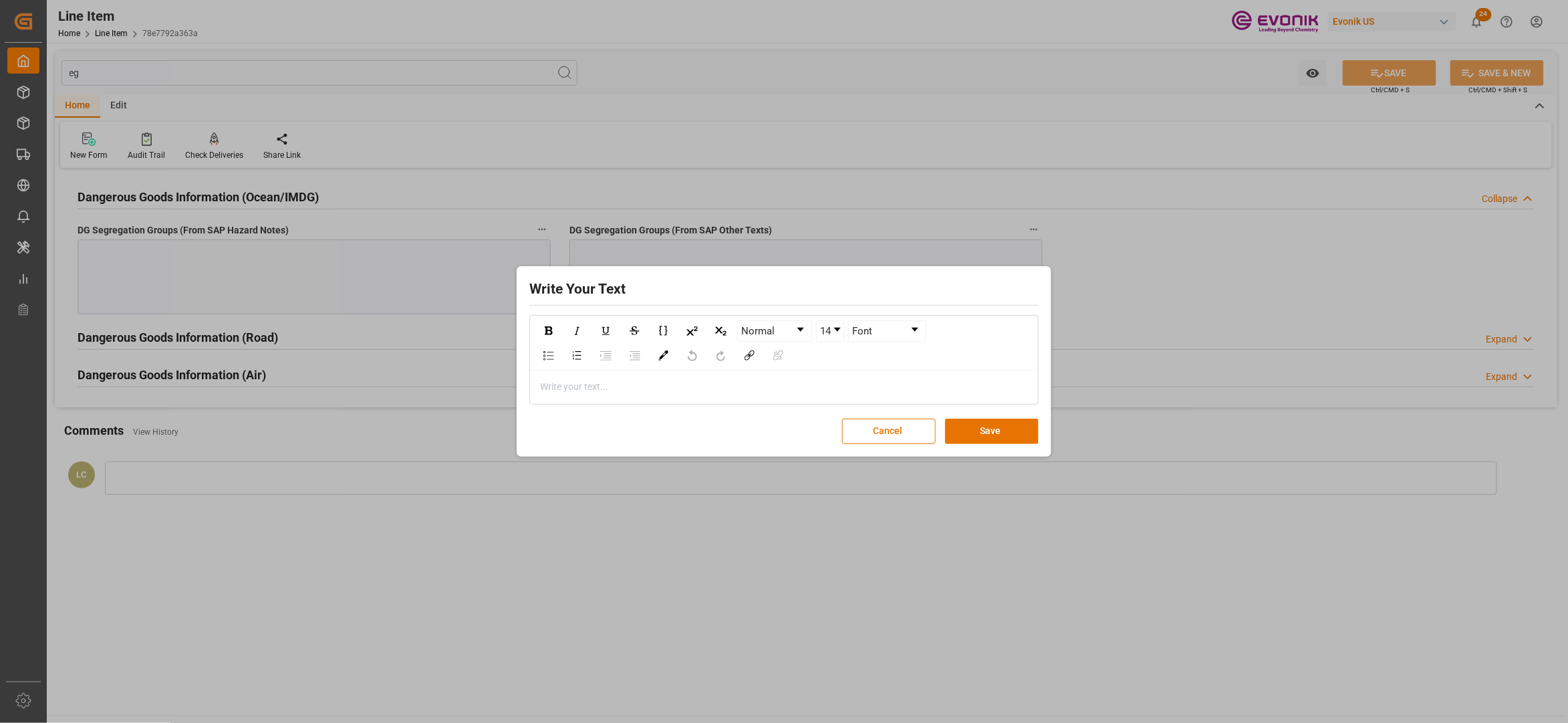
click at [608, 396] on div "Write your text..." at bounding box center [784, 387] width 507 height 33
click at [1003, 433] on button "Save" at bounding box center [992, 431] width 94 height 25
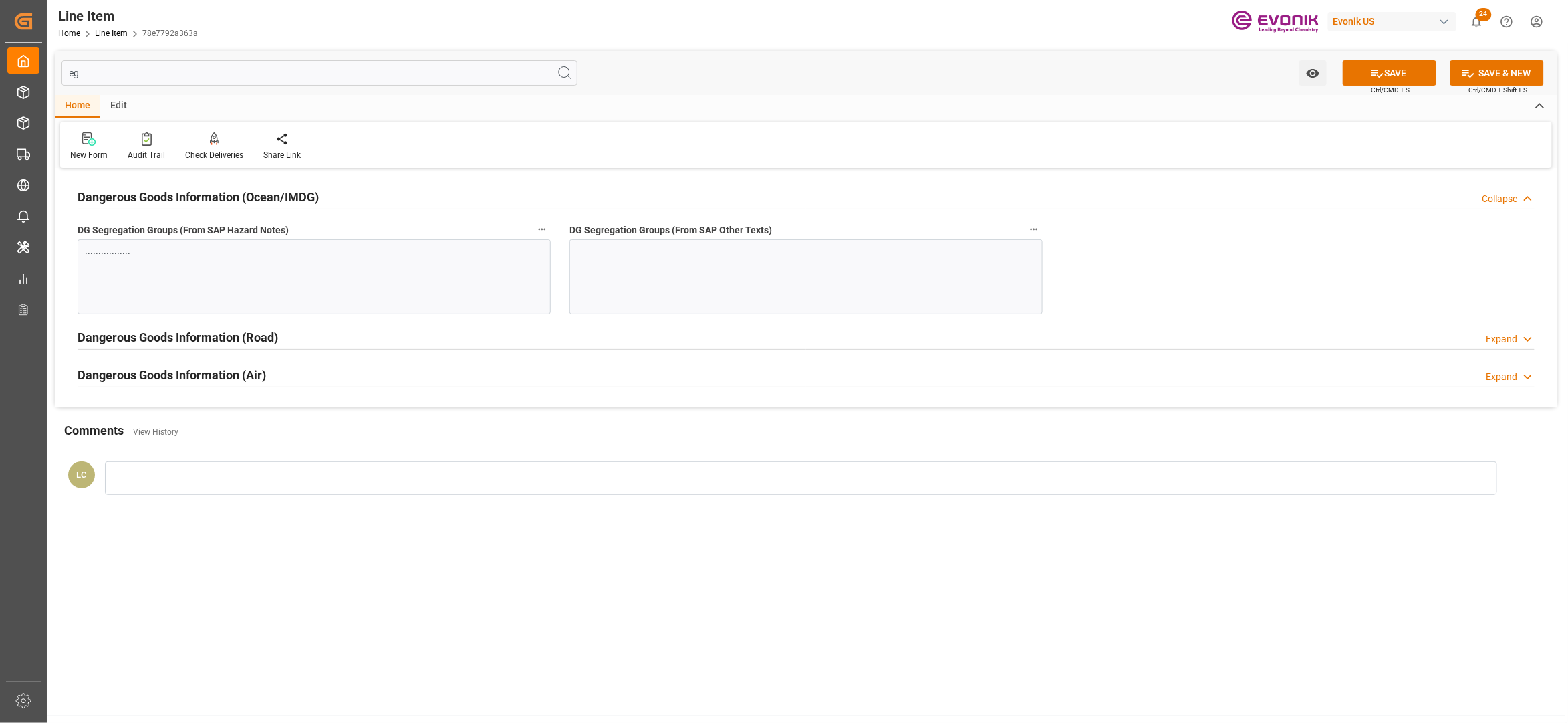
click at [678, 270] on div at bounding box center [806, 276] width 473 height 75
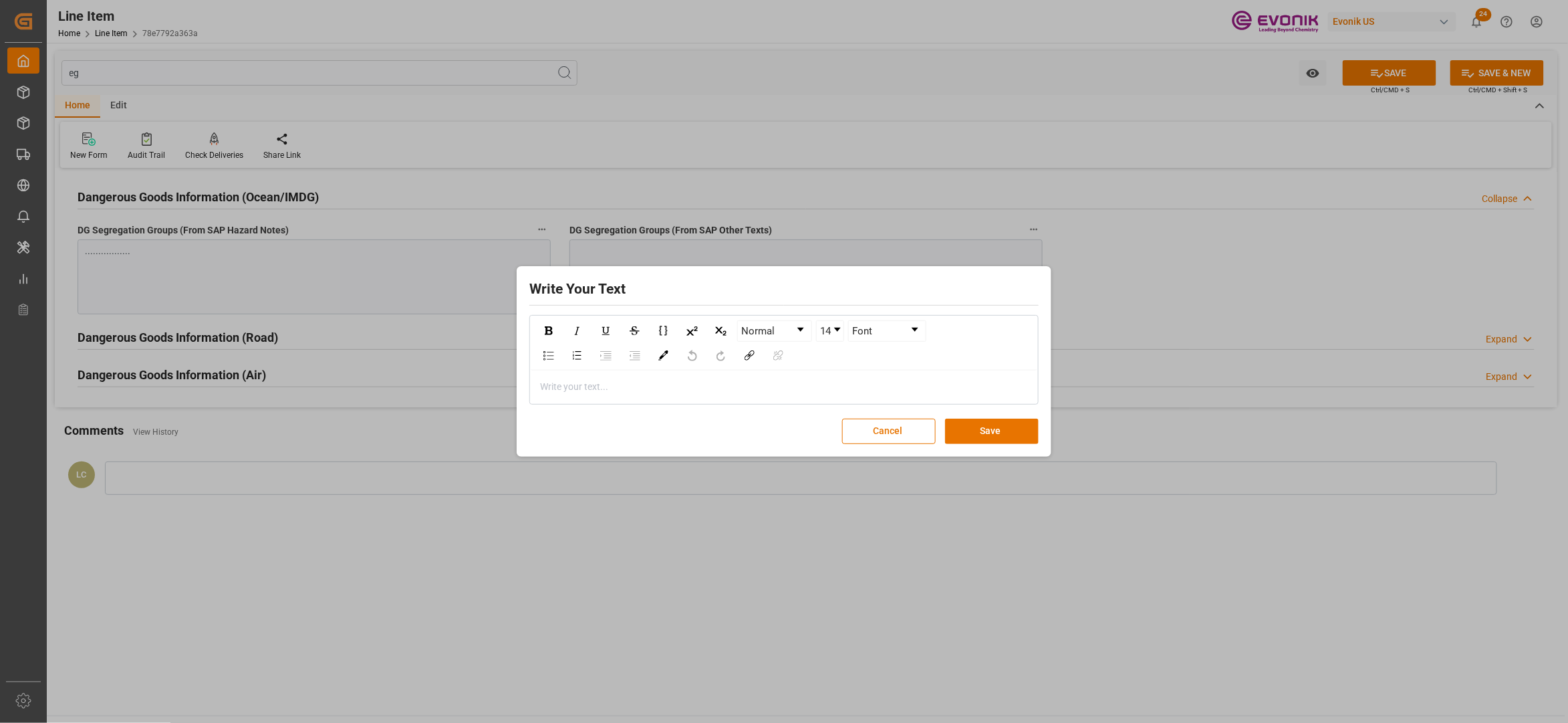
click at [643, 389] on div "rdw-editor" at bounding box center [784, 387] width 487 height 14
click at [1009, 430] on button "Save" at bounding box center [992, 431] width 94 height 25
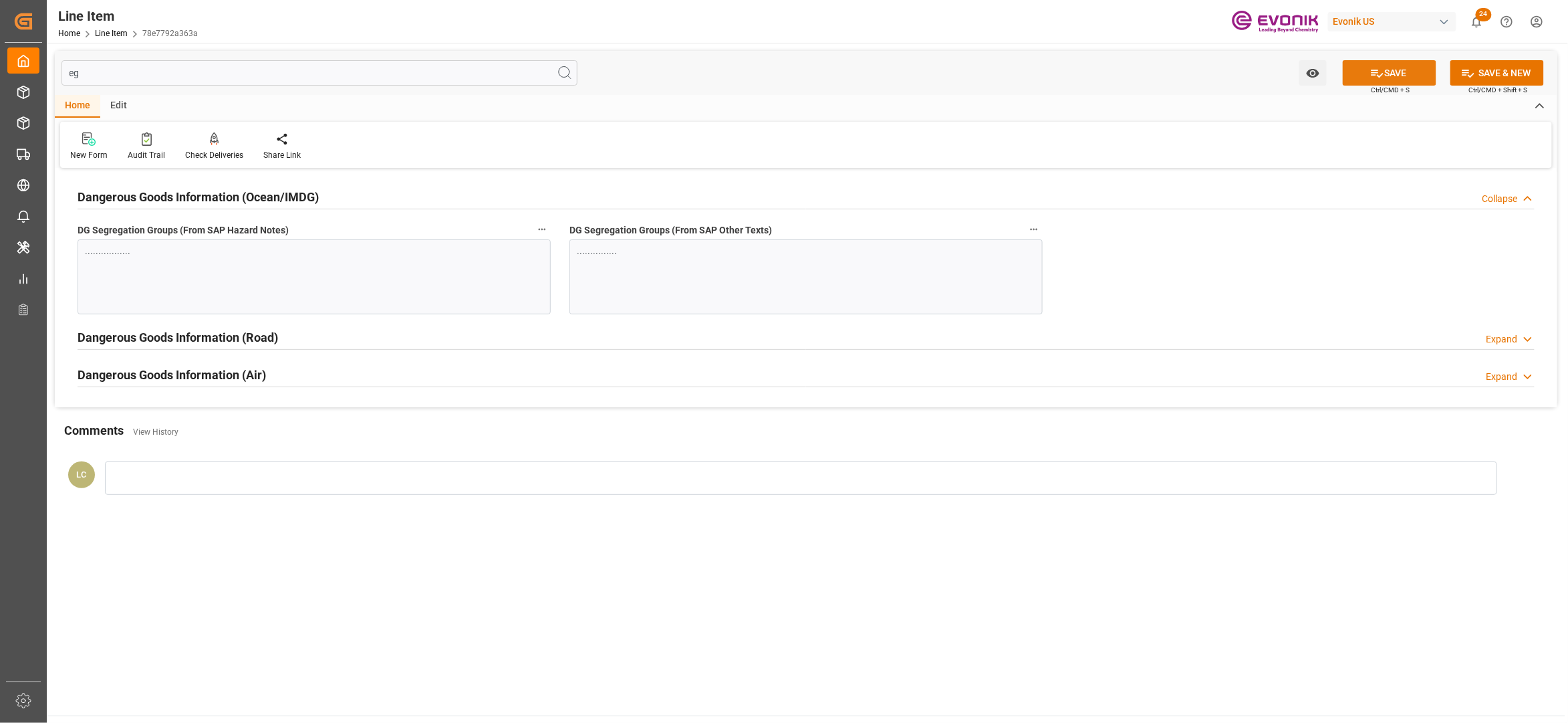
click at [1415, 71] on button "SAVE" at bounding box center [1390, 72] width 94 height 25
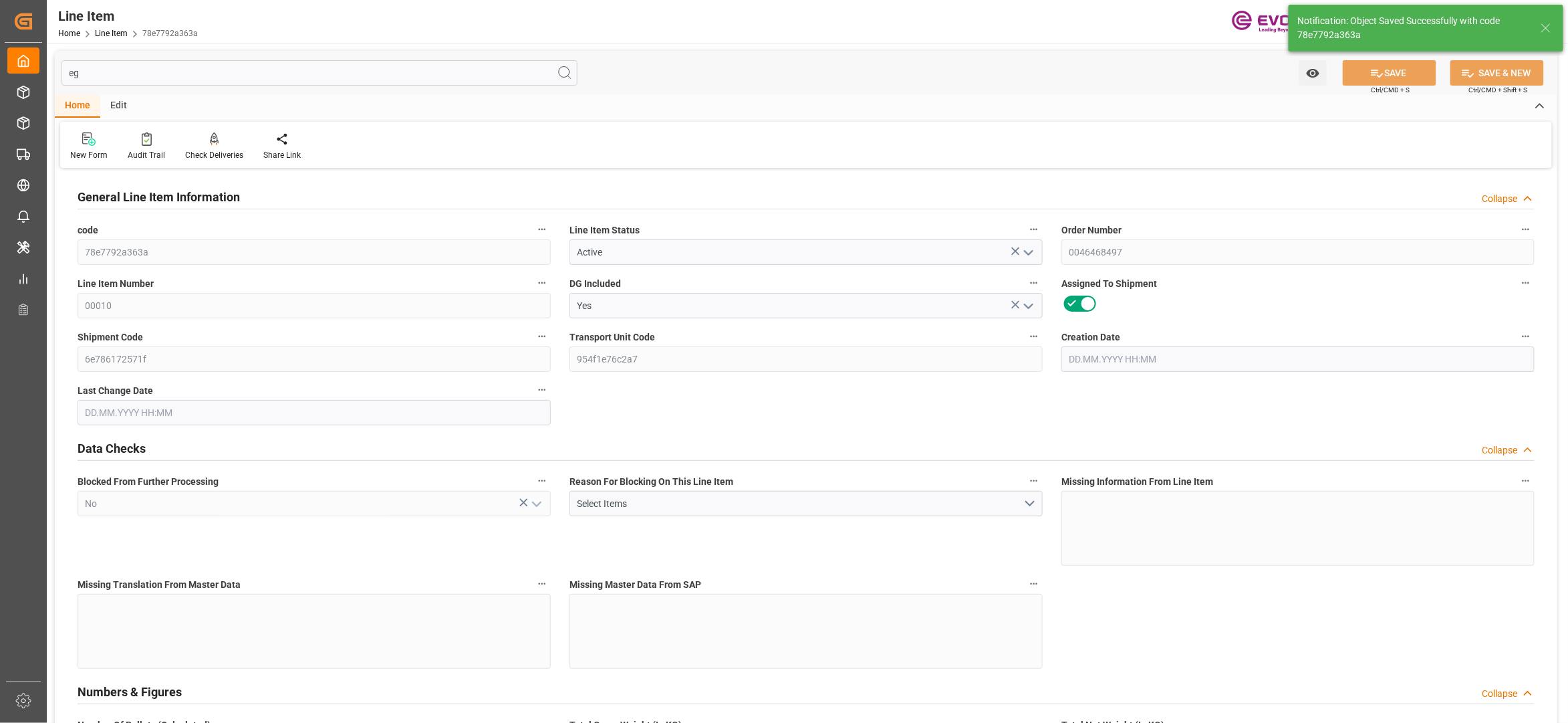
type input "20"
type input "16310.58"
type input "15107.82"
type input "25.557"
type input "78"
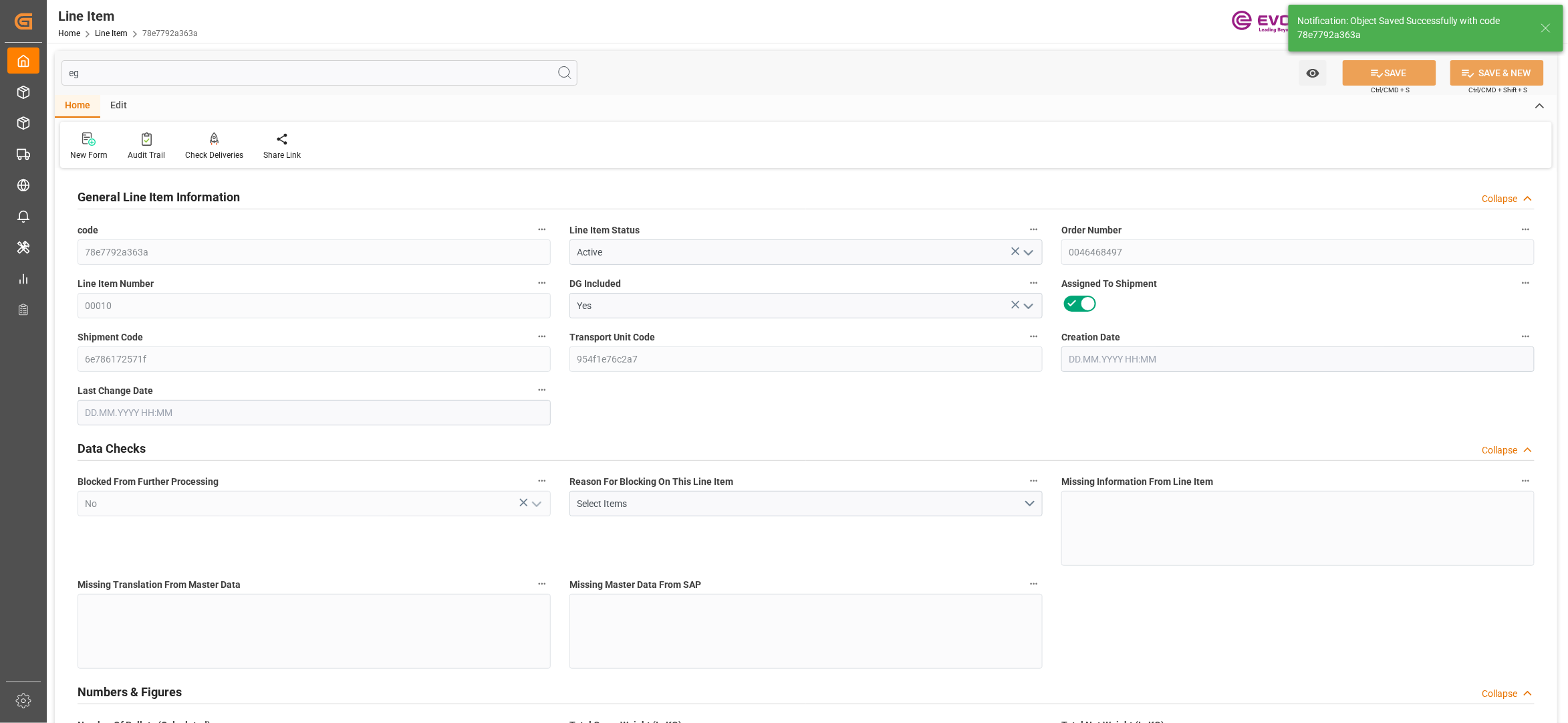
type input "77503.12"
type input "78"
type input "16310.58"
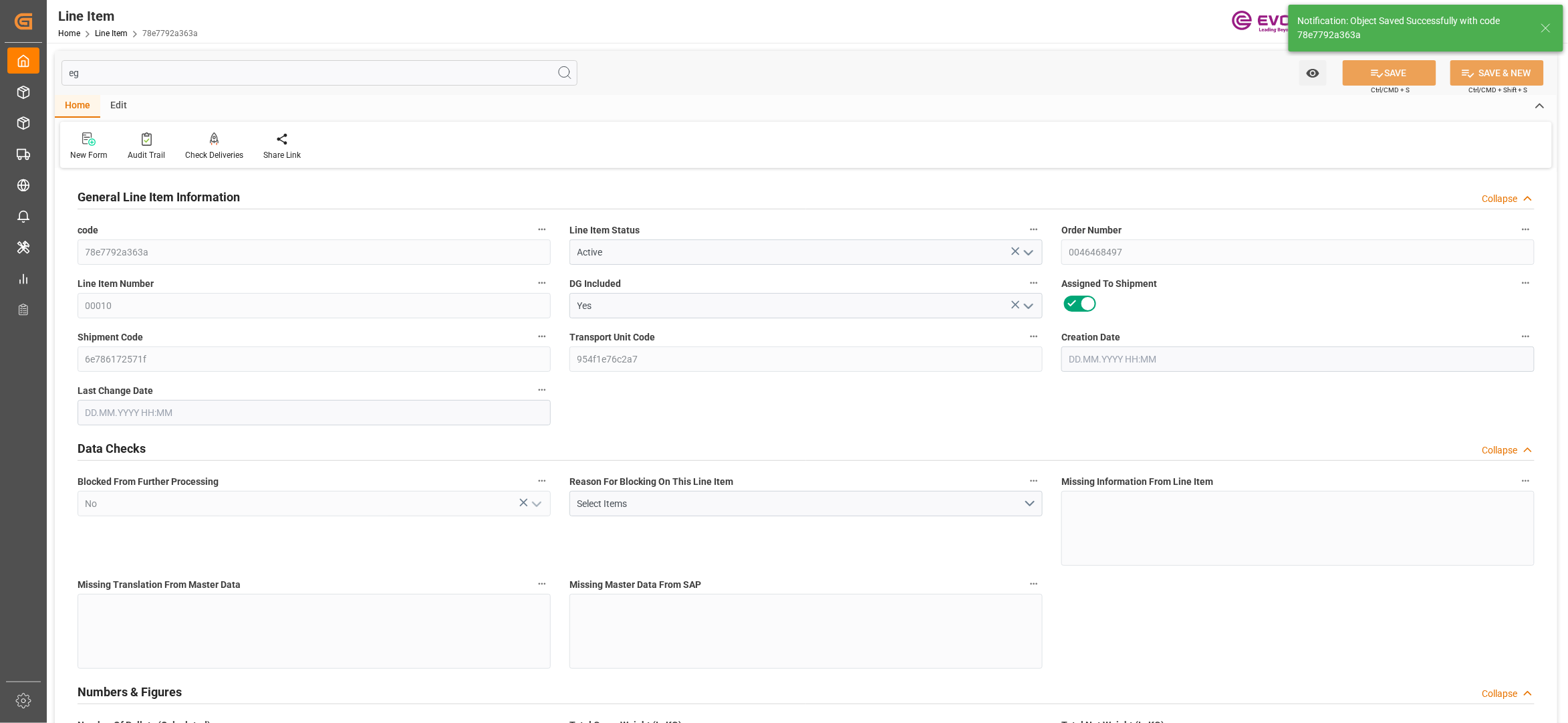
type input "16810.58"
type input "15107.82"
type input "25.557"
type input "25557.012"
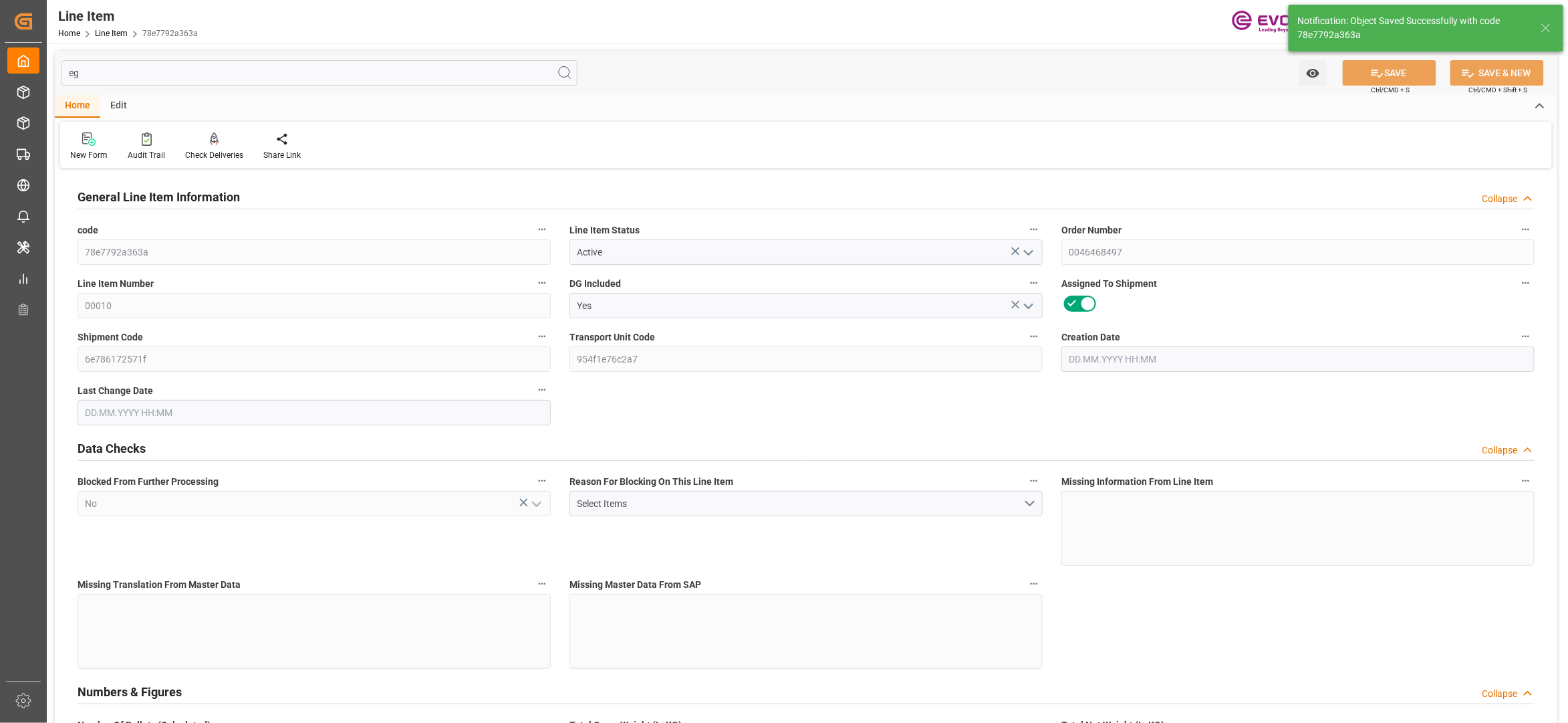
type input "0"
type input "[DATE] 15:28"
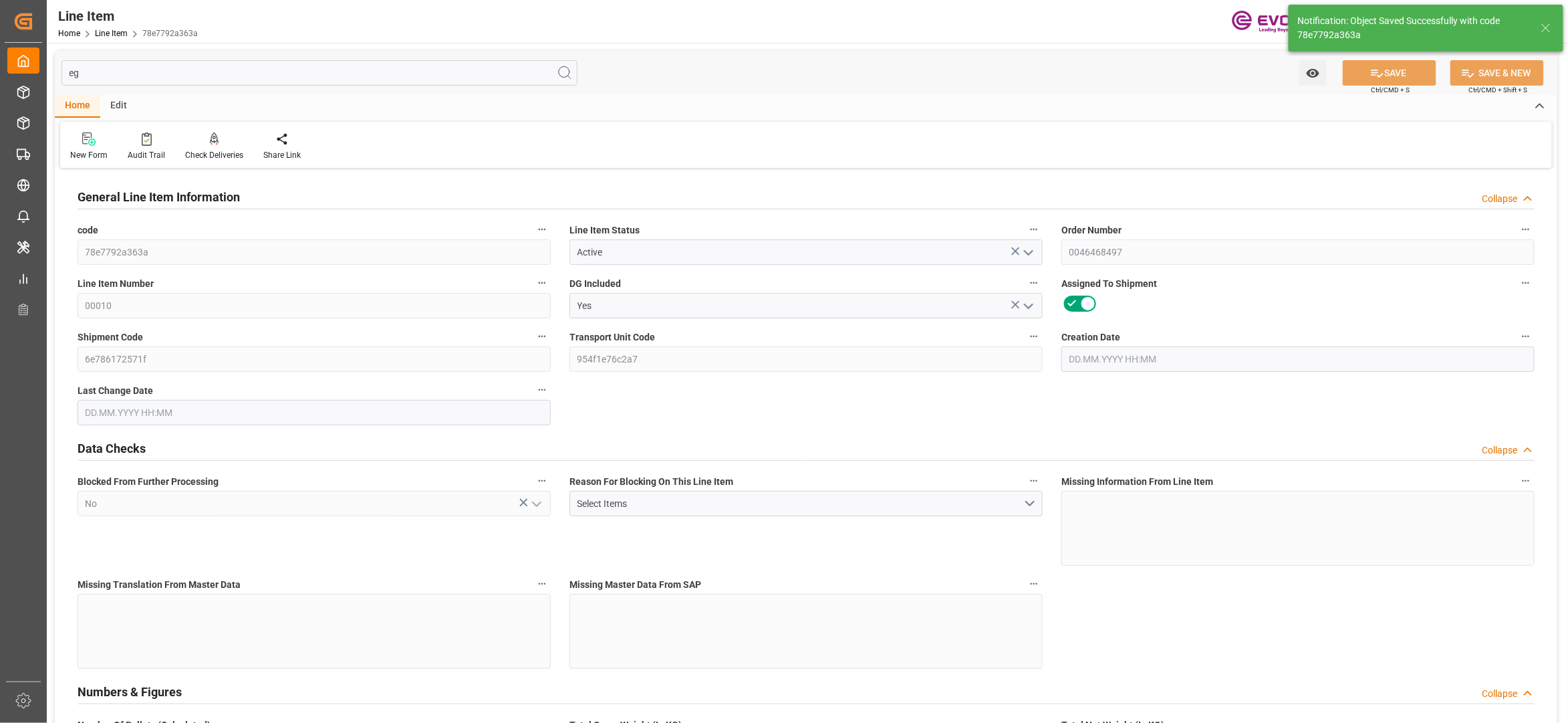
type input "[DATE] 02:31"
type input "[DATE]"
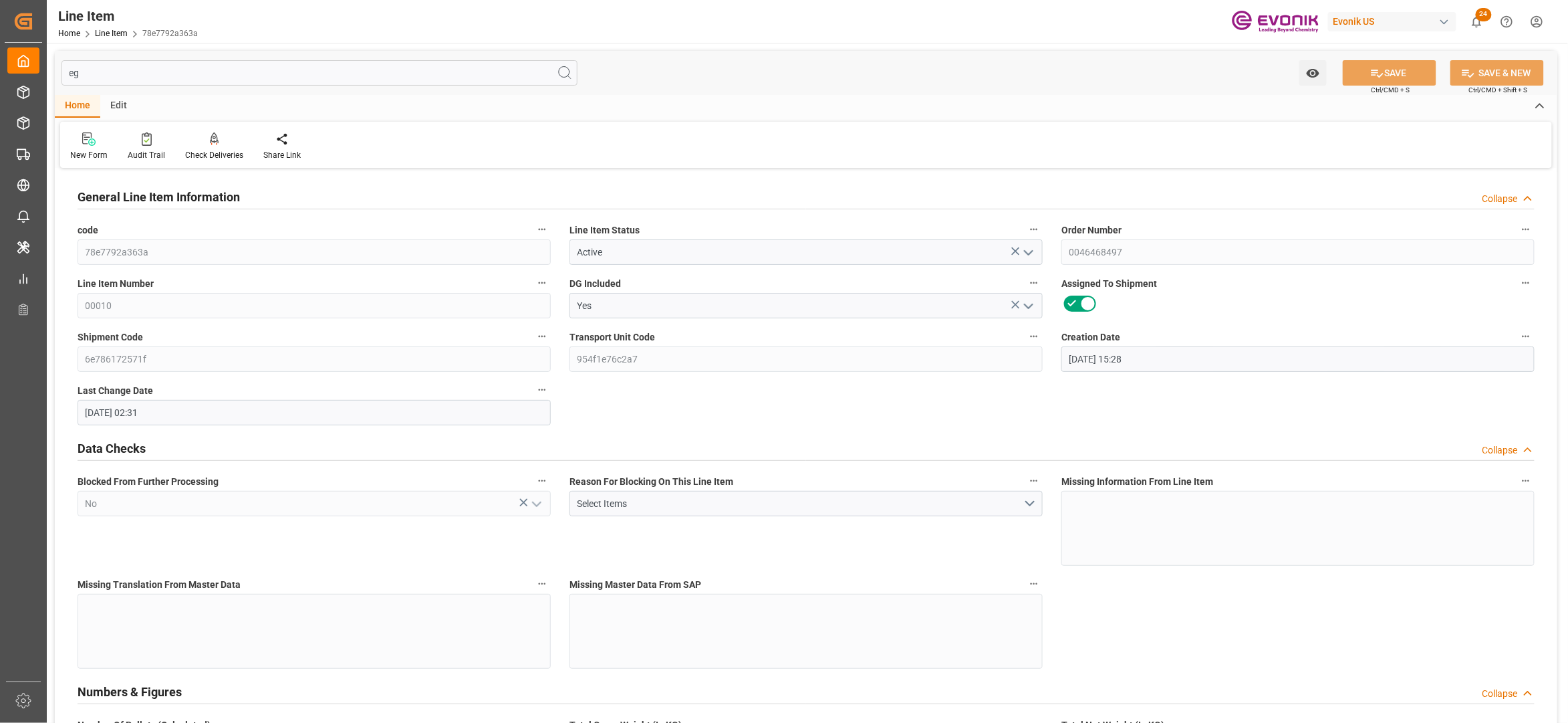
click at [253, 70] on input "eg" at bounding box center [319, 72] width 516 height 25
type input "e"
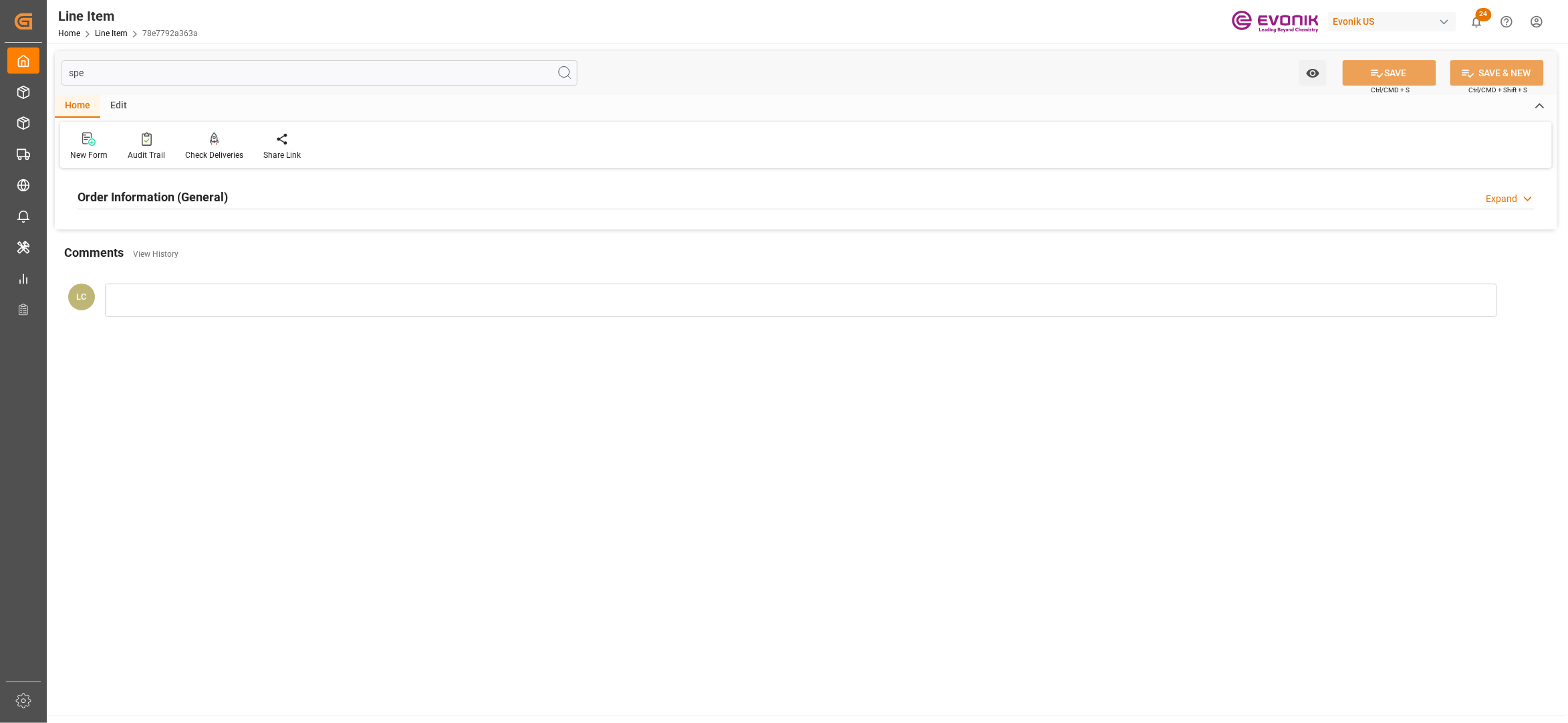
type input "spe"
click at [233, 212] on div "Order Information (General) Expand" at bounding box center [806, 197] width 1476 height 37
click at [254, 199] on div "Order Information (General) Expand" at bounding box center [806, 195] width 1457 height 25
click at [273, 252] on div at bounding box center [313, 276] width 473 height 75
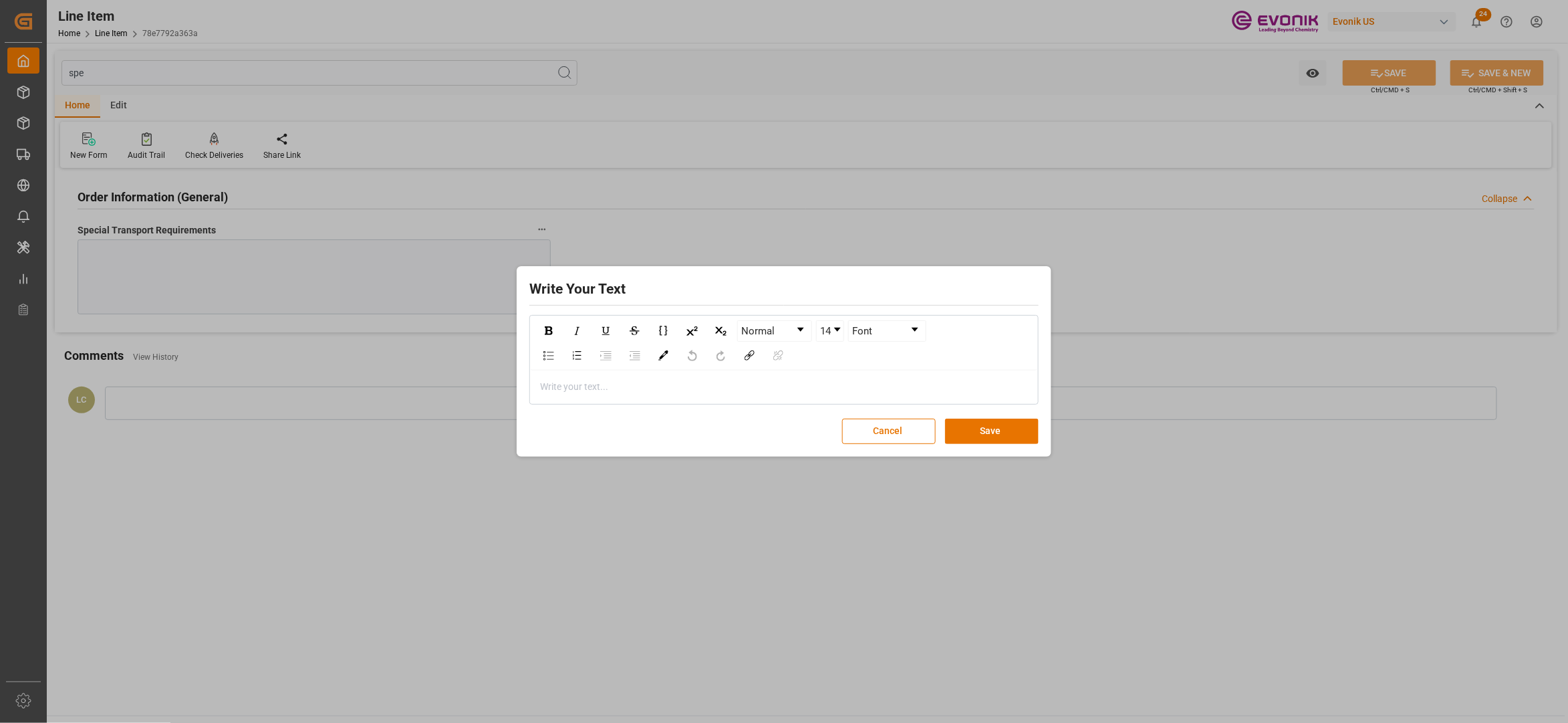
click at [573, 391] on div "rdw-editor" at bounding box center [784, 387] width 487 height 14
click at [993, 437] on button "Save" at bounding box center [992, 431] width 94 height 25
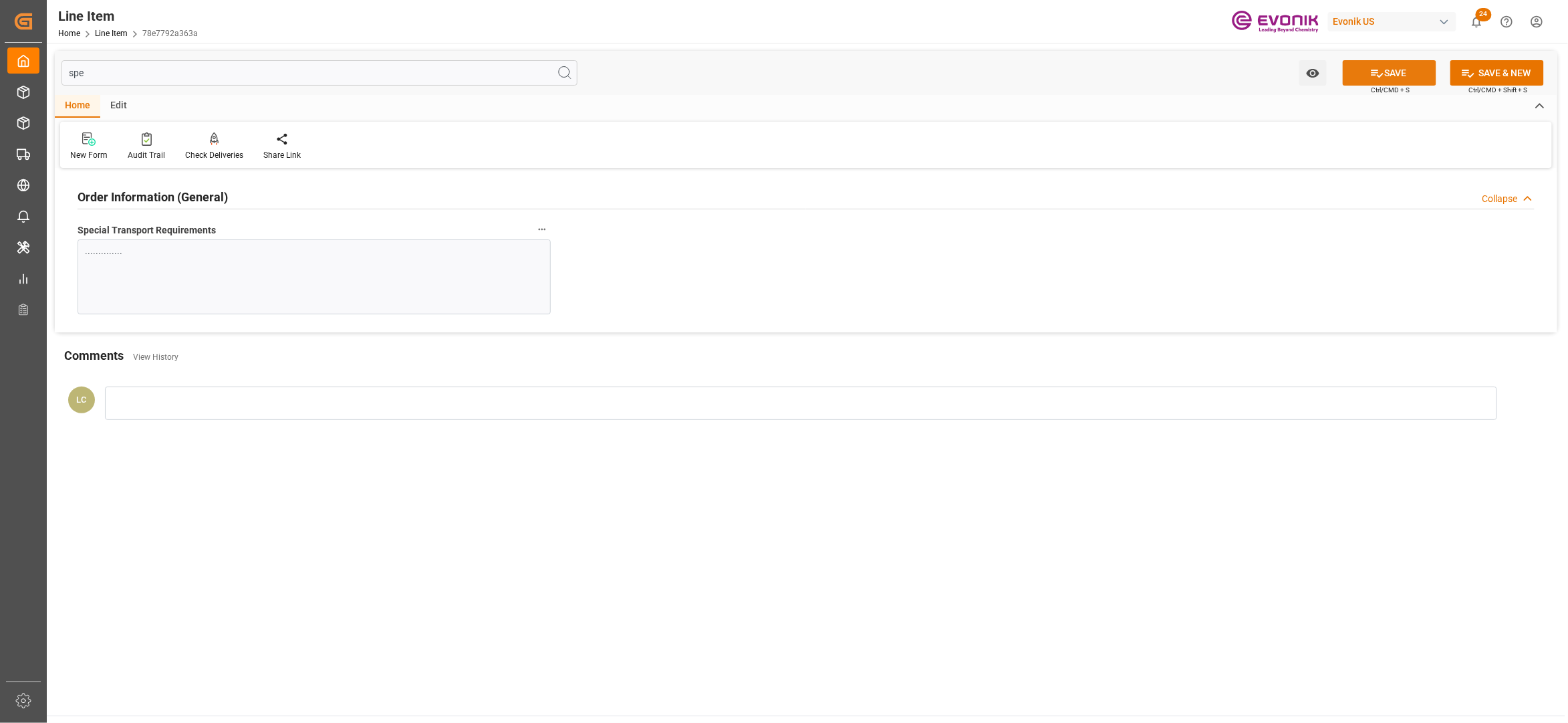
click at [1405, 76] on button "SAVE" at bounding box center [1390, 72] width 94 height 25
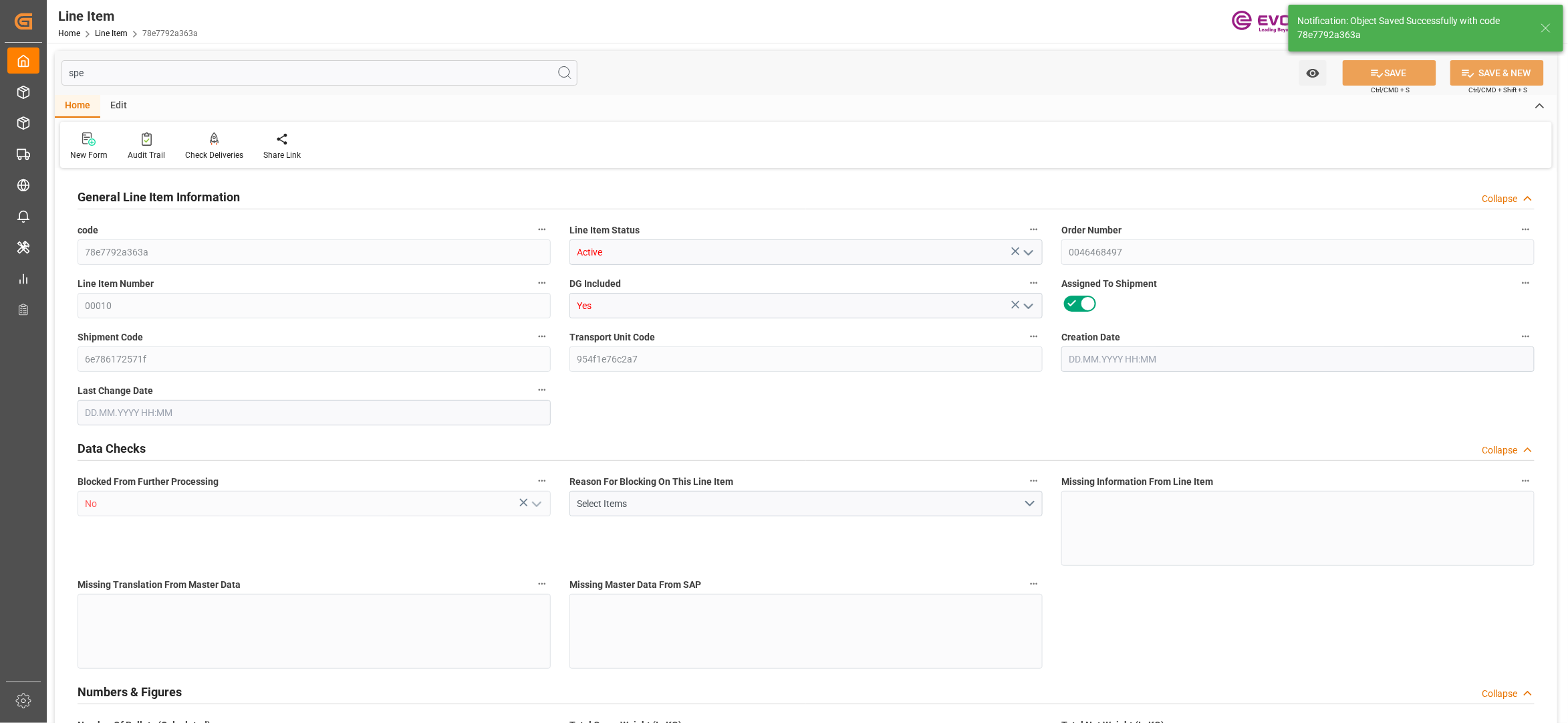
type input "78e7792a363a"
type input "Active"
type input "0046468497"
type input "00010"
type input "Yes"
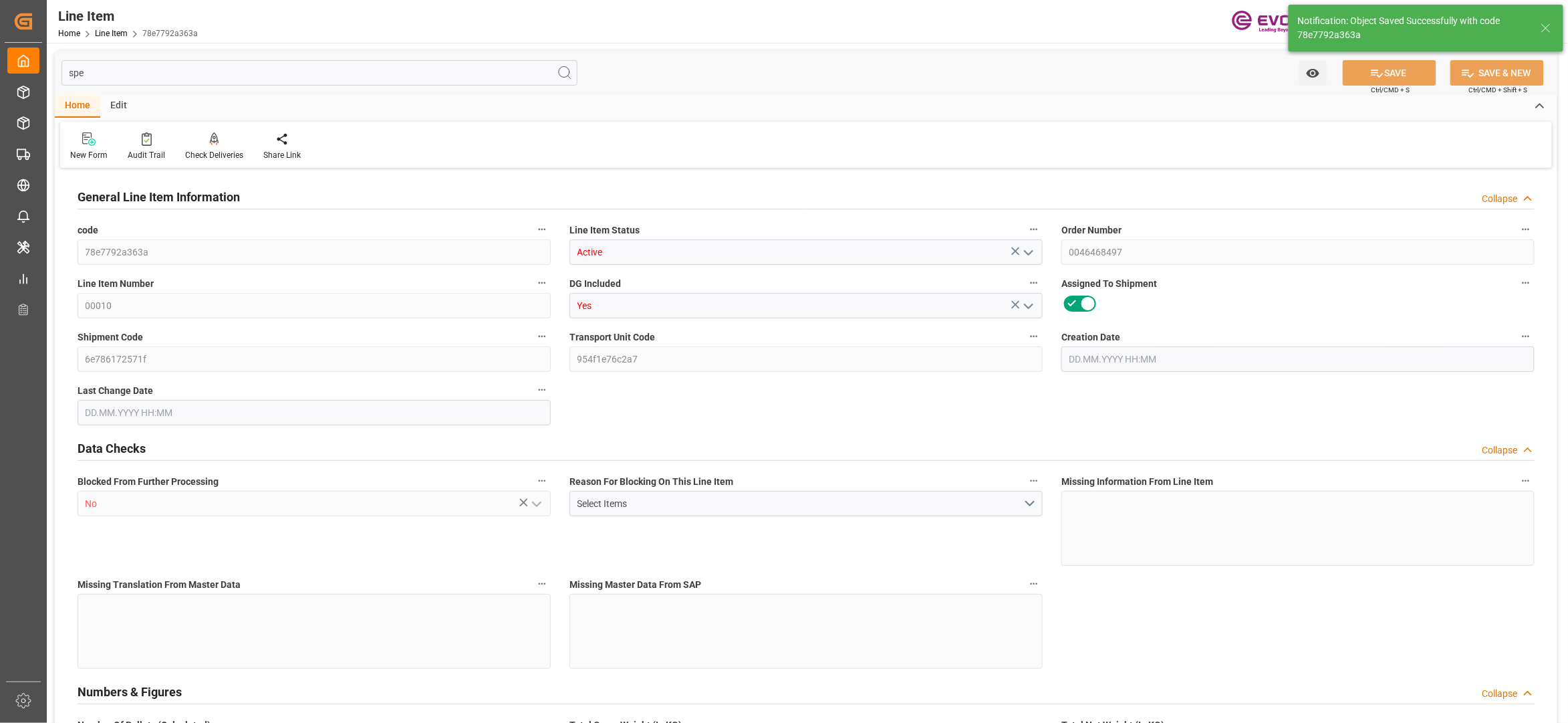
type input "6e786172571f"
type input "954f1e76c2a7"
type input "No"
type input "DR"
type input "No"
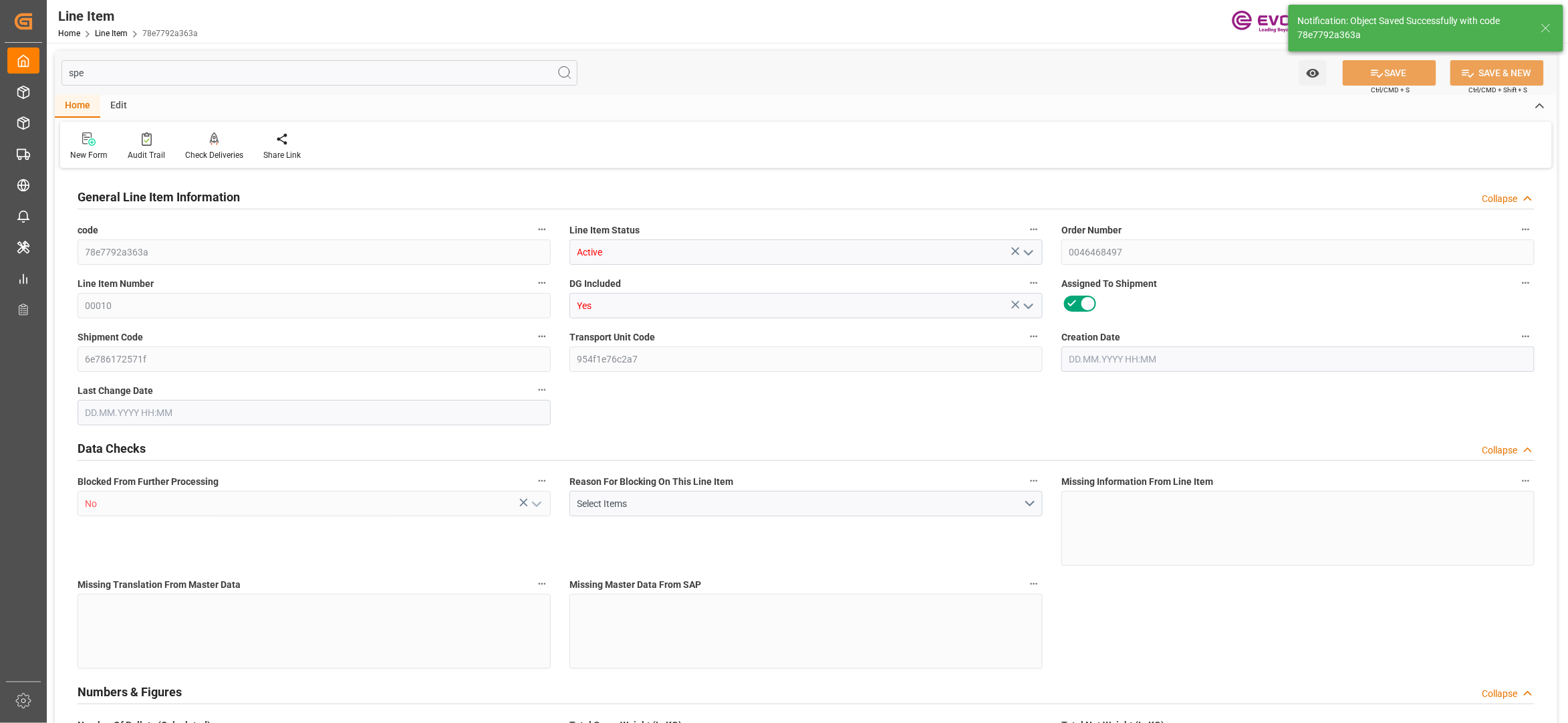
type input "99076148"
type textarea "SB LBEG WHITE 55 GAL UNLINED DR (001)"
type input "USD"
type input "PACK"
type input "292090"
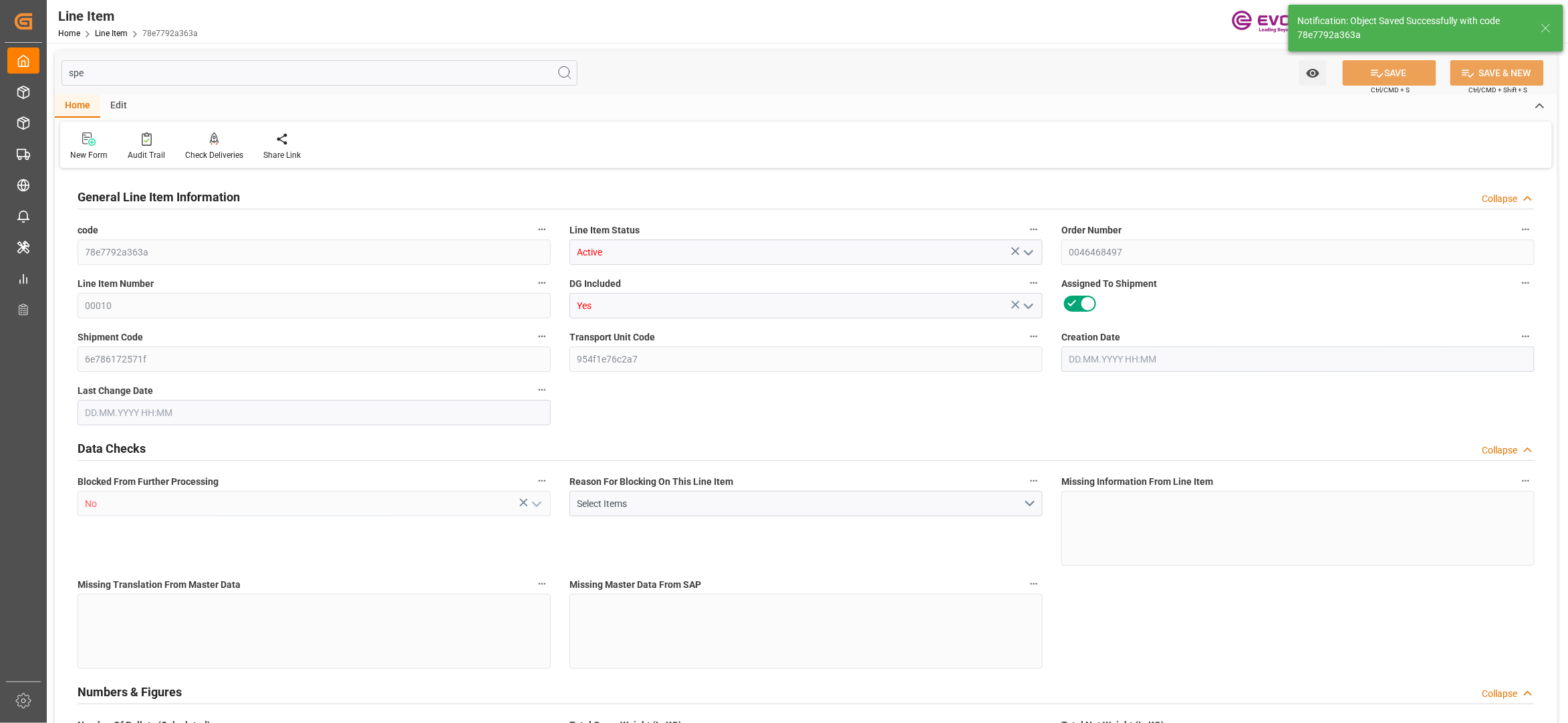
type input "EAR99"
type input "US"
type input "DR"
type input "KGM"
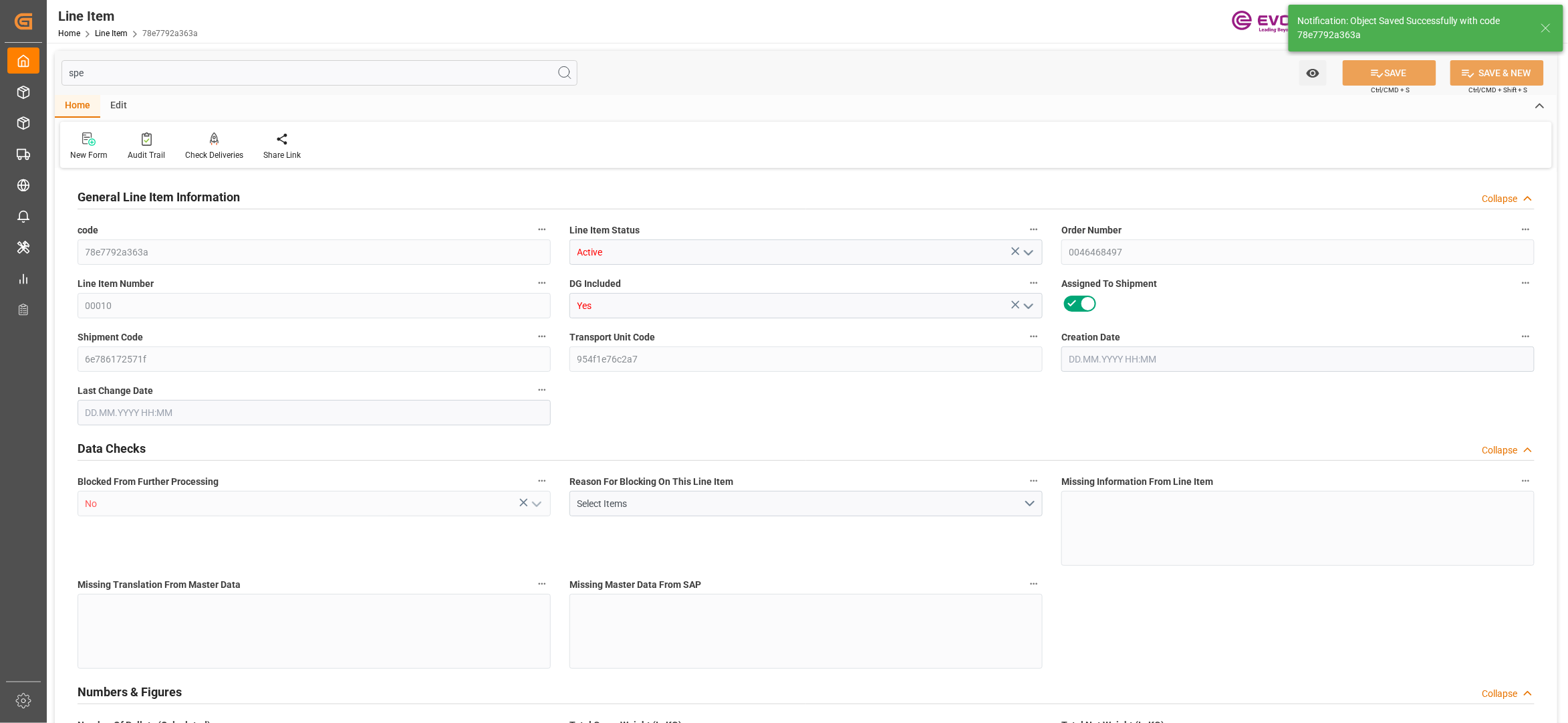
type textarea "KGM"
type input "KGM"
type textarea "KGM"
type input "M3"
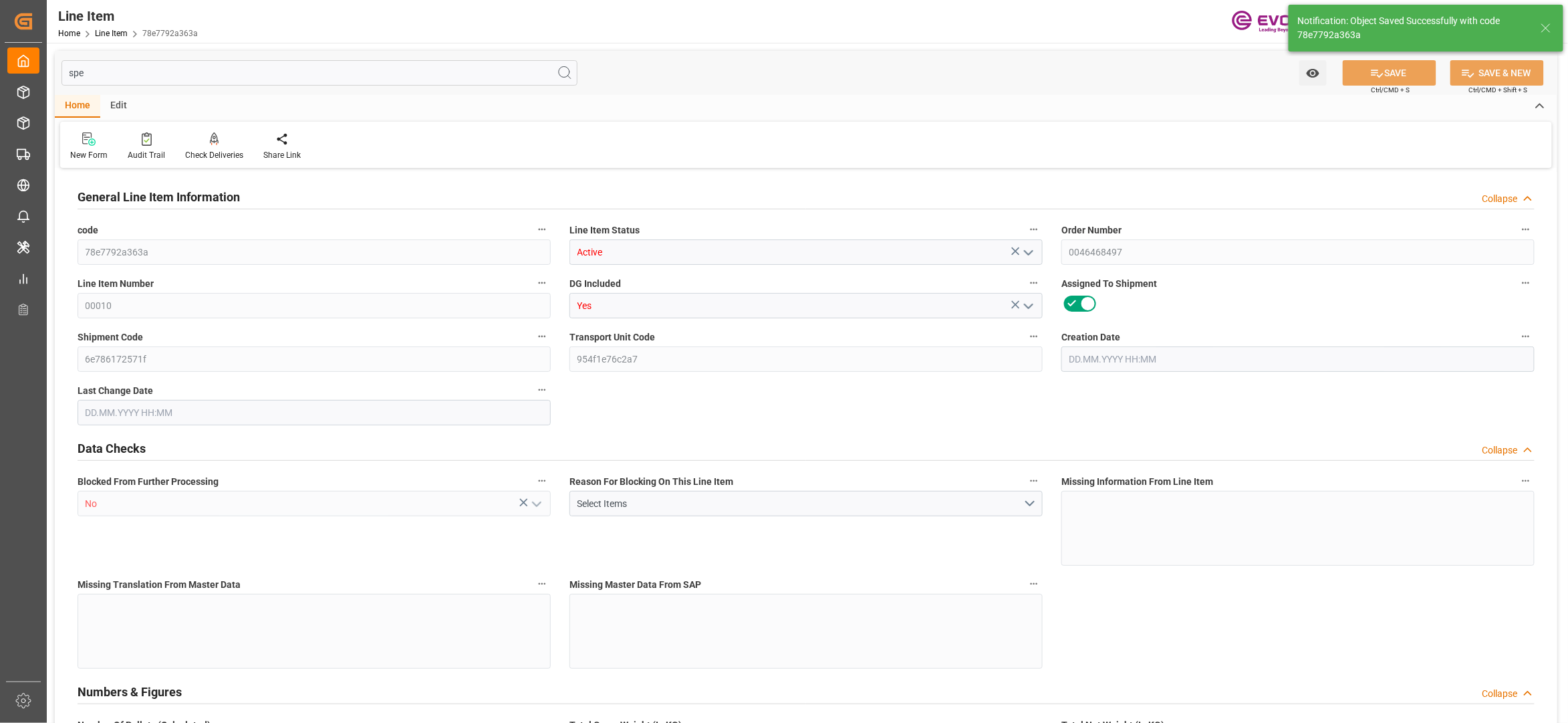
type textarea "DMQ"
type input "M3"
type input "20"
type input "16310.58"
type input "15107.82"
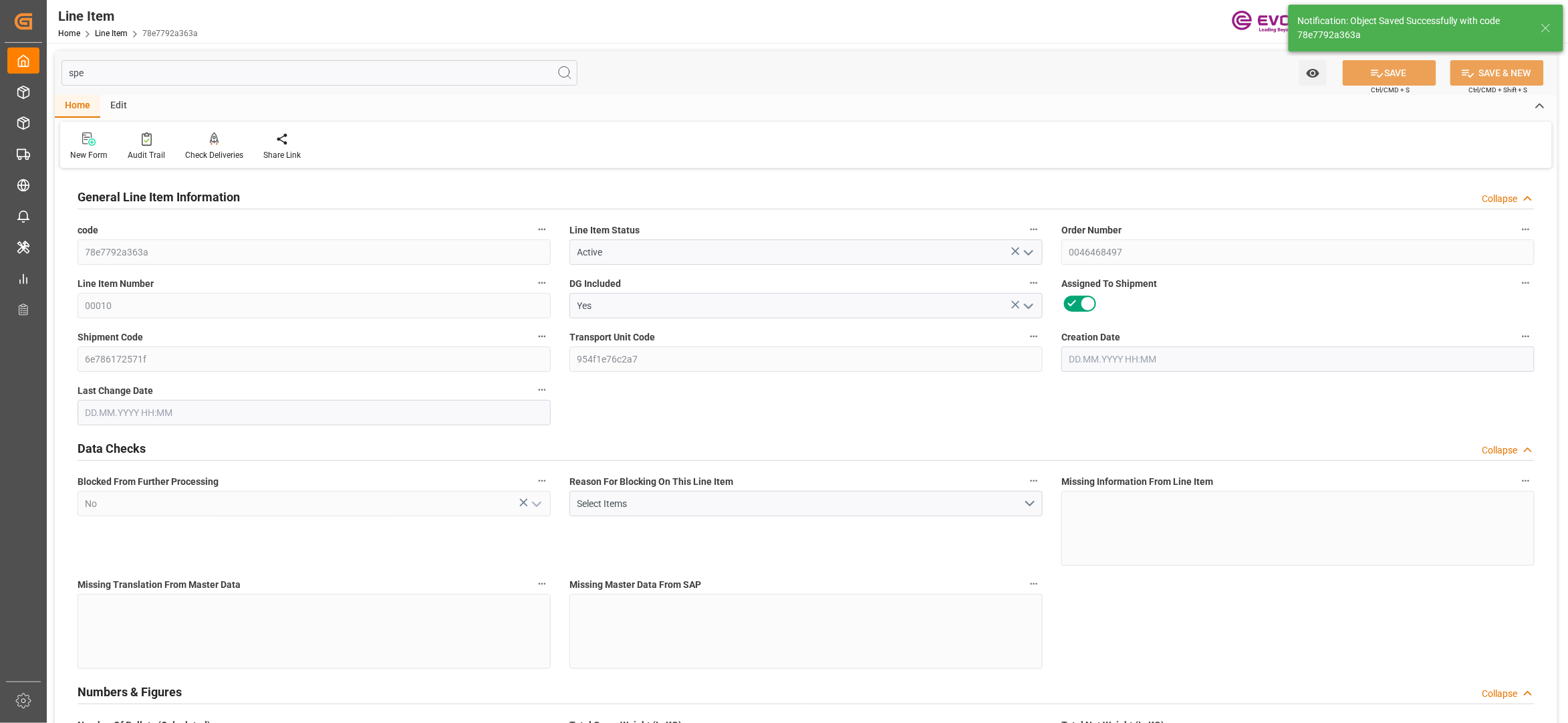
type input "25.557"
type input "78"
type input "77503.12"
type input "78"
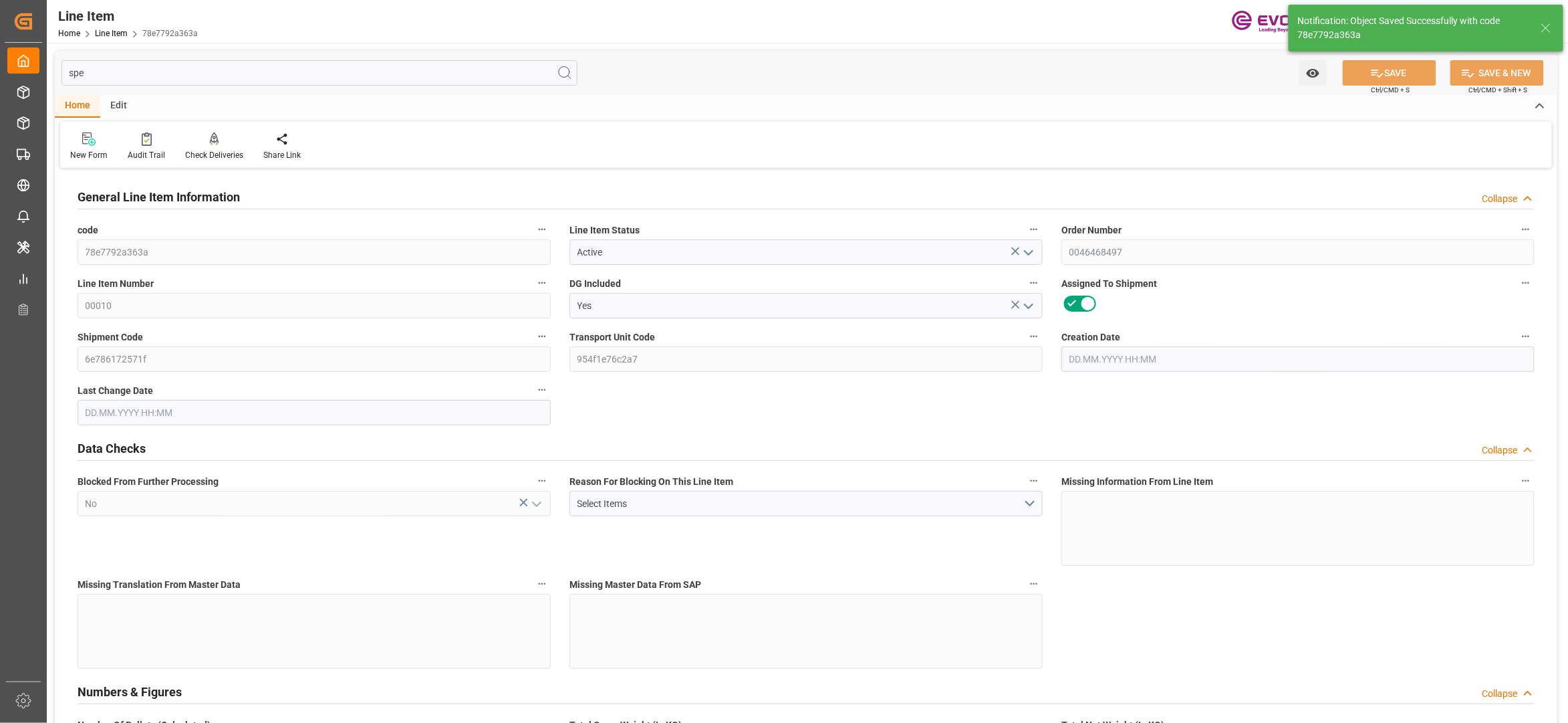
type input "16310.58"
type input "16810.58"
type input "15107.82"
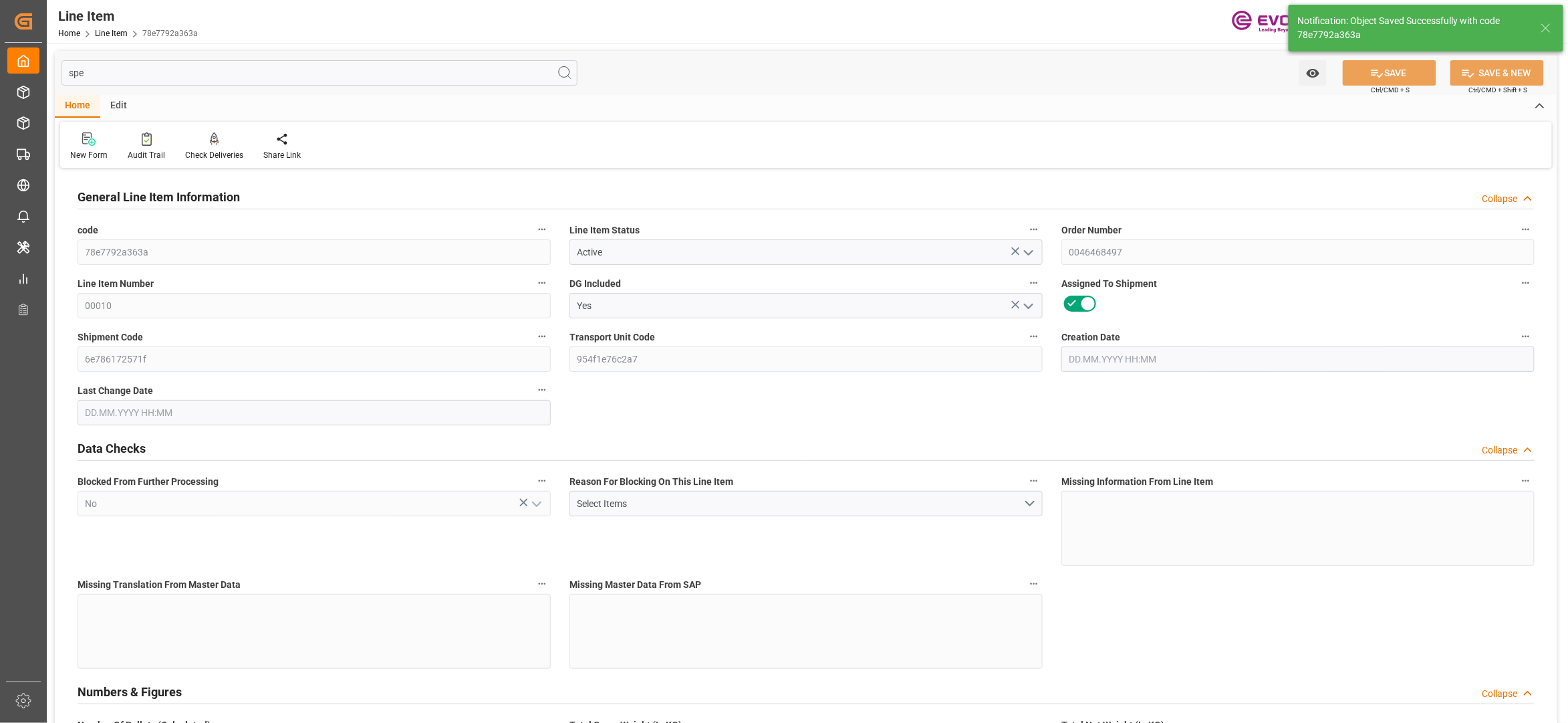
type input "25.557"
type input "25557.012"
type input "0"
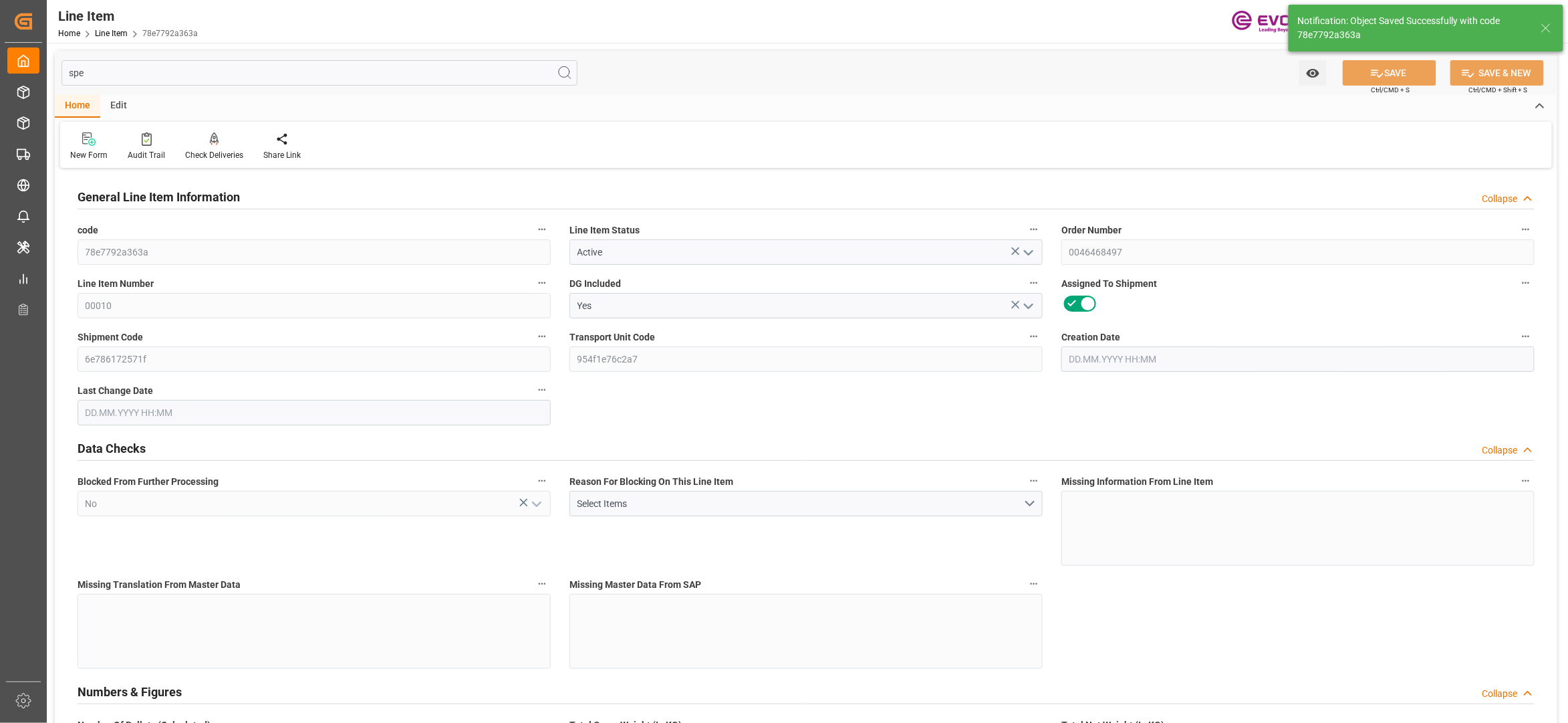
type input "0"
type input "[DATE] 15:28"
type input "[DATE] 02:33"
type input "[DATE]"
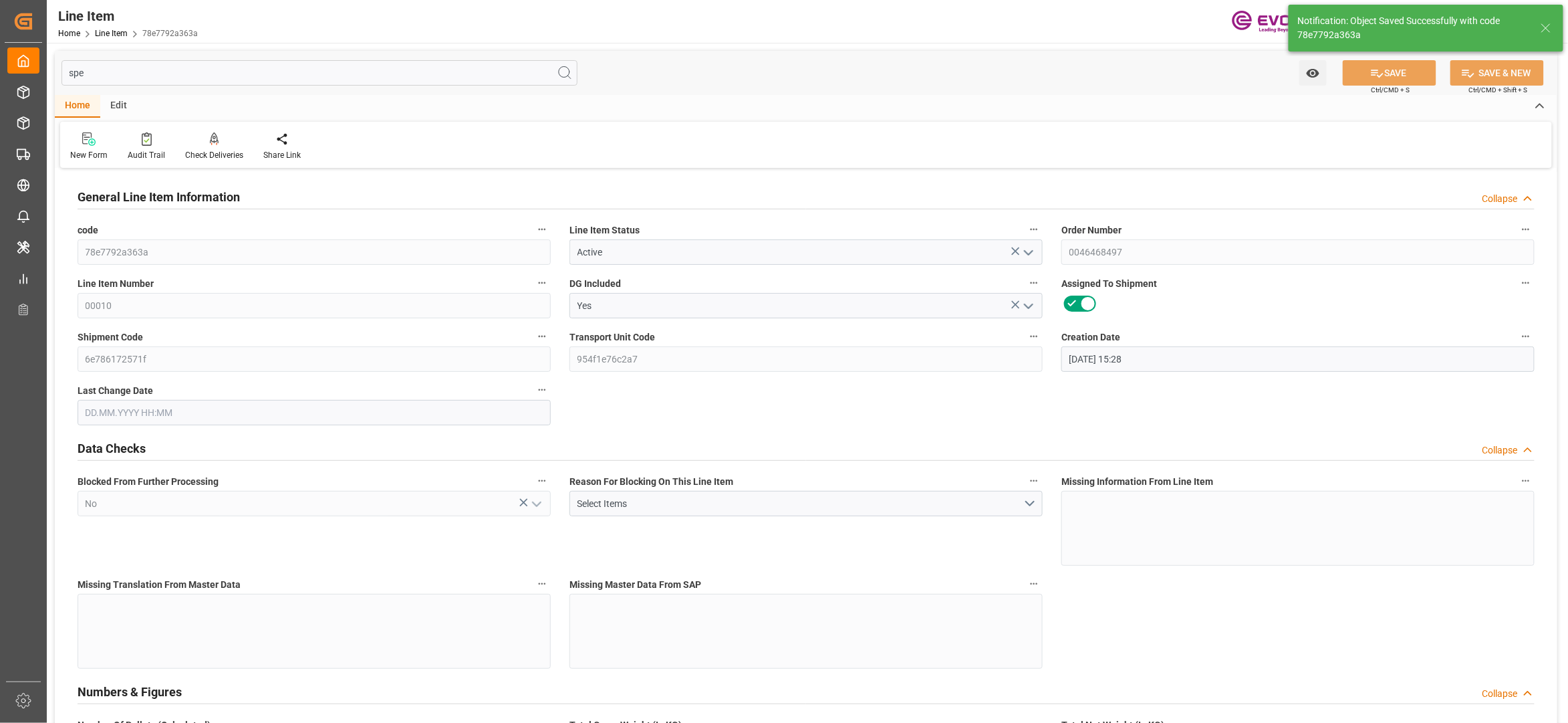
type input "[DATE]"
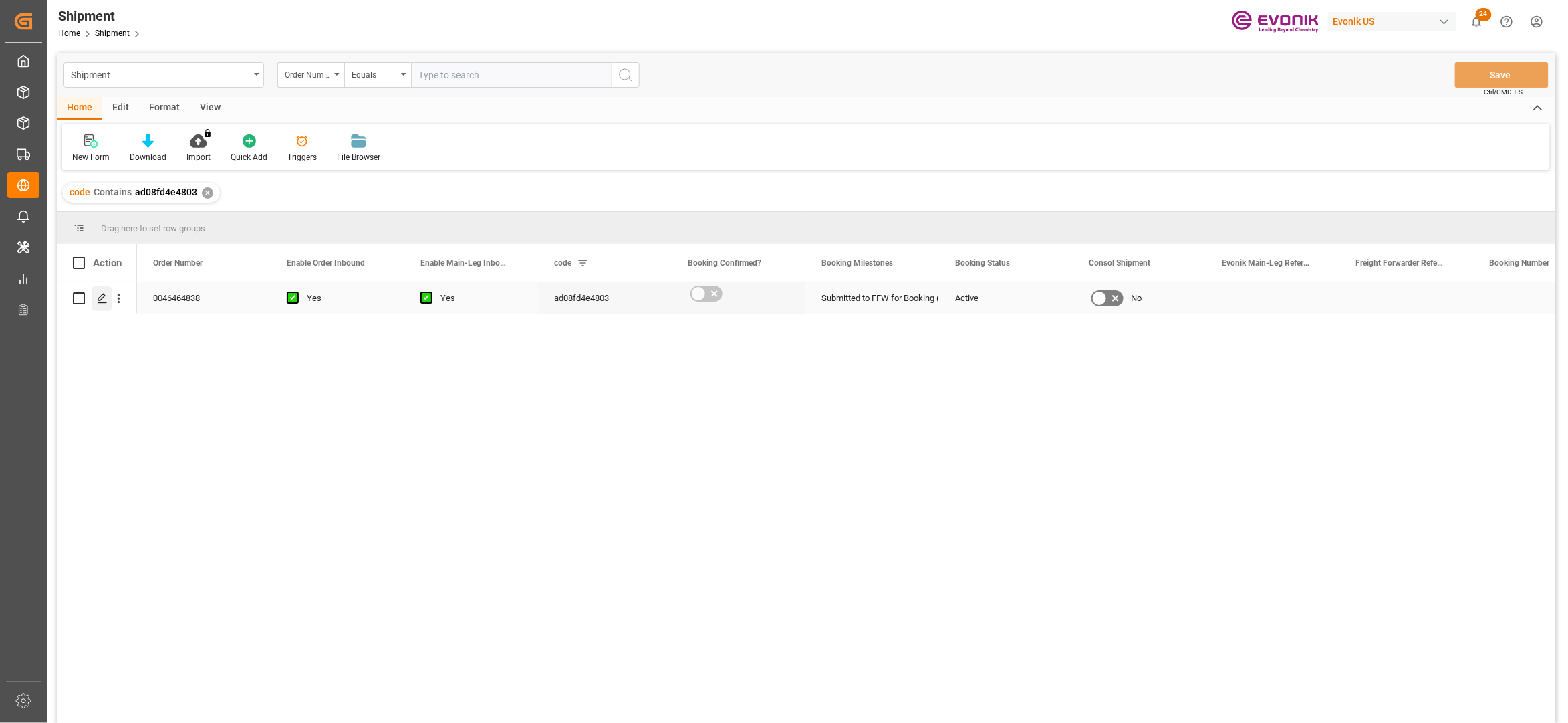
click at [100, 297] on icon "Press SPACE to select this row." at bounding box center [102, 298] width 11 height 11
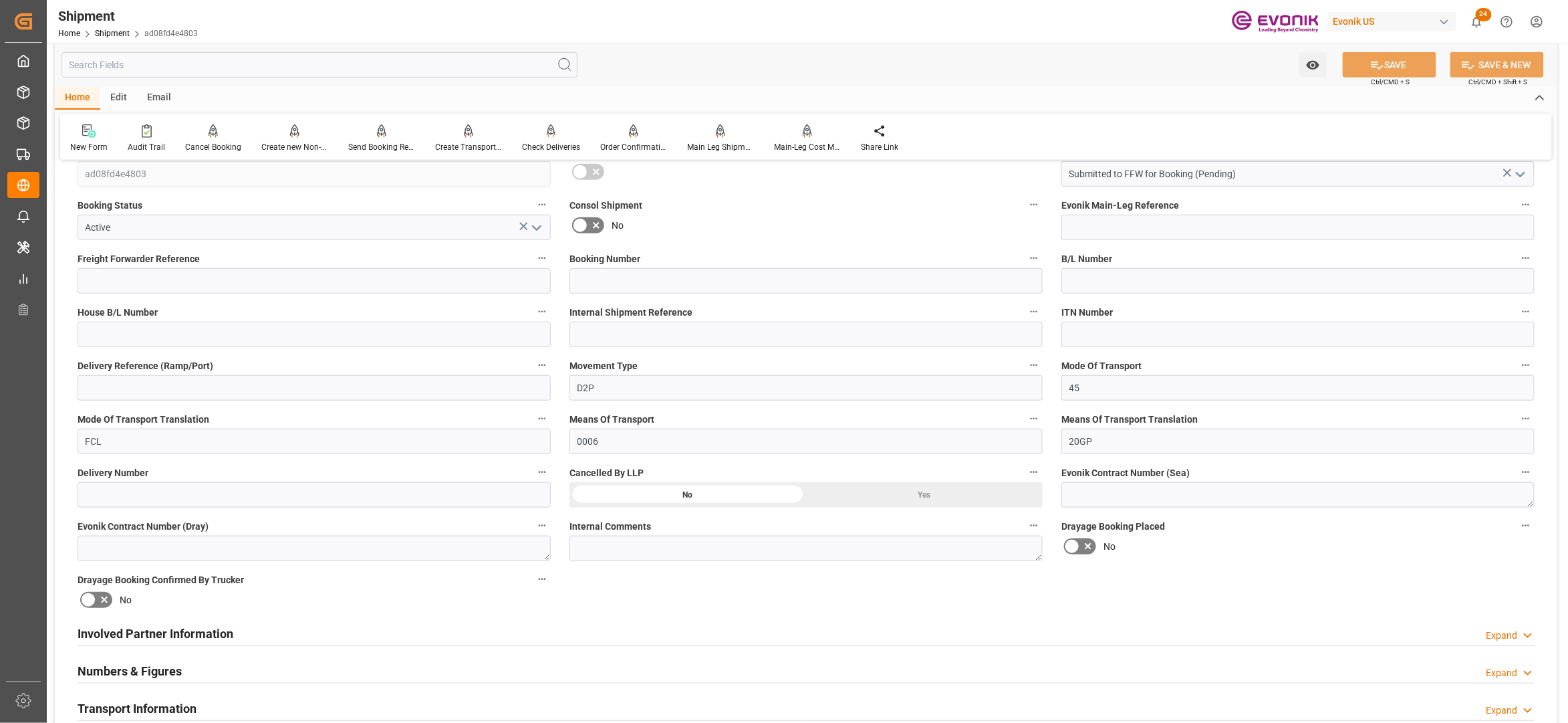
scroll to position [594, 0]
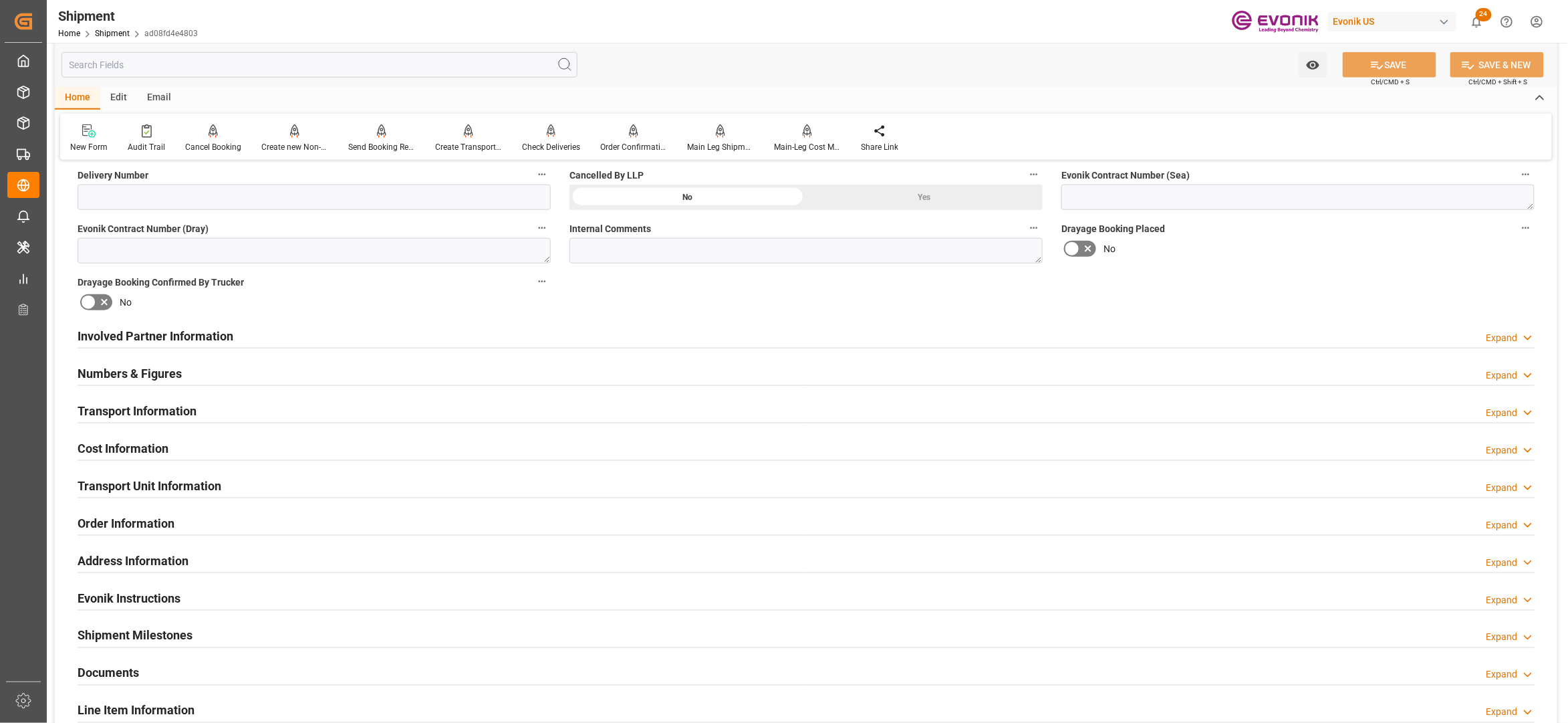
click at [696, 333] on div "Involved Partner Information Expand" at bounding box center [806, 334] width 1457 height 25
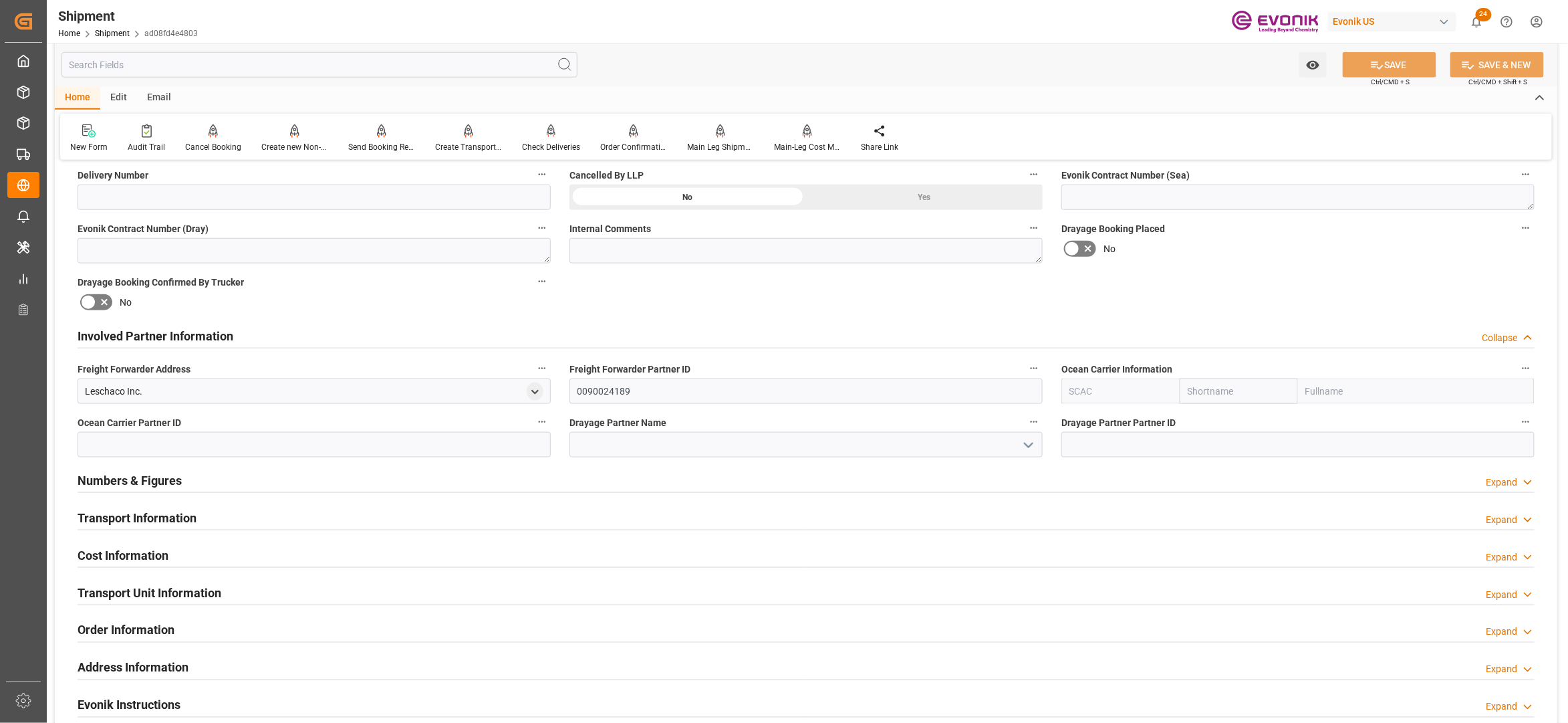
click at [1215, 385] on input "text" at bounding box center [1239, 391] width 118 height 25
click at [1221, 389] on input "text" at bounding box center [1239, 391] width 118 height 25
type input "one"
click at [1202, 415] on b "ONE" at bounding box center [1198, 420] width 19 height 11
type input "ONEY"
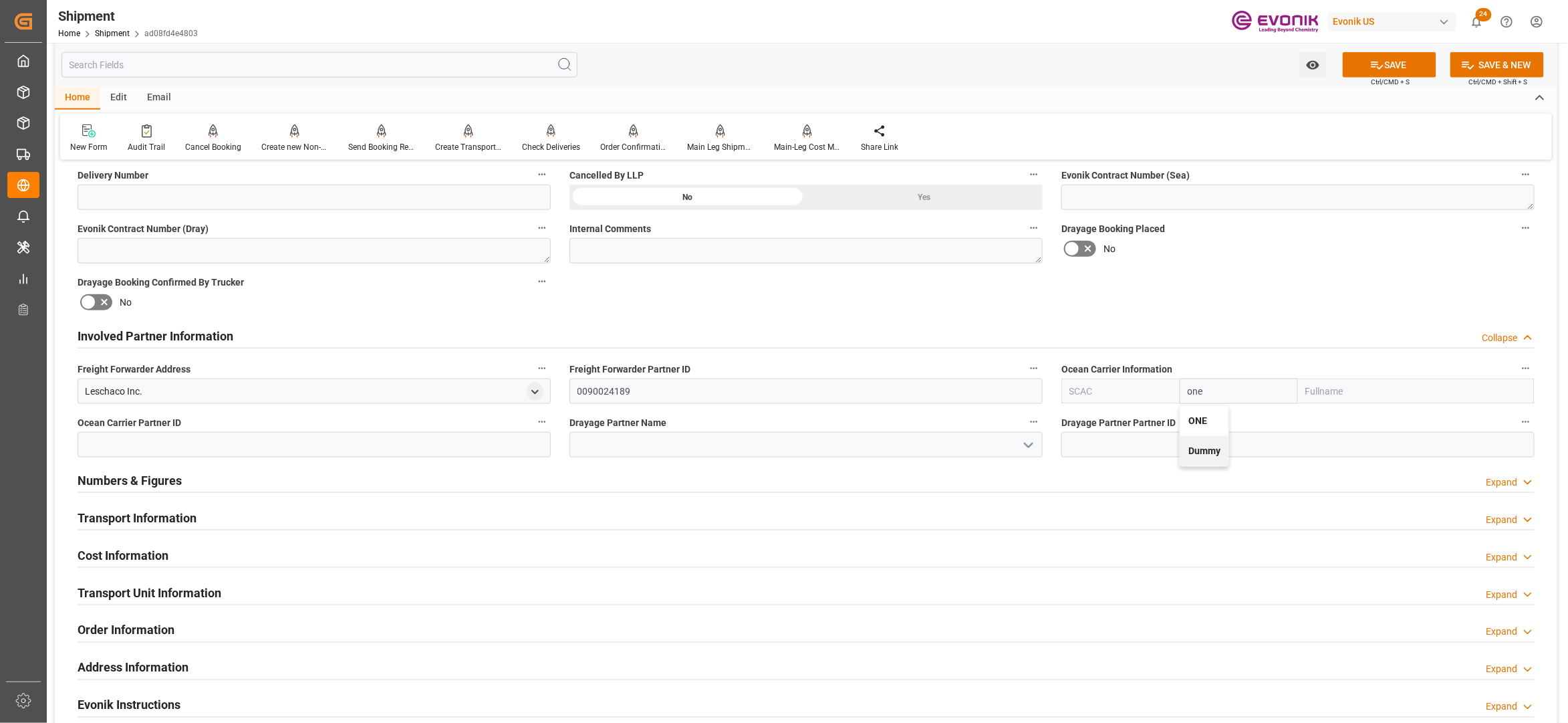
type input "ONE"
type input "Ocean Network Express"
type input "ONE"
click at [1280, 277] on div "Booking Confirmation Milestone Bar Collapse Submitted to FFW for Booking (Pendi…" at bounding box center [807, 322] width 1503 height 1490
click at [1386, 70] on button "SAVE" at bounding box center [1390, 64] width 94 height 25
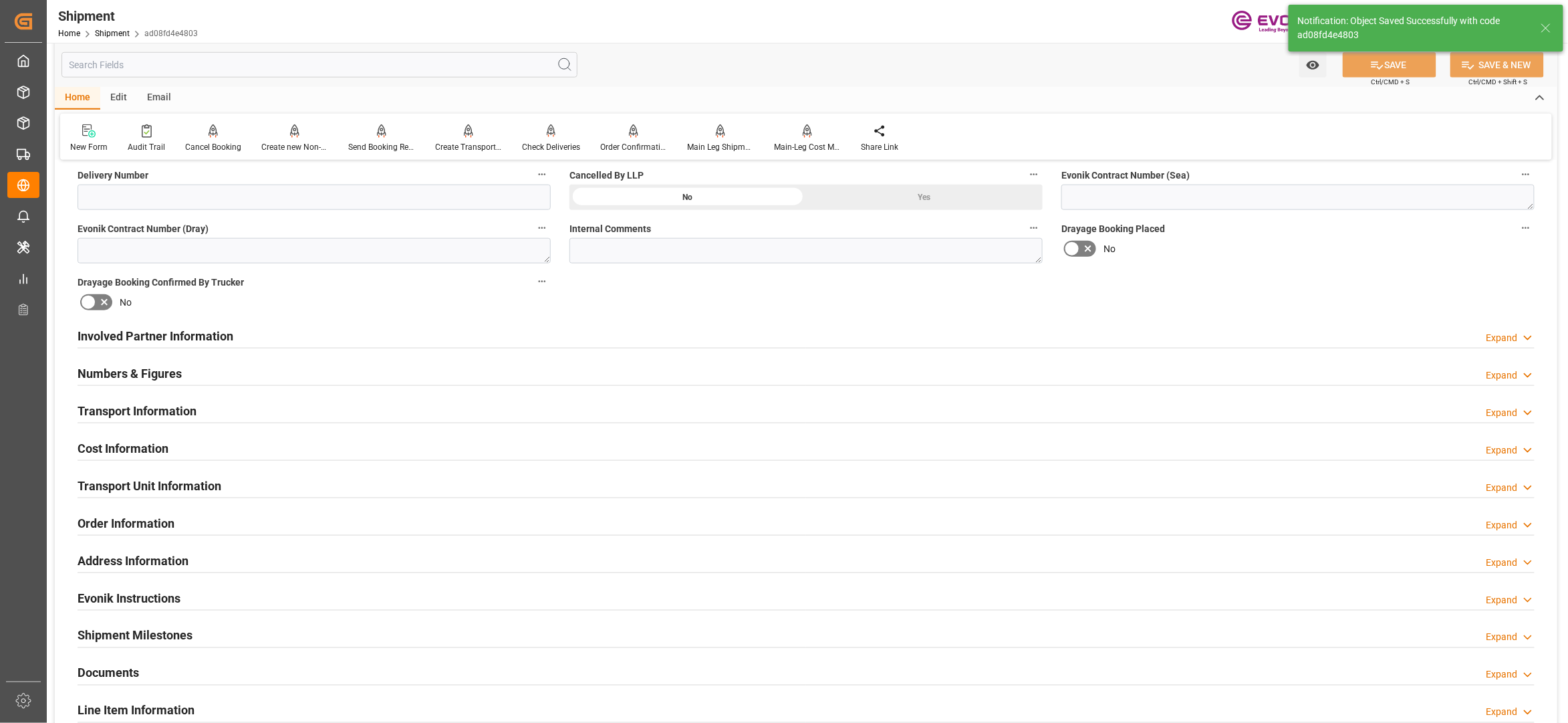
click at [644, 342] on div "Involved Partner Information Expand" at bounding box center [806, 334] width 1457 height 25
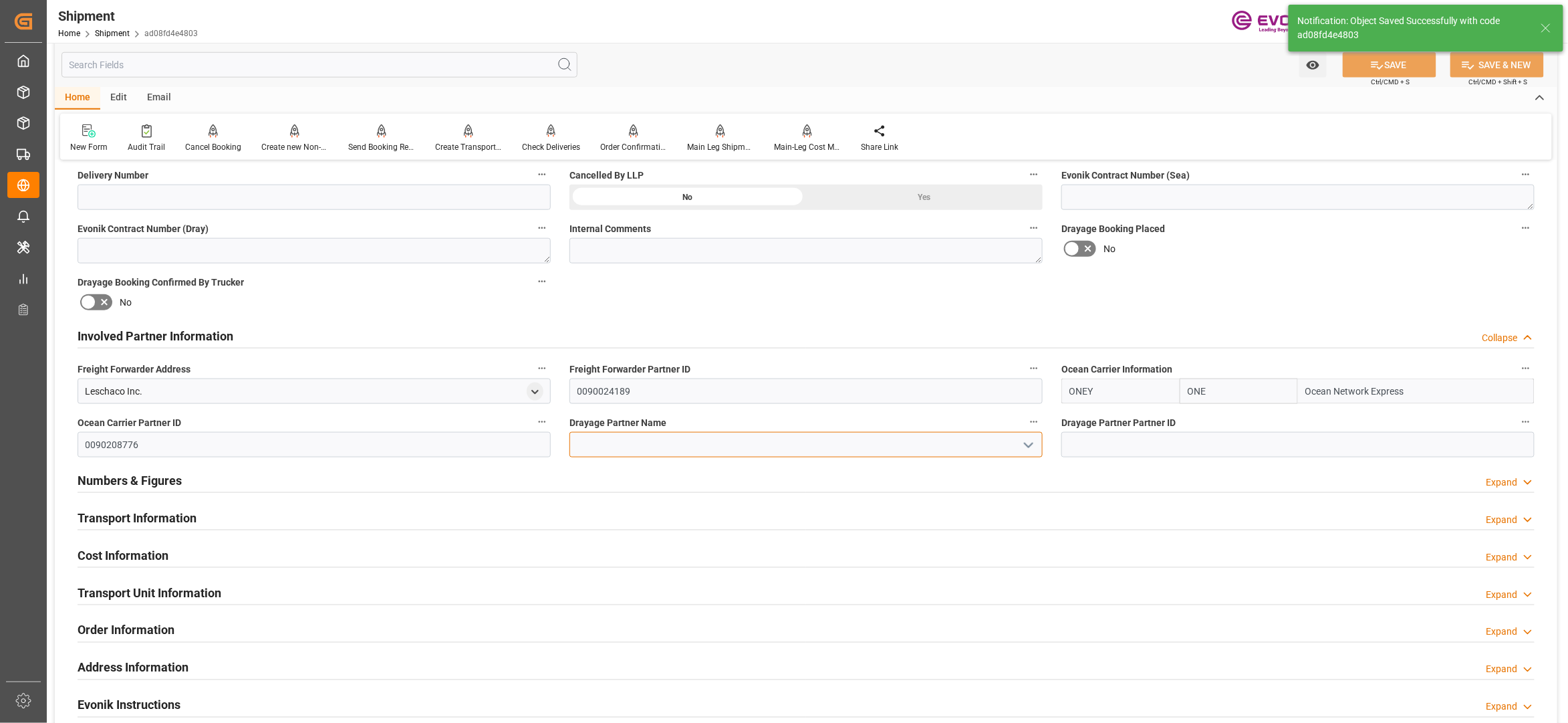
click at [744, 444] on input at bounding box center [806, 444] width 473 height 25
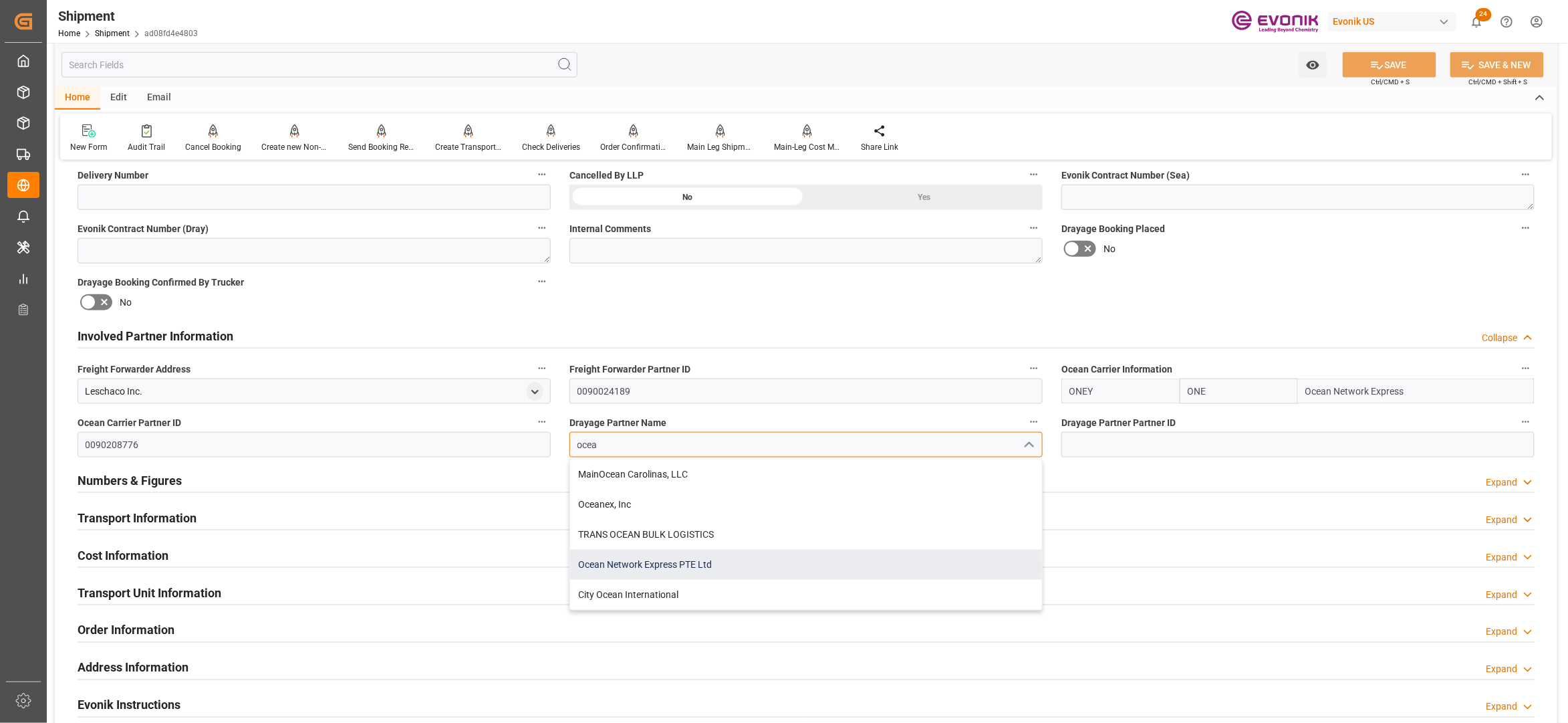
click at [693, 562] on div "Ocean Network Express PTE Ltd" at bounding box center [806, 565] width 472 height 30
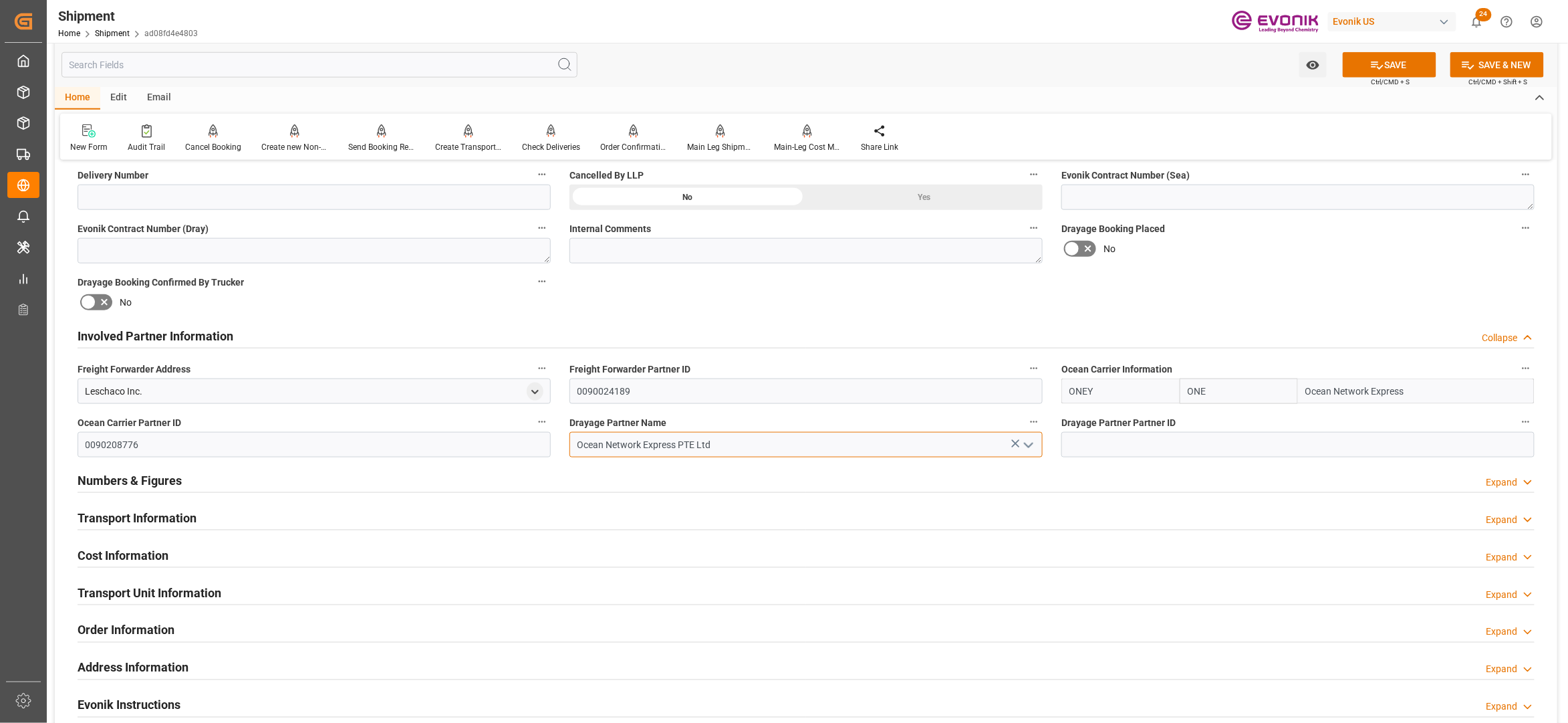
type input "Ocean Network Express PTE Ltd"
click at [1322, 276] on div "Booking Confirmation Milestone Bar Collapse Submitted to FFW for Booking (Pendi…" at bounding box center [807, 322] width 1503 height 1490
click at [1378, 54] on button "SAVE" at bounding box center [1390, 64] width 94 height 25
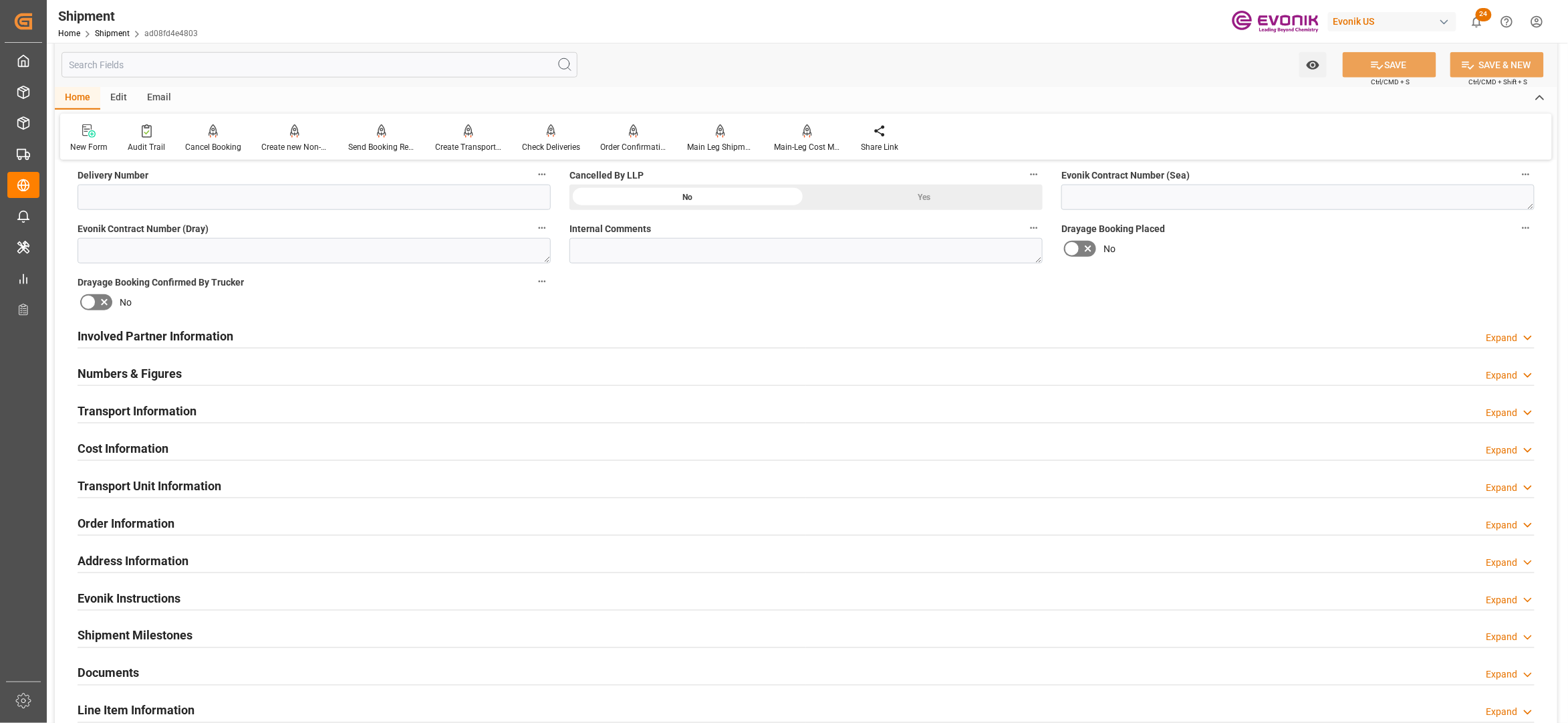
click at [332, 408] on div "Transport Information Expand" at bounding box center [806, 409] width 1457 height 25
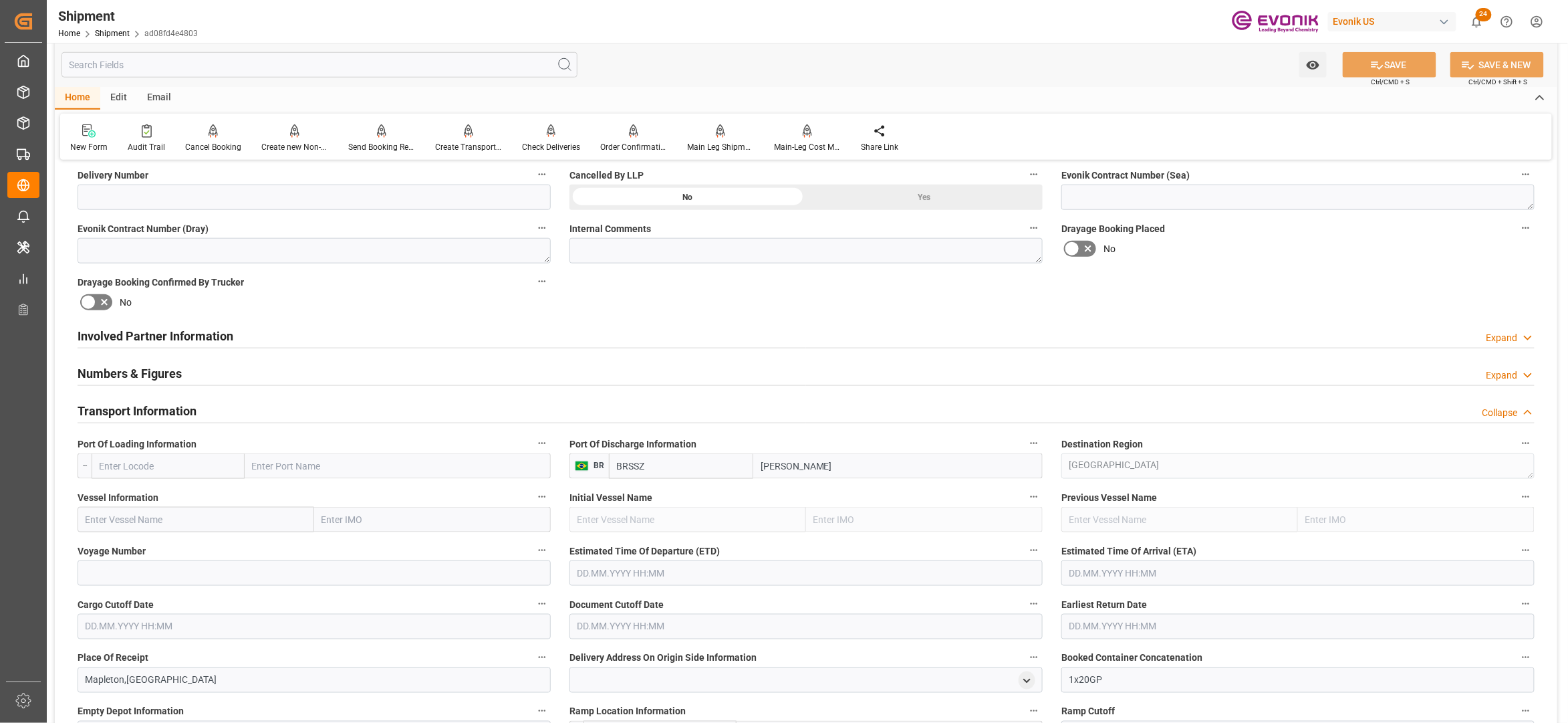
click at [208, 452] on label "Port Of Loading Information" at bounding box center [313, 444] width 473 height 19
click at [533, 452] on button "Port Of Loading Information" at bounding box center [542, 443] width 17 height 17
click at [211, 462] on div at bounding box center [784, 362] width 1568 height 723
click at [194, 467] on input "text" at bounding box center [168, 465] width 153 height 25
click at [194, 466] on input "text" at bounding box center [168, 465] width 153 height 25
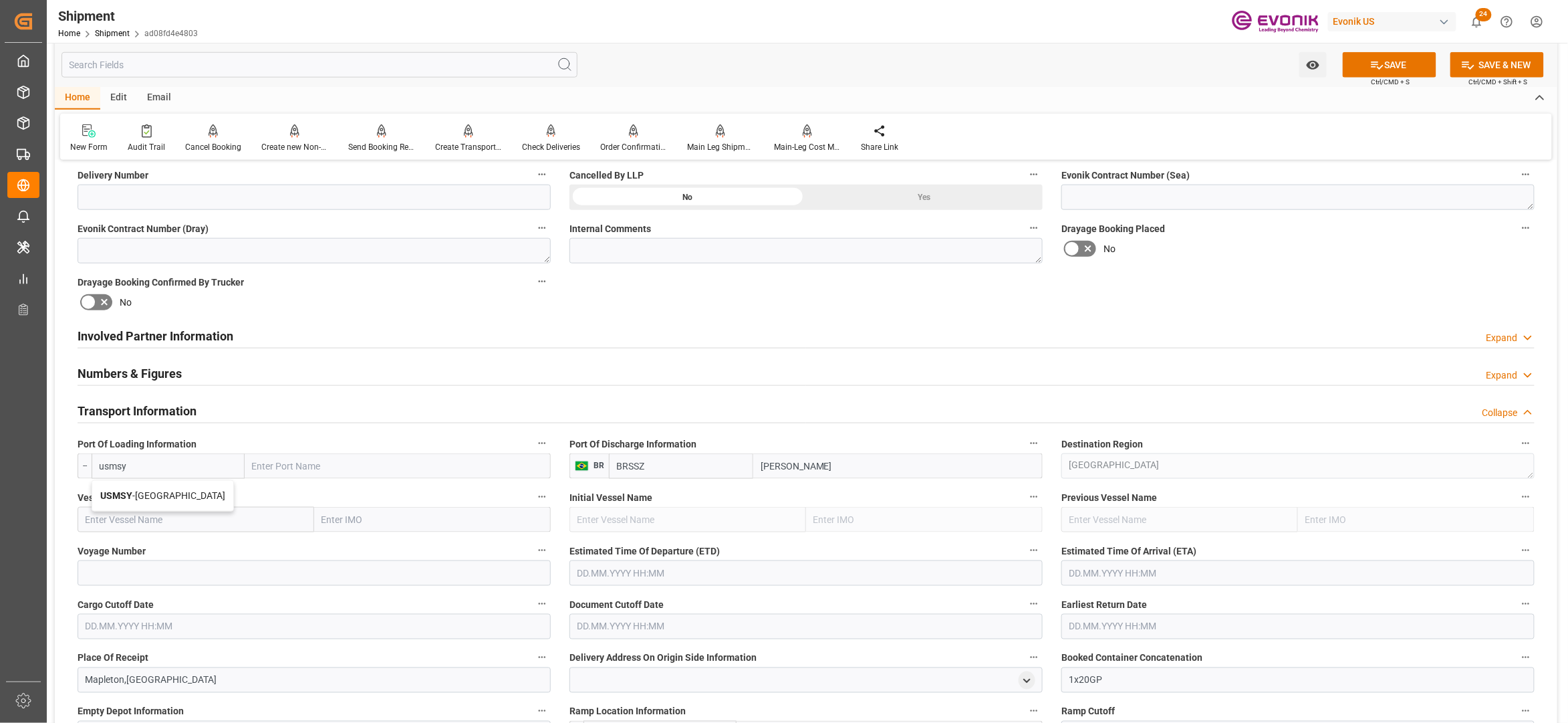
click at [183, 491] on span "USMSY - New Orleans" at bounding box center [162, 495] width 125 height 11
type input "USMSY"
type input "New Orleans"
type input "USMSY"
click at [194, 514] on input "text" at bounding box center [195, 519] width 237 height 25
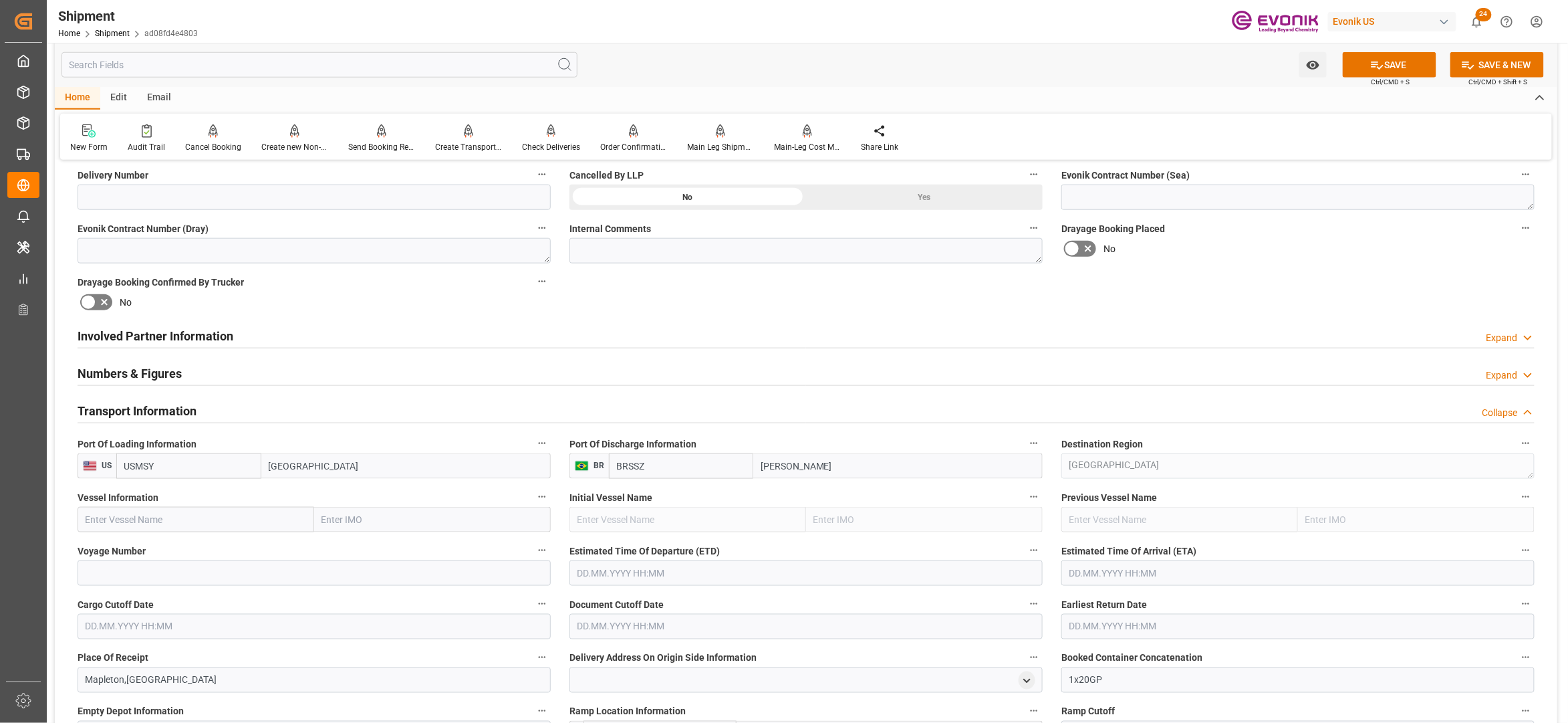
paste input "JAZAN 2535S"
click at [142, 514] on input "JAZAN 2535S" at bounding box center [195, 519] width 237 height 25
click at [151, 547] on span "Jazan - 9349540" at bounding box center [120, 548] width 66 height 11
type input "Jazan"
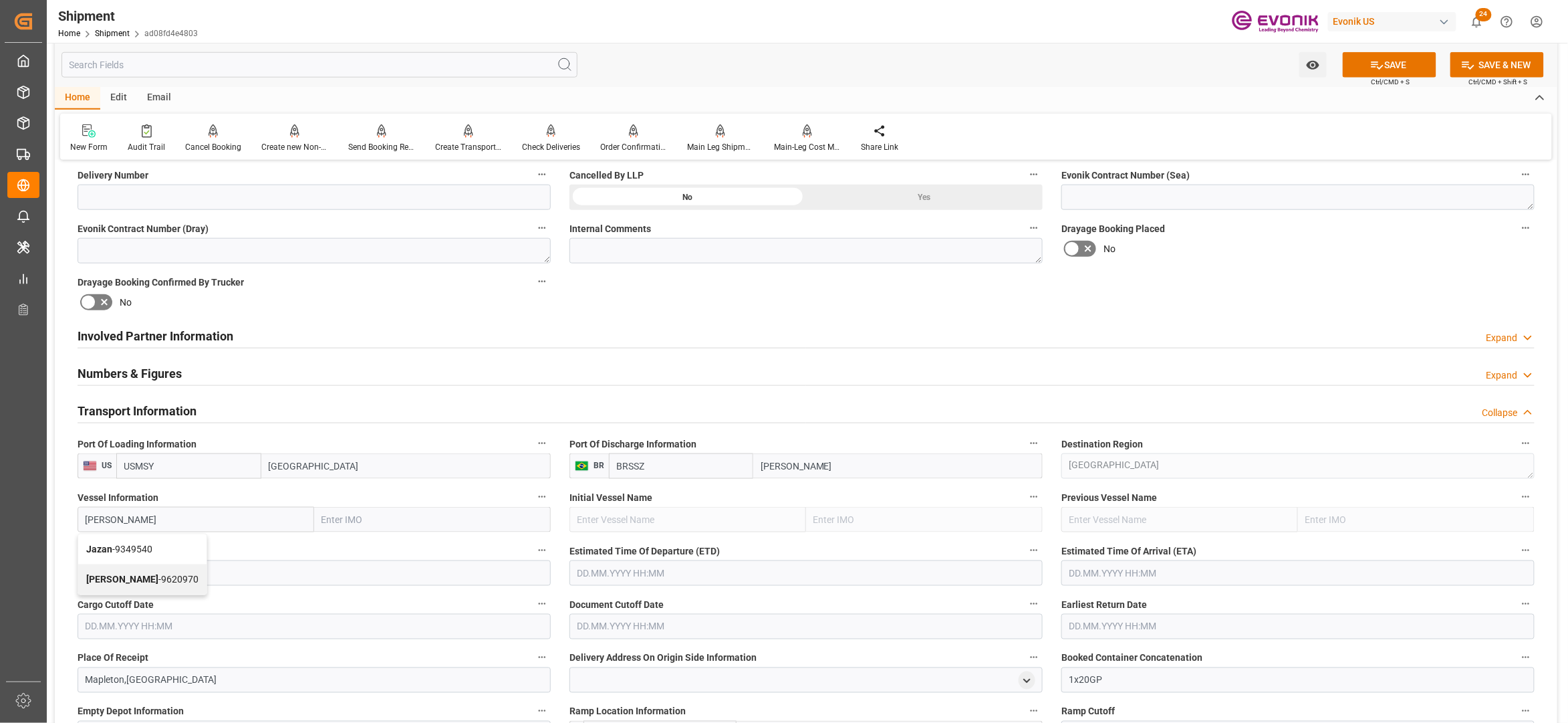
type input "9349540"
type input "Jazan"
click at [172, 575] on input at bounding box center [313, 573] width 473 height 25
paste input "2535S"
type input "2535S"
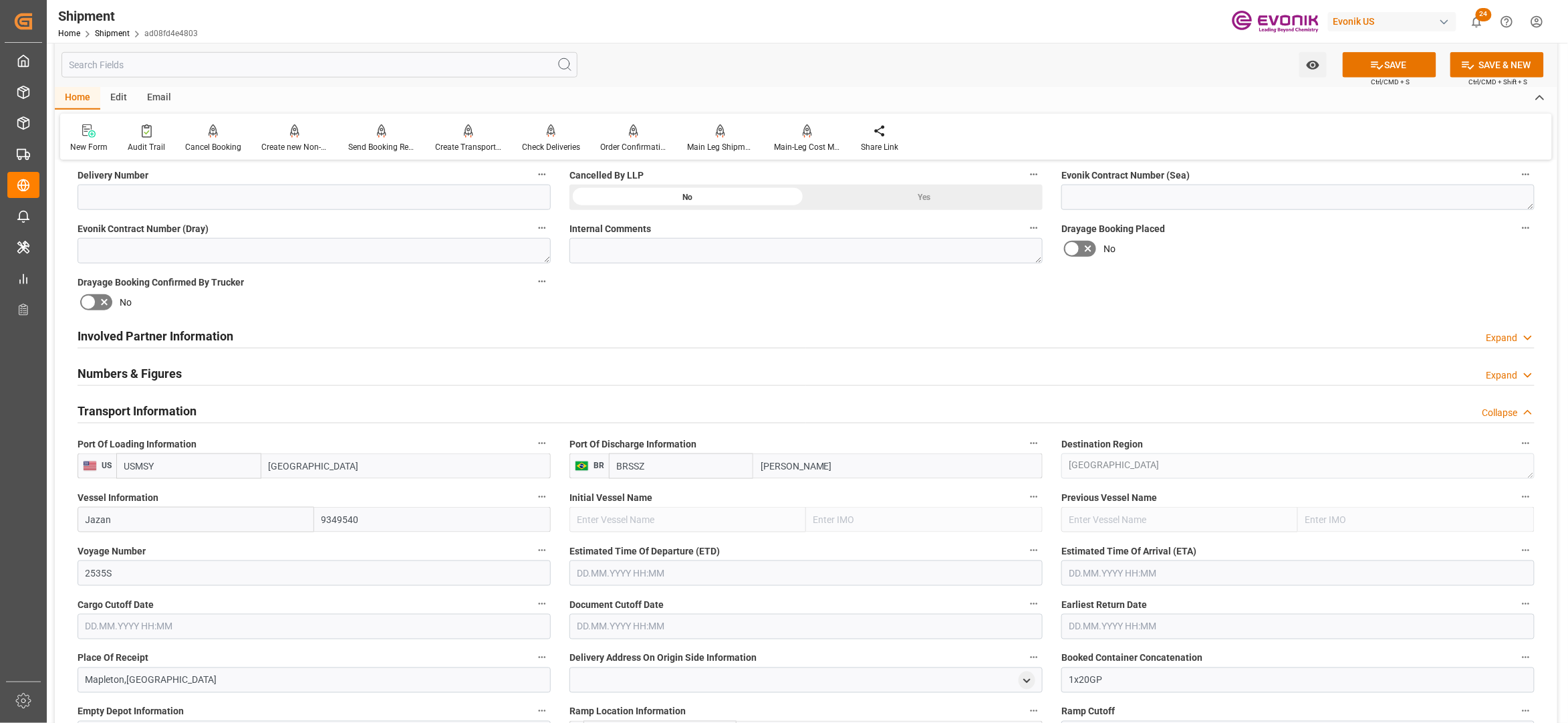
click at [644, 570] on input "text" at bounding box center [806, 573] width 473 height 25
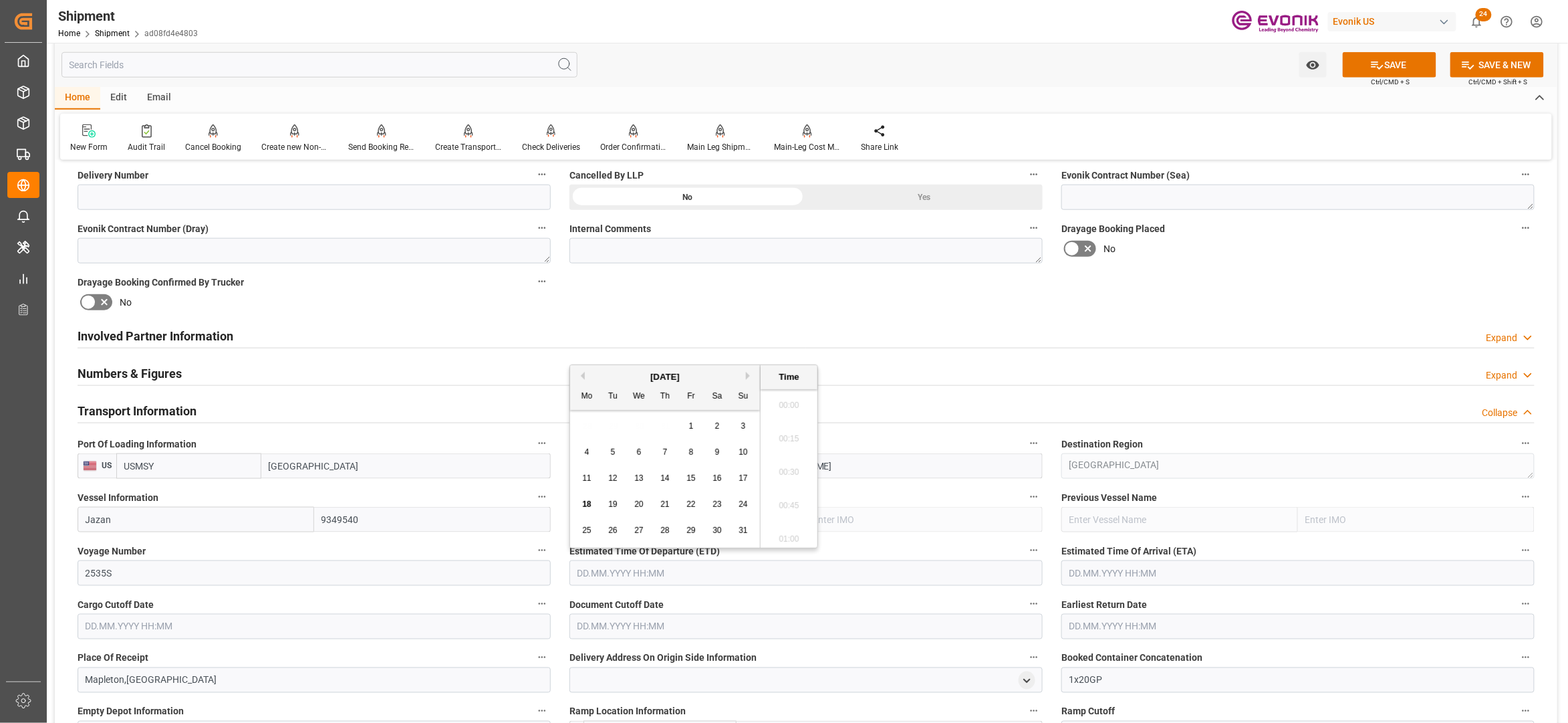
scroll to position [2946, 0]
click at [749, 372] on button "Next Month" at bounding box center [749, 375] width 8 height 8
click at [644, 448] on div "10" at bounding box center [639, 452] width 16 height 16
type input "10.09.2025 00:00"
click at [1096, 570] on input "text" at bounding box center [1297, 573] width 473 height 25
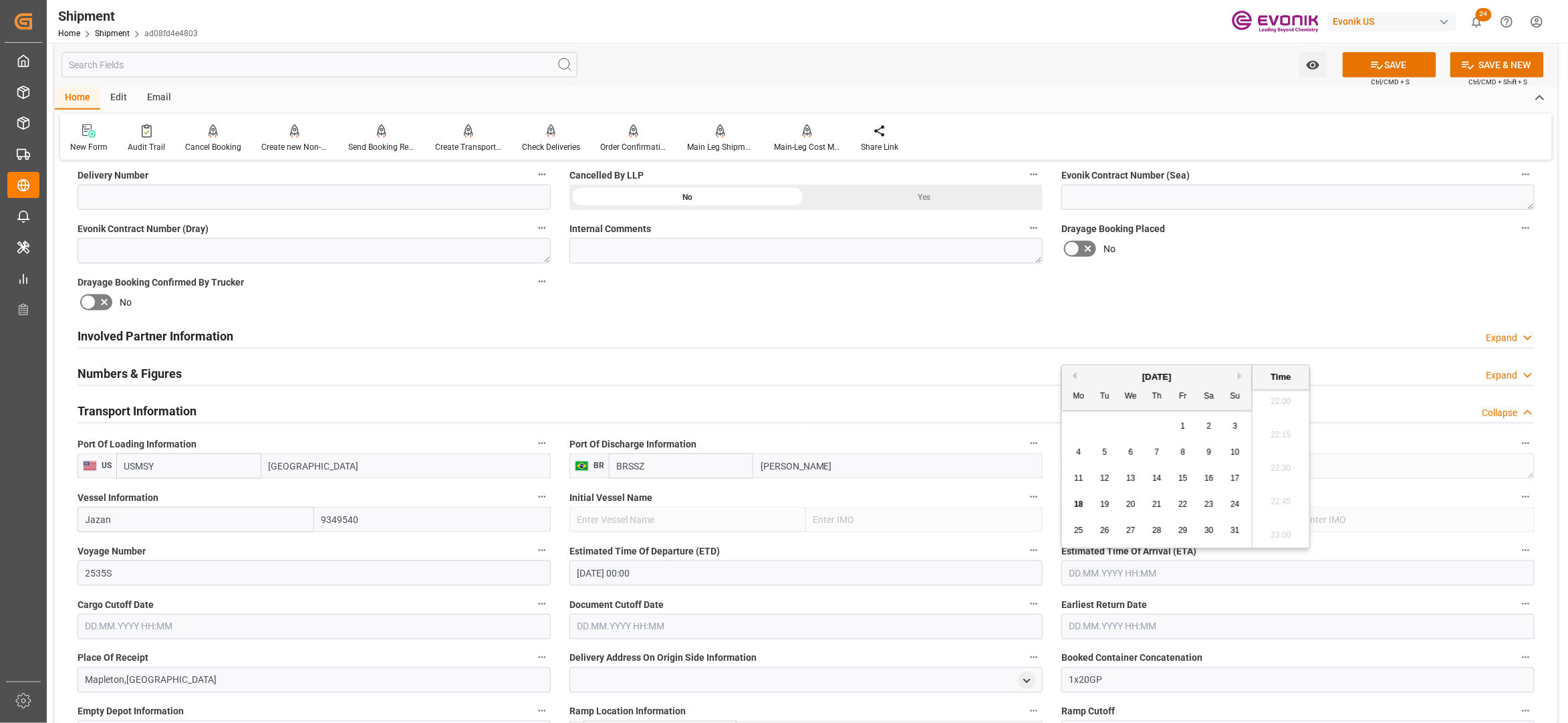
click at [1245, 374] on button "Next Month" at bounding box center [1242, 375] width 8 height 8
click at [1212, 424] on span "4" at bounding box center [1209, 425] width 5 height 9
type input "04.10.2025 00:00"
click at [428, 621] on input "text" at bounding box center [313, 626] width 473 height 25
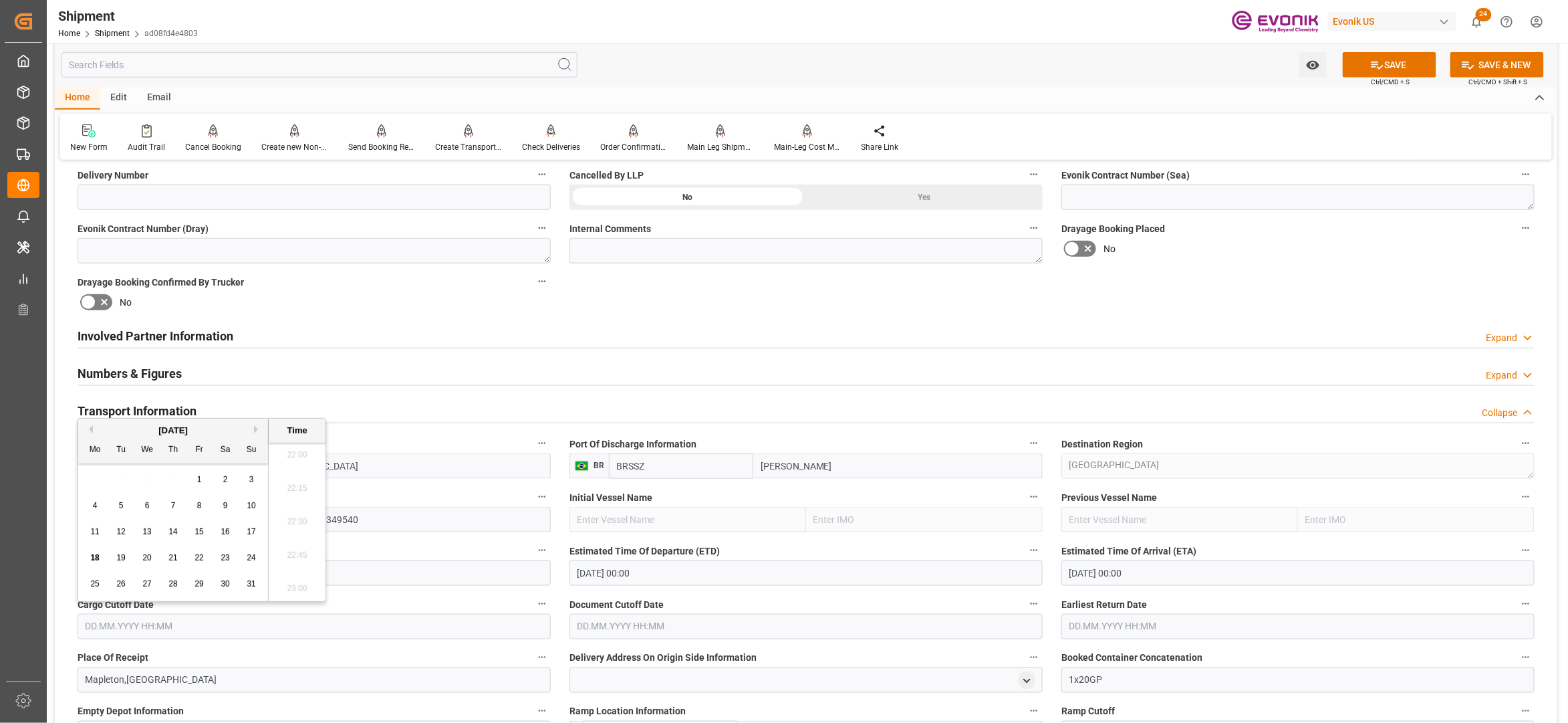
click at [124, 583] on span "26" at bounding box center [121, 583] width 9 height 9
type input "26.08.2025 00:00"
click at [618, 629] on input "text" at bounding box center [806, 626] width 473 height 25
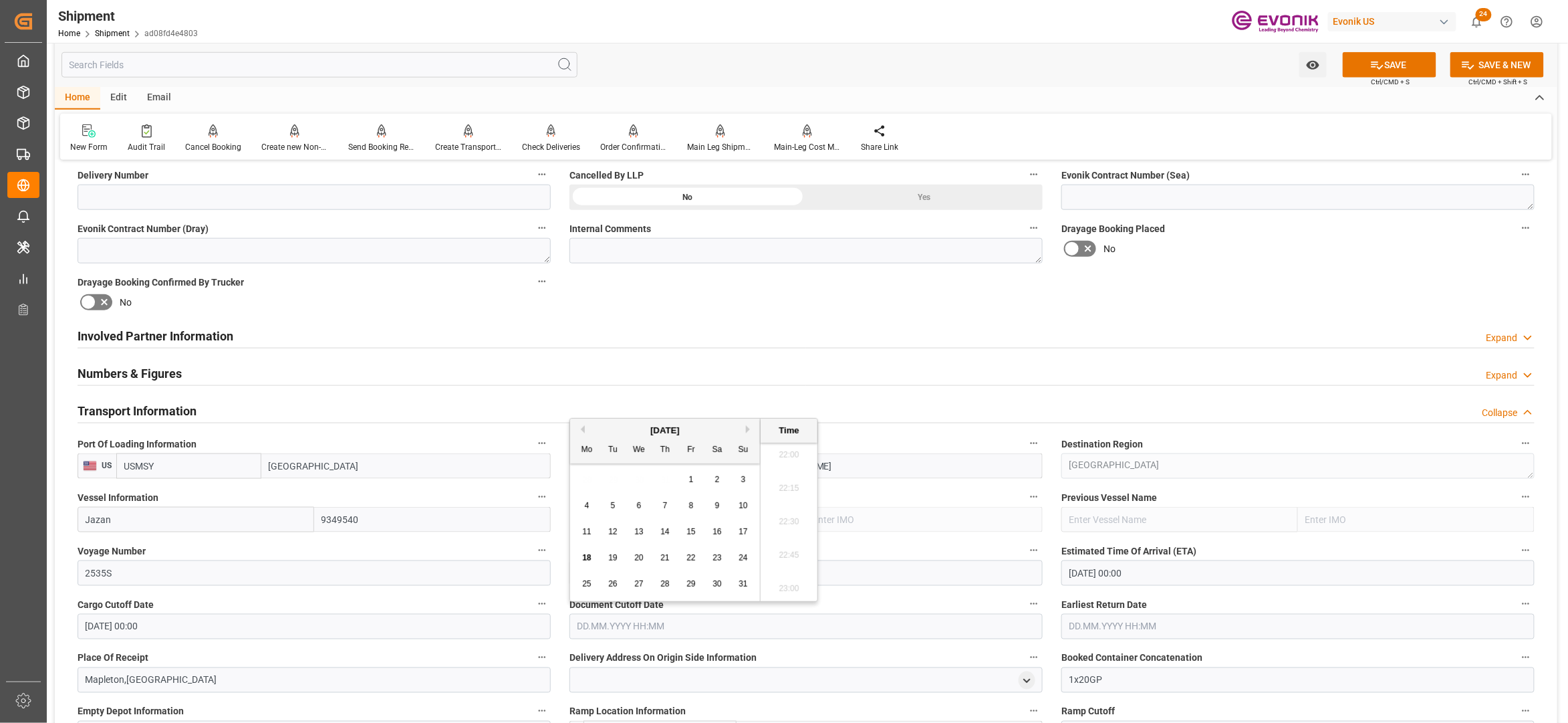
click at [614, 581] on span "26" at bounding box center [613, 583] width 9 height 9
type input "26.08.2025 00:00"
click at [1111, 621] on input "text" at bounding box center [1297, 626] width 473 height 25
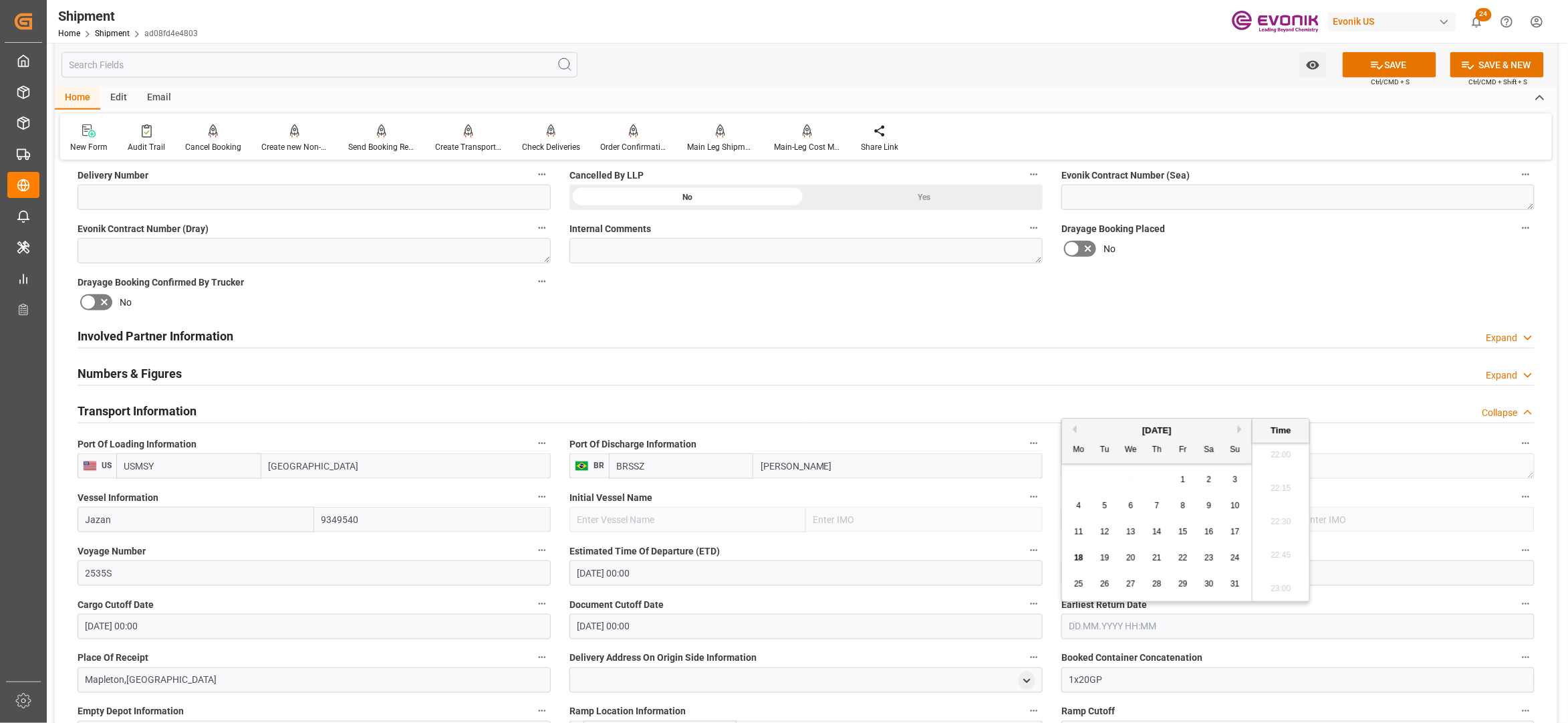
click at [1105, 583] on span "26" at bounding box center [1105, 583] width 9 height 9
type input "26.08.2025 00:00"
click at [1247, 248] on div "No" at bounding box center [1297, 249] width 473 height 21
click at [1399, 64] on button "SAVE" at bounding box center [1390, 64] width 94 height 25
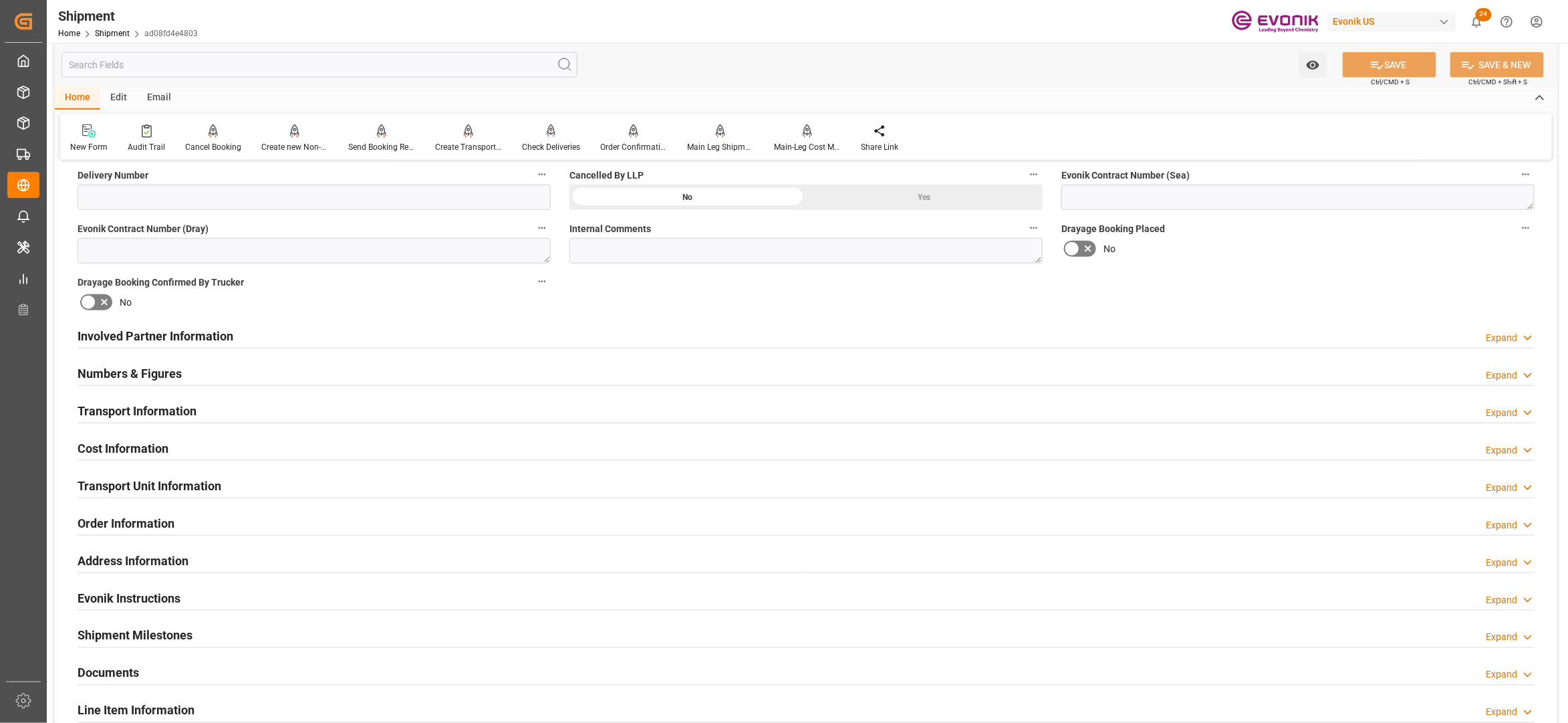
click at [228, 445] on div "Cost Information Expand" at bounding box center [806, 447] width 1457 height 25
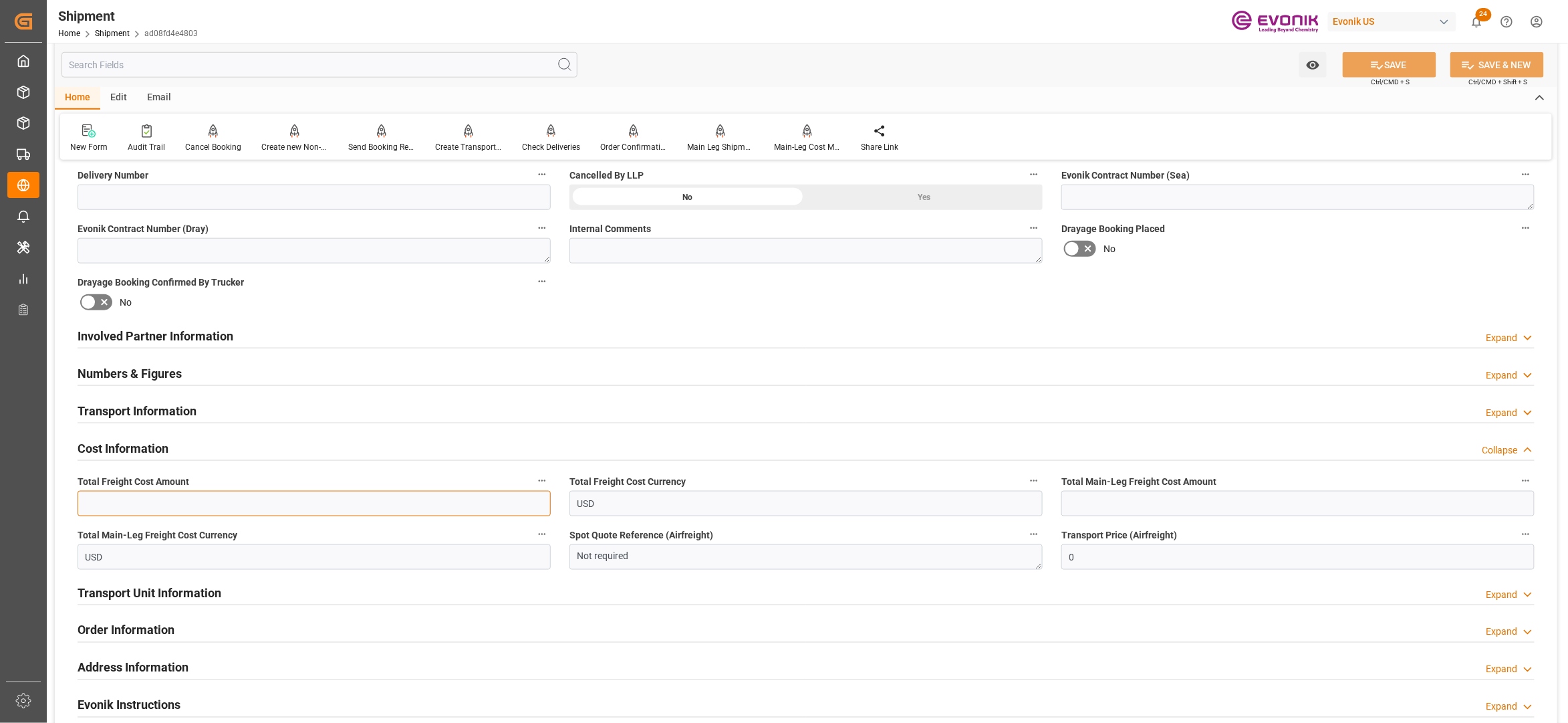
click at [196, 507] on input "text" at bounding box center [313, 503] width 473 height 25
type input "2181"
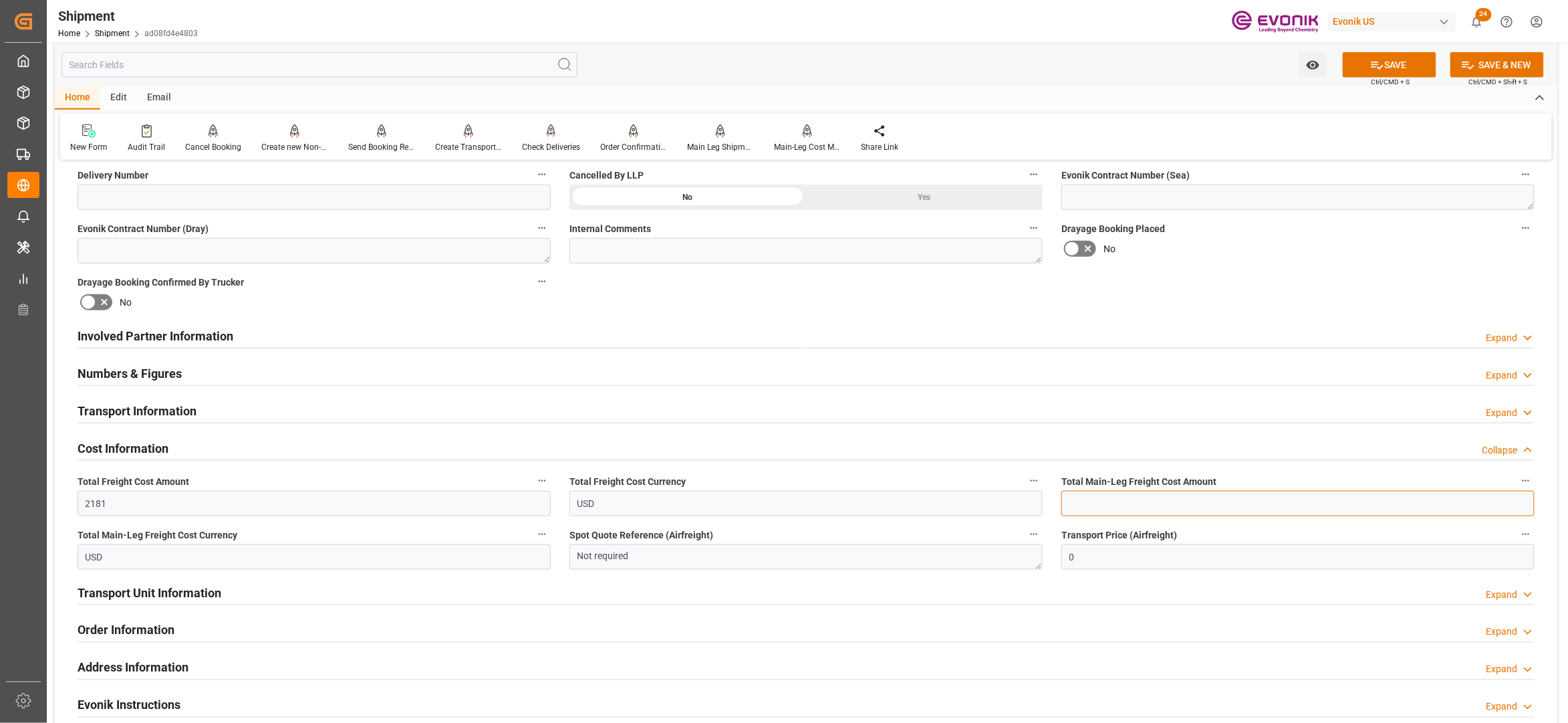
click at [1100, 498] on input "text" at bounding box center [1297, 503] width 473 height 25
type input "2181"
click at [1365, 251] on div "No" at bounding box center [1297, 249] width 473 height 21
click at [1434, 62] on button "SAVE" at bounding box center [1390, 64] width 94 height 25
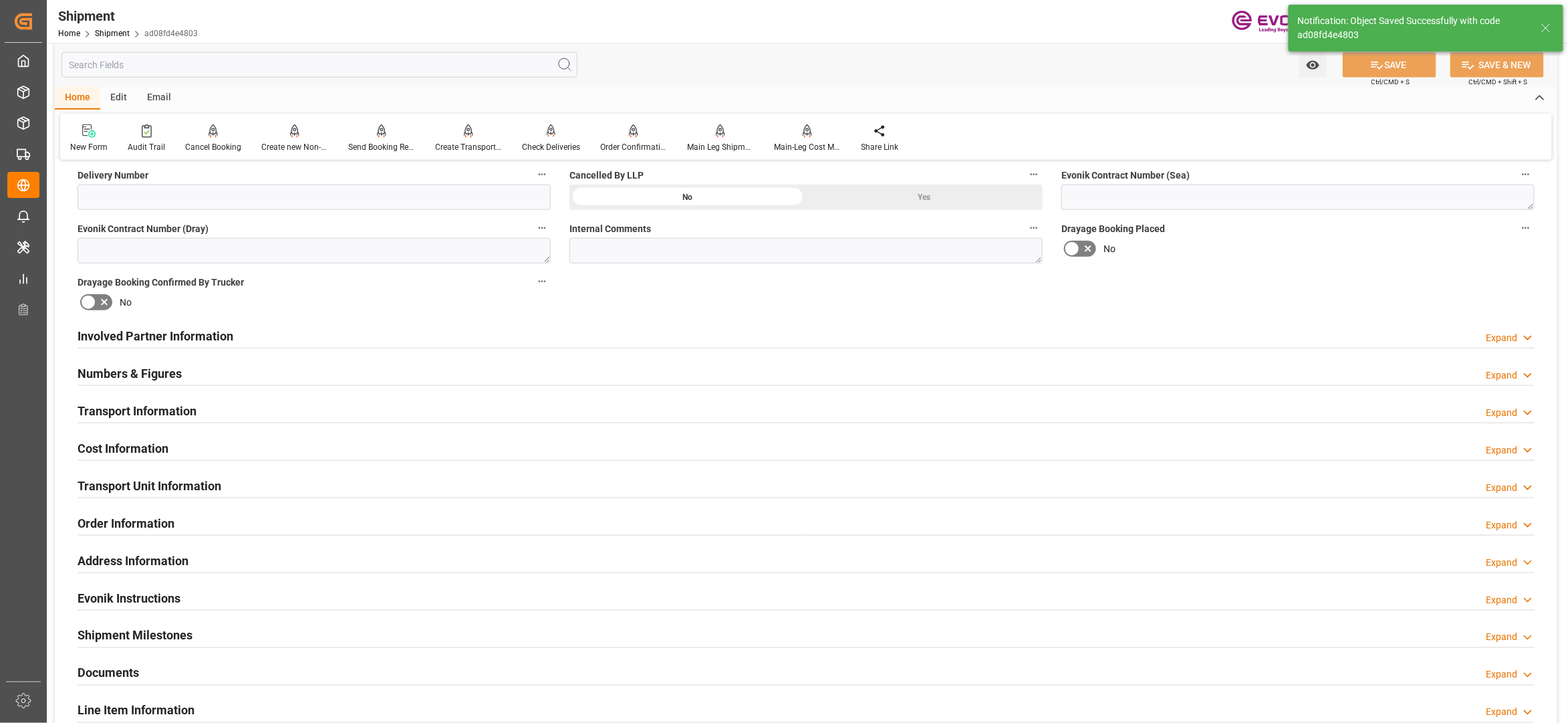
click at [252, 447] on div "Cost Information Expand" at bounding box center [806, 447] width 1457 height 25
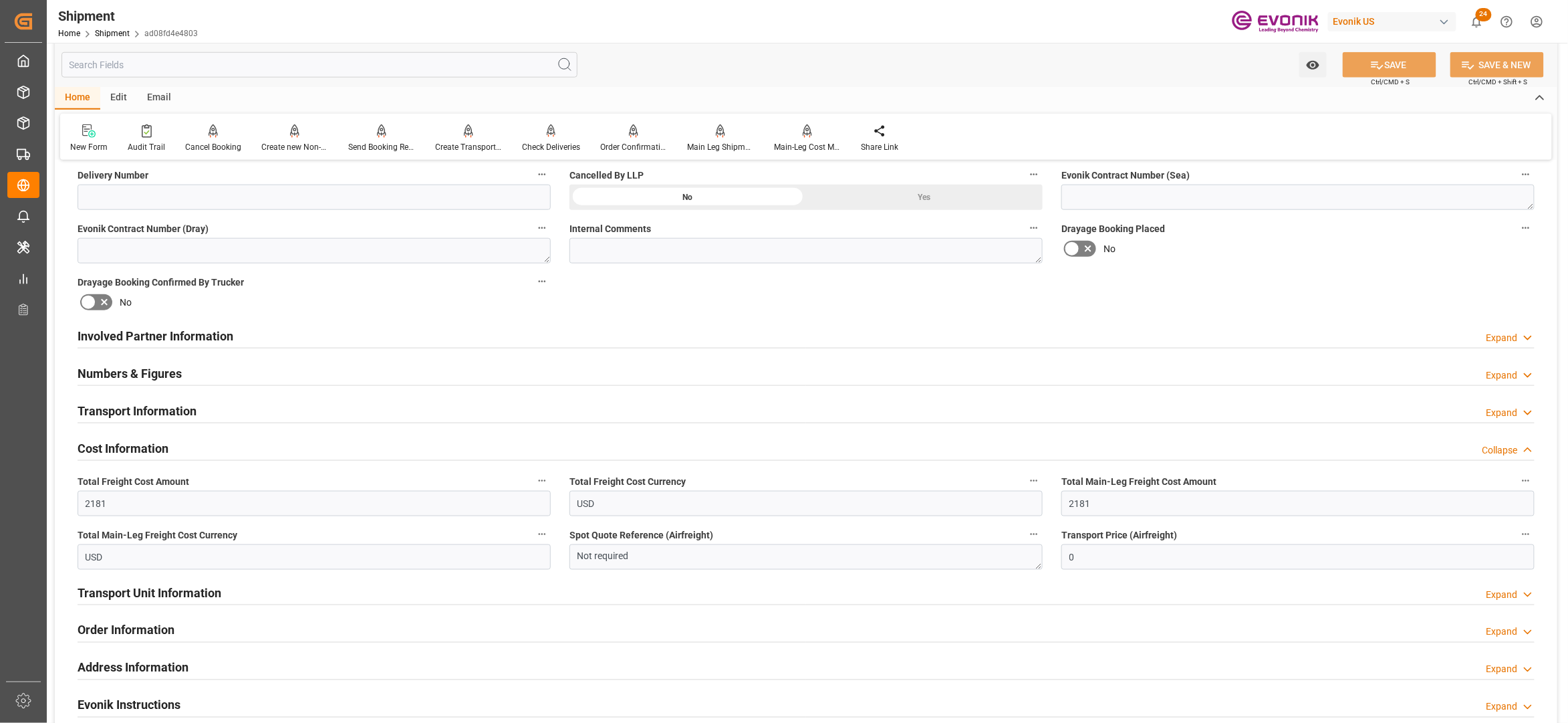
scroll to position [891, 0]
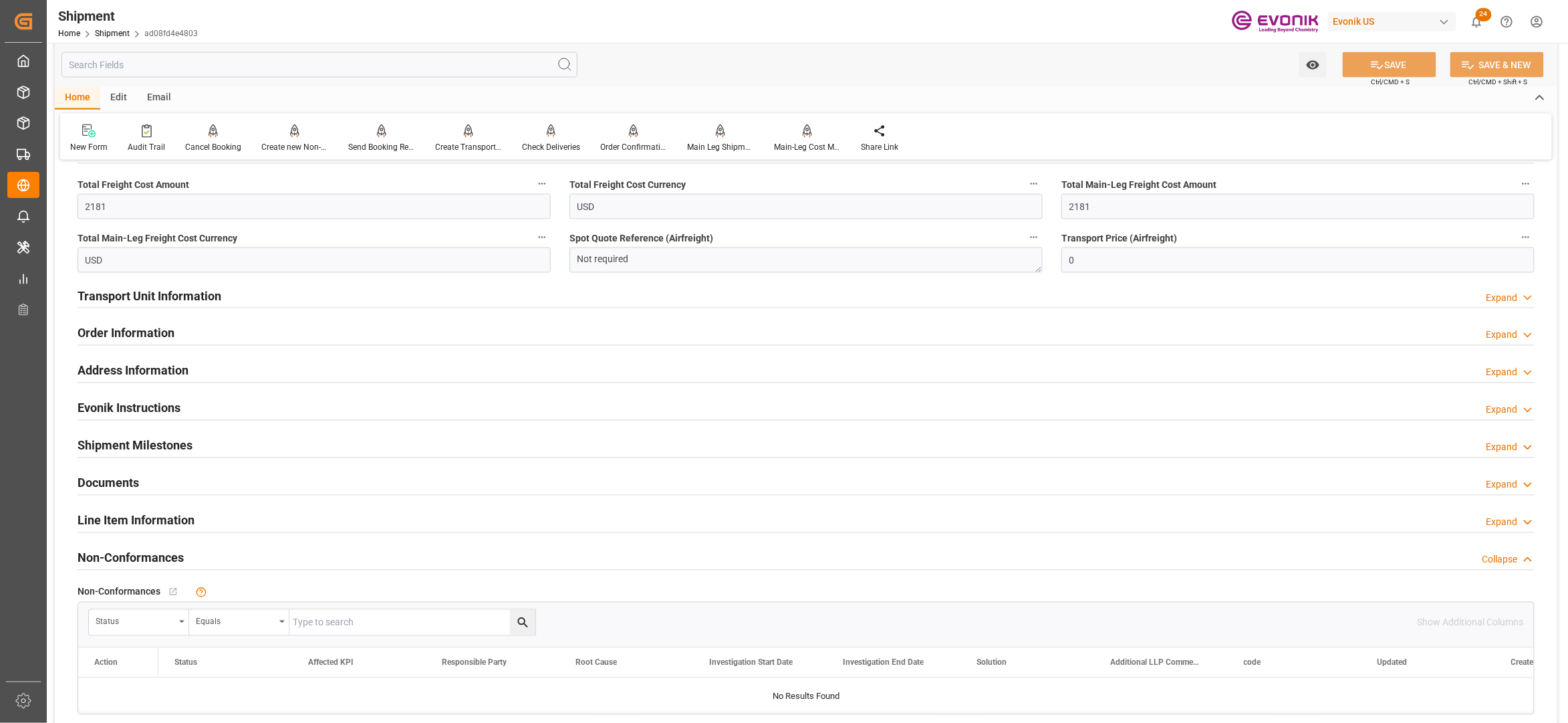
click at [185, 520] on h2 "Line Item Information" at bounding box center [135, 520] width 117 height 18
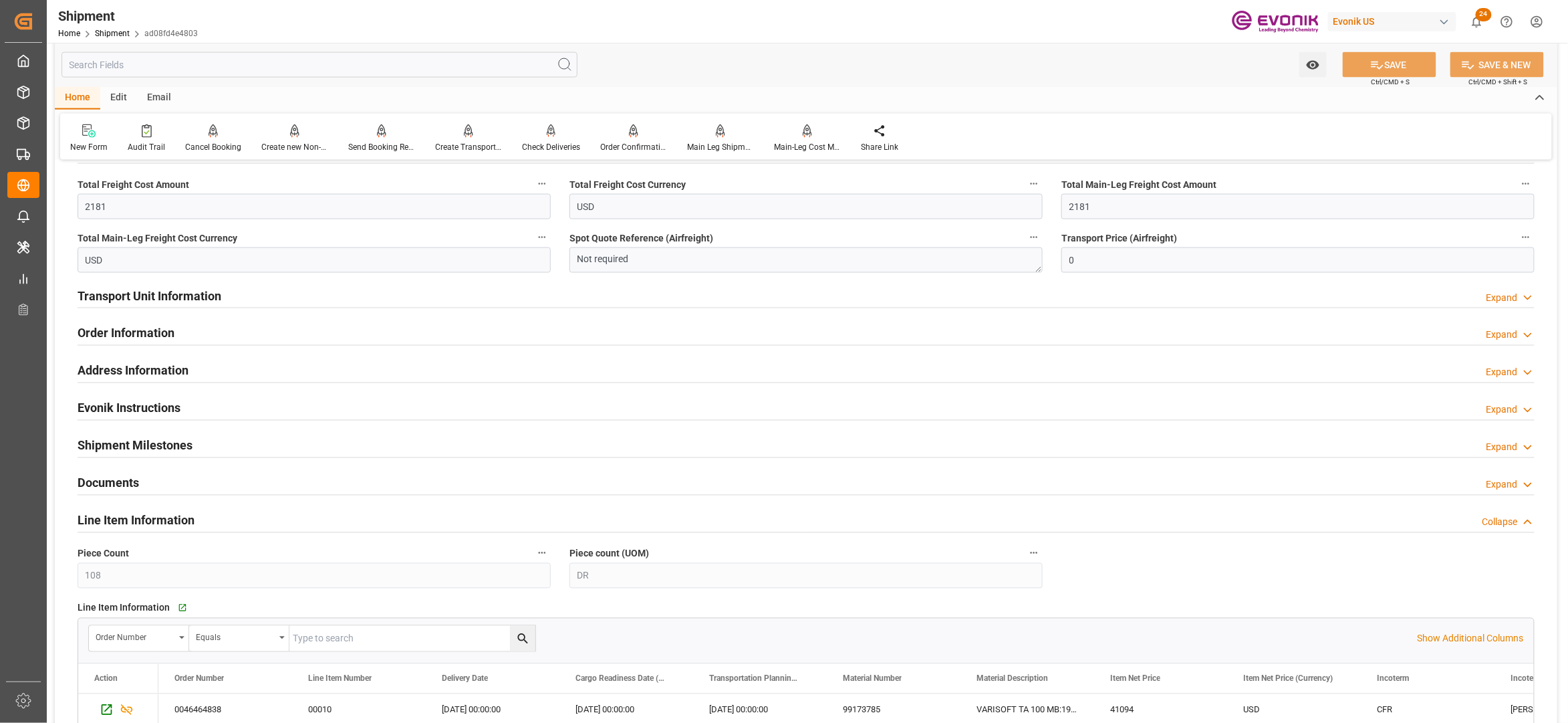
scroll to position [1188, 0]
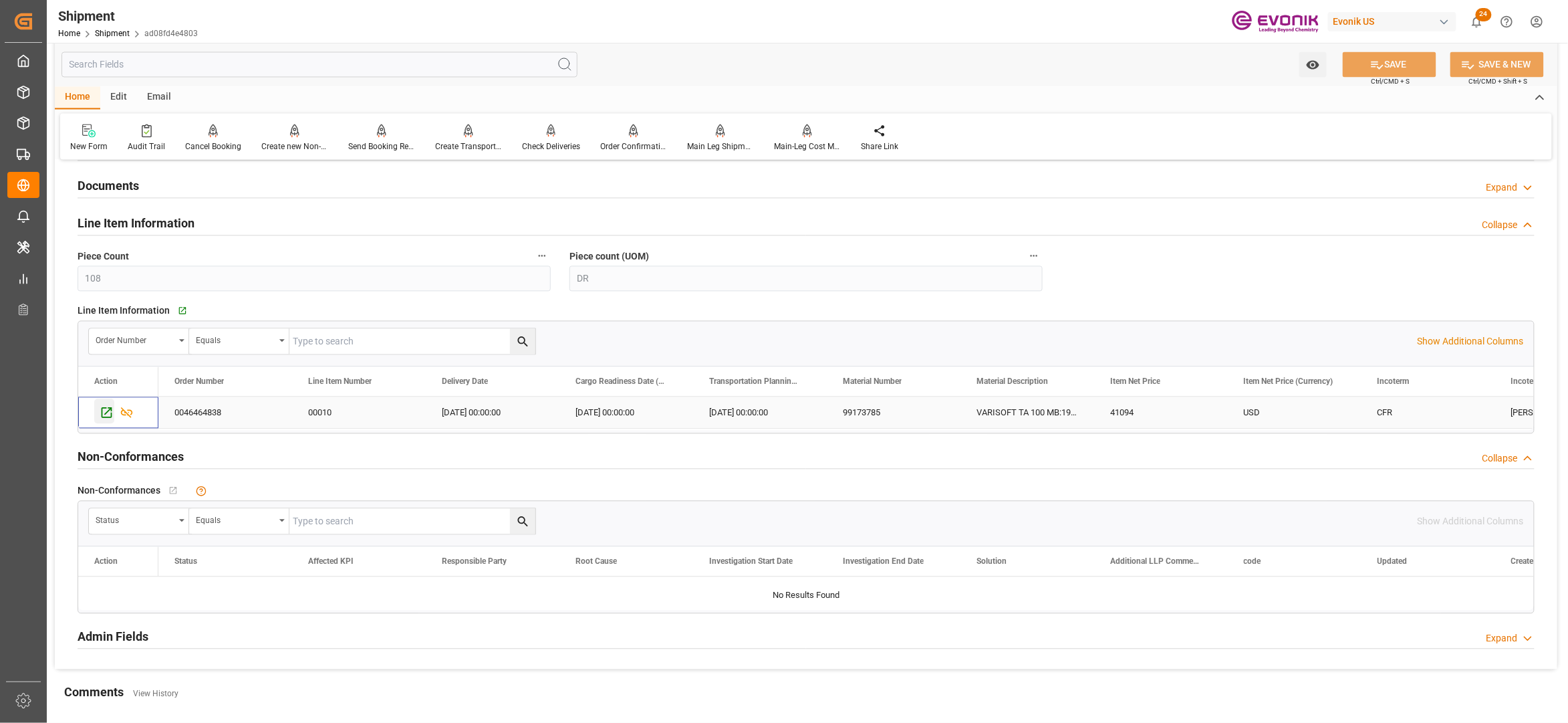
click at [99, 421] on div "Press SPACE to select this row." at bounding box center [104, 412] width 20 height 25
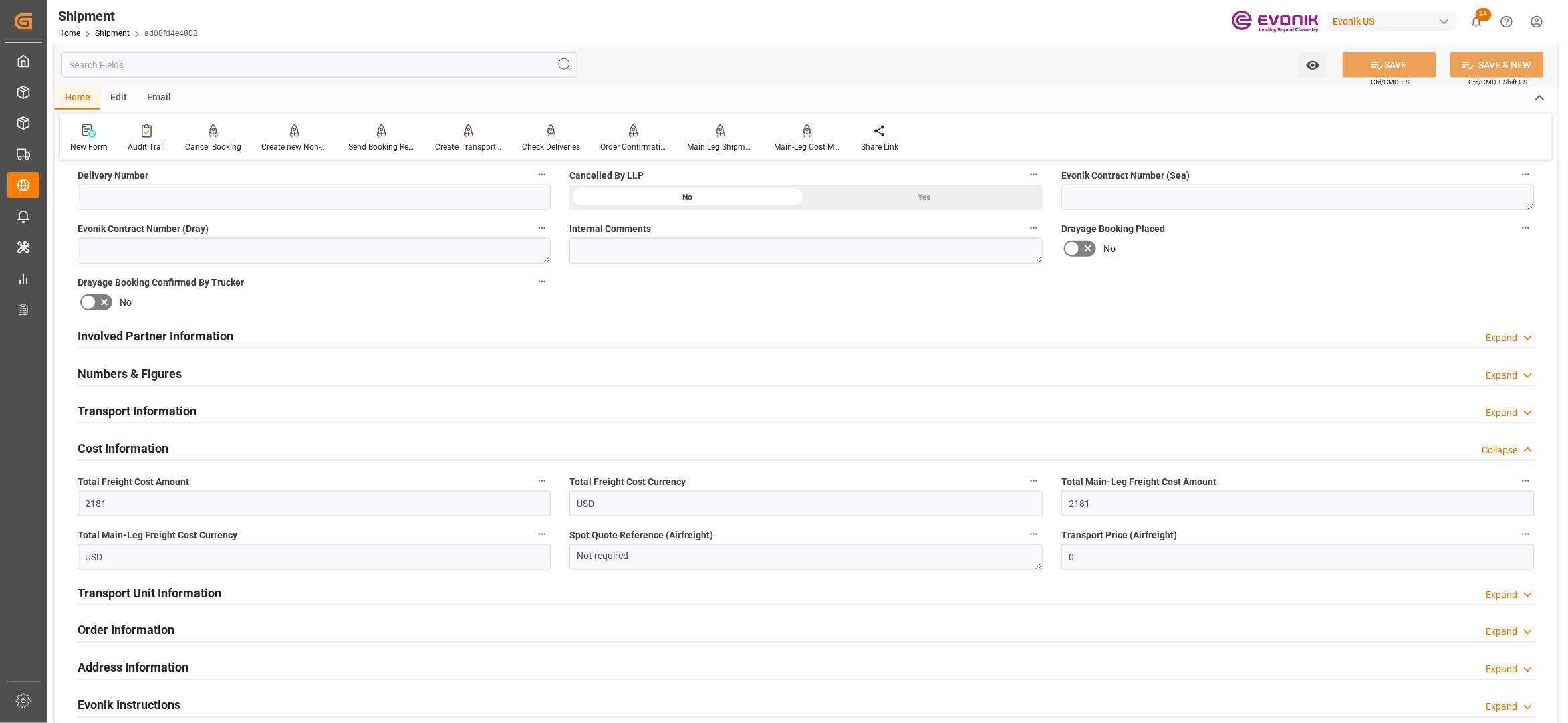
scroll to position [891, 0]
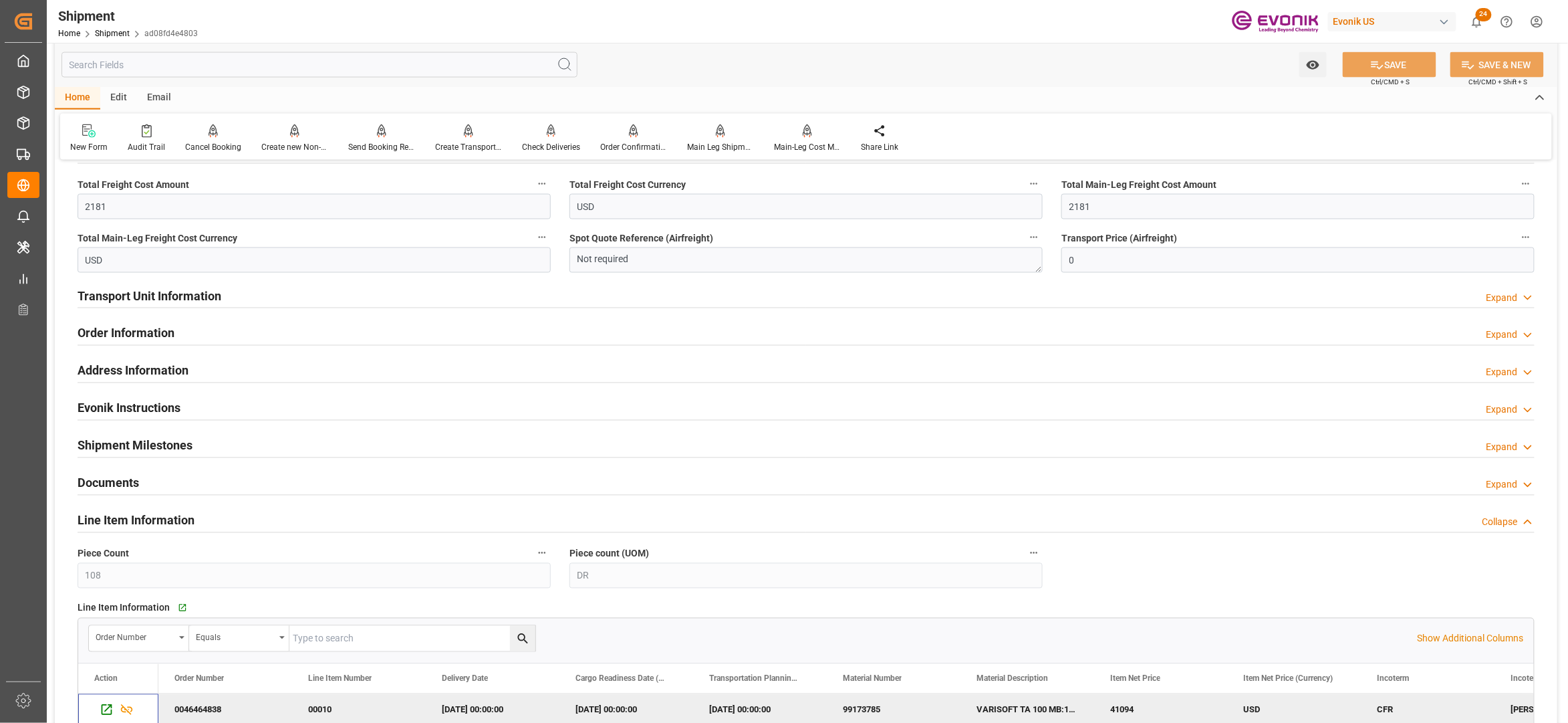
click at [598, 299] on div "Transport Unit Information Expand" at bounding box center [806, 294] width 1457 height 25
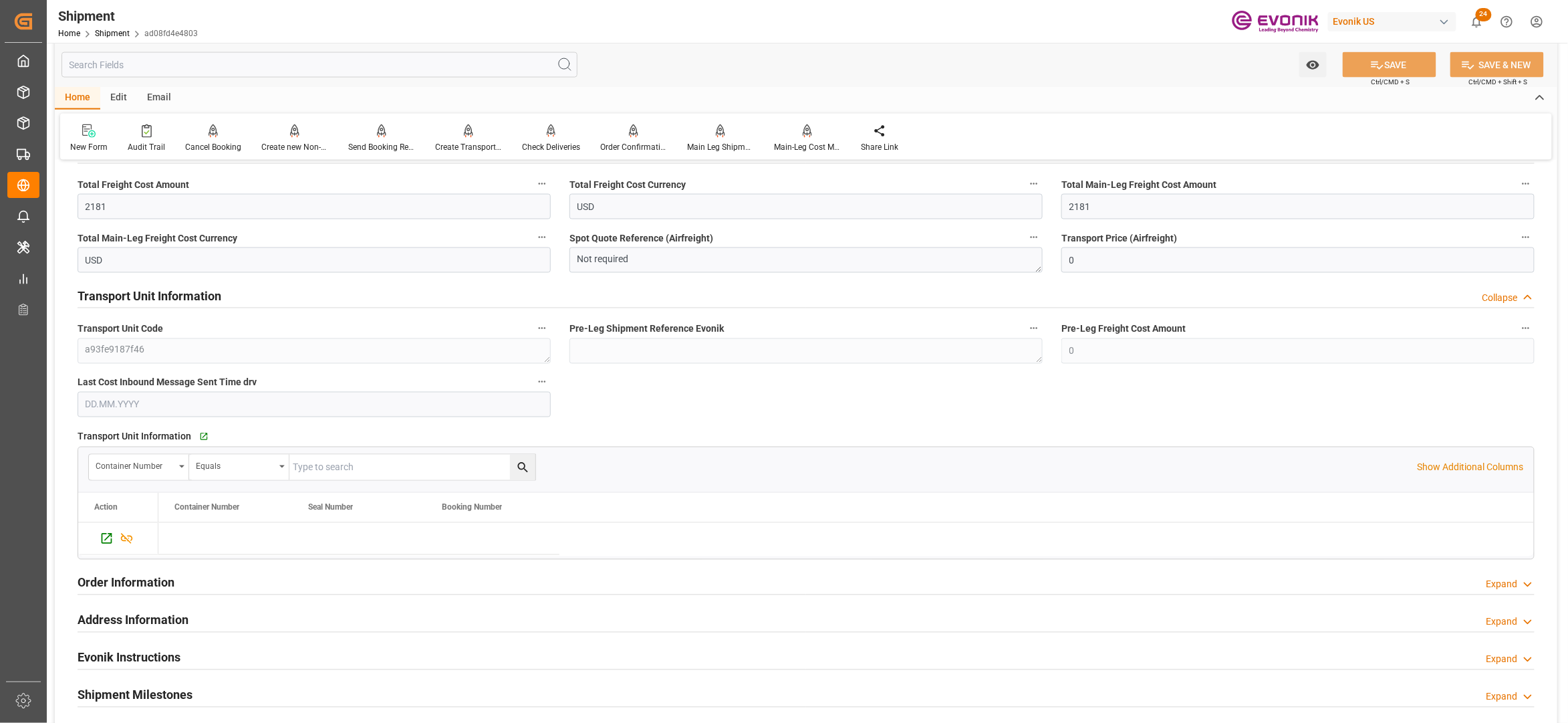
scroll to position [594, 0]
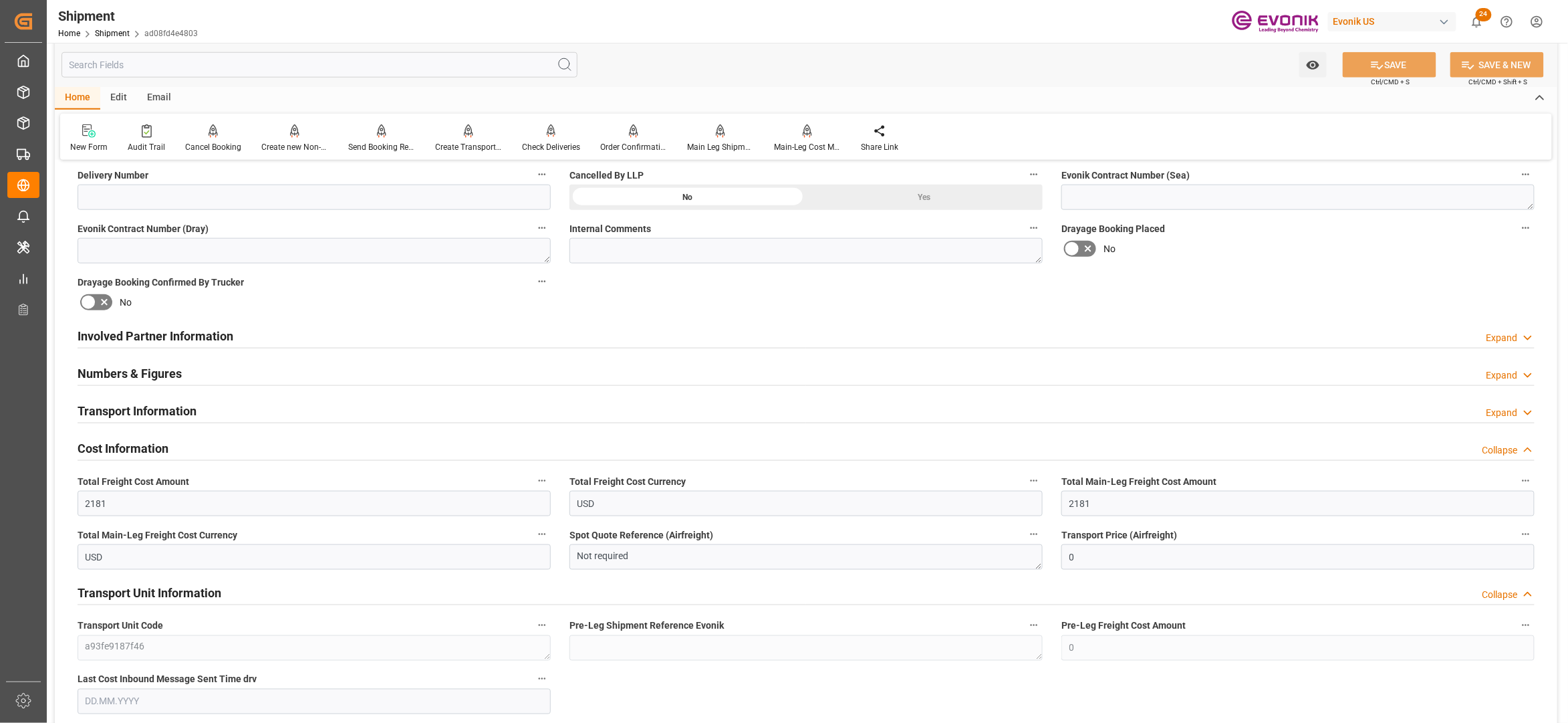
click at [620, 340] on div "Involved Partner Information Expand" at bounding box center [806, 334] width 1457 height 25
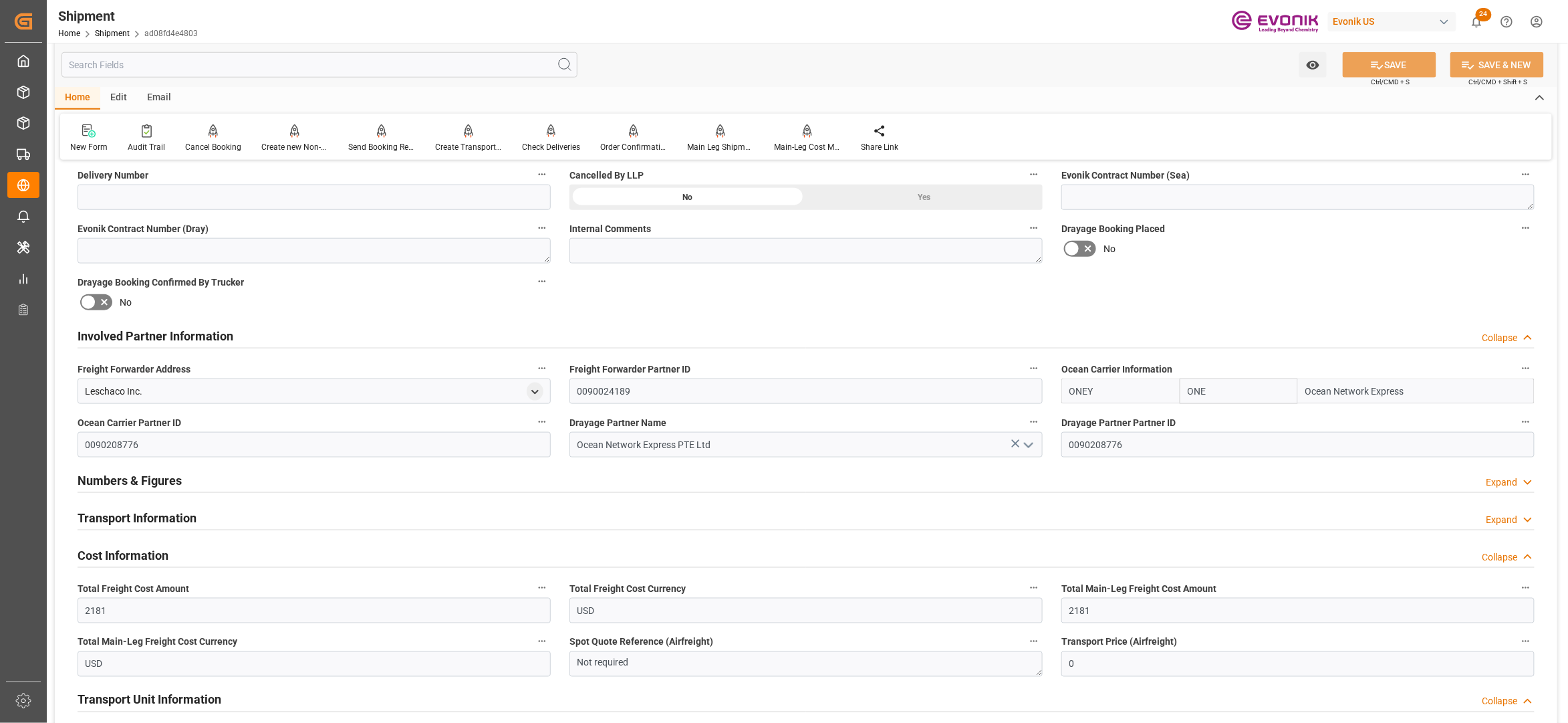
click at [372, 514] on div "Transport Information Expand" at bounding box center [806, 516] width 1457 height 25
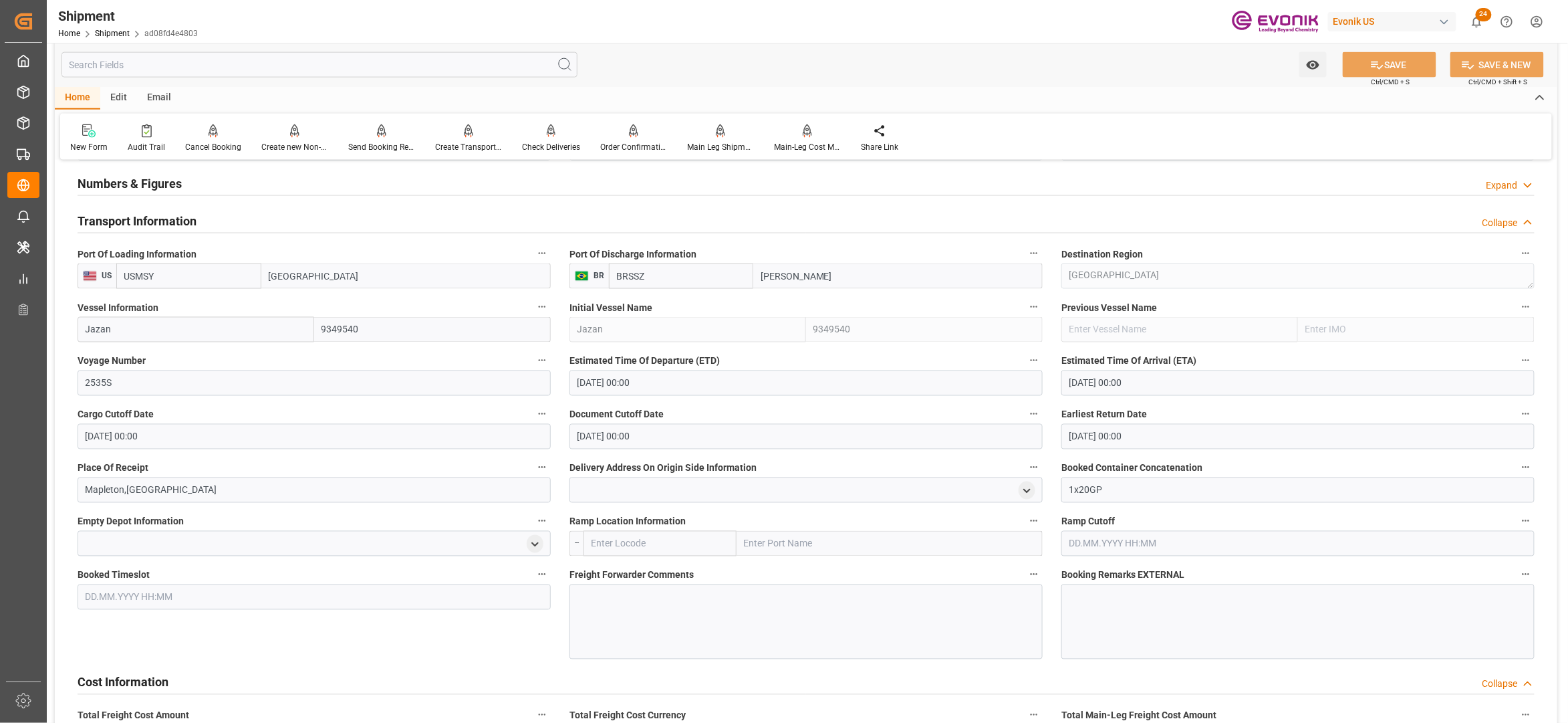
scroll to position [1188, 0]
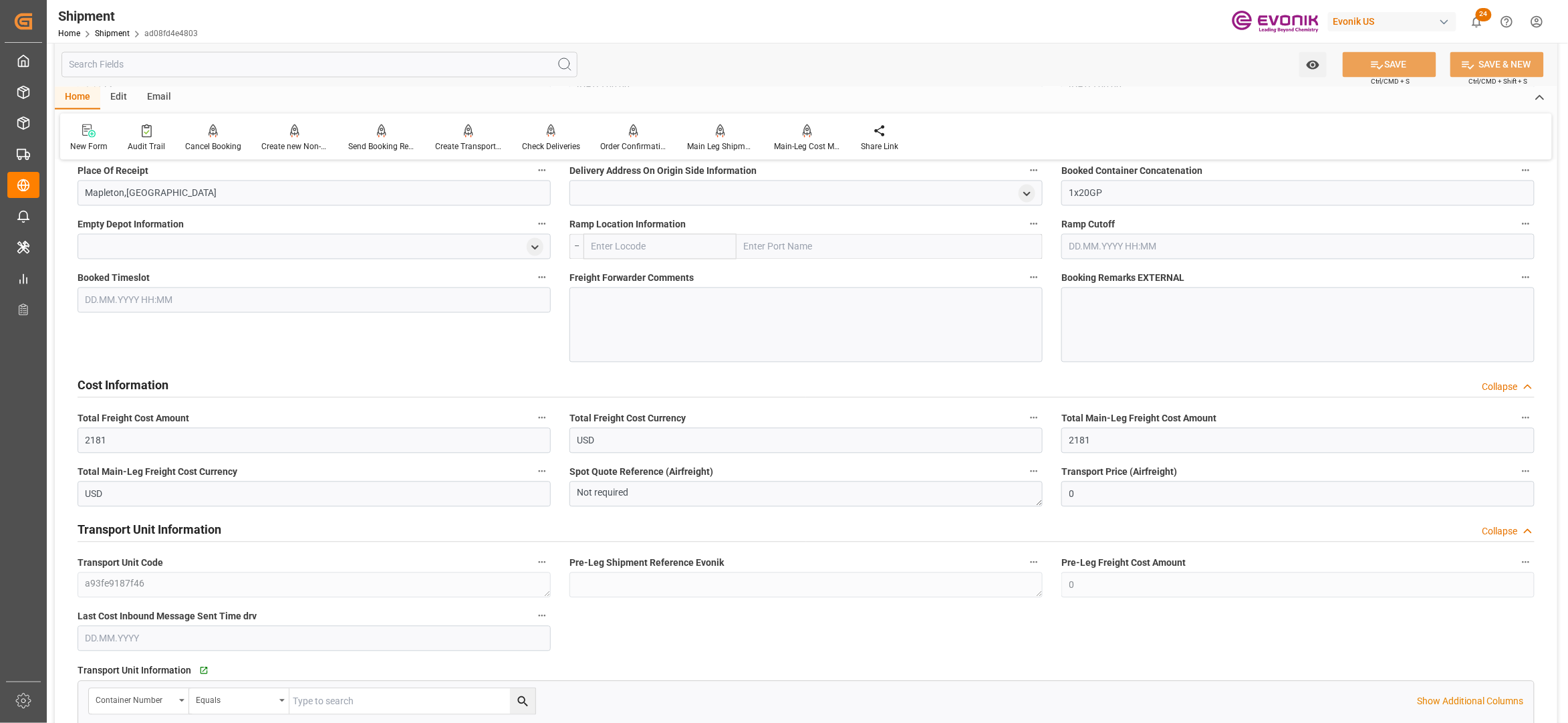
click at [495, 393] on div "Cost Information Collapse" at bounding box center [806, 384] width 1457 height 25
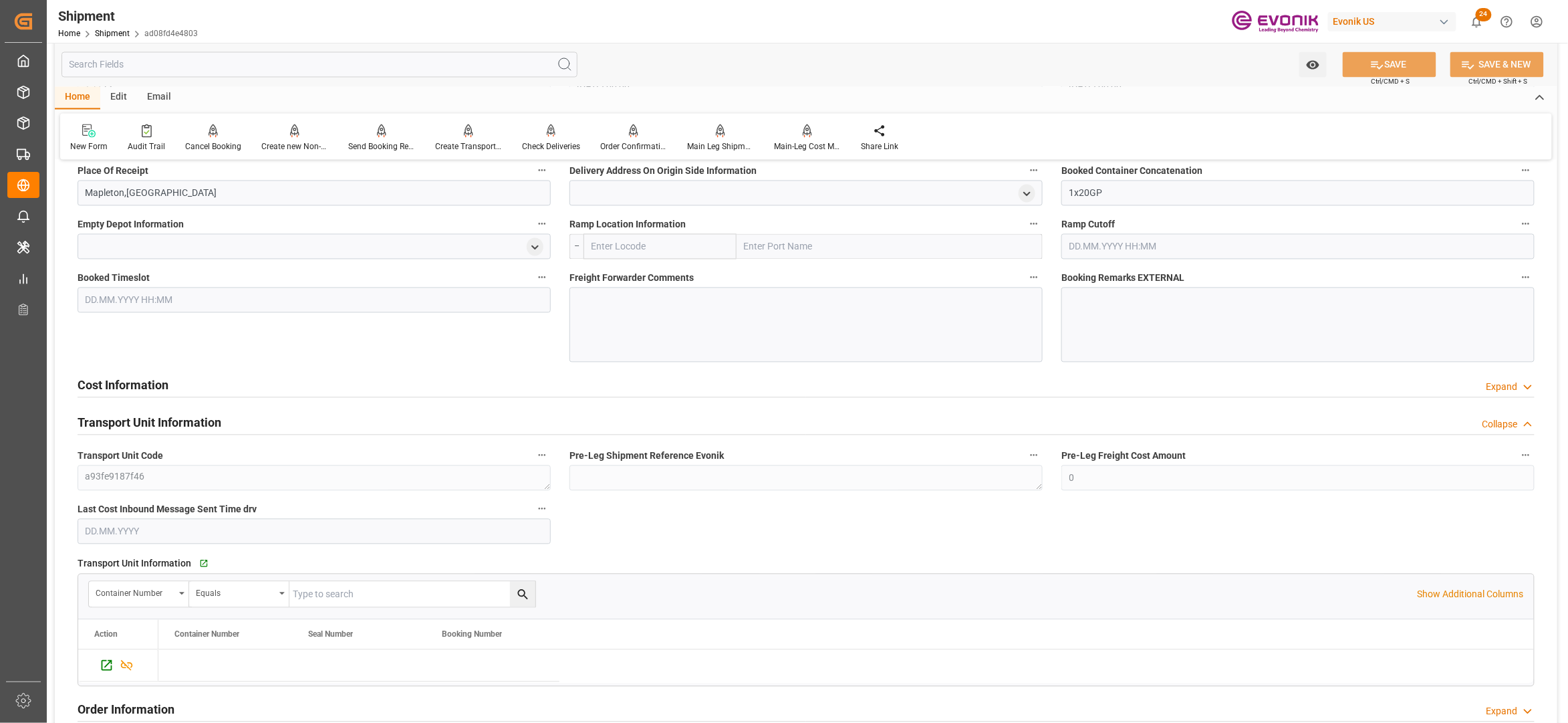
click at [498, 385] on div "Cost Information Expand" at bounding box center [806, 384] width 1457 height 25
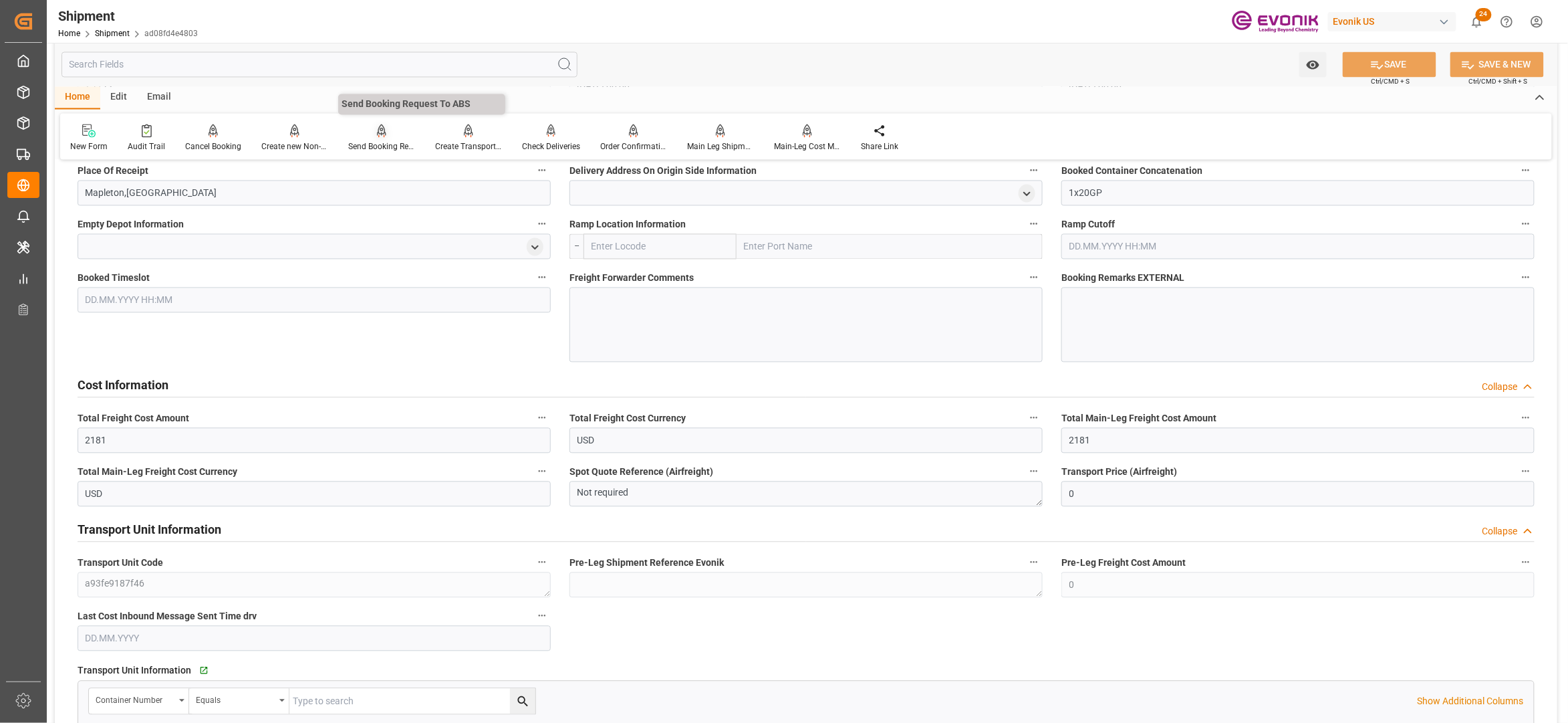
click at [367, 137] on div at bounding box center [381, 131] width 67 height 14
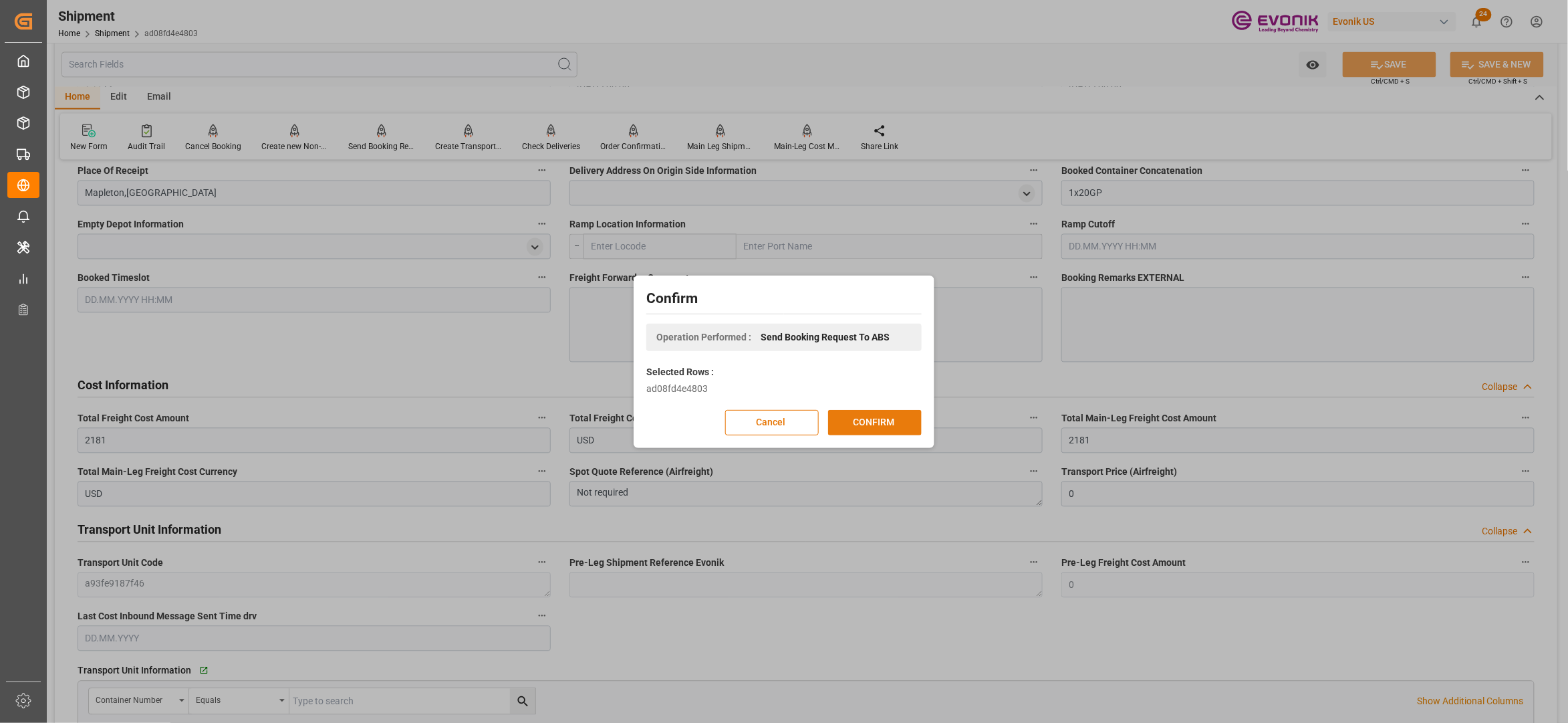
click at [872, 424] on button "CONFIRM" at bounding box center [875, 422] width 94 height 25
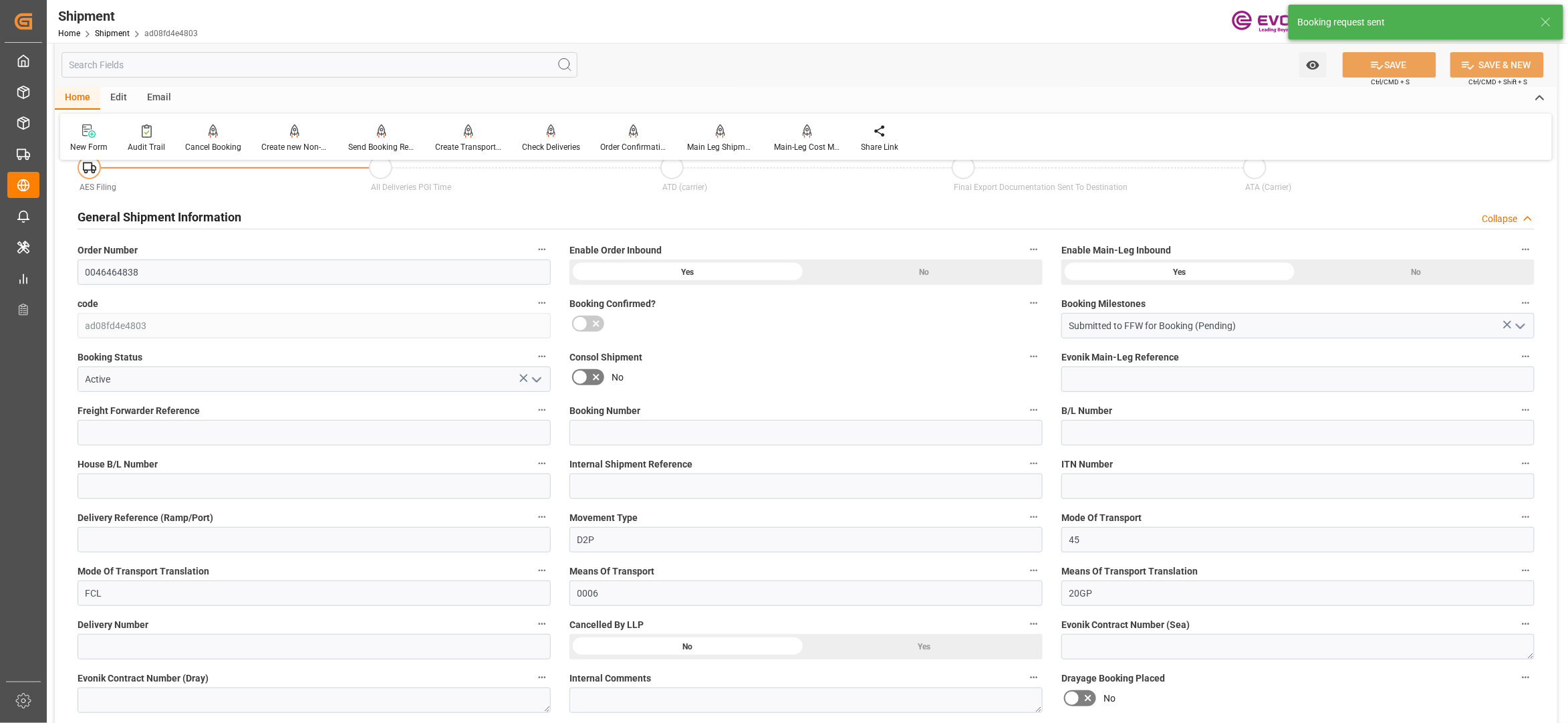
scroll to position [1103, 0]
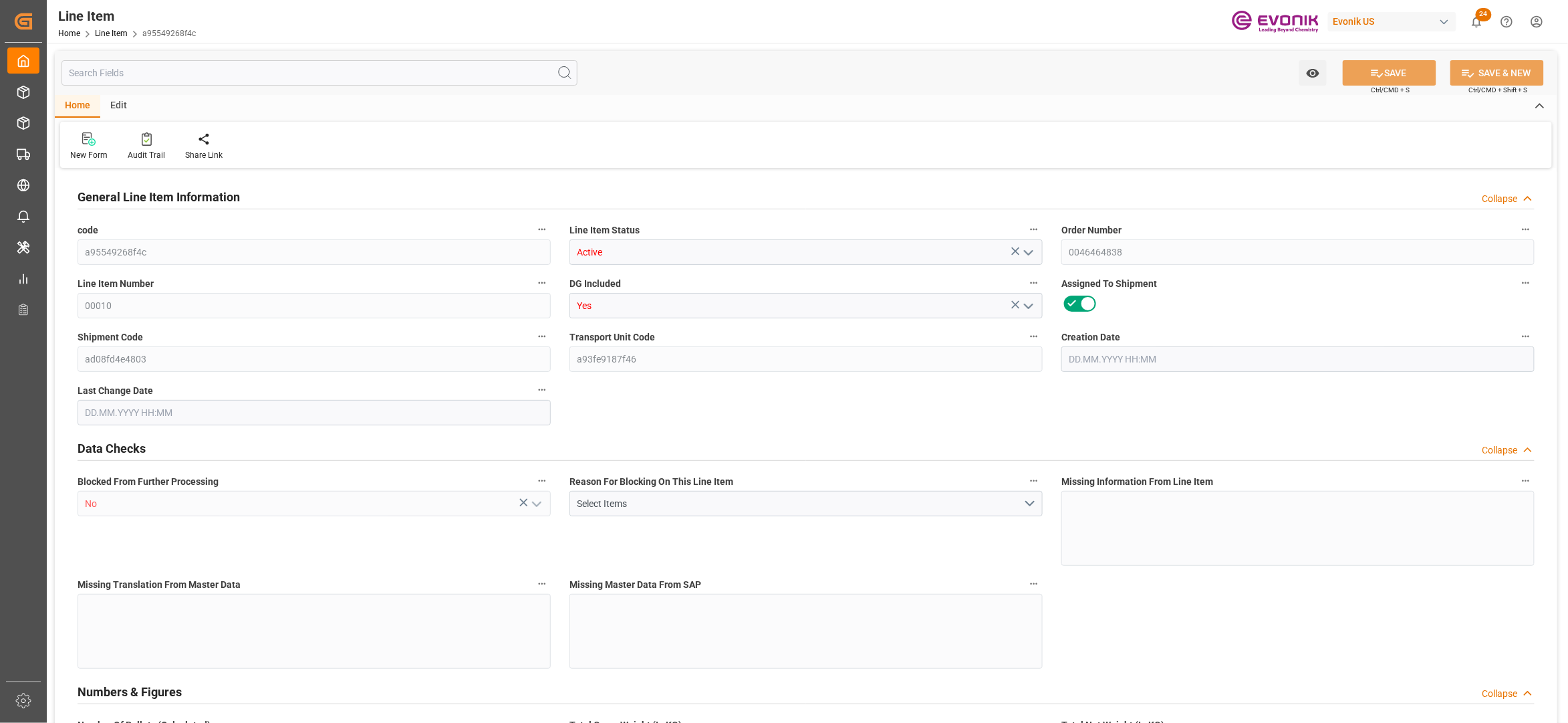
type input "18"
type input "5886"
type input "5400"
type input "19.1052"
type input "108"
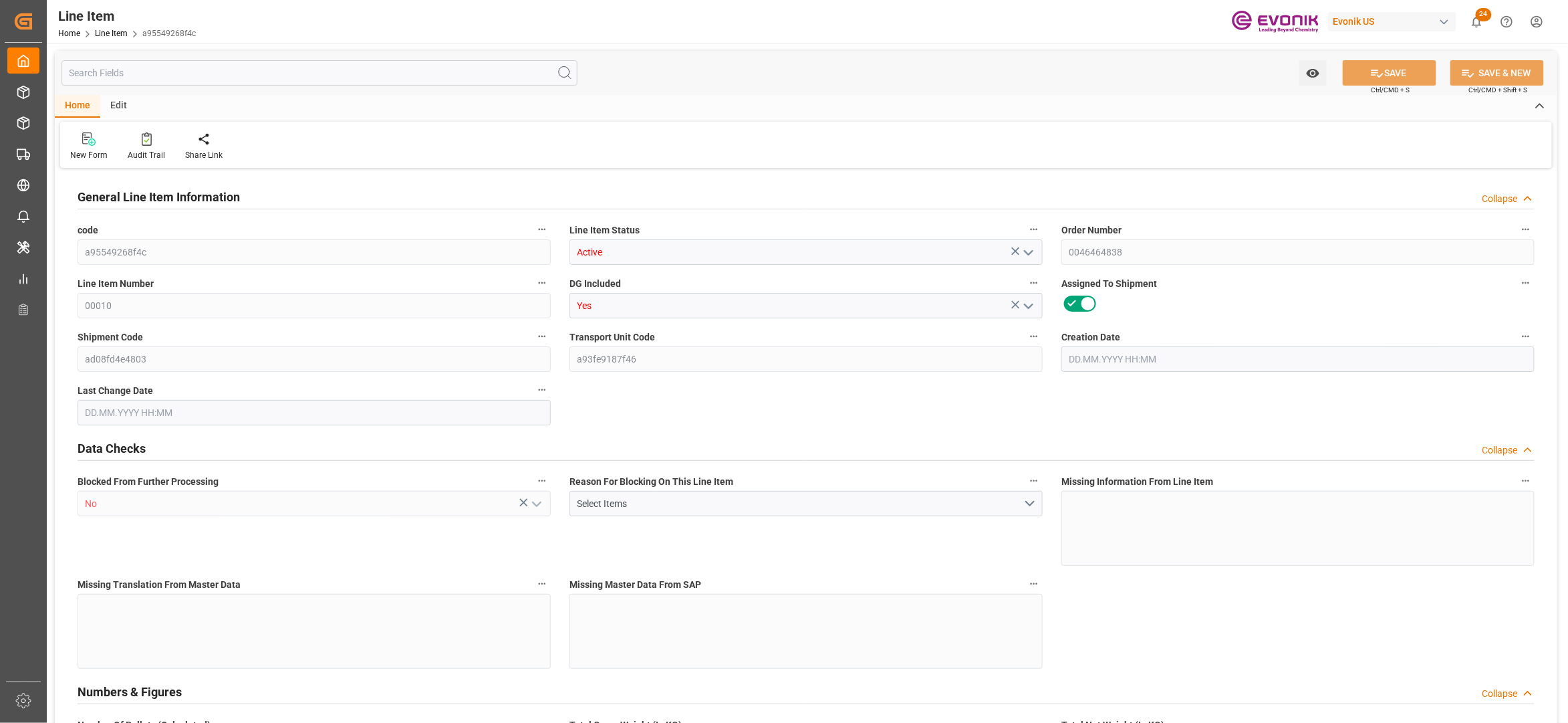
type input "41094"
type input "108"
type input "5400"
type input "5886"
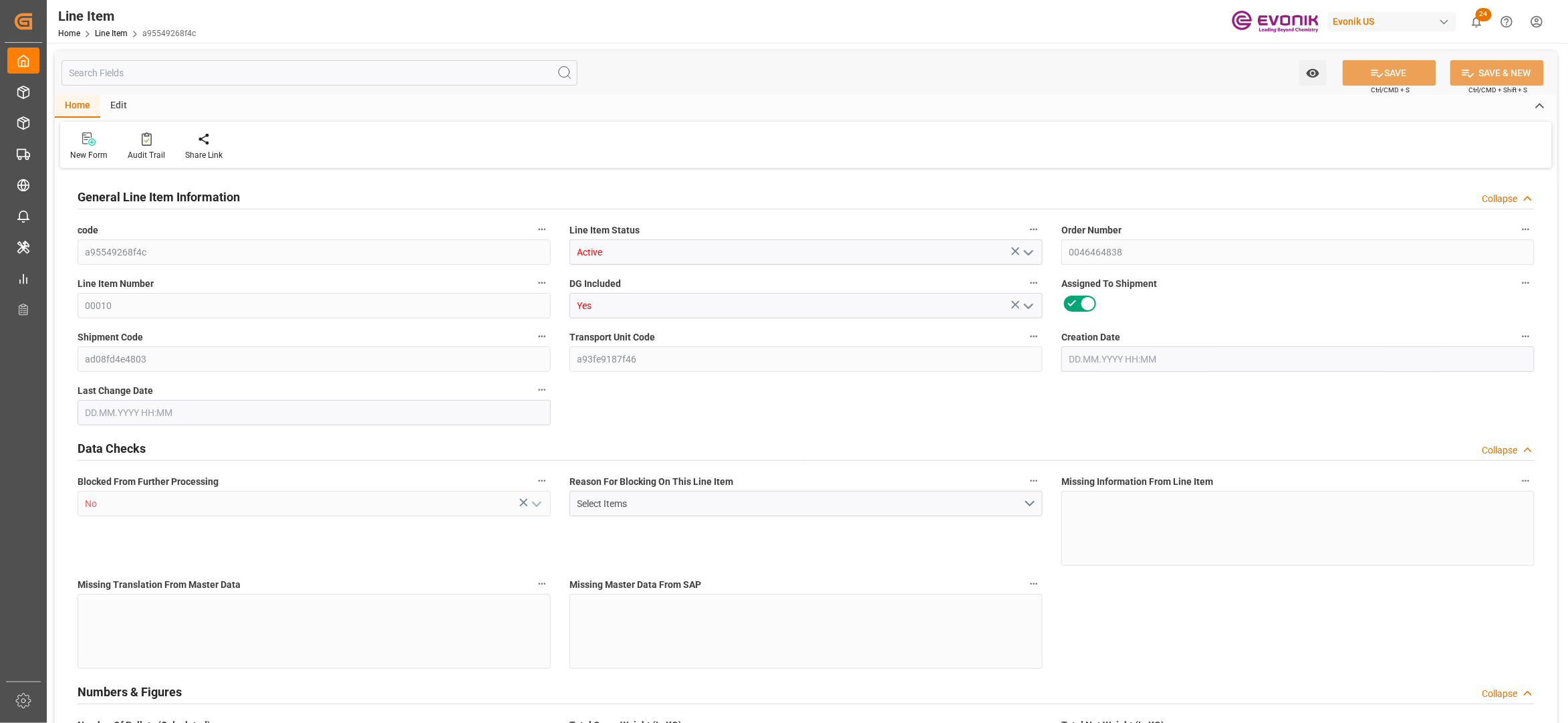
type input "6375.6"
type input "5400"
type input "19.1052"
type input "19105.2"
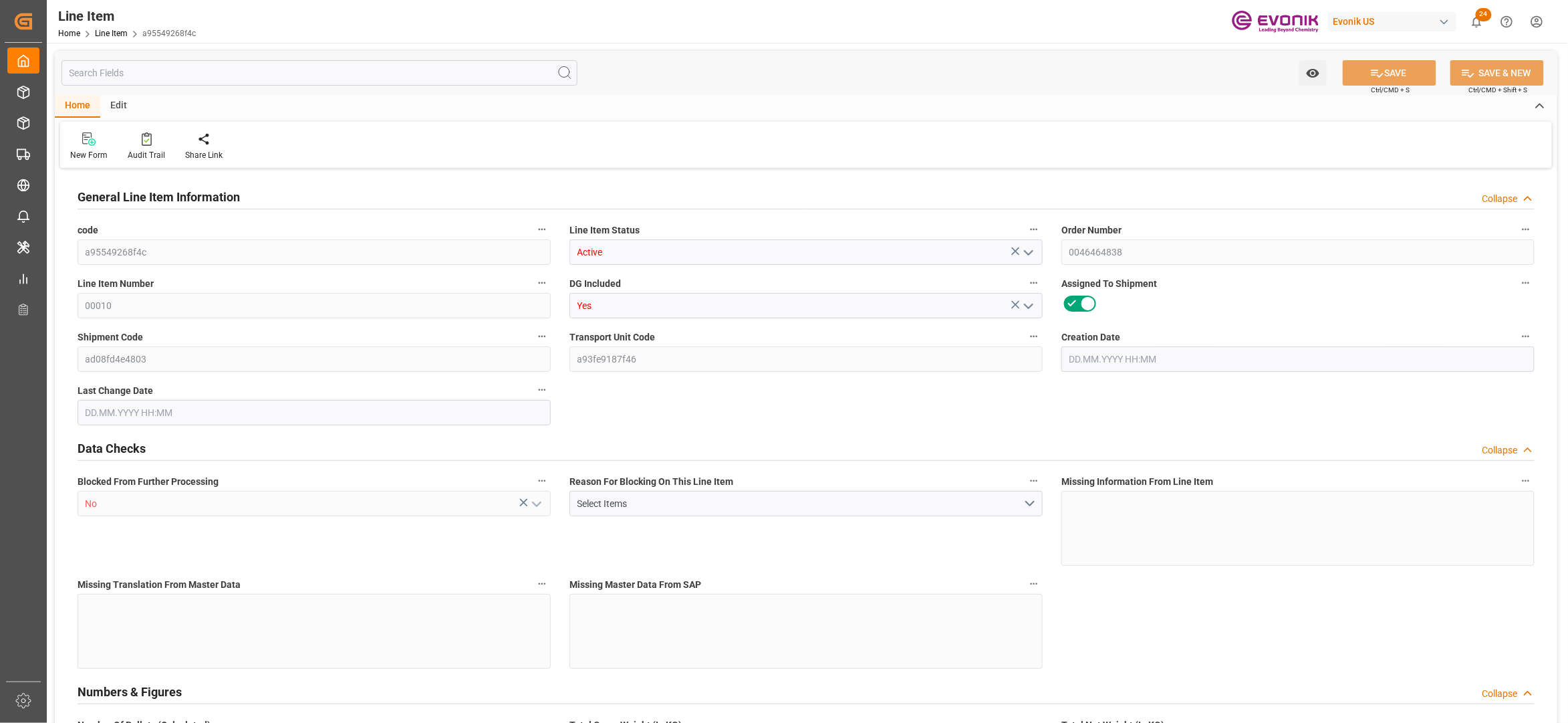
type input "0"
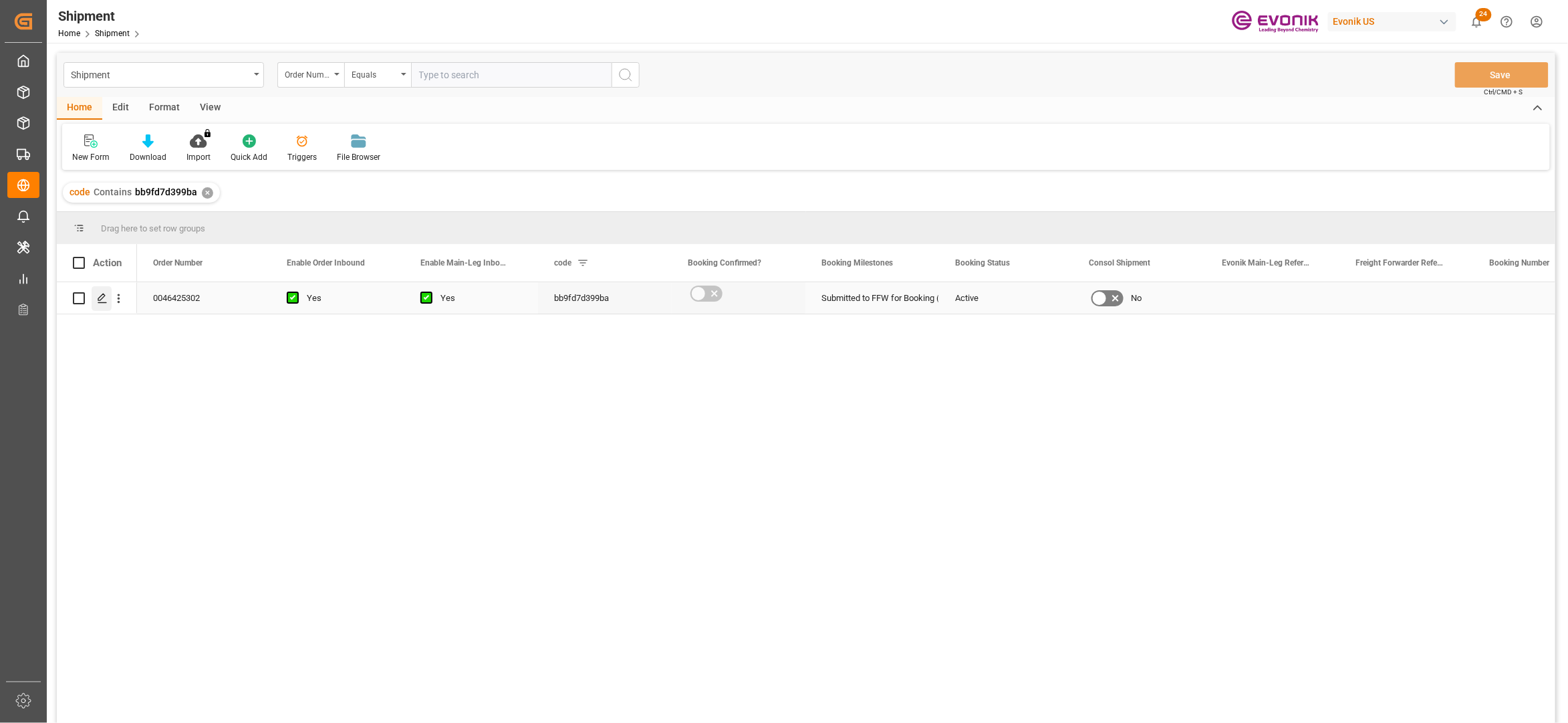
click at [94, 292] on div "Press SPACE to select this row." at bounding box center [102, 299] width 20 height 25
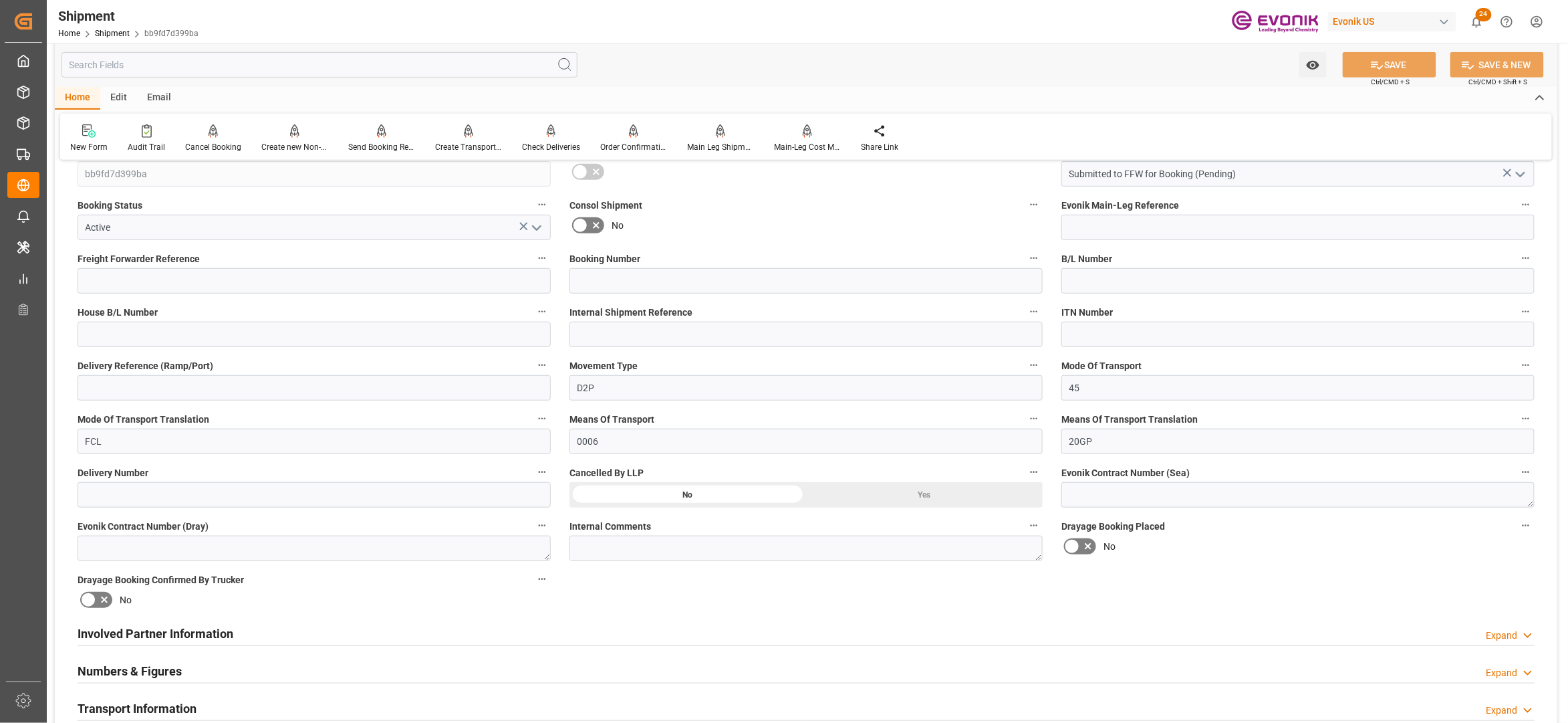
scroll to position [594, 0]
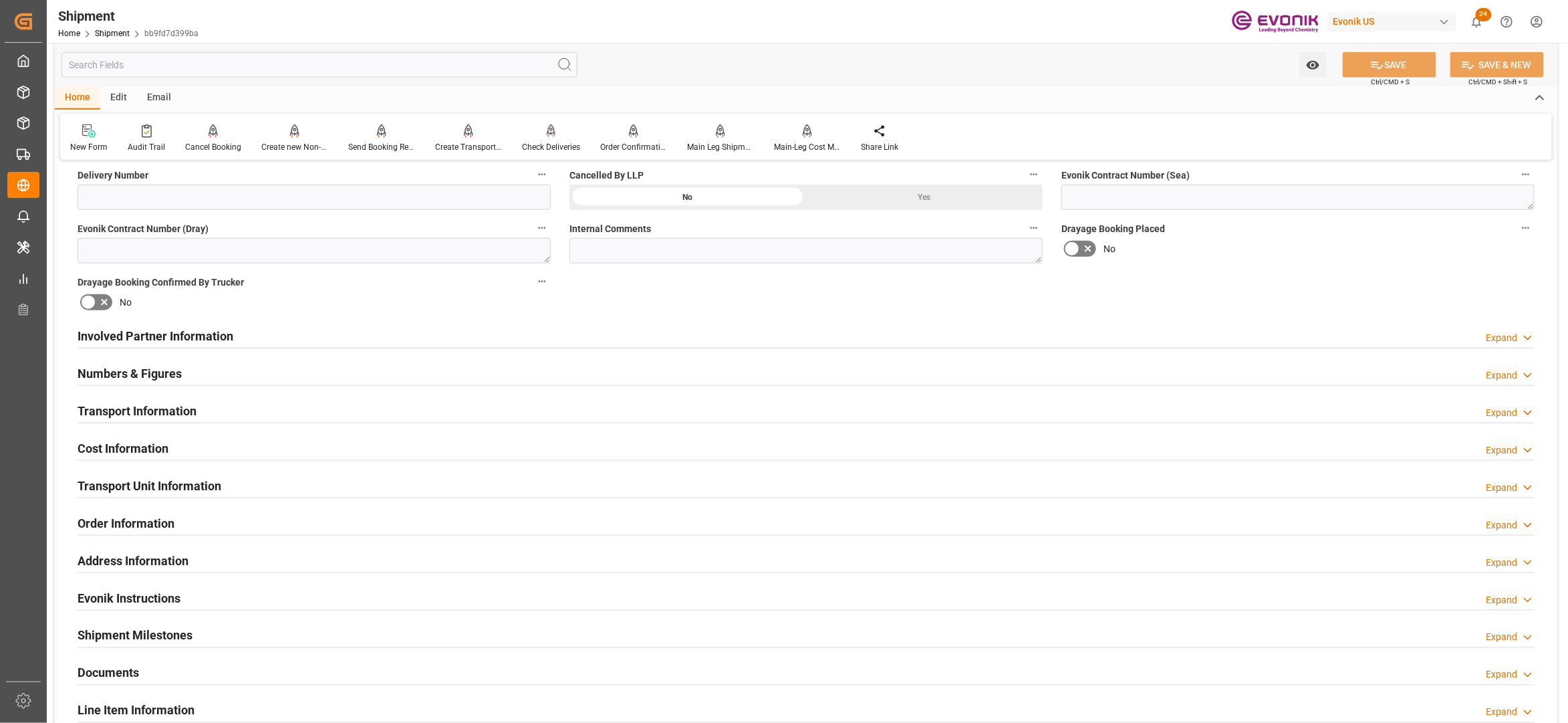
click at [639, 337] on div "Involved Partner Information Expand" at bounding box center [806, 334] width 1457 height 25
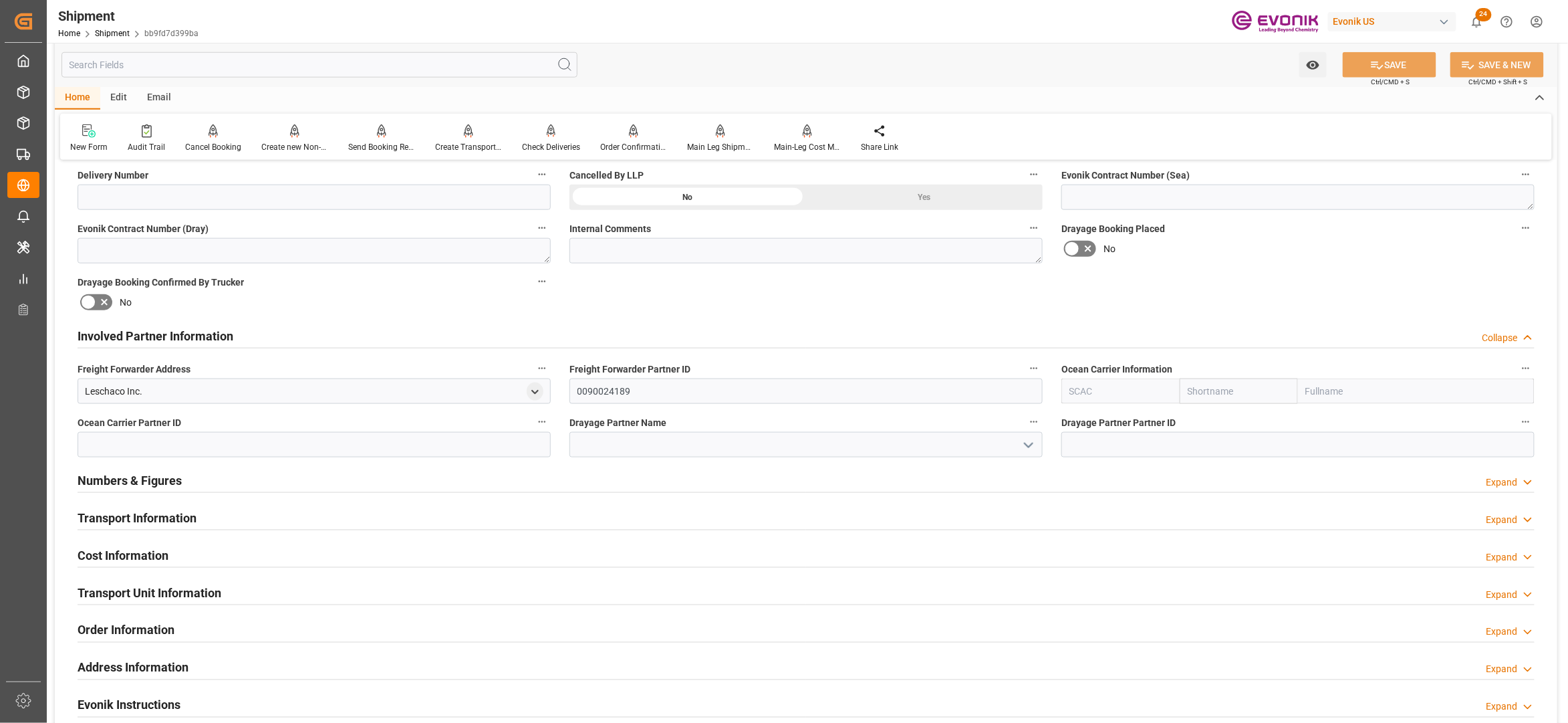
click at [1217, 389] on input "text" at bounding box center [1239, 391] width 118 height 25
type input "cma"
click at [1210, 424] on b "CMACGM" at bounding box center [1209, 420] width 41 height 11
type input "CMDU"
type input "CMACGM"
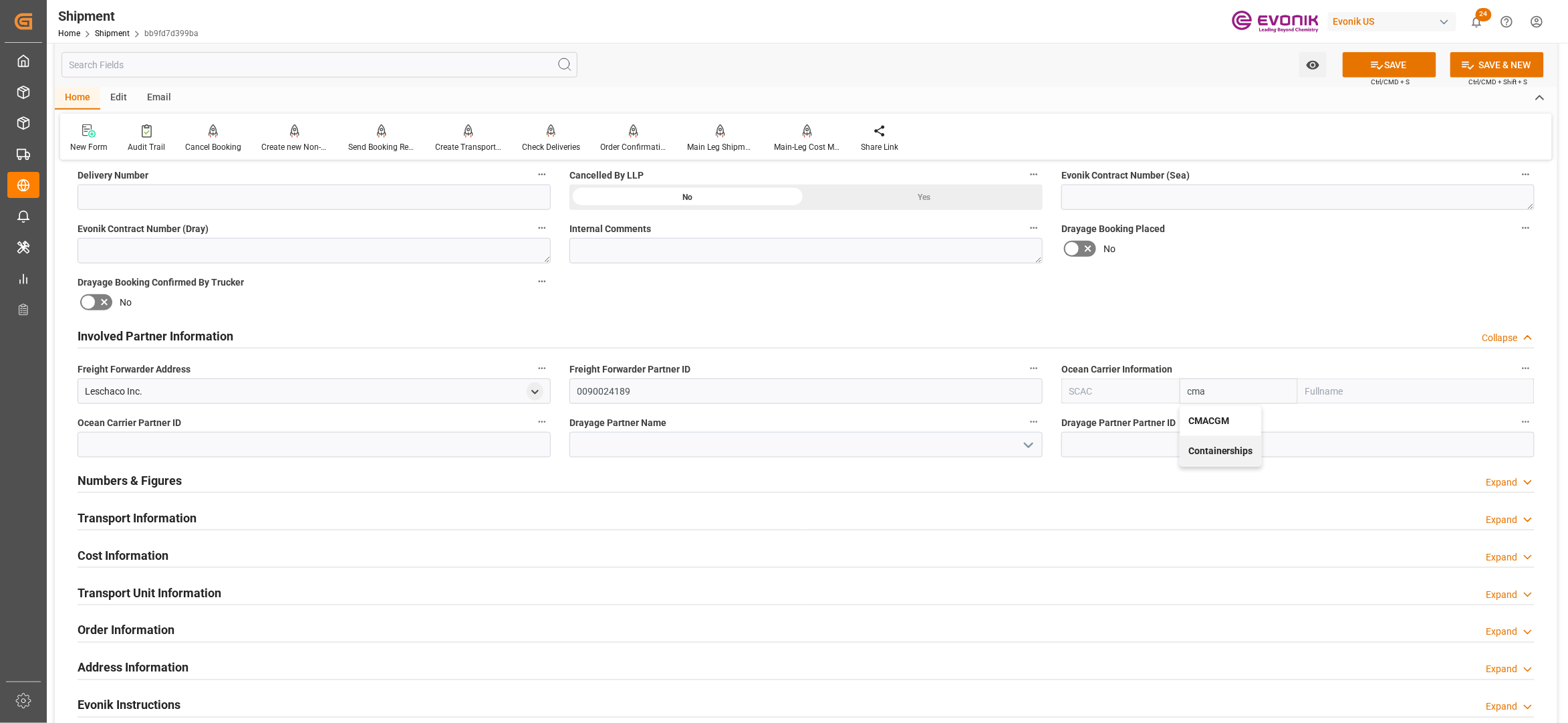
type input "CMA CGM Group"
type input "CMACGM"
click at [1377, 228] on label "Drayage Booking Placed" at bounding box center [1297, 228] width 473 height 19
click at [1517, 228] on button "Drayage Booking Placed" at bounding box center [1526, 228] width 17 height 17
click at [1405, 69] on div at bounding box center [784, 362] width 1568 height 723
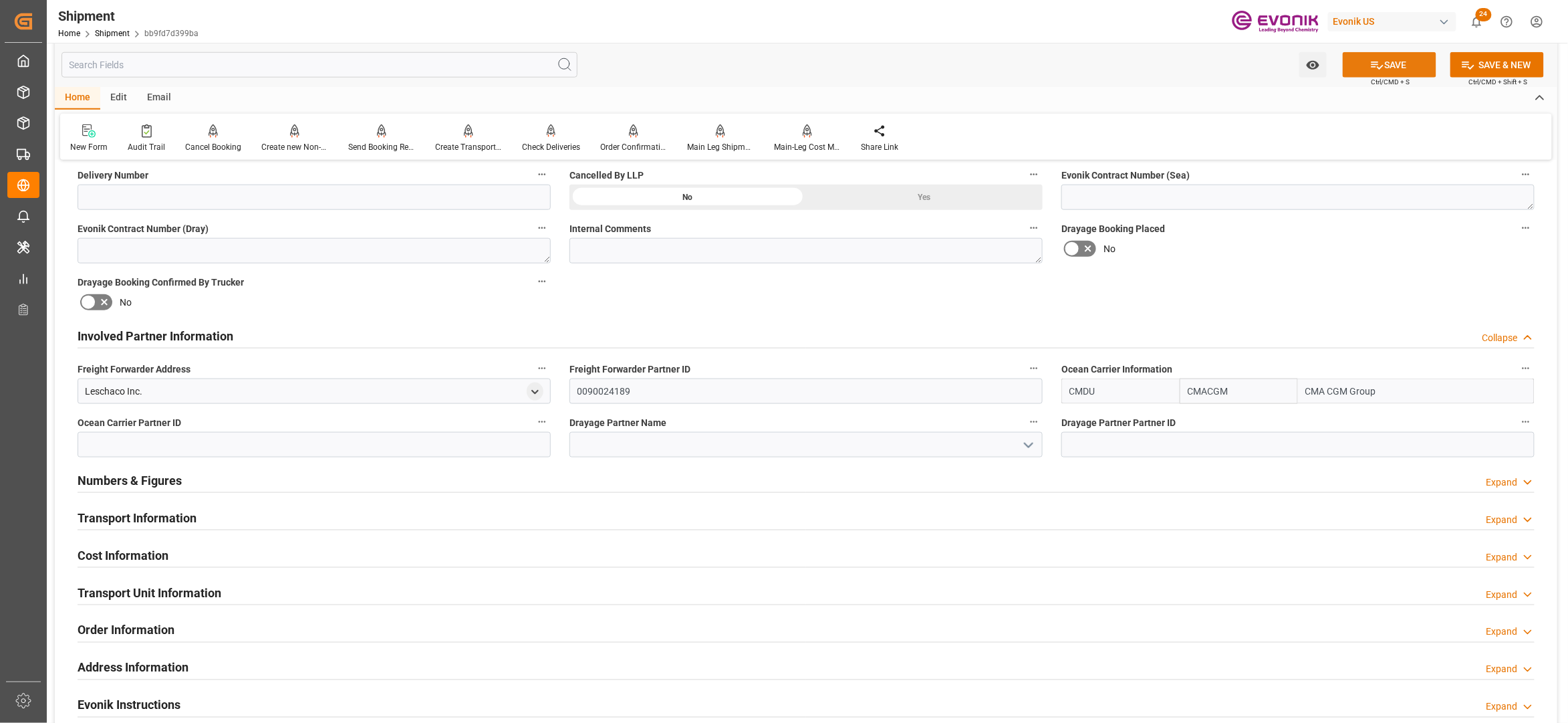
click at [1372, 67] on icon at bounding box center [1378, 65] width 12 height 8
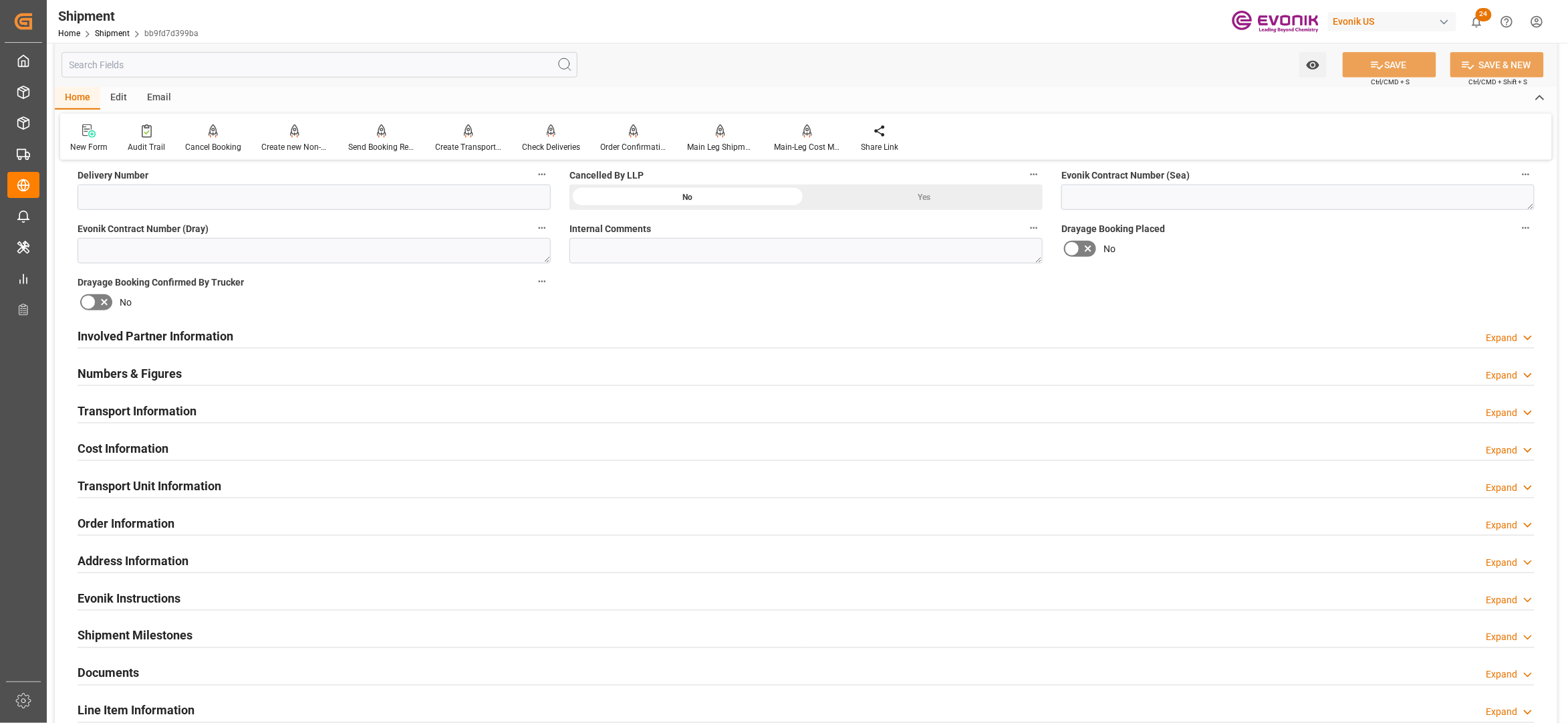
click at [448, 334] on div "Involved Partner Information Expand" at bounding box center [806, 334] width 1457 height 25
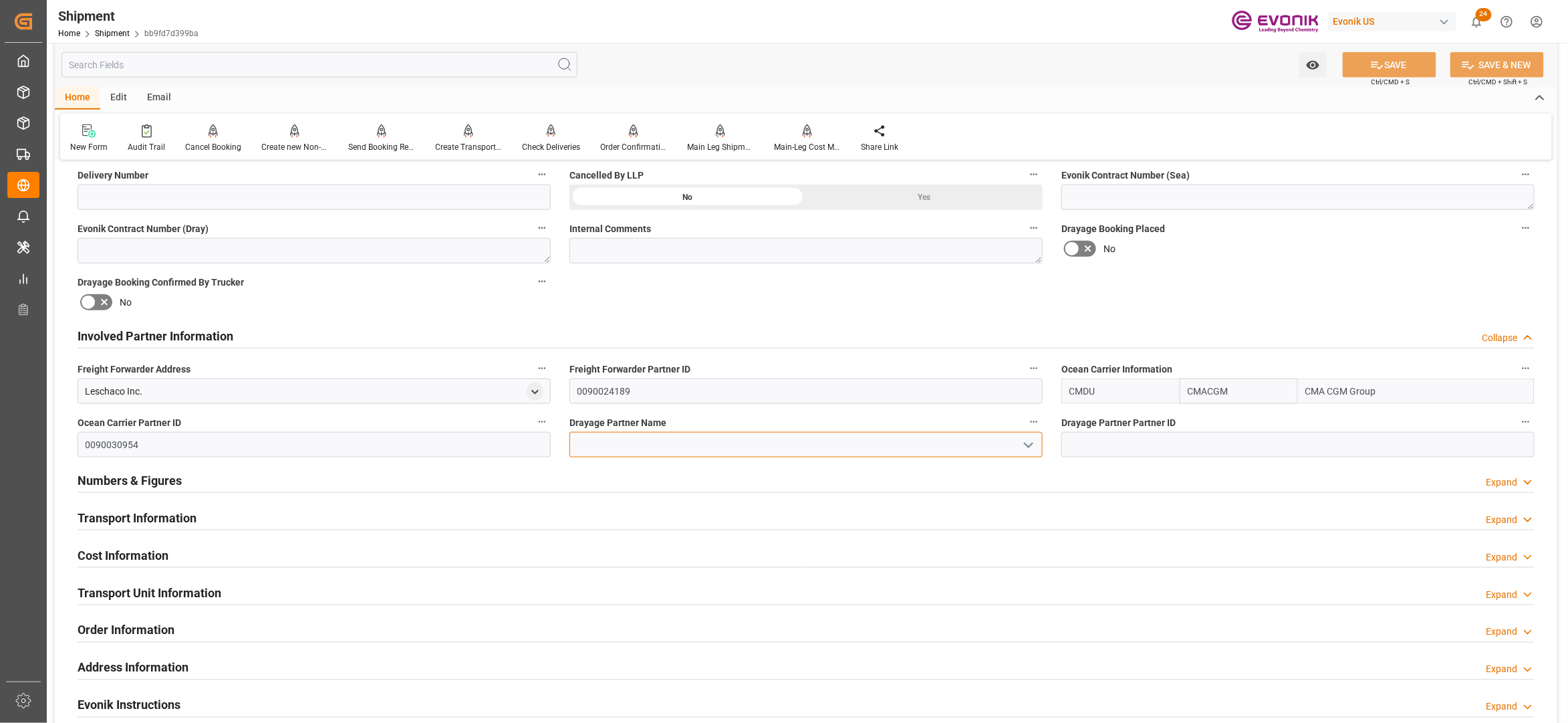
click at [643, 442] on input at bounding box center [806, 444] width 473 height 25
click at [675, 482] on div "CMA CGM (America) LLC" at bounding box center [806, 475] width 472 height 30
type input "CMA CGM (America) LLC"
click at [1269, 314] on div "Booking Confirmation Milestone Bar Collapse Submitted to FFW for Booking (Pendi…" at bounding box center [807, 322] width 1503 height 1490
click at [1400, 64] on button "SAVE" at bounding box center [1390, 64] width 94 height 25
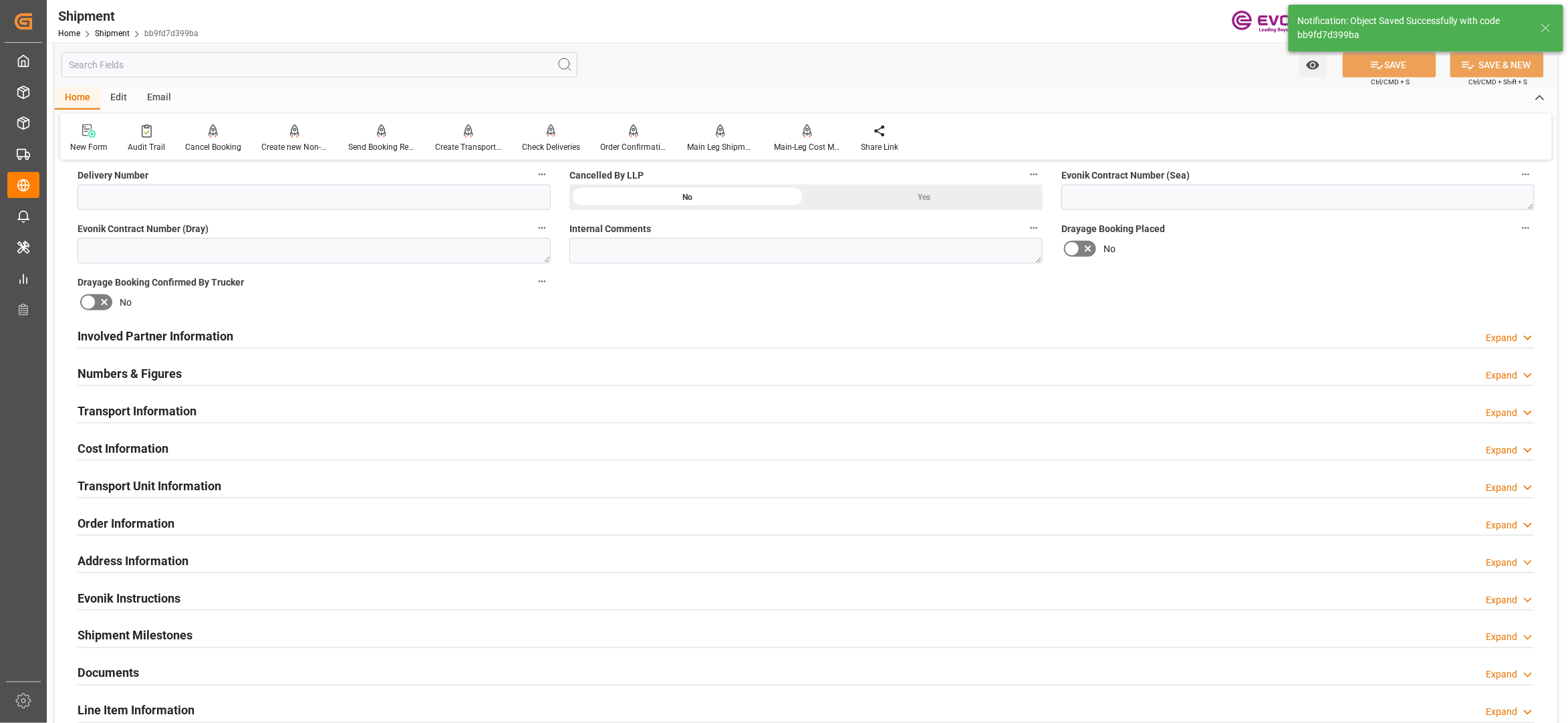
click at [410, 413] on div "Transport Information Expand" at bounding box center [806, 409] width 1457 height 25
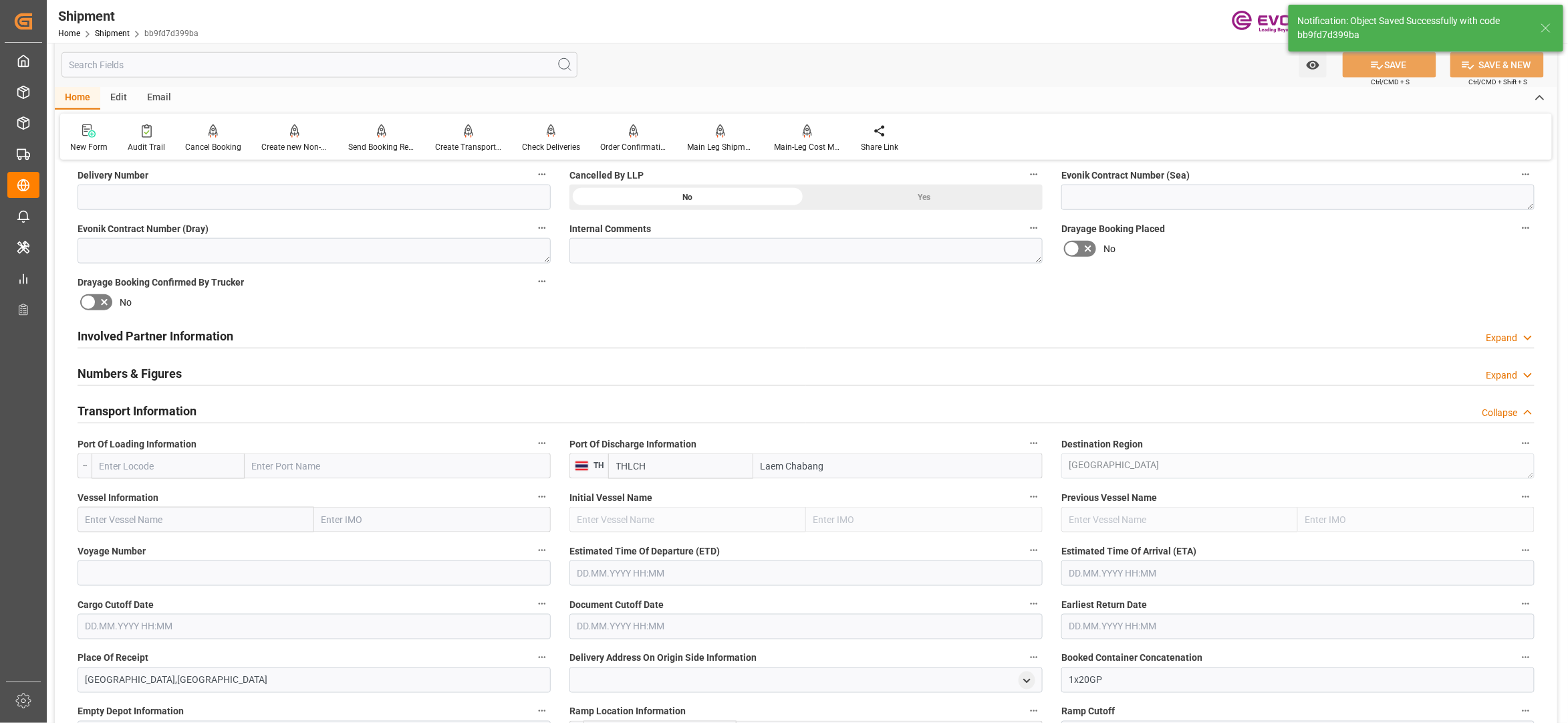
click at [190, 466] on input "text" at bounding box center [168, 465] width 153 height 25
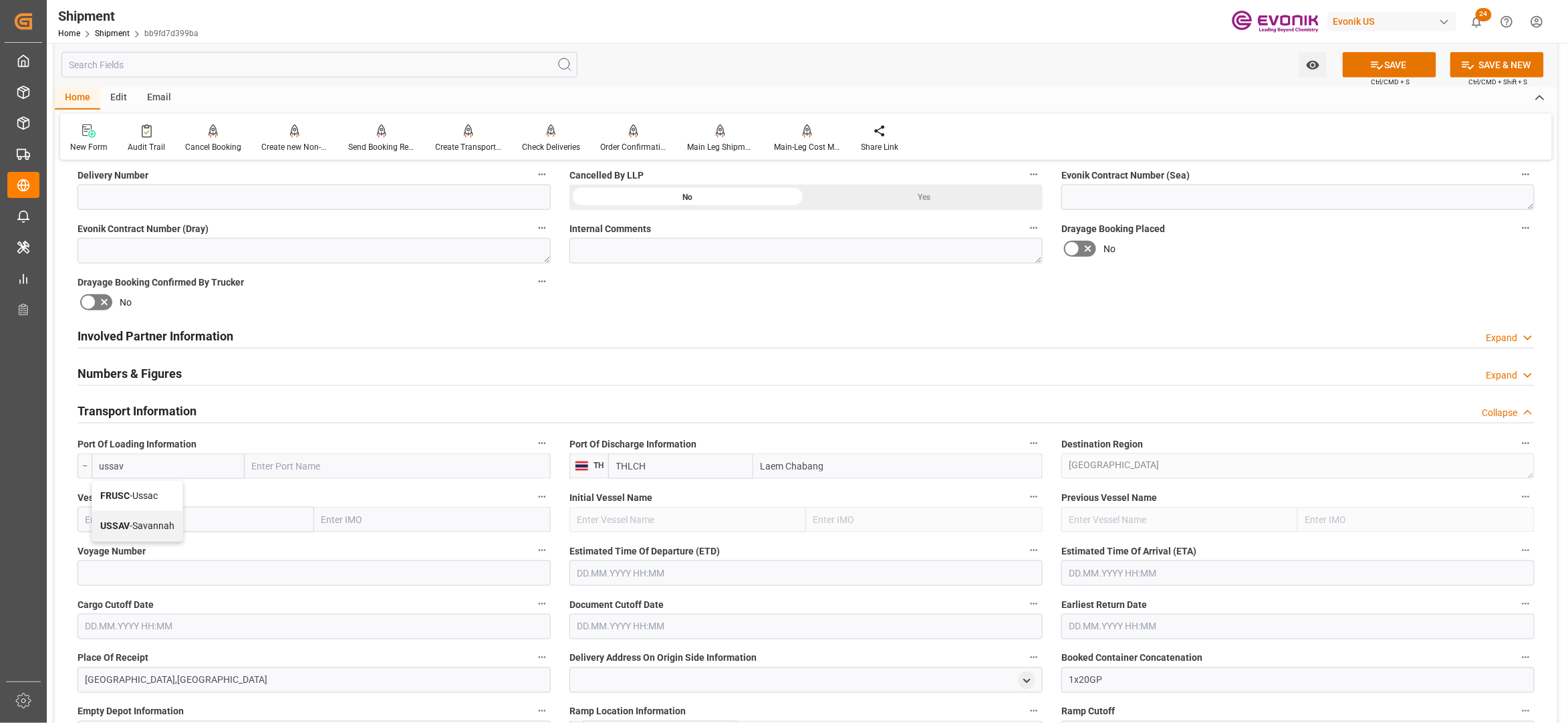
click at [147, 522] on span "USSAV - Savannah" at bounding box center [137, 525] width 74 height 11
type input "USSAV"
type input "Savannah"
type input "USSAV"
click at [209, 520] on input "text" at bounding box center [195, 519] width 237 height 25
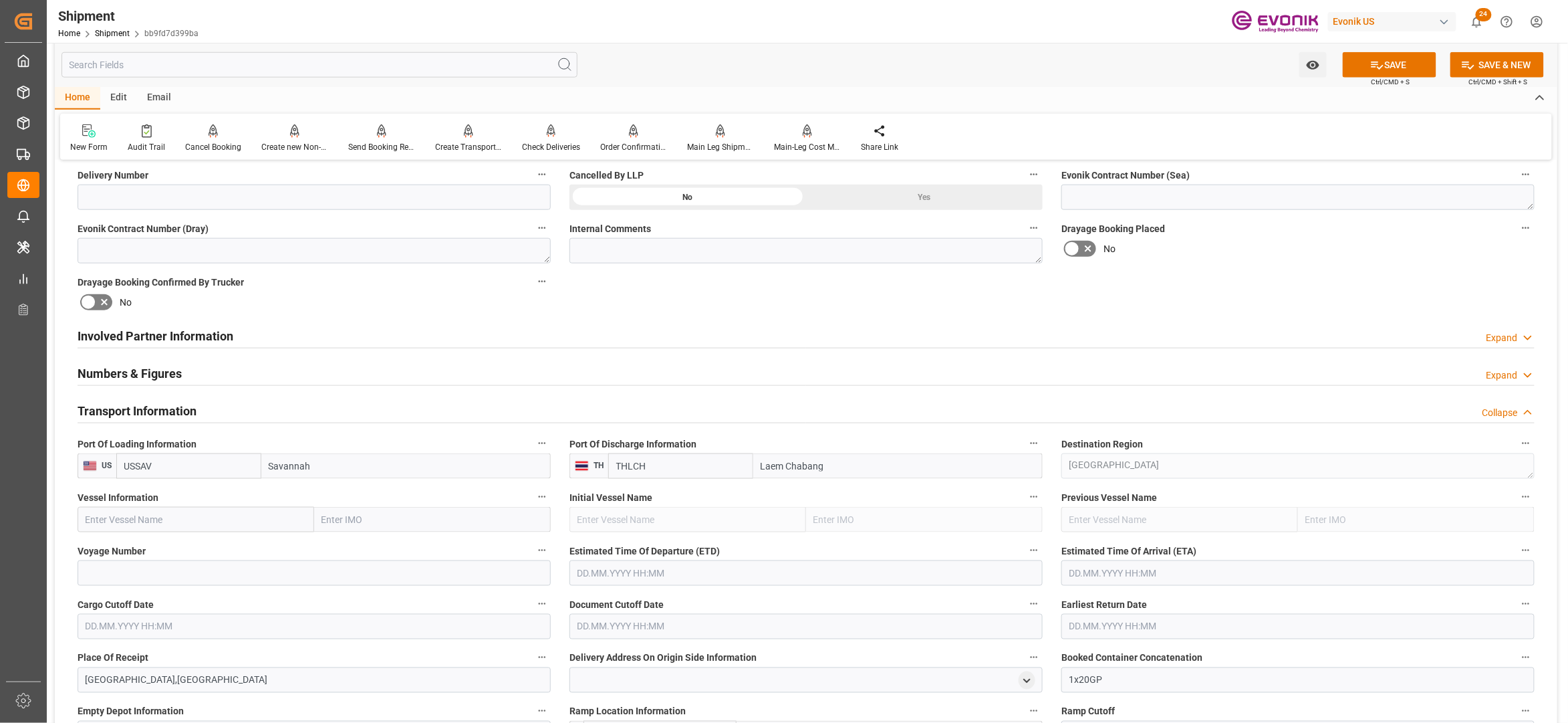
paste input "CMA CGM [PERSON_NAME] / 1TUF7N1MA"
click at [226, 520] on input "CMA CGM [PERSON_NAME] / 1TUF7N1MA" at bounding box center [195, 519] width 237 height 25
click at [225, 547] on span "CMA CGM [PERSON_NAME] - 9780861" at bounding box center [165, 548] width 157 height 11
type input "CMA CGM [PERSON_NAME]"
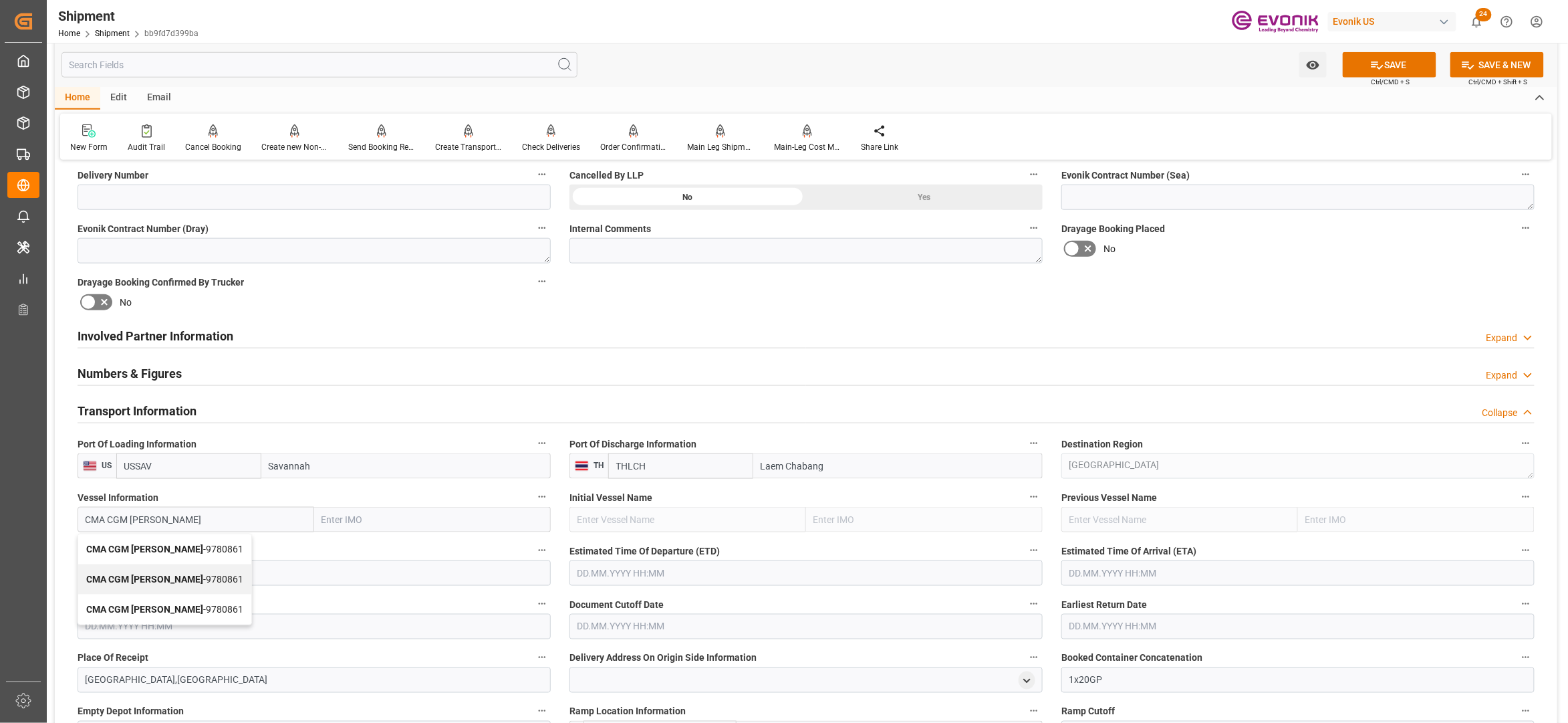
type input "9780861"
type input "CMA CGM [PERSON_NAME]"
click at [274, 576] on input at bounding box center [313, 573] width 473 height 25
paste input "1TUF7N1MA"
type input "1TUF7N1MA"
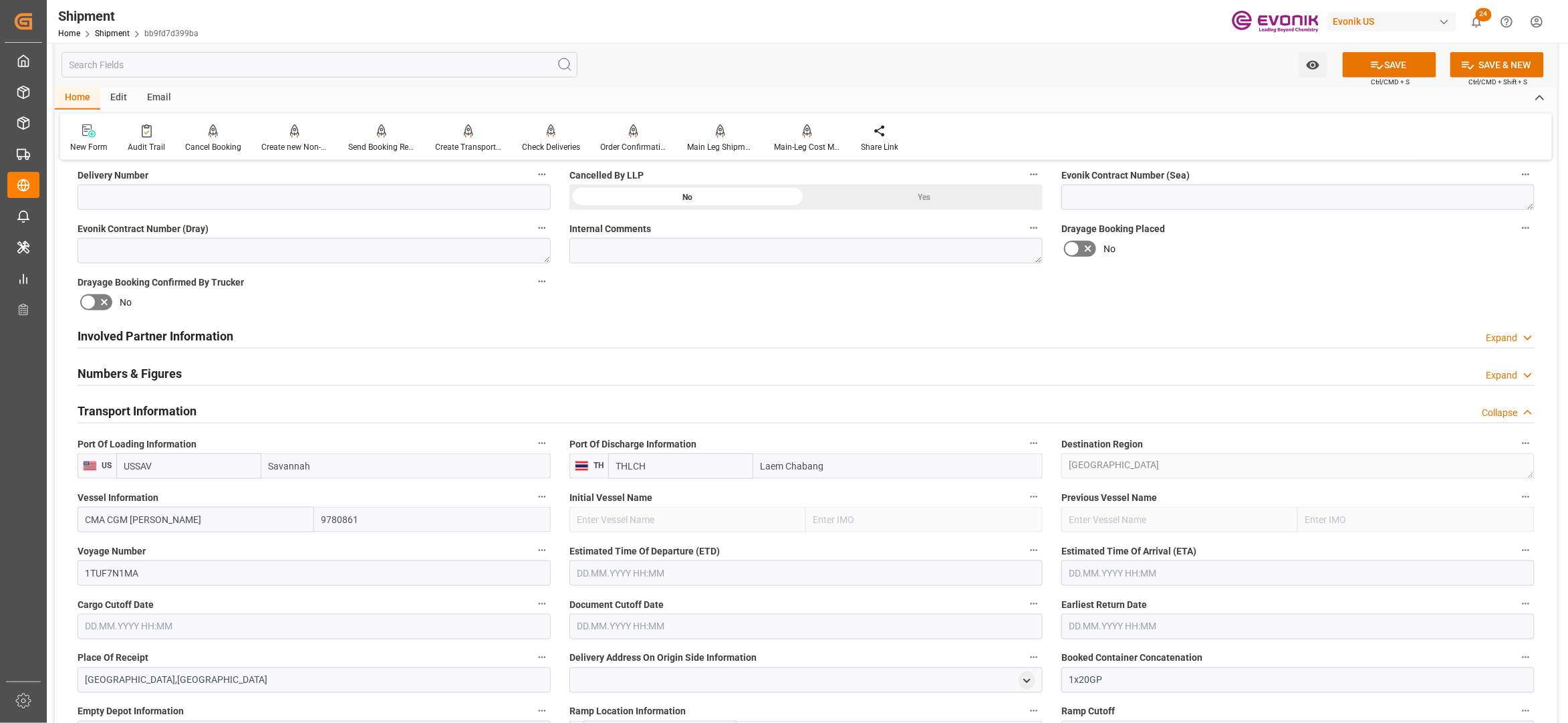
click at [696, 570] on input "text" at bounding box center [806, 573] width 473 height 25
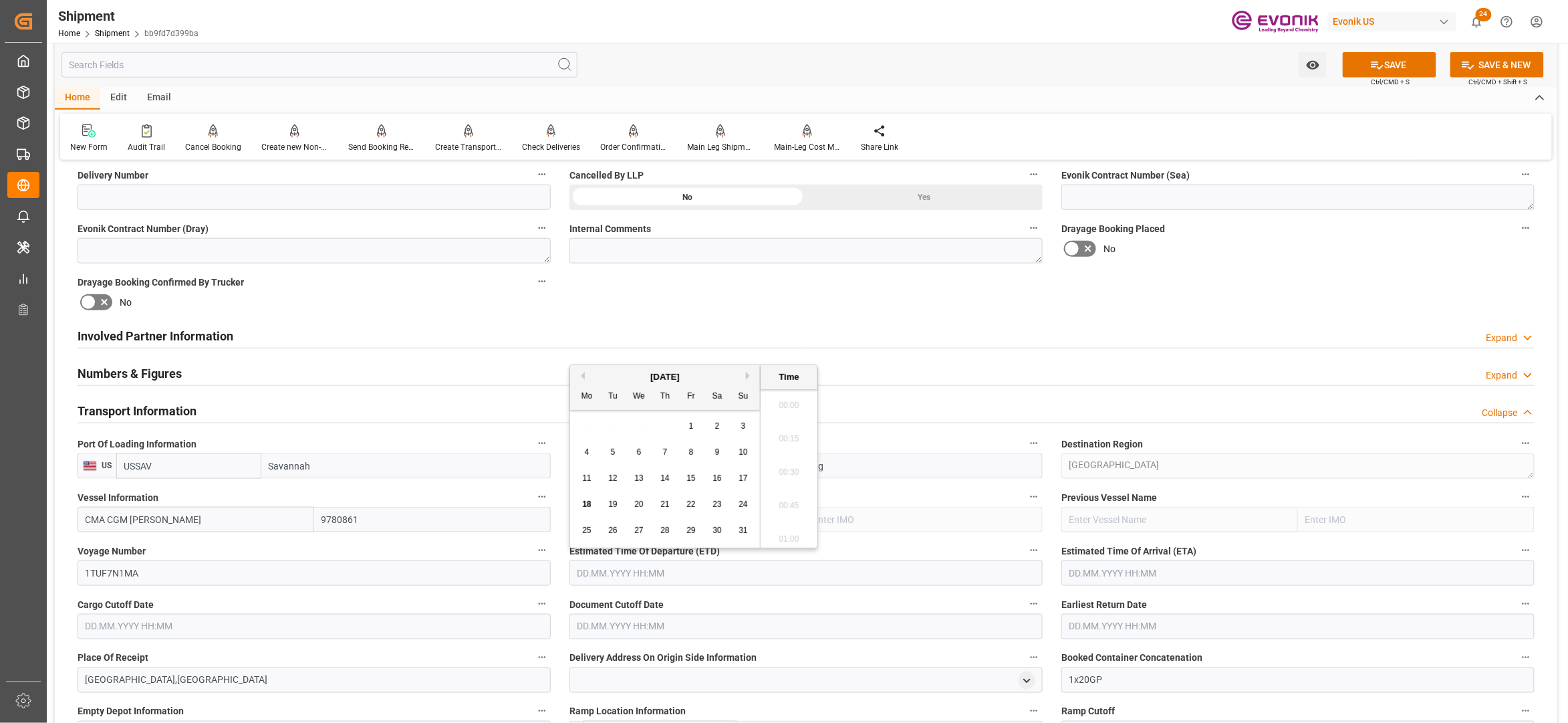
scroll to position [2979, 0]
click at [752, 373] on button "Next Month" at bounding box center [749, 375] width 8 height 8
click at [749, 376] on button "Next Month" at bounding box center [749, 375] width 8 height 8
click at [720, 423] on div "4" at bounding box center [717, 427] width 16 height 16
type input "[DATE] 00:00"
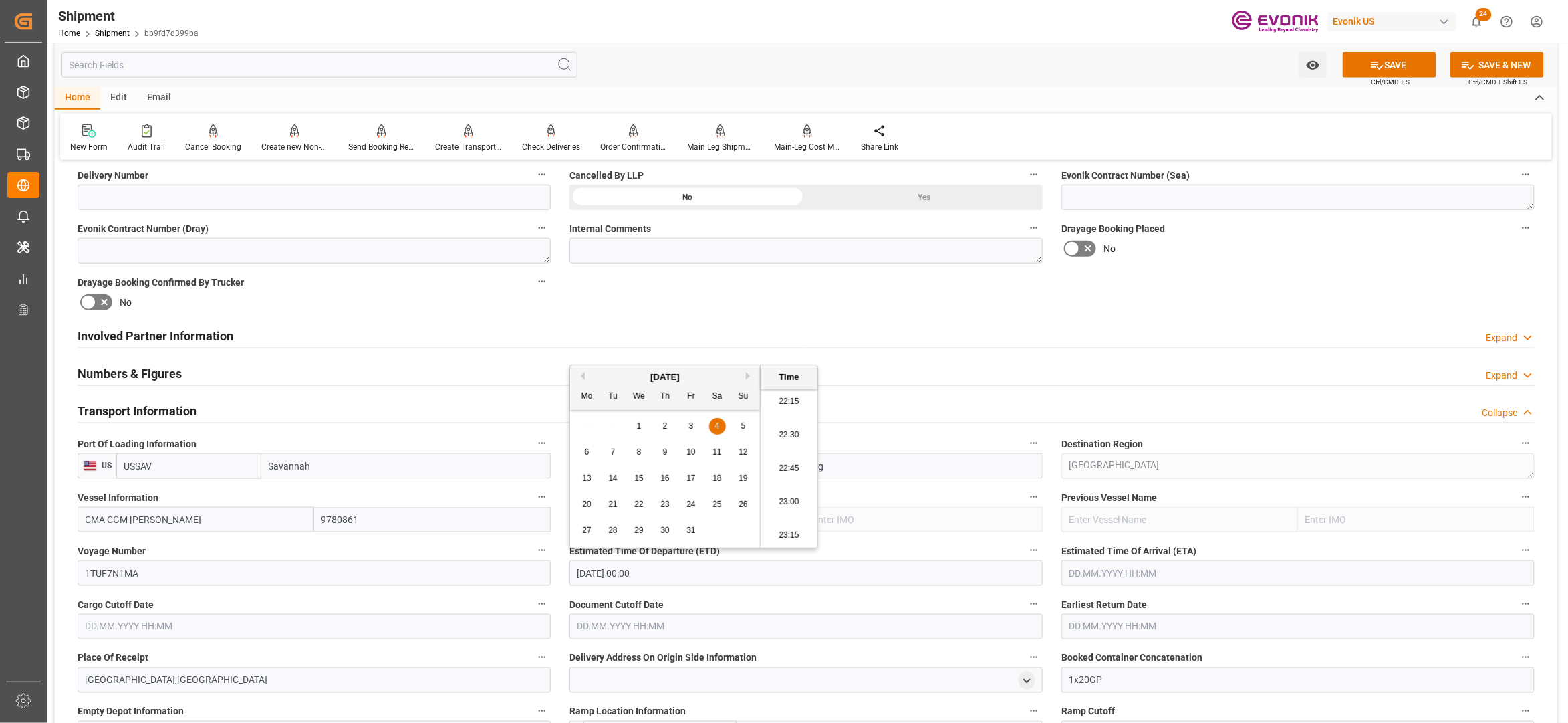
click at [1101, 570] on input "text" at bounding box center [1297, 573] width 473 height 25
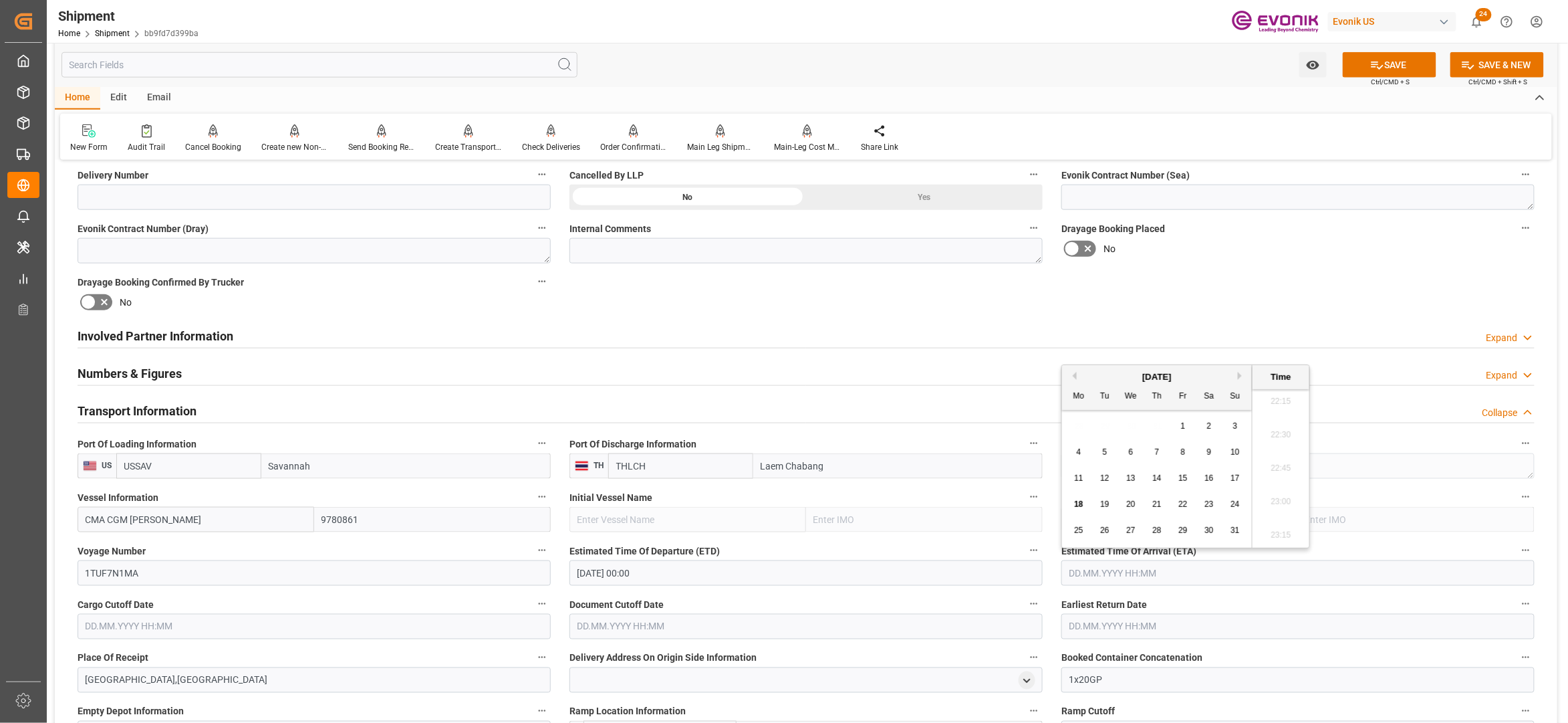
click at [1241, 371] on div "[DATE]" at bounding box center [1156, 377] width 190 height 14
click at [1243, 371] on div "[DATE]" at bounding box center [1156, 377] width 190 height 14
click at [1245, 372] on button "Next Month" at bounding box center [1242, 375] width 8 height 8
click at [1243, 376] on button "Next Month" at bounding box center [1242, 375] width 8 height 8
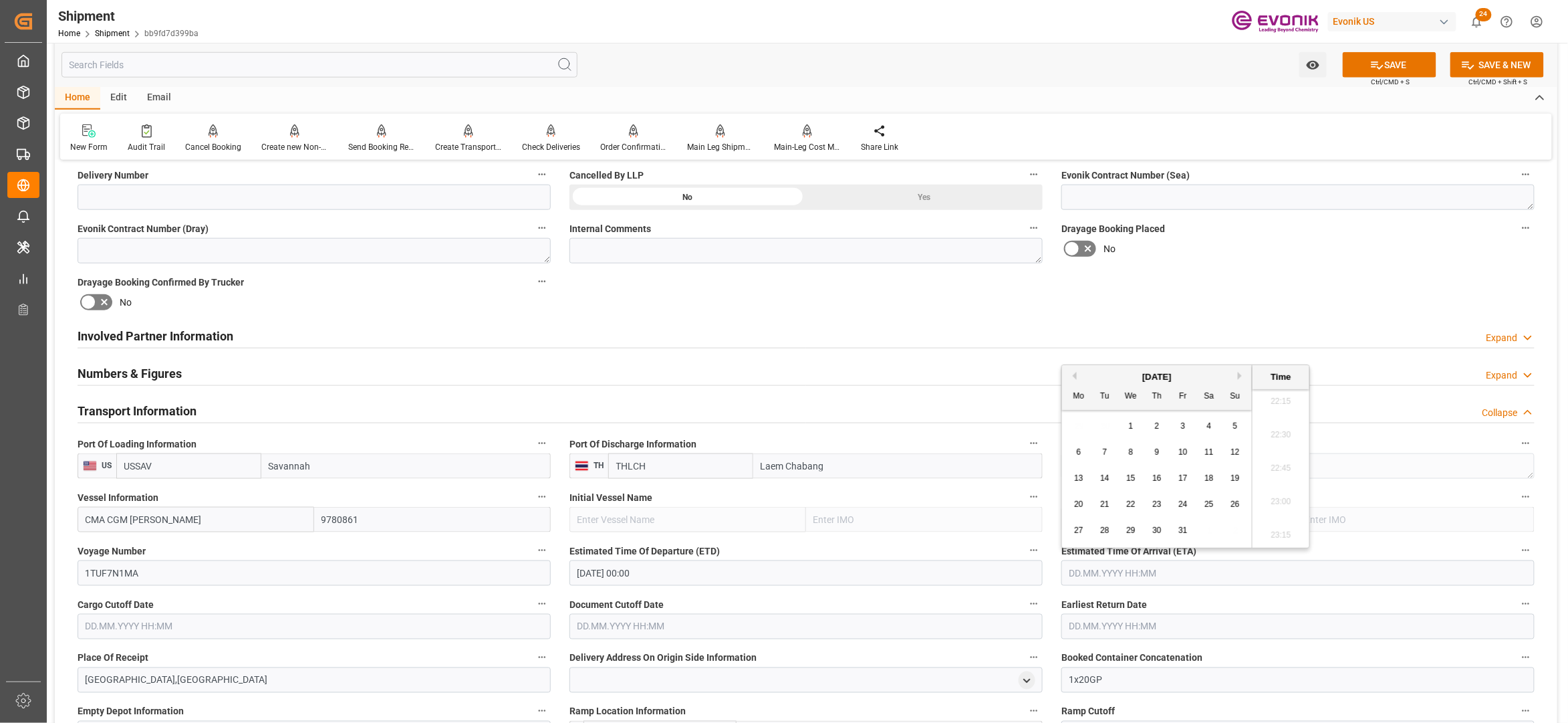
click at [1243, 375] on button "Next Month" at bounding box center [1242, 375] width 8 height 8
click at [1131, 504] on span "19" at bounding box center [1131, 504] width 9 height 9
type input "[DATE] 00:00"
click at [432, 616] on input "text" at bounding box center [313, 626] width 473 height 25
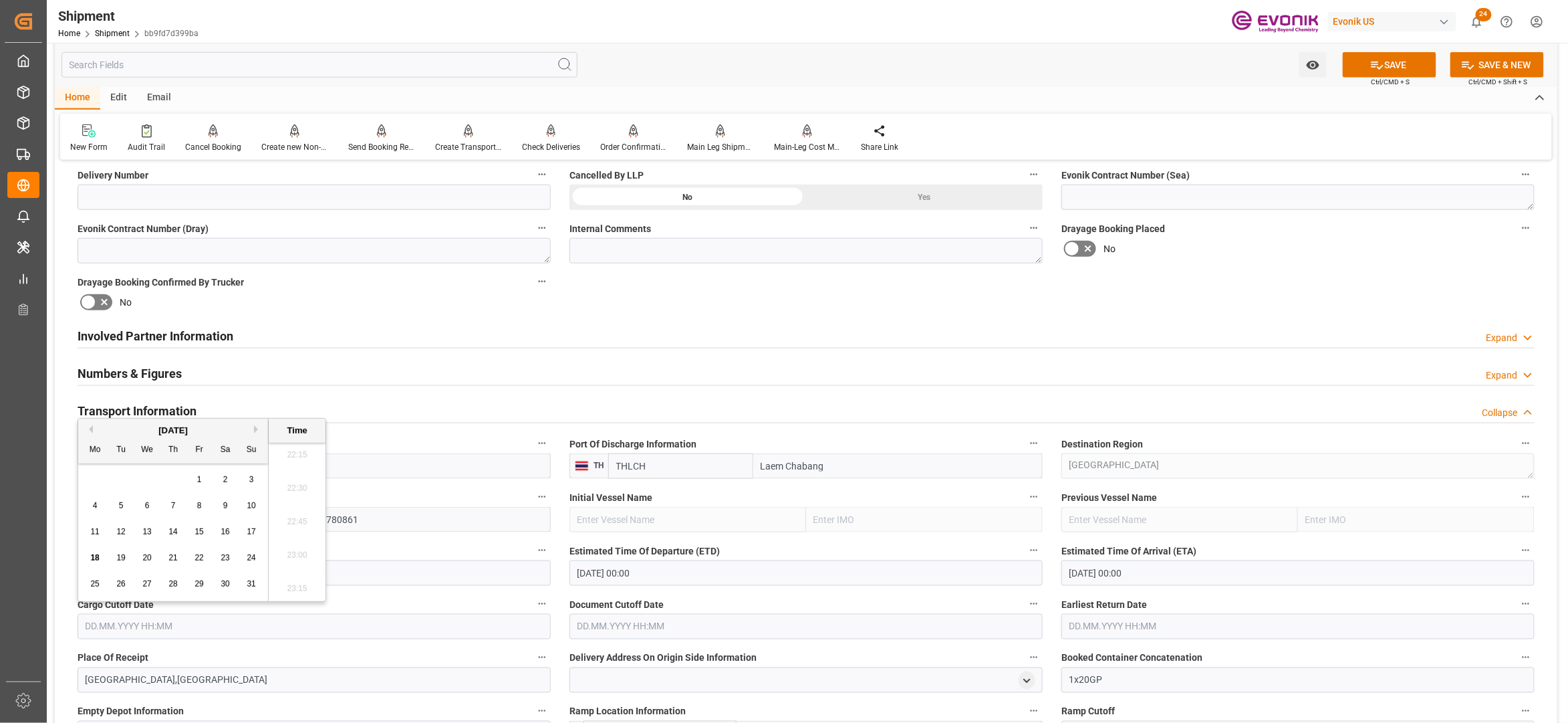
click at [254, 431] on div "[DATE]" at bounding box center [172, 430] width 190 height 14
click at [259, 430] on button "Next Month" at bounding box center [258, 429] width 8 height 8
click at [198, 528] on span "19" at bounding box center [199, 531] width 9 height 9
type input "[DATE] 00:00"
click at [661, 633] on input "text" at bounding box center [806, 626] width 473 height 25
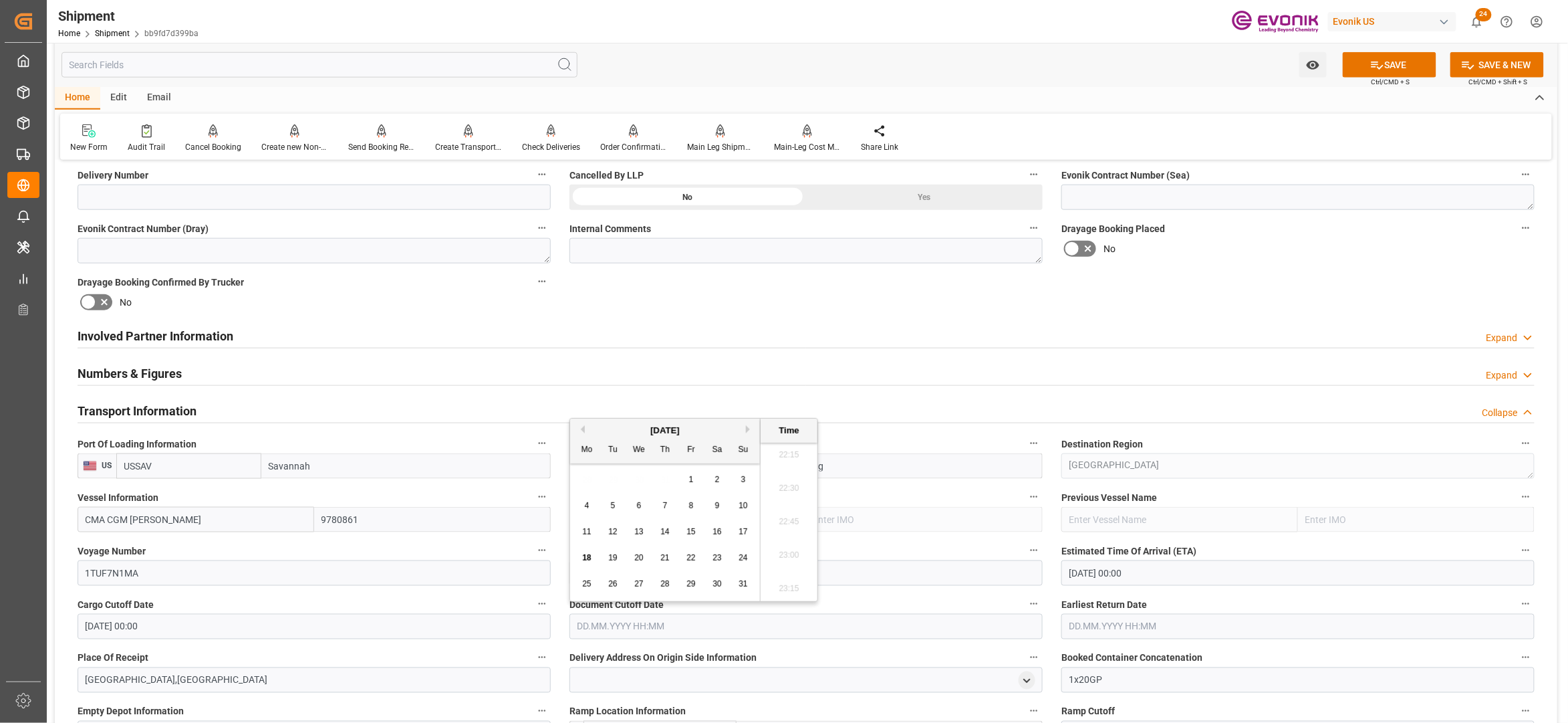
click at [751, 428] on button "Next Month" at bounding box center [749, 429] width 8 height 8
click at [691, 530] on span "19" at bounding box center [691, 531] width 9 height 9
type input "[DATE] 00:00"
click at [1087, 622] on input "text" at bounding box center [1297, 626] width 473 height 25
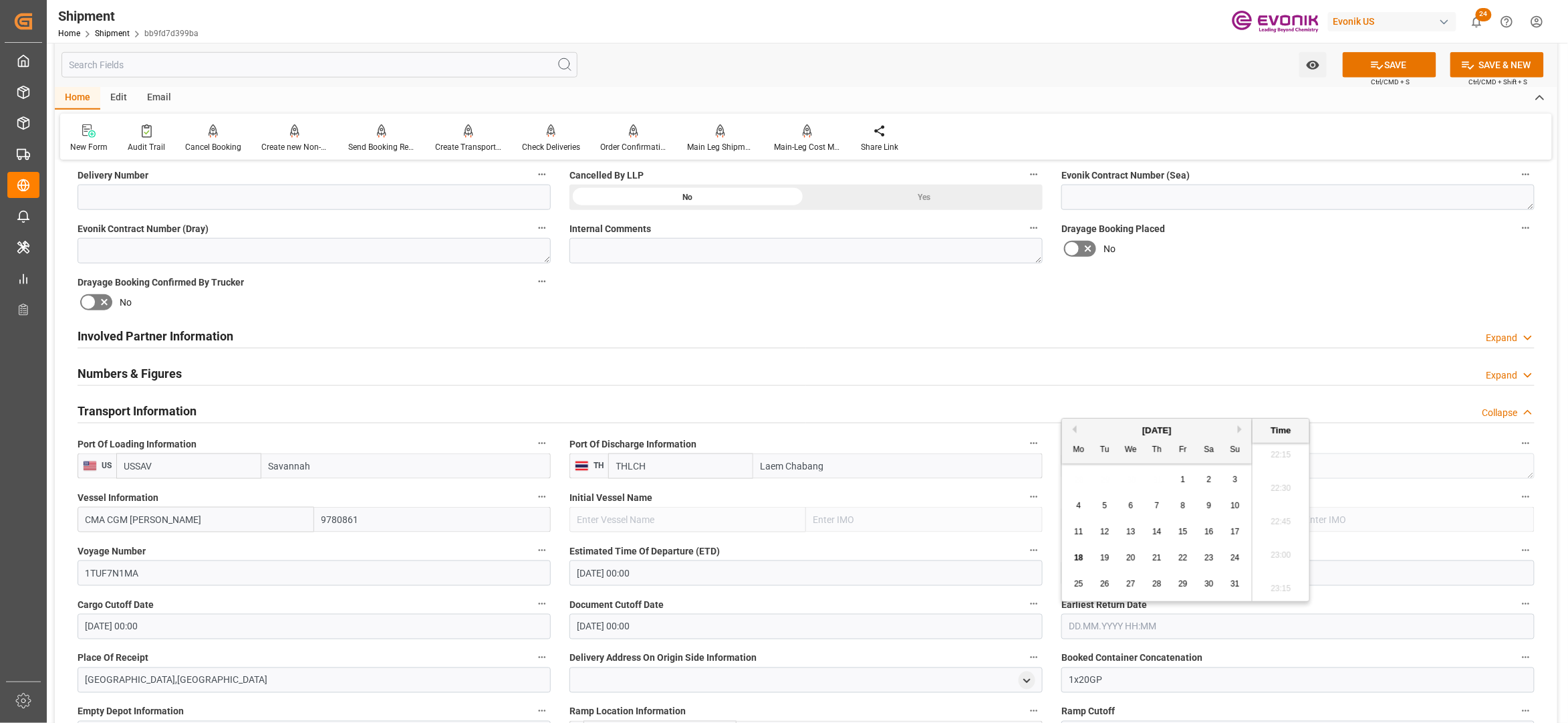
click at [1241, 426] on button "Next Month" at bounding box center [1242, 429] width 8 height 8
click at [1188, 525] on div "19" at bounding box center [1183, 532] width 16 height 16
type input "19.09.2025 00:00"
click at [1335, 277] on div "Booking Confirmation Milestone Bar Collapse Submitted to FFW for Booking (Pendi…" at bounding box center [807, 481] width 1503 height 1807
click at [1411, 75] on button "SAVE" at bounding box center [1390, 64] width 94 height 25
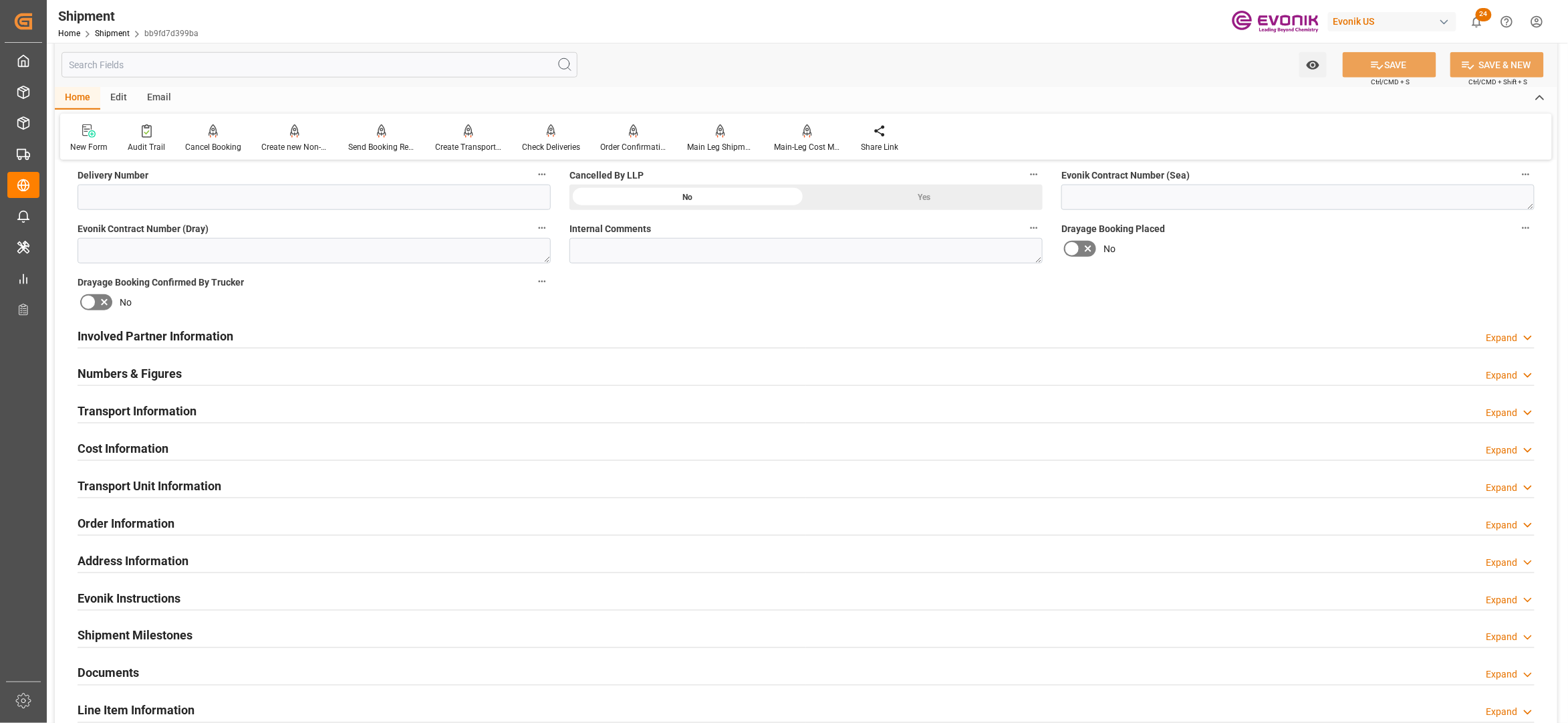
click at [258, 448] on div "Cost Information Expand" at bounding box center [806, 447] width 1457 height 25
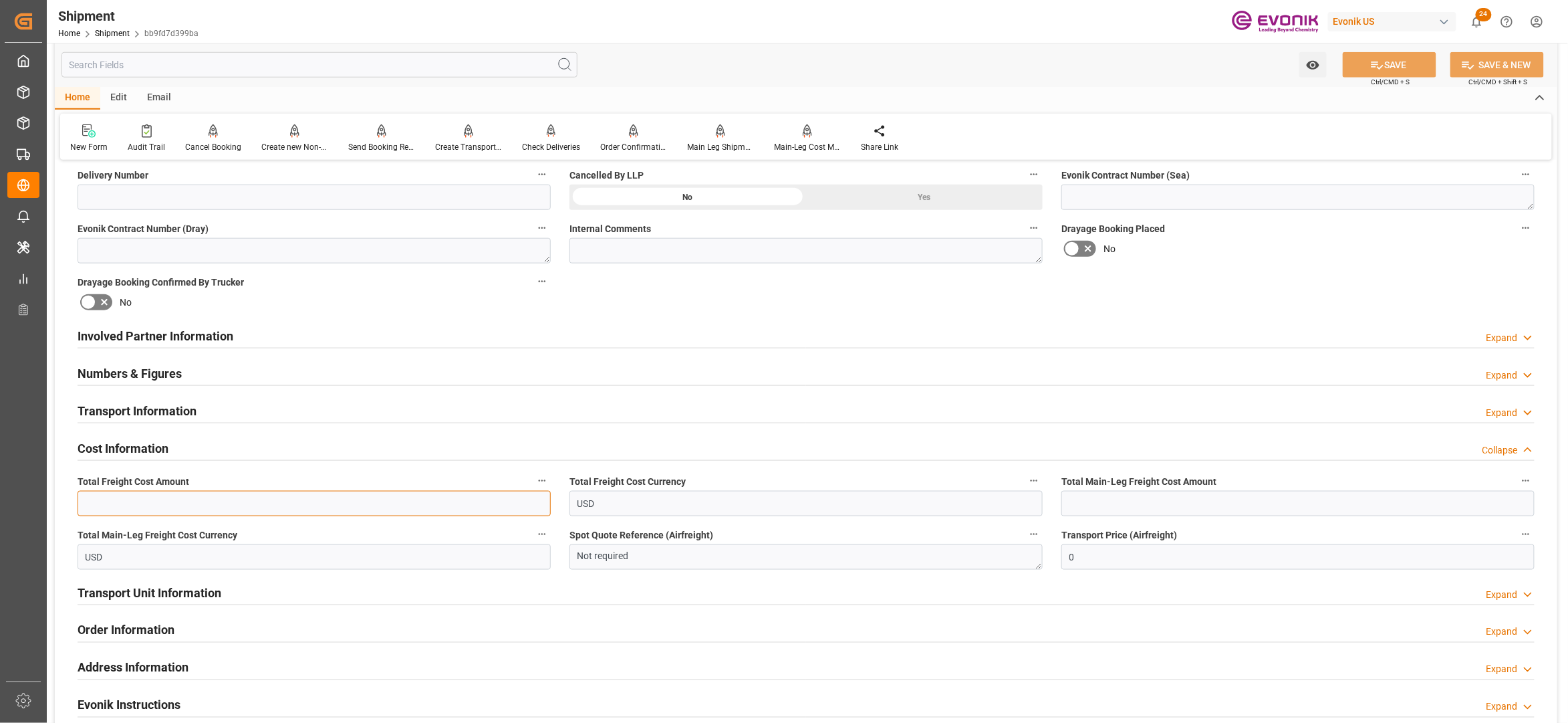
click at [169, 499] on input "text" at bounding box center [313, 503] width 473 height 25
type input "1700"
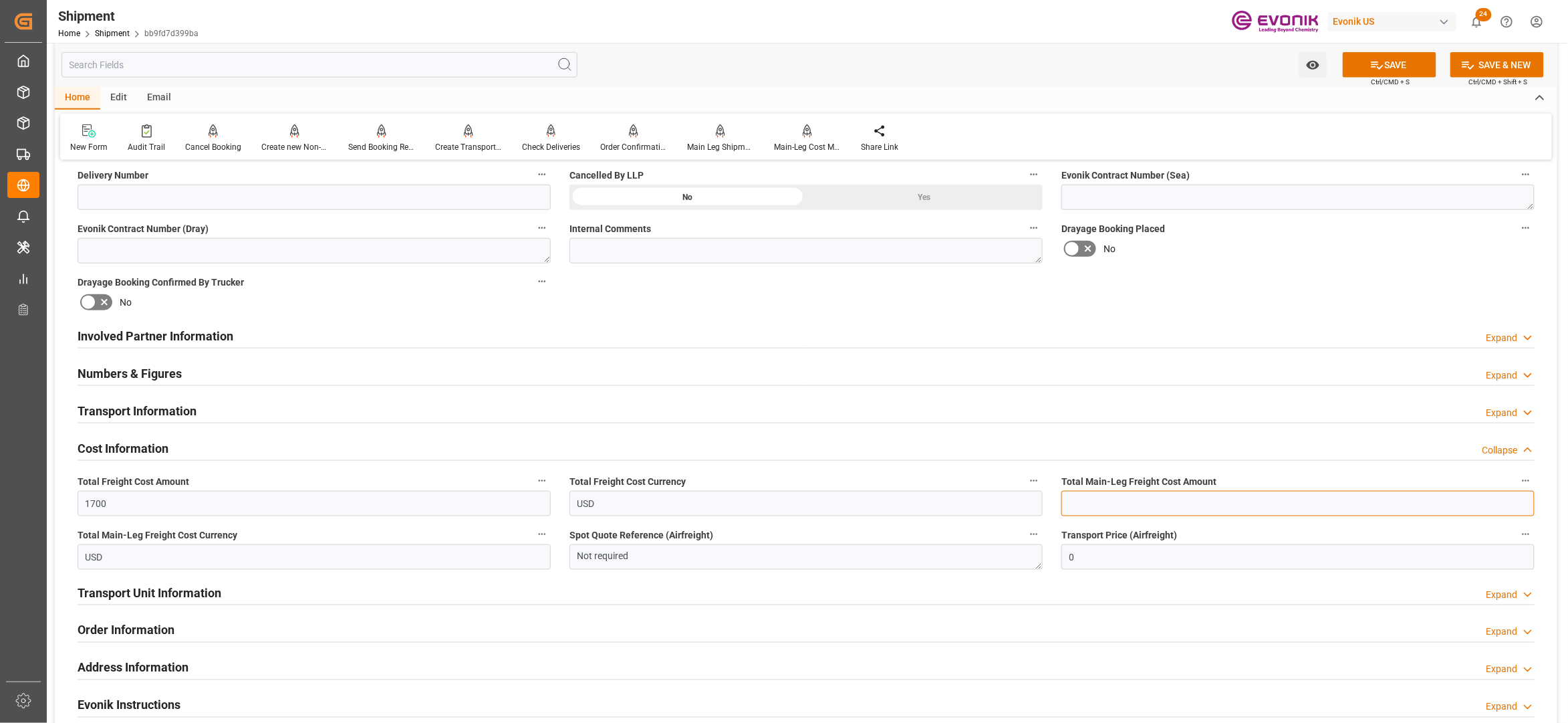
click at [1156, 503] on input "text" at bounding box center [1297, 503] width 473 height 25
type input "1700"
click at [1322, 318] on div "Involved Partner Information Expand" at bounding box center [806, 336] width 1476 height 37
click at [1406, 65] on button "SAVE" at bounding box center [1390, 64] width 94 height 25
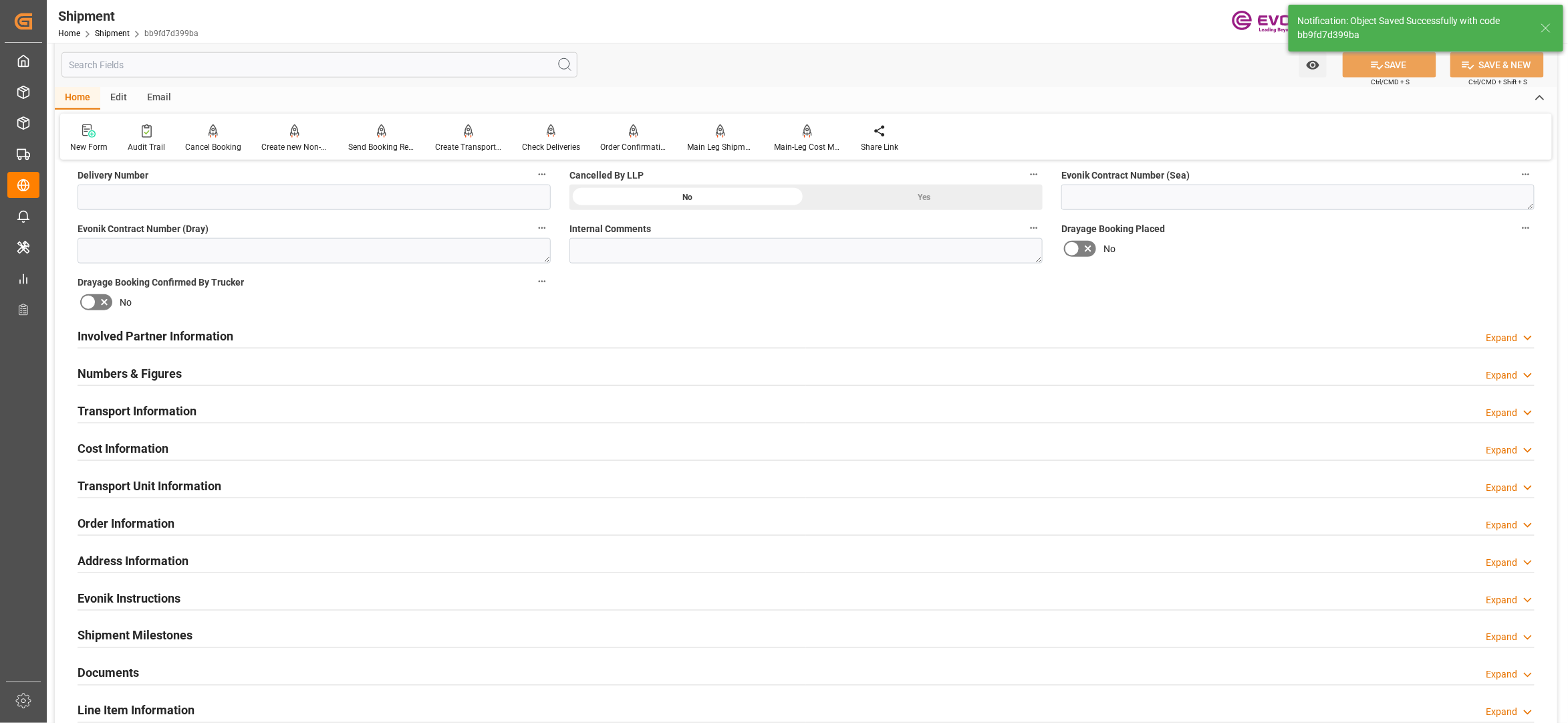
click at [559, 330] on div "Involved Partner Information Expand" at bounding box center [806, 334] width 1457 height 25
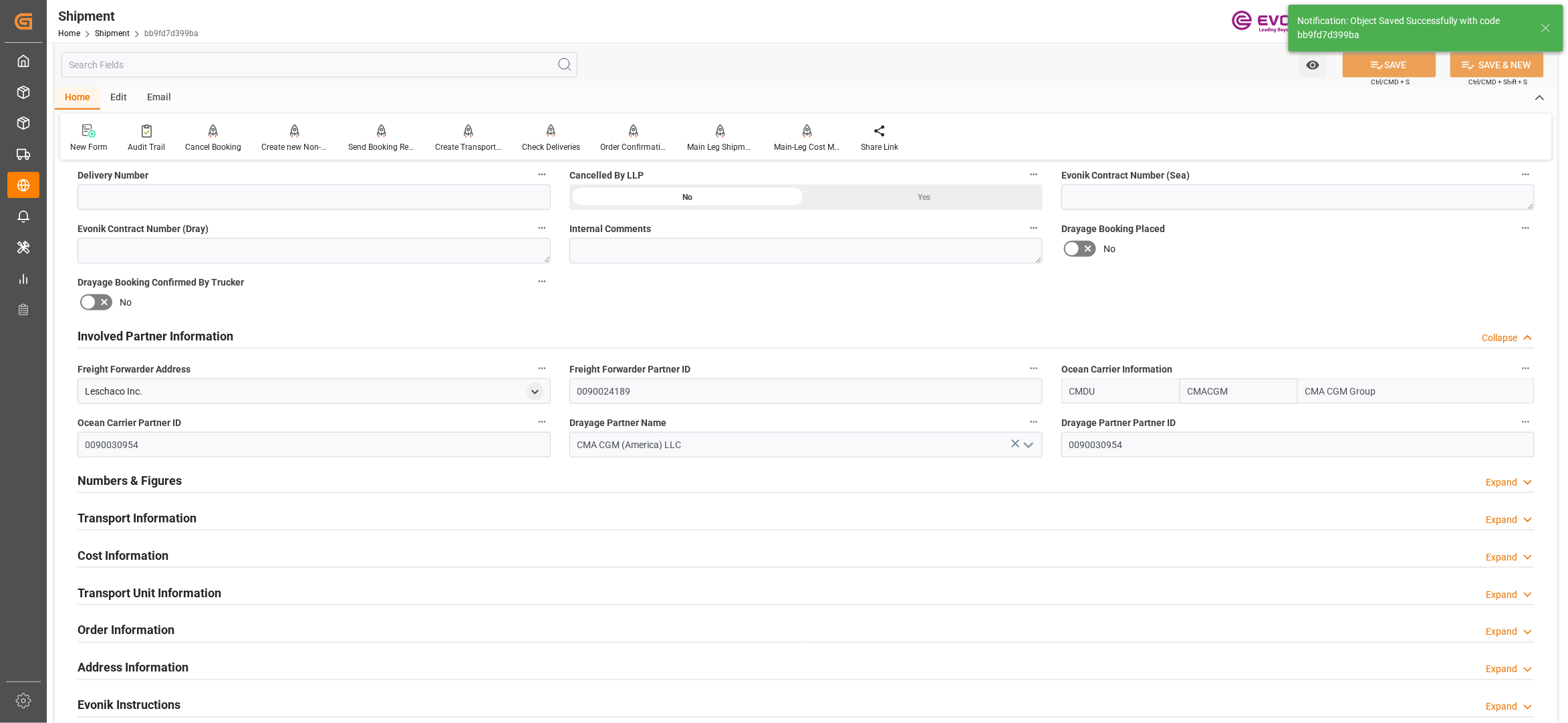
click at [268, 525] on div "Transport Information Expand" at bounding box center [806, 516] width 1457 height 25
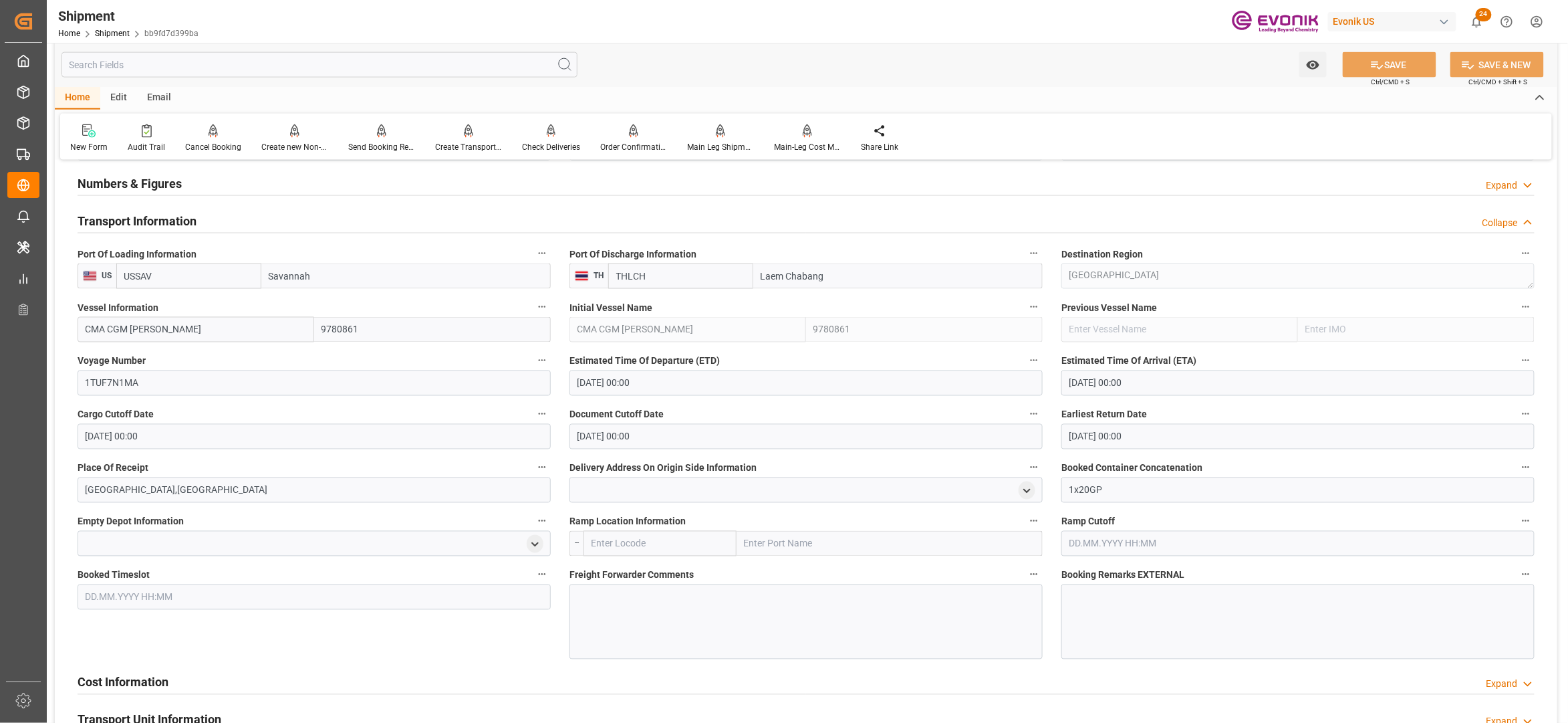
scroll to position [1188, 0]
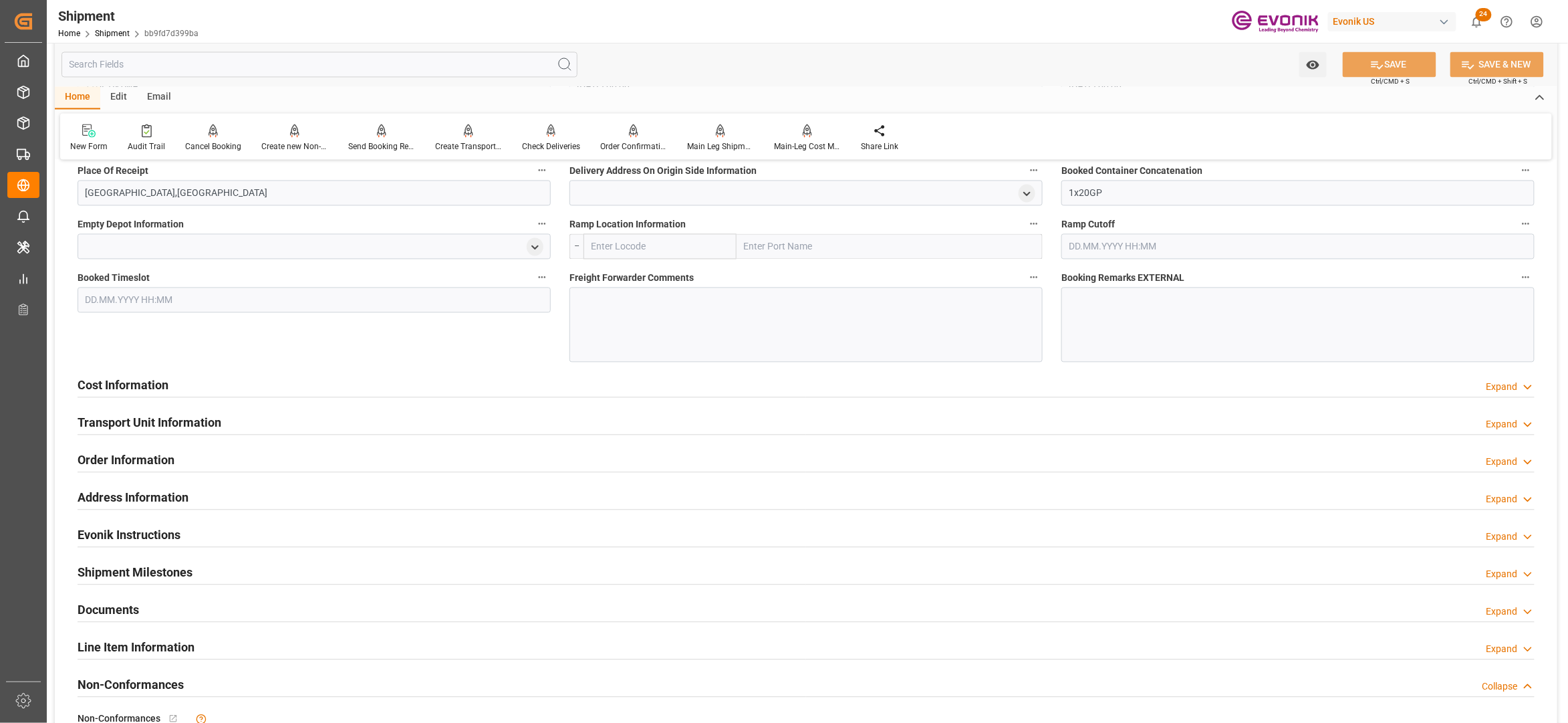
click at [476, 377] on div "Cost Information Expand" at bounding box center [806, 384] width 1457 height 25
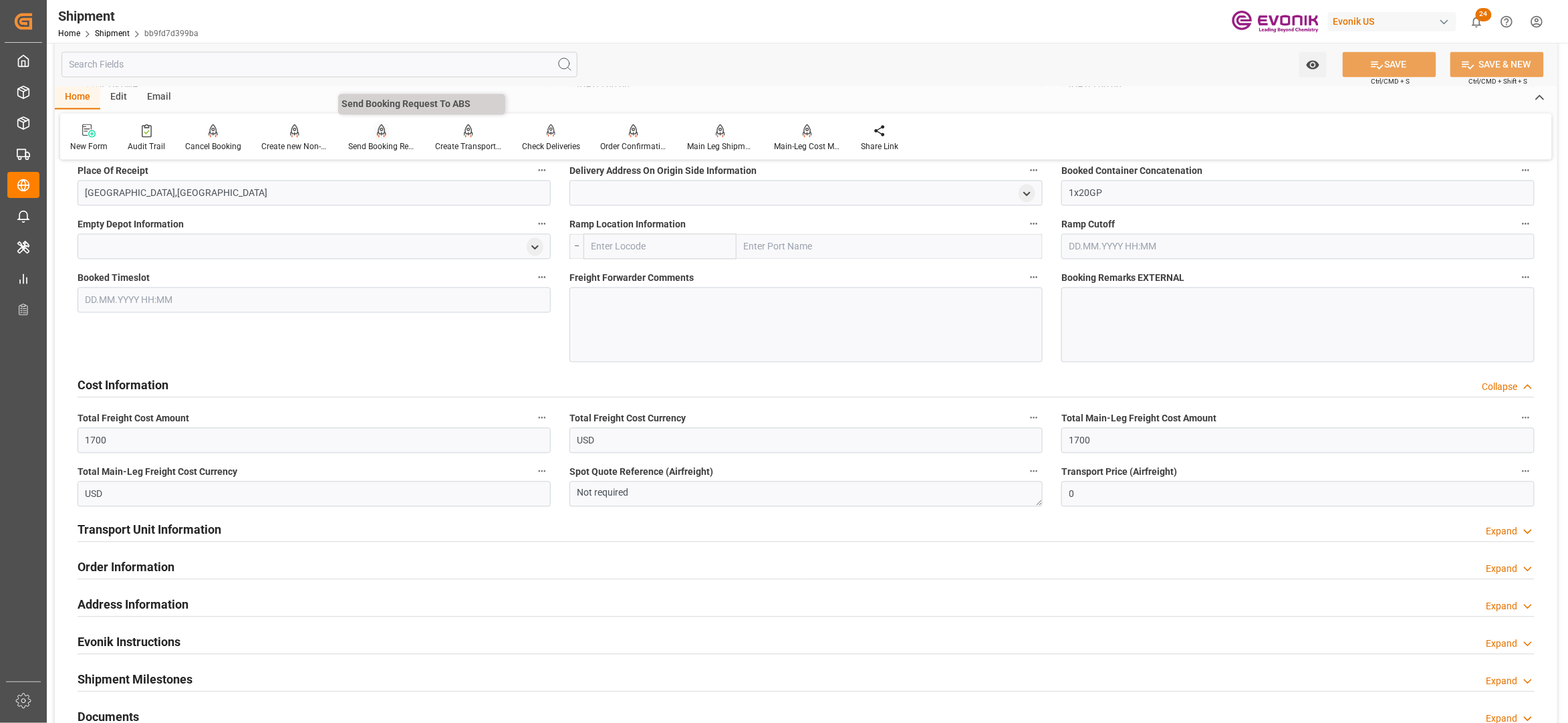
click at [370, 135] on div at bounding box center [381, 131] width 67 height 14
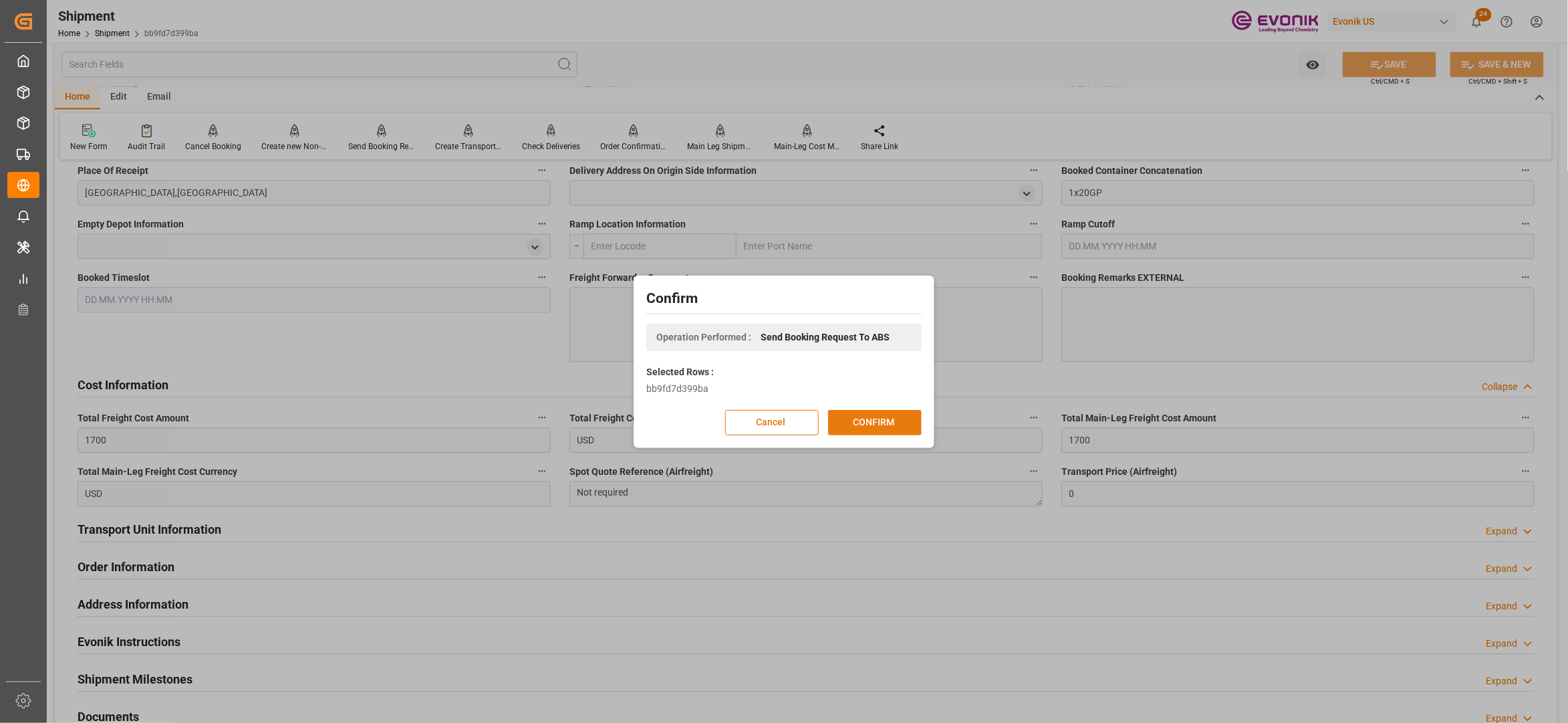
click at [875, 422] on button "CONFIRM" at bounding box center [875, 422] width 94 height 25
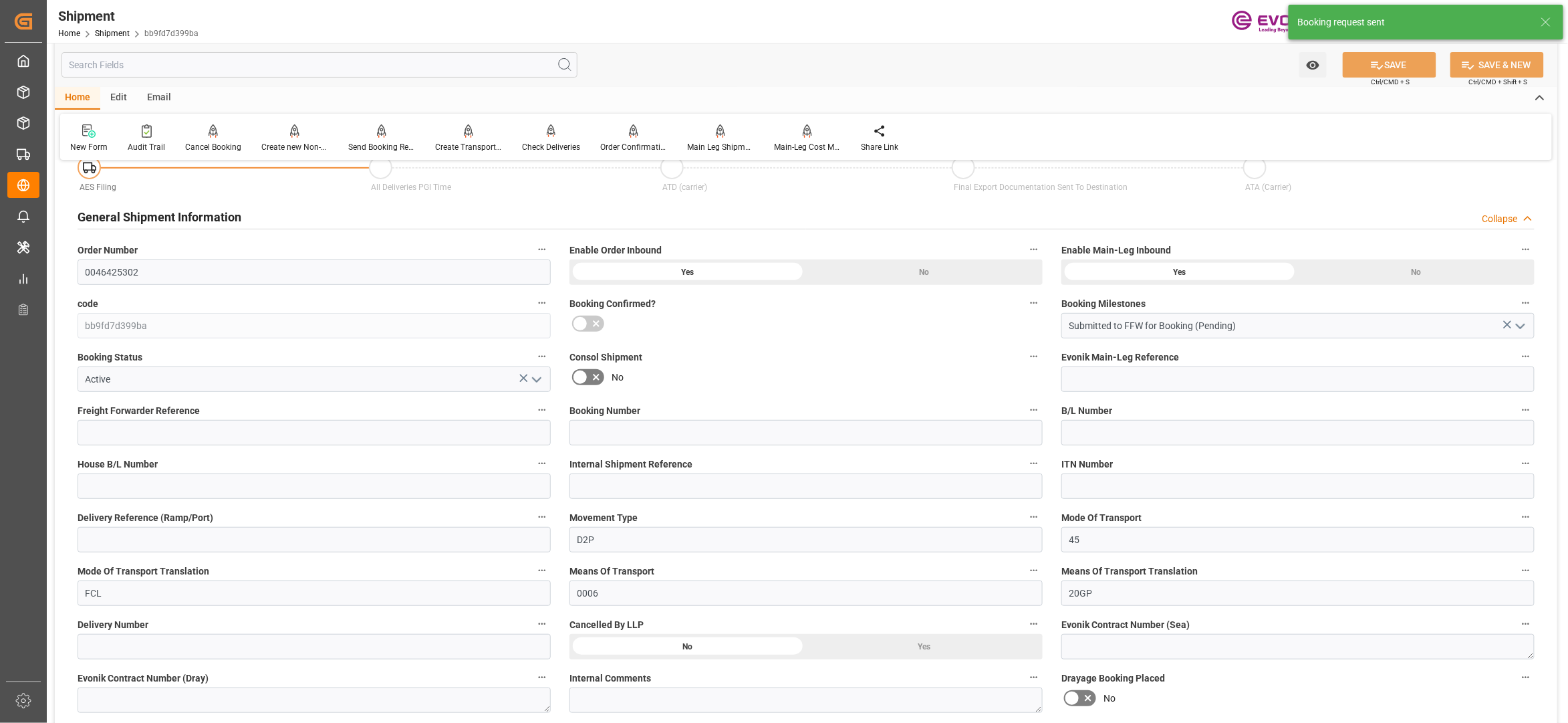
scroll to position [1103, 0]
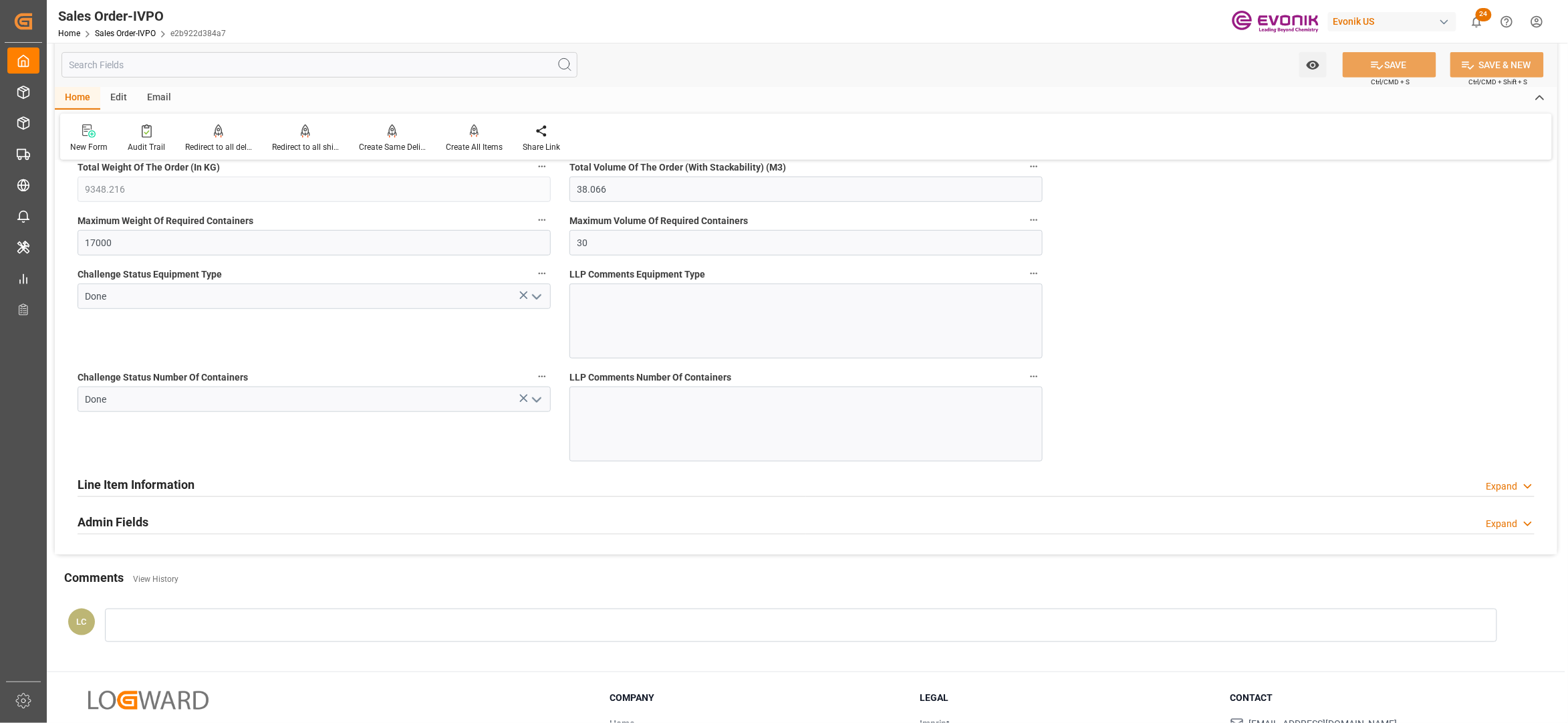
scroll to position [2378, 0]
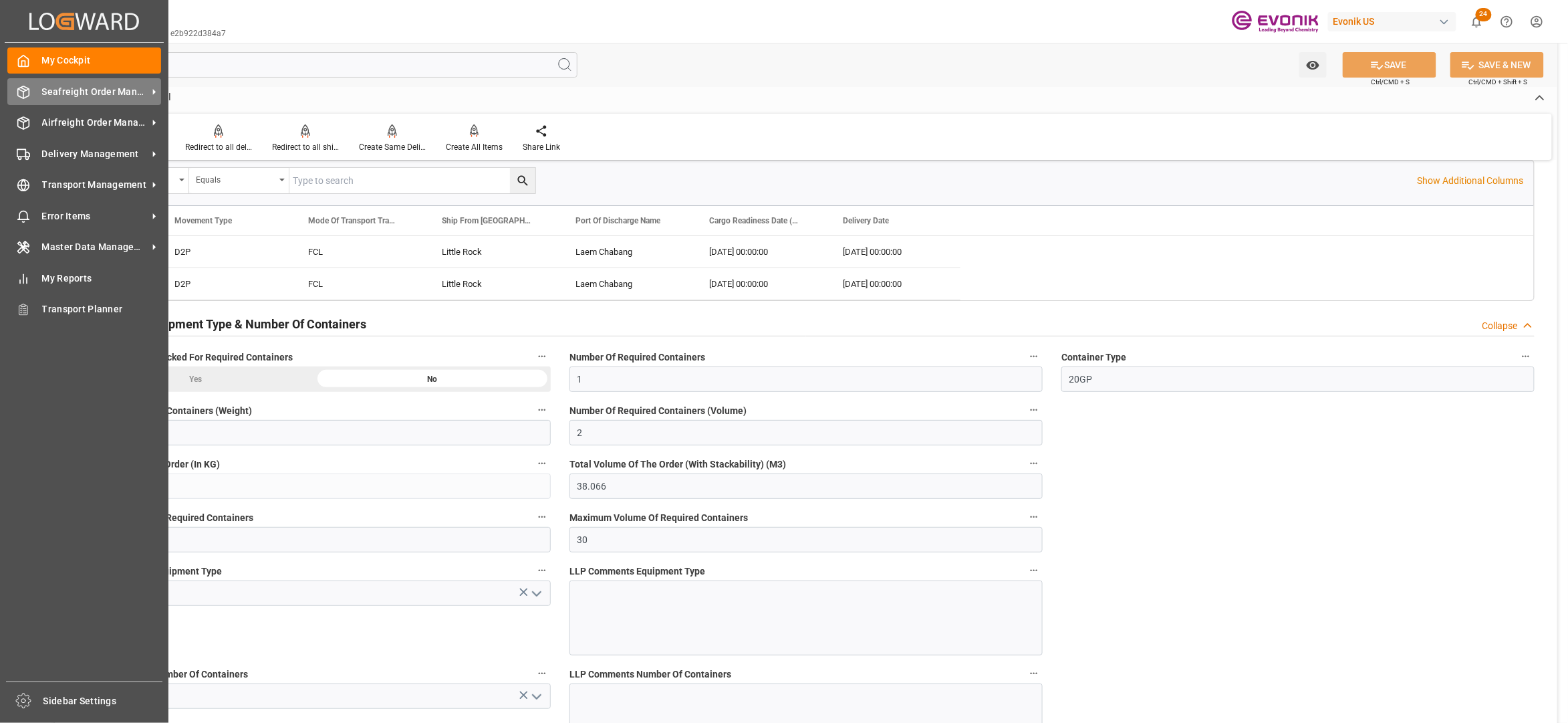
click at [62, 97] on span "Seafreight Order Management" at bounding box center [95, 92] width 106 height 14
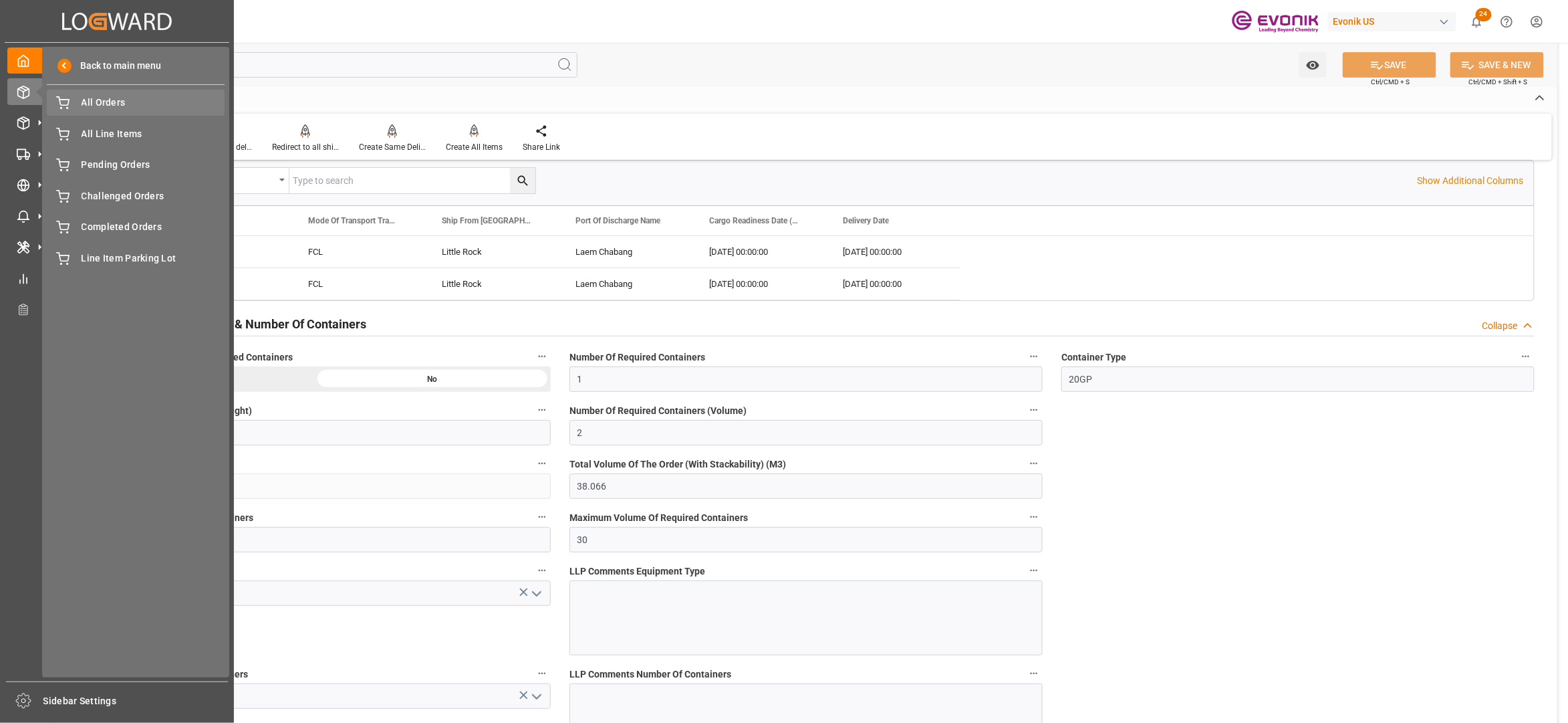
click at [116, 105] on span "All Orders" at bounding box center [153, 103] width 144 height 14
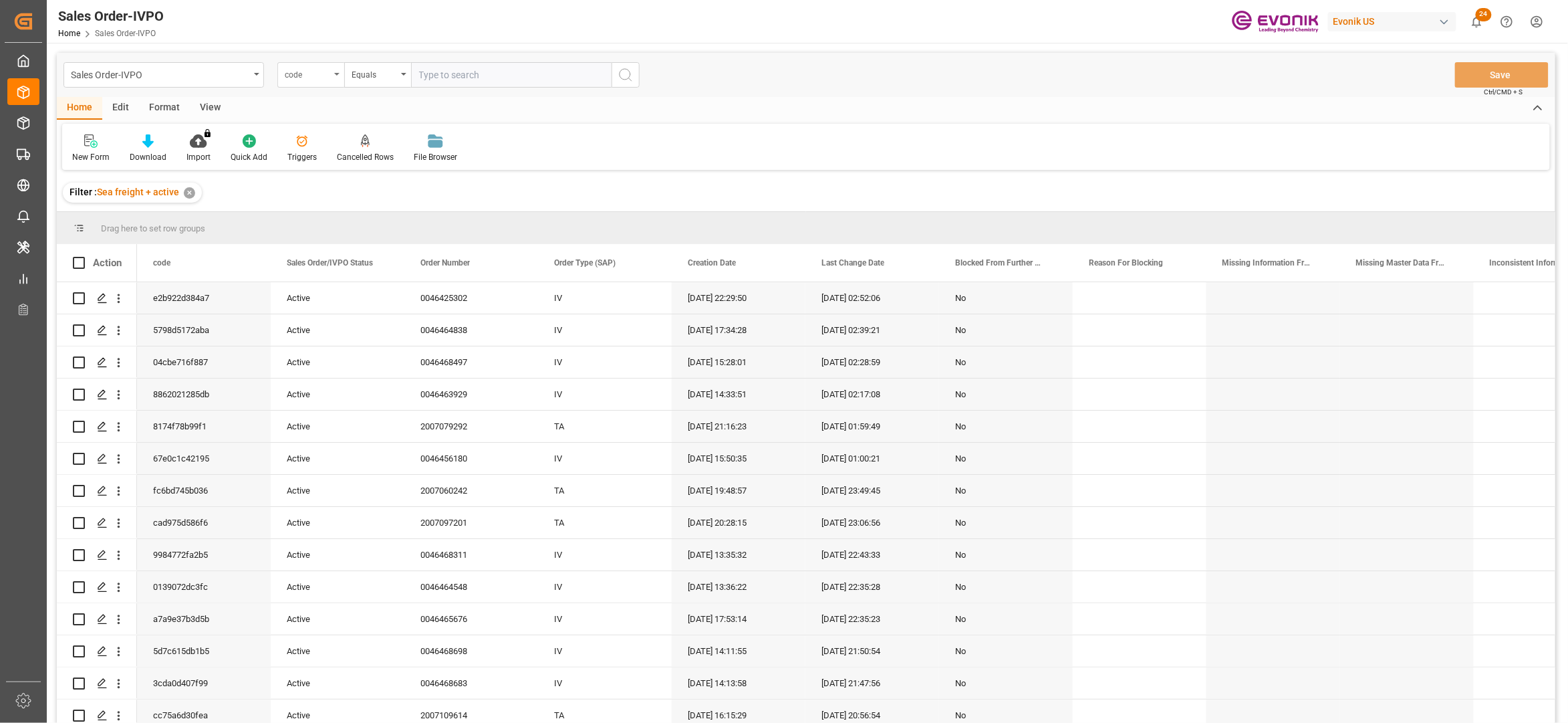
click at [318, 76] on div "code" at bounding box center [308, 73] width 46 height 15
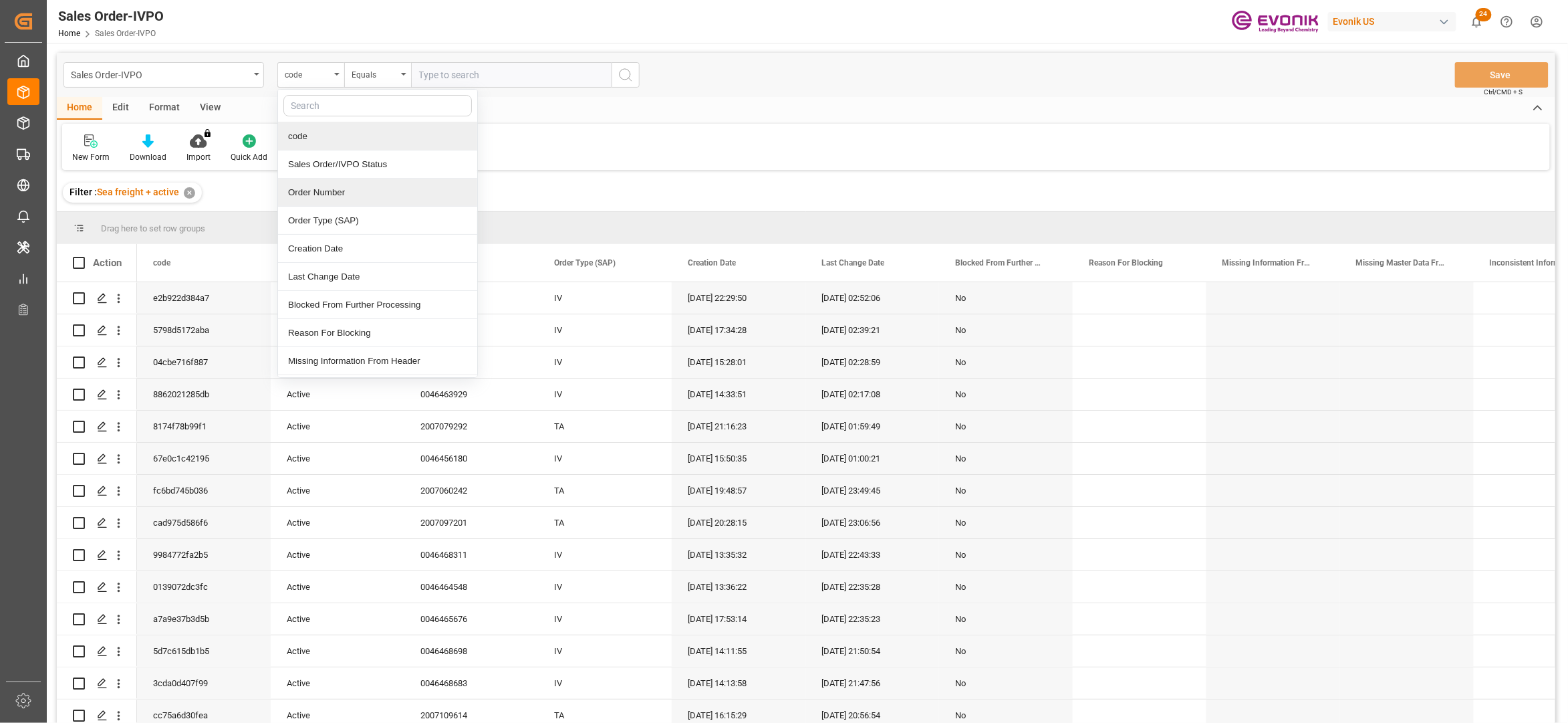
click at [354, 191] on div "Order Number" at bounding box center [378, 192] width 199 height 28
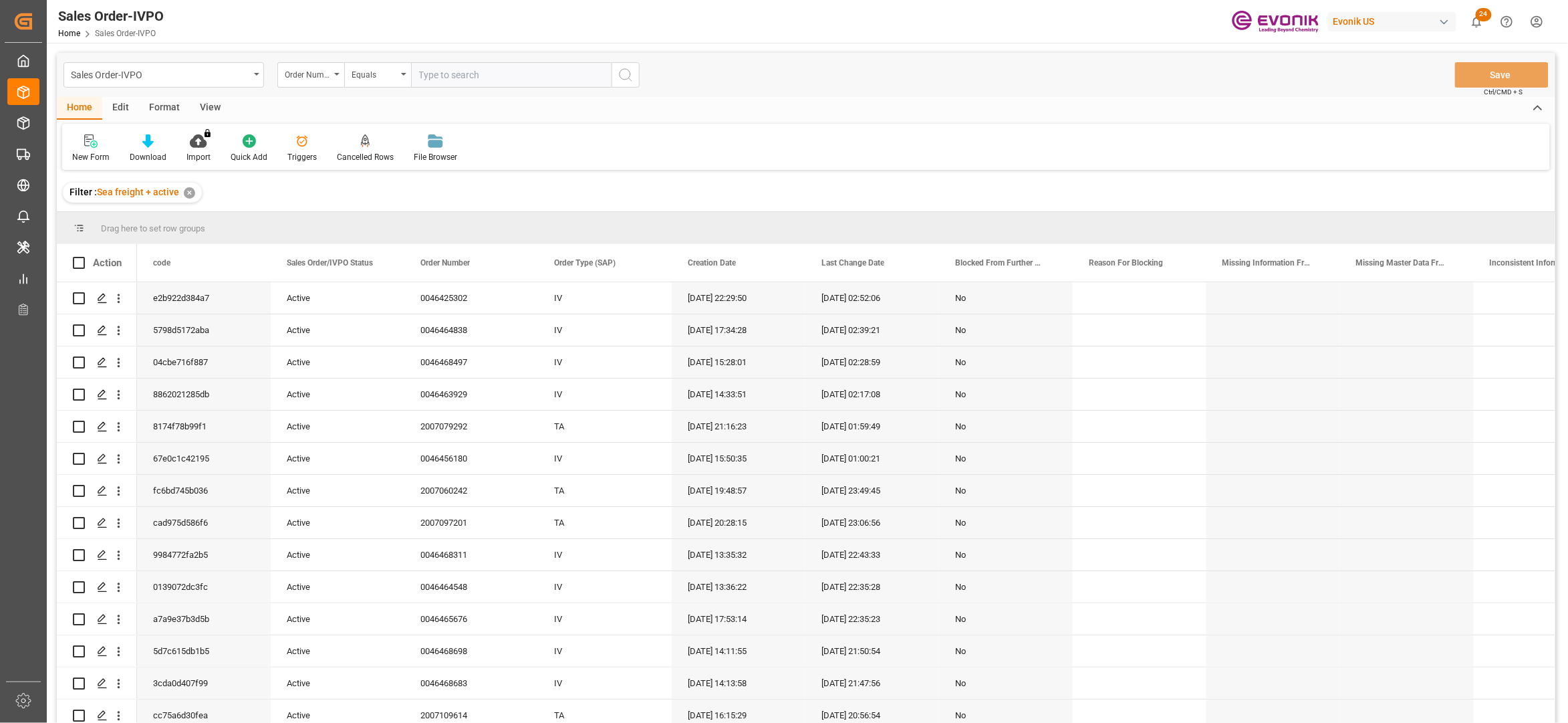
click at [474, 67] on input "text" at bounding box center [511, 74] width 200 height 25
paste input "2007130167"
type input "2007130167"
click at [636, 83] on button "search button" at bounding box center [625, 74] width 28 height 25
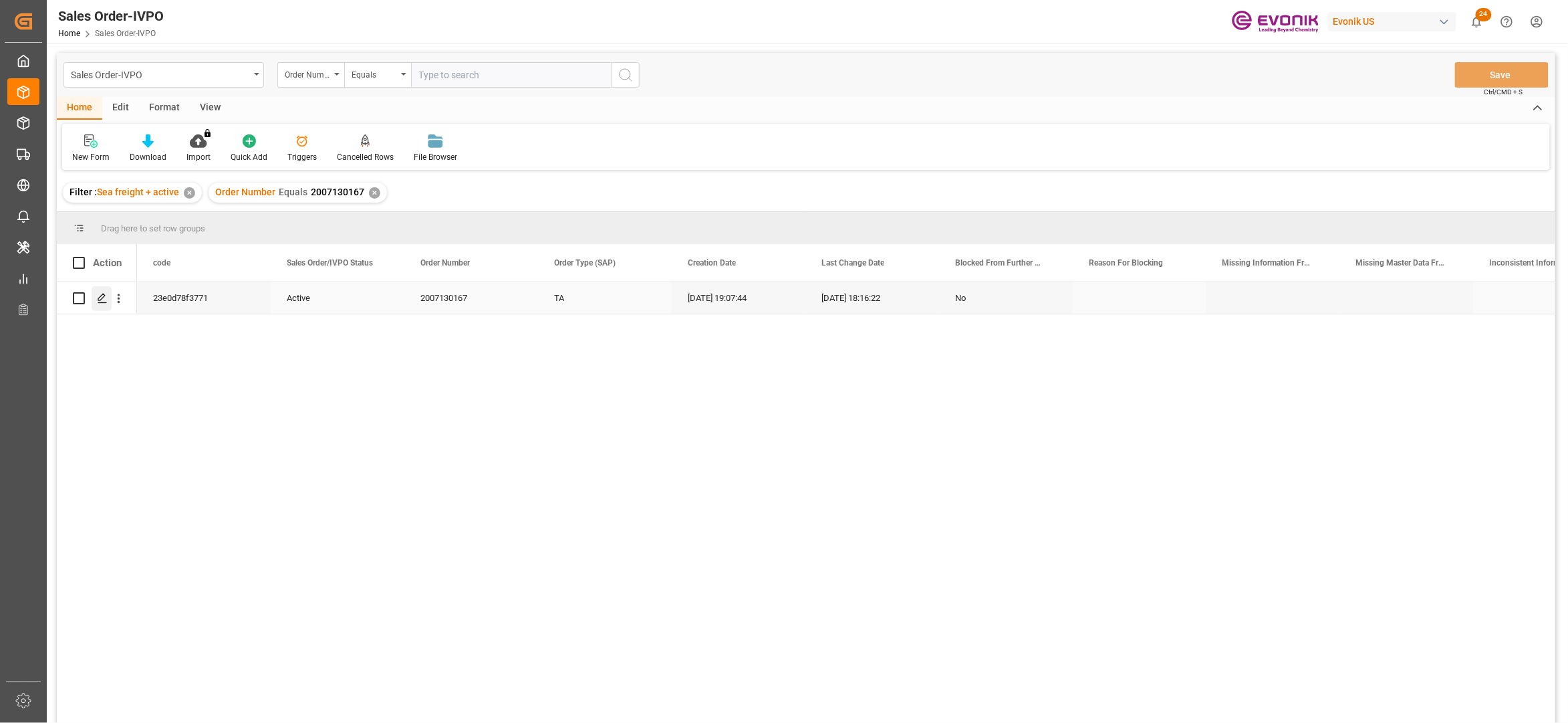
click at [108, 299] on div "Press SPACE to select this row." at bounding box center [102, 299] width 20 height 25
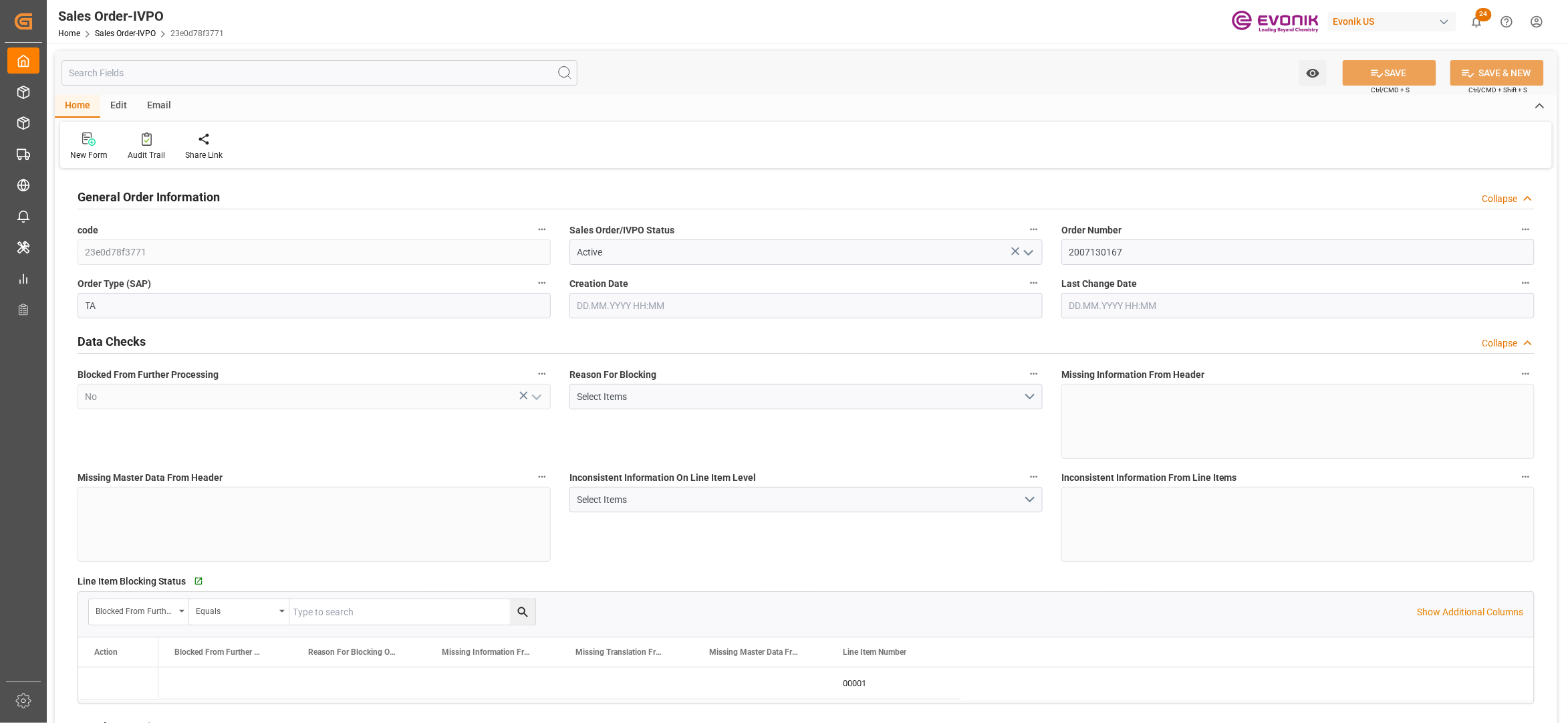
type input "BRSSZ"
type input "0"
type input "1"
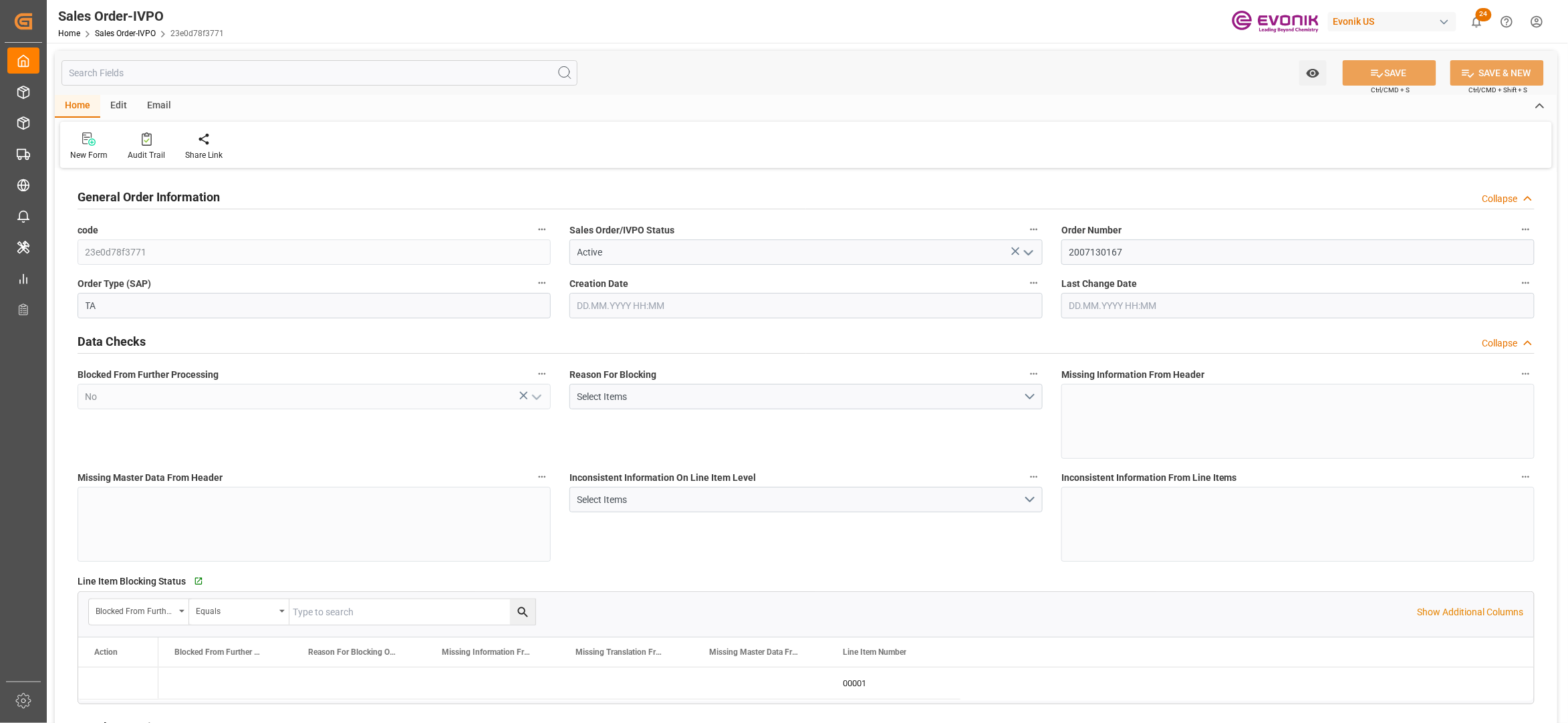
type input "8070"
type input "13.2102"
type input "17000"
type input "30"
type input "[DATE] 19:07"
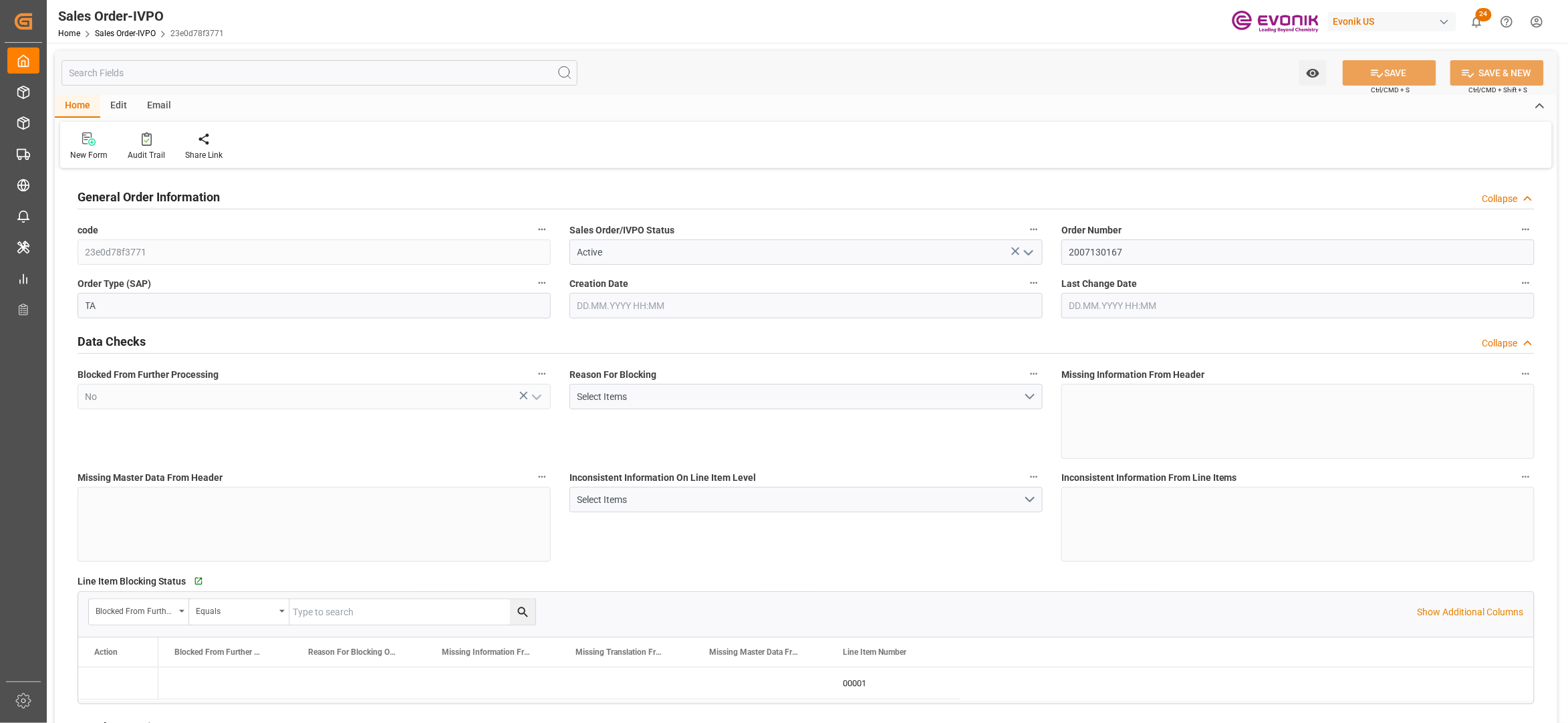
type input "[DATE] 18:16"
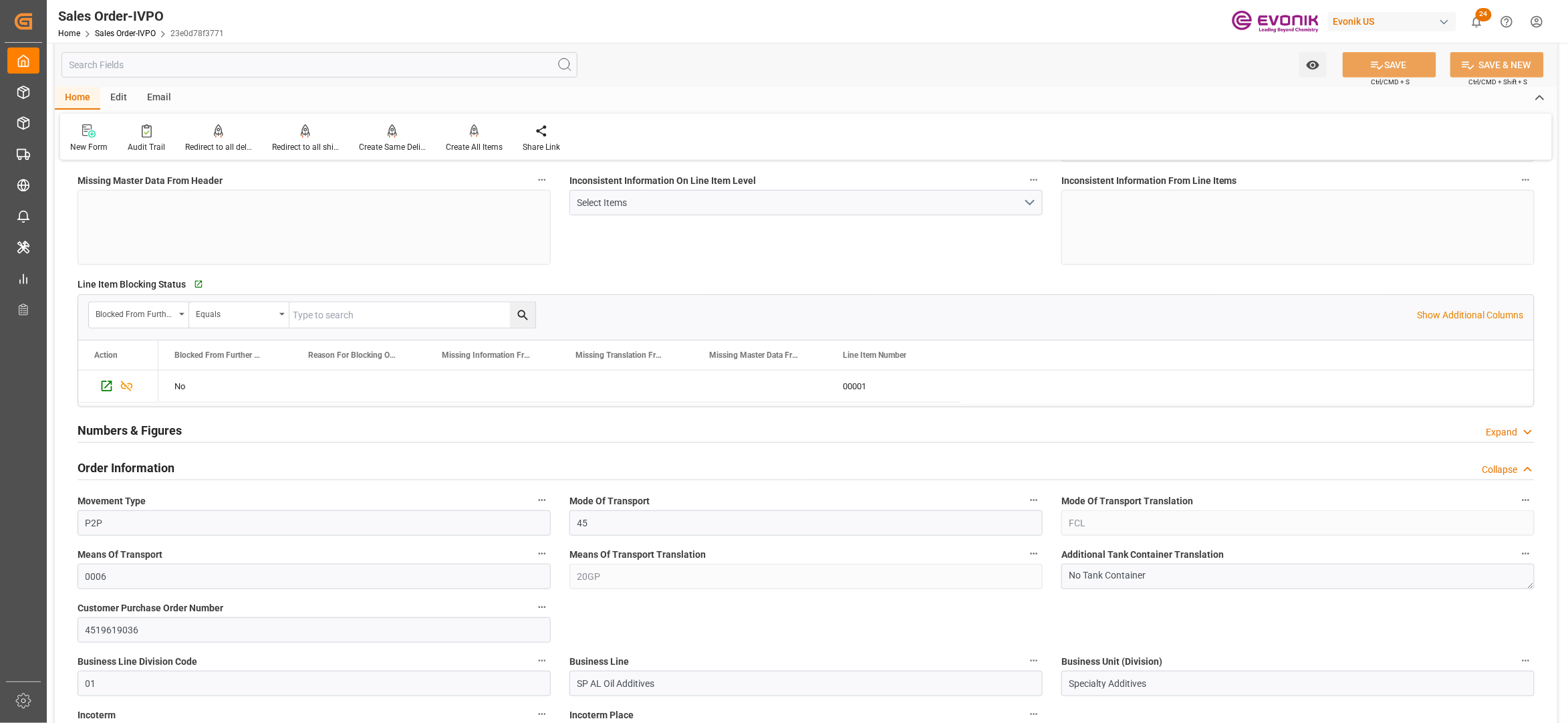
scroll to position [594, 0]
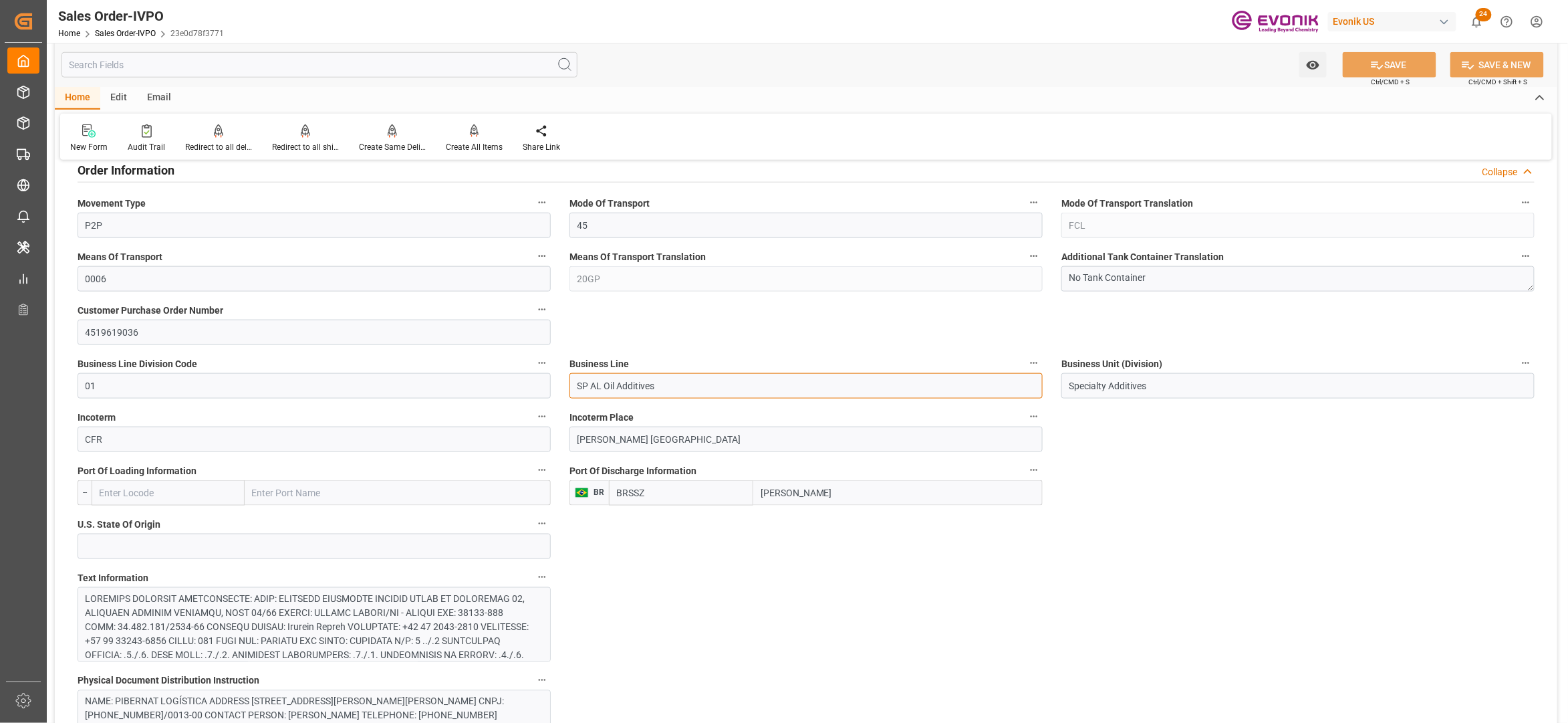
drag, startPoint x: 681, startPoint y: 386, endPoint x: 543, endPoint y: 385, distance: 138.0
drag, startPoint x: 814, startPoint y: 492, endPoint x: 727, endPoint y: 492, distance: 87.0
click at [727, 492] on div "[PERSON_NAME]" at bounding box center [826, 492] width 434 height 25
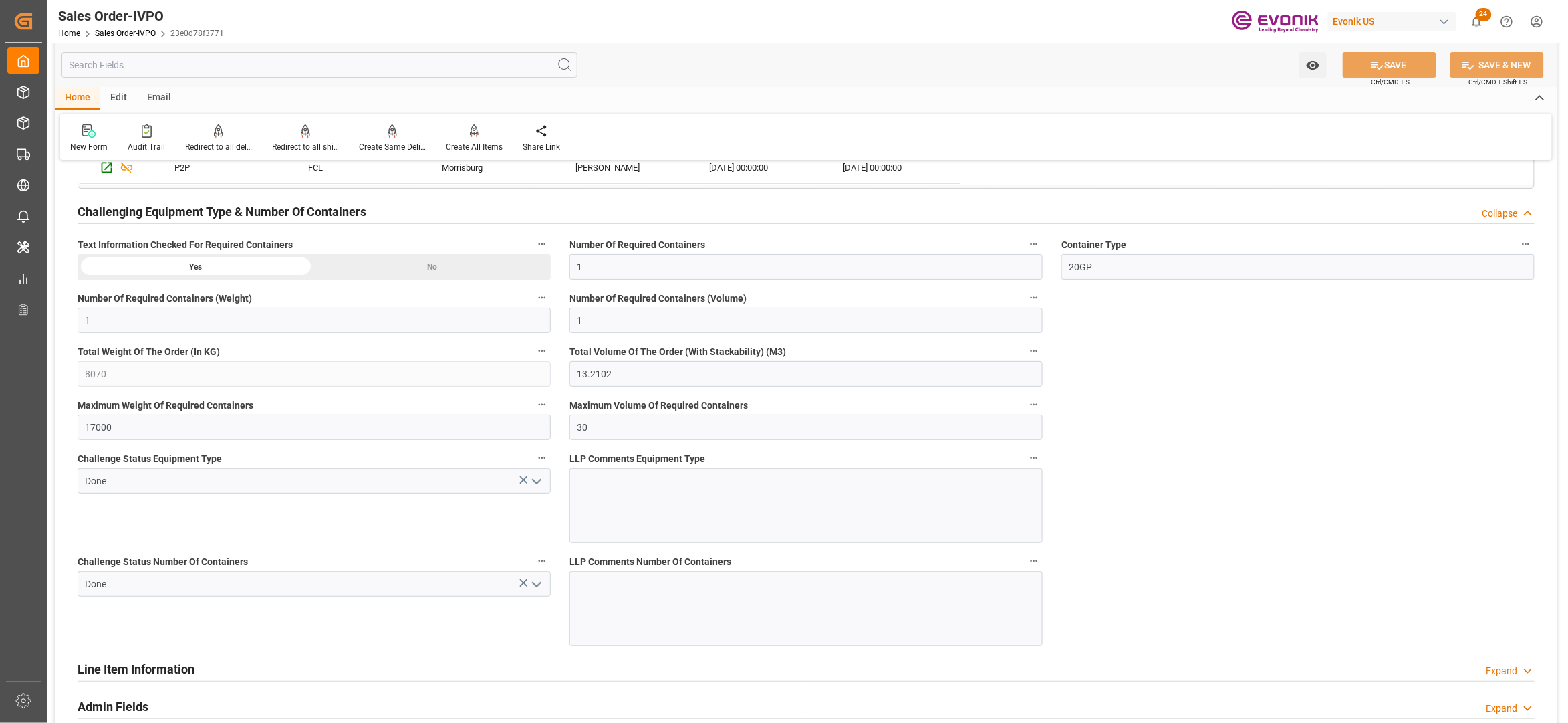
scroll to position [2080, 0]
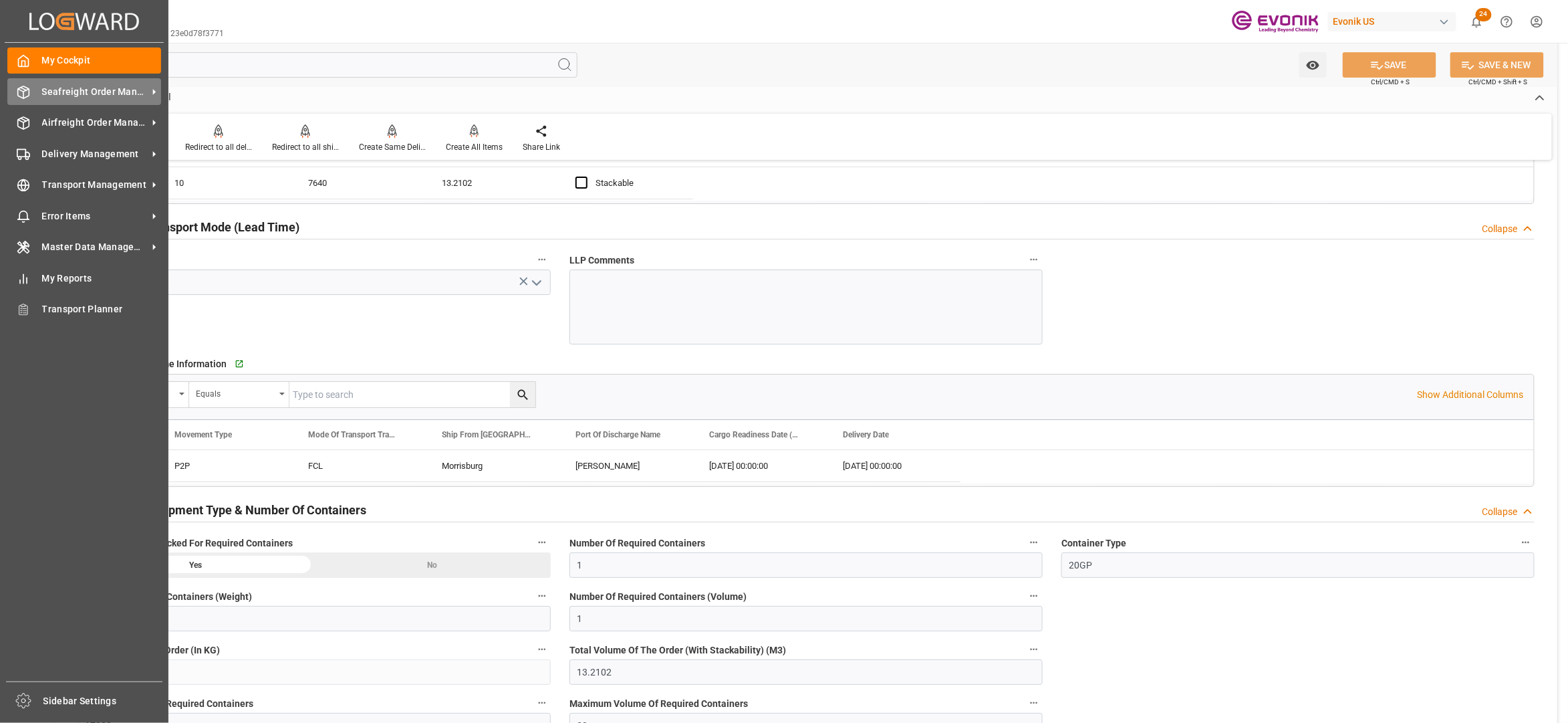
click at [67, 92] on span "Seafreight Order Management" at bounding box center [95, 92] width 106 height 14
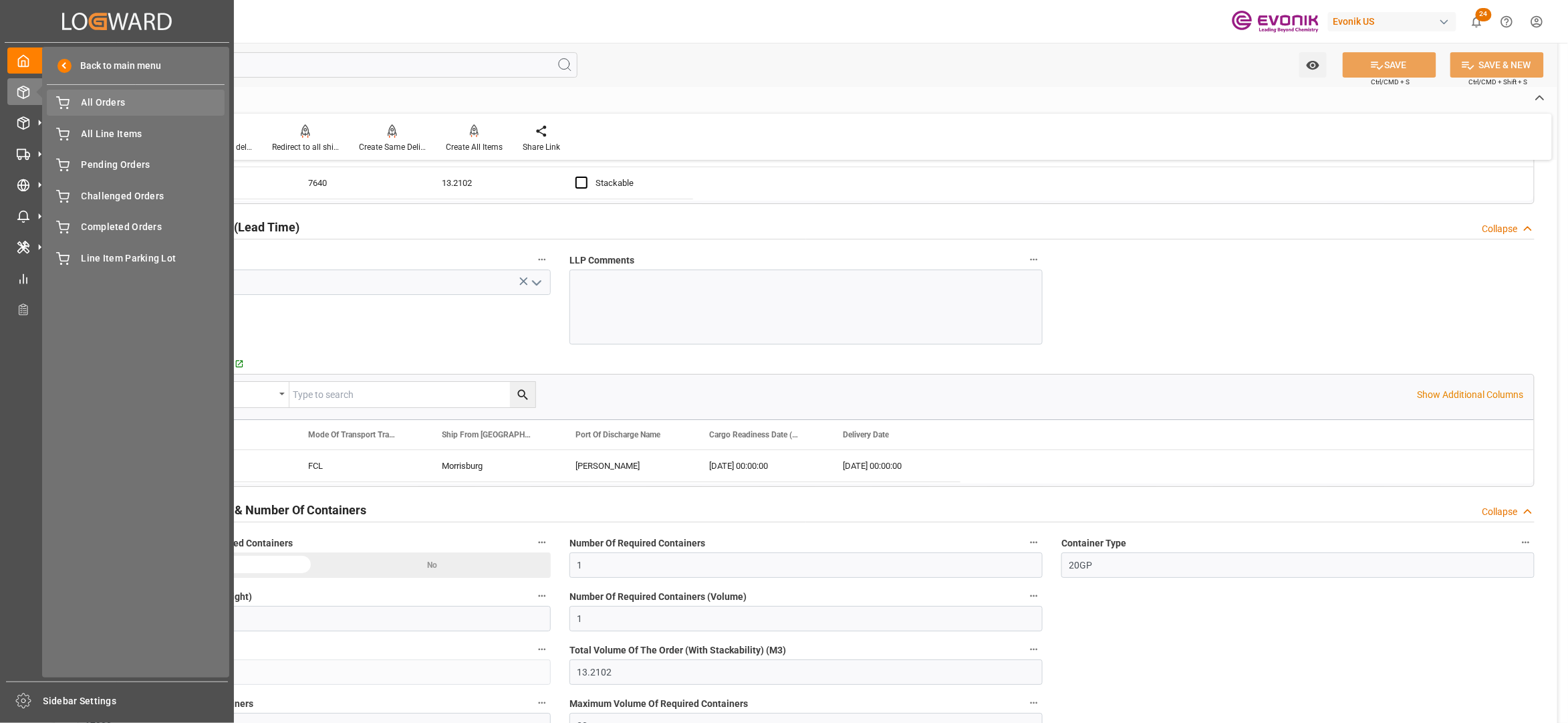
click at [109, 110] on div "All Orders All Orders" at bounding box center [135, 102] width 177 height 26
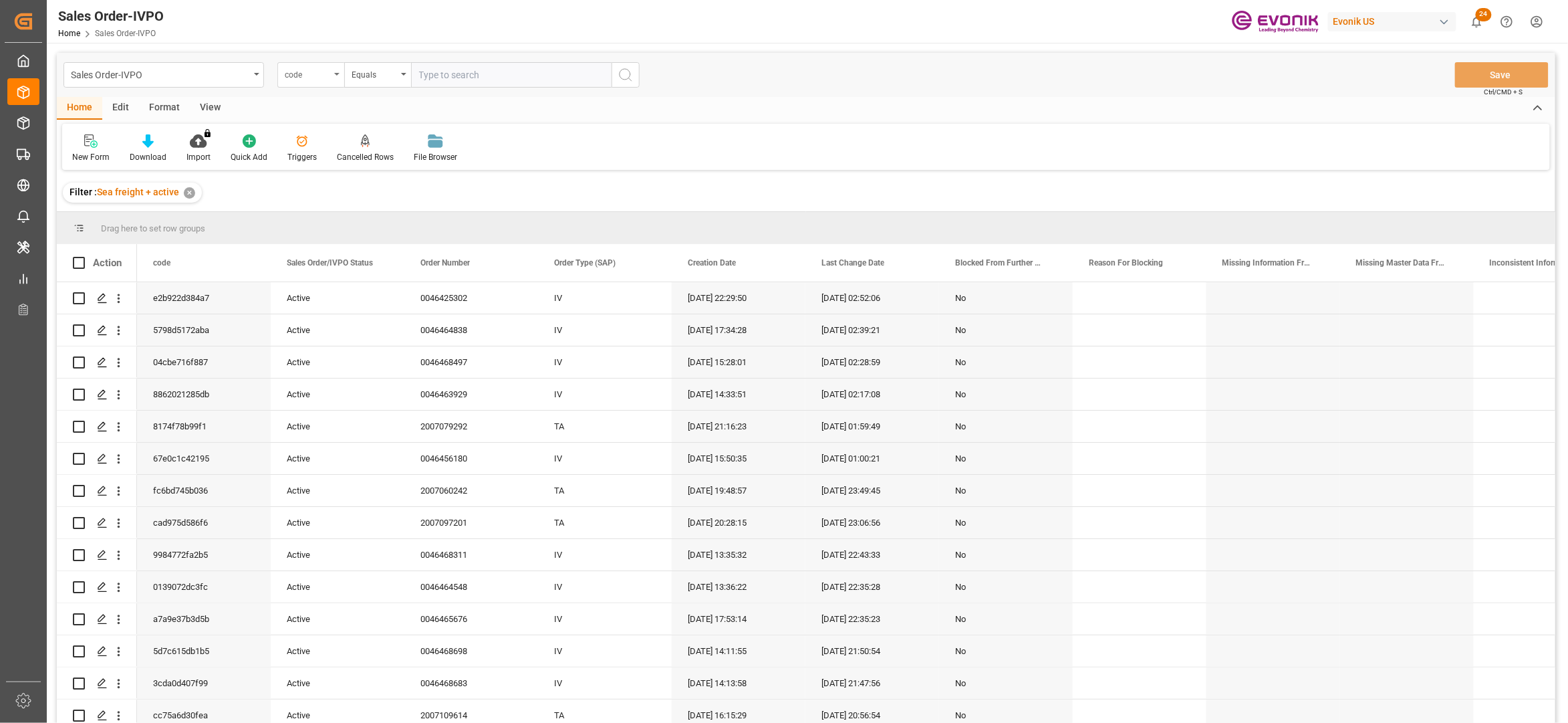
click at [323, 76] on div "code" at bounding box center [308, 73] width 46 height 15
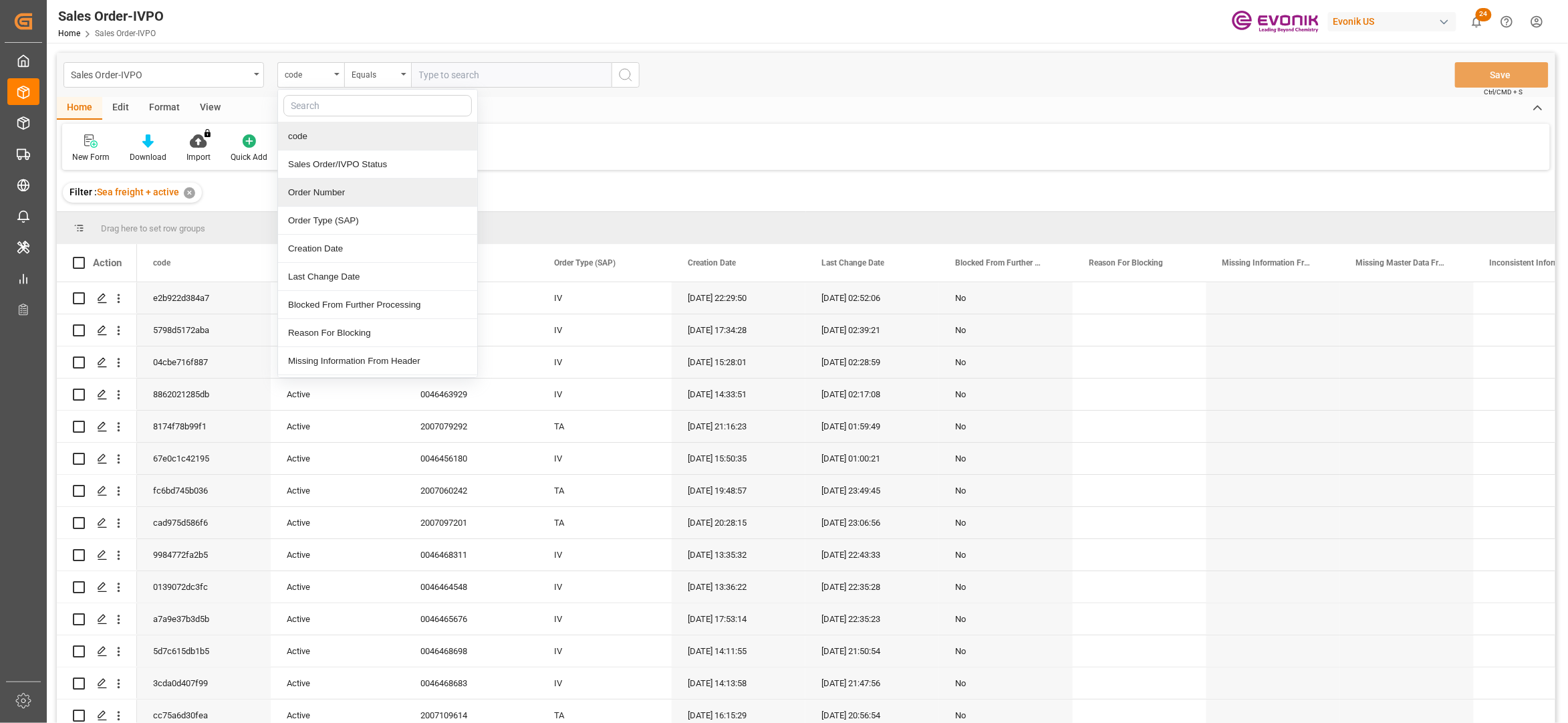
click at [345, 197] on div "Order Number" at bounding box center [378, 192] width 199 height 28
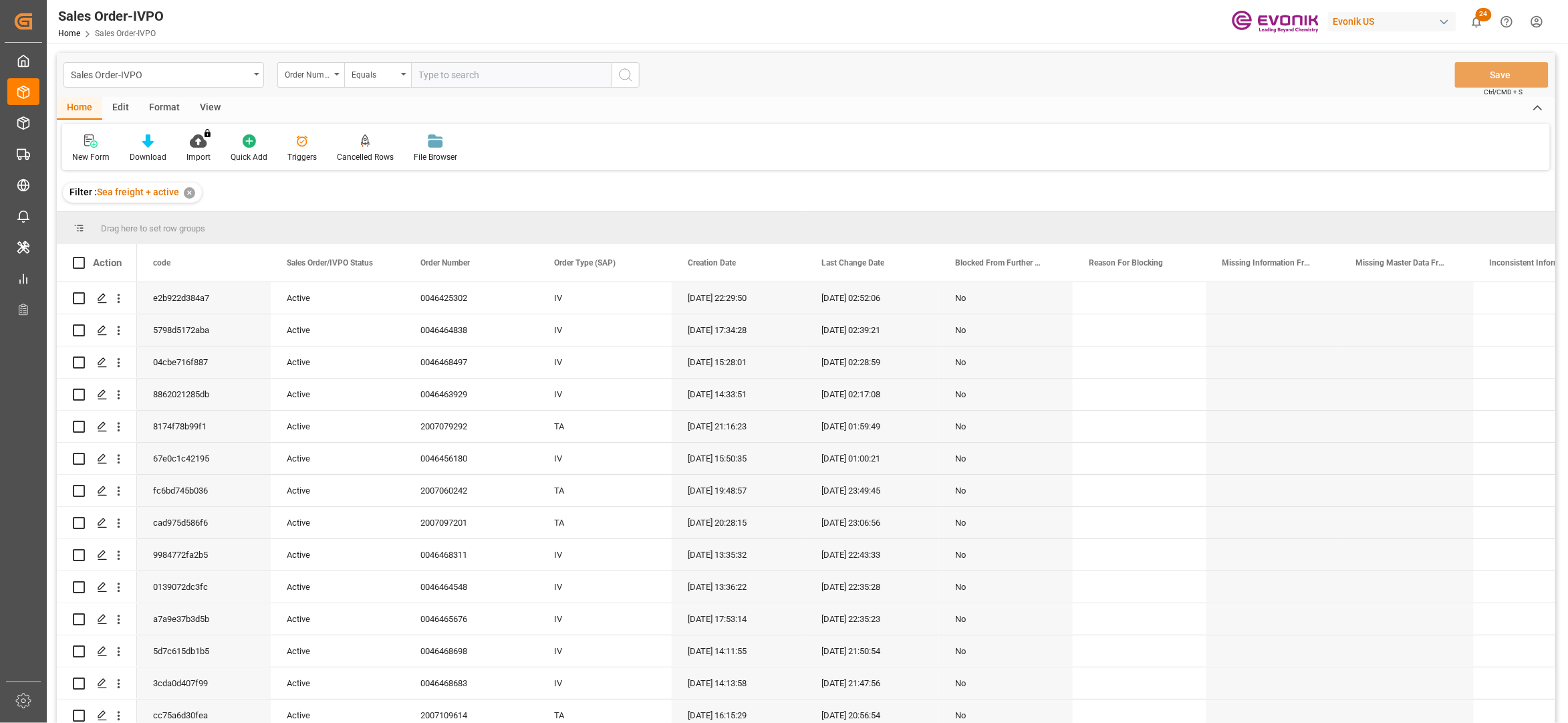
click at [472, 69] on input "text" at bounding box center [511, 74] width 200 height 25
paste input "0046462761"
type input "0046462761"
click at [631, 75] on icon "search button" at bounding box center [625, 74] width 16 height 16
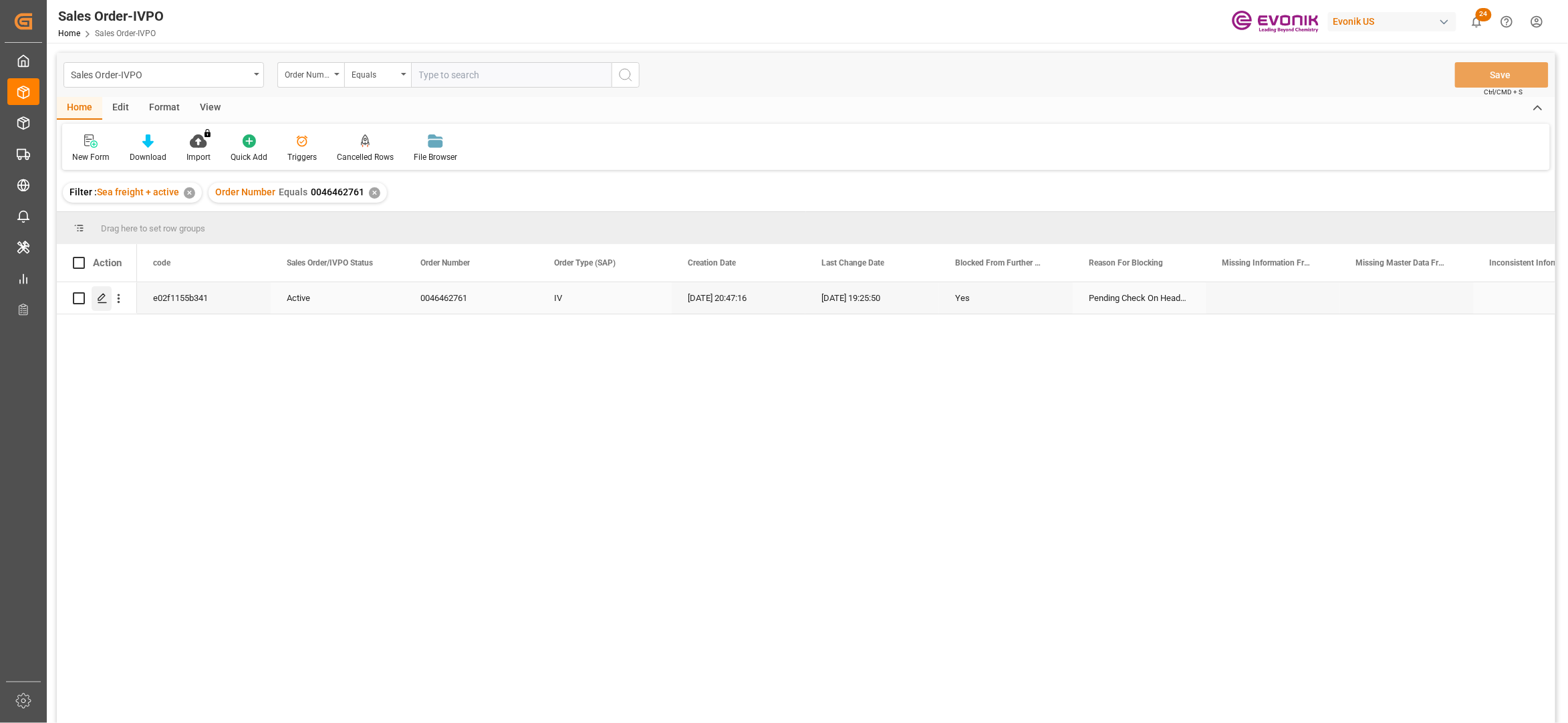
click at [97, 299] on div "Press SPACE to select this row." at bounding box center [102, 299] width 20 height 25
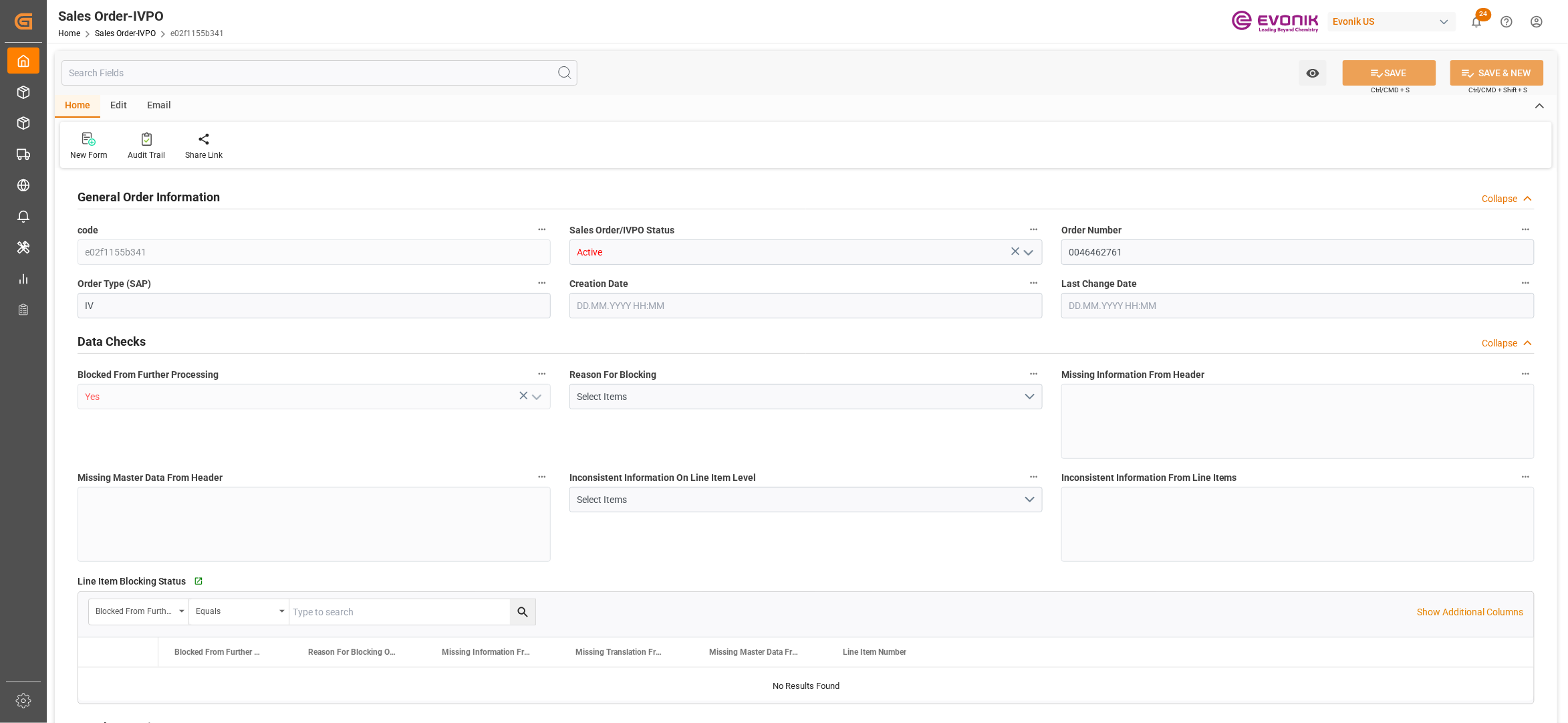
type input "BEANR"
type input "0"
type input "1"
type input "8"
type input "11"
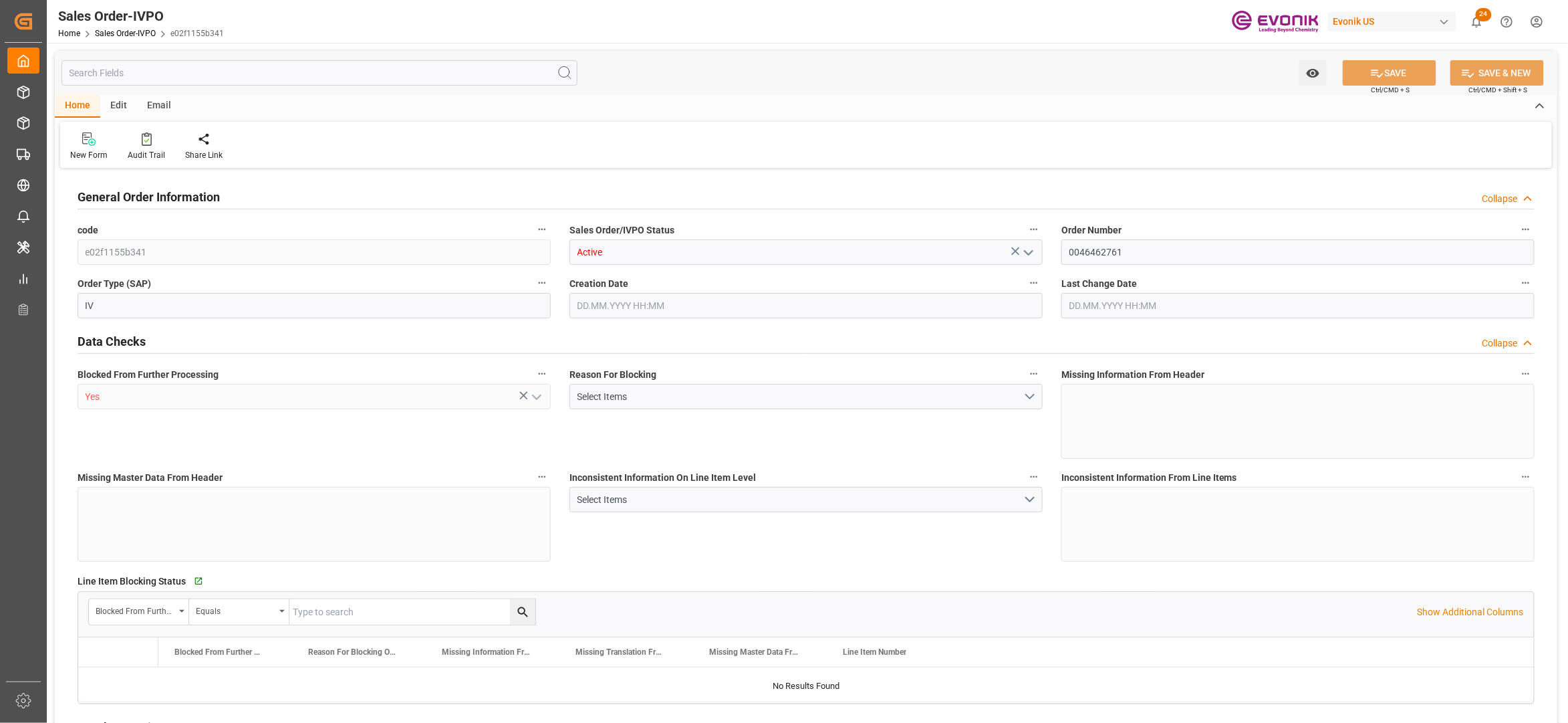
type input "149571.456"
type input "609.0576"
type input "19000"
type input "60"
type input "09.07.2025 20:47"
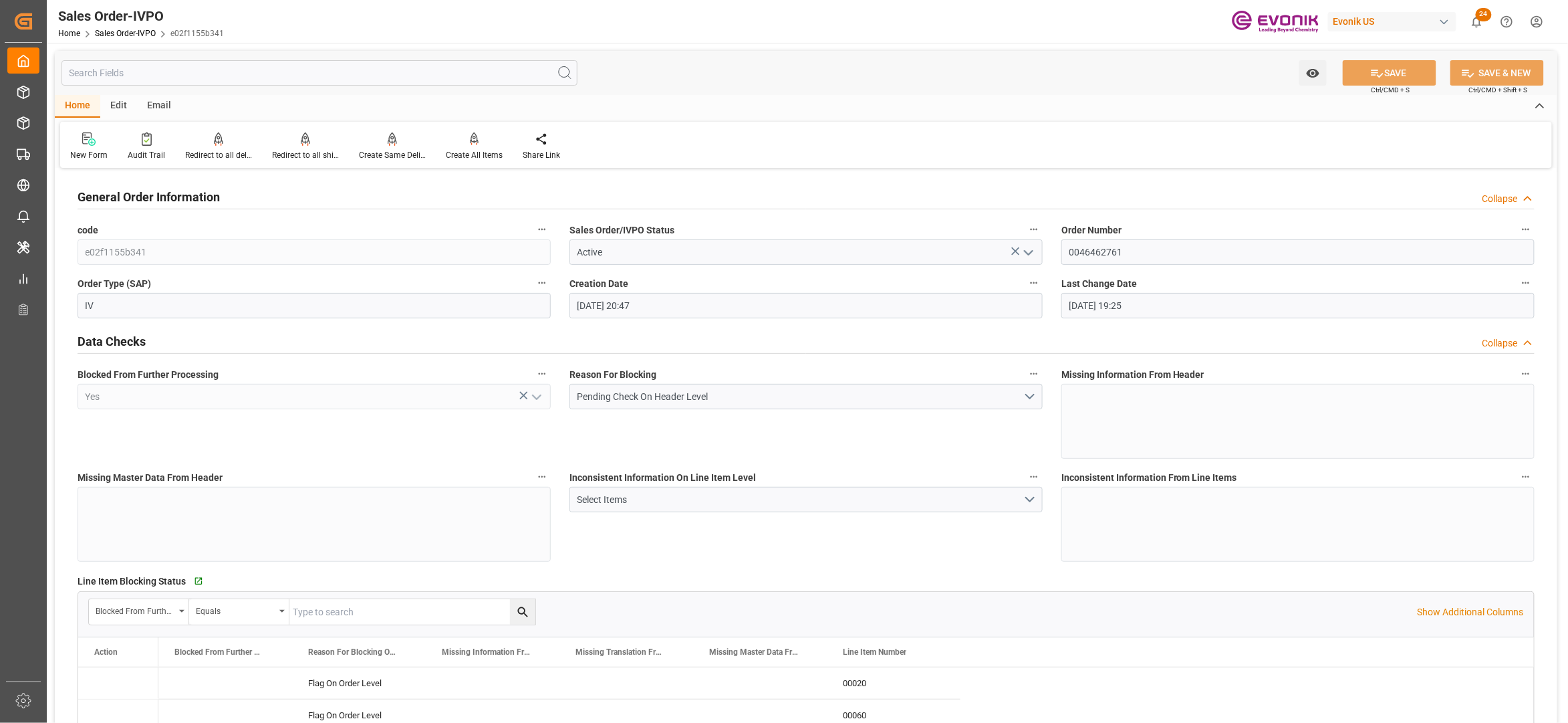
type input "18.08.2025 19:25"
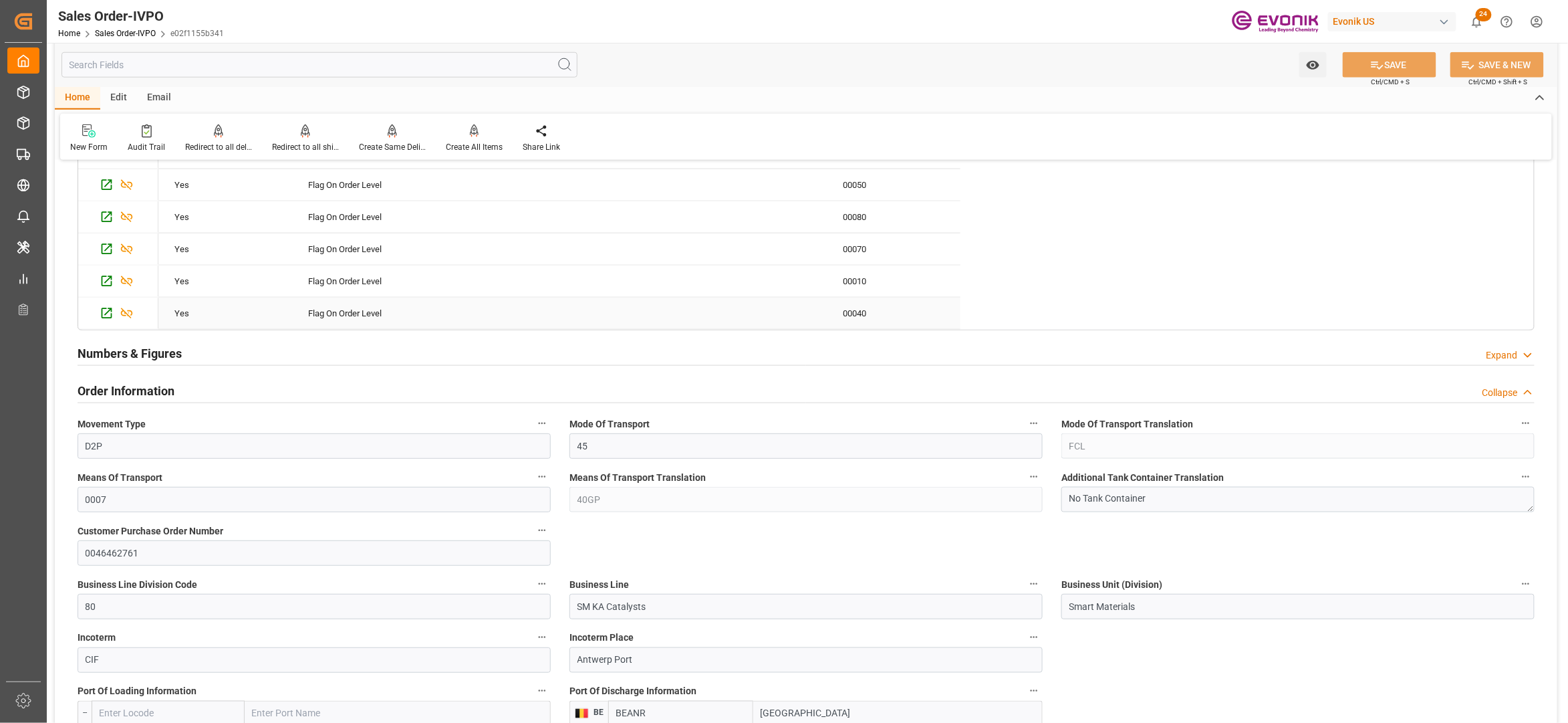
scroll to position [891, 0]
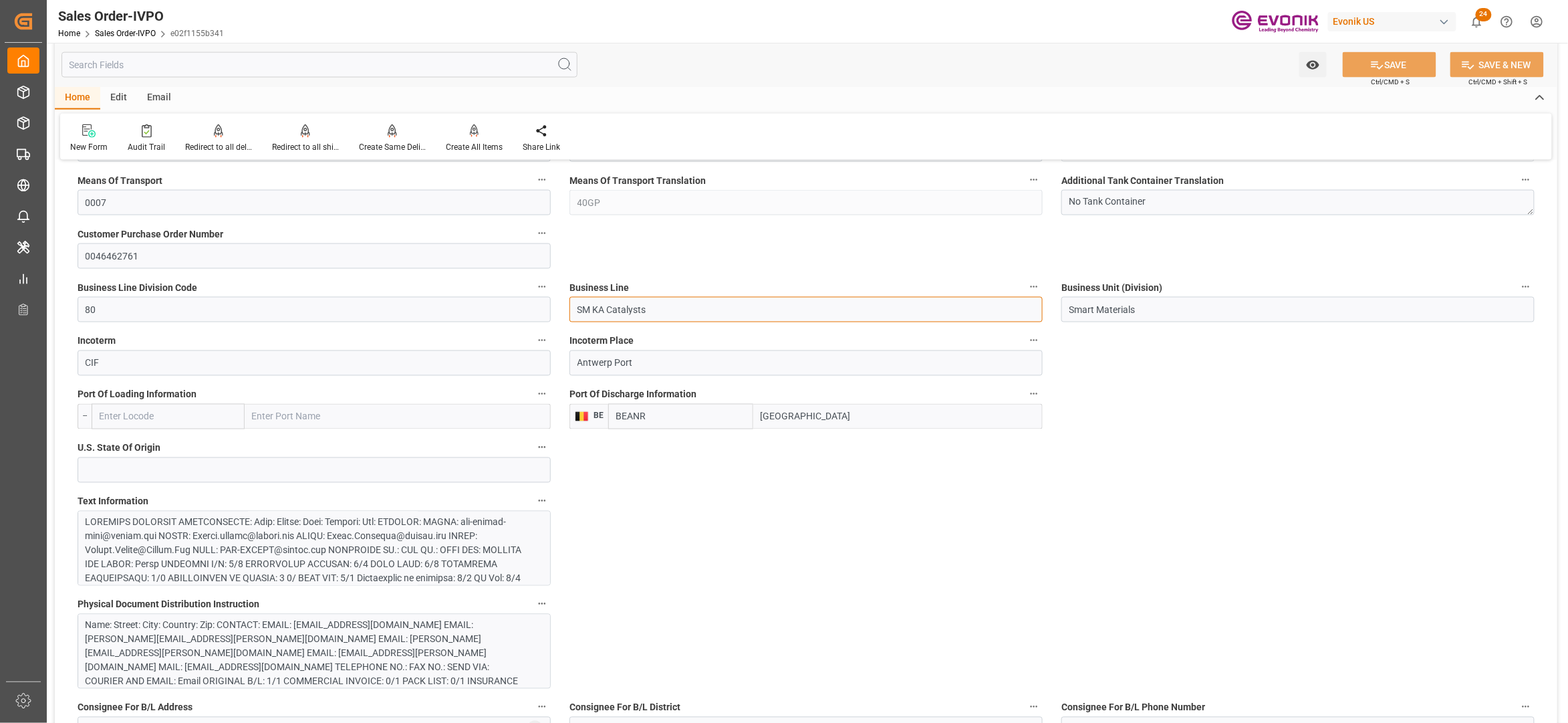
drag, startPoint x: 683, startPoint y: 311, endPoint x: 505, endPoint y: 311, distance: 178.0
drag, startPoint x: 796, startPoint y: 417, endPoint x: 727, endPoint y: 420, distance: 69.1
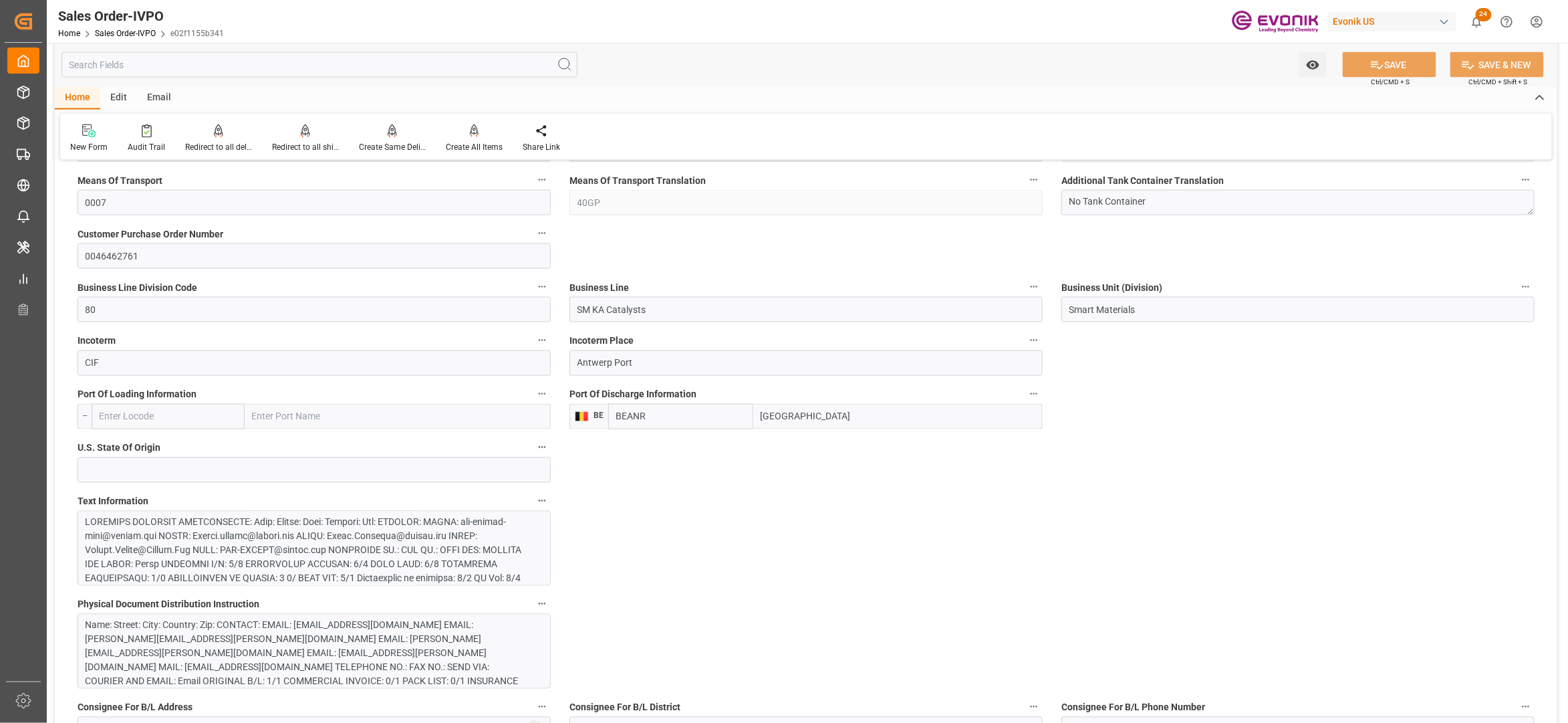
click at [727, 420] on div "BEANR Antwerp" at bounding box center [825, 416] width 434 height 25
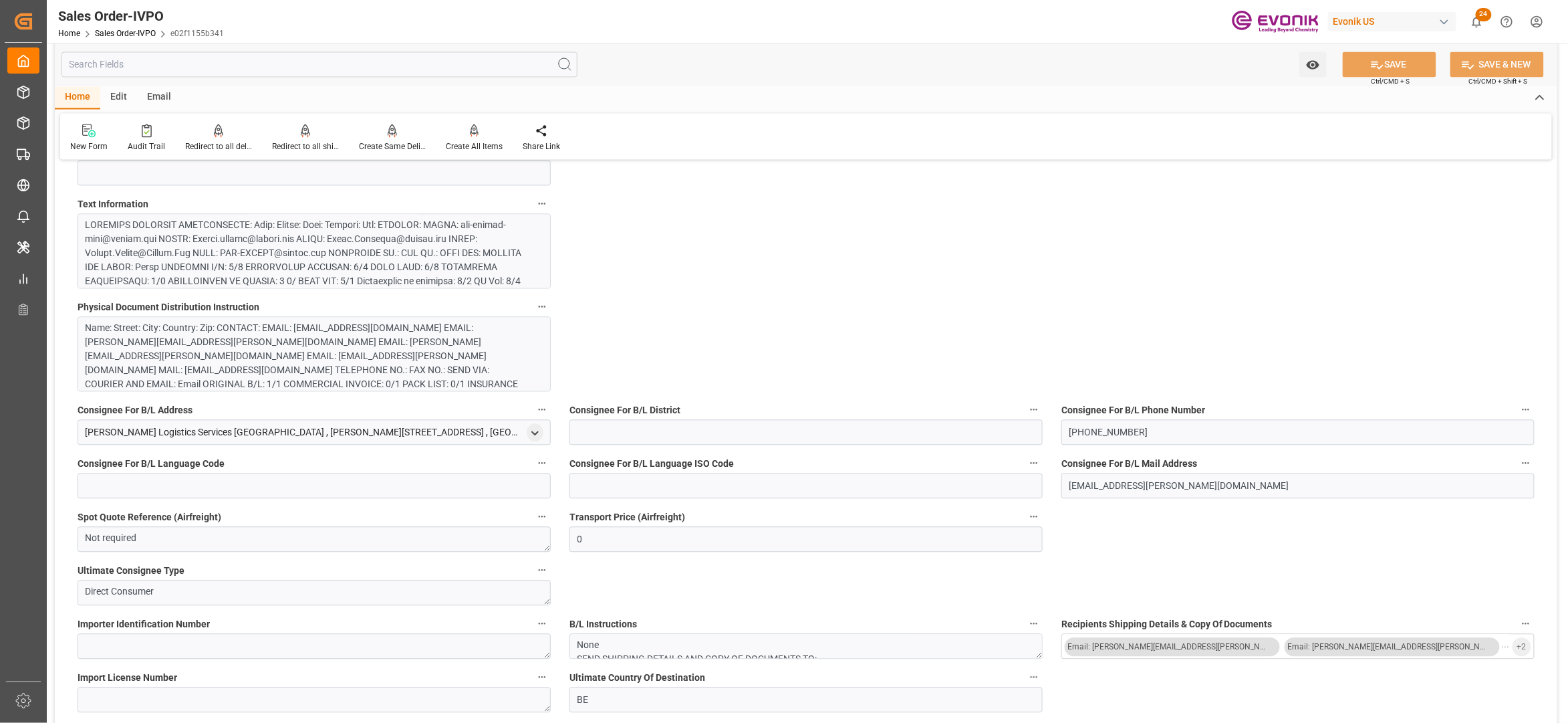
click at [391, 269] on div at bounding box center [308, 379] width 444 height 323
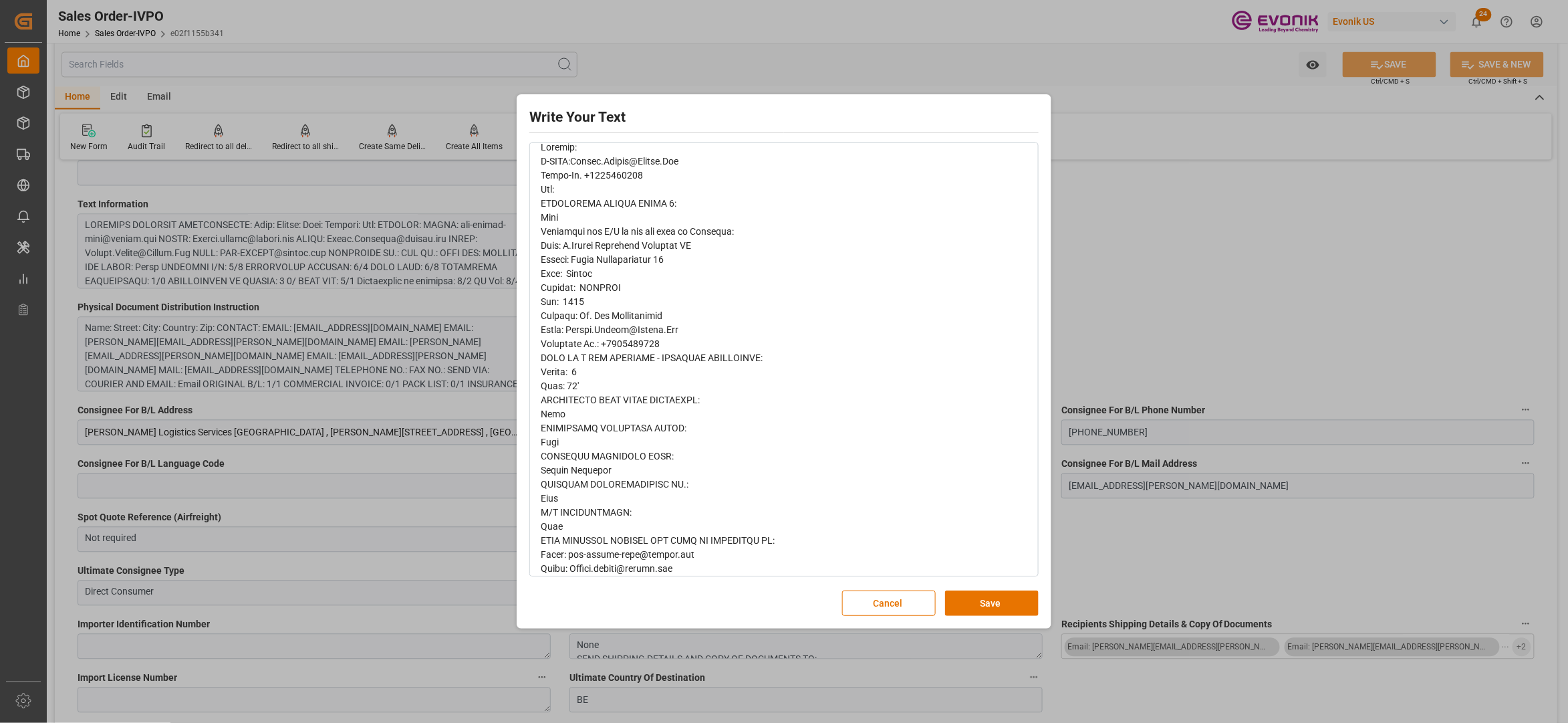
scroll to position [769, 0]
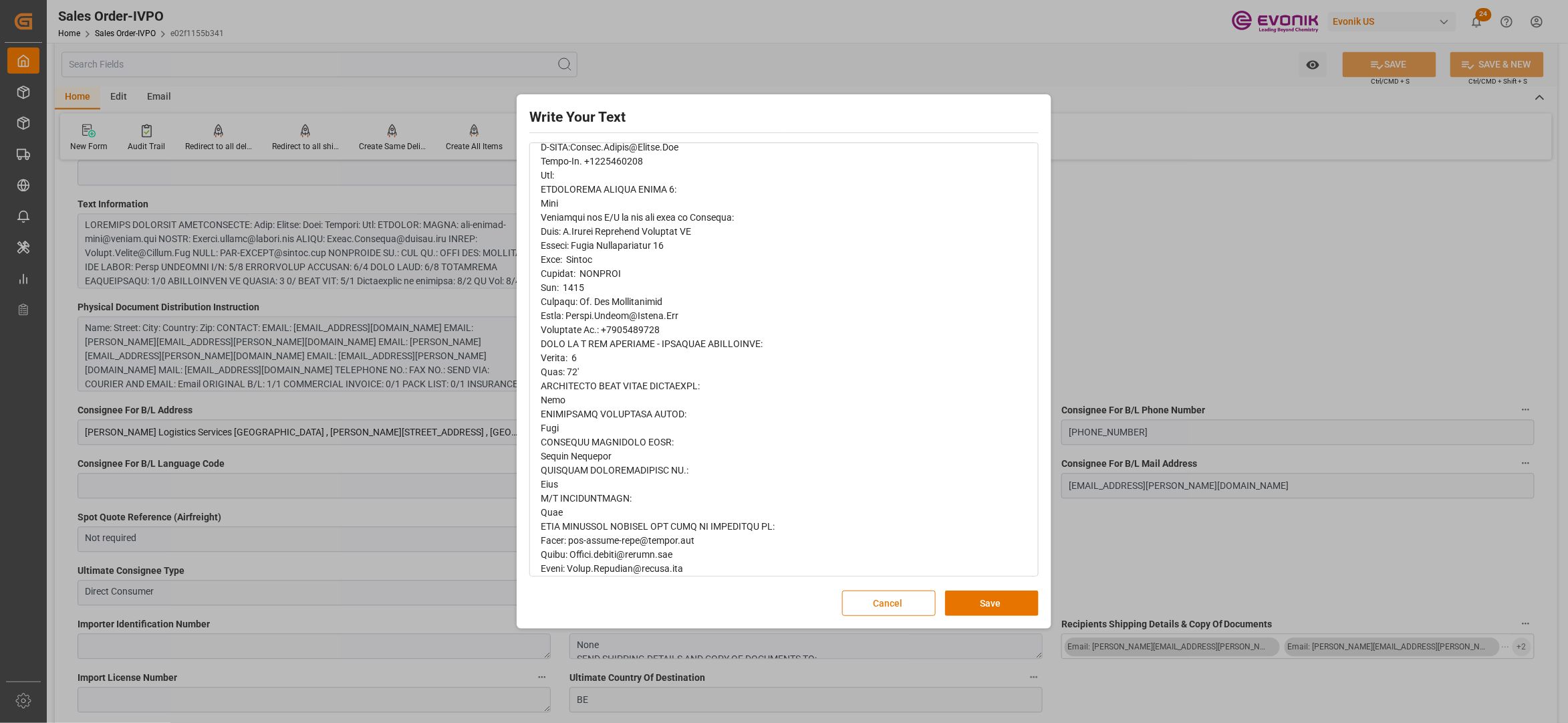
click at [889, 603] on button "Cancel" at bounding box center [889, 603] width 94 height 25
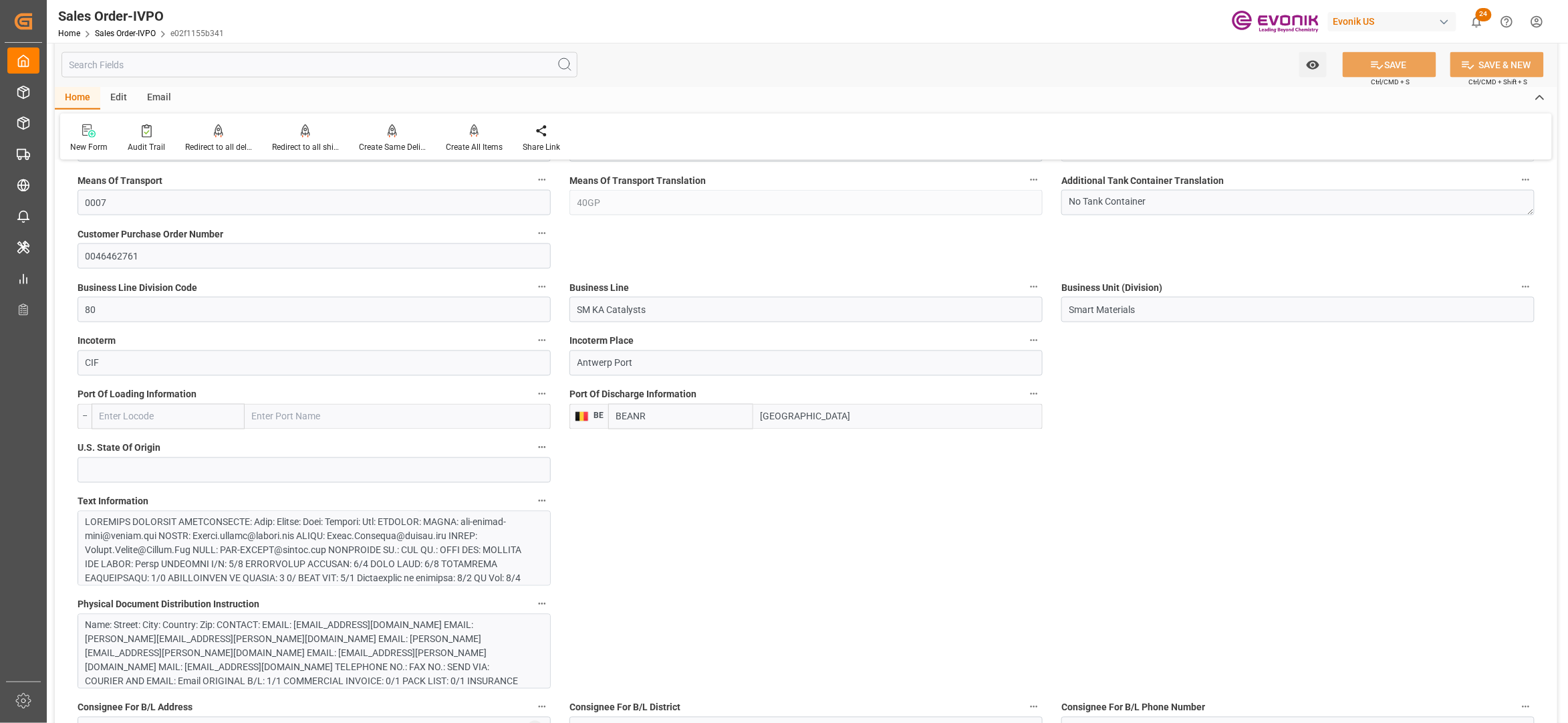
scroll to position [1188, 0]
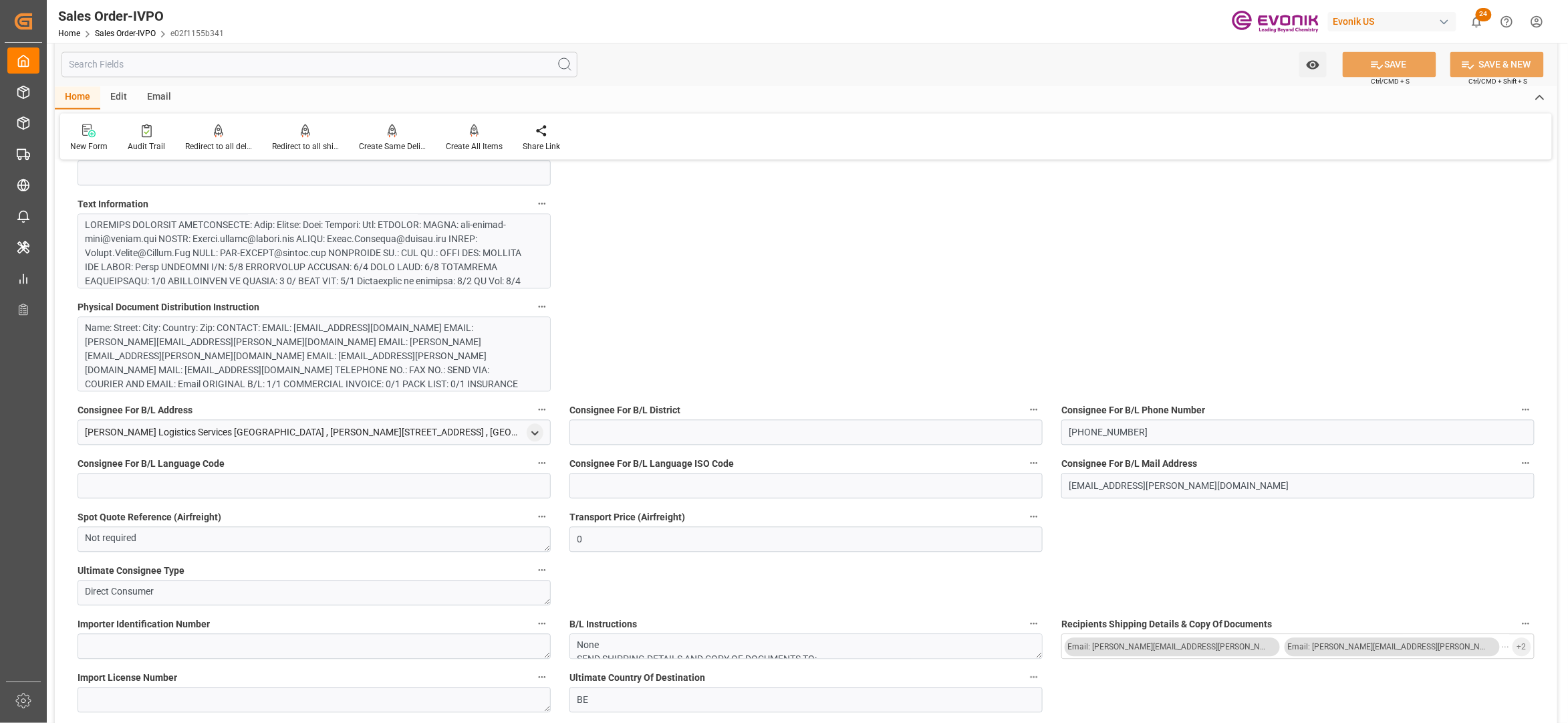
click at [401, 260] on div at bounding box center [308, 379] width 444 height 323
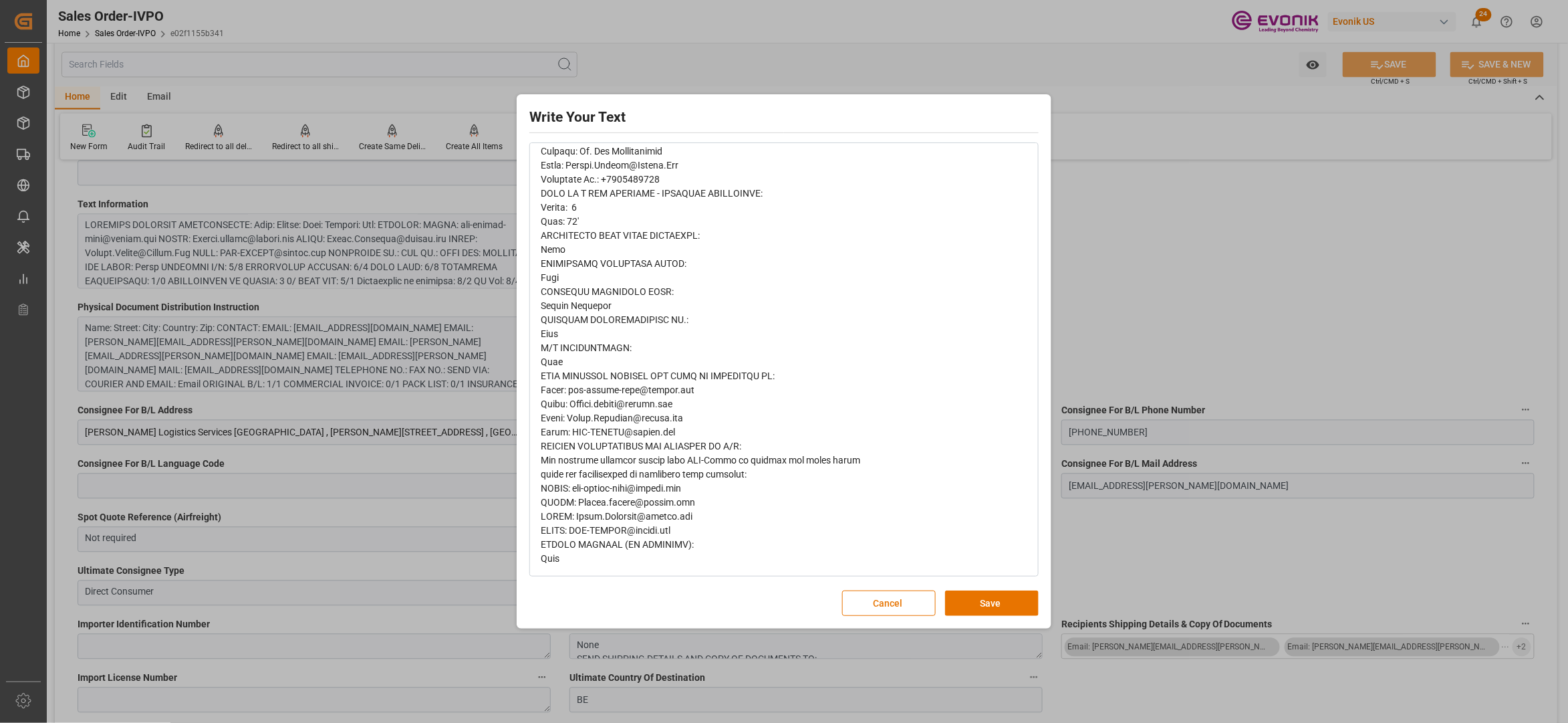
scroll to position [623, 0]
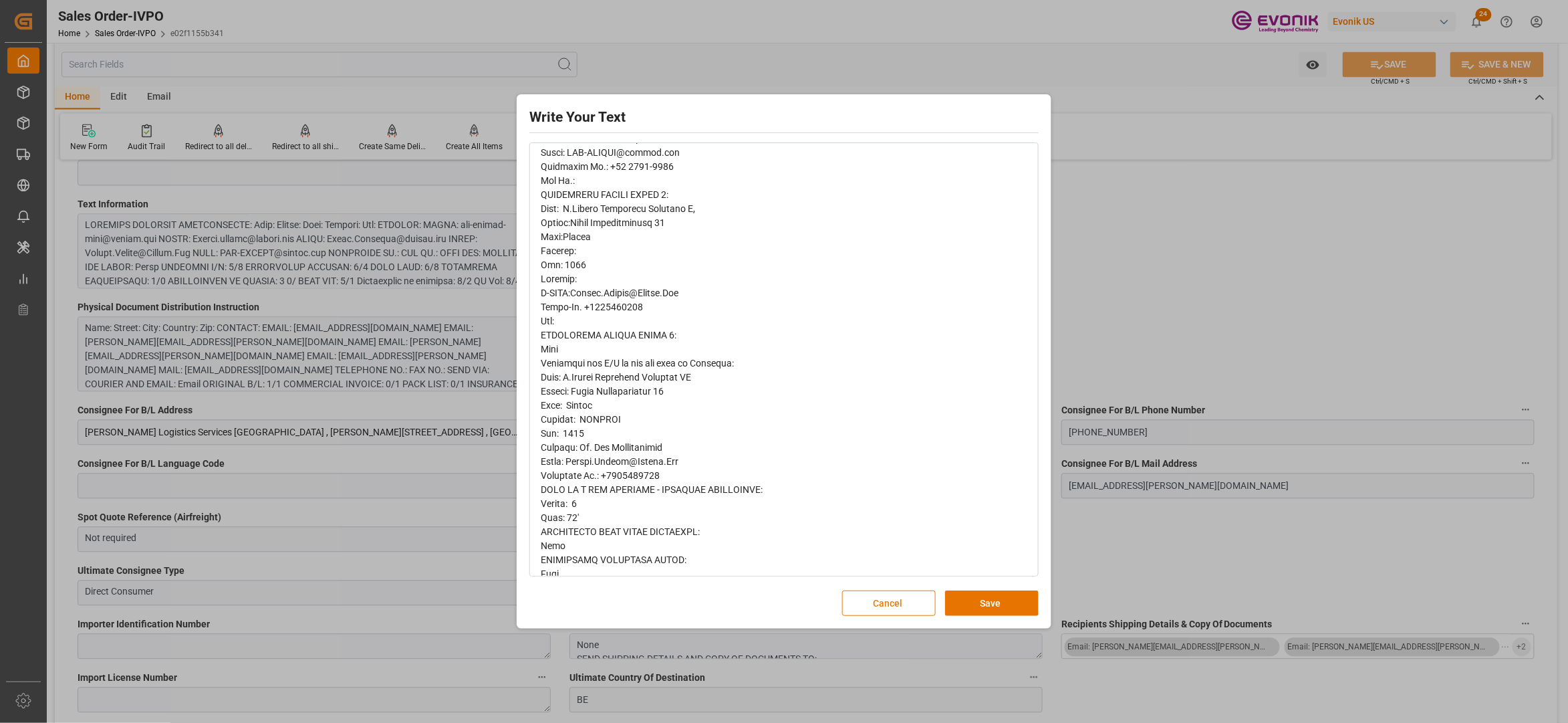
click at [880, 599] on button "Cancel" at bounding box center [889, 603] width 94 height 25
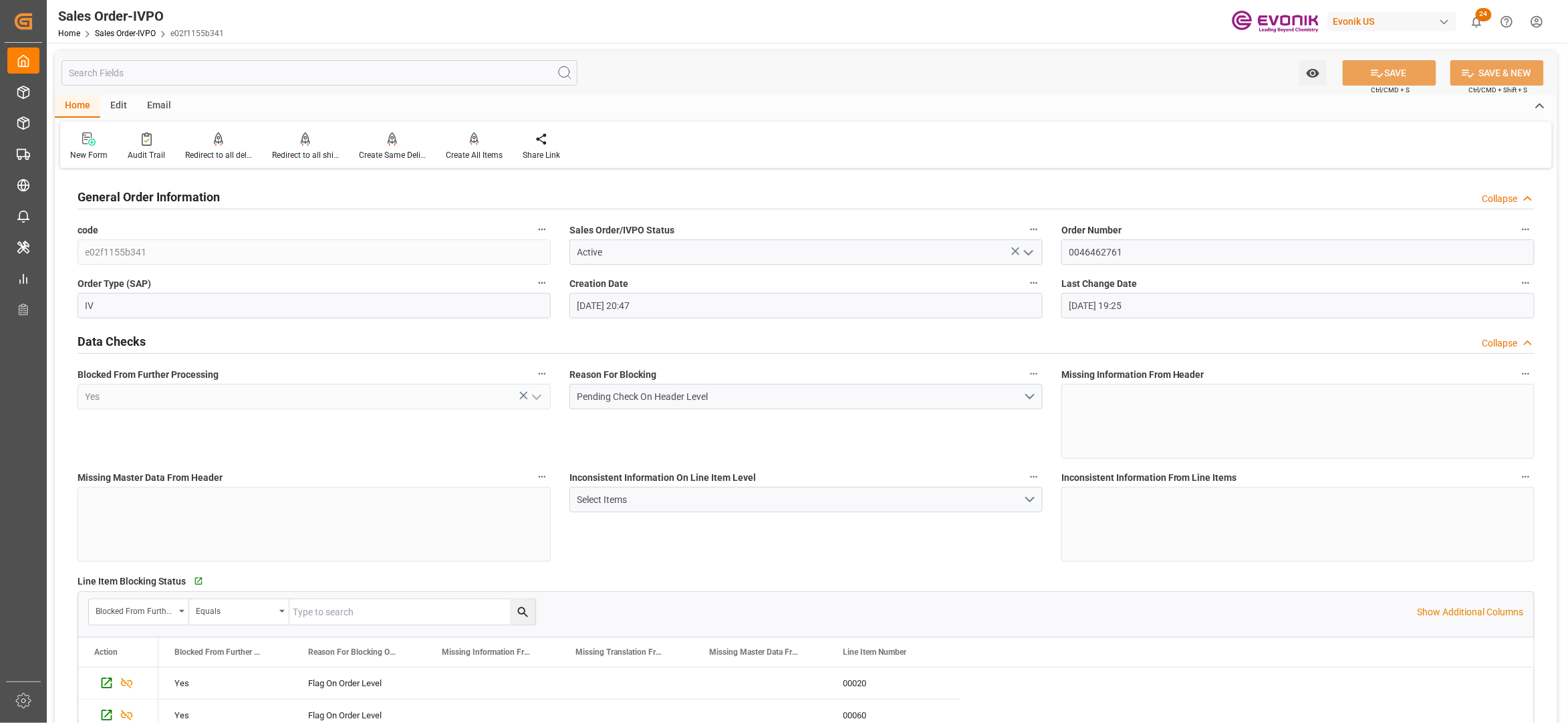
scroll to position [891, 0]
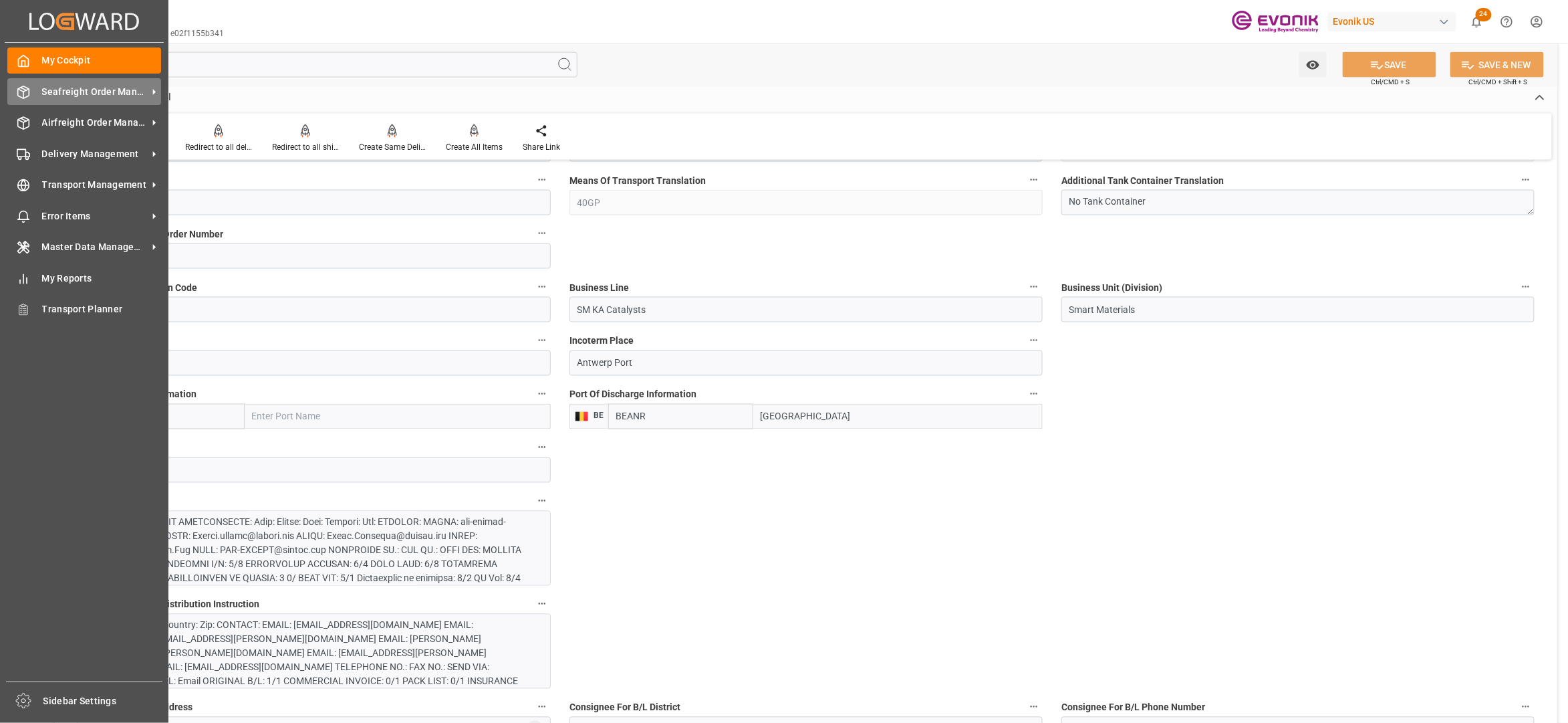
click at [89, 88] on span "Seafreight Order Management" at bounding box center [95, 92] width 106 height 14
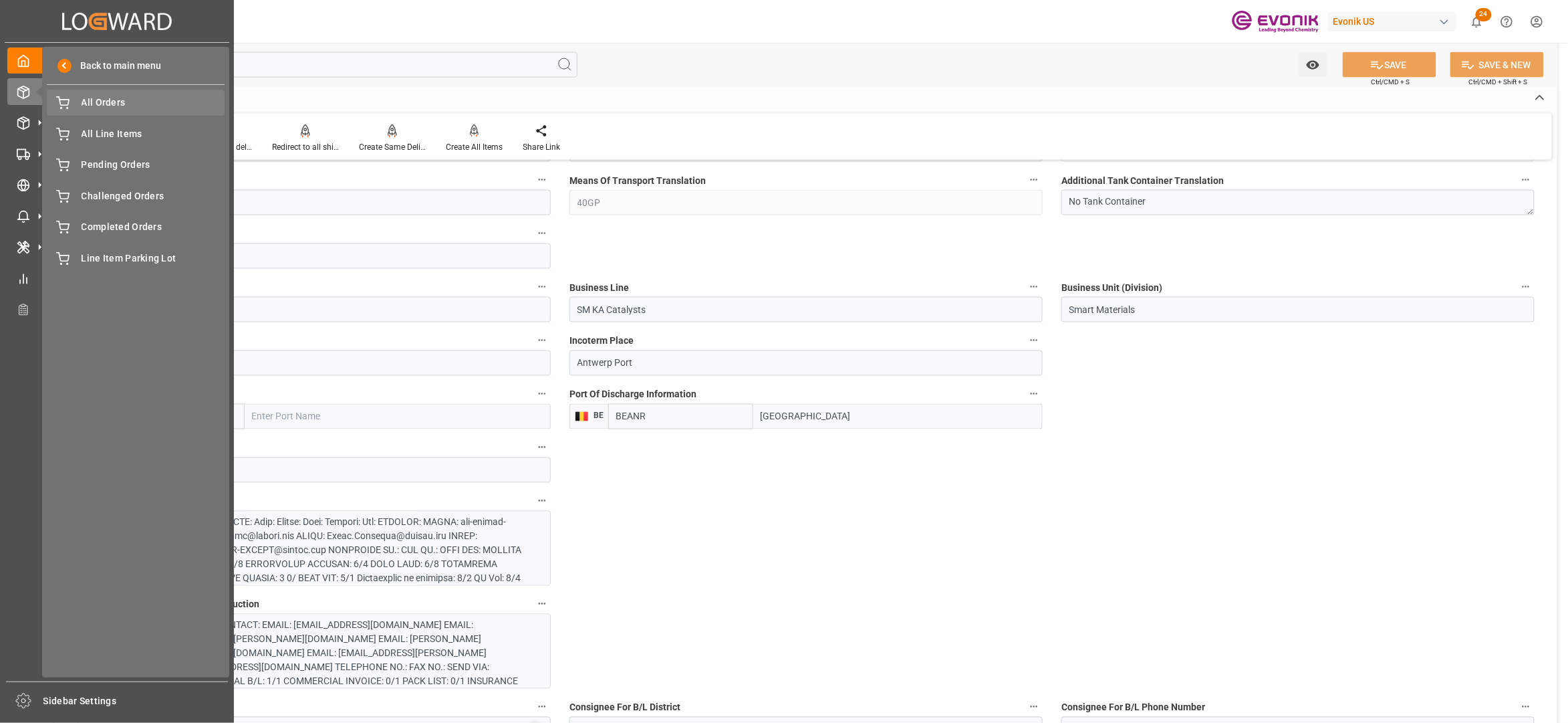
click at [109, 106] on span "All Orders" at bounding box center [153, 103] width 144 height 14
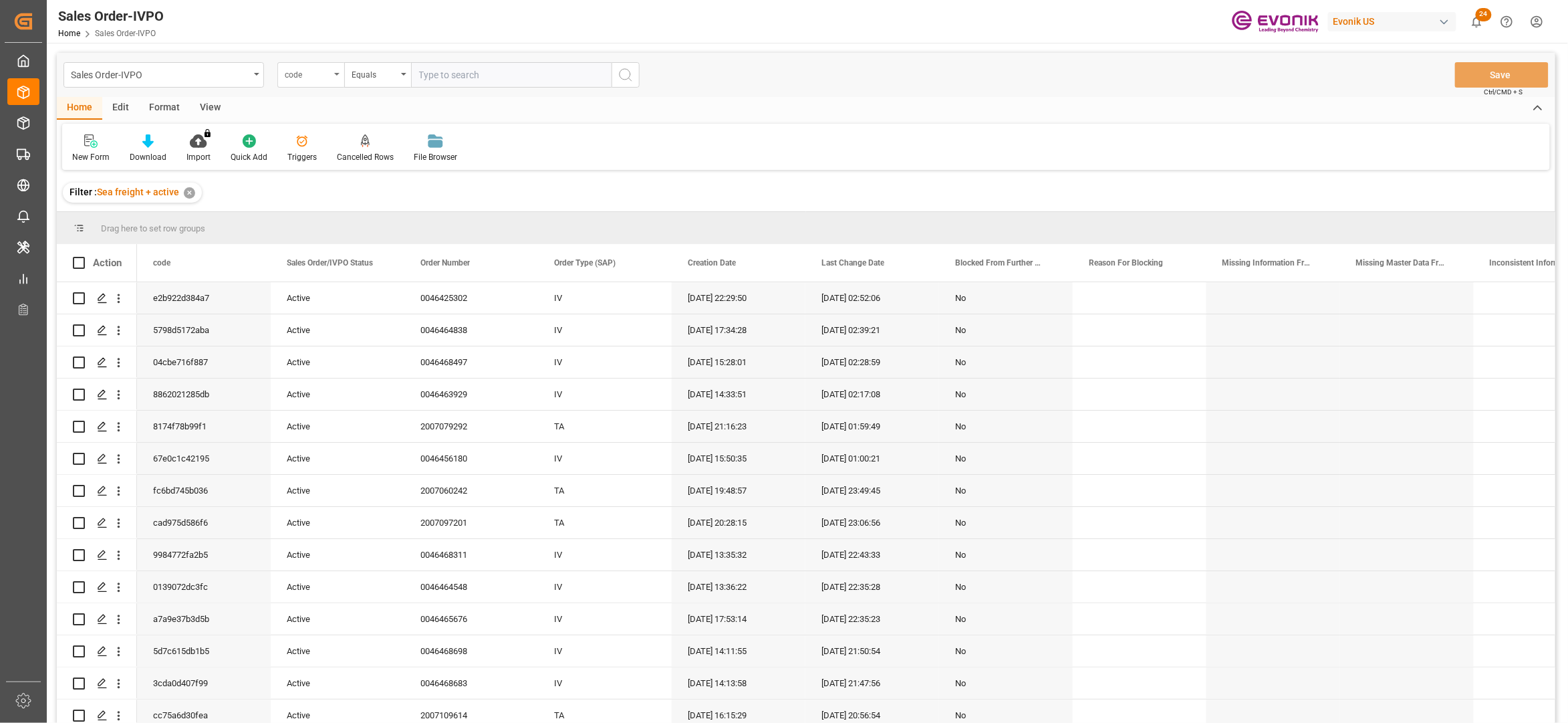
click at [311, 71] on div "code" at bounding box center [308, 73] width 46 height 15
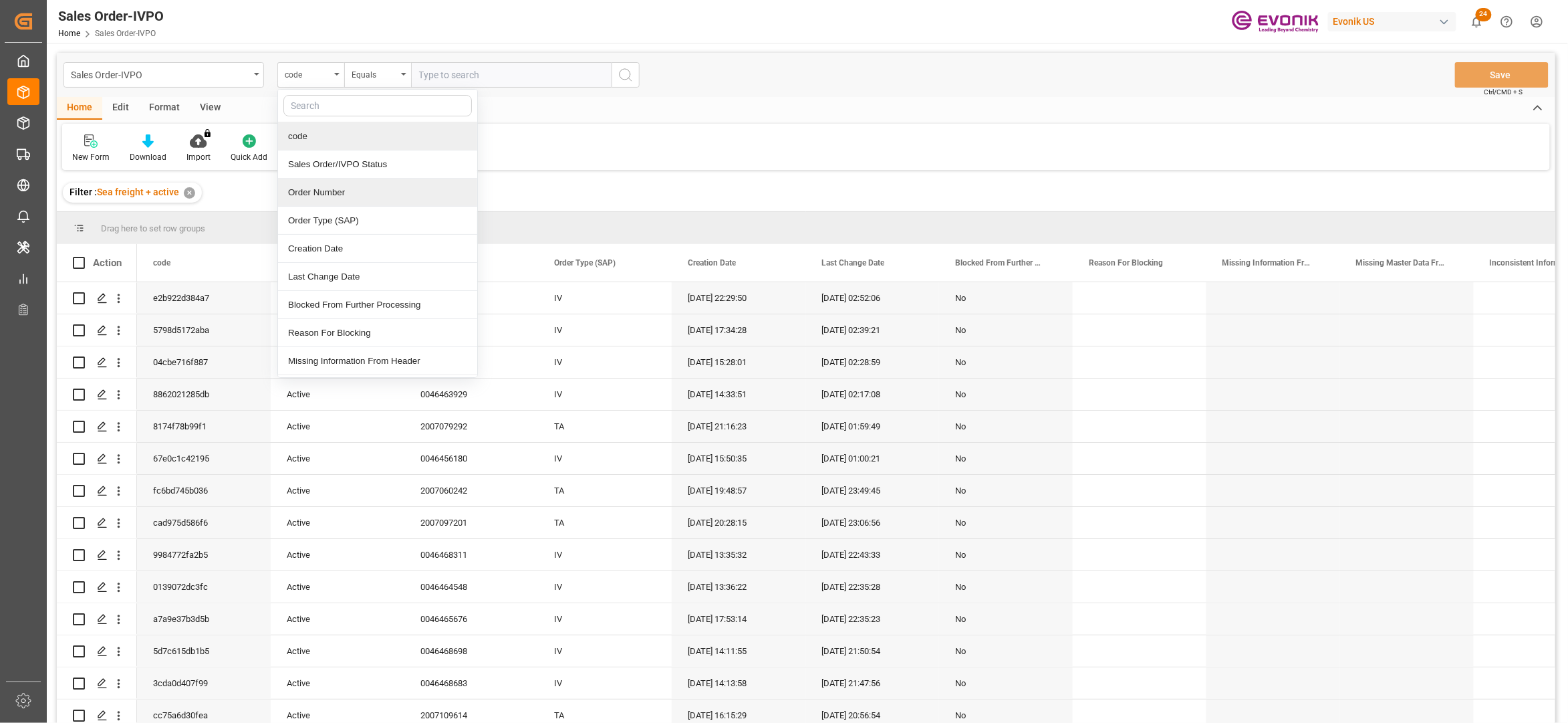
click at [349, 193] on div "Order Number" at bounding box center [378, 192] width 199 height 28
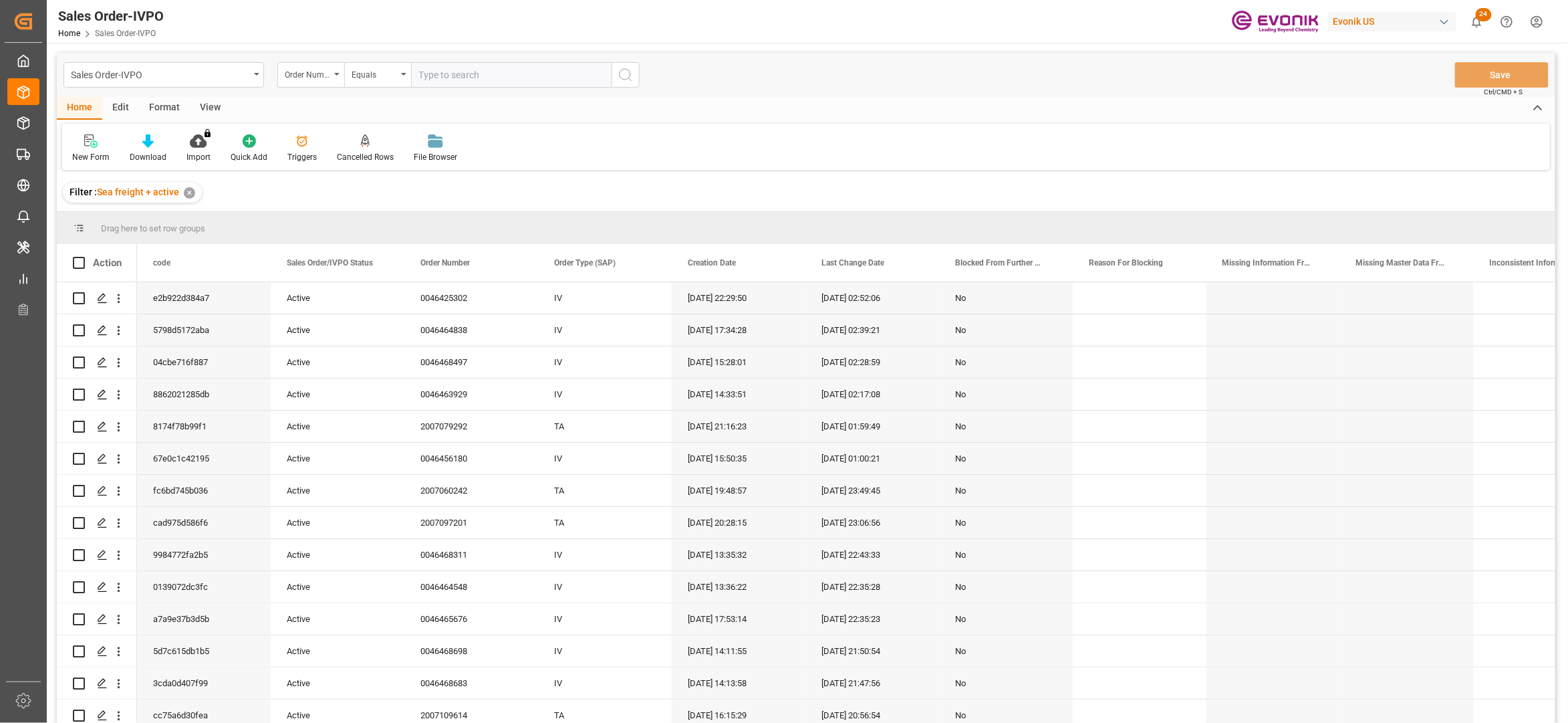
click at [458, 67] on input "text" at bounding box center [511, 74] width 200 height 25
paste input "2007130167"
click at [610, 72] on input "2007130167" at bounding box center [511, 74] width 200 height 25
type input "2007130167"
click at [624, 73] on icon "search button" at bounding box center [625, 74] width 16 height 16
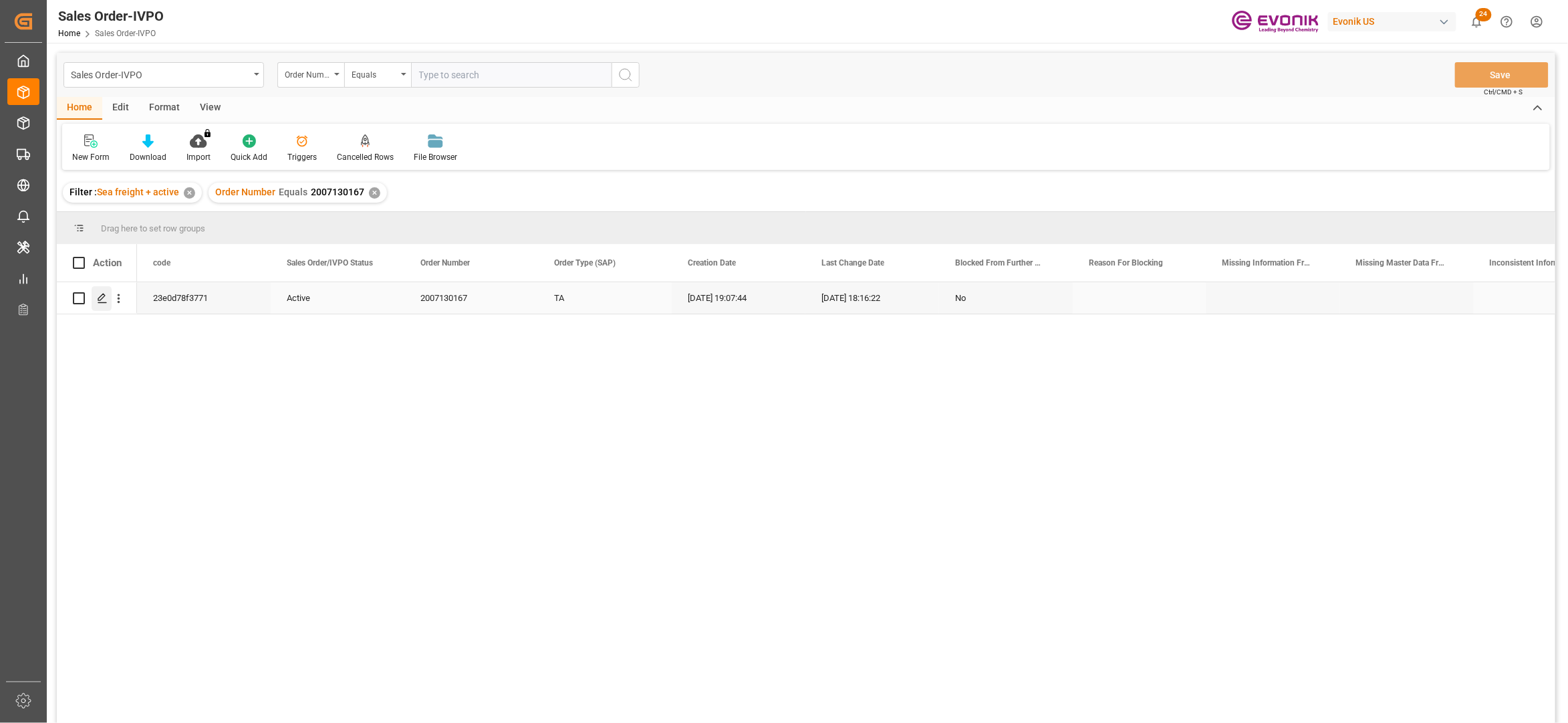
click at [107, 301] on icon "Press SPACE to select this row." at bounding box center [102, 298] width 11 height 11
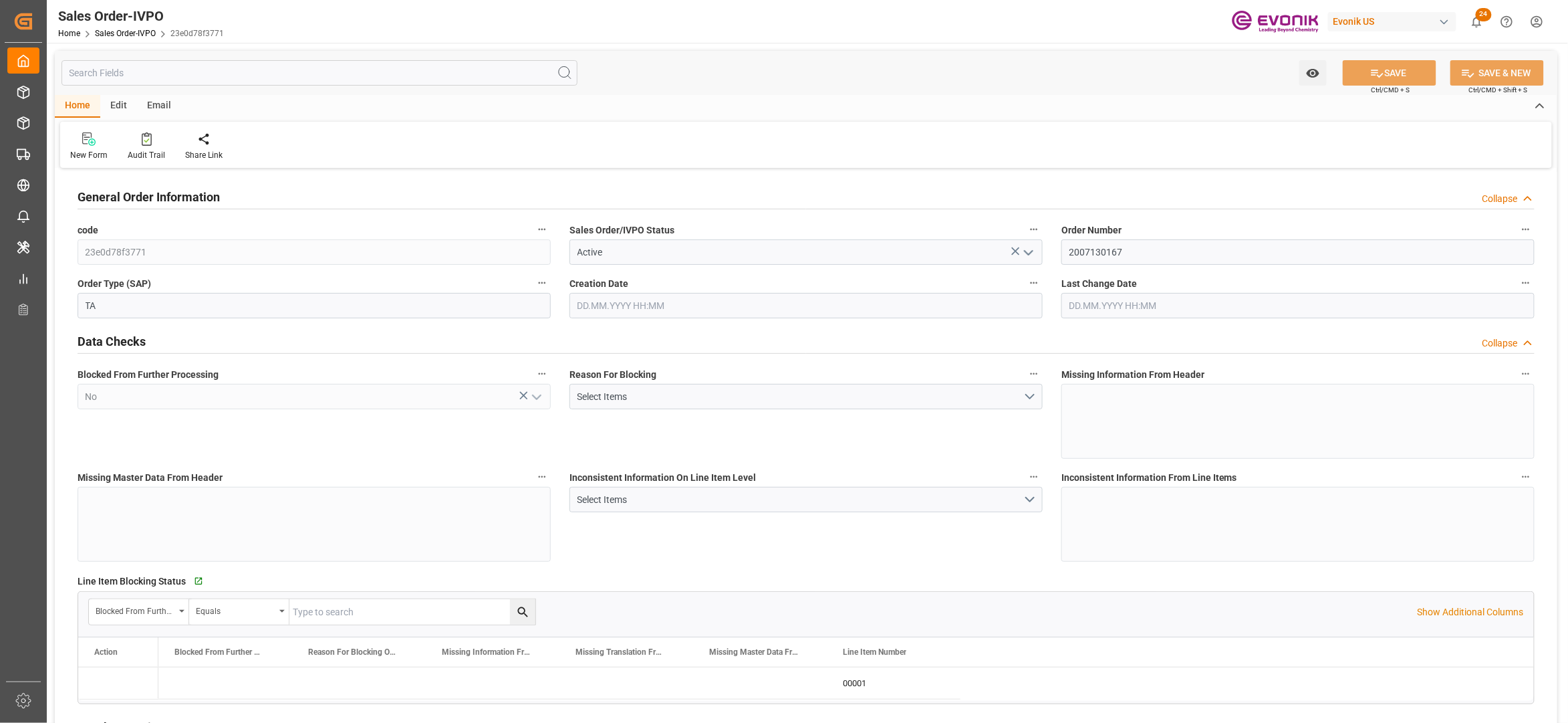
type input "BRSSZ"
type input "0"
type input "1"
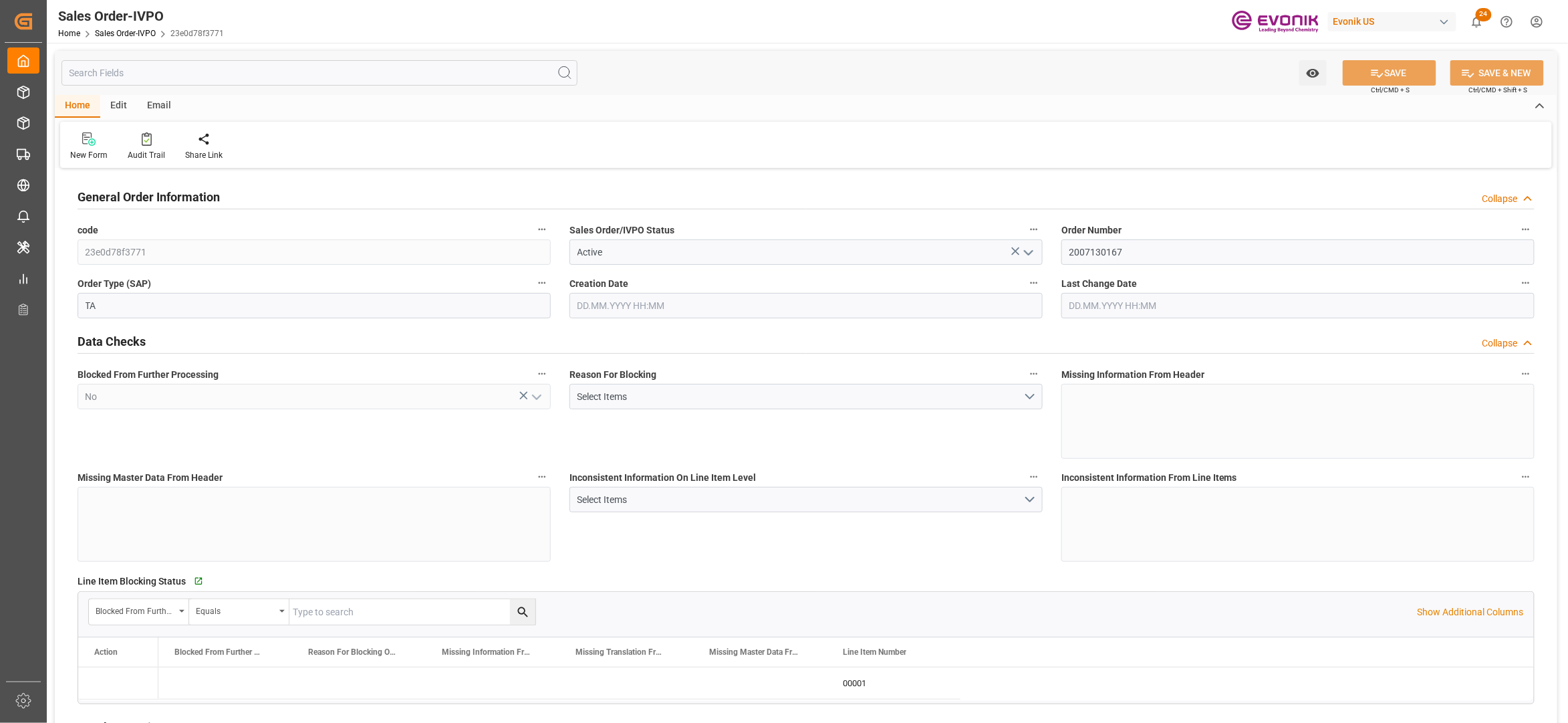
type input "8070"
type input "13.2102"
type input "17000"
type input "30"
type input "06.08.2025 19:07"
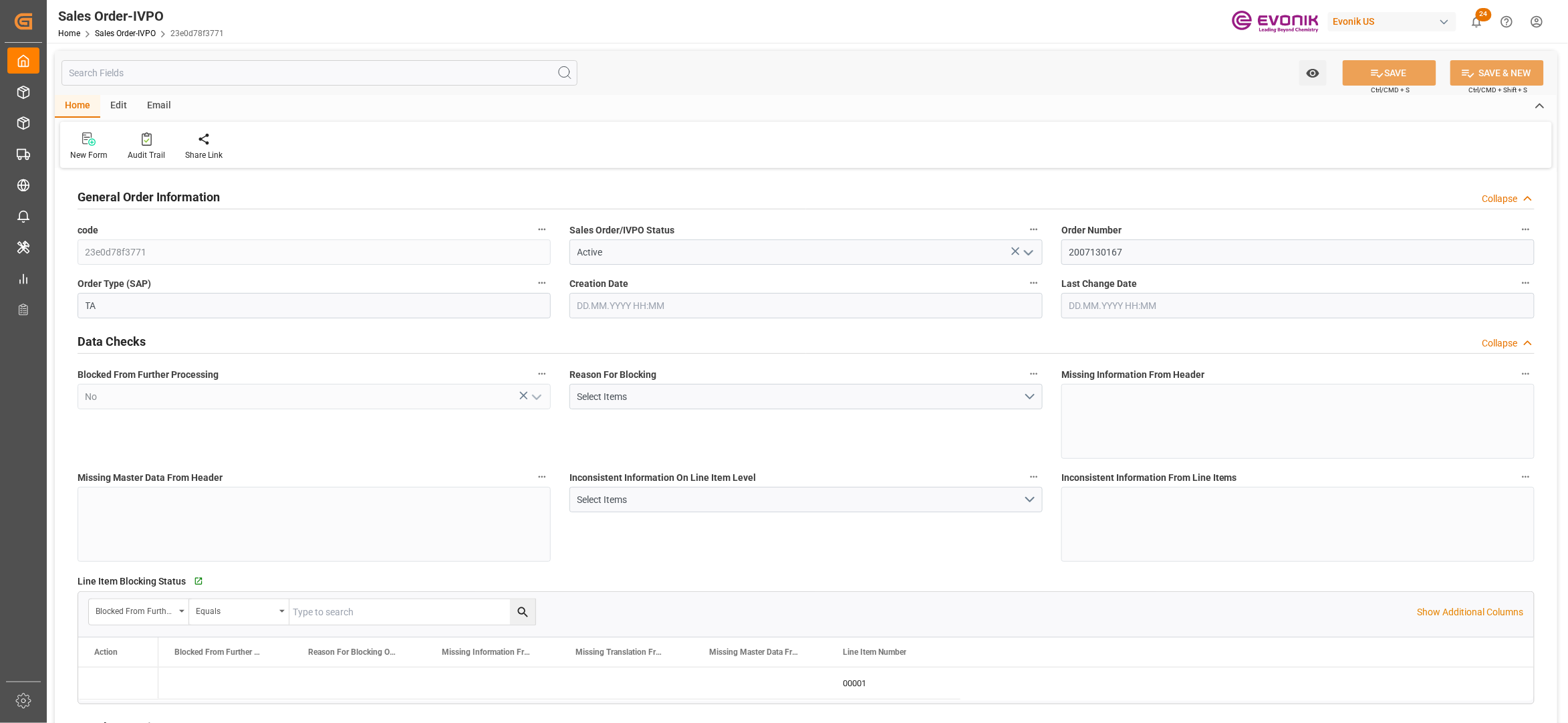
type input "18.08.2025 18:16"
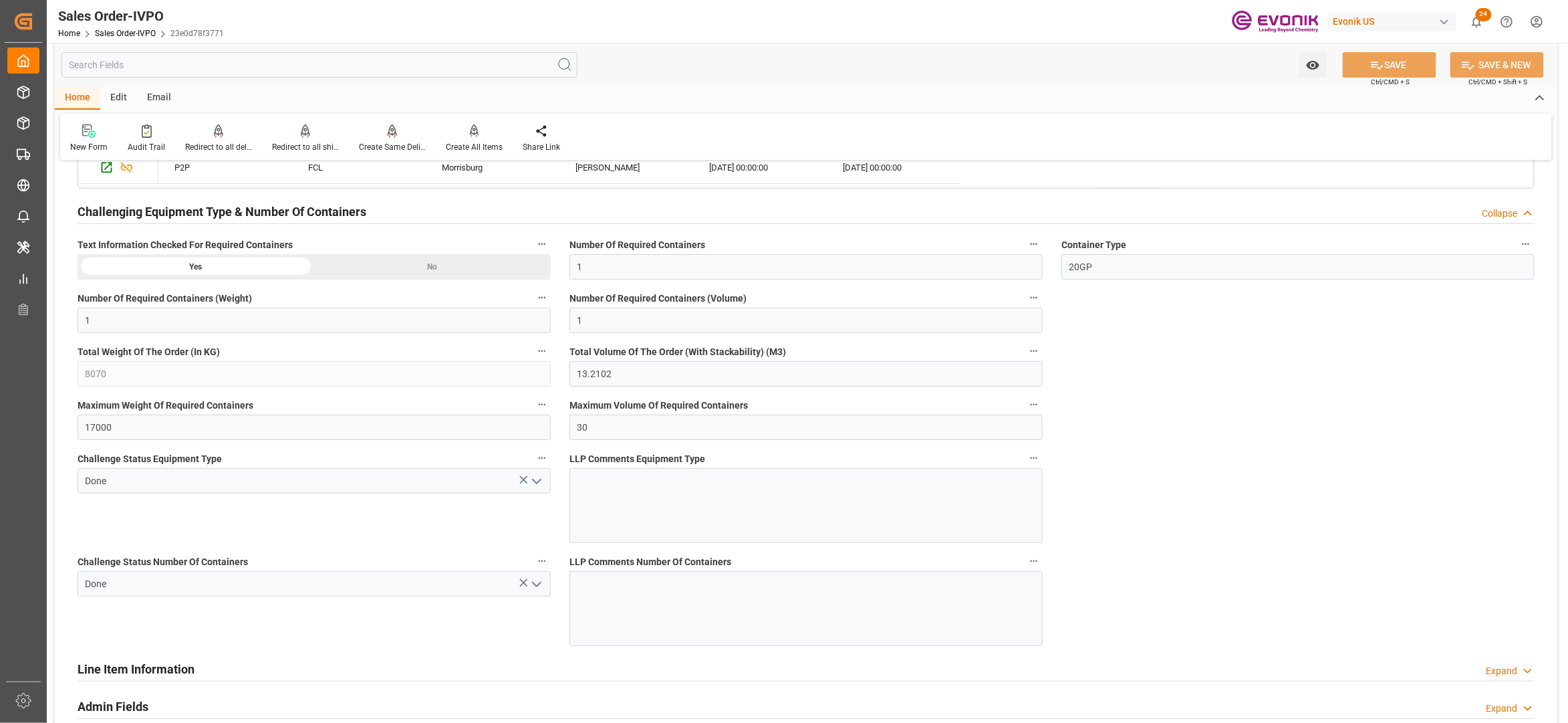
scroll to position [2080, 0]
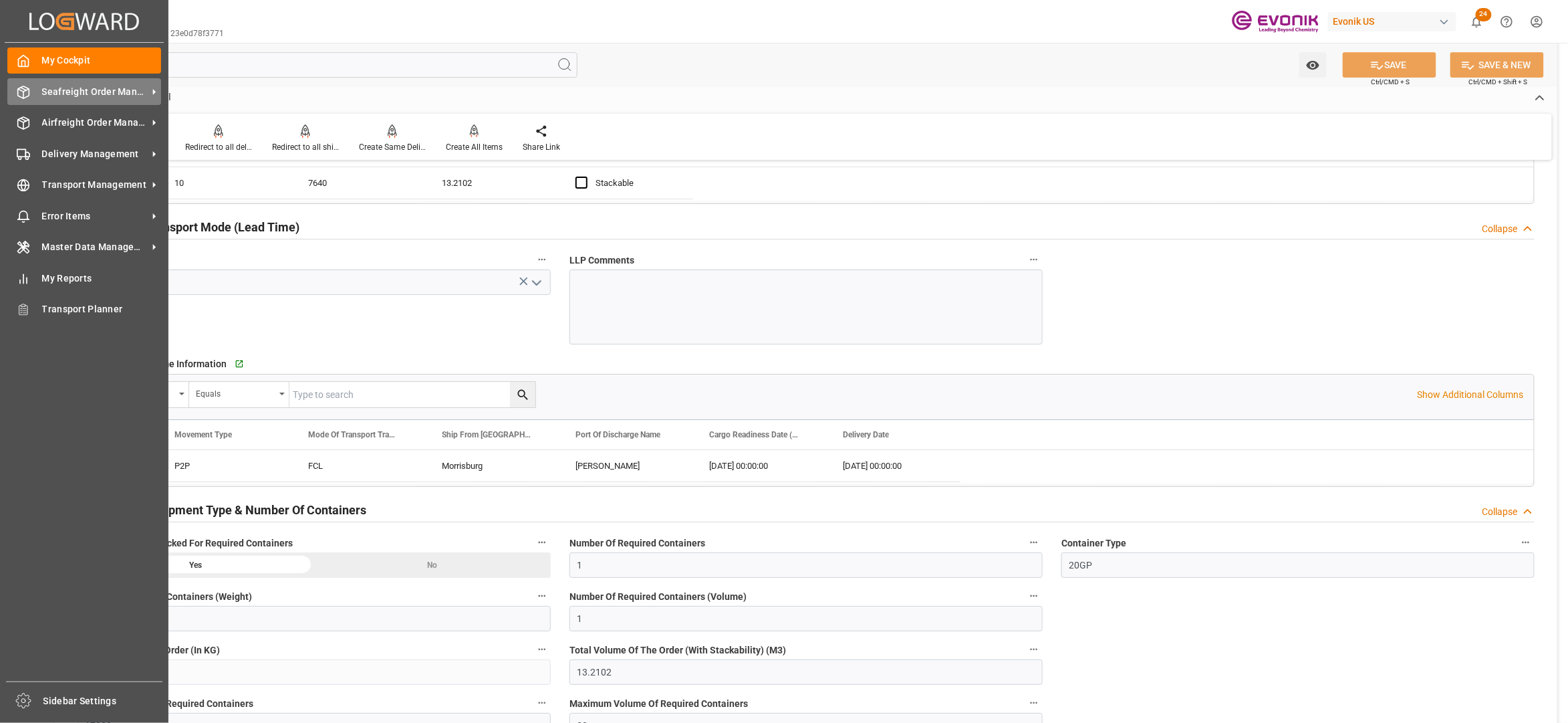
click at [52, 89] on span "Seafreight Order Management" at bounding box center [95, 92] width 106 height 14
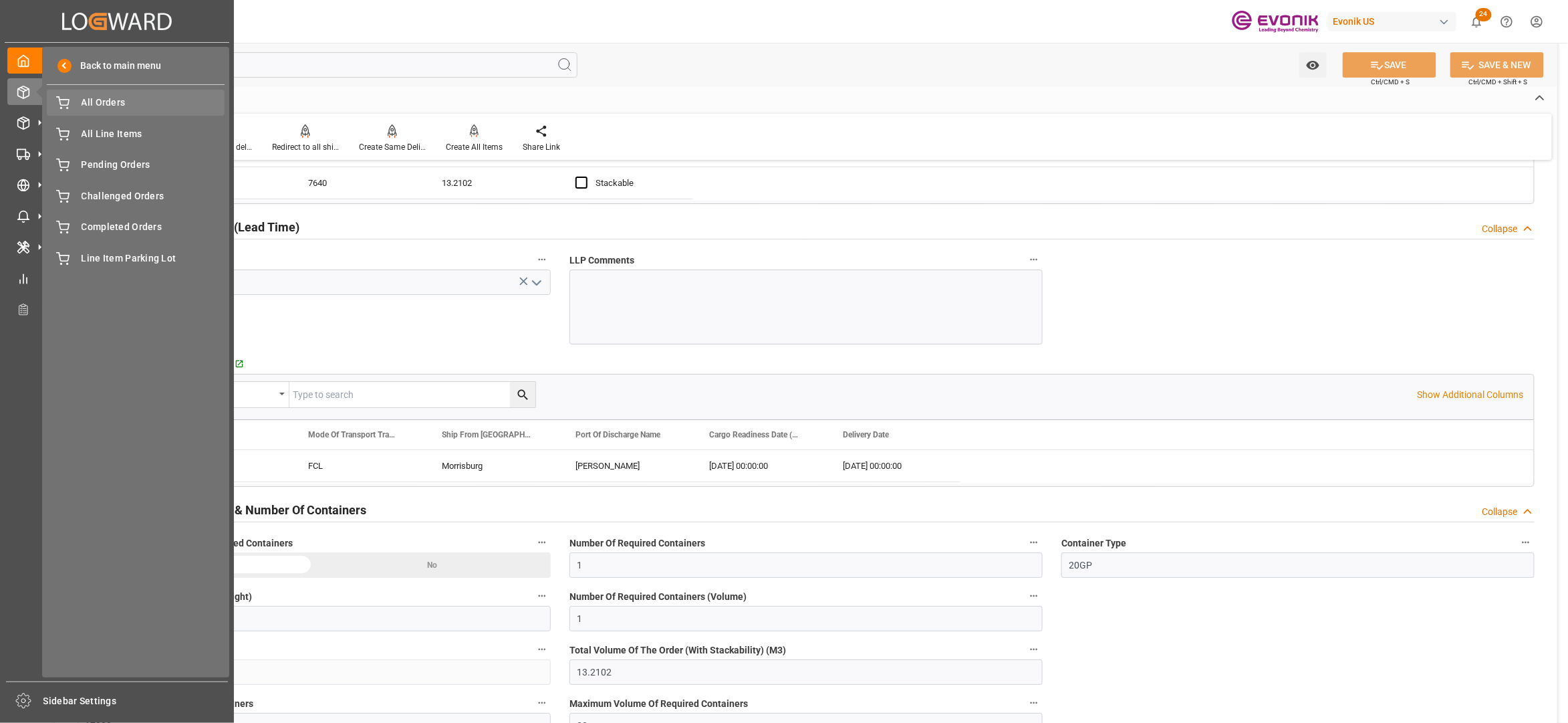
click at [105, 107] on span "All Orders" at bounding box center [153, 103] width 144 height 14
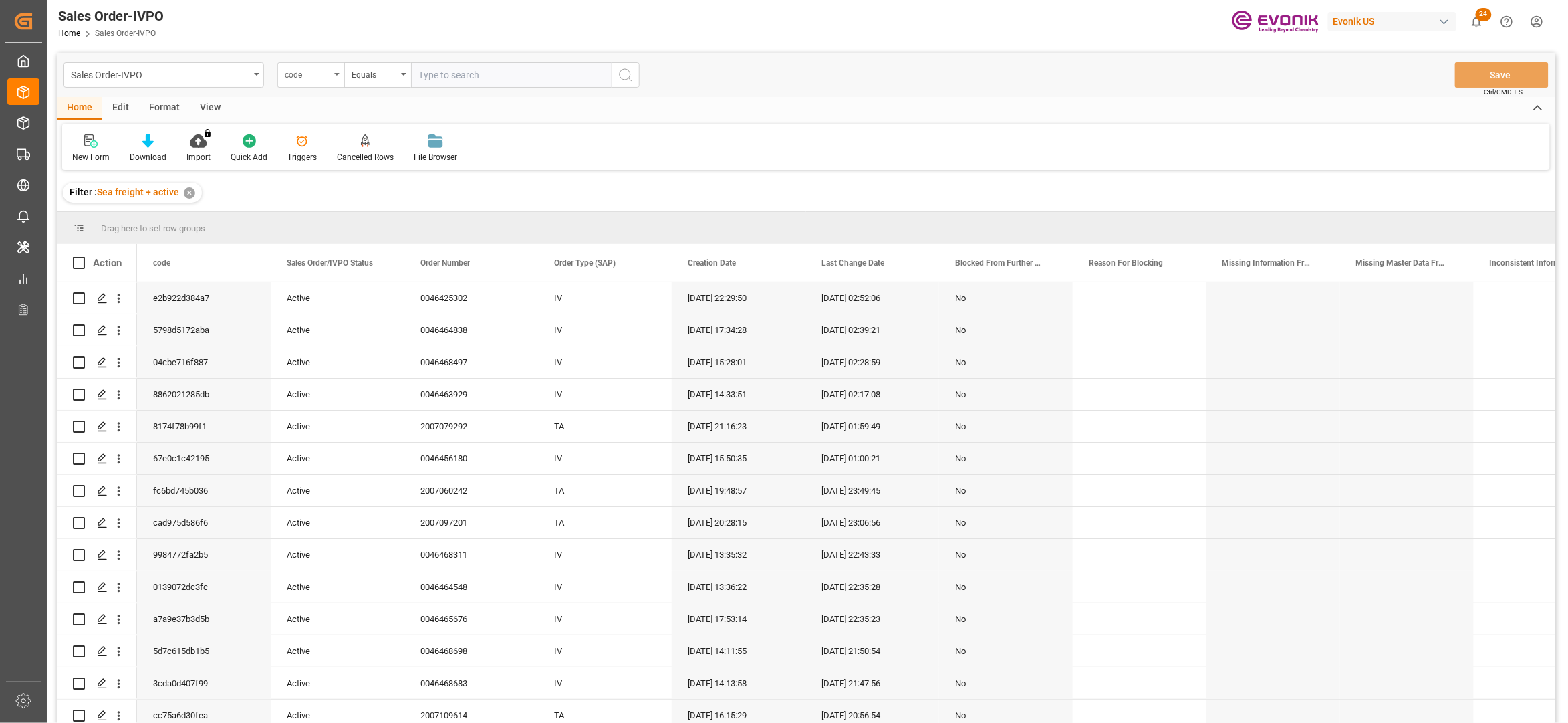
click at [317, 76] on div "code" at bounding box center [308, 73] width 46 height 15
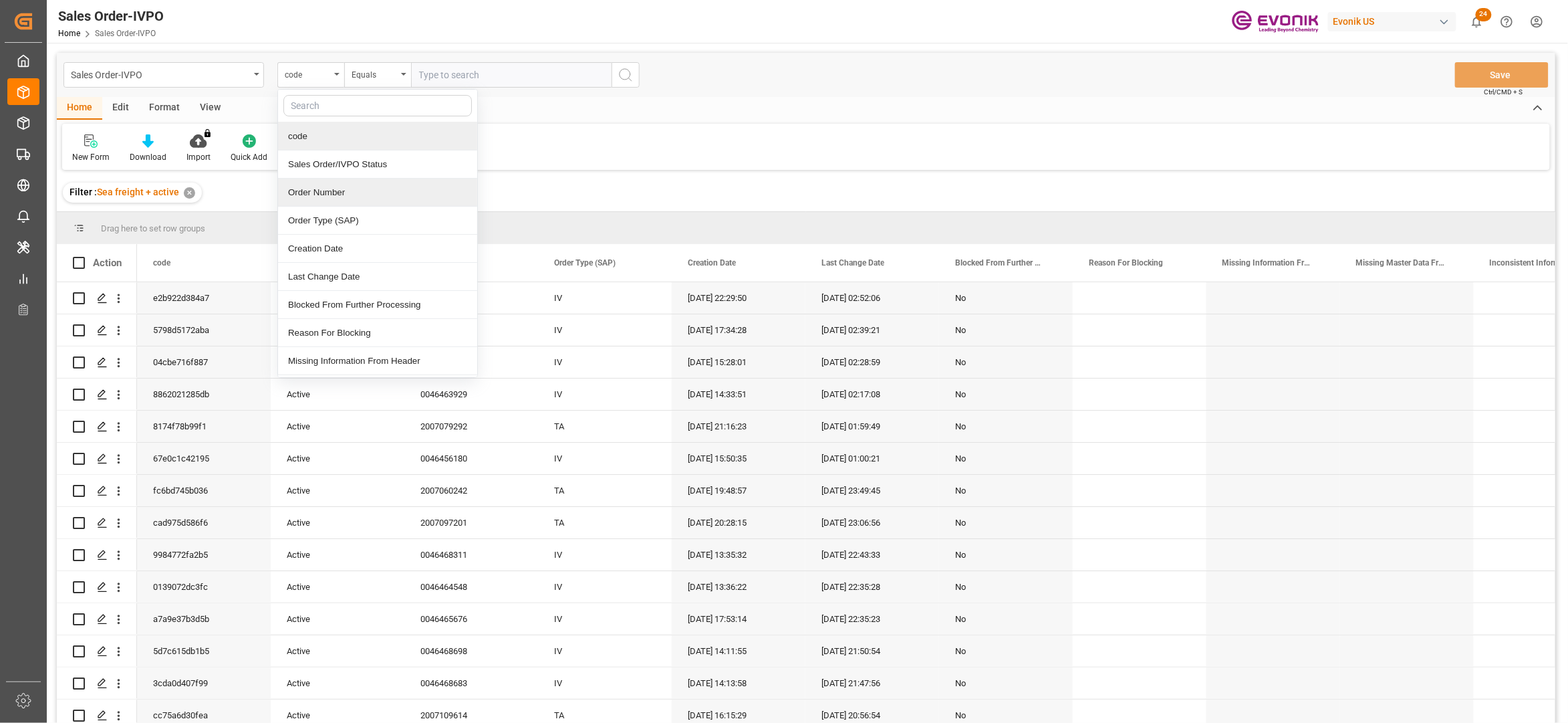
click at [330, 195] on div "Order Number" at bounding box center [378, 192] width 199 height 28
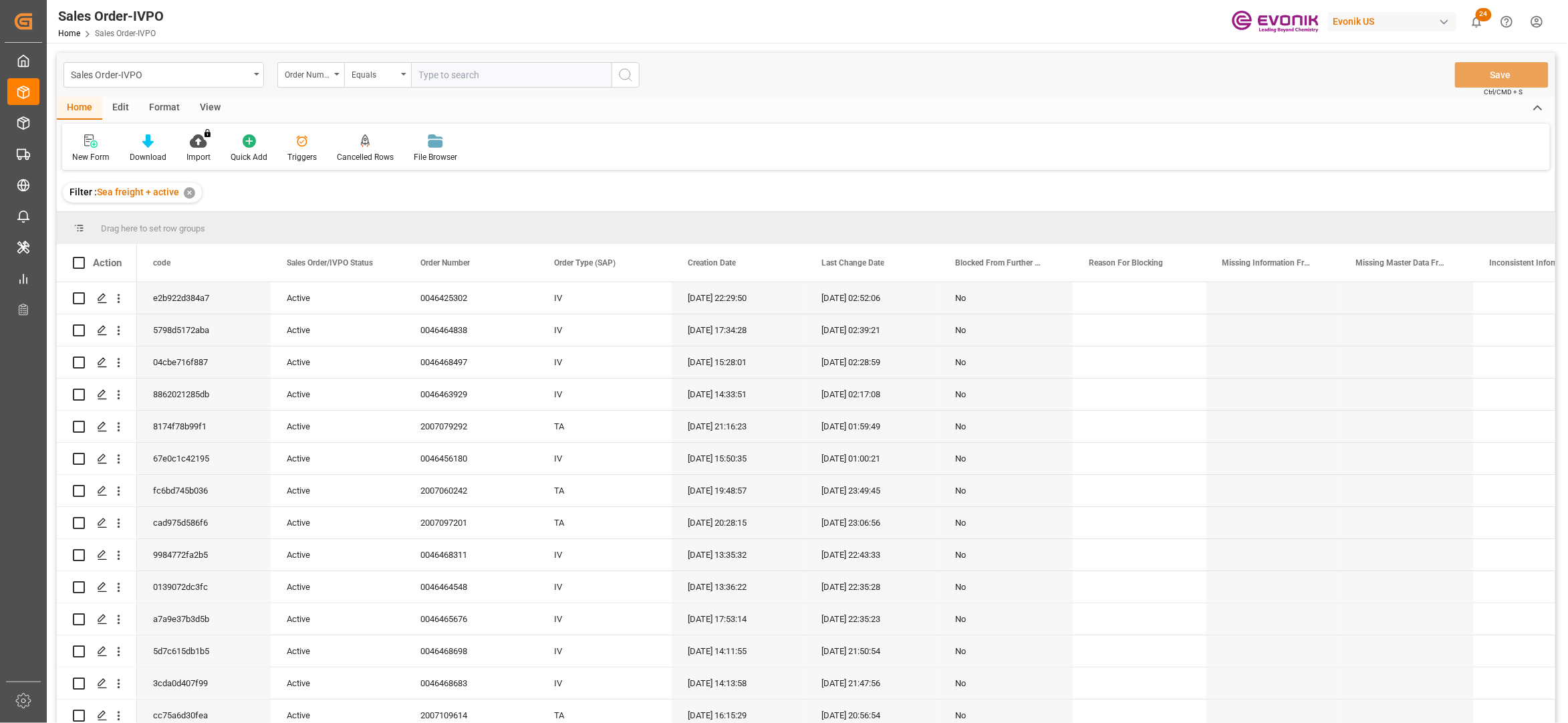
click at [444, 71] on input "text" at bounding box center [511, 74] width 200 height 25
paste input "46425302"
drag, startPoint x: 421, startPoint y: 74, endPoint x: 445, endPoint y: 74, distance: 24.0
click at [421, 74] on input "46425302" at bounding box center [511, 74] width 200 height 25
type input "0046425302"
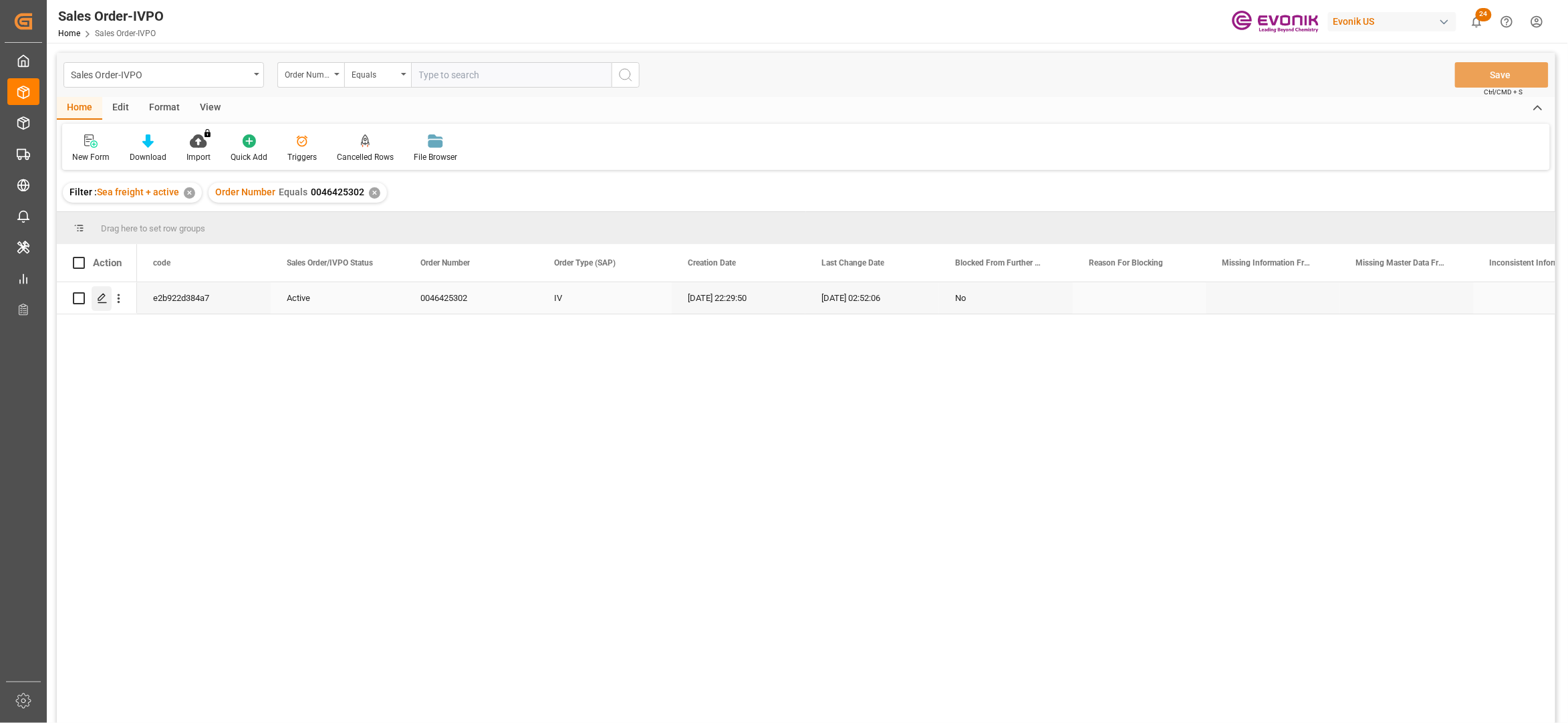
click at [105, 295] on polygon "Press SPACE to select this row." at bounding box center [101, 297] width 6 height 6
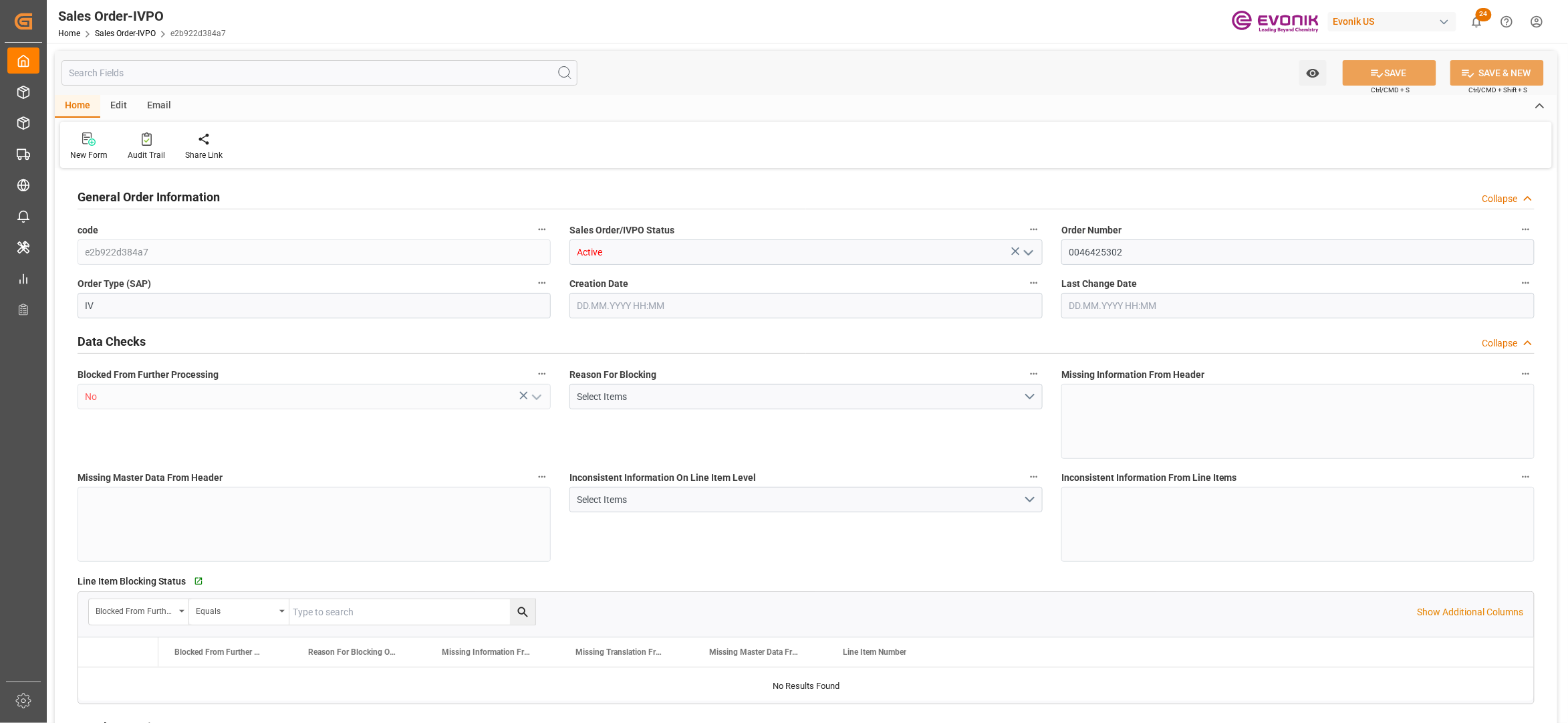
type input "THLCH"
type input "0"
type input "1"
type input "2"
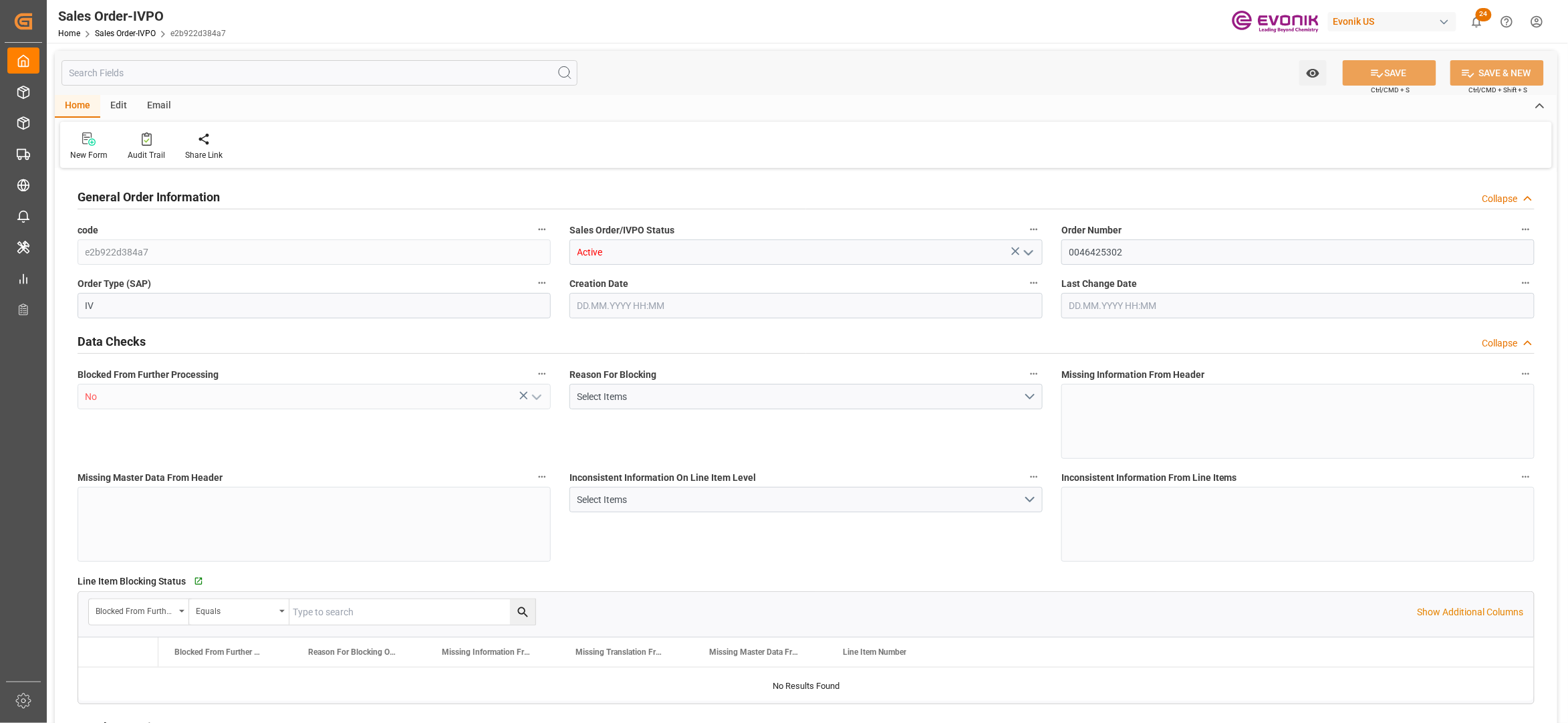
type input "9348.216"
type input "38.066"
type input "17000"
type input "30"
type input "[DATE] 22:29"
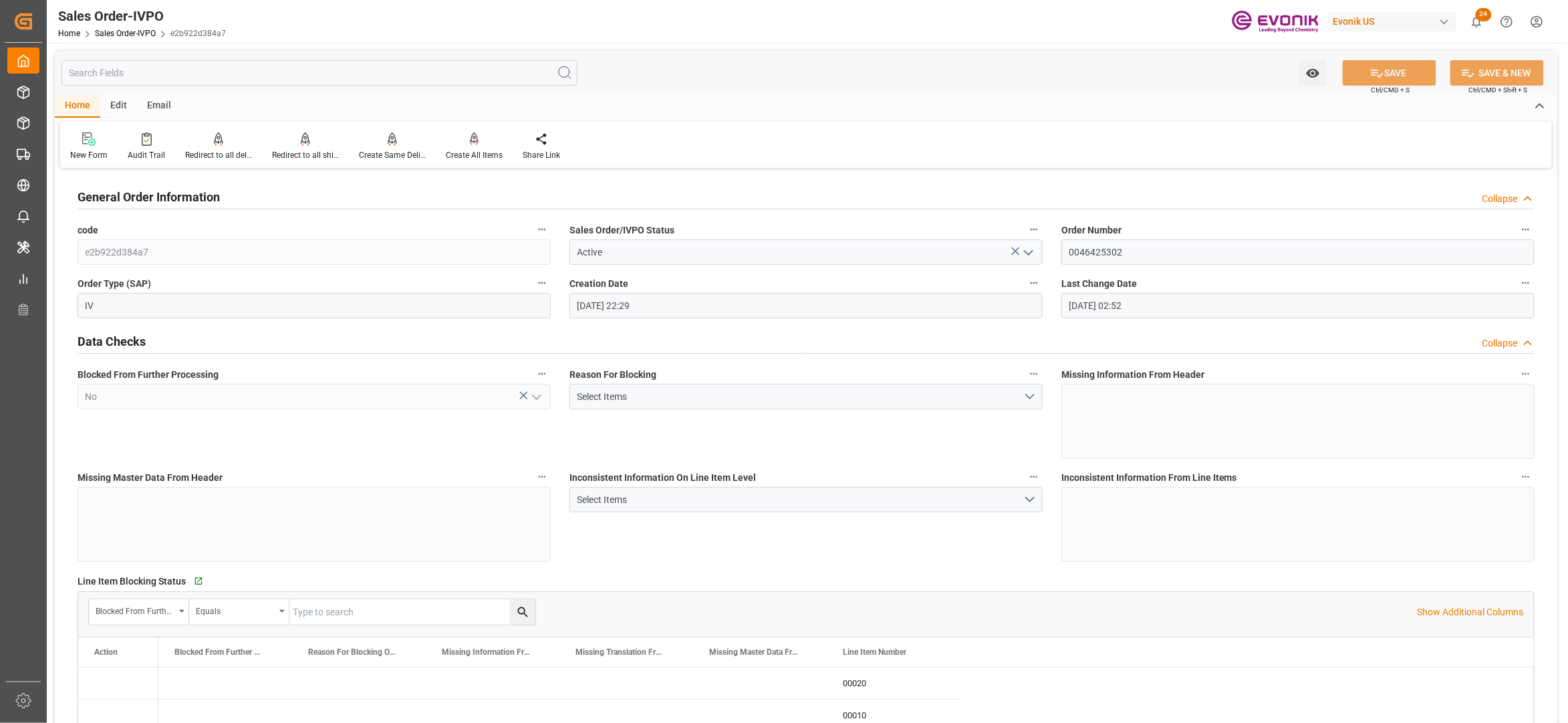
type input "[DATE] 02:52"
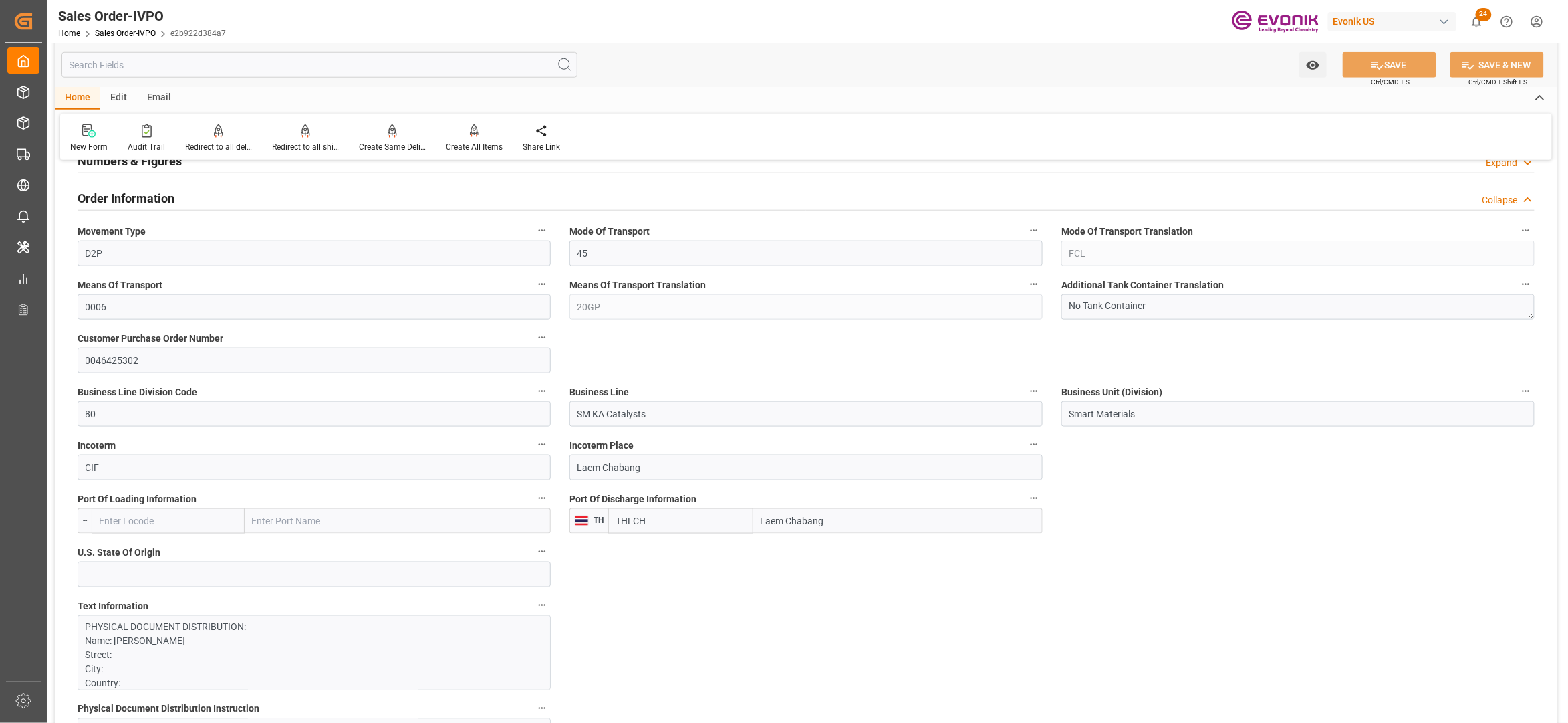
scroll to position [891, 0]
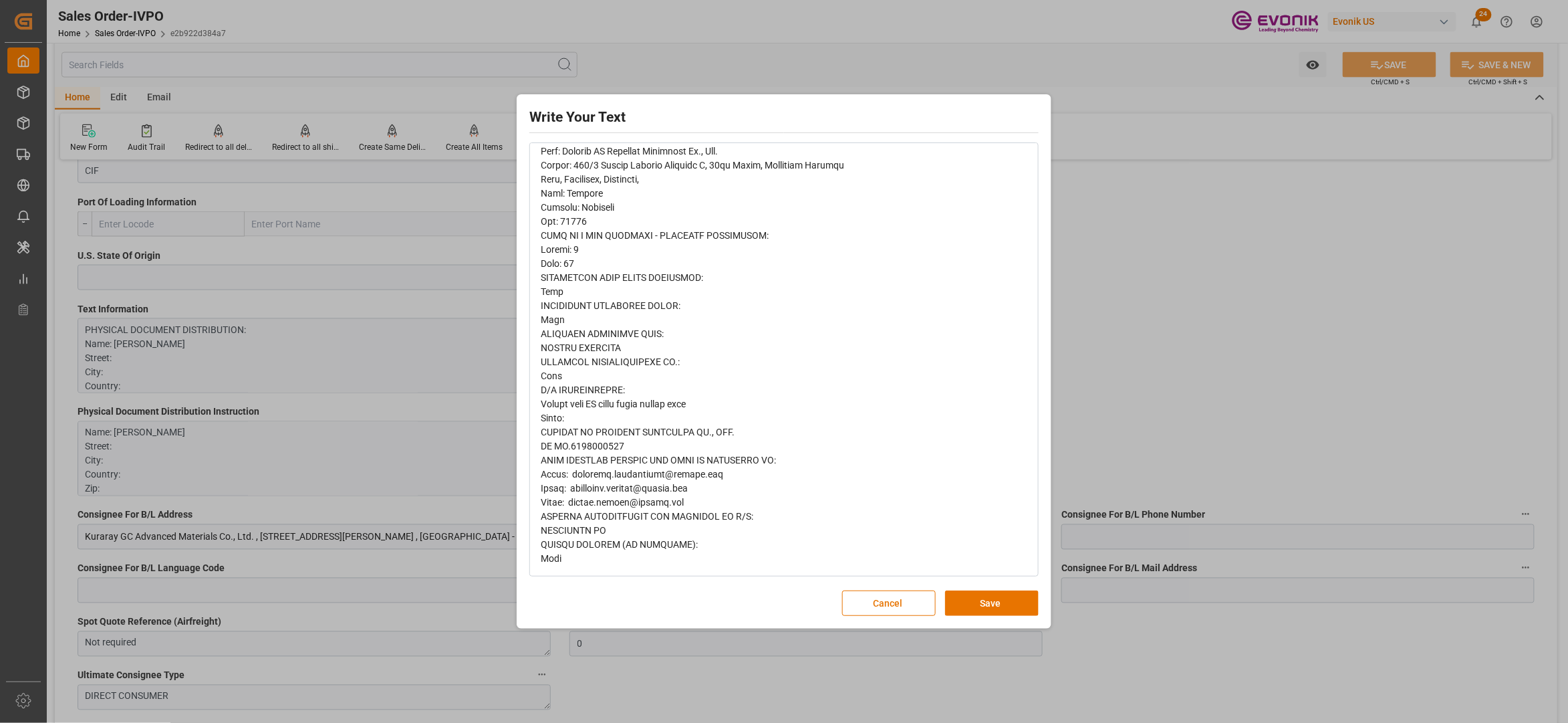
scroll to position [0, 0]
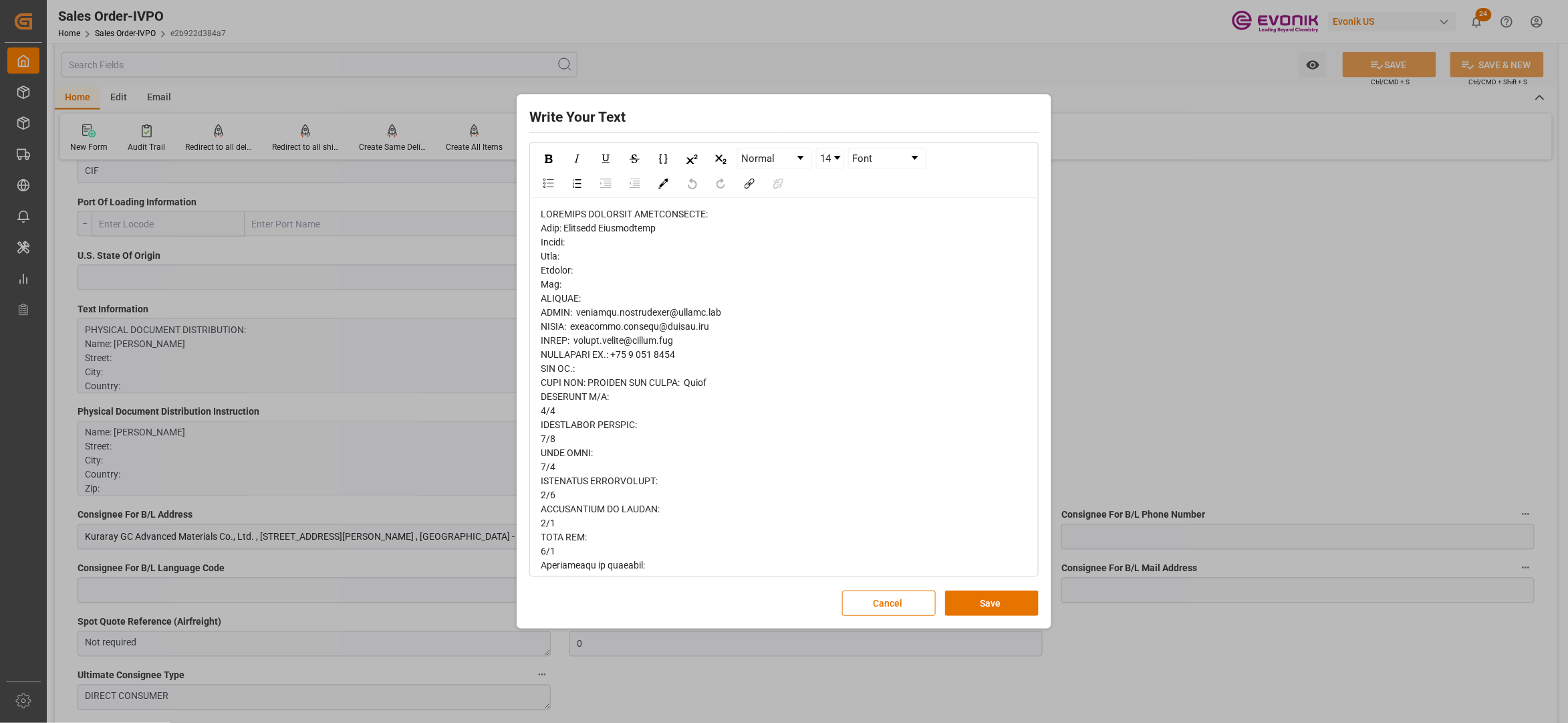
click at [891, 606] on button "Cancel" at bounding box center [889, 603] width 94 height 25
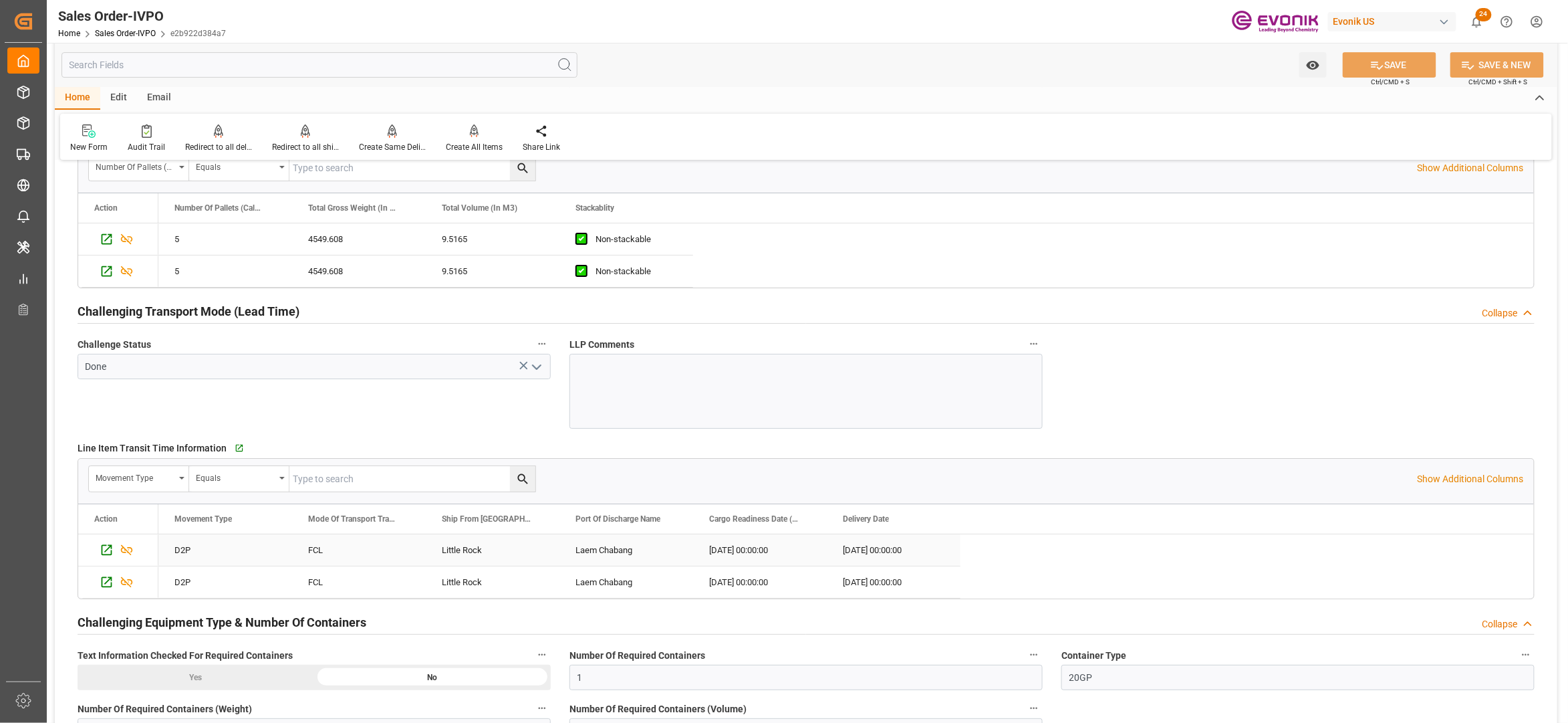
scroll to position [2378, 0]
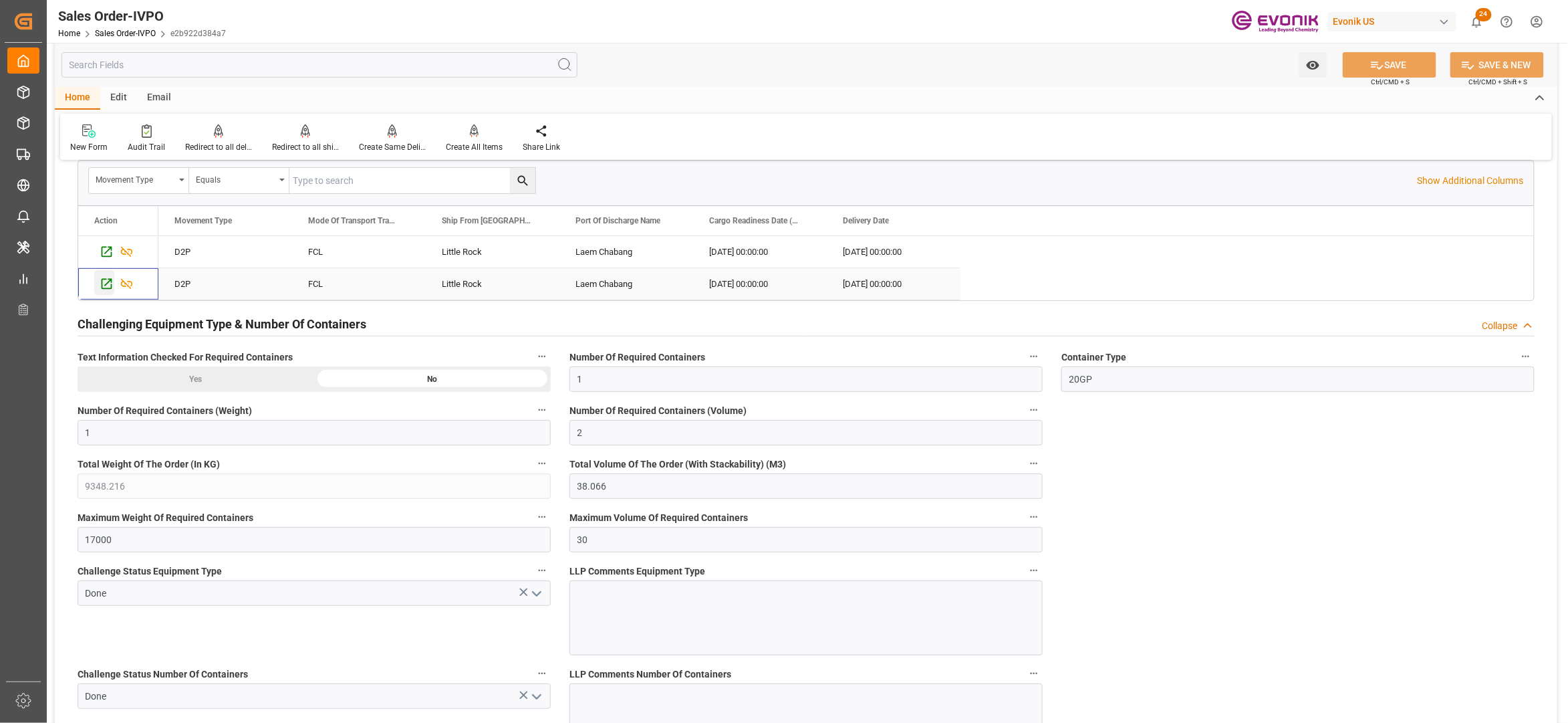
click at [103, 289] on icon "Press SPACE to select this row." at bounding box center [107, 284] width 14 height 14
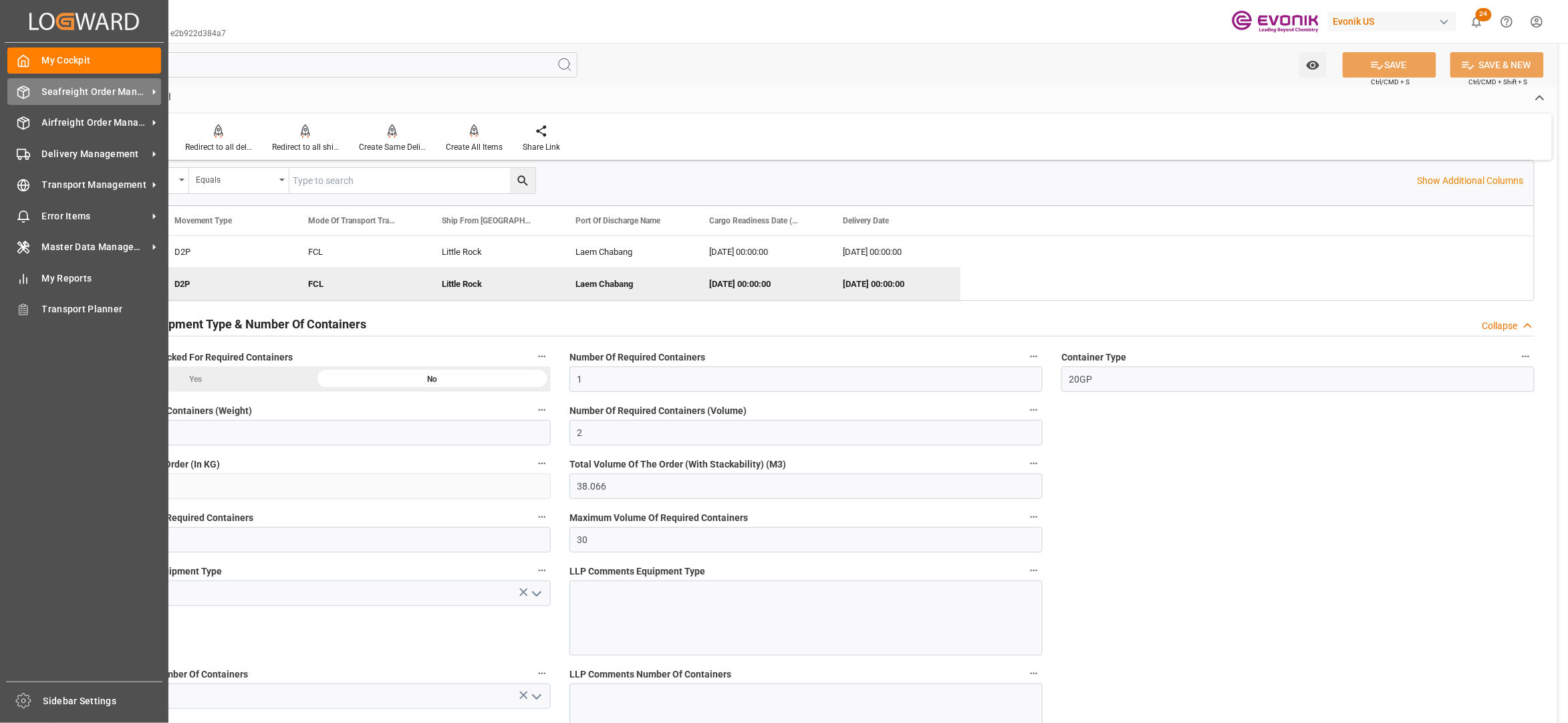
click at [72, 91] on span "Seafreight Order Management" at bounding box center [95, 92] width 106 height 14
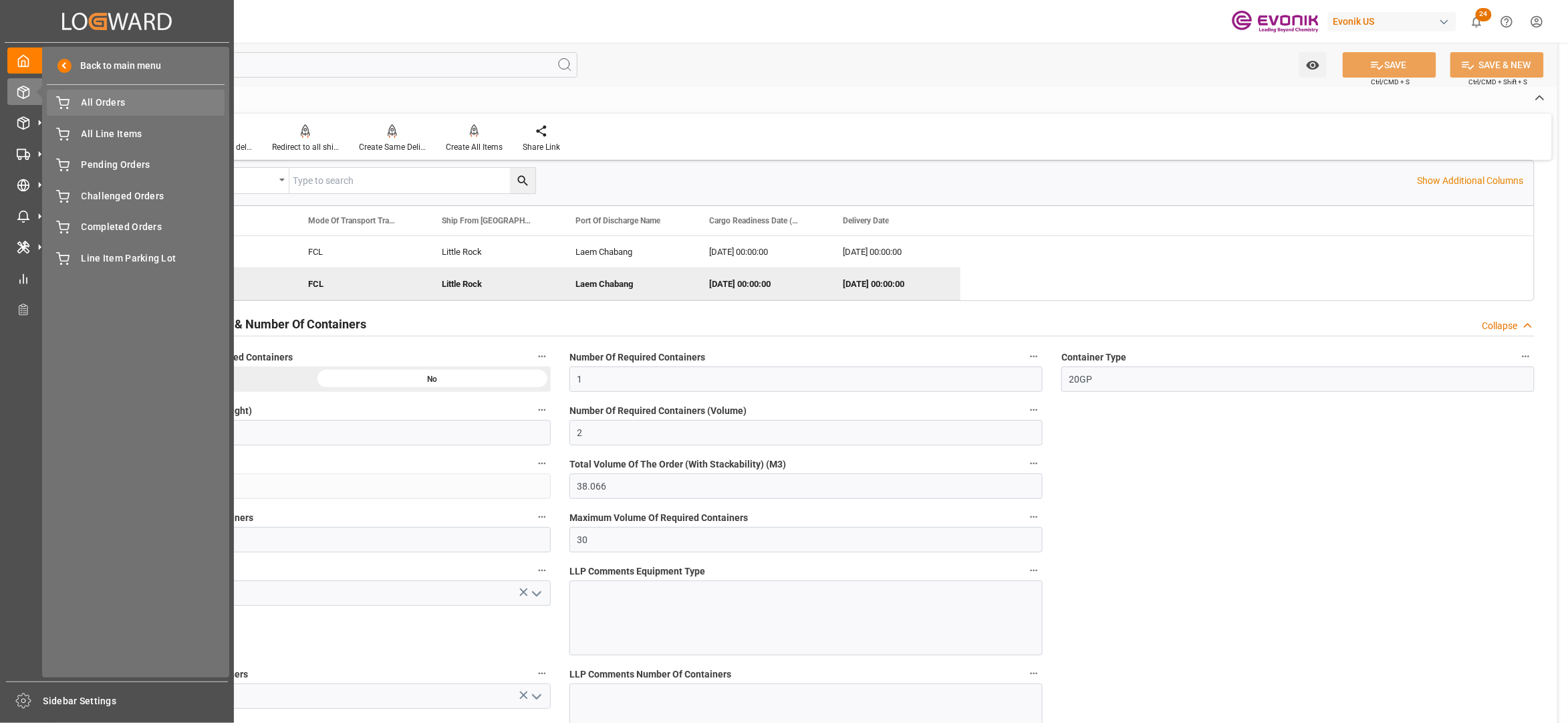
click at [119, 89] on div "All Orders All Orders" at bounding box center [135, 102] width 177 height 26
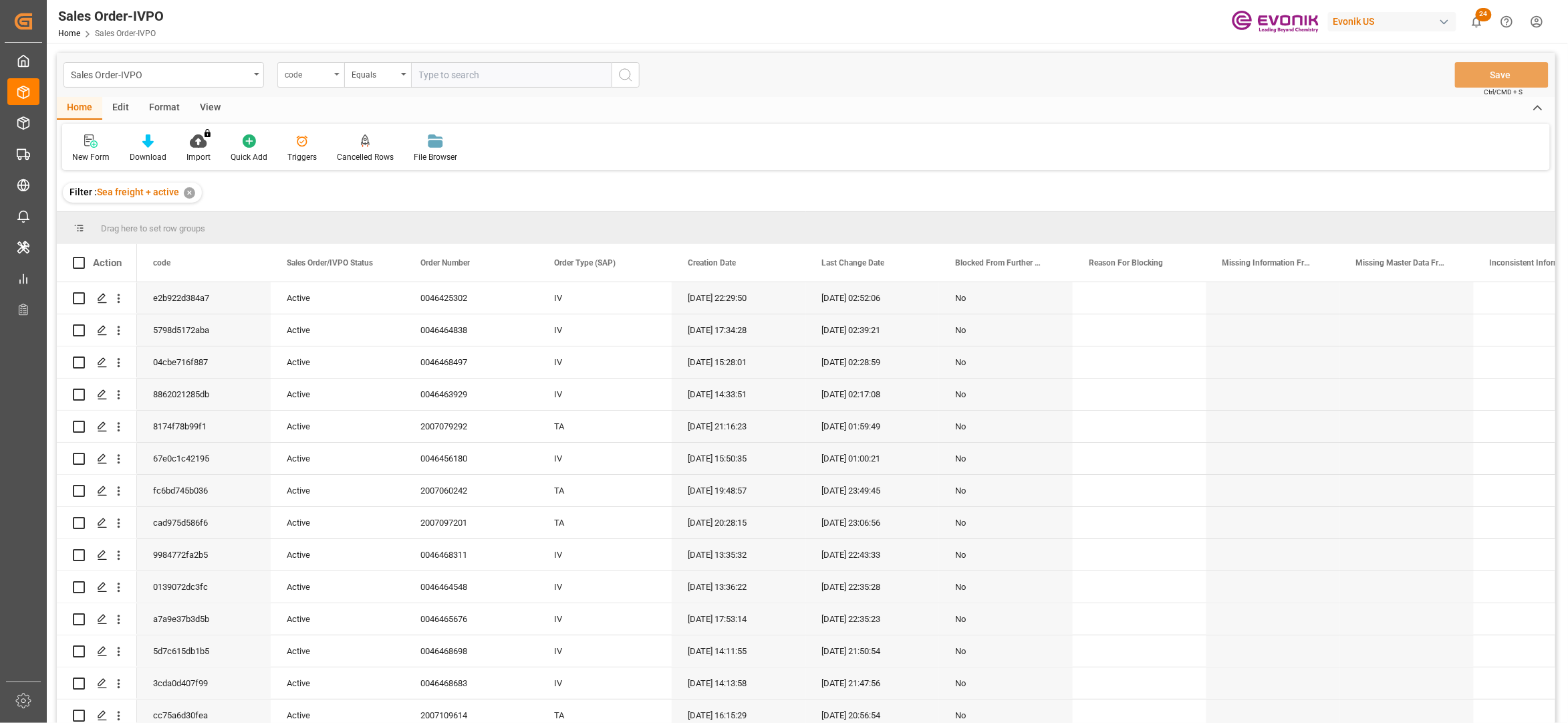
click at [309, 74] on div "code" at bounding box center [308, 73] width 46 height 15
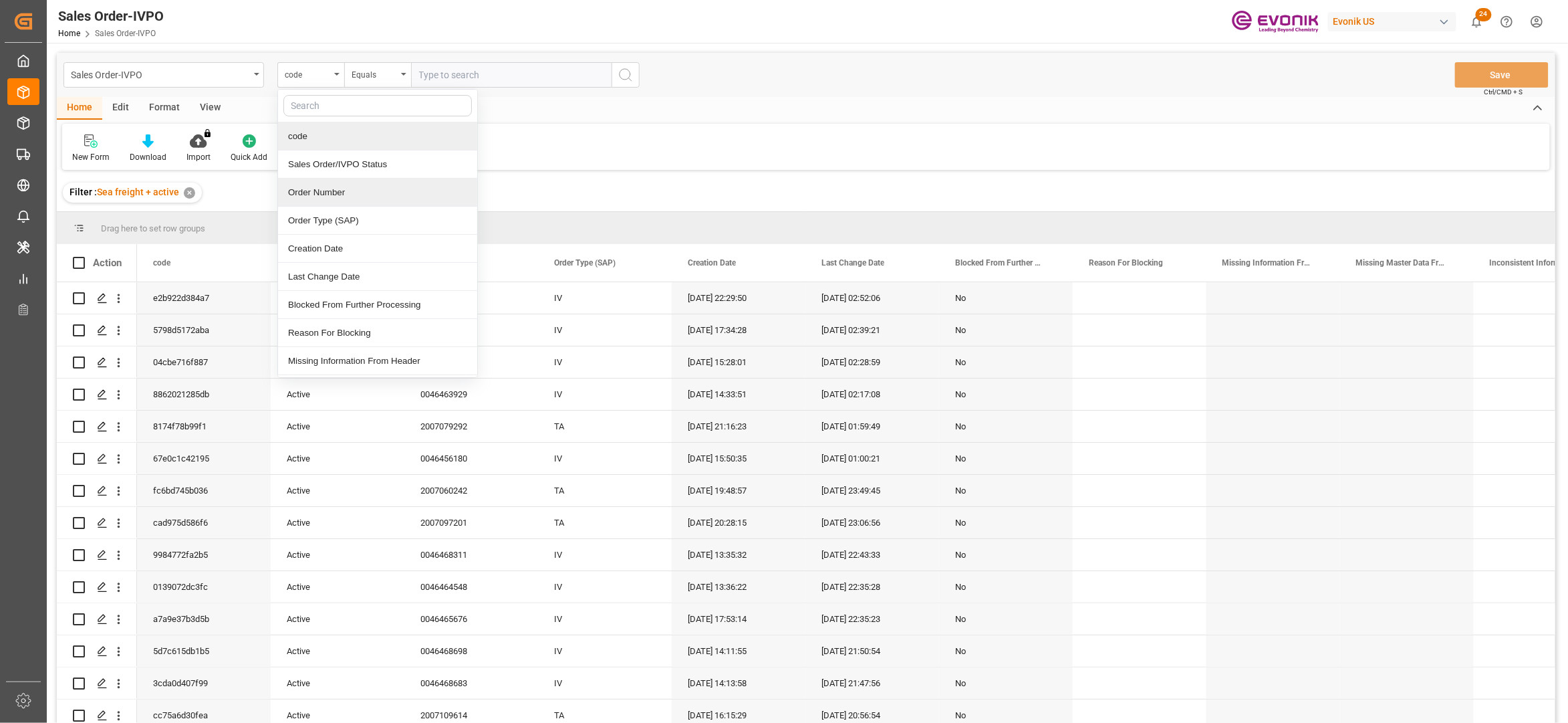
click at [339, 199] on div "Order Number" at bounding box center [378, 192] width 199 height 28
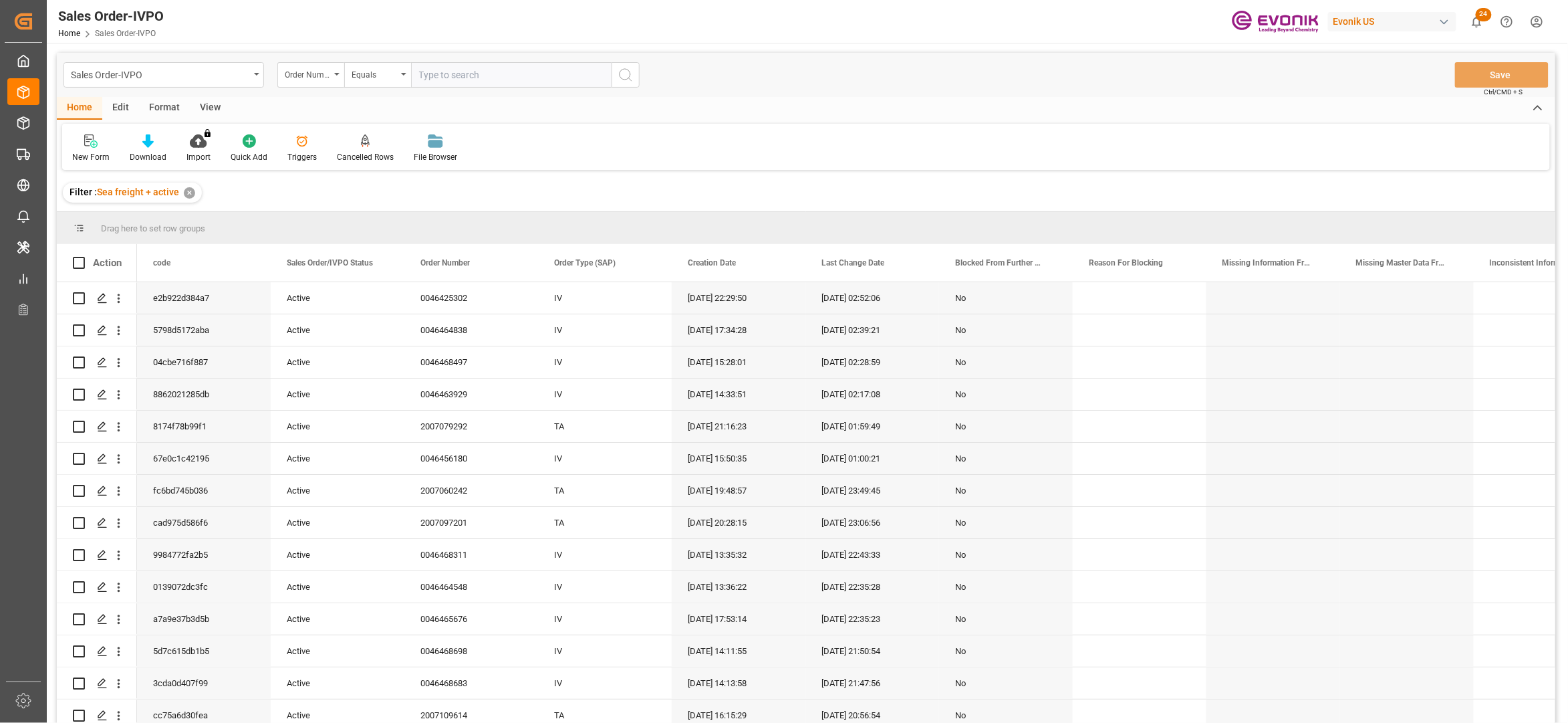
click at [457, 69] on input "text" at bounding box center [511, 74] width 200 height 25
paste input "2007140657"
type input "2007140657"
click at [635, 74] on button "search button" at bounding box center [625, 74] width 28 height 25
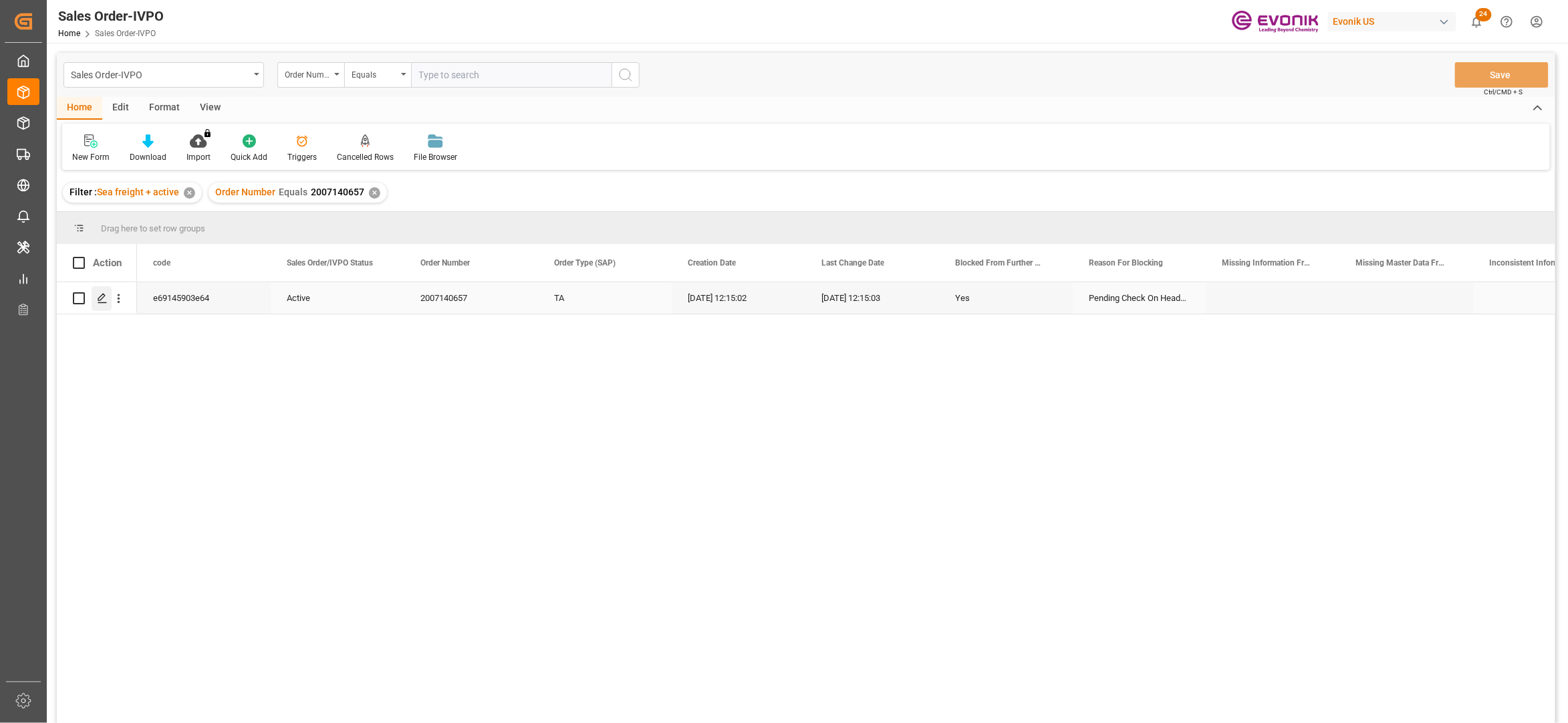
click at [105, 300] on icon "Press SPACE to select this row." at bounding box center [102, 298] width 11 height 11
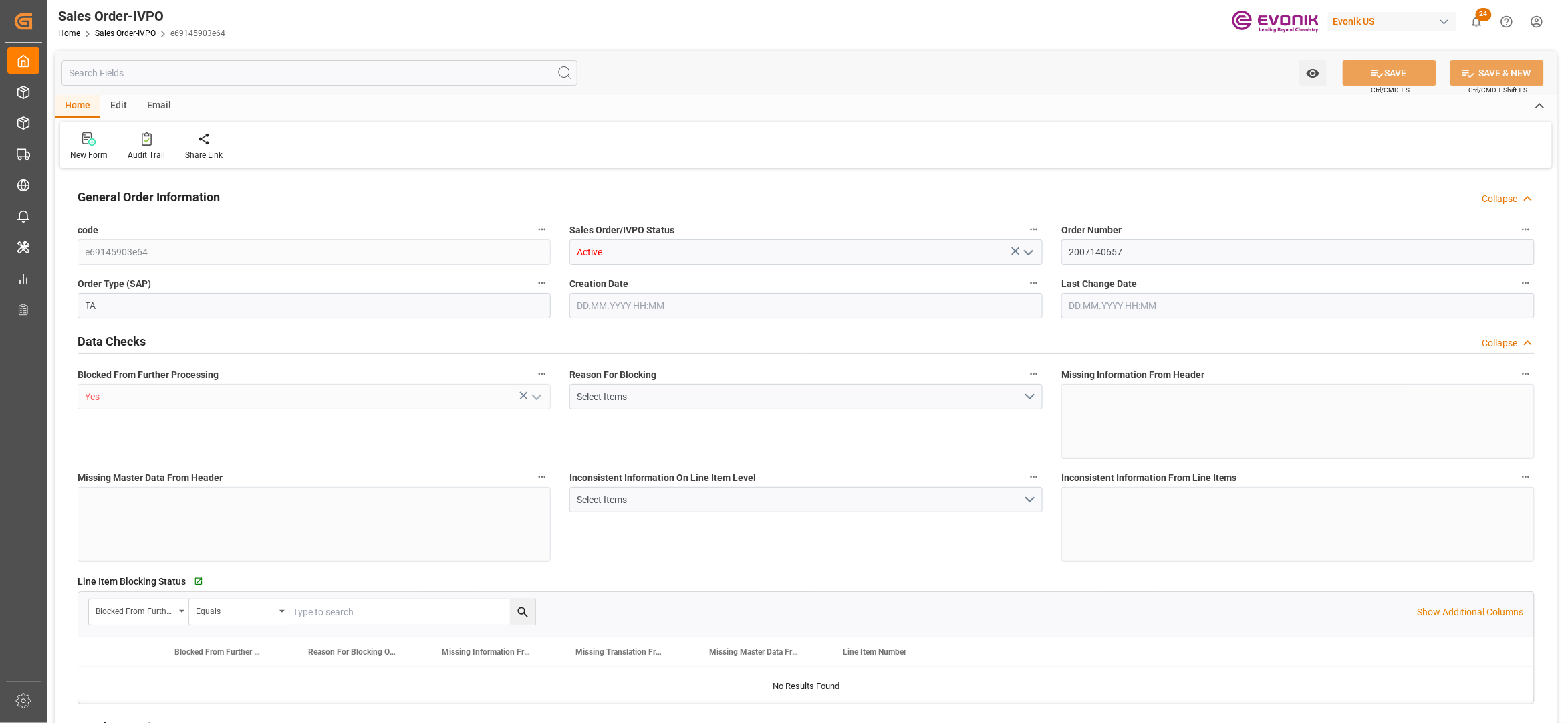
type input "GTSTC"
type input "0"
type input "1"
type input "5772.672"
type input "15.08.2025 12:15"
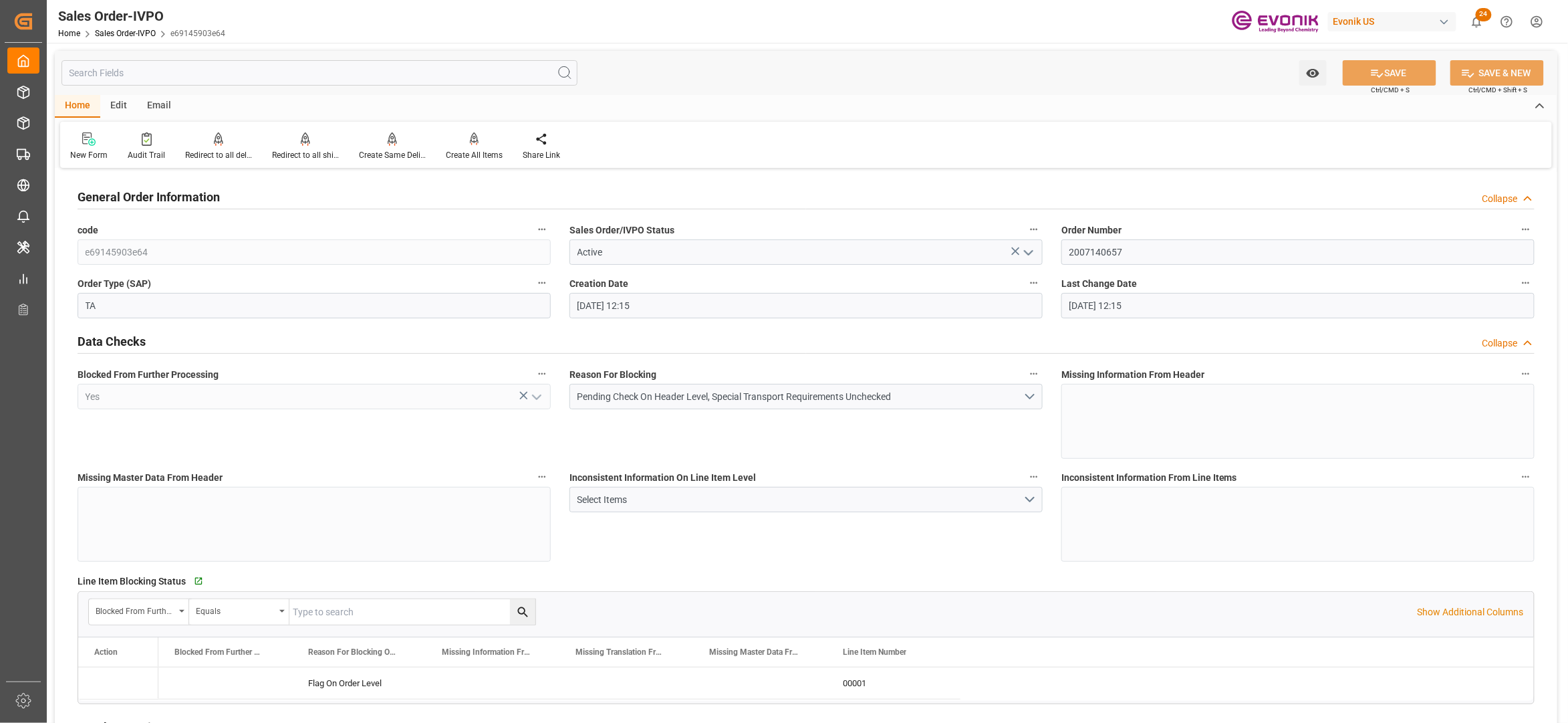
type input "15.08.2025 12:15"
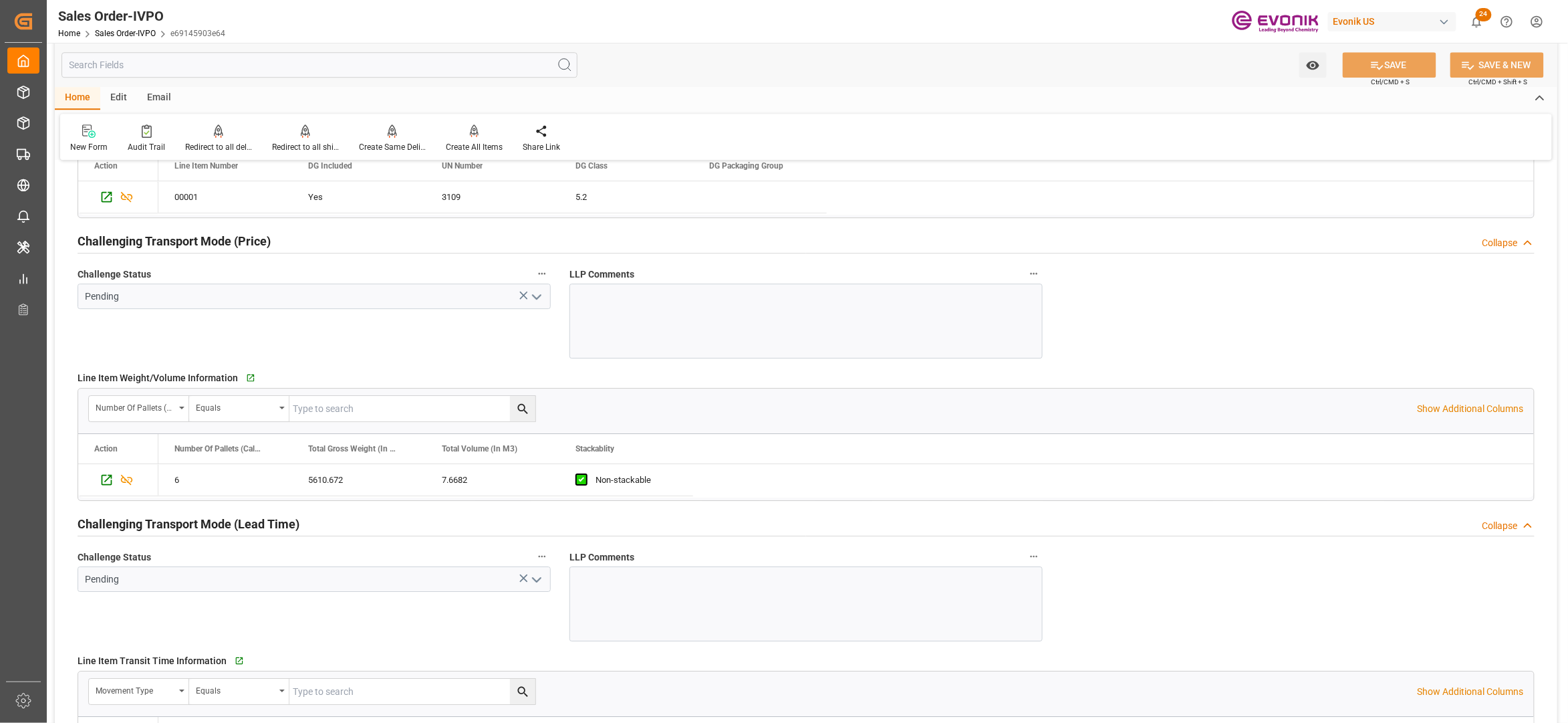
scroll to position [594, 0]
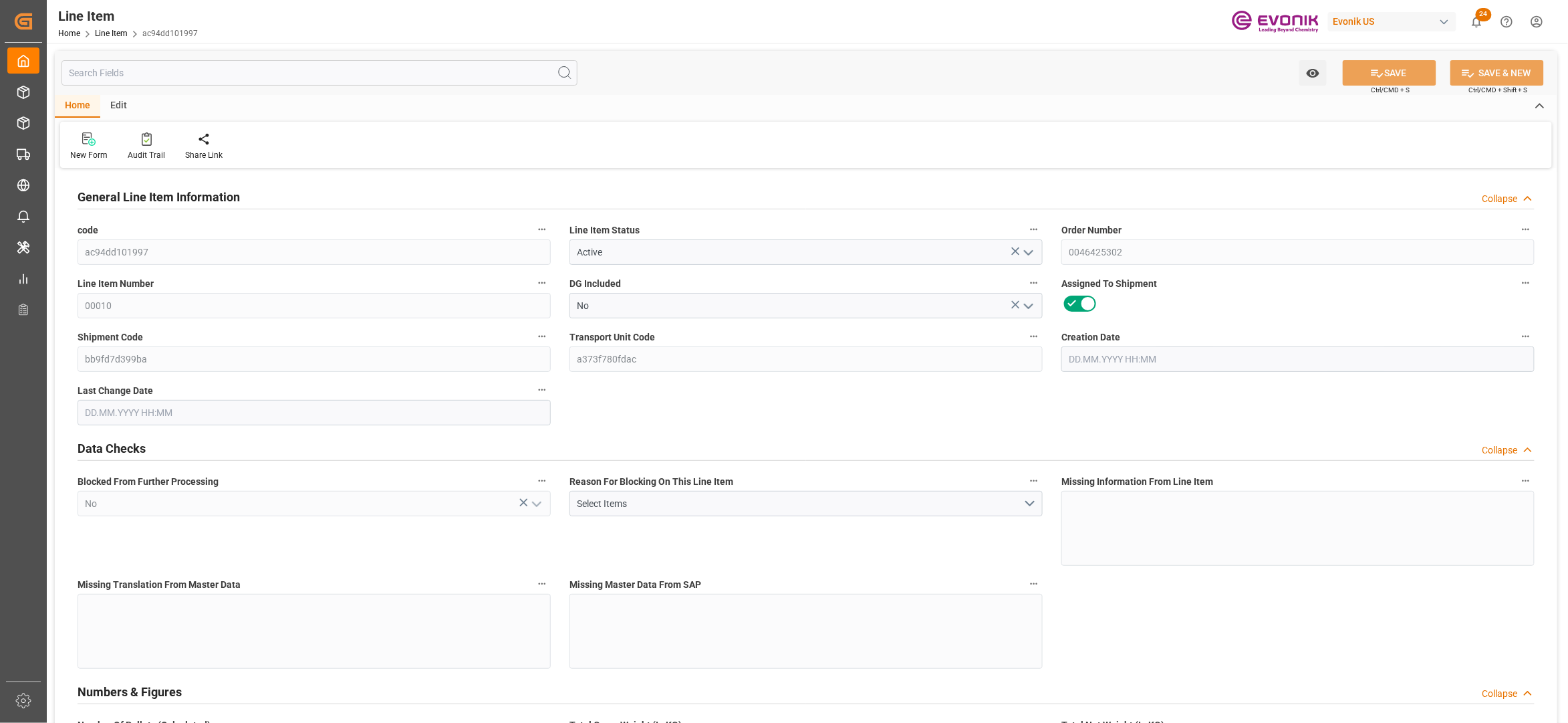
type input "5"
type input "4549.608"
type input "4536"
type input "9.5165"
type input "5"
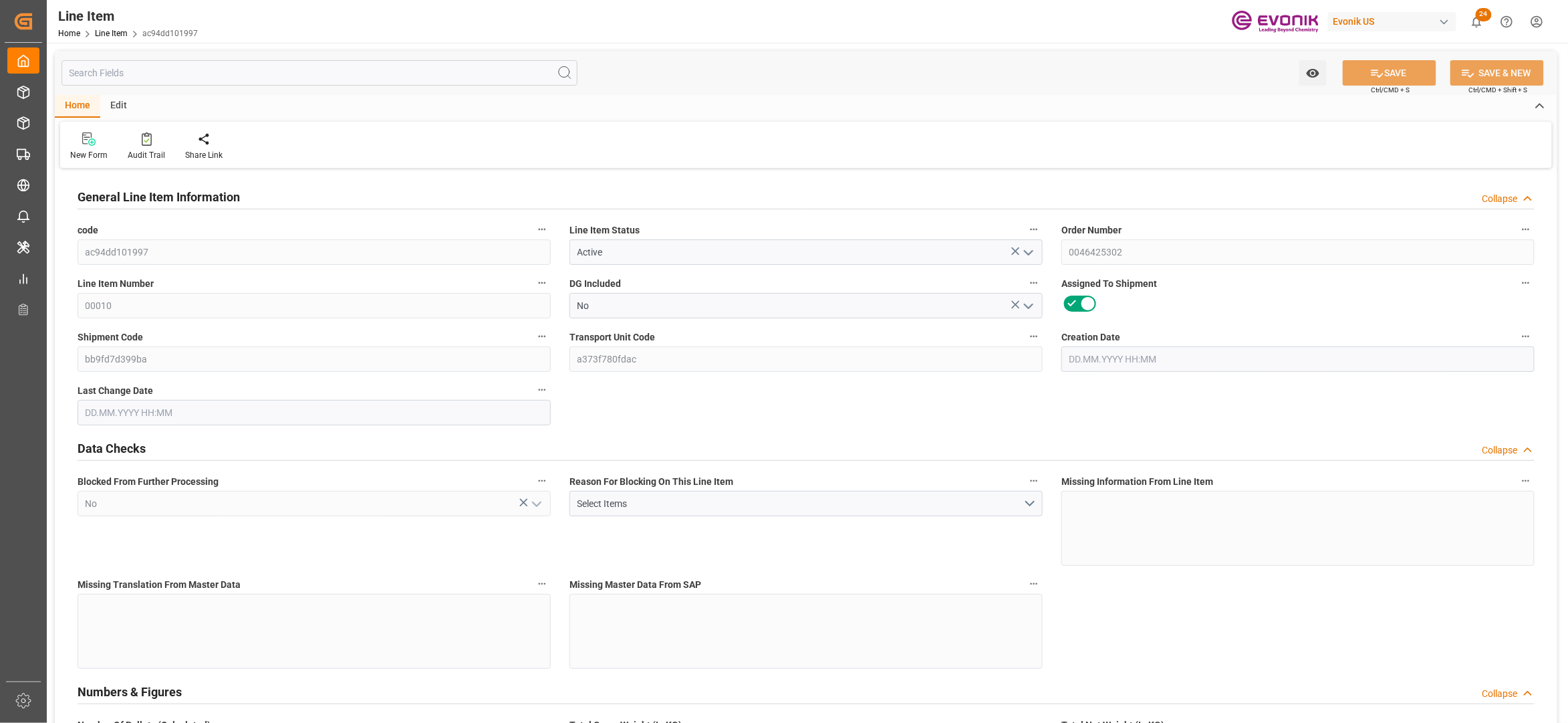
type input "9480.24"
type input "5"
type input "4536"
type input "4549.608"
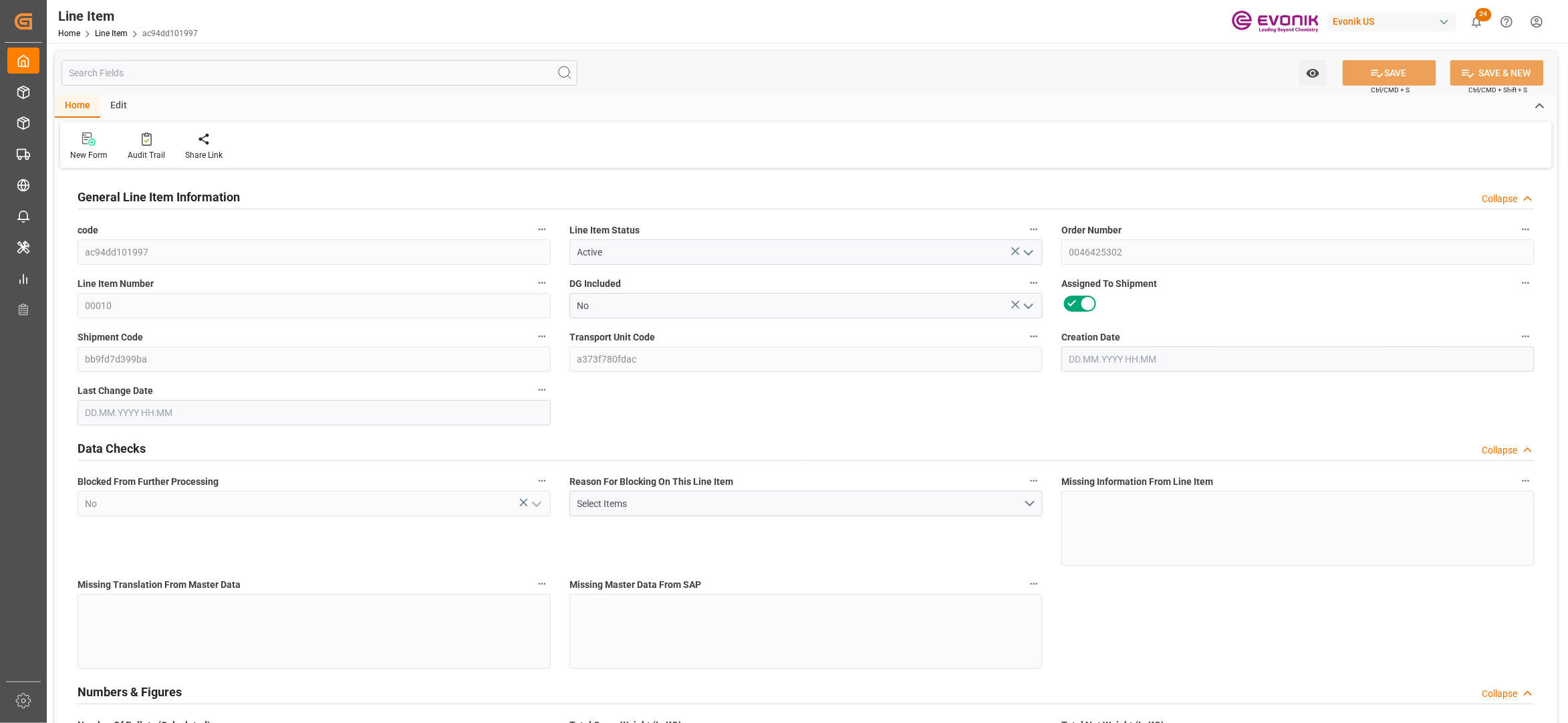
type input "4674.108"
type input "4536"
type input "9.5165"
type input "9516.528"
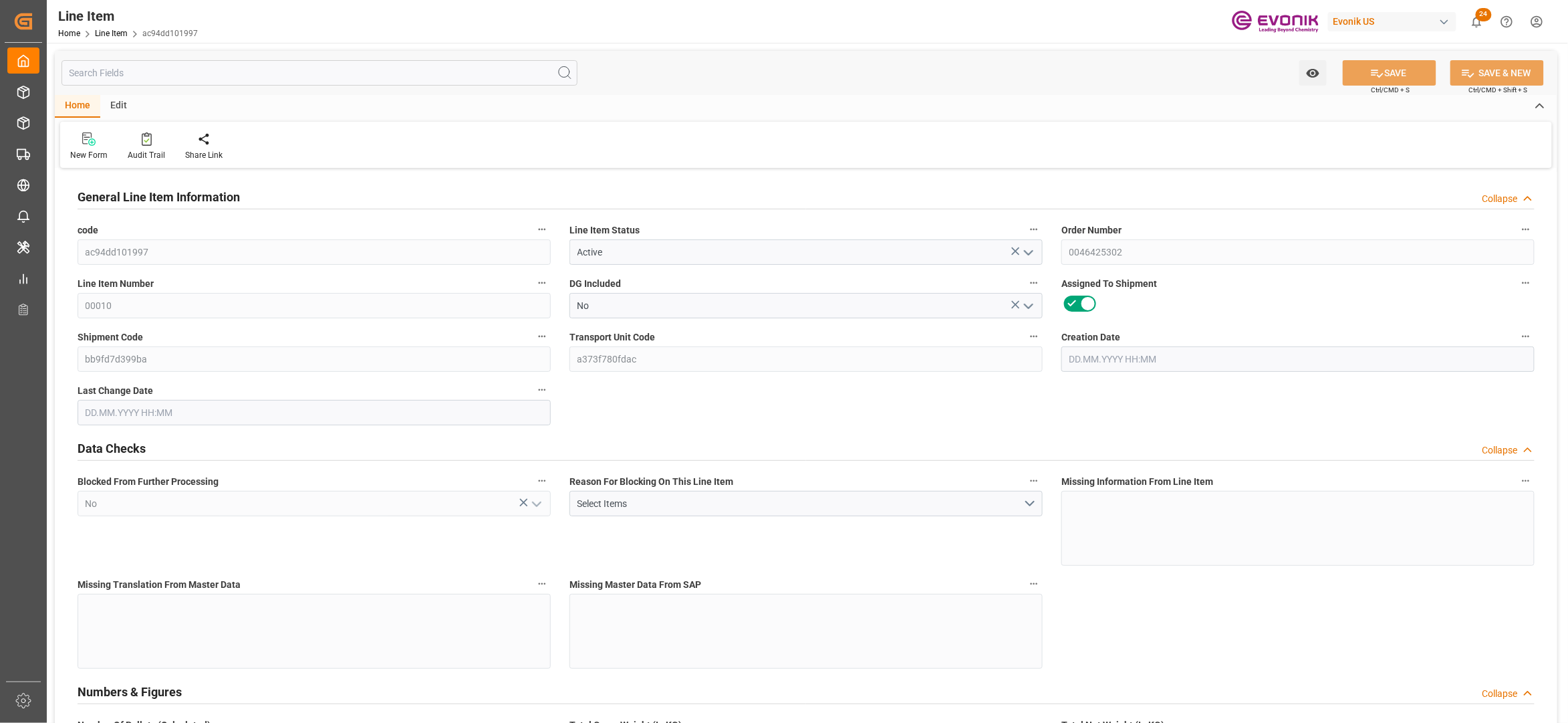
type input "0"
type input "[DATE] 22:29"
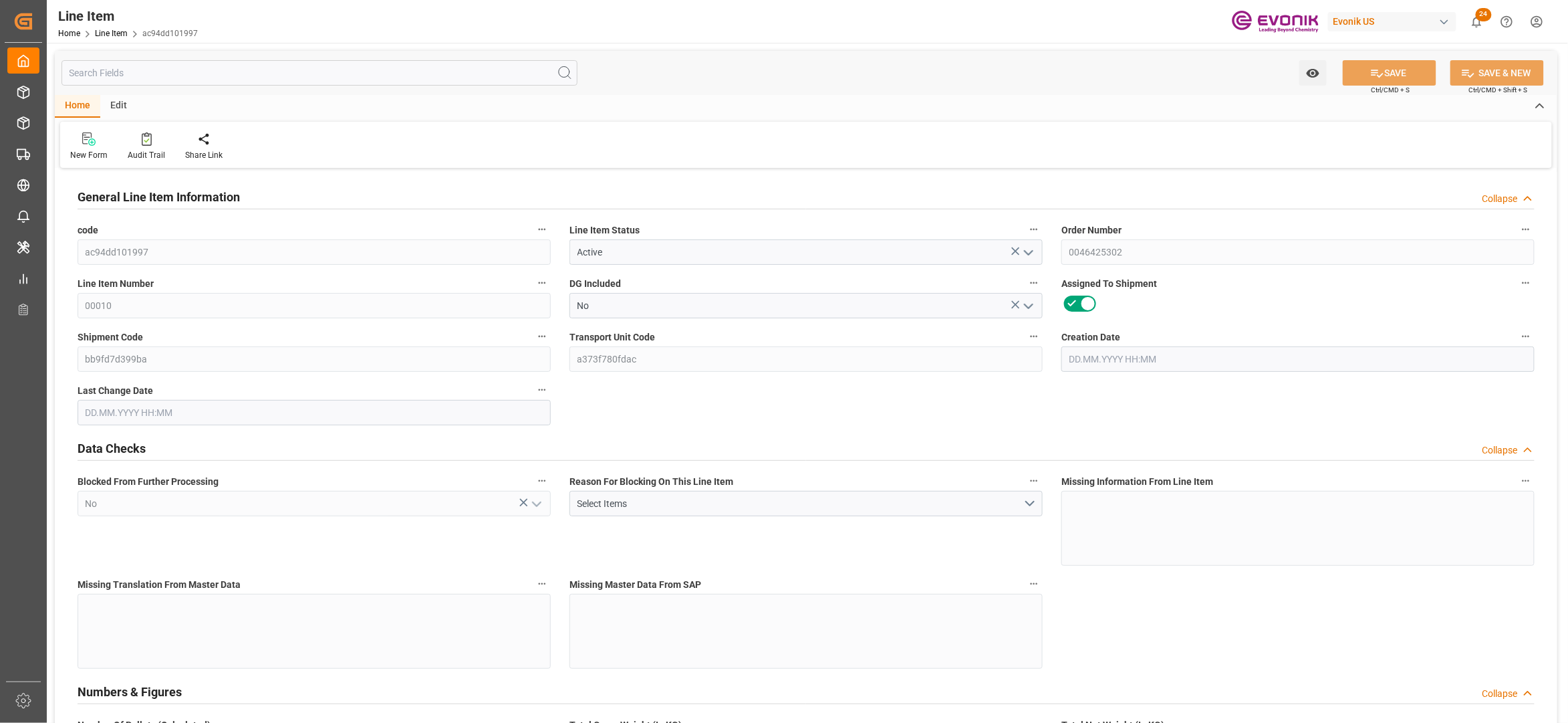
type input "[DATE] 02:52"
type input "[DATE]"
click at [226, 65] on input "text" at bounding box center [319, 72] width 516 height 25
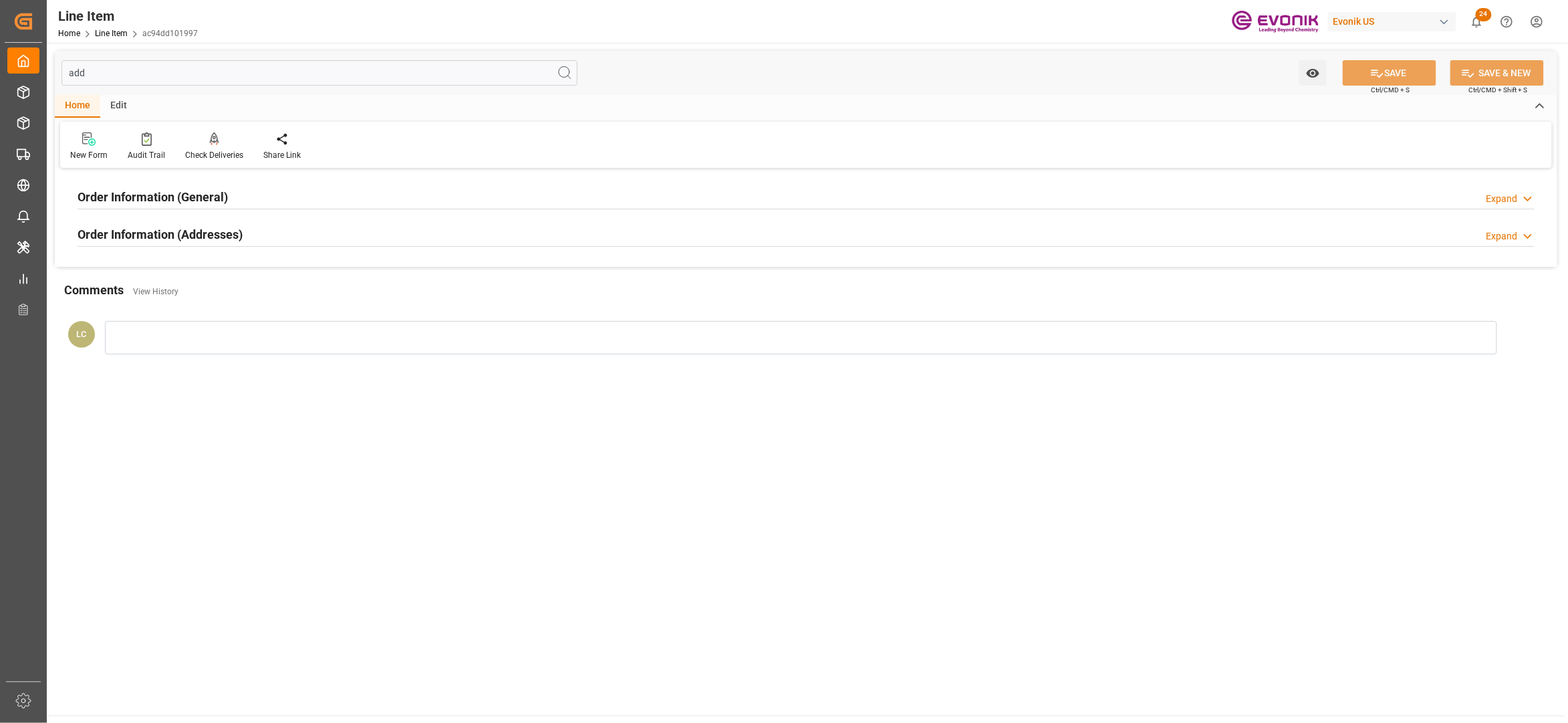
type input "add"
click at [319, 233] on div "Order Information (Addresses) Expand" at bounding box center [806, 233] width 1457 height 25
